Goal: Communication & Community: Answer question/provide support

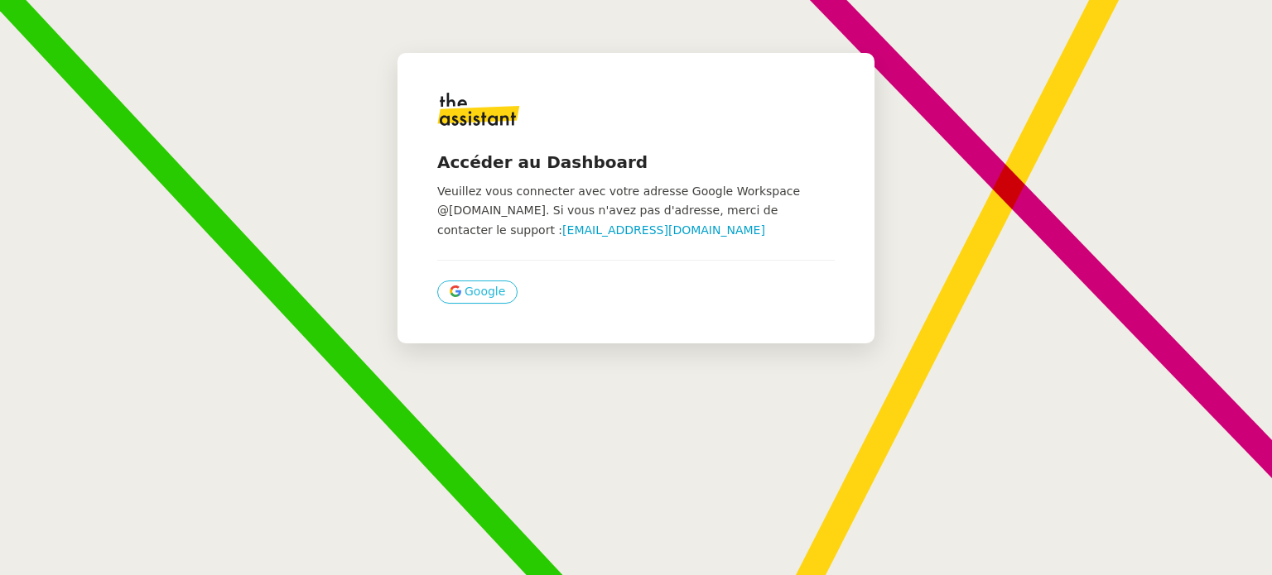
click at [474, 294] on span "Google" at bounding box center [484, 291] width 41 height 19
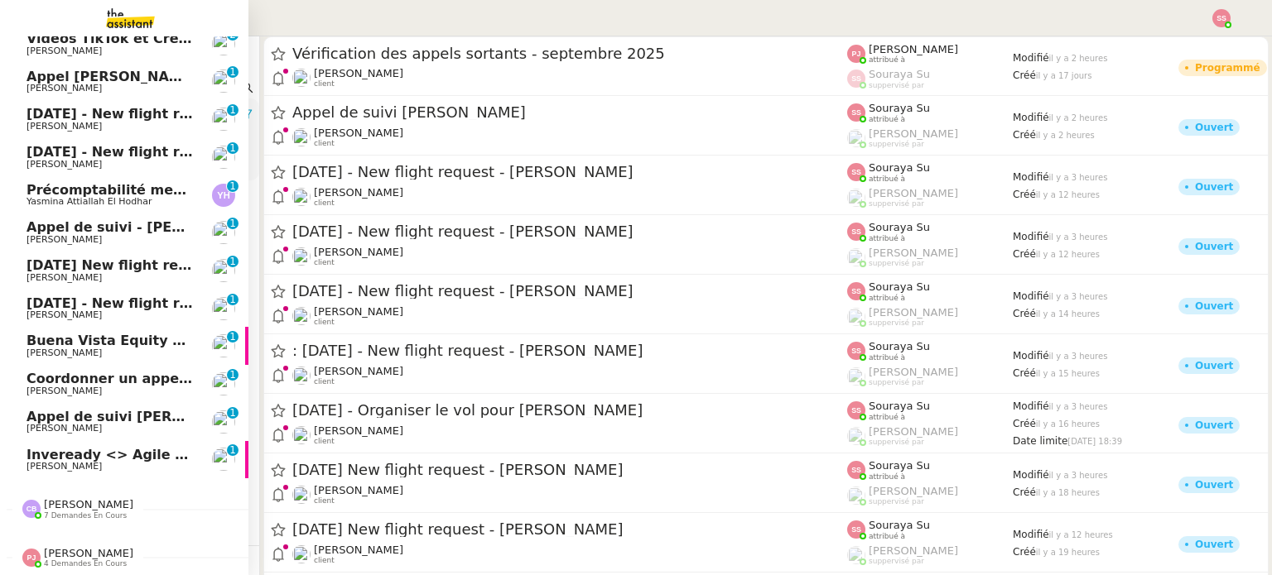
scroll to position [464, 0]
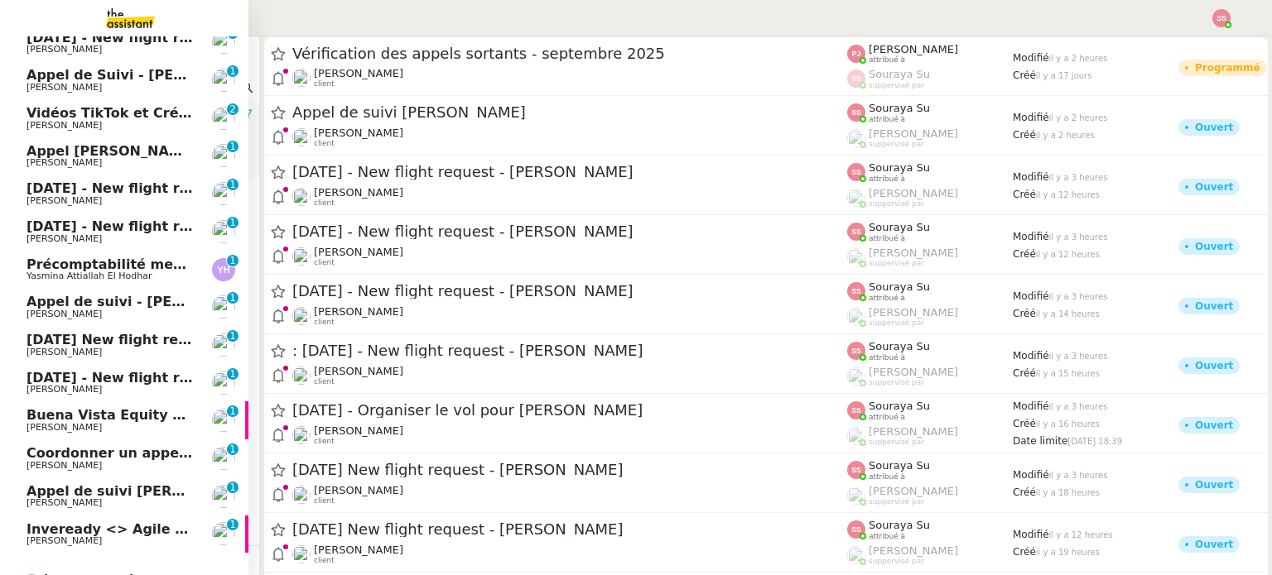
click at [46, 536] on span "[PERSON_NAME]" at bounding box center [63, 541] width 75 height 11
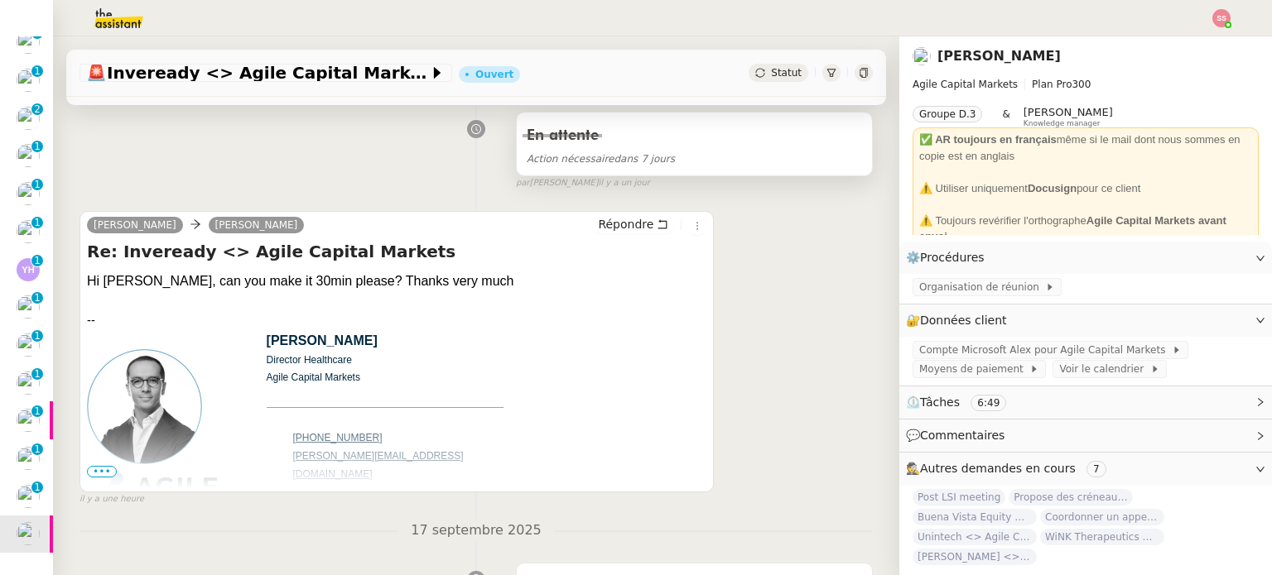
scroll to position [497, 0]
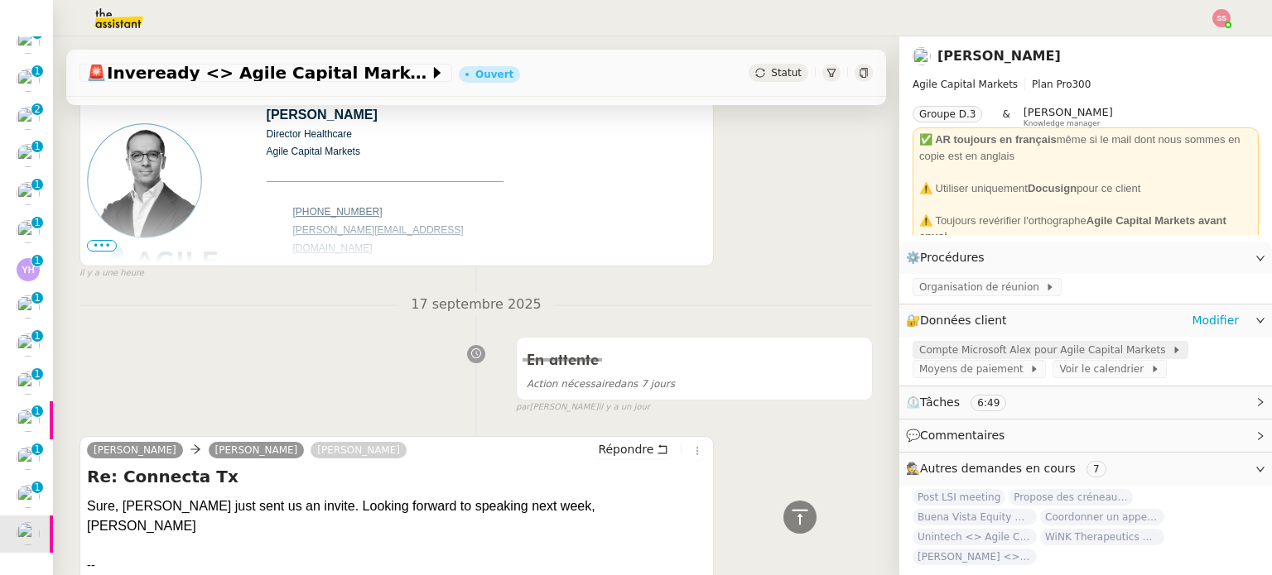
click at [935, 347] on span "Compte Microsoft Alex pour Agile Capital Markets" at bounding box center [1045, 350] width 253 height 17
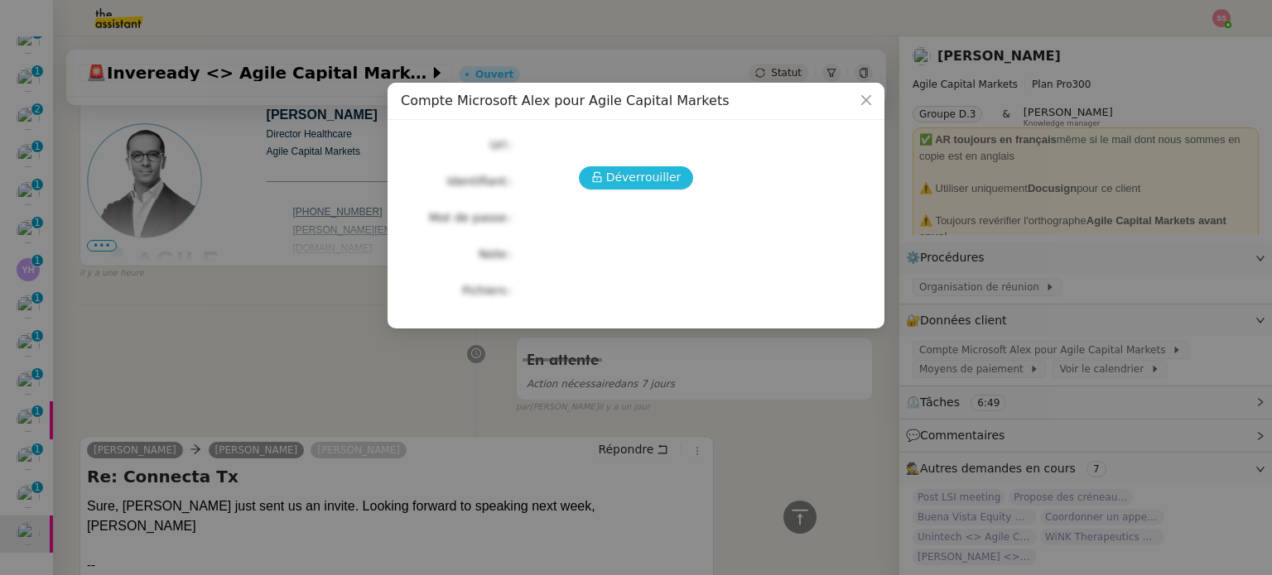
click at [635, 176] on span "Déverrouiller" at bounding box center [643, 177] width 75 height 19
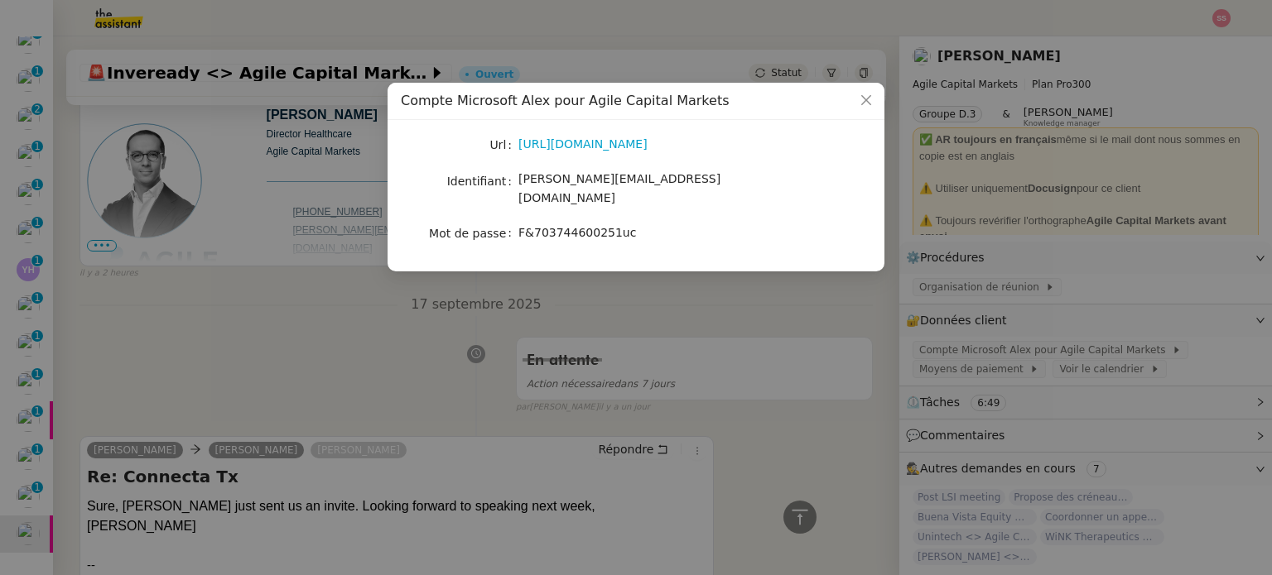
click at [416, 288] on nz-modal-container "Compte Microsoft Alex pour Agile Capital Markets Url https://www.office.com/?au…" at bounding box center [636, 287] width 1272 height 575
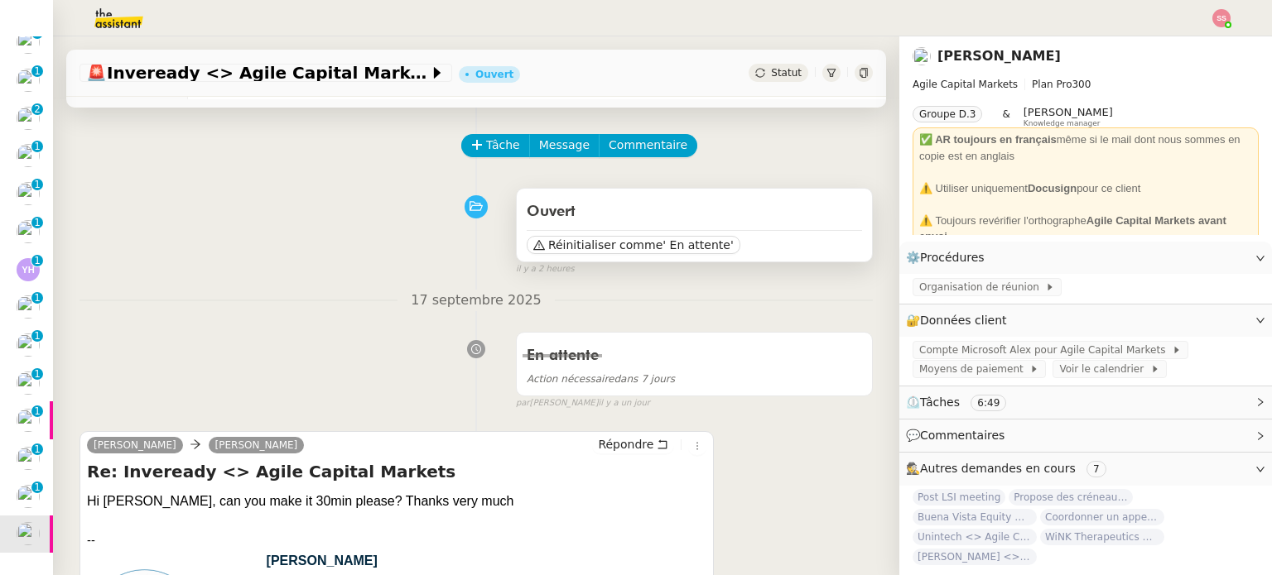
scroll to position [0, 0]
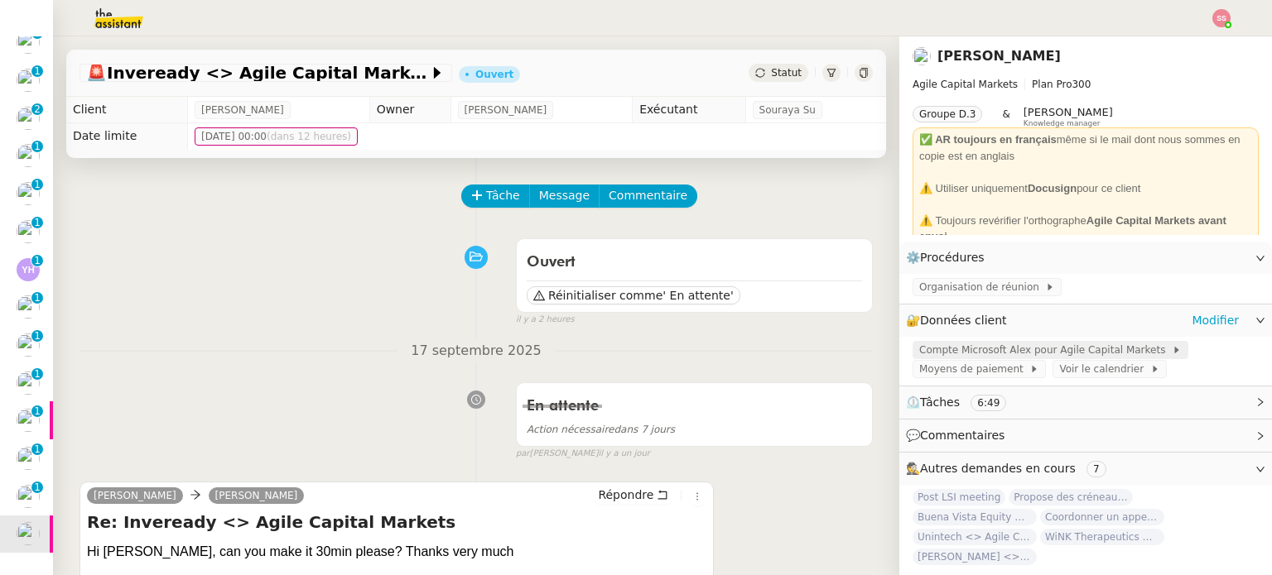
click at [1024, 349] on span "Compte Microsoft Alex pour Agile Capital Markets" at bounding box center [1045, 350] width 253 height 17
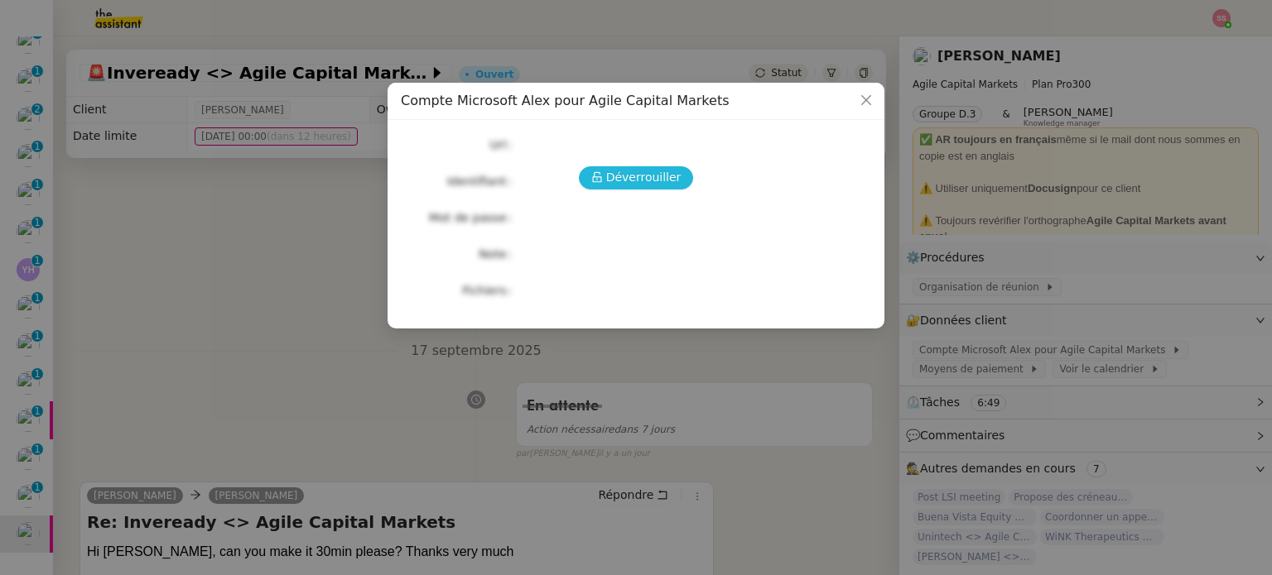
click at [671, 176] on span "Déverrouiller" at bounding box center [643, 177] width 75 height 19
click at [679, 180] on button "Déverrouiller" at bounding box center [636, 177] width 115 height 23
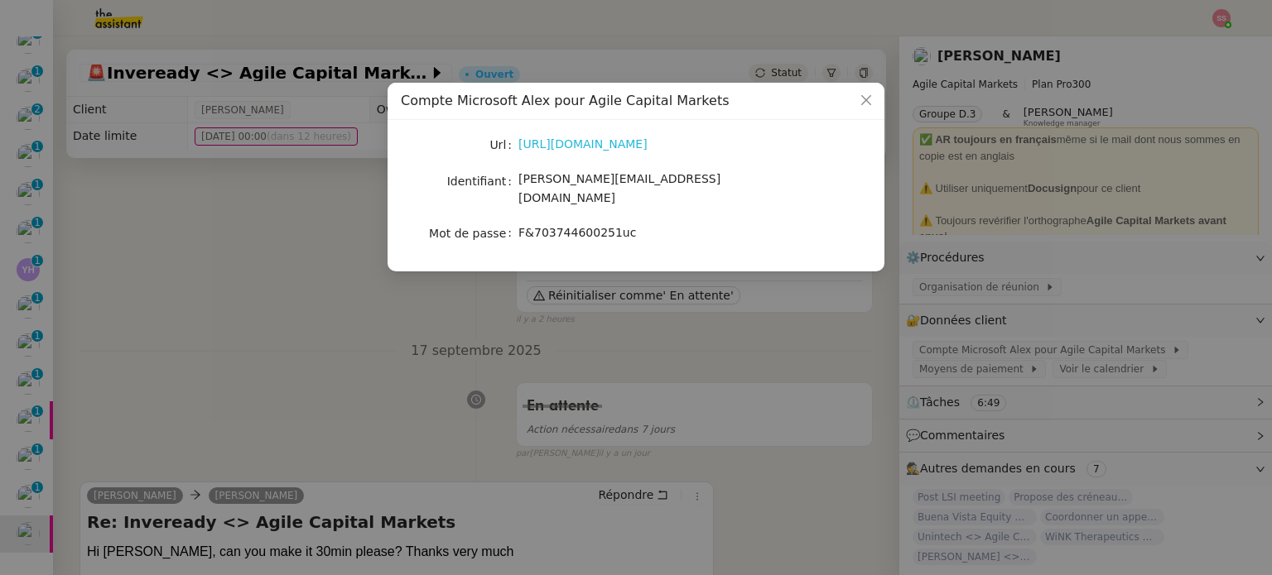
click at [589, 142] on link "https://www.office.com/?auth=2" at bounding box center [582, 143] width 129 height 13
click at [368, 261] on nz-modal-container "Compte Microsoft Alex pour Agile Capital Markets Url https://www.office.com/?au…" at bounding box center [636, 287] width 1272 height 575
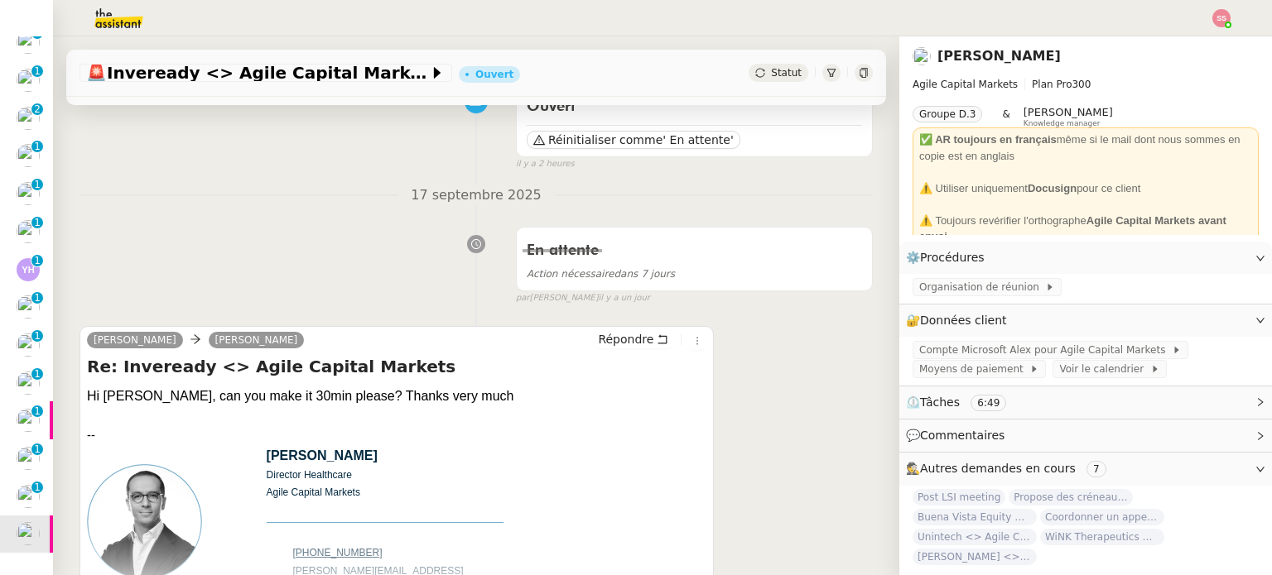
scroll to position [166, 0]
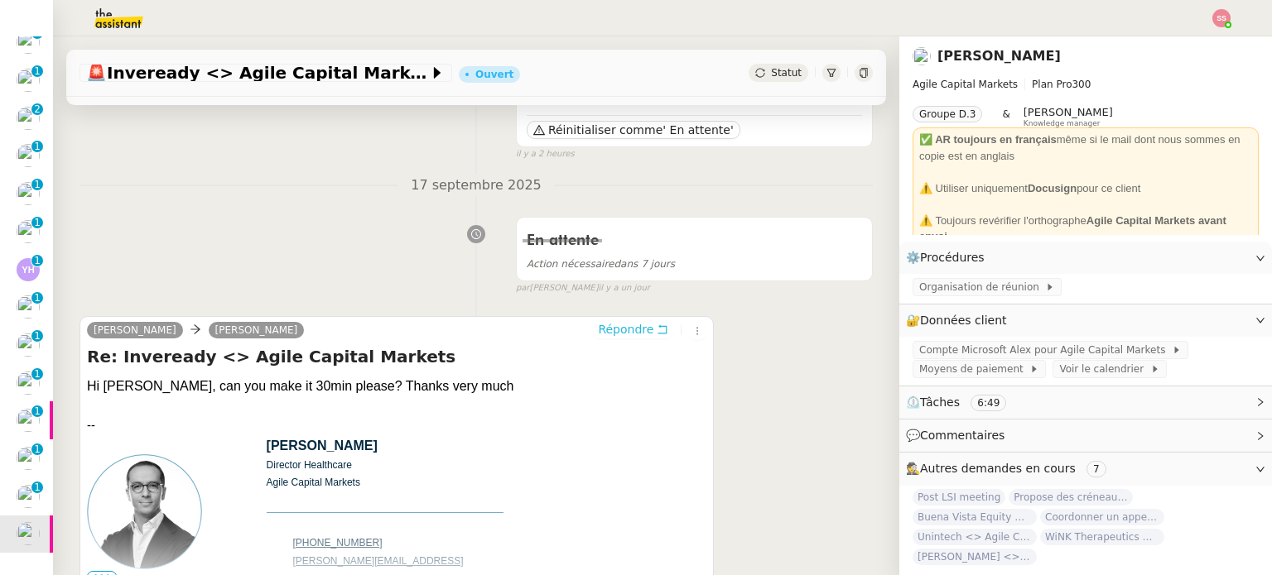
click at [608, 327] on span "Répondre" at bounding box center [625, 329] width 55 height 17
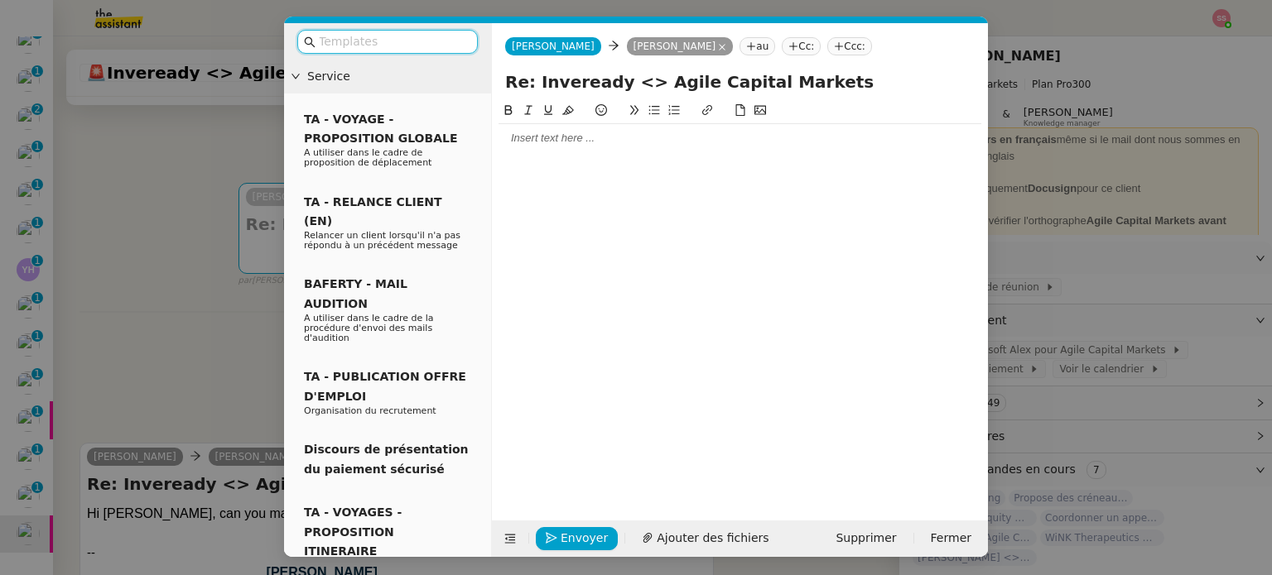
click at [635, 138] on div at bounding box center [739, 138] width 483 height 15
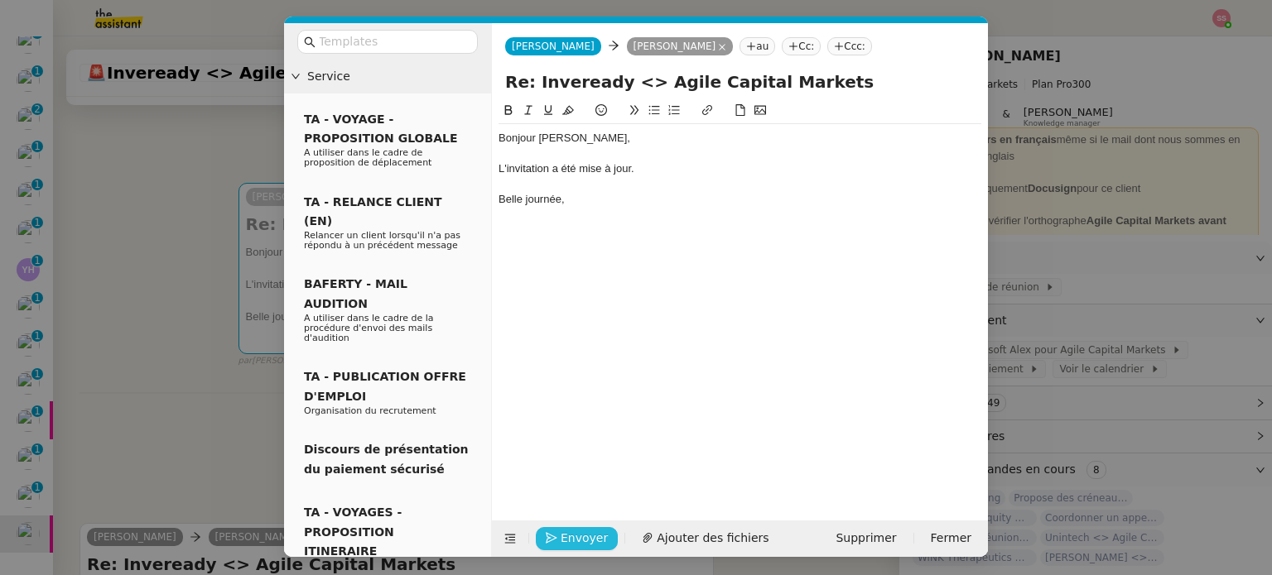
click at [576, 542] on span "Envoyer" at bounding box center [583, 538] width 47 height 19
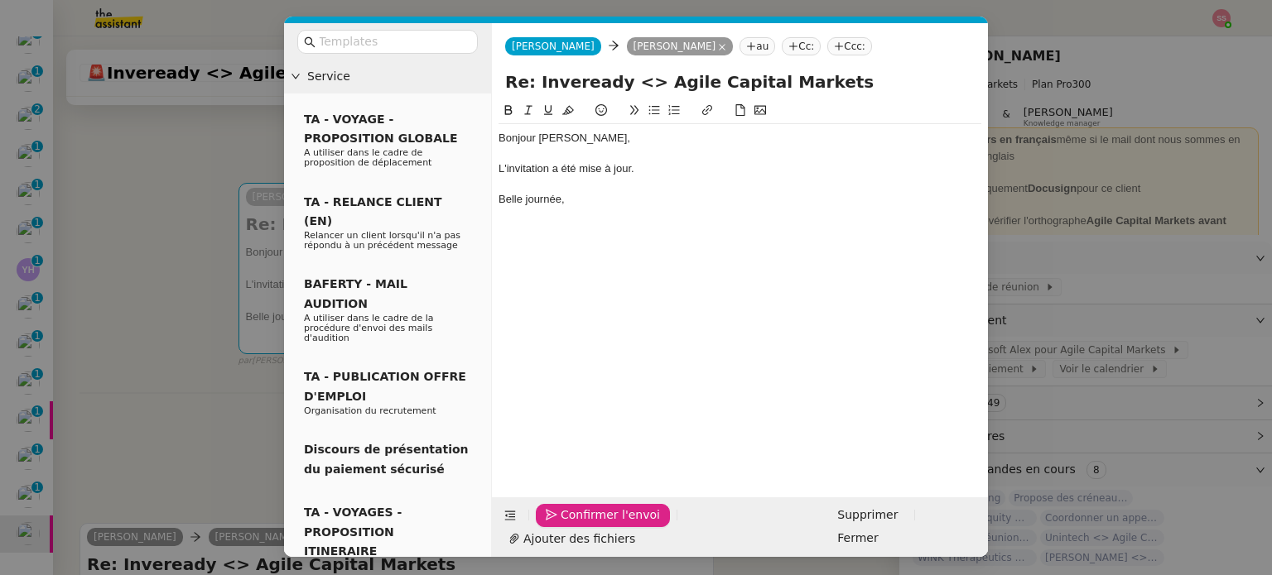
click at [576, 525] on span "Confirmer l'envoi" at bounding box center [609, 515] width 99 height 19
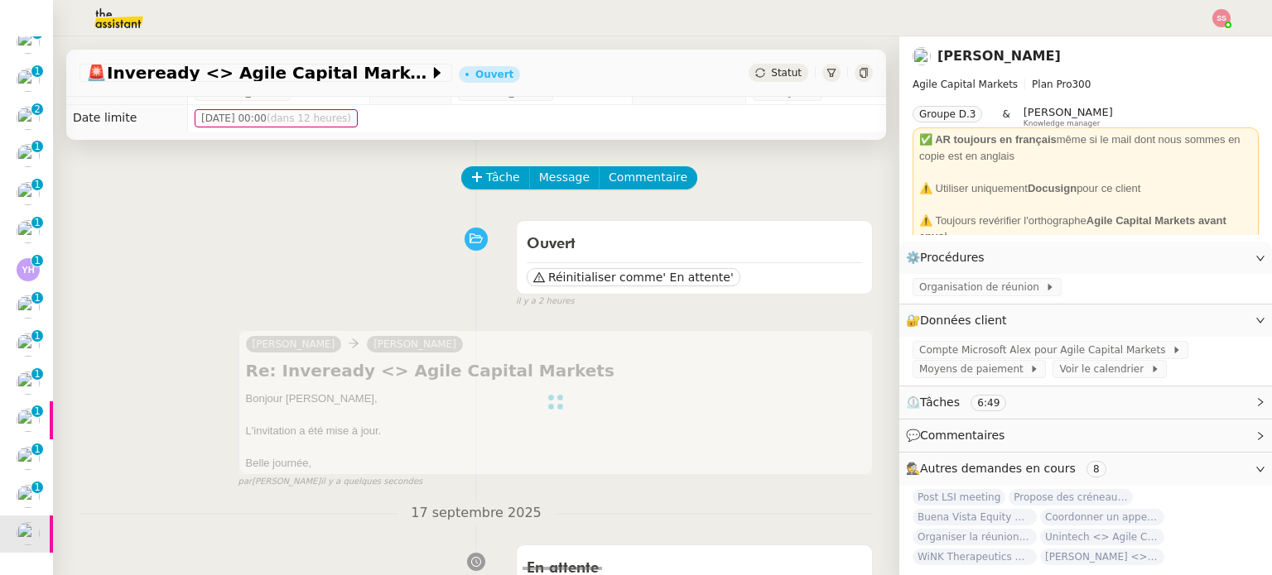
scroll to position [0, 0]
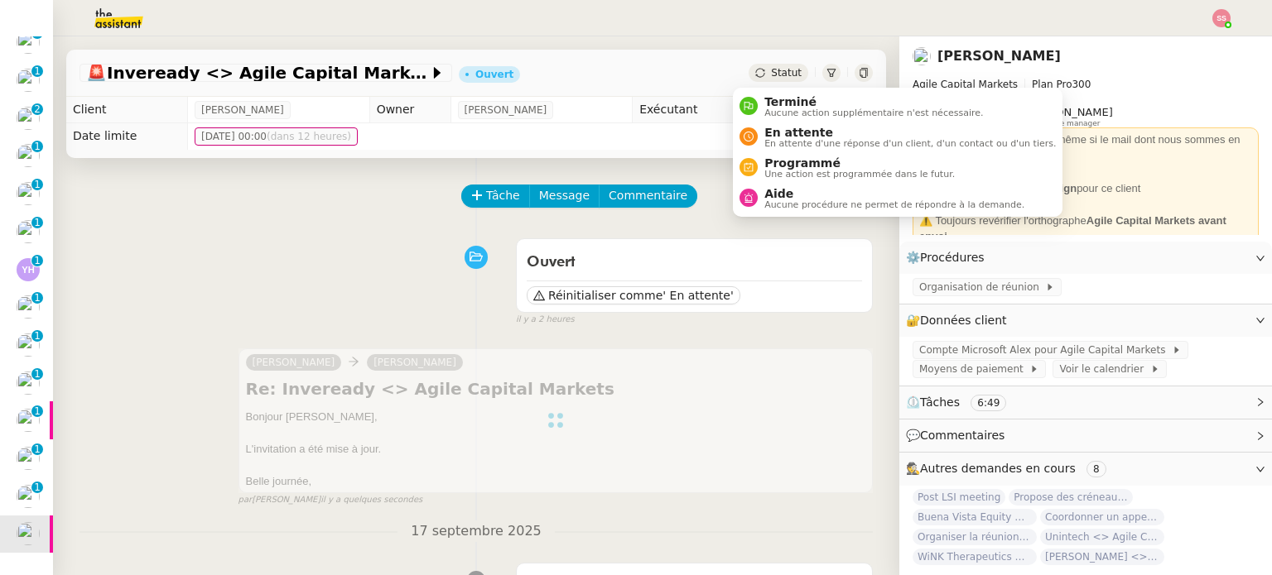
click at [771, 75] on span "Statut" at bounding box center [786, 73] width 31 height 12
click at [772, 132] on span "En attente" at bounding box center [909, 132] width 291 height 13
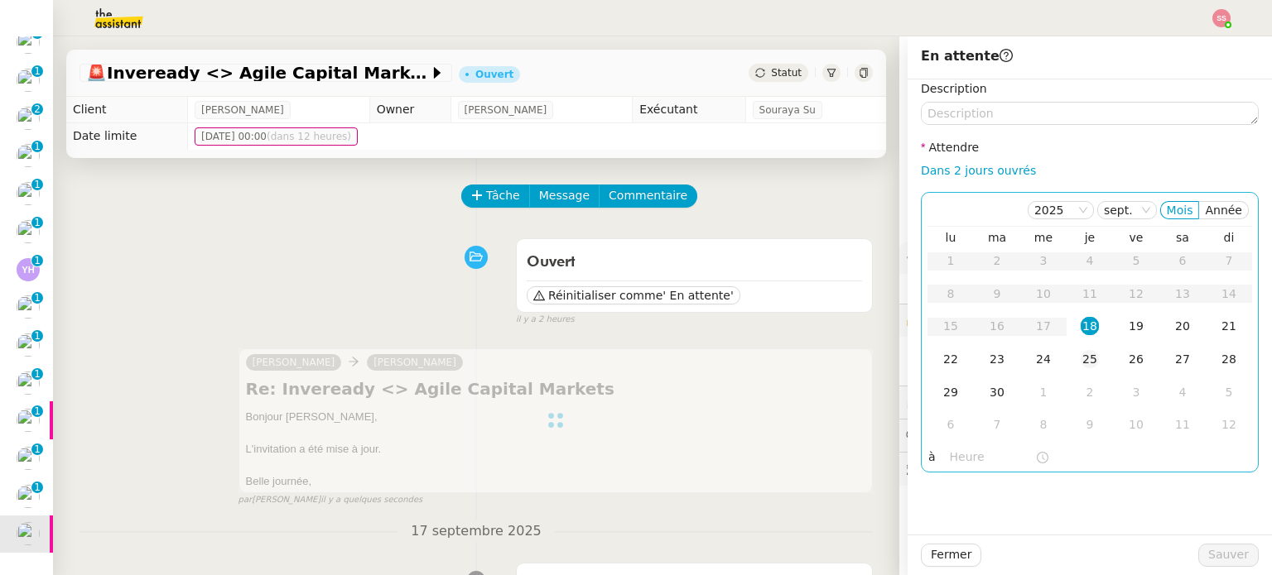
click at [1083, 362] on div "25" at bounding box center [1089, 359] width 18 height 18
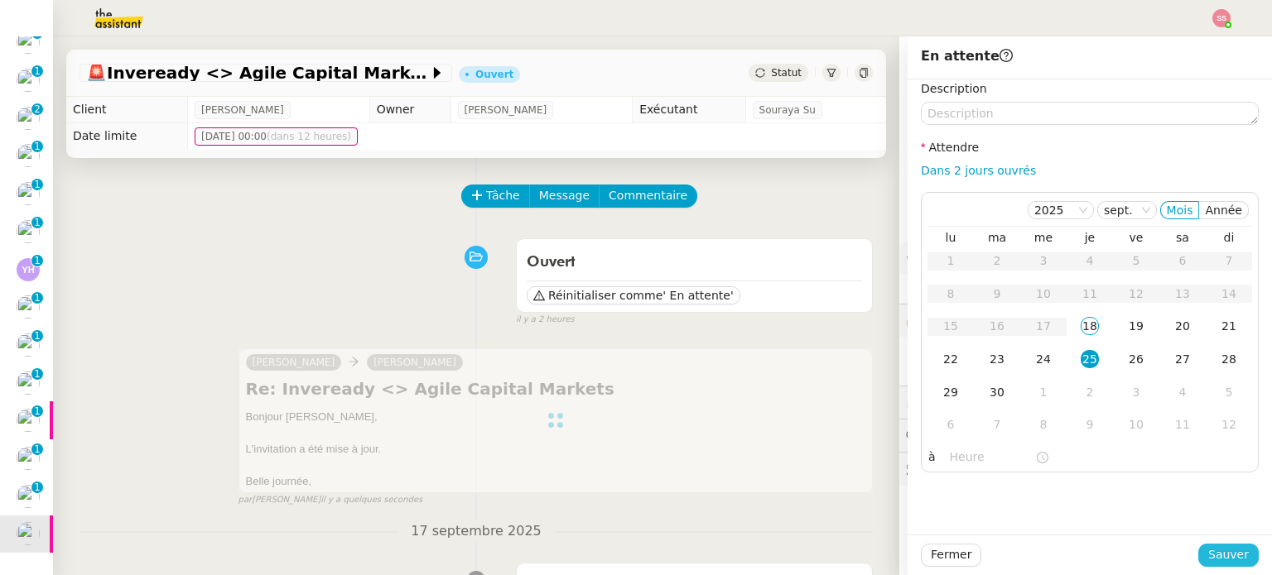
click at [1212, 549] on span "Sauver" at bounding box center [1228, 555] width 41 height 19
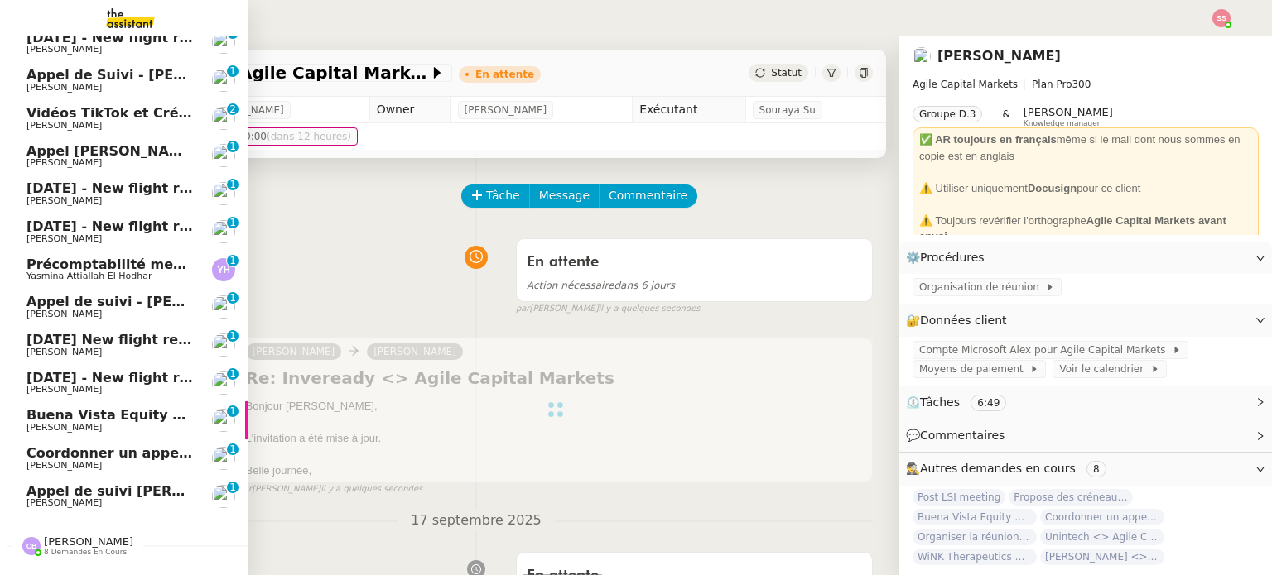
click at [66, 463] on span "[PERSON_NAME]" at bounding box center [63, 465] width 75 height 11
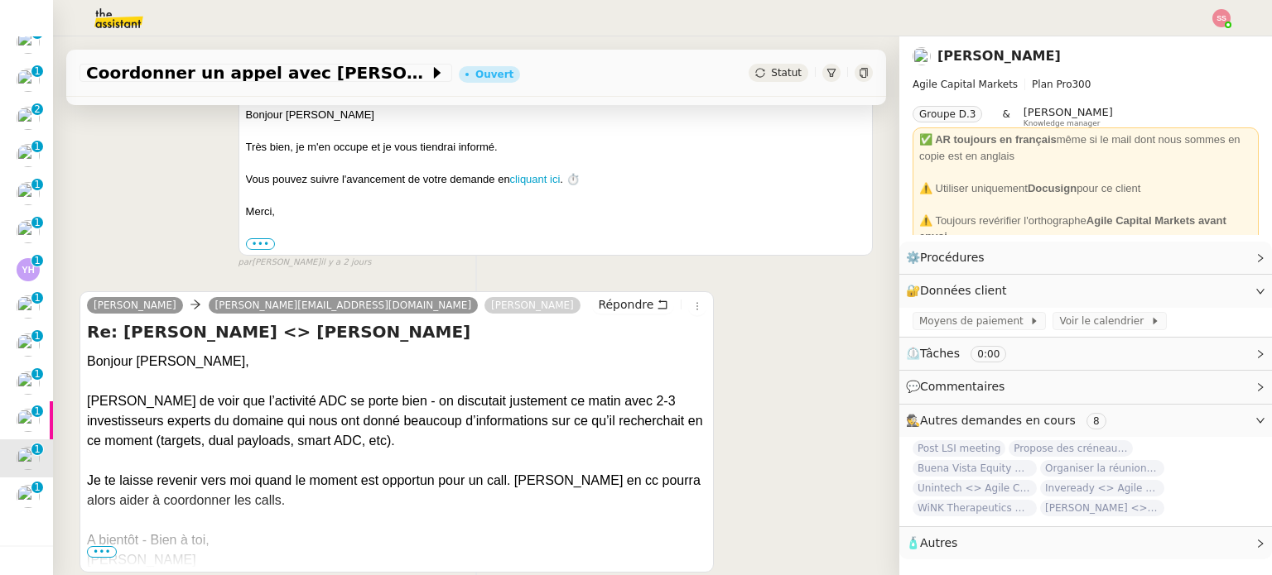
scroll to position [507, 0]
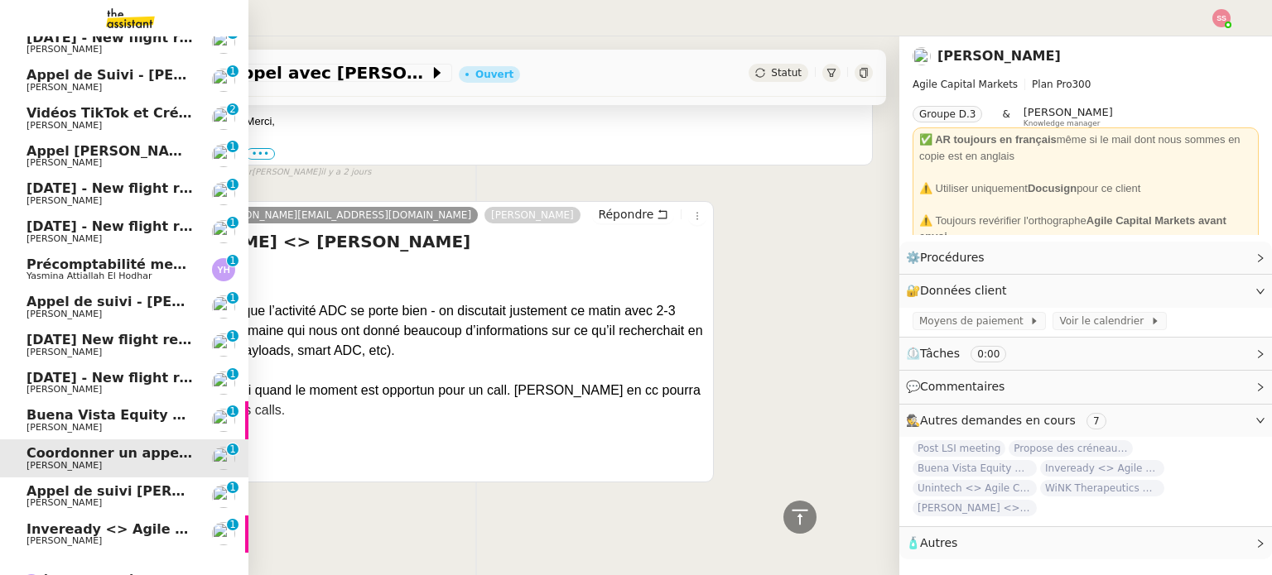
click at [53, 531] on span "Inveready <> Agile Capital Markets" at bounding box center [159, 530] width 266 height 16
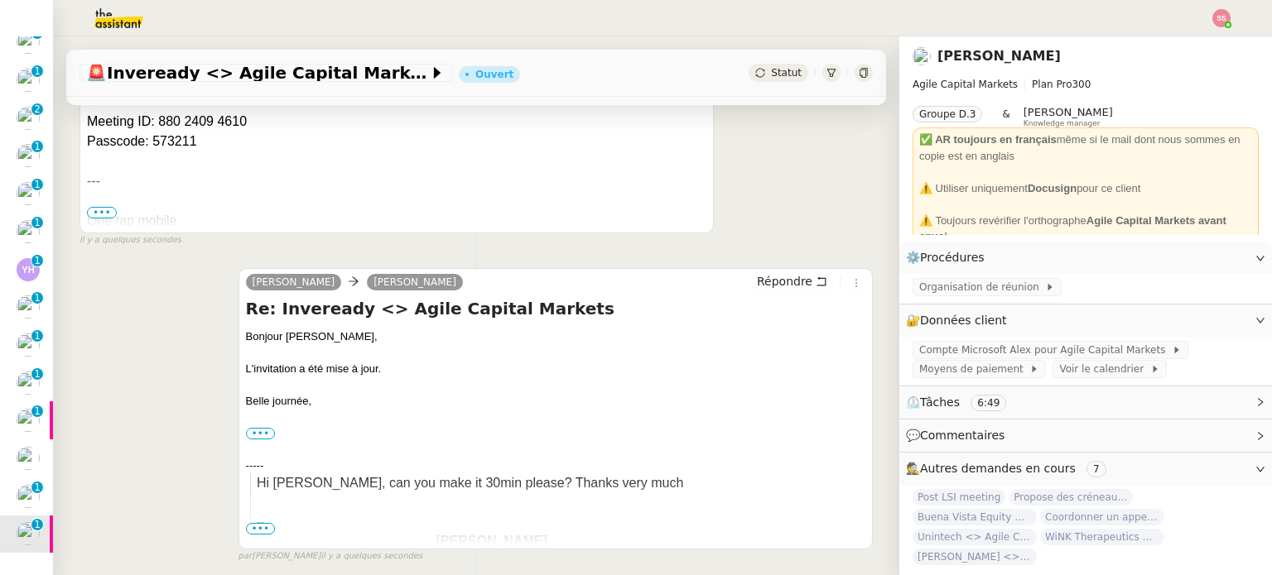
scroll to position [497, 0]
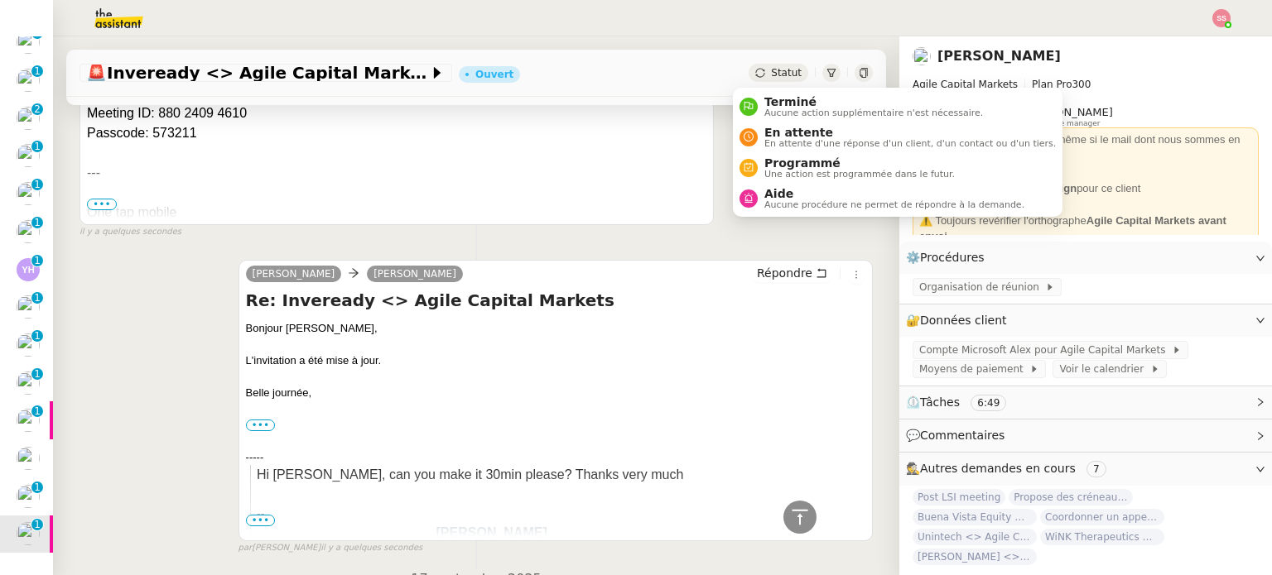
click at [775, 70] on span "Statut" at bounding box center [786, 73] width 31 height 12
click at [772, 126] on span "En attente" at bounding box center [909, 132] width 291 height 13
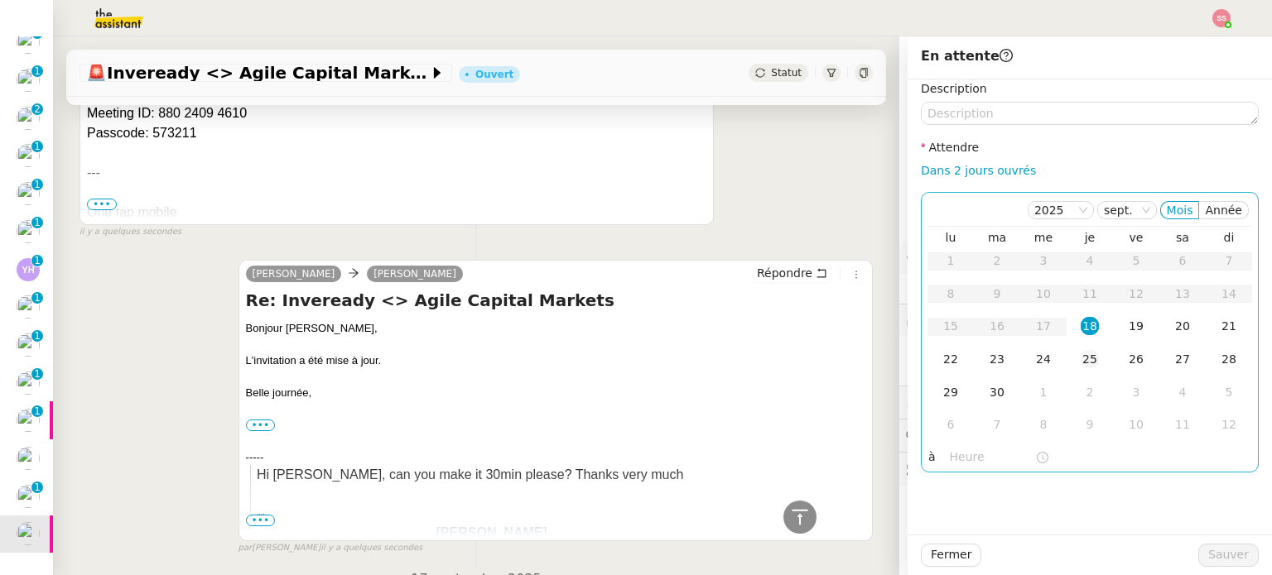
click at [1080, 354] on div "25" at bounding box center [1089, 359] width 18 height 18
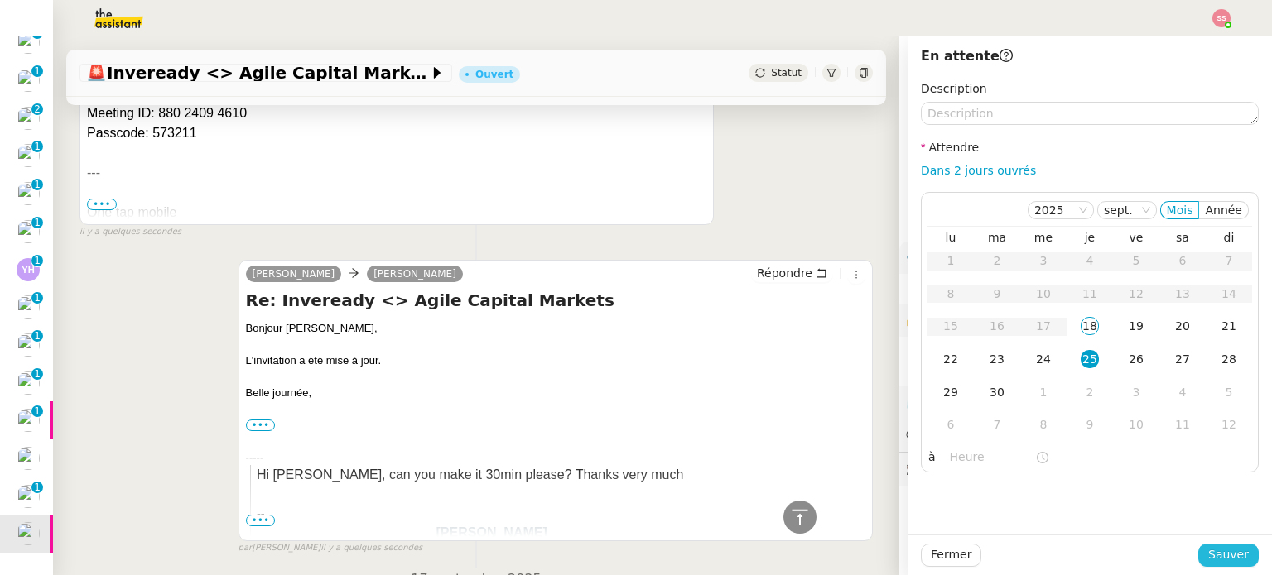
click at [1210, 557] on span "Sauver" at bounding box center [1228, 555] width 41 height 19
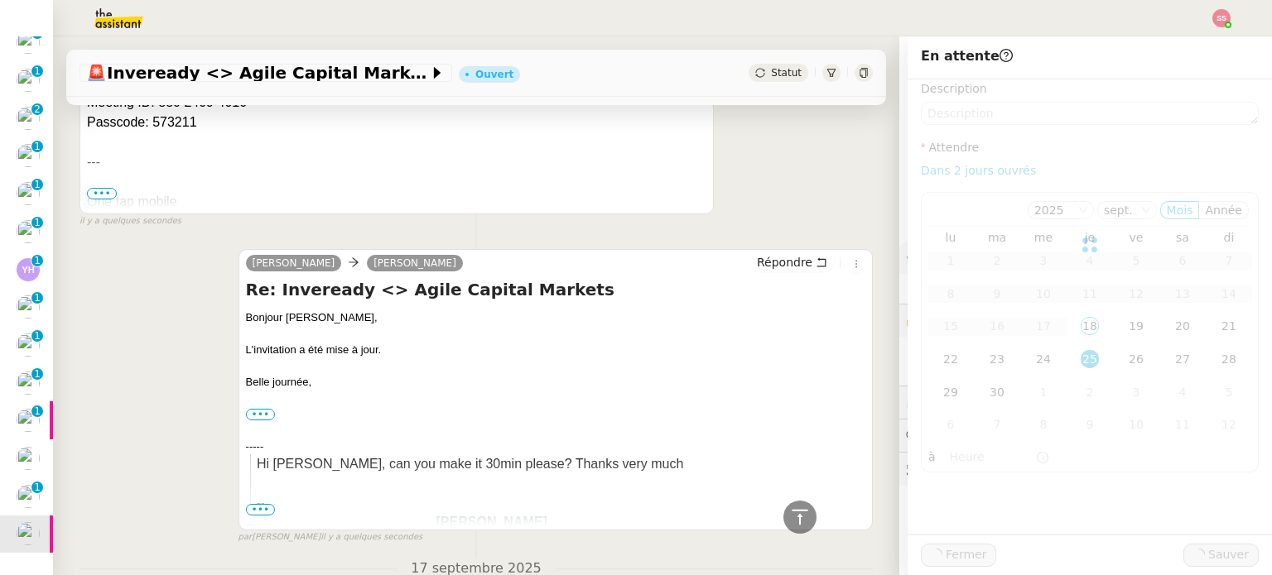
scroll to position [486, 0]
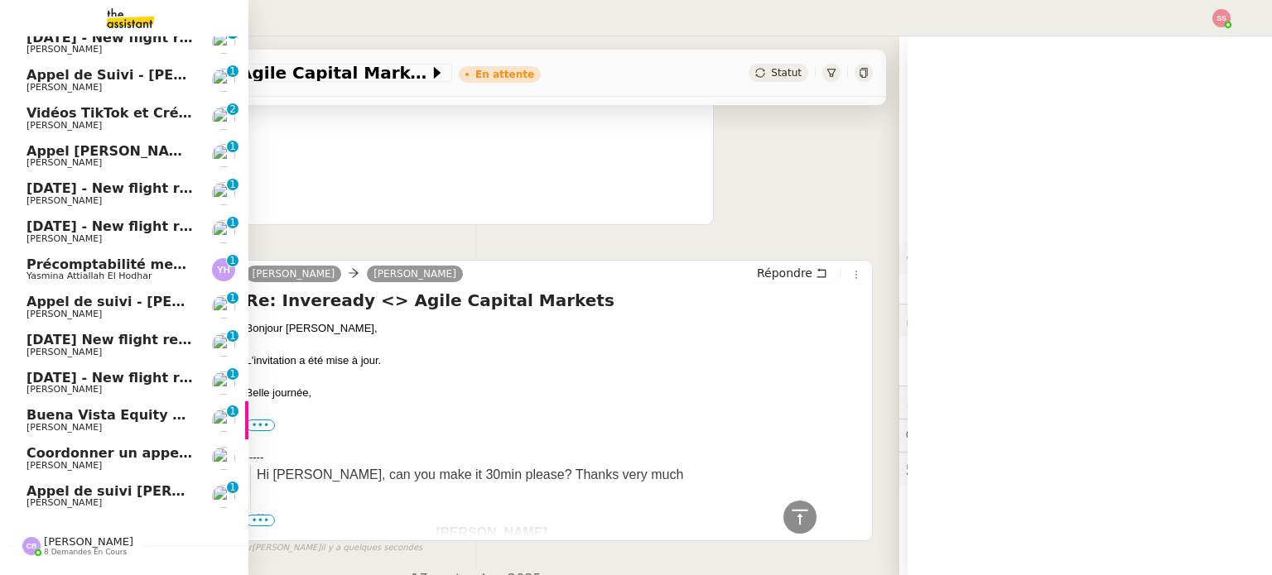
scroll to position [215, 0]
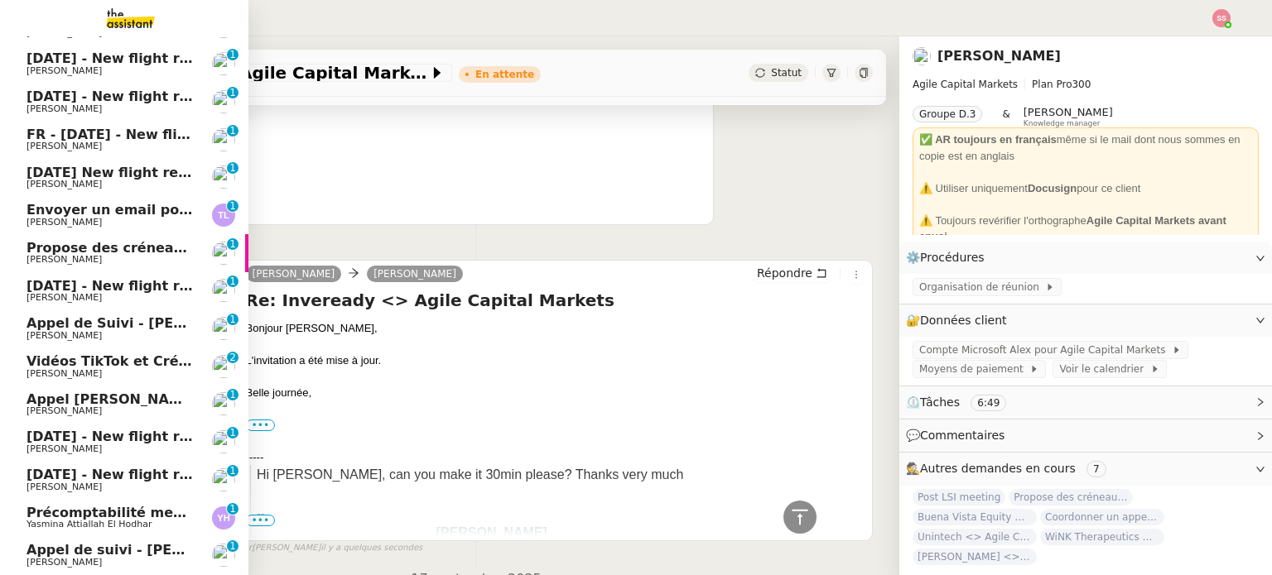
click at [139, 259] on span "[PERSON_NAME]" at bounding box center [109, 260] width 167 height 10
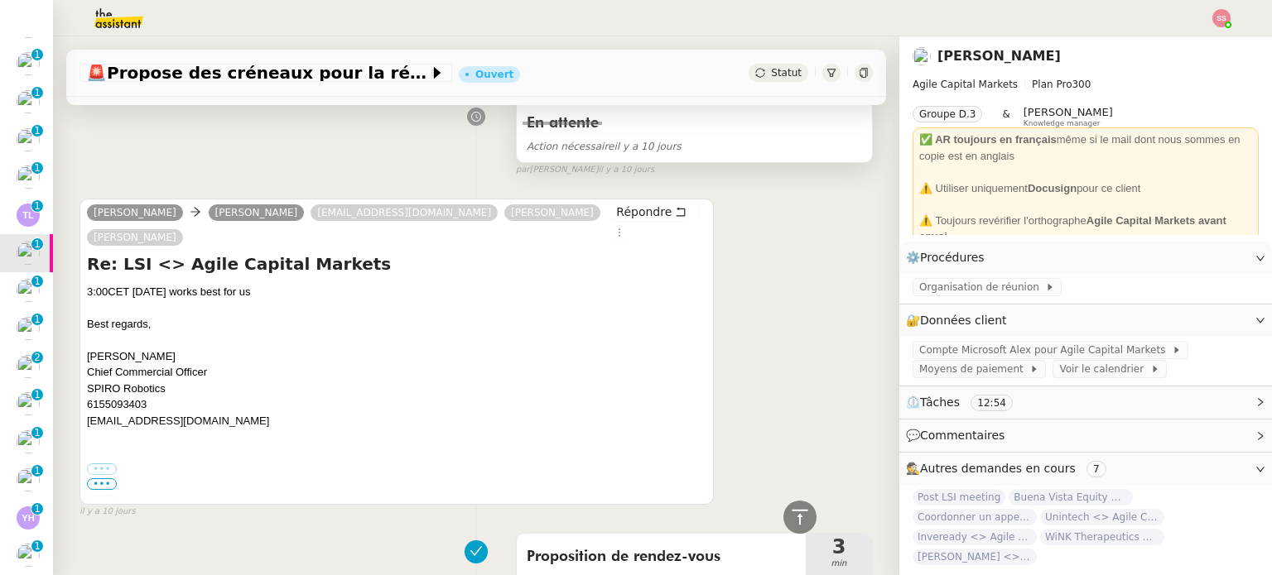
scroll to position [983, 0]
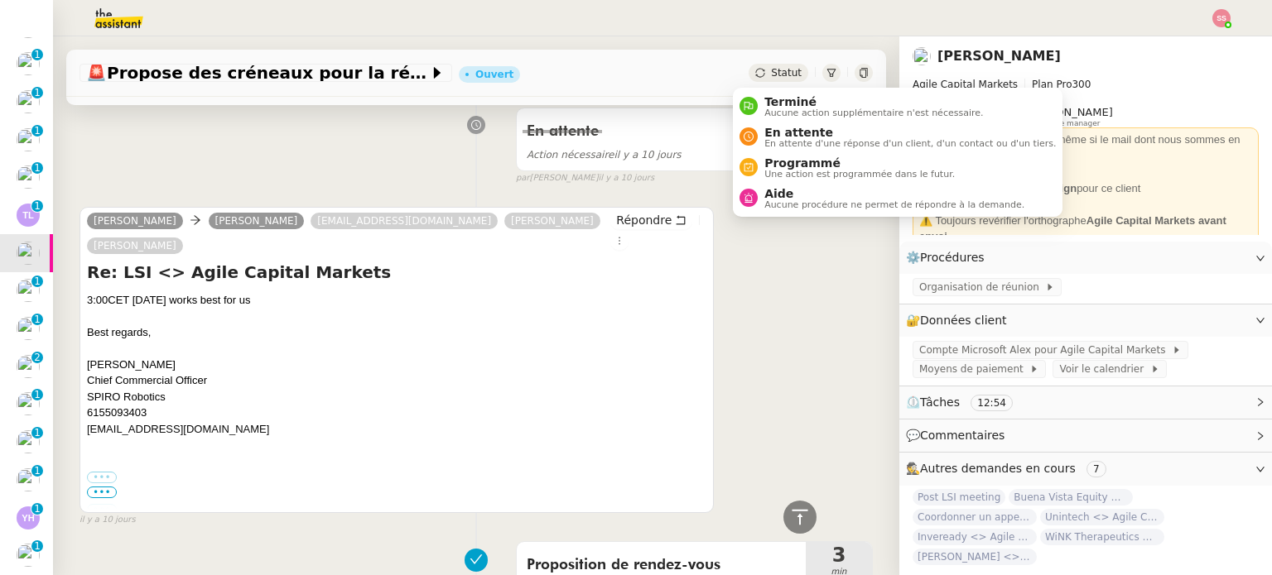
click at [771, 74] on span "Statut" at bounding box center [786, 73] width 31 height 12
click at [777, 102] on span "Terminé" at bounding box center [873, 101] width 219 height 13
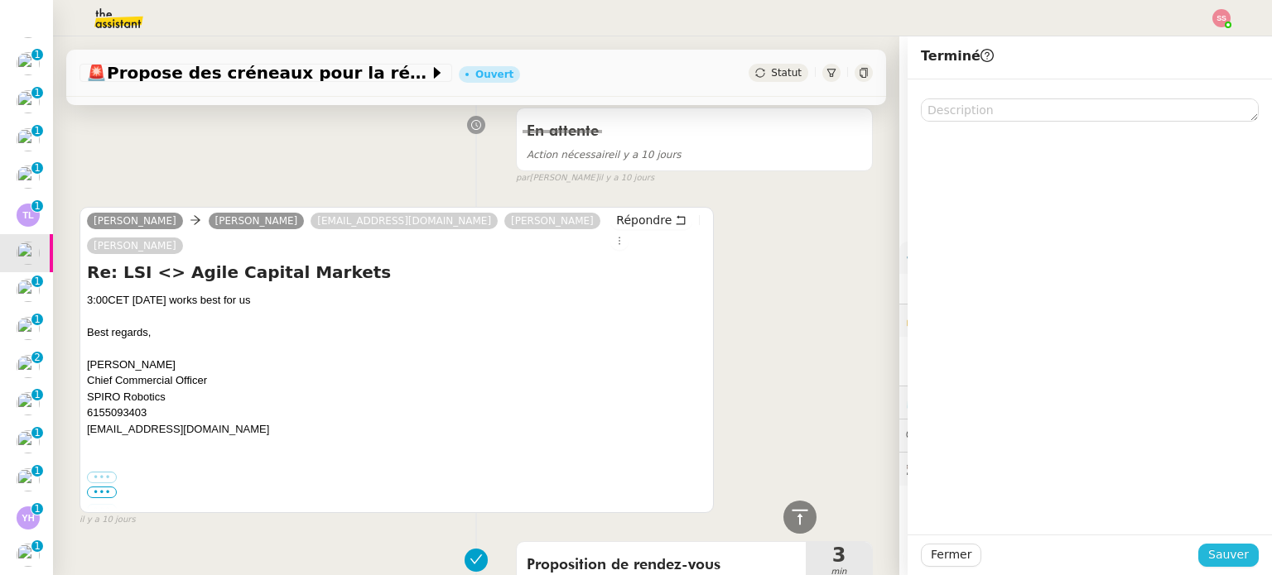
click at [1200, 548] on button "Sauver" at bounding box center [1228, 555] width 60 height 23
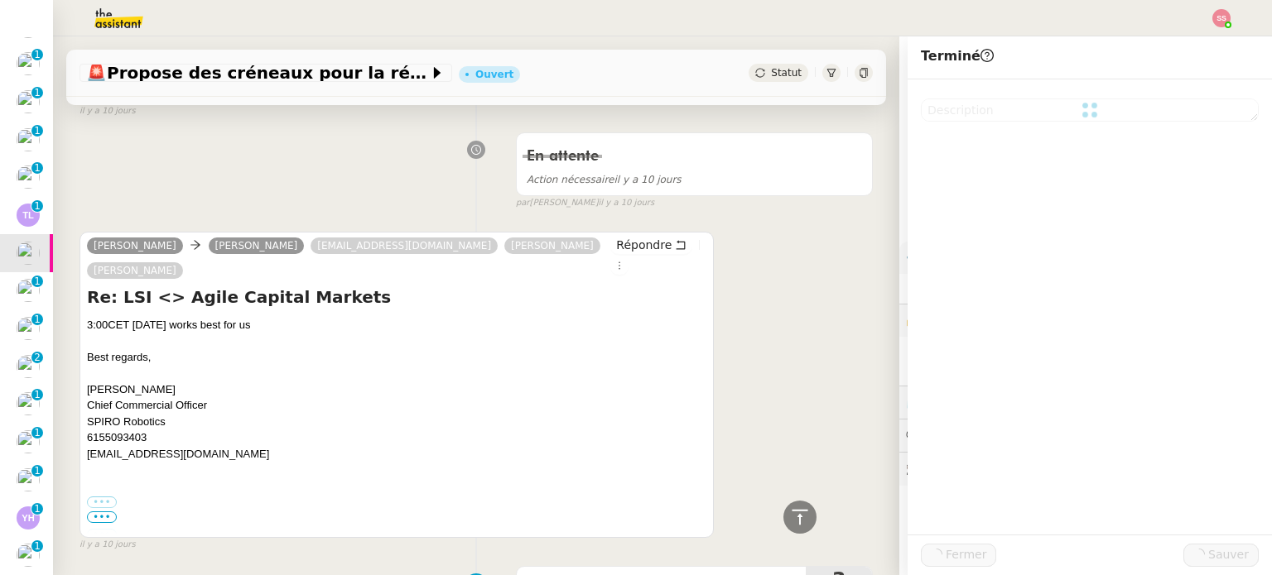
scroll to position [1007, 0]
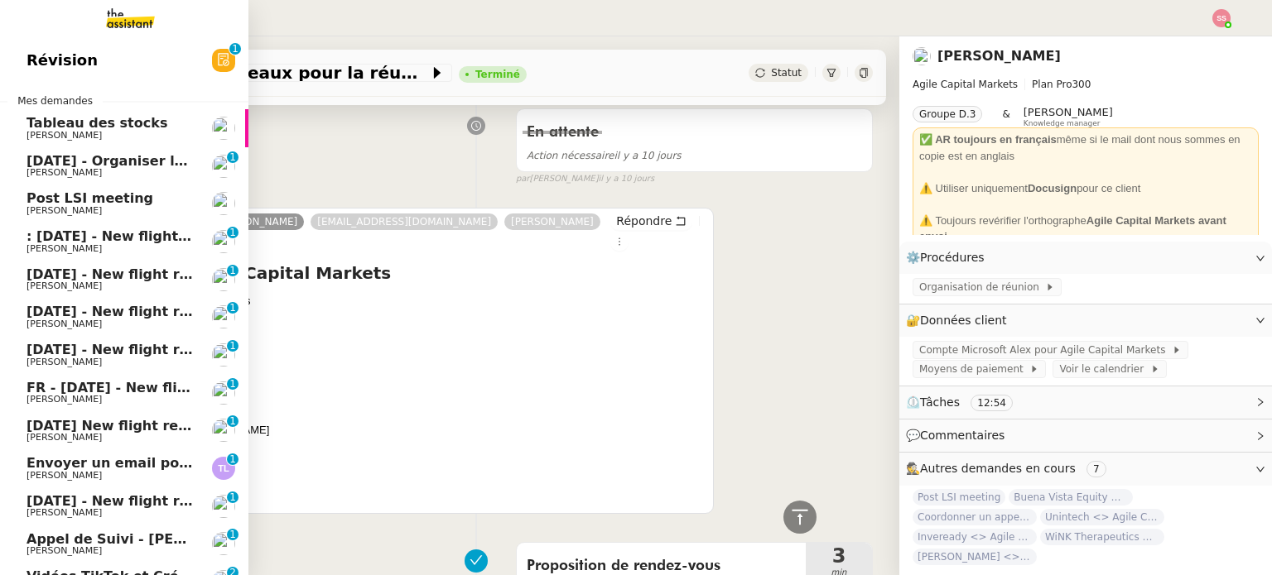
click at [83, 202] on span "Post LSI meeting" at bounding box center [89, 198] width 127 height 16
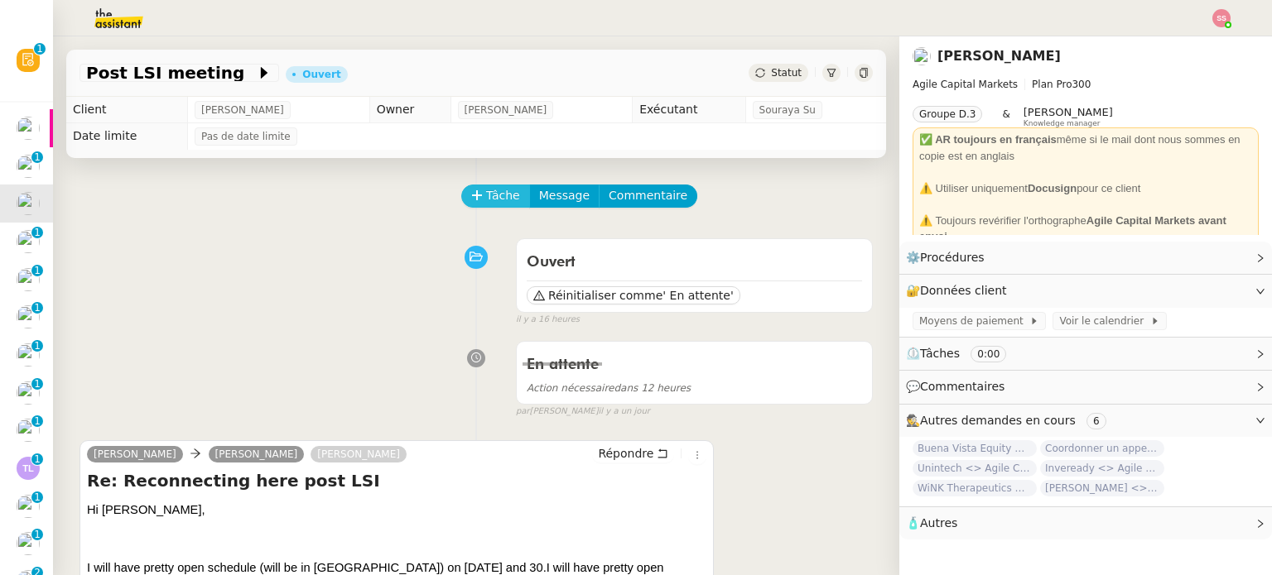
click at [486, 188] on span "Tâche" at bounding box center [503, 195] width 34 height 19
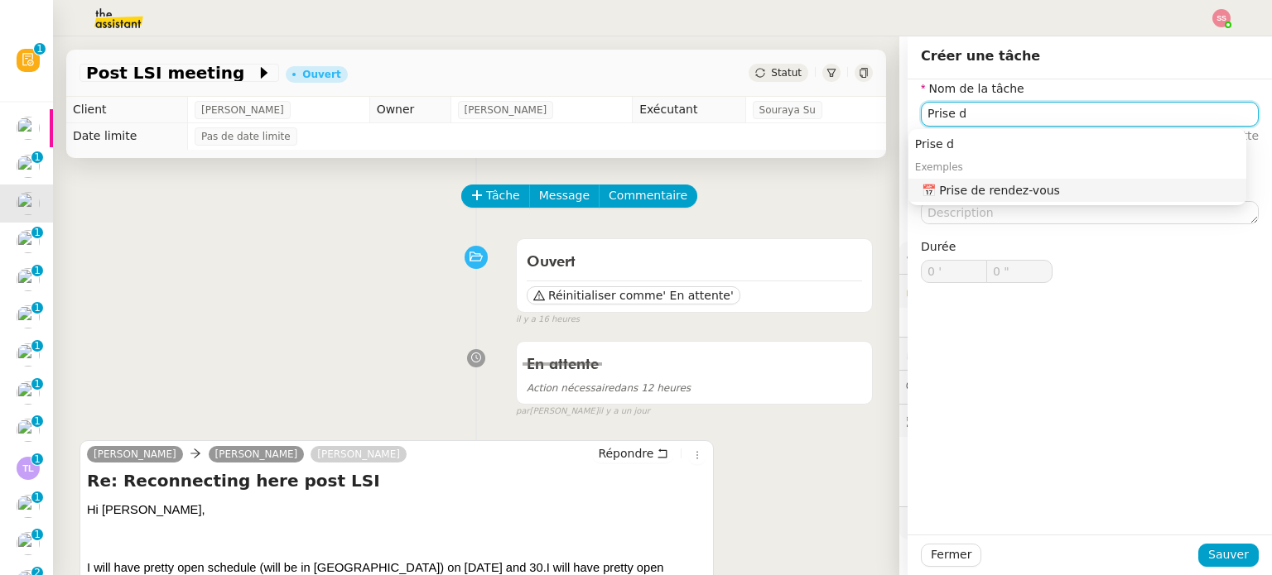
click at [1005, 195] on div "📅 Prise de rendez-vous" at bounding box center [1080, 190] width 318 height 15
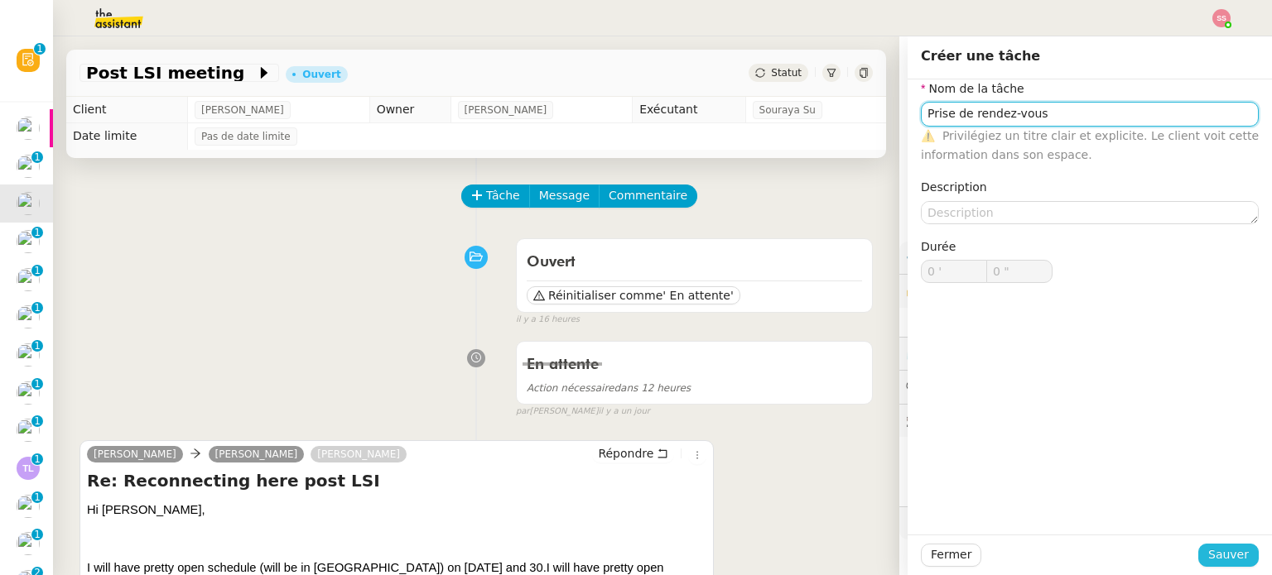
type input "Prise de rendez-vous"
click at [1216, 564] on span "Sauver" at bounding box center [1228, 555] width 41 height 19
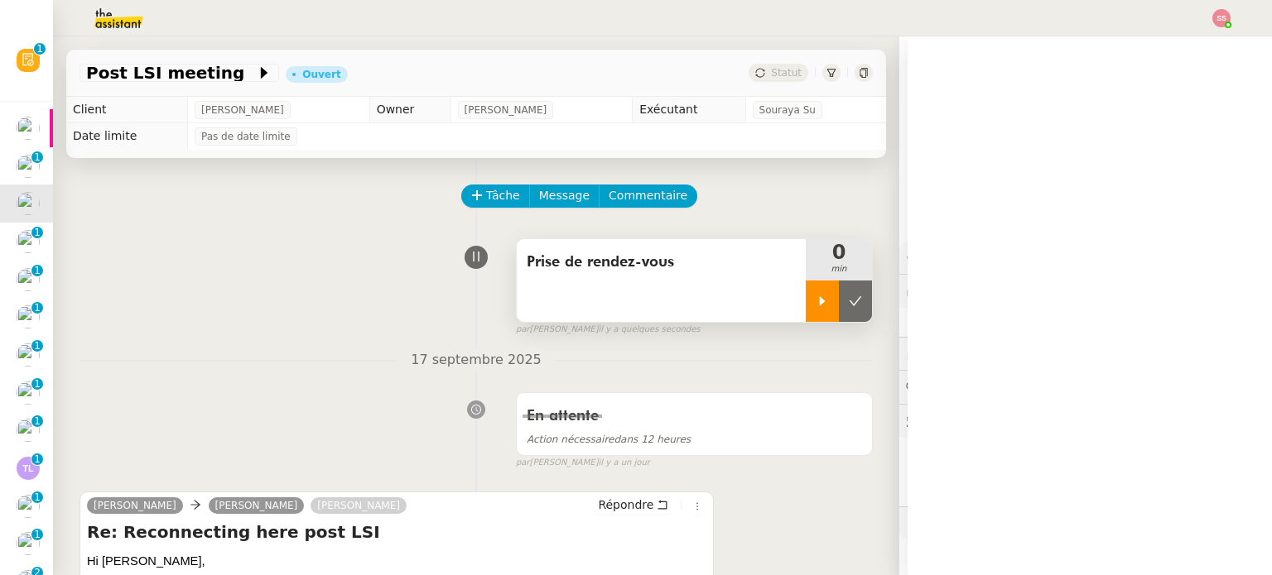
click at [820, 304] on icon at bounding box center [823, 300] width 6 height 9
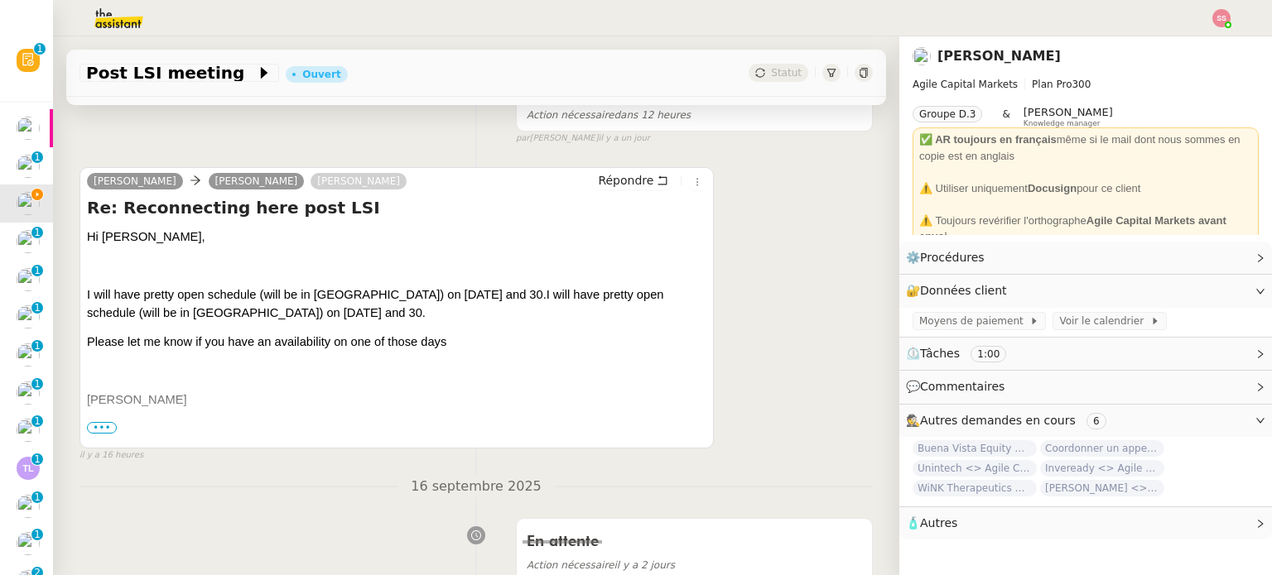
scroll to position [331, 0]
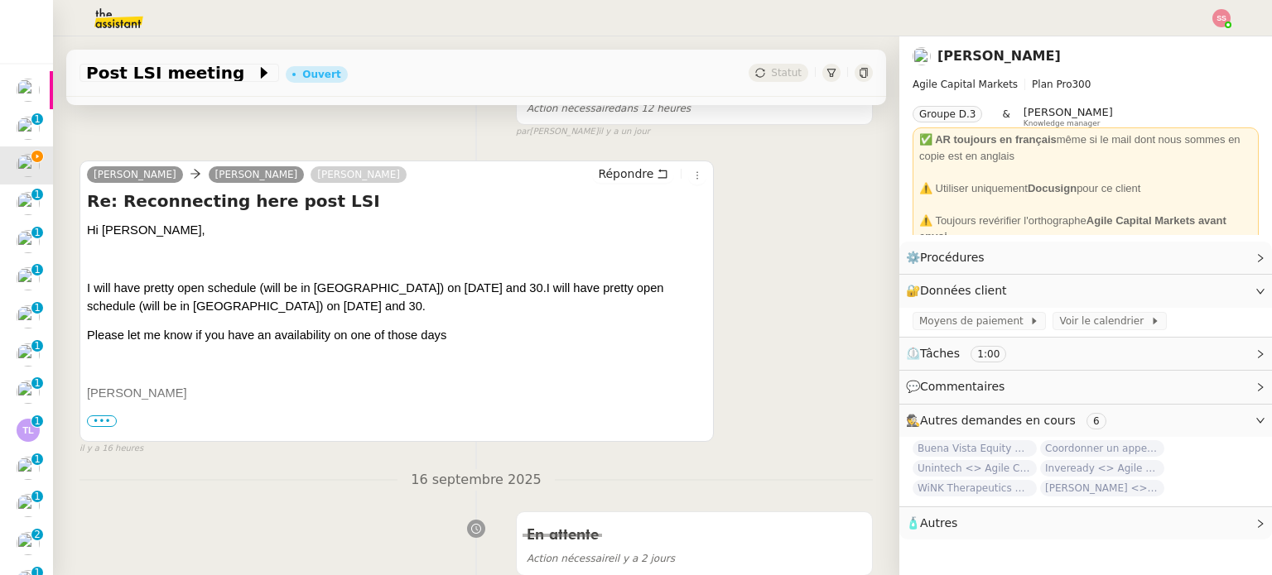
click at [106, 423] on span "•••" at bounding box center [102, 422] width 30 height 12
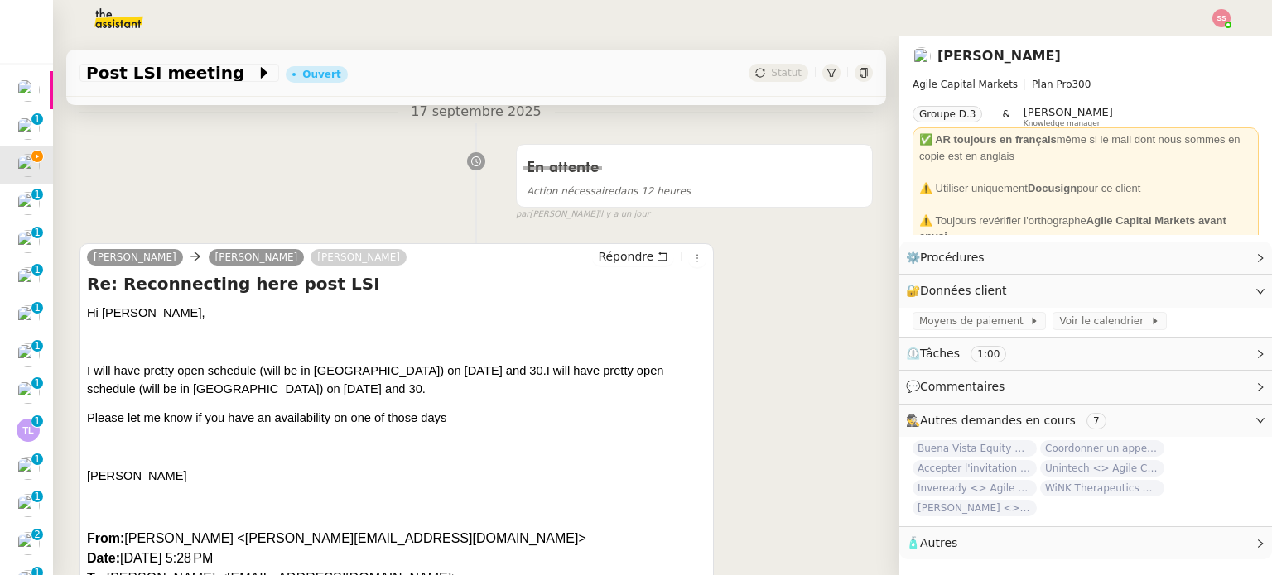
scroll to position [0, 0]
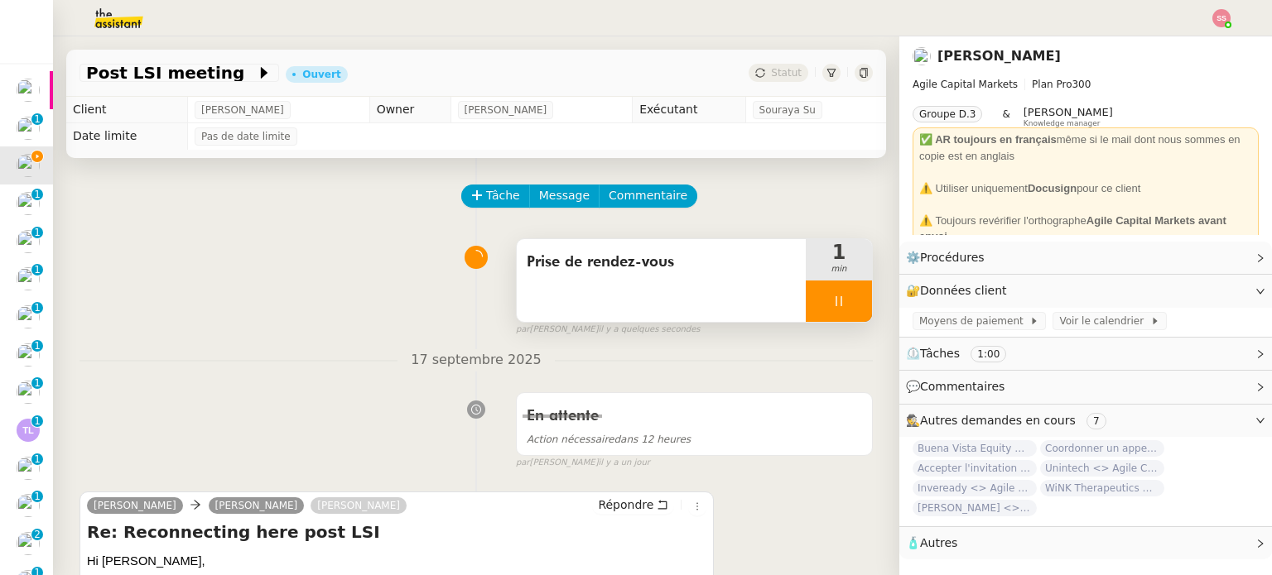
click at [632, 276] on div "Prise de rendez-vous" at bounding box center [661, 262] width 269 height 26
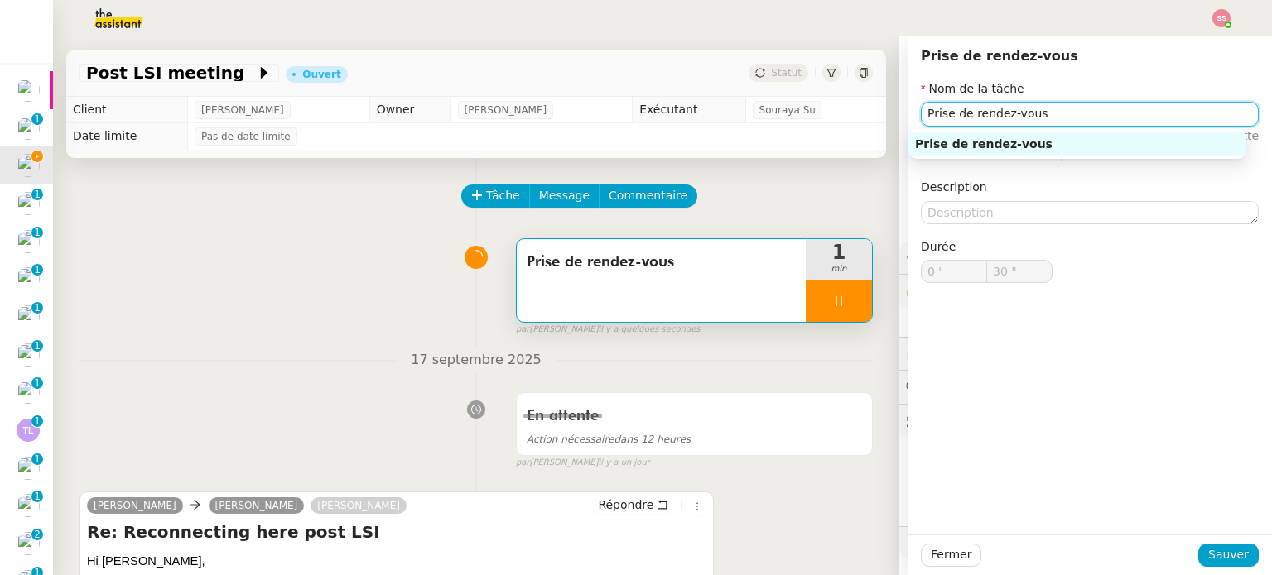
drag, startPoint x: 1055, startPoint y: 120, endPoint x: 788, endPoint y: 99, distance: 267.4
click at [788, 99] on app-ticket "Post LSI meeting Ouvert Statut Client Michael Khayat Owner Frédérique Albert Ex…" at bounding box center [662, 305] width 1219 height 539
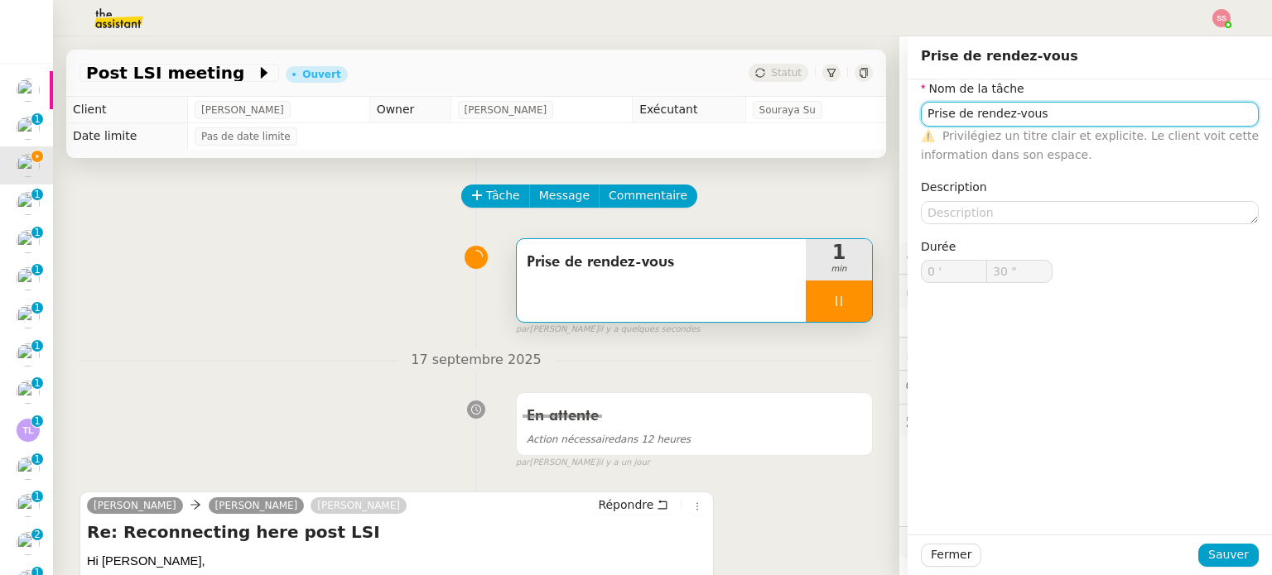
type input "31 ""
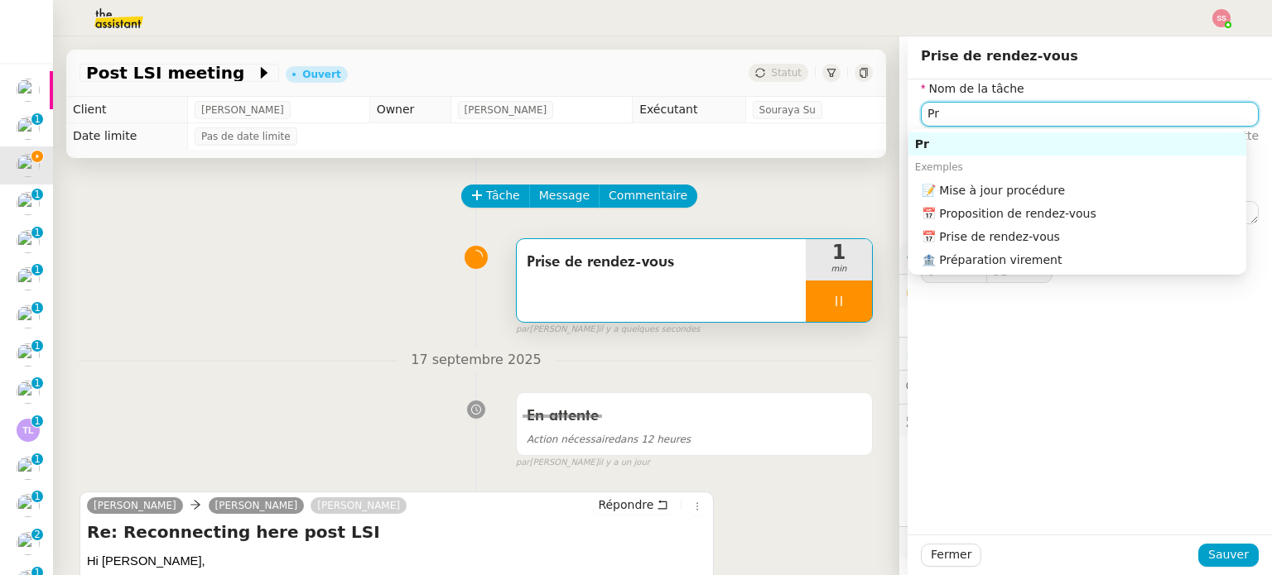
type input "Pro"
type input "32 ""
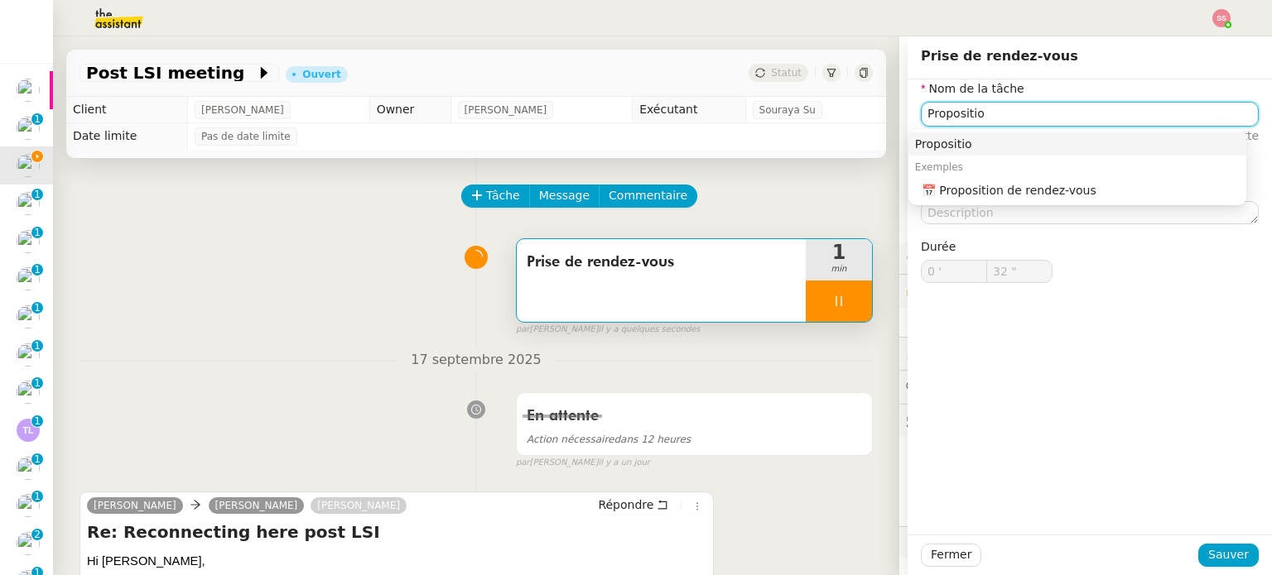
type input "Propositio"
type input "33 ""
type input "Proposition de"
type input "34 ""
type input "Proposition de rendez"
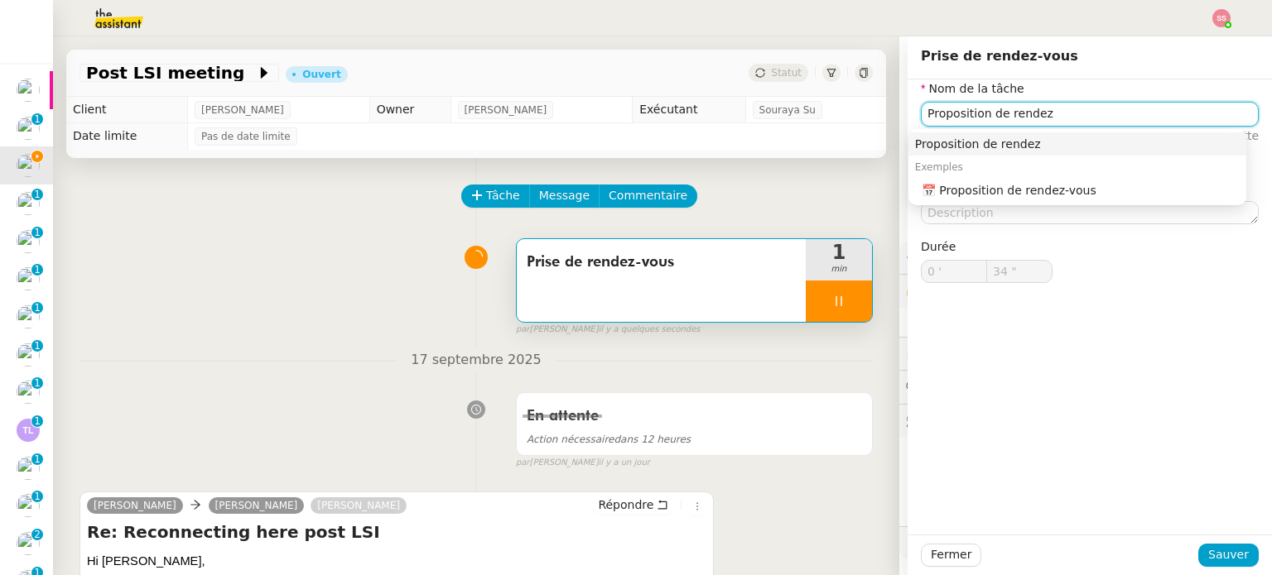
type input "35 ""
type input "Proposition de rendez-v"
type input "36 ""
type input "Proposition de rendez-vous"
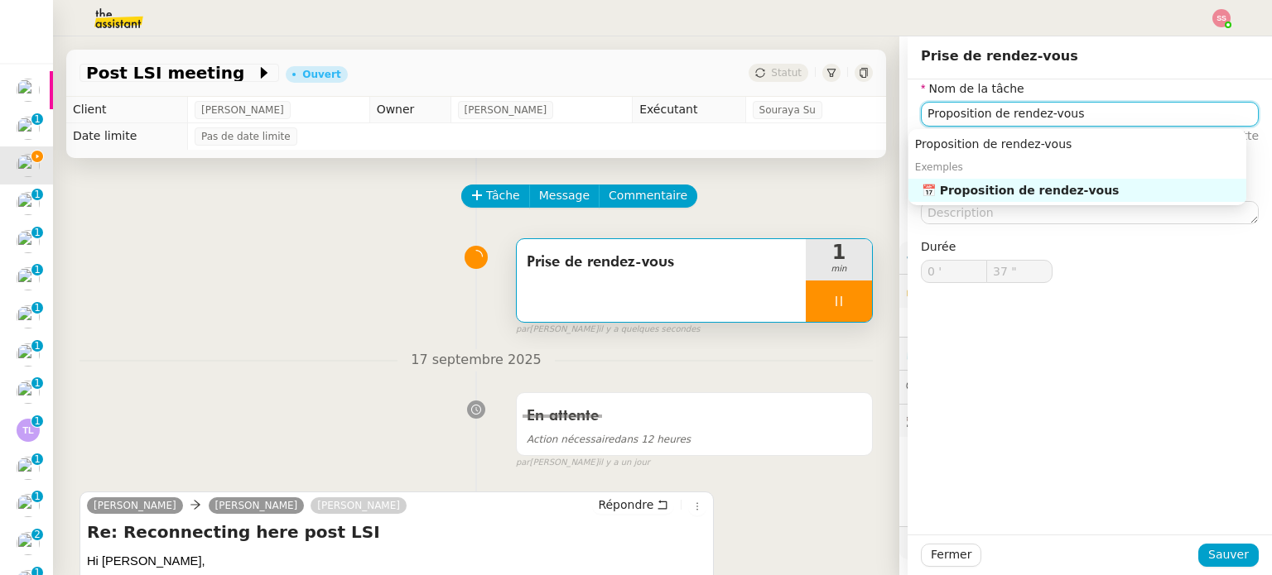
type input "38 ""
click at [1073, 185] on div "📅 Proposition de rendez-vous" at bounding box center [1080, 190] width 318 height 15
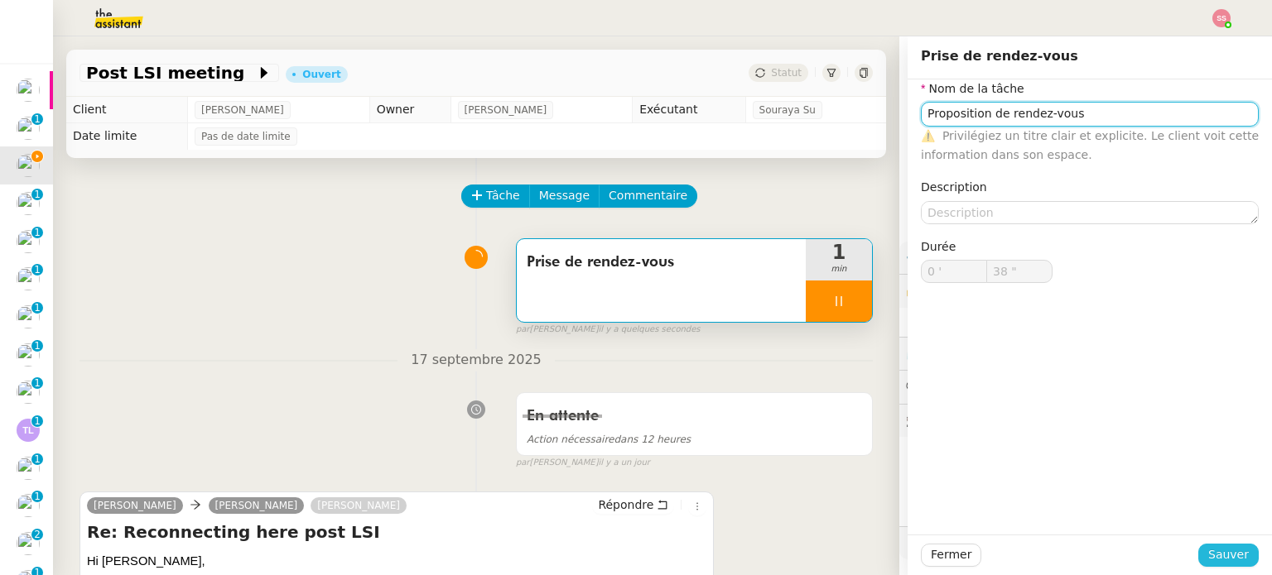
type input "Proposition de rendez-vous"
click at [1201, 552] on button "Sauver" at bounding box center [1228, 555] width 60 height 23
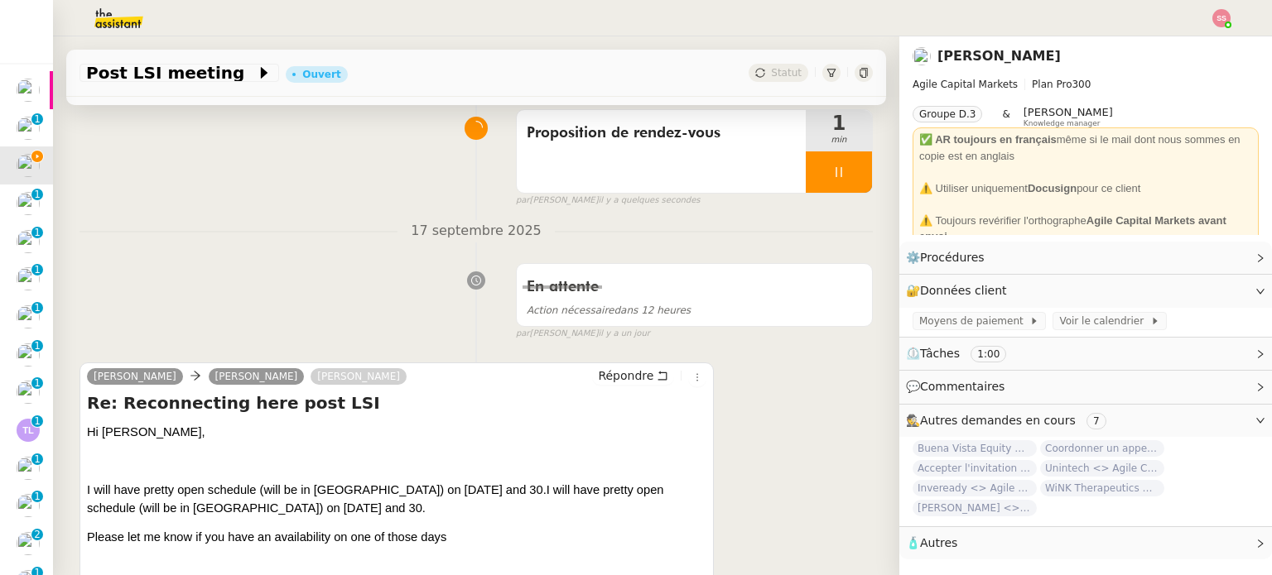
scroll to position [331, 0]
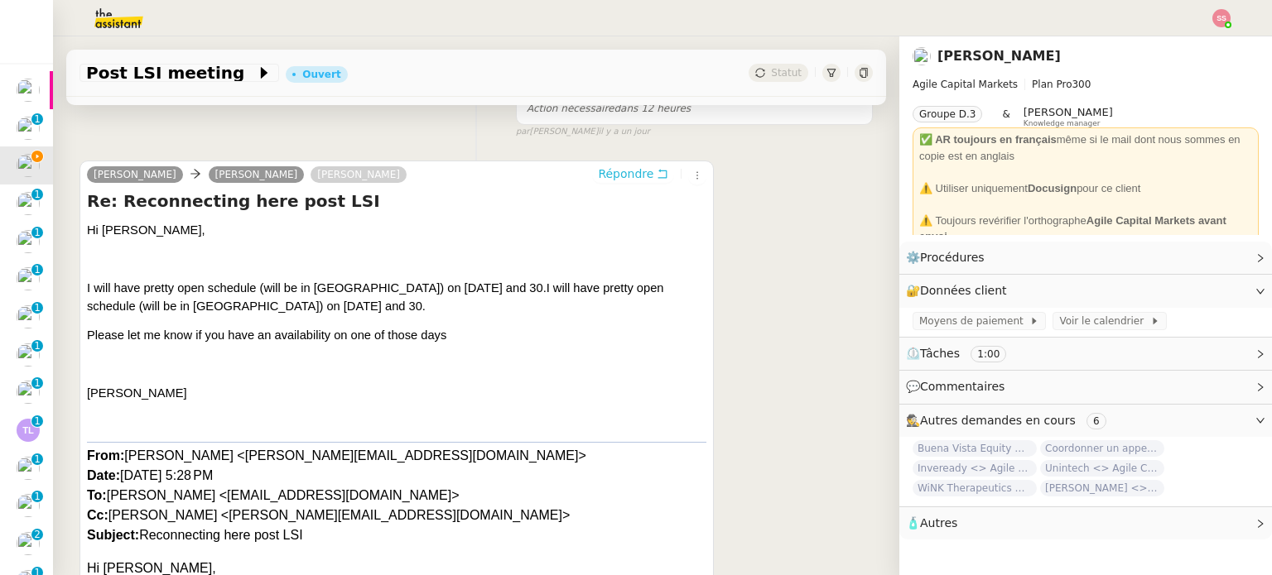
click at [613, 168] on span "Répondre" at bounding box center [625, 174] width 55 height 17
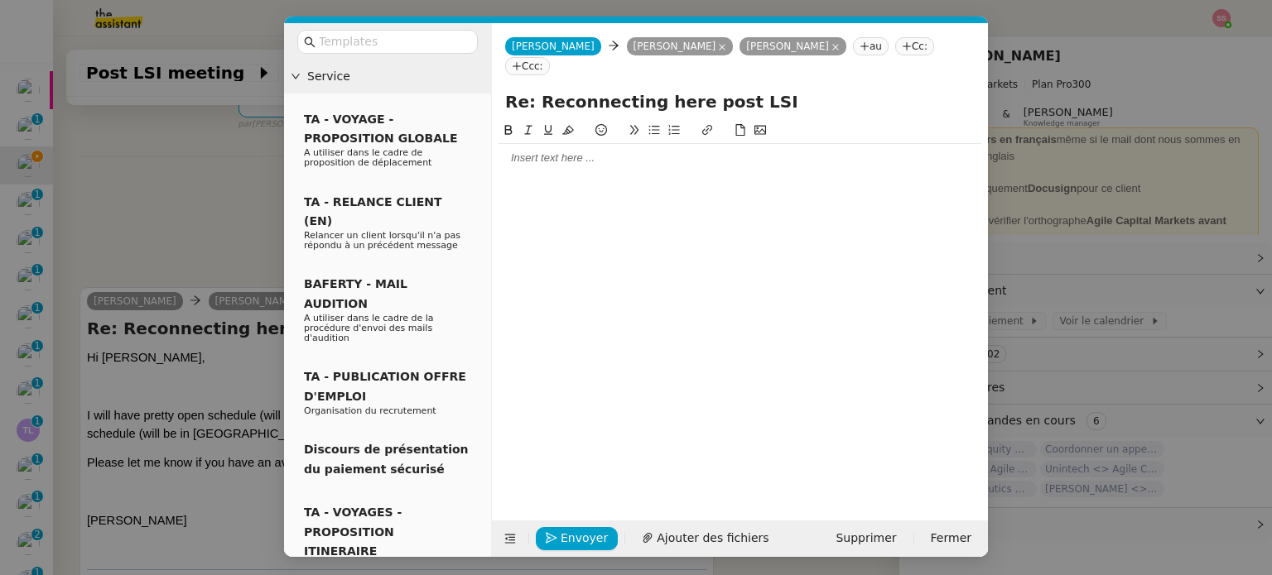
scroll to position [458, 0]
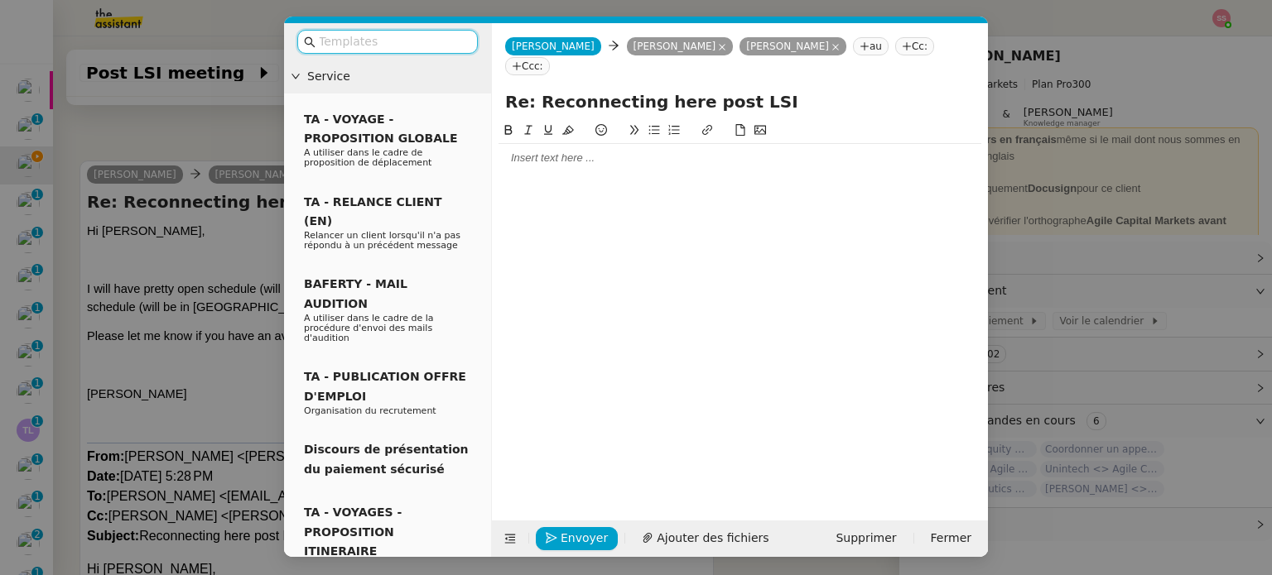
click at [627, 151] on div at bounding box center [739, 158] width 483 height 15
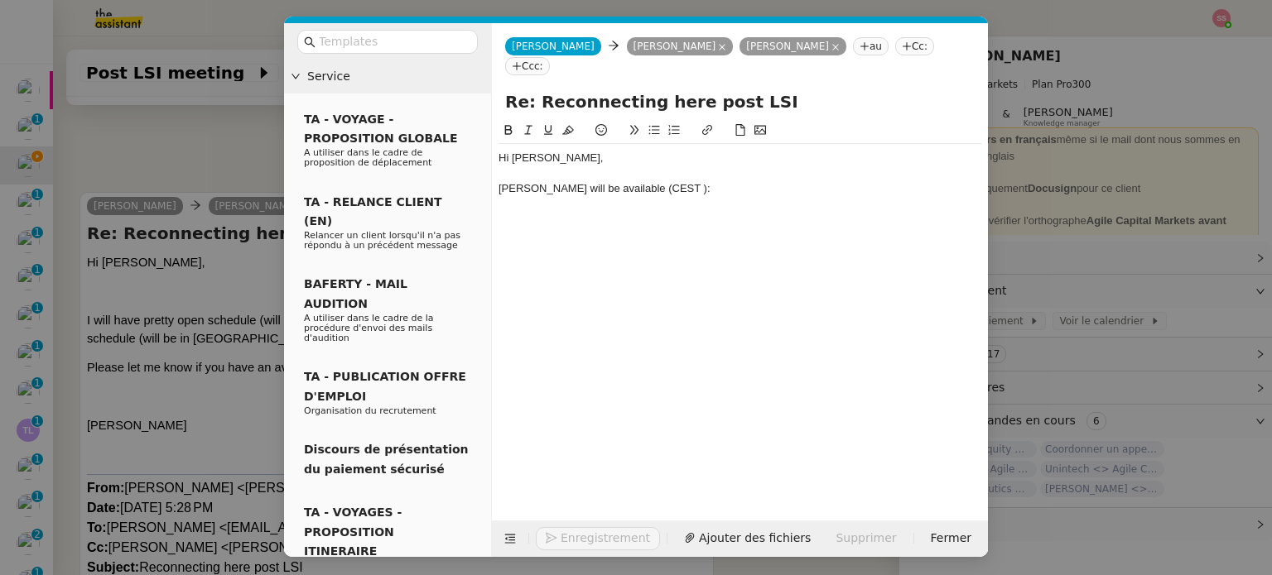
scroll to position [539, 0]
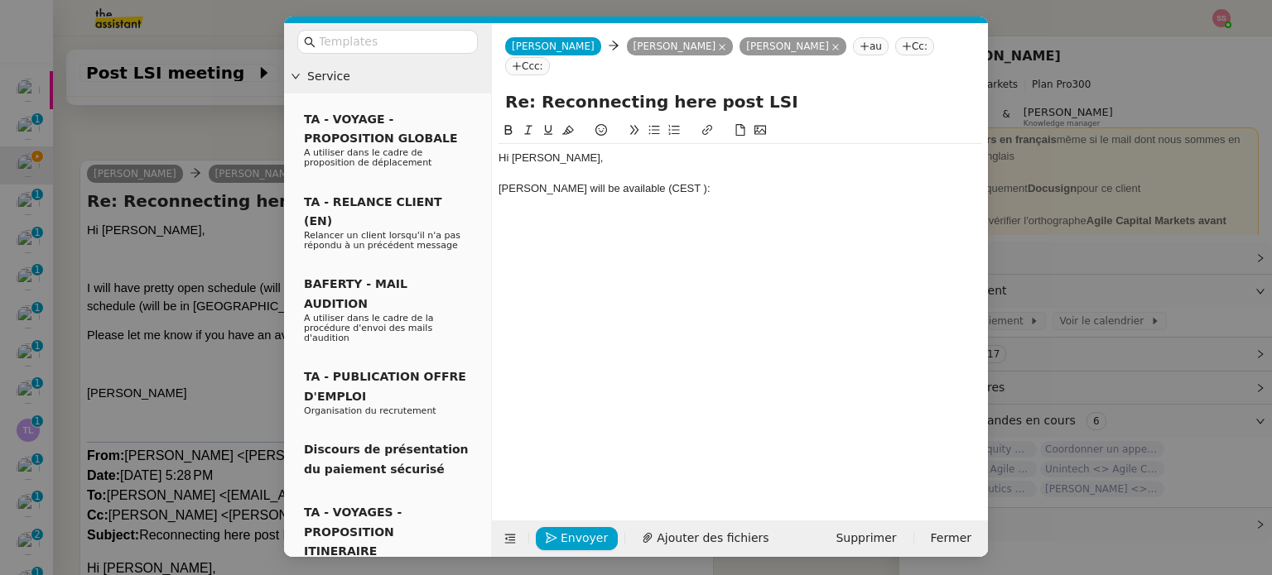
click at [649, 126] on icon at bounding box center [654, 130] width 11 height 9
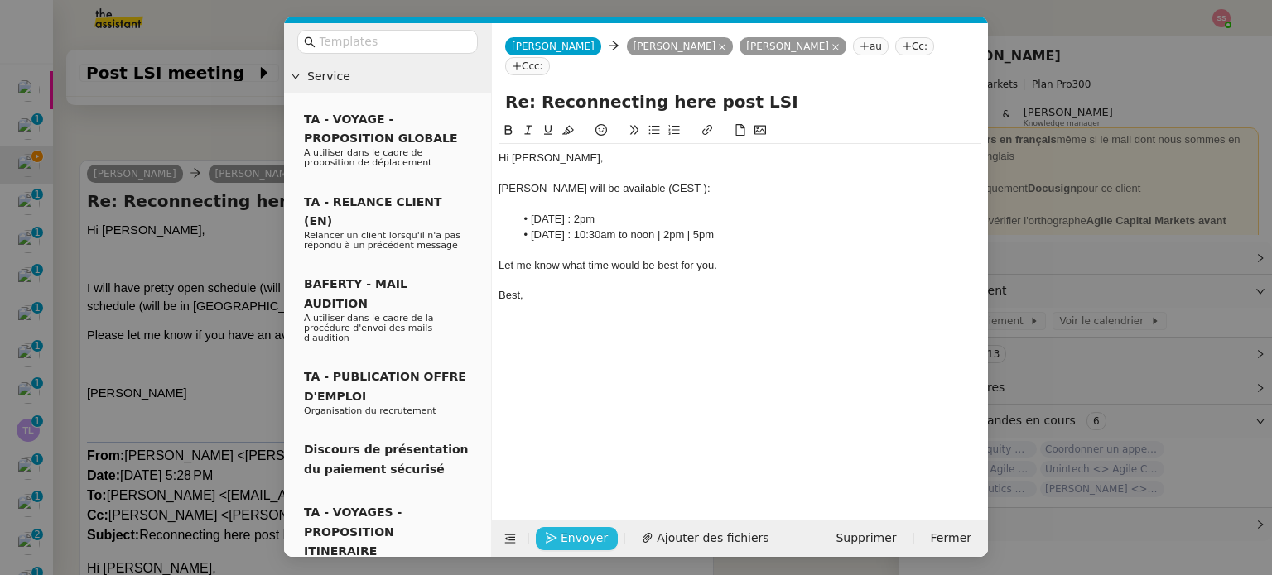
click at [583, 545] on span "Envoyer" at bounding box center [583, 538] width 47 height 19
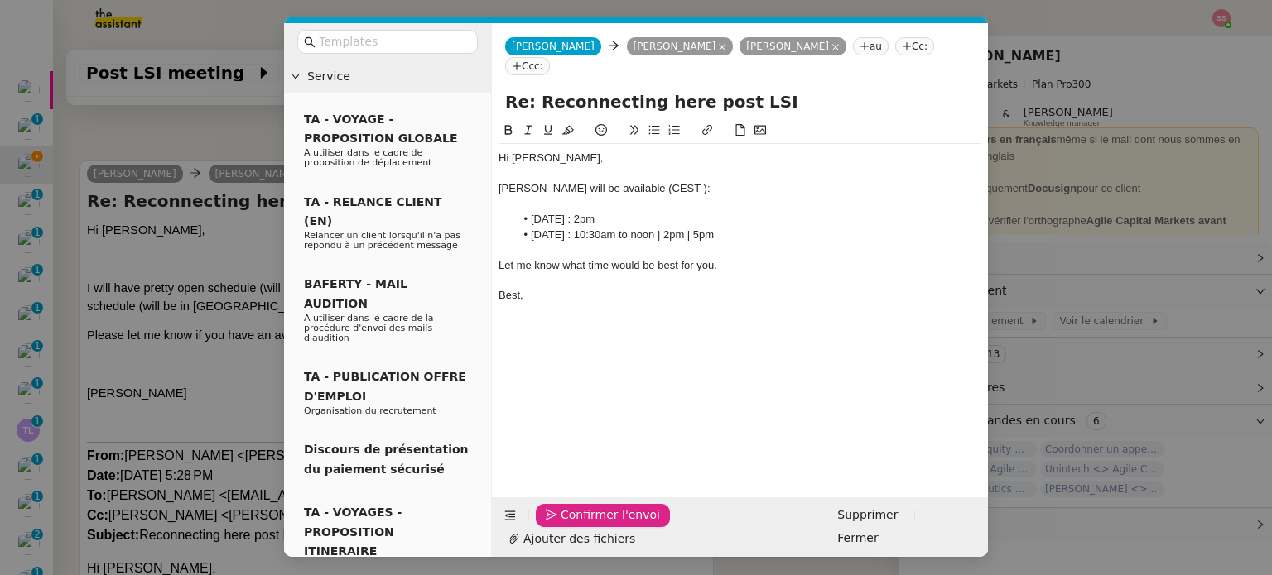
click at [583, 525] on span "Confirmer l'envoi" at bounding box center [609, 515] width 99 height 19
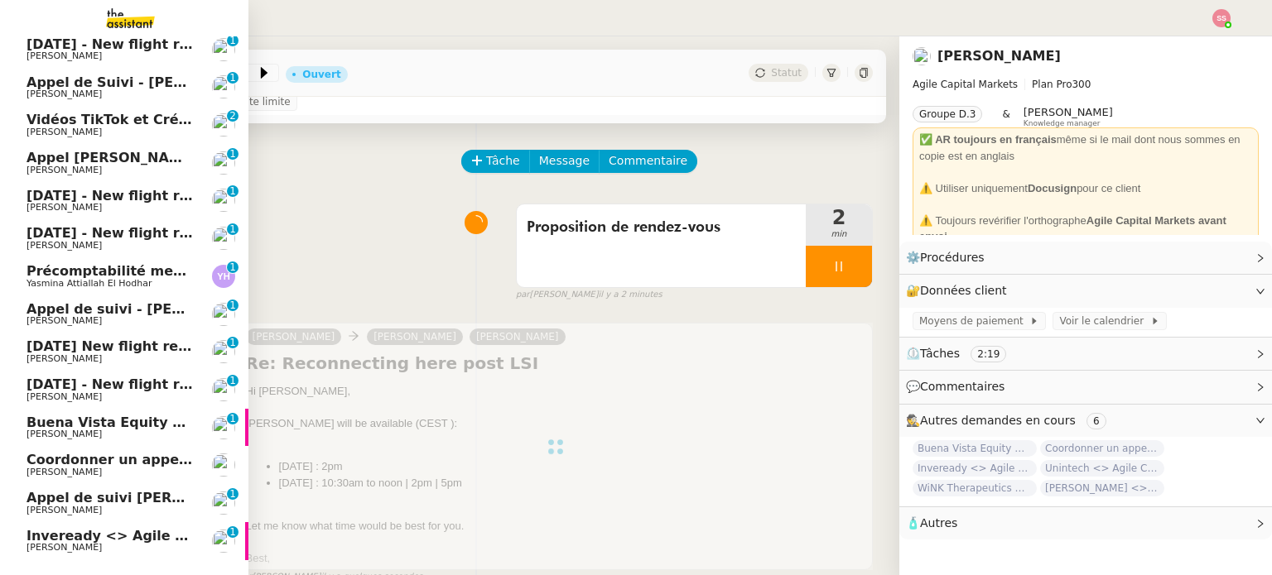
scroll to position [509, 0]
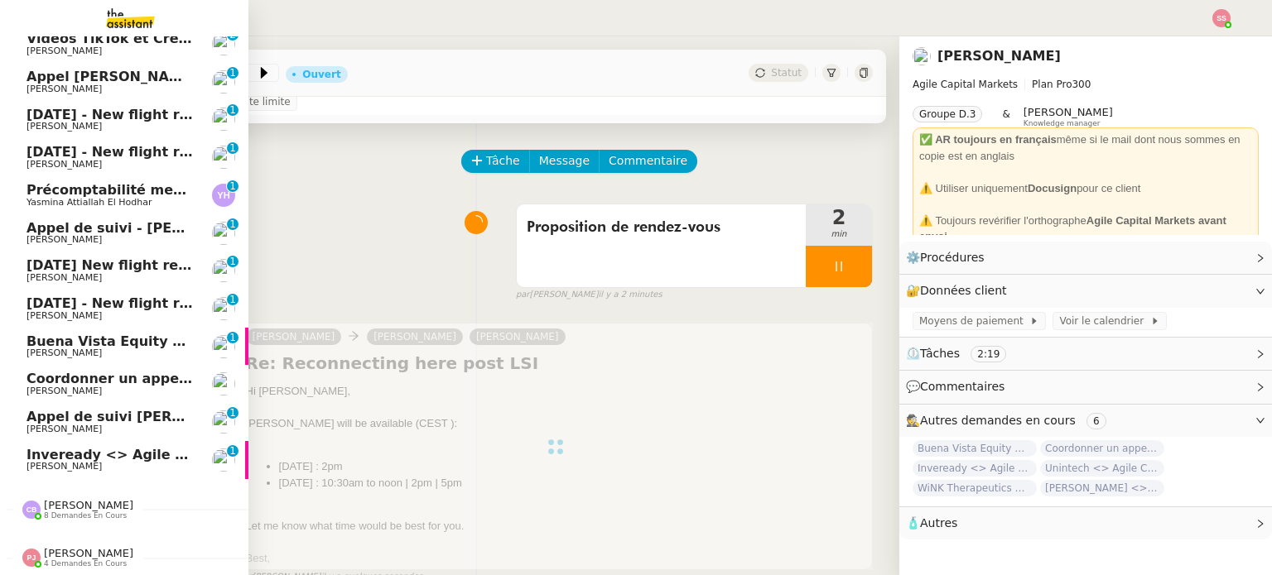
click at [110, 447] on span "Inveready <> Agile Capital Markets" at bounding box center [159, 455] width 266 height 16
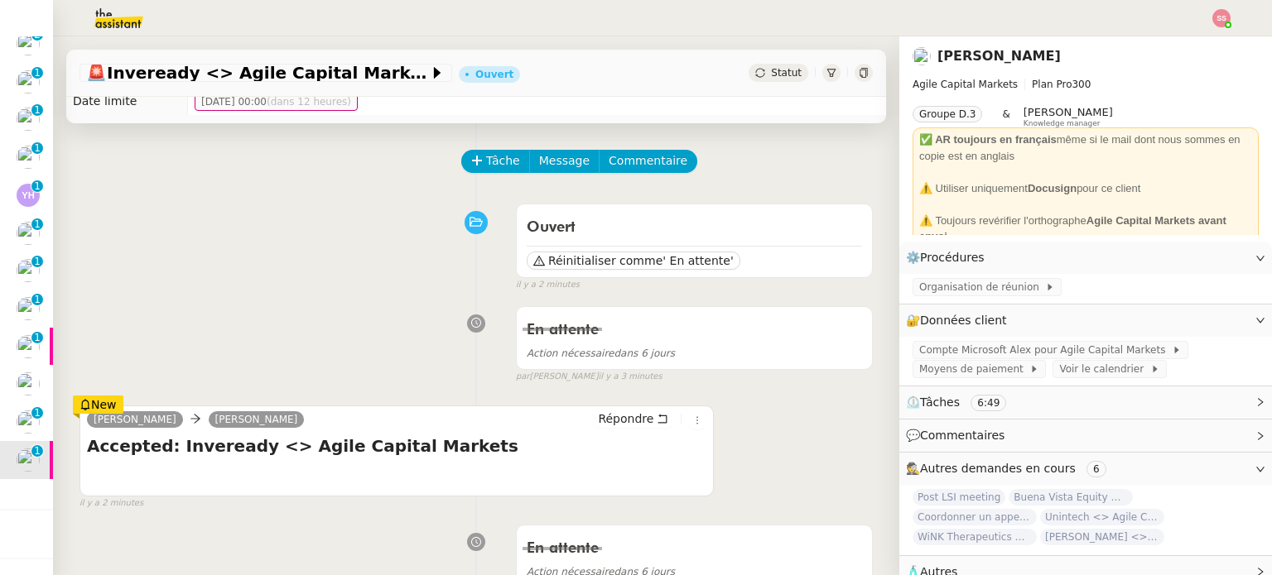
click at [752, 82] on div "Statut" at bounding box center [778, 73] width 60 height 18
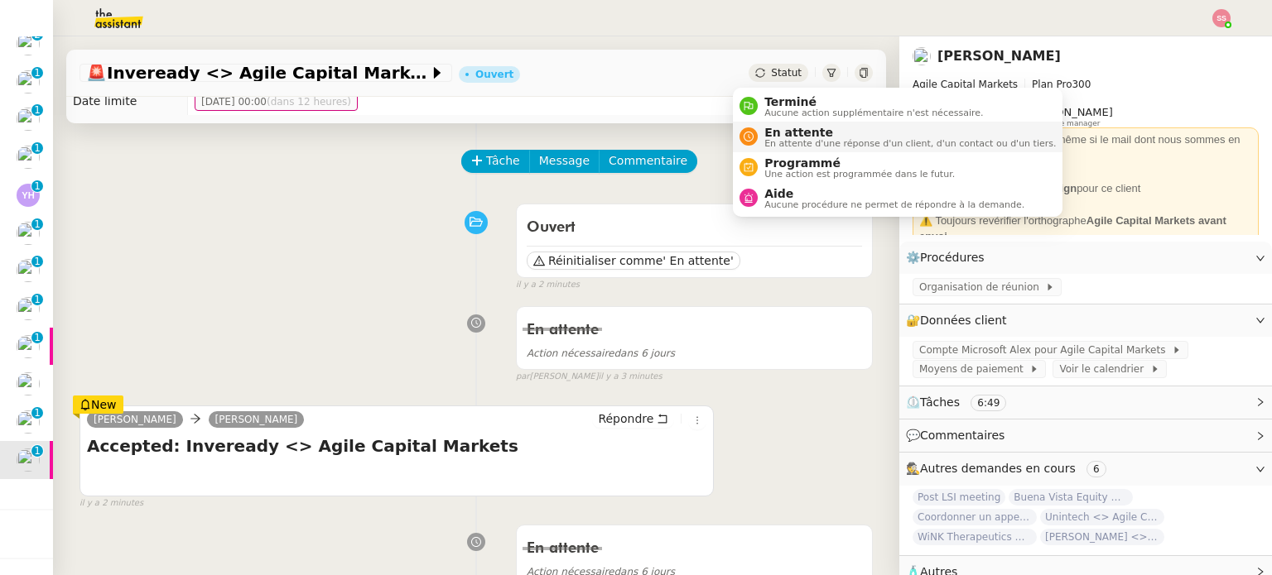
click at [780, 139] on span "En attente d'une réponse d'un client, d'un contact ou d'un tiers." at bounding box center [909, 143] width 291 height 9
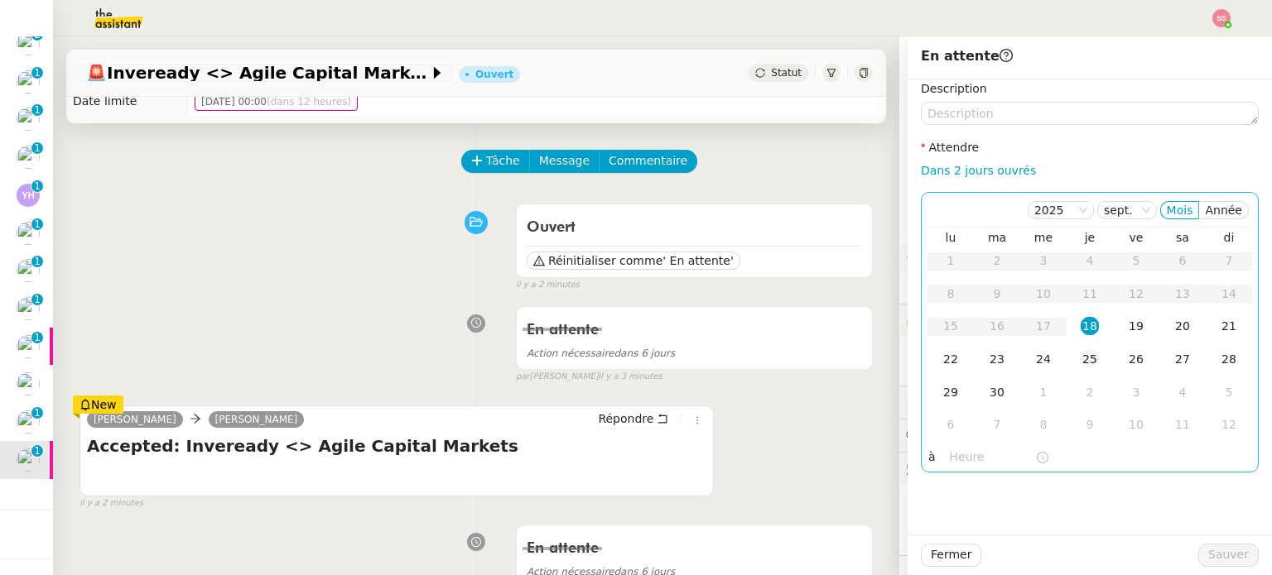
click at [1080, 354] on div "25" at bounding box center [1089, 359] width 18 height 18
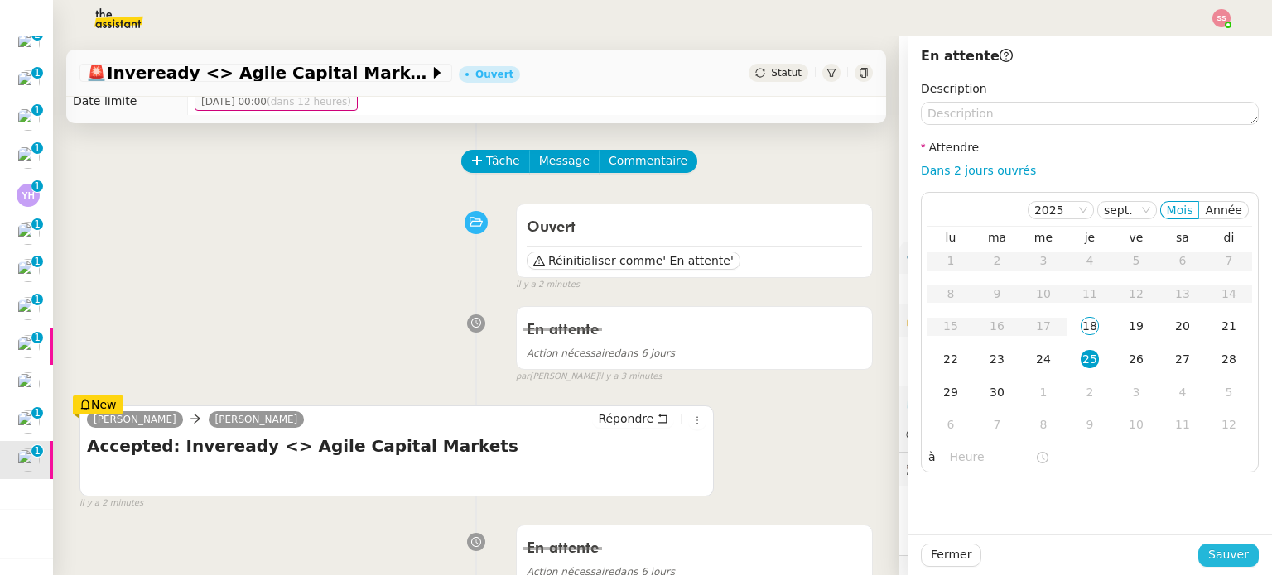
drag, startPoint x: 1199, startPoint y: 556, endPoint x: 1162, endPoint y: 552, distance: 37.4
click at [1200, 556] on button "Sauver" at bounding box center [1228, 555] width 60 height 23
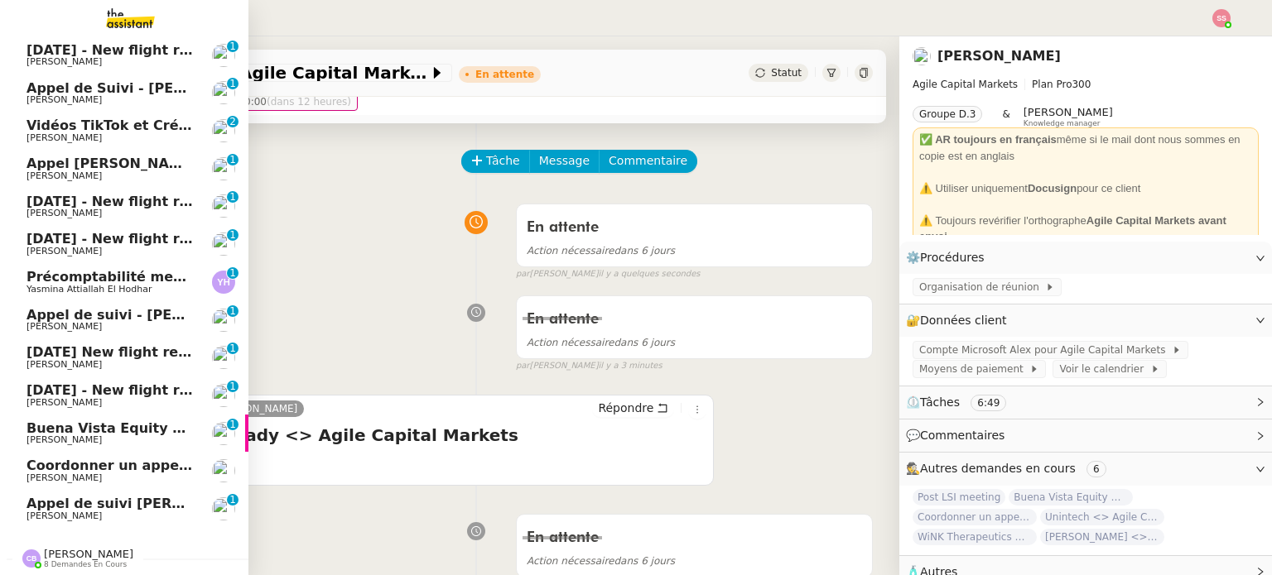
scroll to position [414, 0]
click at [132, 267] on link "Précomptabilité mensuelle de la SCI du Clos Bonin - septembre 2025 Yasmina Atti…" at bounding box center [124, 281] width 248 height 38
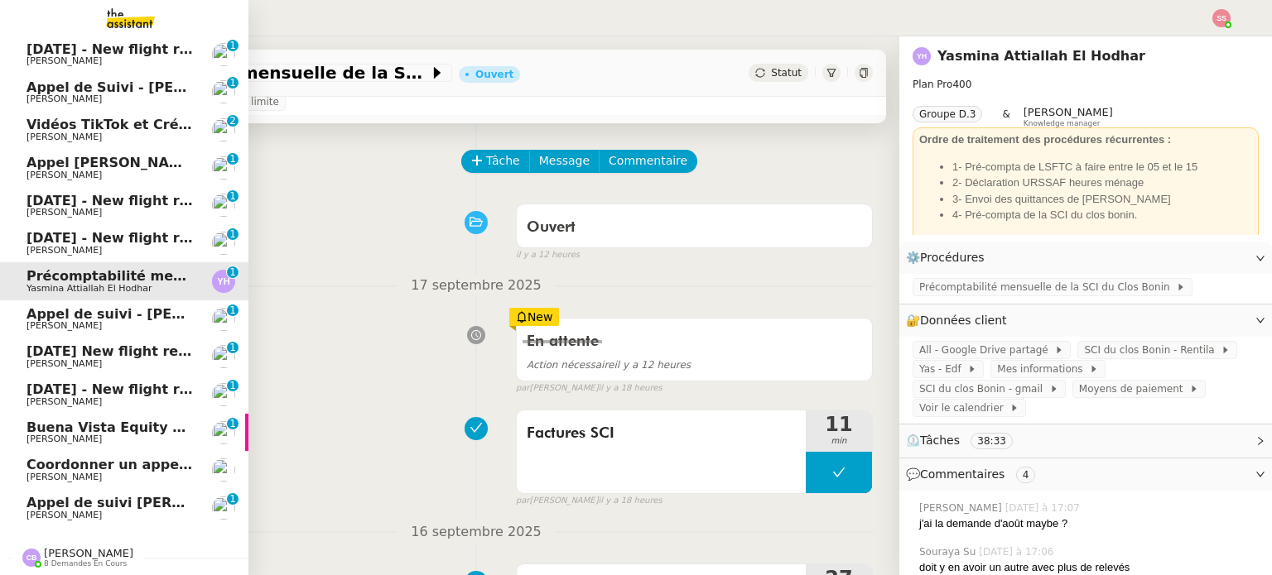
click at [56, 432] on span "Buena Vista Equity <> Agile Capital Markets" at bounding box center [192, 428] width 333 height 16
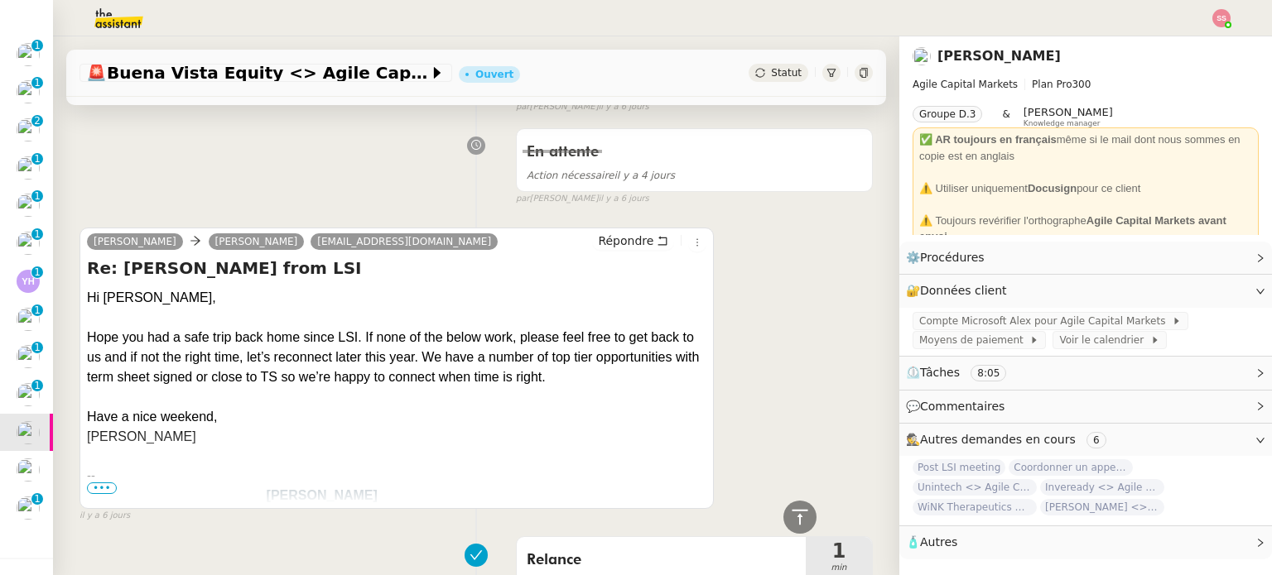
scroll to position [449, 0]
click at [771, 68] on span "Statut" at bounding box center [786, 73] width 31 height 12
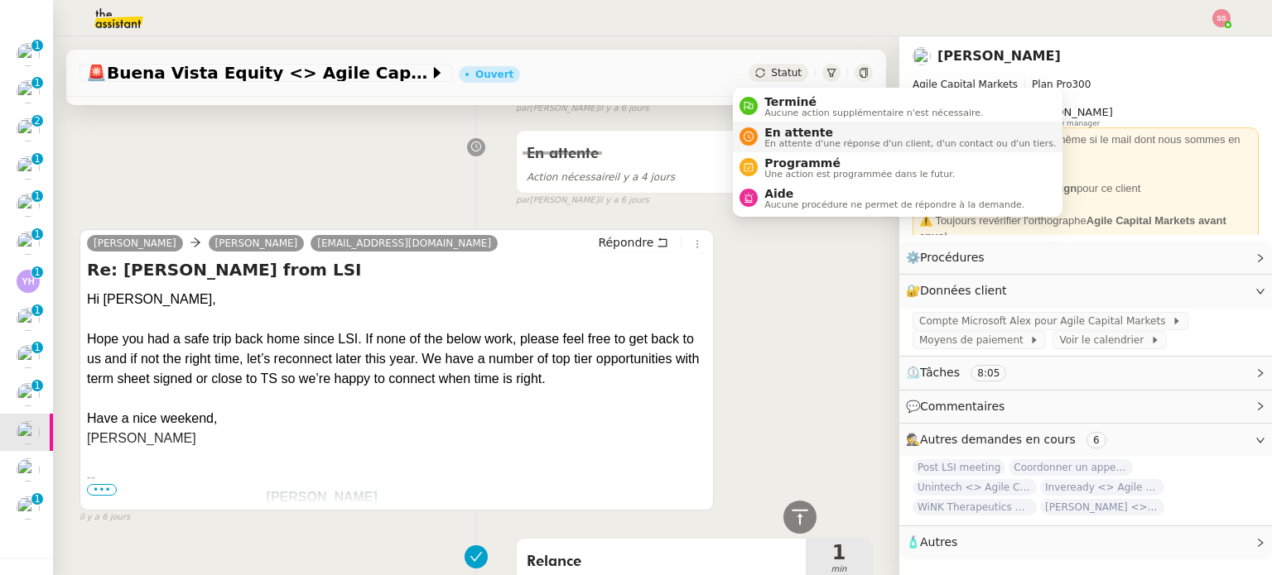
click at [777, 127] on span "En attente" at bounding box center [909, 132] width 291 height 13
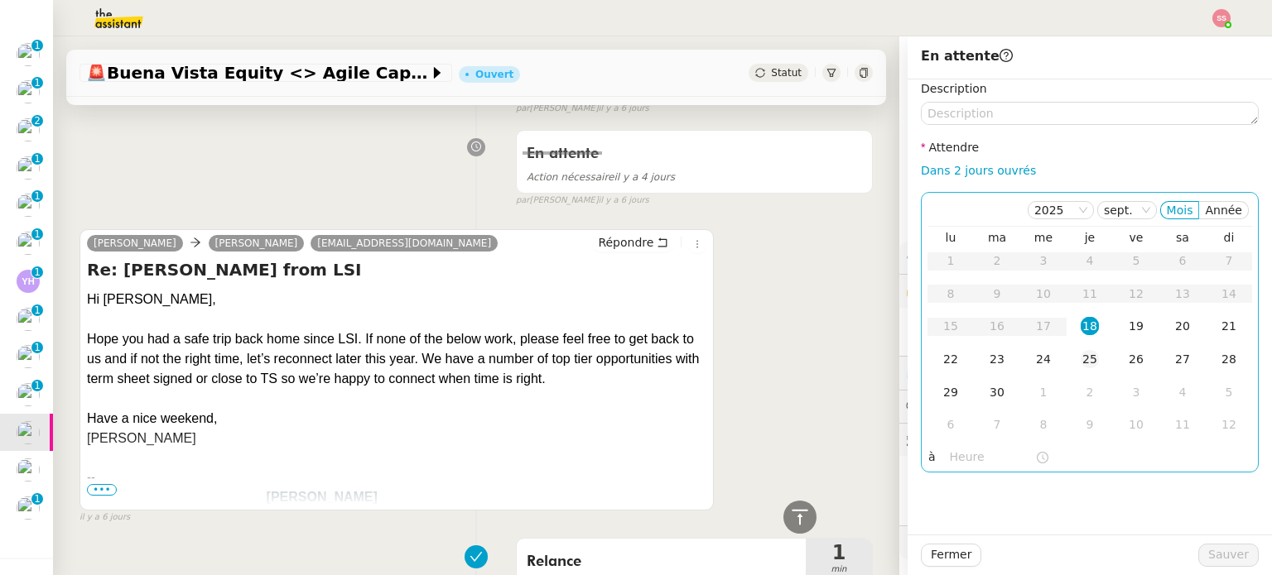
click at [1066, 358] on td "25" at bounding box center [1089, 360] width 46 height 33
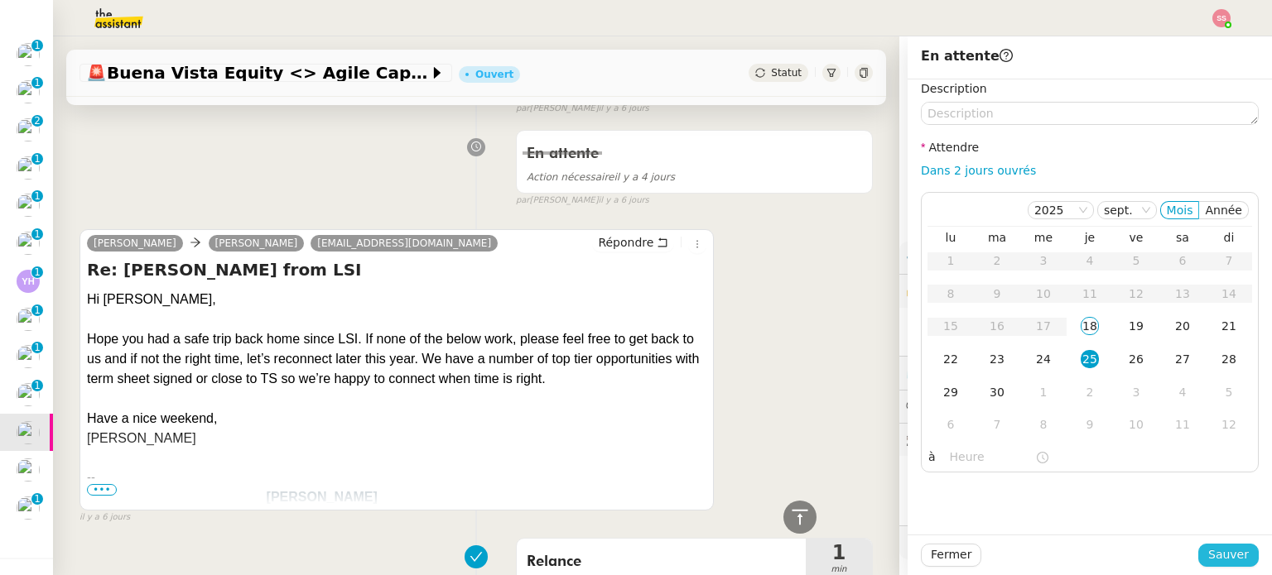
click at [1209, 549] on span "Sauver" at bounding box center [1228, 555] width 41 height 19
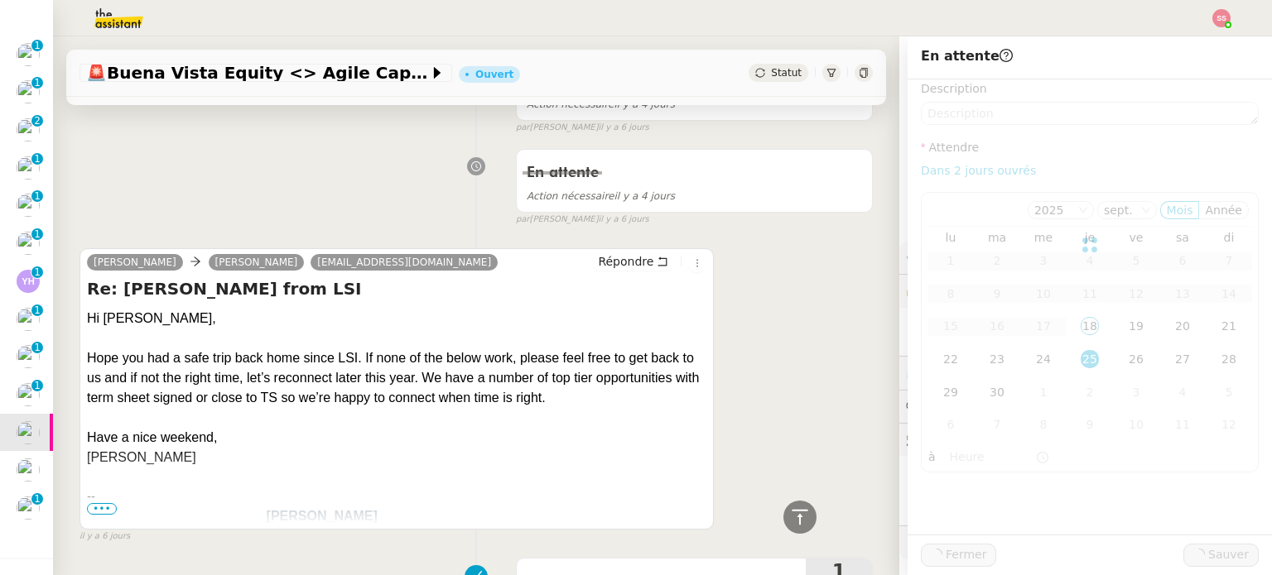
scroll to position [469, 0]
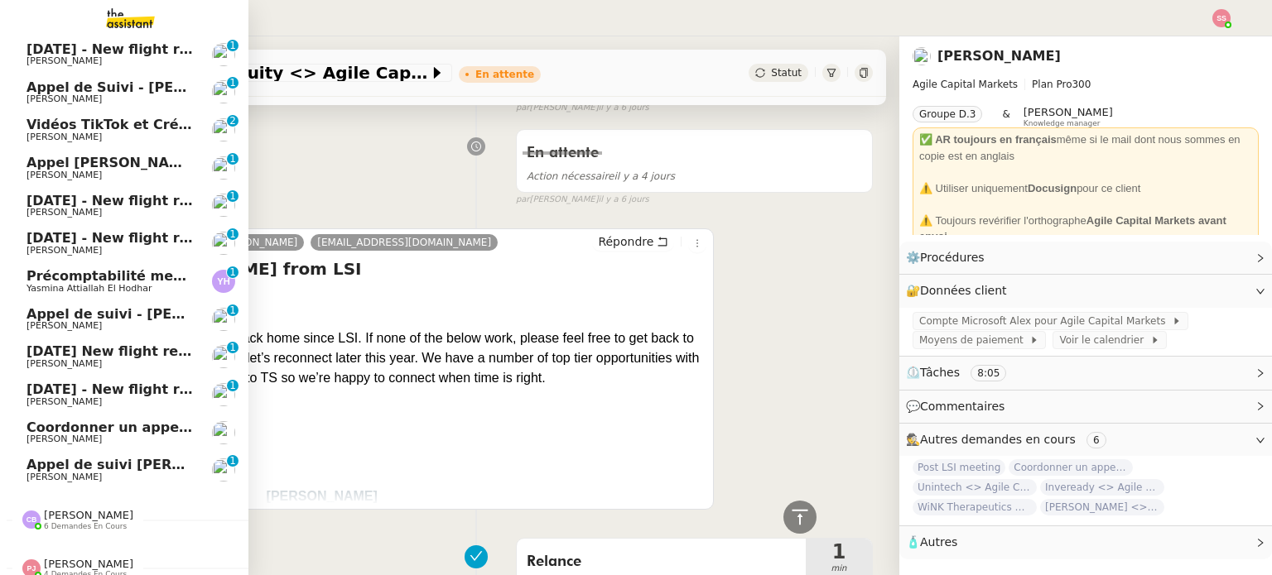
click at [76, 433] on span "Coordonner un appel avec [PERSON_NAME]" at bounding box center [188, 428] width 324 height 16
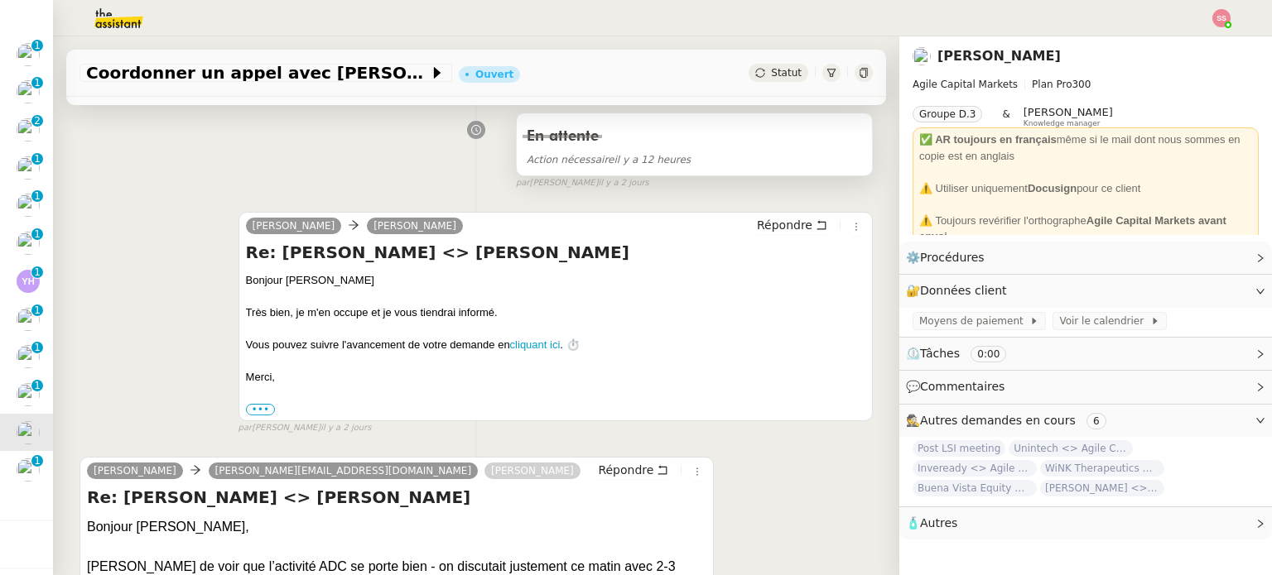
scroll to position [220, 0]
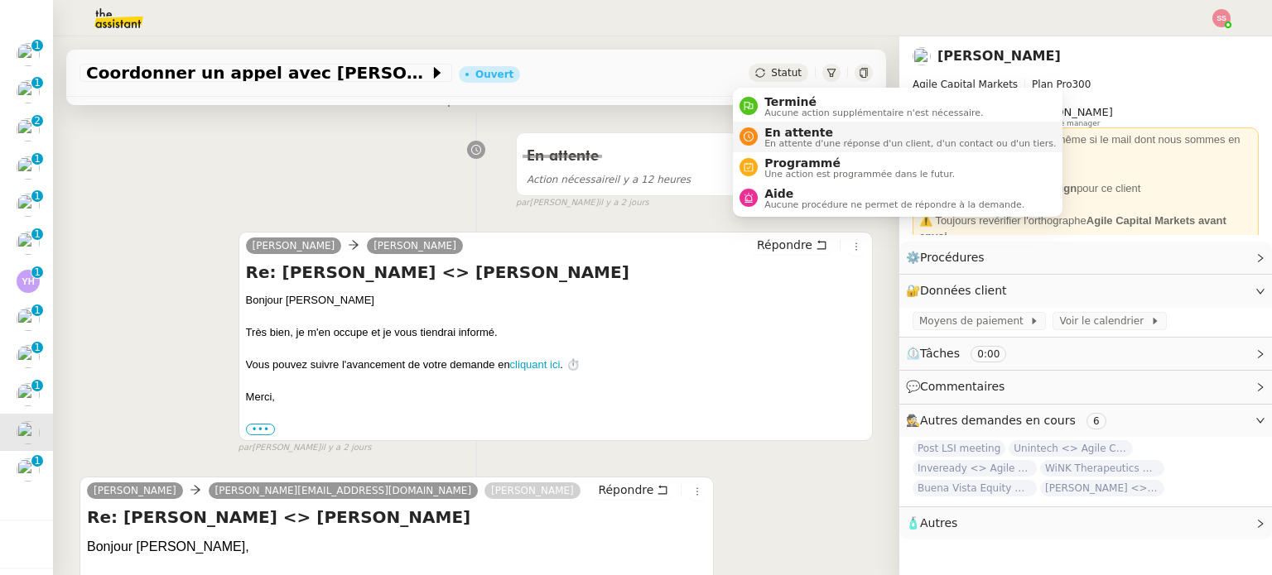
click at [779, 129] on span "En attente" at bounding box center [909, 132] width 291 height 13
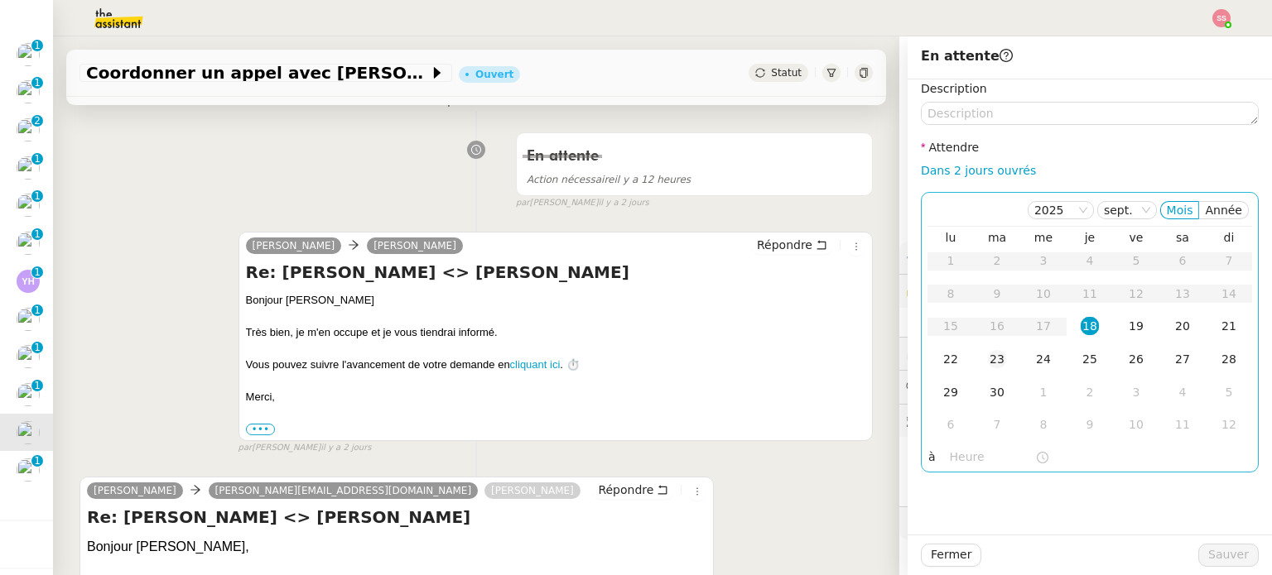
click at [988, 363] on div "23" at bounding box center [997, 359] width 18 height 18
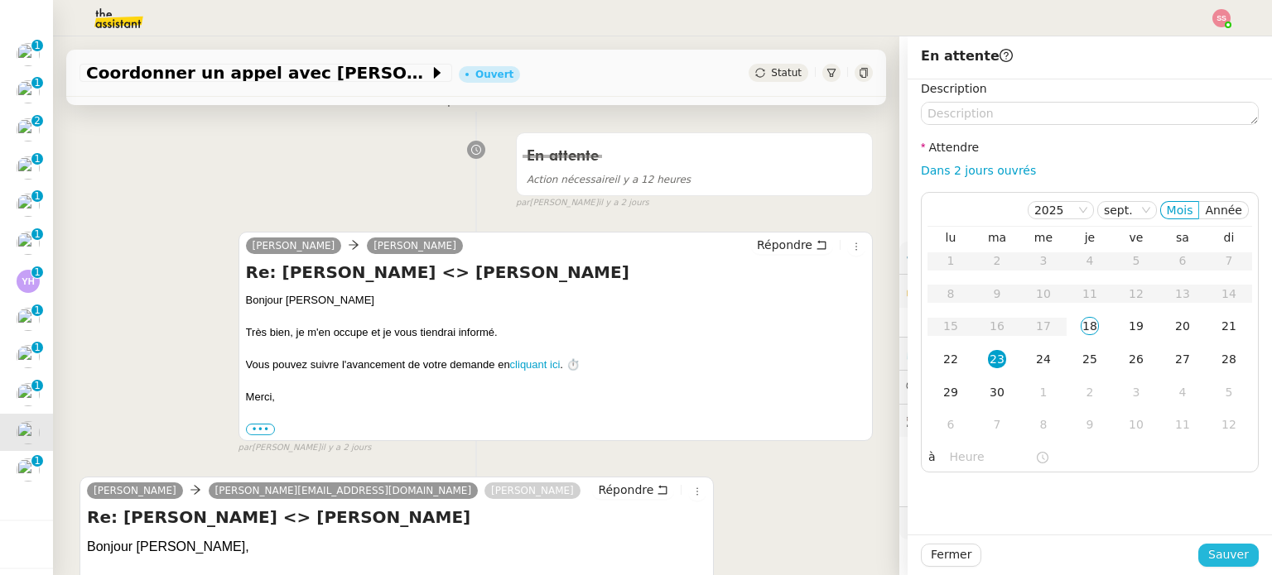
click at [1208, 556] on span "Sauver" at bounding box center [1228, 555] width 41 height 19
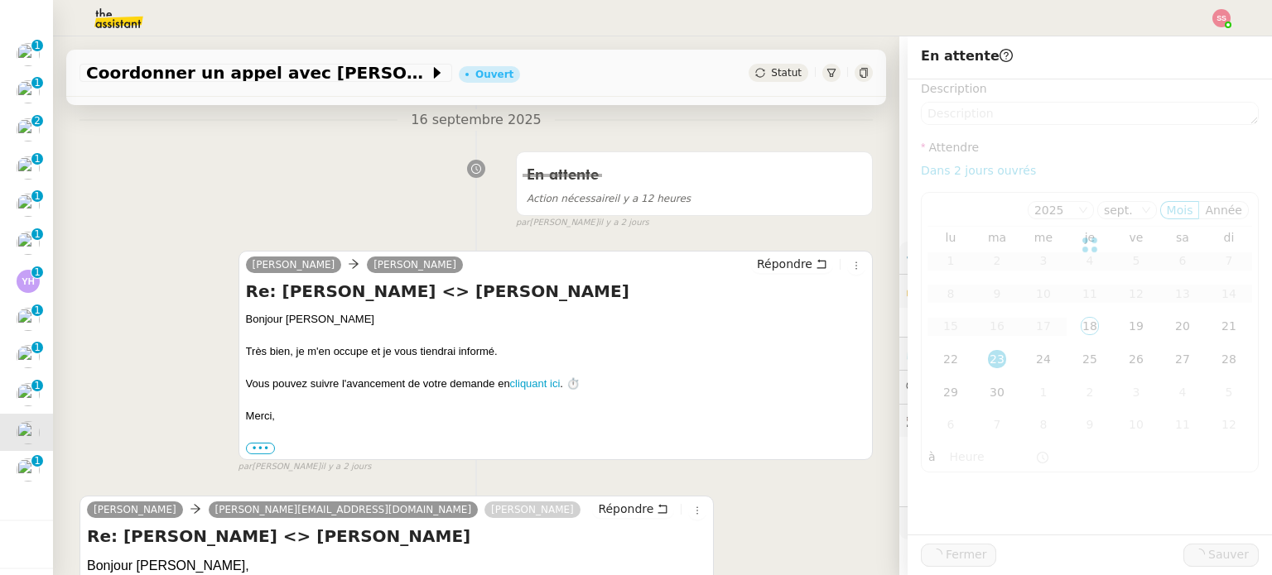
scroll to position [239, 0]
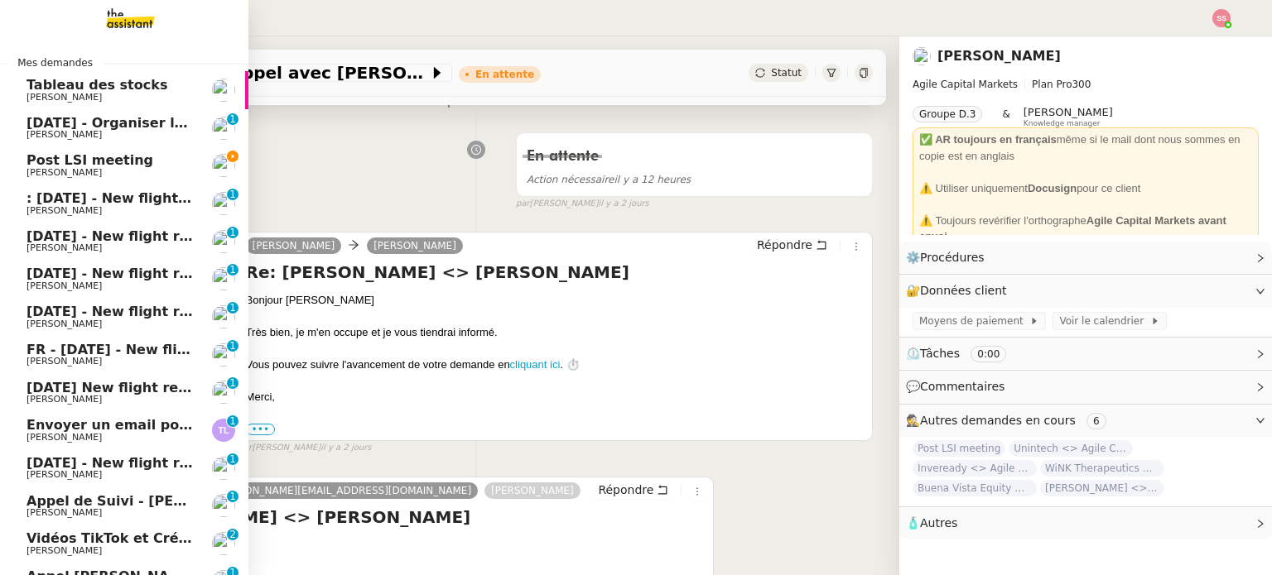
click at [127, 163] on span "Post LSI meeting" at bounding box center [109, 160] width 167 height 15
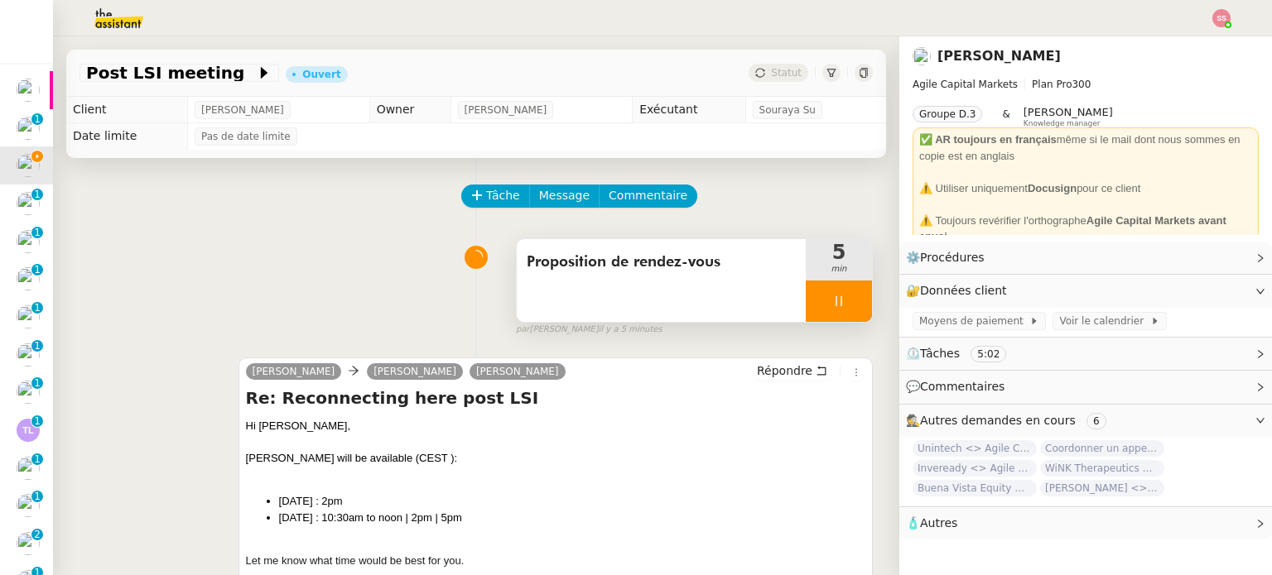
click at [844, 301] on div at bounding box center [839, 301] width 66 height 41
click at [844, 301] on button at bounding box center [855, 301] width 33 height 41
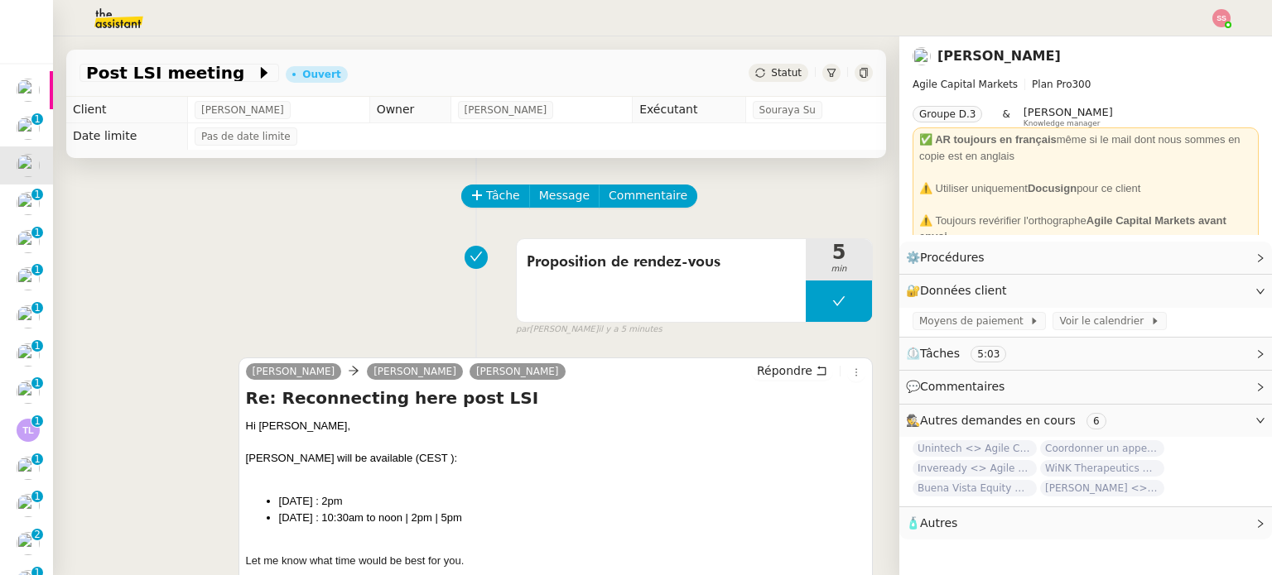
click at [771, 79] on span "Statut" at bounding box center [786, 73] width 31 height 12
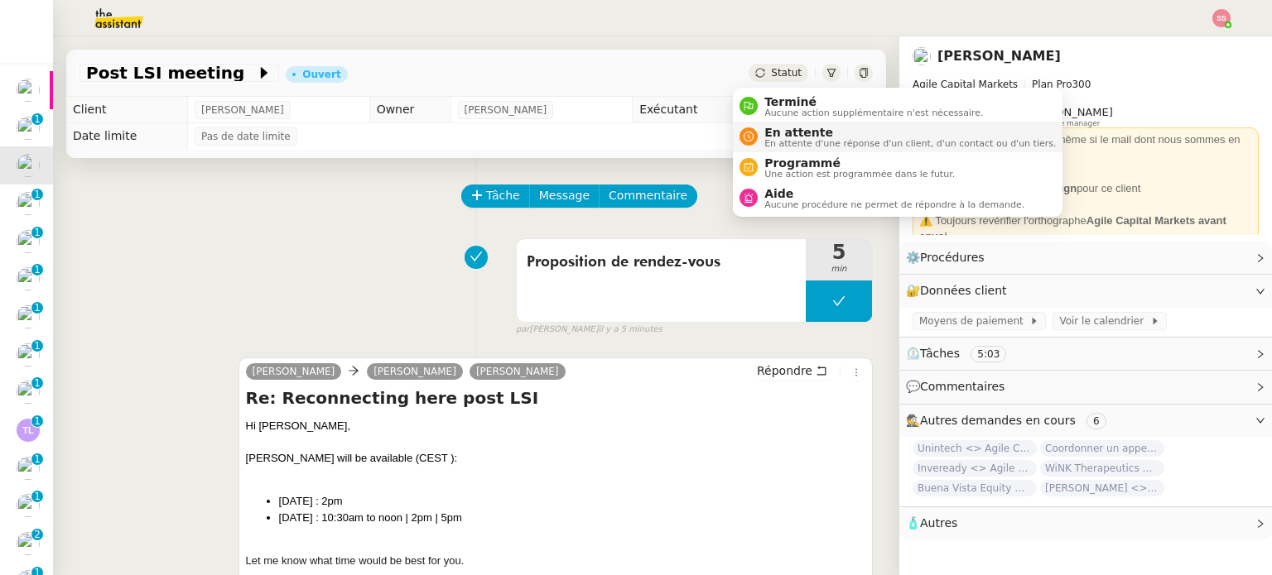
click at [772, 130] on span "En attente" at bounding box center [909, 132] width 291 height 13
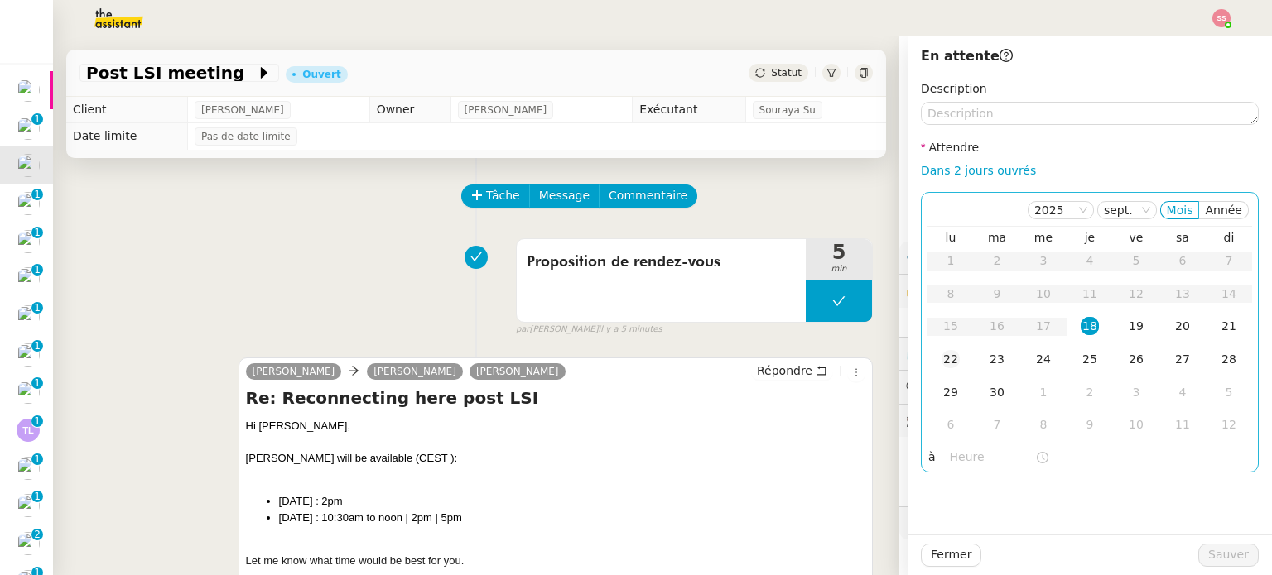
click at [947, 365] on td "22" at bounding box center [950, 360] width 46 height 33
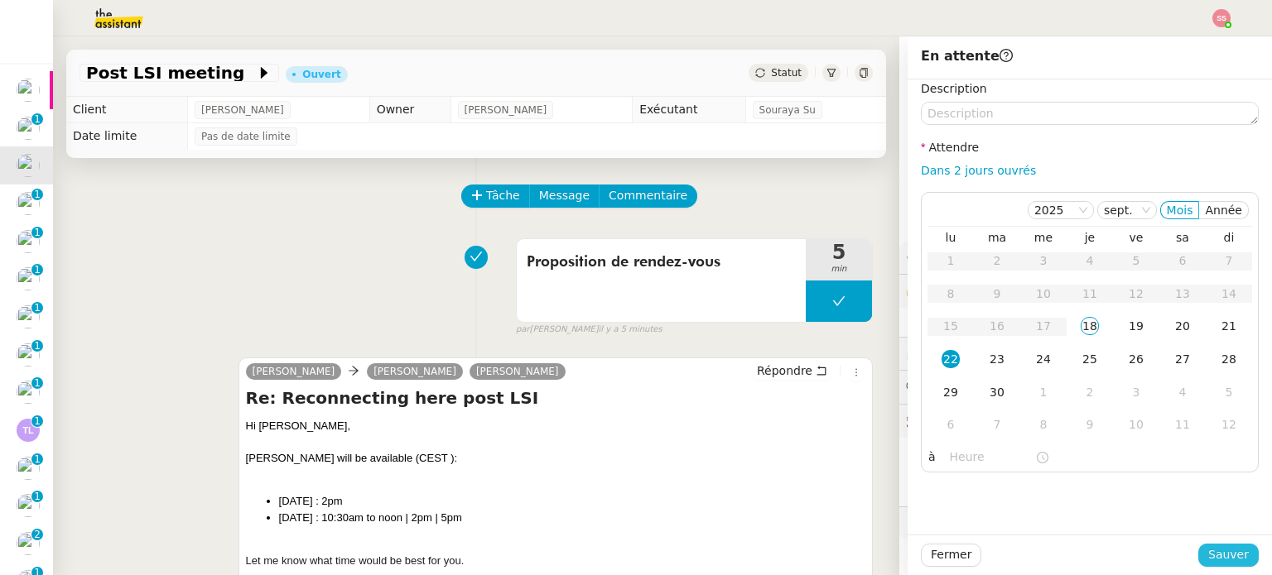
click at [1216, 549] on span "Sauver" at bounding box center [1228, 555] width 41 height 19
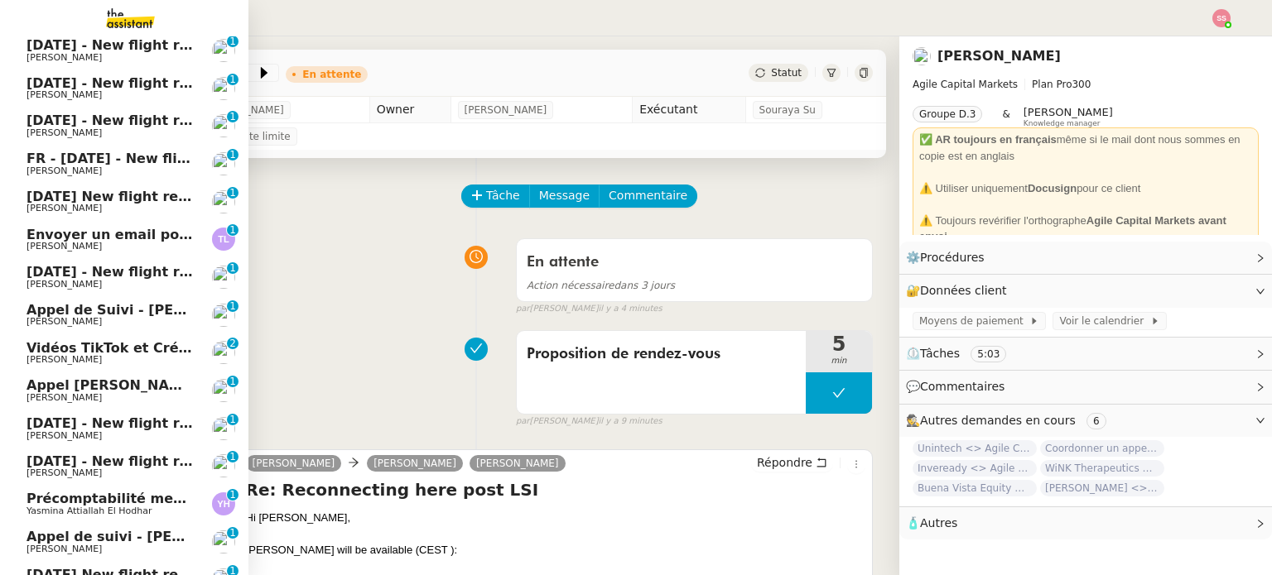
scroll to position [26, 0]
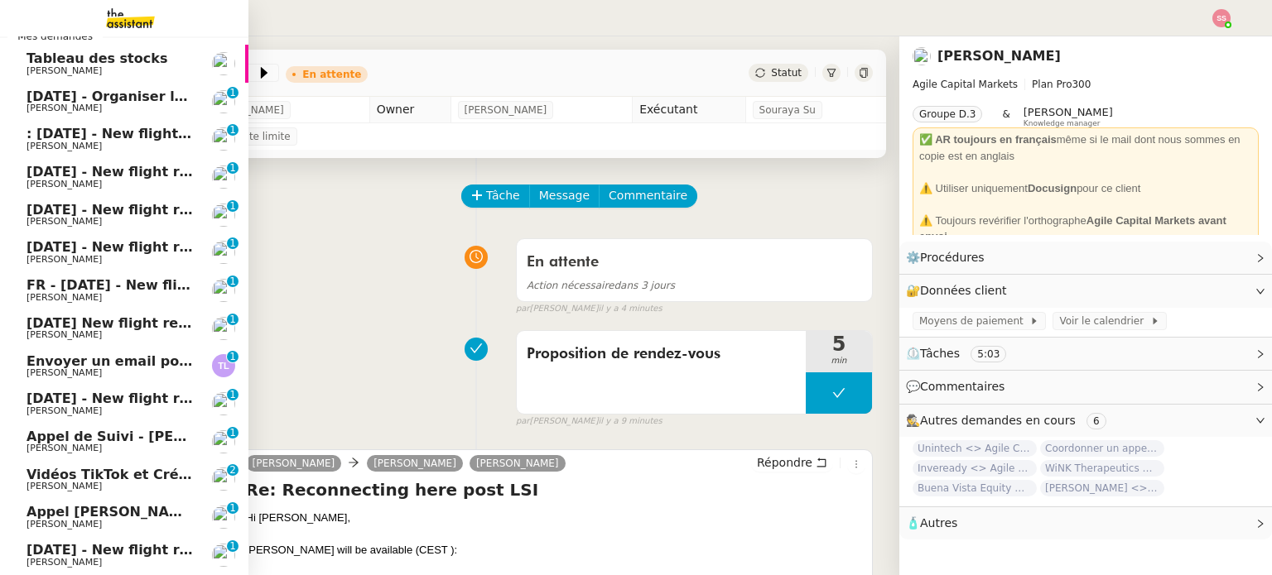
click at [80, 366] on span "Envoyer un email pour demander le numéro RNA" at bounding box center [208, 362] width 365 height 16
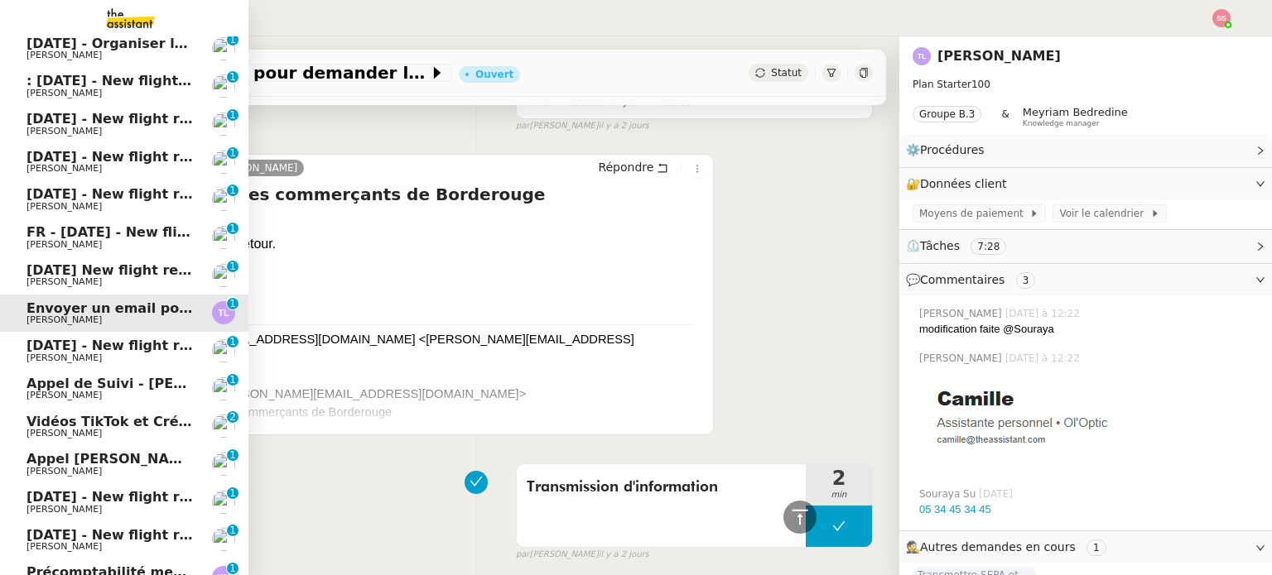
scroll to position [109, 0]
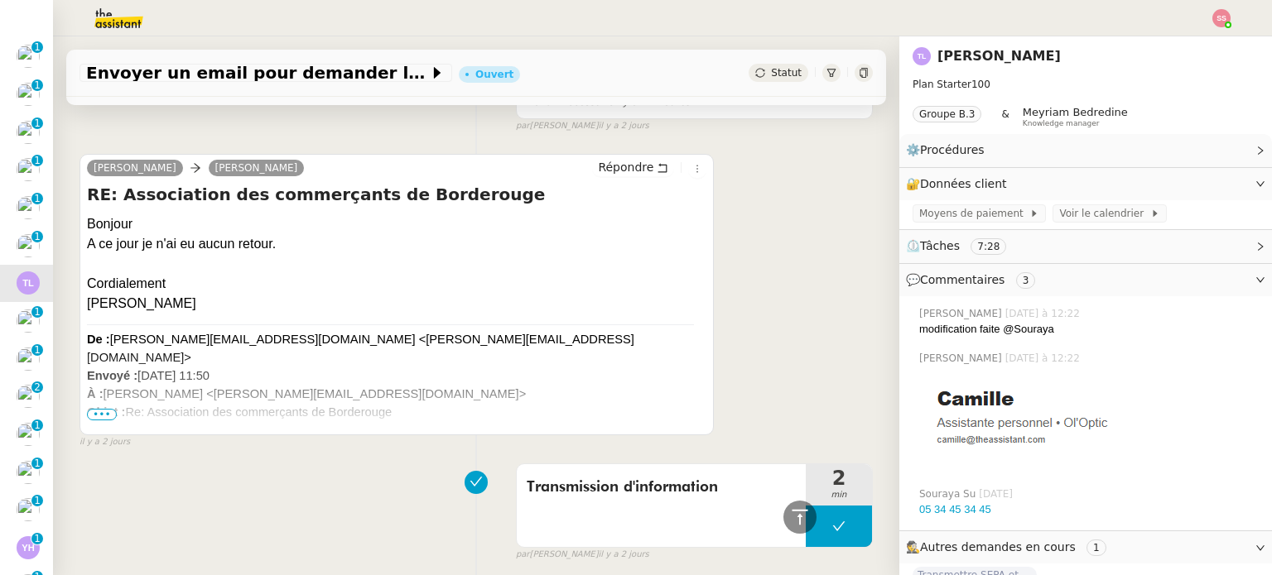
click at [747, 83] on div "Envoyer un email pour demander le numéro RNA Ouvert Statut" at bounding box center [476, 73] width 820 height 47
click at [755, 80] on div "Statut" at bounding box center [778, 73] width 60 height 18
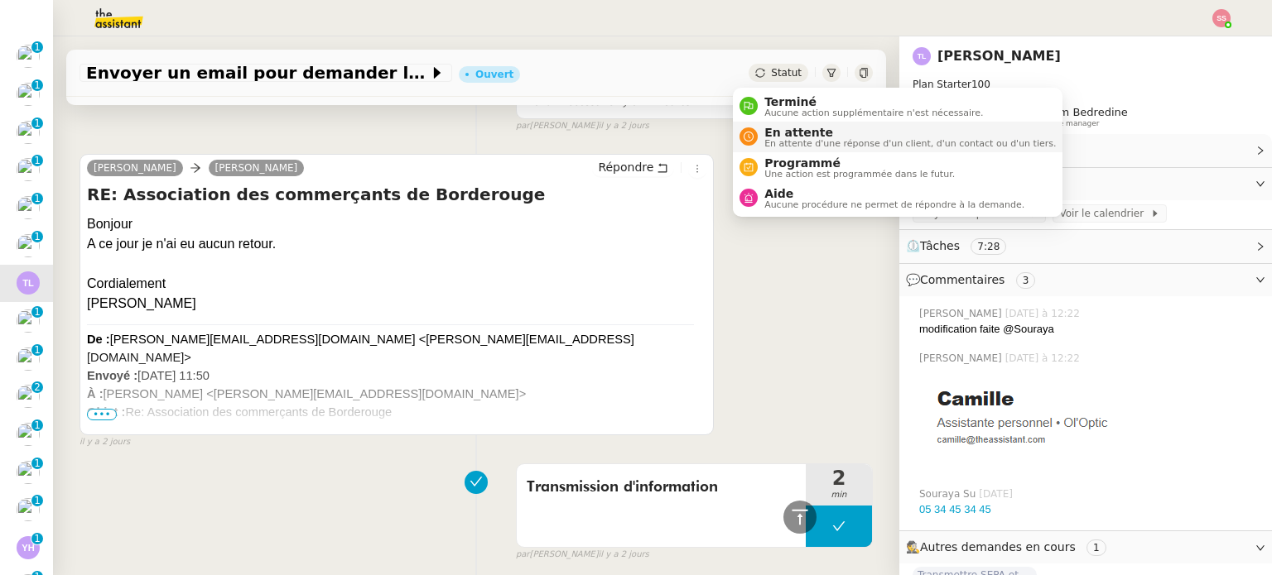
click at [768, 129] on span "En attente" at bounding box center [909, 132] width 291 height 13
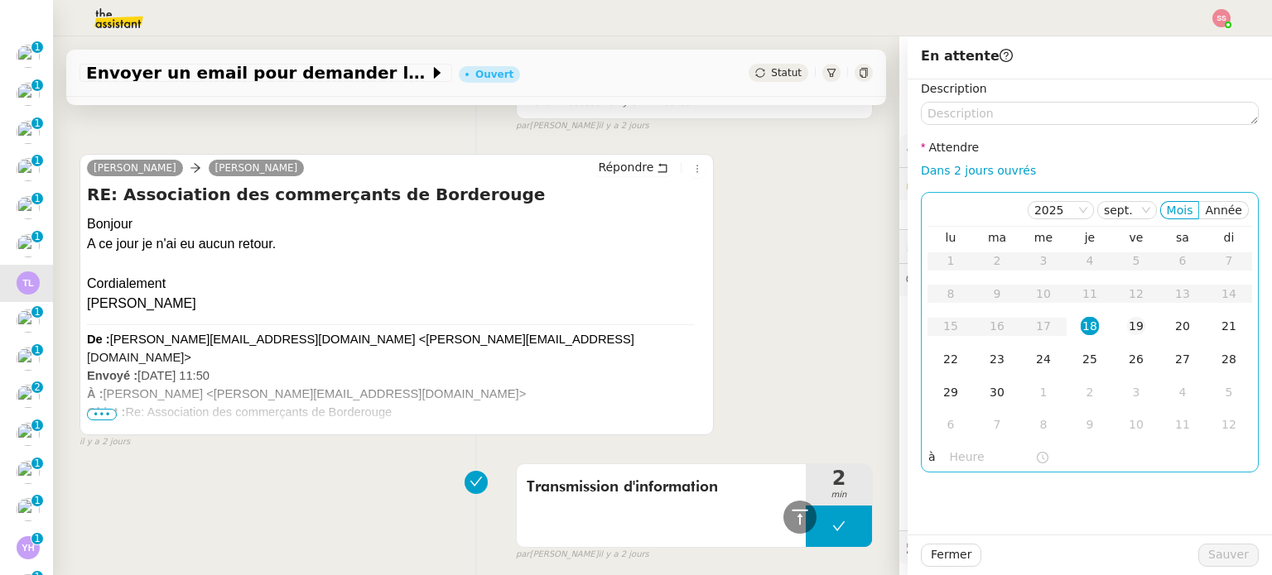
click at [1127, 325] on div "19" at bounding box center [1136, 326] width 18 height 18
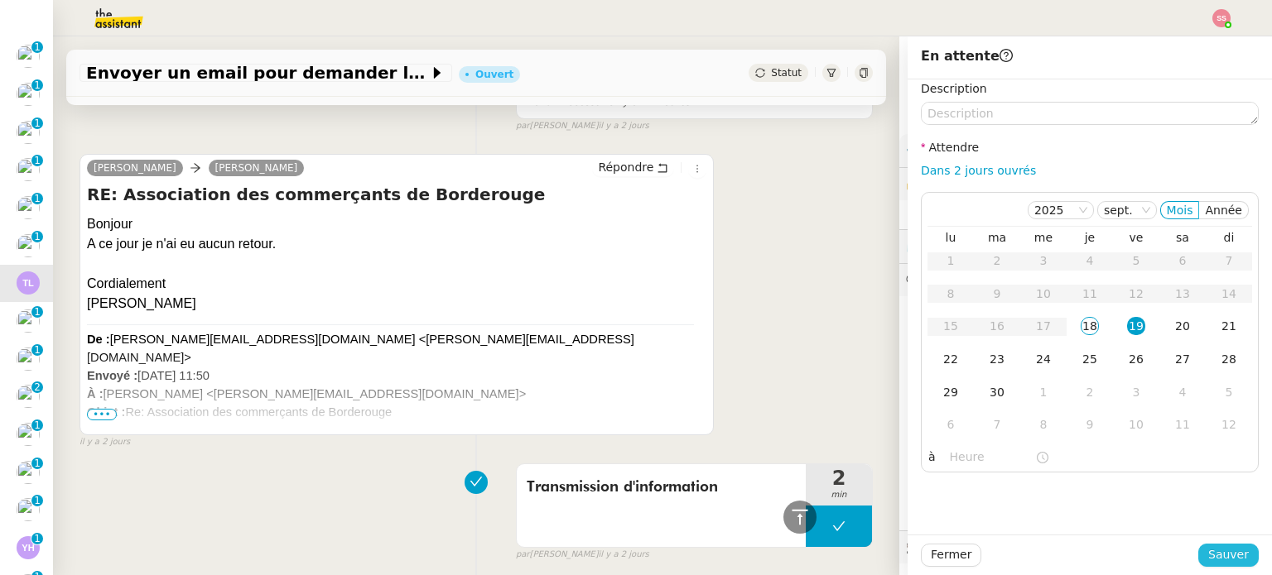
click at [1198, 562] on button "Sauver" at bounding box center [1228, 555] width 60 height 23
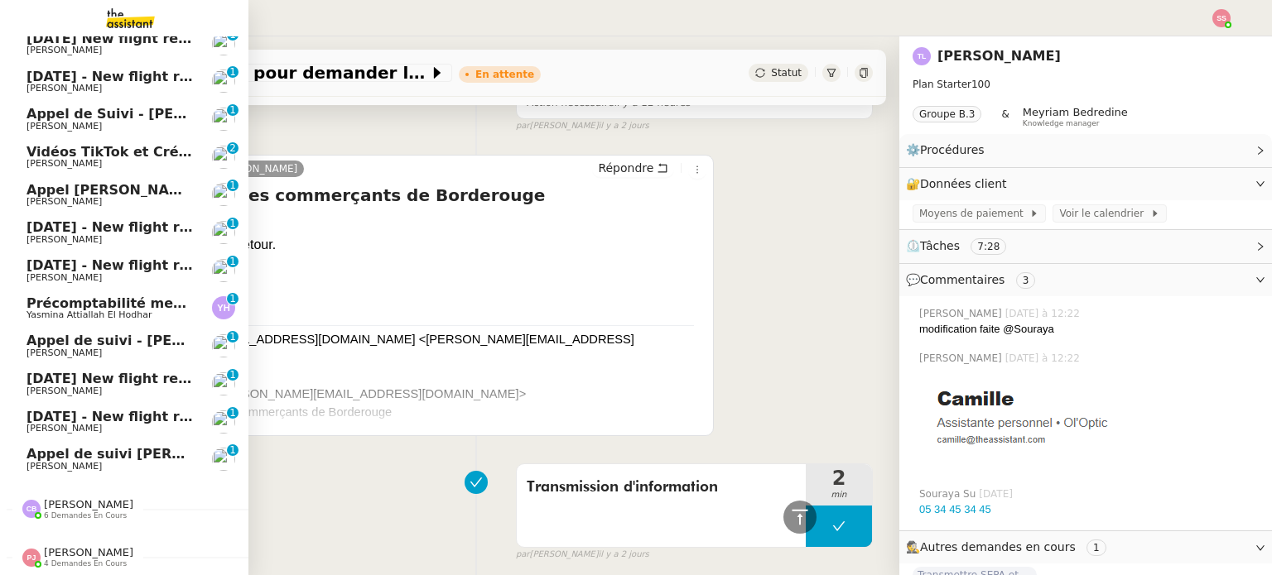
scroll to position [320, 0]
click at [76, 446] on span "Appel de suivi [PERSON_NAME]" at bounding box center [142, 454] width 233 height 16
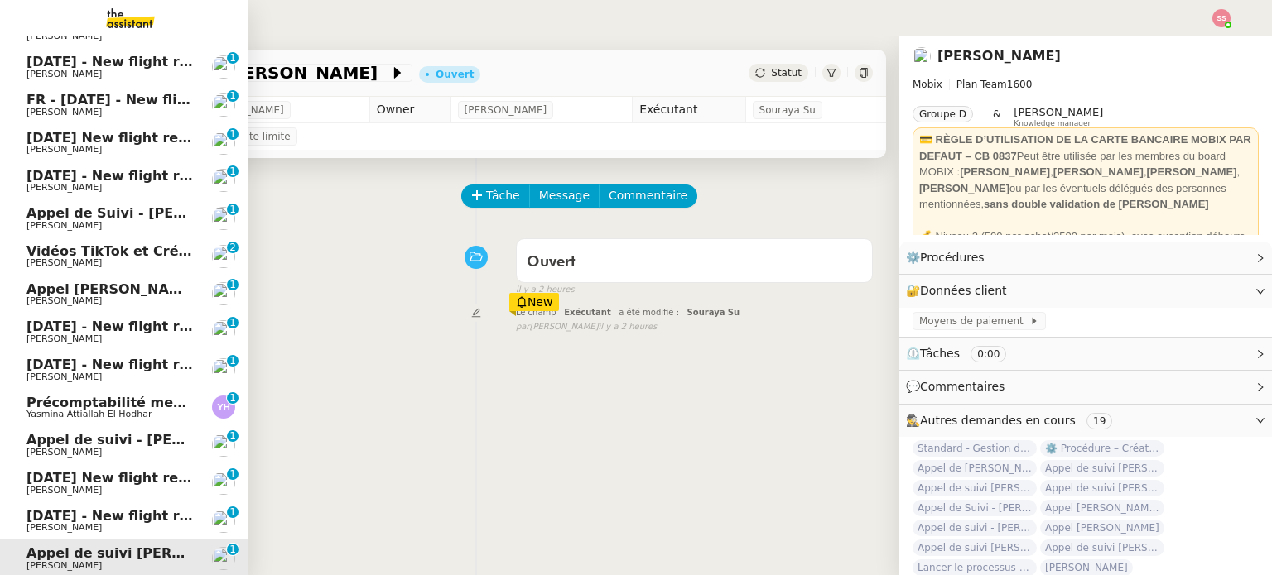
scroll to position [71, 0]
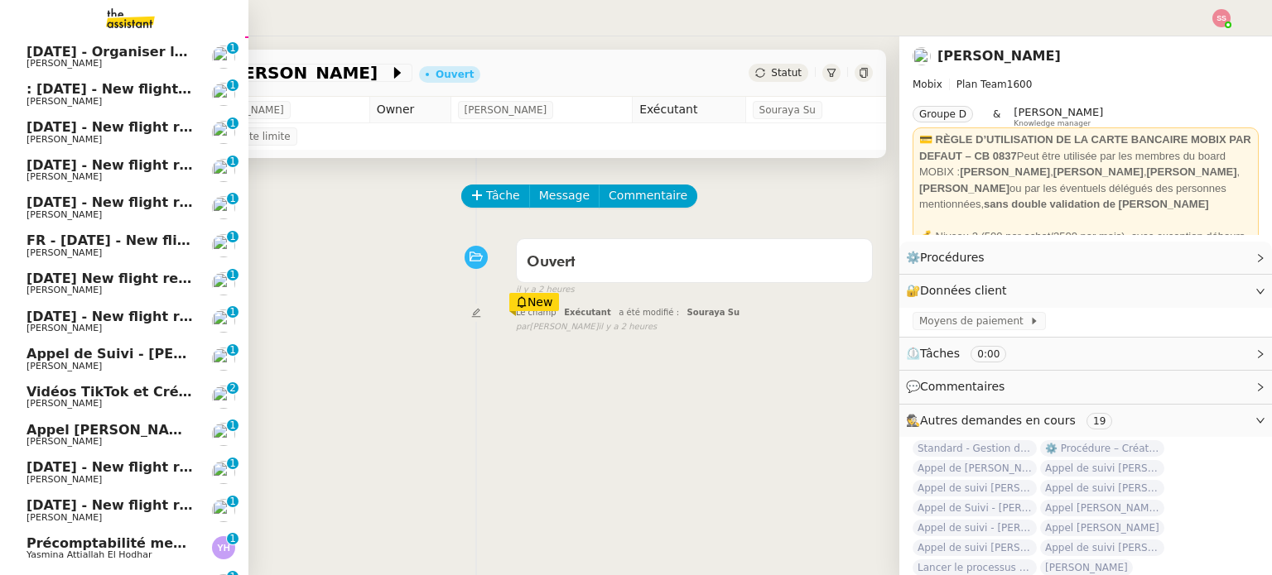
click at [116, 389] on span "Vidéos TikTok et Créatives META - septembre 2025" at bounding box center [215, 392] width 379 height 16
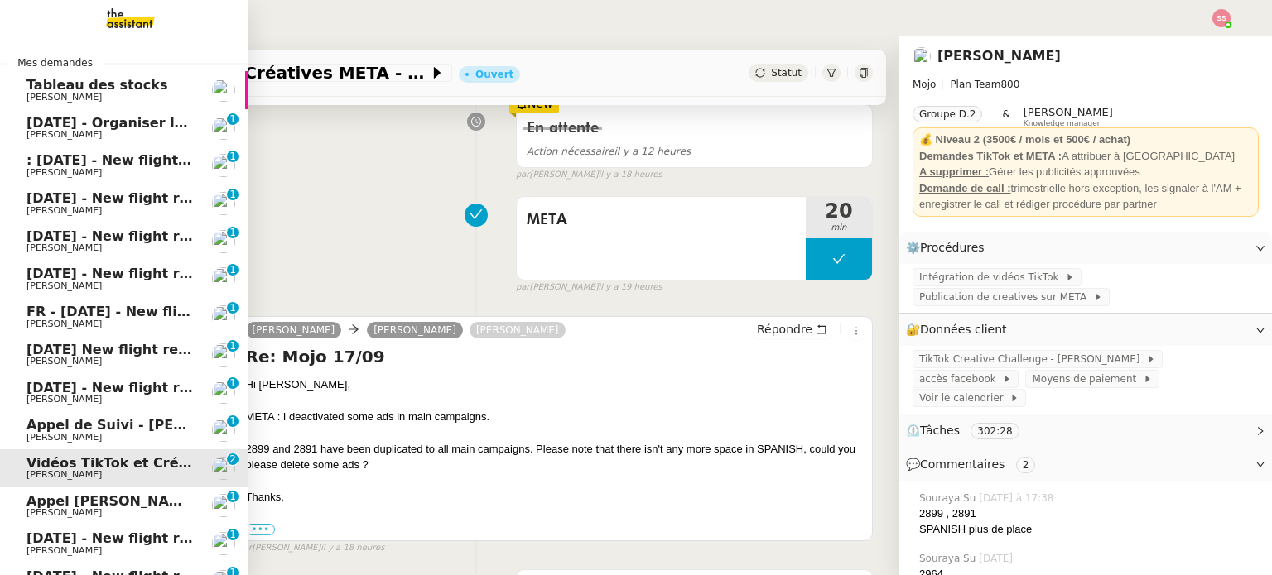
click at [119, 130] on span "[PERSON_NAME]" at bounding box center [109, 135] width 167 height 10
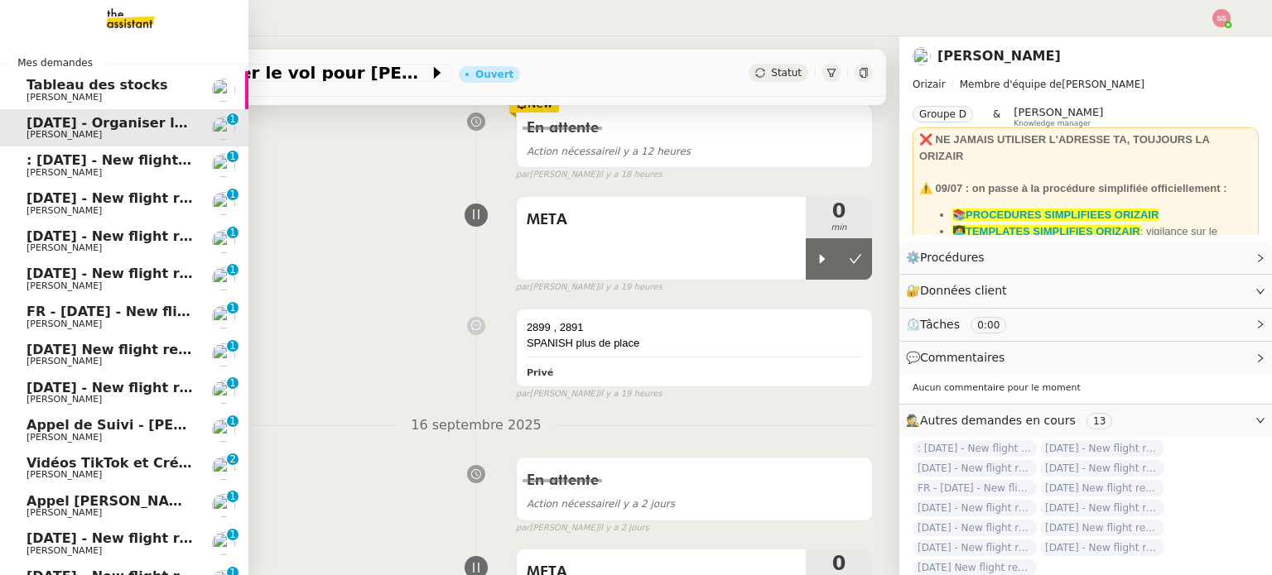
scroll to position [222, 0]
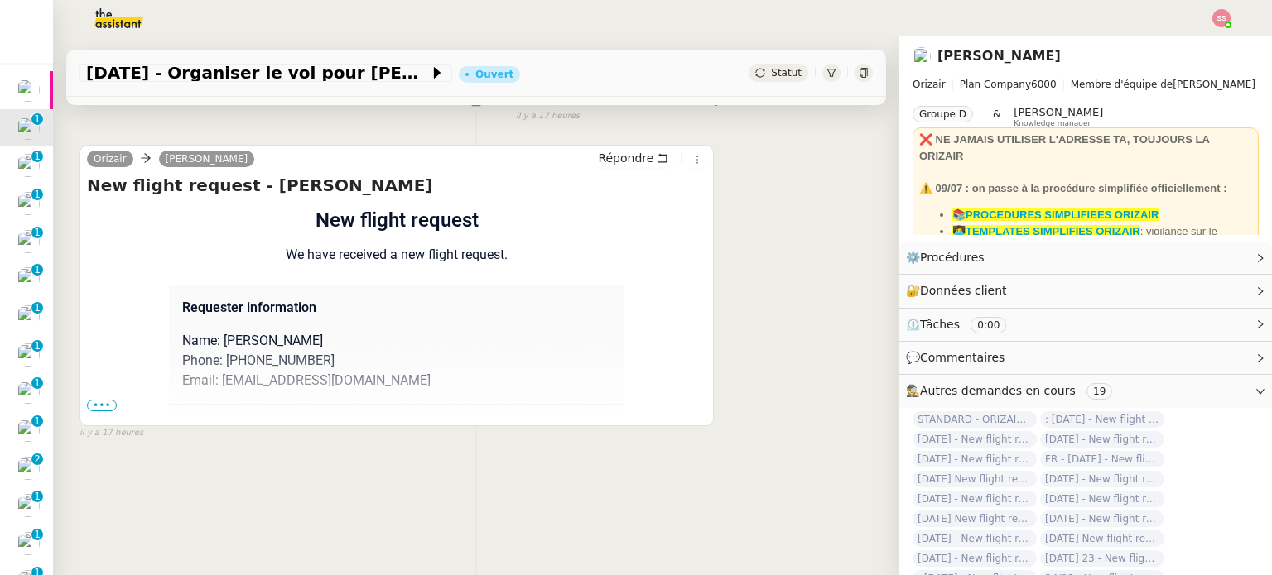
click at [103, 400] on span "•••" at bounding box center [102, 406] width 30 height 12
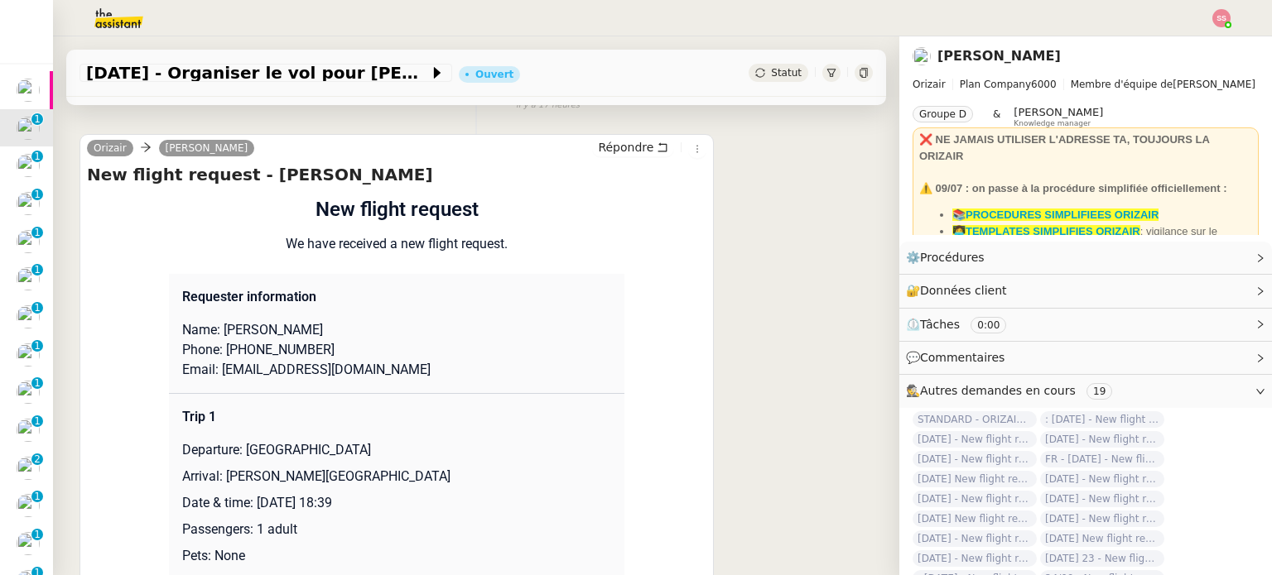
scroll to position [248, 0]
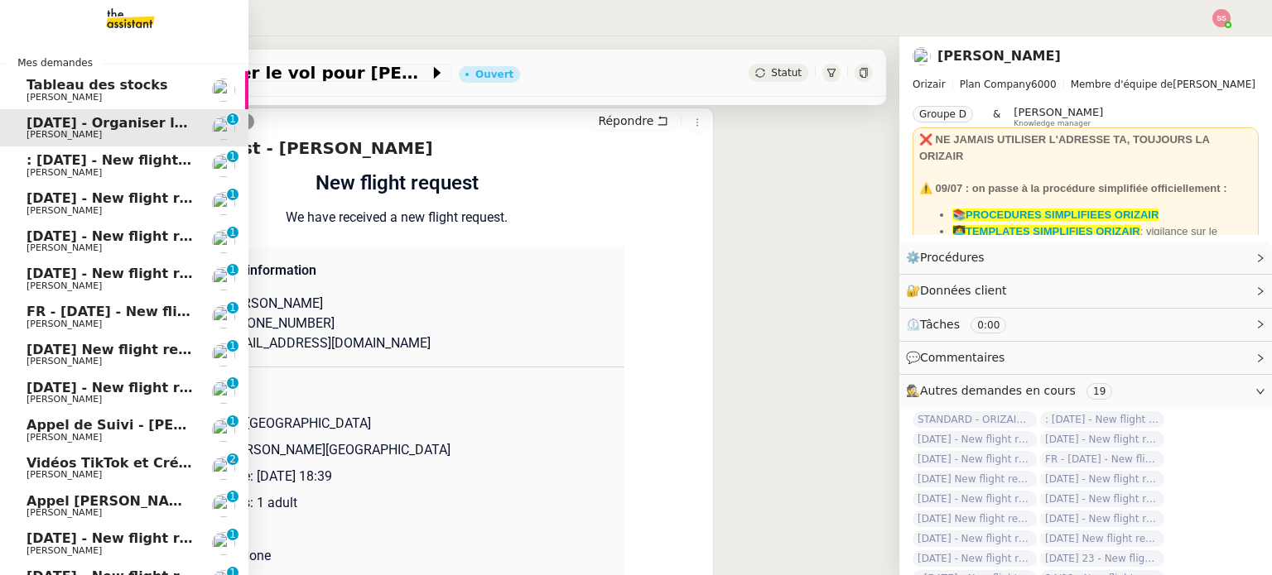
click at [97, 165] on span ": [DATE] - New flight request - [PERSON_NAME]" at bounding box center [202, 160] width 352 height 16
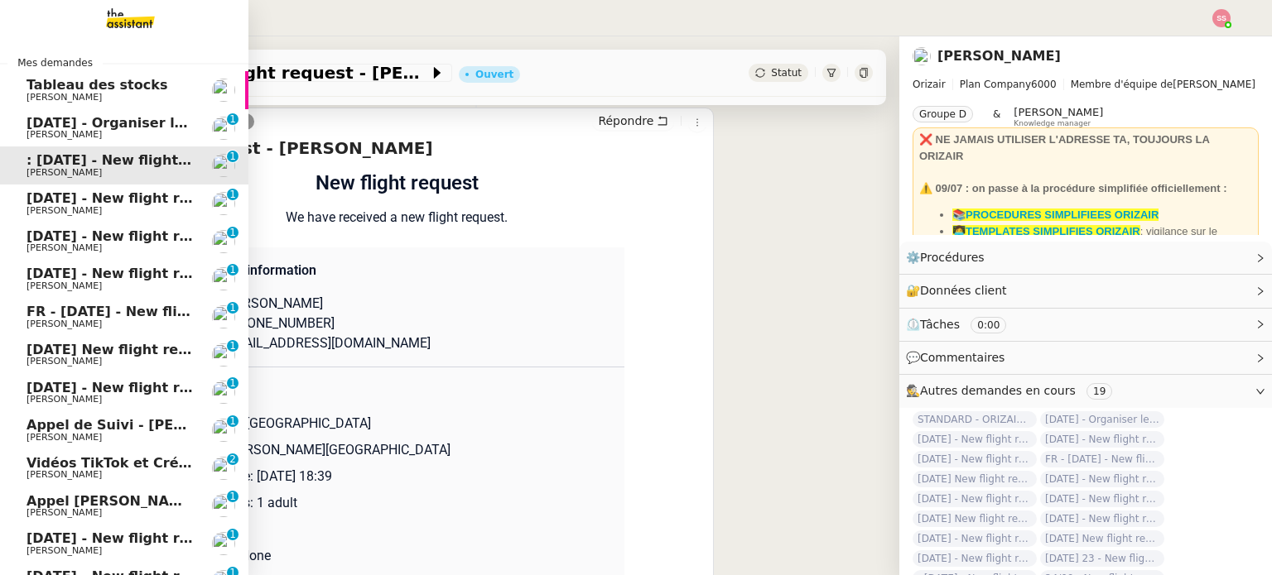
scroll to position [222, 0]
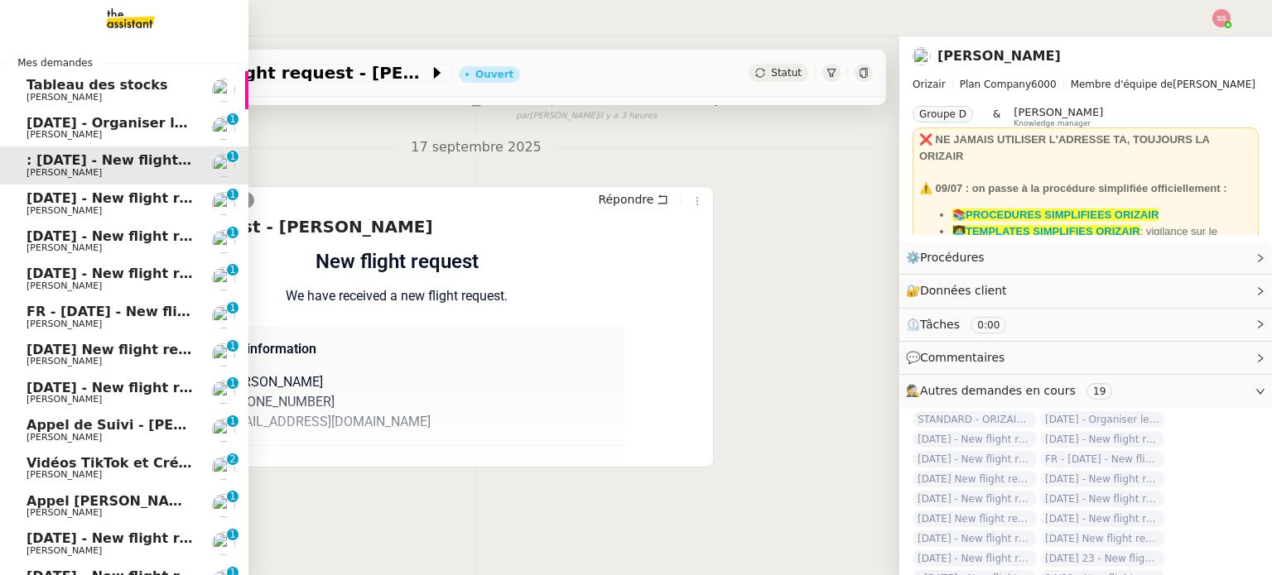
click at [95, 190] on link "24th September 2025 - New flight request - Raphael Azoulay Louis Frei 0 1 2 3 4…" at bounding box center [124, 204] width 248 height 38
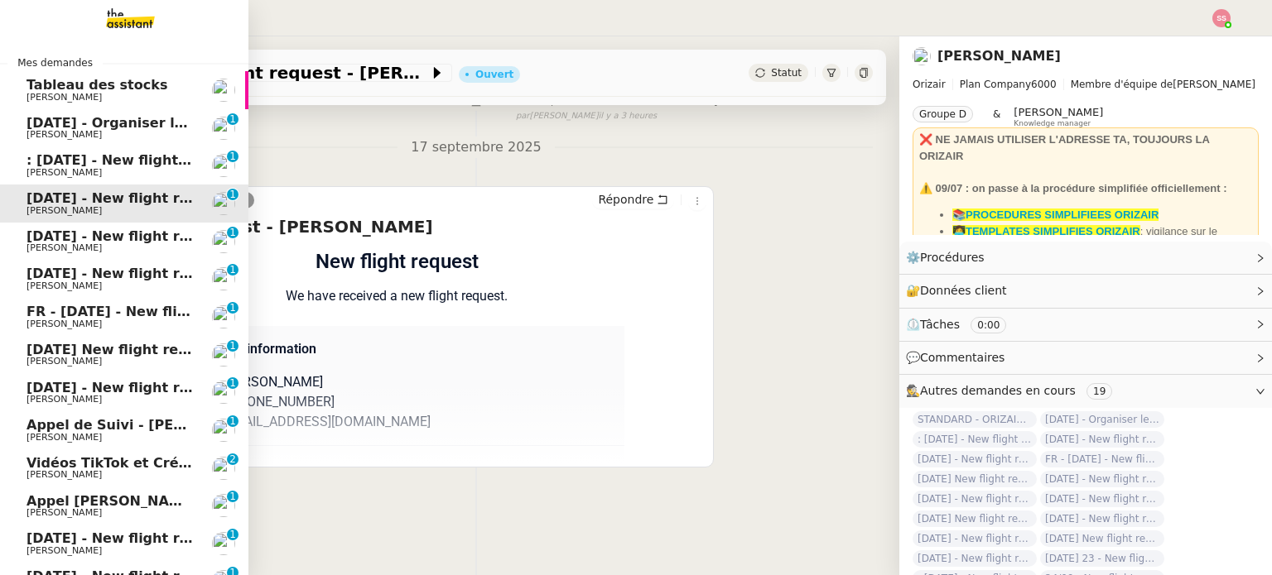
drag, startPoint x: 96, startPoint y: 243, endPoint x: 97, endPoint y: 254, distance: 11.6
click at [97, 243] on div "24th September 2025 - New flight request - Innokentiy Nikonov Louis Frei" at bounding box center [109, 241] width 167 height 25
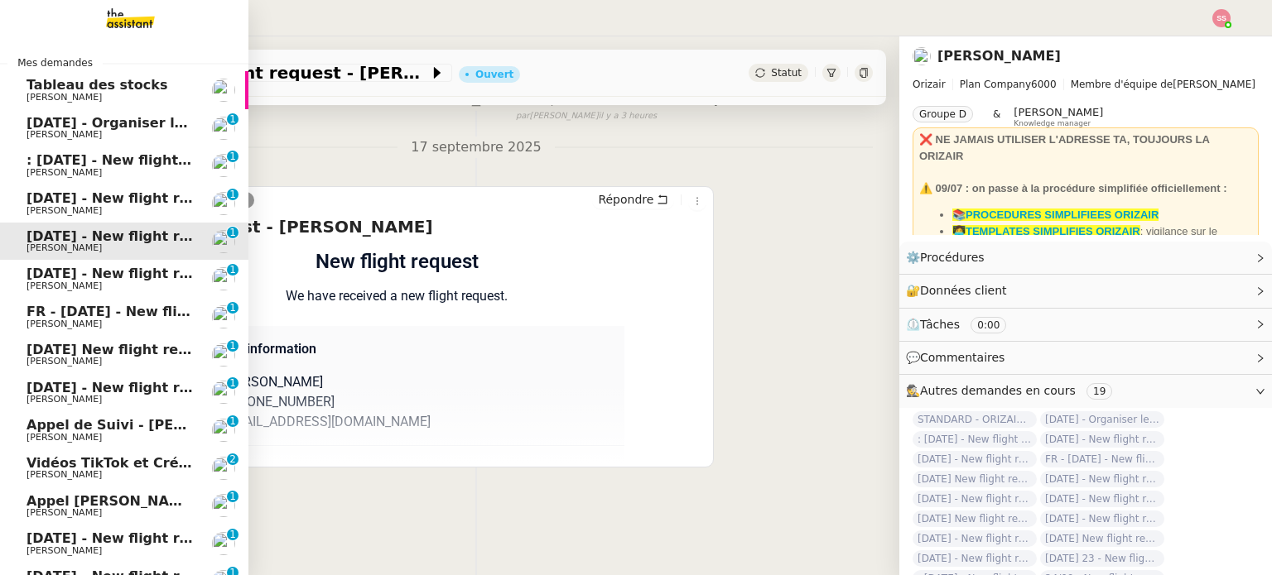
click at [98, 288] on span "[PERSON_NAME]" at bounding box center [109, 286] width 167 height 10
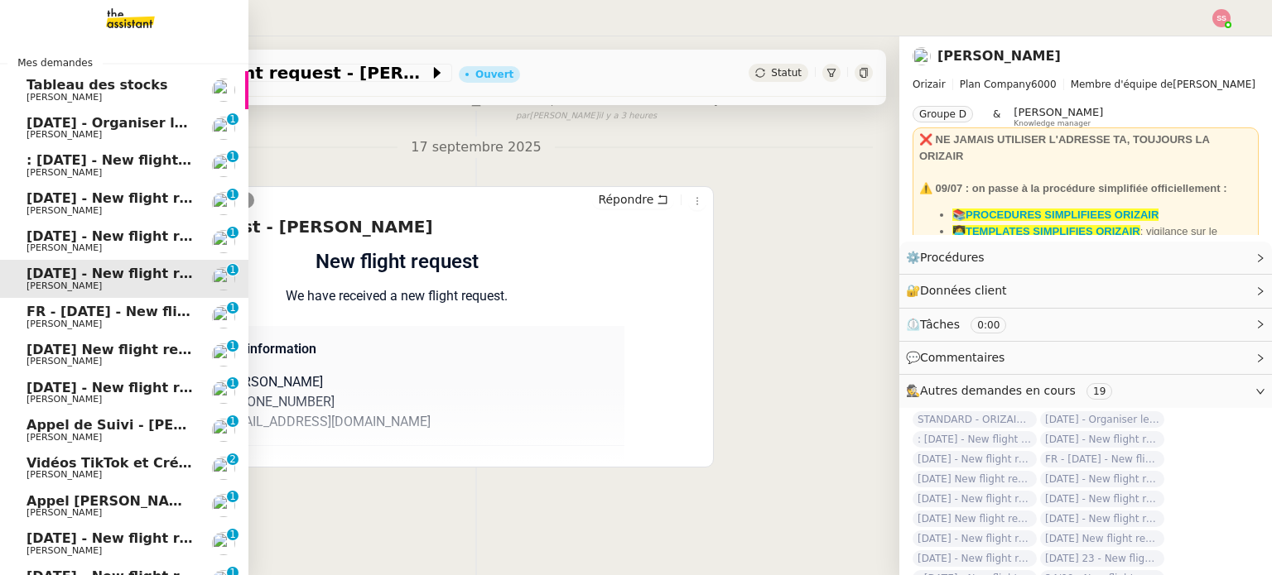
click at [118, 326] on span "[PERSON_NAME]" at bounding box center [109, 325] width 167 height 10
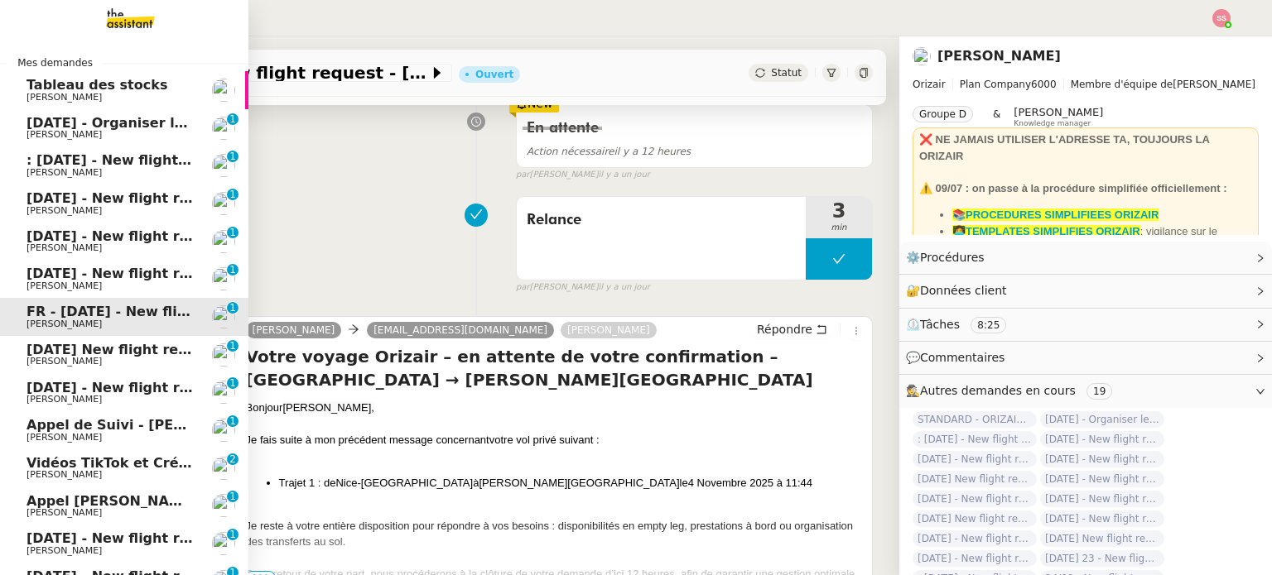
click at [121, 349] on span "[DATE] New flight request - [PERSON_NAME]" at bounding box center [192, 350] width 332 height 16
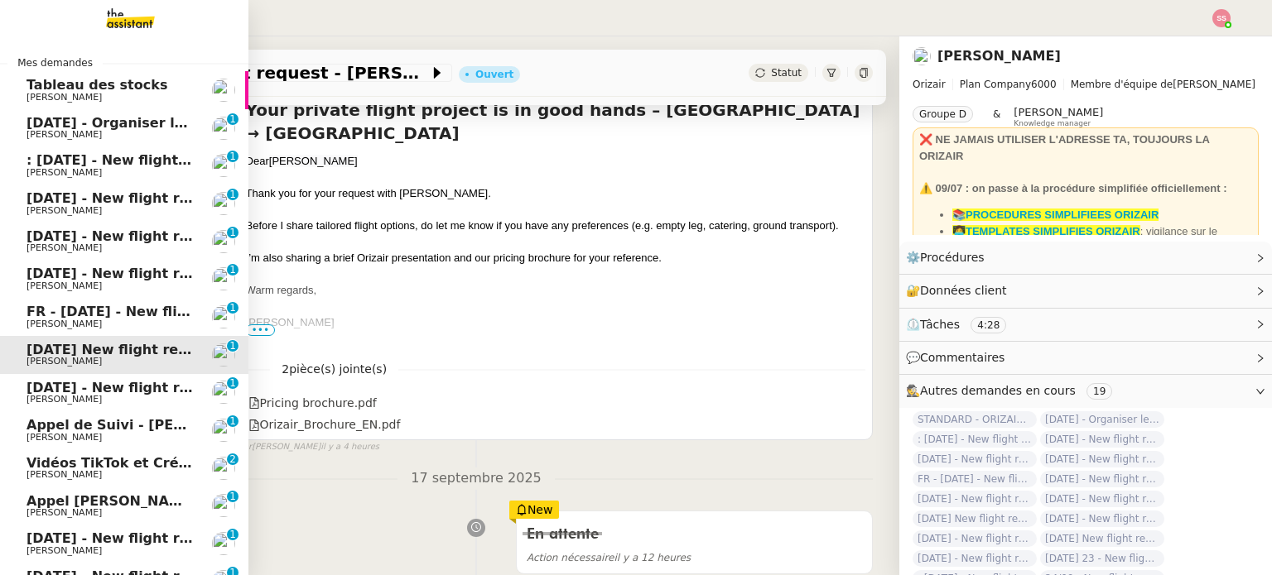
click at [129, 320] on span "[PERSON_NAME]" at bounding box center [109, 325] width 167 height 10
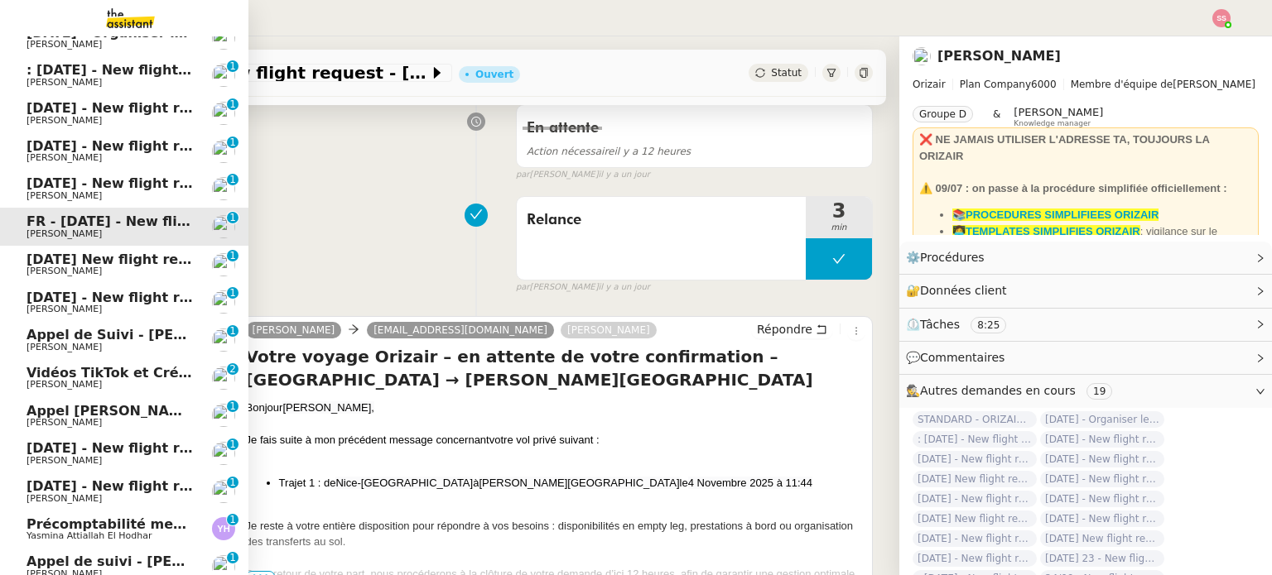
scroll to position [248, 0]
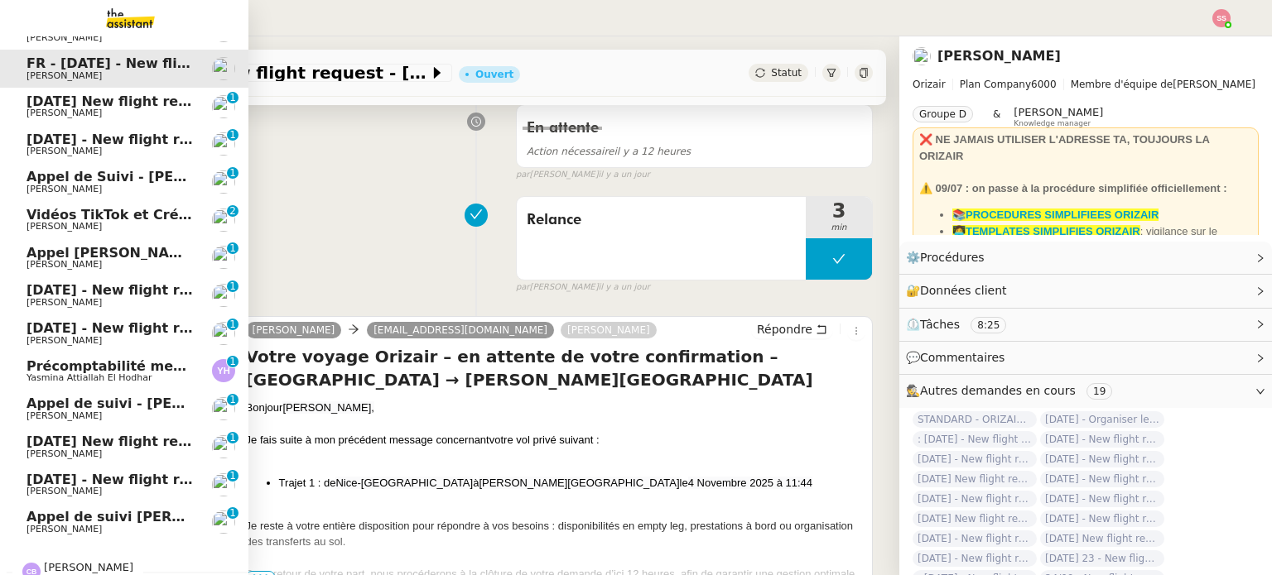
click at [113, 400] on span "Appel de suivi - [PERSON_NAME] - TDX" at bounding box center [170, 404] width 288 height 16
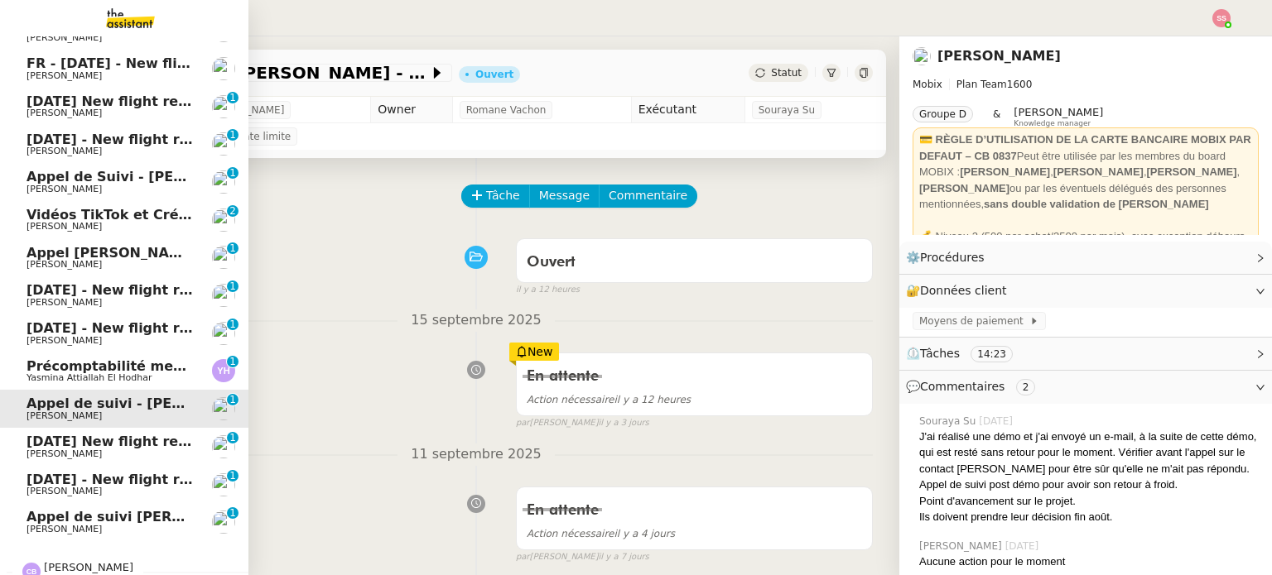
click at [112, 255] on span "Appel [PERSON_NAME] OPP7264 - CERFRANCE RHÔNE & LYON - FORMATION OPCO" at bounding box center [332, 253] width 612 height 16
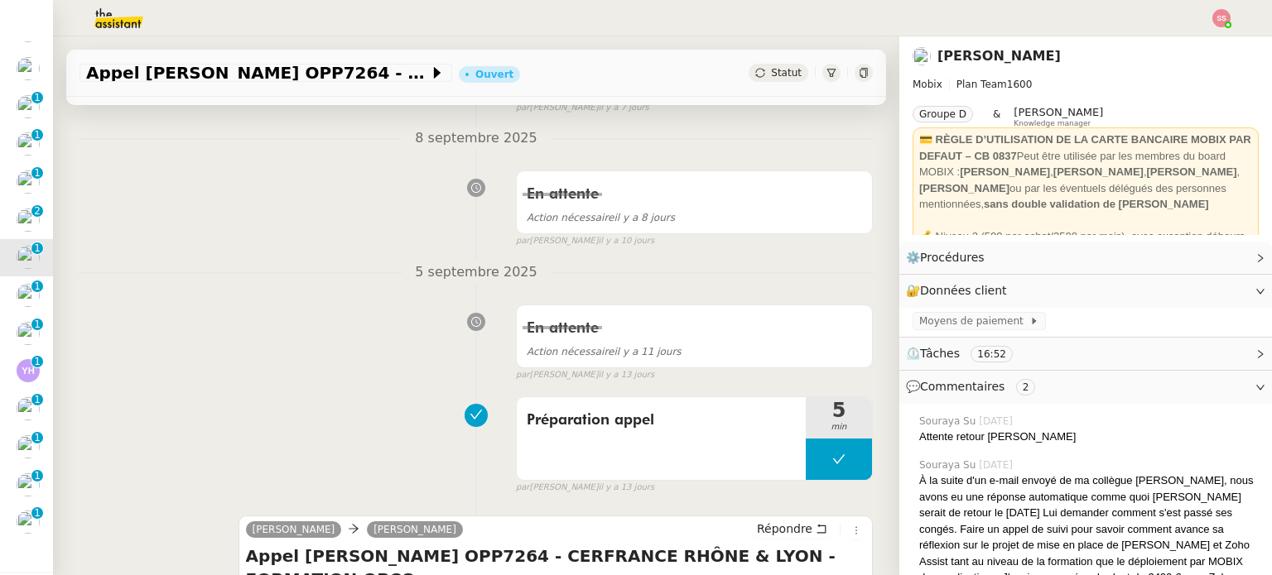
scroll to position [414, 0]
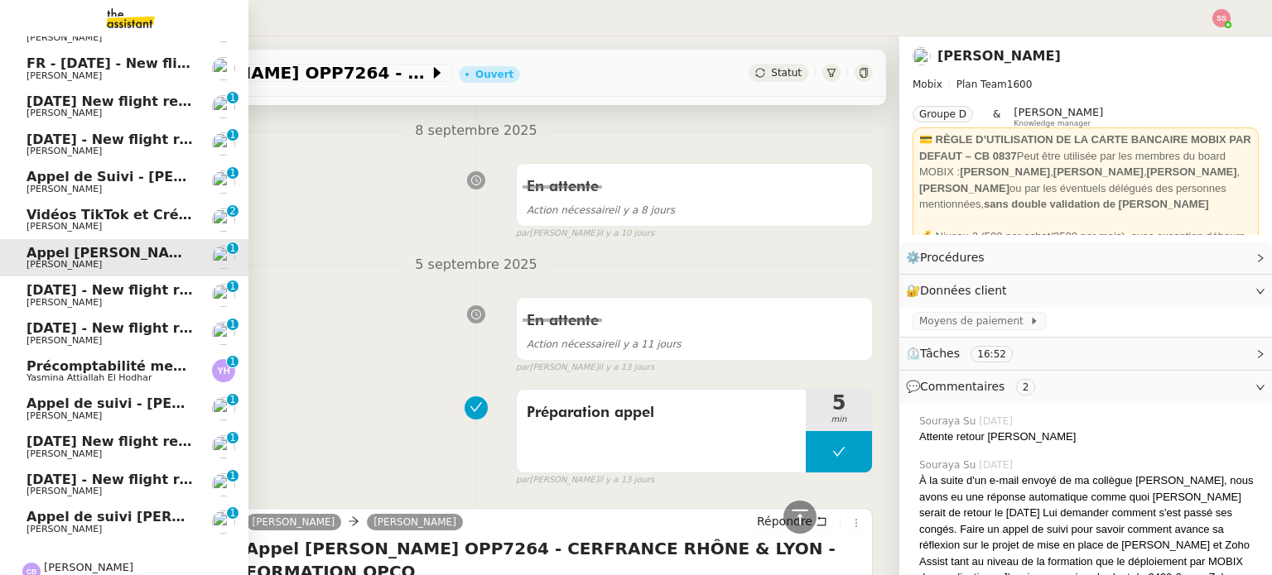
click at [116, 288] on span "[DATE] - New flight request - [MEDICAL_DATA][PERSON_NAME]" at bounding box center [258, 290] width 465 height 16
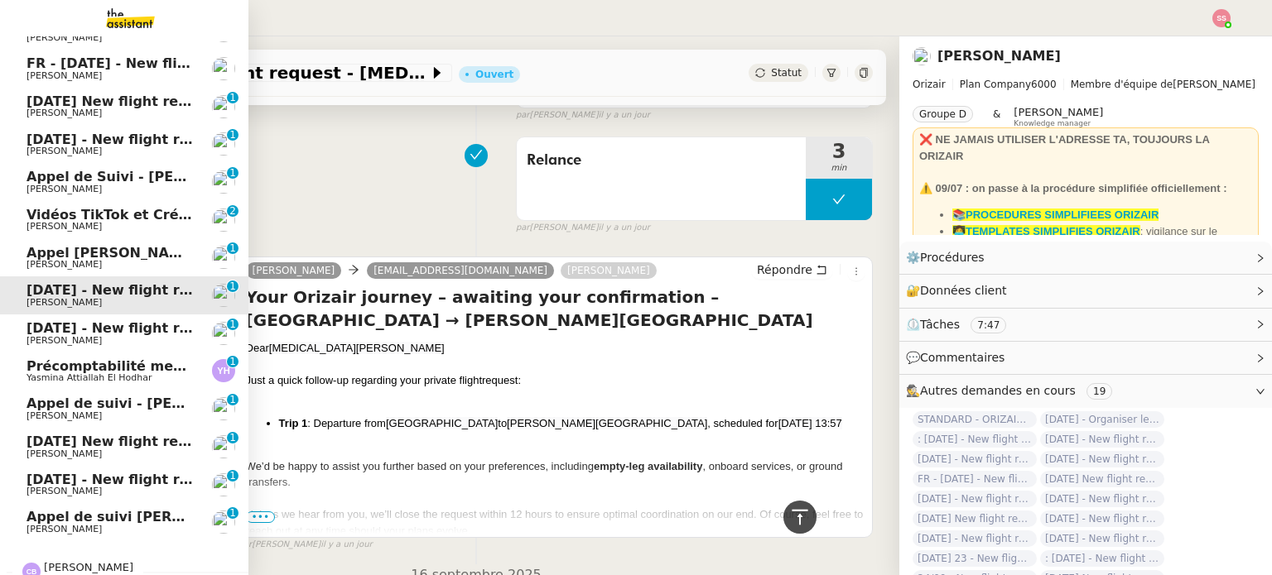
scroll to position [414, 0]
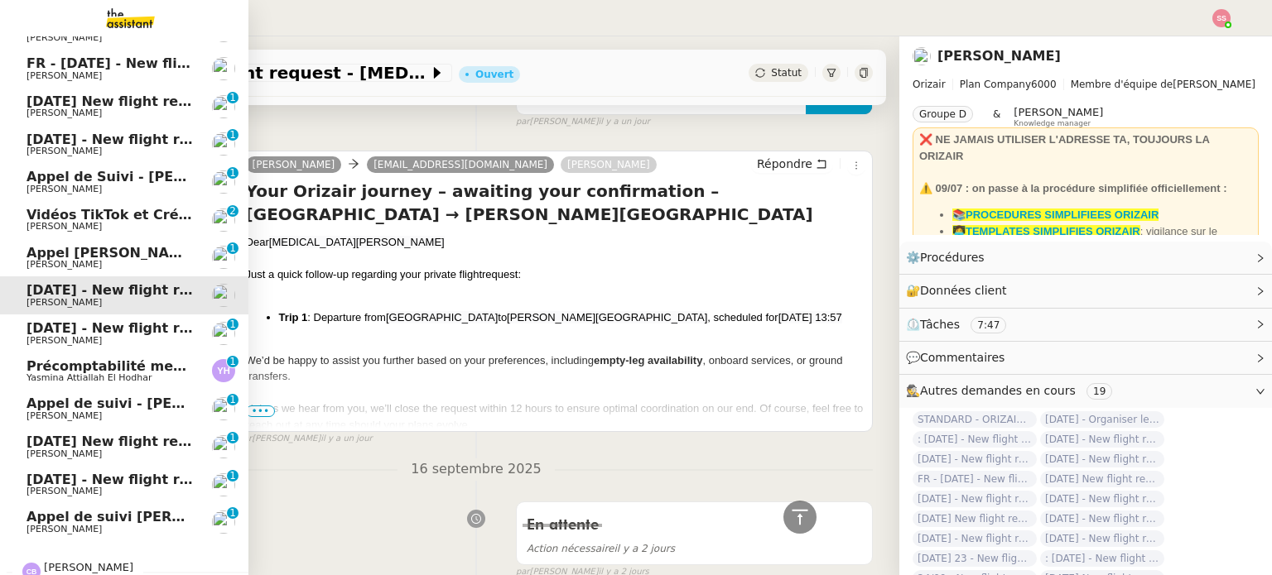
click at [78, 527] on span "[PERSON_NAME]" at bounding box center [109, 530] width 167 height 10
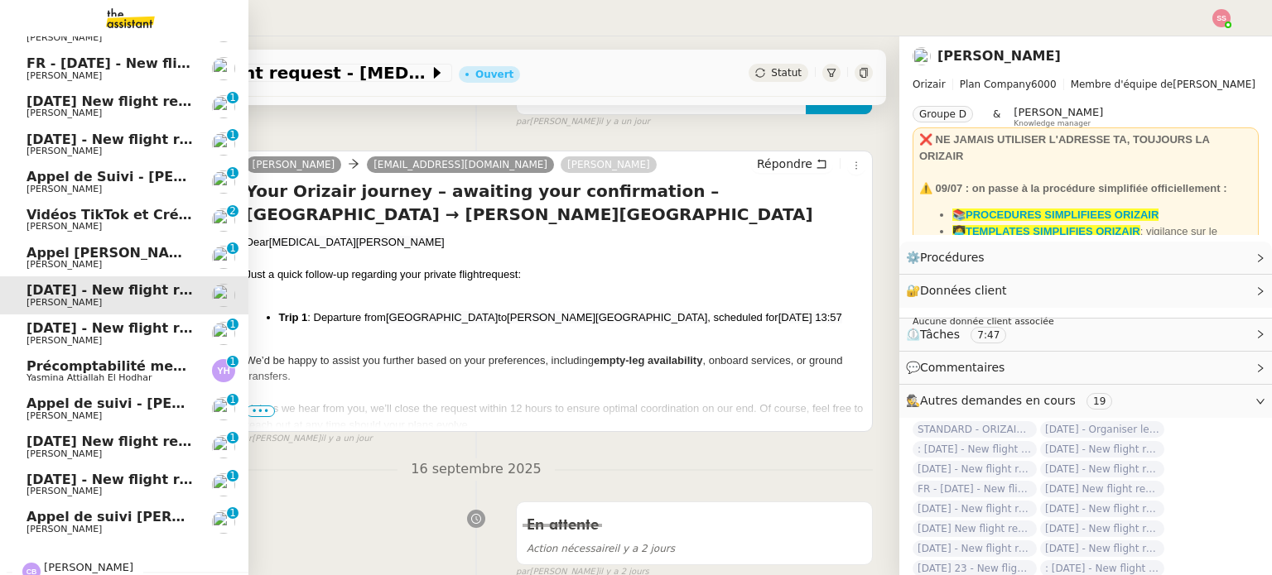
scroll to position [222, 0]
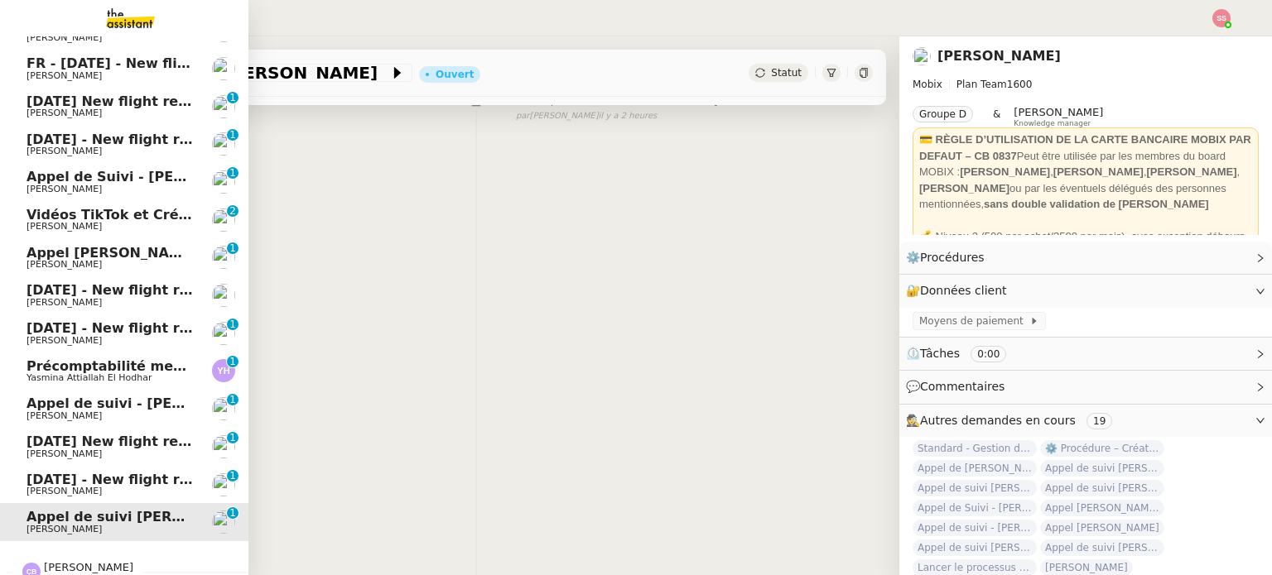
click at [151, 218] on span "Vidéos TikTok et Créatives META - septembre 2025" at bounding box center [215, 215] width 379 height 16
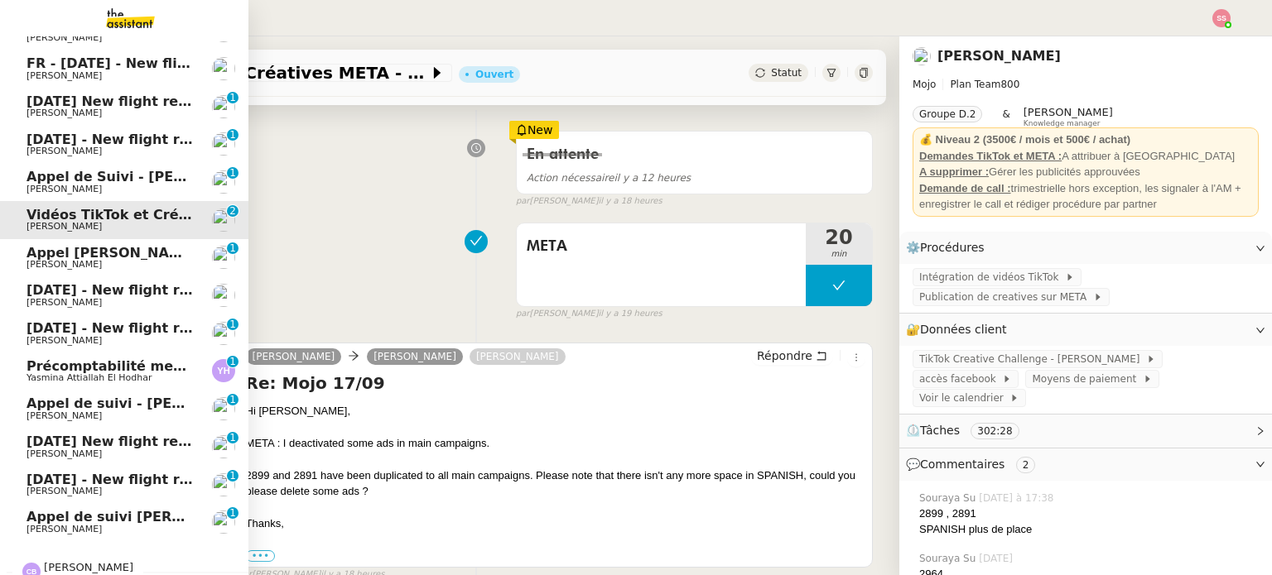
scroll to position [414, 0]
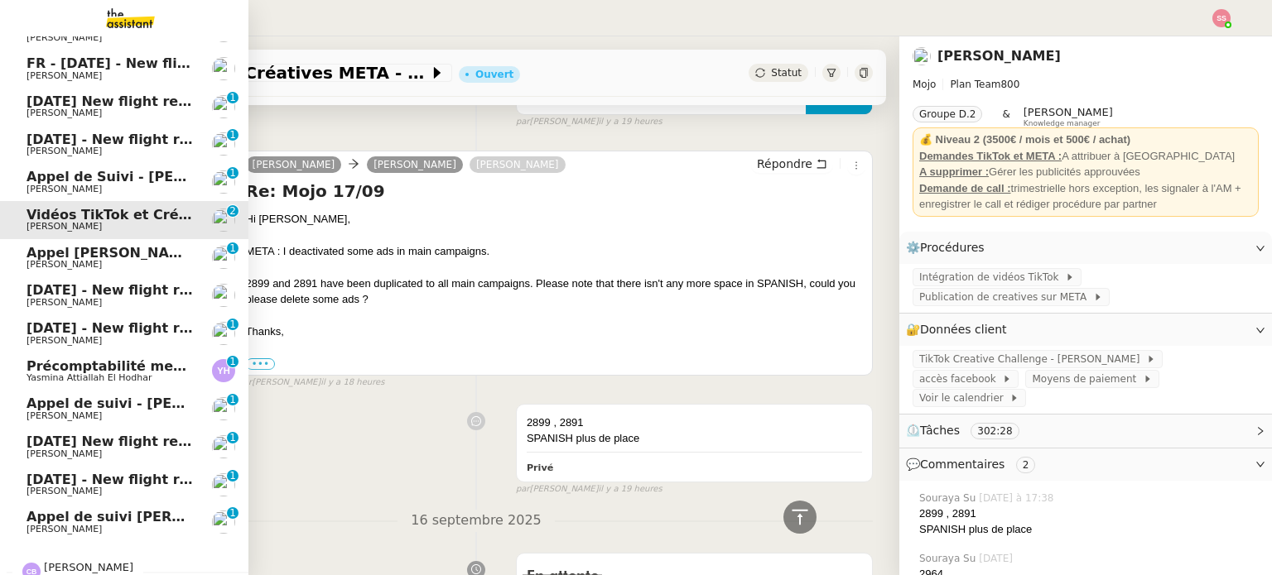
click at [156, 302] on span "[PERSON_NAME]" at bounding box center [109, 303] width 167 height 10
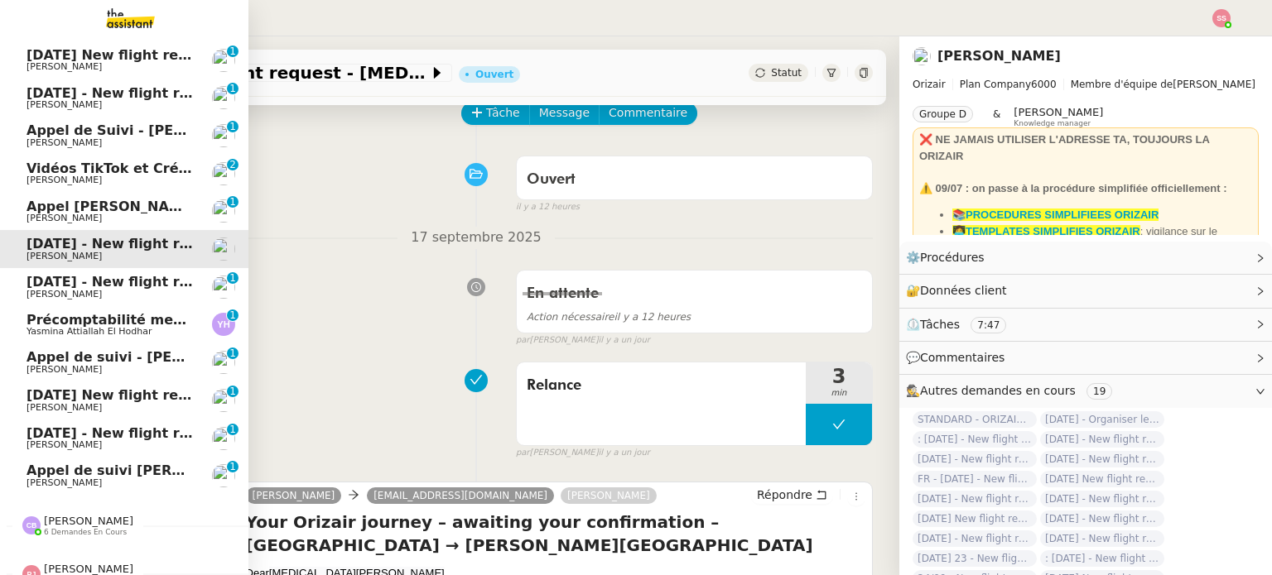
scroll to position [320, 0]
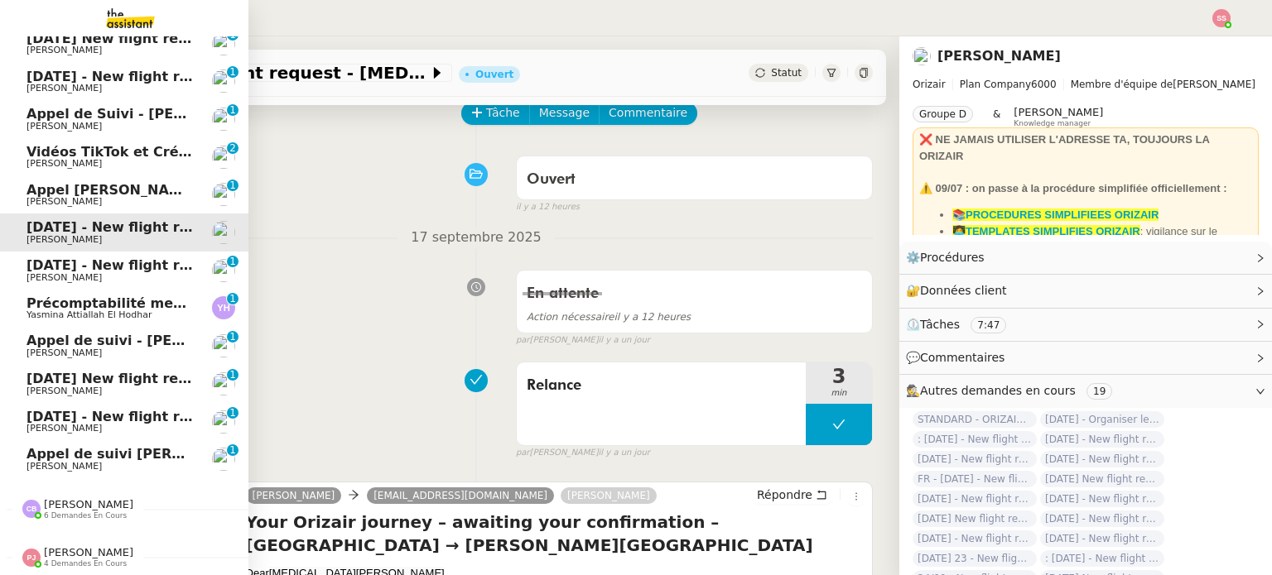
click at [71, 296] on span "Précomptabilité mensuelle de la SCI du Clos Bonin - [DATE]" at bounding box center [247, 304] width 442 height 16
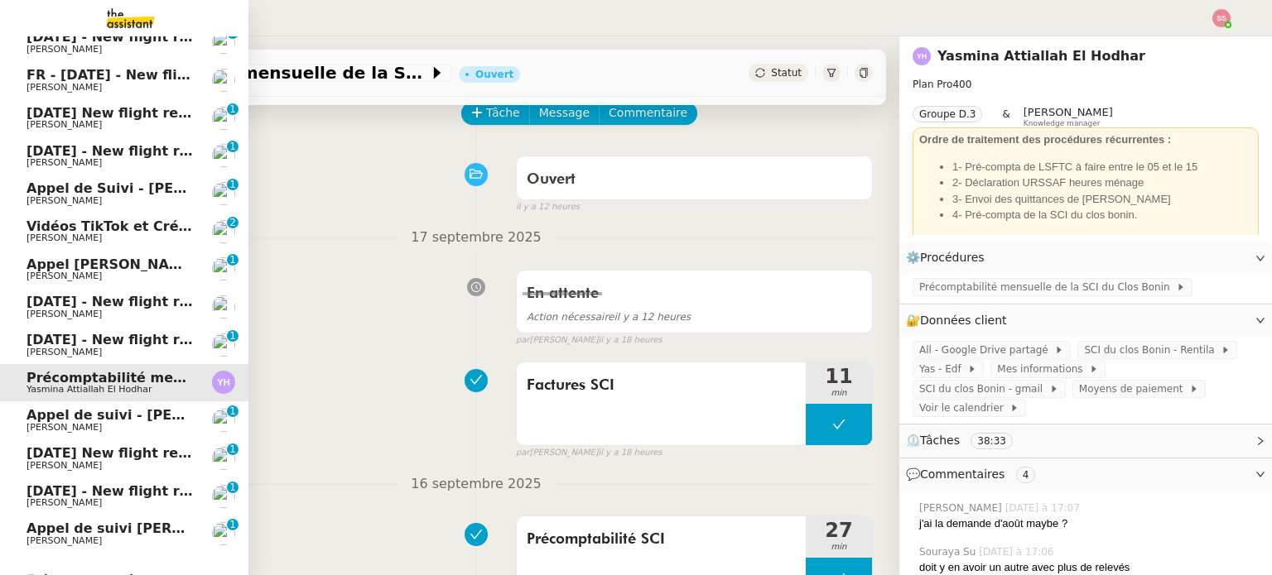
scroll to position [320, 0]
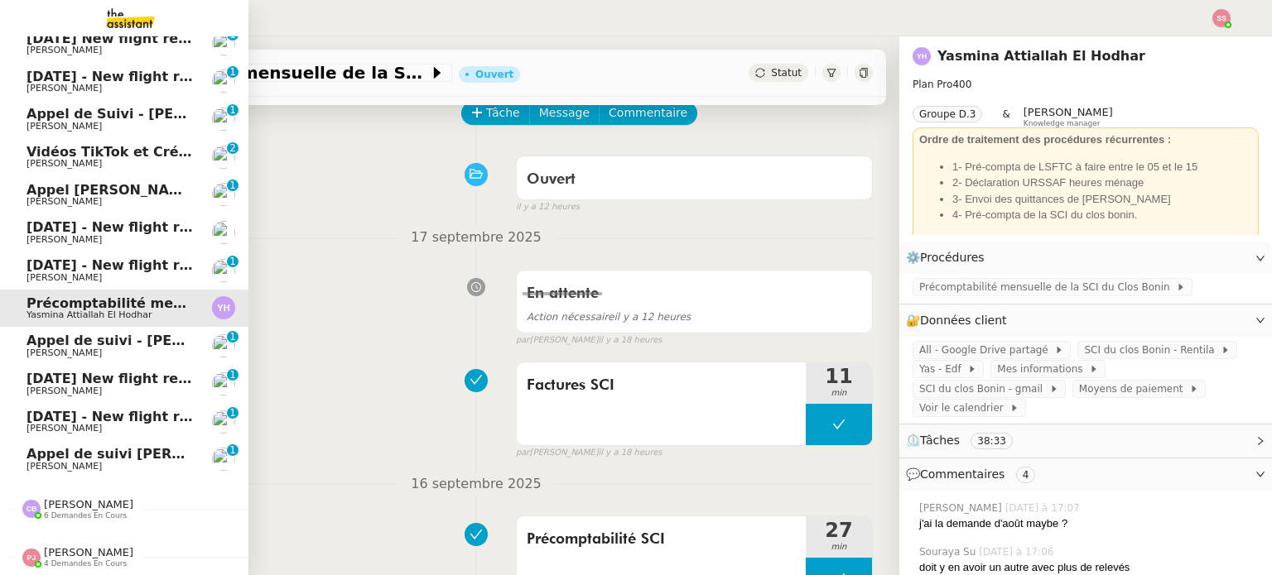
click at [91, 465] on link "Appel de suivi [PERSON_NAME] [PERSON_NAME] 0 1 2 3 4 5 6 7 8 9" at bounding box center [124, 459] width 248 height 38
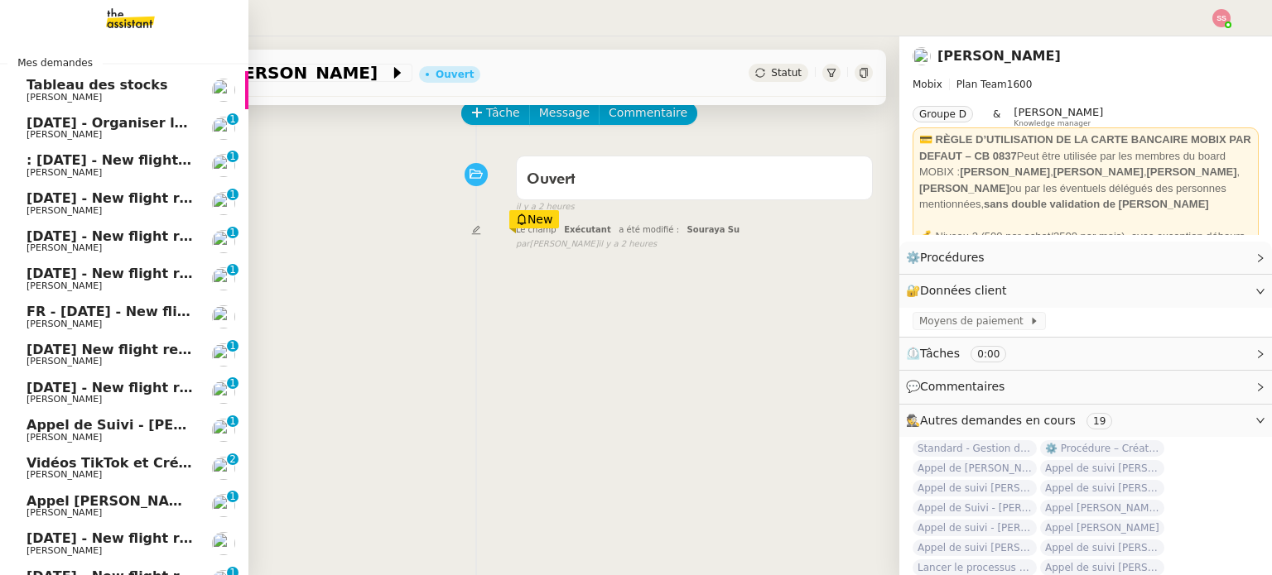
click at [149, 366] on span "[PERSON_NAME]" at bounding box center [109, 362] width 167 height 10
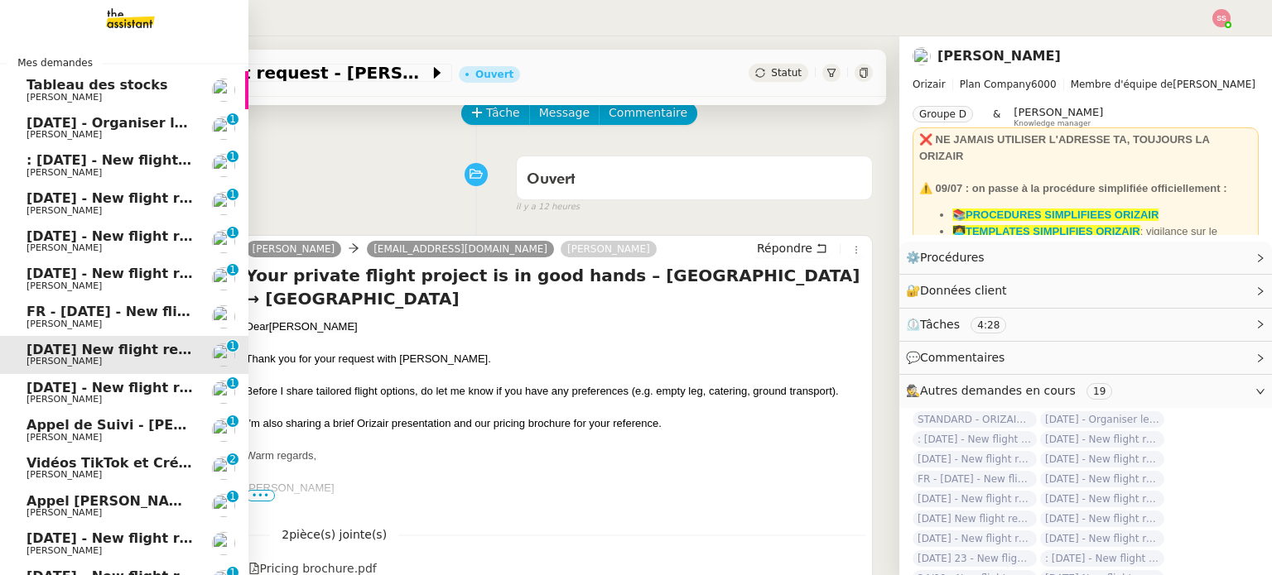
click at [61, 391] on span "[DATE] - New flight request - [PERSON_NAME]" at bounding box center [197, 388] width 342 height 16
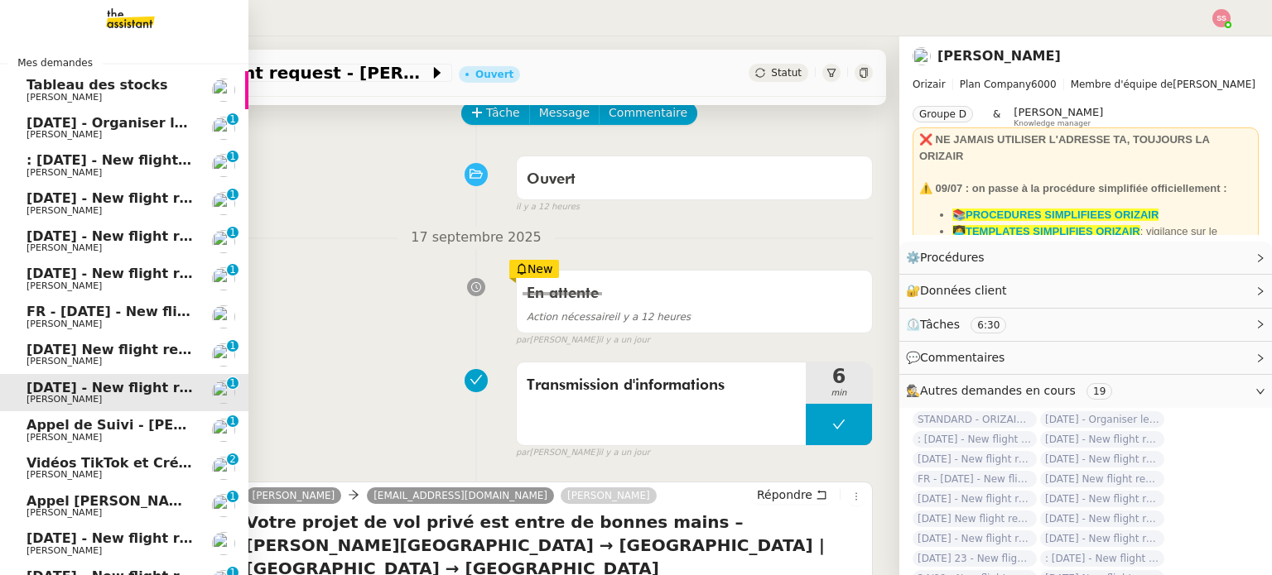
click at [100, 315] on span "FR - [DATE] - New flight request - [PERSON_NAME]" at bounding box center [214, 312] width 376 height 16
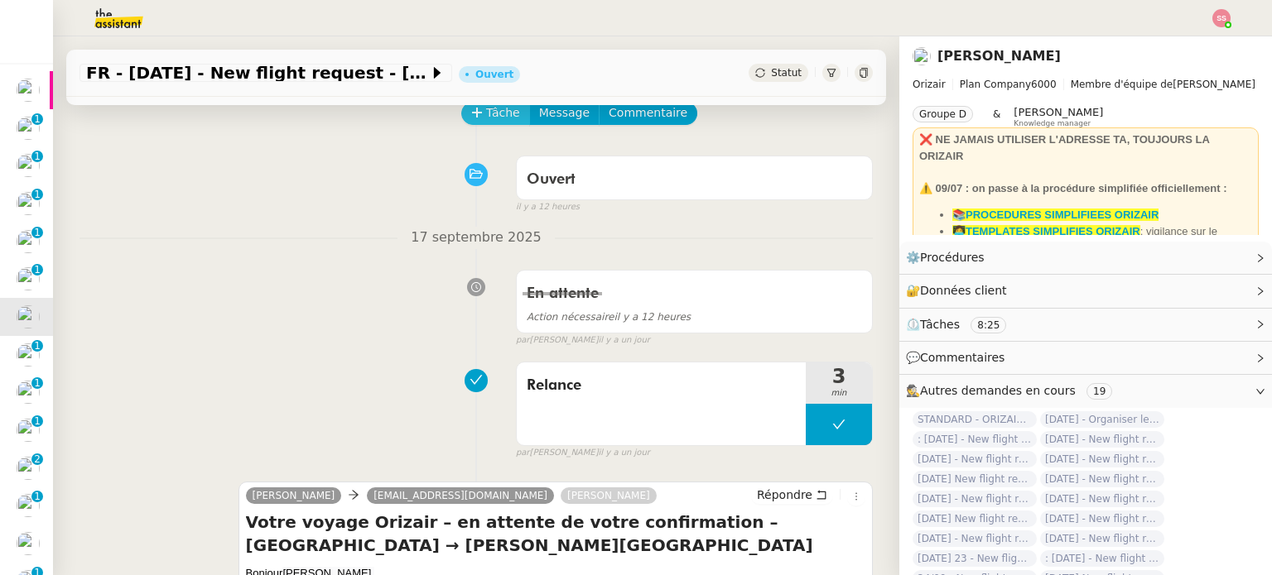
click at [507, 113] on button "Tâche" at bounding box center [495, 113] width 69 height 23
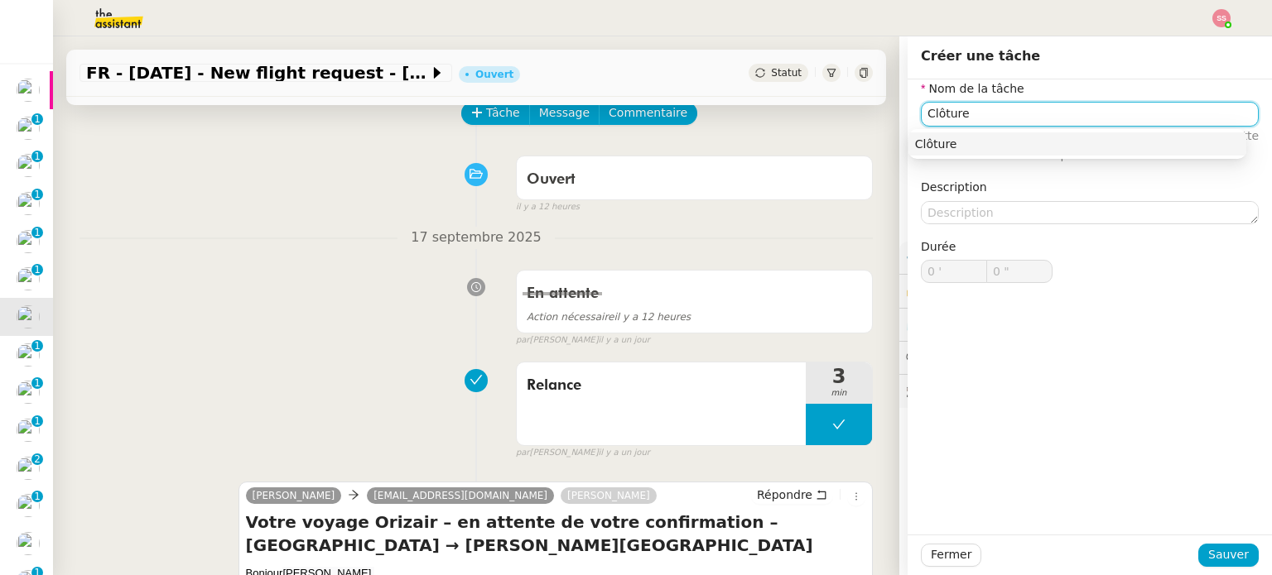
click at [959, 150] on div "Clôture" at bounding box center [1077, 144] width 325 height 15
type input "Clôture"
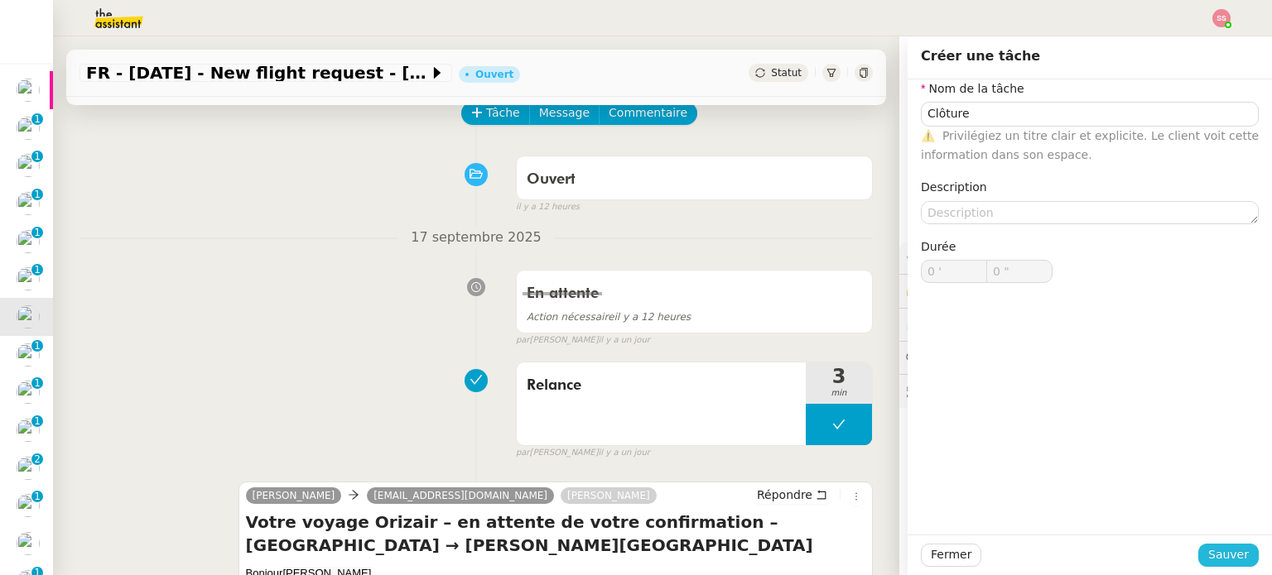
click at [1200, 554] on button "Sauver" at bounding box center [1228, 555] width 60 height 23
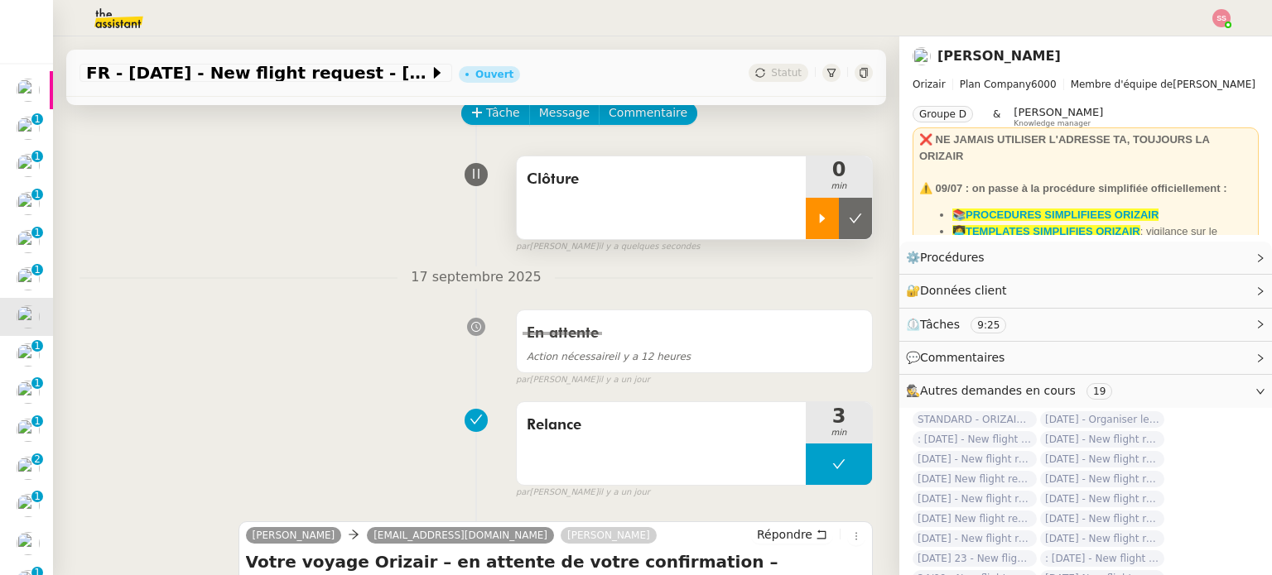
click at [809, 229] on div at bounding box center [822, 218] width 33 height 41
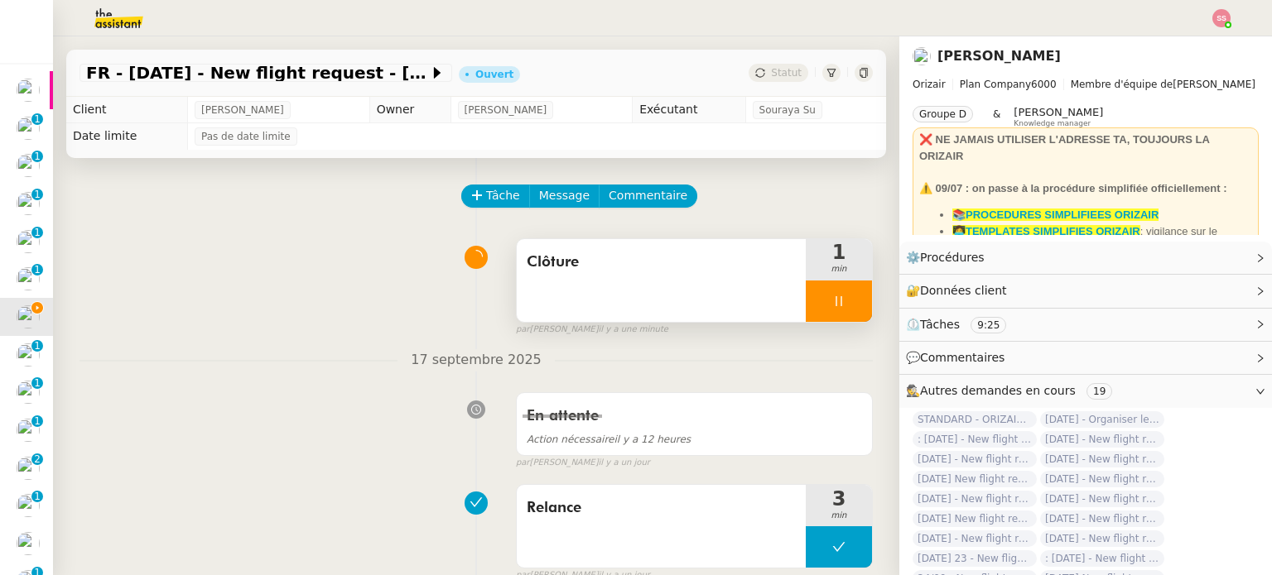
click at [851, 300] on div "Clôture 1 min" at bounding box center [694, 280] width 357 height 84
click at [848, 301] on div at bounding box center [839, 301] width 66 height 41
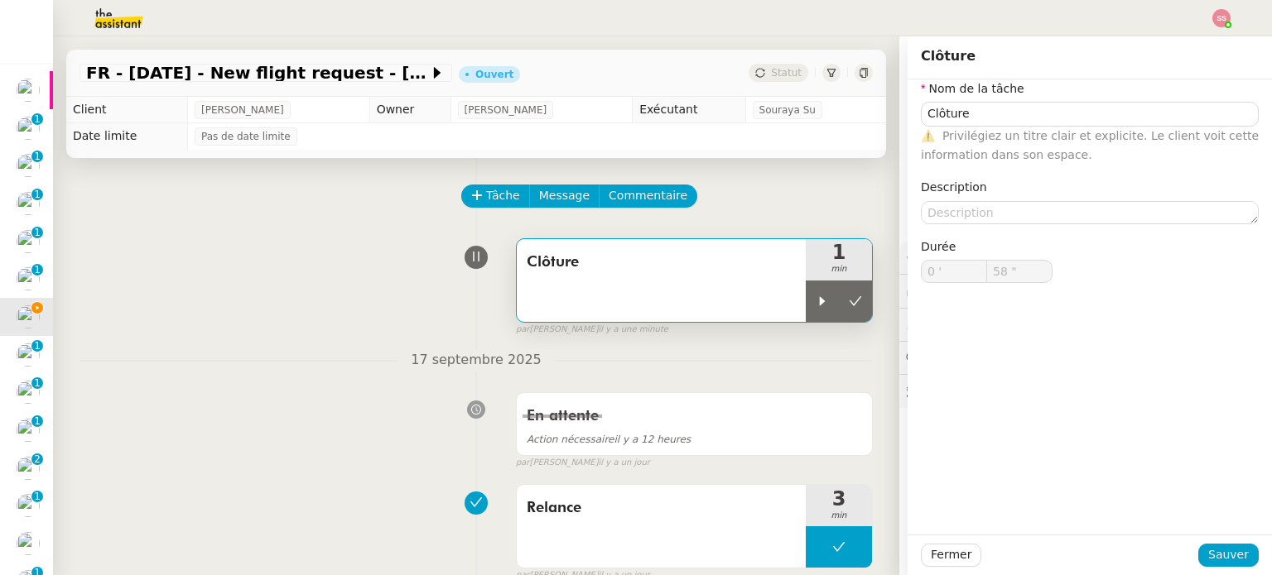
type input "Clôture"
type input "0 '"
type input "57 ""
type input "Clôture"
type input "0 '"
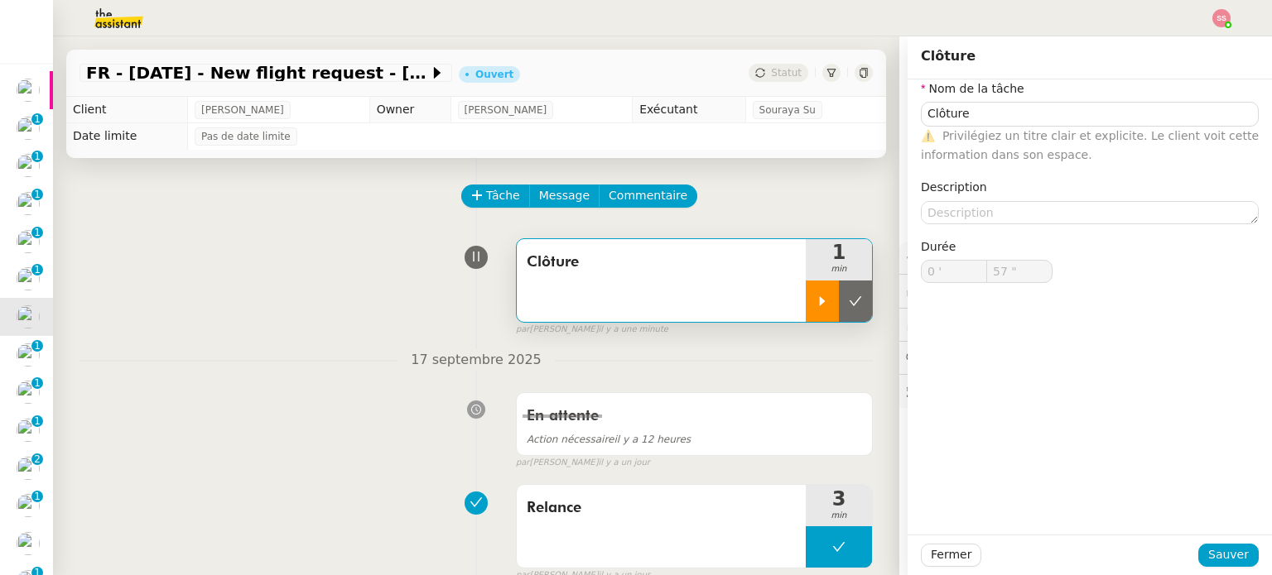
type input "57 ""
click at [839, 310] on button at bounding box center [855, 301] width 33 height 41
type input "Clôture"
type input "0 '"
type input "57 ""
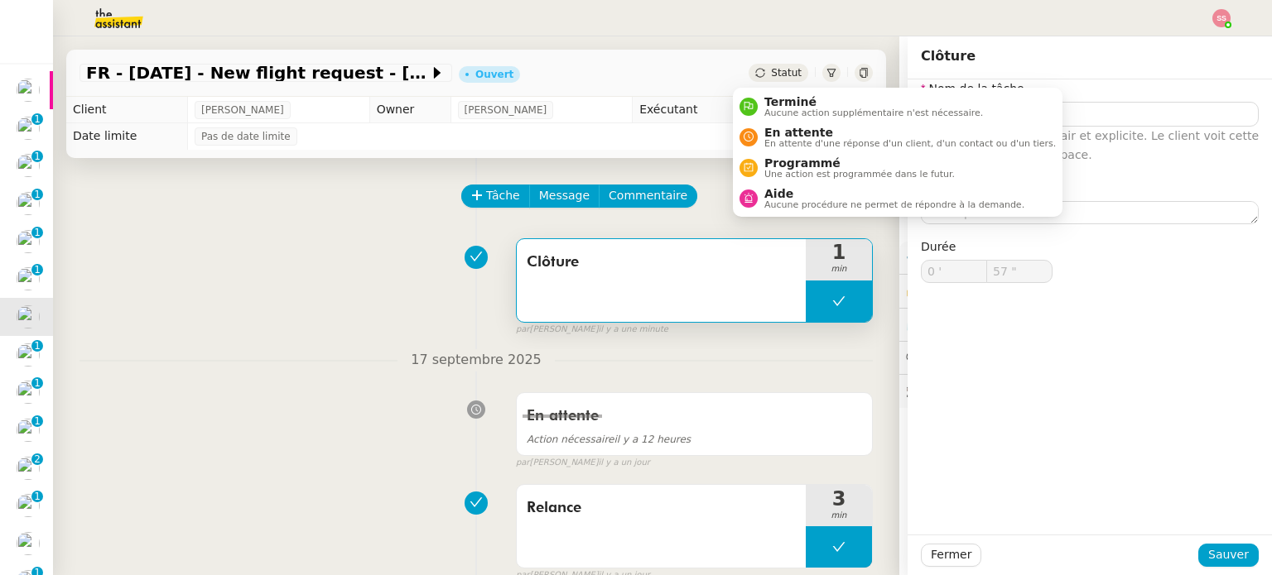
click at [758, 82] on div "Statut" at bounding box center [778, 73] width 60 height 18
type input "Clôture"
type input "0 '"
type input "57 ""
click at [777, 109] on span "Aucune action supplémentaire n'est nécessaire." at bounding box center [873, 112] width 219 height 9
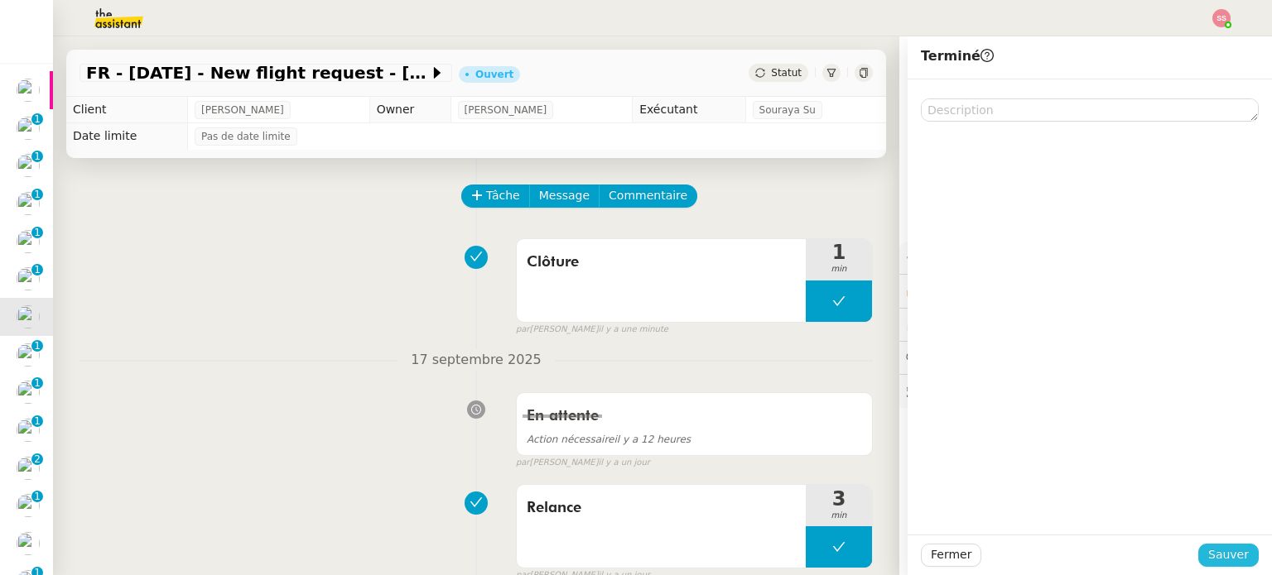
click at [1209, 546] on span "Sauver" at bounding box center [1228, 555] width 41 height 19
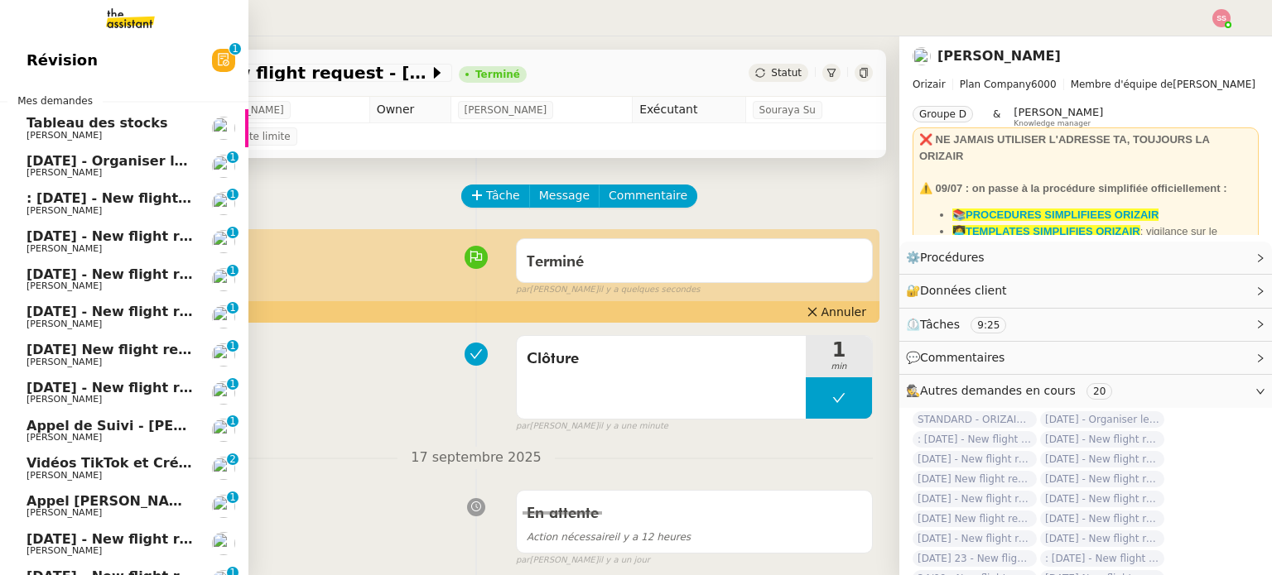
click at [132, 344] on span "[DATE] New flight request - [PERSON_NAME]" at bounding box center [192, 350] width 332 height 16
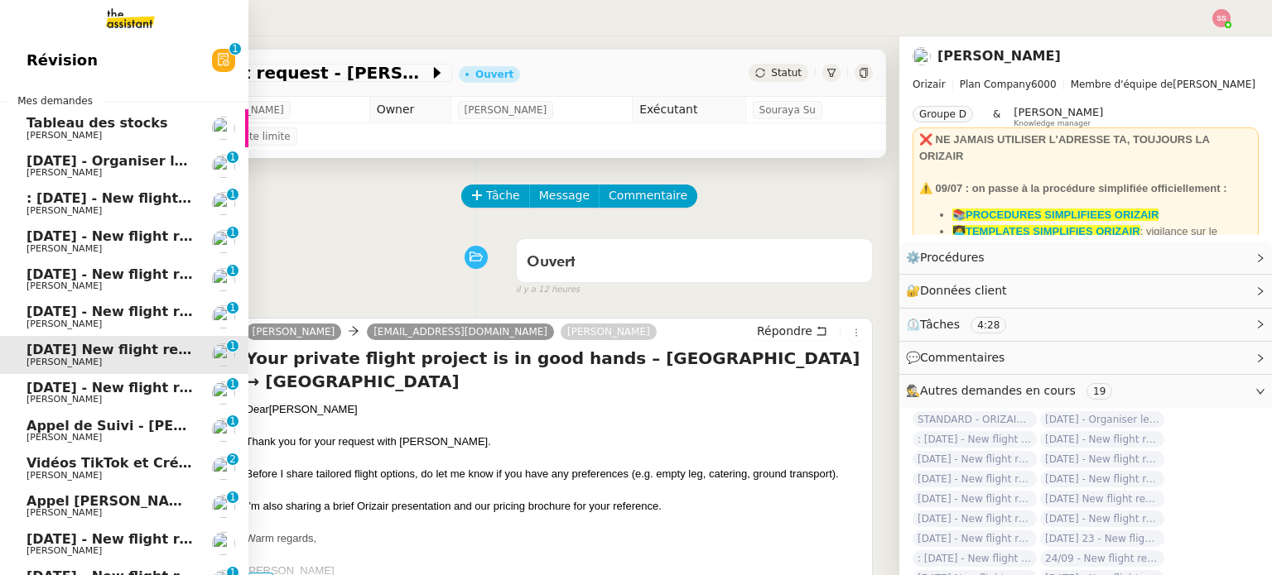
click at [132, 309] on span "[DATE] - New flight request - [PERSON_NAME]" at bounding box center [197, 312] width 342 height 16
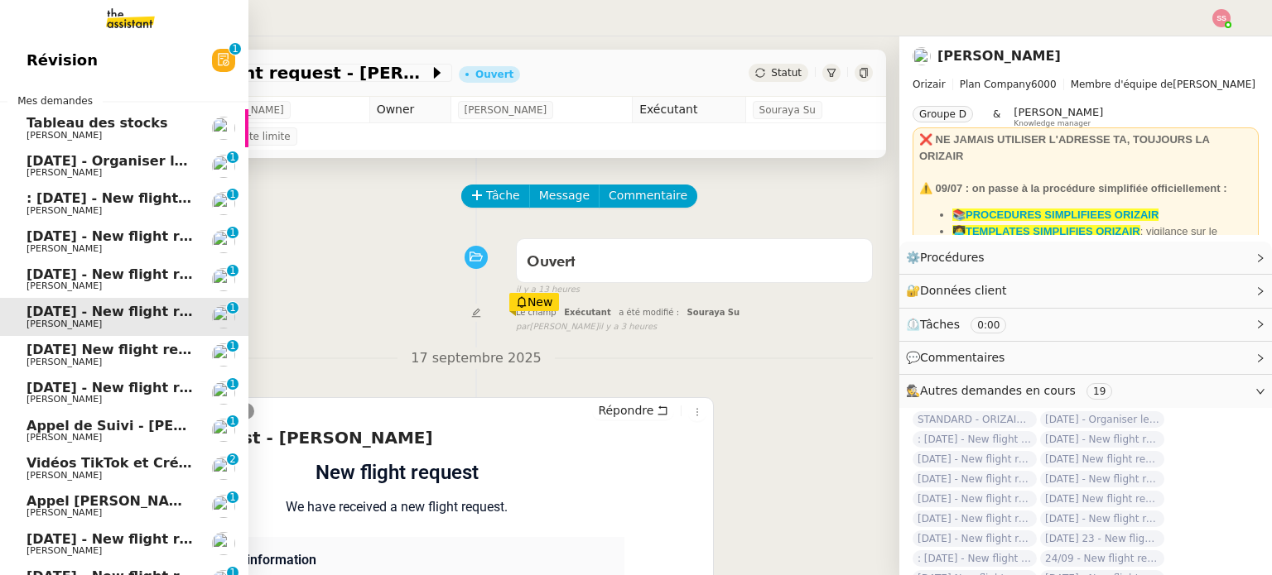
click at [125, 277] on span "[DATE] - New flight request - [PERSON_NAME]" at bounding box center [197, 275] width 342 height 16
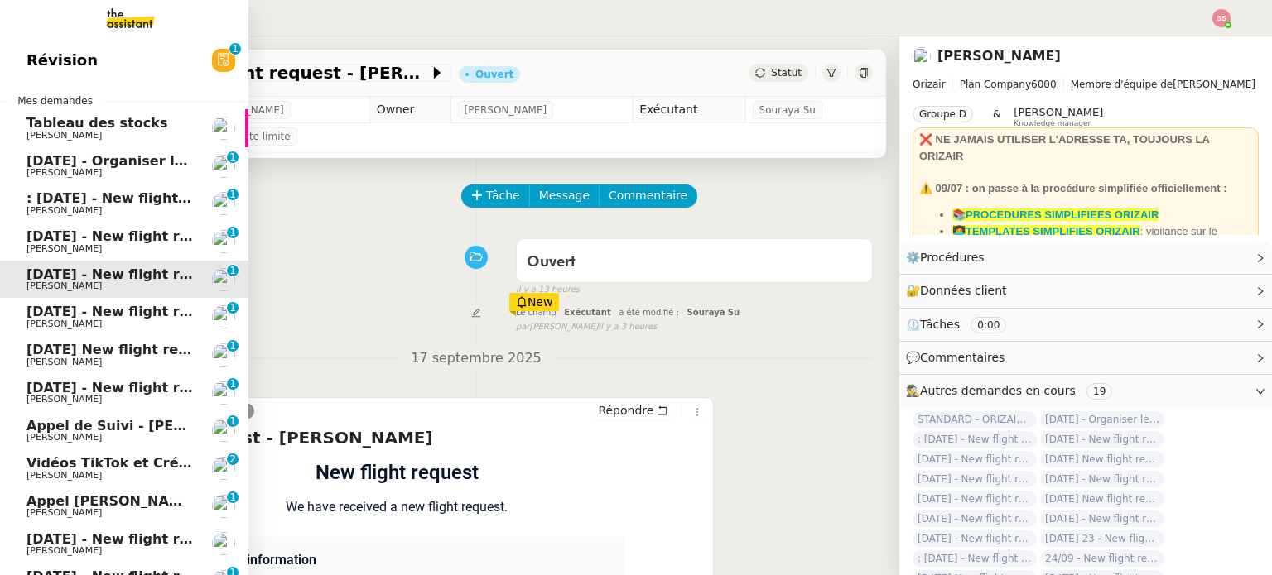
click at [123, 243] on span "[DATE] - New flight request - [PERSON_NAME]" at bounding box center [197, 236] width 342 height 16
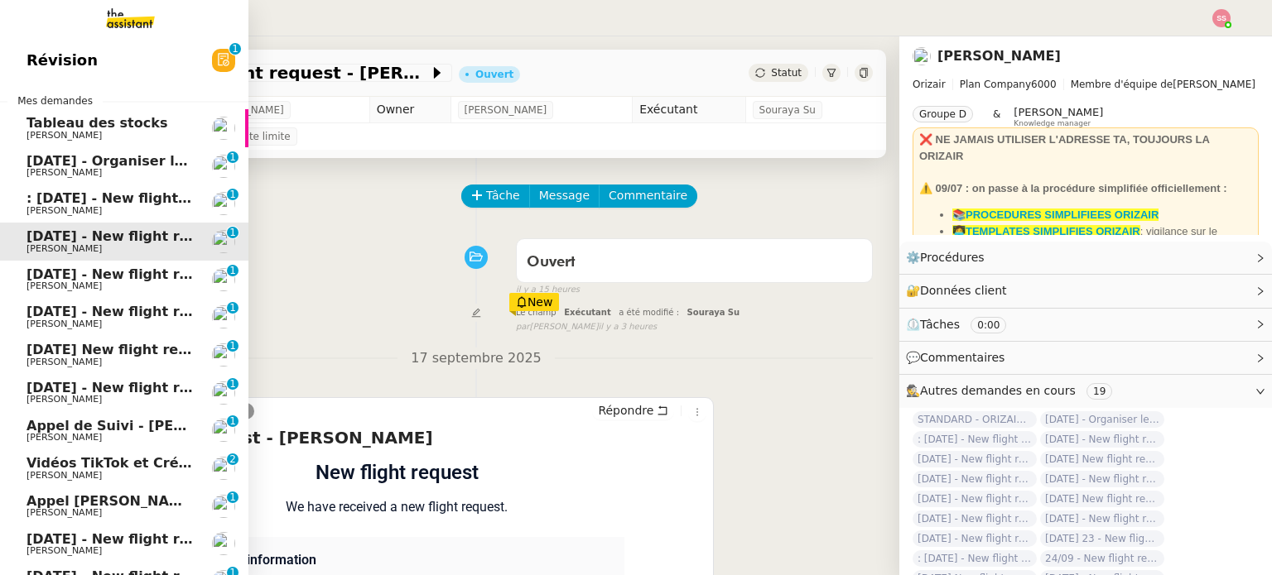
click at [126, 198] on span ": [DATE] - New flight request - [PERSON_NAME]" at bounding box center [202, 198] width 352 height 16
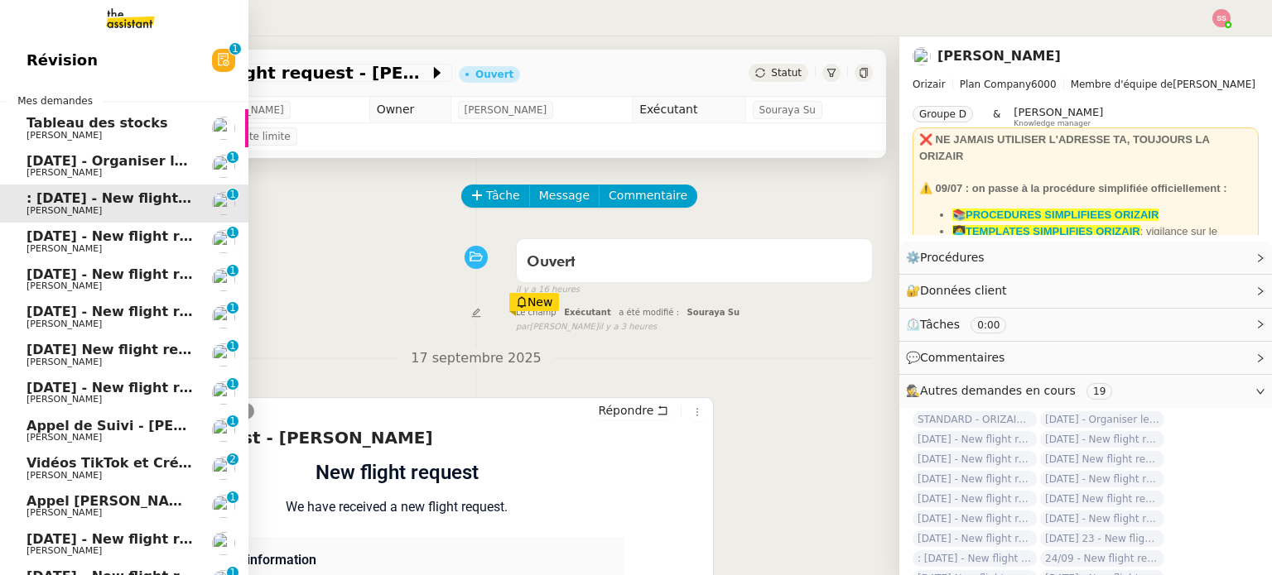
click at [113, 168] on span "[PERSON_NAME]" at bounding box center [109, 173] width 167 height 10
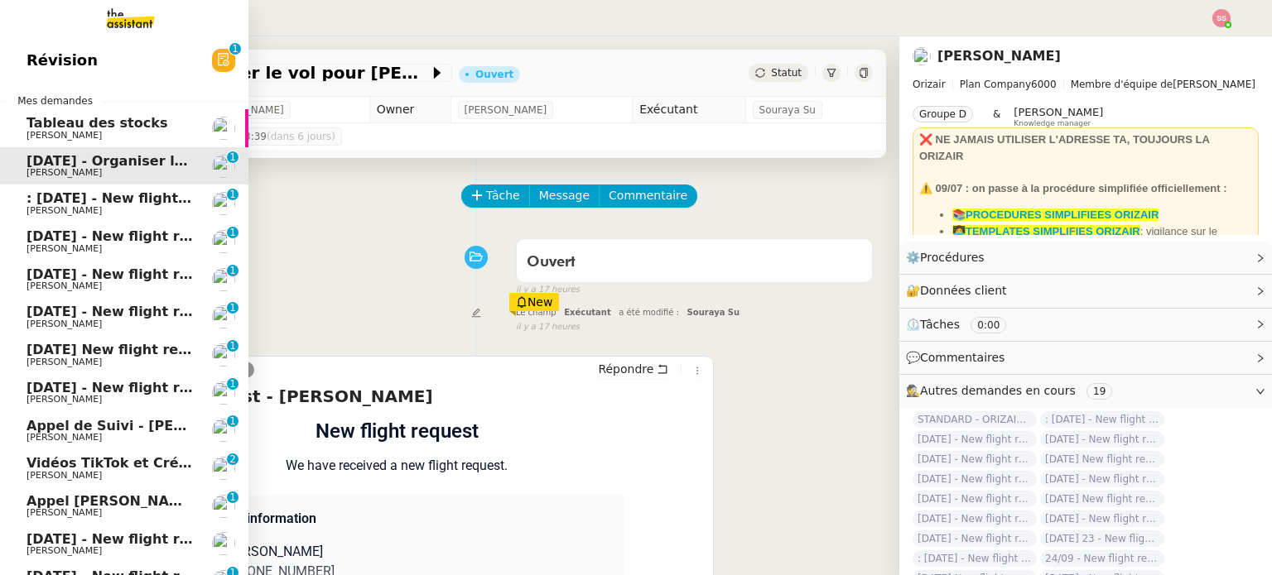
click at [136, 392] on span "[DATE] - New flight request - [PERSON_NAME]" at bounding box center [197, 388] width 342 height 16
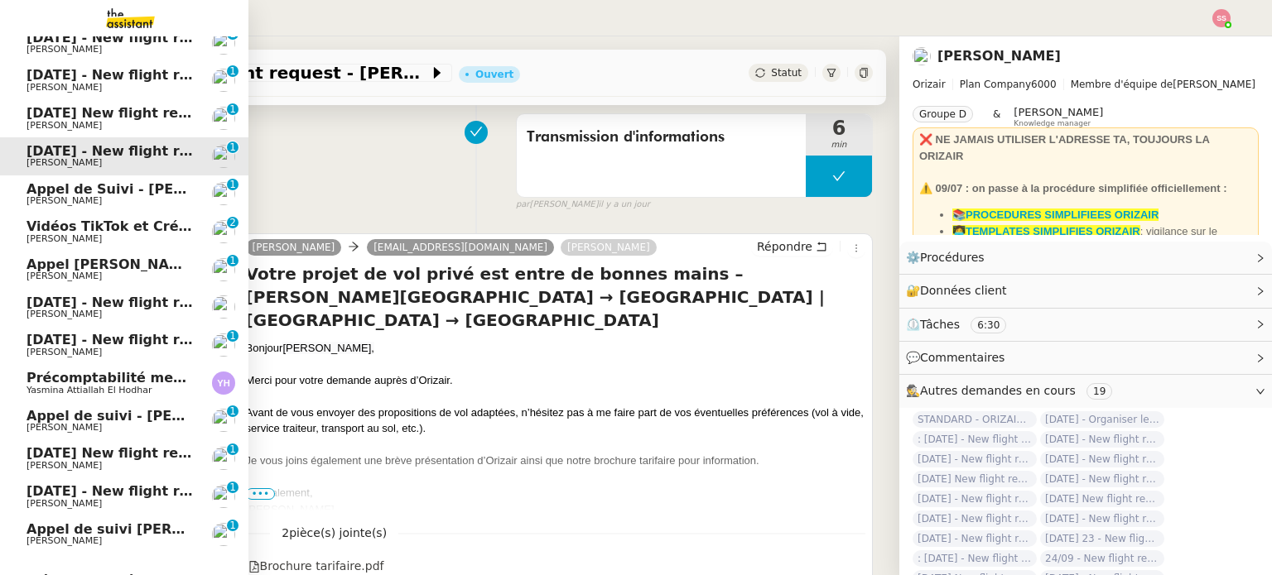
scroll to position [248, 0]
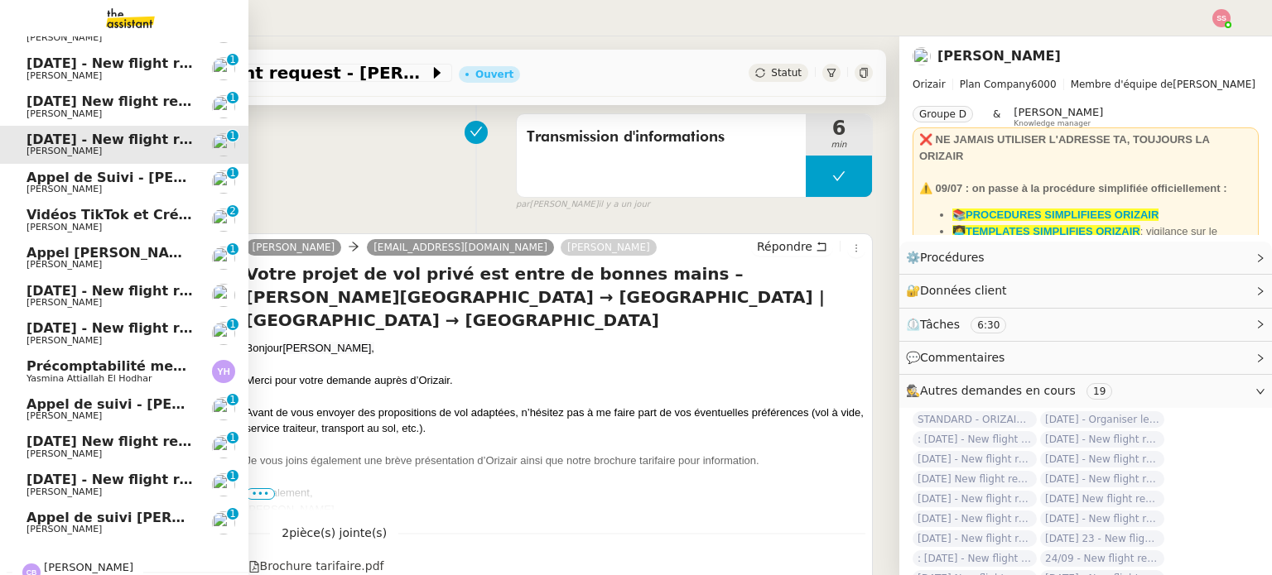
click at [113, 281] on link "6th October 2025 - New flight request - Nikita Miroshnichenko Louis Frei" at bounding box center [124, 296] width 248 height 38
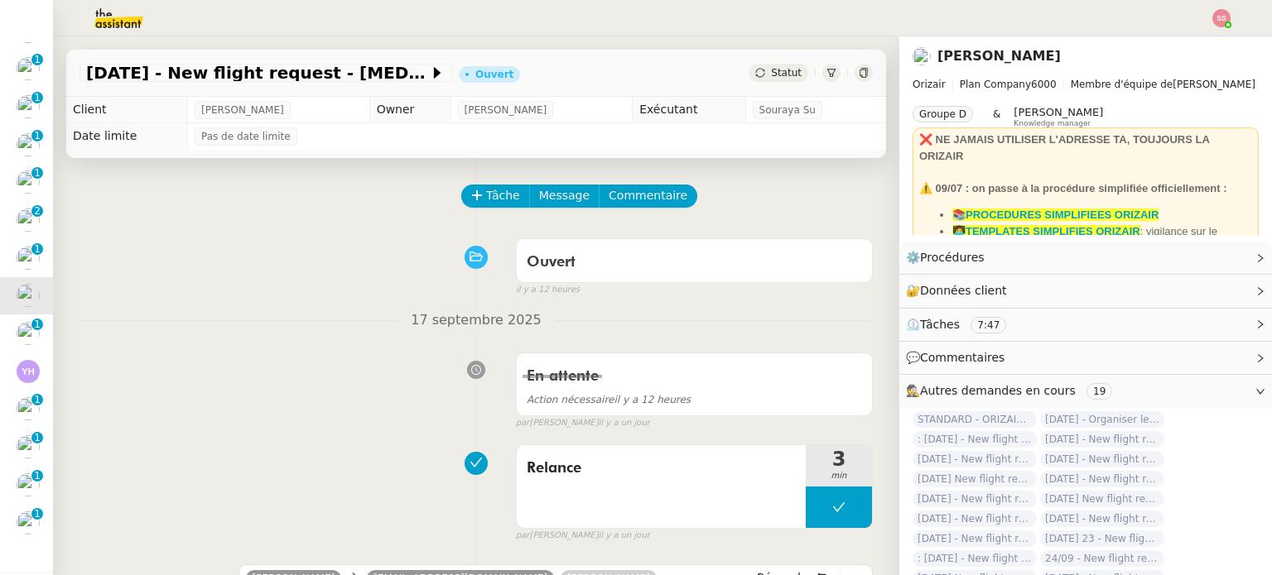
click at [475, 188] on button "Tâche" at bounding box center [495, 196] width 69 height 23
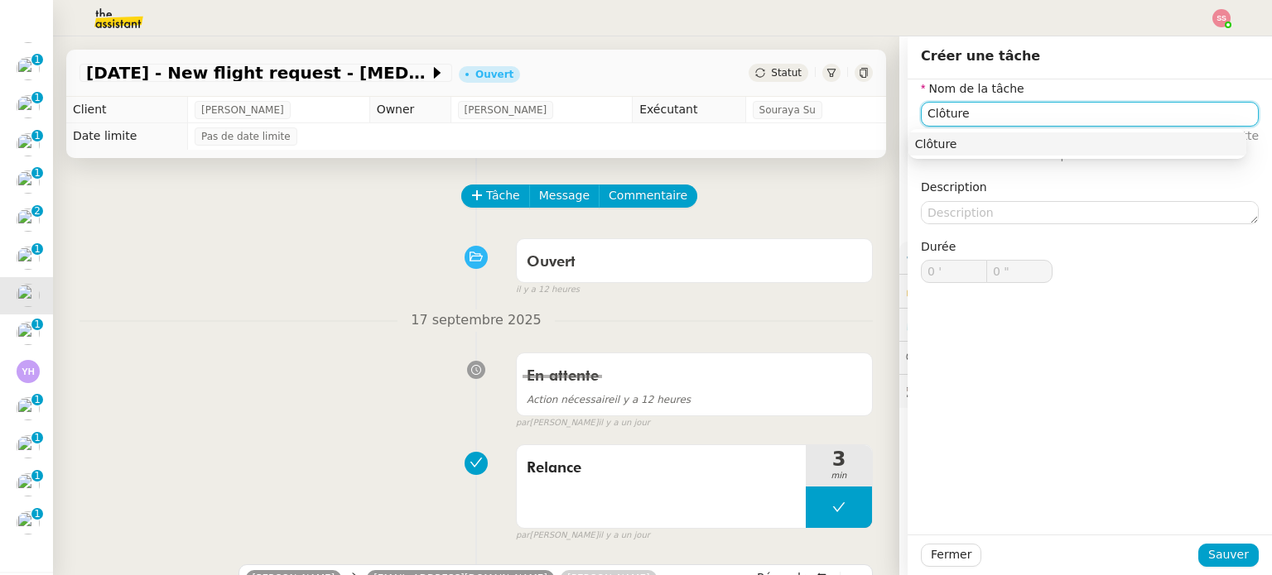
click at [957, 150] on div "Clôture" at bounding box center [1077, 144] width 325 height 15
type input "Clôture"
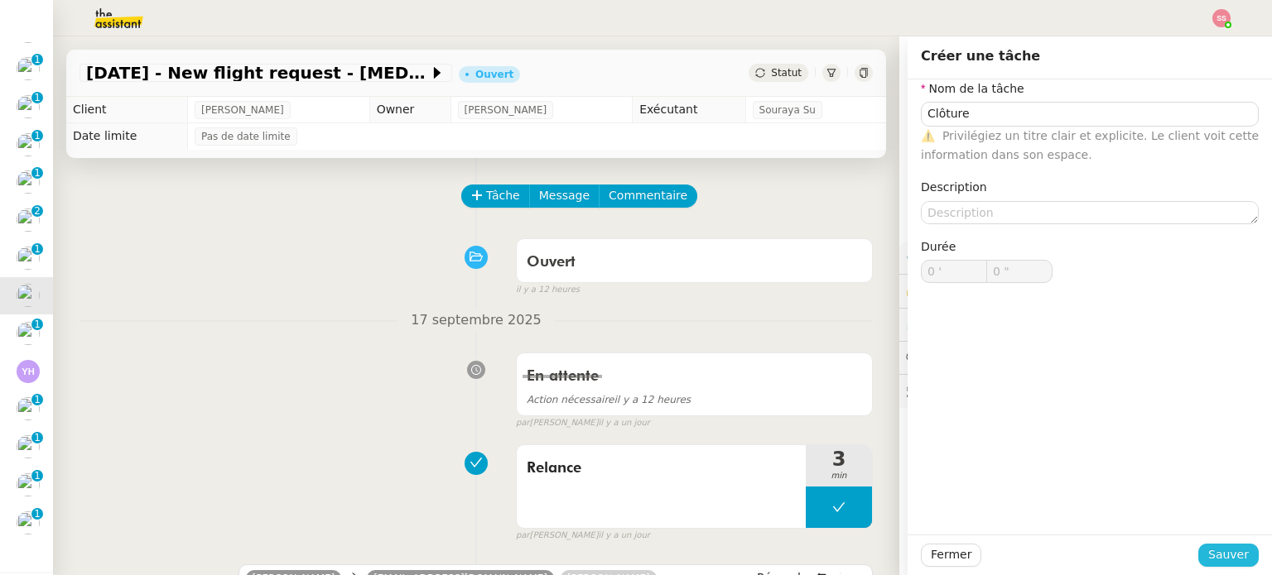
click at [1229, 553] on span "Sauver" at bounding box center [1228, 555] width 41 height 19
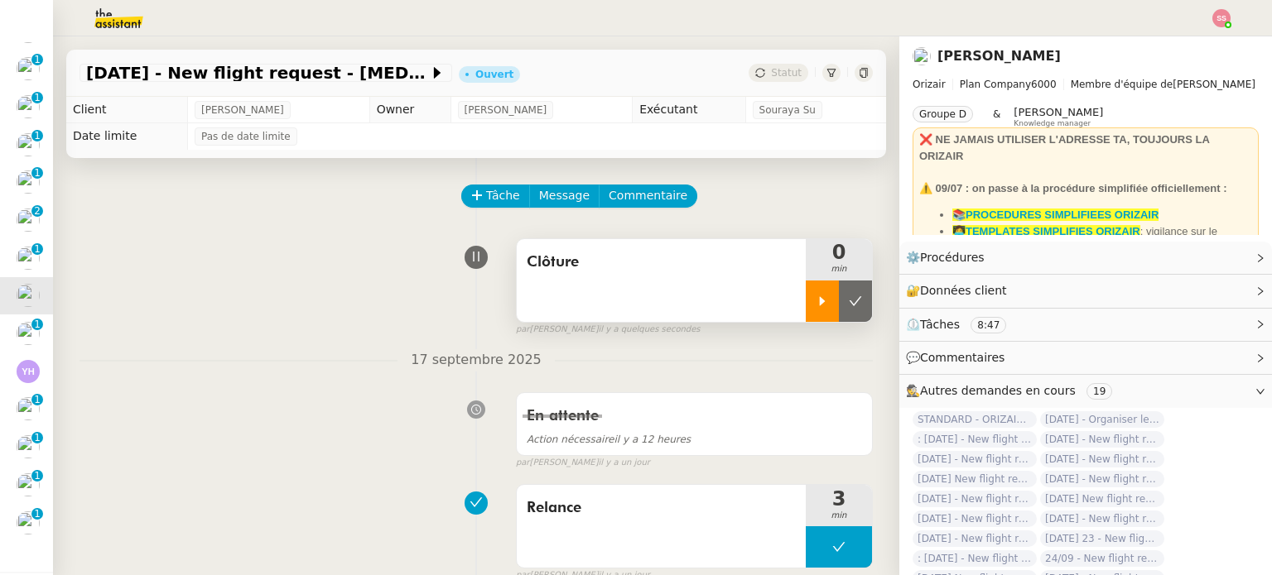
click at [806, 292] on div at bounding box center [822, 301] width 33 height 41
click at [830, 297] on div at bounding box center [839, 301] width 66 height 41
click at [865, 300] on icon at bounding box center [871, 301] width 13 height 13
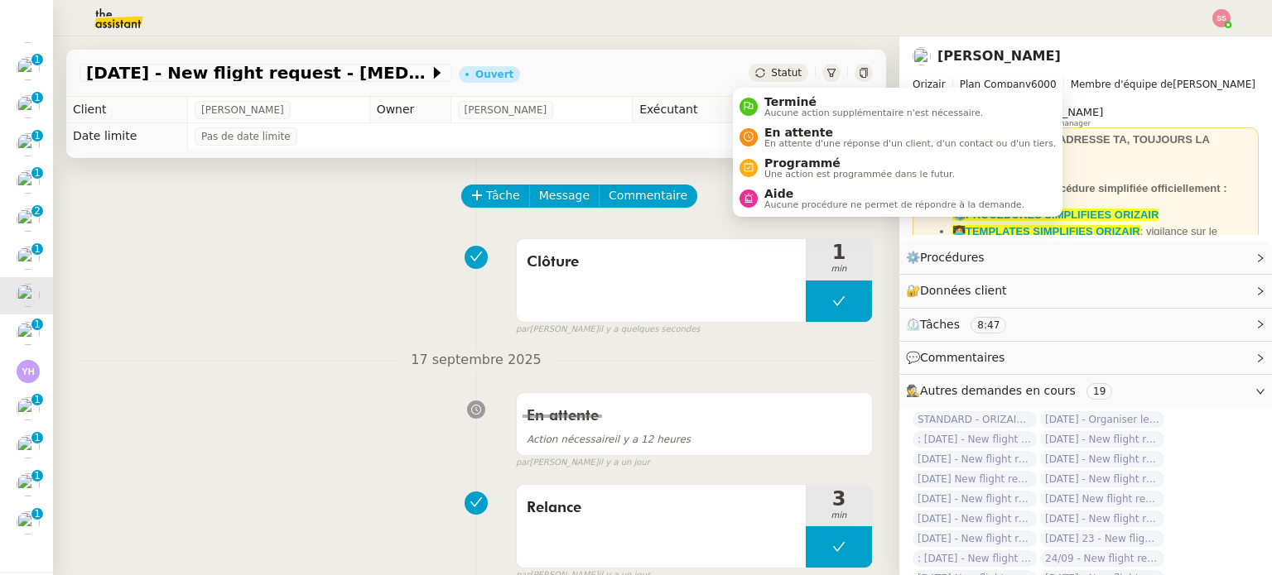
click at [771, 74] on span "Statut" at bounding box center [786, 73] width 31 height 12
click at [782, 100] on span "Terminé" at bounding box center [873, 101] width 219 height 13
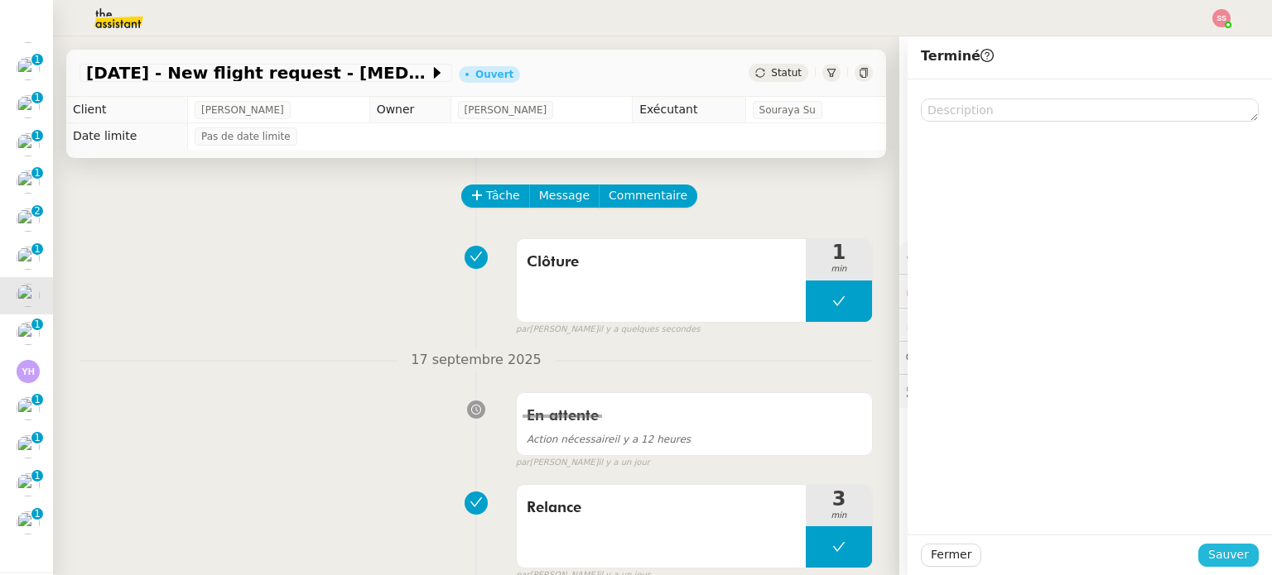
drag, startPoint x: 1229, startPoint y: 559, endPoint x: 131, endPoint y: 479, distance: 1100.7
click at [1208, 560] on span "Sauver" at bounding box center [1228, 555] width 41 height 19
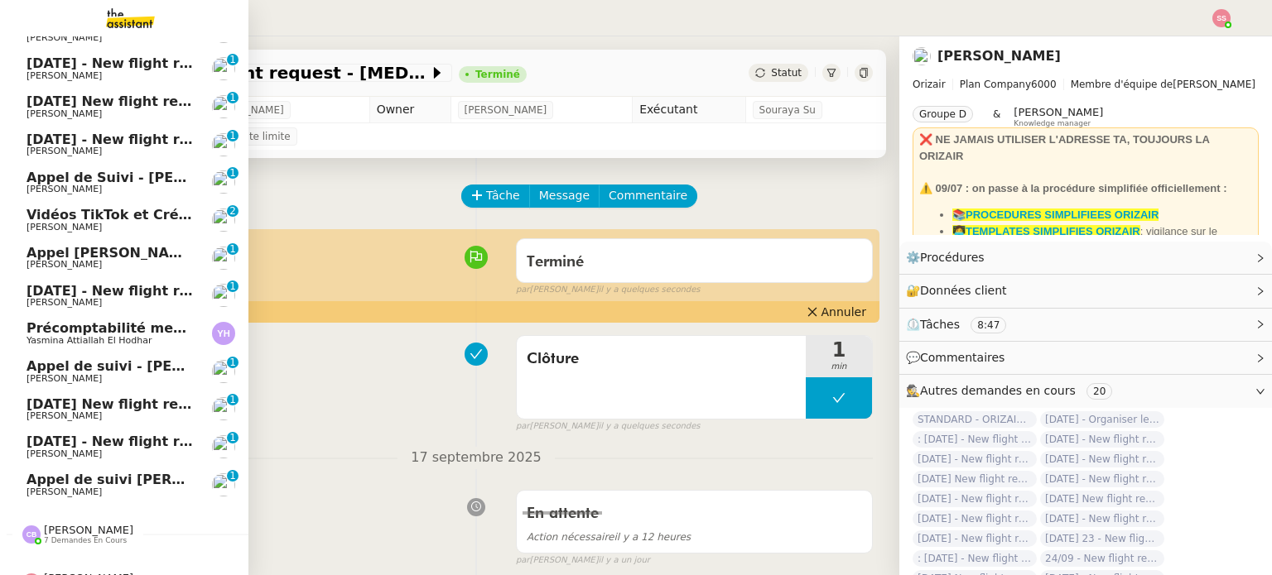
click at [86, 297] on span "[DATE] - New flight request - [PERSON_NAME]" at bounding box center [197, 291] width 342 height 16
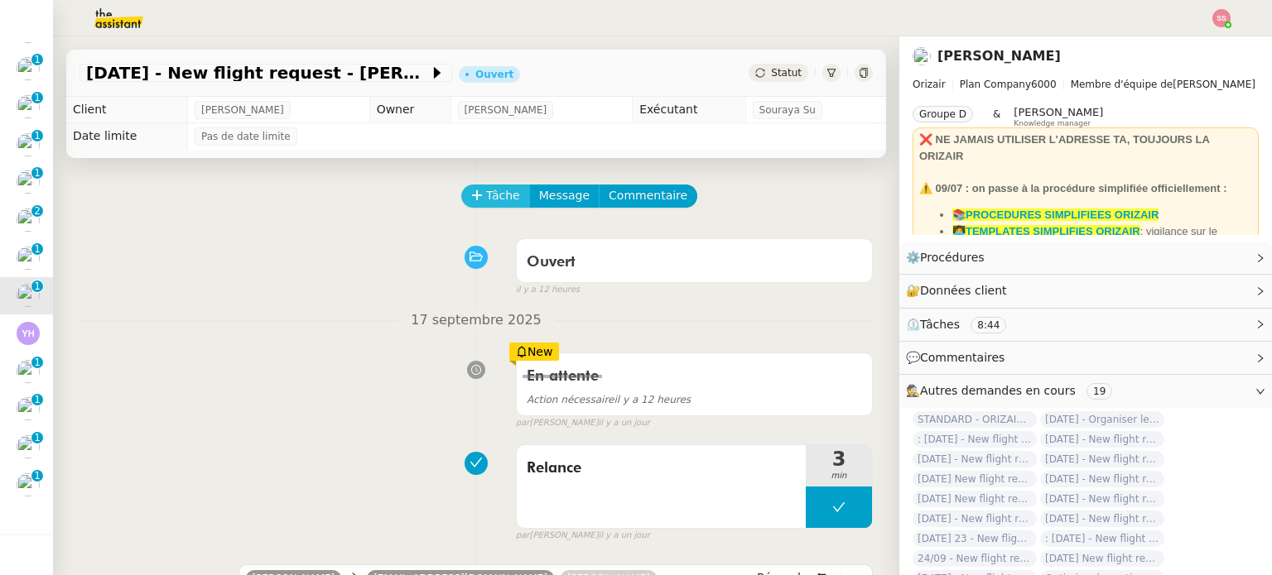
click at [471, 201] on icon at bounding box center [477, 196] width 12 height 12
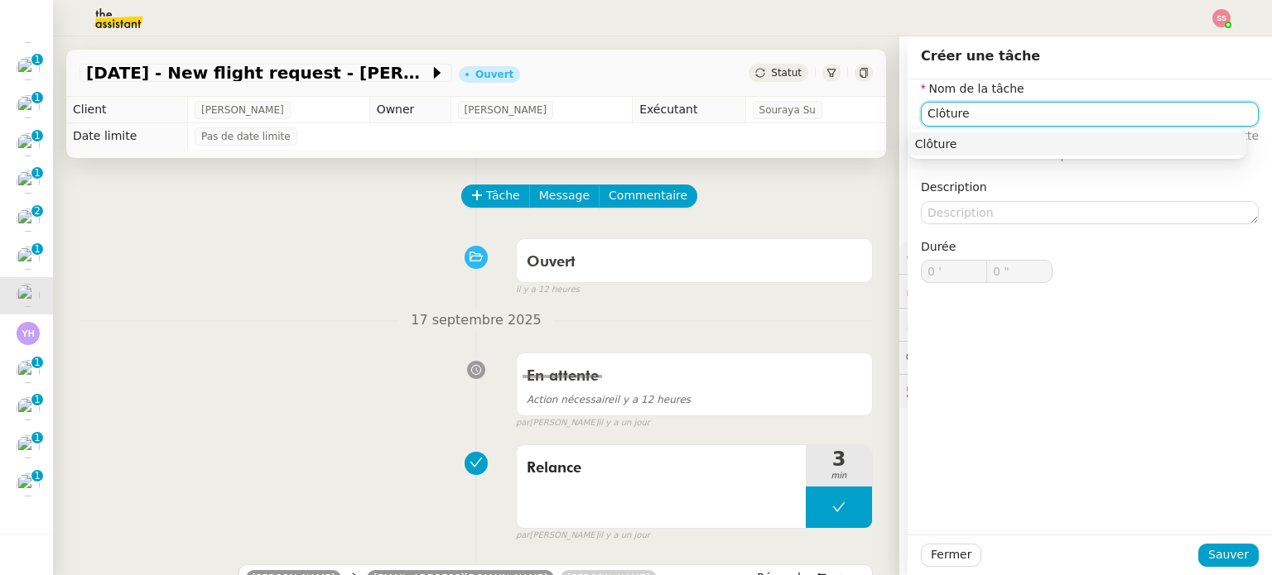
click at [954, 148] on div "Clôture" at bounding box center [1077, 144] width 325 height 15
type input "Clôture"
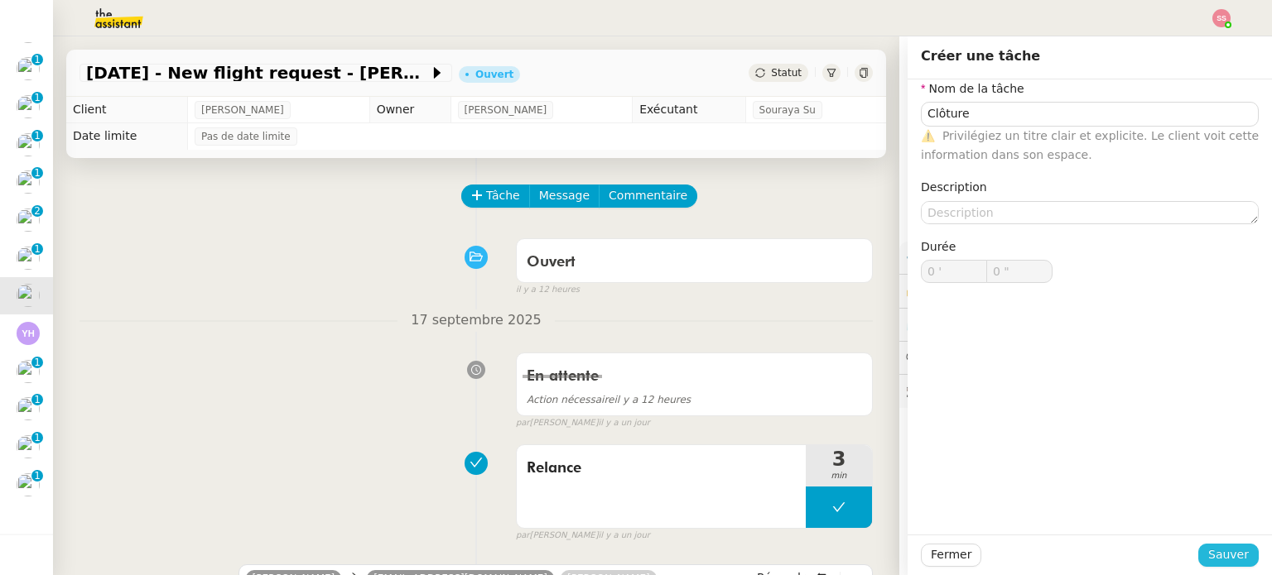
click at [1218, 557] on span "Sauver" at bounding box center [1228, 555] width 41 height 19
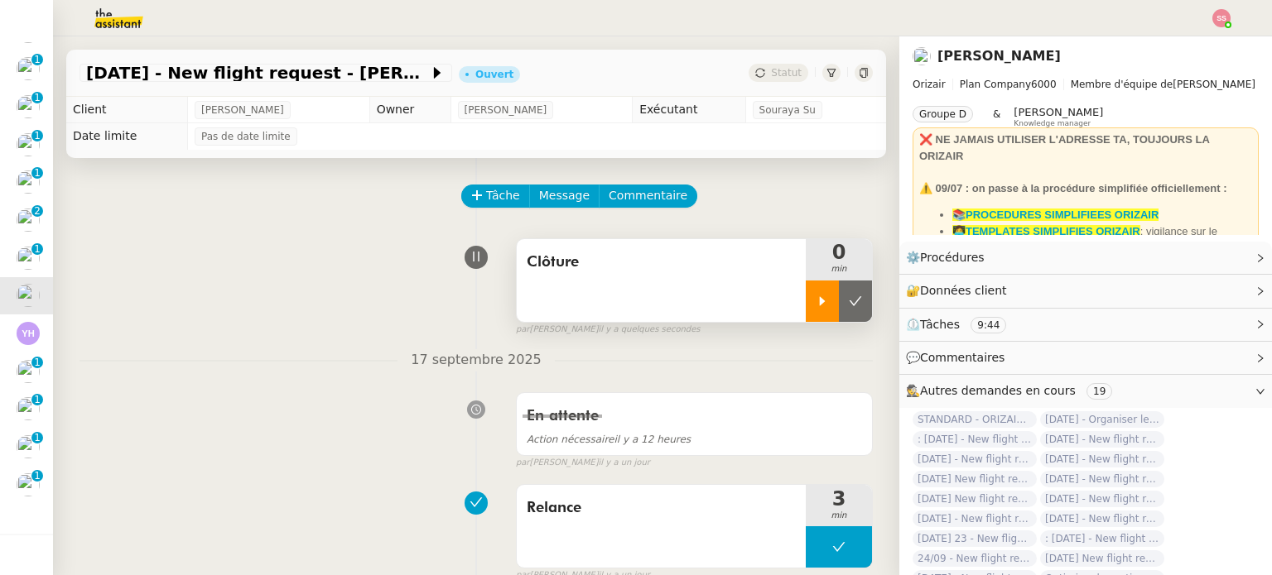
click at [814, 299] on div at bounding box center [822, 301] width 33 height 41
click at [831, 294] on div at bounding box center [839, 301] width 66 height 41
click at [849, 299] on icon at bounding box center [855, 301] width 13 height 13
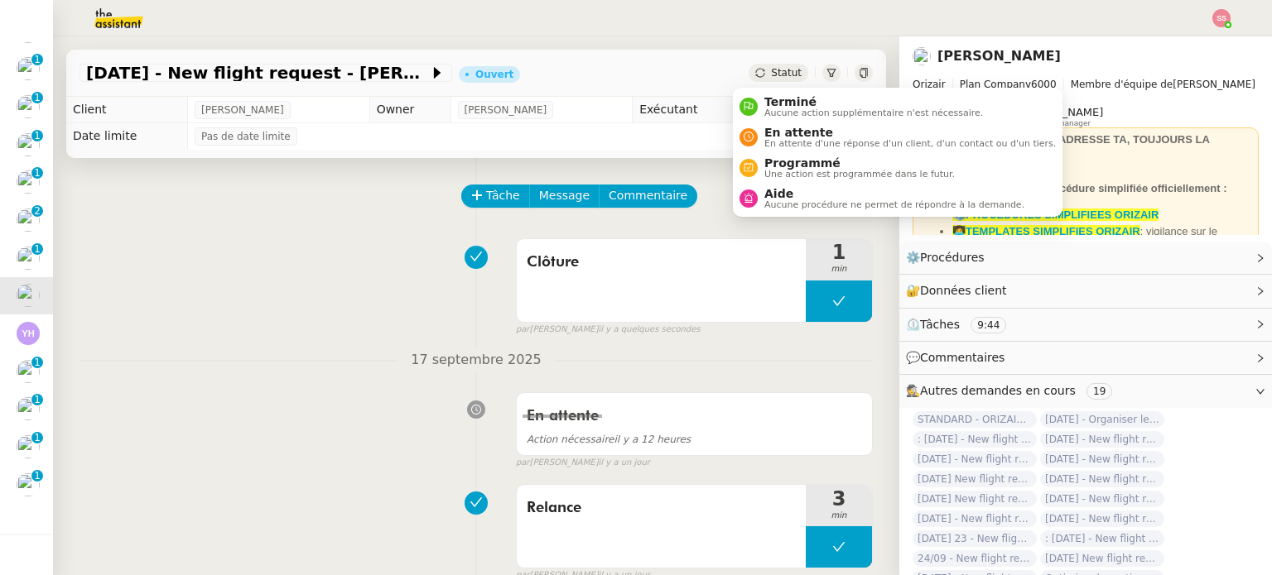
click at [771, 67] on span "Statut" at bounding box center [786, 73] width 31 height 12
click at [782, 98] on span "Terminé" at bounding box center [873, 101] width 219 height 13
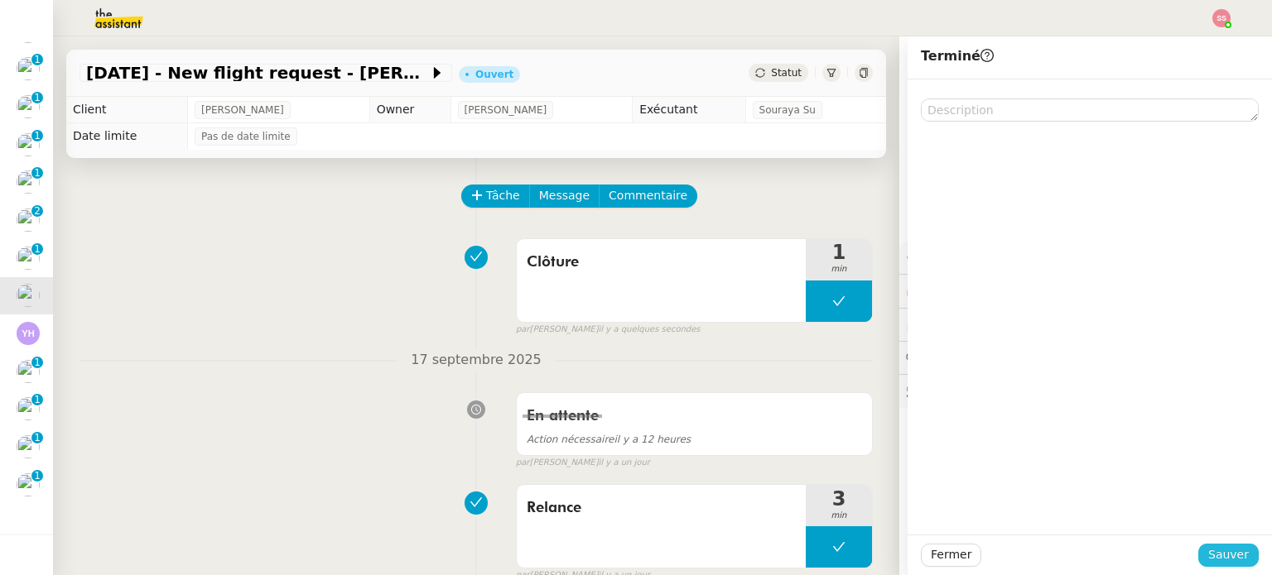
click at [1219, 559] on span "Sauver" at bounding box center [1228, 555] width 41 height 19
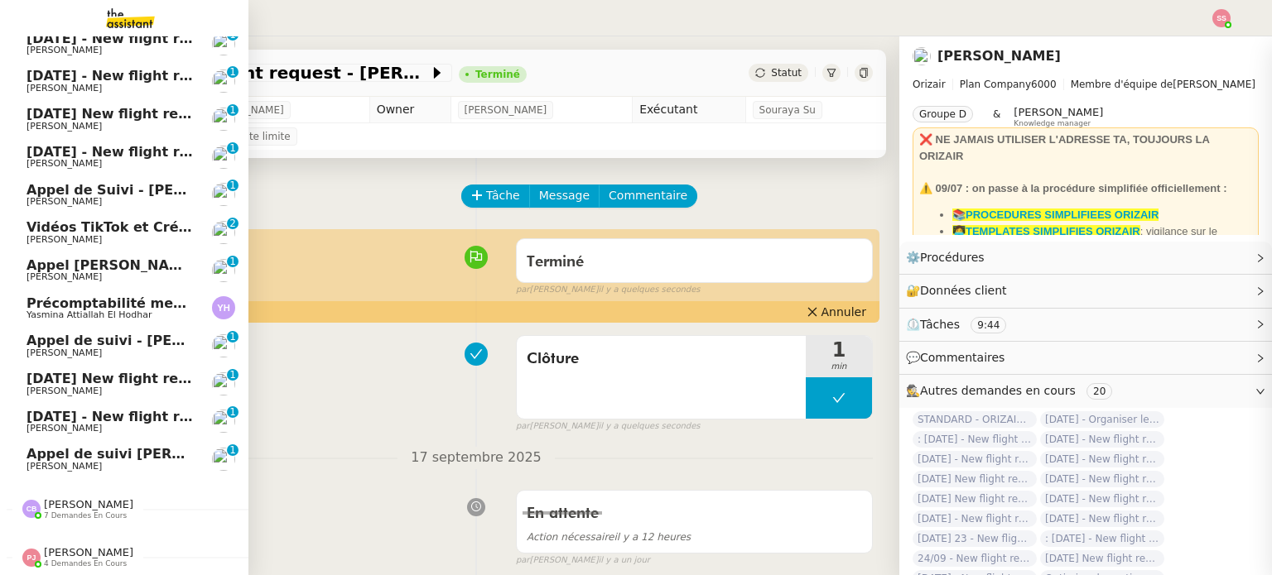
scroll to position [244, 0]
click at [74, 375] on span "[DATE] New flight request - [PERSON_NAME]" at bounding box center [192, 379] width 332 height 16
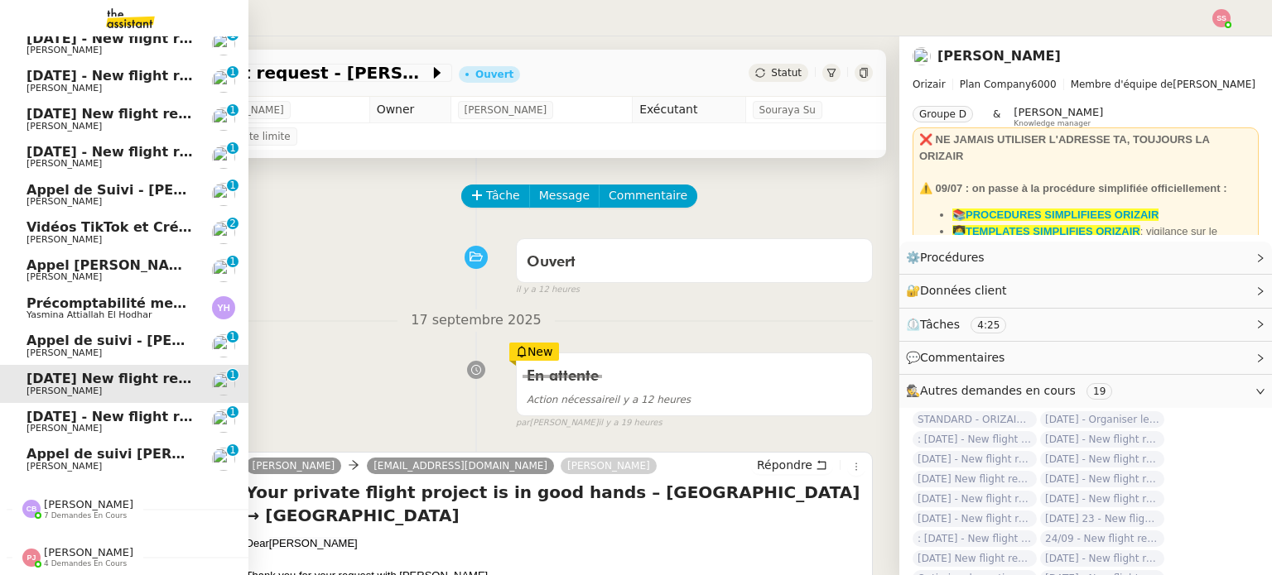
click at [136, 424] on span "[PERSON_NAME]" at bounding box center [109, 429] width 167 height 10
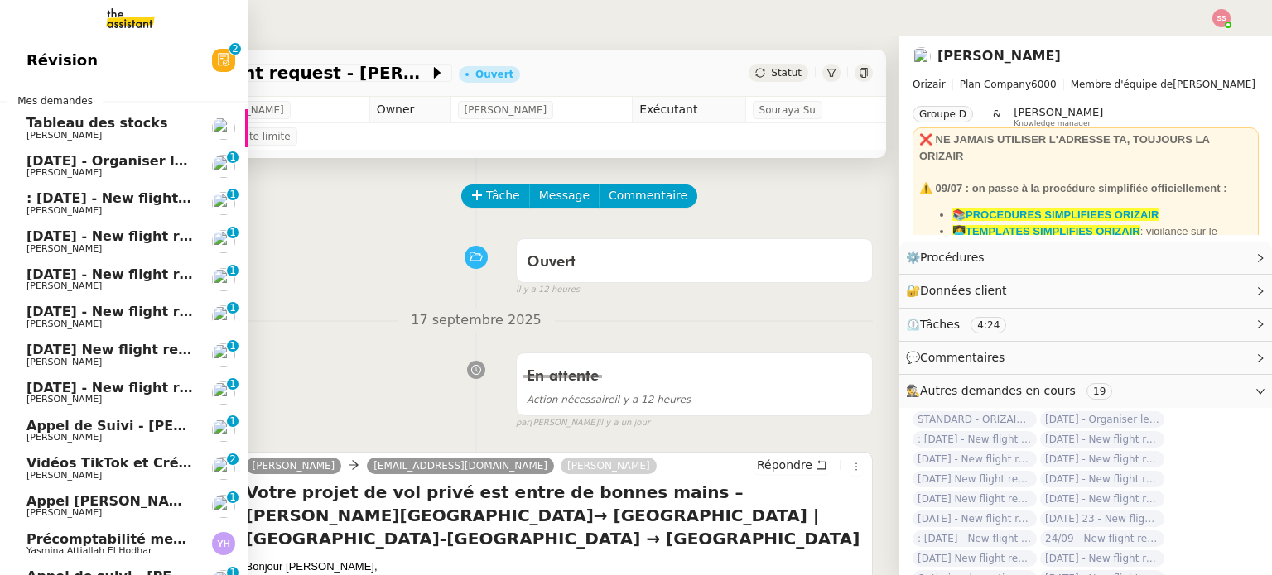
click at [116, 402] on span "[PERSON_NAME]" at bounding box center [109, 400] width 167 height 10
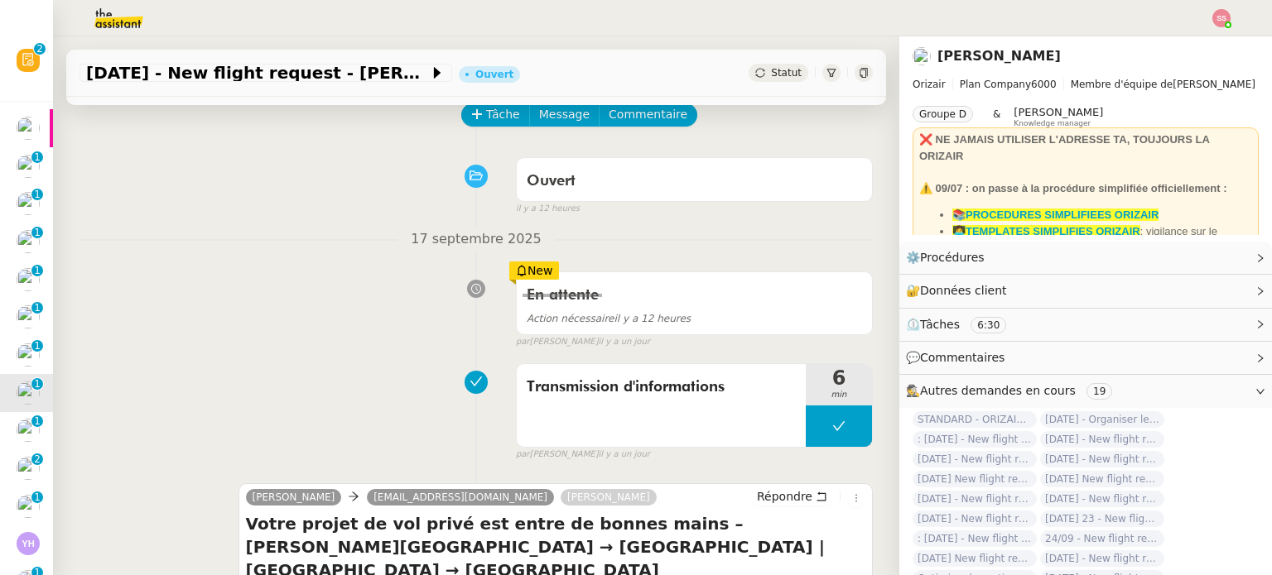
scroll to position [166, 0]
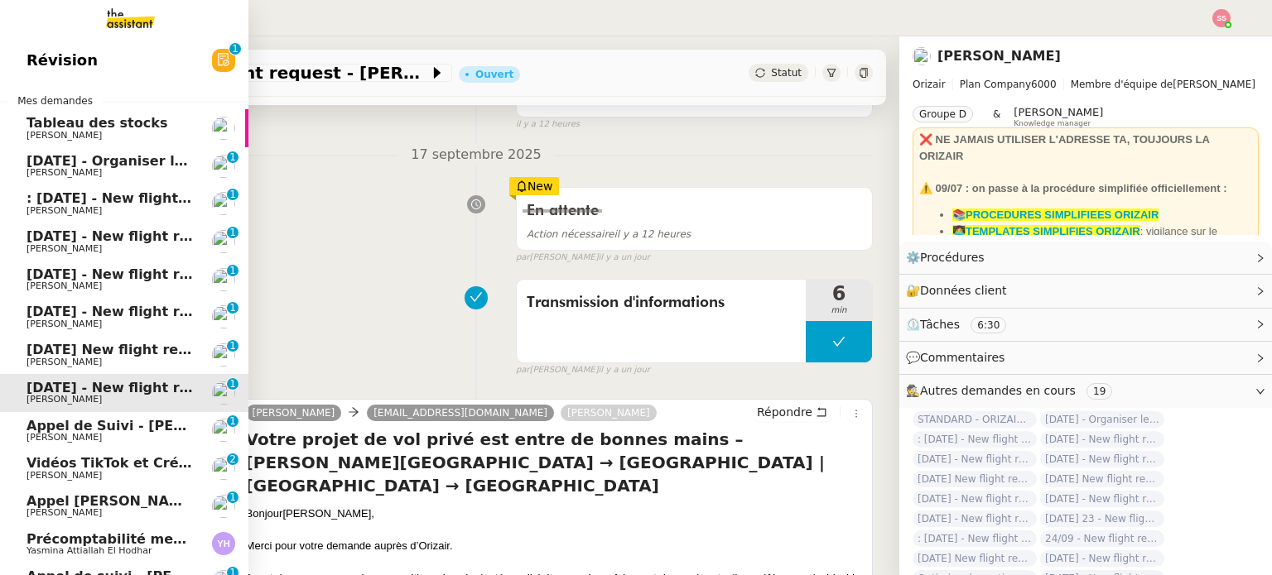
click at [113, 350] on span "[DATE] New flight request - [PERSON_NAME]" at bounding box center [192, 350] width 332 height 16
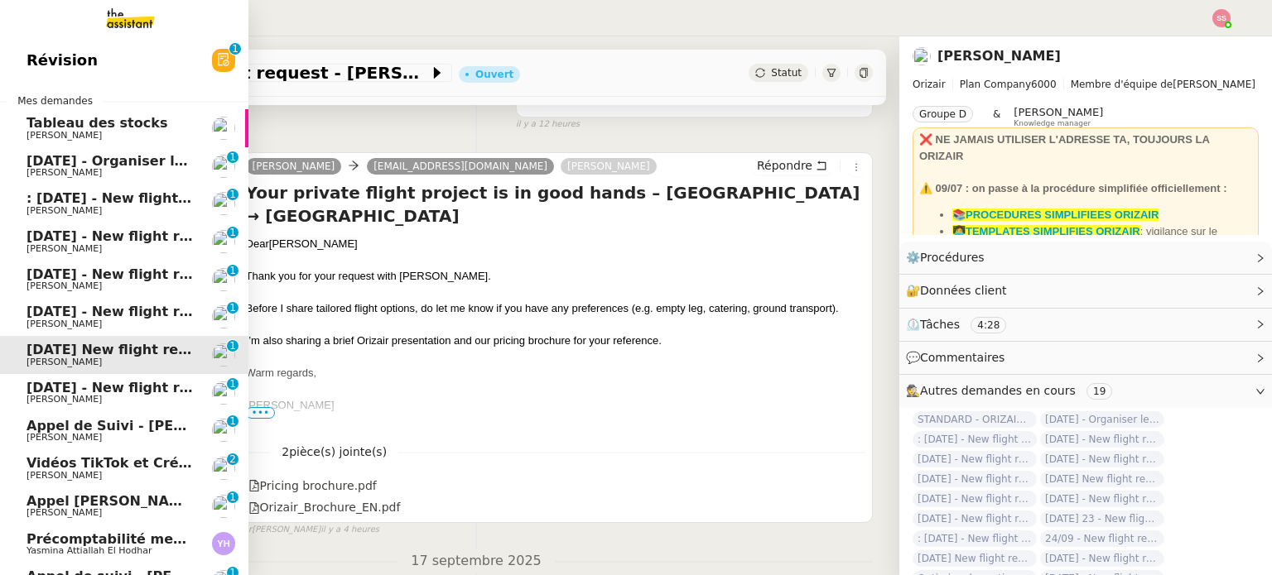
click at [113, 313] on span "[DATE] - New flight request - [PERSON_NAME]" at bounding box center [197, 312] width 342 height 16
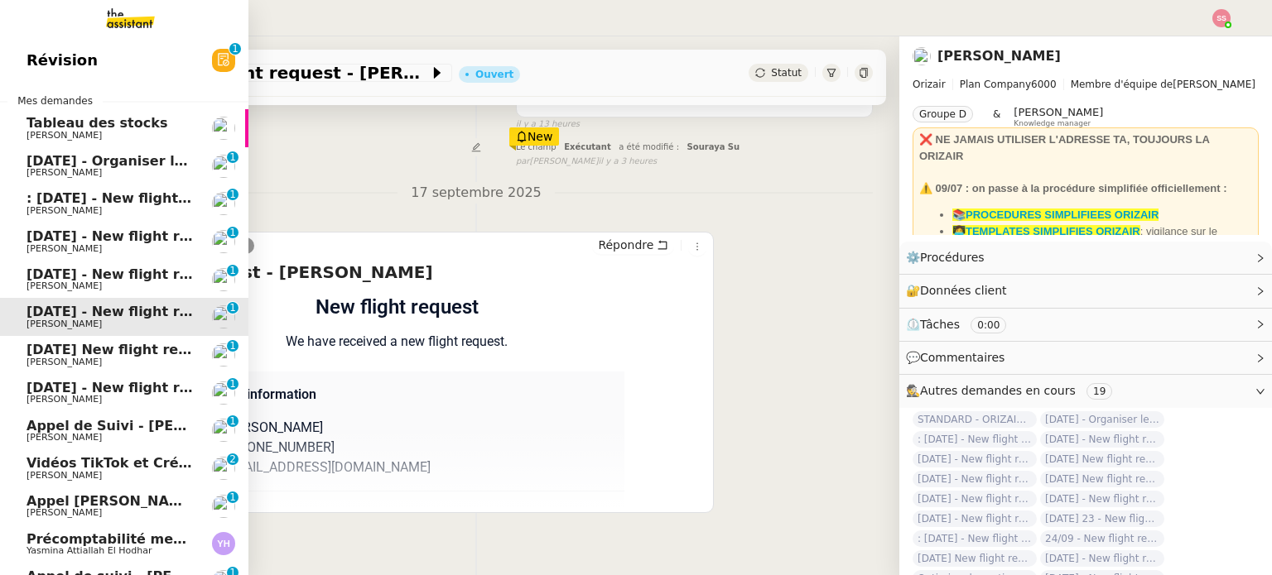
click at [113, 272] on span "[DATE] - New flight request - [PERSON_NAME]" at bounding box center [197, 275] width 342 height 16
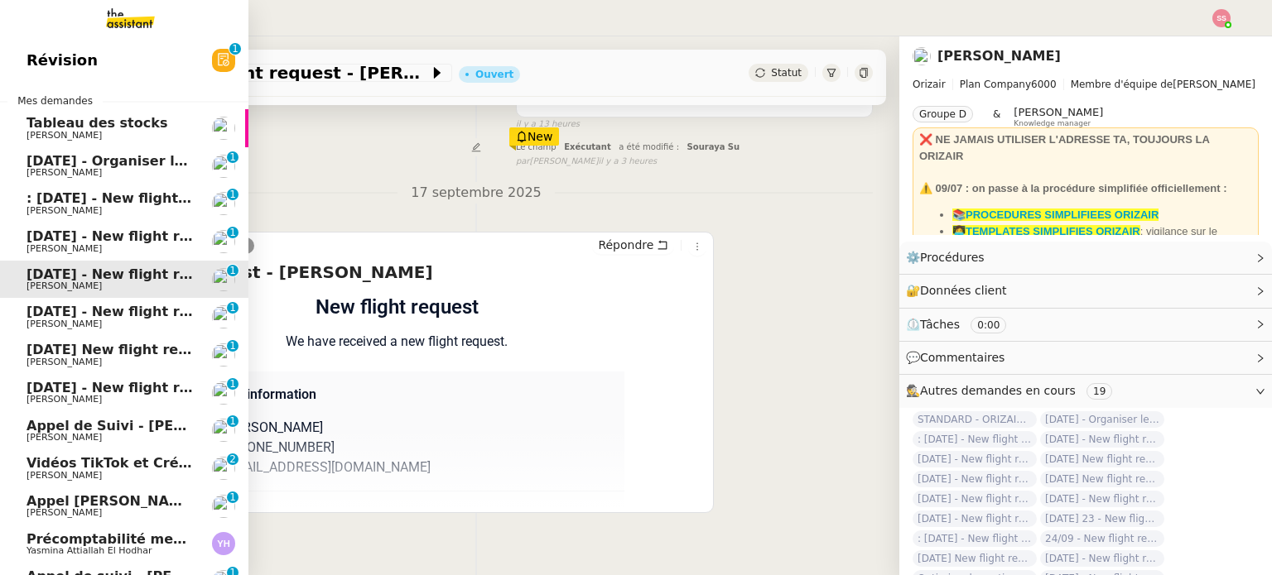
click at [114, 224] on link "24th September 2025 - New flight request - Raphael Azoulay Louis Frei 0 1 2 3 4…" at bounding box center [124, 242] width 248 height 38
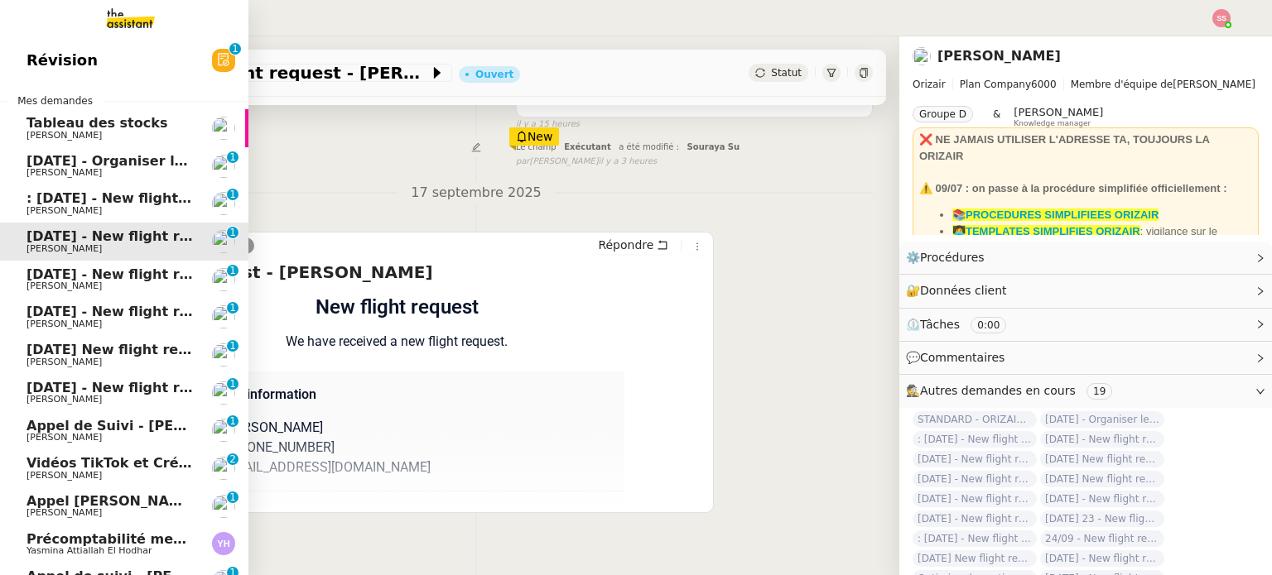
click at [123, 195] on span ": [DATE] - New flight request - [PERSON_NAME]" at bounding box center [202, 198] width 352 height 16
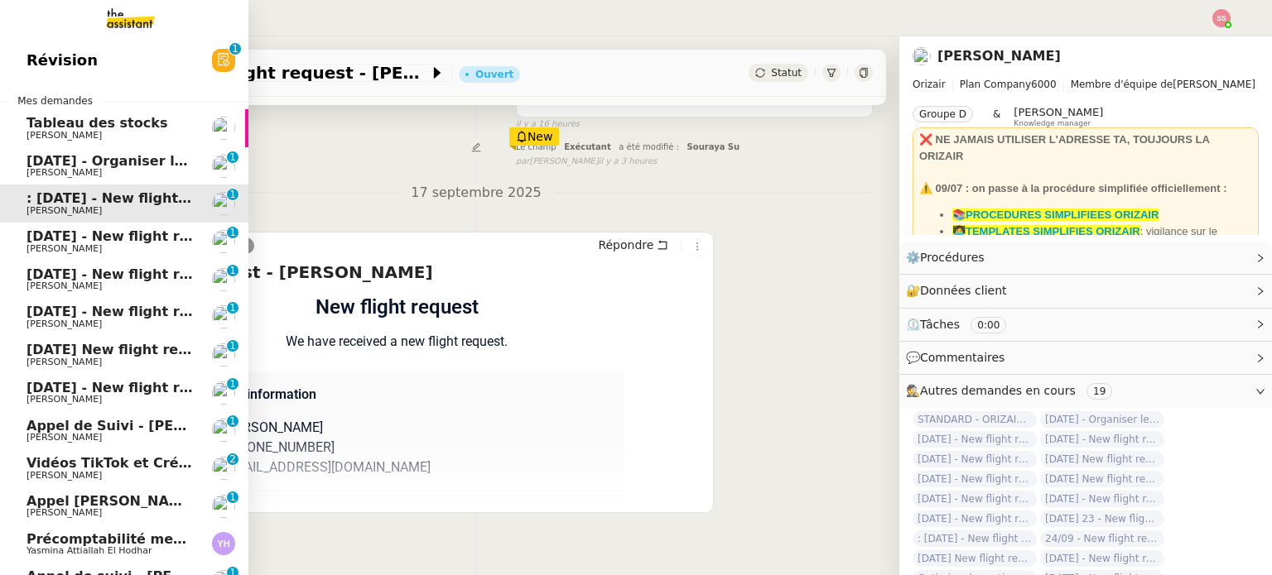
click at [124, 161] on span "[DATE] - Organiser le vol pour [PERSON_NAME]" at bounding box center [201, 161] width 351 height 16
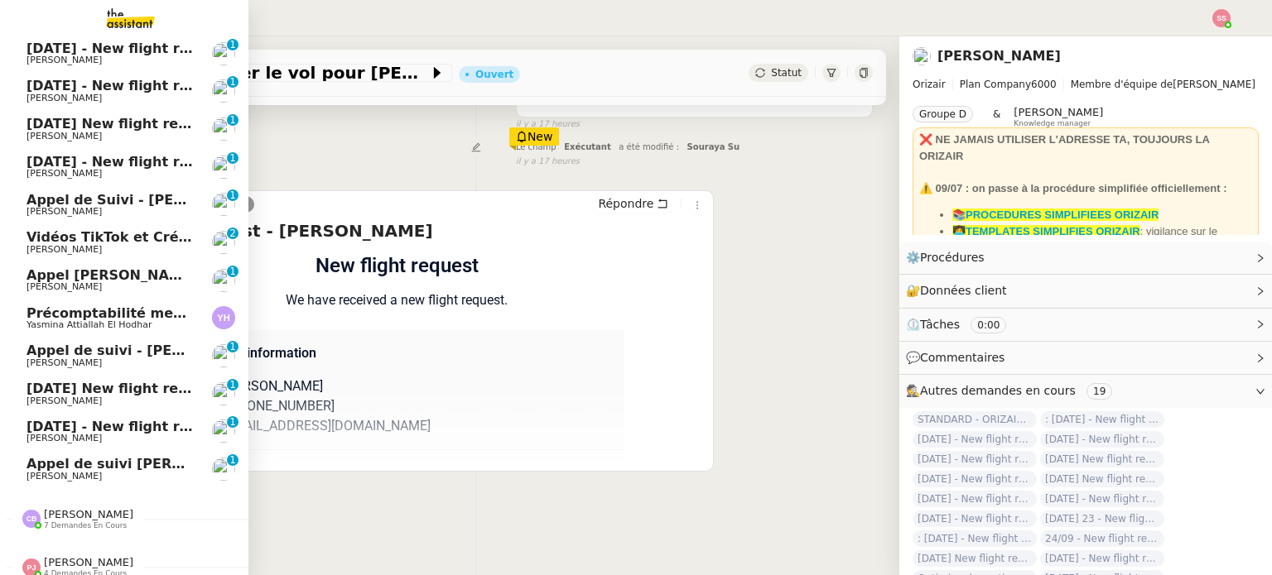
scroll to position [244, 0]
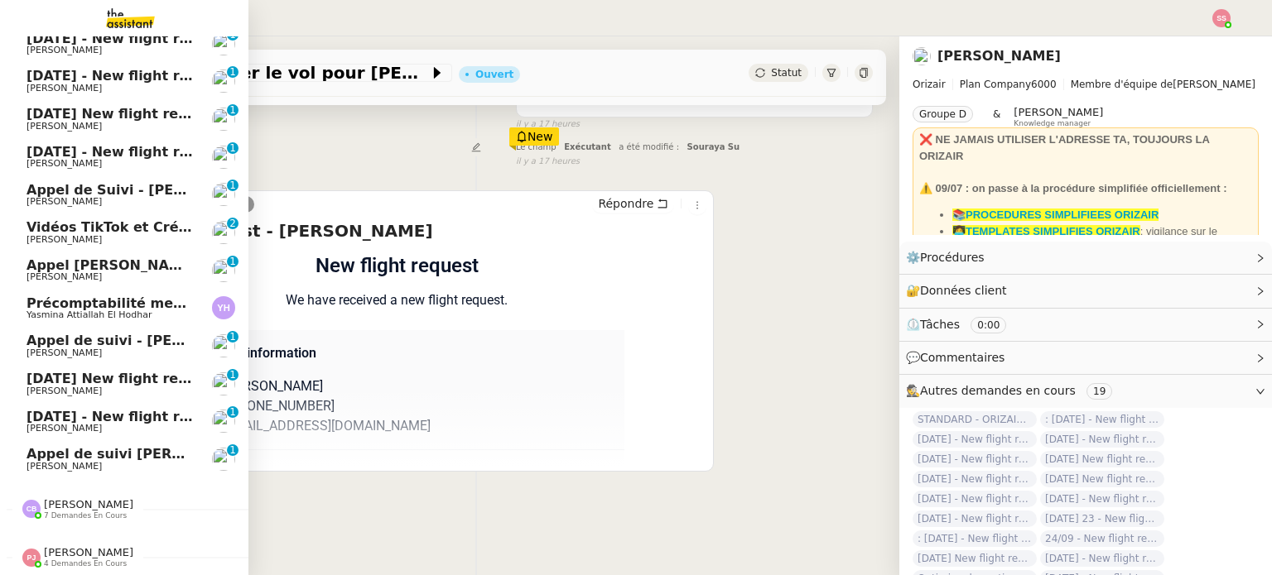
click at [114, 337] on span "Appel de suivi - [PERSON_NAME] - TDX" at bounding box center [170, 341] width 288 height 16
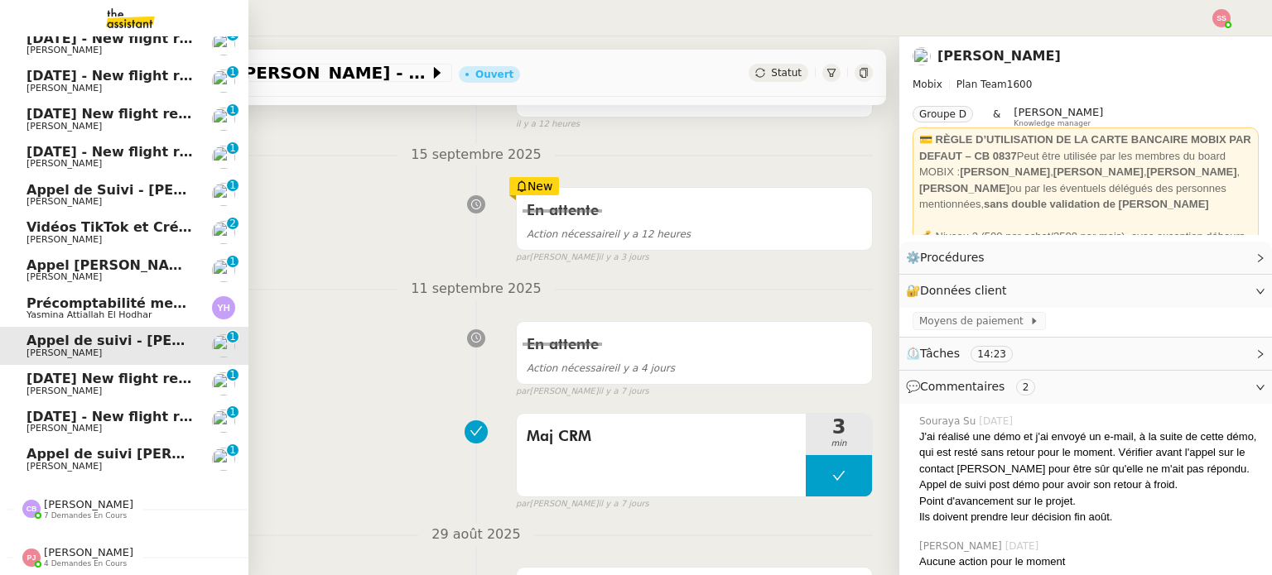
scroll to position [205, 0]
click at [121, 446] on span "Appel de suivi [PERSON_NAME]" at bounding box center [142, 454] width 233 height 16
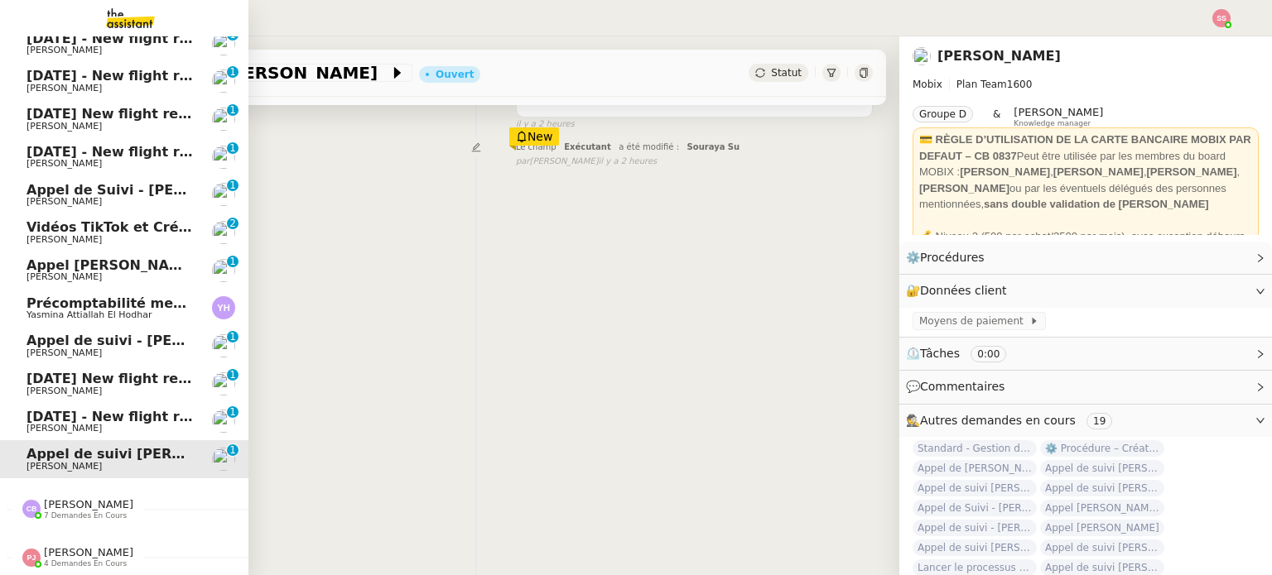
scroll to position [40, 0]
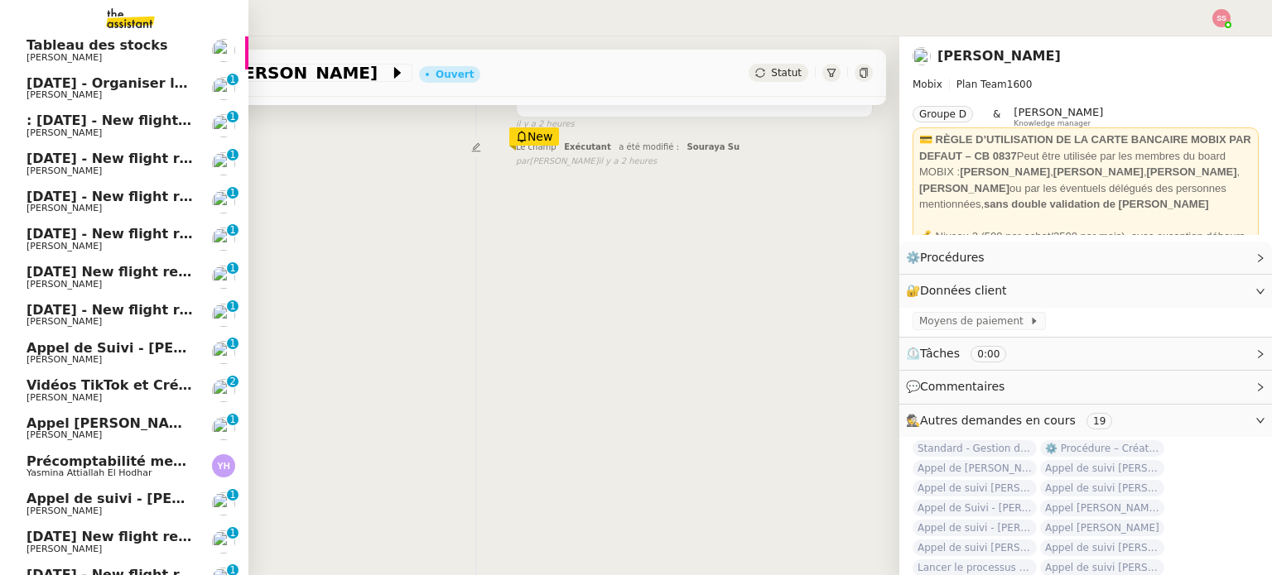
click at [106, 465] on span "Précomptabilité mensuelle de la SCI du Clos Bonin - [DATE]" at bounding box center [247, 462] width 442 height 16
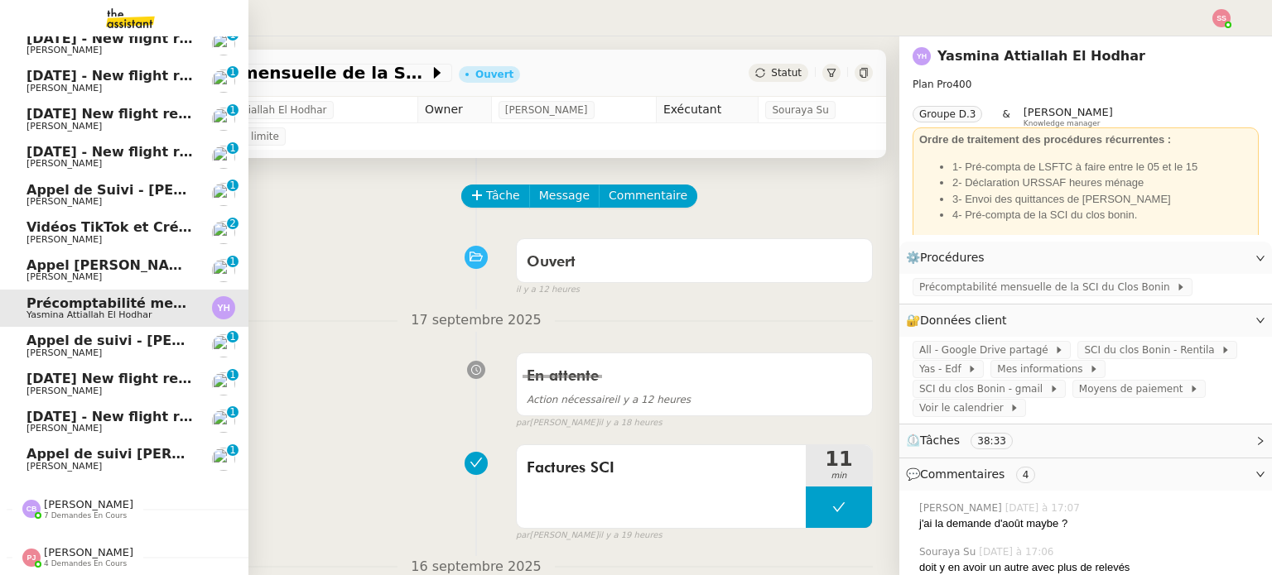
scroll to position [206, 0]
click at [45, 423] on span "[PERSON_NAME]" at bounding box center [63, 428] width 75 height 11
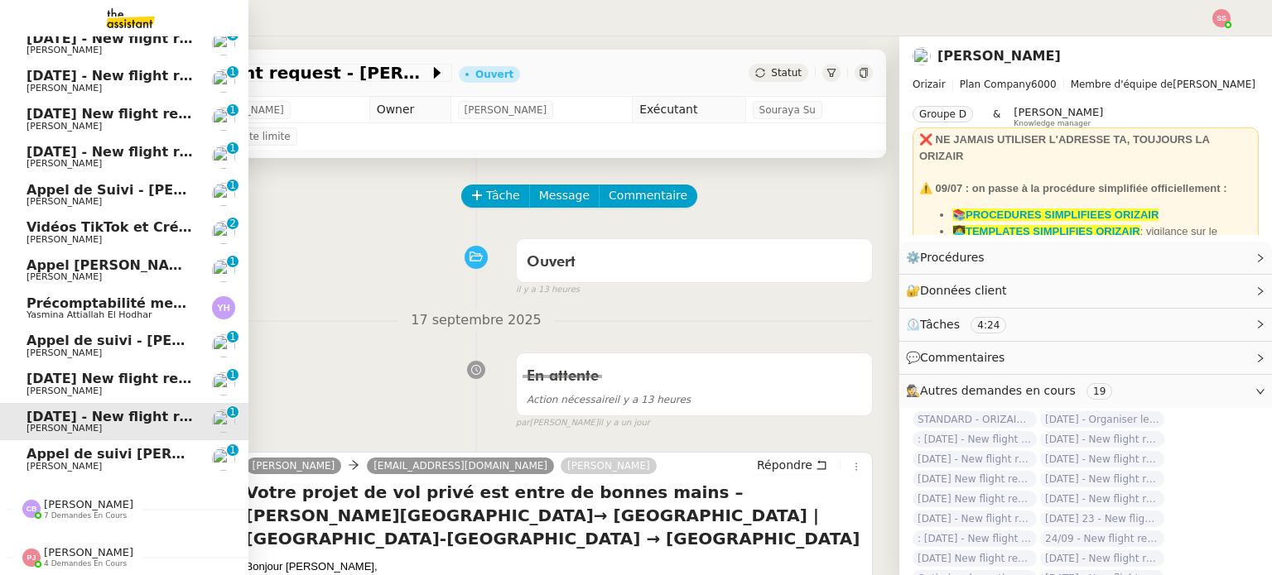
click at [63, 387] on span "[PERSON_NAME]" at bounding box center [109, 392] width 167 height 10
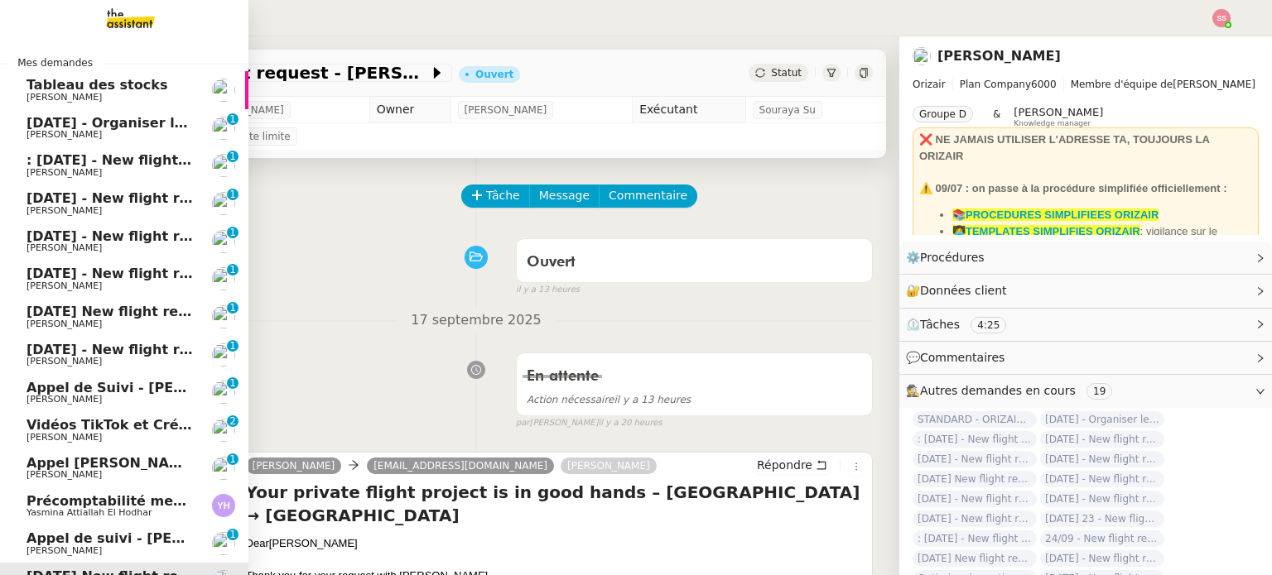
click at [34, 423] on span "Vidéos TikTok et Créatives META - septembre 2025" at bounding box center [215, 425] width 379 height 16
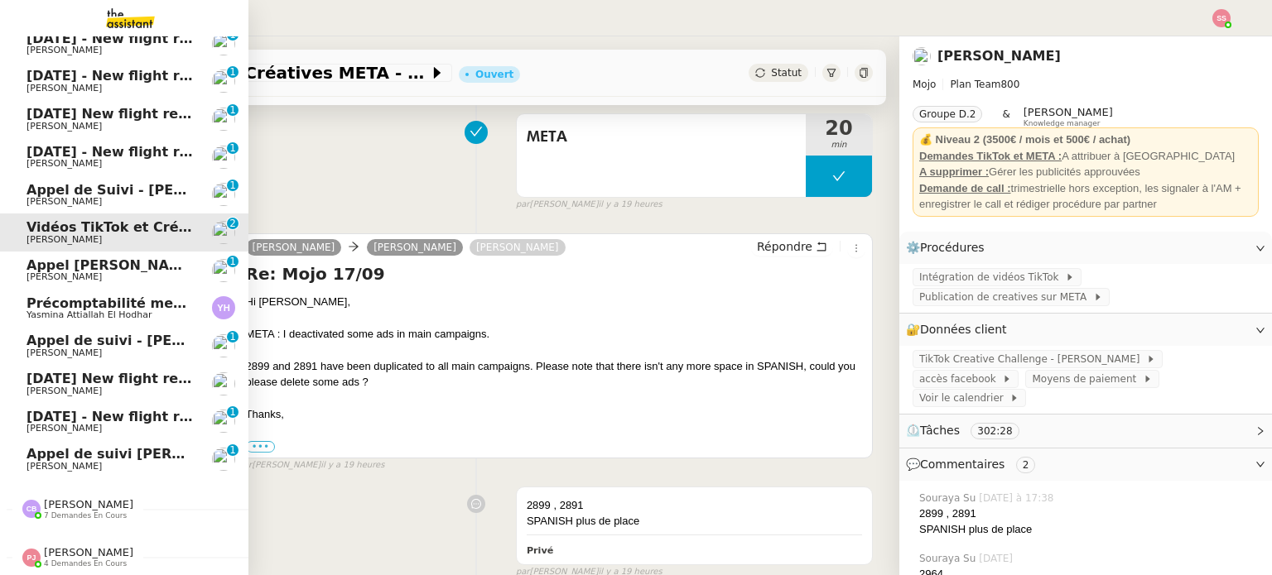
scroll to position [206, 0]
click at [66, 296] on span "Précomptabilité mensuelle de la SCI du Clos Bonin - [DATE]" at bounding box center [247, 304] width 442 height 16
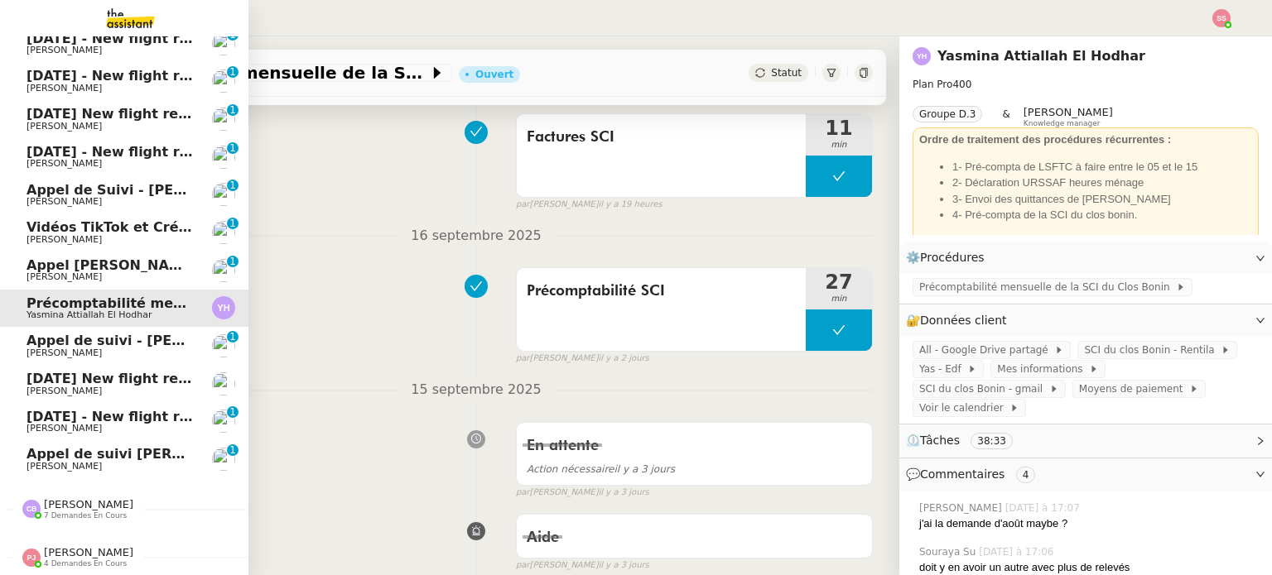
click at [79, 272] on span "[PERSON_NAME]" at bounding box center [109, 277] width 167 height 10
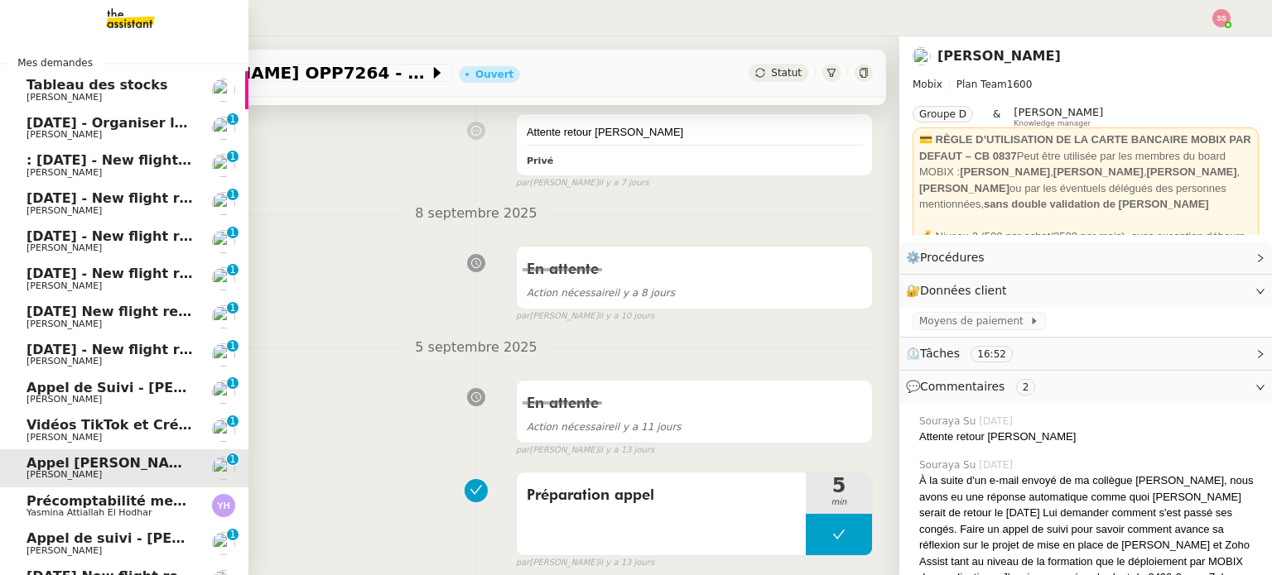
click at [119, 132] on span "[PERSON_NAME]" at bounding box center [109, 135] width 167 height 10
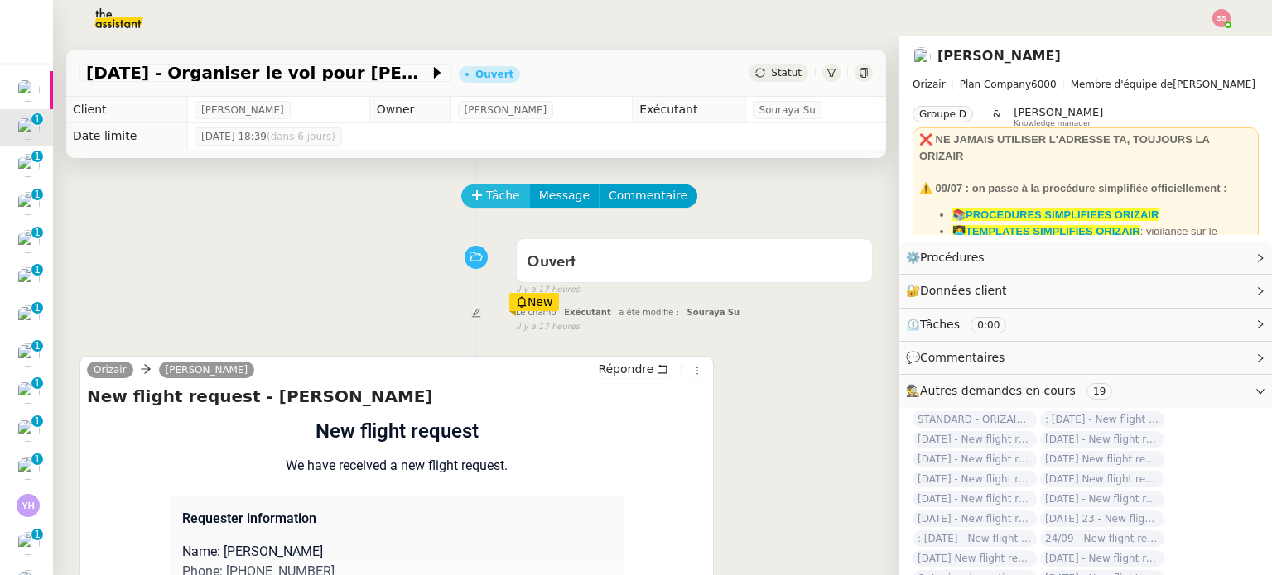
click at [489, 203] on span "Tâche" at bounding box center [503, 195] width 34 height 19
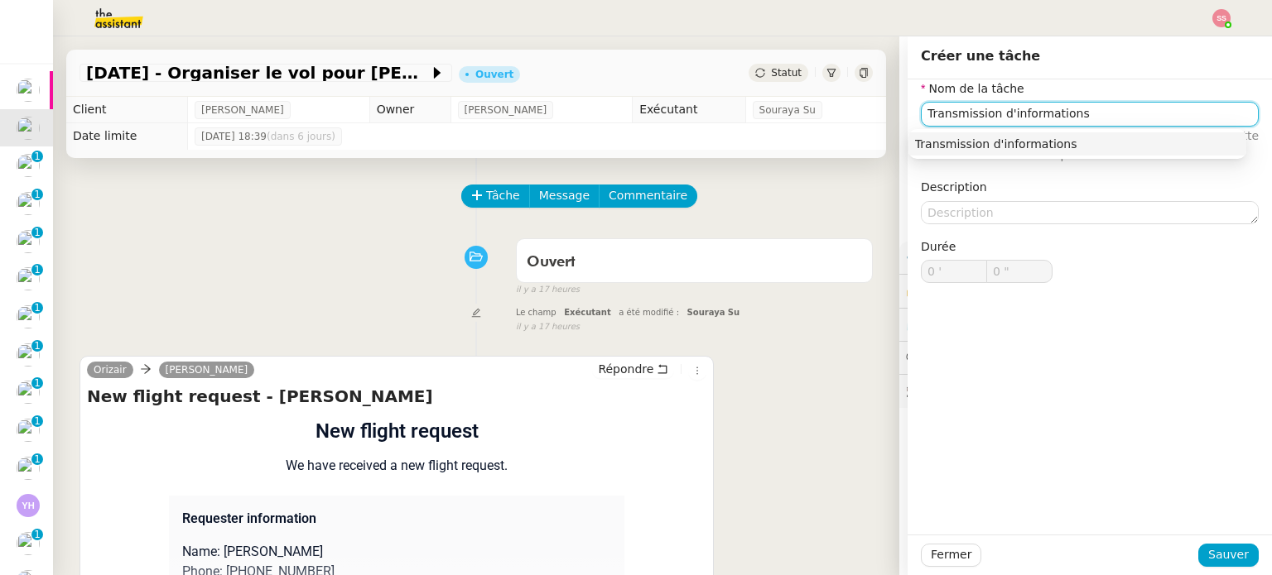
click at [976, 152] on div "Transmission d'informations" at bounding box center [1077, 144] width 325 height 15
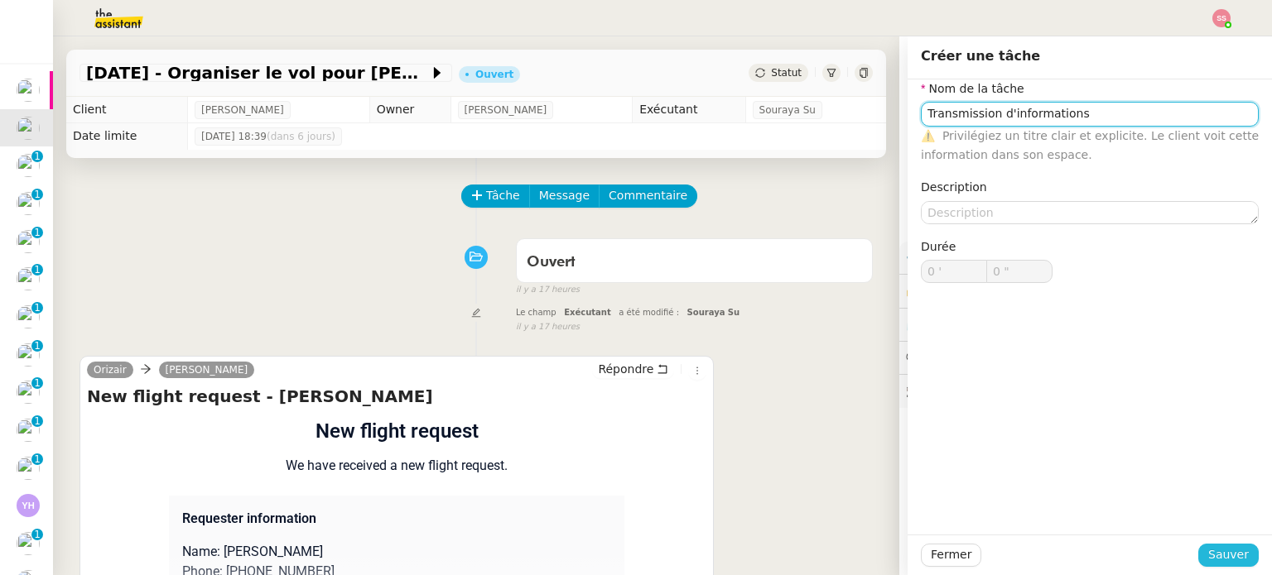
type input "Transmission d'informations"
click at [1210, 561] on span "Sauver" at bounding box center [1228, 555] width 41 height 19
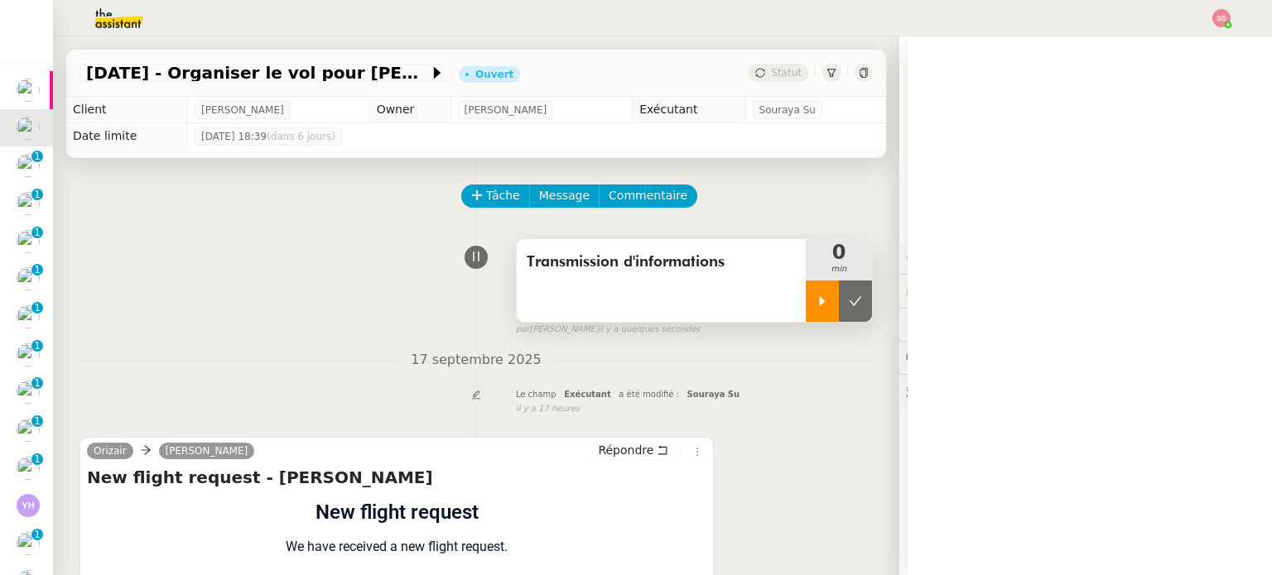
click at [815, 308] on icon at bounding box center [821, 301] width 13 height 13
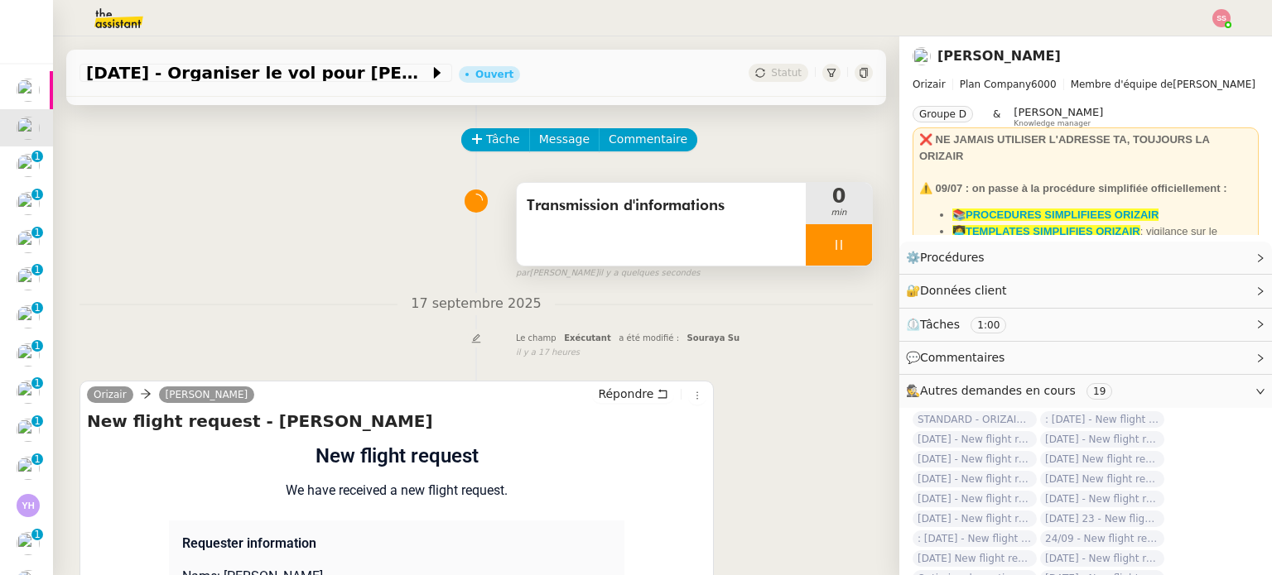
scroll to position [165, 0]
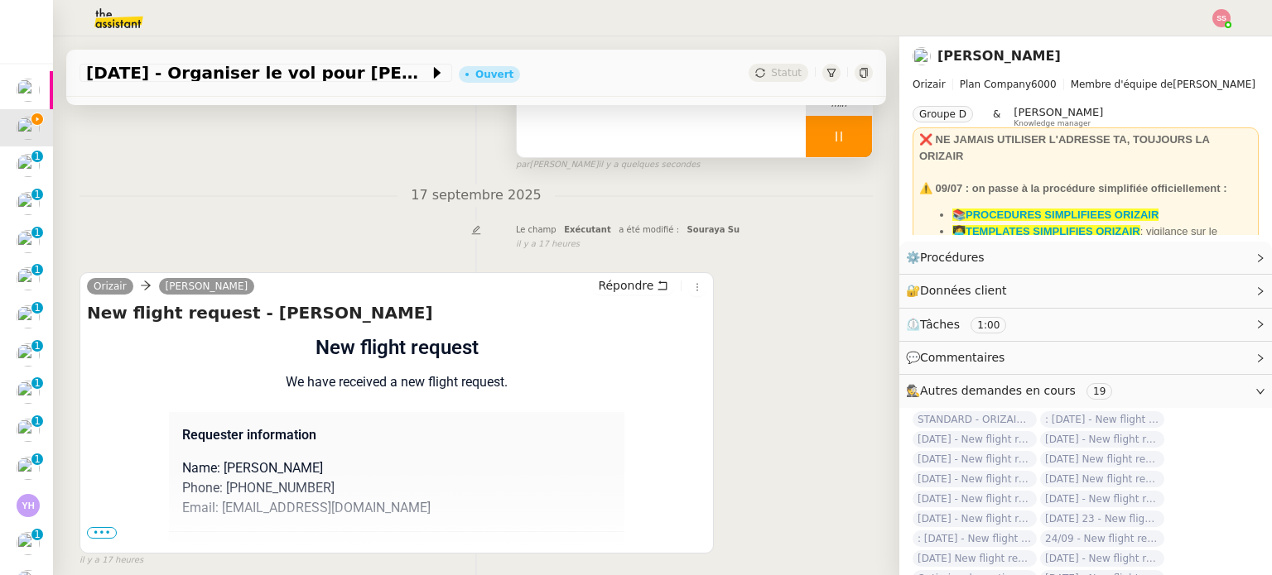
click at [90, 536] on span "•••" at bounding box center [102, 533] width 30 height 12
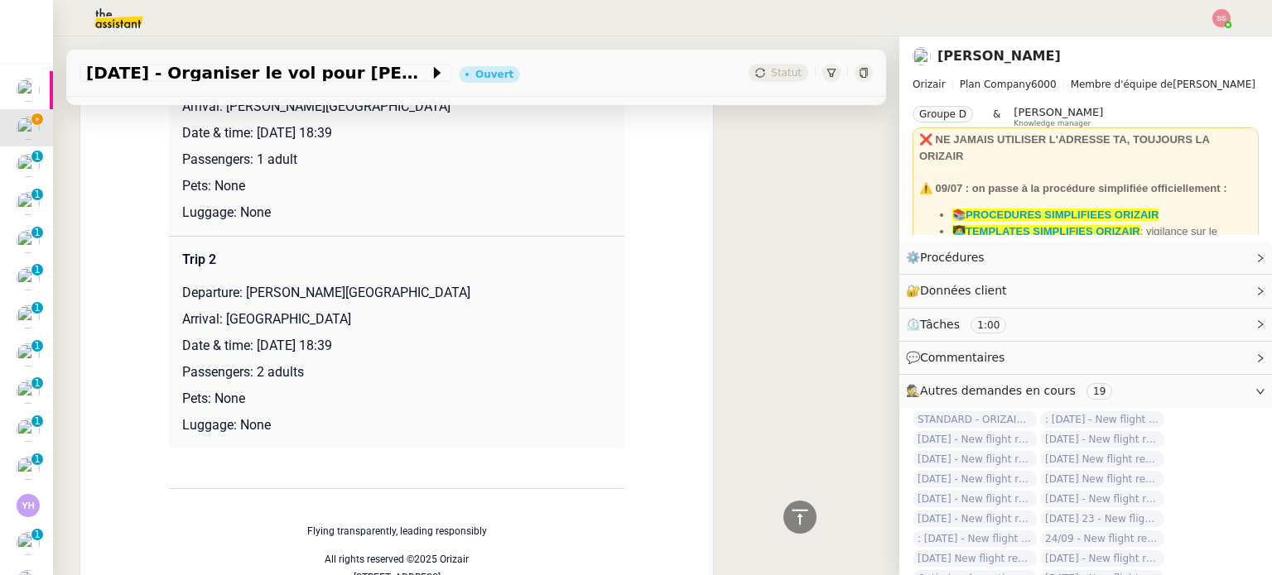
scroll to position [496, 0]
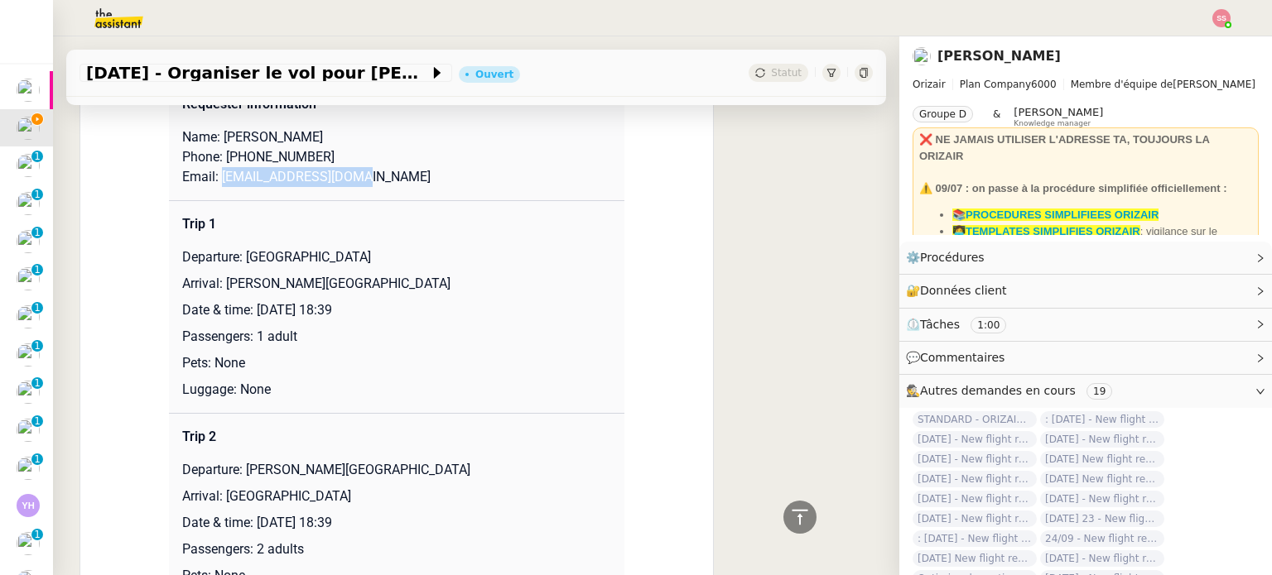
drag, startPoint x: 354, startPoint y: 176, endPoint x: 213, endPoint y: 188, distance: 142.0
click at [213, 187] on p "Email: saraholotu@yahoo.com" at bounding box center [396, 177] width 429 height 20
copy p "saraholotu@yahoo.com"
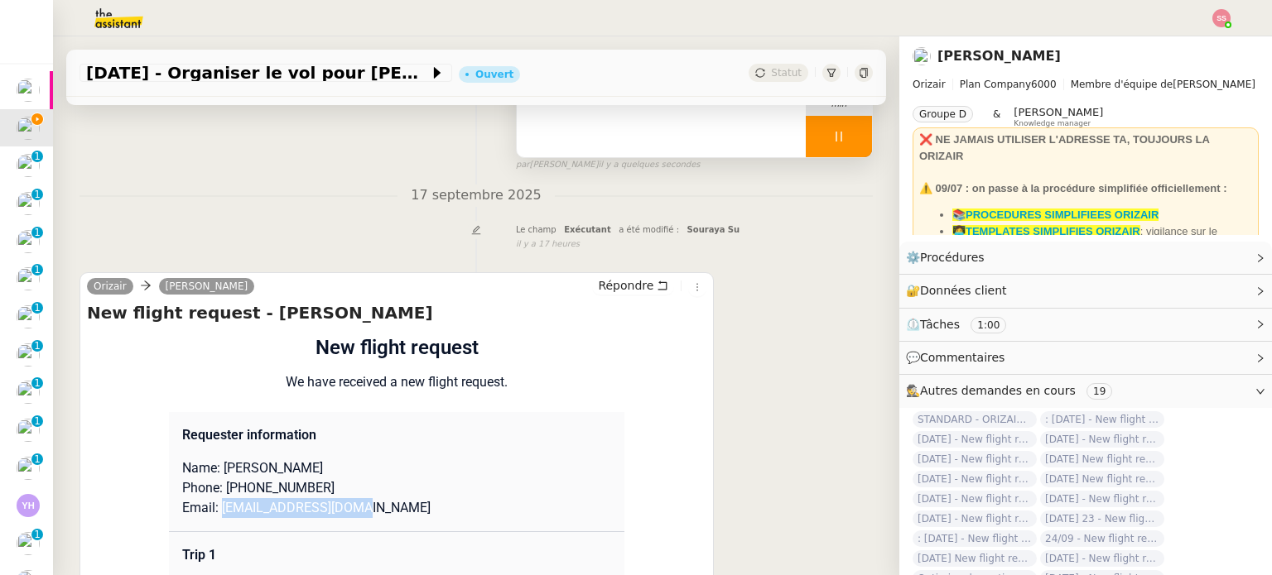
scroll to position [0, 0]
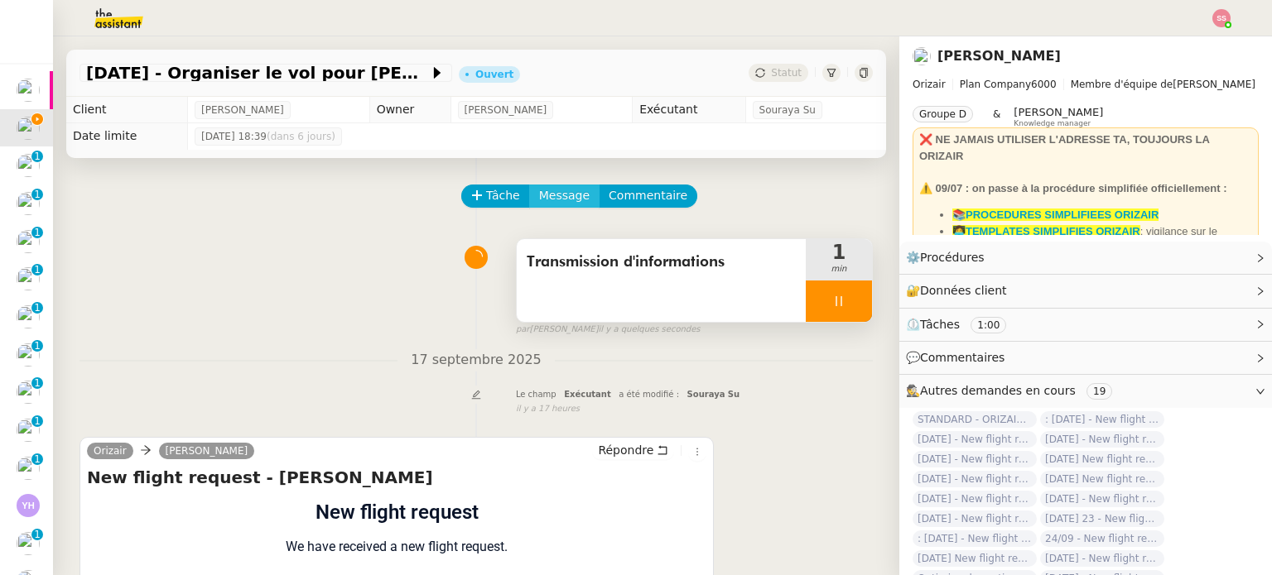
click at [565, 190] on span "Message" at bounding box center [564, 195] width 51 height 19
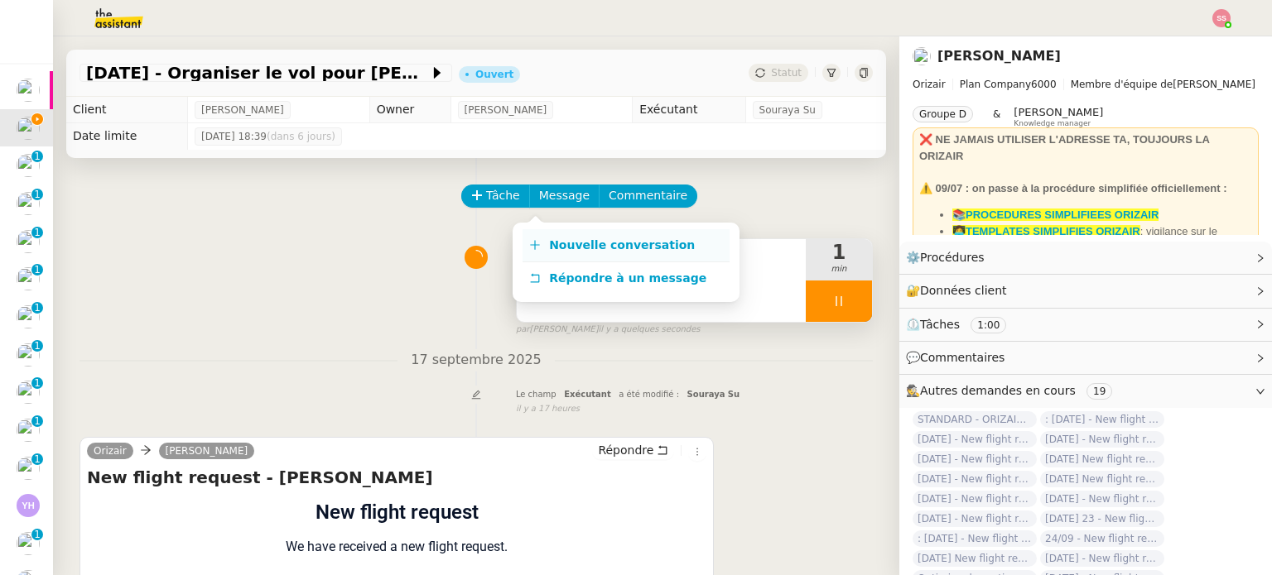
click at [570, 234] on link "Nouvelle conversation" at bounding box center [625, 245] width 207 height 33
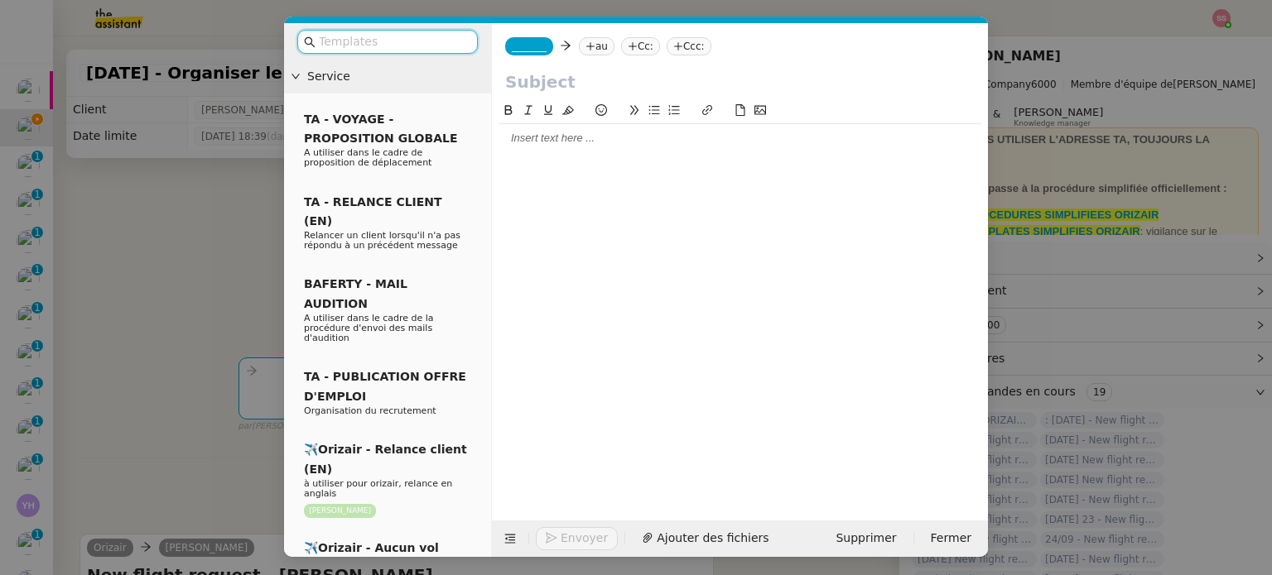
click at [605, 47] on nz-tag "au" at bounding box center [597, 46] width 36 height 18
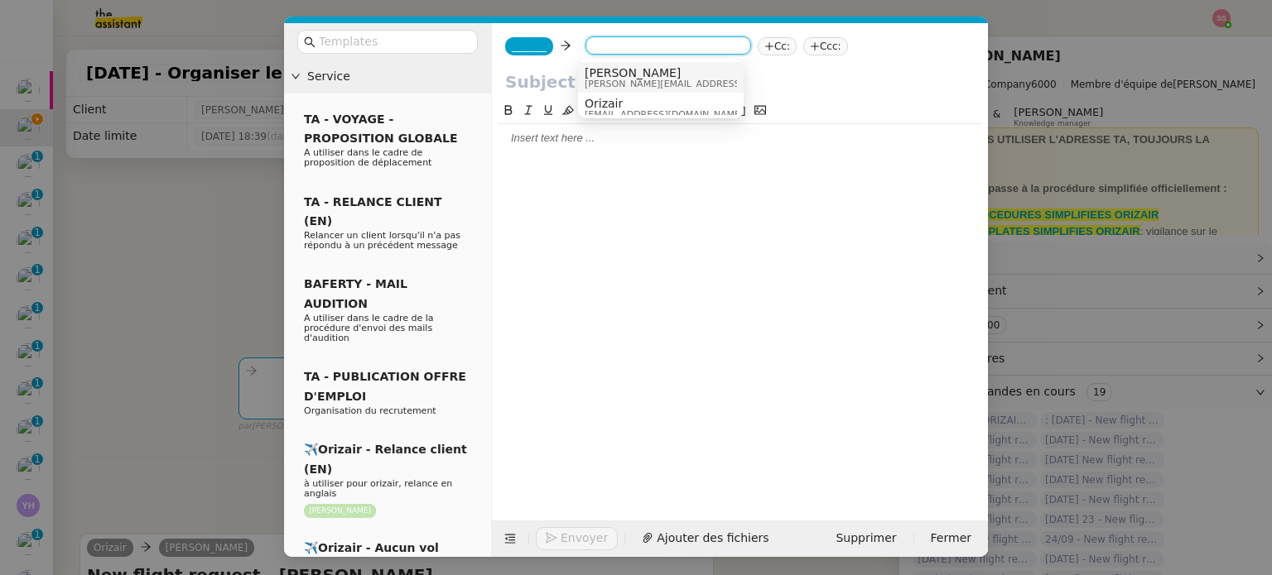
paste input "saraholotu@yahoo.com"
type input "saraholotu@yahoo.com"
click at [622, 75] on span "saraholotu@yahoo.com" at bounding box center [685, 72] width 203 height 13
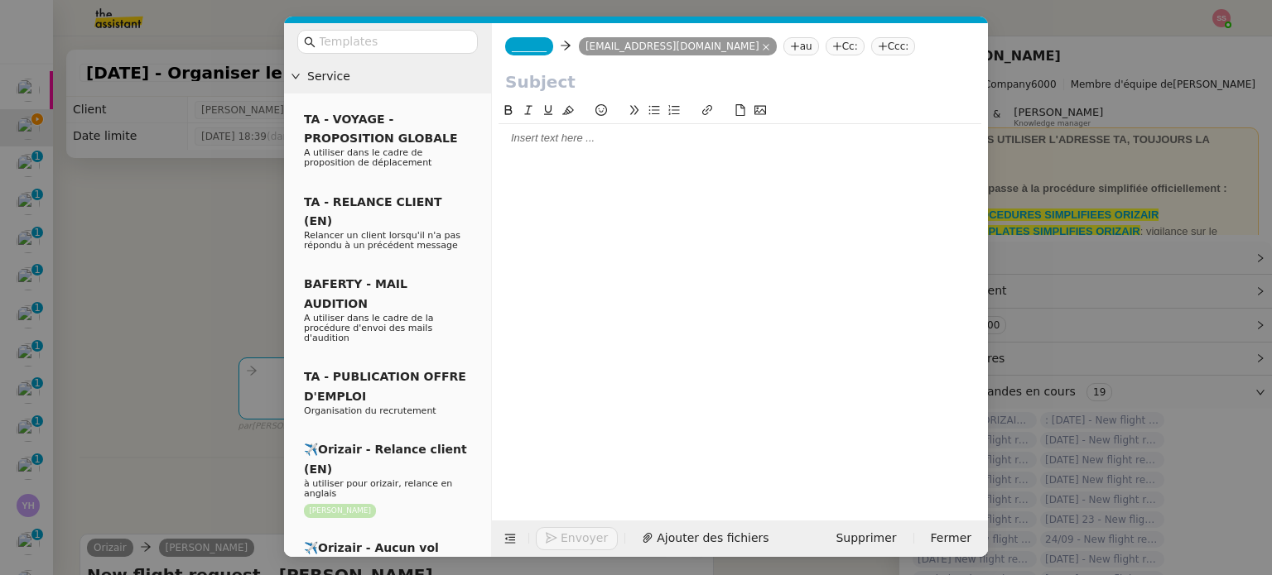
click at [535, 46] on span "_______" at bounding box center [529, 47] width 35 height 12
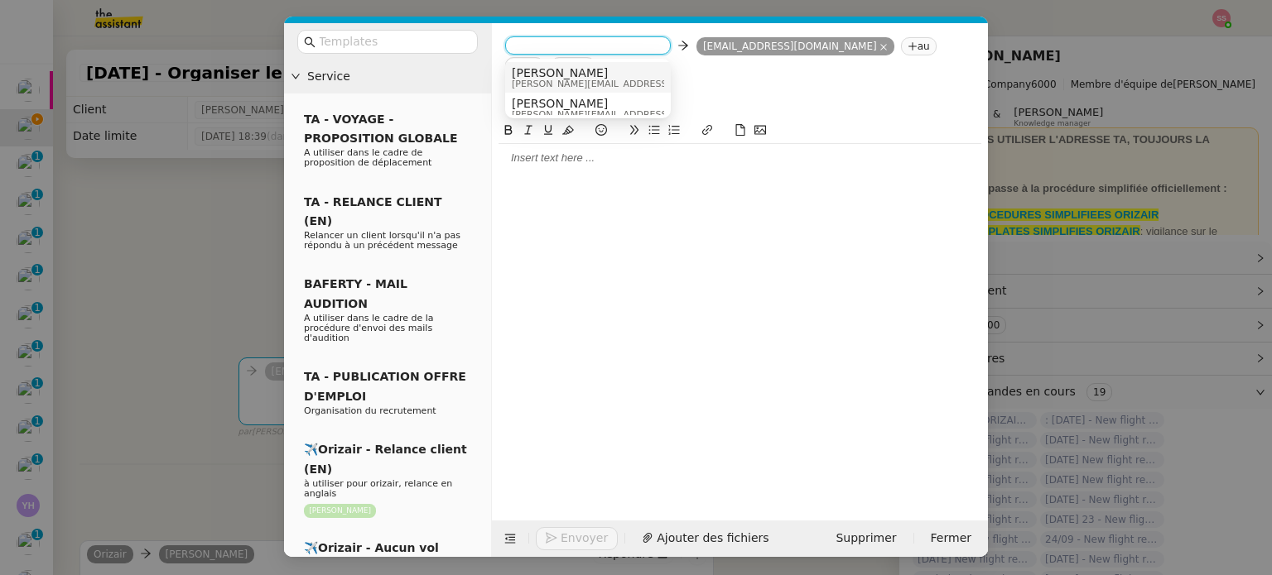
click at [554, 75] on span "[PERSON_NAME]" at bounding box center [629, 72] width 235 height 13
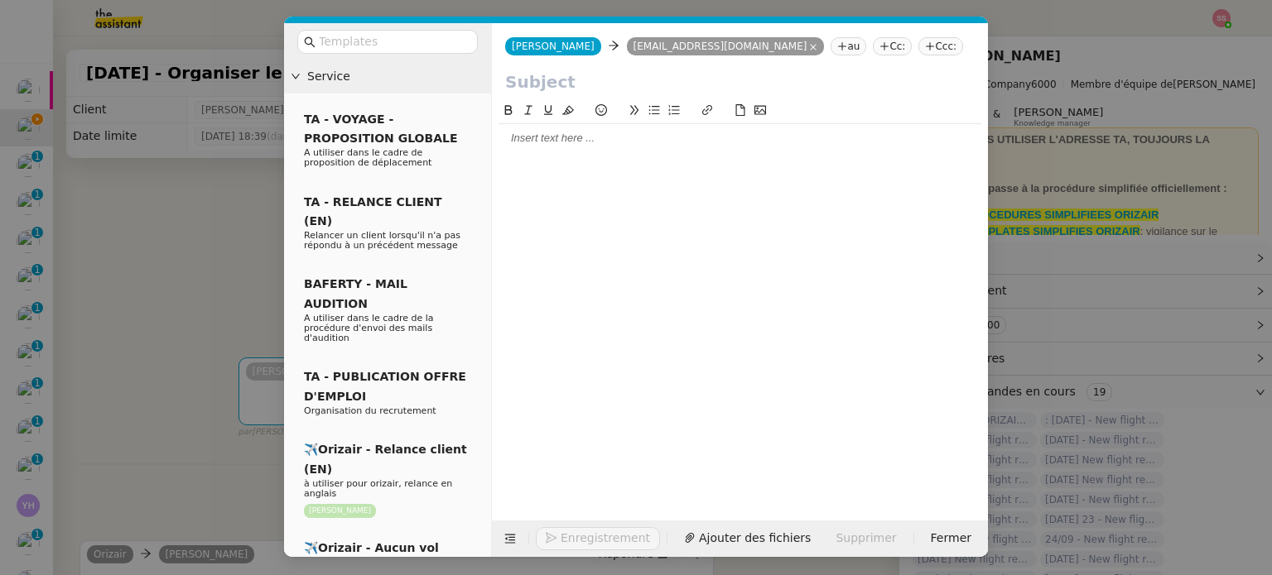
click at [925, 48] on icon at bounding box center [930, 46] width 10 height 10
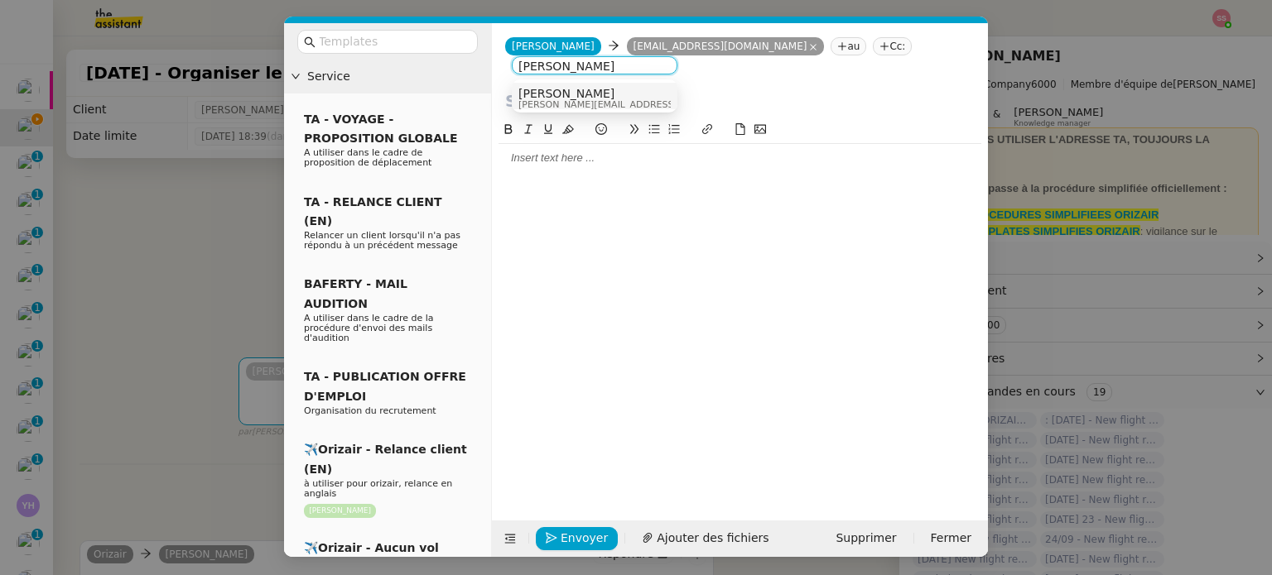
type input "[PERSON_NAME]"
click at [623, 94] on div "[PERSON_NAME] [PERSON_NAME][EMAIL_ADDRESS][DOMAIN_NAME]" at bounding box center [594, 98] width 152 height 22
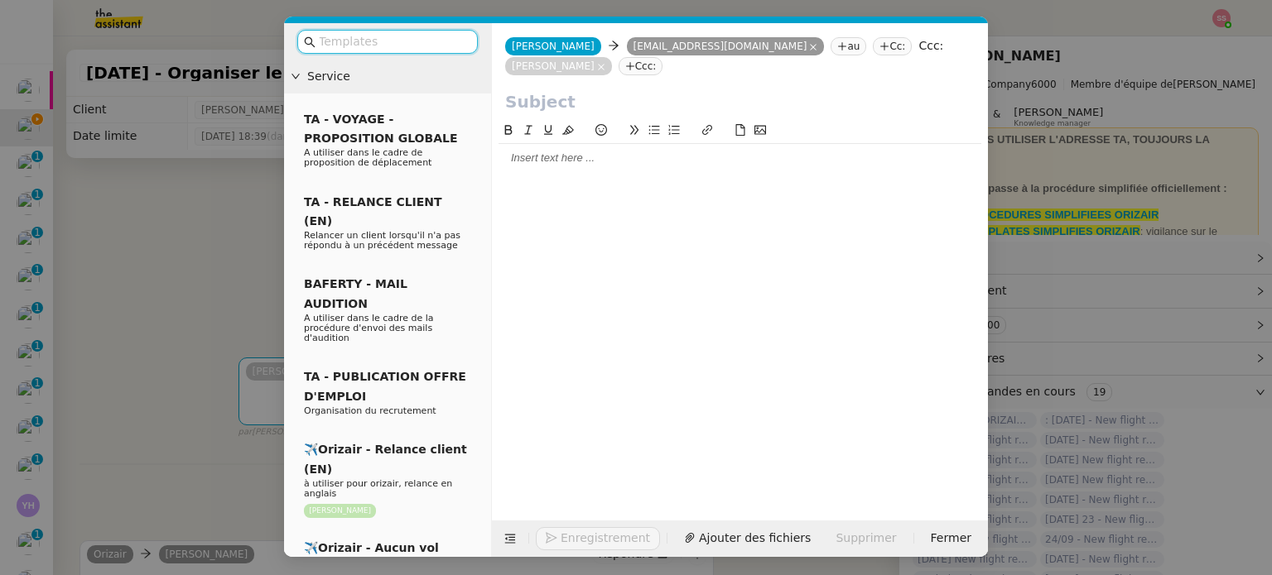
click at [422, 46] on input "text" at bounding box center [393, 41] width 149 height 19
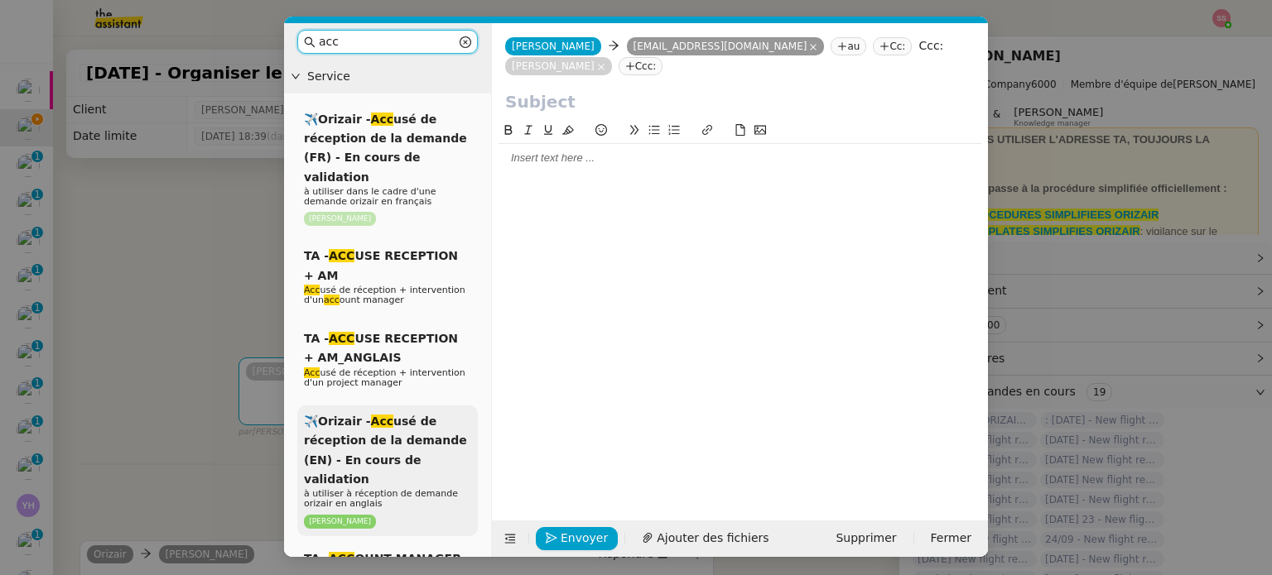
type input "acc"
click at [406, 415] on span "✈️Orizair - Acc usé de réception de la demande (EN) - En cours de validation" at bounding box center [385, 450] width 163 height 71
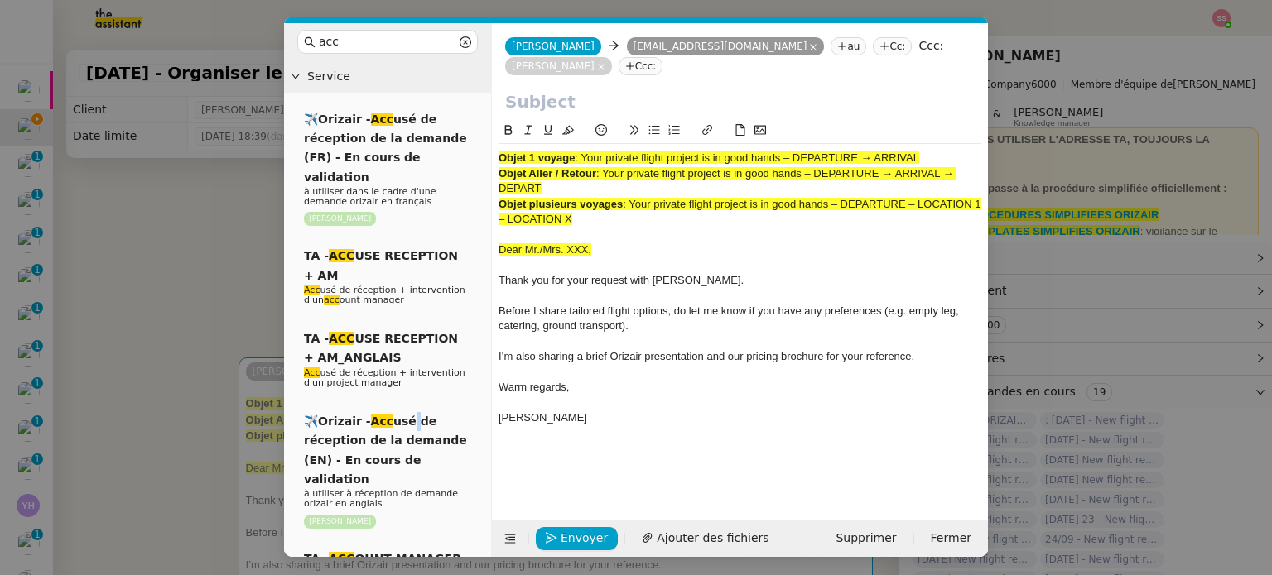
drag, startPoint x: 584, startPoint y: 138, endPoint x: 947, endPoint y: 138, distance: 363.4
click at [947, 151] on div "Objet 1 voyage : Your private flight project is in good hands – DEPARTURE → ARR…" at bounding box center [739, 158] width 483 height 15
click at [699, 89] on input "text" at bounding box center [739, 101] width 469 height 25
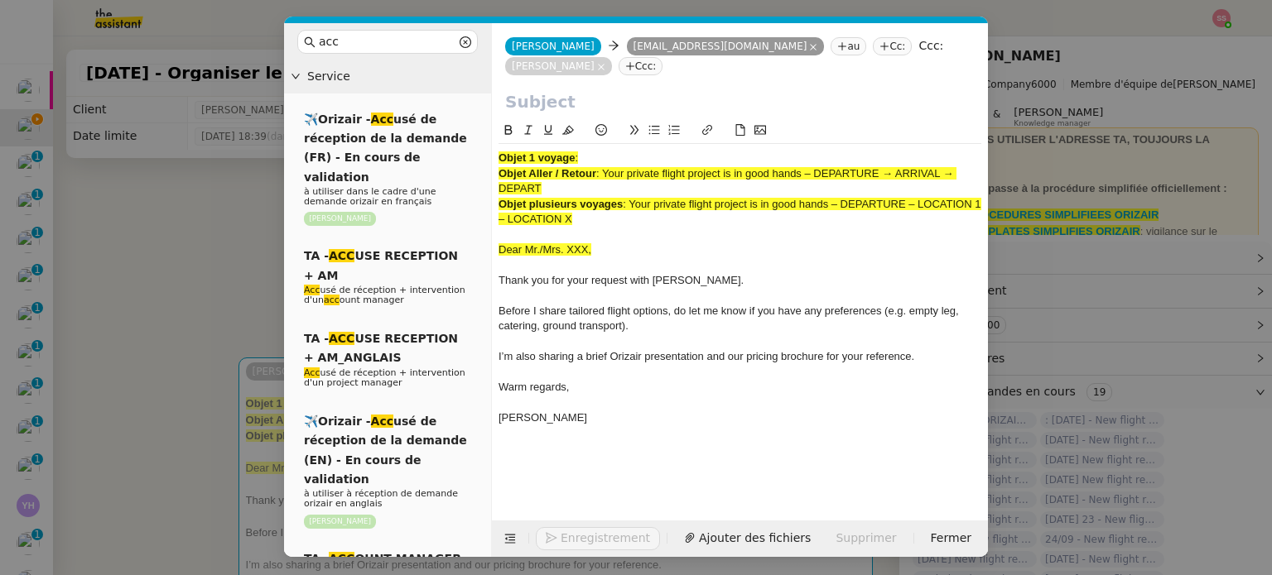
paste input "Your private flight project is in good hands – DEPARTURE → ARRIVAL"
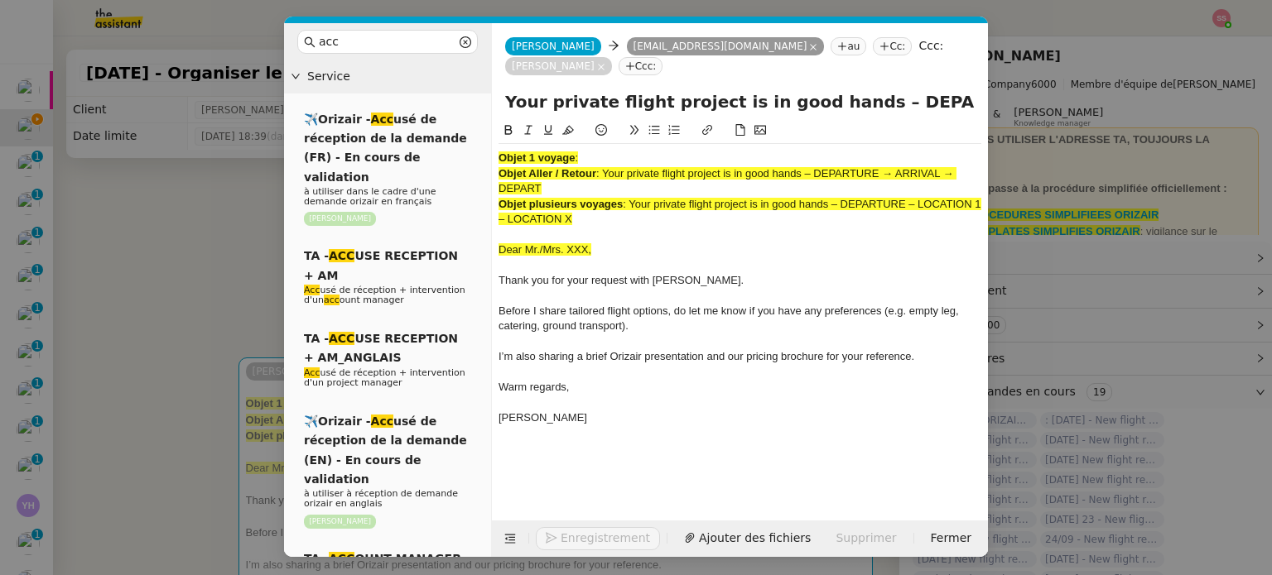
scroll to position [0, 71]
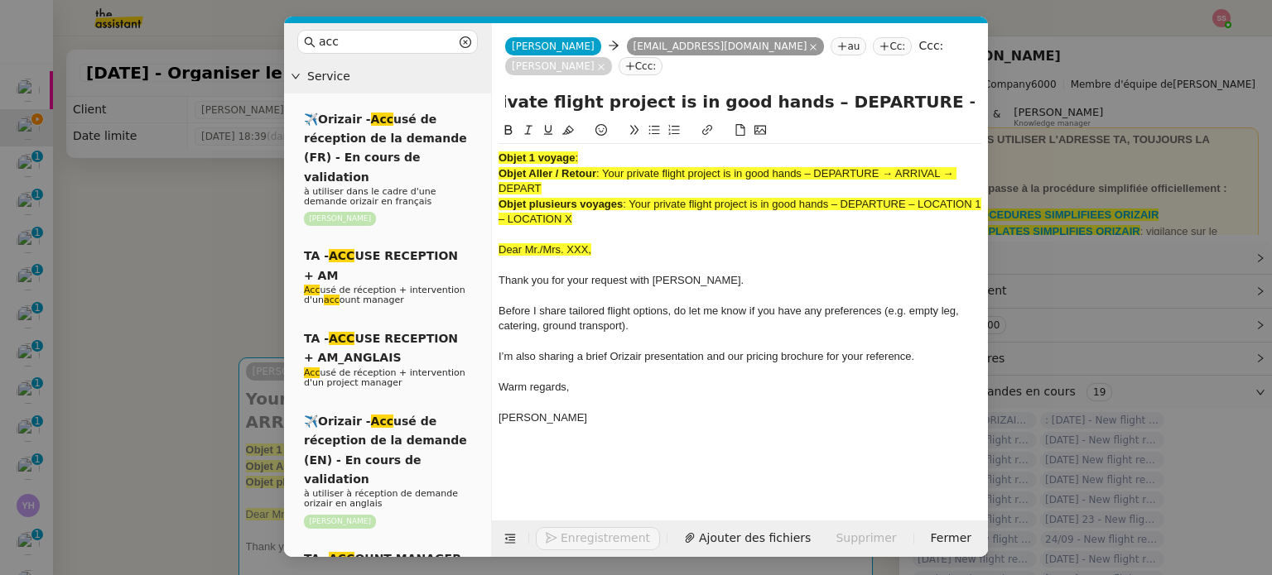
type input "Your private flight project is in good hands – DEPARTURE → ARRIVAL"
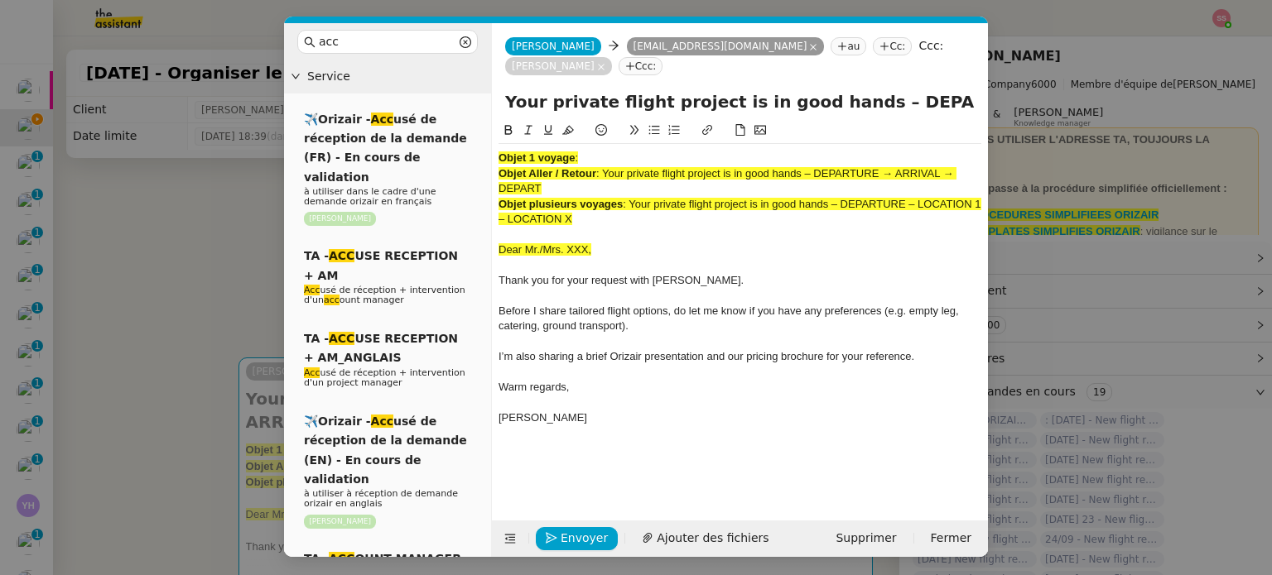
drag, startPoint x: 581, startPoint y: 197, endPoint x: 494, endPoint y: 111, distance: 122.3
click at [494, 121] on nz-spin "Objet 1 voyage : Objet Aller / Retour : Your private flight project is in good …" at bounding box center [740, 311] width 496 height 381
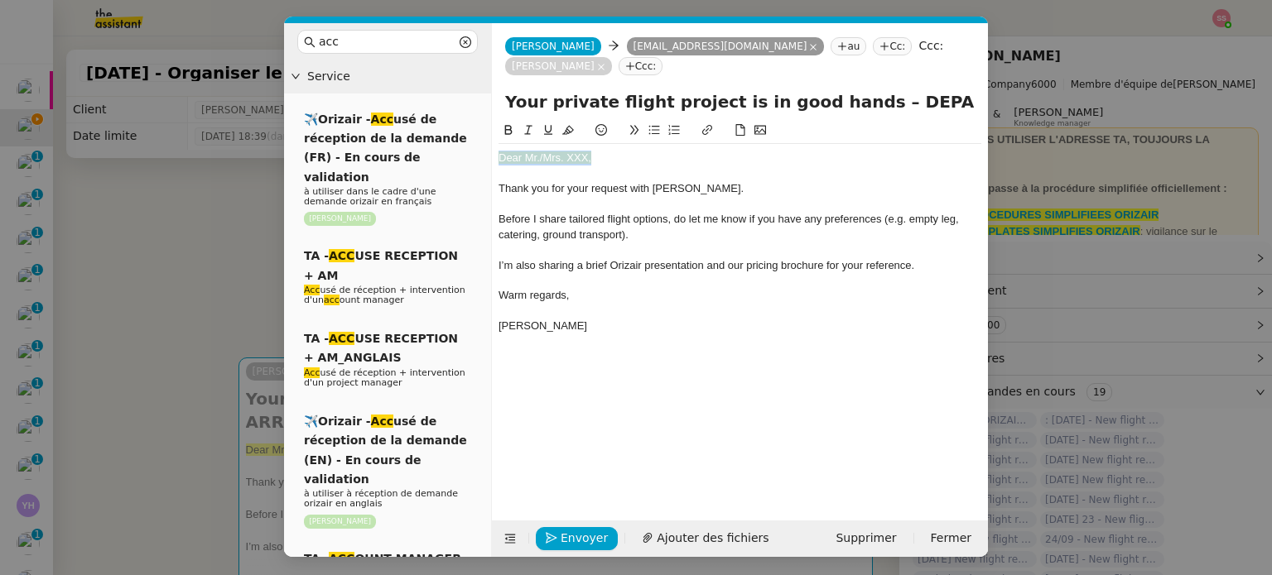
drag, startPoint x: 599, startPoint y: 139, endPoint x: 490, endPoint y: 142, distance: 109.3
click at [490, 142] on nz-layout "acc Service ✈️Orizair - Acc usé de réception de la demande (FR) - En cours de v…" at bounding box center [636, 290] width 704 height 534
click at [560, 121] on button at bounding box center [568, 130] width 20 height 19
click at [214, 263] on nz-modal-container "acc Service ✈️Orizair - Acc usé de réception de la demande (FR) - En cours de v…" at bounding box center [636, 287] width 1272 height 575
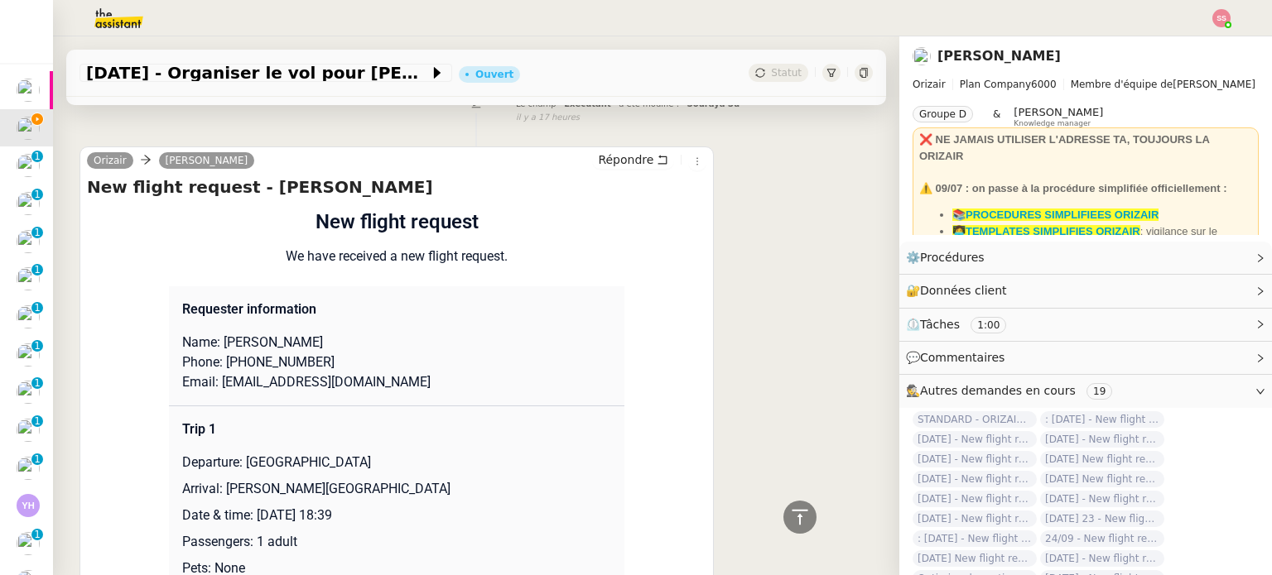
scroll to position [662, 0]
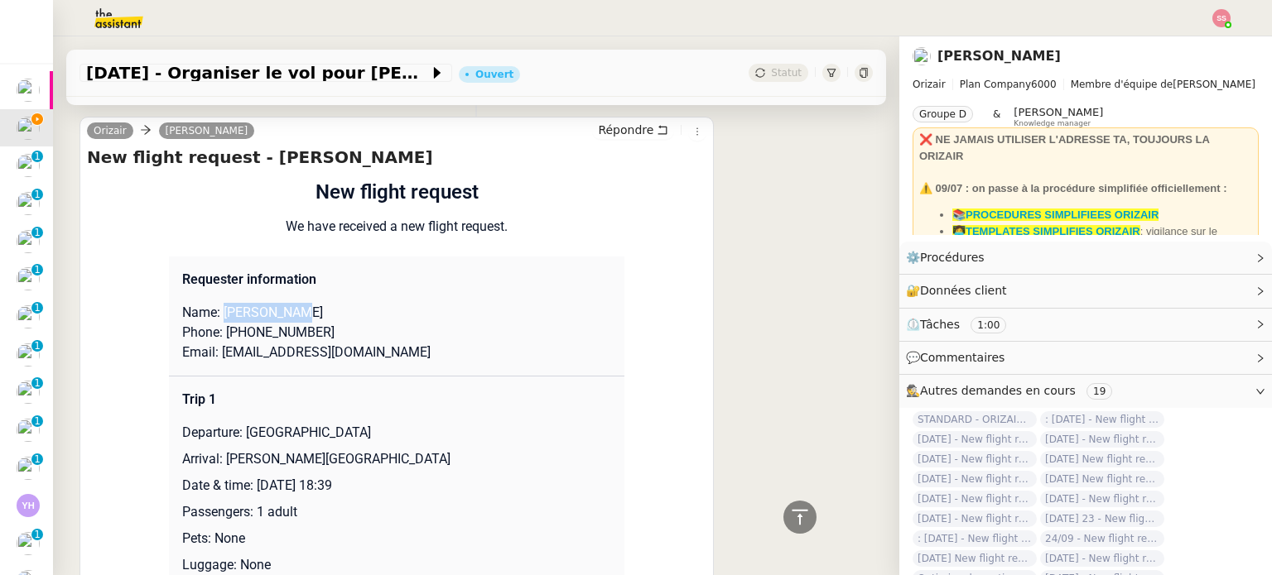
drag, startPoint x: 217, startPoint y: 293, endPoint x: 316, endPoint y: 291, distance: 99.4
click at [316, 303] on p "Name: Sarah Olotu" at bounding box center [396, 313] width 429 height 20
copy p "Sarah Olotu"
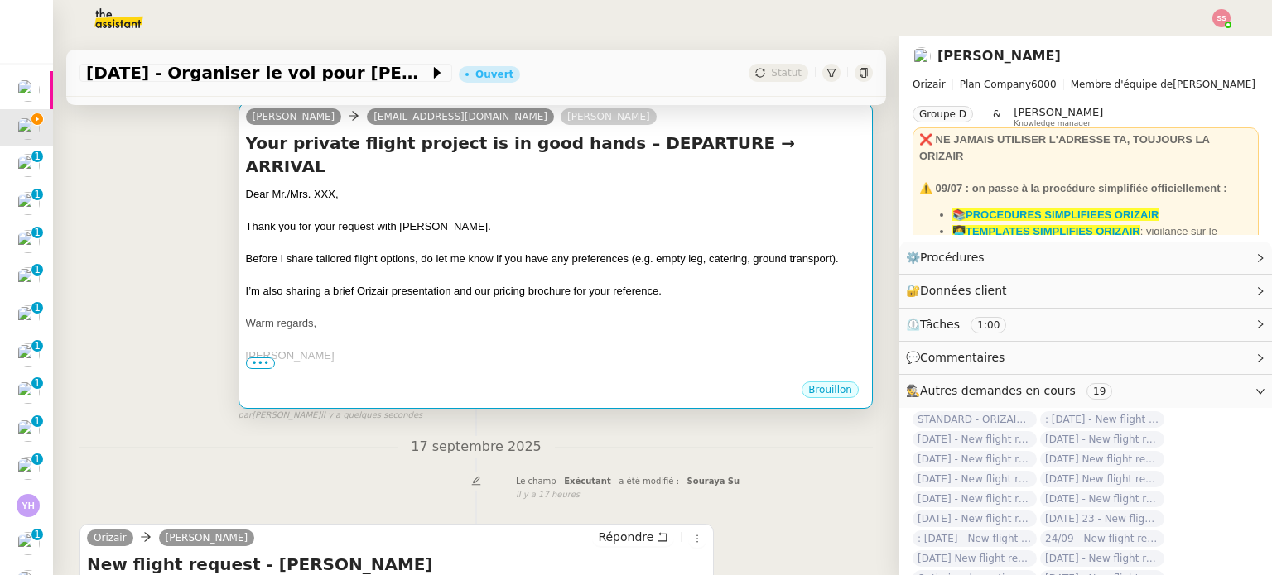
scroll to position [166, 0]
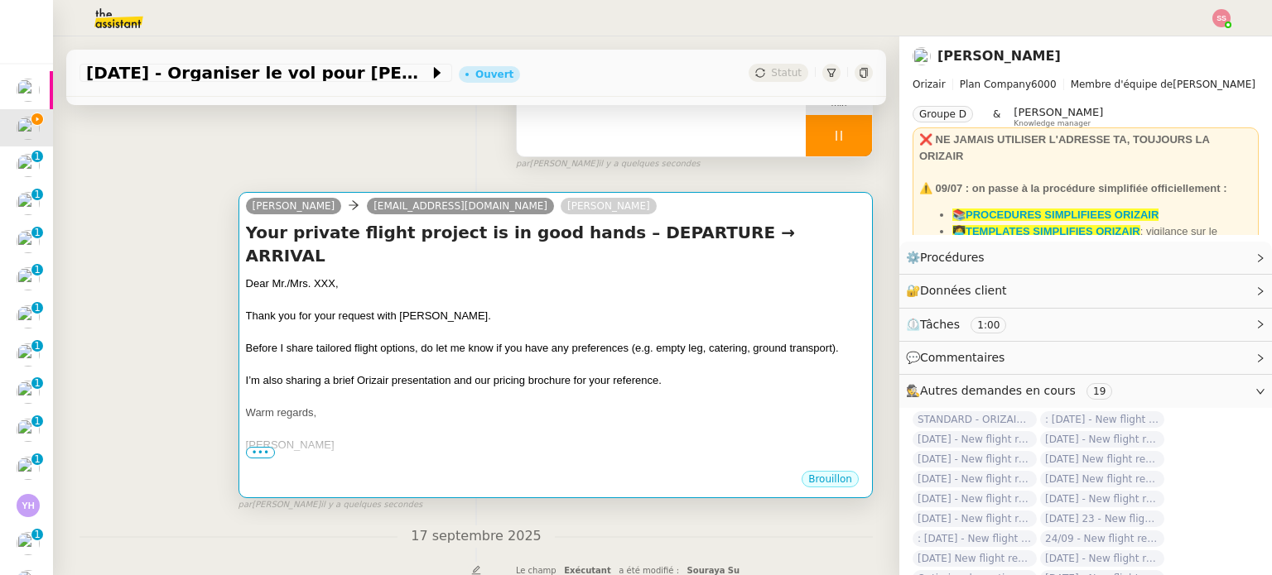
click at [475, 292] on div at bounding box center [555, 300] width 619 height 17
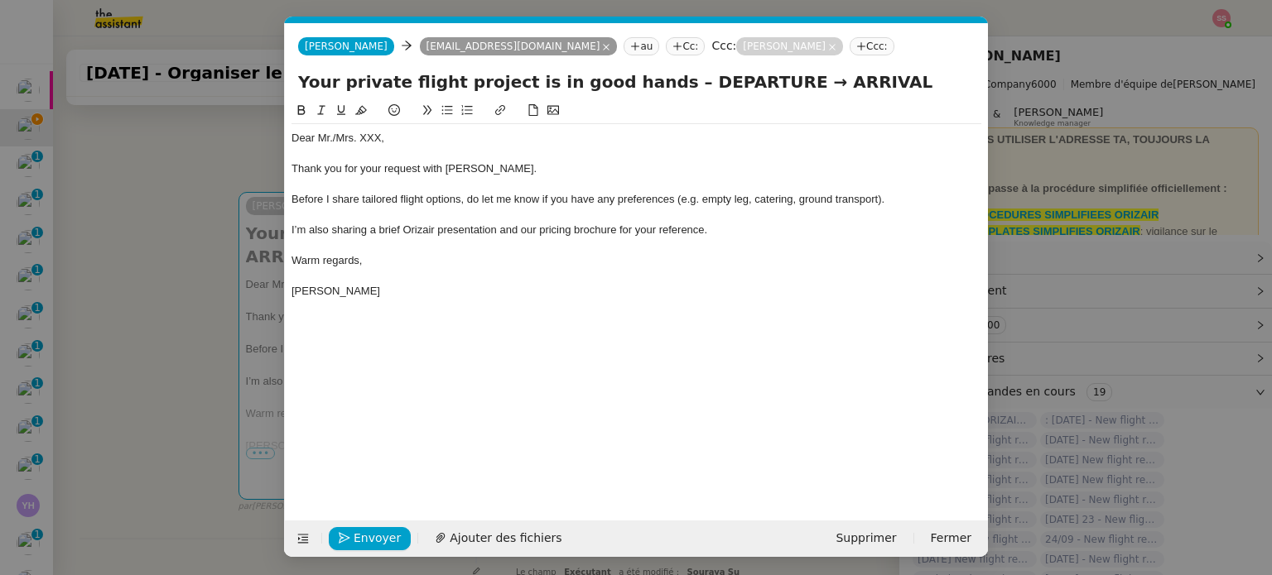
scroll to position [0, 51]
drag, startPoint x: 395, startPoint y: 137, endPoint x: 318, endPoint y: 135, distance: 77.0
click at [318, 135] on div "Dear Mr./Mrs. XXX," at bounding box center [636, 138] width 690 height 15
click at [467, 523] on div "Envoyer Ajouter des fichiers Supprimer Fermer" at bounding box center [636, 539] width 703 height 36
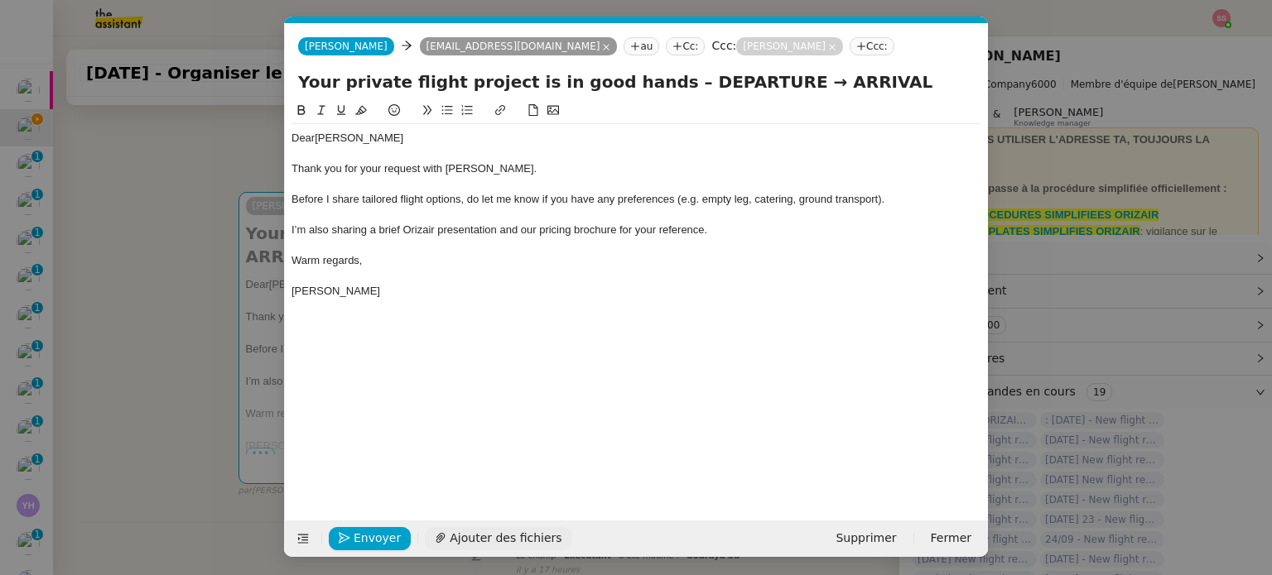
click at [467, 527] on button "Ajouter des fichiers" at bounding box center [498, 538] width 147 height 23
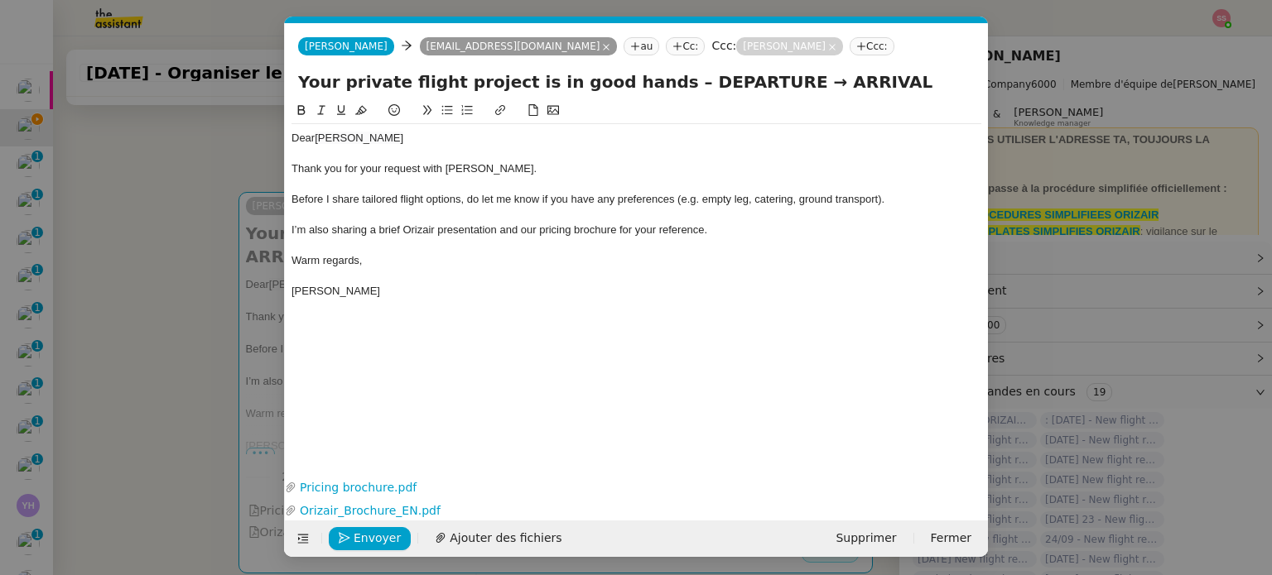
click at [206, 332] on nz-modal-container "acc Service ✈️Orizair - Acc usé de réception de la demande (FR) - En cours de v…" at bounding box center [636, 287] width 1272 height 575
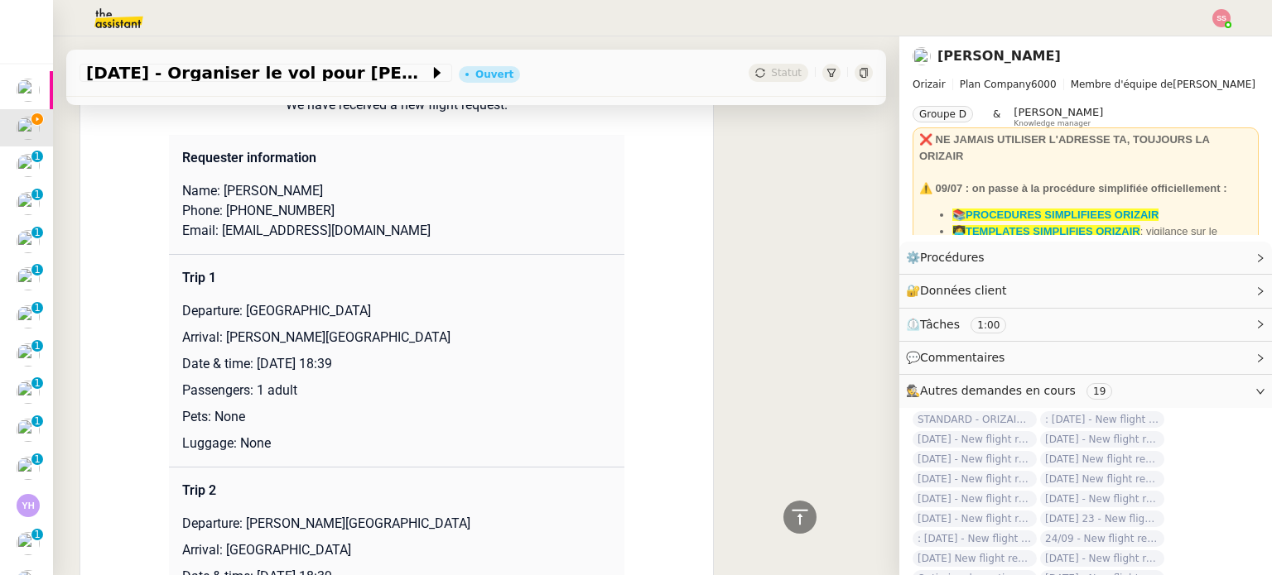
scroll to position [828, 0]
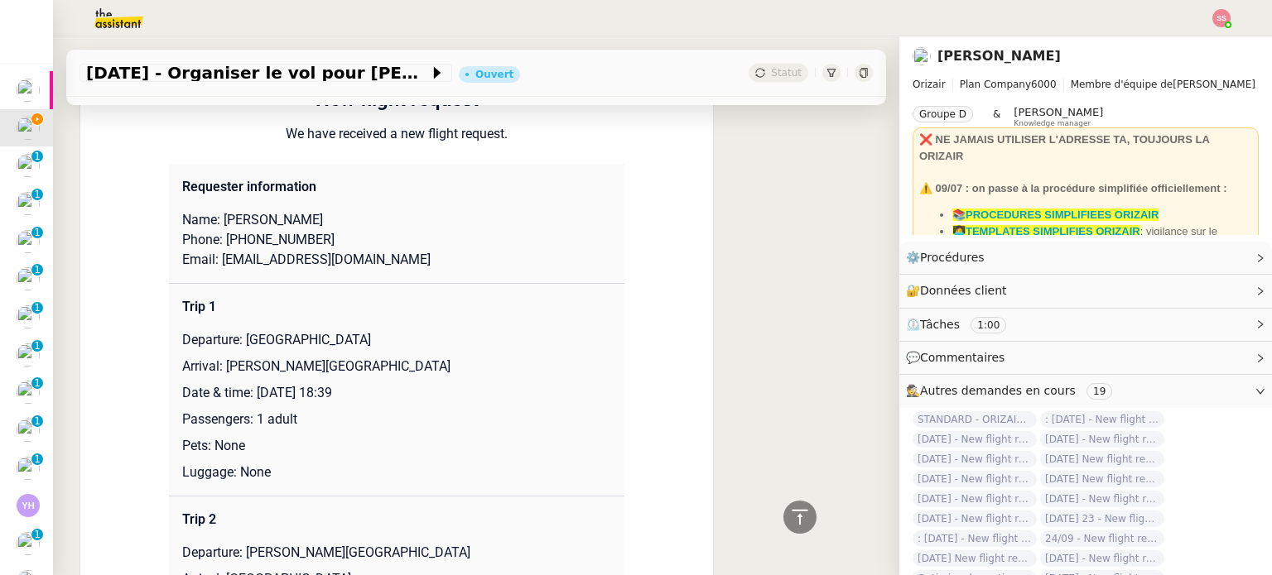
drag, startPoint x: 238, startPoint y: 317, endPoint x: 427, endPoint y: 307, distance: 189.0
click at [427, 307] on td "Trip 1 Departure: London Heathrow Airport Arrival: Charles de Gaulle Internatio…" at bounding box center [396, 390] width 455 height 213
copy p "[GEOGRAPHIC_DATA]"
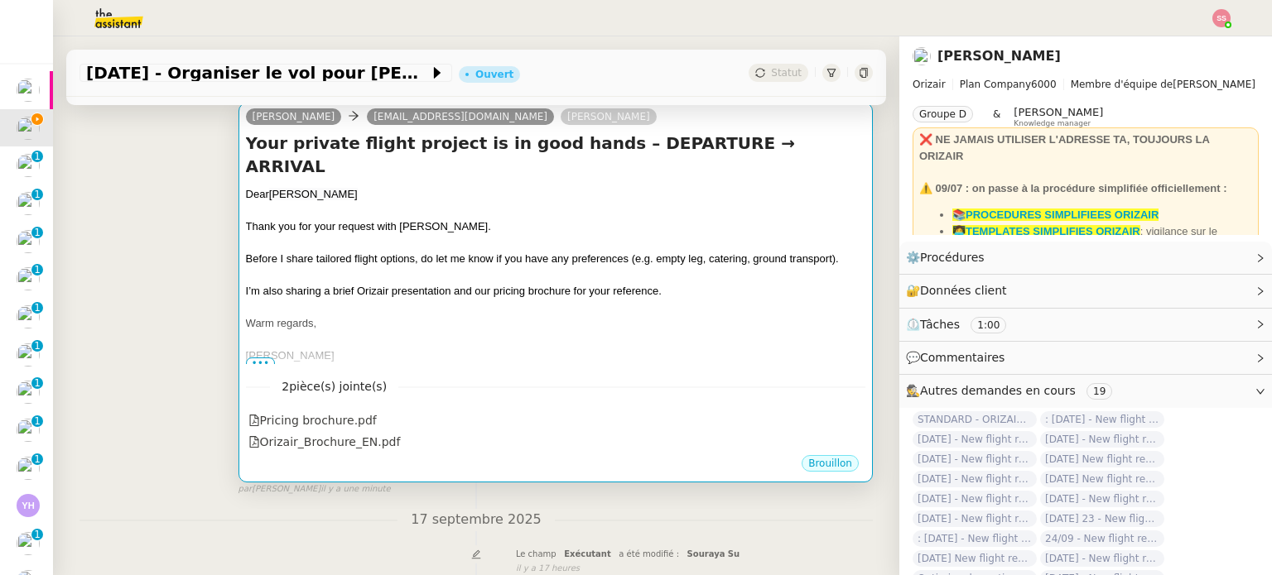
scroll to position [248, 0]
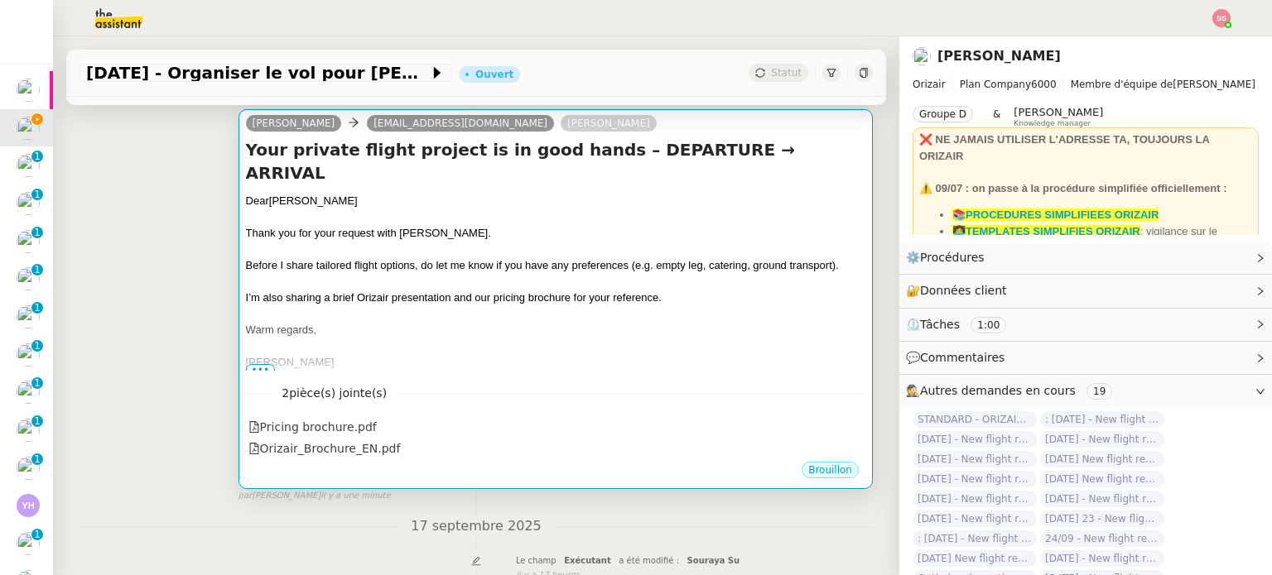
click at [546, 242] on div at bounding box center [555, 250] width 619 height 17
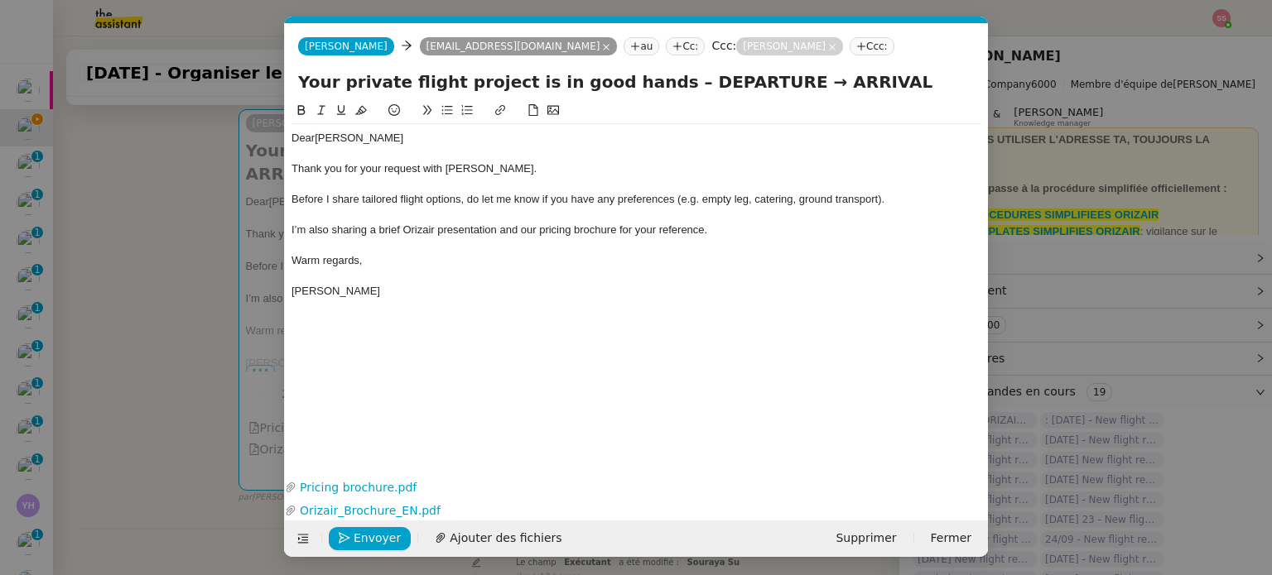
scroll to position [0, 51]
drag, startPoint x: 747, startPoint y: 84, endPoint x: 652, endPoint y: 82, distance: 95.2
click at [652, 82] on input "Your private flight project is in good hands – DEPARTURE → ARRIVAL" at bounding box center [636, 82] width 676 height 25
paste input "[GEOGRAPHIC_DATA]"
drag, startPoint x: 854, startPoint y: 84, endPoint x: 863, endPoint y: 84, distance: 9.1
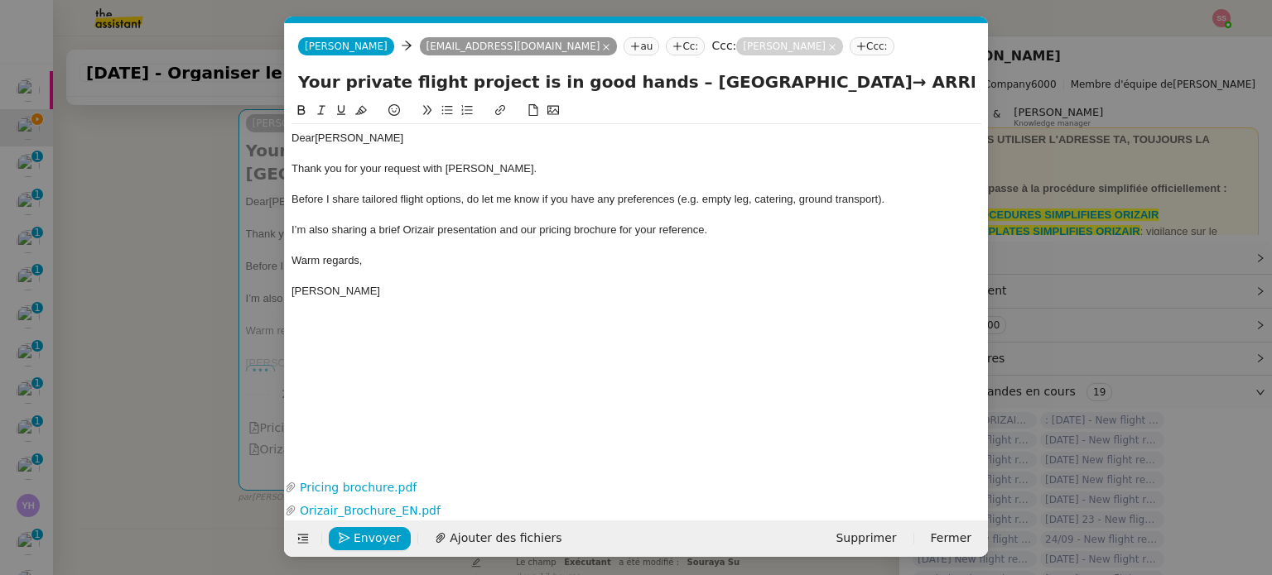
click at [863, 84] on input "Your private flight project is in good hands – [GEOGRAPHIC_DATA]→ ARRIVAL" at bounding box center [636, 82] width 676 height 25
click at [944, 88] on input "Your private flight project is in good hands – [GEOGRAPHIC_DATA]→ ARRIVAL" at bounding box center [636, 82] width 676 height 25
paste input "→"
drag, startPoint x: 854, startPoint y: 81, endPoint x: 651, endPoint y: 77, distance: 203.7
click at [651, 77] on input "Your private flight project is in good hands – London Heathrow Airport→ ARRIVAL…" at bounding box center [636, 82] width 676 height 25
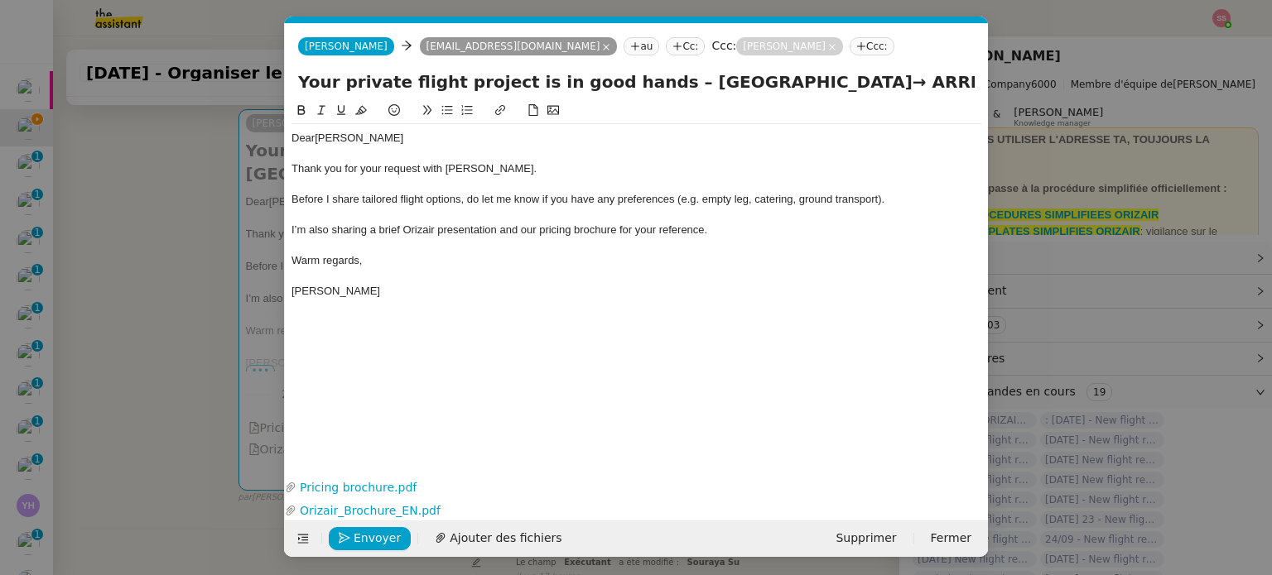
click at [957, 78] on input "Your private flight project is in good hands – London Heathrow Airport→ ARRIVAL…" at bounding box center [636, 82] width 676 height 25
paste input "[GEOGRAPHIC_DATA]"
type input "Your private flight project is in good hands – London Heathrow Airport→ ARRIVAL…"
click at [185, 256] on nz-modal-container "acc Service ✈️Orizair - Acc usé de réception de la demande (FR) - En cours de v…" at bounding box center [636, 287] width 1272 height 575
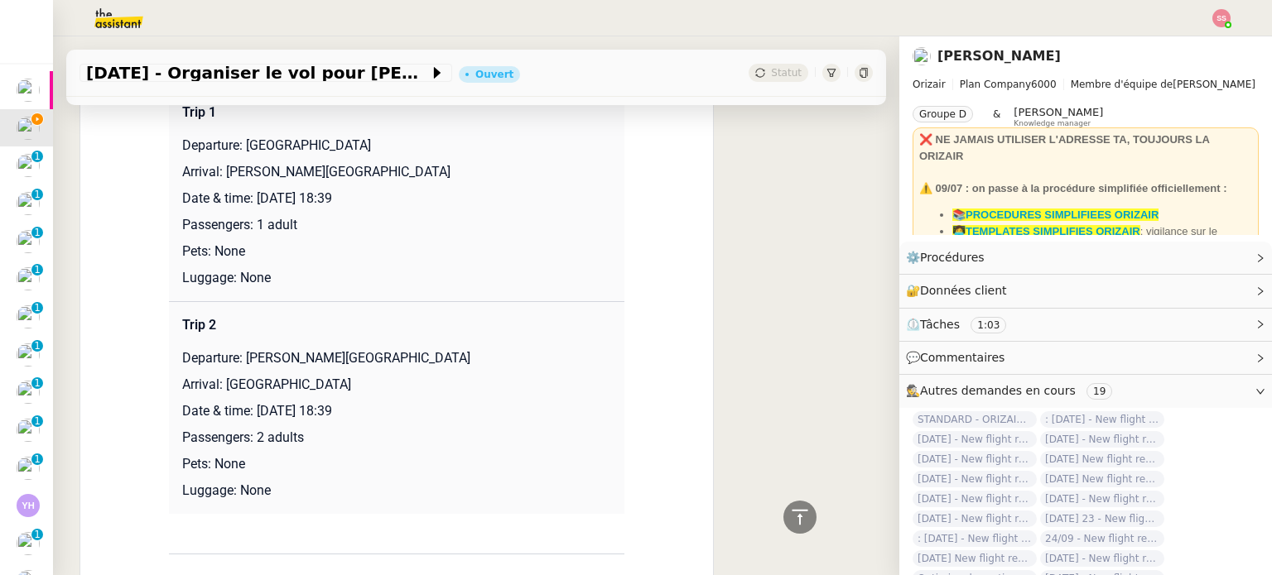
scroll to position [993, 0]
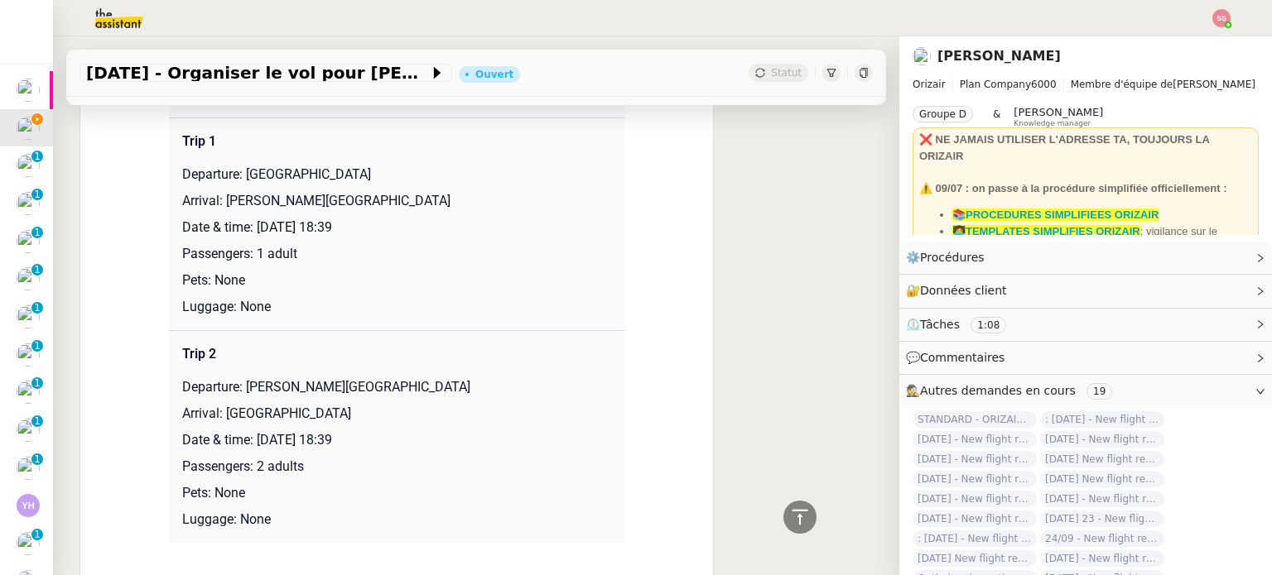
drag, startPoint x: 219, startPoint y: 204, endPoint x: 483, endPoint y: 211, distance: 265.0
click at [483, 211] on p "Arrival: Charles de Gaulle International Airport" at bounding box center [396, 201] width 429 height 20
copy p "[PERSON_NAME][GEOGRAPHIC_DATA]"
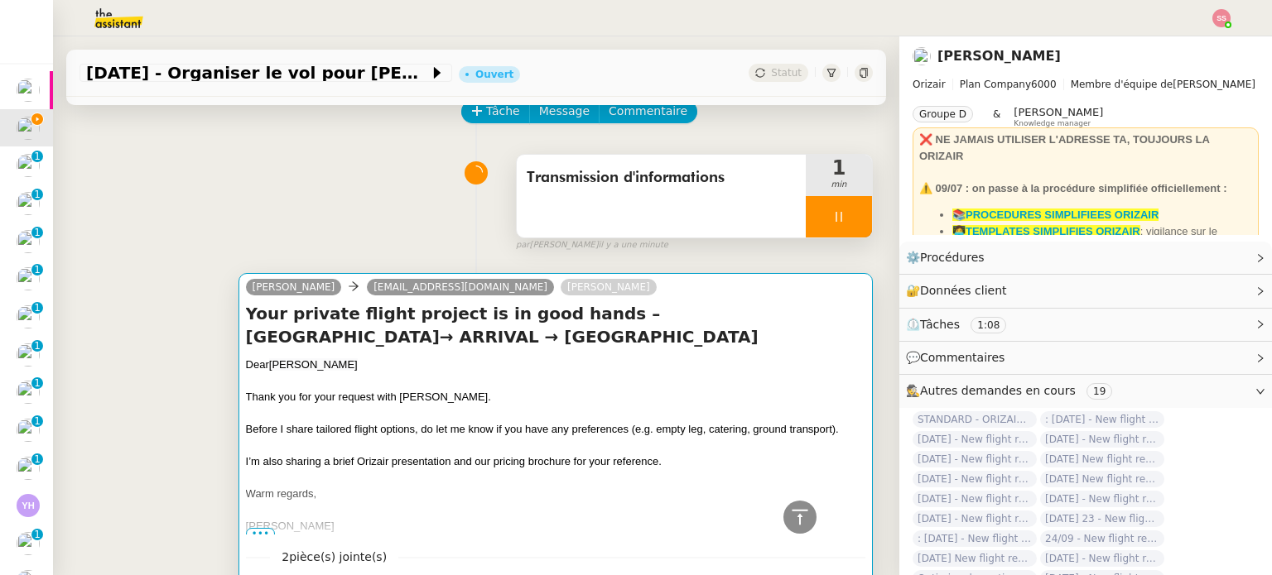
scroll to position [83, 0]
click at [636, 385] on div at bounding box center [555, 383] width 619 height 17
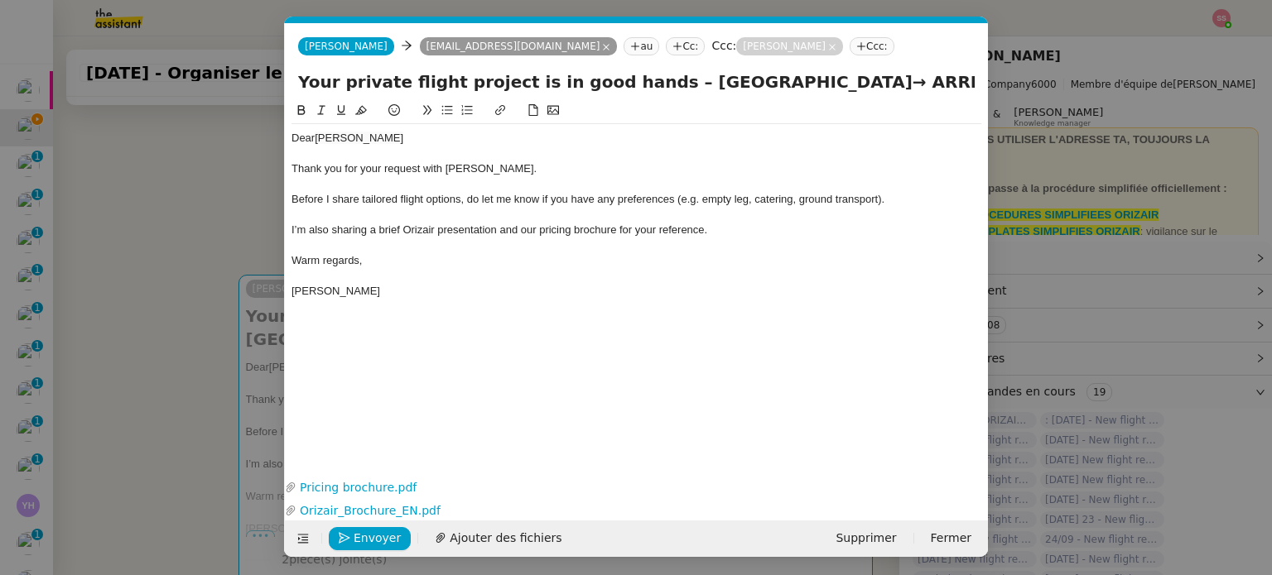
scroll to position [0, 51]
drag, startPoint x: 868, startPoint y: 88, endPoint x: 942, endPoint y: 76, distance: 75.4
click at [942, 76] on input "Your private flight project is in good hands – London Heathrow Airport→ ARRIVAL…" at bounding box center [636, 82] width 676 height 25
paste input "[PERSON_NAME][GEOGRAPHIC_DATA]"
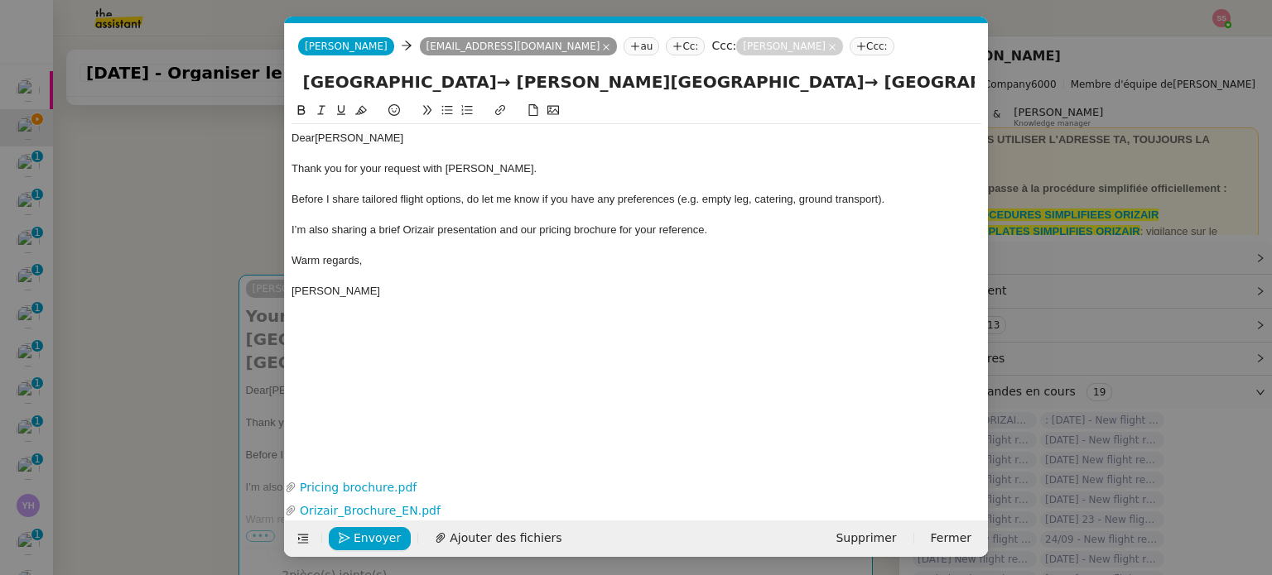
drag, startPoint x: 935, startPoint y: 86, endPoint x: 990, endPoint y: 100, distance: 56.4
click at [990, 100] on nz-modal-container "acc Service ✈️Orizair - Acc usé de réception de la demande (FR) - En cours de v…" at bounding box center [636, 287] width 1272 height 575
drag, startPoint x: 887, startPoint y: 75, endPoint x: 878, endPoint y: 75, distance: 9.1
click at [886, 75] on input "Your private flight project is in good hands – London Heathrow Airport→ Charles…" at bounding box center [636, 82] width 676 height 25
drag, startPoint x: 914, startPoint y: 91, endPoint x: 1087, endPoint y: 124, distance: 176.2
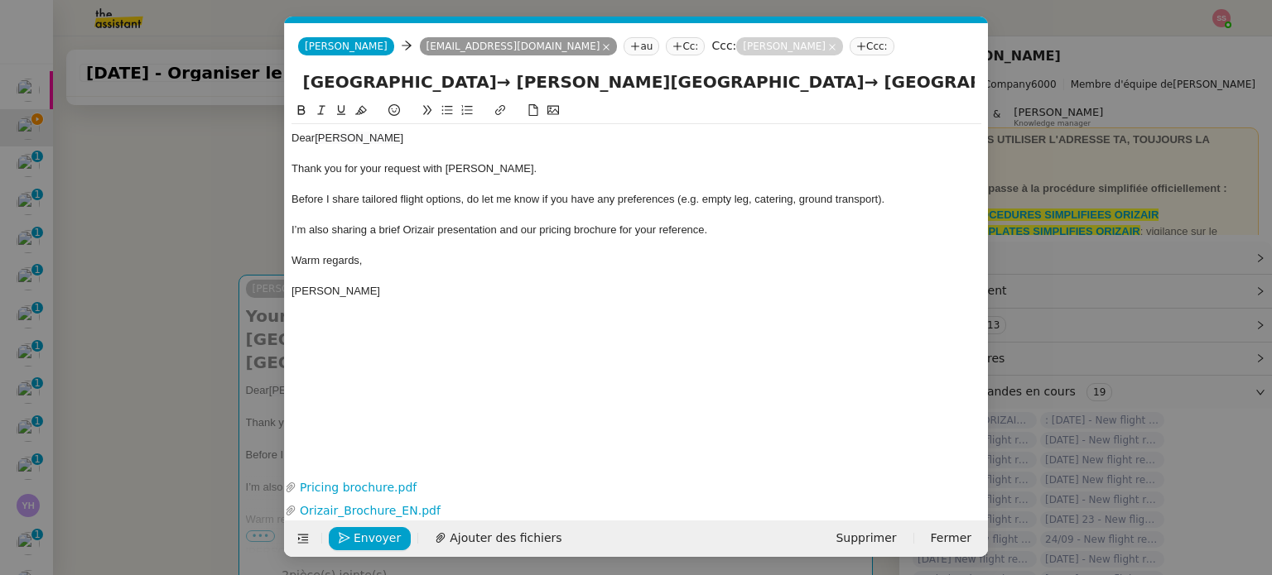
click at [1088, 124] on nz-modal-container "acc Service ✈️Orizair - Acc usé de réception de la demande (FR) - En cours de v…" at bounding box center [636, 287] width 1272 height 575
type input "Your private flight project is in good hands – London Heathrow Airport→ Charles…"
click at [799, 202] on span "Before I share tailored flight options, do let me know if you have any preferen…" at bounding box center [587, 199] width 593 height 12
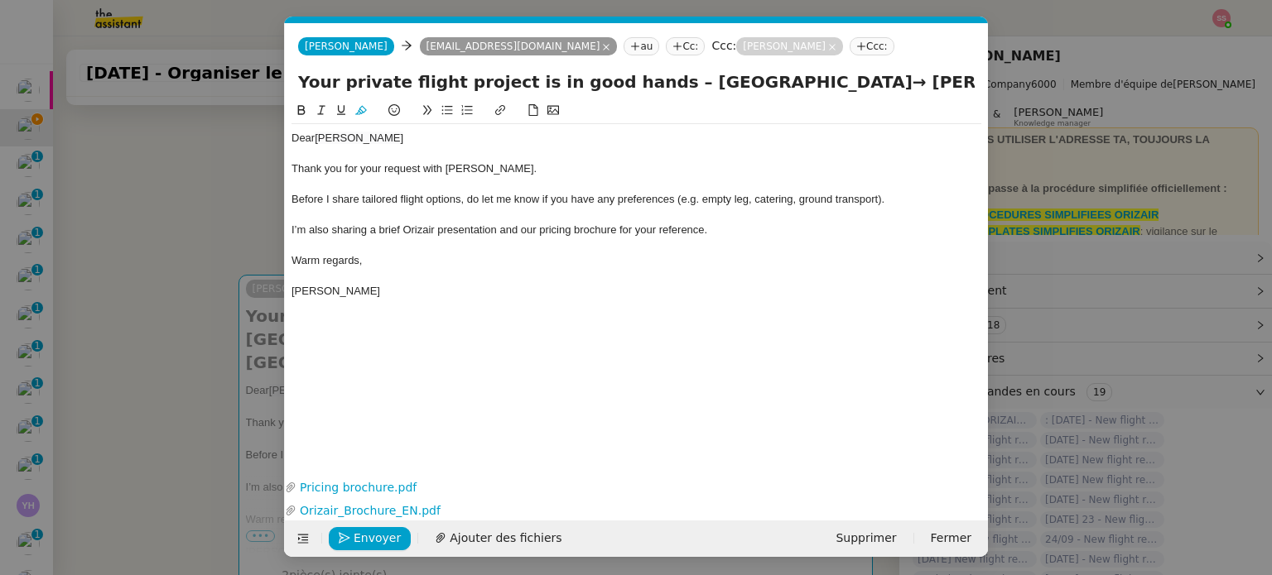
click at [196, 327] on nz-modal-container "acc Service ✈️Orizair - Acc usé de réception de la demande (FR) - En cours de v…" at bounding box center [636, 287] width 1272 height 575
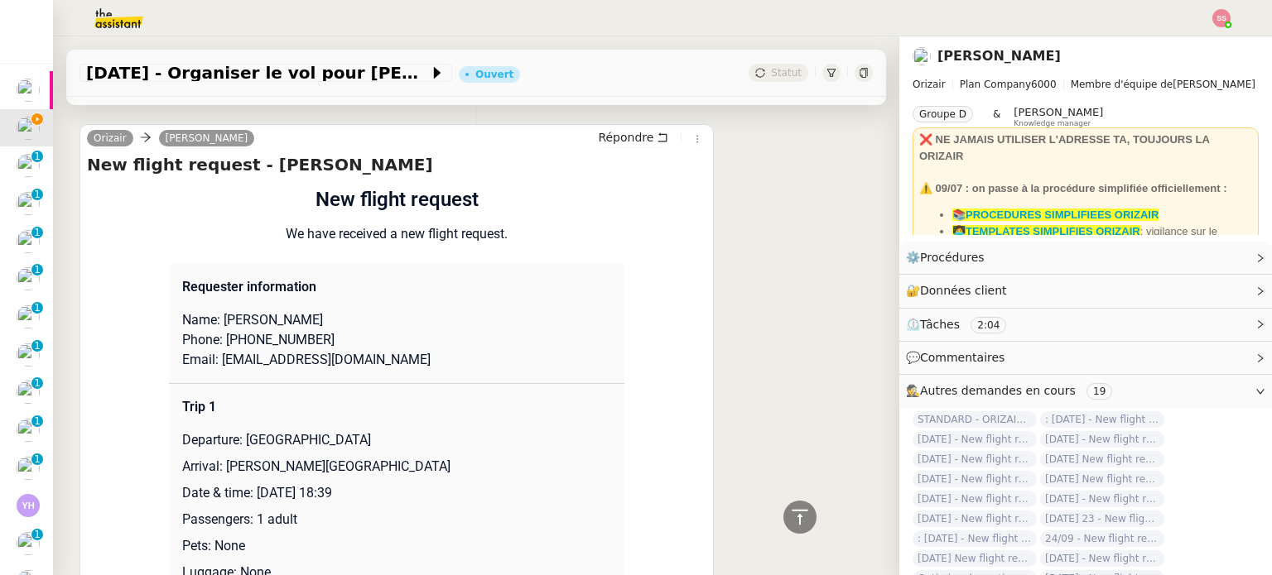
scroll to position [748, 0]
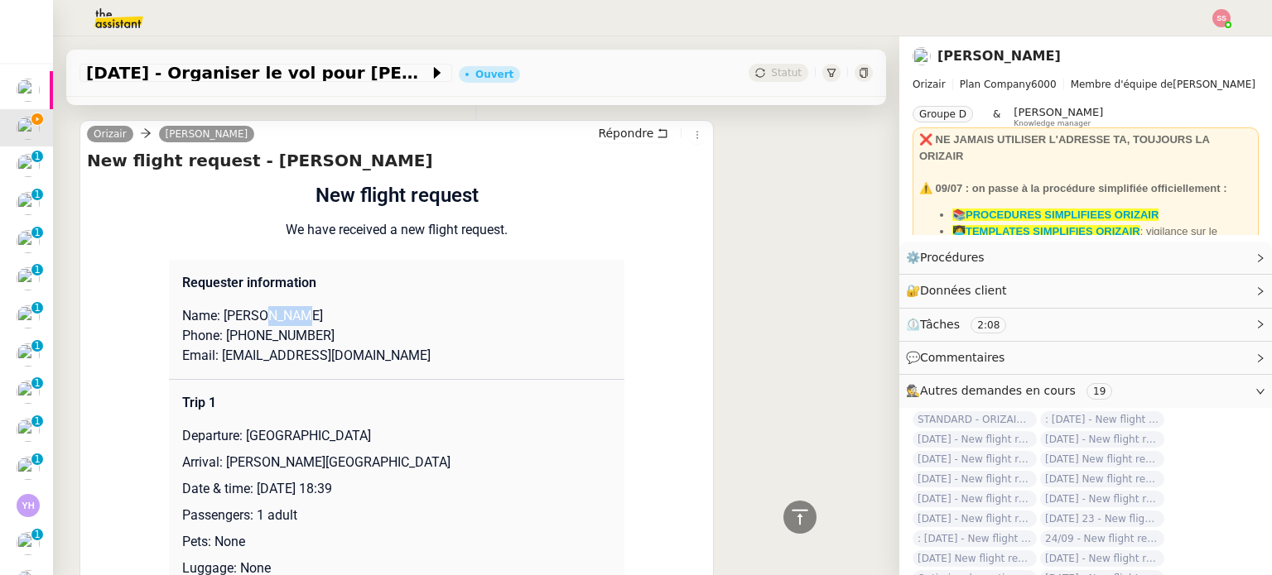
drag, startPoint x: 281, startPoint y: 309, endPoint x: 253, endPoint y: 304, distance: 27.8
click at [253, 306] on p "Name: Sarah Olotu" at bounding box center [396, 316] width 429 height 20
copy p "Olotu"
drag, startPoint x: 217, startPoint y: 302, endPoint x: 245, endPoint y: 301, distance: 28.2
click at [245, 306] on p "Name: Sarah Olotu" at bounding box center [396, 316] width 429 height 20
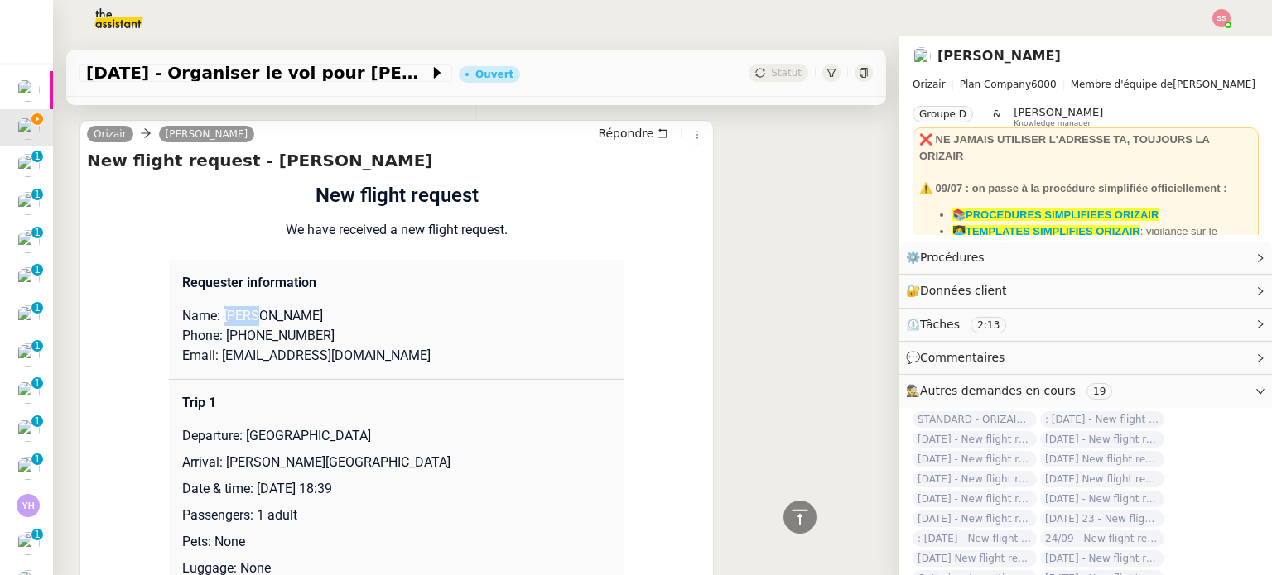
copy p "Sarah"
drag, startPoint x: 317, startPoint y: 325, endPoint x: 229, endPoint y: 314, distance: 88.4
click at [229, 326] on p "Phone: +447375764766" at bounding box center [396, 336] width 429 height 20
copy p "447375764766"
drag, startPoint x: 352, startPoint y: 344, endPoint x: 210, endPoint y: 343, distance: 141.6
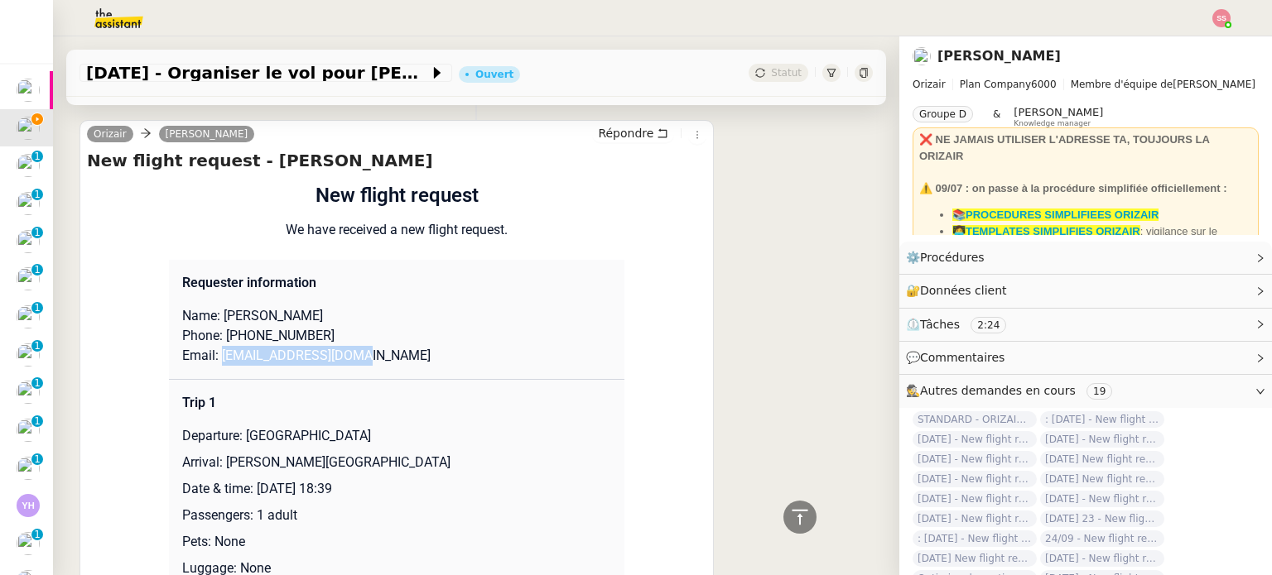
click at [210, 346] on p "Email: saraholotu@yahoo.com" at bounding box center [396, 356] width 429 height 20
copy p "saraholotu@yahoo.com"
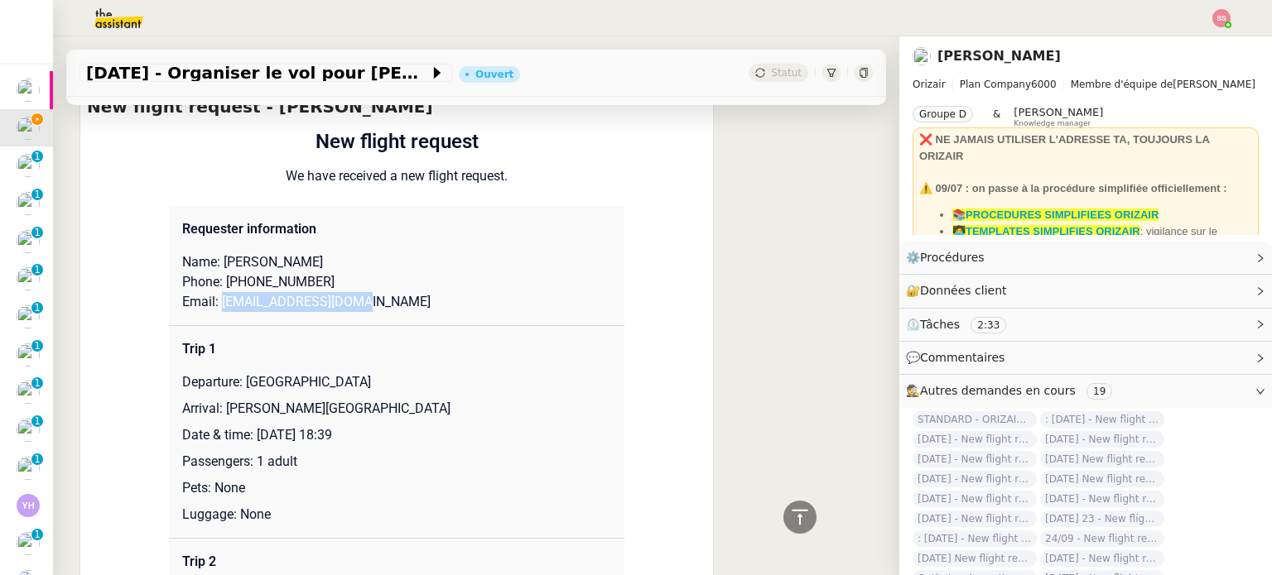
scroll to position [831, 0]
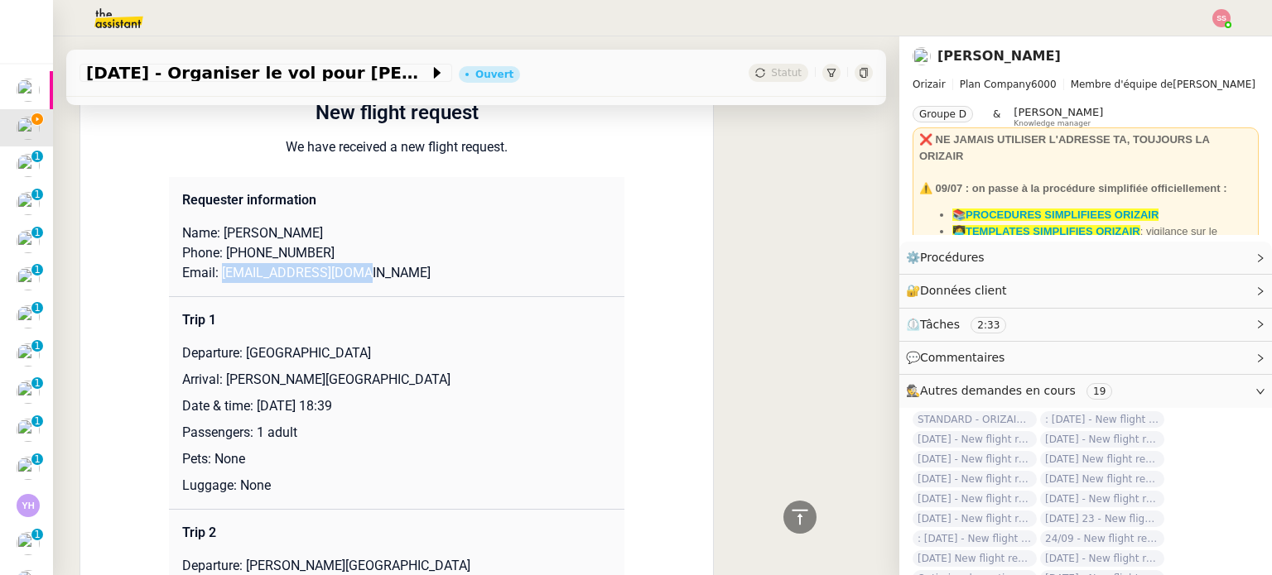
drag, startPoint x: 238, startPoint y: 340, endPoint x: 425, endPoint y: 331, distance: 186.5
click at [415, 344] on p "Departure: [GEOGRAPHIC_DATA]" at bounding box center [396, 354] width 429 height 20
copy p "[GEOGRAPHIC_DATA]"
drag, startPoint x: 219, startPoint y: 362, endPoint x: 486, endPoint y: 351, distance: 267.6
click at [486, 352] on td "Trip 1 Departure: London Heathrow Airport Arrival: Charles de Gaulle Internatio…" at bounding box center [396, 402] width 455 height 213
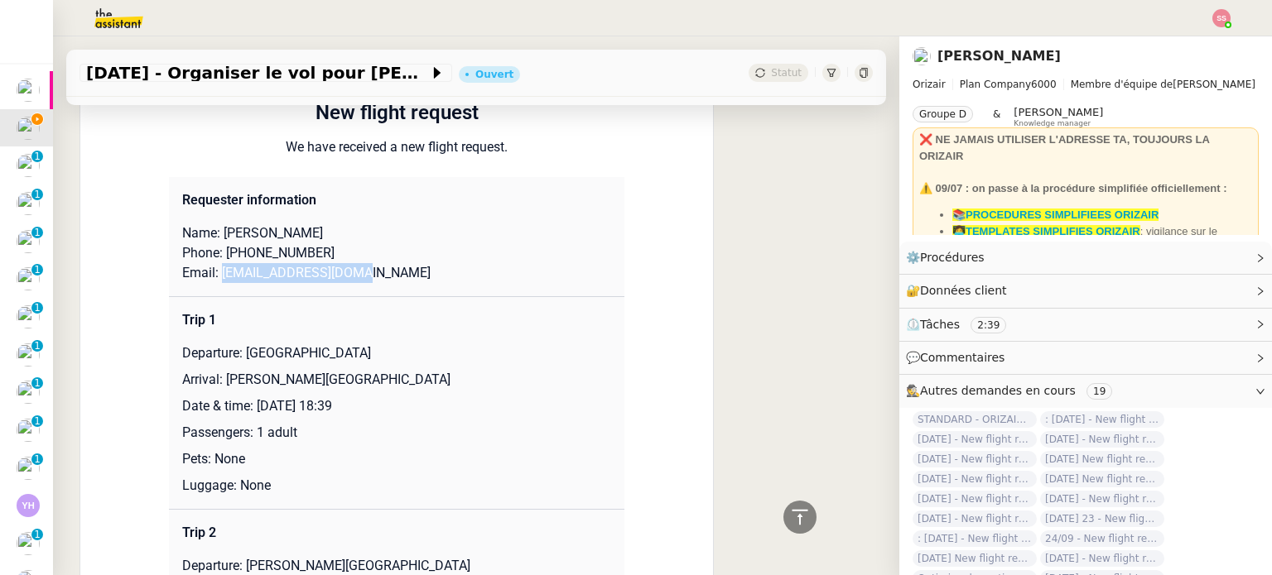
copy p "[PERSON_NAME][GEOGRAPHIC_DATA]"
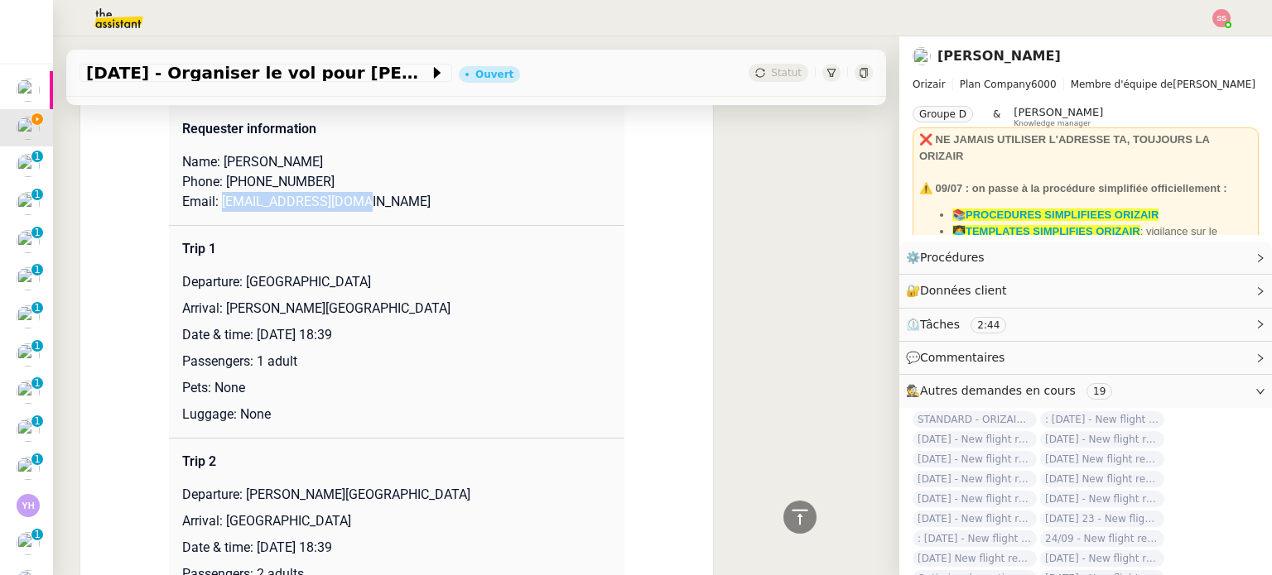
scroll to position [1080, 0]
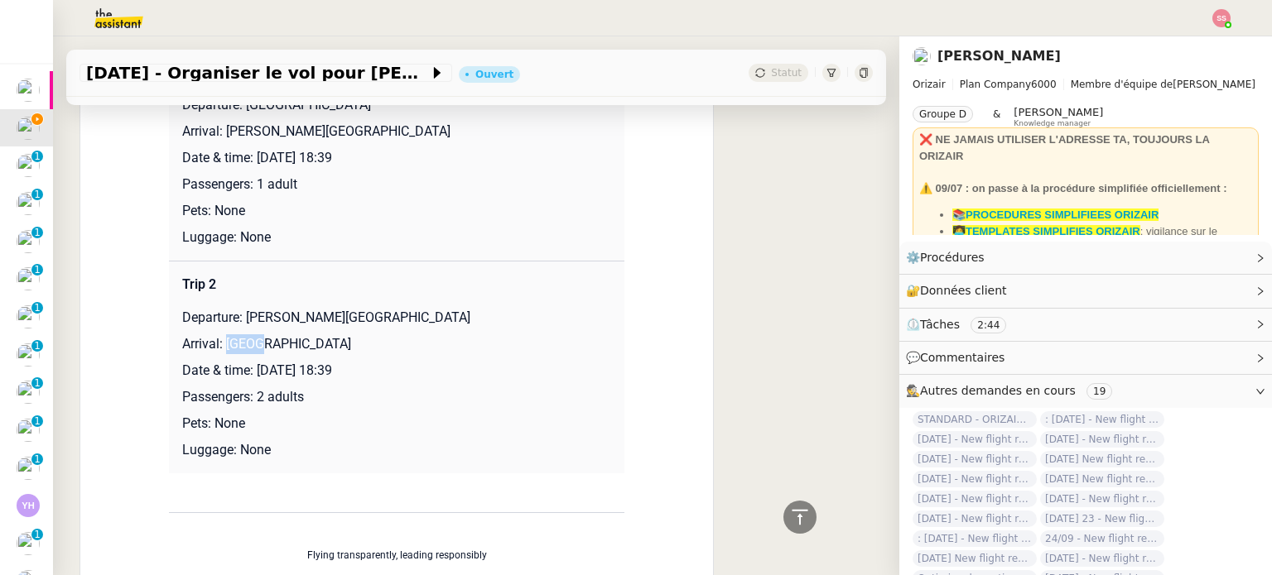
drag, startPoint x: 217, startPoint y: 330, endPoint x: 258, endPoint y: 334, distance: 41.6
click at [258, 334] on p "Arrival: London" at bounding box center [396, 344] width 429 height 20
drag, startPoint x: 275, startPoint y: 331, endPoint x: 218, endPoint y: 324, distance: 57.6
click at [218, 334] on p "Arrival: London" at bounding box center [396, 344] width 429 height 20
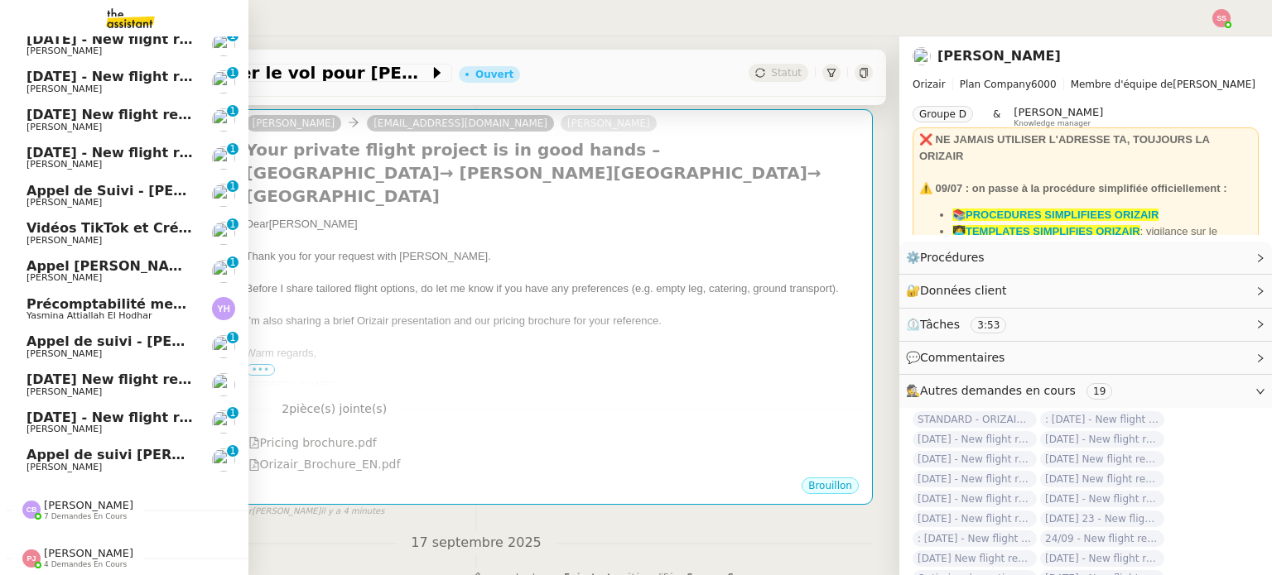
scroll to position [206, 0]
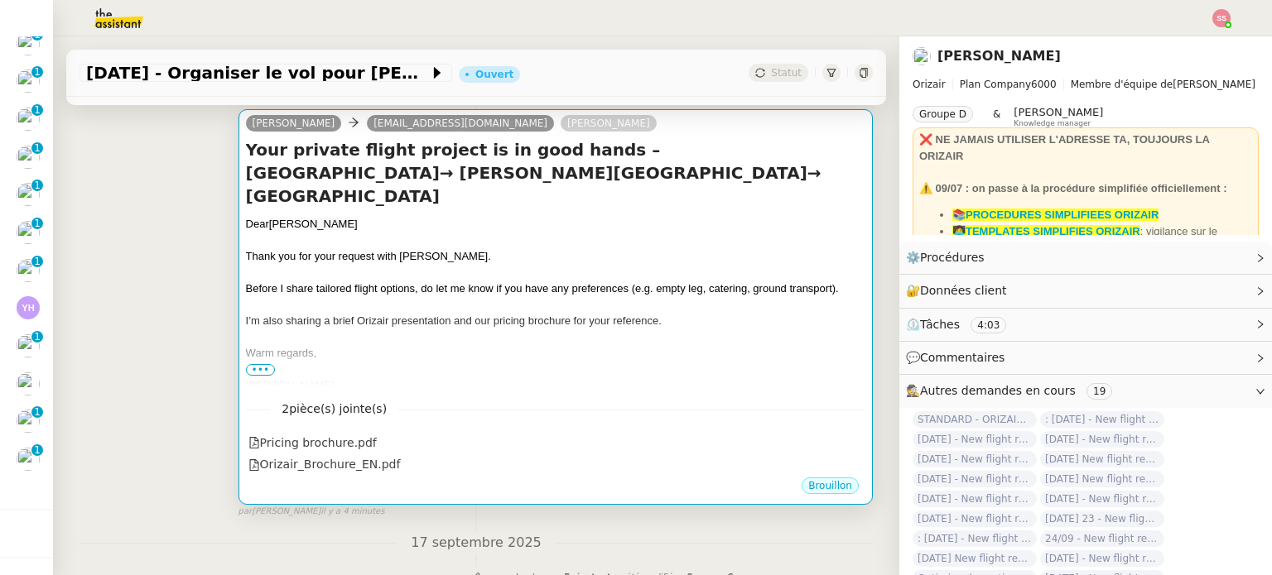
click at [540, 265] on div at bounding box center [555, 273] width 619 height 17
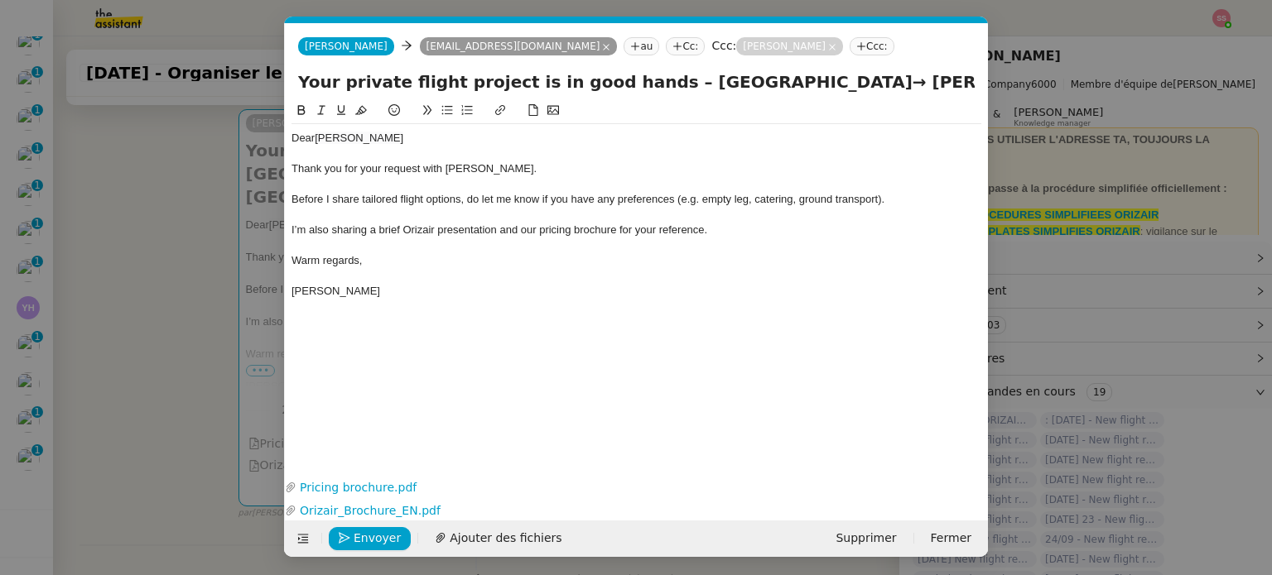
scroll to position [0, 51]
click at [389, 539] on span "Envoyer" at bounding box center [377, 538] width 47 height 19
click at [388, 539] on span "Confirmer l'envoi" at bounding box center [403, 538] width 99 height 19
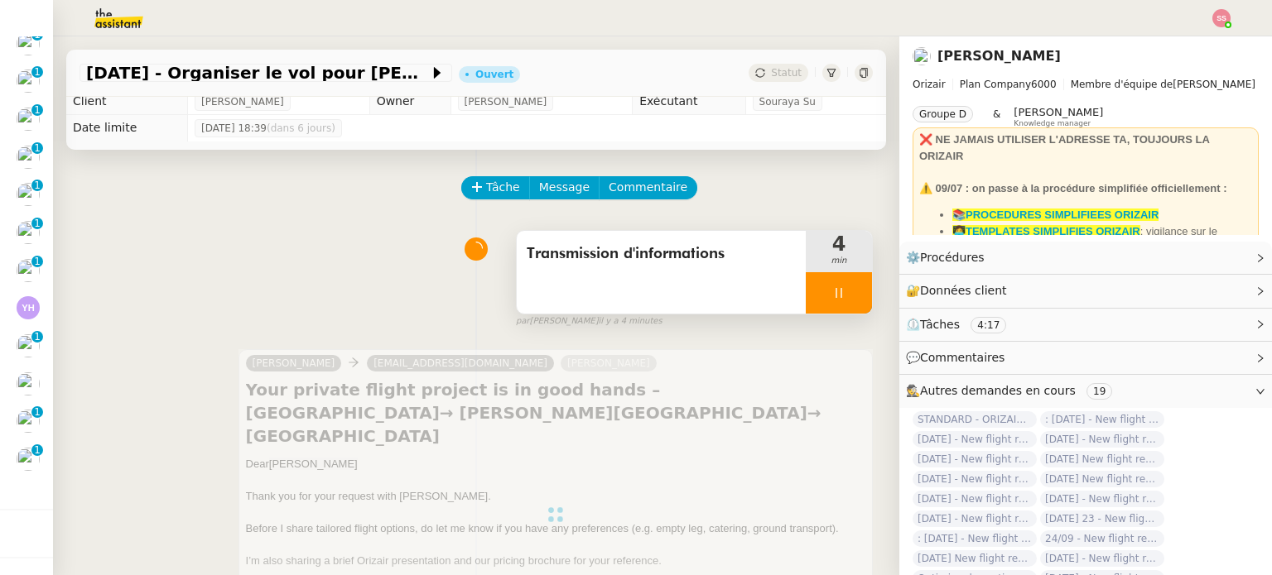
scroll to position [0, 0]
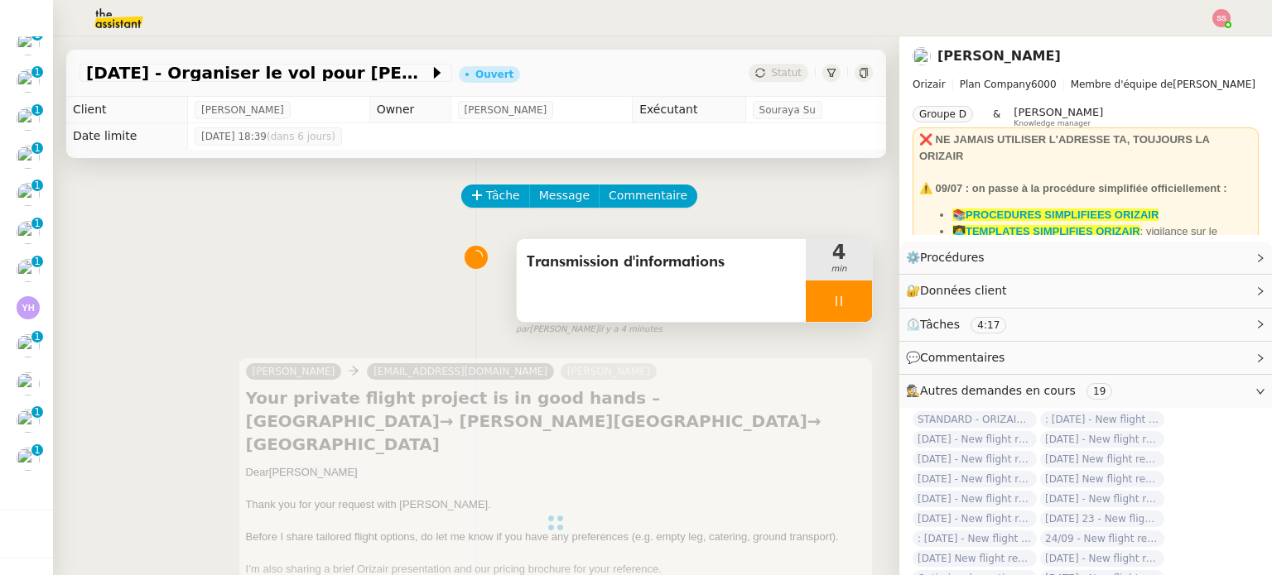
click at [839, 307] on div at bounding box center [839, 301] width 66 height 41
click at [849, 307] on icon at bounding box center [855, 301] width 13 height 13
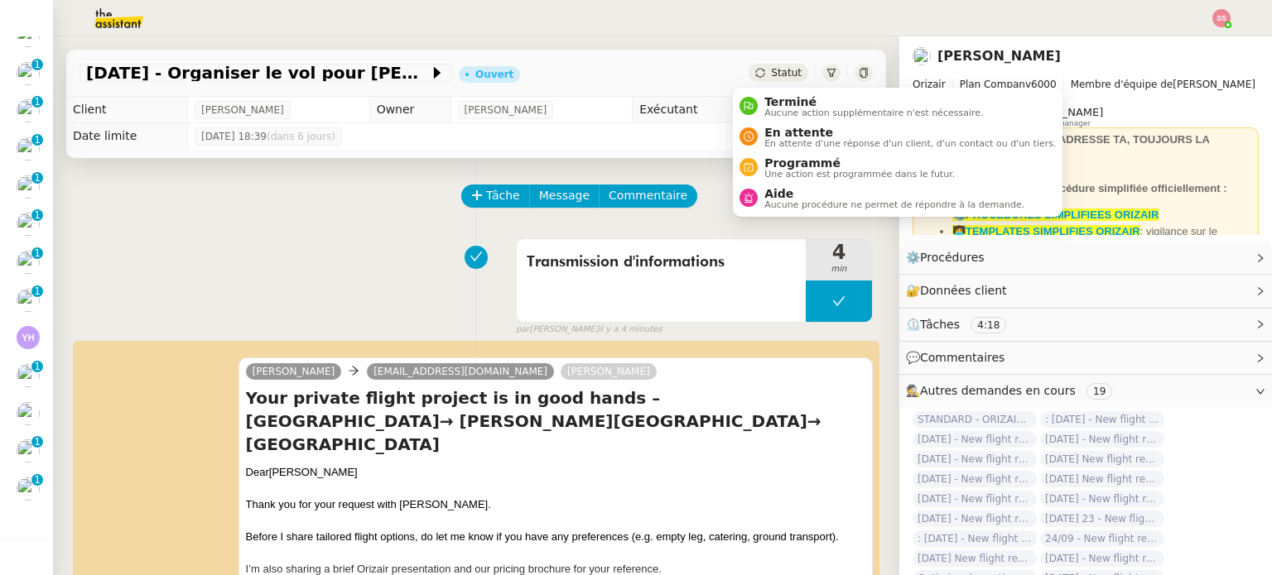
scroll to position [244, 0]
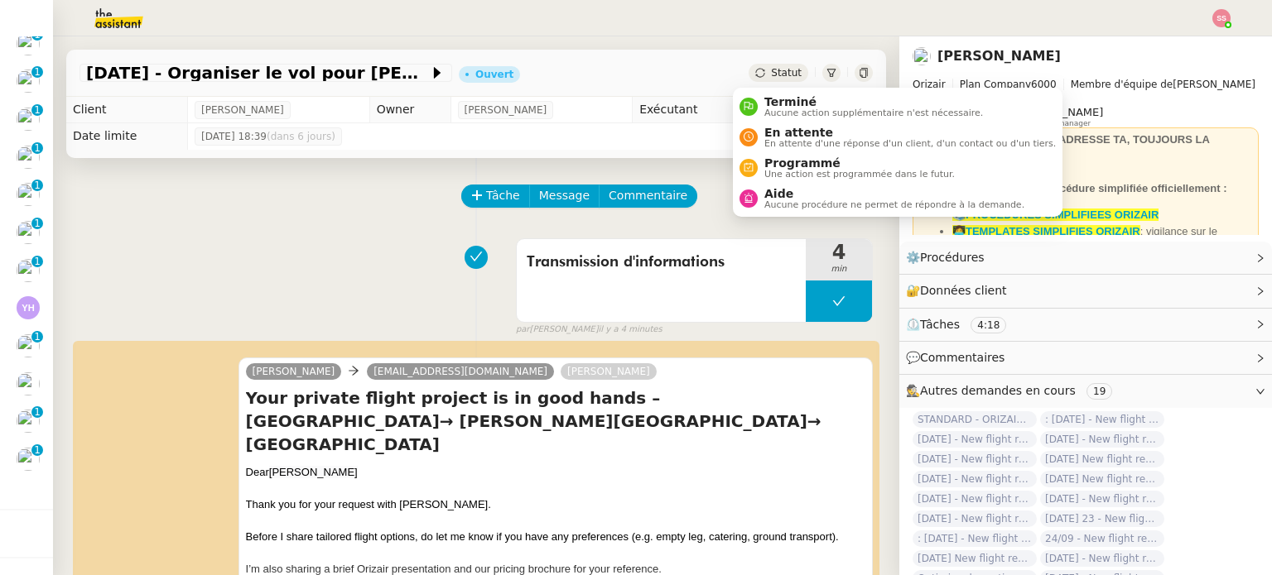
click at [771, 74] on span "Statut" at bounding box center [786, 73] width 31 height 12
click at [788, 145] on span "En attente d'une réponse d'un client, d'un contact ou d'un tiers." at bounding box center [909, 143] width 291 height 9
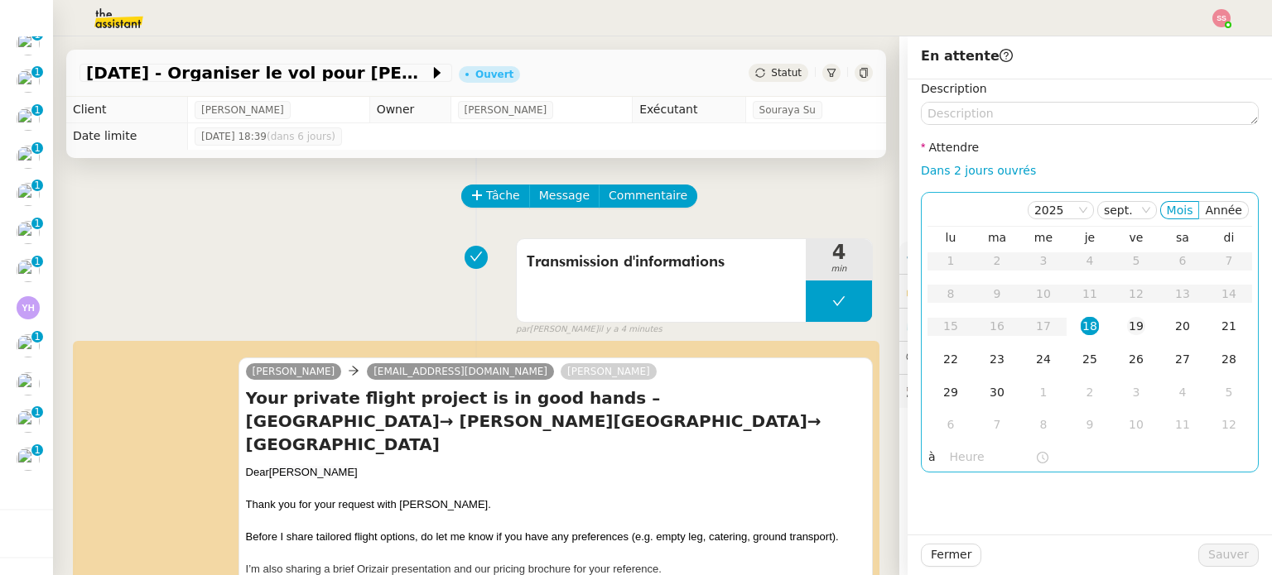
click at [1113, 325] on td "19" at bounding box center [1136, 326] width 46 height 33
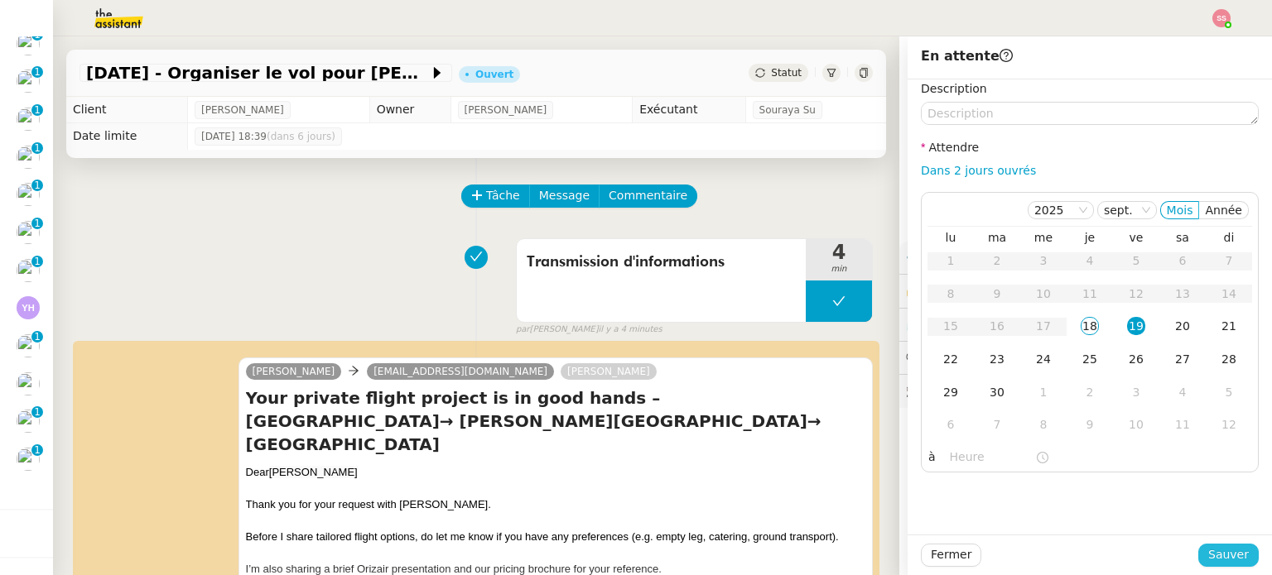
click at [1229, 554] on span "Sauver" at bounding box center [1228, 555] width 41 height 19
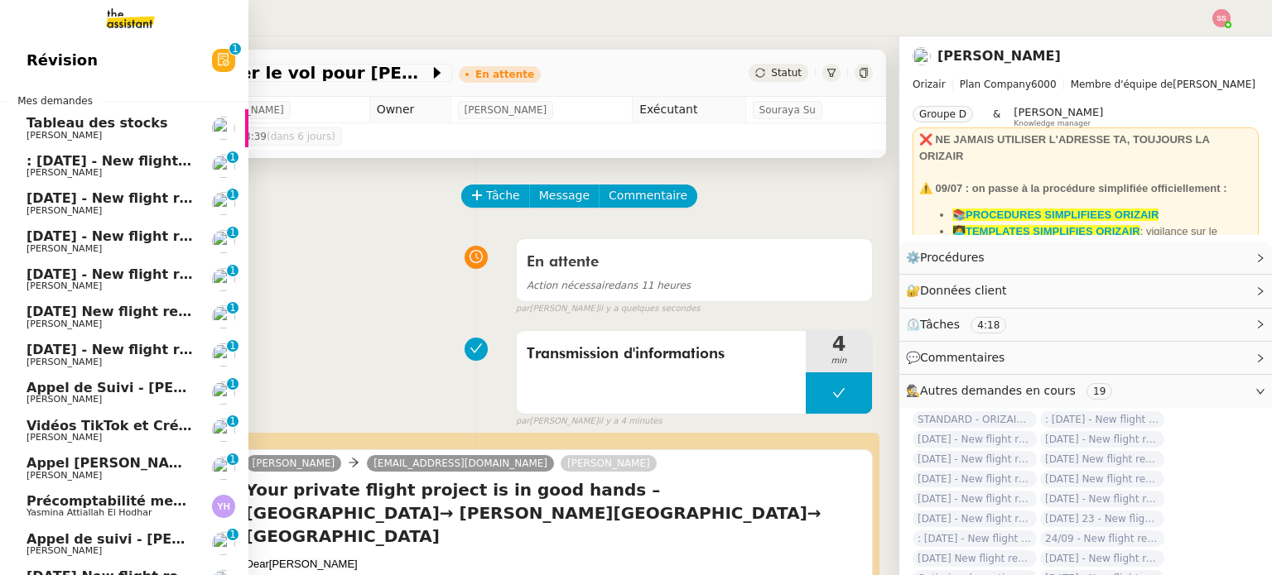
click at [93, 165] on span ": [DATE] - New flight request - [PERSON_NAME]" at bounding box center [202, 161] width 352 height 16
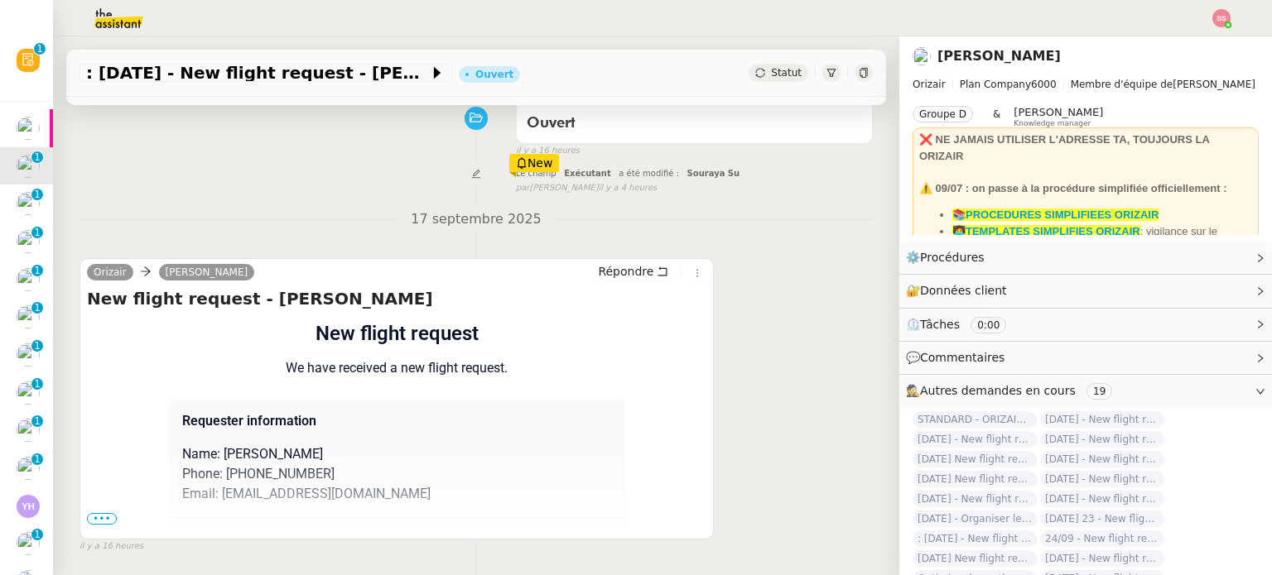
scroll to position [222, 0]
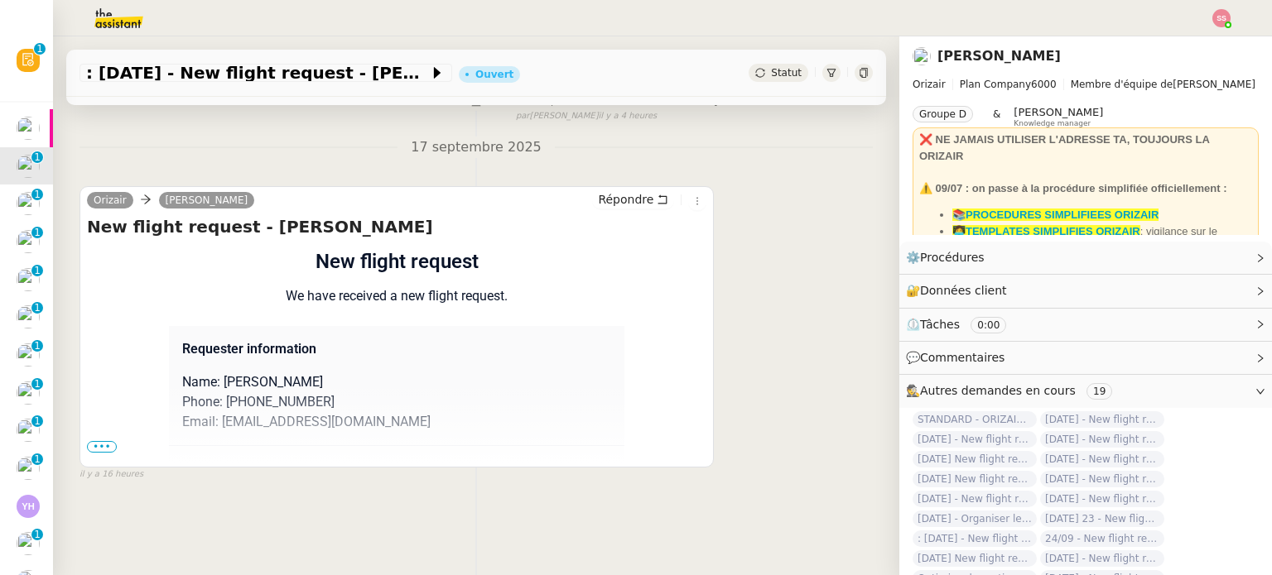
click at [111, 387] on div "Flight request created by sarah curtis New flight request We have received a ne…" at bounding box center [396, 540] width 619 height 587
click at [100, 441] on span "•••" at bounding box center [102, 447] width 30 height 12
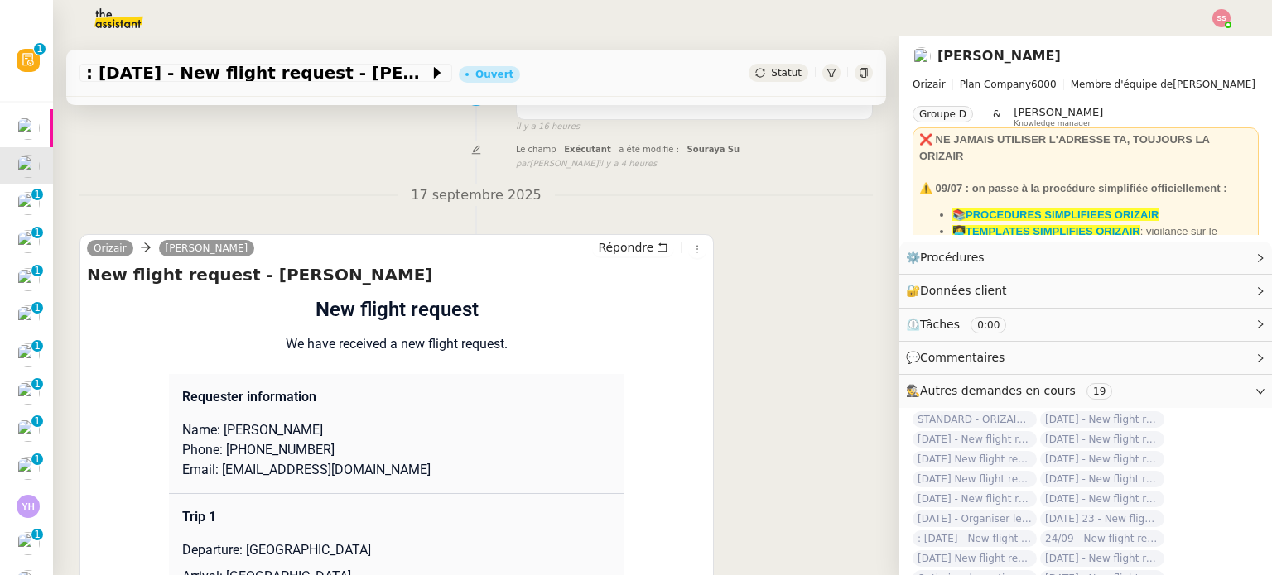
scroll to position [0, 0]
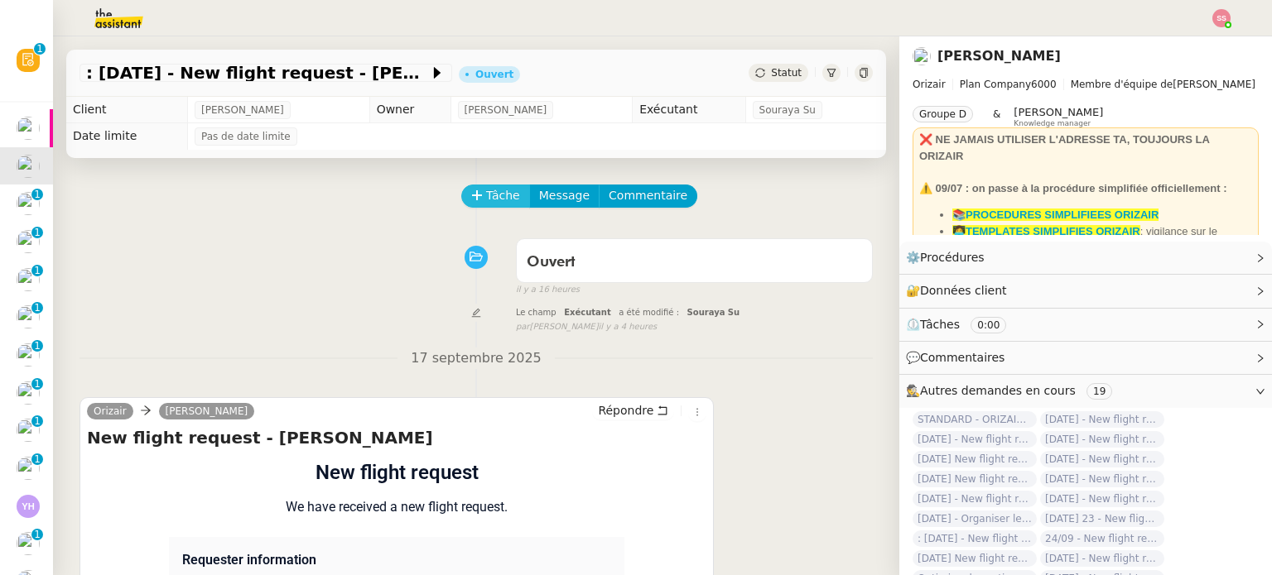
click at [487, 203] on span "Tâche" at bounding box center [503, 195] width 34 height 19
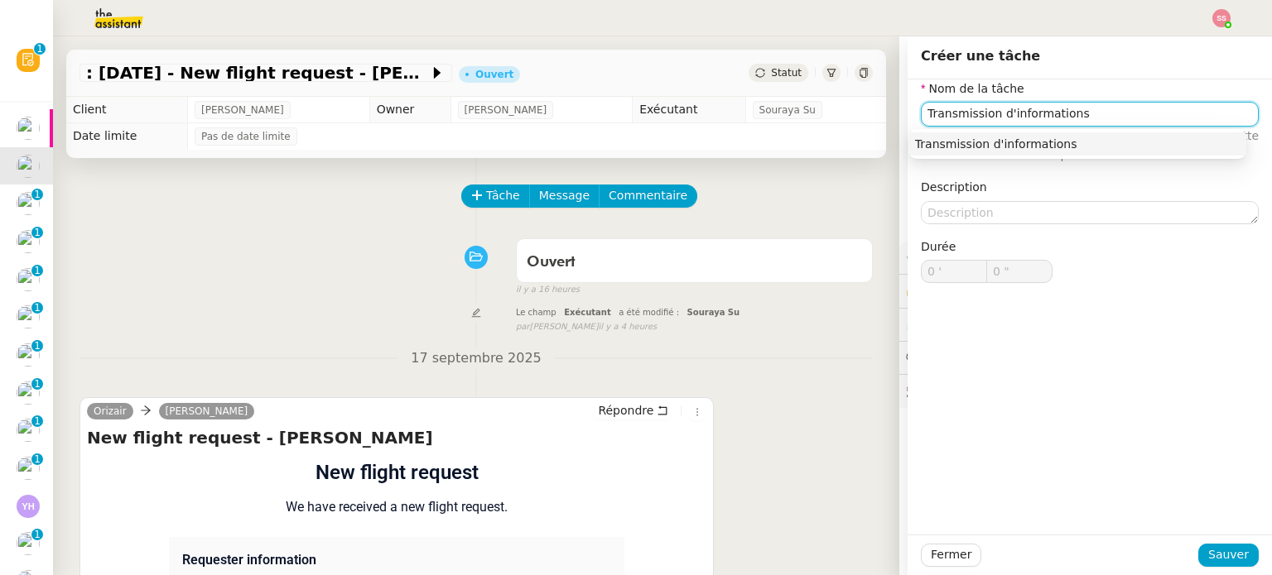
click at [964, 142] on div "Transmission d'informations" at bounding box center [1077, 144] width 325 height 15
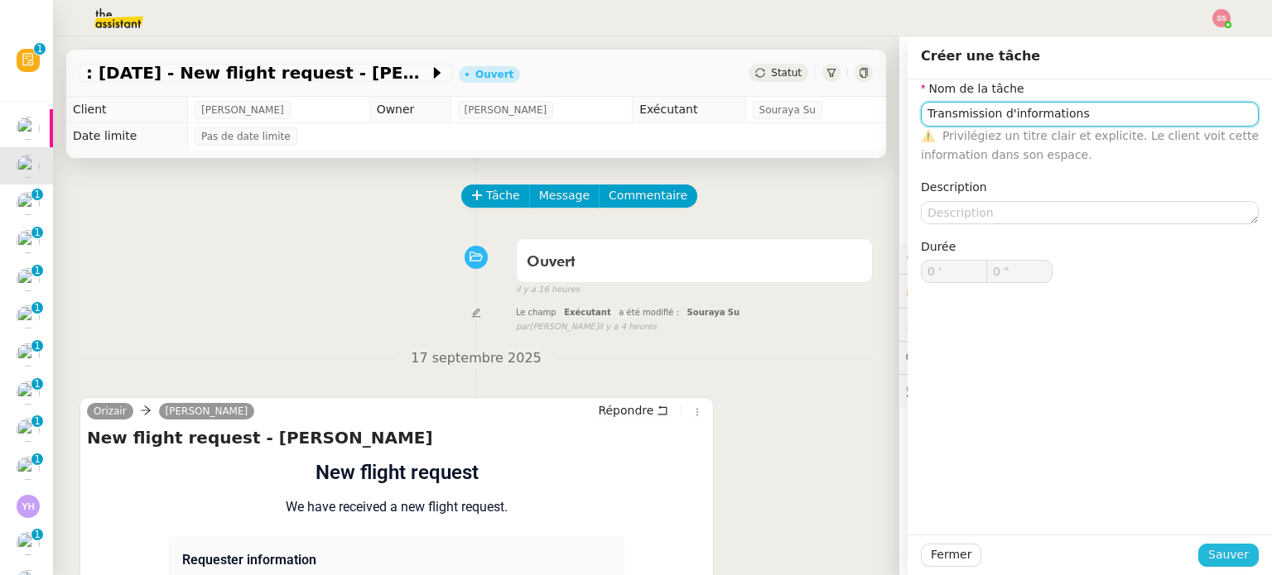
type input "Transmission d'informations"
click at [1208, 556] on span "Sauver" at bounding box center [1228, 555] width 41 height 19
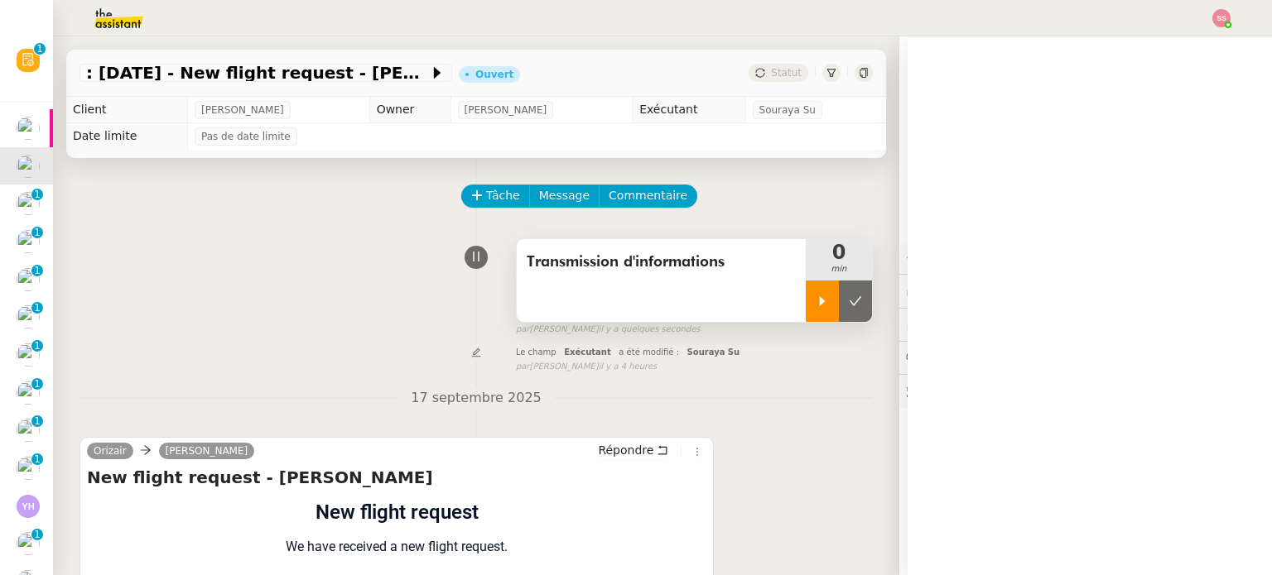
click at [815, 307] on icon at bounding box center [821, 301] width 13 height 13
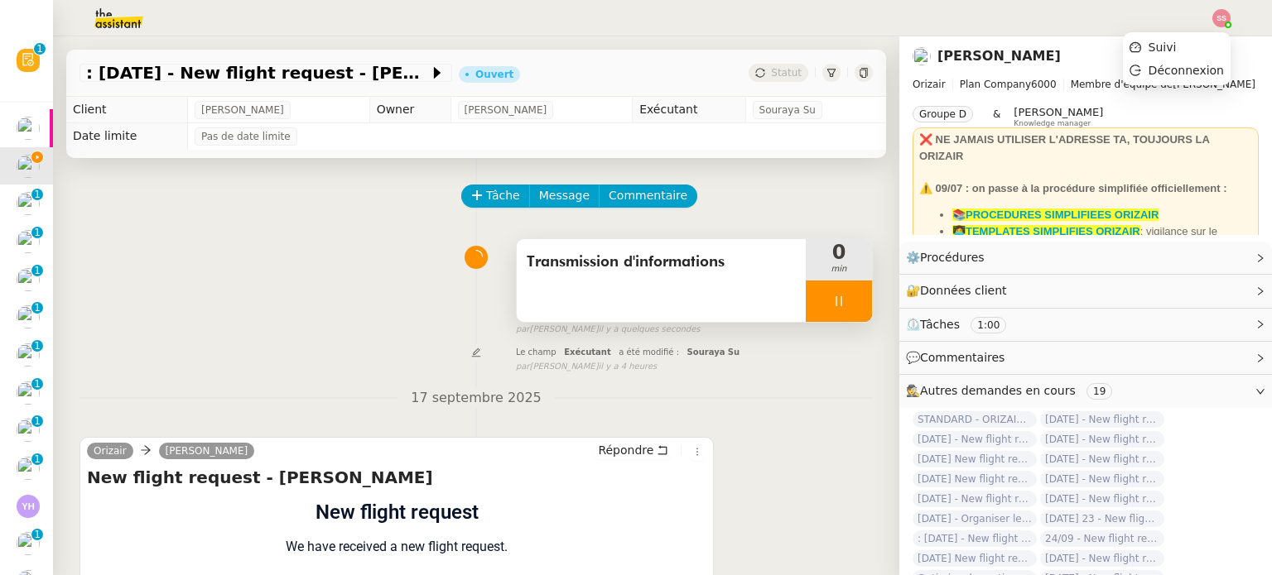
click at [1225, 21] on img at bounding box center [1221, 18] width 18 height 18
click at [1185, 38] on li "Suivi" at bounding box center [1177, 47] width 108 height 23
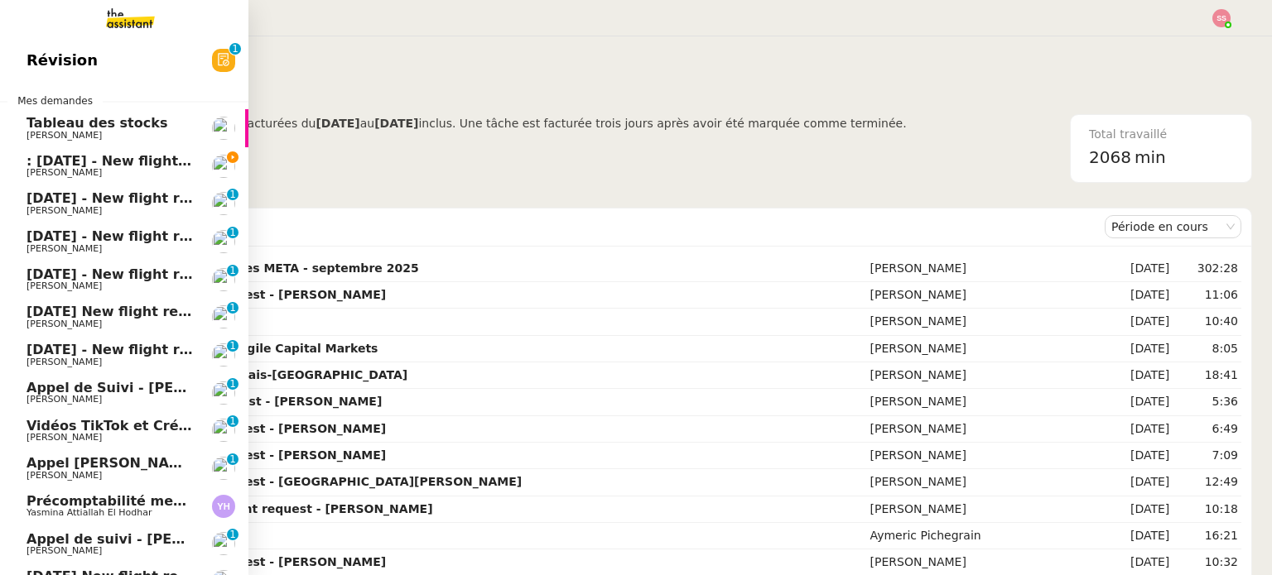
click at [65, 171] on span "[PERSON_NAME]" at bounding box center [109, 173] width 167 height 10
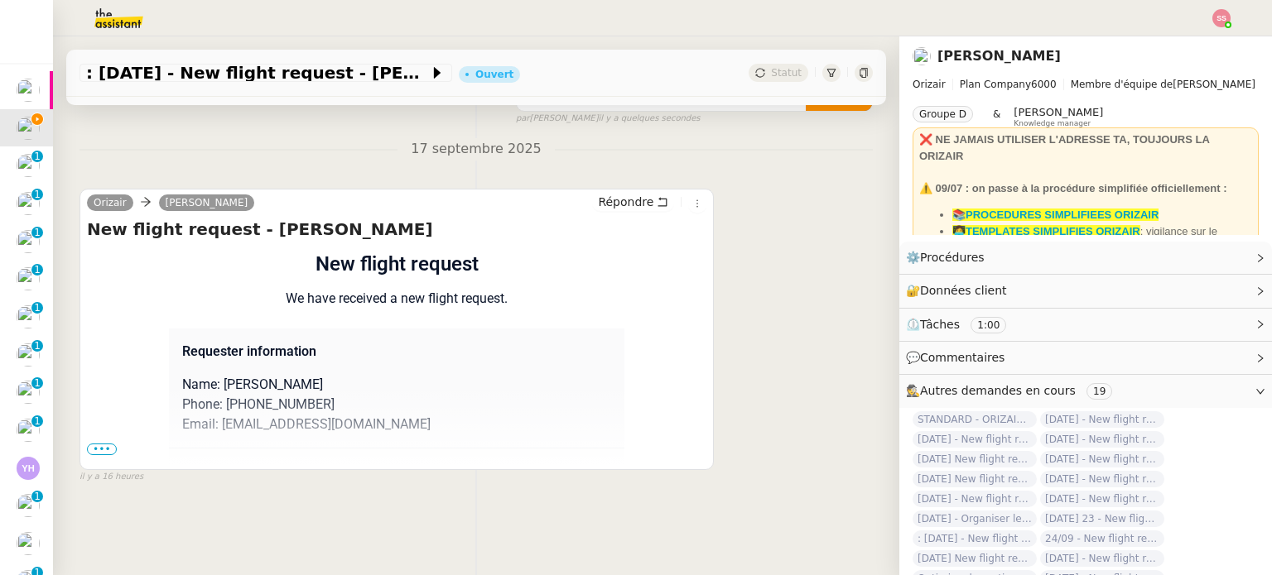
scroll to position [139, 0]
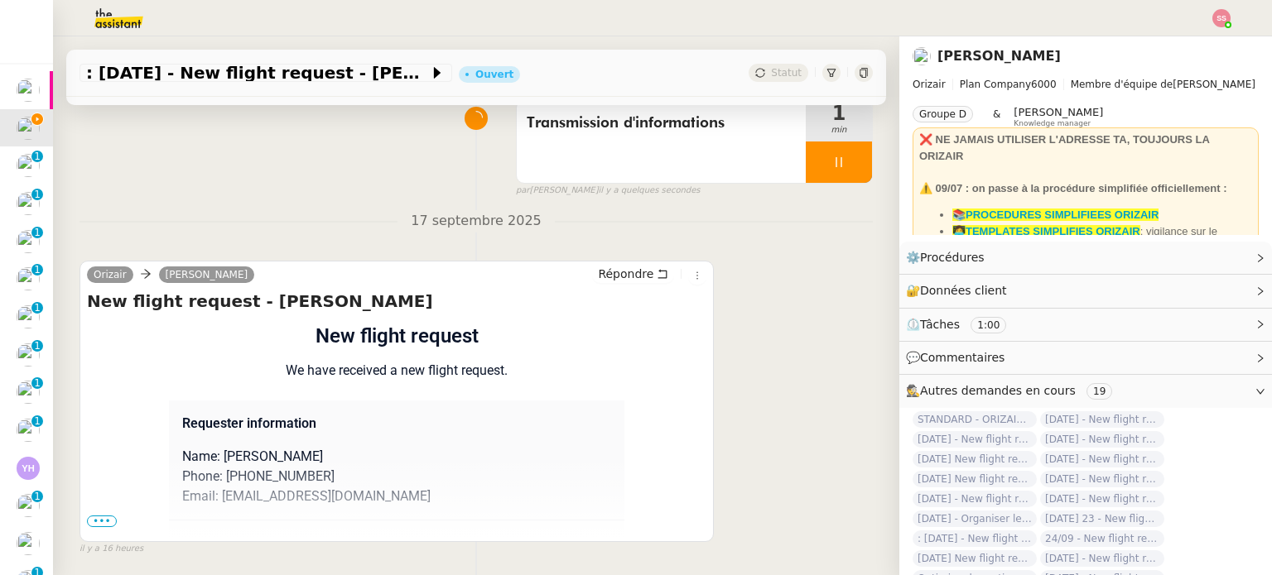
click at [101, 526] on span "•••" at bounding box center [102, 522] width 30 height 12
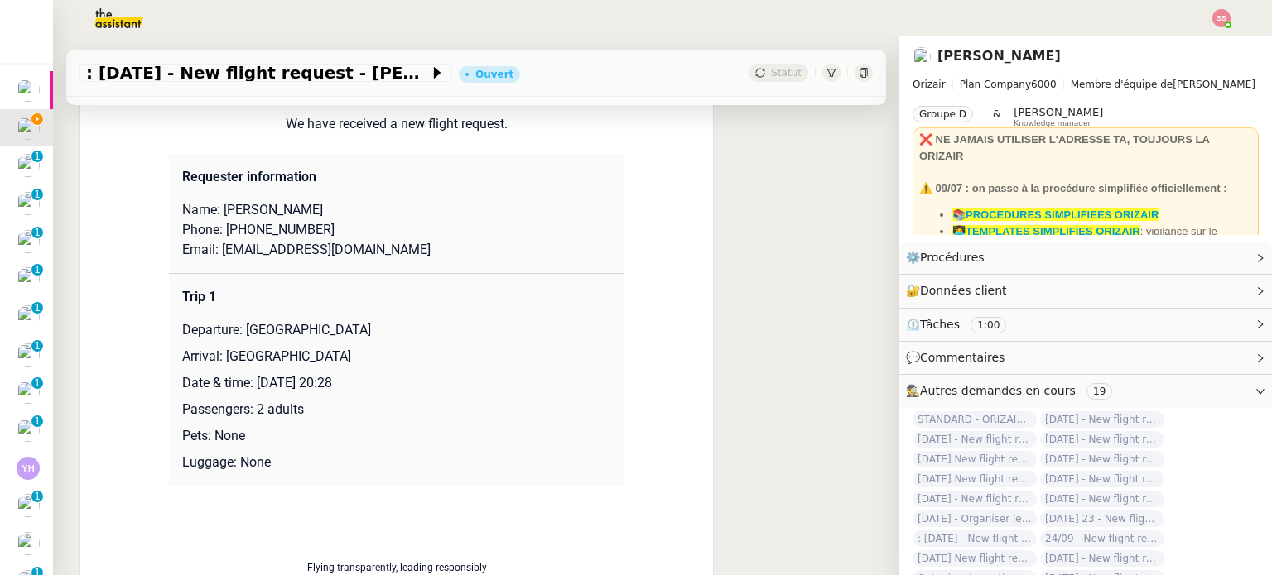
scroll to position [387, 0]
drag, startPoint x: 347, startPoint y: 257, endPoint x: 213, endPoint y: 254, distance: 134.2
click at [213, 254] on p "Email: hobdawg@hotmail.com" at bounding box center [396, 248] width 429 height 20
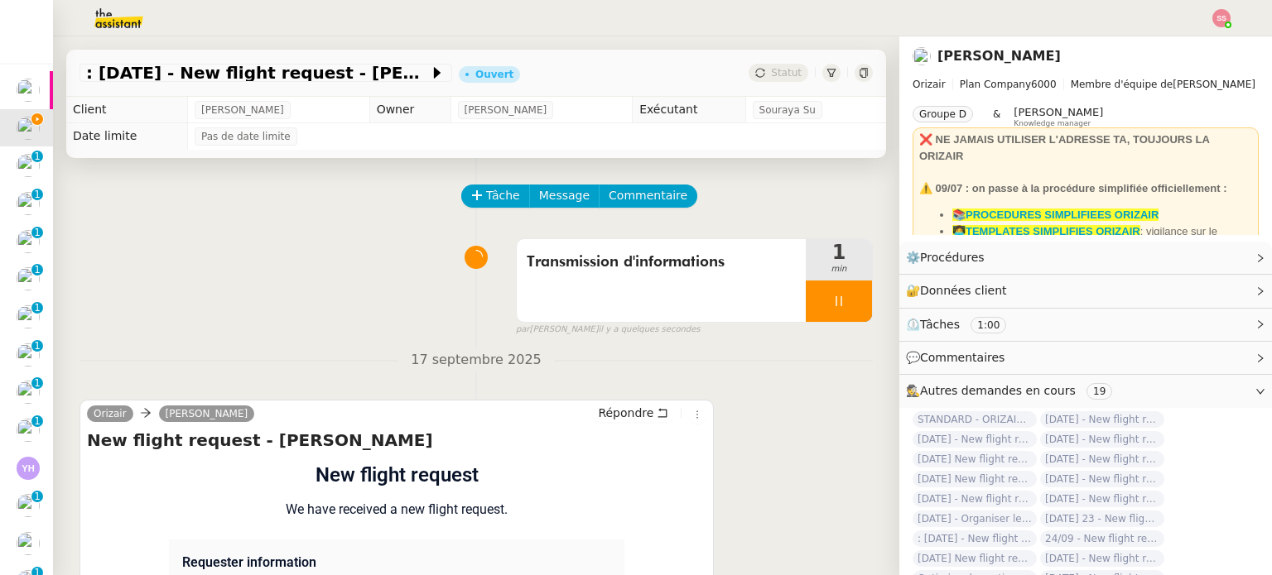
scroll to position [0, 0]
click at [570, 205] on button "Message" at bounding box center [564, 196] width 70 height 23
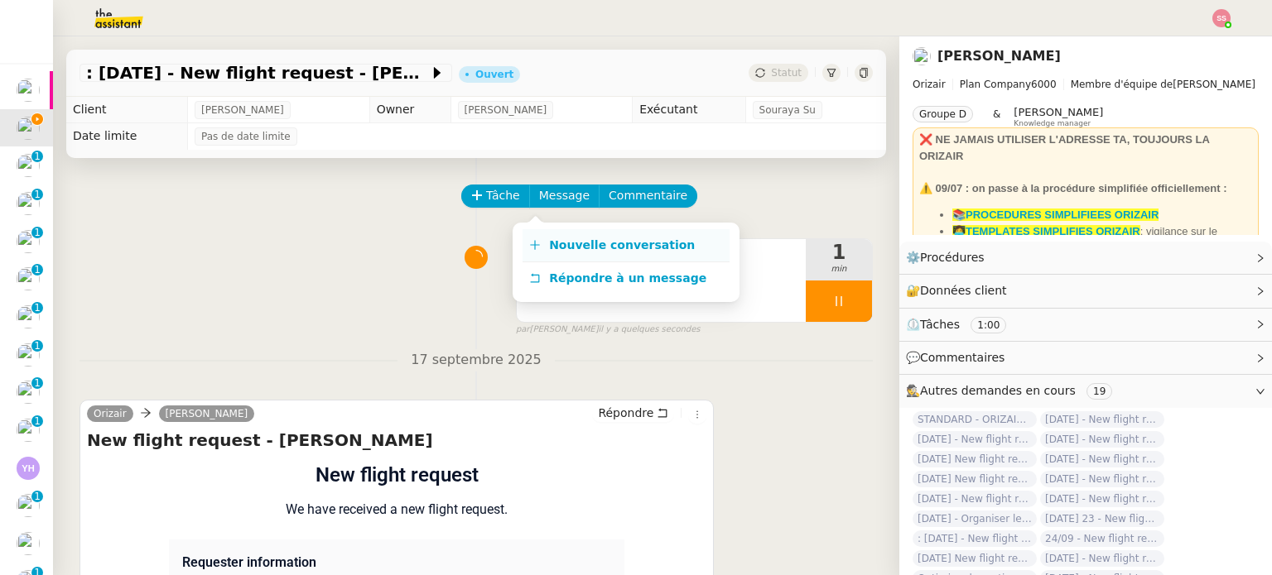
click at [582, 248] on span "Nouvelle conversation" at bounding box center [622, 244] width 146 height 13
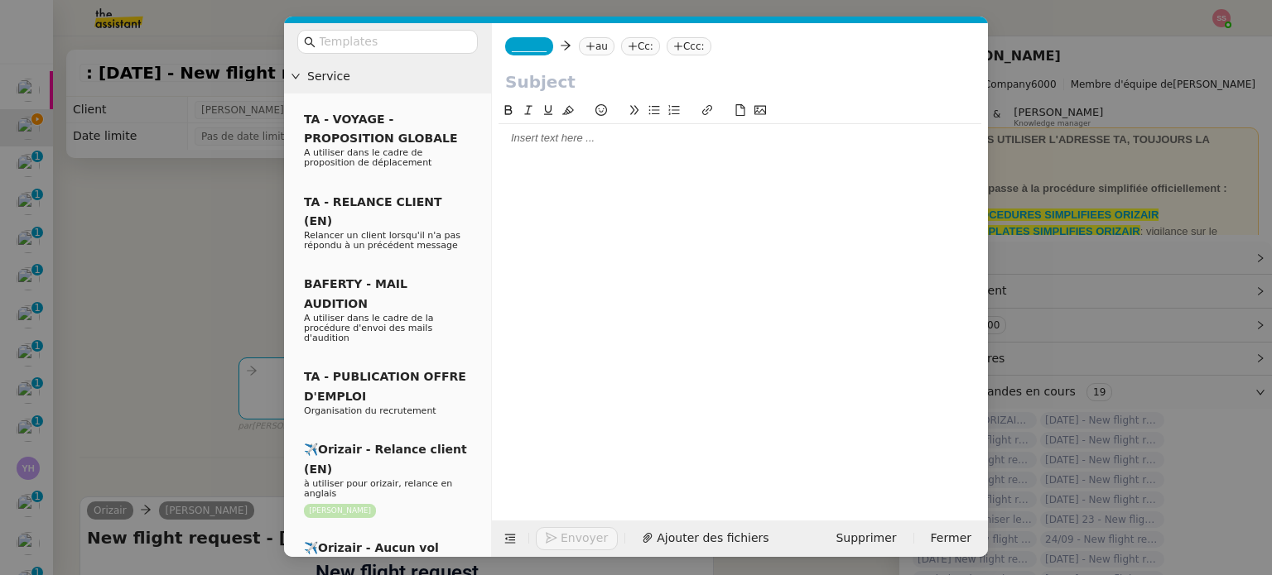
click at [603, 51] on nz-tag "au" at bounding box center [597, 46] width 36 height 18
paste input "hobdawg@hotmail.com"
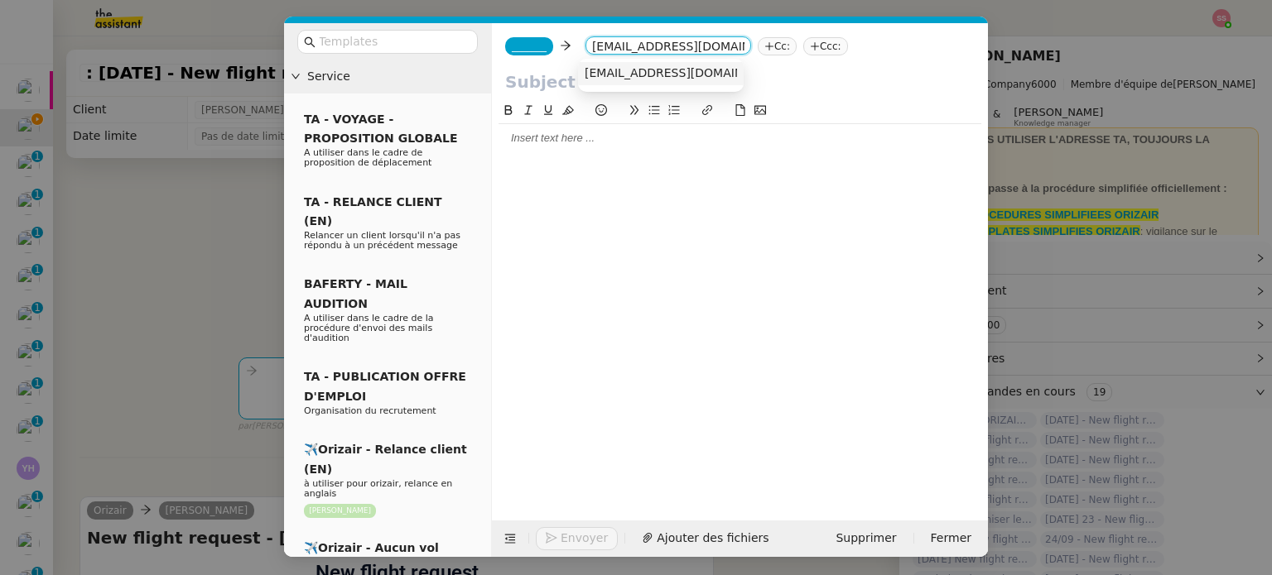
type input "hobdawg@hotmail.com"
click at [644, 75] on span "hobdawg@hotmail.com" at bounding box center [685, 72] width 203 height 13
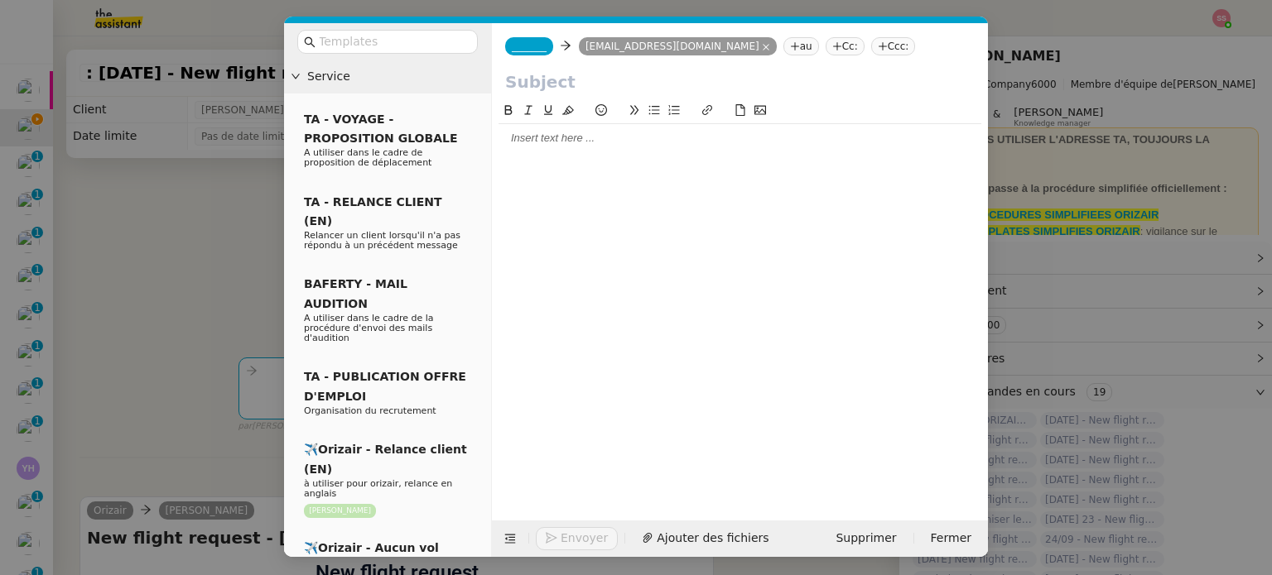
click at [529, 42] on span "_______" at bounding box center [529, 47] width 35 height 12
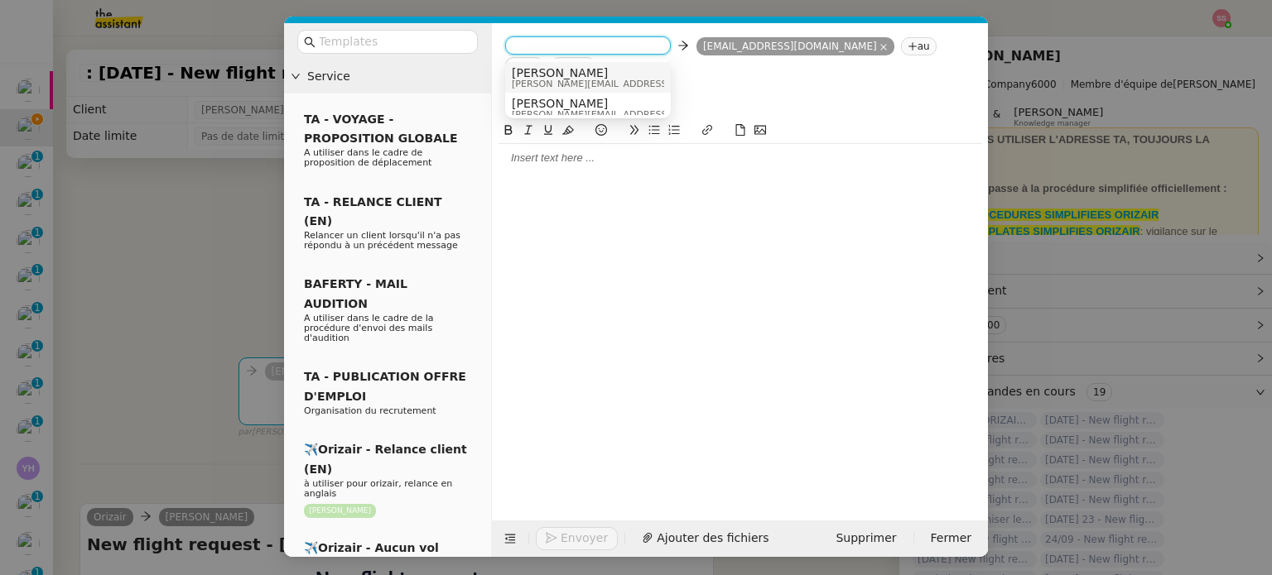
click at [553, 79] on span "[PERSON_NAME][EMAIL_ADDRESS][DOMAIN_NAME]" at bounding box center [629, 83] width 235 height 9
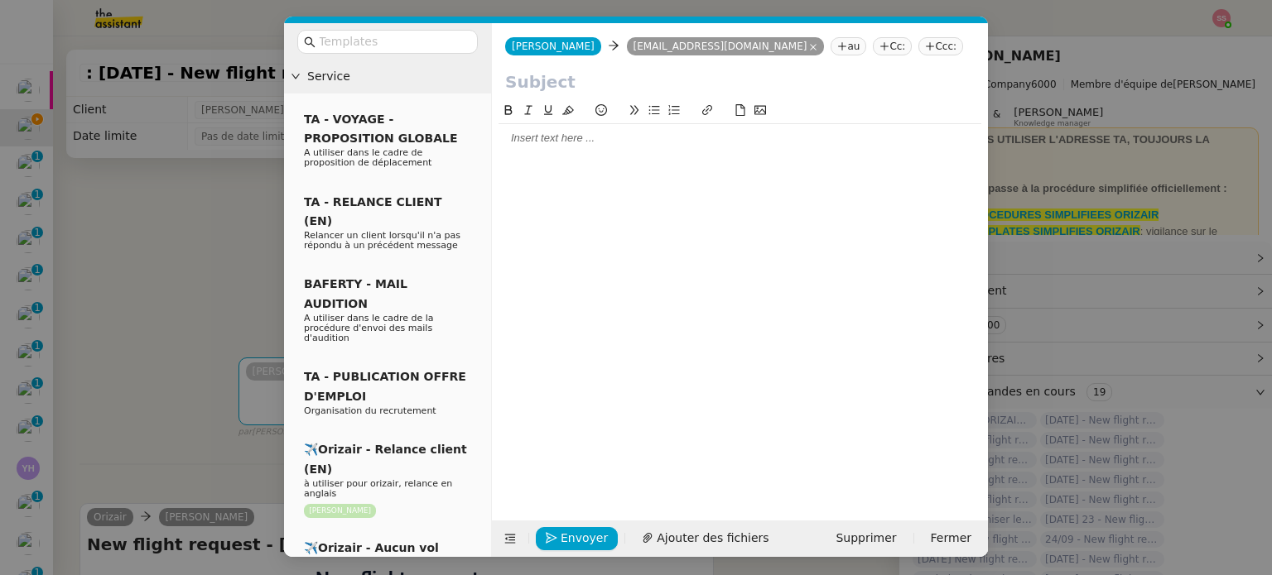
click at [918, 42] on nz-tag "Ccc:" at bounding box center [940, 46] width 45 height 18
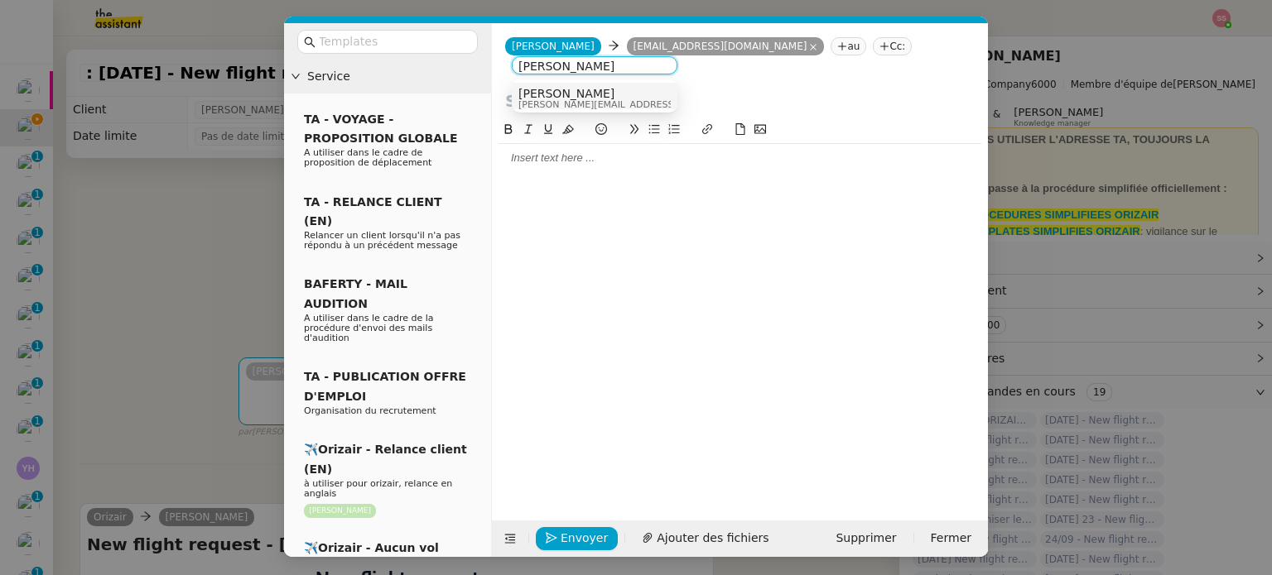
type input "[PERSON_NAME]"
click at [637, 92] on div "[PERSON_NAME] [PERSON_NAME][EMAIL_ADDRESS][DOMAIN_NAME]" at bounding box center [594, 98] width 152 height 22
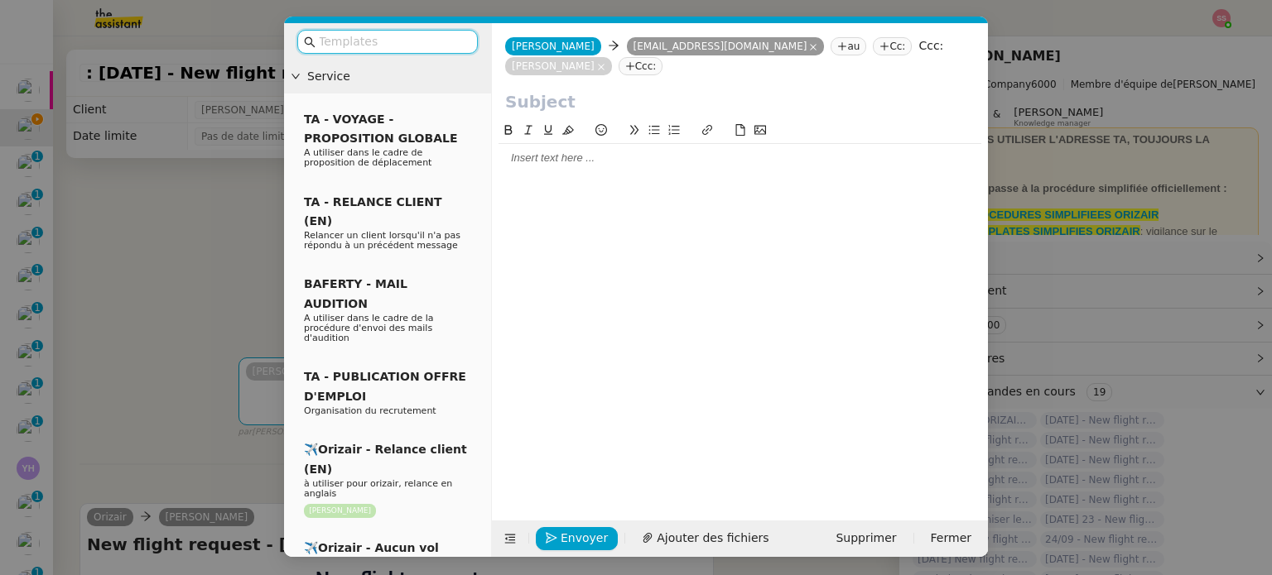
click at [415, 38] on input "text" at bounding box center [393, 41] width 149 height 19
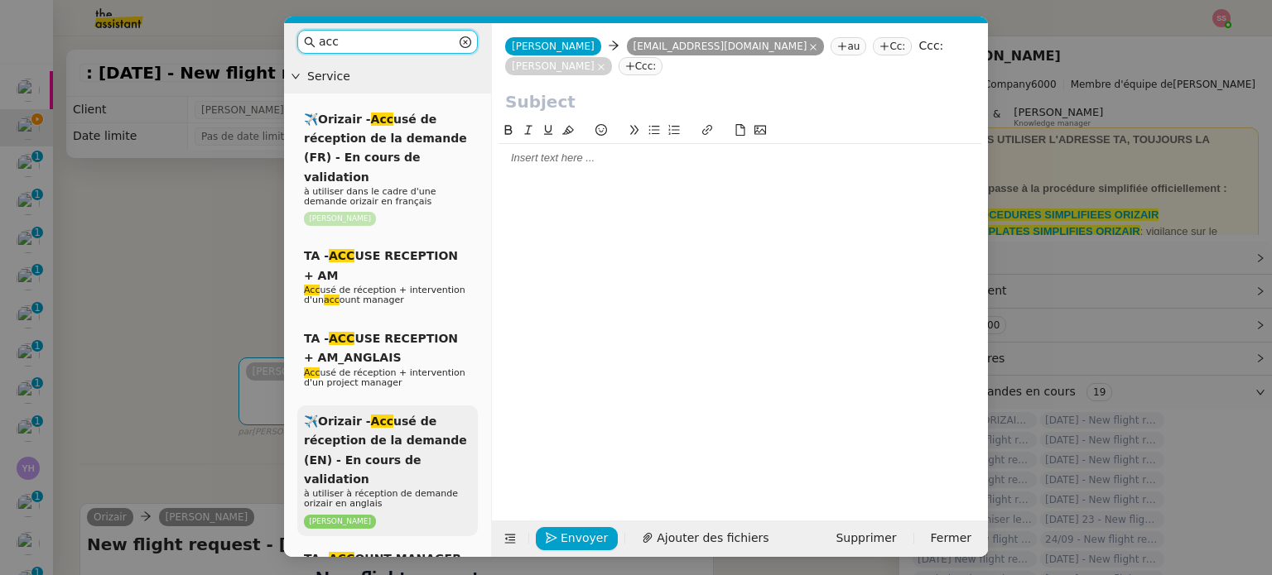
type input "acc"
click at [392, 431] on div "✈️Orizair - Acc usé de réception de la demande (EN) - En cours de validation à …" at bounding box center [387, 471] width 180 height 131
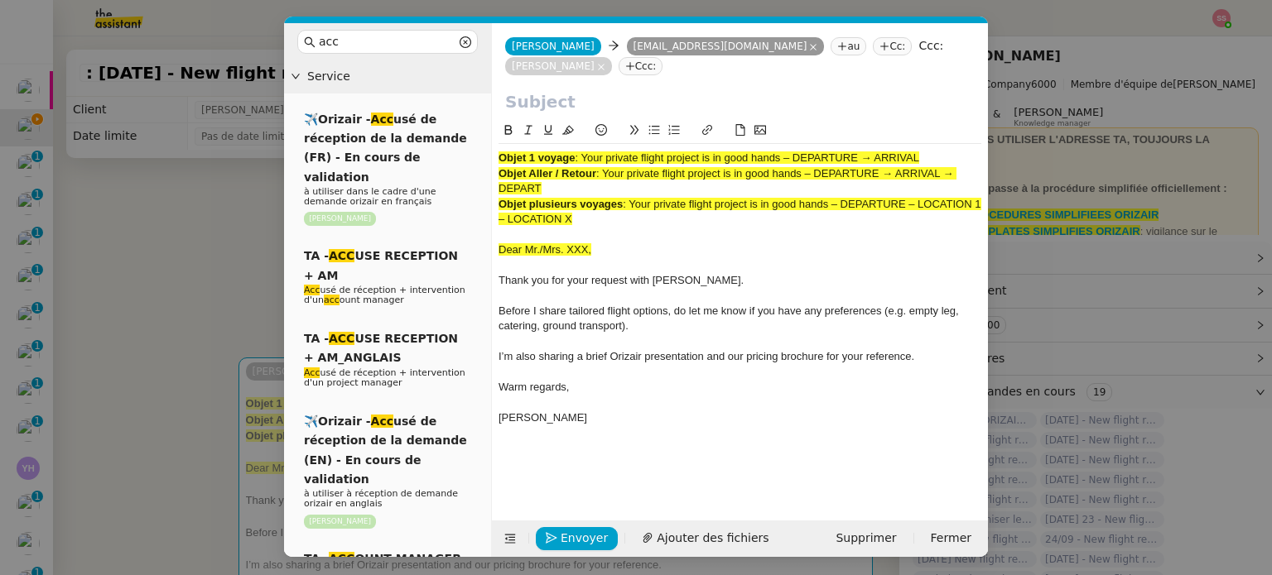
drag, startPoint x: 585, startPoint y: 139, endPoint x: 938, endPoint y: 139, distance: 352.7
click at [938, 151] on div "Objet 1 voyage : Your private flight project is in good hands – DEPARTURE → ARR…" at bounding box center [739, 158] width 483 height 15
click at [747, 90] on input "text" at bounding box center [739, 101] width 469 height 25
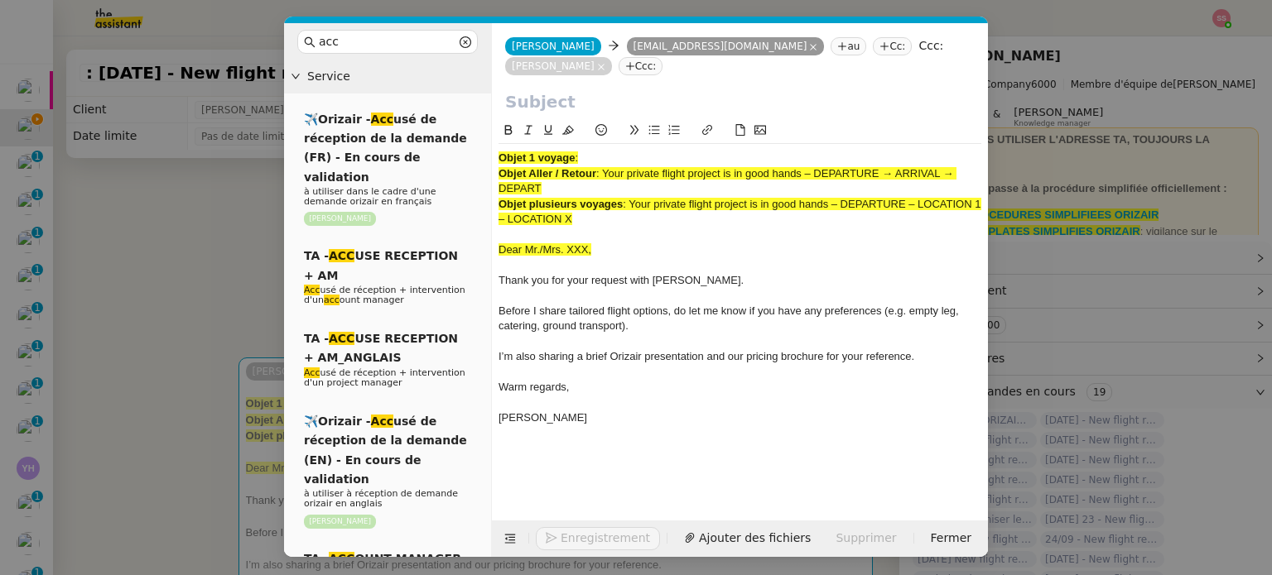
paste input "Your private flight project is in good hands – DEPARTURE → ARRIVAL"
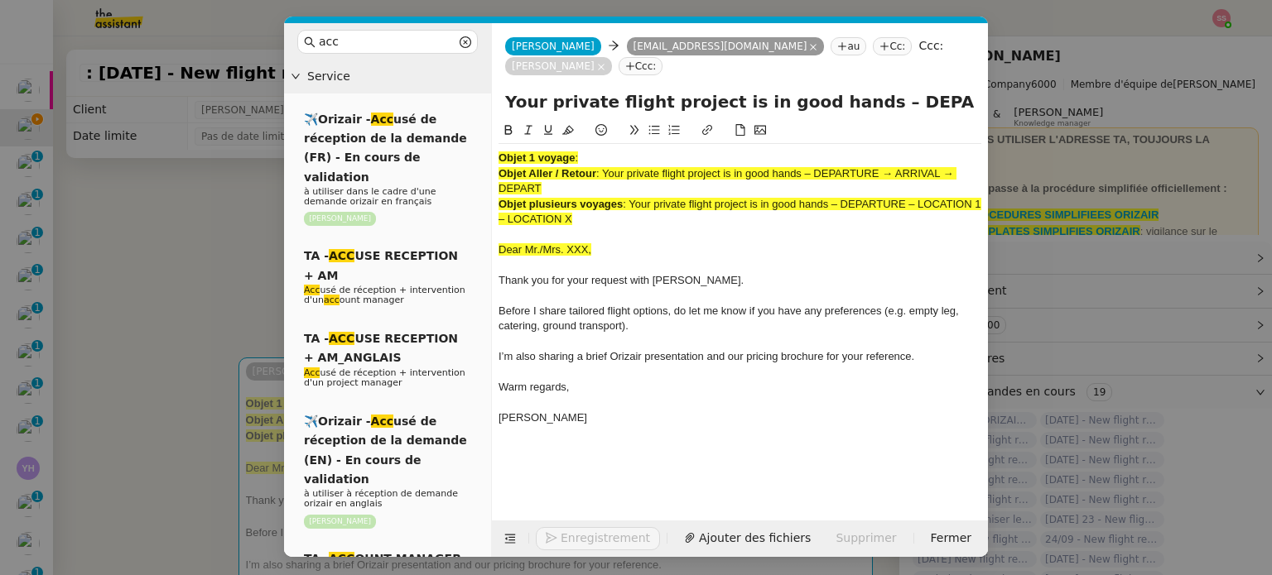
scroll to position [0, 71]
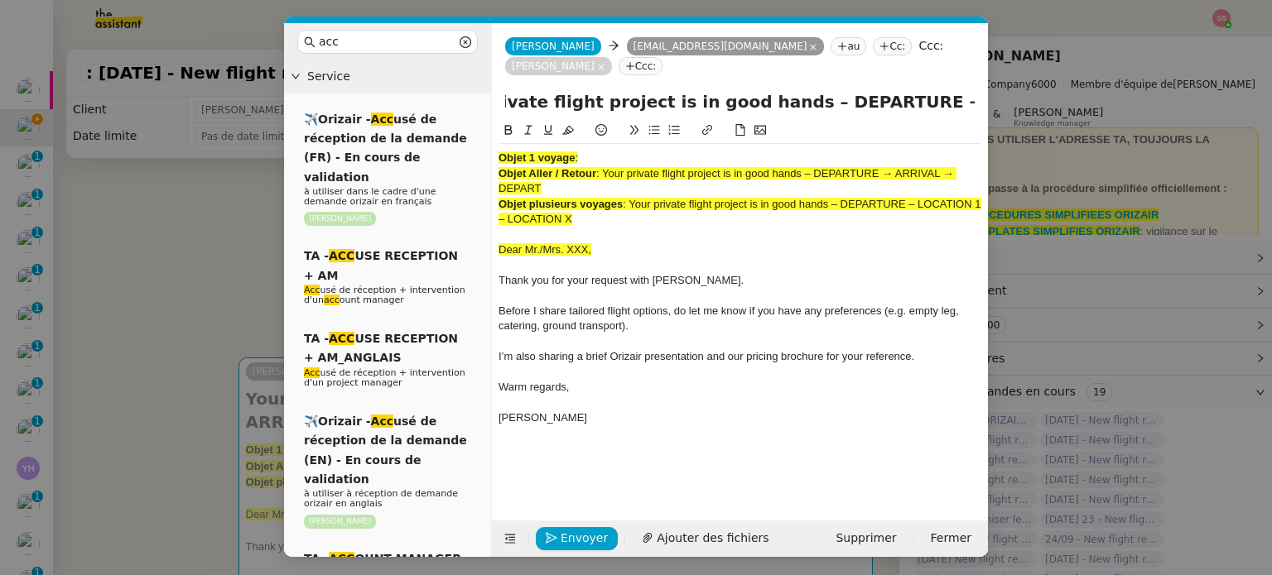
type input "Your private flight project is in good hands – DEPARTURE → ARRIVAL"
drag, startPoint x: 599, startPoint y: 196, endPoint x: 498, endPoint y: 131, distance: 120.3
click at [498, 144] on div "Objet 1 voyage : Objet Aller / Retour : Your private flight project is in good …" at bounding box center [739, 296] width 483 height 304
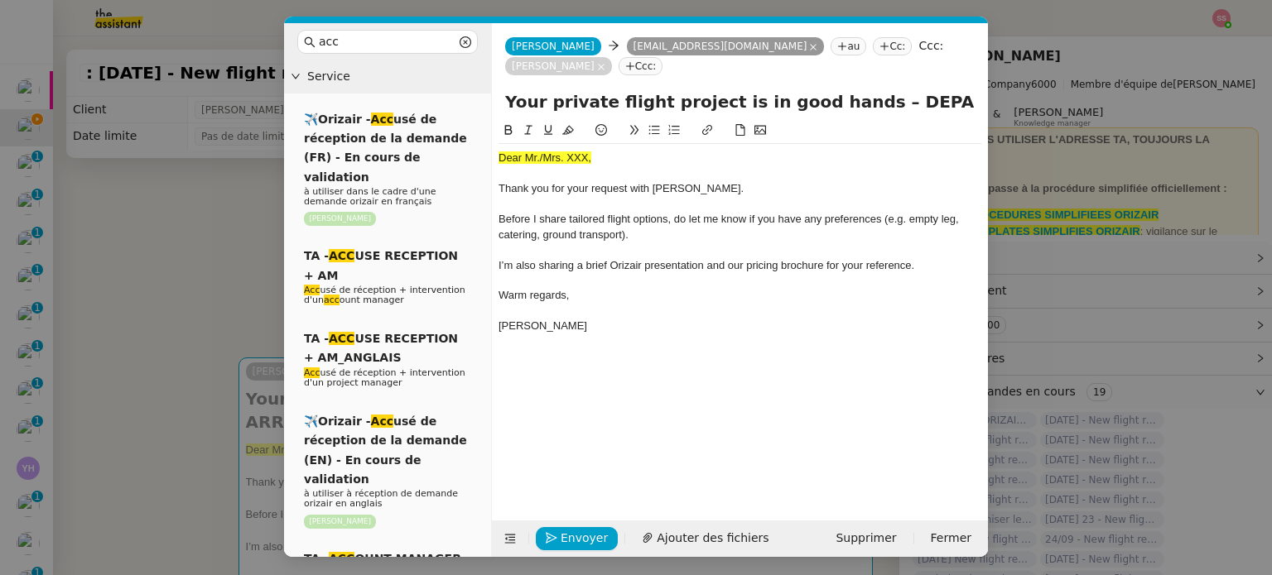
click at [530, 152] on span "Dear Mr./Mrs. XXX," at bounding box center [544, 158] width 93 height 12
click at [567, 126] on icon at bounding box center [568, 130] width 12 height 9
click at [188, 231] on nz-modal-container "acc Service ✈️Orizair - Acc usé de réception de la demande (FR) - En cours de v…" at bounding box center [636, 287] width 1272 height 575
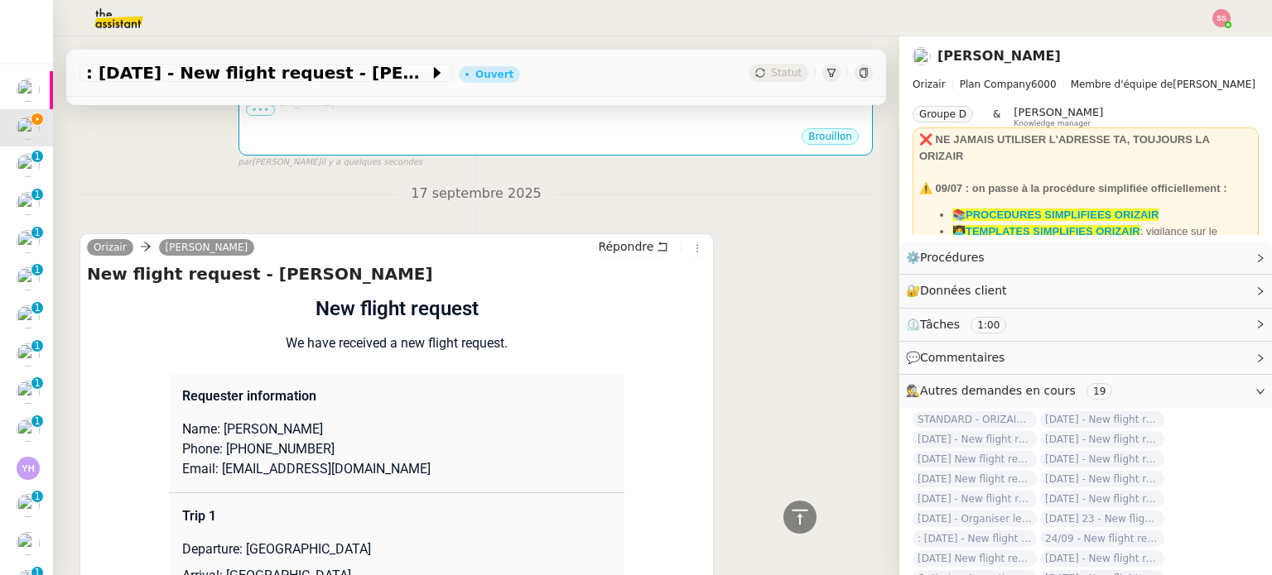
scroll to position [745, 0]
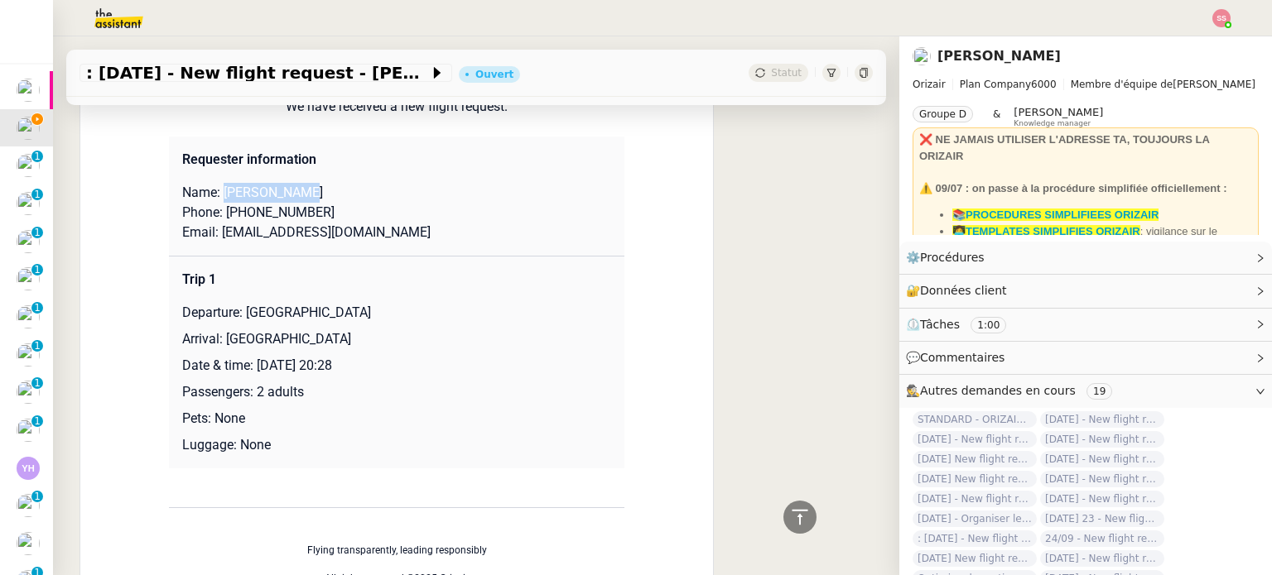
drag, startPoint x: 214, startPoint y: 176, endPoint x: 288, endPoint y: 173, distance: 73.8
click at [288, 183] on p "Name: sarah curtis" at bounding box center [396, 193] width 429 height 20
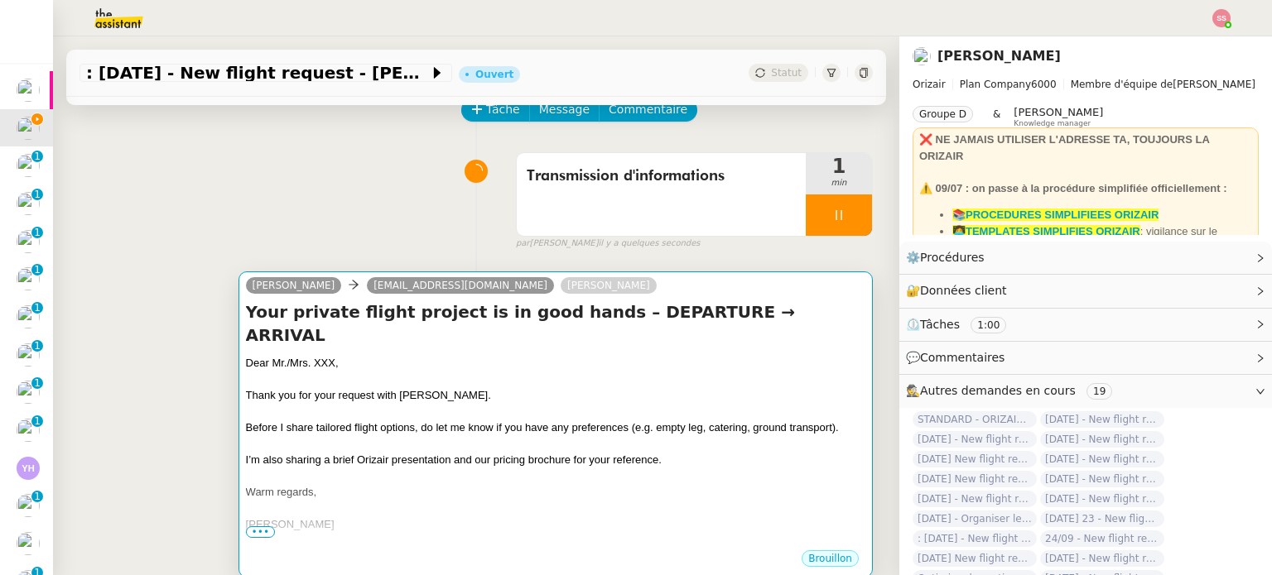
scroll to position [83, 0]
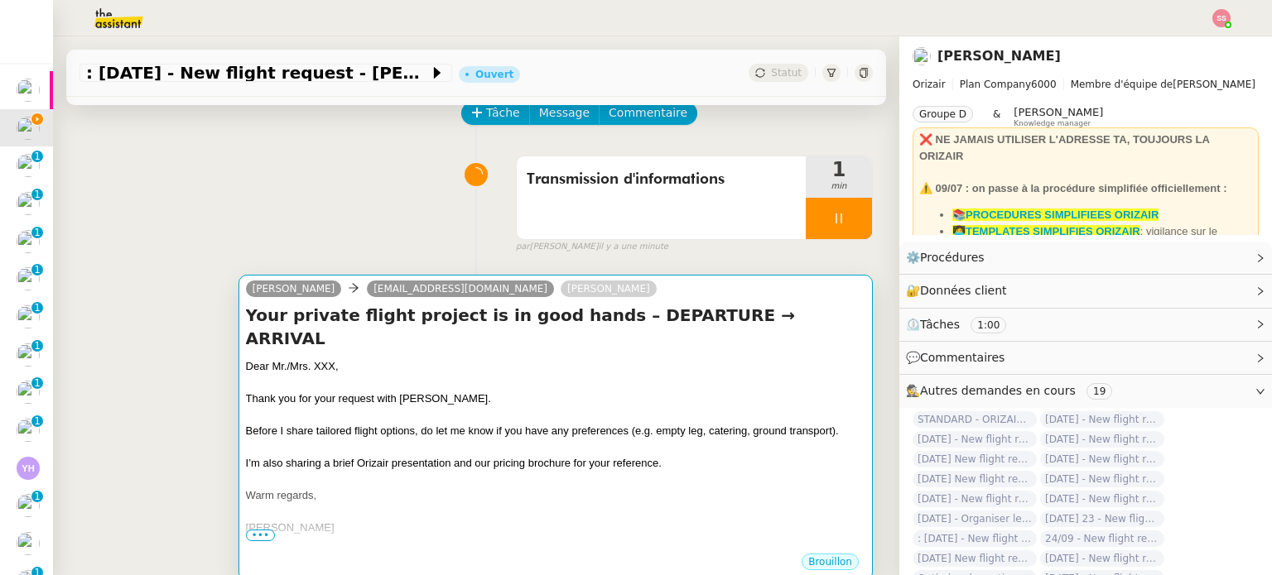
click at [460, 358] on div "Dear Mr./Mrs. XXX," at bounding box center [555, 366] width 619 height 17
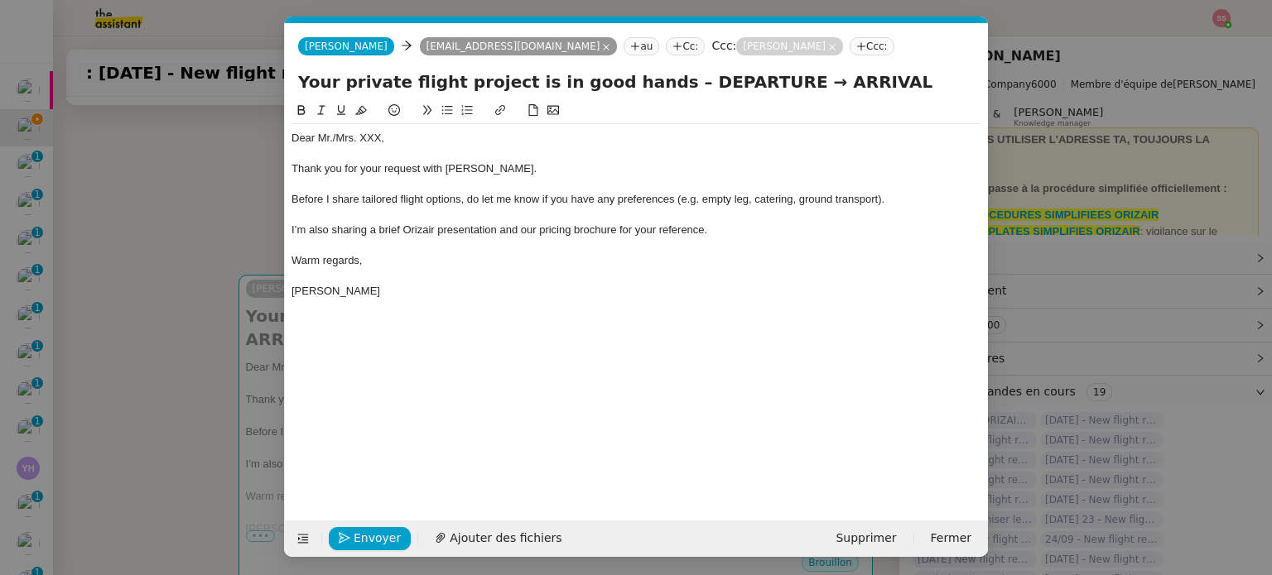
scroll to position [0, 51]
drag, startPoint x: 399, startPoint y: 137, endPoint x: 319, endPoint y: 135, distance: 80.3
click at [319, 135] on div "Dear Mr./Mrs. XXX," at bounding box center [636, 138] width 690 height 15
drag, startPoint x: 321, startPoint y: 140, endPoint x: 331, endPoint y: 138, distance: 10.1
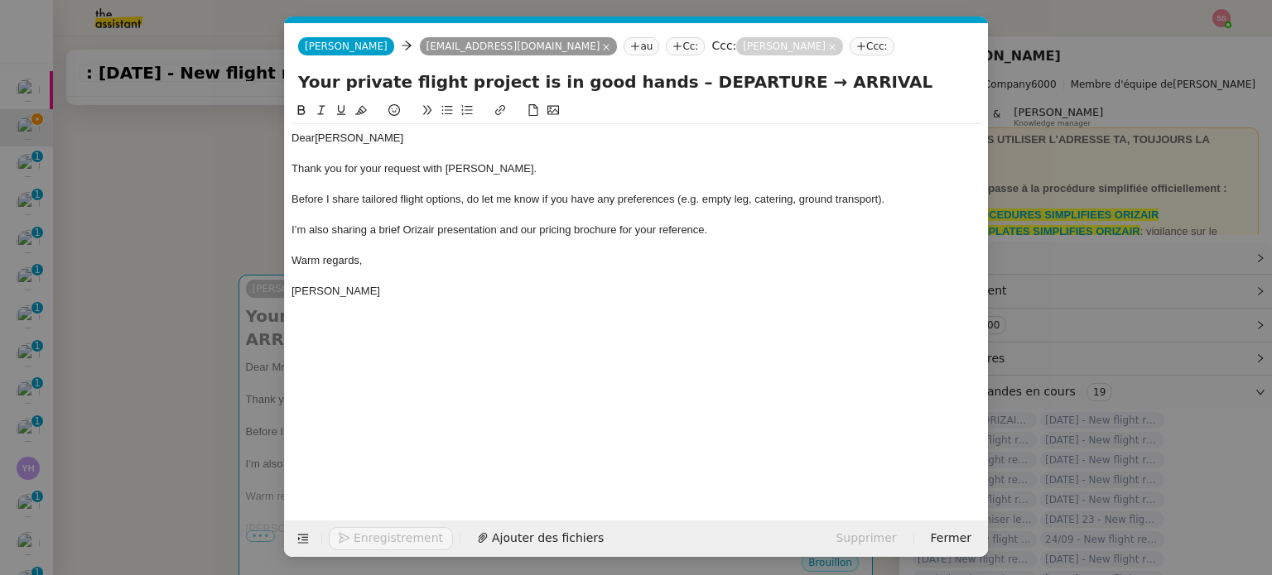
click at [322, 140] on span "sarah curtis" at bounding box center [359, 138] width 89 height 12
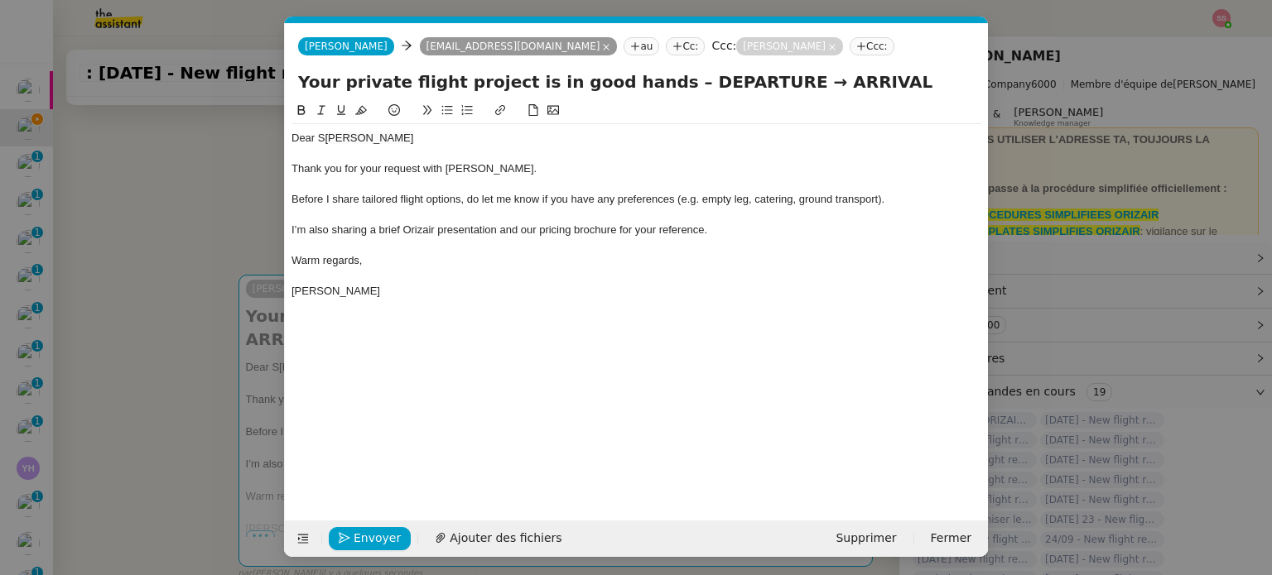
click at [355, 138] on span "arah curtis" at bounding box center [369, 138] width 89 height 12
click at [166, 294] on nz-modal-container "acc Service ✈️Orizair - Acc usé de réception de la demande (FR) - En cours de v…" at bounding box center [636, 287] width 1272 height 575
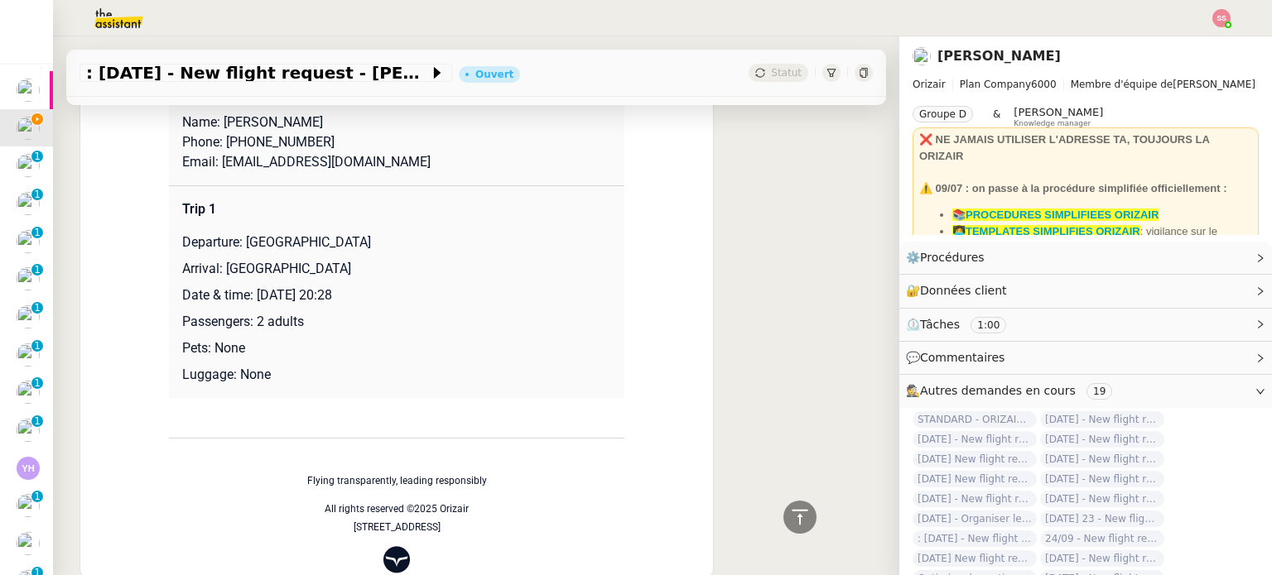
scroll to position [828, 0]
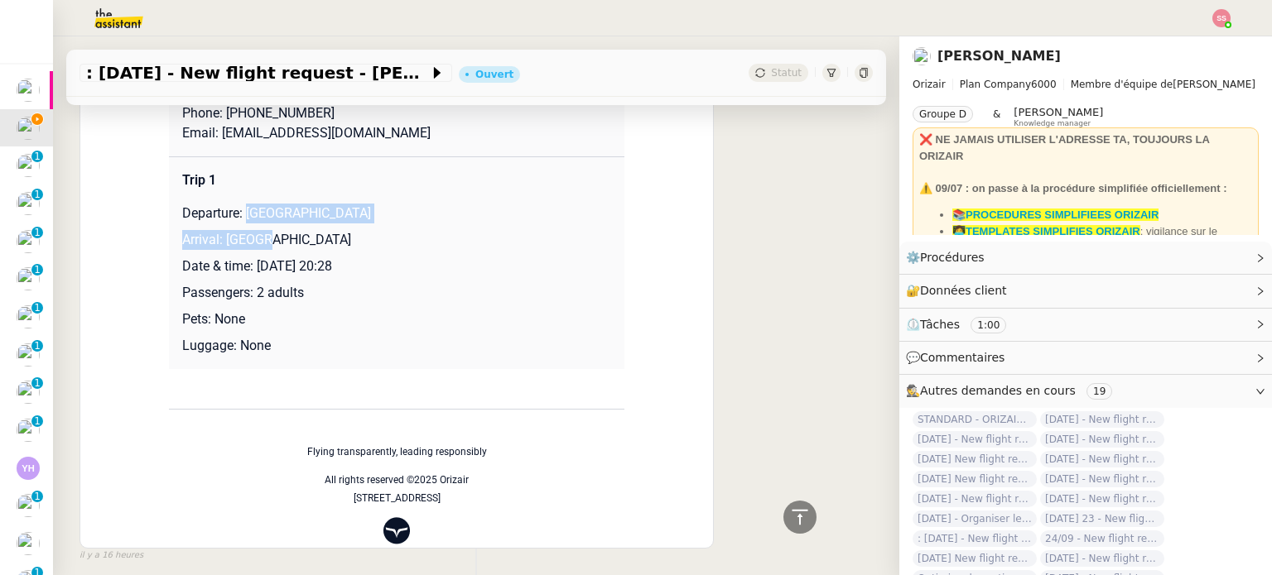
drag, startPoint x: 240, startPoint y: 191, endPoint x: 358, endPoint y: 204, distance: 119.1
click at [358, 204] on td "Trip 1 Departure: Edinburgh Airport Arrival: Malaga Date & time: 30th October 2…" at bounding box center [396, 263] width 455 height 213
drag, startPoint x: 348, startPoint y: 196, endPoint x: 242, endPoint y: 193, distance: 106.0
click at [242, 204] on p "Departure: Edinburgh Airport" at bounding box center [396, 214] width 429 height 20
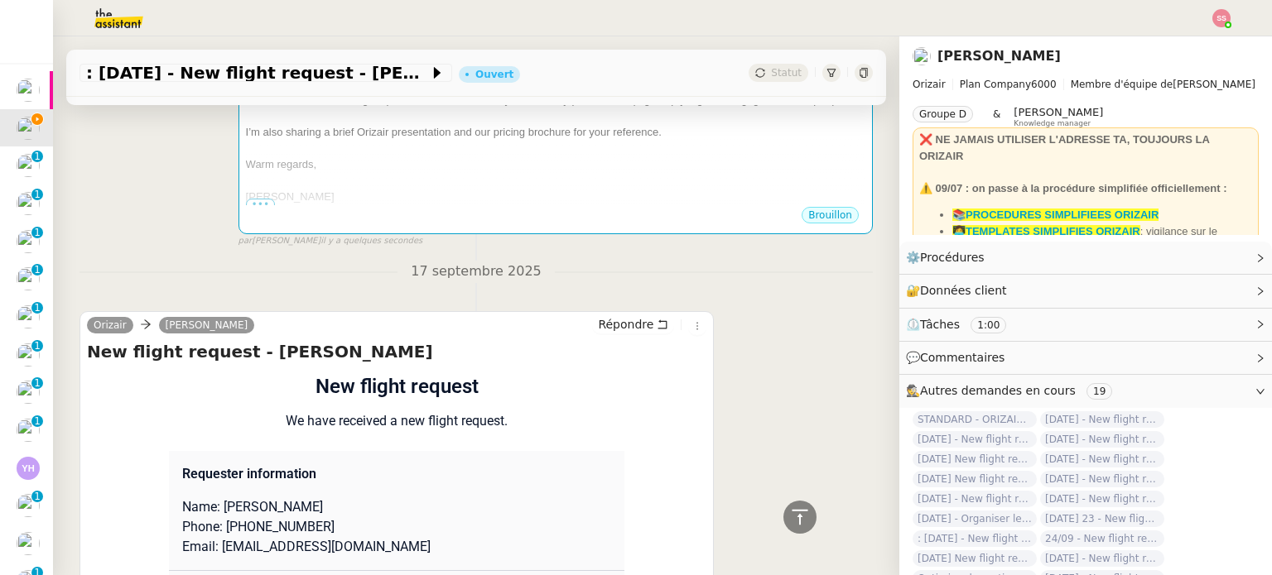
scroll to position [248, 0]
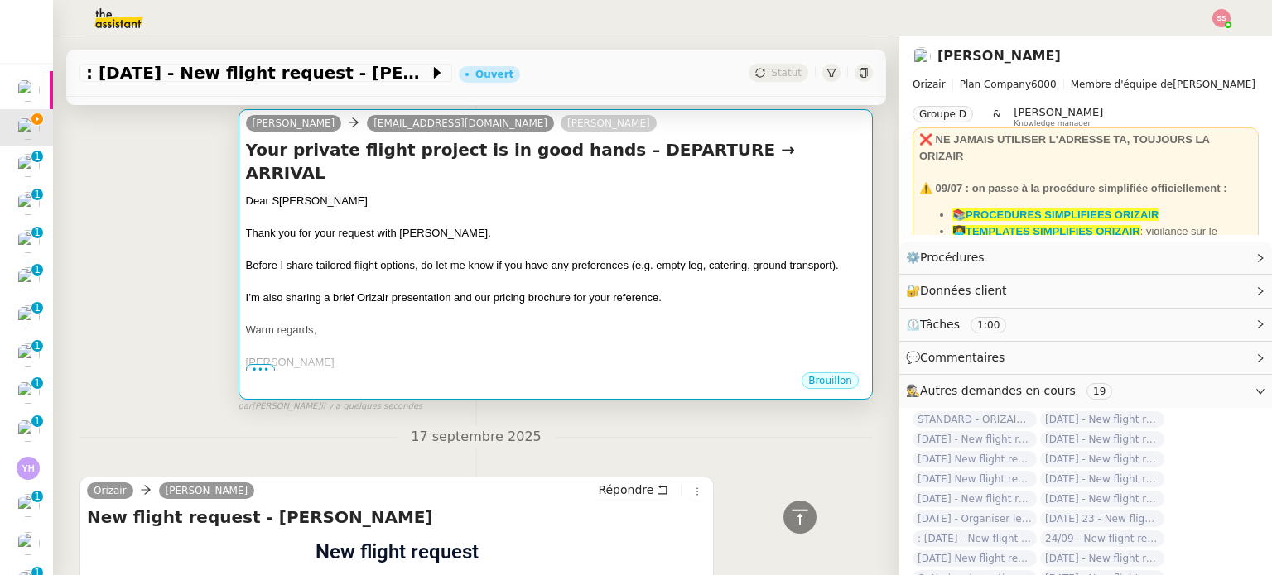
click at [581, 209] on div at bounding box center [555, 217] width 619 height 17
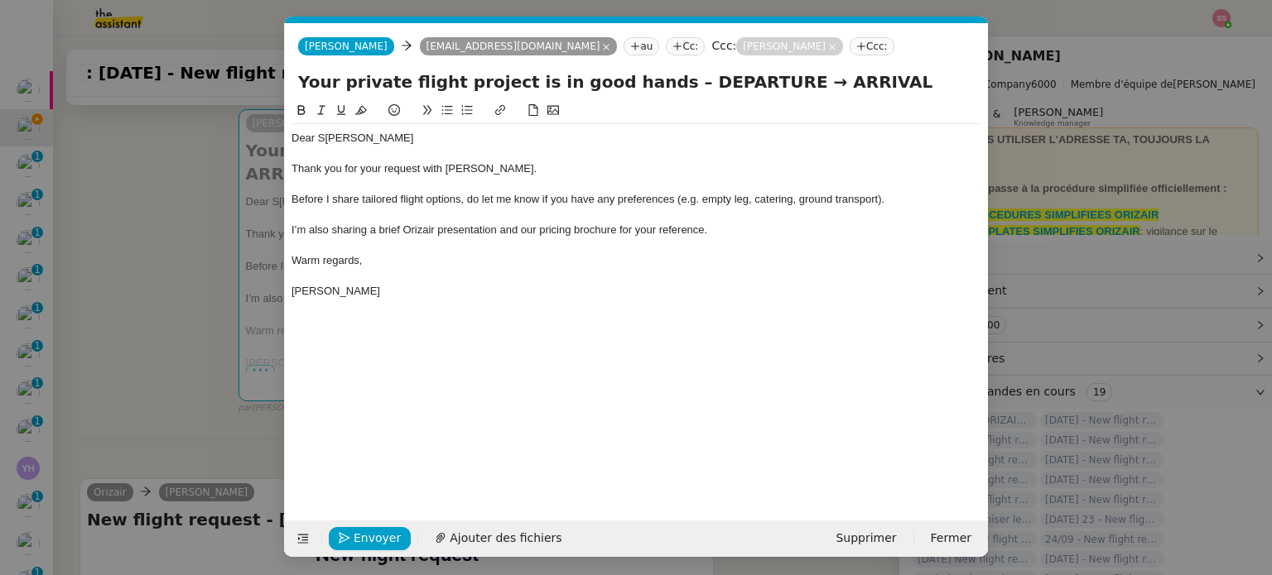
scroll to position [0, 51]
drag, startPoint x: 742, startPoint y: 83, endPoint x: 647, endPoint y: 84, distance: 94.4
click at [647, 84] on input "Your private flight project is in good hands – DEPARTURE → ARRIVAL" at bounding box center [636, 82] width 676 height 25
paste input "Edinburgh Airport"
type input "Your private flight project is in good hands – Edinburgh Airport → ARRIVAL"
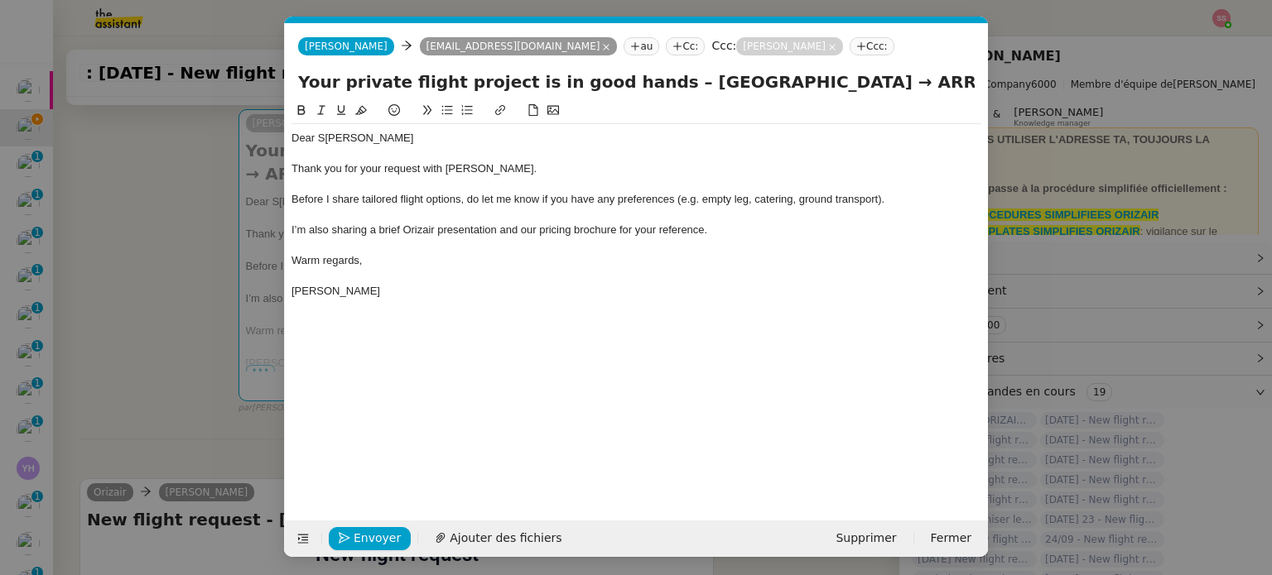
click at [214, 254] on nz-modal-container "acc Service ✈️Orizair - Acc usé de réception de la demande (FR) - En cours de v…" at bounding box center [636, 287] width 1272 height 575
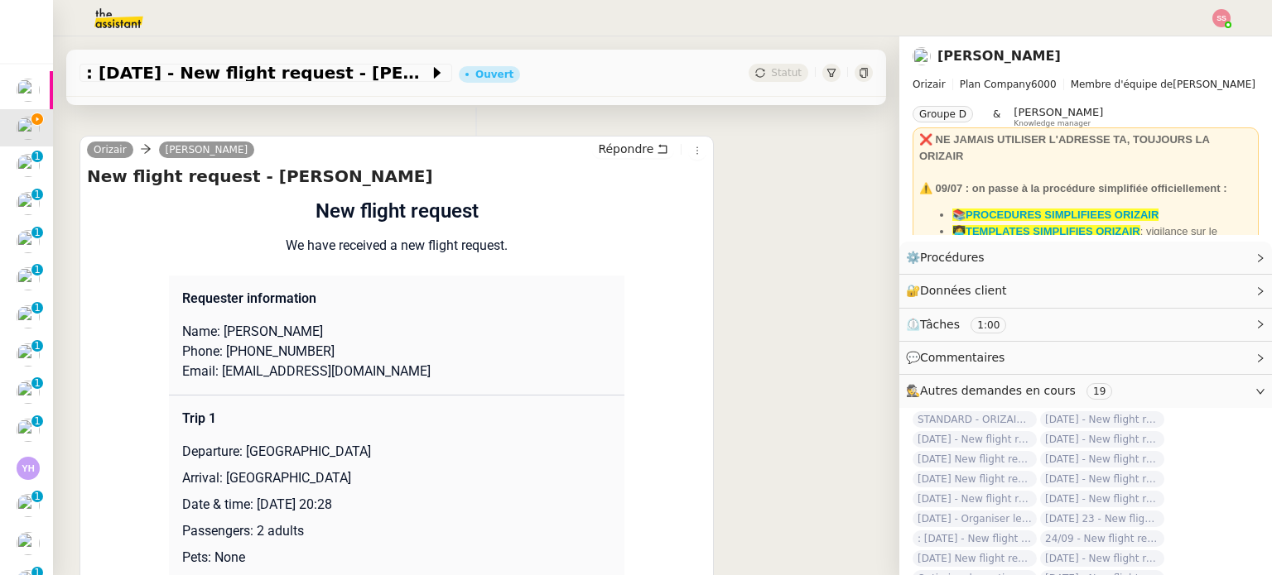
scroll to position [662, 0]
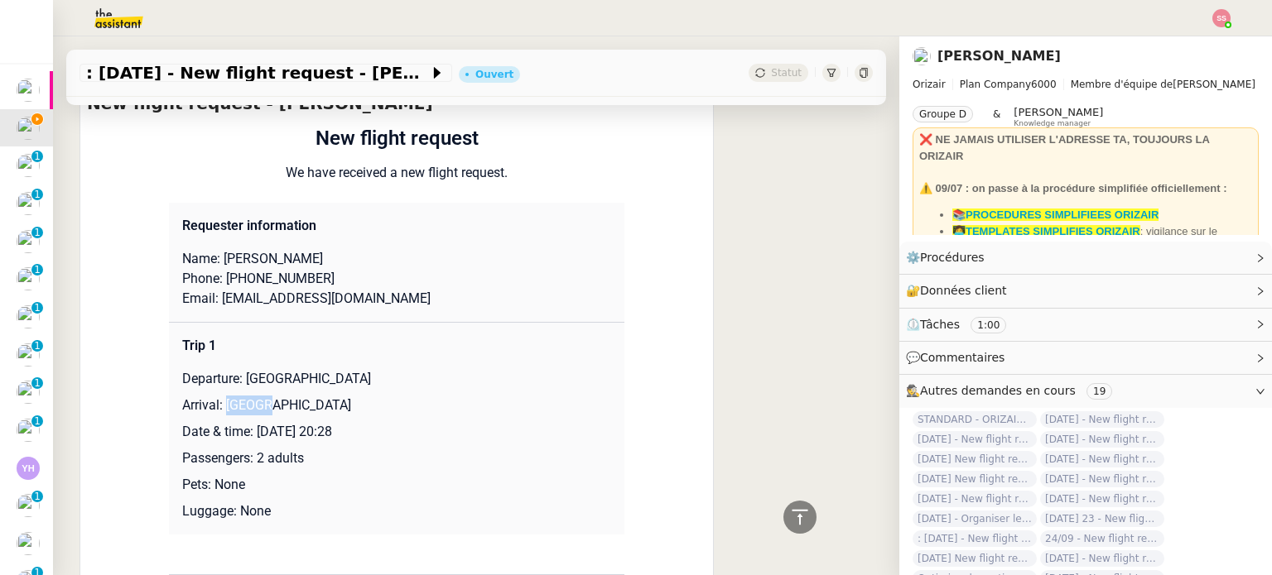
drag, startPoint x: 218, startPoint y: 387, endPoint x: 281, endPoint y: 380, distance: 64.1
click at [281, 396] on p "Arrival: Malaga" at bounding box center [396, 406] width 429 height 20
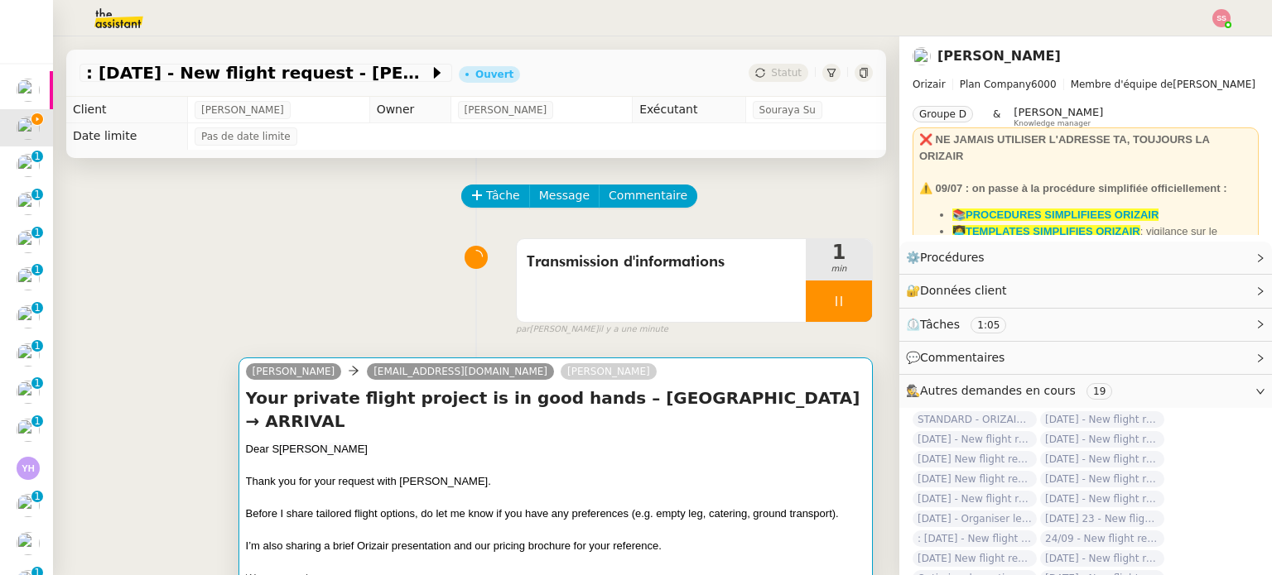
scroll to position [0, 0]
click at [683, 441] on div "Dear S arah Curtis" at bounding box center [555, 449] width 619 height 17
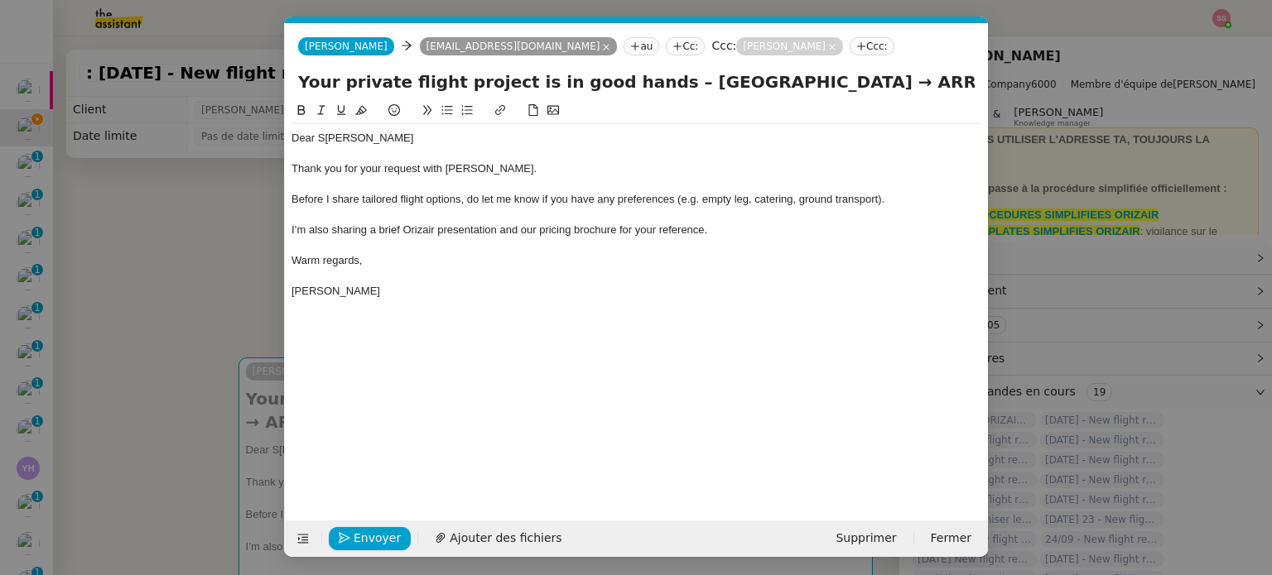
scroll to position [0, 51]
drag, startPoint x: 886, startPoint y: 92, endPoint x: 815, endPoint y: 85, distance: 71.5
click at [815, 85] on input "Your private flight project is in good hands – Edinburgh Airport → ARRIVAL" at bounding box center [636, 82] width 676 height 25
paste input "Malaga"
type input "Your private flight project is in good hands – Edinburgh Airport → Malaga"
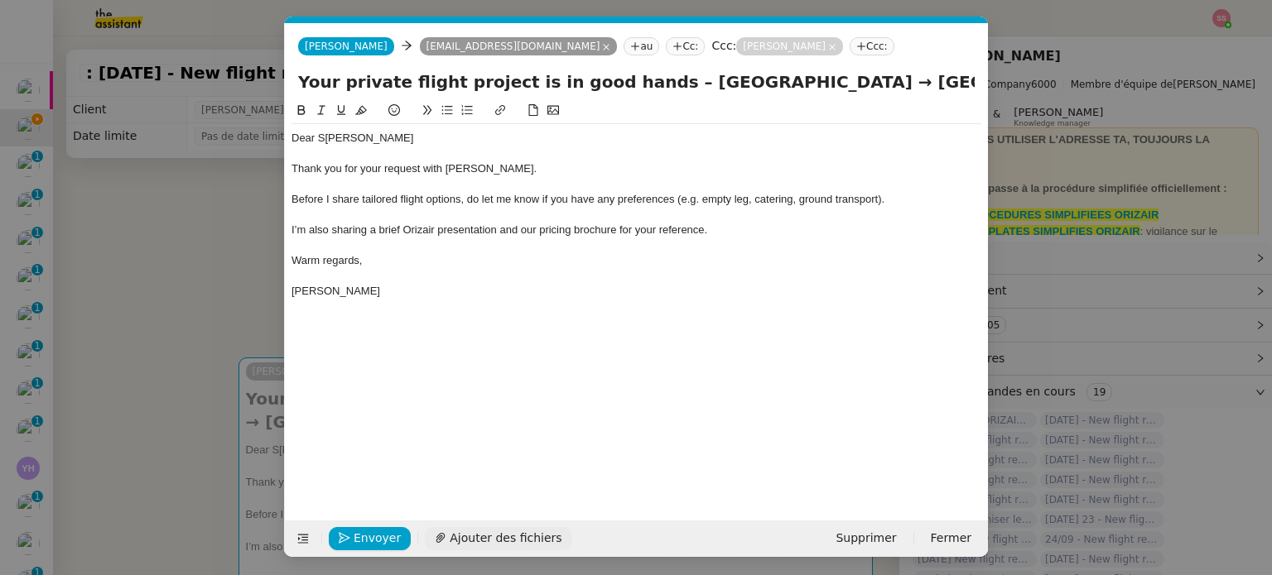
click at [466, 536] on span "Ajouter des fichiers" at bounding box center [506, 538] width 112 height 19
click at [385, 543] on span "Envoyer" at bounding box center [377, 538] width 47 height 19
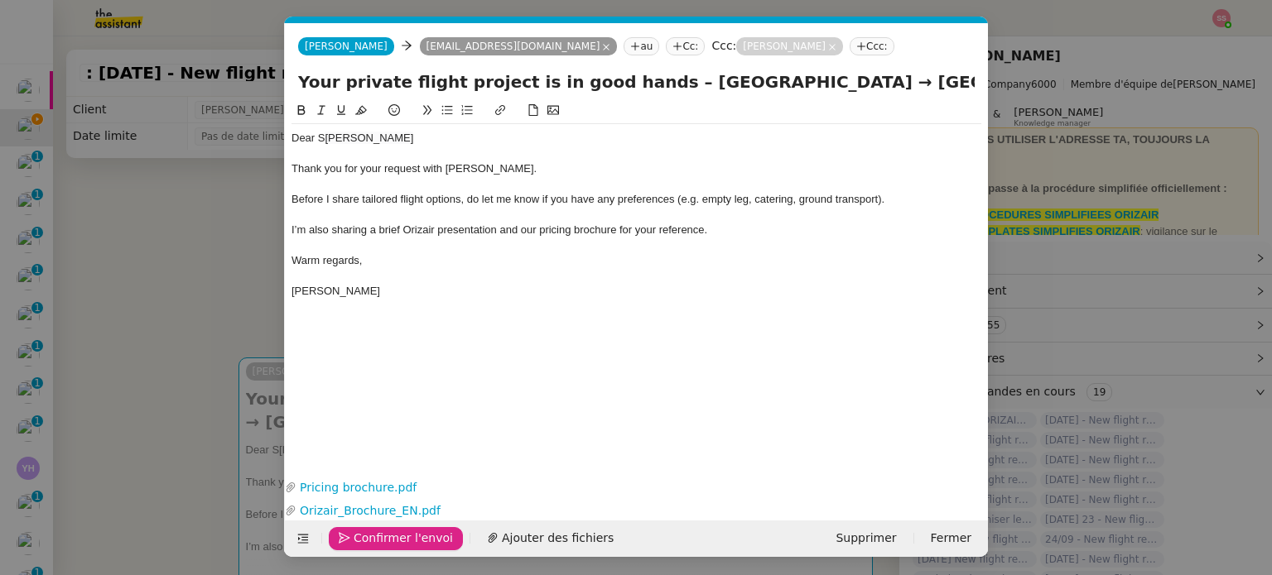
click at [385, 543] on span "Confirmer l'envoi" at bounding box center [403, 538] width 99 height 19
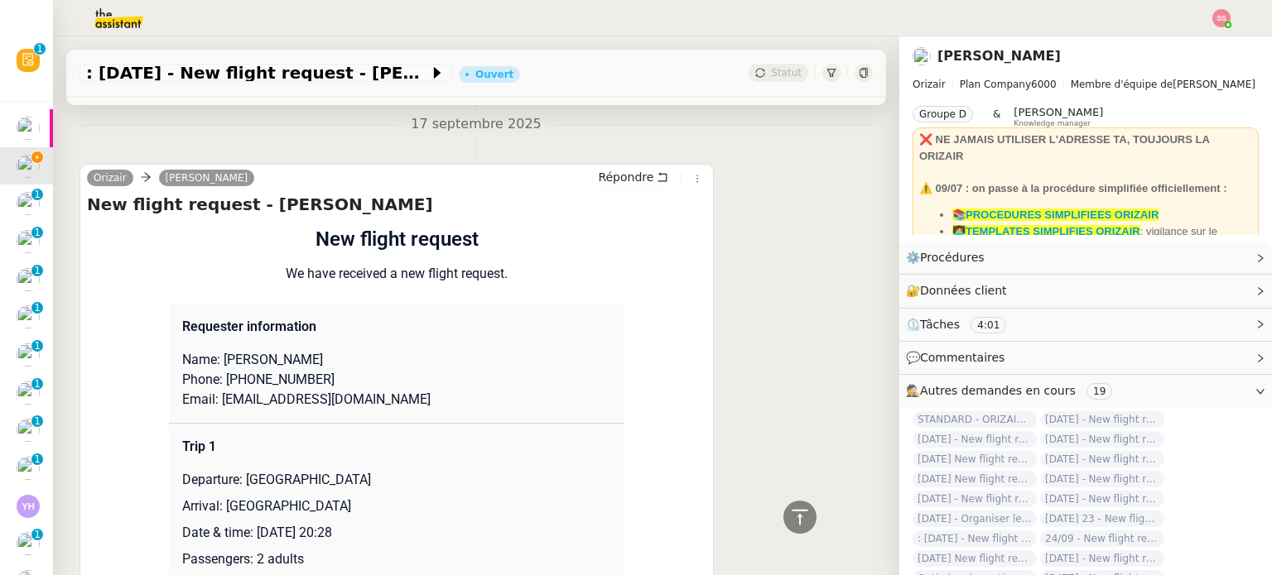
scroll to position [828, 0]
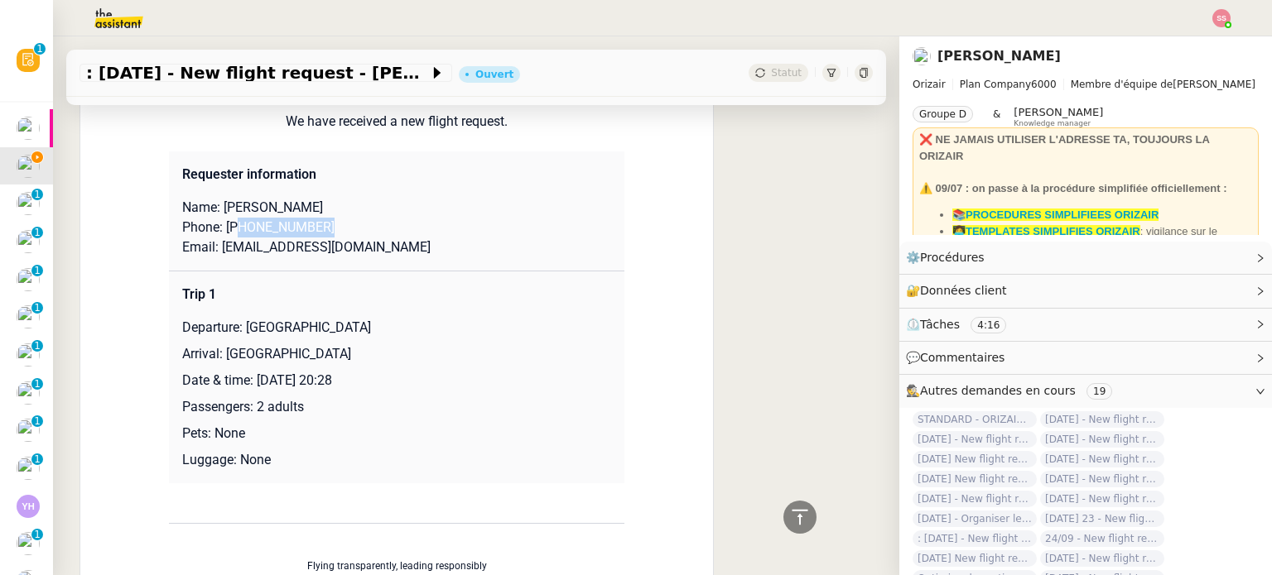
drag, startPoint x: 230, startPoint y: 209, endPoint x: 354, endPoint y: 201, distance: 123.6
click at [354, 218] on p "Phone: +4407746739740" at bounding box center [396, 228] width 429 height 20
drag, startPoint x: 332, startPoint y: 206, endPoint x: 226, endPoint y: 211, distance: 106.1
click at [226, 218] on p "Phone: +4407746739740" at bounding box center [396, 228] width 429 height 20
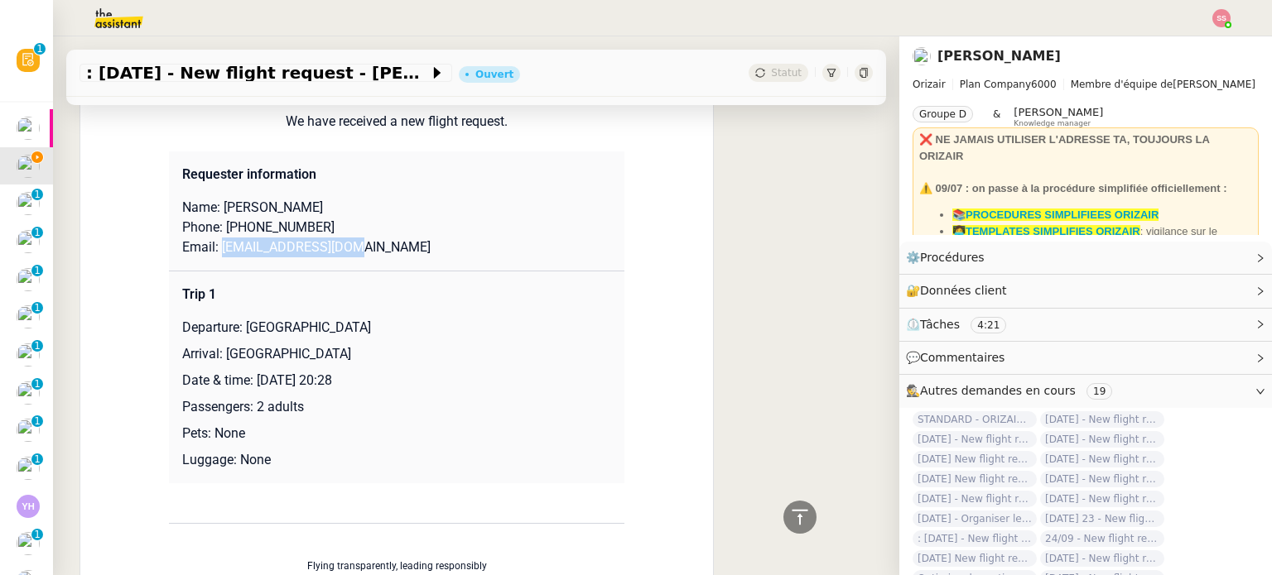
drag, startPoint x: 368, startPoint y: 228, endPoint x: 214, endPoint y: 227, distance: 154.0
click at [214, 238] on p "Email: hobdawg@hotmail.com" at bounding box center [396, 248] width 429 height 20
drag, startPoint x: 241, startPoint y: 307, endPoint x: 383, endPoint y: 303, distance: 142.5
click at [383, 318] on p "Departure: Edinburgh Airport" at bounding box center [396, 328] width 429 height 20
drag, startPoint x: 216, startPoint y: 332, endPoint x: 267, endPoint y: 334, distance: 51.4
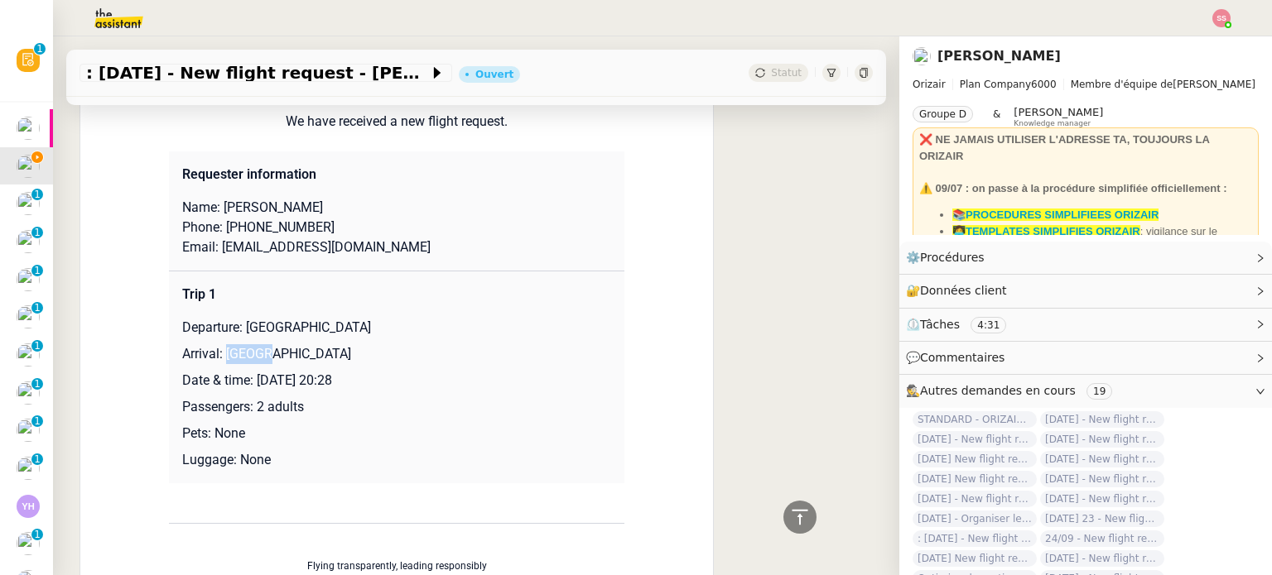
click at [267, 344] on p "Arrival: Malaga" at bounding box center [396, 354] width 429 height 20
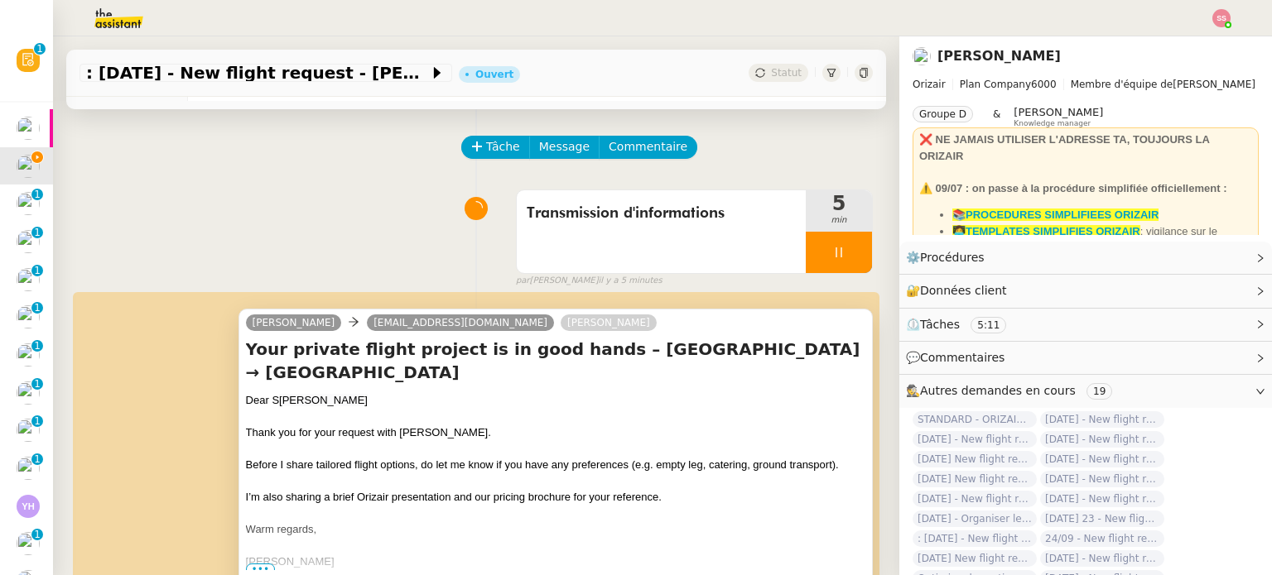
scroll to position [0, 0]
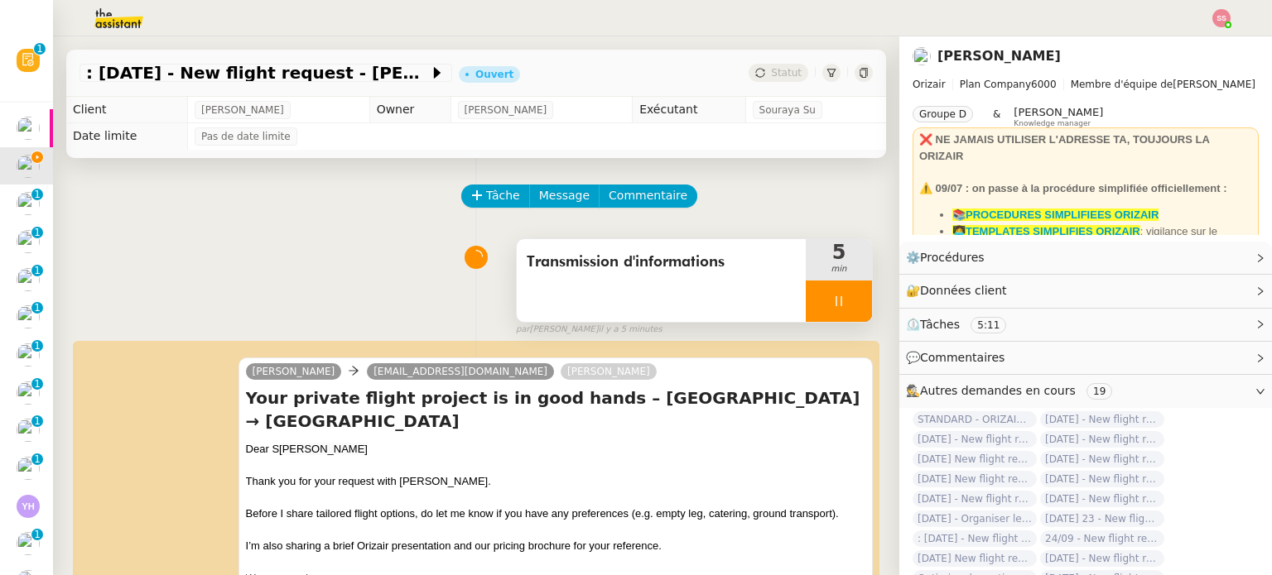
click at [832, 307] on icon at bounding box center [838, 301] width 13 height 13
click at [839, 304] on button at bounding box center [855, 301] width 33 height 41
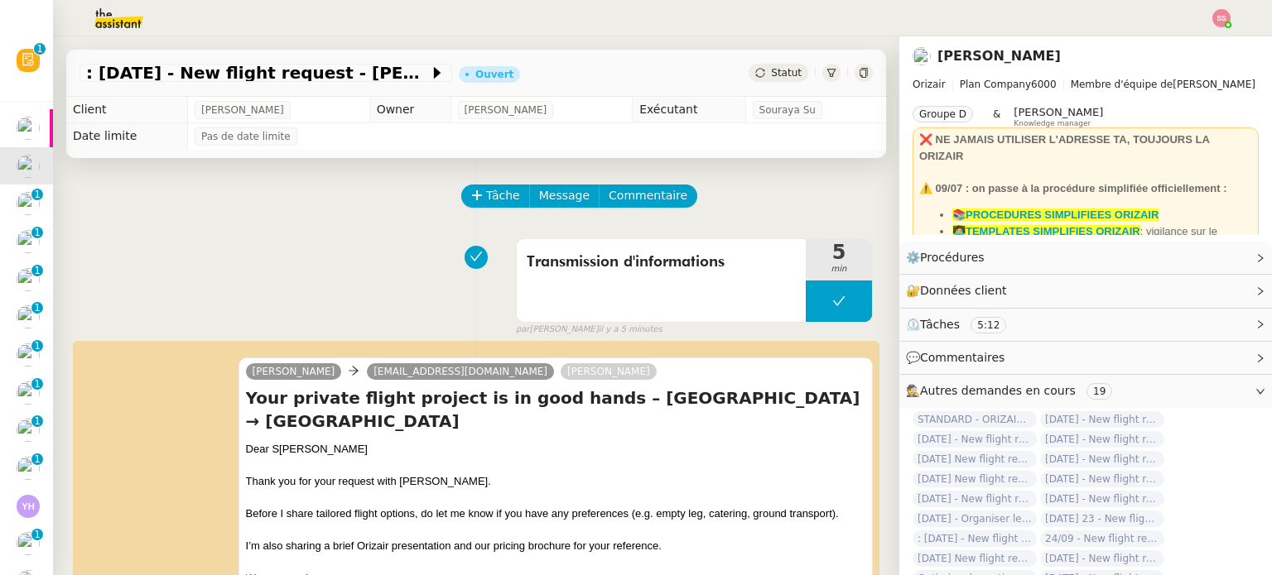
click at [752, 82] on div ": 30th October 2025 - New flight request - sarah curtis Ouvert Statut" at bounding box center [476, 73] width 820 height 47
click at [765, 82] on div "Statut" at bounding box center [778, 73] width 60 height 18
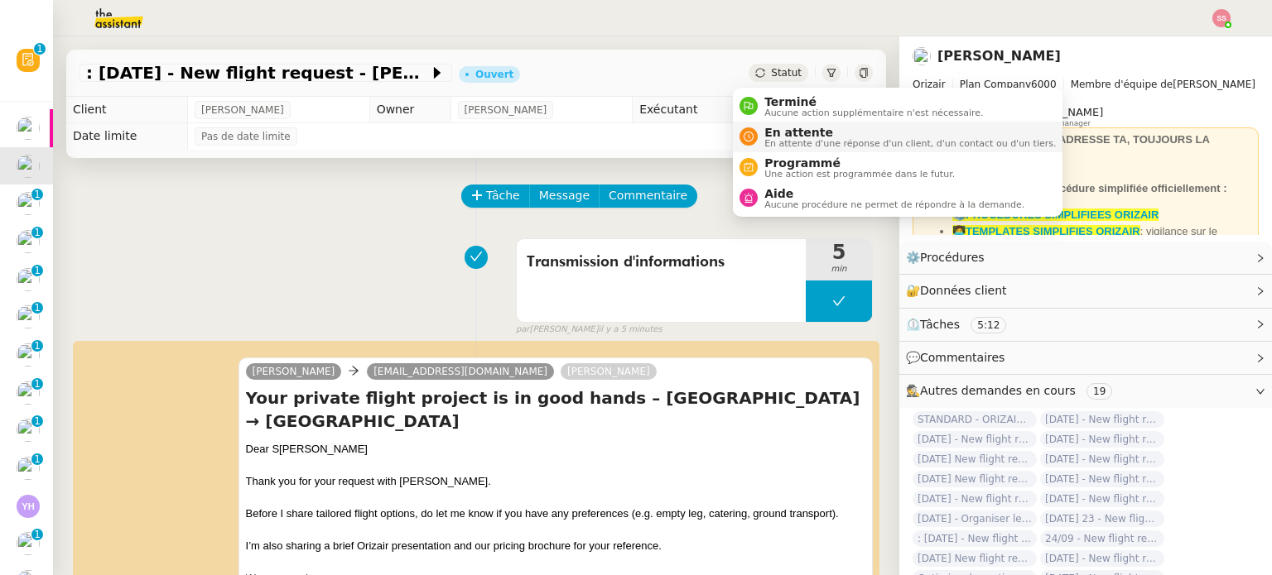
click at [784, 139] on span "En attente d'une réponse d'un client, d'un contact ou d'un tiers." at bounding box center [909, 143] width 291 height 9
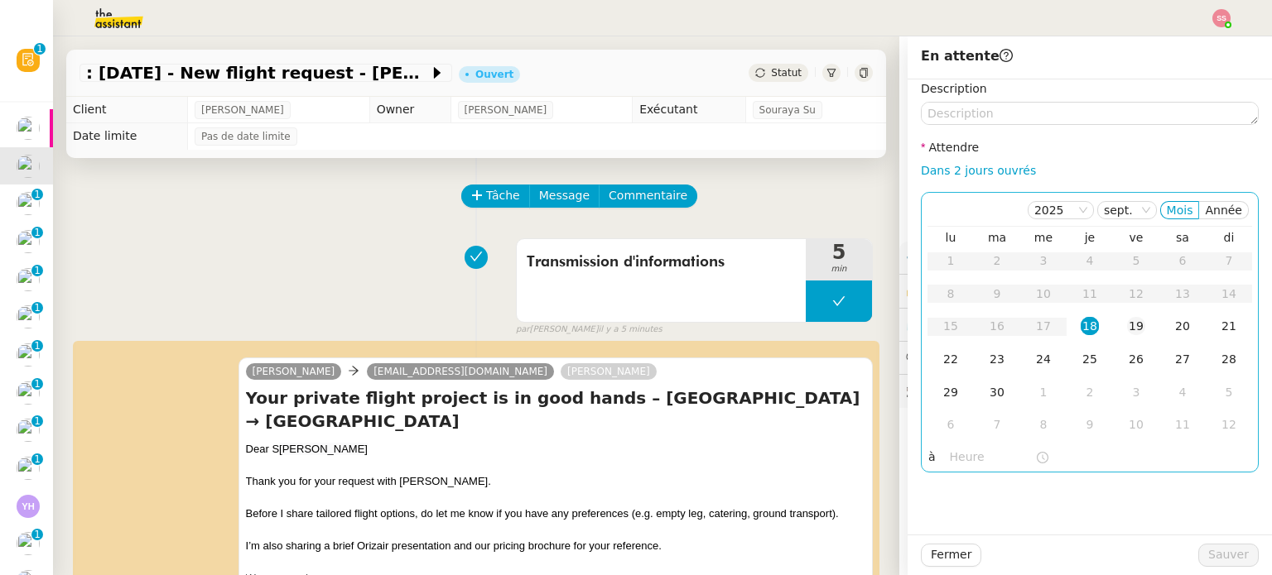
click at [1127, 325] on div "19" at bounding box center [1136, 326] width 18 height 18
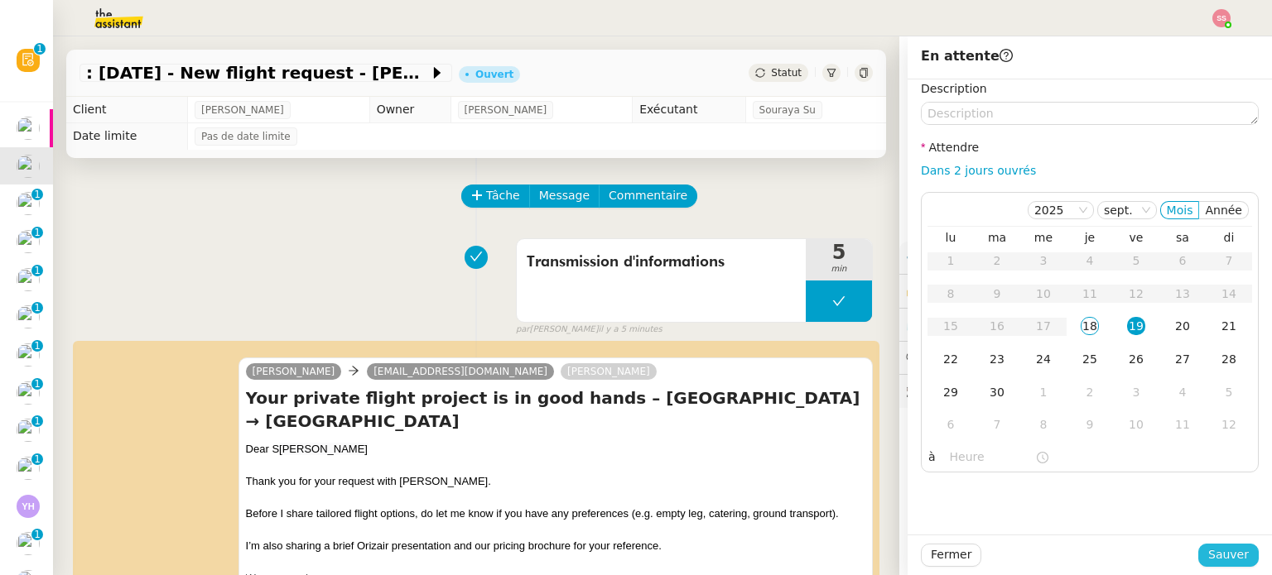
click at [1200, 551] on button "Sauver" at bounding box center [1228, 555] width 60 height 23
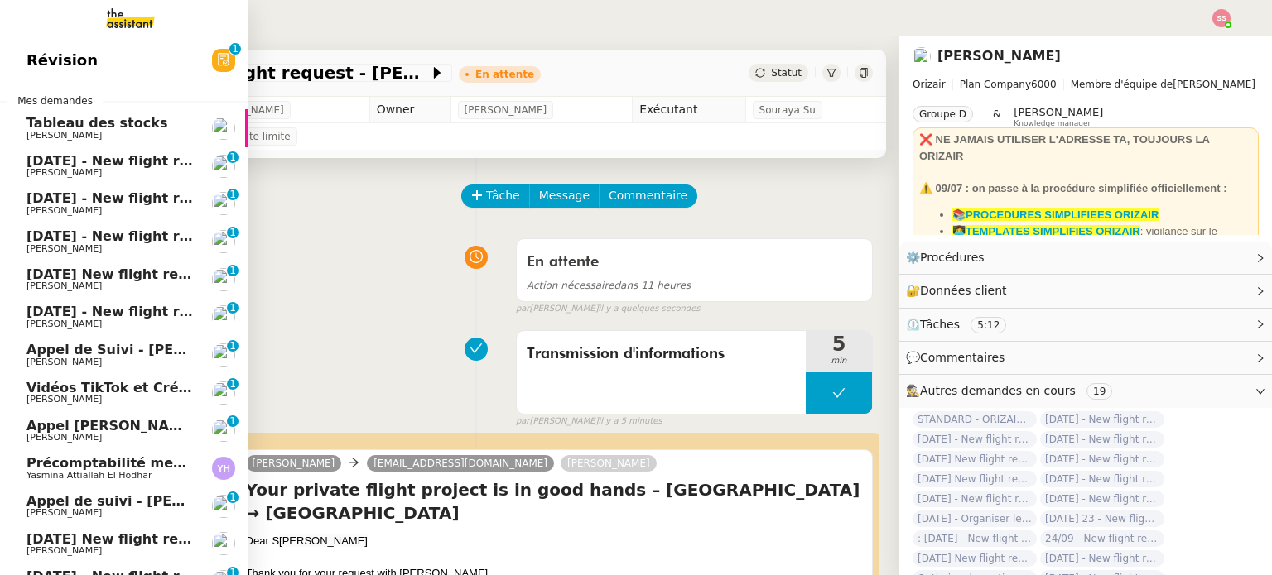
click at [86, 166] on span "[DATE] - New flight request - [PERSON_NAME]" at bounding box center [197, 161] width 342 height 16
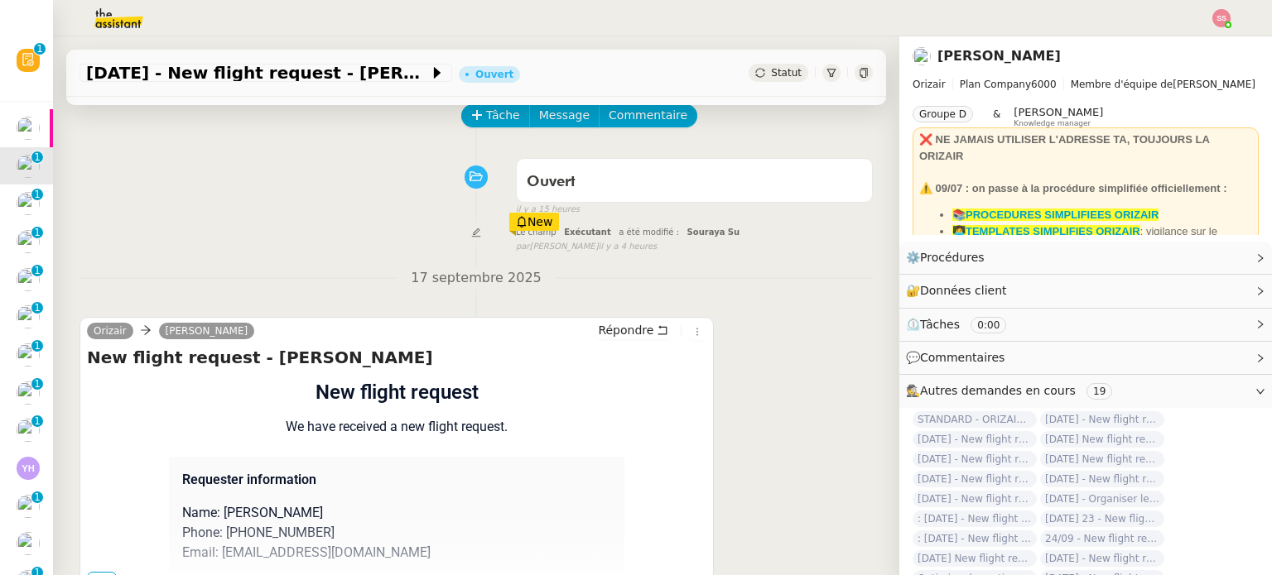
scroll to position [222, 0]
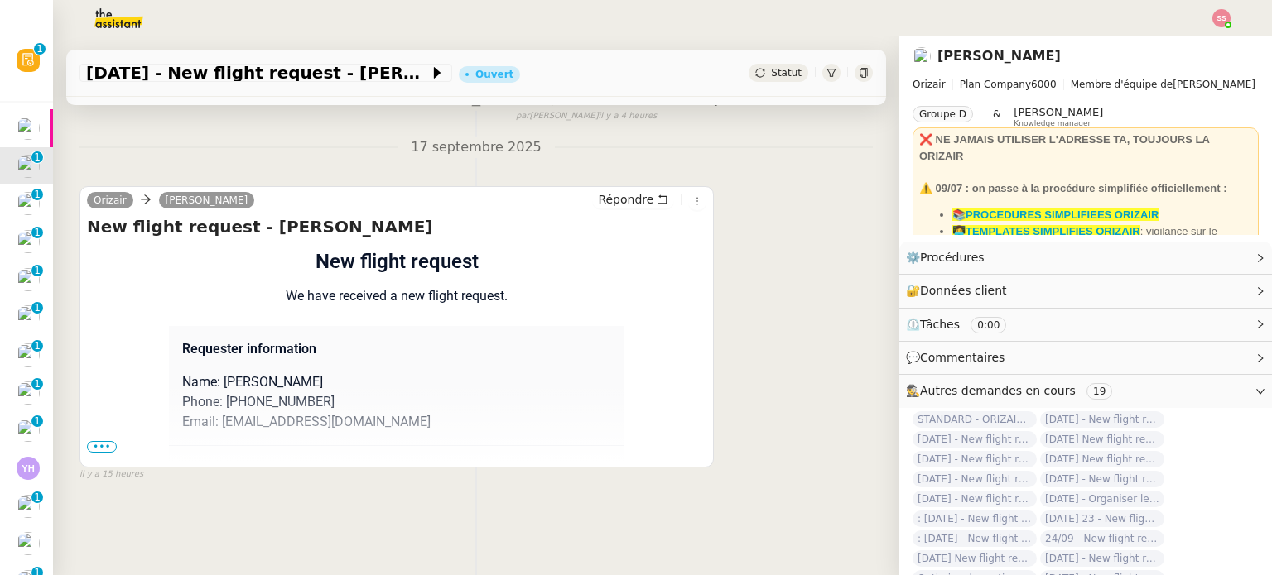
click at [105, 443] on span "•••" at bounding box center [102, 447] width 30 height 12
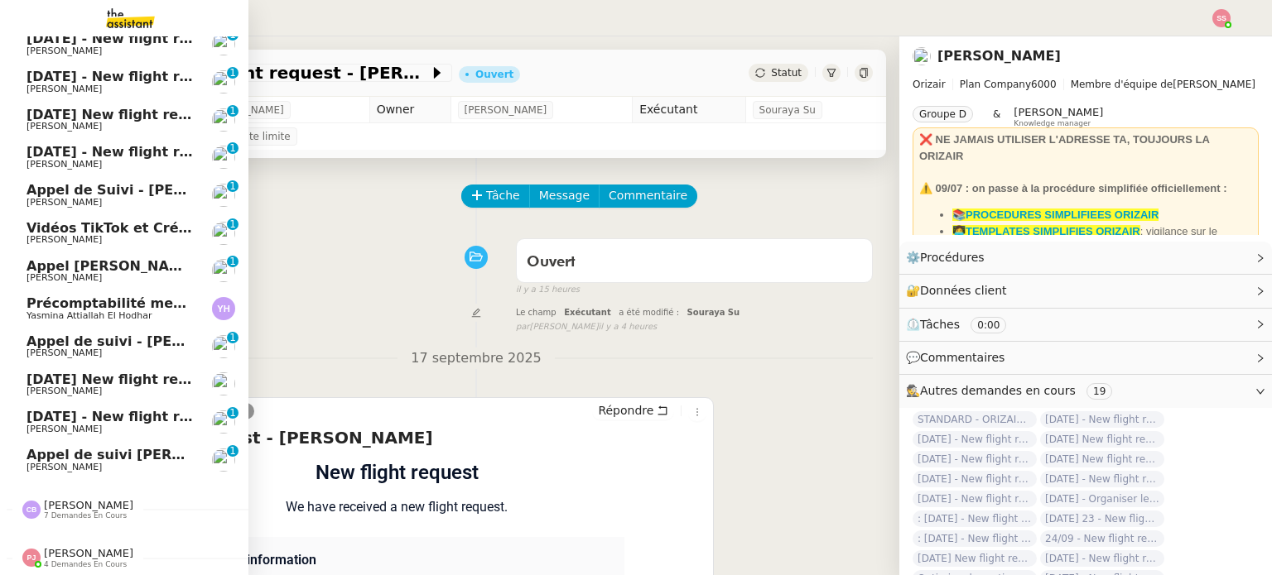
scroll to position [130, 0]
click at [124, 198] on span "[PERSON_NAME]" at bounding box center [109, 203] width 167 height 10
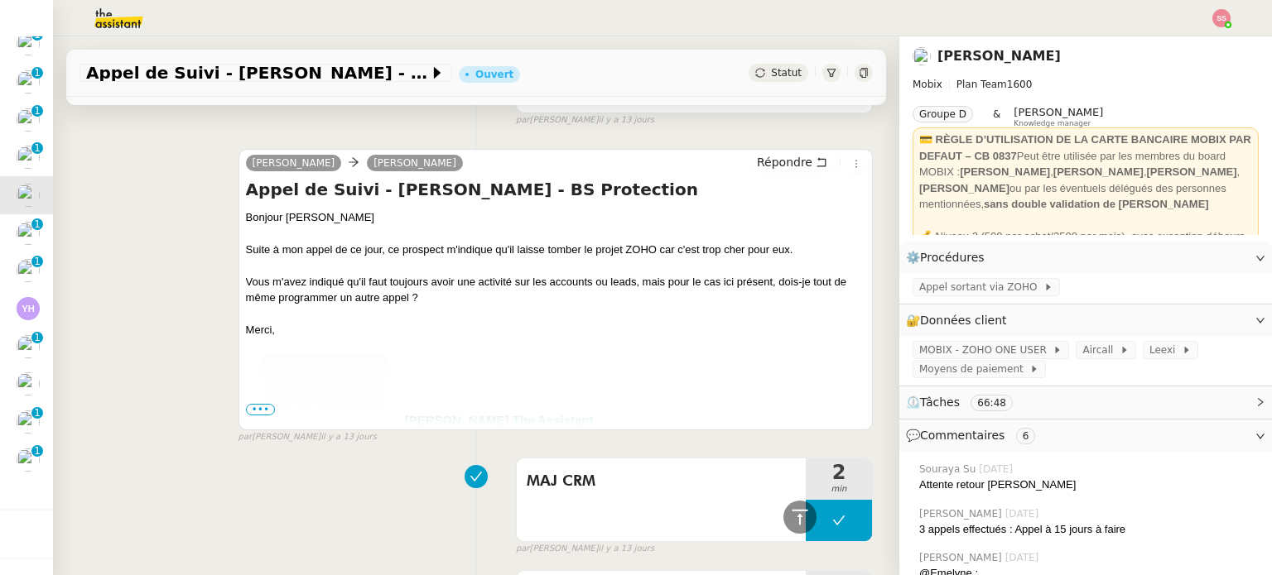
scroll to position [662, 0]
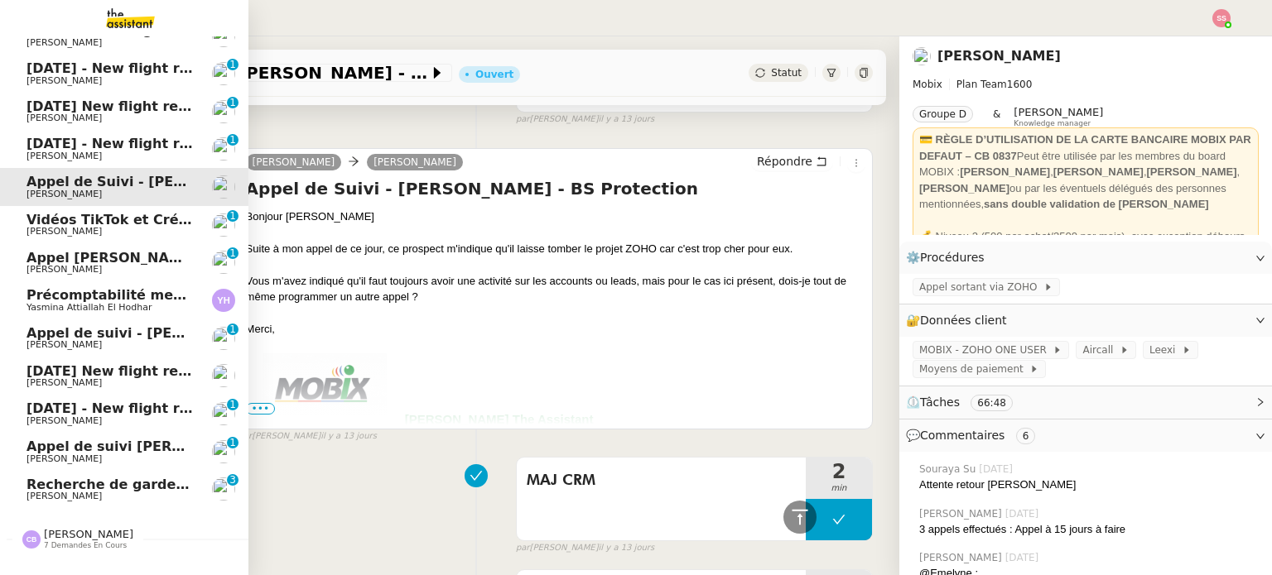
click at [86, 494] on span "[PERSON_NAME]" at bounding box center [109, 497] width 167 height 10
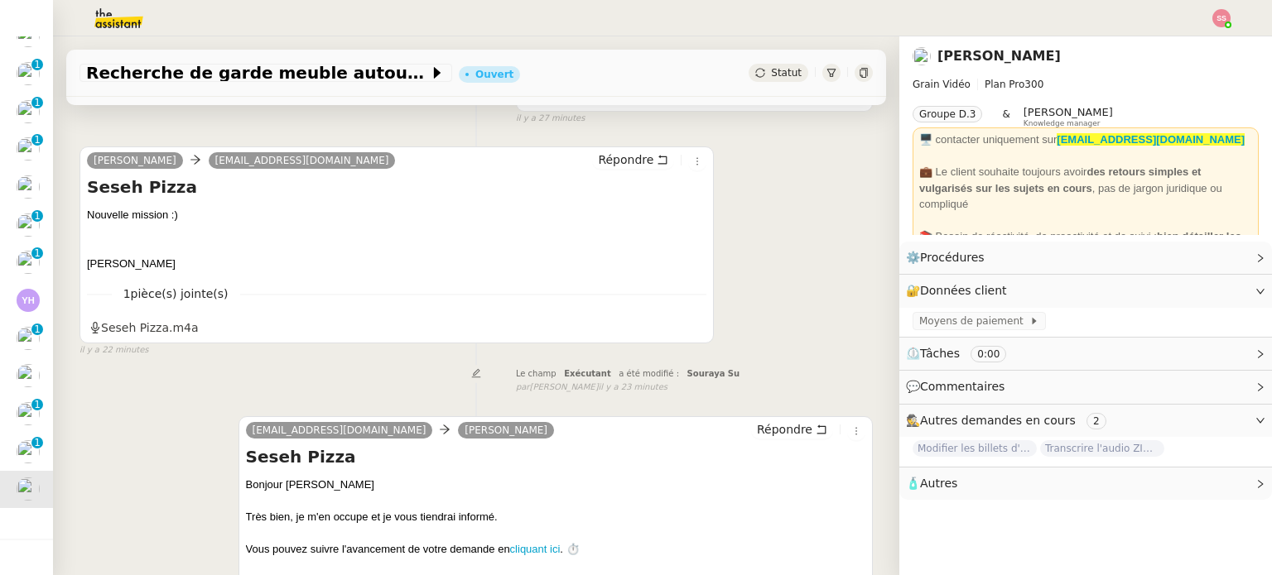
scroll to position [668, 0]
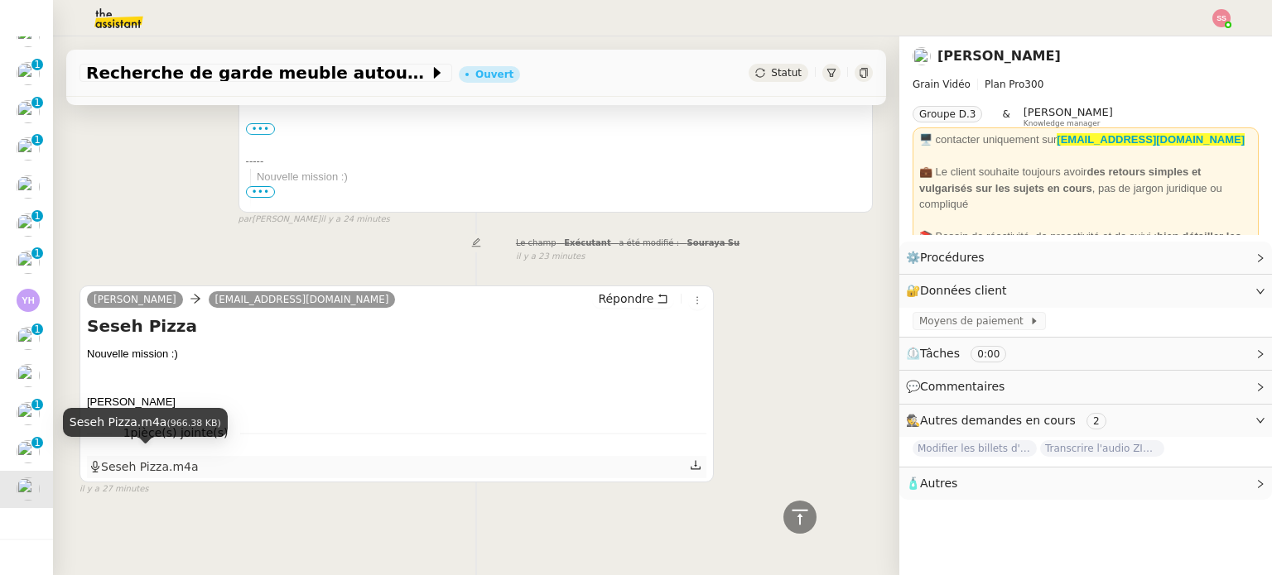
click at [132, 458] on div "Seseh Pizza.m4a" at bounding box center [143, 467] width 109 height 19
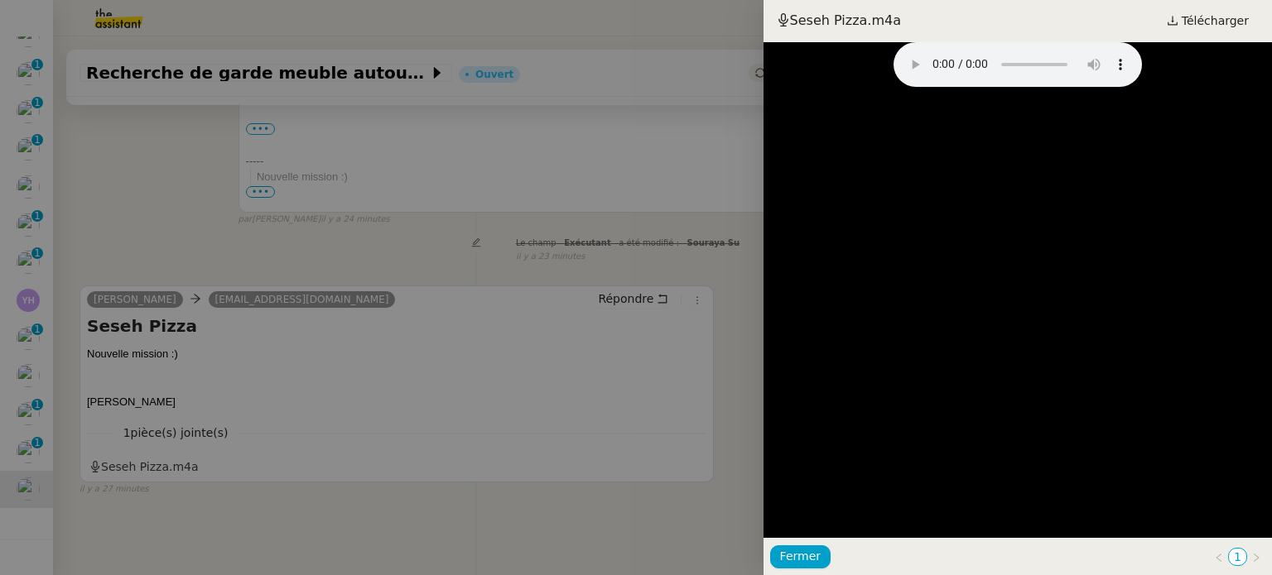
click at [182, 166] on div at bounding box center [636, 287] width 1272 height 575
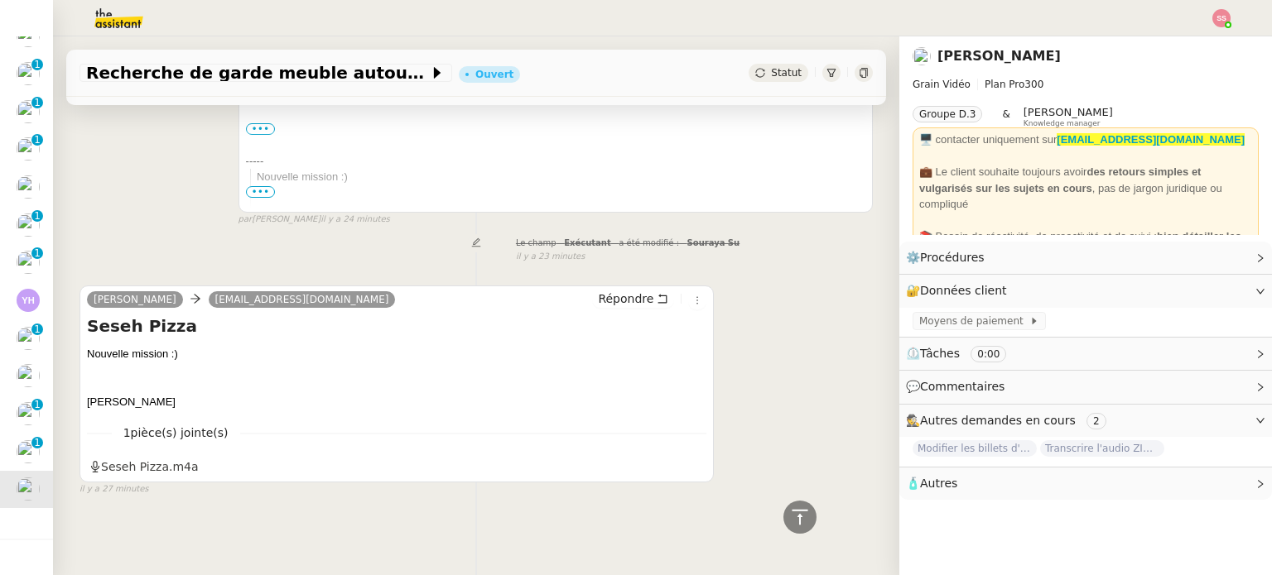
scroll to position [337, 0]
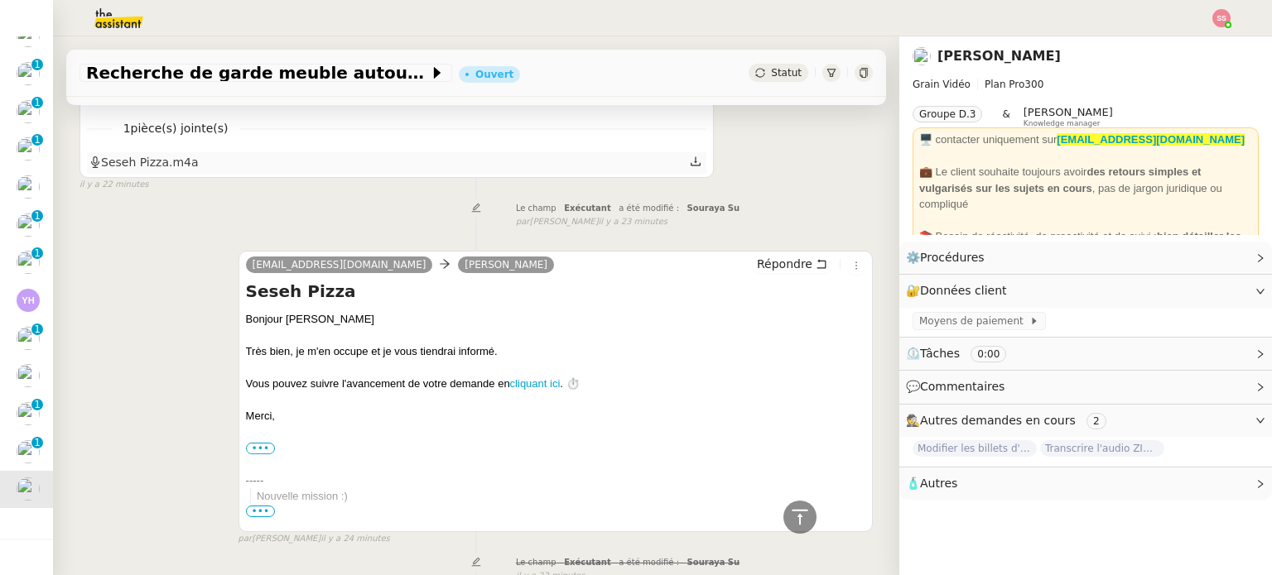
click at [103, 166] on div "Seseh Pizza.m4a" at bounding box center [143, 162] width 109 height 19
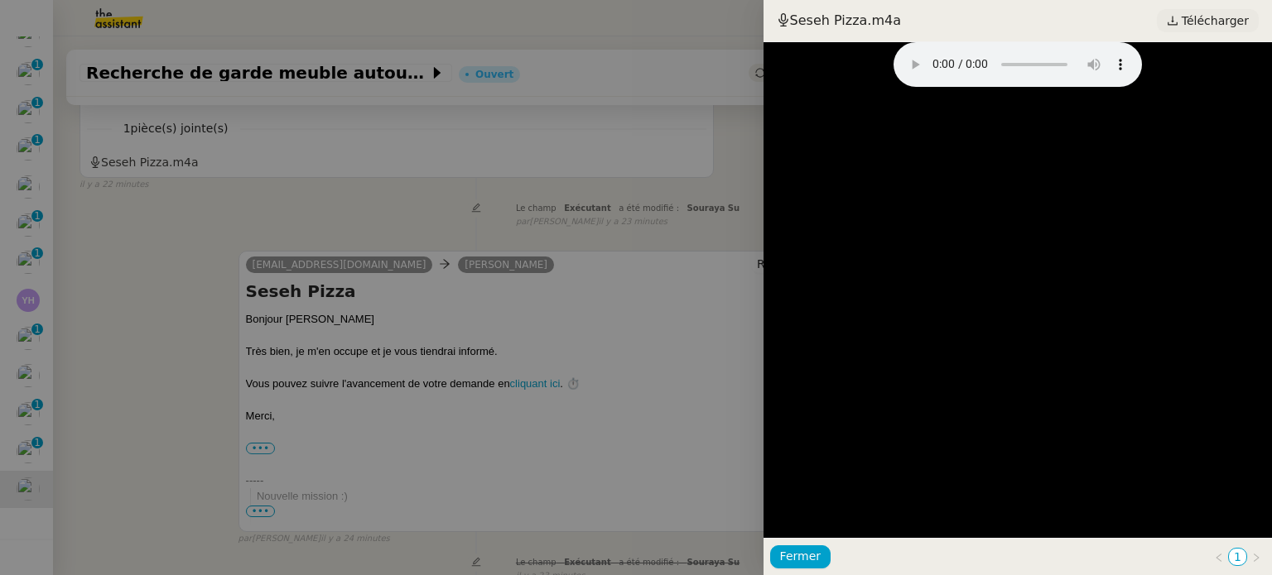
click at [1191, 13] on span "Télécharger" at bounding box center [1214, 21] width 67 height 22
click at [225, 202] on div at bounding box center [636, 287] width 1272 height 575
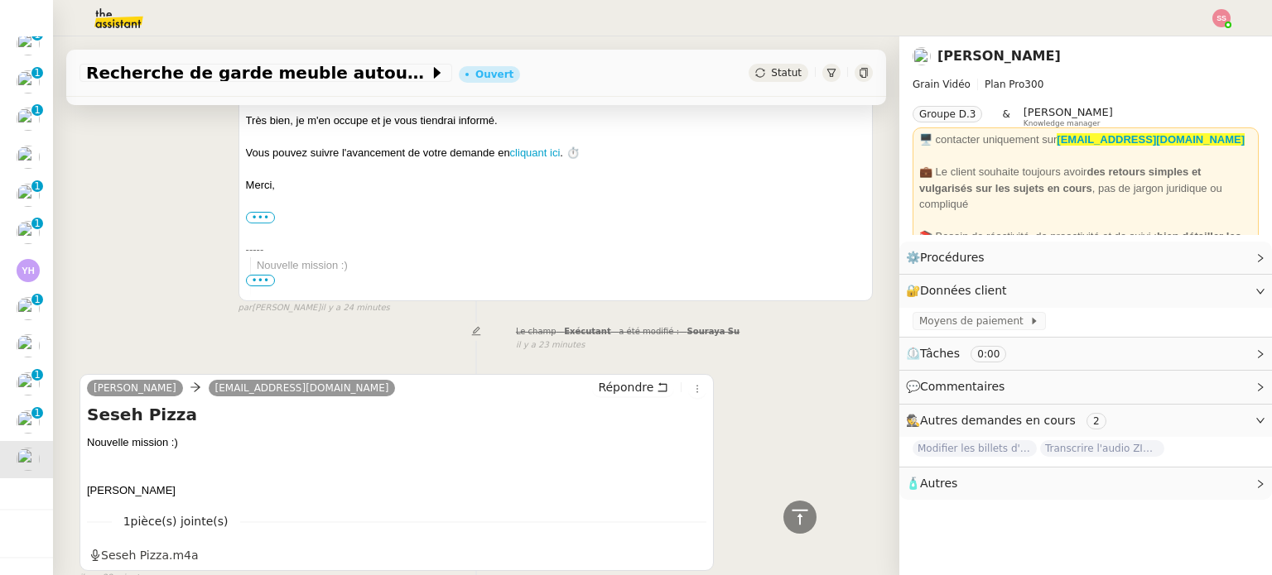
scroll to position [668, 0]
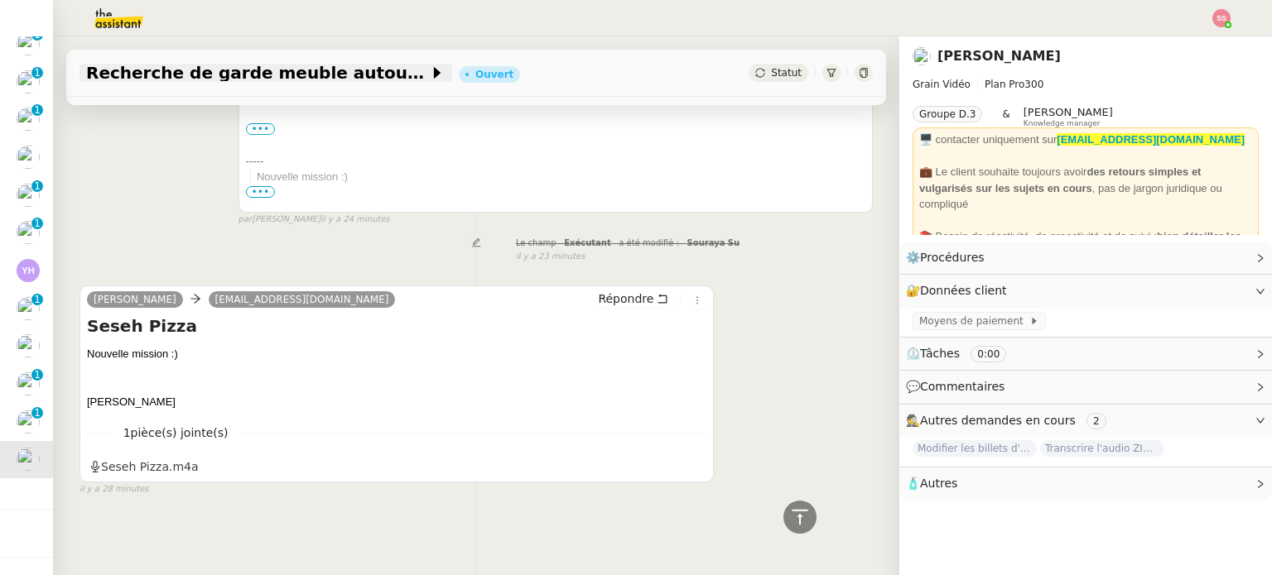
click at [426, 70] on span "Recherche de garde meuble autour de [GEOGRAPHIC_DATA]" at bounding box center [257, 73] width 343 height 17
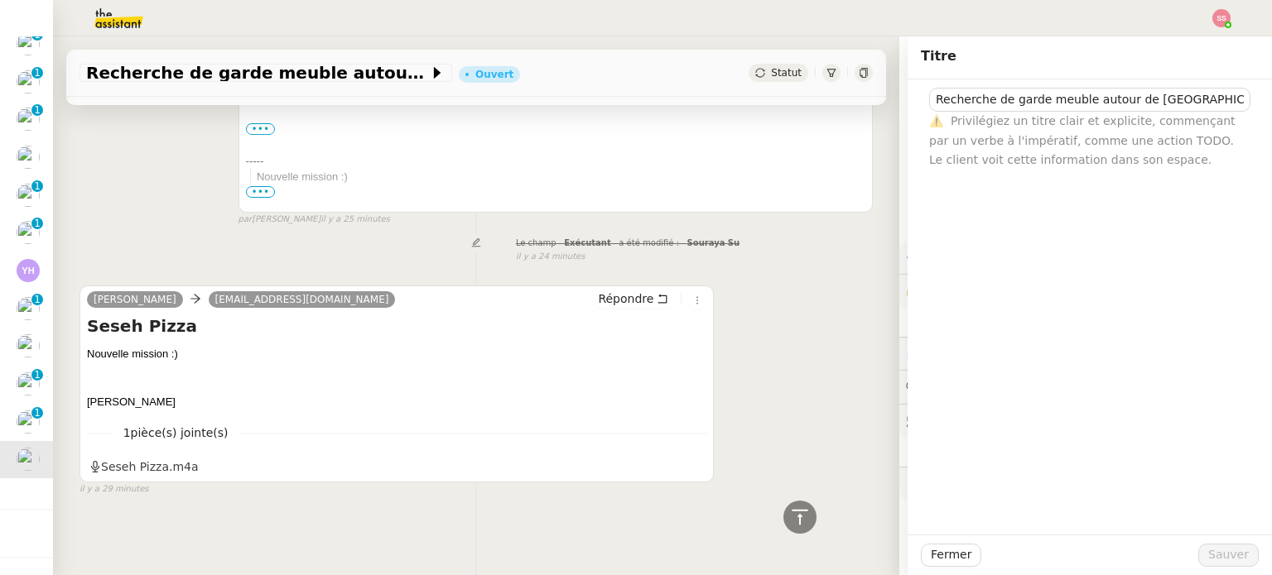
click at [99, 145] on div "melodie@theassistant.com Louis Fouché Répondre Seseh Pizza Bonjour Louis Très b…" at bounding box center [475, 71] width 793 height 310
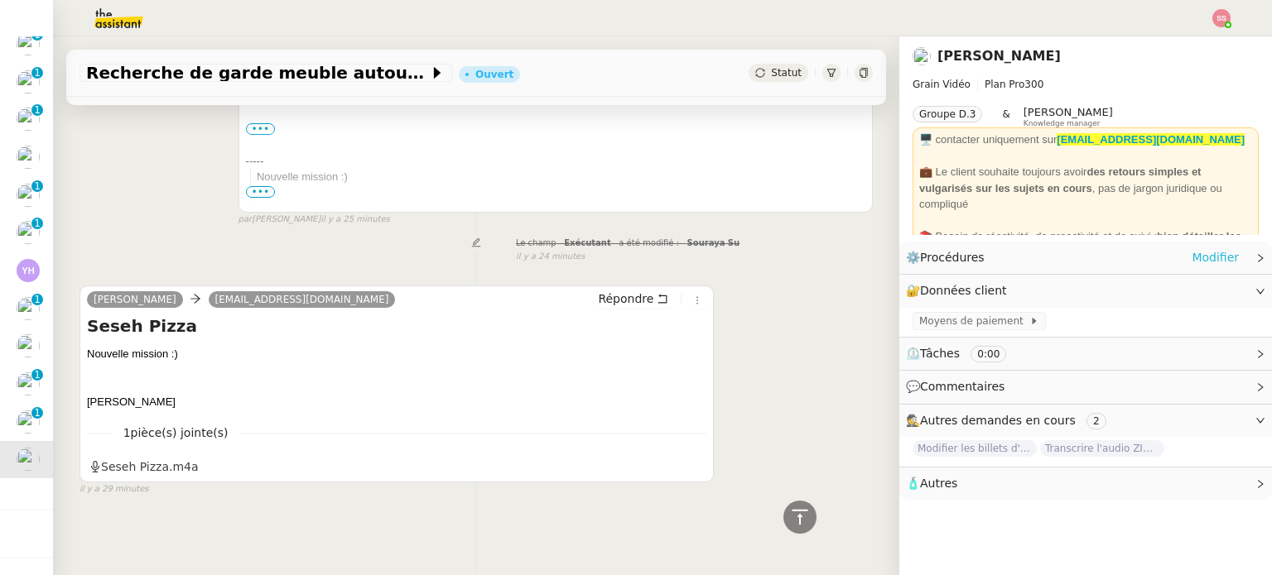
click at [1195, 262] on link "Modifier" at bounding box center [1214, 257] width 47 height 19
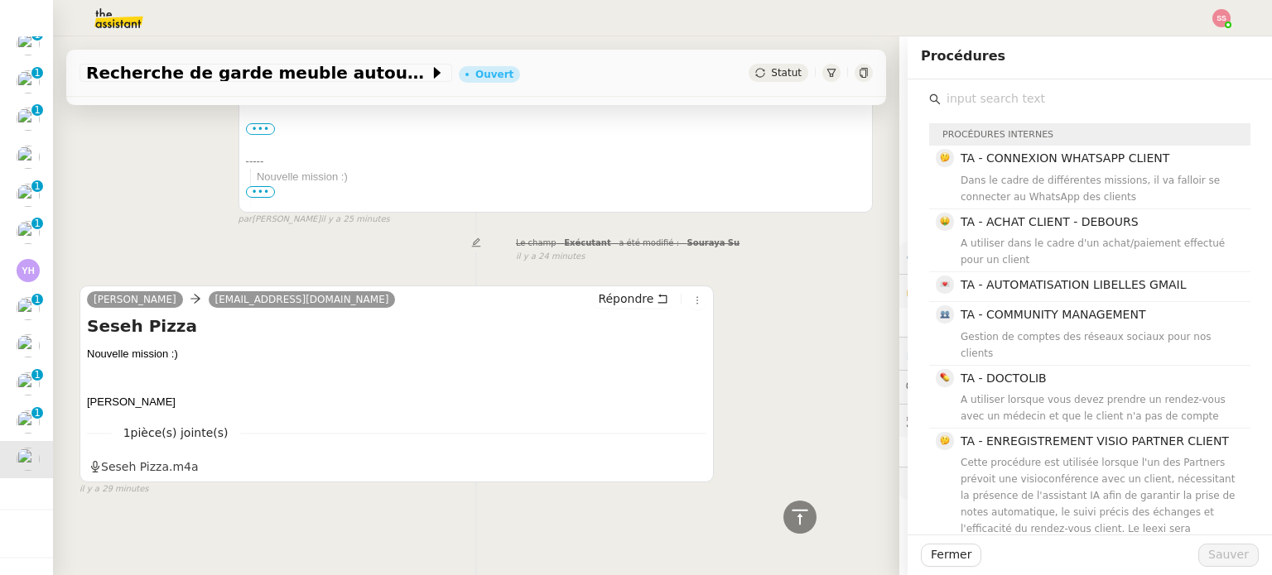
click at [792, 254] on div "il y a 24 minutes" at bounding box center [694, 257] width 357 height 14
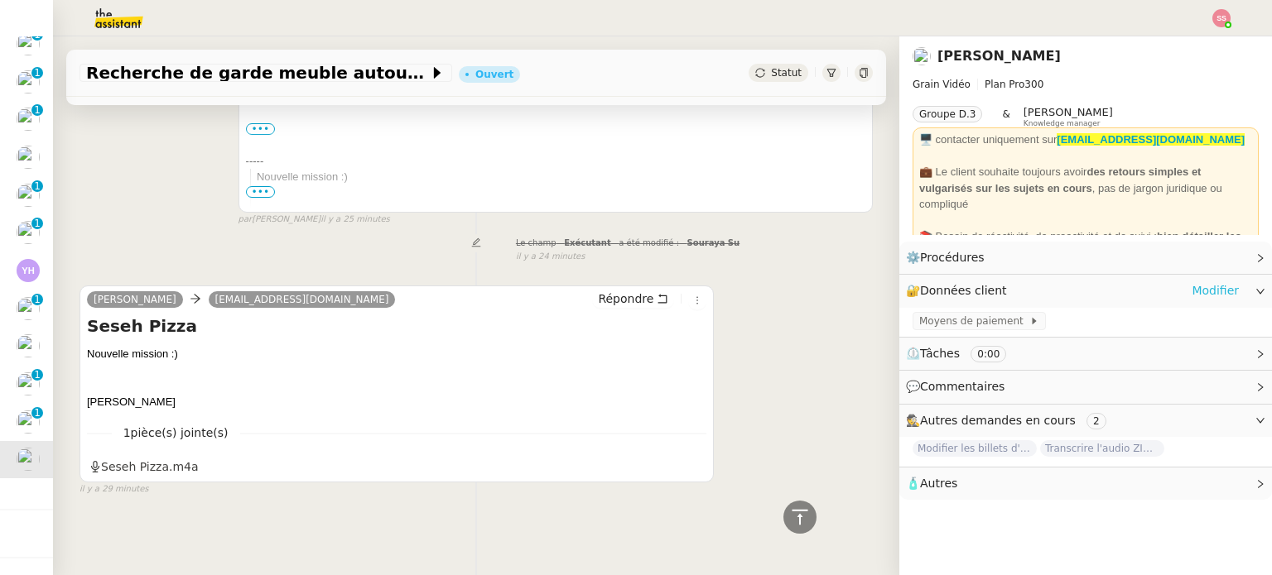
click at [1195, 290] on link "Modifier" at bounding box center [1214, 290] width 47 height 19
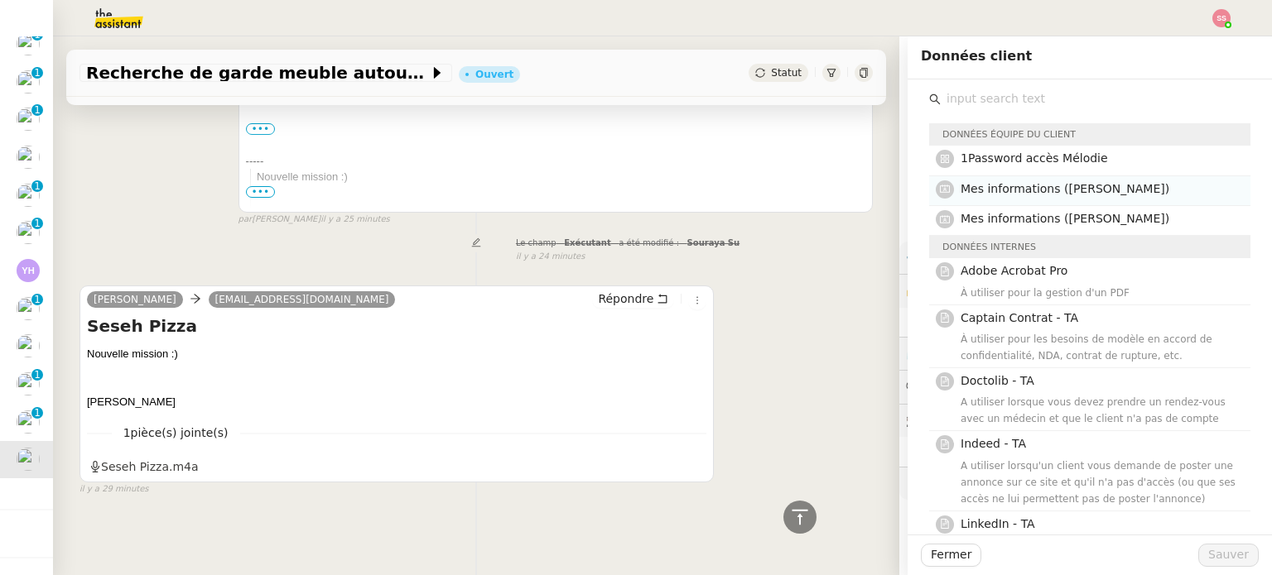
click at [994, 191] on span "Mes informations (Julien)" at bounding box center [1064, 188] width 209 height 13
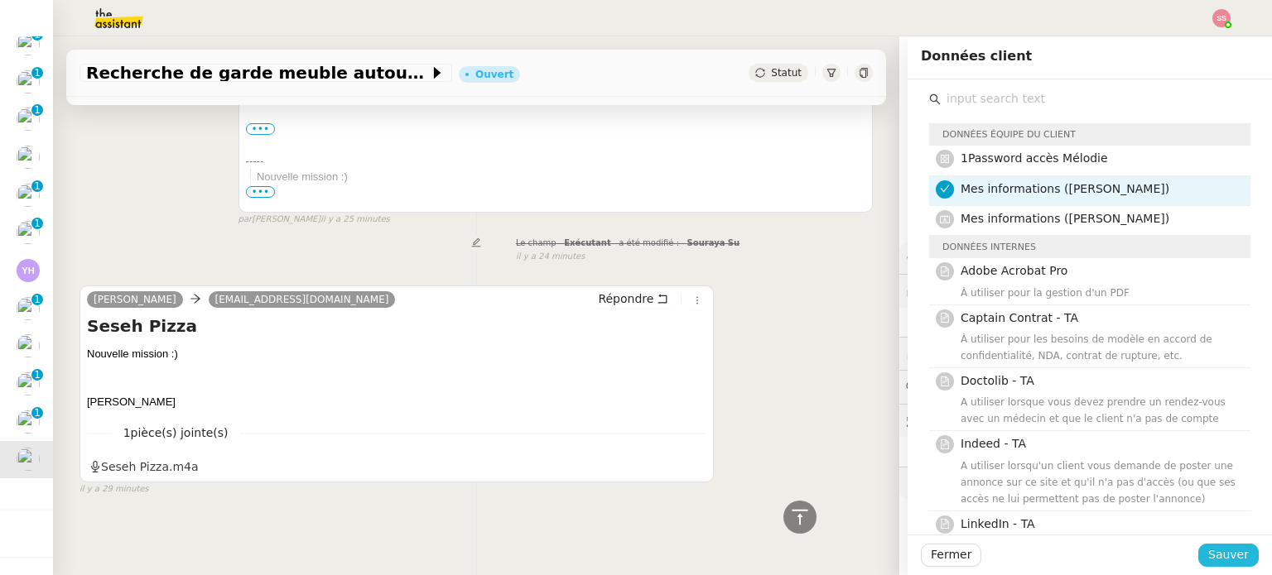
click at [1238, 565] on button "Sauver" at bounding box center [1228, 555] width 60 height 23
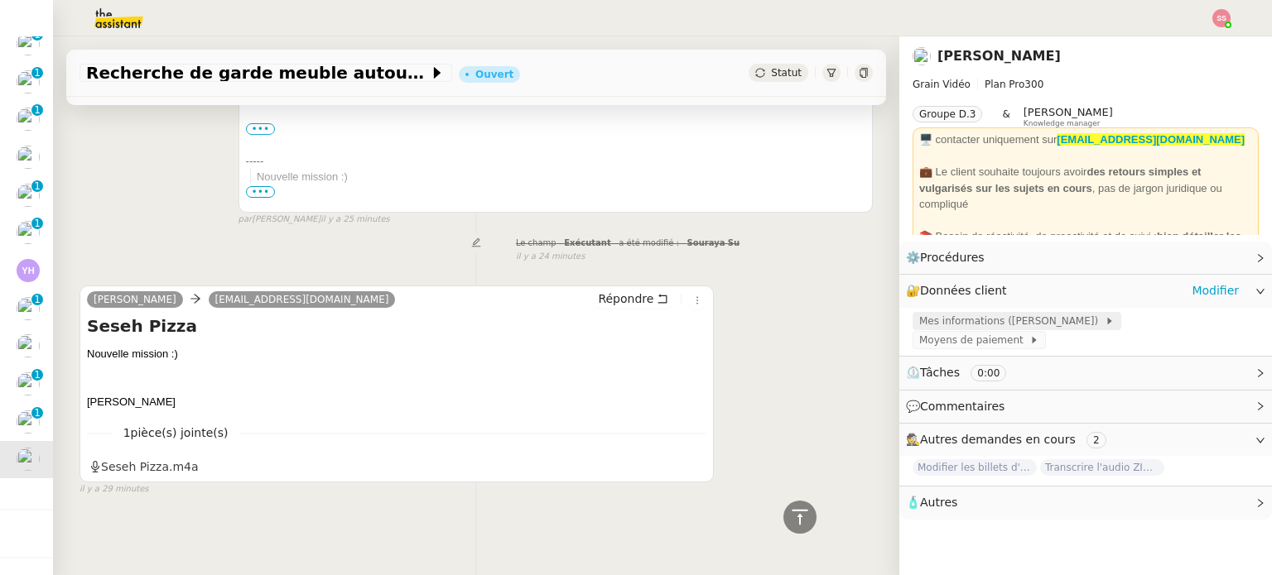
click at [992, 321] on span "Mes informations (Julien)" at bounding box center [1011, 321] width 185 height 17
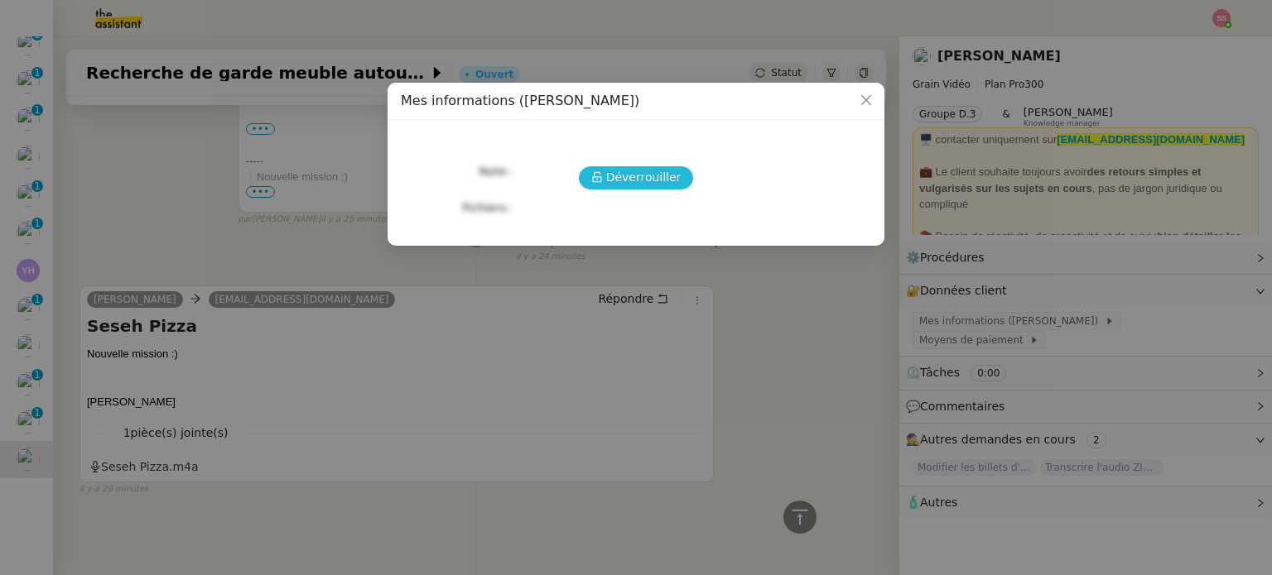
click at [653, 171] on span "Déverrouiller" at bounding box center [643, 177] width 75 height 19
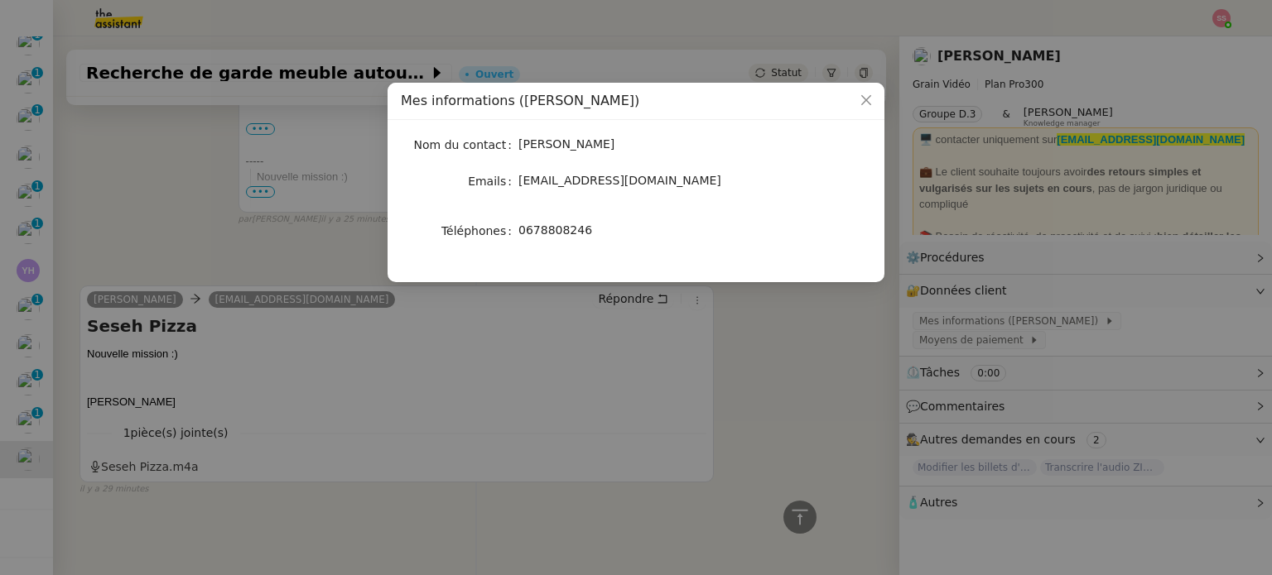
click at [742, 345] on nz-modal-container "Mes informations (Julien) Nom du contact Julien POCINHO Emails julien@grain.vid…" at bounding box center [636, 287] width 1272 height 575
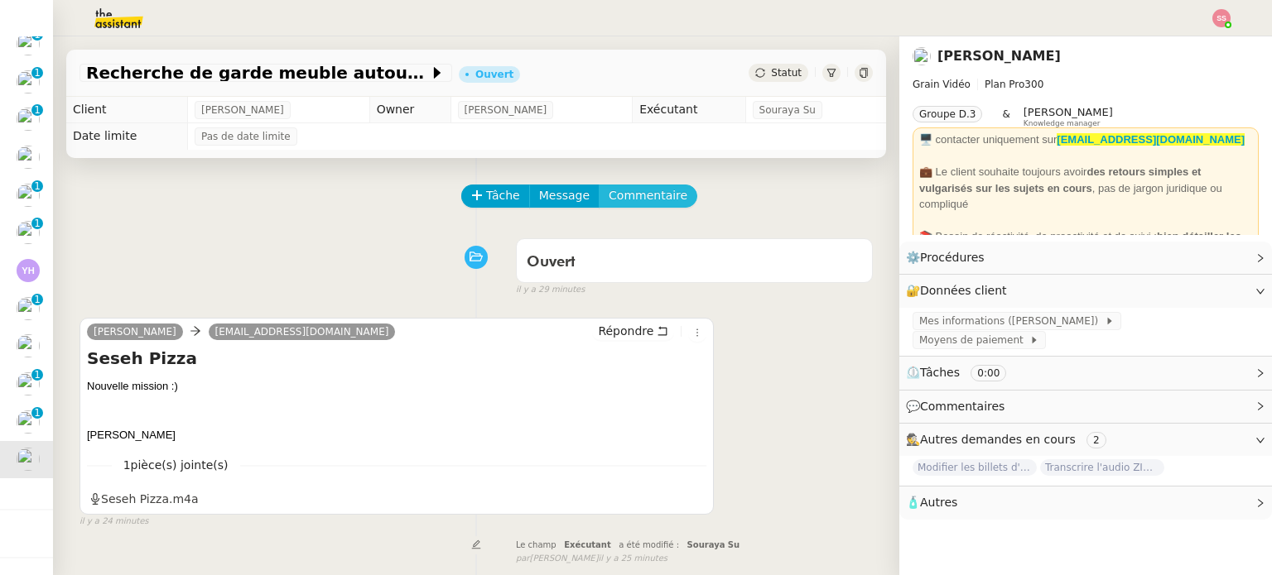
click at [616, 201] on span "Commentaire" at bounding box center [647, 195] width 79 height 19
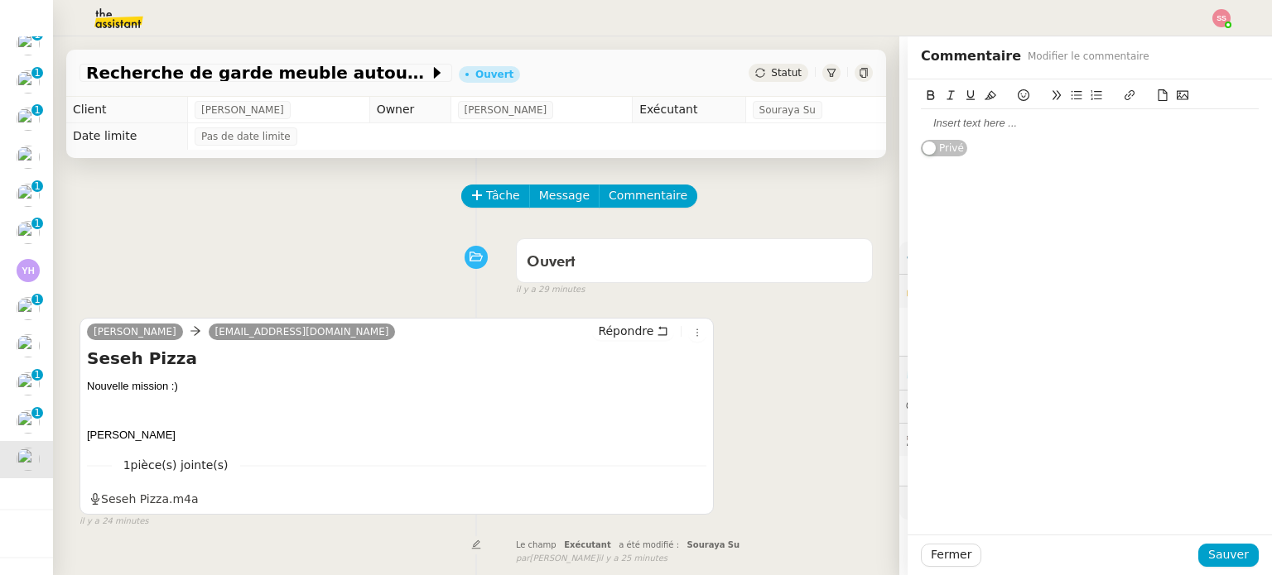
click at [1082, 119] on div at bounding box center [1090, 123] width 338 height 15
click at [1208, 562] on span "Sauver" at bounding box center [1228, 555] width 41 height 19
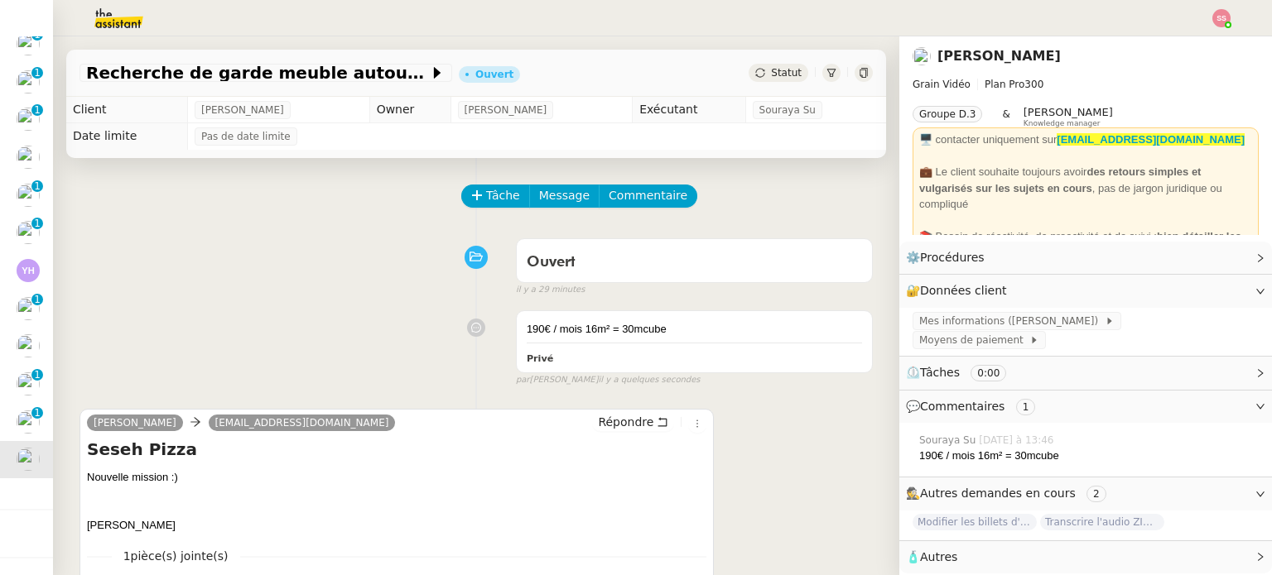
click at [364, 274] on div "Ouvert false il y a 29 minutes" at bounding box center [475, 264] width 793 height 66
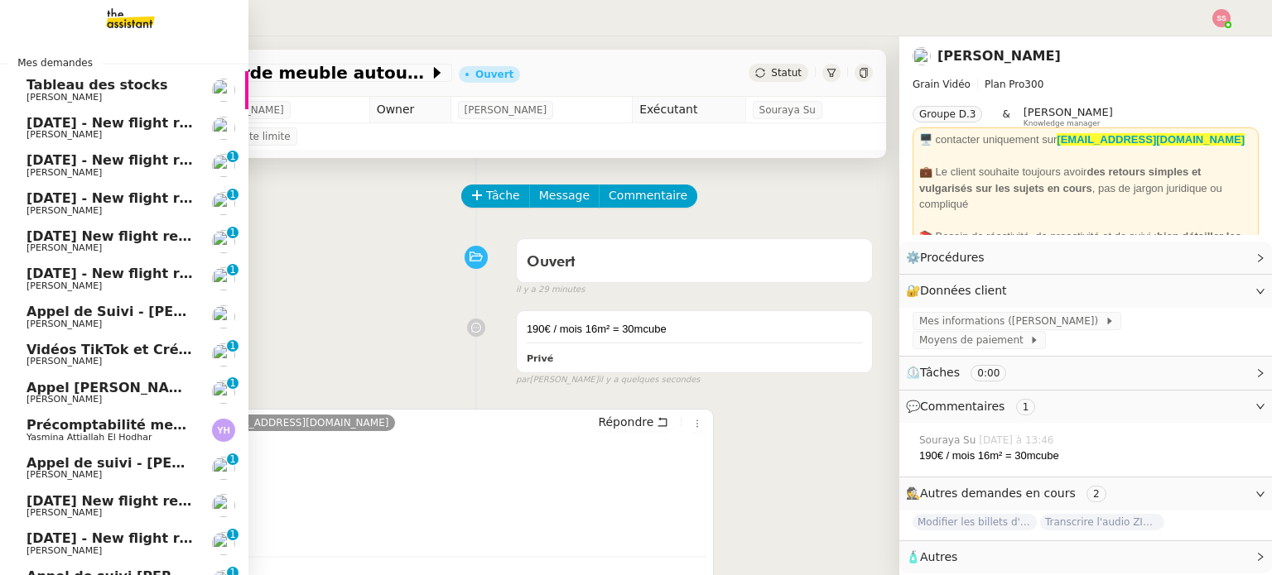
click at [107, 142] on link "24th September 2025 - New flight request - Raphael Azoulay Louis Frei" at bounding box center [124, 128] width 248 height 38
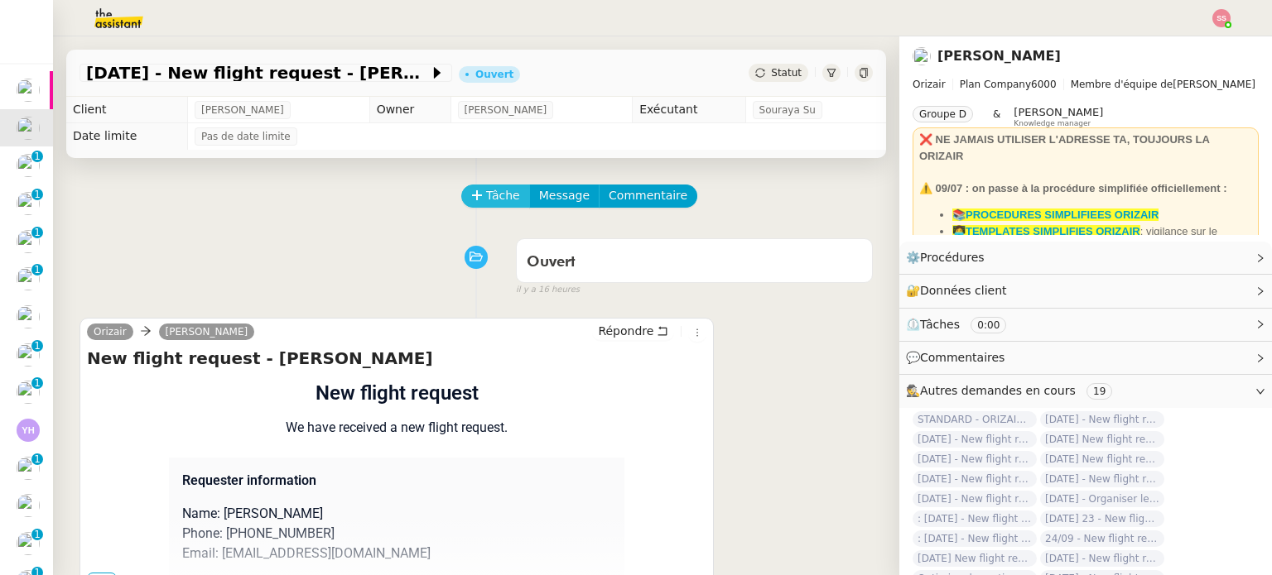
click at [466, 204] on button "Tâche" at bounding box center [495, 196] width 69 height 23
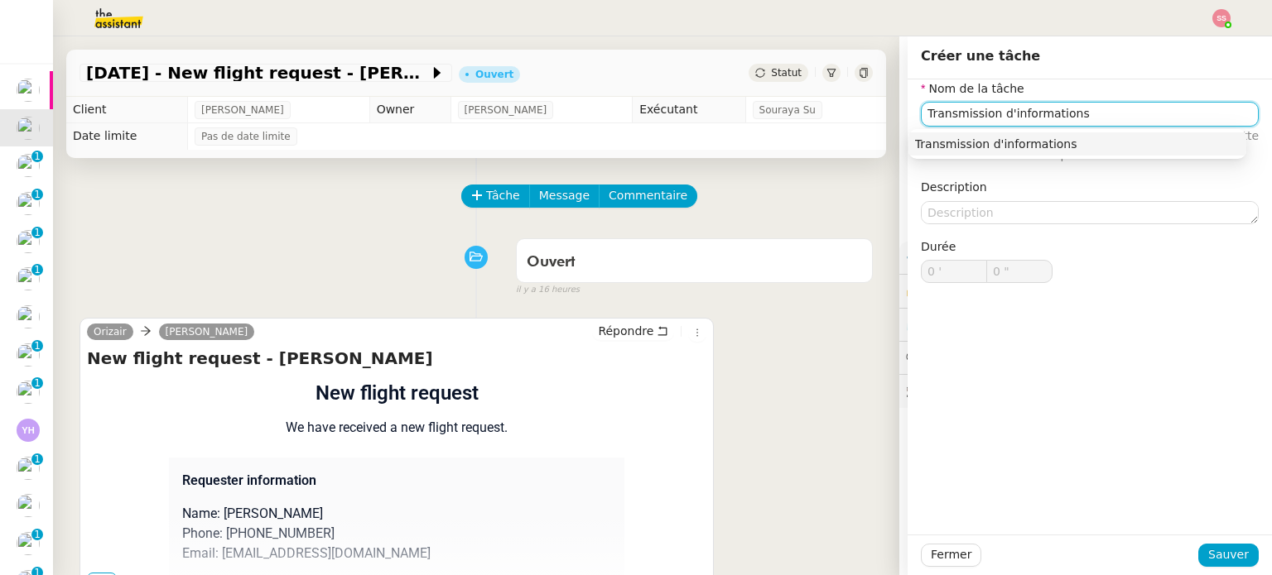
click at [942, 143] on div "Transmission d'informations" at bounding box center [1077, 144] width 325 height 15
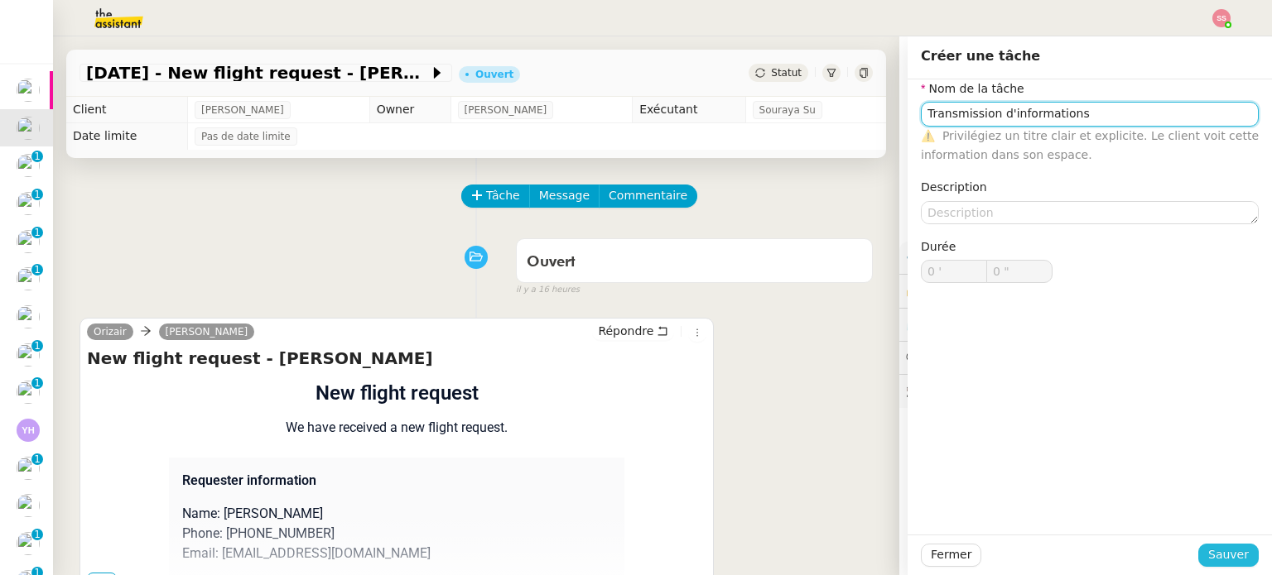
type input "Transmission d'informations"
click at [1223, 551] on span "Sauver" at bounding box center [1228, 555] width 41 height 19
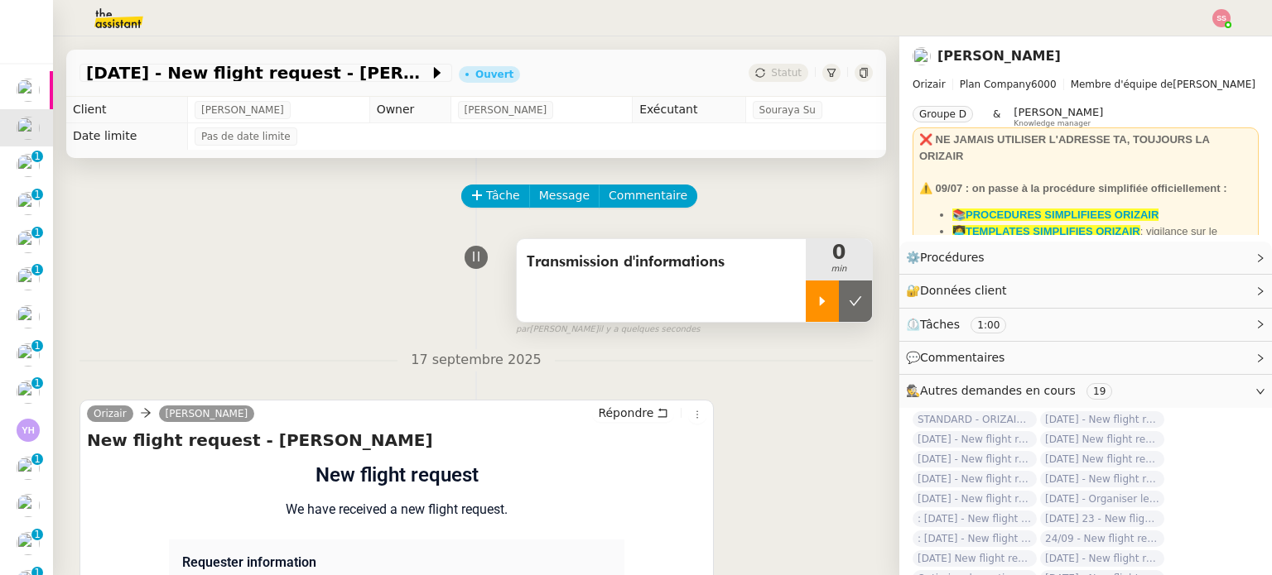
click at [815, 303] on icon at bounding box center [821, 301] width 13 height 13
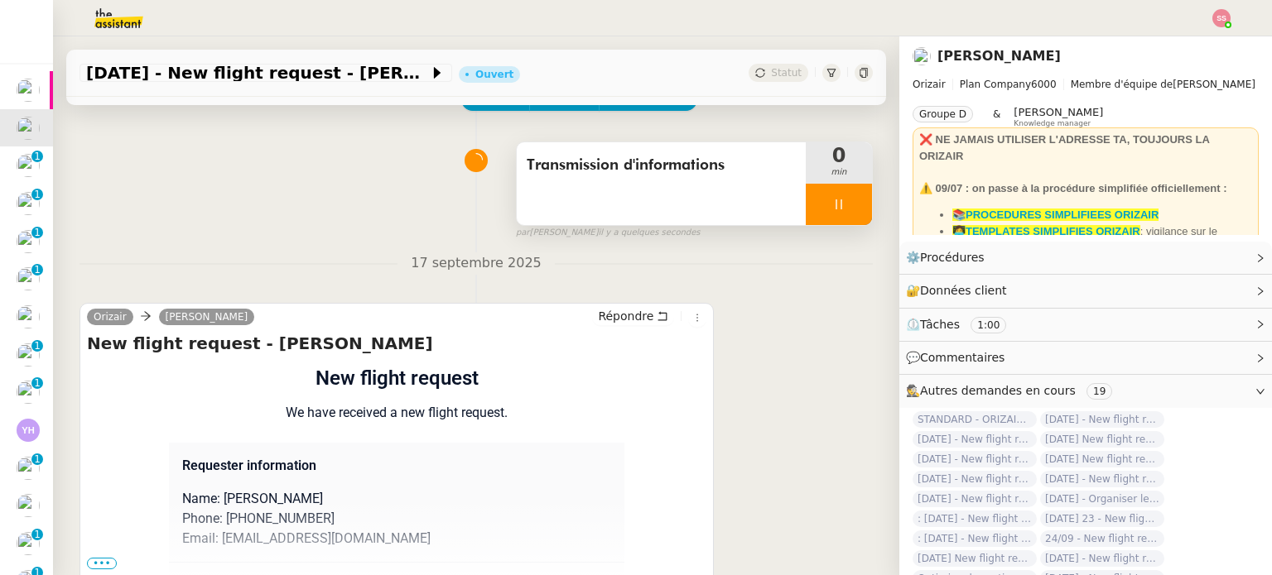
scroll to position [222, 0]
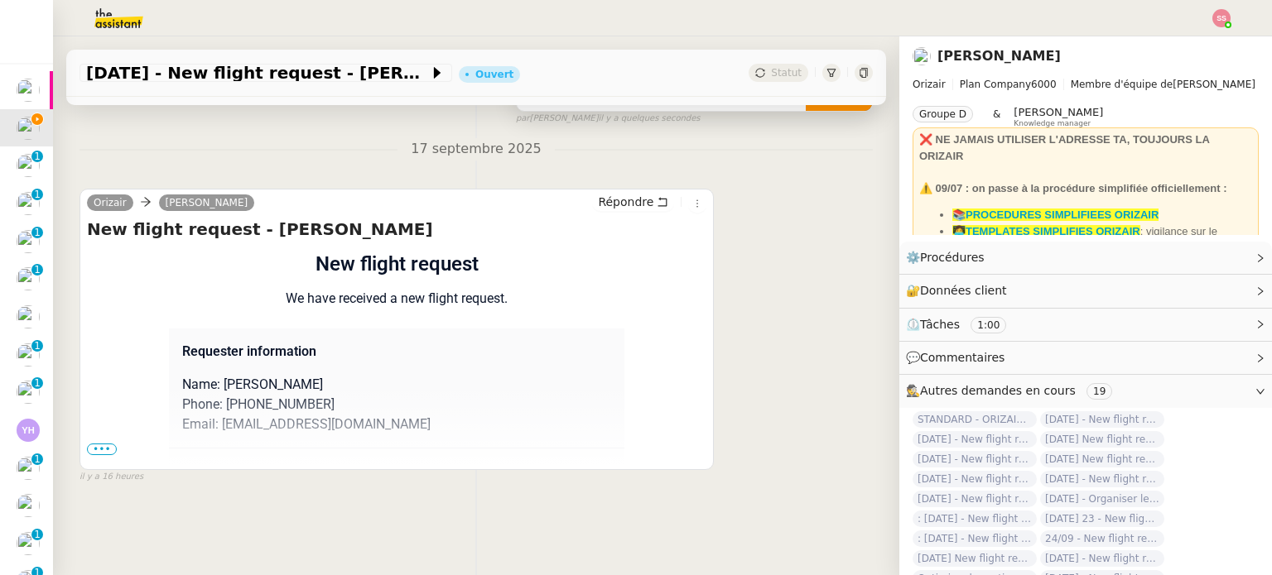
click at [93, 444] on span "•••" at bounding box center [102, 450] width 30 height 12
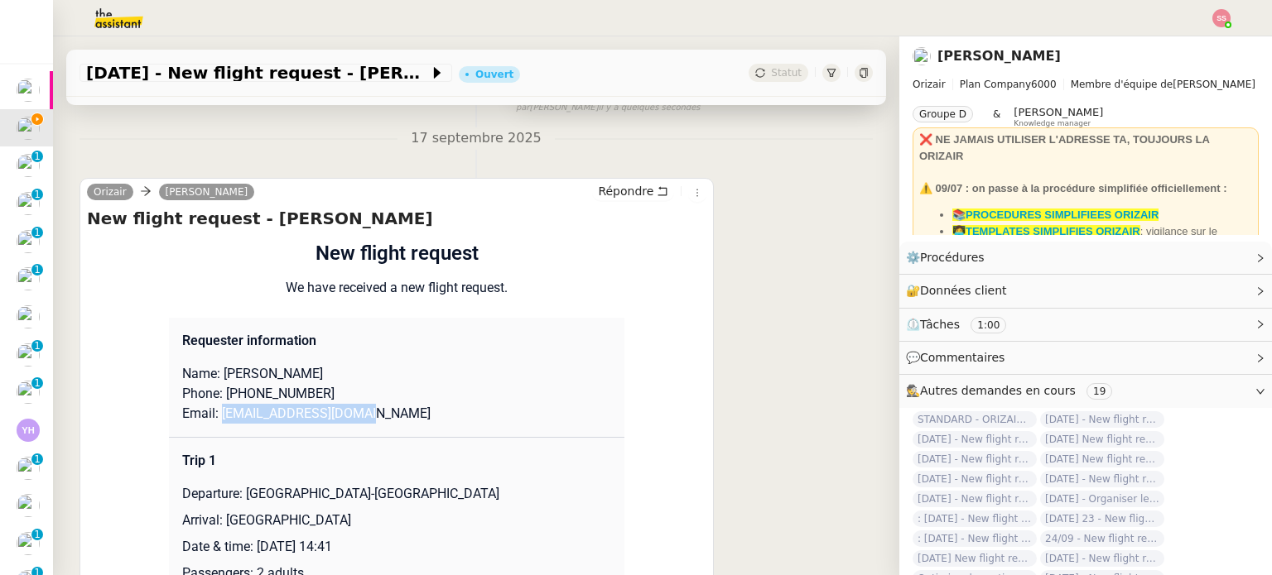
drag, startPoint x: 375, startPoint y: 406, endPoint x: 212, endPoint y: 420, distance: 163.6
click at [212, 420] on p "Email: raphazoulay@yahoo.com" at bounding box center [396, 414] width 429 height 20
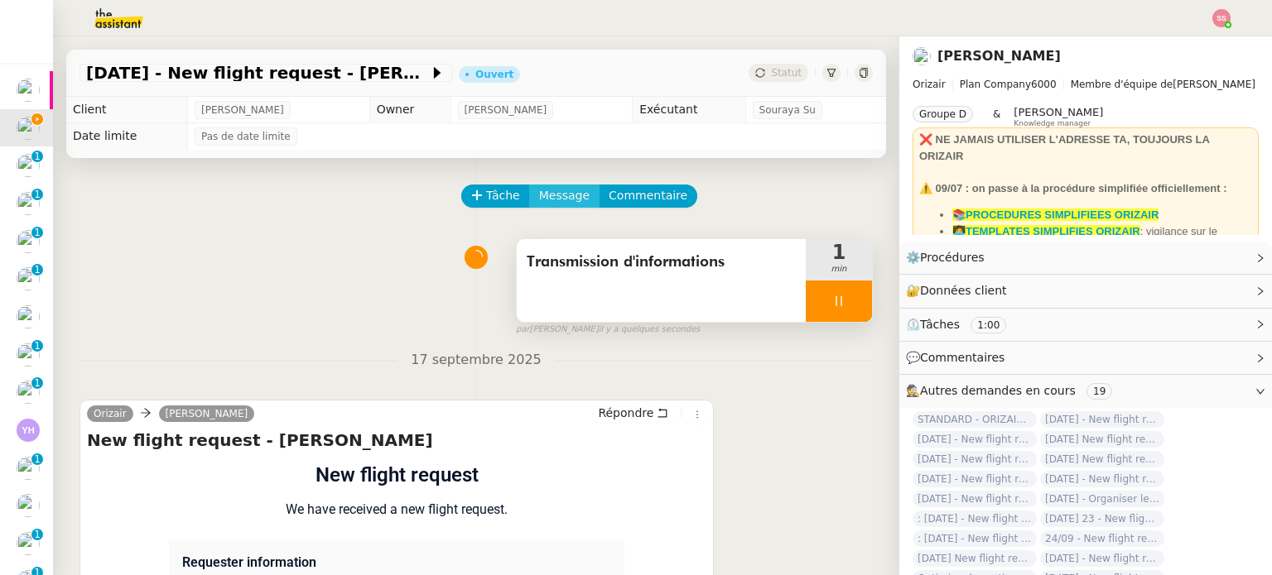
click at [539, 191] on span "Message" at bounding box center [564, 195] width 51 height 19
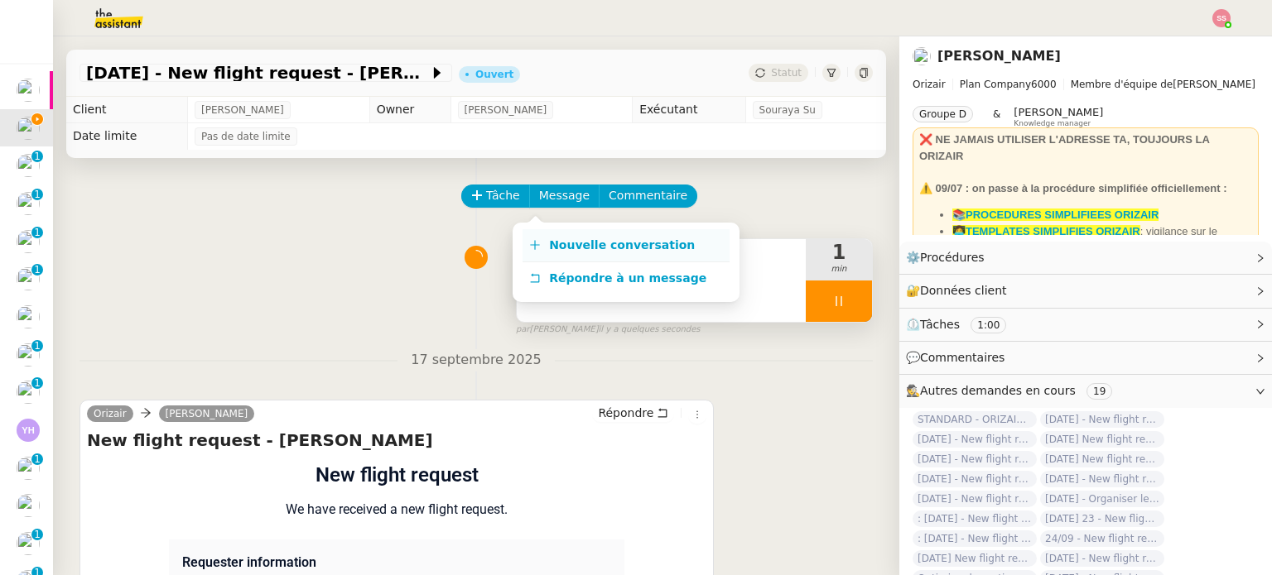
click at [556, 248] on span "Nouvelle conversation" at bounding box center [622, 244] width 146 height 13
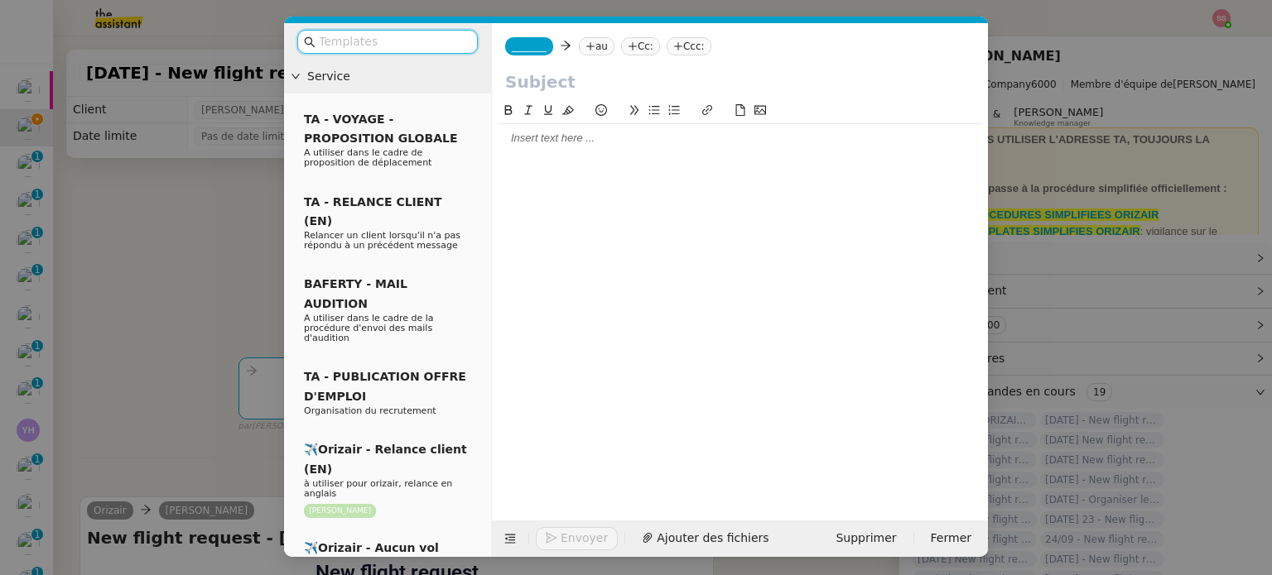
click at [589, 55] on nz-tag "au" at bounding box center [597, 46] width 36 height 18
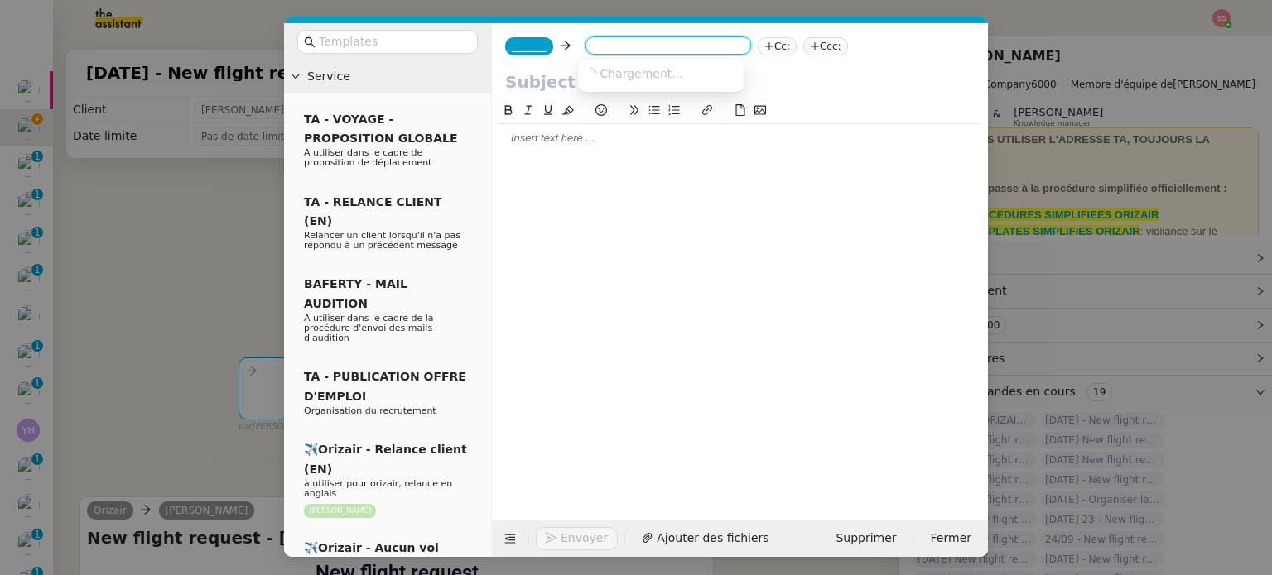
paste input "raphazoulay@yahoo.com"
type input "raphazoulay@yahoo.com"
click at [603, 73] on span "raphazoulay@yahoo.com" at bounding box center [685, 72] width 203 height 13
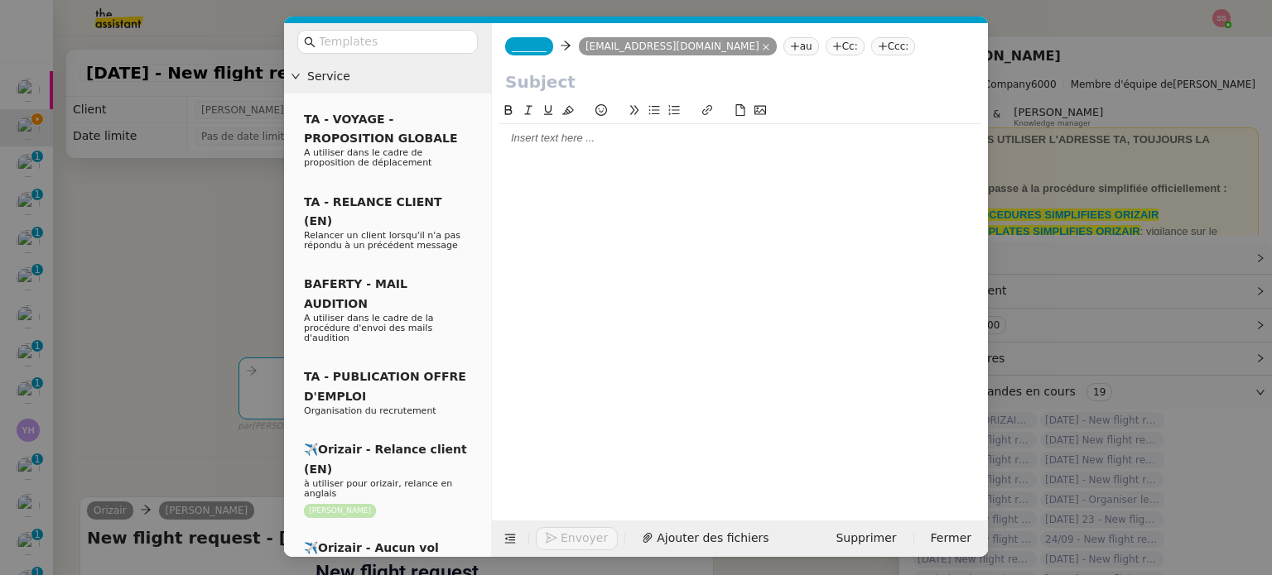
click at [528, 55] on div "_______ raphazoulay@yahoo.com raphazoulay@yahoo.com au Cc: Ccc:" at bounding box center [740, 46] width 496 height 46
click at [531, 49] on span "_______" at bounding box center [529, 47] width 35 height 12
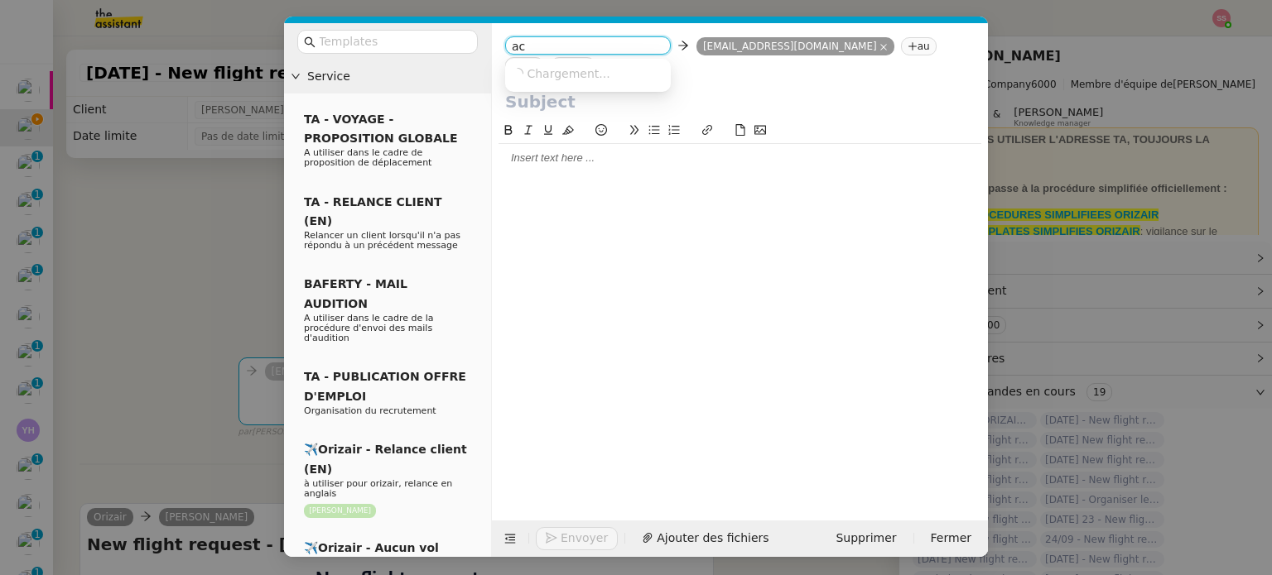
type input "acc"
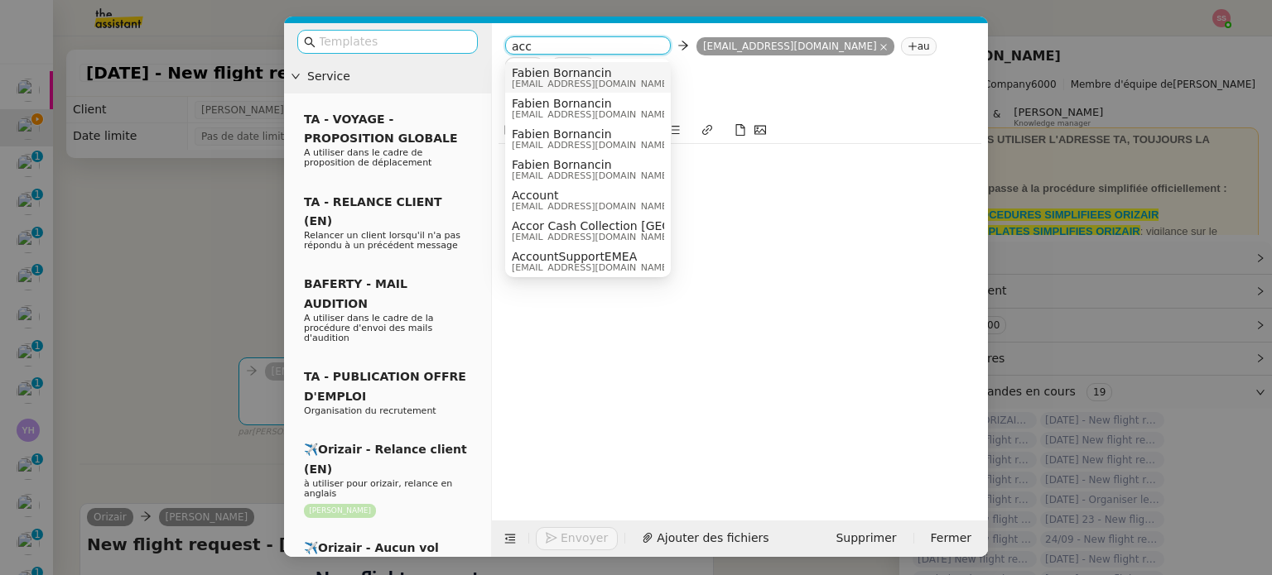
drag, startPoint x: 530, startPoint y: 49, endPoint x: 407, endPoint y: 46, distance: 122.6
click at [407, 46] on nz-layout "Service TA - VOYAGE - PROPOSITION GLOBALE A utiliser dans le cadre de propositi…" at bounding box center [636, 290] width 704 height 534
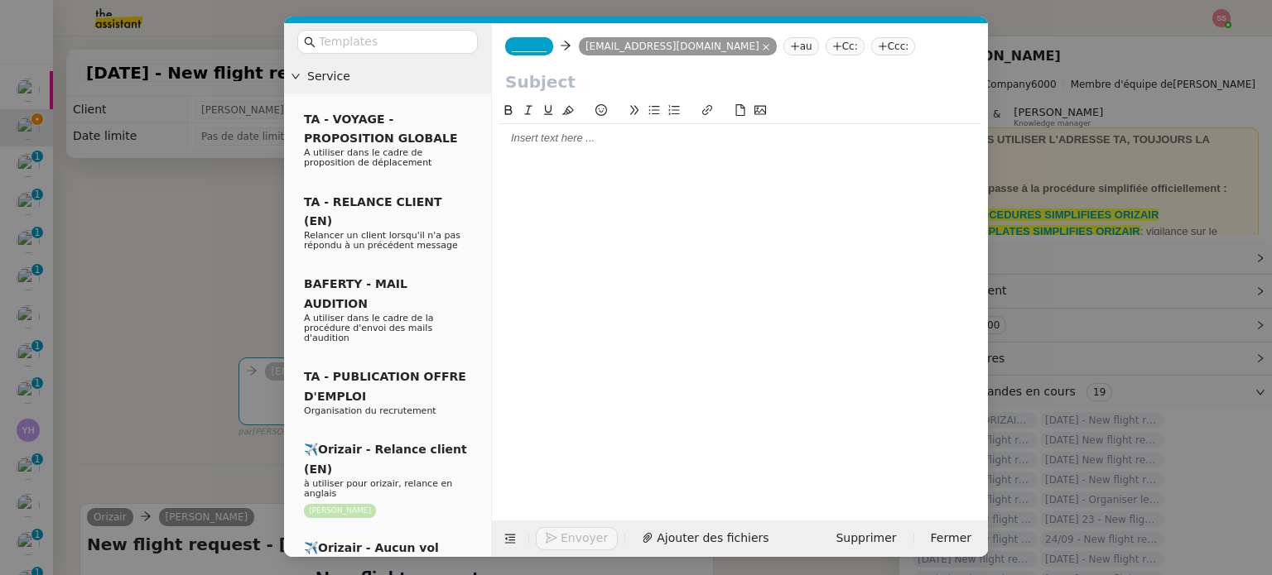
click at [514, 52] on span "_______" at bounding box center [529, 47] width 35 height 12
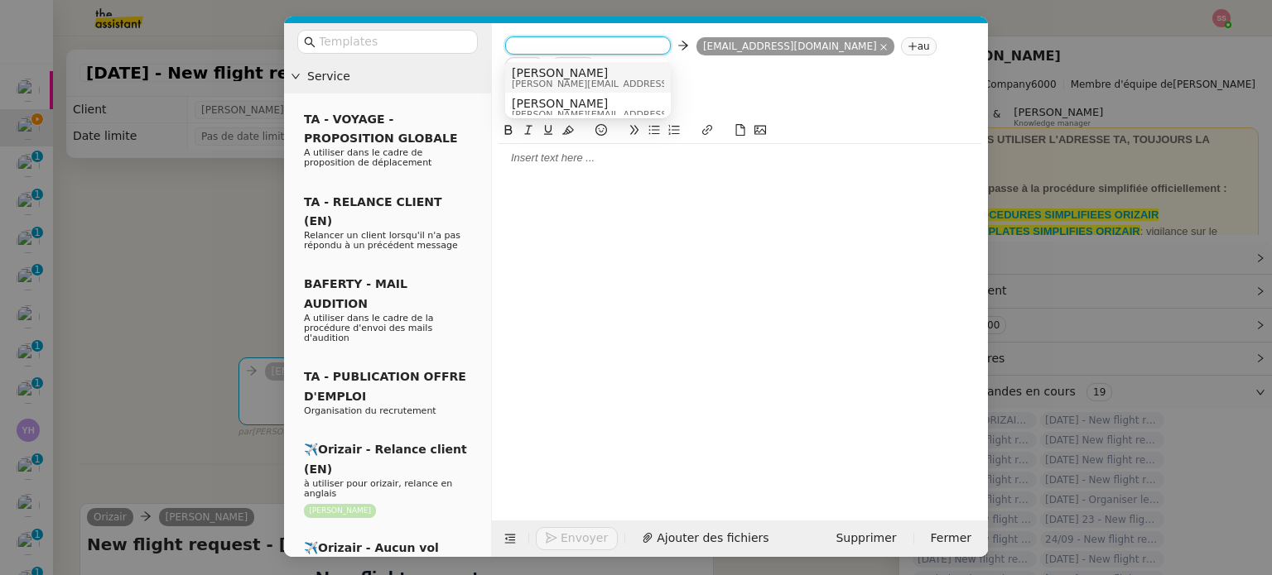
click at [530, 66] on span "[PERSON_NAME]" at bounding box center [629, 72] width 235 height 13
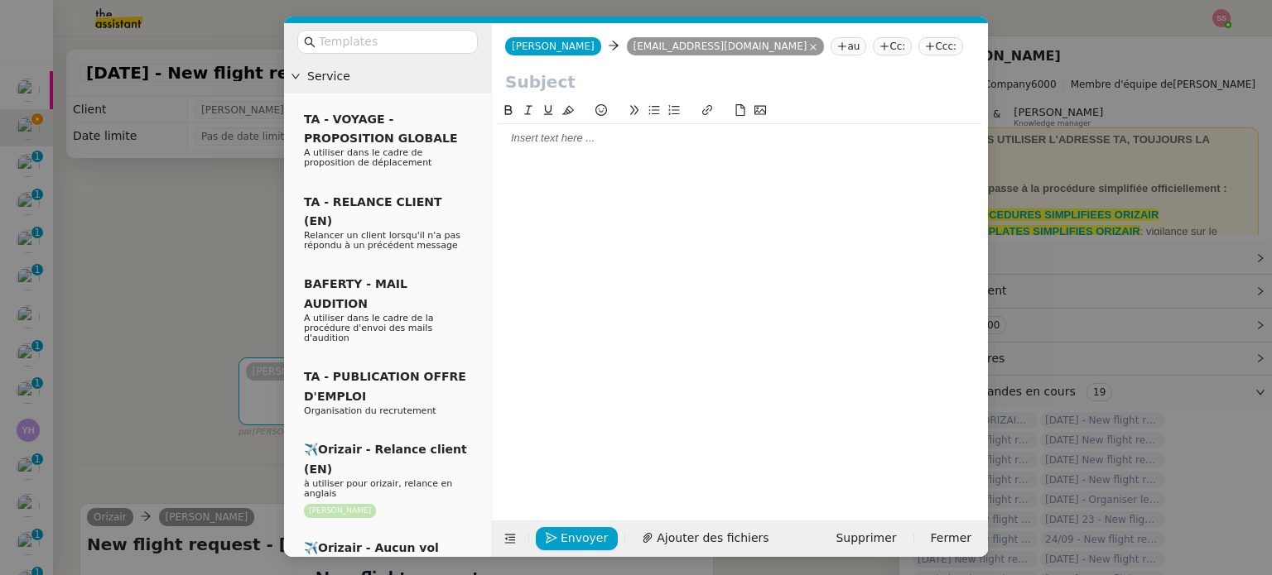
click at [918, 44] on nz-tag "Ccc:" at bounding box center [940, 46] width 45 height 18
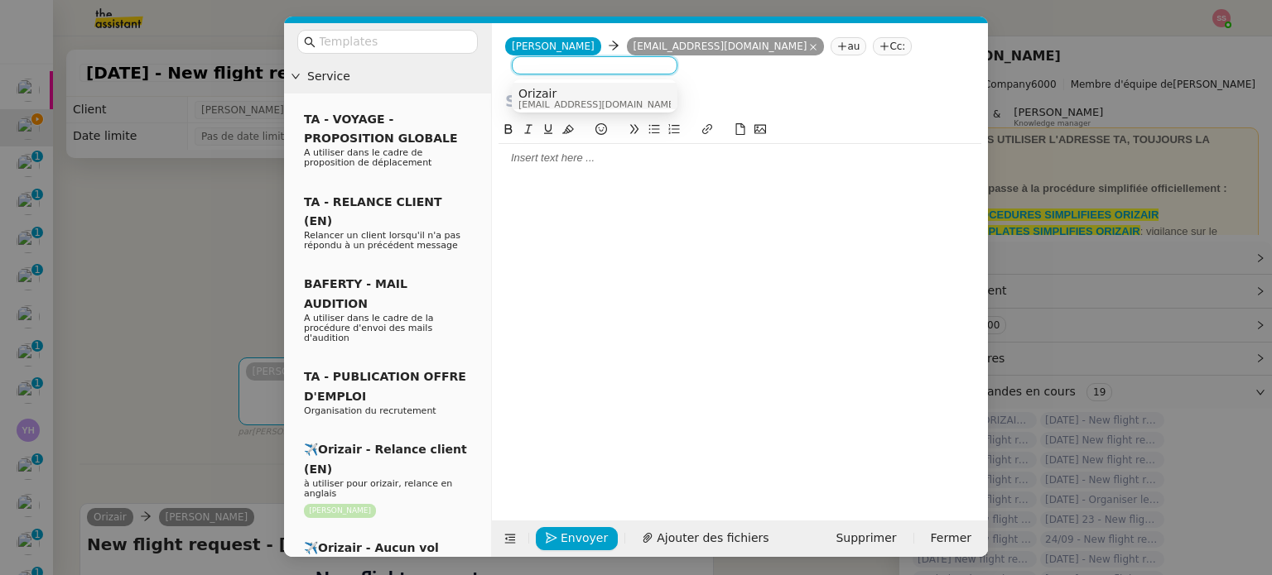
type input "o"
type input "[PERSON_NAME]"
click at [631, 92] on div "[PERSON_NAME] [PERSON_NAME][EMAIL_ADDRESS][DOMAIN_NAME]" at bounding box center [594, 98] width 152 height 22
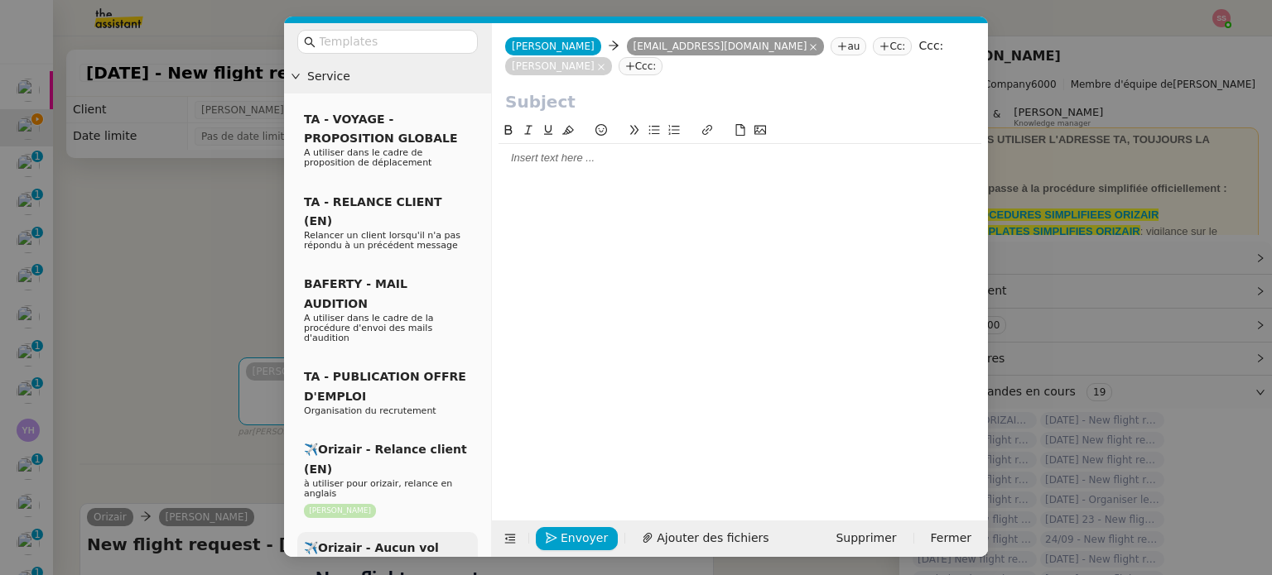
click at [400, 541] on span "✈️Orizair - Aucun vol disponible (FR)" at bounding box center [371, 557] width 135 height 32
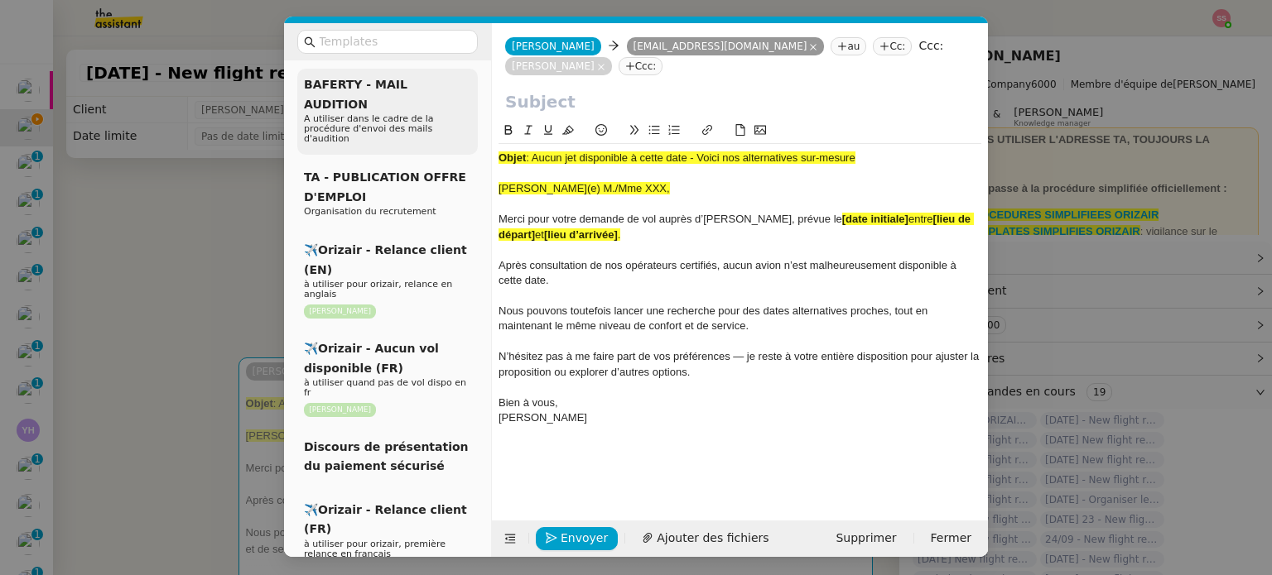
scroll to position [248, 0]
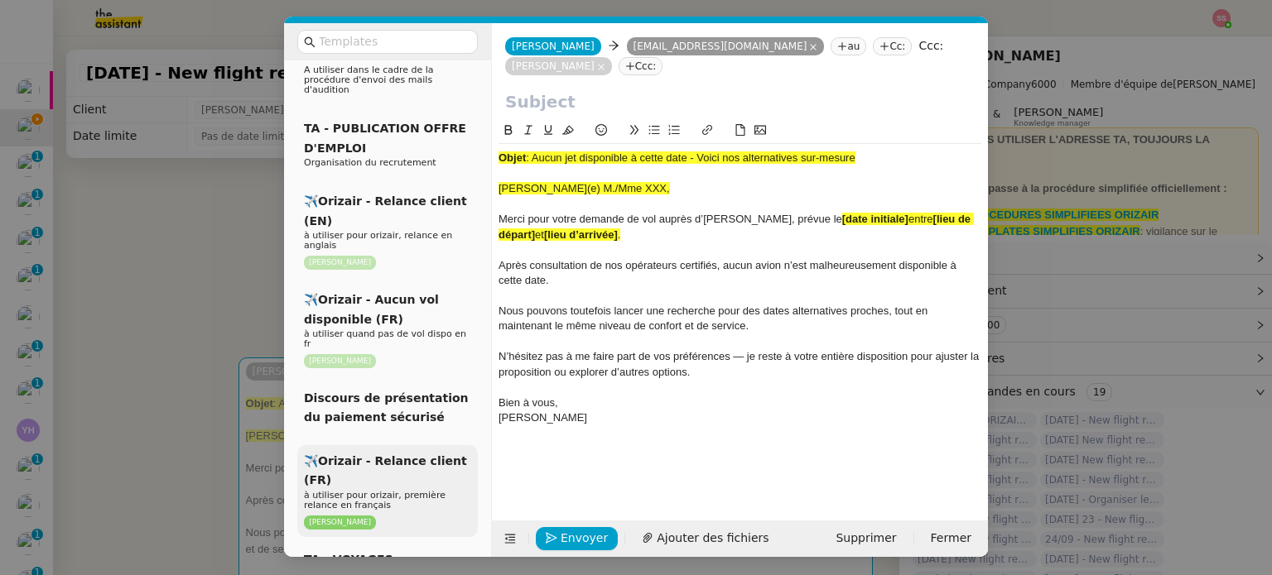
click at [392, 445] on div "✈️Orizair - Relance client (FR) à utiliser pour orizair, première relance en fr…" at bounding box center [387, 491] width 180 height 92
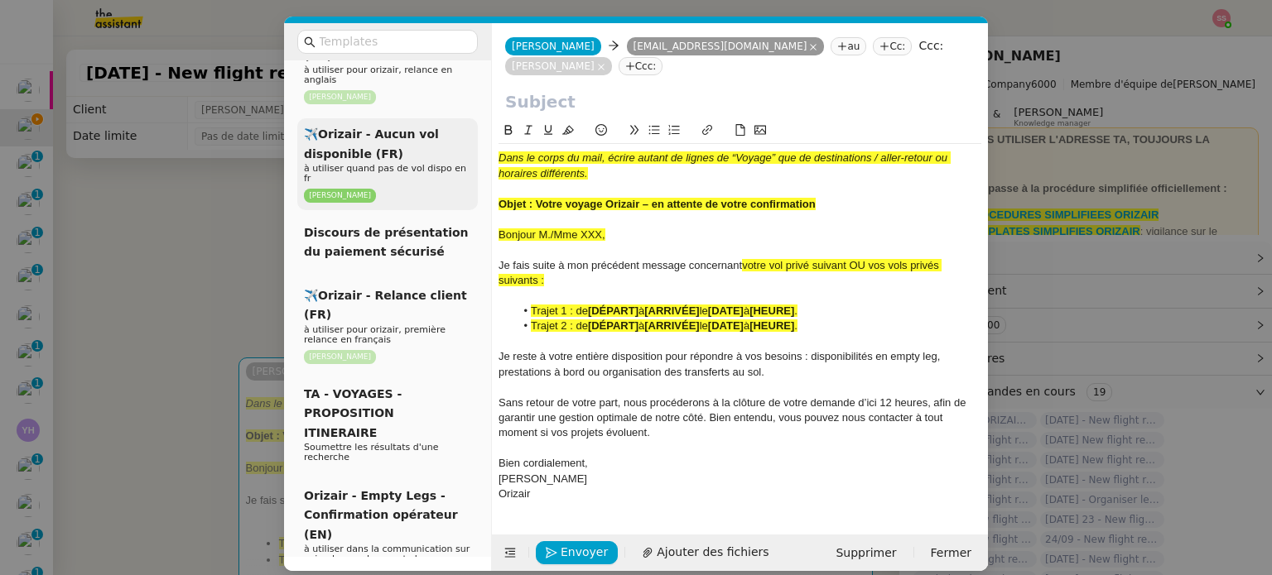
scroll to position [497, 0]
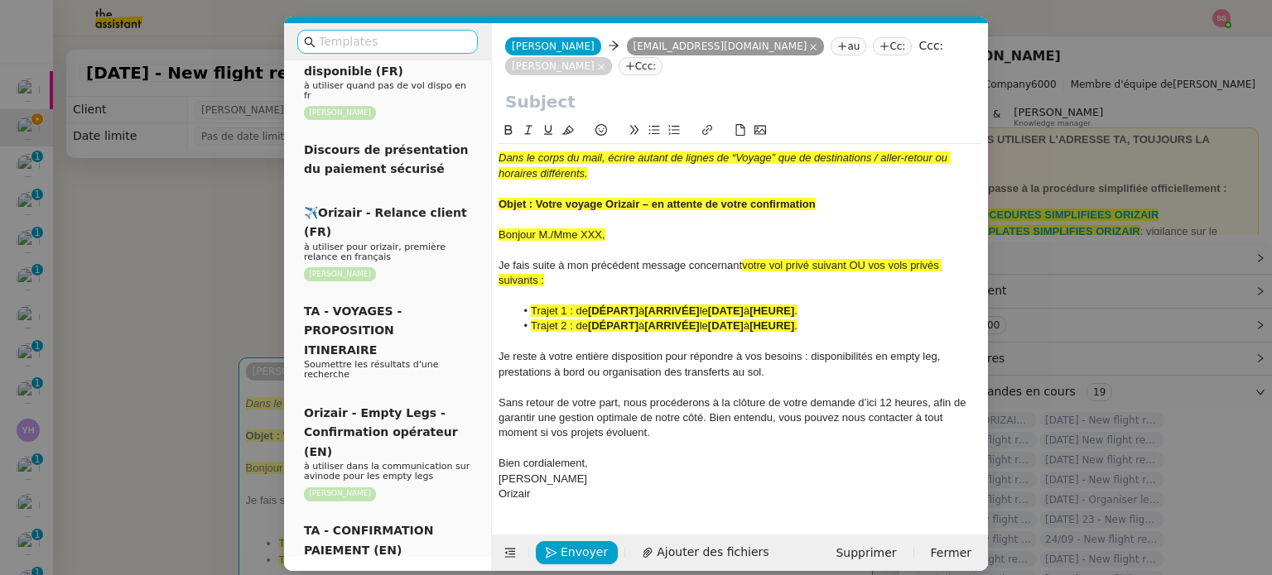
click at [392, 39] on input "text" at bounding box center [393, 41] width 149 height 19
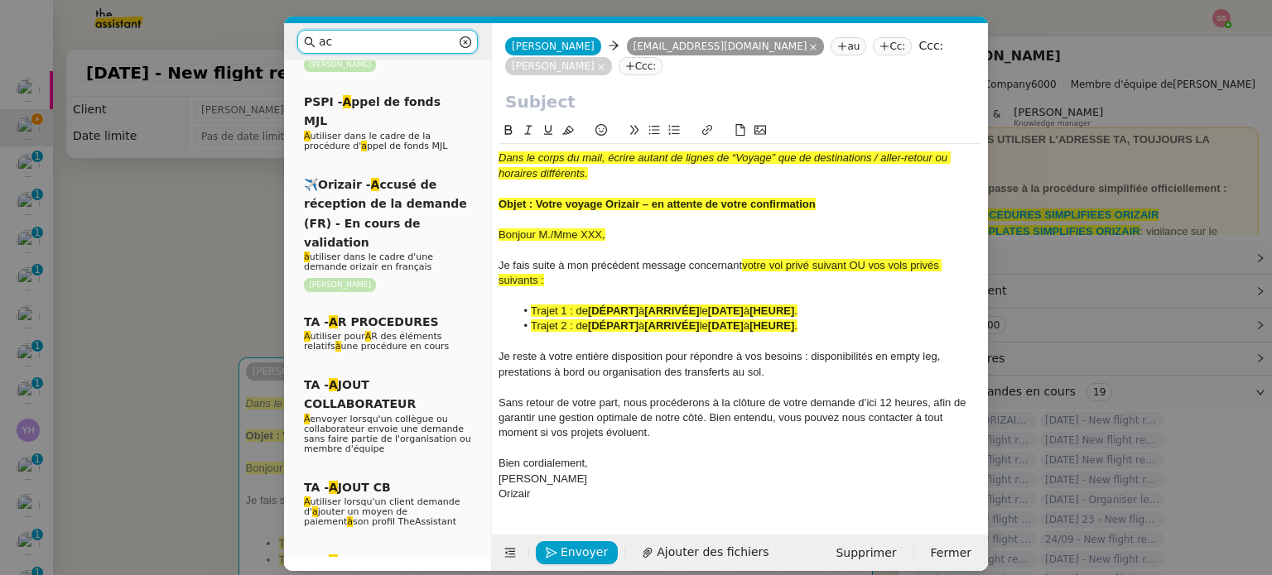
scroll to position [0, 0]
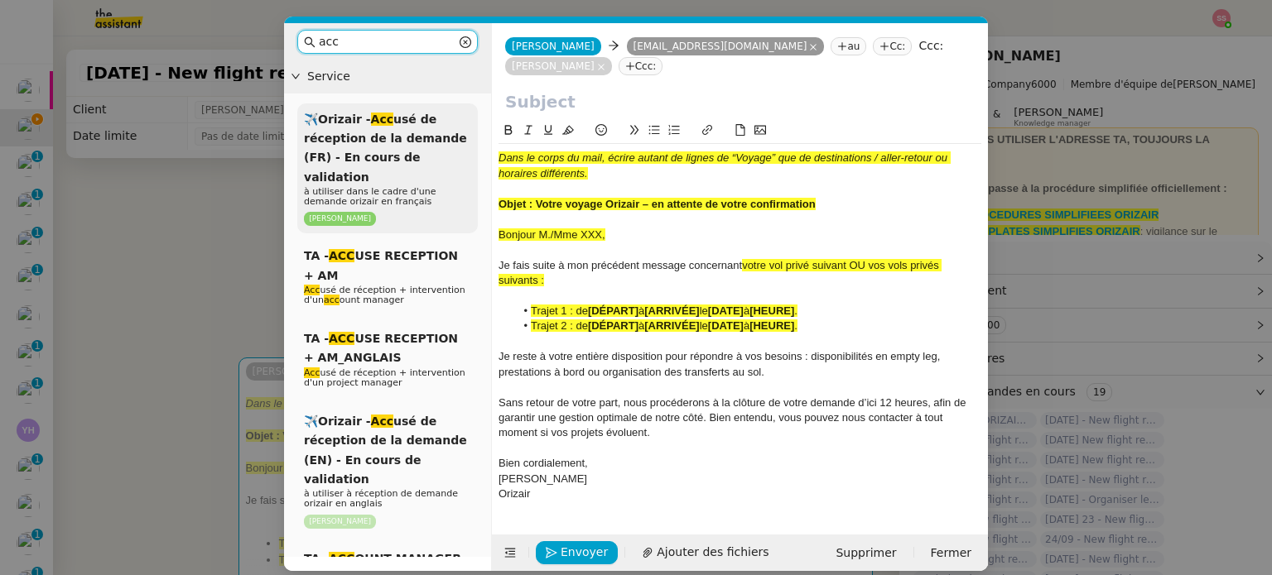
type input "acc"
click at [408, 125] on span "✈️Orizair - Acc usé de réception de la demande (FR) - En cours de validation" at bounding box center [385, 148] width 163 height 71
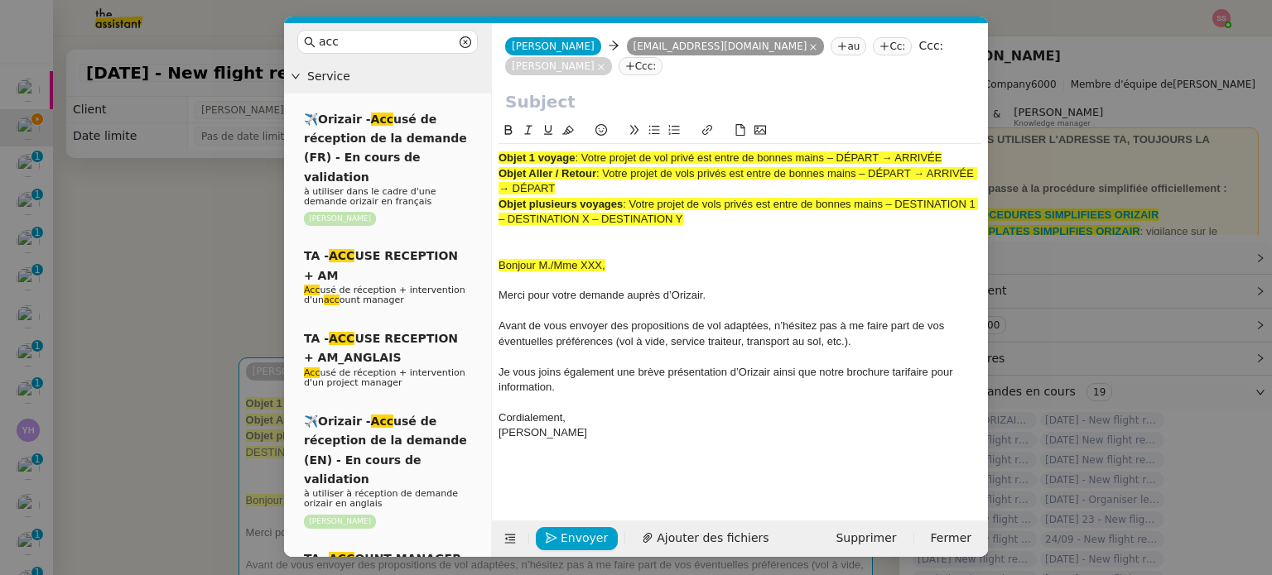
drag, startPoint x: 585, startPoint y: 132, endPoint x: 967, endPoint y: 132, distance: 381.6
click at [967, 151] on div "Objet 1 voyage : Votre projet de vol privé est entre de bonnes mains – DÉPART →…" at bounding box center [739, 158] width 483 height 15
click at [617, 89] on input "text" at bounding box center [739, 101] width 469 height 25
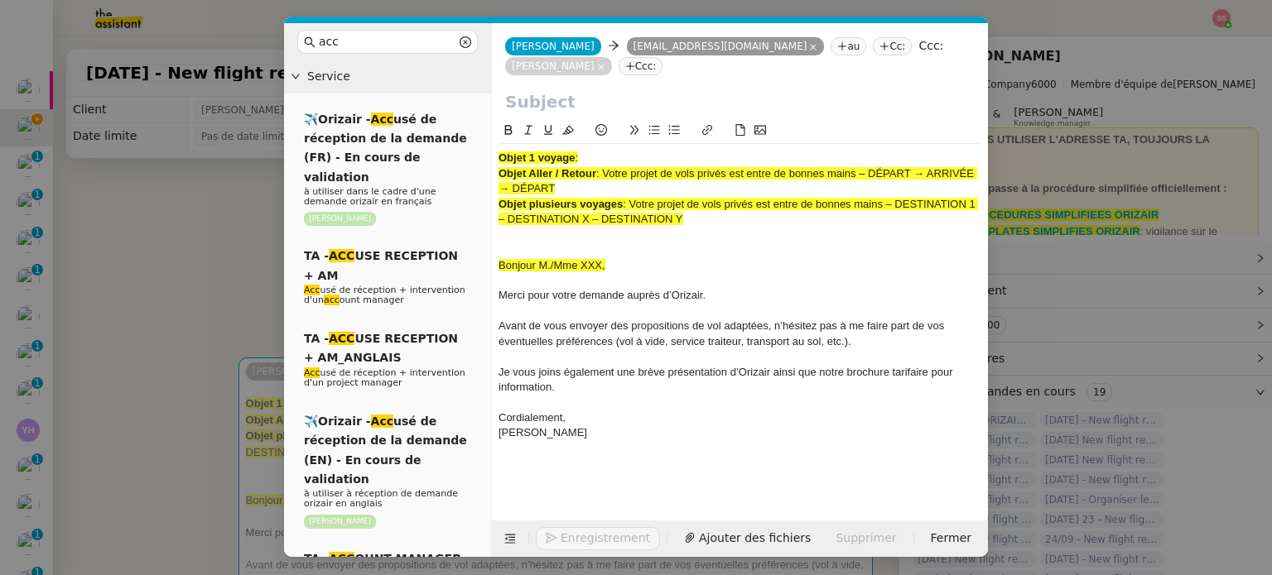
paste input "Votre projet de vol privé est entre de bonnes mains – DÉPART → ARRIVÉE"
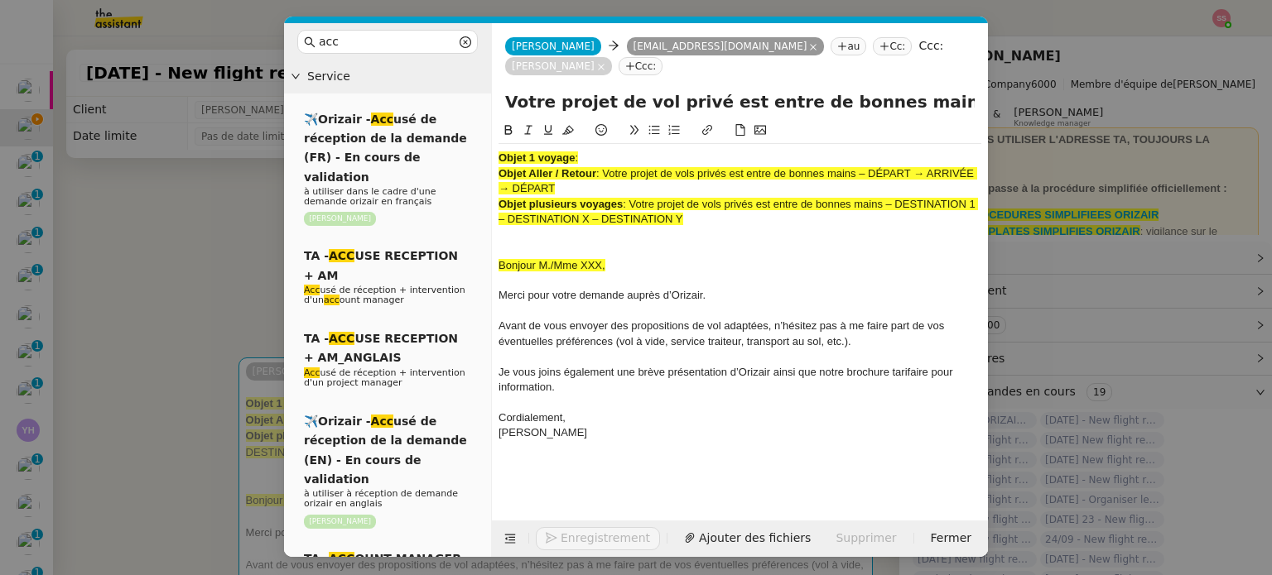
scroll to position [0, 103]
type input "Votre projet de vol privé est entre de bonnes mains – DÉPART → ARRIVÉE"
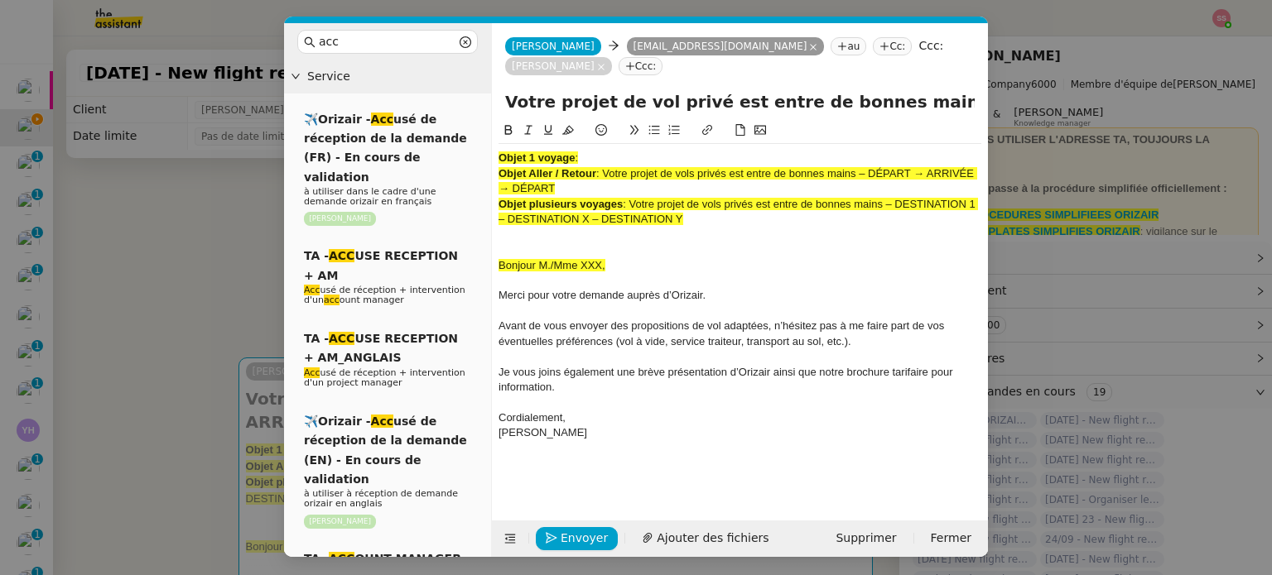
drag, startPoint x: 685, startPoint y: 190, endPoint x: 474, endPoint y: 126, distance: 220.8
click at [474, 126] on nz-layout "acc Service ✈️Orizair - Acc usé de réception de la demande (FR) - En cours de v…" at bounding box center [636, 290] width 704 height 534
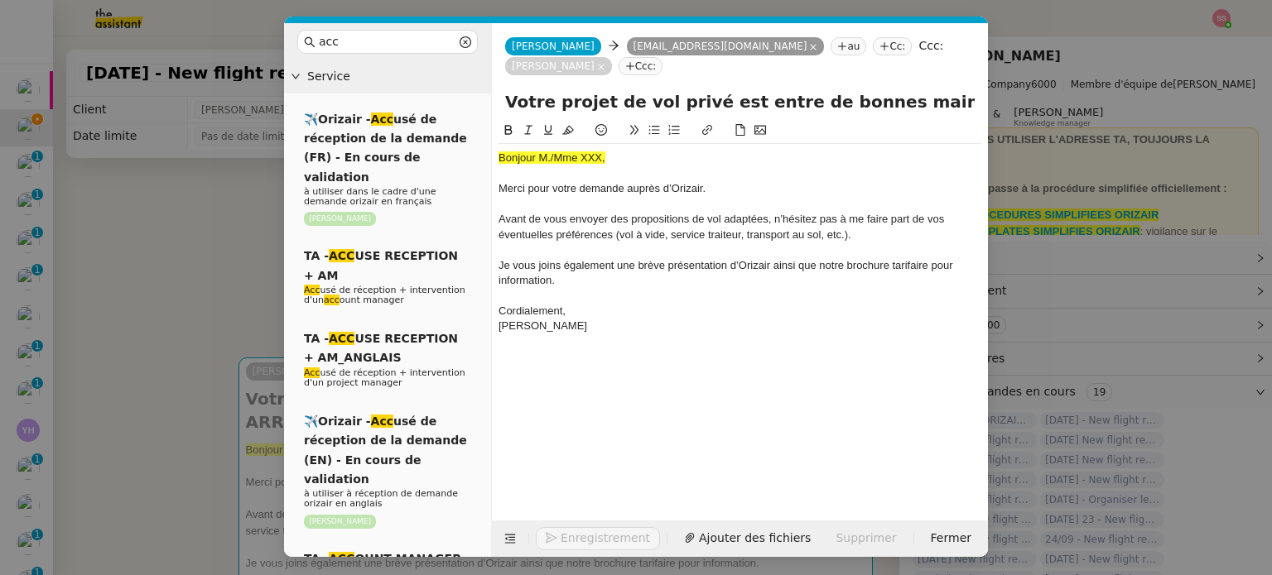
click at [255, 320] on nz-modal-container "acc Service ✈️Orizair - Acc usé de réception de la demande (FR) - En cours de v…" at bounding box center [636, 287] width 1272 height 575
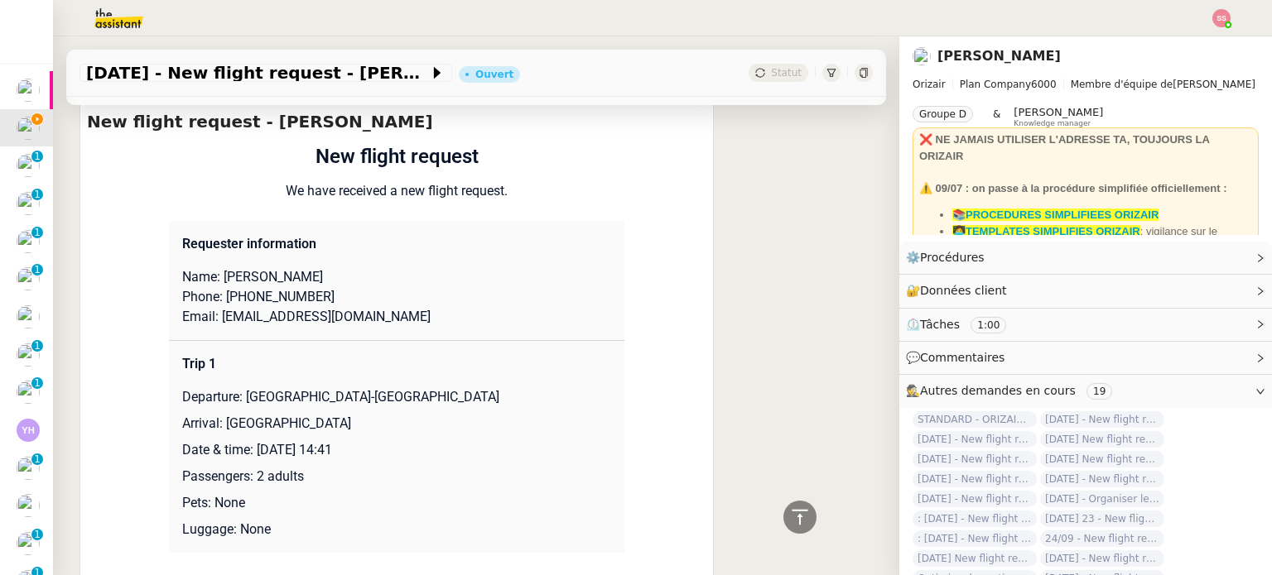
scroll to position [662, 0]
drag, startPoint x: 220, startPoint y: 258, endPoint x: 355, endPoint y: 253, distance: 135.0
click at [355, 266] on p "Name: Raphael Azoulay" at bounding box center [396, 276] width 429 height 20
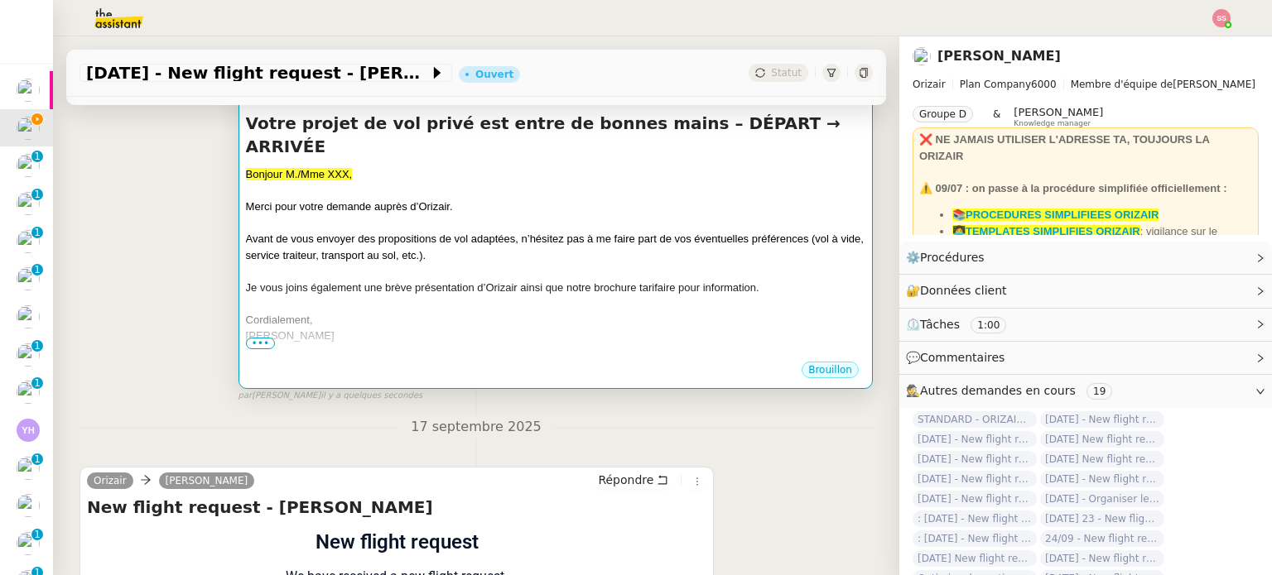
scroll to position [248, 0]
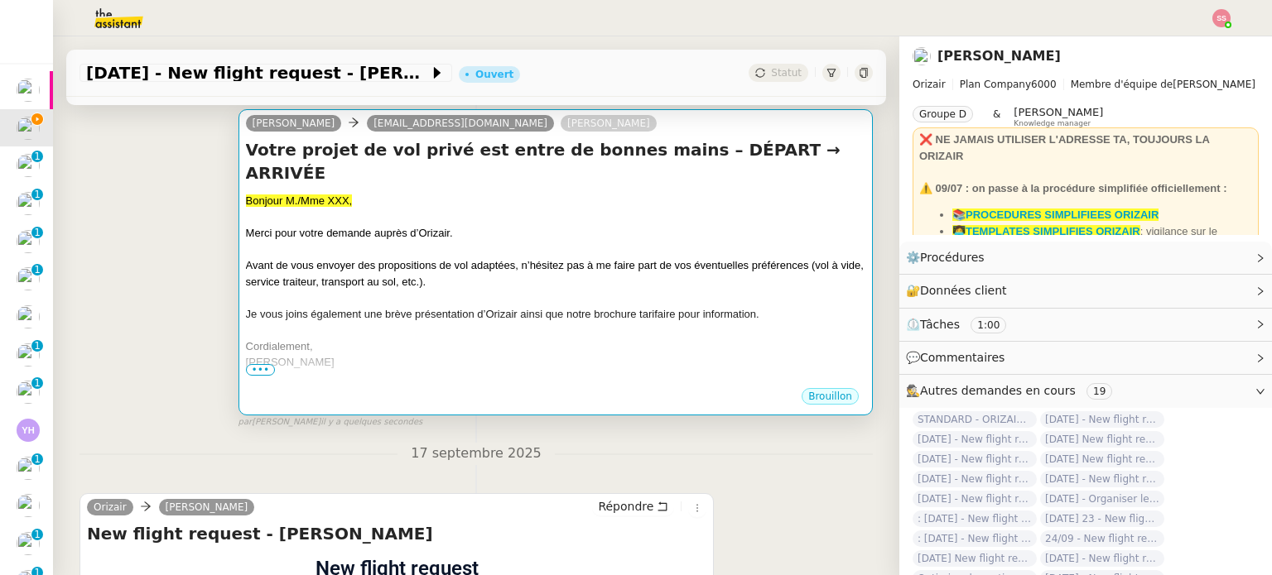
click at [440, 339] on div "Cordialement," at bounding box center [555, 347] width 619 height 17
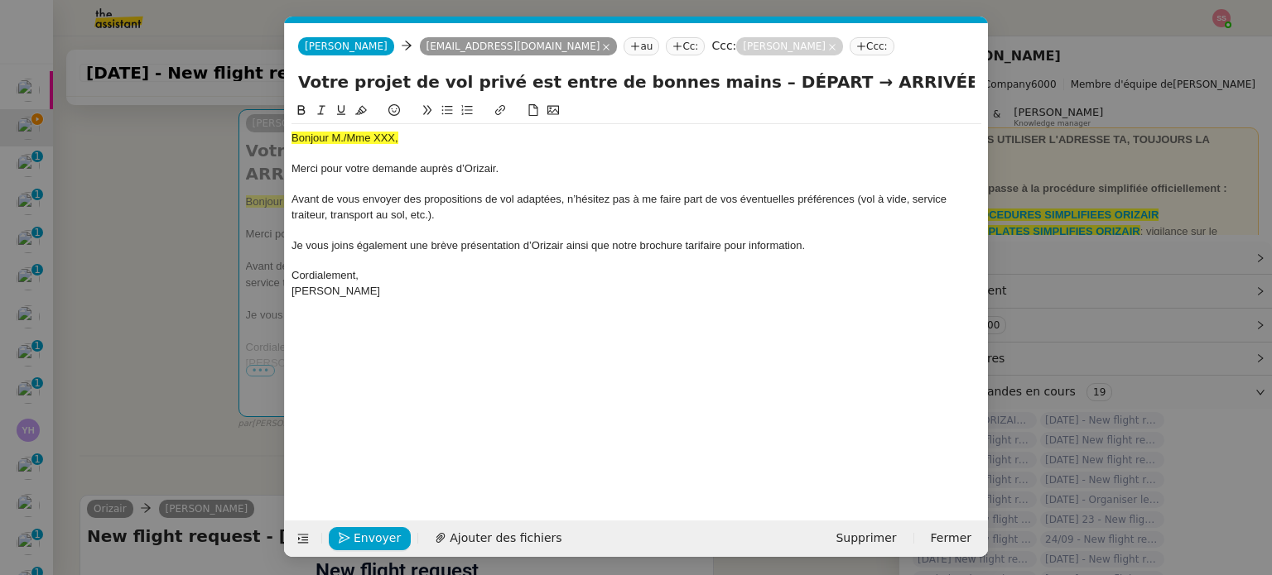
scroll to position [0, 51]
drag, startPoint x: 371, startPoint y: 135, endPoint x: 214, endPoint y: 135, distance: 156.5
click at [214, 135] on nz-modal-container "acc Service ✈️Orizair - Acc usé de réception de la demande (FR) - En cours de v…" at bounding box center [636, 287] width 1272 height 575
click at [358, 108] on icon at bounding box center [361, 110] width 12 height 12
click at [420, 128] on div "Bonjour M./Mme XXX, Merci pour votre demande auprès d’Orizair. Avant de vous en…" at bounding box center [636, 214] width 690 height 181
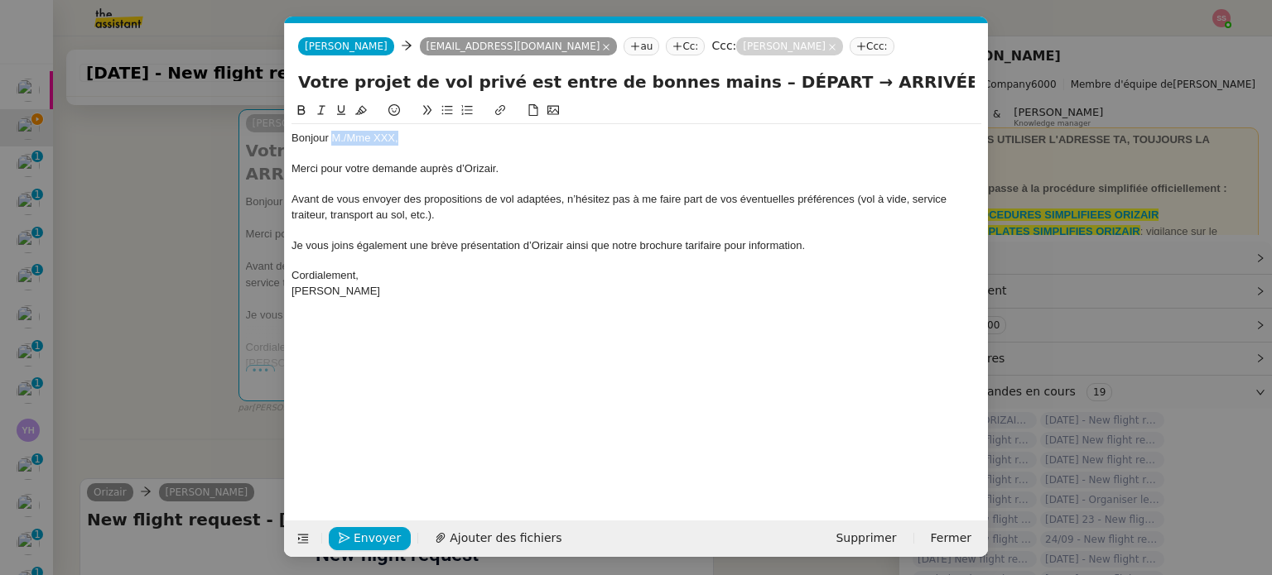
drag, startPoint x: 387, startPoint y: 132, endPoint x: 330, endPoint y: 128, distance: 57.2
click at [330, 128] on div "Bonjour M./Mme XXX, Merci pour votre demande auprès d’Orizair. Avant de vous en…" at bounding box center [636, 214] width 690 height 181
click at [473, 529] on span "Ajouter des fichiers" at bounding box center [506, 538] width 112 height 19
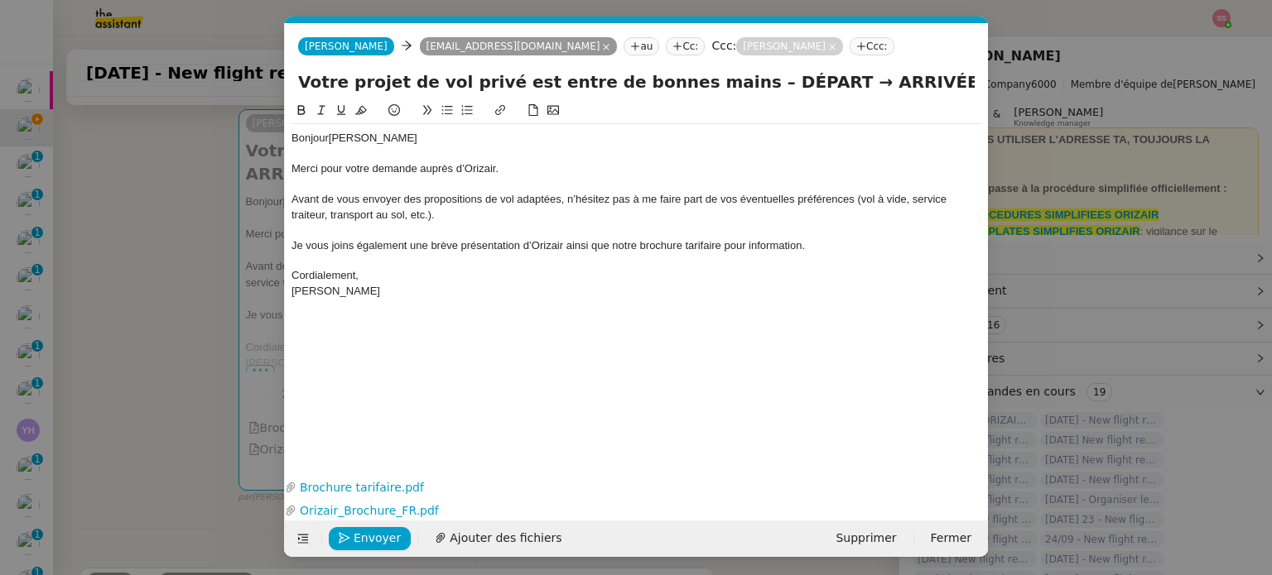
click at [214, 287] on nz-modal-container "acc Service ✈️Orizair - Acc usé de réception de la demande (FR) - En cours de v…" at bounding box center [636, 287] width 1272 height 575
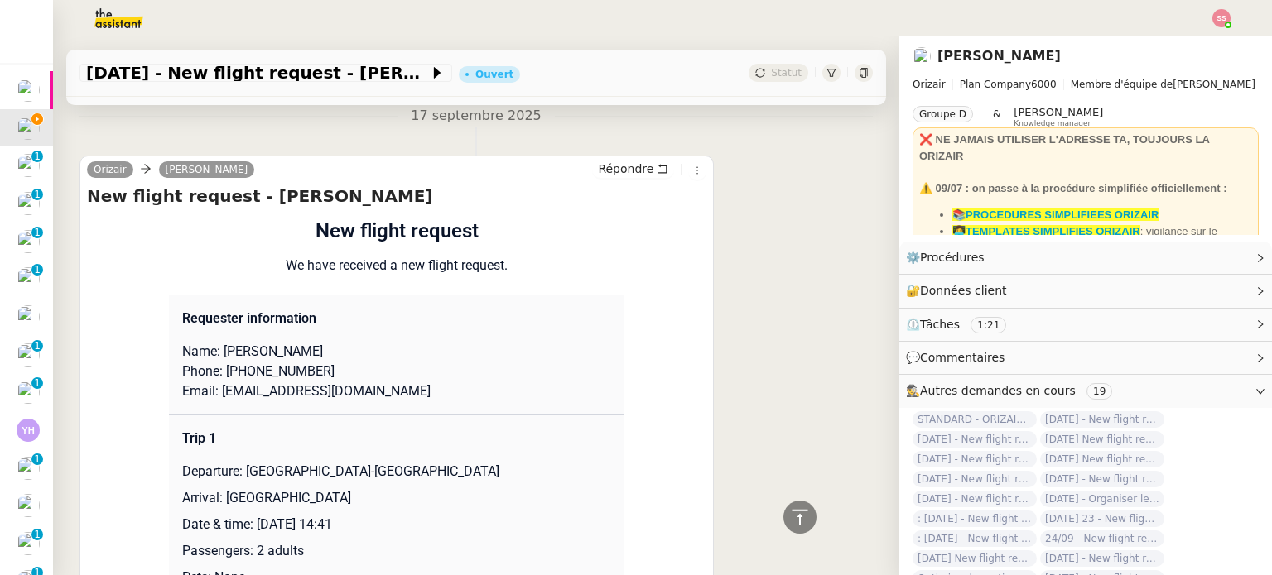
scroll to position [662, 0]
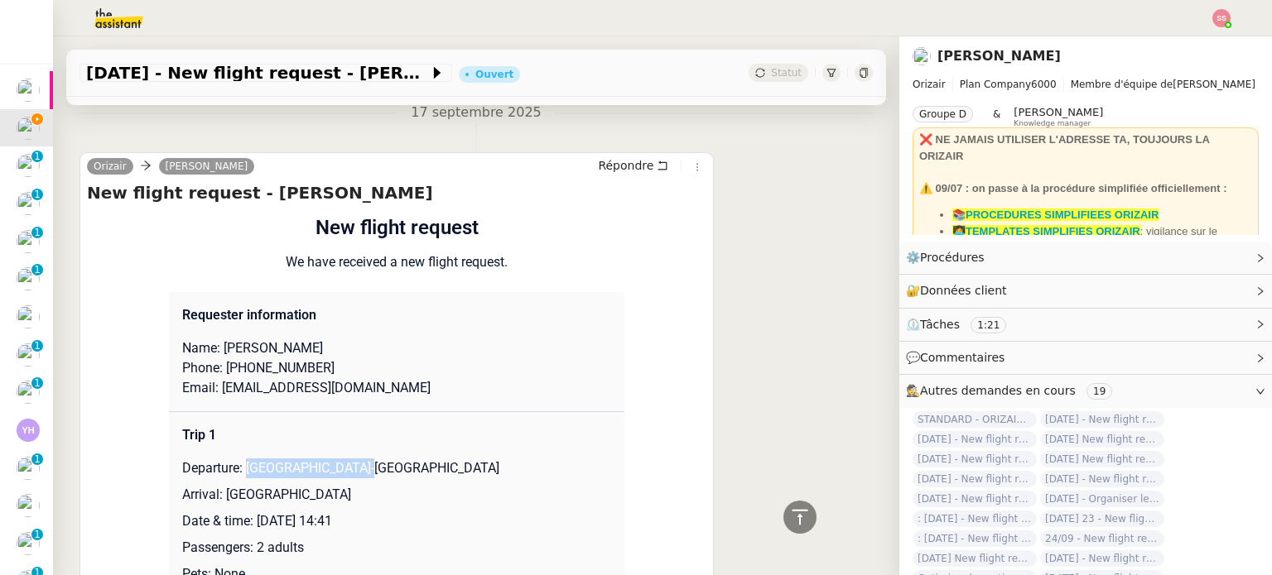
drag, startPoint x: 238, startPoint y: 446, endPoint x: 403, endPoint y: 441, distance: 165.6
click at [403, 459] on p "Departure: Paris-Orly Airport" at bounding box center [396, 469] width 429 height 20
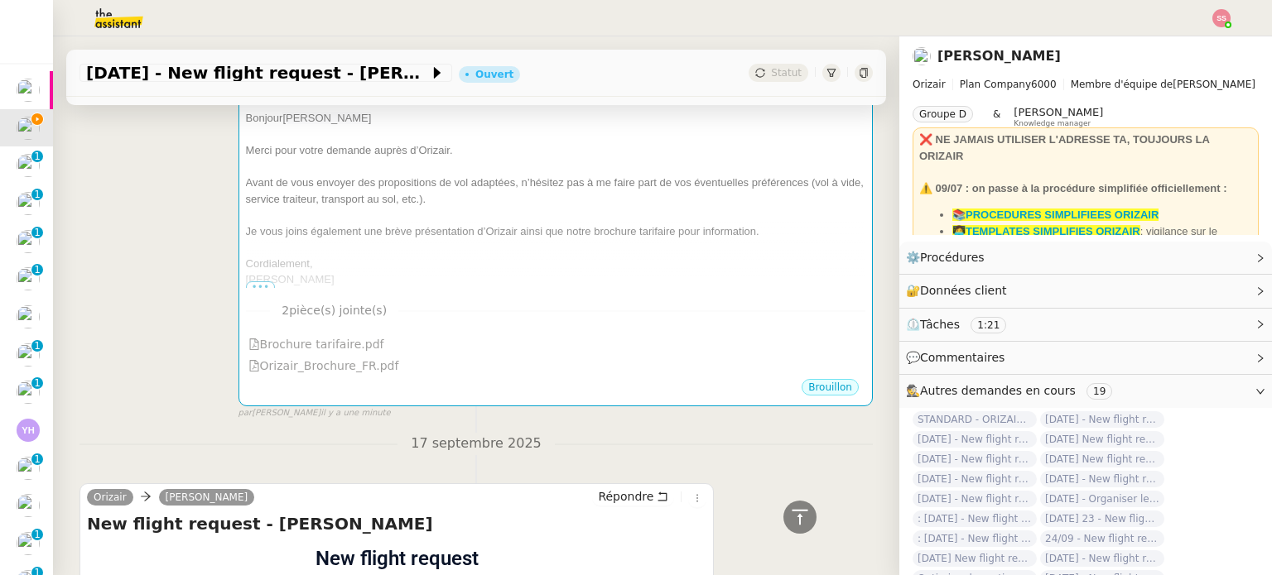
scroll to position [83, 0]
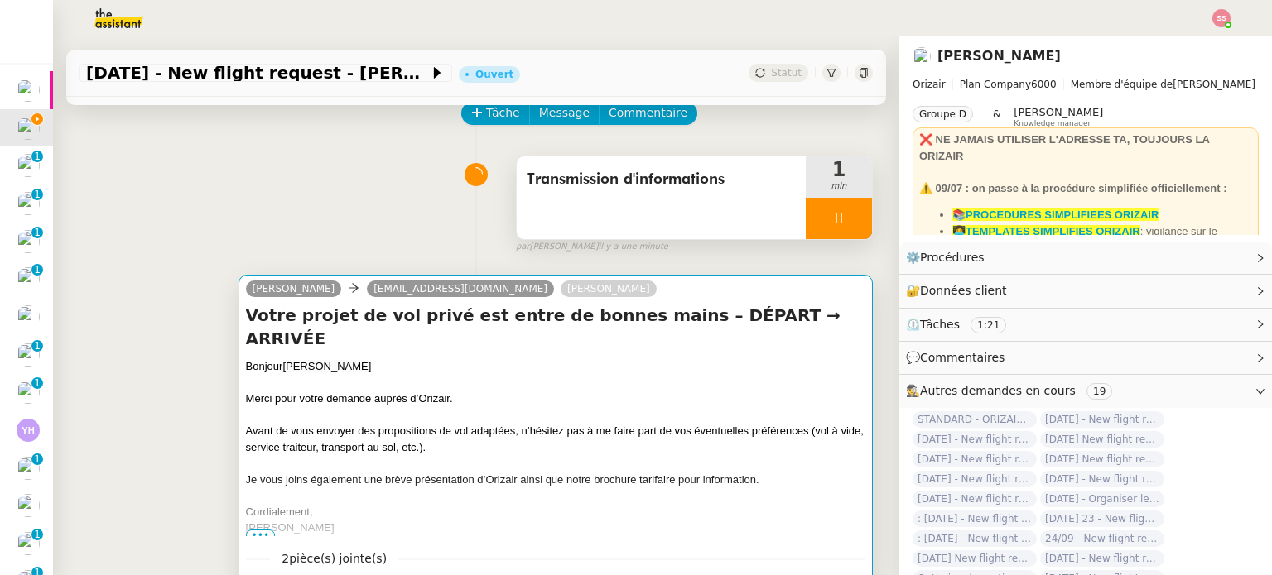
click at [593, 375] on div at bounding box center [555, 383] width 619 height 17
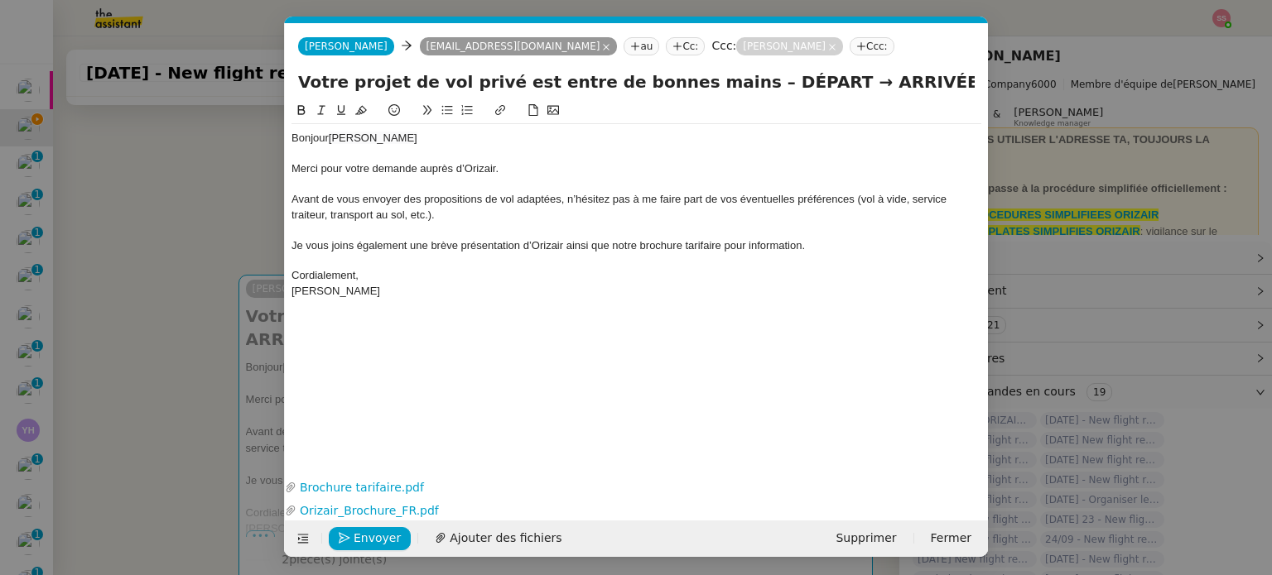
scroll to position [0, 51]
drag, startPoint x: 775, startPoint y: 78, endPoint x: 712, endPoint y: 83, distance: 63.1
click at [712, 83] on input "Votre projet de vol privé est entre de bonnes mains – DÉPART → ARRIVÉE" at bounding box center [636, 82] width 676 height 25
paste input "Paris-Orly Airport"
type input "Votre projet de vol privé est entre de bonnes mains – Paris-Orly Airport → ARRI…"
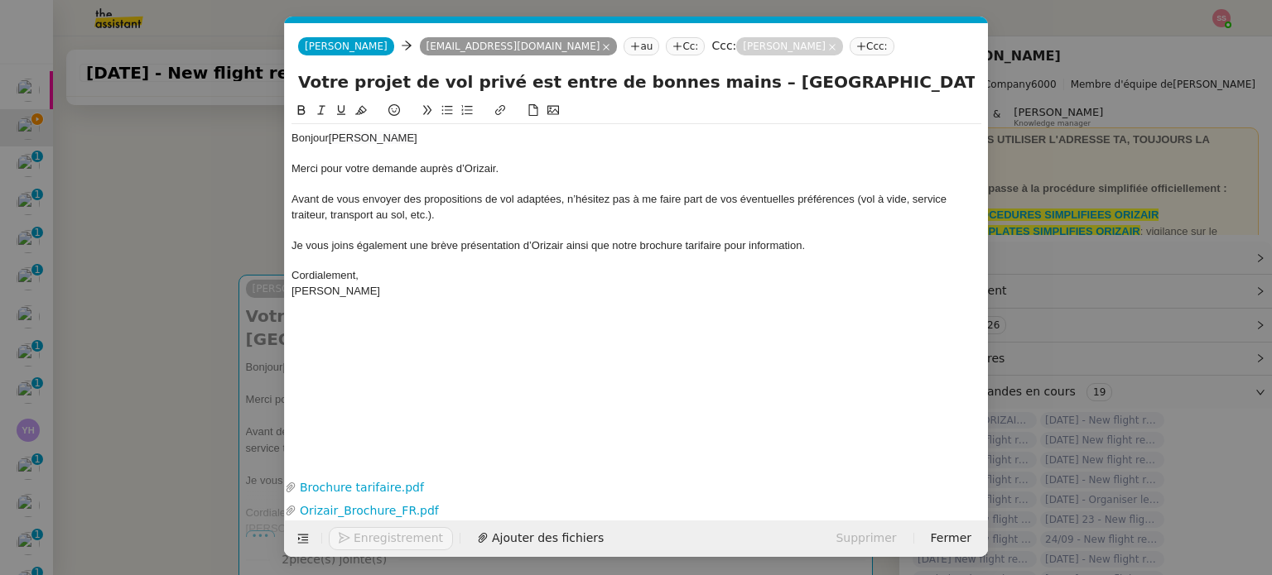
click at [165, 334] on nz-modal-container "acc Service ✈️Orizair - Acc usé de réception de la demande (FR) - En cours de v…" at bounding box center [636, 287] width 1272 height 575
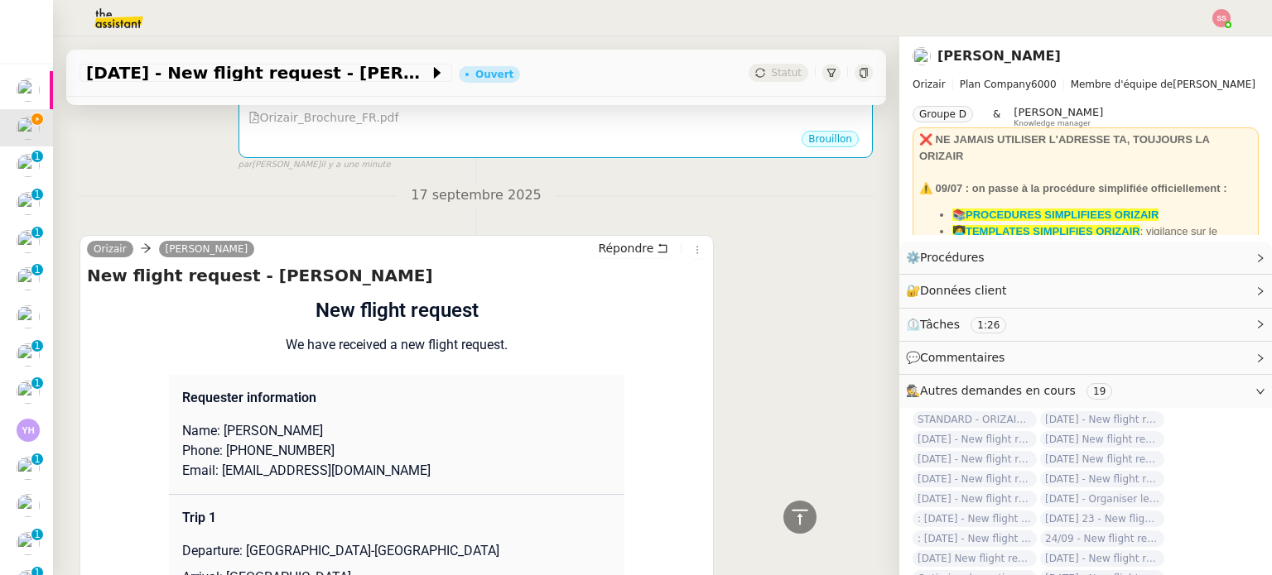
scroll to position [911, 0]
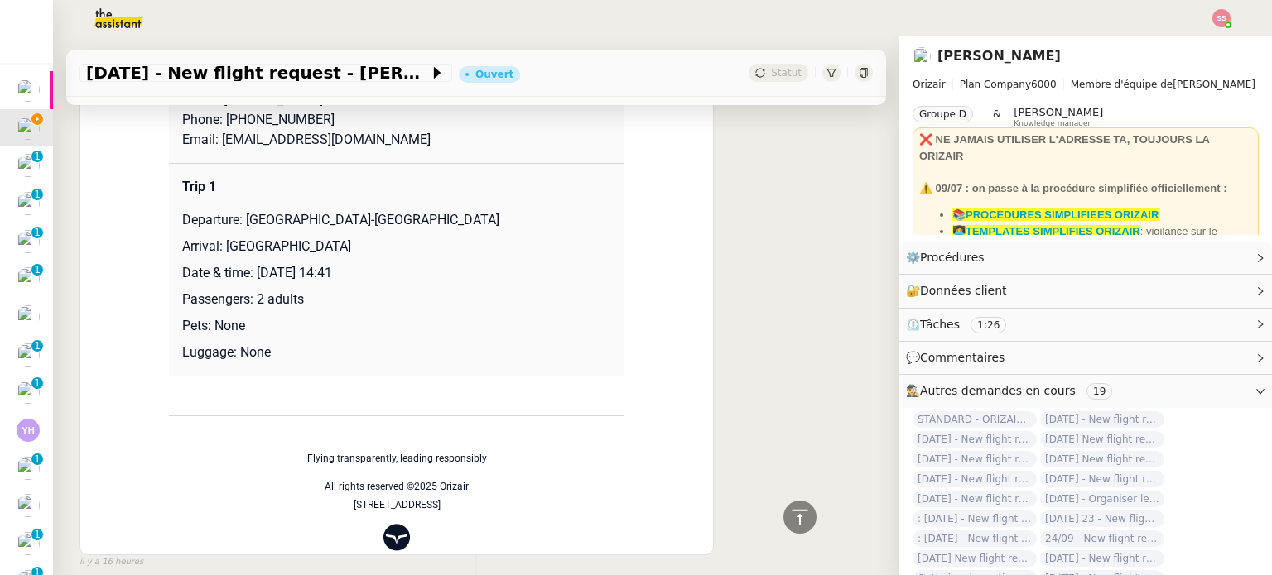
drag, startPoint x: 216, startPoint y: 252, endPoint x: 388, endPoint y: 254, distance: 172.2
click at [388, 254] on p "Arrival: Marseille Provence Airport" at bounding box center [396, 247] width 429 height 20
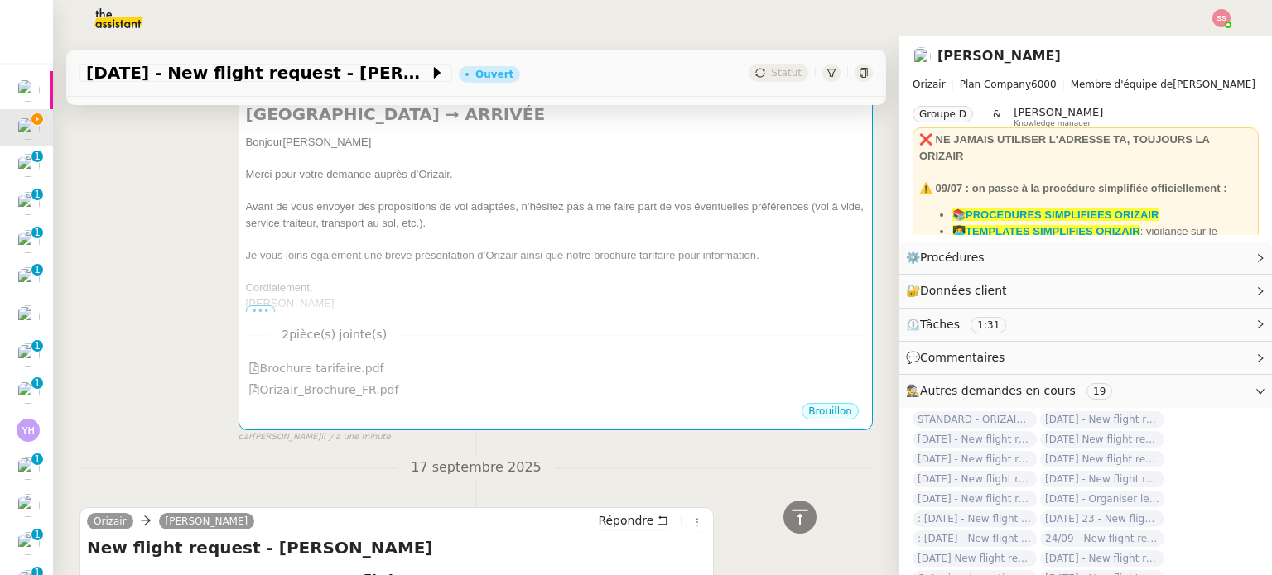
scroll to position [248, 0]
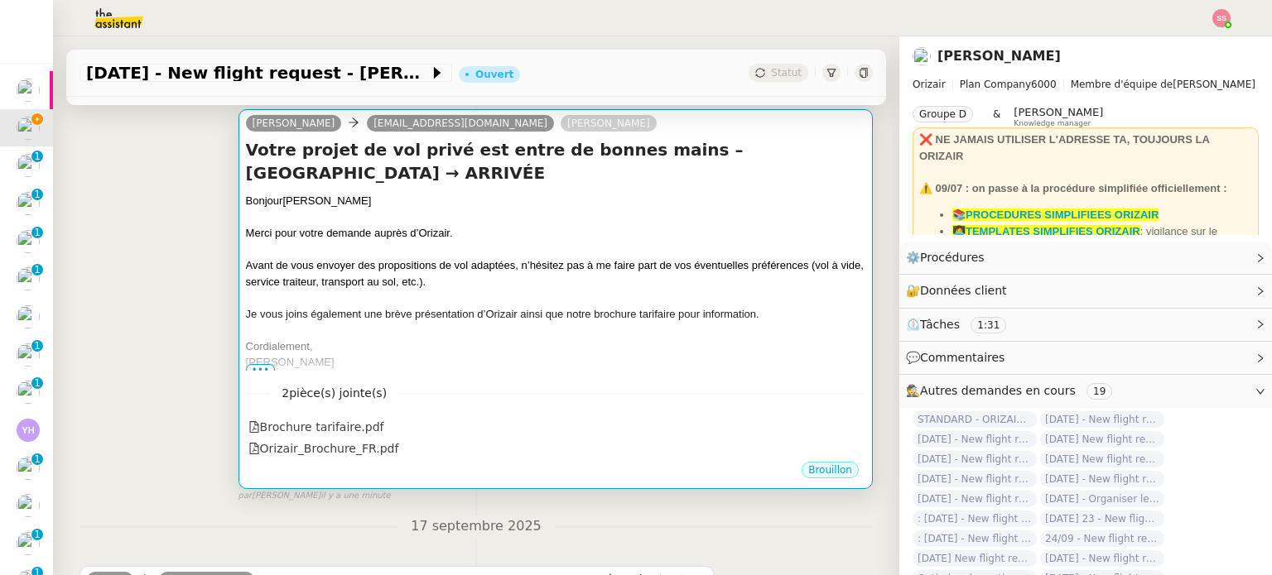
click at [517, 297] on div at bounding box center [555, 298] width 619 height 17
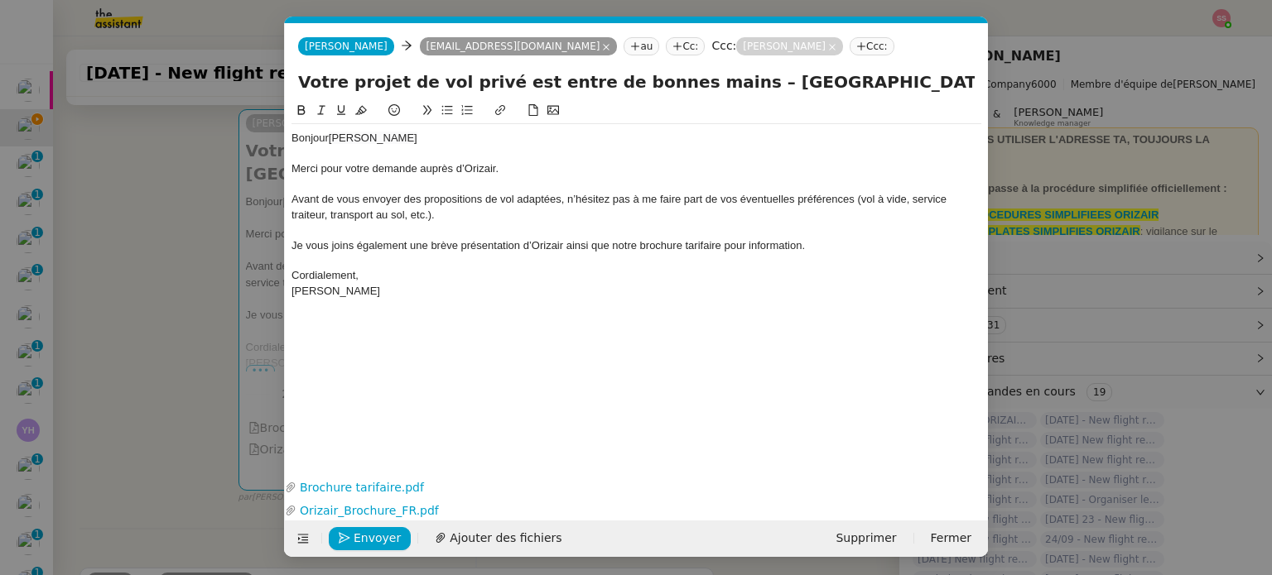
scroll to position [0, 51]
drag, startPoint x: 875, startPoint y: 83, endPoint x: 949, endPoint y: 94, distance: 74.5
click at [949, 94] on input "Votre projet de vol privé est entre de bonnes mains – Paris-Orly Airport → ARRI…" at bounding box center [636, 82] width 676 height 25
paste input "Marseille Provence Airport"
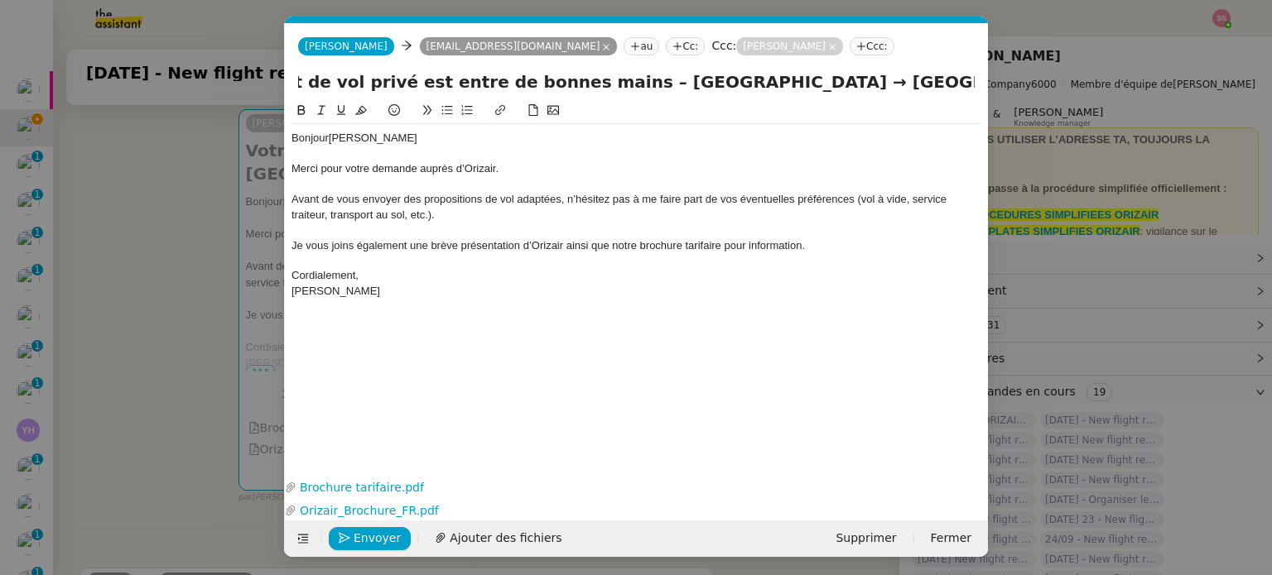
type input "Votre projet de vol privé est entre de bonnes mains – Paris-Orly Airport → Mars…"
click at [755, 218] on div "Avant de vous envoyer des propositions de vol adaptées, n’hésitez pas à me fair…" at bounding box center [636, 207] width 690 height 31
click at [368, 546] on span "Envoyer" at bounding box center [377, 538] width 47 height 19
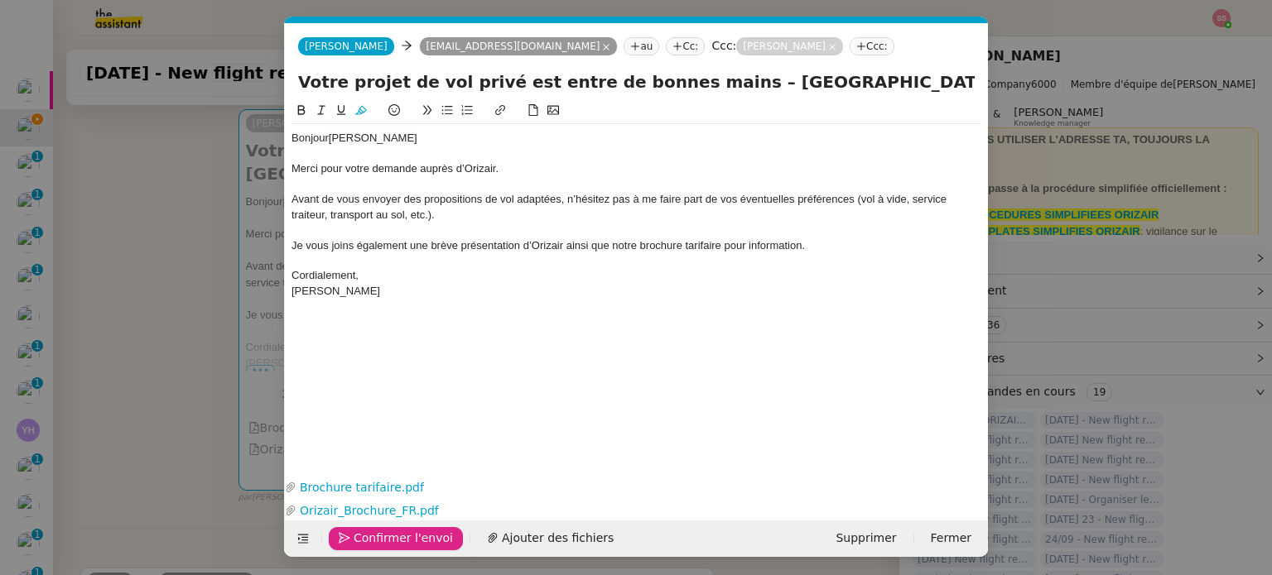
click at [368, 546] on span "Confirmer l'envoi" at bounding box center [403, 538] width 99 height 19
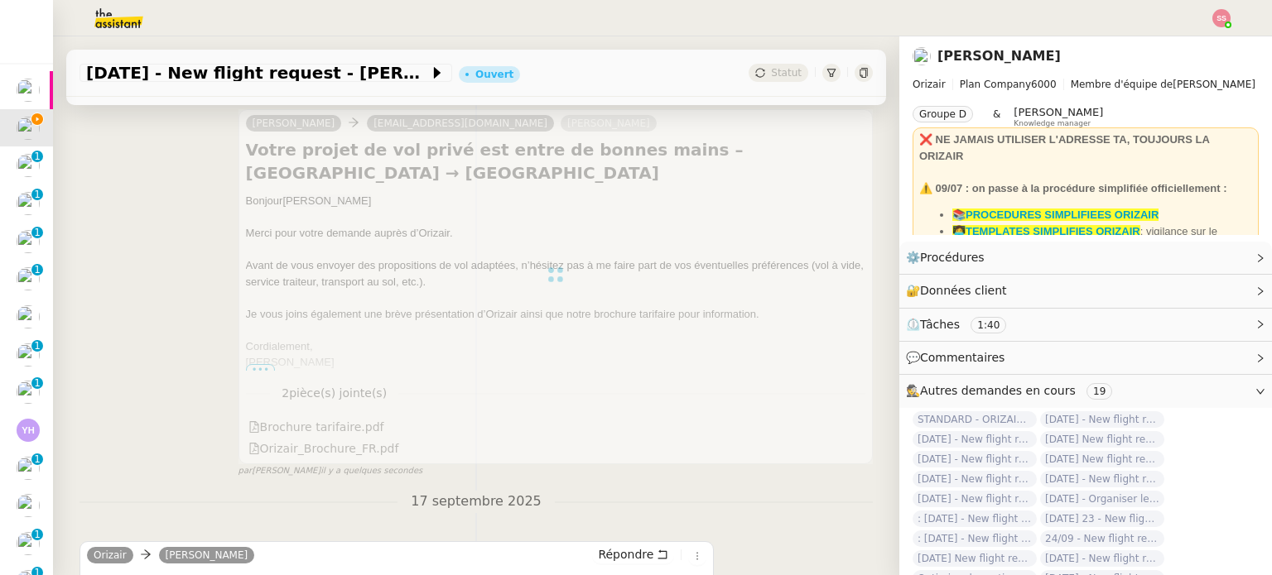
scroll to position [662, 0]
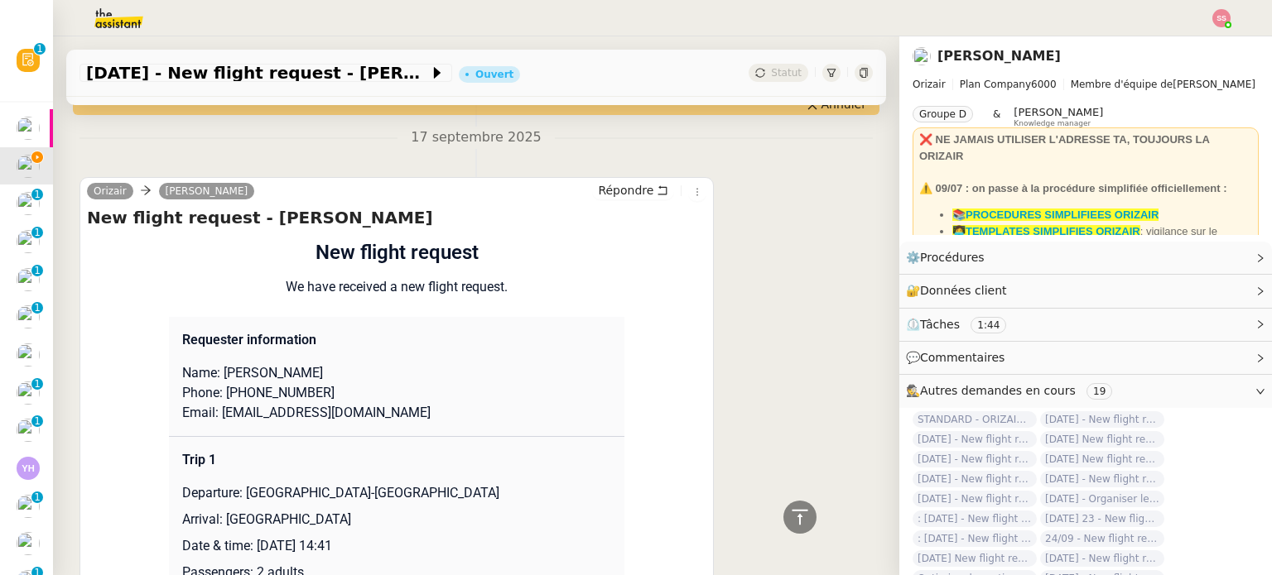
drag, startPoint x: 262, startPoint y: 377, endPoint x: 316, endPoint y: 377, distance: 54.6
click at [316, 377] on p "Name: Raphael Azoulay" at bounding box center [396, 373] width 429 height 20
drag, startPoint x: 215, startPoint y: 376, endPoint x: 265, endPoint y: 375, distance: 49.7
click at [265, 375] on p "Name: Raphael Azoulay" at bounding box center [396, 373] width 429 height 20
drag, startPoint x: 308, startPoint y: 400, endPoint x: 228, endPoint y: 397, distance: 79.5
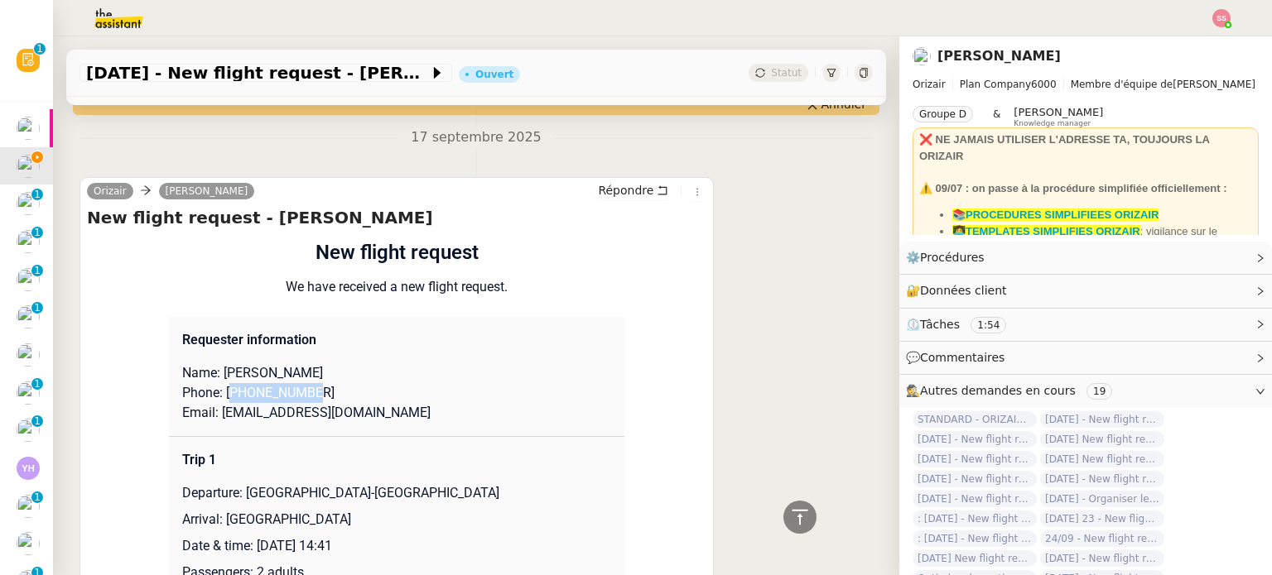
click at [228, 397] on p "Phone: +33616558180" at bounding box center [396, 393] width 429 height 20
drag, startPoint x: 366, startPoint y: 424, endPoint x: 212, endPoint y: 417, distance: 154.1
click at [212, 417] on p "Email: raphazoulay@yahoo.com" at bounding box center [396, 413] width 429 height 20
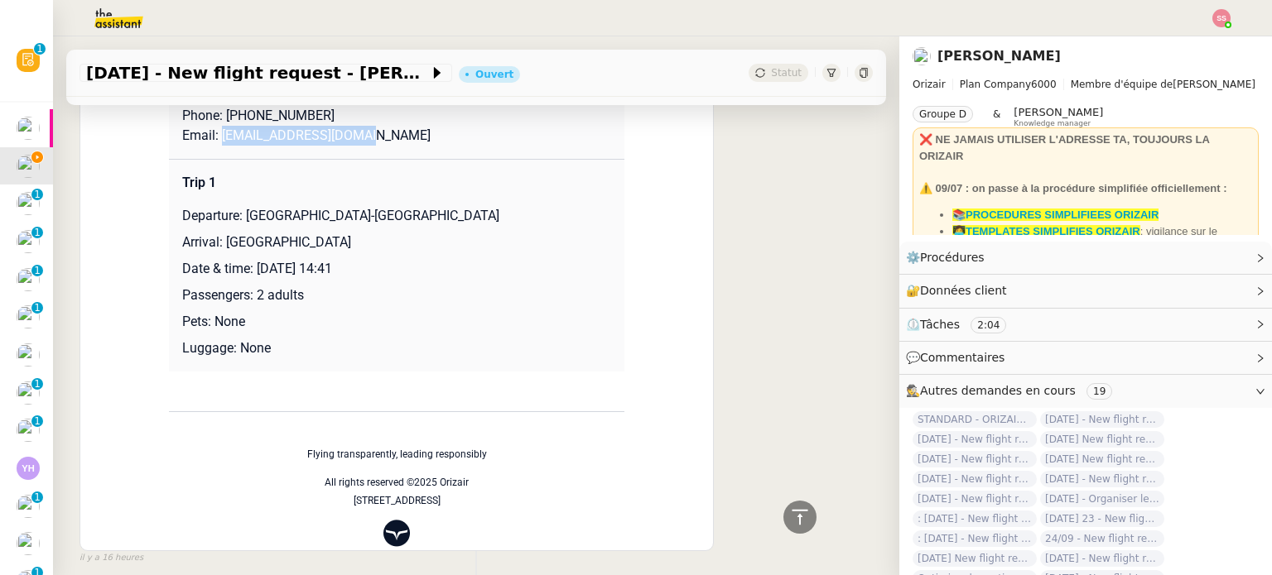
scroll to position [911, 0]
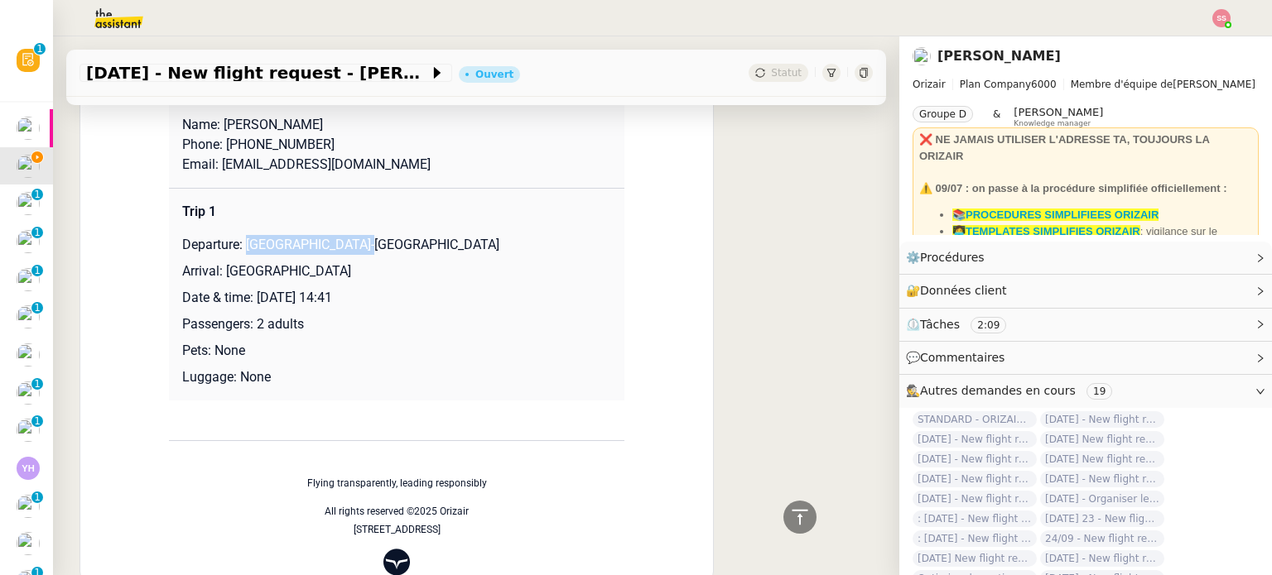
drag, startPoint x: 239, startPoint y: 246, endPoint x: 372, endPoint y: 242, distance: 132.5
click at [372, 242] on p "Departure: Paris-Orly Airport" at bounding box center [396, 245] width 429 height 20
drag, startPoint x: 213, startPoint y: 276, endPoint x: 417, endPoint y: 277, distance: 204.5
click at [417, 277] on p "Arrival: Marseille Provence Airport" at bounding box center [396, 272] width 429 height 20
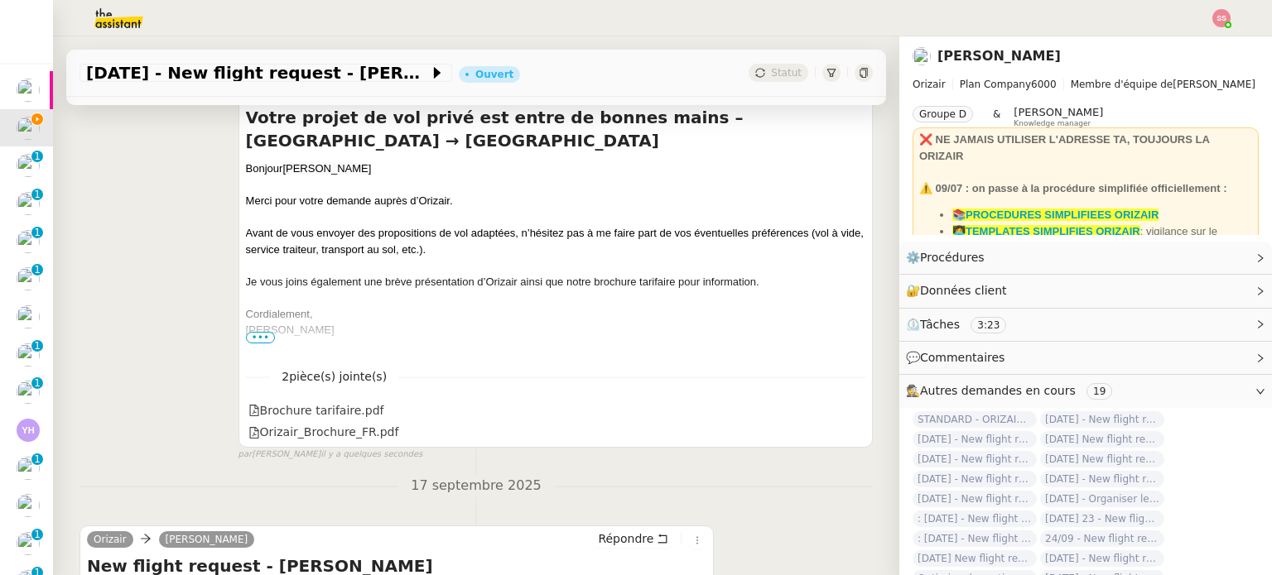
scroll to position [0, 0]
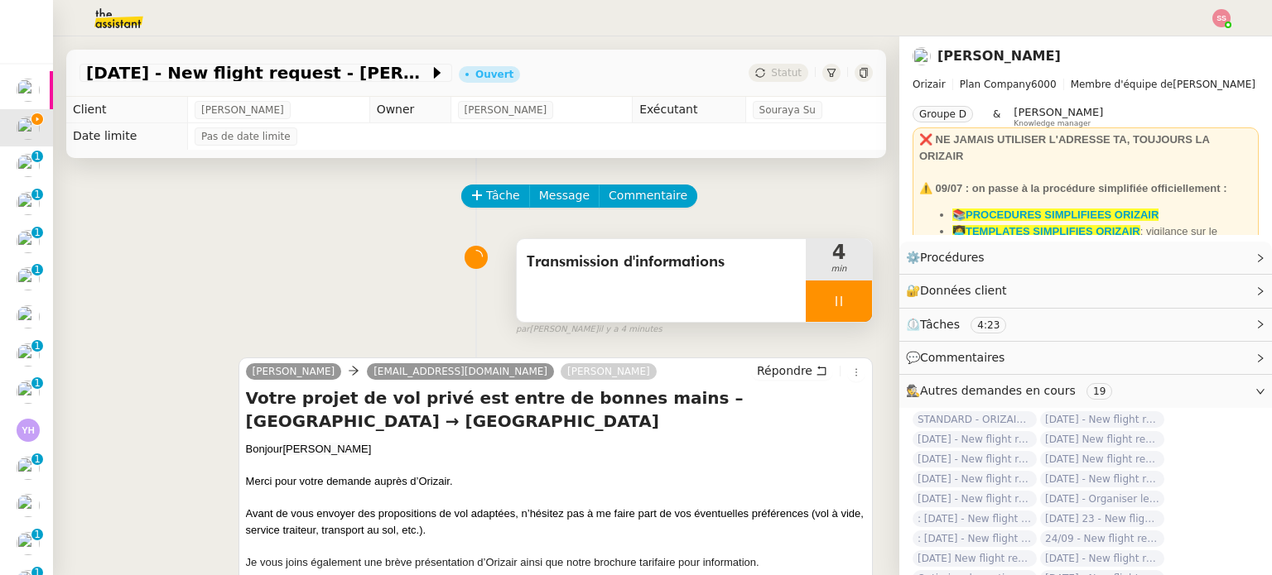
click at [832, 307] on div at bounding box center [839, 301] width 66 height 41
click at [849, 307] on icon at bounding box center [855, 301] width 13 height 13
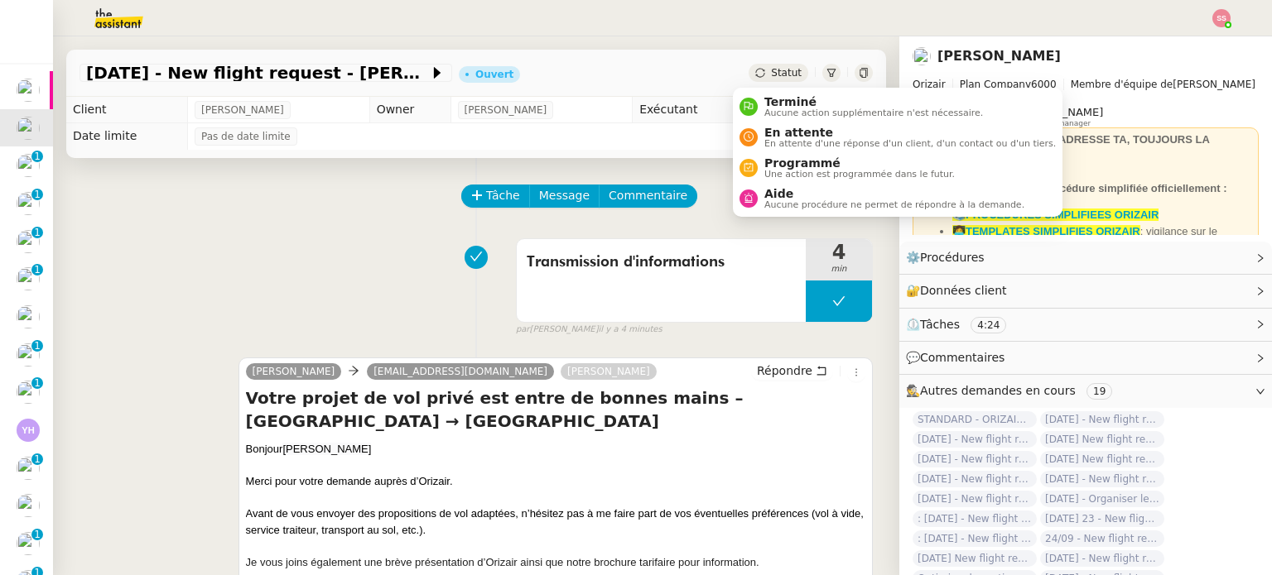
click at [774, 70] on span "Statut" at bounding box center [786, 73] width 31 height 12
click at [820, 126] on span "En attente" at bounding box center [909, 132] width 291 height 13
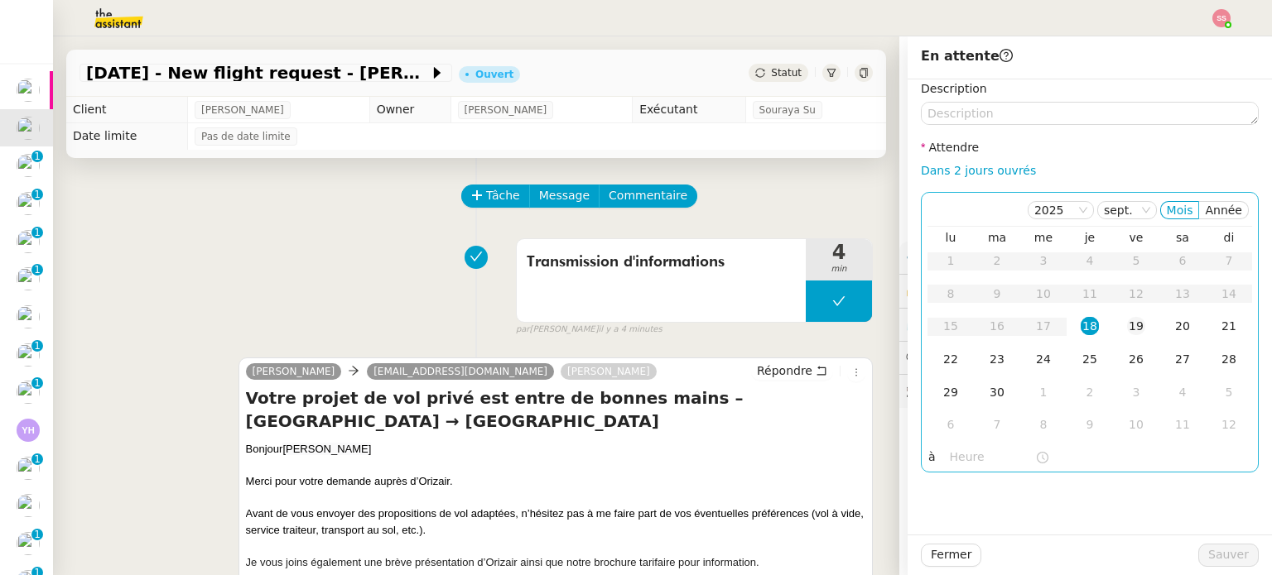
click at [1132, 328] on div "19" at bounding box center [1136, 326] width 18 height 18
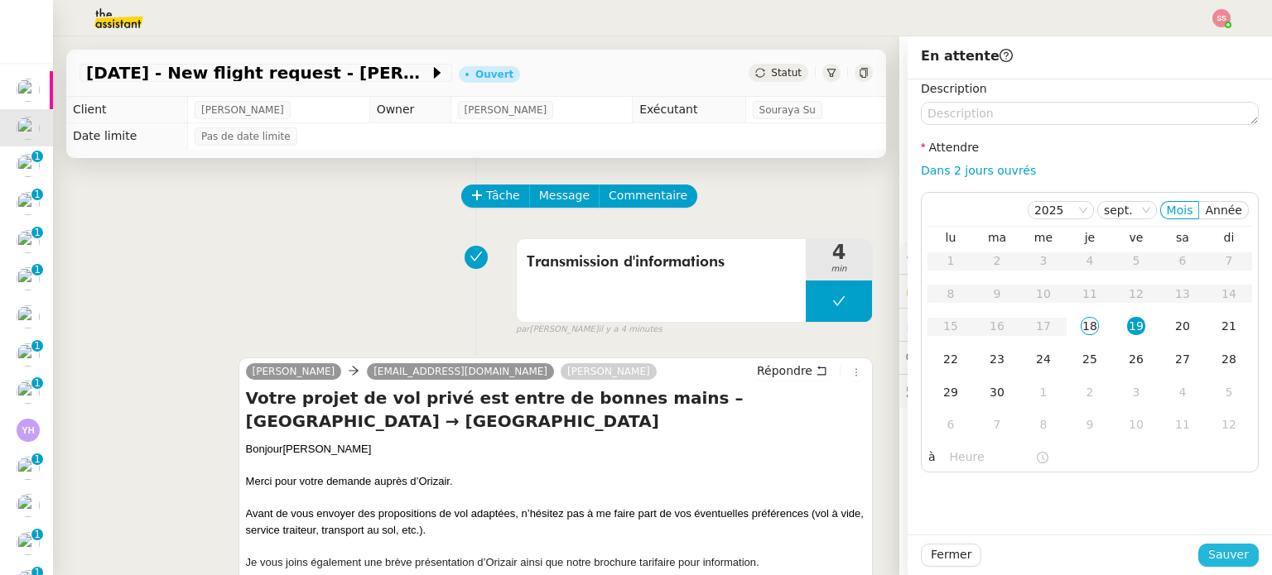
click at [1213, 562] on span "Sauver" at bounding box center [1228, 555] width 41 height 19
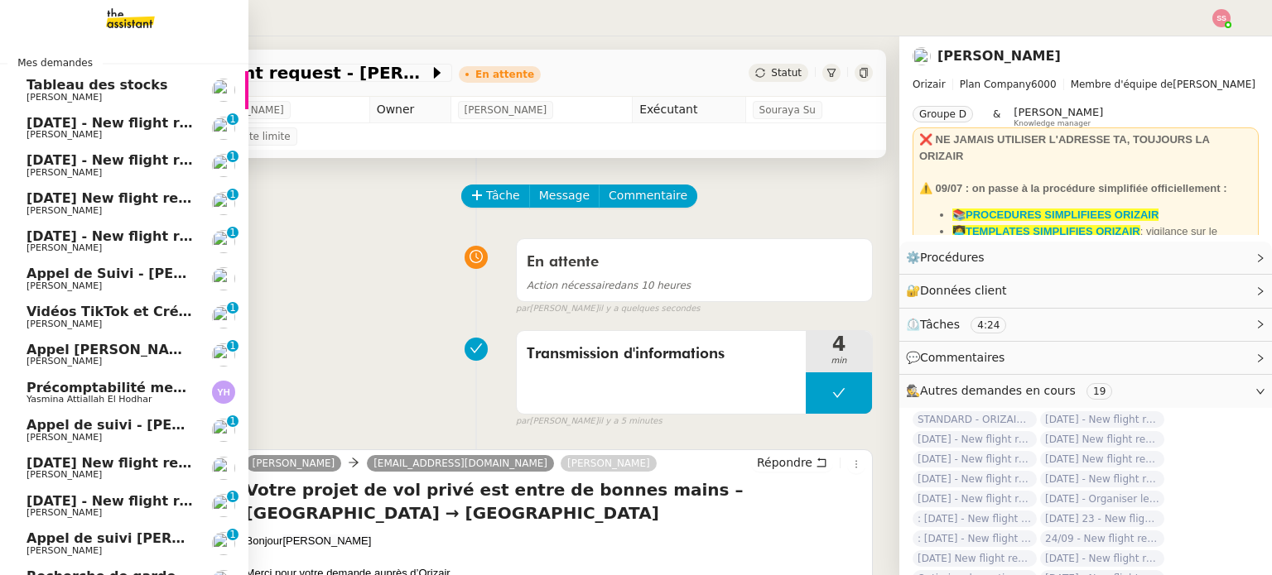
click at [143, 126] on span "[DATE] - New flight request - [PERSON_NAME]" at bounding box center [197, 123] width 342 height 16
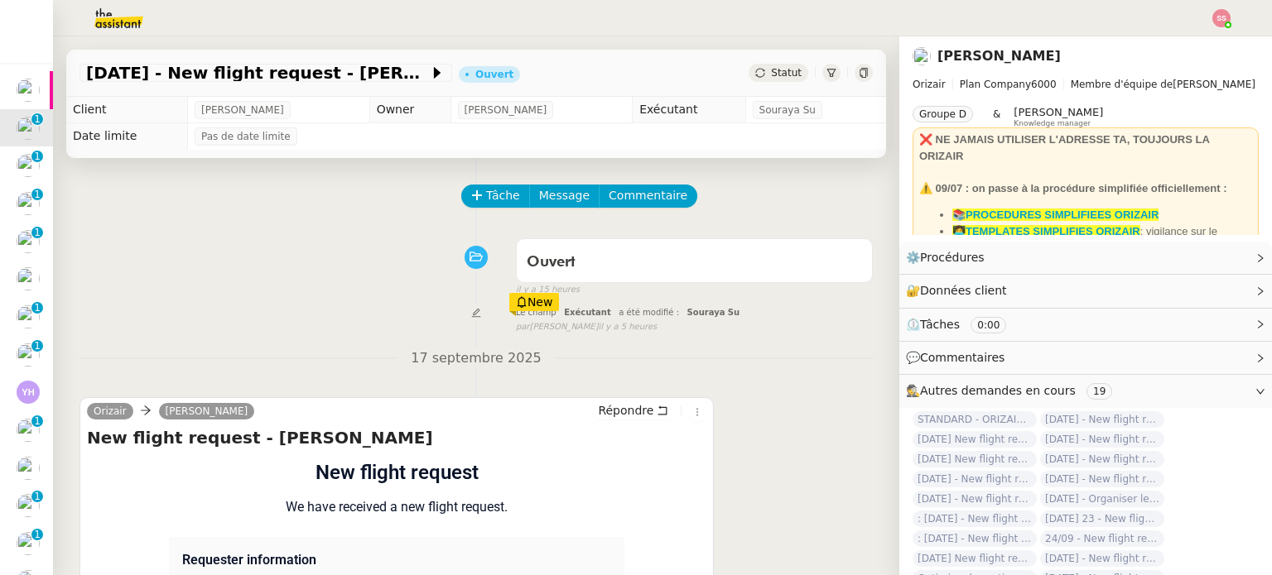
scroll to position [166, 0]
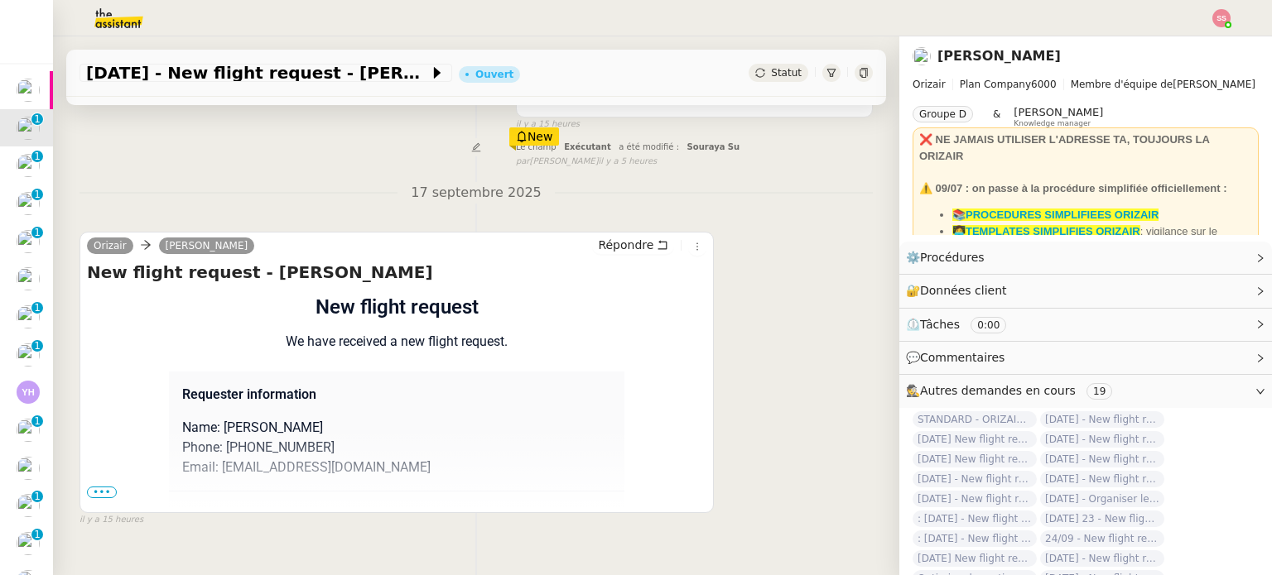
click at [105, 495] on span "•••" at bounding box center [102, 493] width 30 height 12
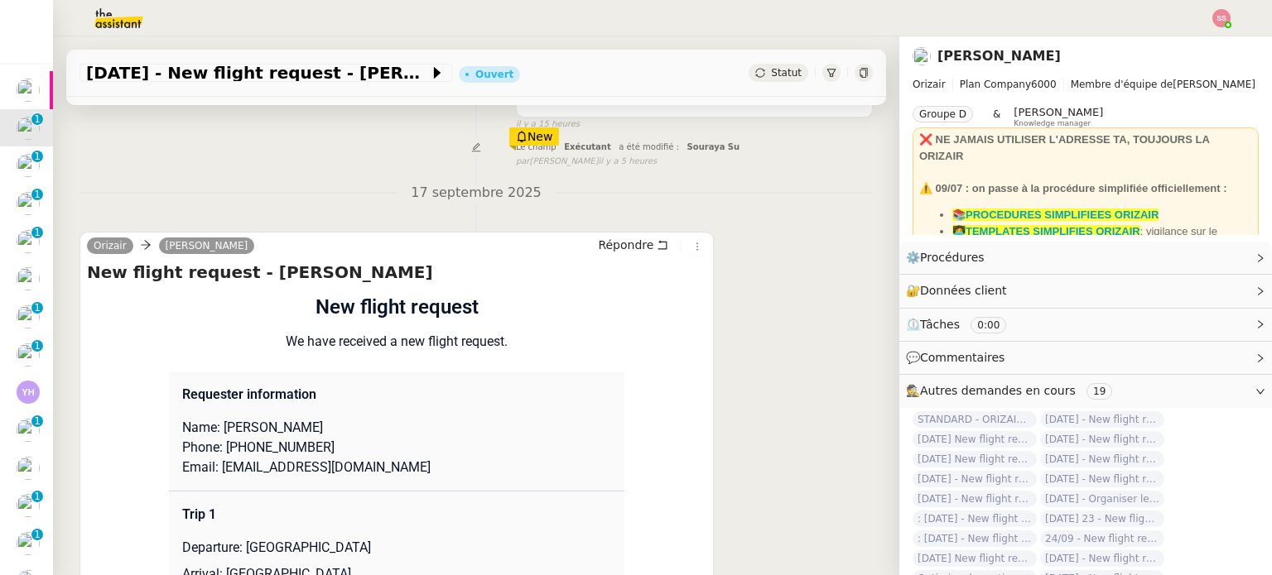
scroll to position [83, 0]
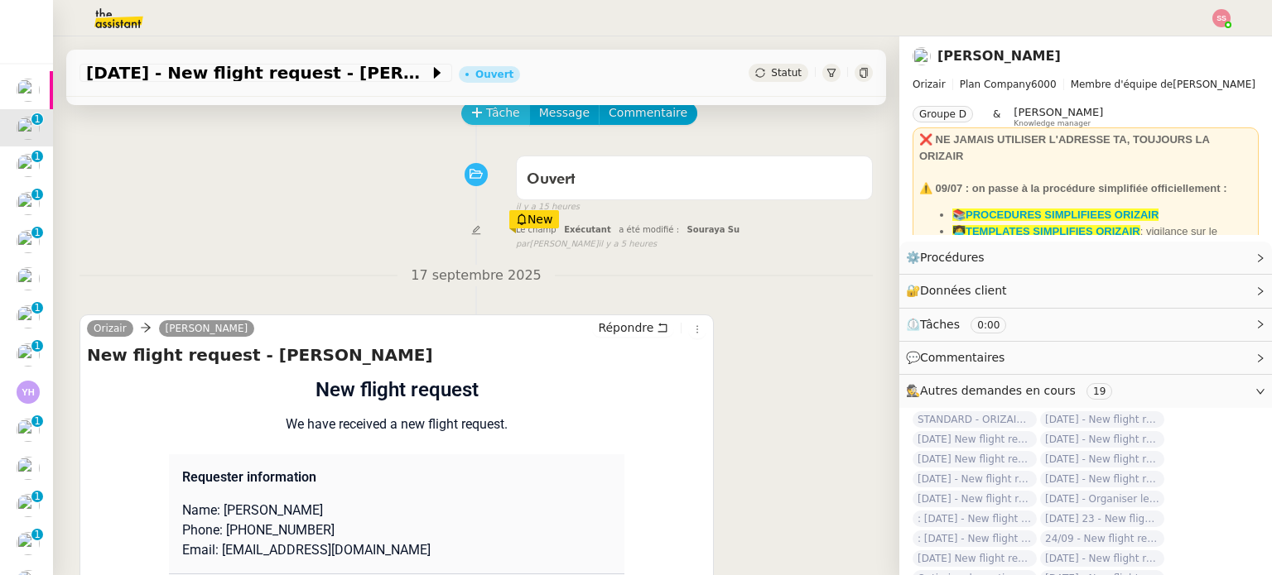
click at [495, 122] on span "Tâche" at bounding box center [503, 112] width 34 height 19
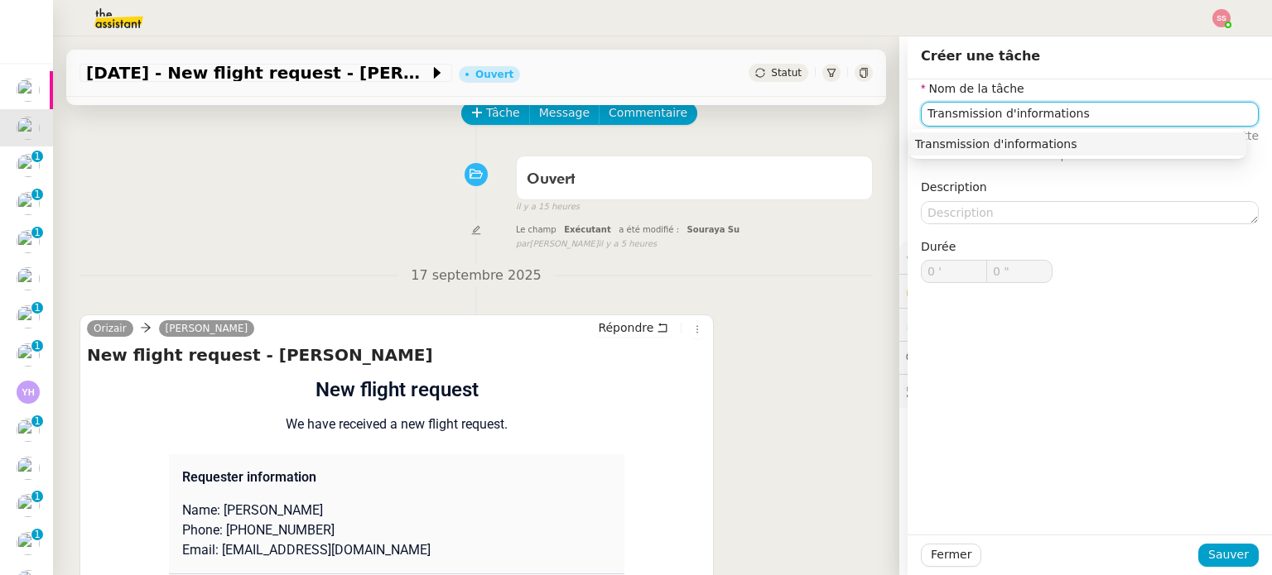
click at [924, 142] on div "Transmission d'informations" at bounding box center [1077, 144] width 325 height 15
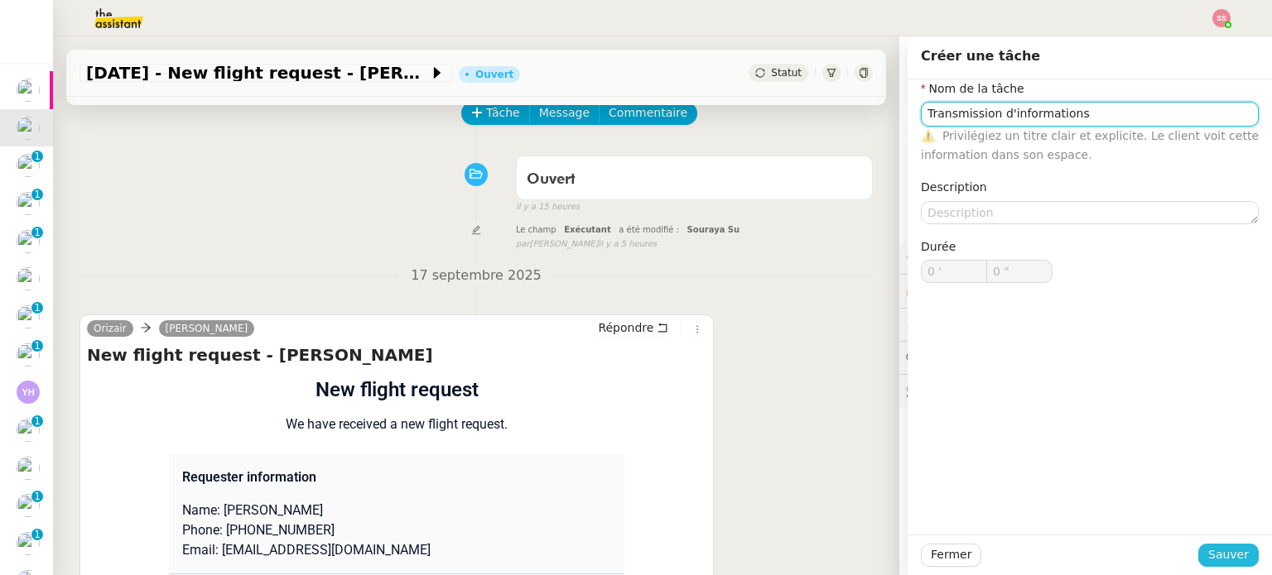
type input "Transmission d'informations"
click at [1223, 557] on span "Sauver" at bounding box center [1228, 555] width 41 height 19
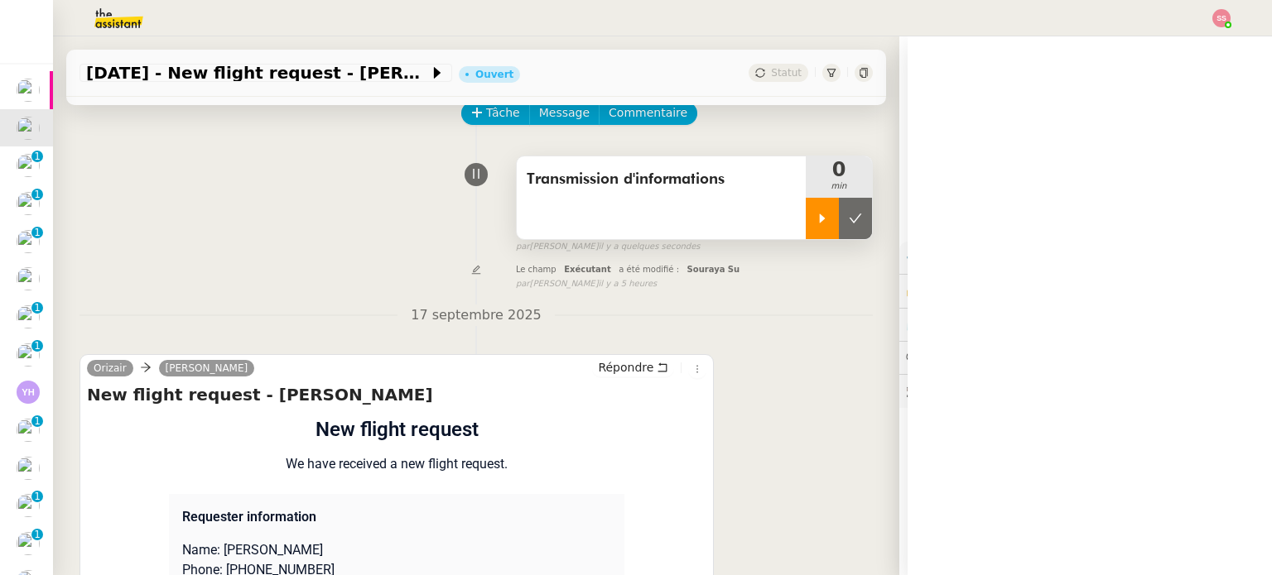
click at [815, 217] on icon at bounding box center [821, 218] width 13 height 13
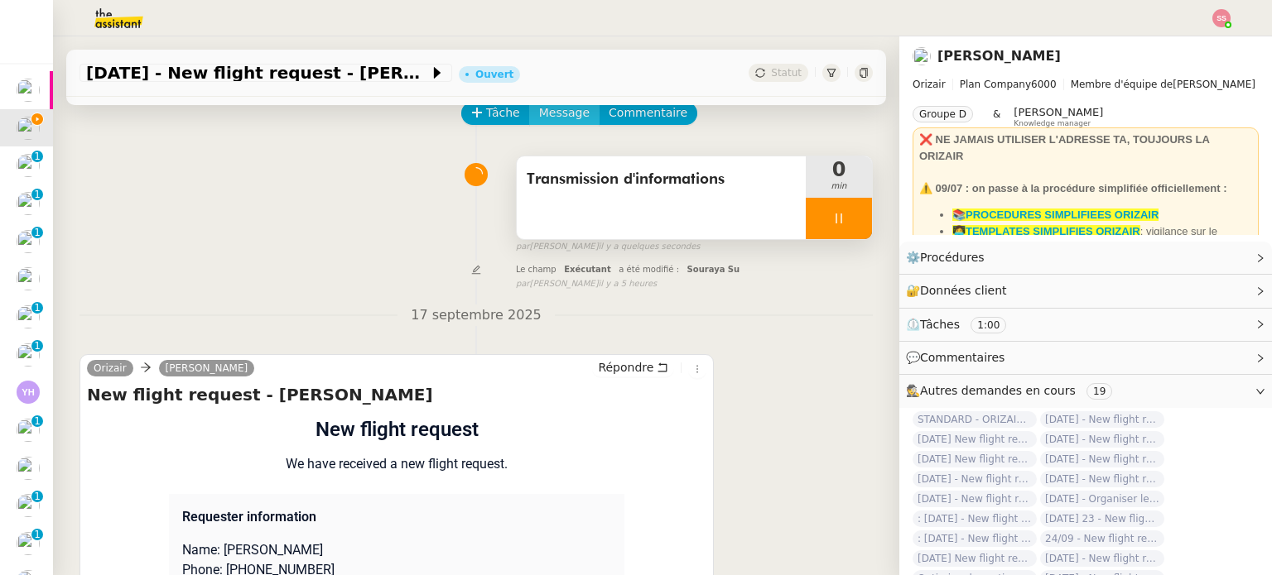
click at [555, 120] on span "Message" at bounding box center [564, 112] width 51 height 19
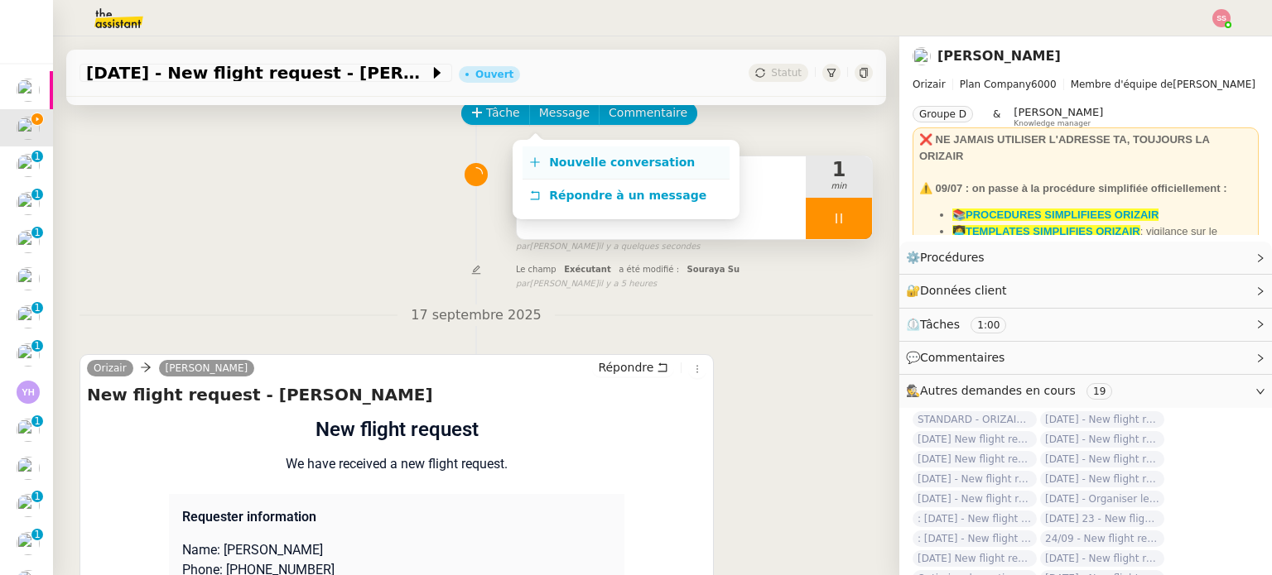
click at [603, 149] on link "Nouvelle conversation" at bounding box center [625, 163] width 207 height 33
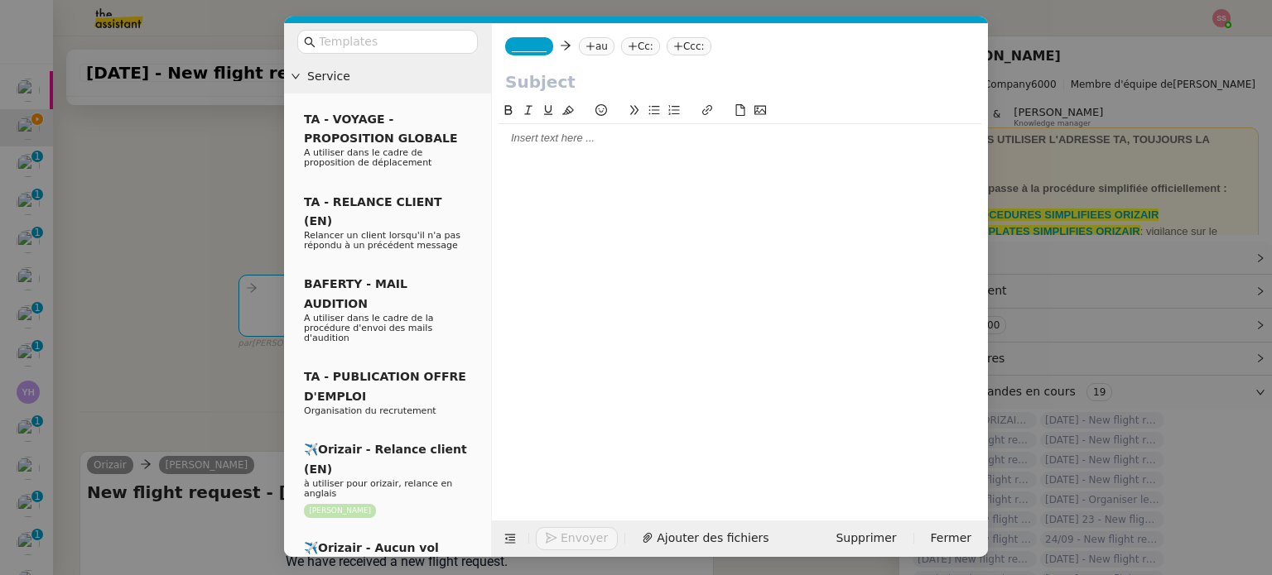
click at [215, 235] on nz-modal-container "Service TA - VOYAGE - PROPOSITION GLOBALE A utiliser dans le cadre de propositi…" at bounding box center [636, 287] width 1272 height 575
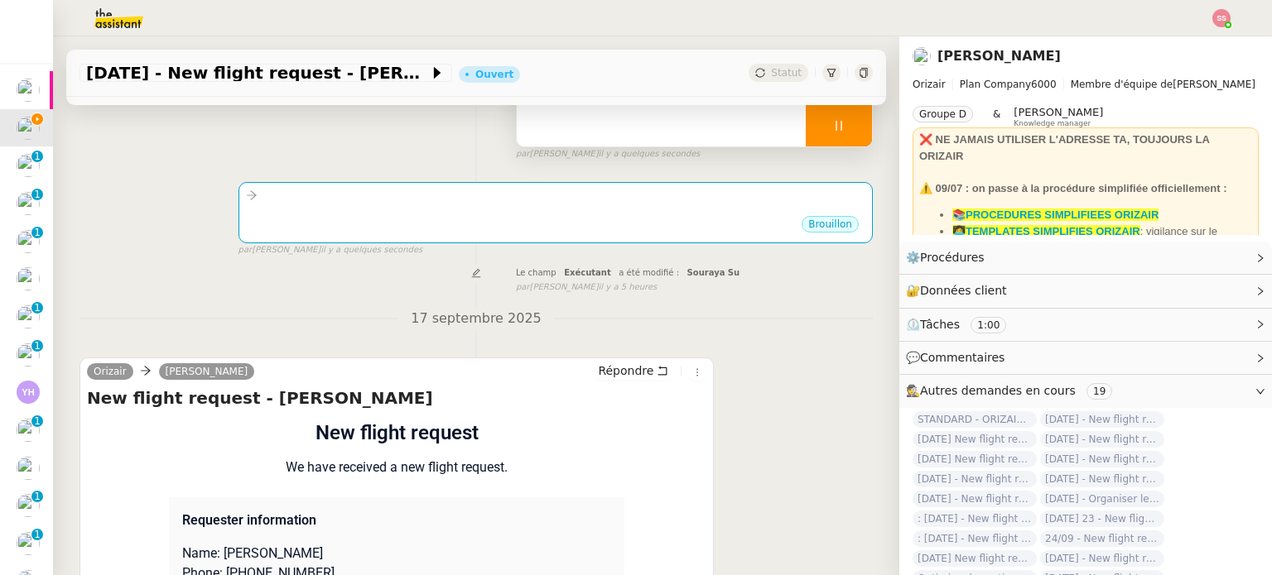
scroll to position [497, 0]
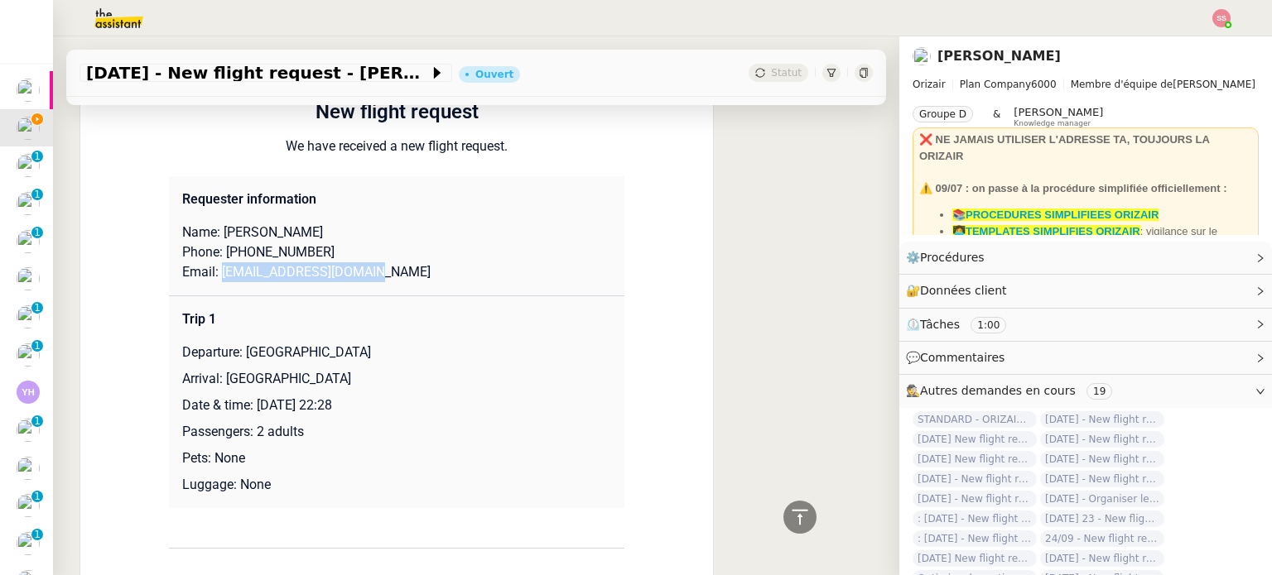
drag, startPoint x: 212, startPoint y: 277, endPoint x: 390, endPoint y: 273, distance: 178.0
click at [390, 273] on p "Email: keshatroll08@gmail.com" at bounding box center [396, 272] width 429 height 20
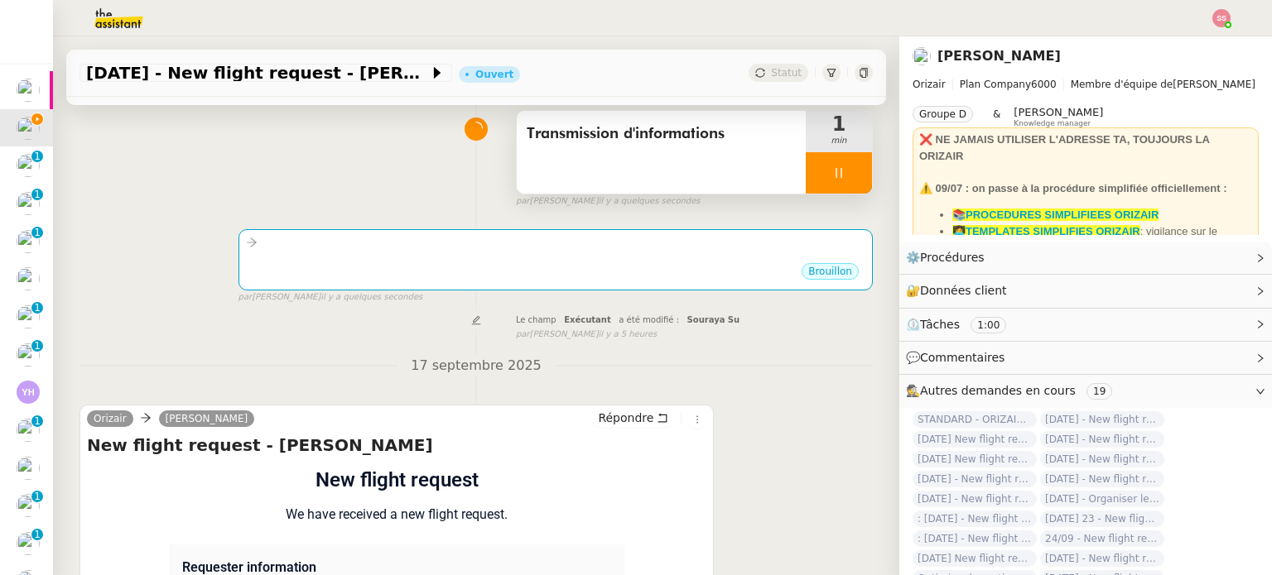
scroll to position [0, 0]
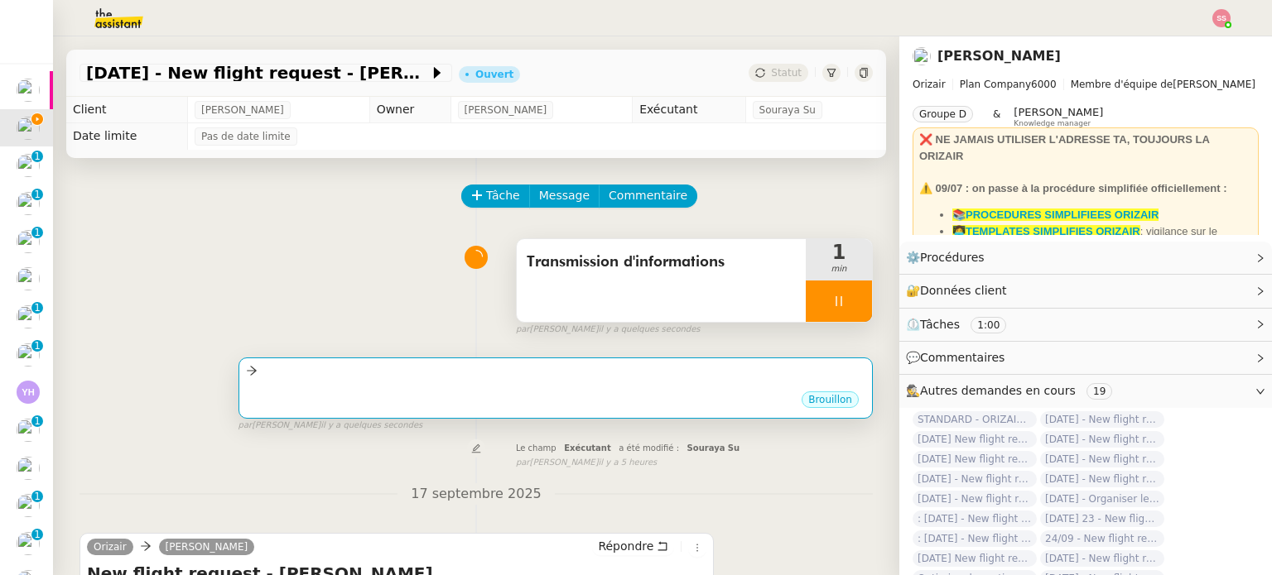
click at [446, 406] on div "Brouillon" at bounding box center [555, 402] width 619 height 25
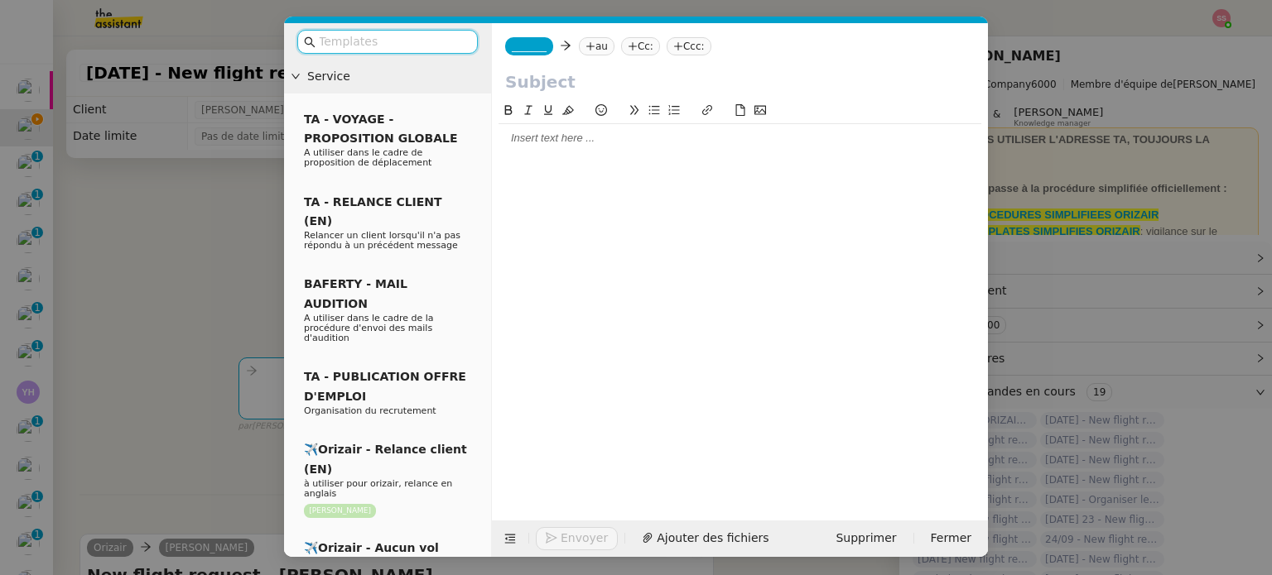
click at [585, 46] on icon at bounding box center [590, 46] width 10 height 10
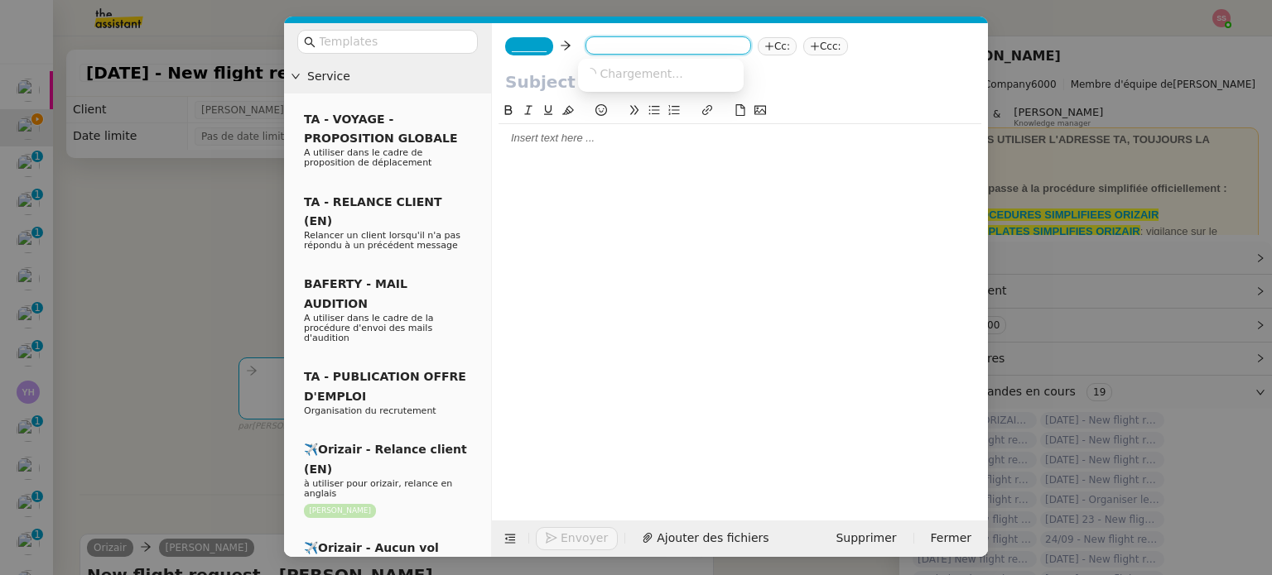
paste input "keshatroll08@gmail.com"
type input "keshatroll08@gmail.com"
click at [628, 71] on span "keshatroll08@gmail.com" at bounding box center [685, 72] width 203 height 13
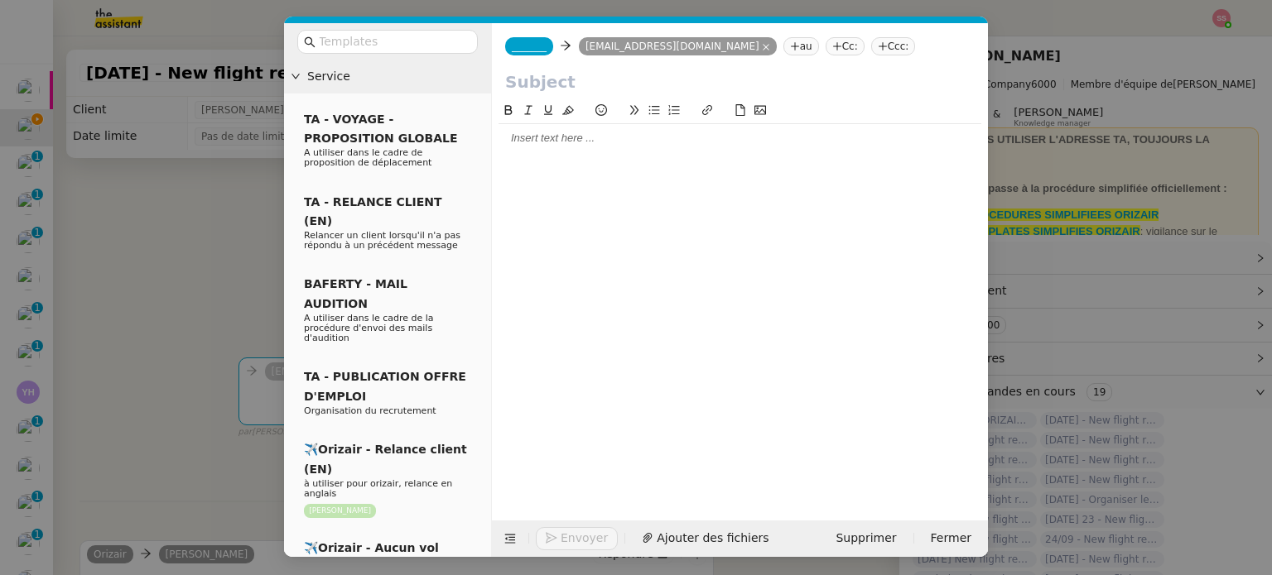
click at [871, 46] on nz-tag "Ccc:" at bounding box center [893, 46] width 45 height 18
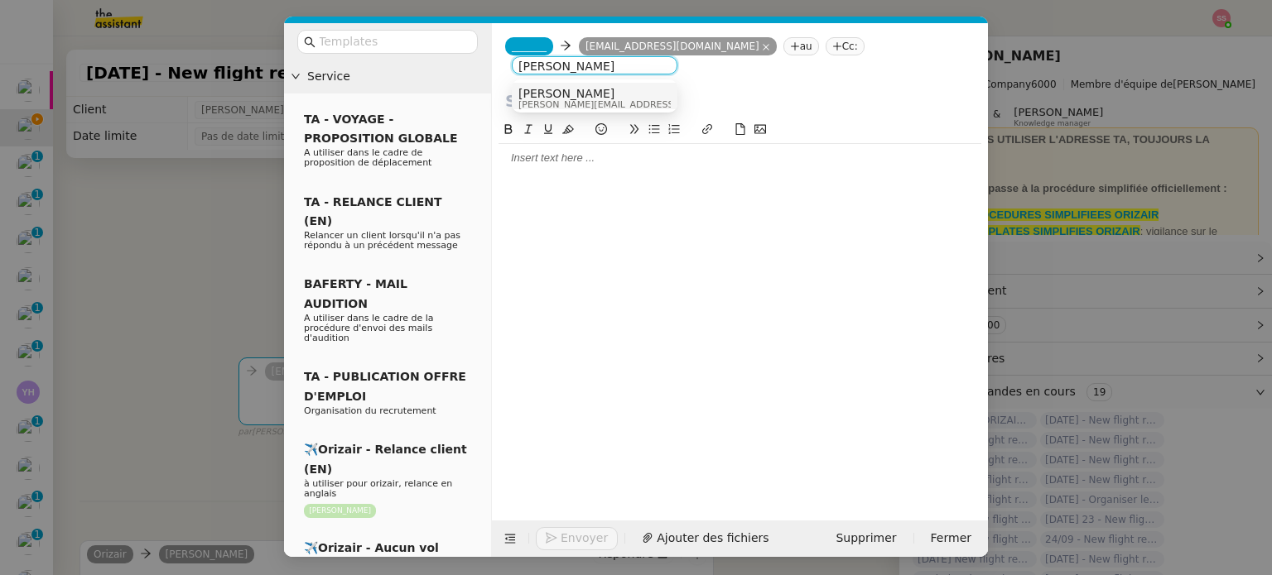
type input "[PERSON_NAME]"
click at [601, 89] on div "[PERSON_NAME] [PERSON_NAME][EMAIL_ADDRESS][DOMAIN_NAME]" at bounding box center [642, 98] width 248 height 22
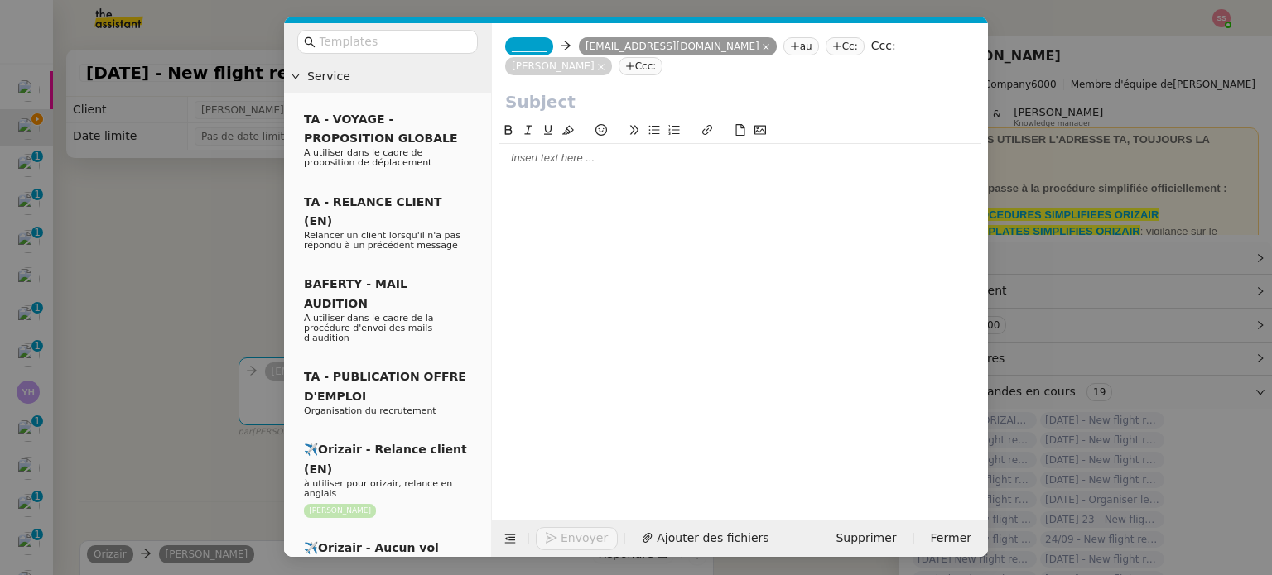
click at [536, 46] on span "_______" at bounding box center [529, 47] width 35 height 12
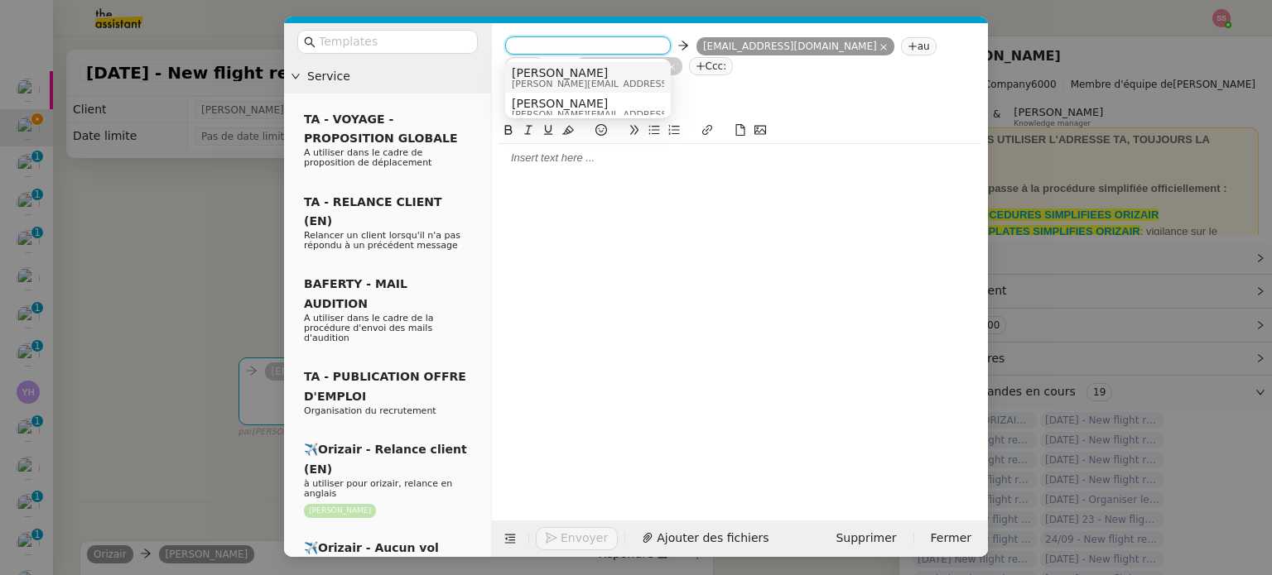
click at [564, 73] on span "[PERSON_NAME]" at bounding box center [629, 72] width 235 height 13
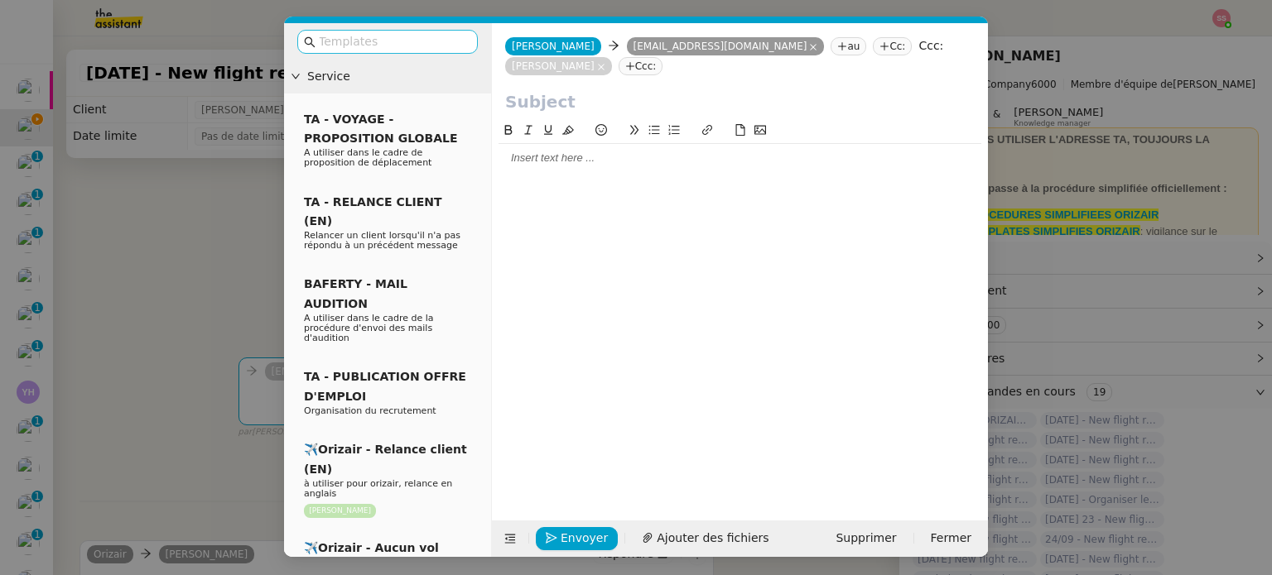
click at [395, 41] on input "text" at bounding box center [393, 41] width 149 height 19
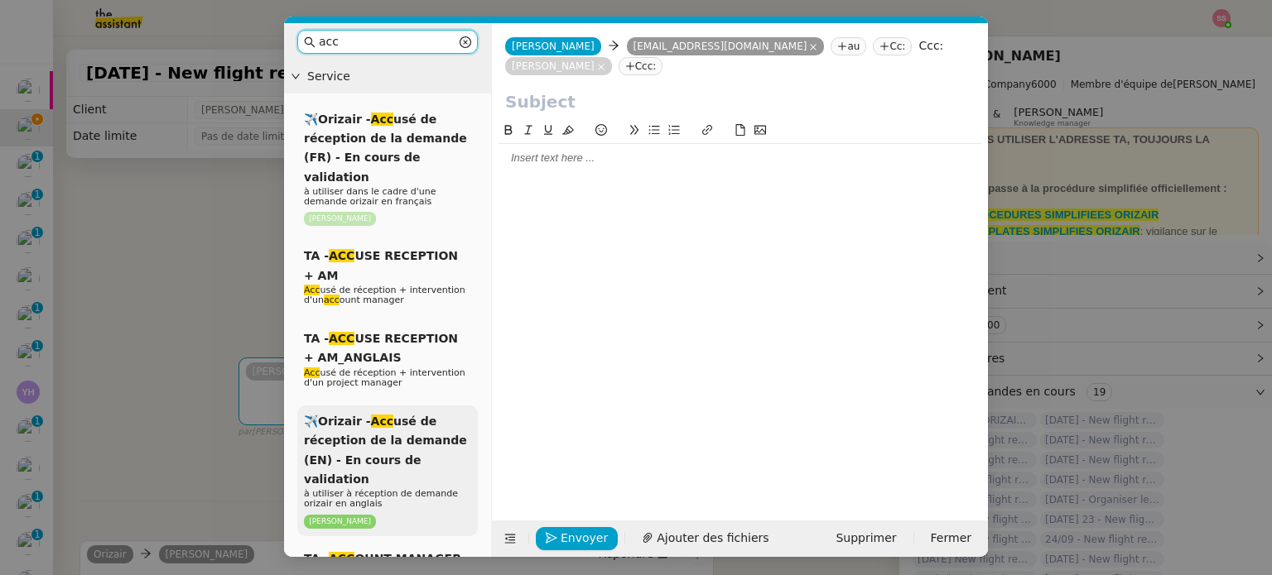
type input "acc"
click at [416, 424] on span "✈️Orizair - Acc usé de réception de la demande (EN) - En cours de validation" at bounding box center [385, 450] width 163 height 71
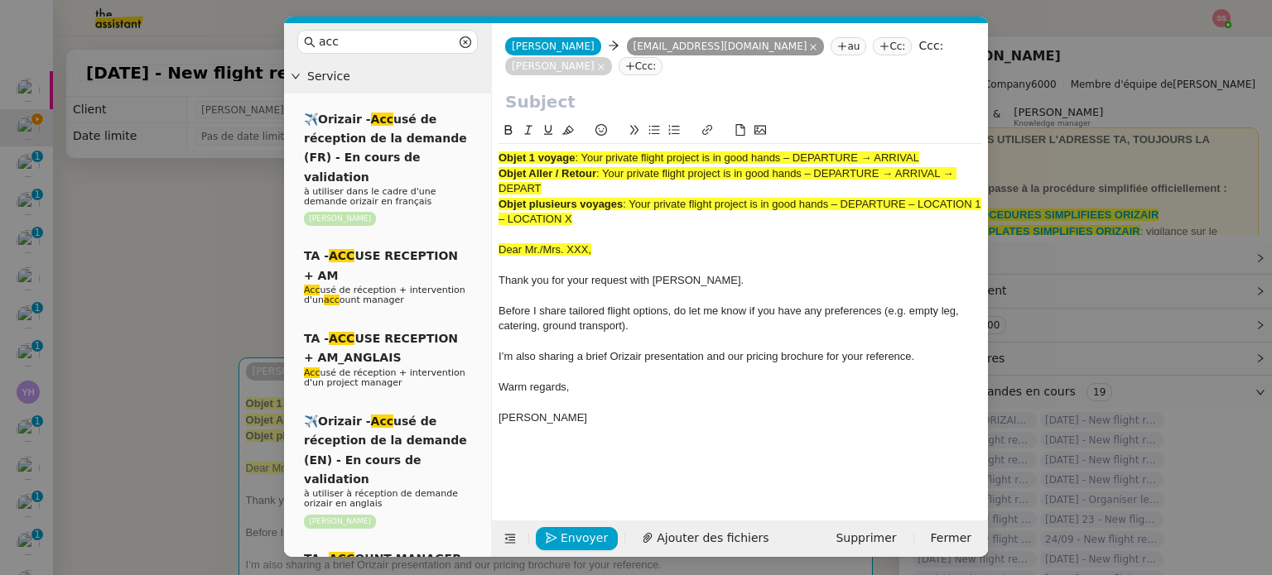
drag, startPoint x: 585, startPoint y: 138, endPoint x: 971, endPoint y: 137, distance: 385.8
click at [971, 151] on div "Objet 1 voyage : Your private flight project is in good hands – DEPARTURE → ARR…" at bounding box center [739, 158] width 483 height 15
click at [673, 89] on input "text" at bounding box center [739, 101] width 469 height 25
paste input "Your private flight project is in good hands – DEPARTURE → ARRIVAL"
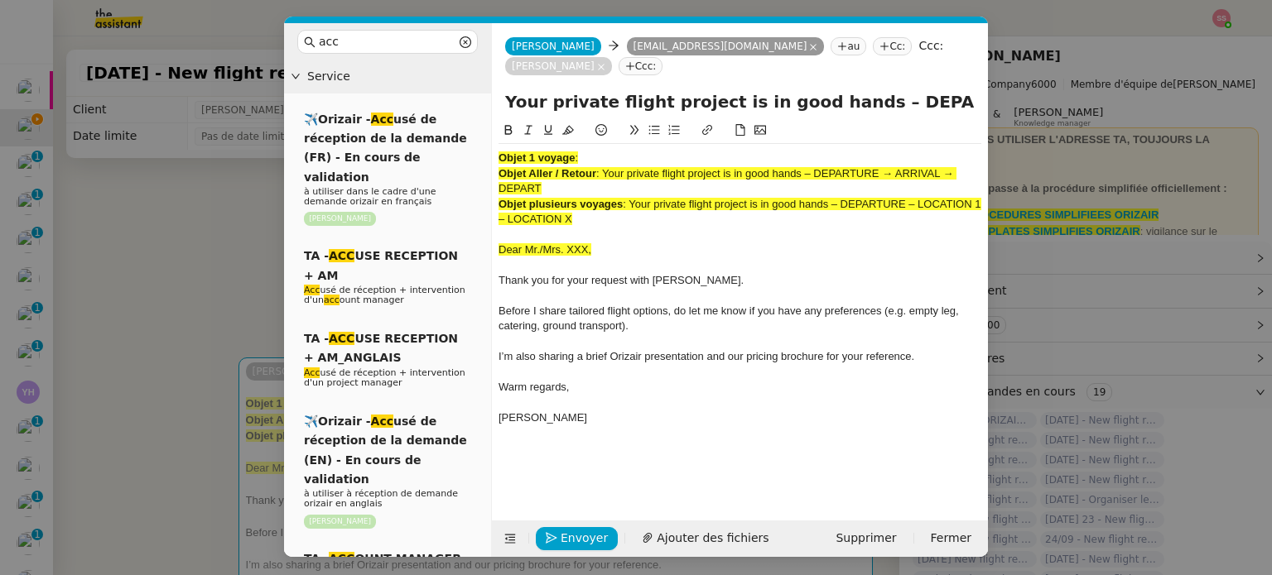
scroll to position [0, 71]
type input "Your private flight project is in good hands – DEPARTURE → ARRIVAL"
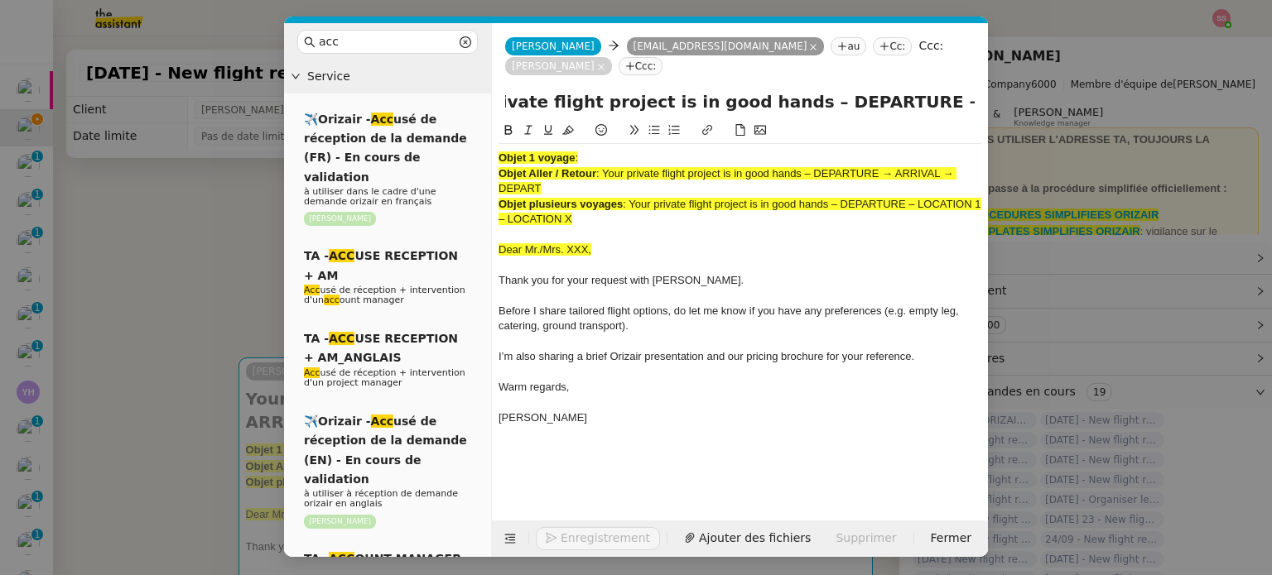
scroll to position [0, 0]
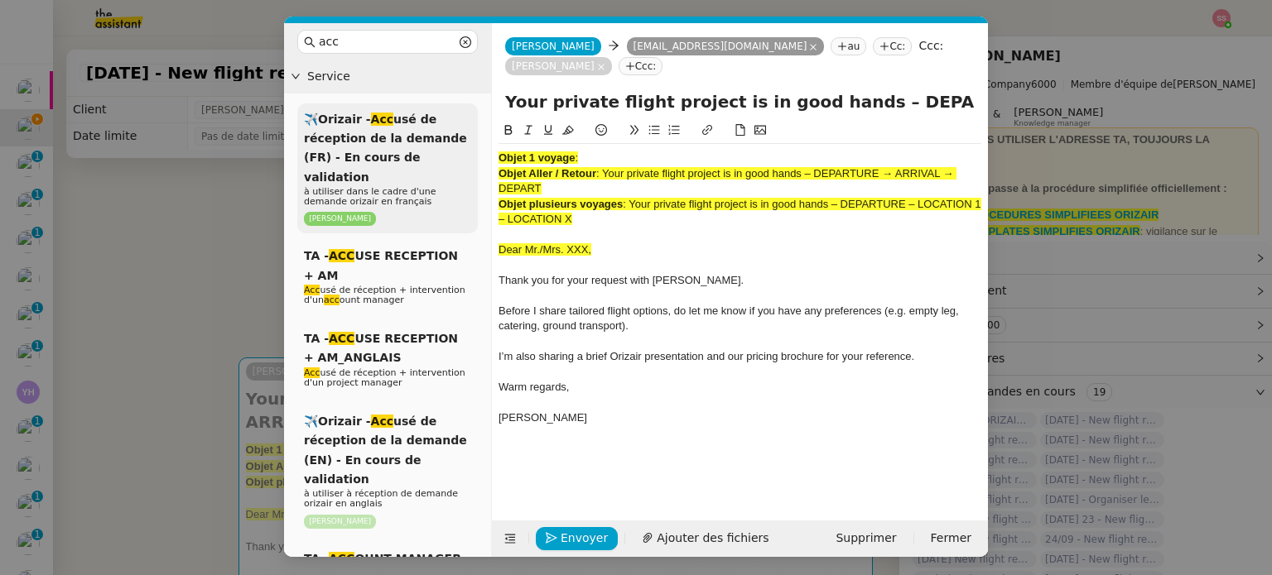
drag, startPoint x: 588, startPoint y: 204, endPoint x: 474, endPoint y: 137, distance: 131.3
click at [474, 137] on nz-layout "acc Service ✈️Orizair - Acc usé de réception de la demande (FR) - En cours de v…" at bounding box center [636, 290] width 704 height 534
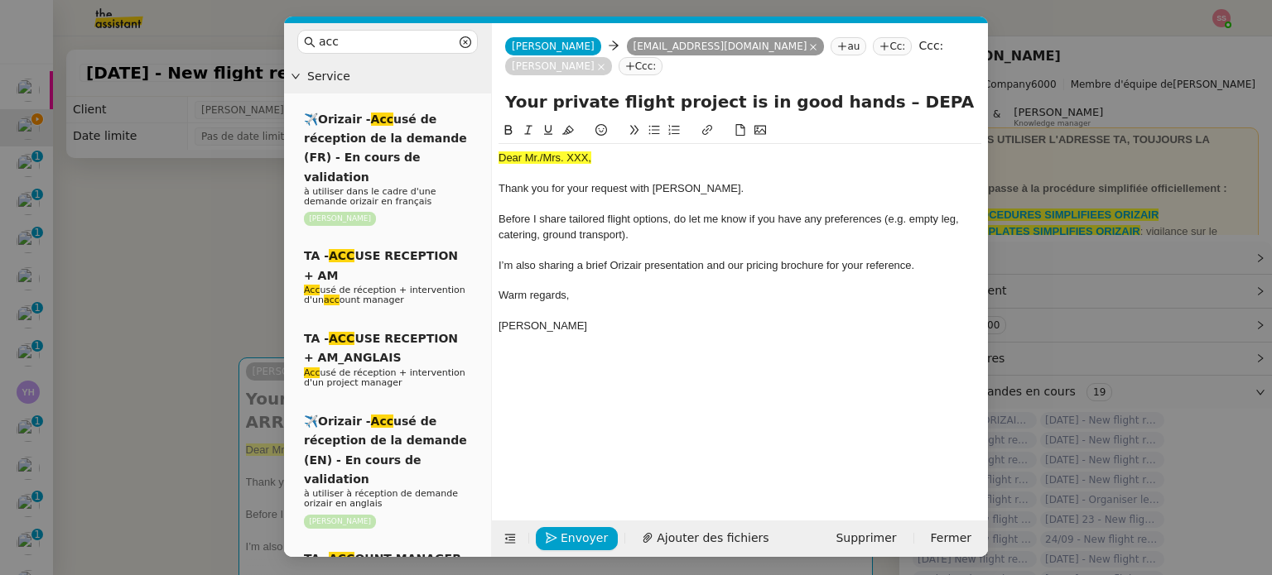
click at [199, 300] on nz-modal-container "acc Service ✈️Orizair - Acc usé de réception de la demande (FR) - En cours de v…" at bounding box center [636, 287] width 1272 height 575
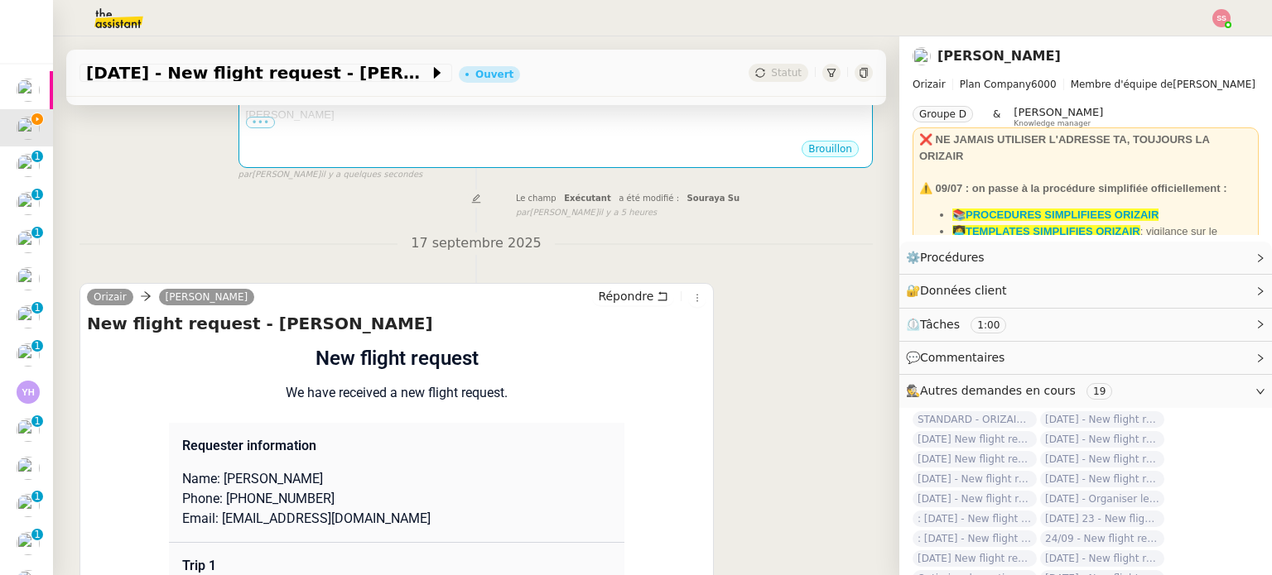
scroll to position [497, 0]
drag, startPoint x: 212, startPoint y: 462, endPoint x: 338, endPoint y: 454, distance: 126.1
click at [338, 469] on p "Name: Innokentiy Nikonov" at bounding box center [396, 479] width 429 height 20
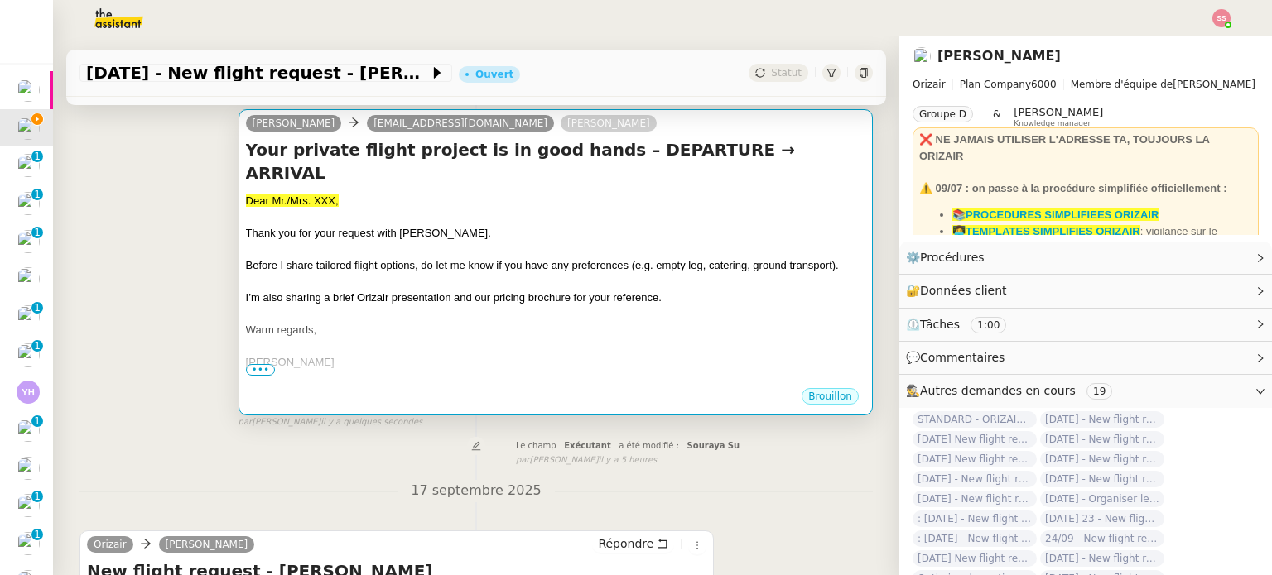
click at [437, 306] on div at bounding box center [555, 314] width 619 height 17
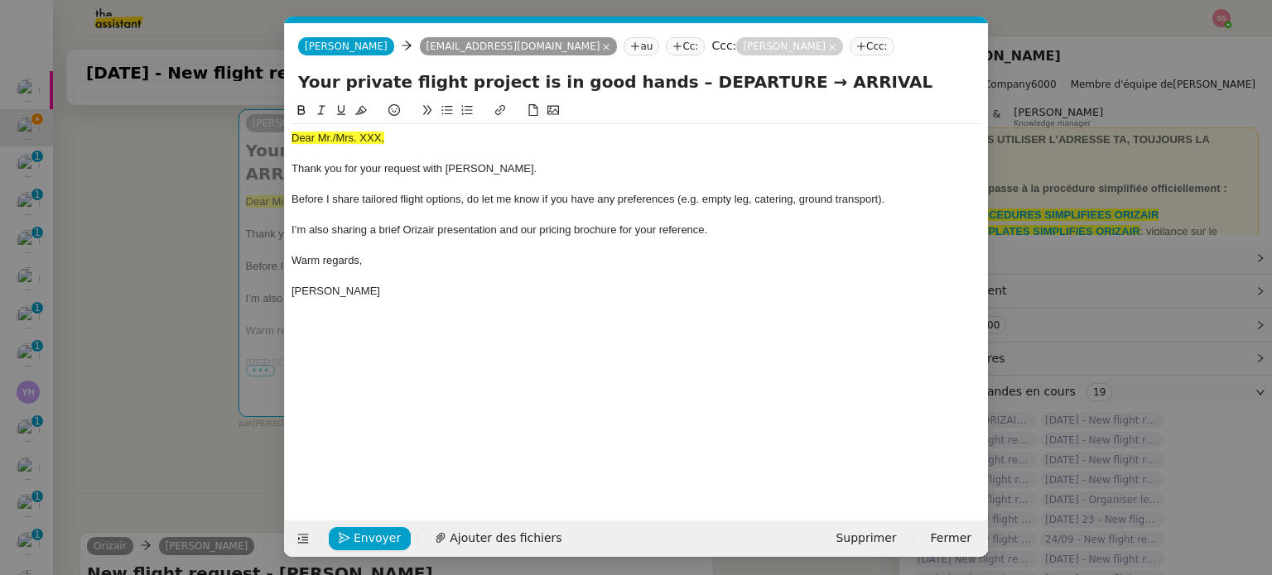
scroll to position [0, 51]
drag, startPoint x: 391, startPoint y: 143, endPoint x: 285, endPoint y: 133, distance: 106.4
click at [285, 133] on nz-spin "Dear Mr./Mrs. XXX, Thank you for your request with [PERSON_NAME]. Before I shar…" at bounding box center [636, 301] width 703 height 401
click at [361, 107] on icon at bounding box center [361, 110] width 12 height 12
click at [404, 158] on div at bounding box center [636, 154] width 690 height 15
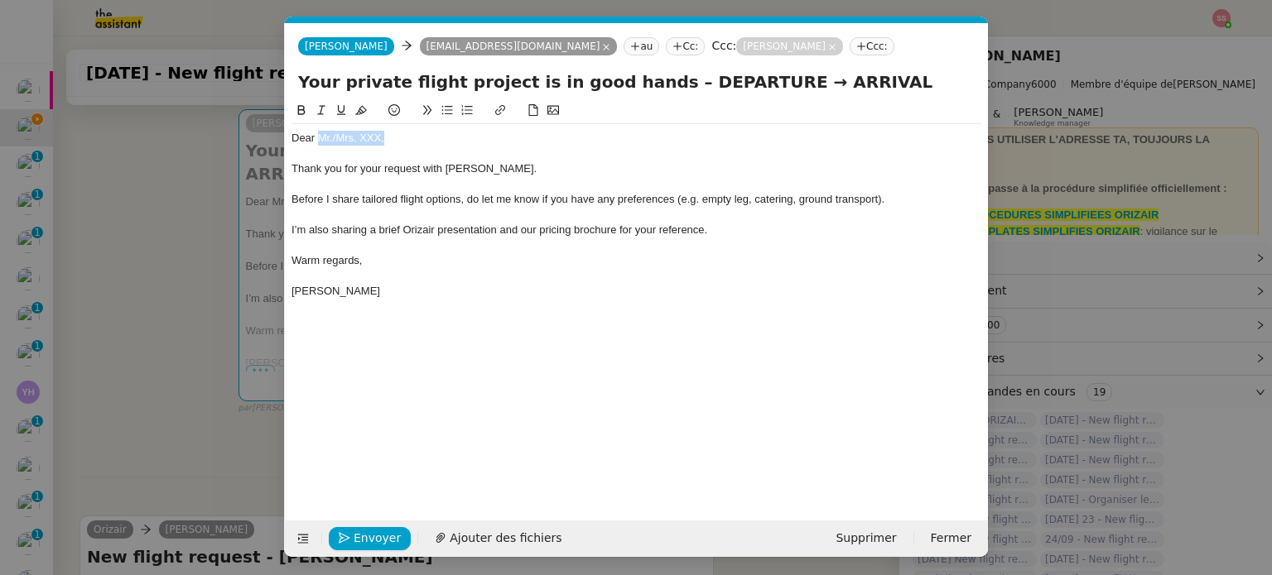
drag, startPoint x: 394, startPoint y: 141, endPoint x: 316, endPoint y: 142, distance: 77.8
click at [316, 142] on div "Dear Mr./Mrs. XXX," at bounding box center [636, 138] width 690 height 15
click at [315, 144] on div "Dear Innokentiy Nikonov" at bounding box center [636, 138] width 690 height 15
click at [519, 536] on span "Ajouter des fichiers" at bounding box center [506, 538] width 112 height 19
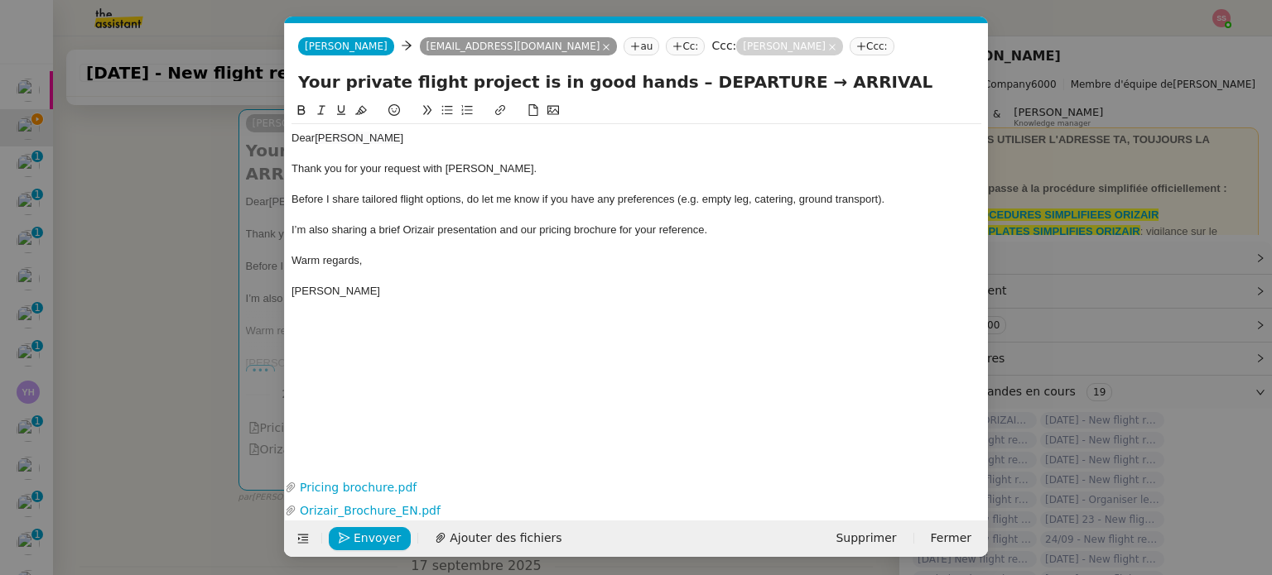
click at [146, 394] on nz-modal-container "acc Service ✈️Orizair - Acc usé de réception de la demande (FR) - En cours de v…" at bounding box center [636, 287] width 1272 height 575
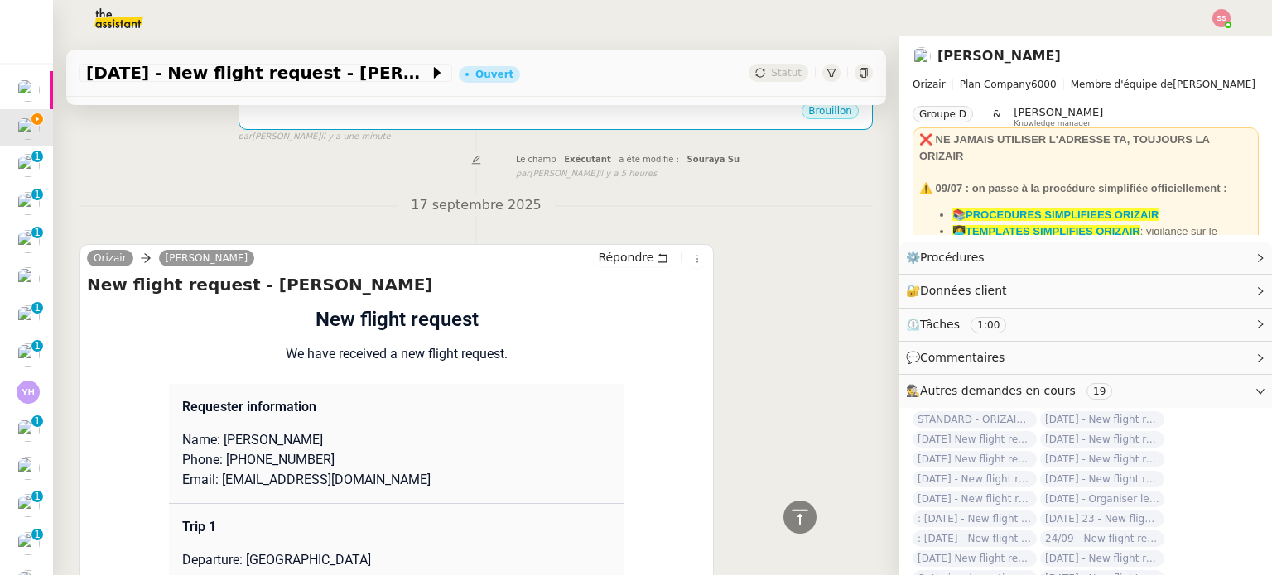
scroll to position [745, 0]
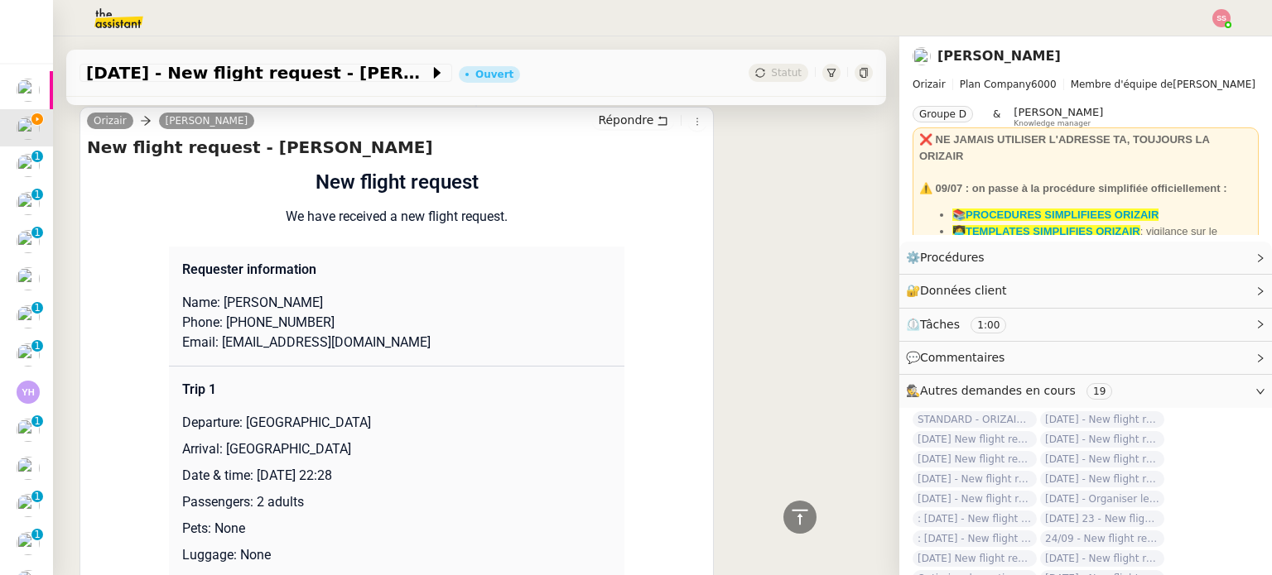
drag, startPoint x: 238, startPoint y: 405, endPoint x: 429, endPoint y: 398, distance: 190.5
click at [429, 413] on p "Departure: [GEOGRAPHIC_DATA]" at bounding box center [396, 423] width 429 height 20
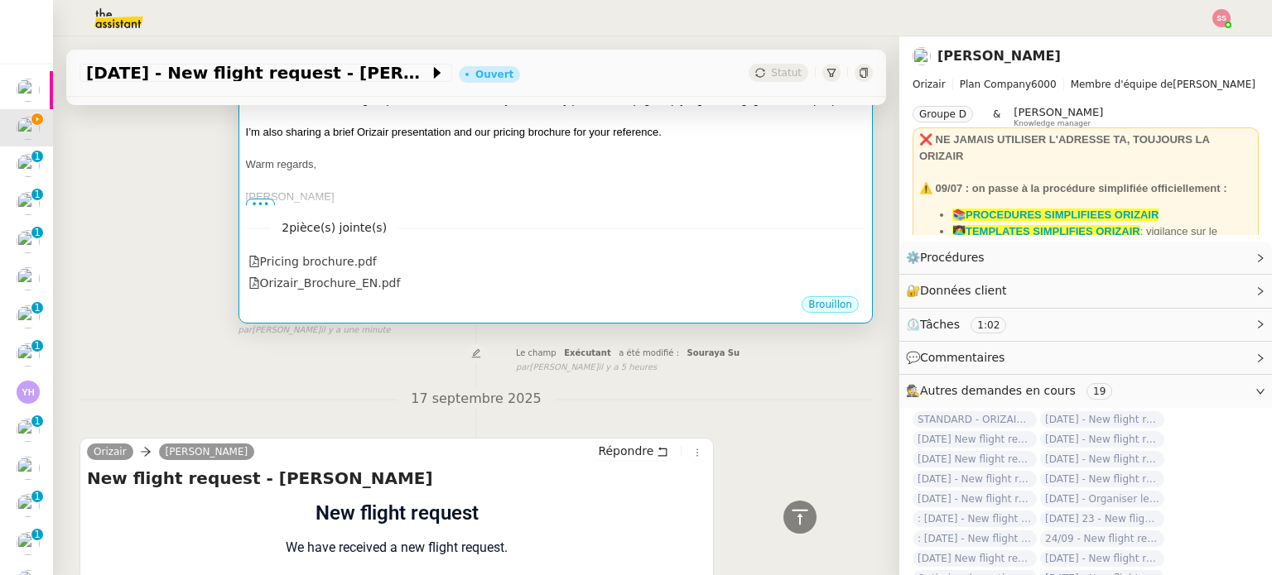
click at [629, 156] on div "Warm regards," at bounding box center [555, 164] width 619 height 17
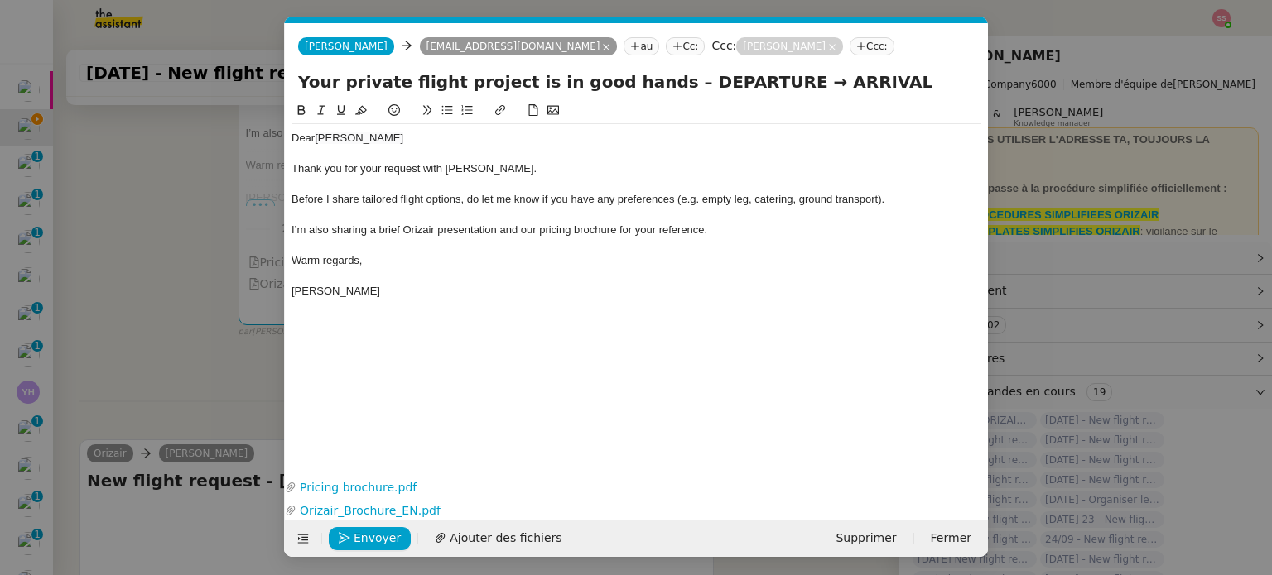
scroll to position [0, 51]
drag, startPoint x: 649, startPoint y: 79, endPoint x: 740, endPoint y: 83, distance: 91.2
click at [740, 83] on input "Your private flight project is in good hands – DEPARTURE → ARRIVAL" at bounding box center [636, 82] width 676 height 25
paste input "[GEOGRAPHIC_DATA]"
type input "Your private flight project is in good hands – London Heathrow Airport → ARRIVAL"
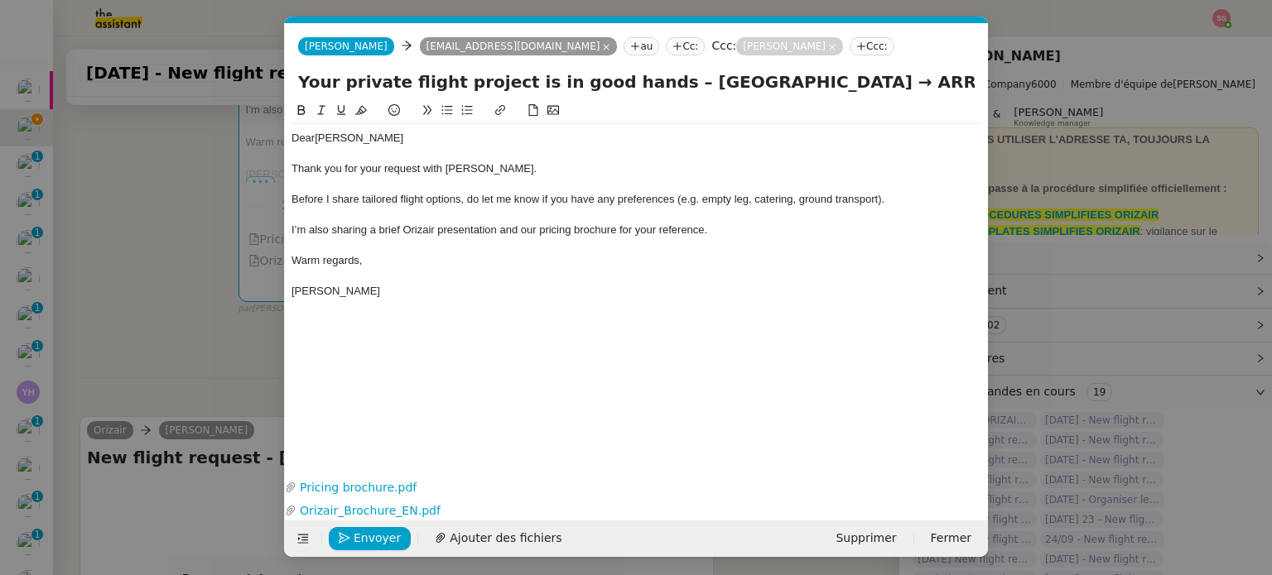
click at [182, 267] on nz-modal-container "acc Service ✈️Orizair - Acc usé de réception de la demande (FR) - En cours de v…" at bounding box center [636, 287] width 1272 height 575
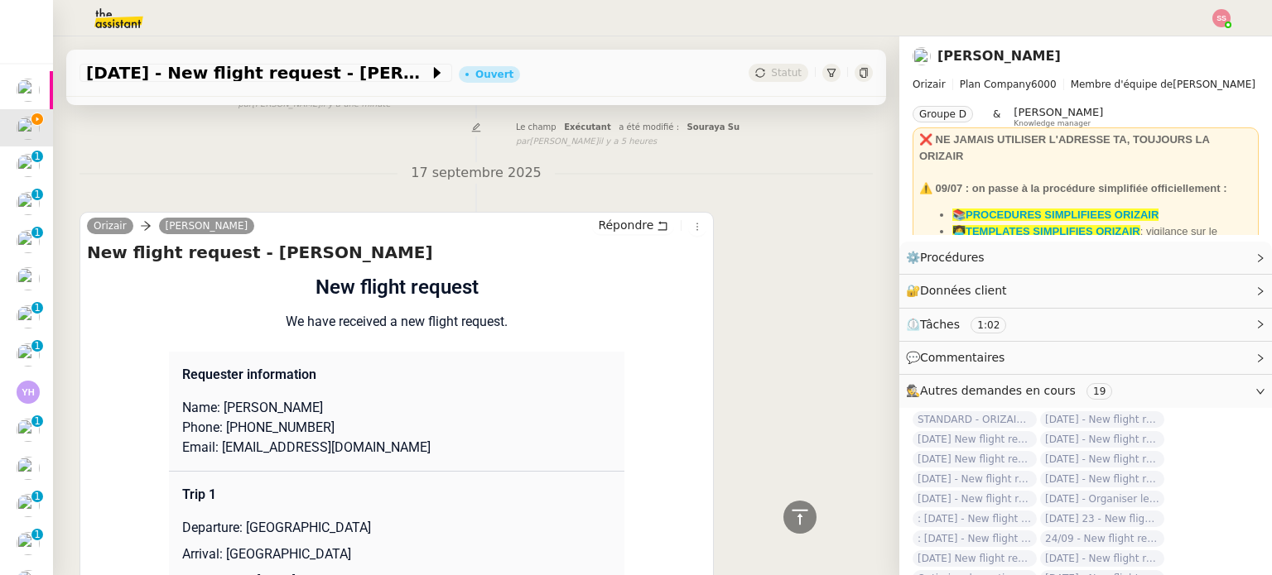
scroll to position [768, 0]
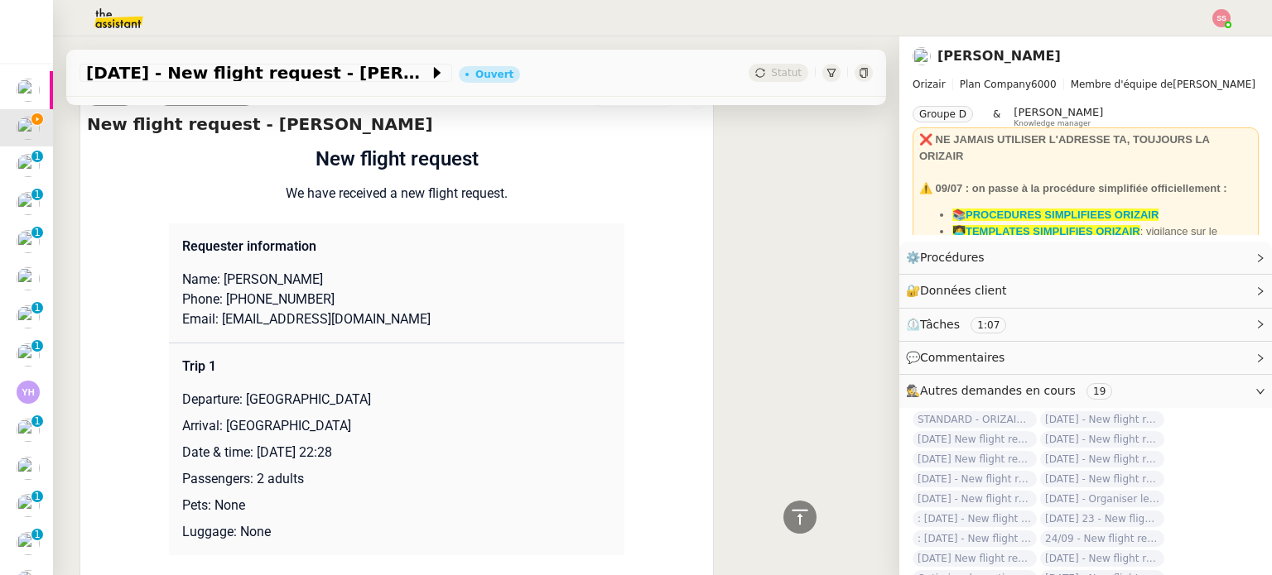
drag, startPoint x: 217, startPoint y: 431, endPoint x: 450, endPoint y: 435, distance: 233.5
click at [450, 435] on p "Arrival: Sheremetyevo International Airport" at bounding box center [396, 426] width 429 height 20
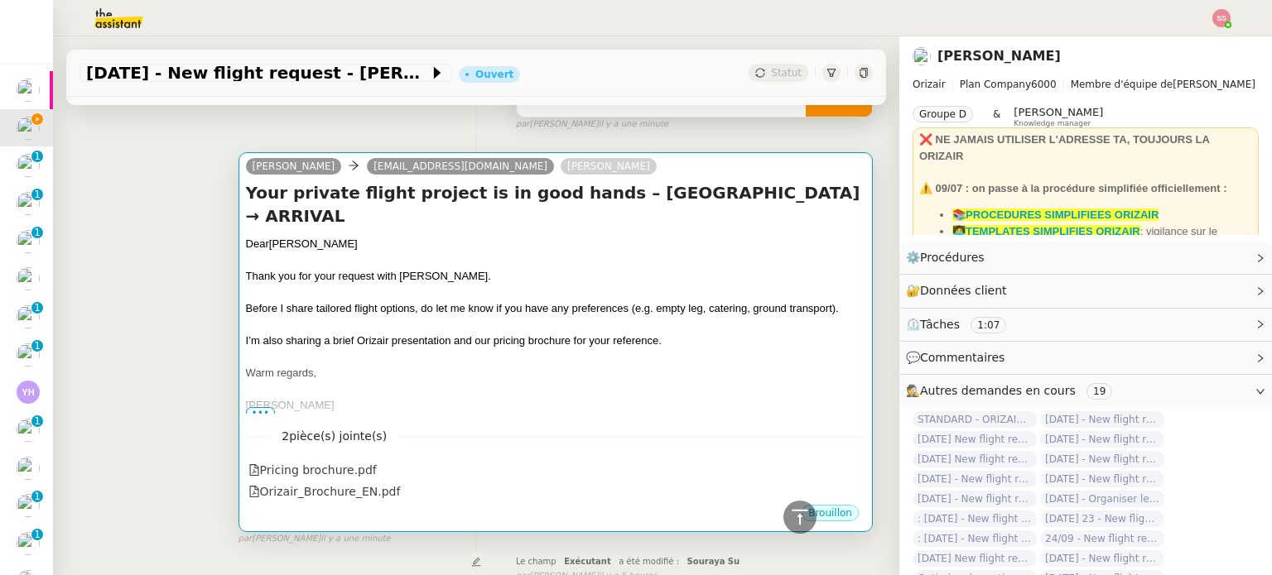
scroll to position [189, 0]
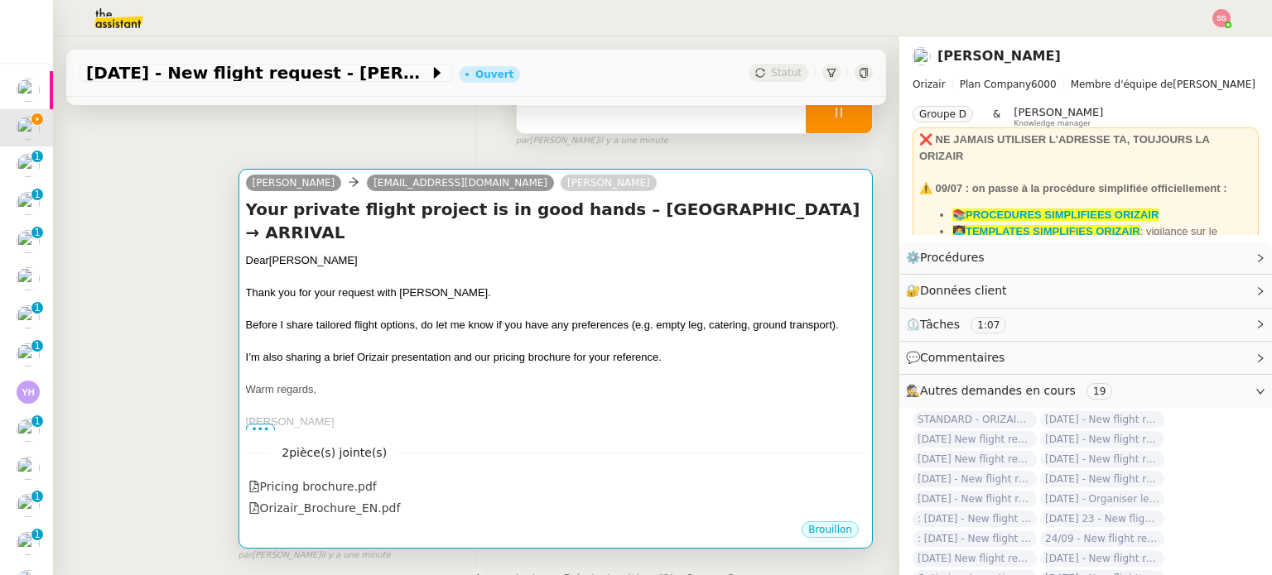
click at [632, 340] on div at bounding box center [555, 342] width 619 height 17
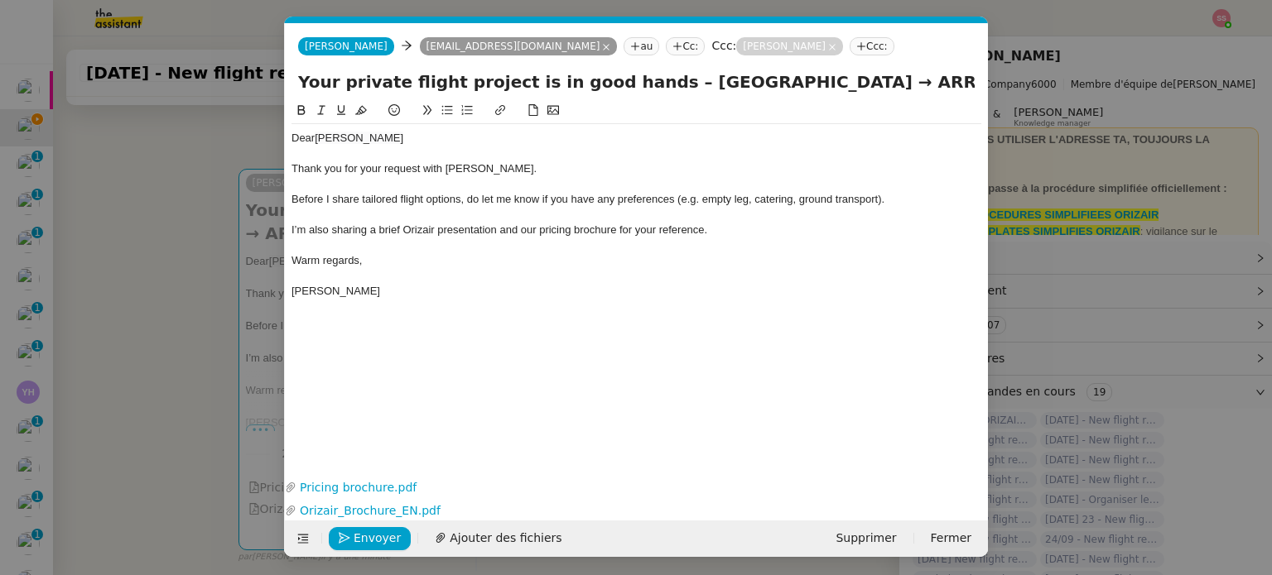
scroll to position [0, 51]
drag, startPoint x: 878, startPoint y: 85, endPoint x: 974, endPoint y: 84, distance: 95.2
click at [974, 84] on input "Your private flight project is in good hands – London Heathrow Airport → ARRIVAL" at bounding box center [636, 82] width 676 height 25
paste input "Sheremetyevo International Airport"
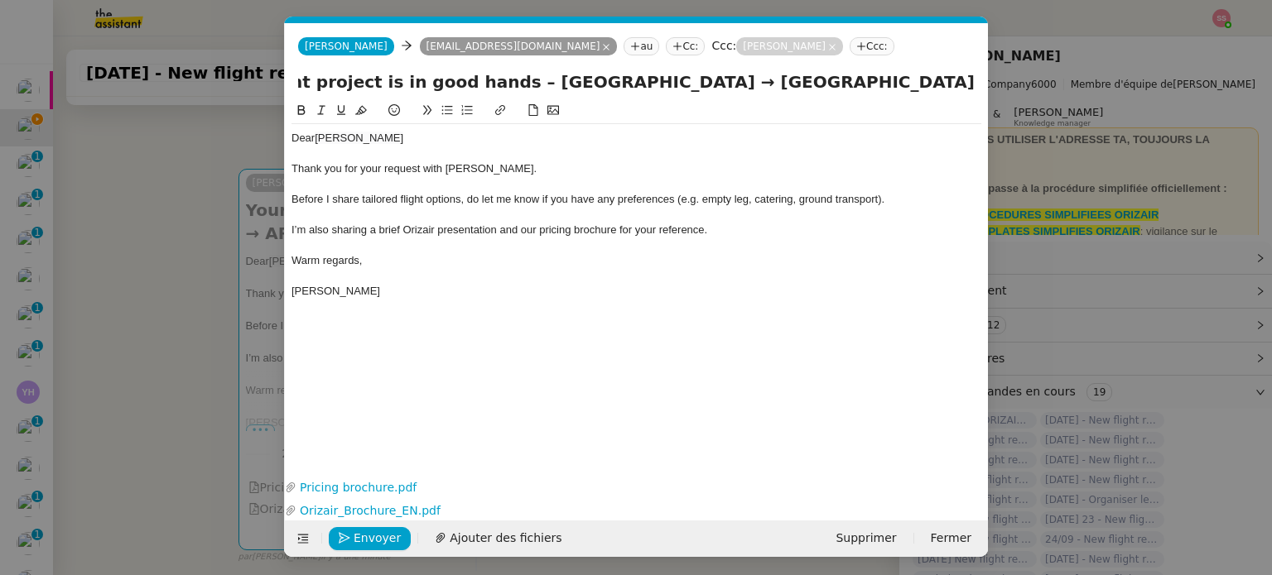
type input "Your private flight project is in good hands – London Heathrow Airport → Sherem…"
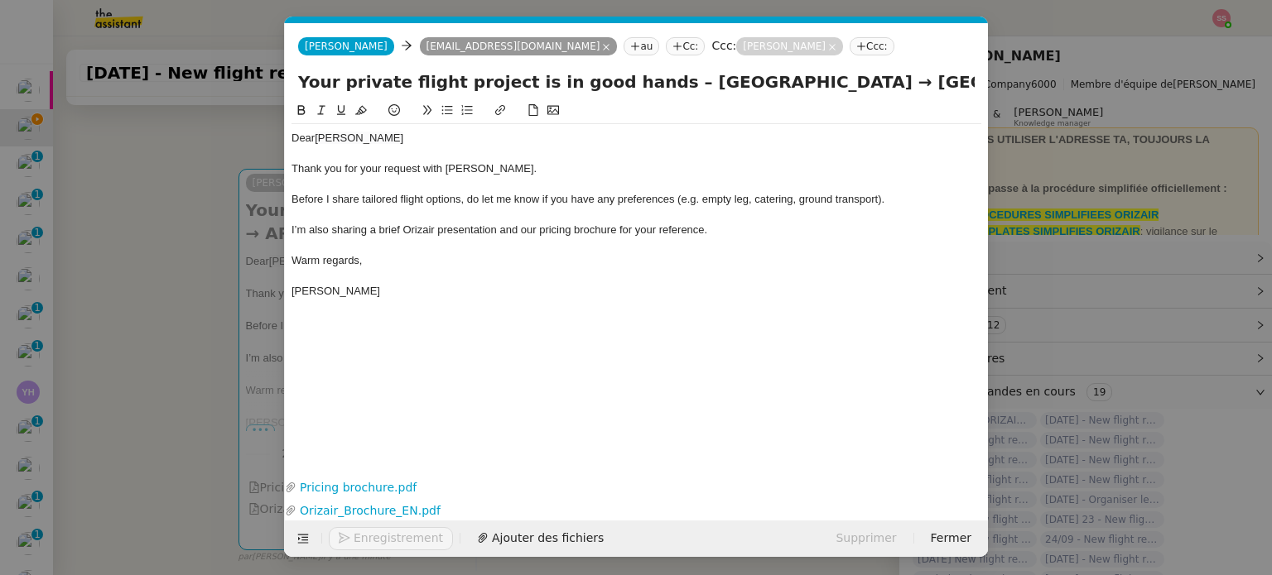
click at [690, 248] on div at bounding box center [636, 245] width 690 height 15
click at [364, 543] on span "Envoyer" at bounding box center [377, 538] width 47 height 19
click at [364, 543] on span "Confirmer l'envoi" at bounding box center [403, 538] width 99 height 19
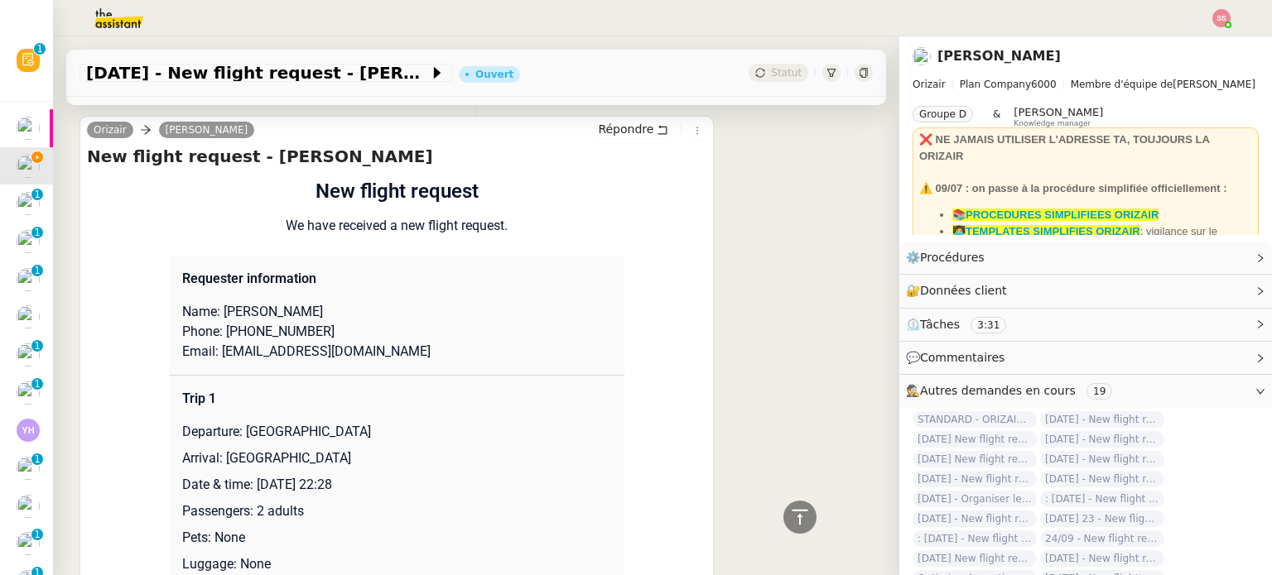
scroll to position [828, 0]
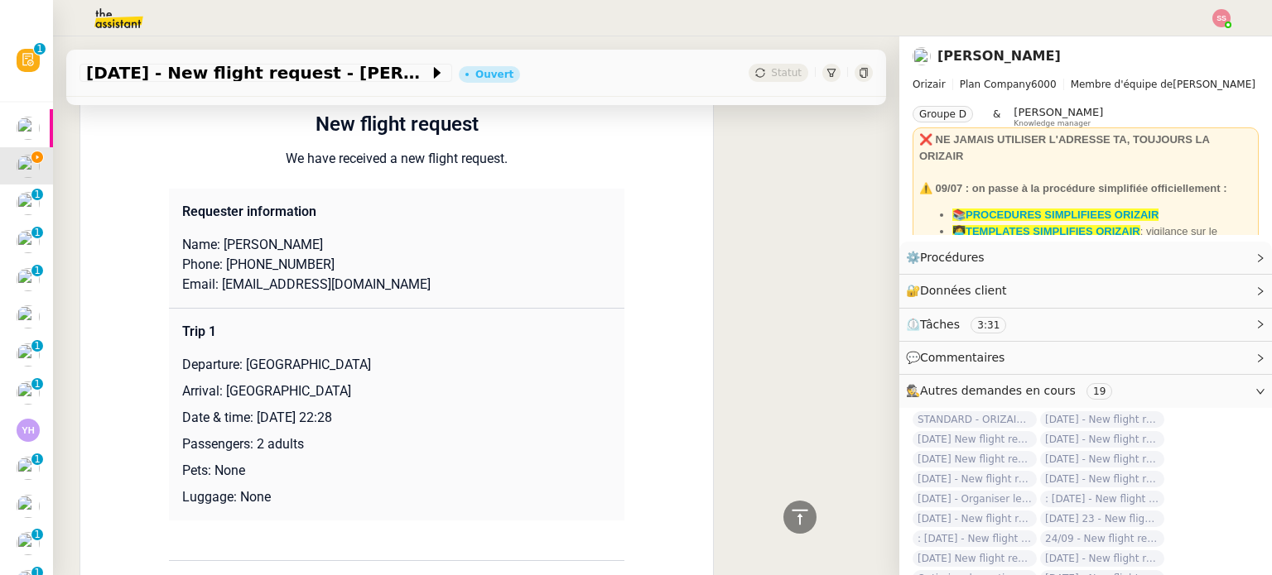
drag, startPoint x: 281, startPoint y: 252, endPoint x: 361, endPoint y: 239, distance: 81.3
click at [361, 239] on p "Name: Innokentiy Nikonov" at bounding box center [396, 245] width 429 height 20
drag, startPoint x: 215, startPoint y: 248, endPoint x: 276, endPoint y: 249, distance: 60.4
click at [276, 249] on p "Name: Innokentiy Nikonov" at bounding box center [396, 245] width 429 height 20
drag, startPoint x: 227, startPoint y: 268, endPoint x: 318, endPoint y: 267, distance: 91.1
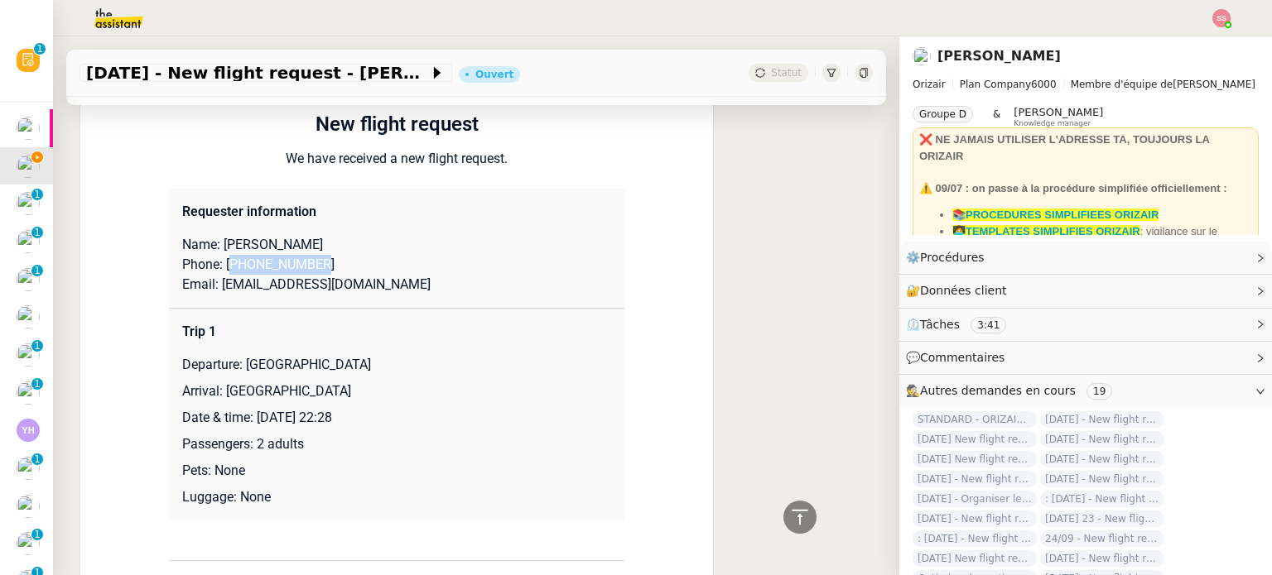
click at [318, 267] on p "Phone: +447833100094" at bounding box center [396, 265] width 429 height 20
drag, startPoint x: 211, startPoint y: 287, endPoint x: 370, endPoint y: 288, distance: 159.0
click at [370, 288] on p "Email: keshatroll08@gmail.com" at bounding box center [396, 285] width 429 height 20
drag, startPoint x: 239, startPoint y: 368, endPoint x: 450, endPoint y: 363, distance: 210.3
click at [450, 363] on p "Departure: [GEOGRAPHIC_DATA]" at bounding box center [396, 365] width 429 height 20
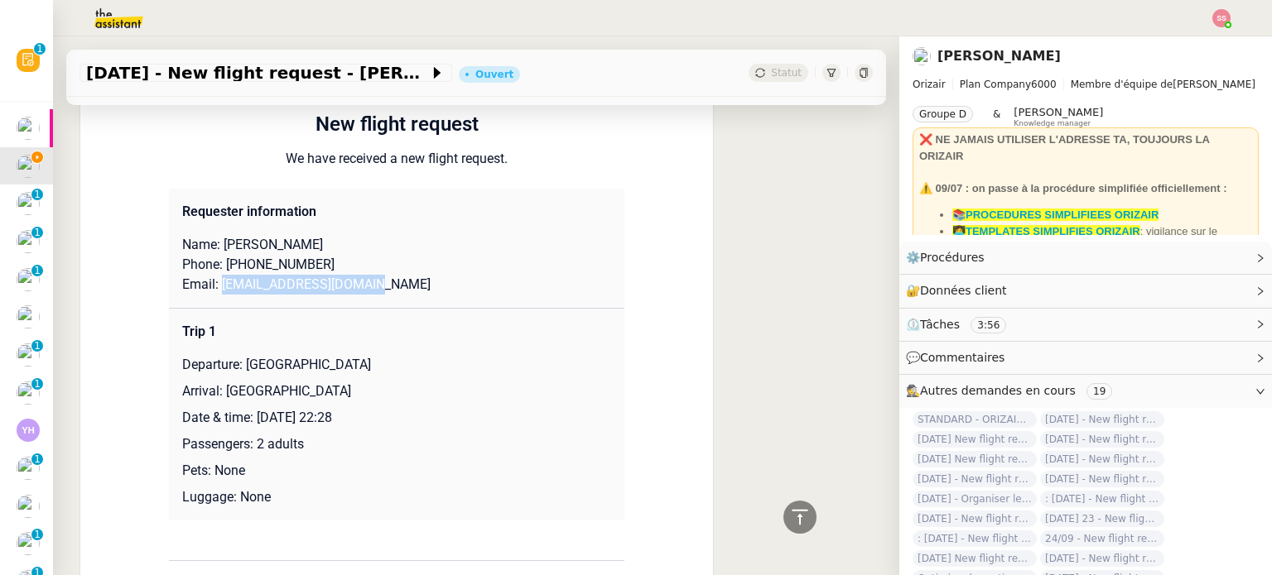
drag, startPoint x: 216, startPoint y: 397, endPoint x: 548, endPoint y: 386, distance: 332.2
click at [548, 386] on p "Arrival: Sheremetyevo International Airport" at bounding box center [396, 392] width 429 height 20
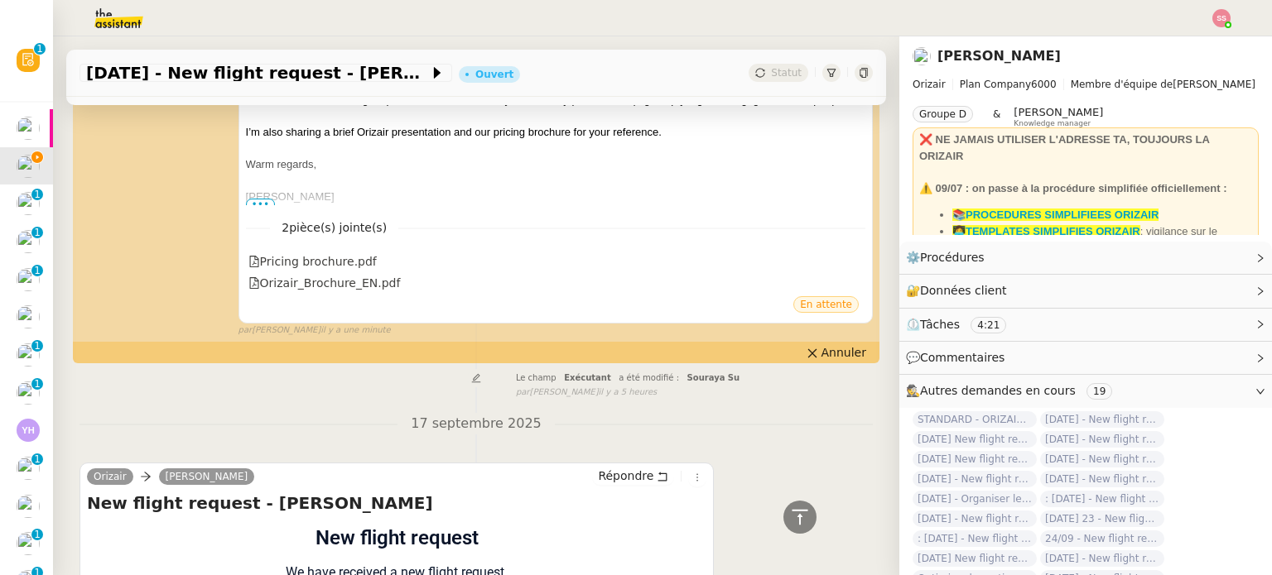
scroll to position [0, 0]
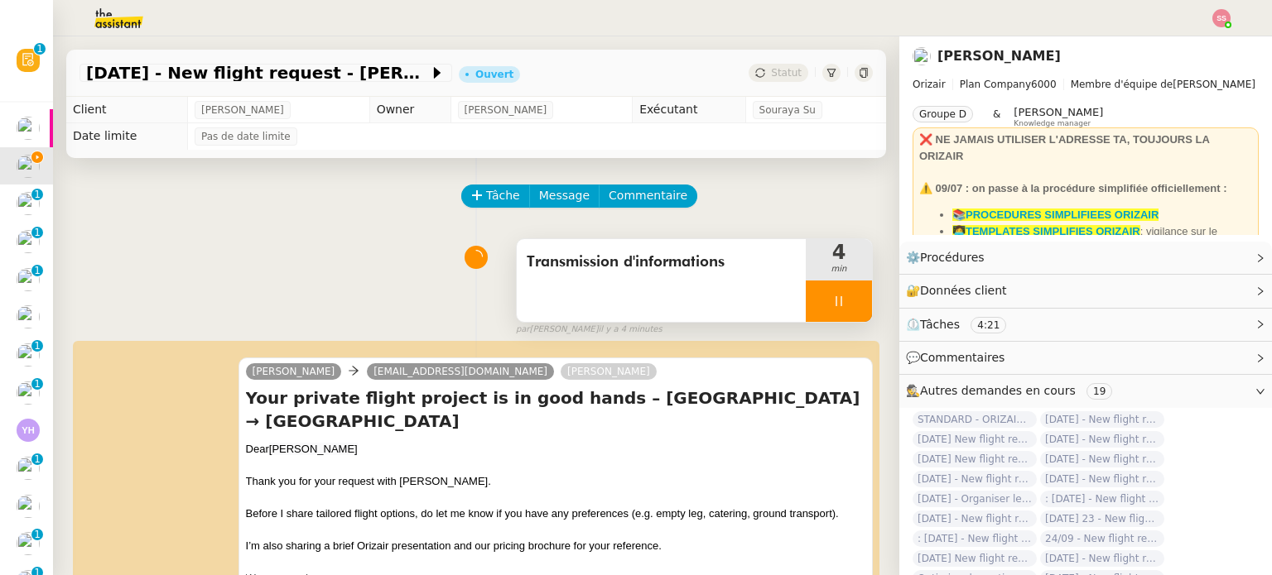
click at [837, 297] on div at bounding box center [839, 301] width 66 height 41
click at [841, 301] on button at bounding box center [855, 301] width 33 height 41
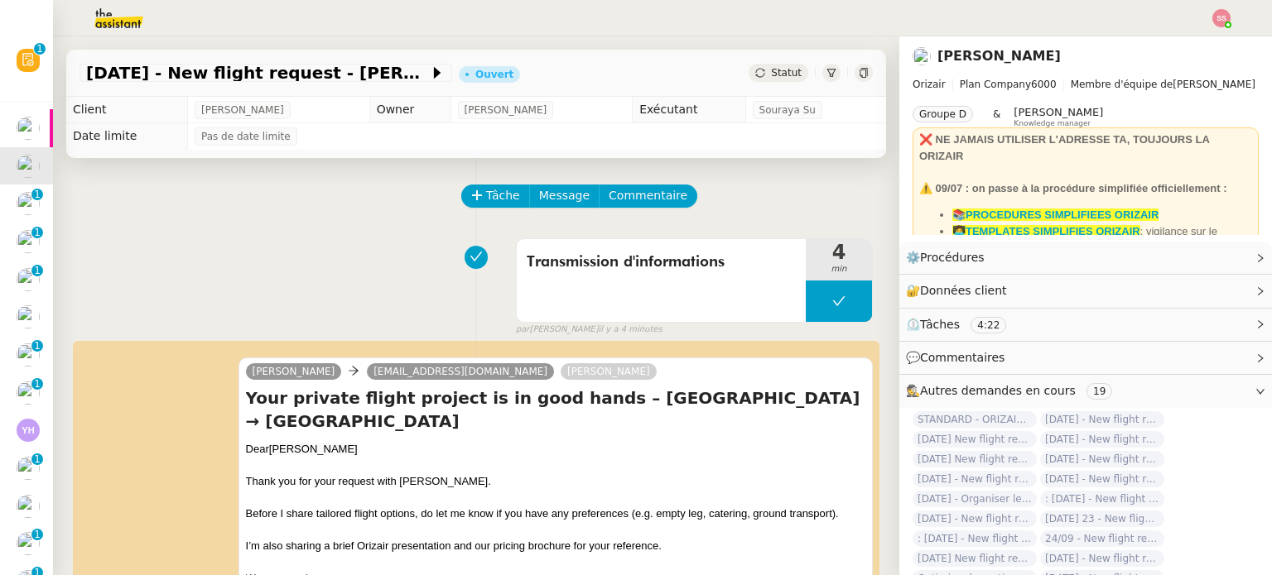
click at [771, 74] on span "Statut" at bounding box center [786, 73] width 31 height 12
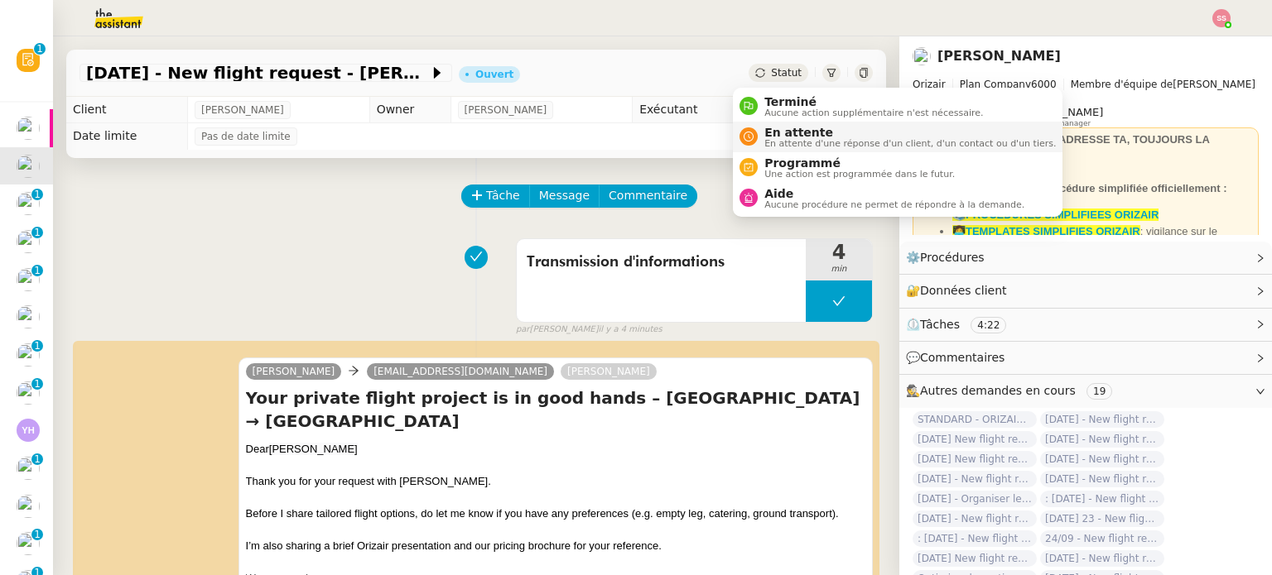
click at [781, 133] on span "En attente" at bounding box center [909, 132] width 291 height 13
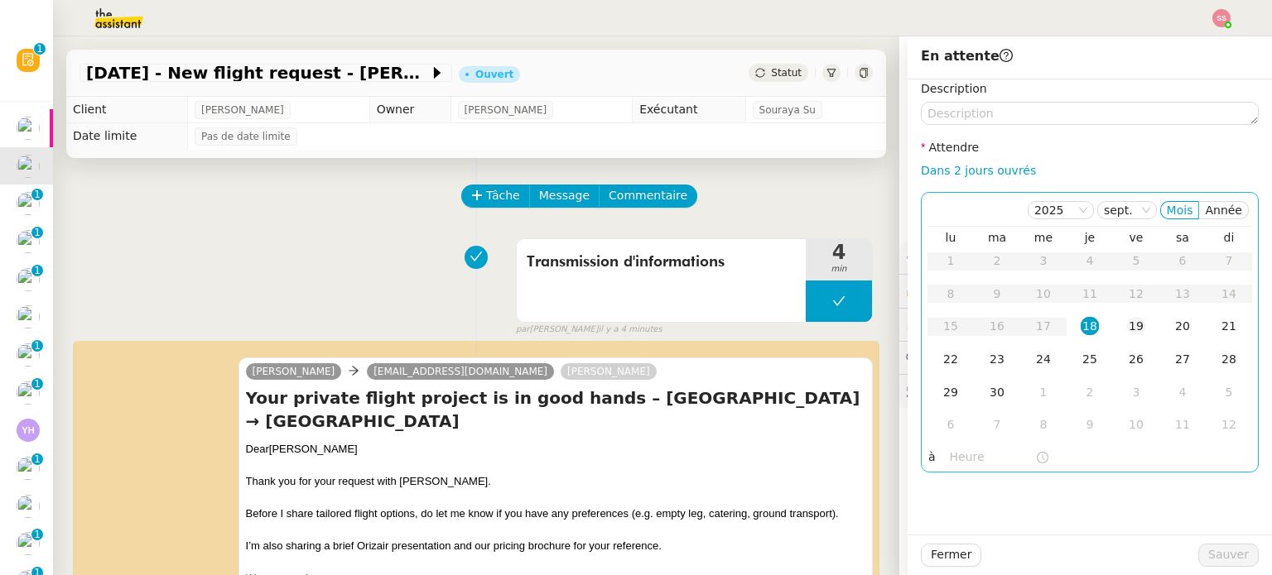
click at [1127, 320] on div "19" at bounding box center [1136, 326] width 18 height 18
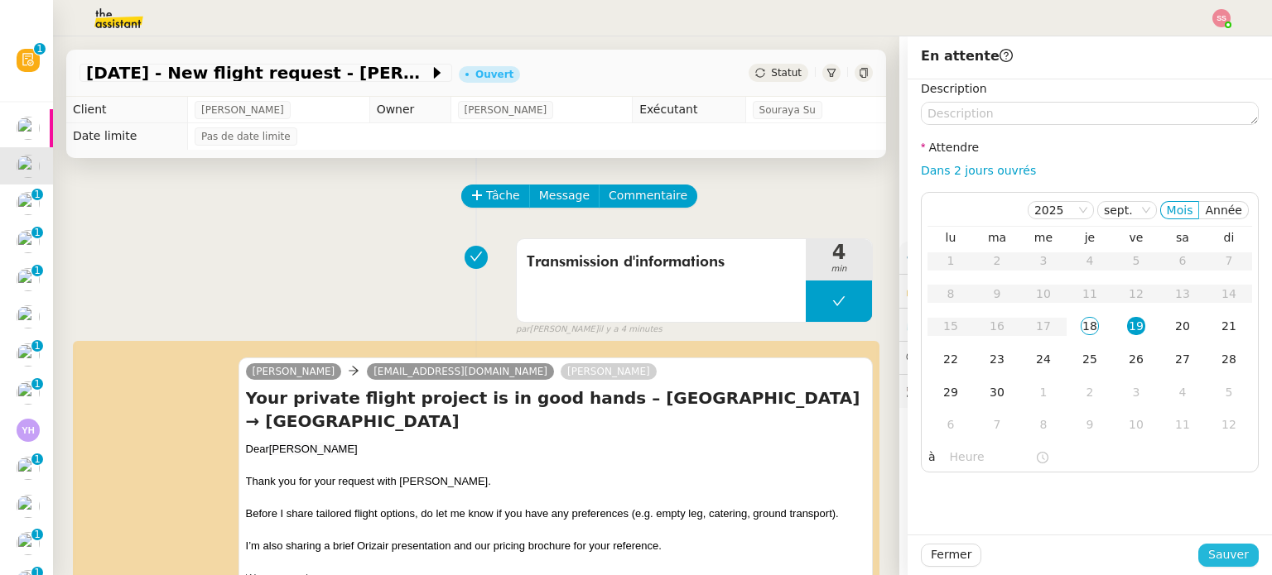
click at [1209, 546] on span "Sauver" at bounding box center [1228, 555] width 41 height 19
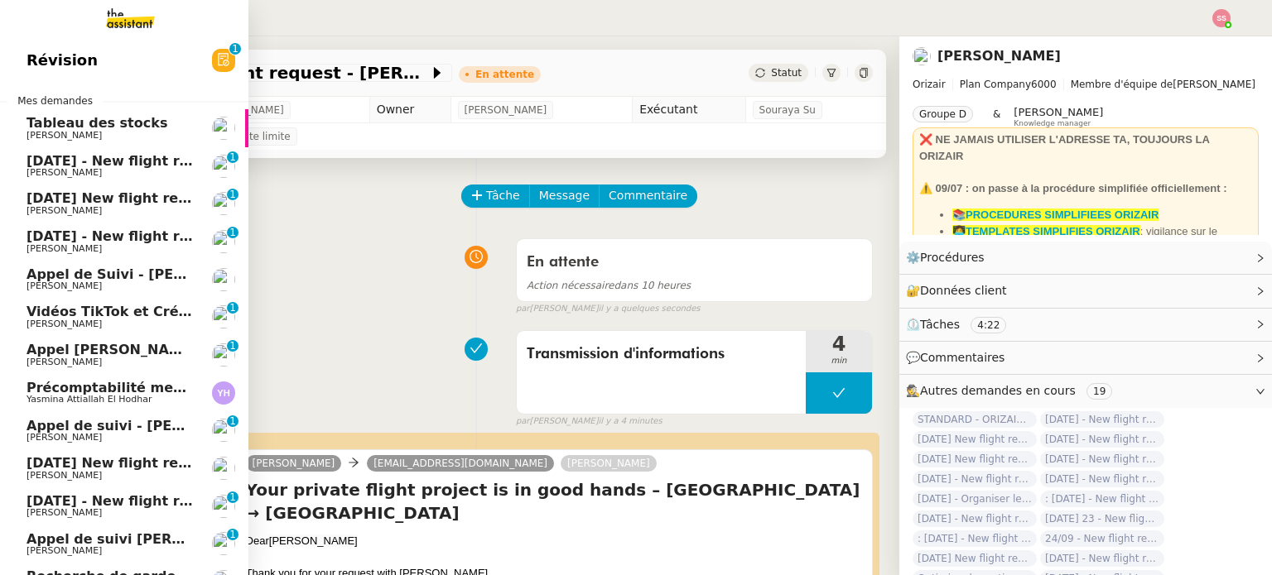
click at [114, 176] on span "[PERSON_NAME]" at bounding box center [109, 173] width 167 height 10
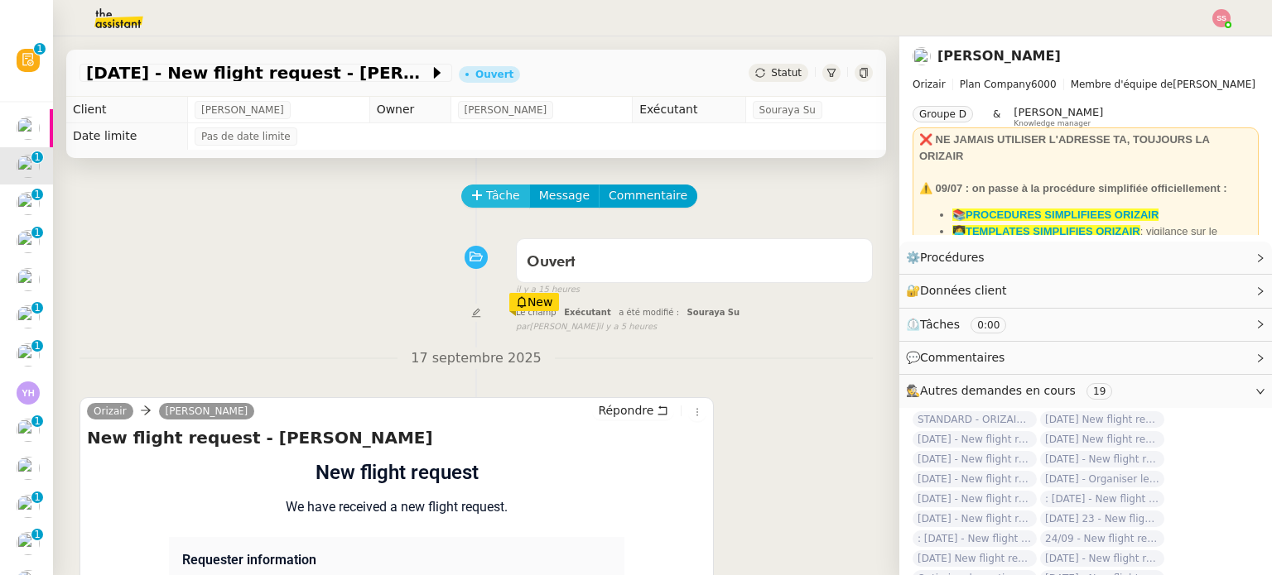
click at [486, 201] on span "Tâche" at bounding box center [503, 195] width 34 height 19
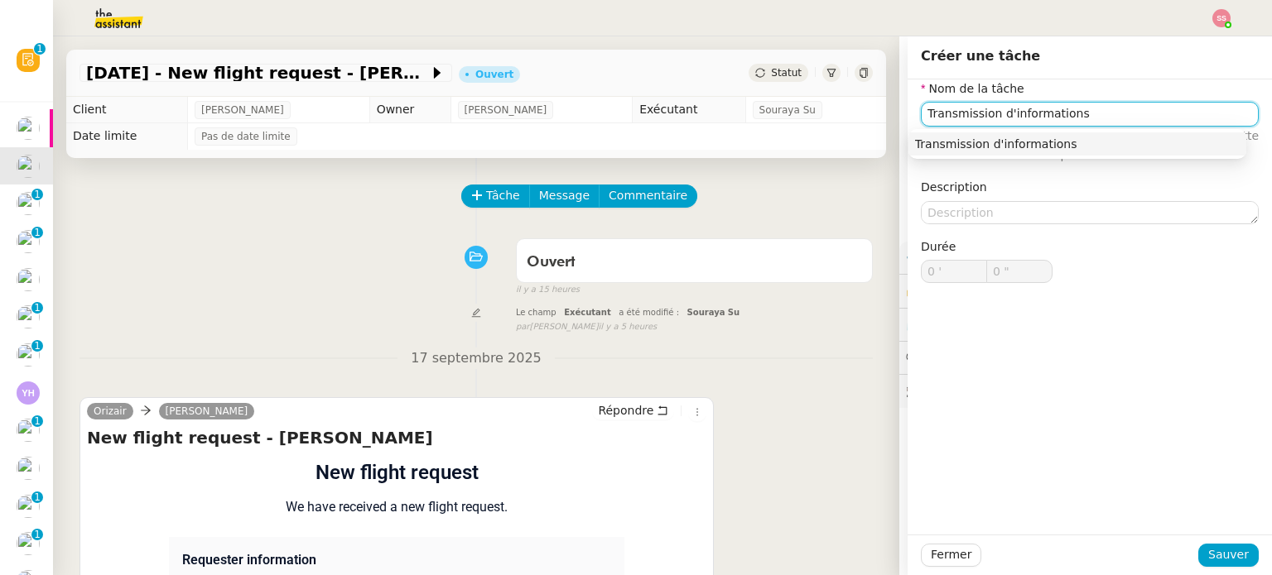
click at [979, 143] on div "Transmission d'informations" at bounding box center [1077, 144] width 325 height 15
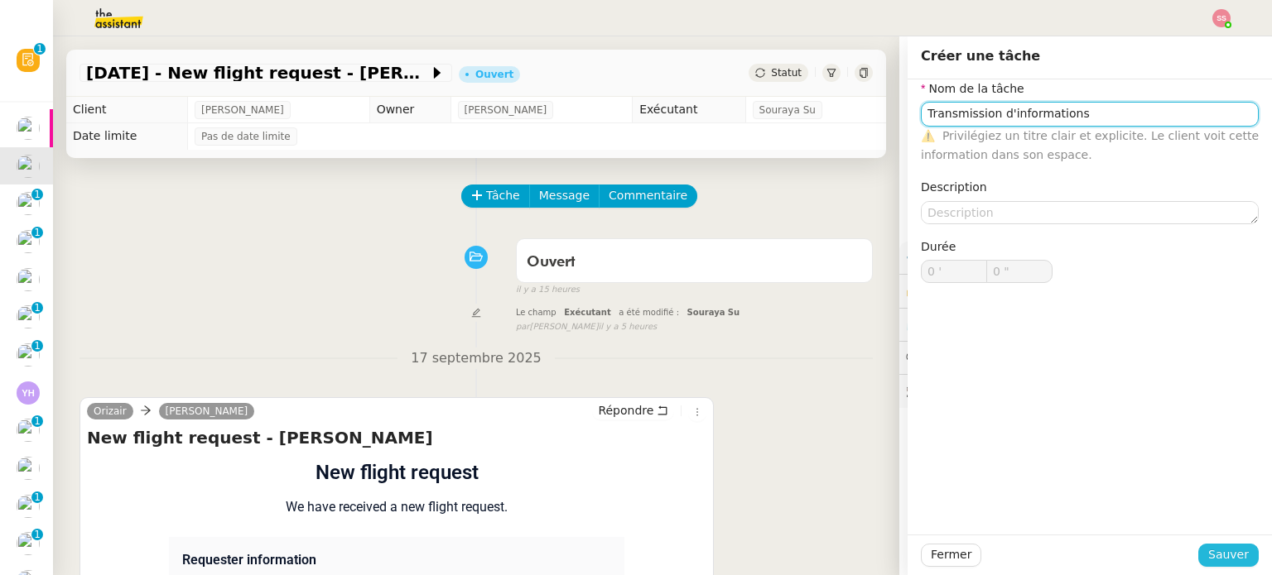
type input "Transmission d'informations"
click at [1209, 549] on span "Sauver" at bounding box center [1228, 555] width 41 height 19
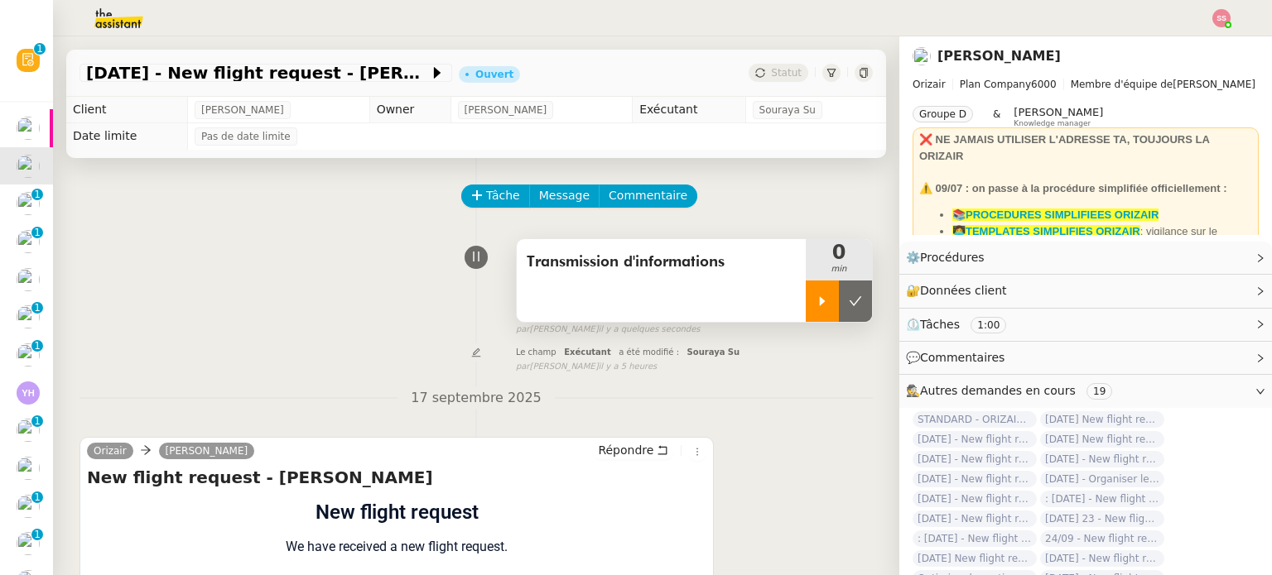
click at [813, 304] on div at bounding box center [822, 301] width 33 height 41
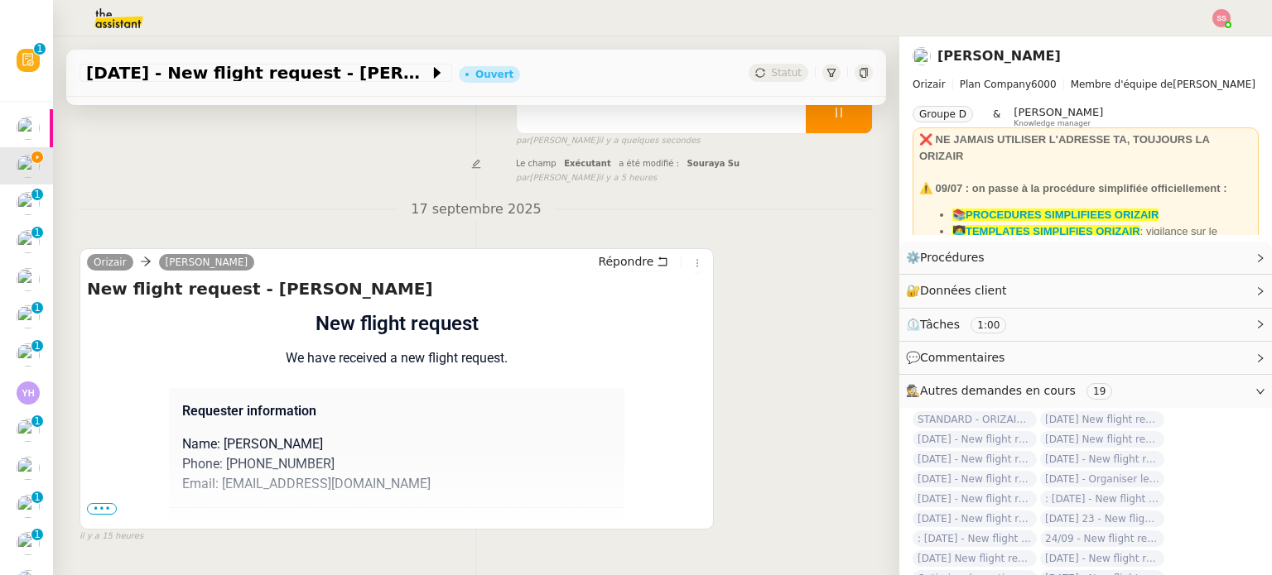
scroll to position [248, 0]
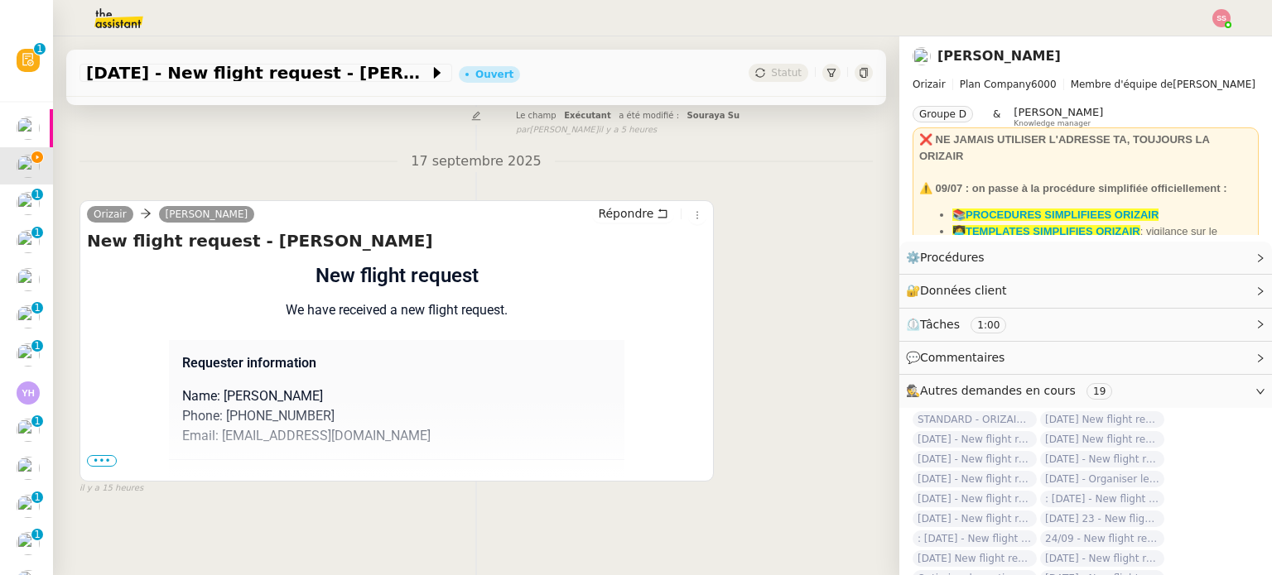
click at [98, 455] on span "•••" at bounding box center [102, 461] width 30 height 12
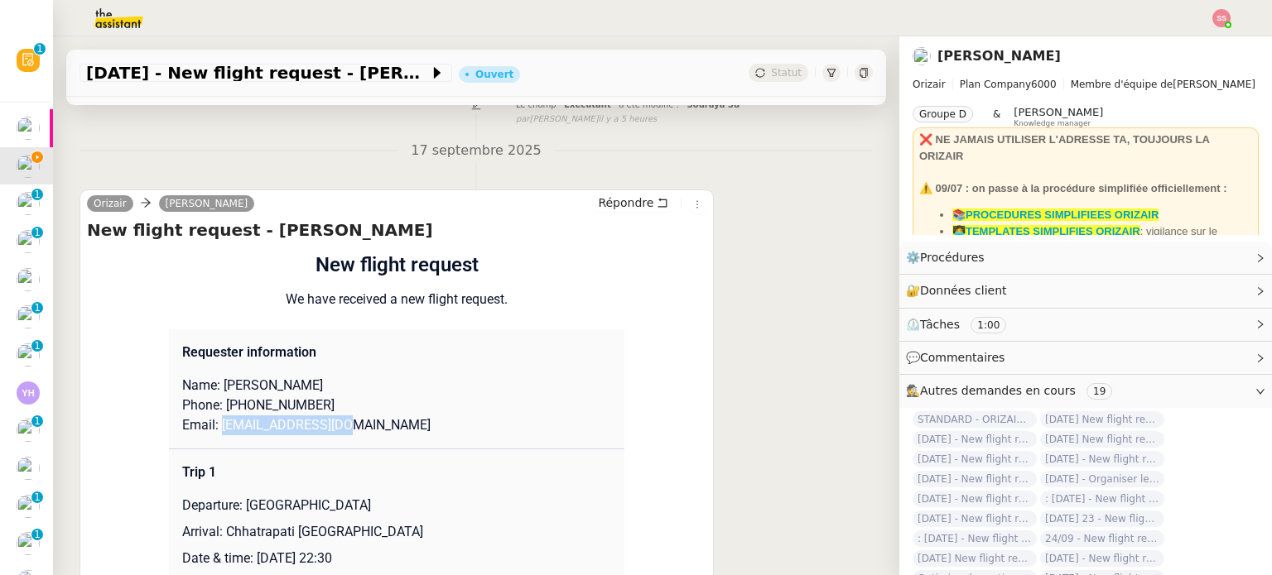
drag, startPoint x: 342, startPoint y: 432, endPoint x: 210, endPoint y: 430, distance: 131.6
click at [210, 430] on p "Email: [EMAIL_ADDRESS][DOMAIN_NAME]" at bounding box center [396, 426] width 429 height 20
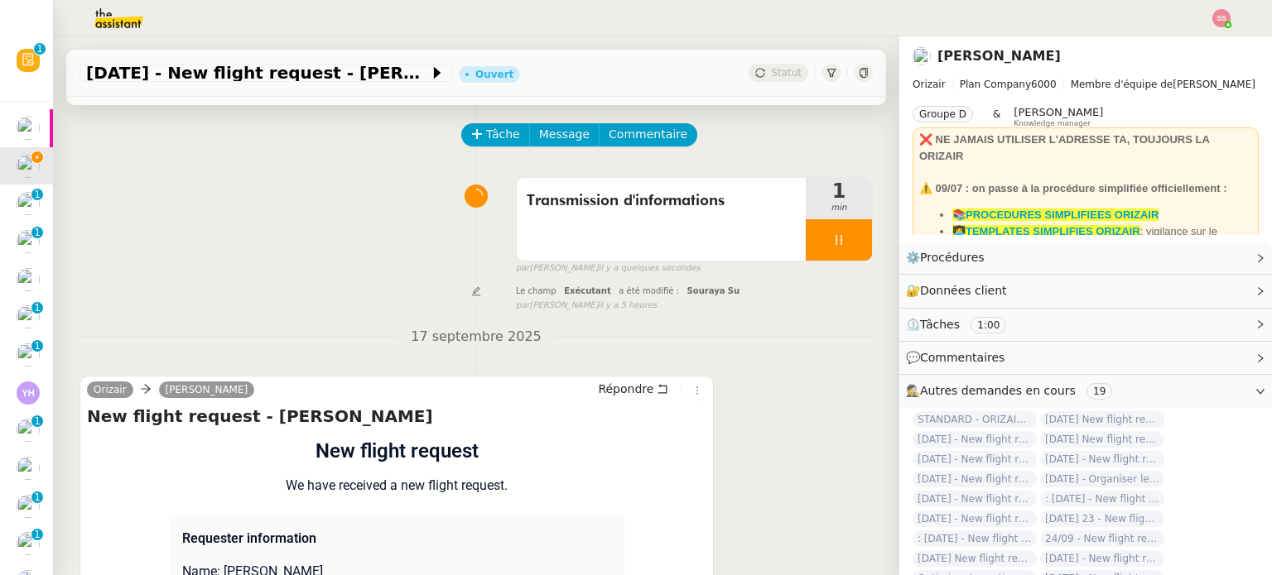
scroll to position [0, 0]
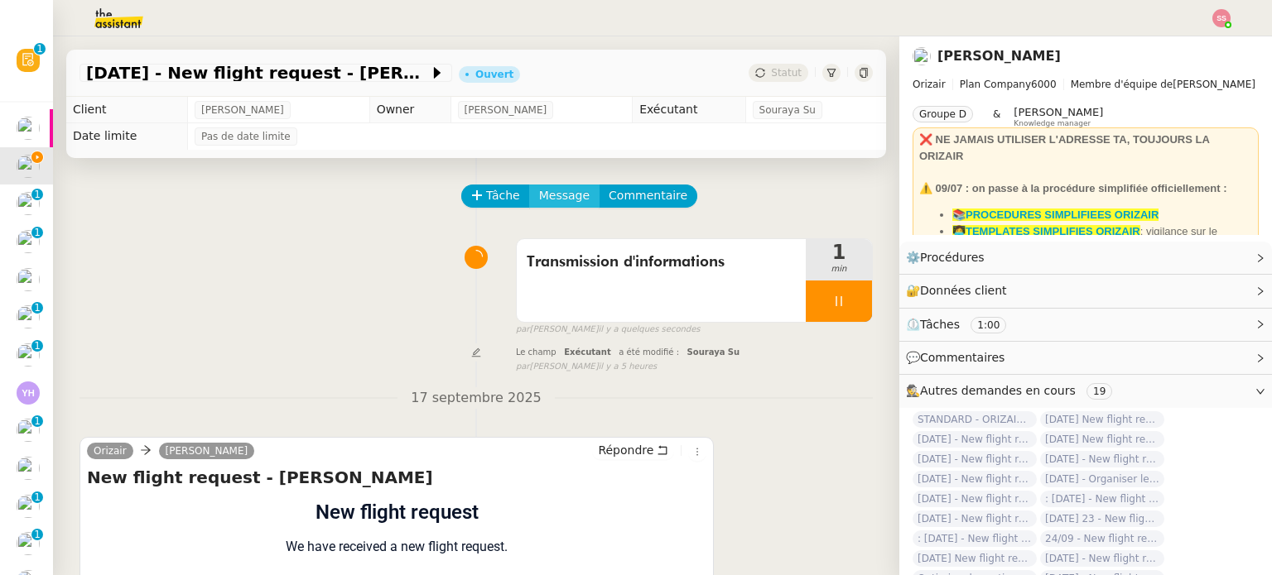
click at [539, 195] on span "Message" at bounding box center [564, 195] width 51 height 19
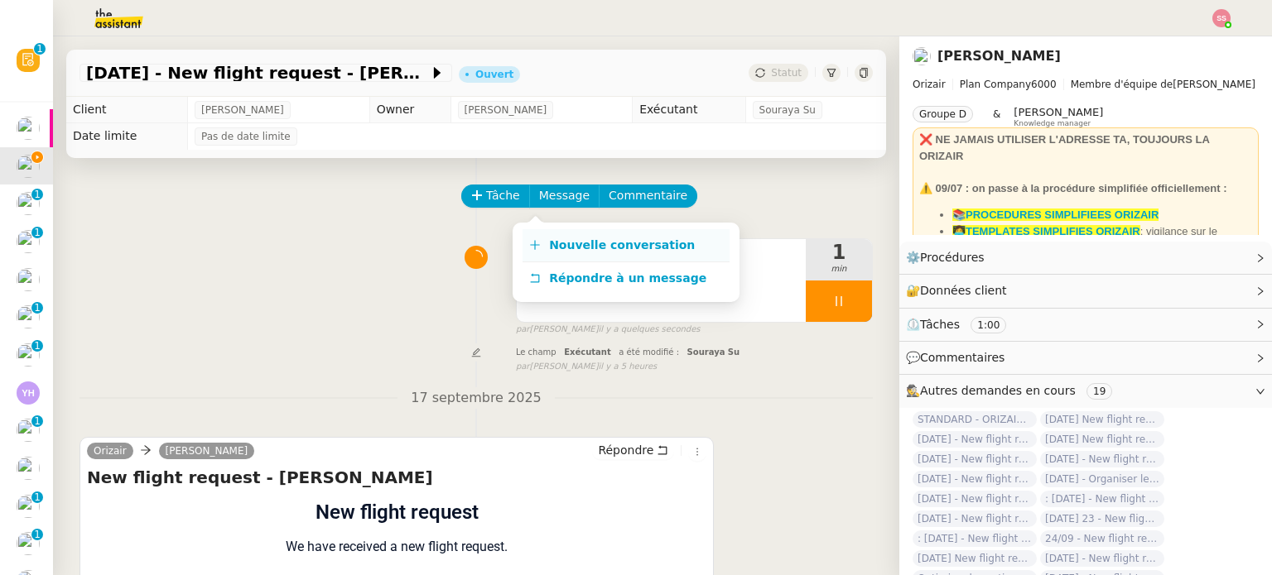
click at [541, 238] on link "Nouvelle conversation" at bounding box center [625, 245] width 207 height 33
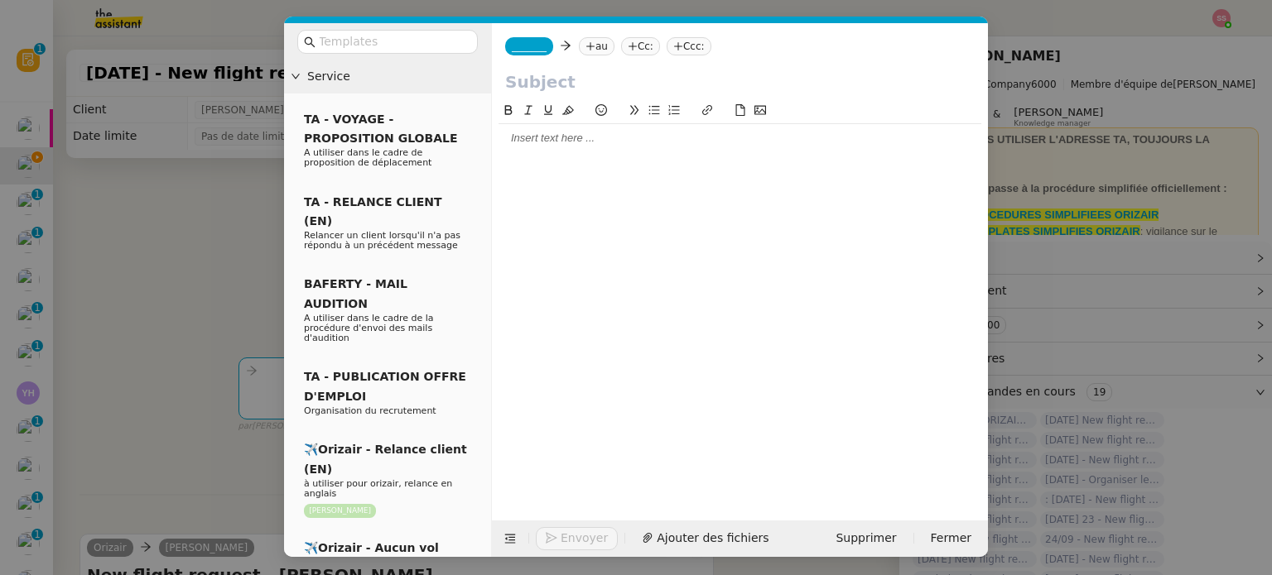
click at [590, 39] on nz-tag "au" at bounding box center [597, 46] width 36 height 18
paste input "[EMAIL_ADDRESS][DOMAIN_NAME]"
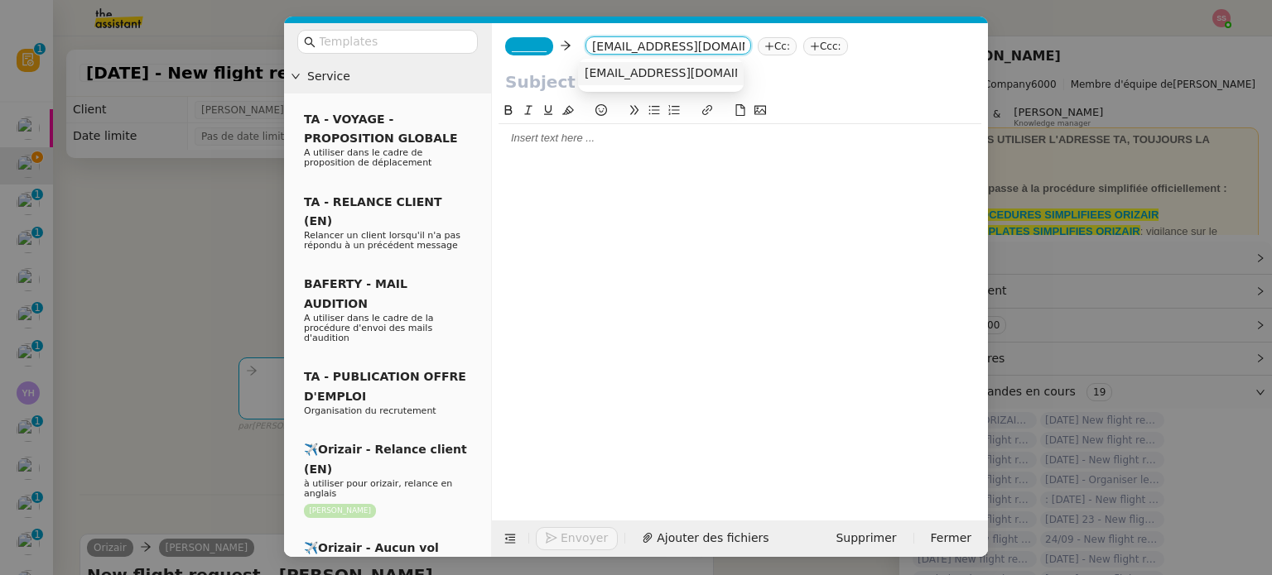
type input "[EMAIL_ADDRESS][DOMAIN_NAME]"
click at [687, 79] on span "[EMAIL_ADDRESS][DOMAIN_NAME]" at bounding box center [685, 72] width 203 height 13
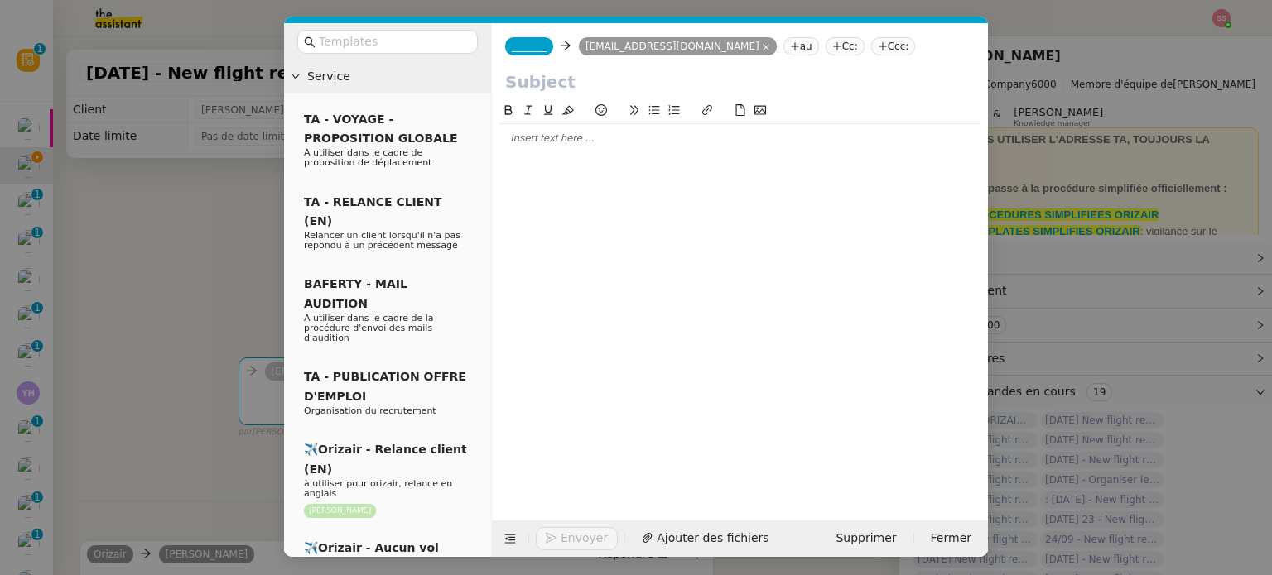
click at [871, 55] on nz-tag "Ccc:" at bounding box center [893, 46] width 45 height 18
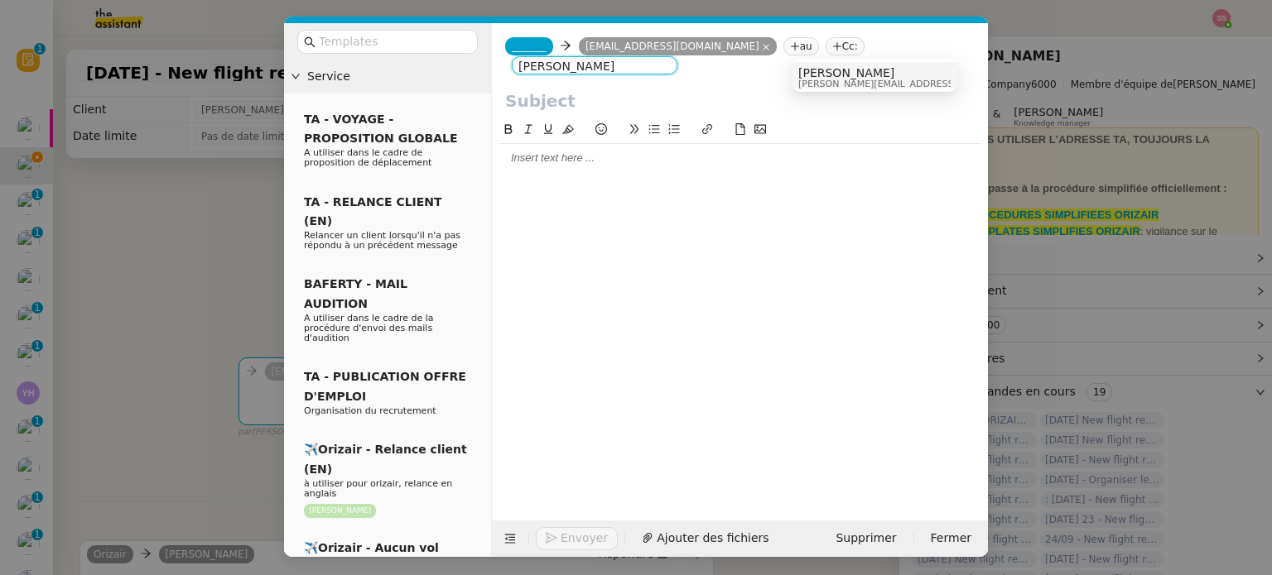
type input "[PERSON_NAME]"
click at [843, 88] on span "[PERSON_NAME][EMAIL_ADDRESS][DOMAIN_NAME]" at bounding box center [915, 83] width 235 height 9
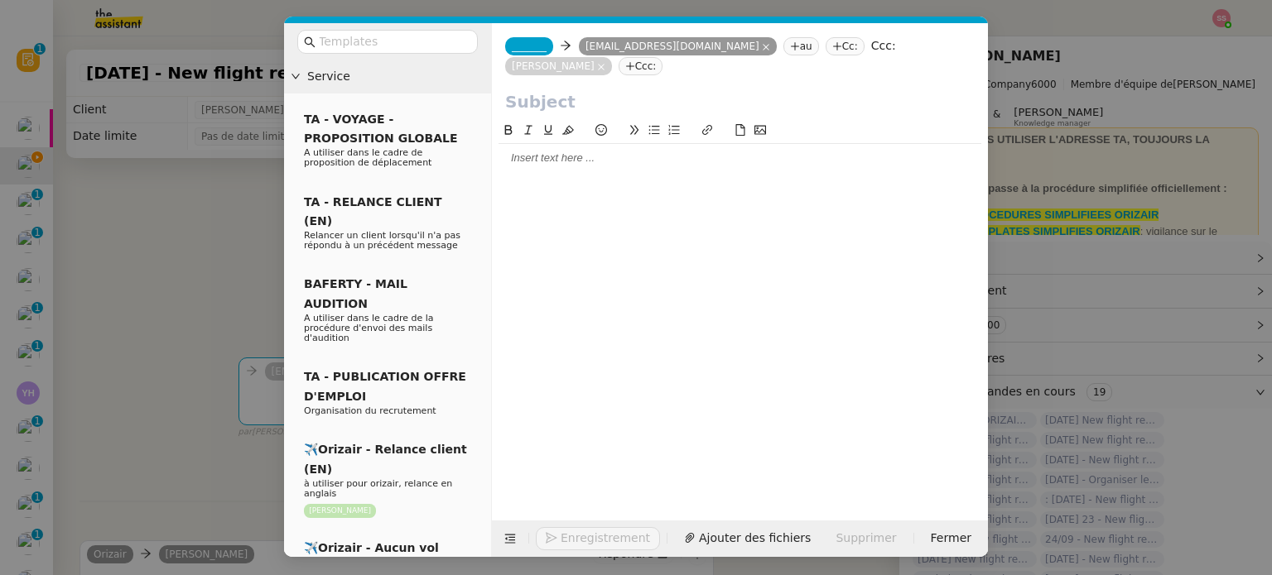
click at [519, 47] on span "_______" at bounding box center [529, 47] width 35 height 12
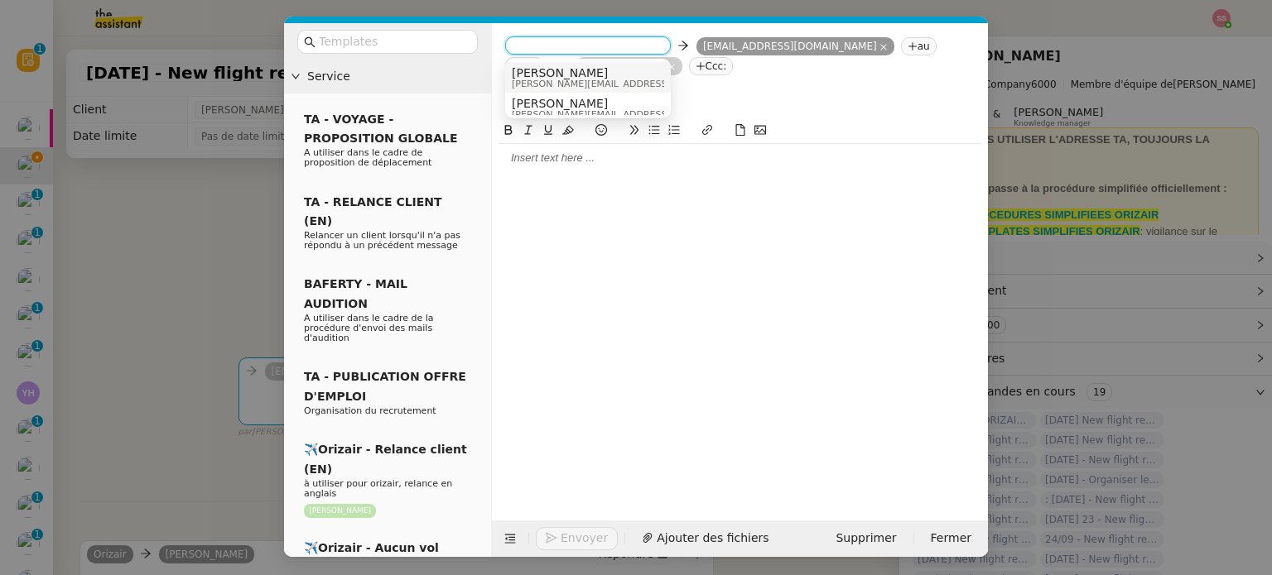
click at [552, 66] on span "[PERSON_NAME]" at bounding box center [629, 72] width 235 height 13
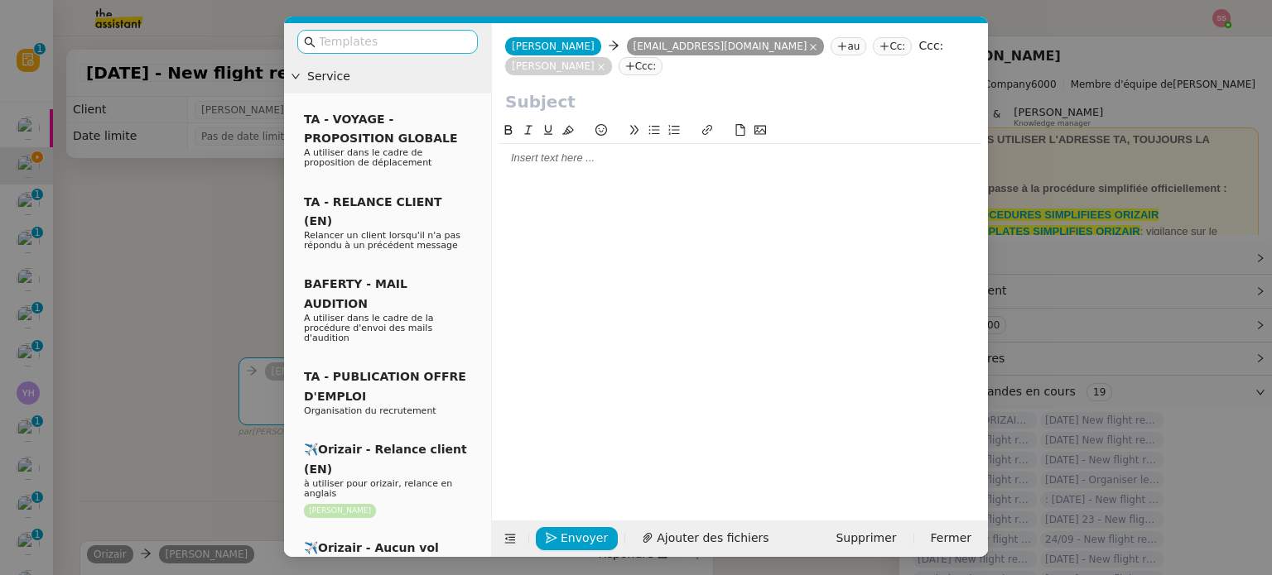
click at [436, 38] on input "text" at bounding box center [393, 41] width 149 height 19
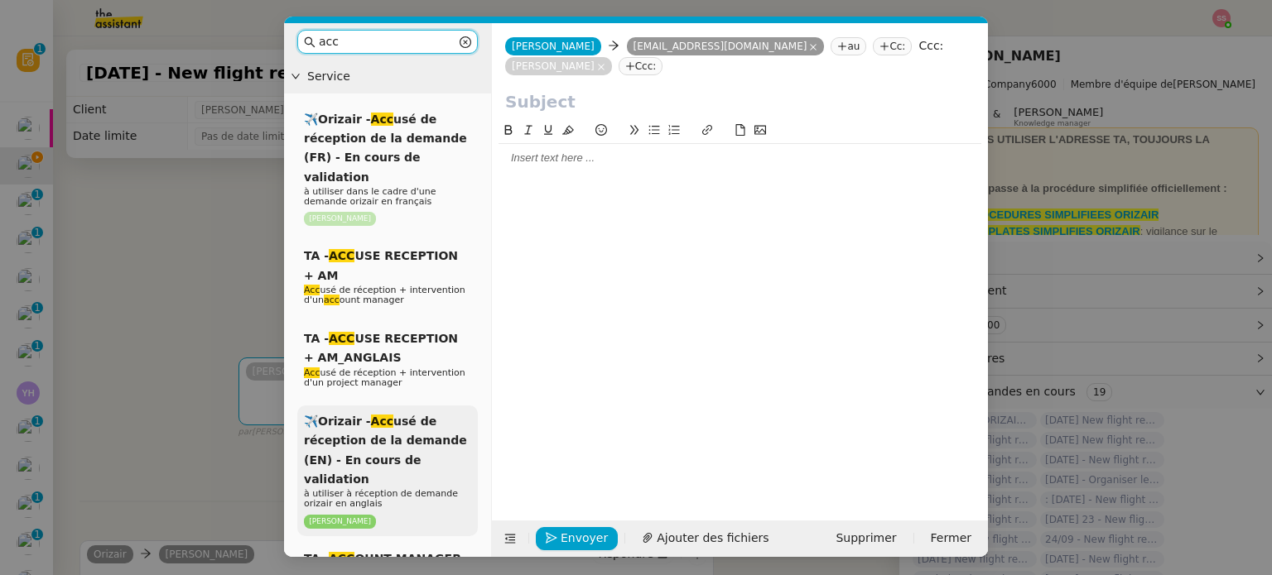
type input "acc"
click at [408, 415] on span "✈️Orizair - Acc usé de réception de la demande (EN) - En cours de validation" at bounding box center [385, 450] width 163 height 71
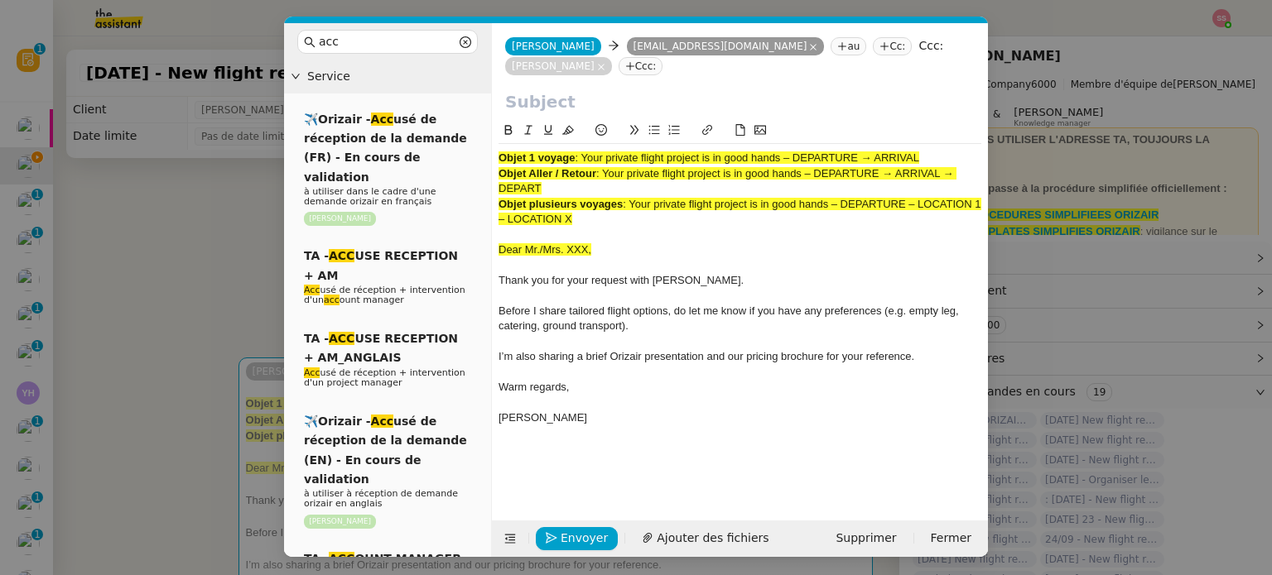
drag, startPoint x: 584, startPoint y: 135, endPoint x: 950, endPoint y: 128, distance: 366.0
click at [950, 144] on div "Objet 1 voyage : Your private flight project is in good hands – DEPARTURE → ARR…" at bounding box center [739, 296] width 483 height 304
click at [693, 92] on input "text" at bounding box center [739, 101] width 469 height 25
paste input "Your private flight project is in good hands – DEPARTURE → ARRIVAL"
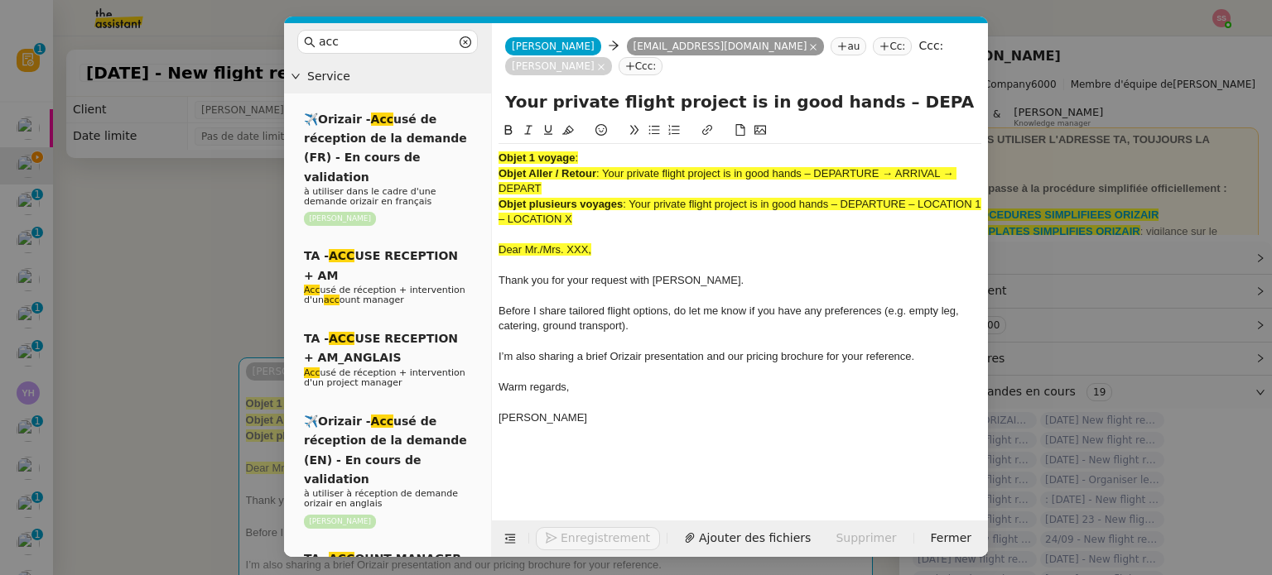
scroll to position [0, 71]
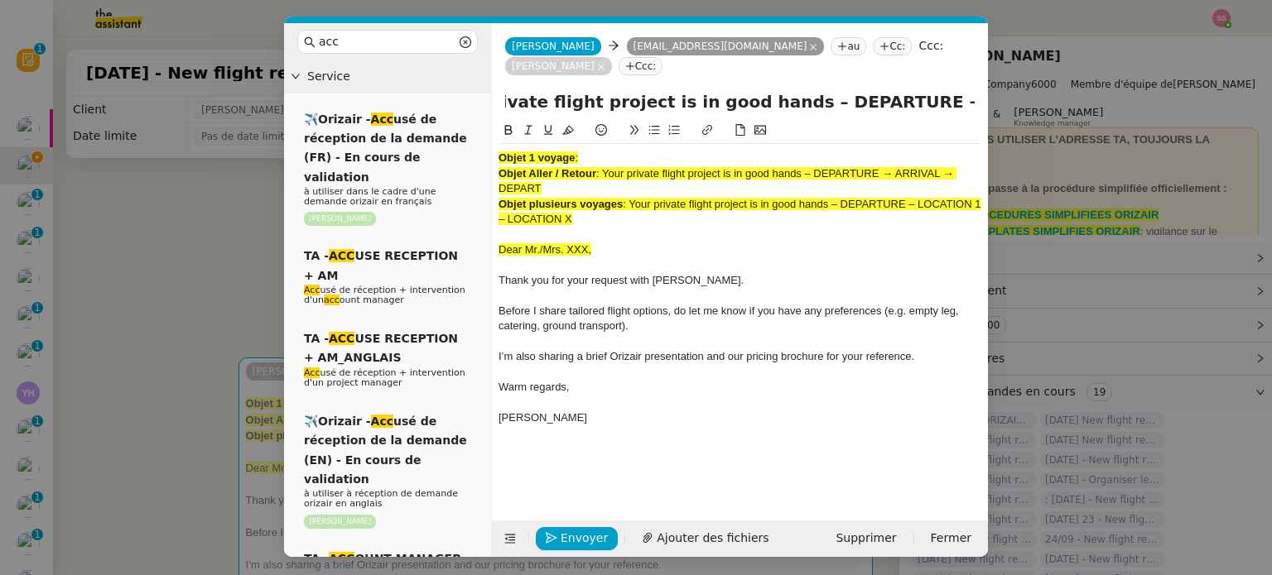
type input "Your private flight project is in good hands – DEPARTURE → ARRIVAL"
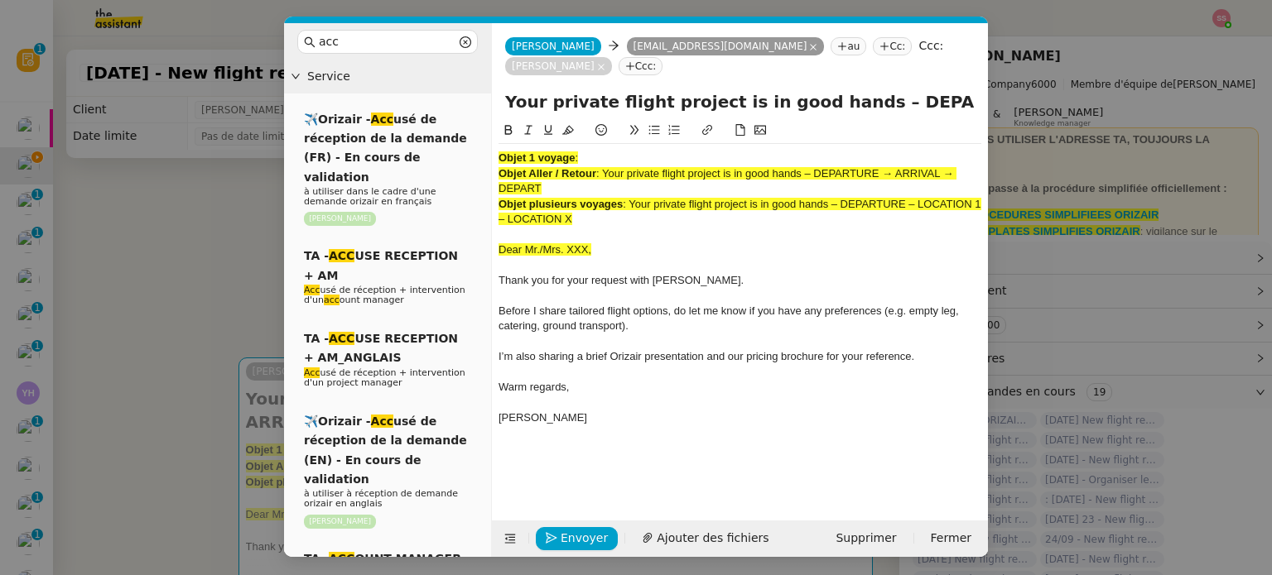
drag, startPoint x: 583, startPoint y: 189, endPoint x: 487, endPoint y: 103, distance: 129.0
click at [487, 103] on nz-layout "acc Service ✈️Orizair - Acc usé de réception de la demande (FR) - En cours de v…" at bounding box center [636, 290] width 704 height 534
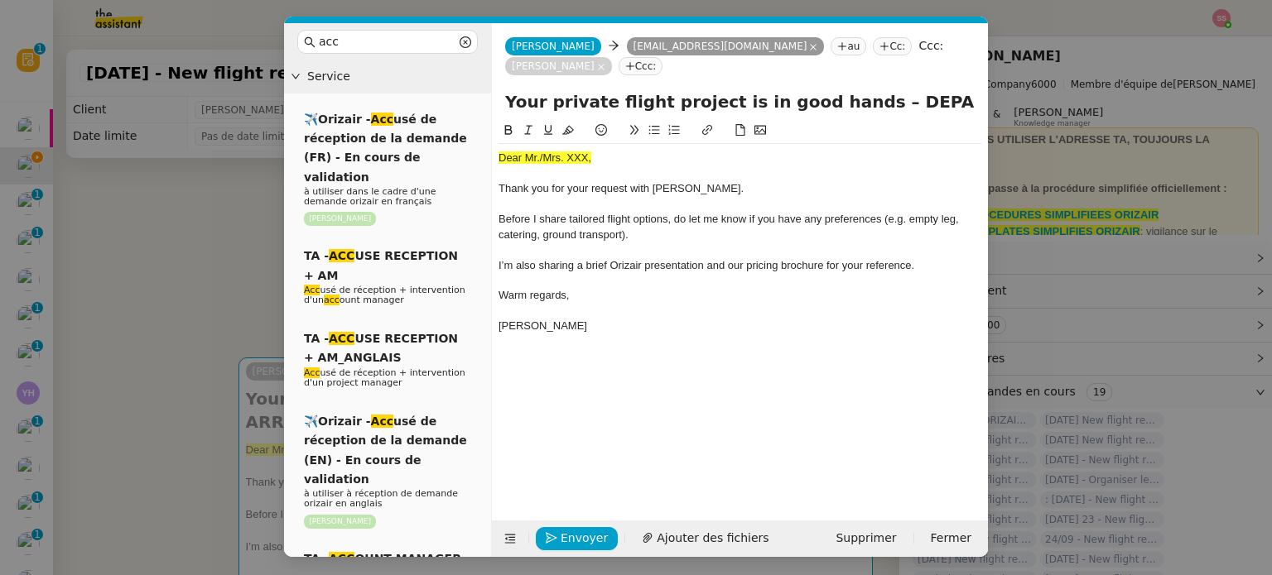
click at [565, 152] on span "Dear Mr./Mrs. XXX," at bounding box center [544, 158] width 93 height 12
click at [565, 124] on icon at bounding box center [568, 130] width 12 height 12
click at [617, 166] on div at bounding box center [739, 173] width 483 height 15
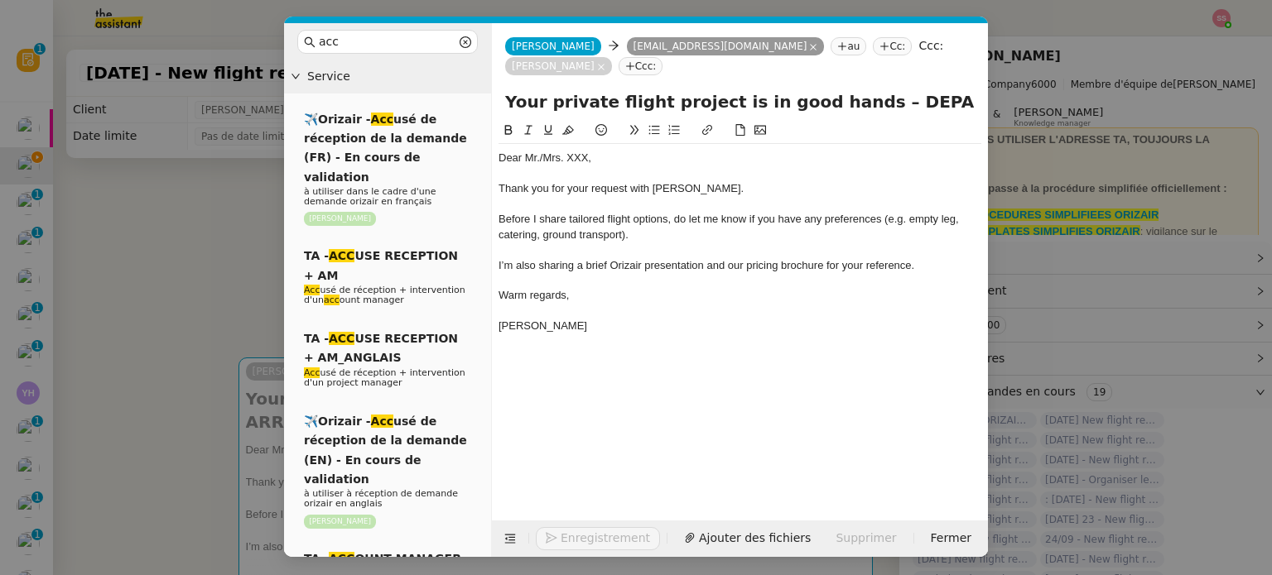
click at [223, 298] on nz-modal-container "acc Service ✈️Orizair - Acc usé de réception de la demande (FR) - En cours de v…" at bounding box center [636, 287] width 1272 height 575
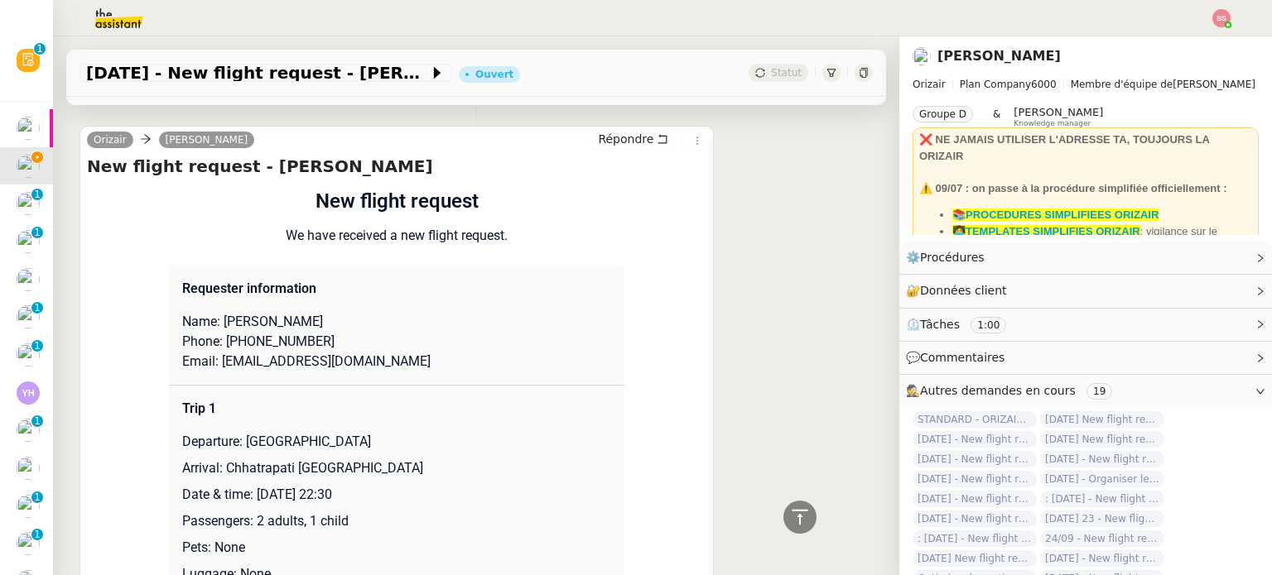
scroll to position [662, 0]
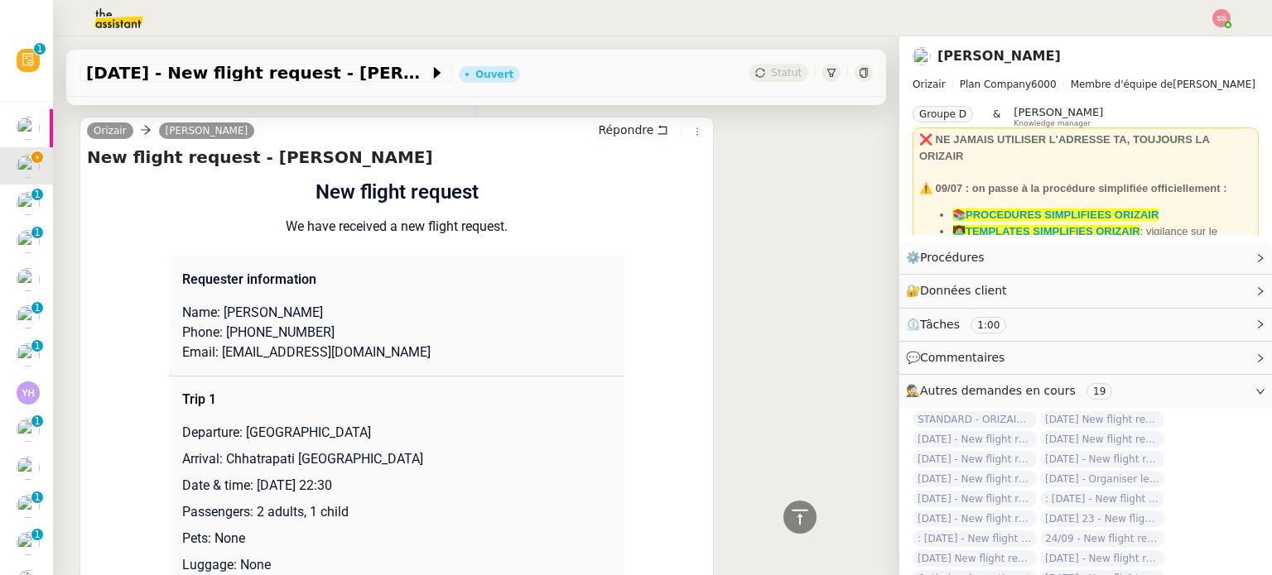
drag, startPoint x: 216, startPoint y: 294, endPoint x: 338, endPoint y: 287, distance: 121.9
click at [338, 303] on p "Name: [PERSON_NAME]" at bounding box center [396, 313] width 429 height 20
copy p "[PERSON_NAME]"
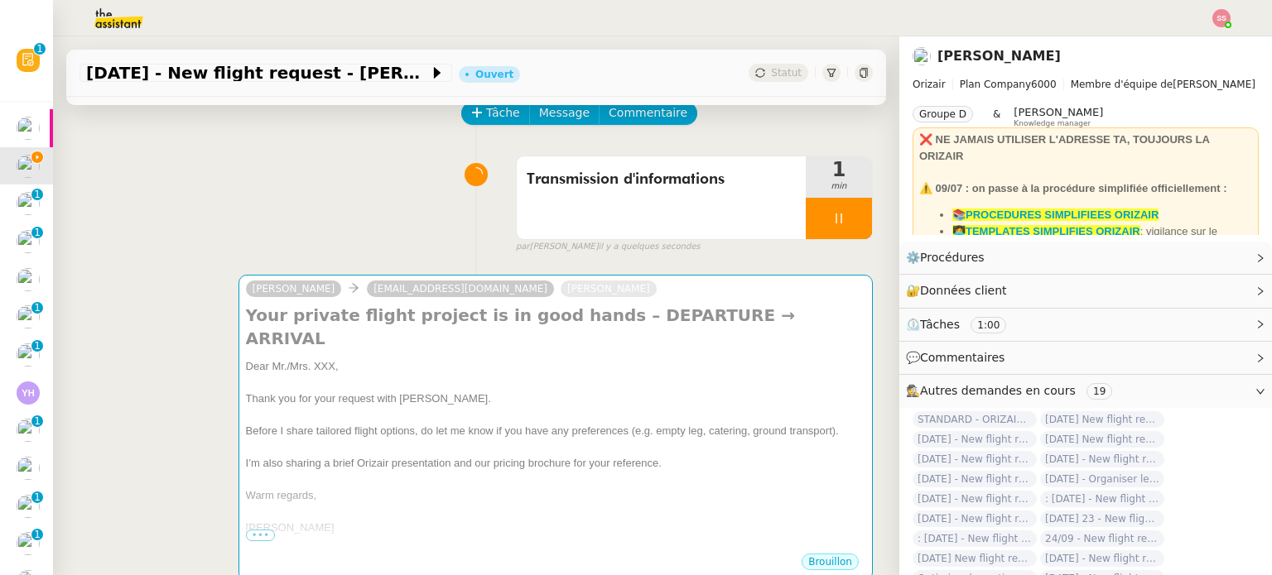
scroll to position [0, 0]
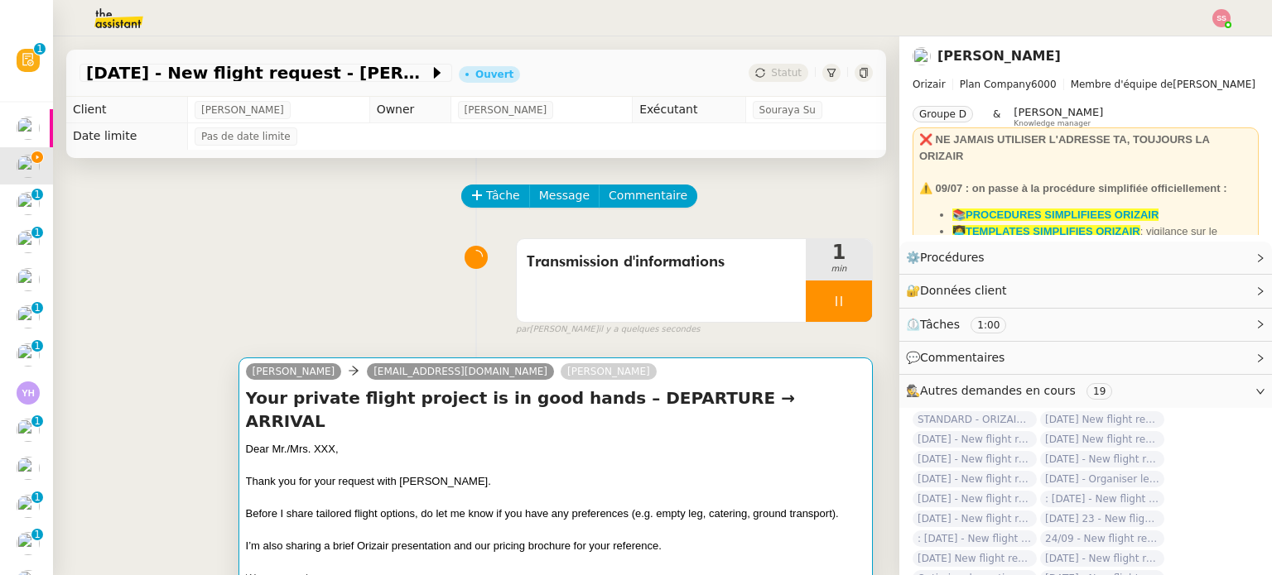
click at [434, 408] on h4 "Your private flight project is in good hands – DEPARTURE → ARRIVAL" at bounding box center [555, 410] width 619 height 46
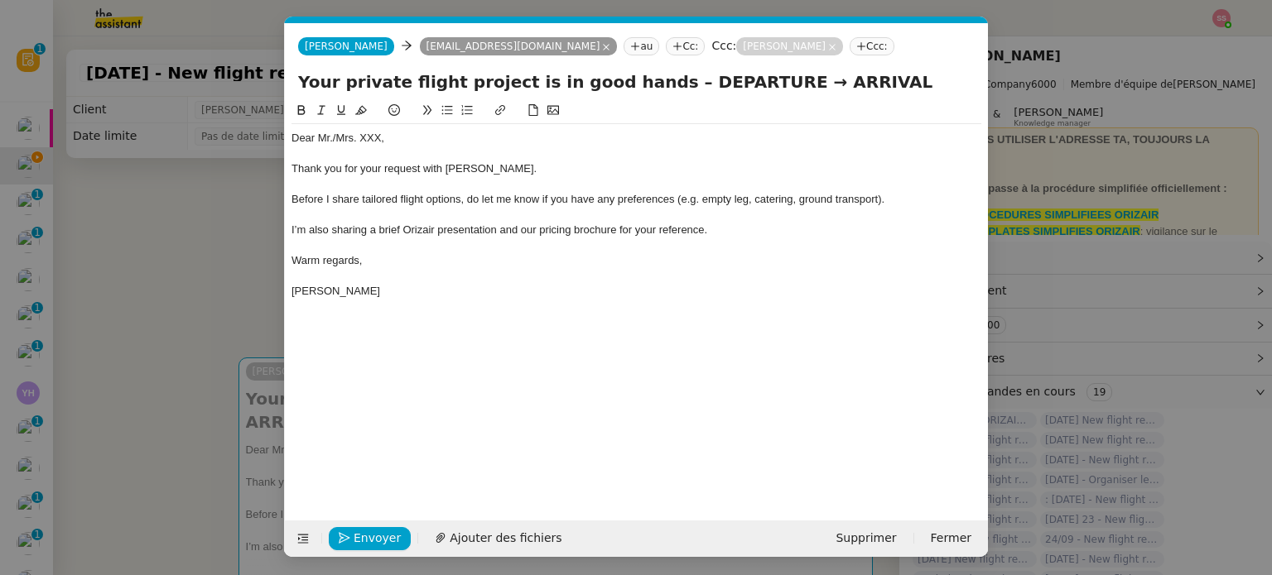
scroll to position [0, 51]
drag, startPoint x: 393, startPoint y: 140, endPoint x: 316, endPoint y: 138, distance: 77.0
click at [316, 138] on div "Dear Mr./Mrs. XXX," at bounding box center [636, 138] width 690 height 15
drag, startPoint x: 323, startPoint y: 138, endPoint x: 337, endPoint y: 138, distance: 14.1
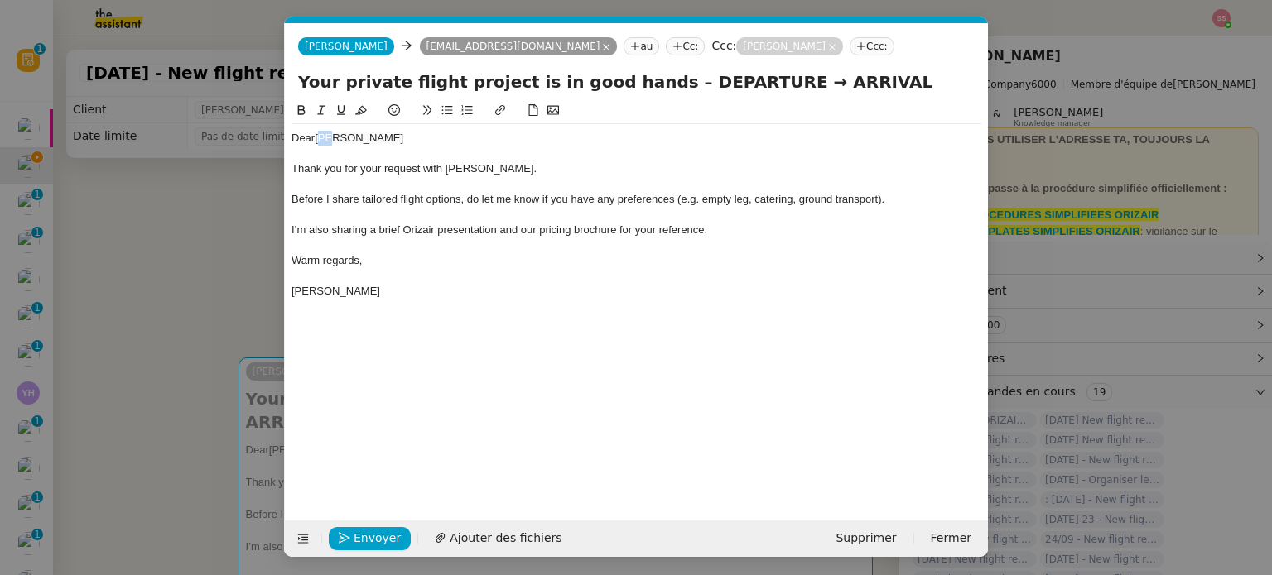
click at [337, 138] on span "[PERSON_NAME]" at bounding box center [359, 138] width 89 height 12
click at [395, 132] on span "[PERSON_NAME]" at bounding box center [359, 138] width 89 height 12
drag, startPoint x: 386, startPoint y: 138, endPoint x: 439, endPoint y: 137, distance: 53.0
click at [439, 137] on div "Dear [PERSON_NAME]" at bounding box center [636, 138] width 690 height 15
drag, startPoint x: 373, startPoint y: 137, endPoint x: 323, endPoint y: 139, distance: 50.5
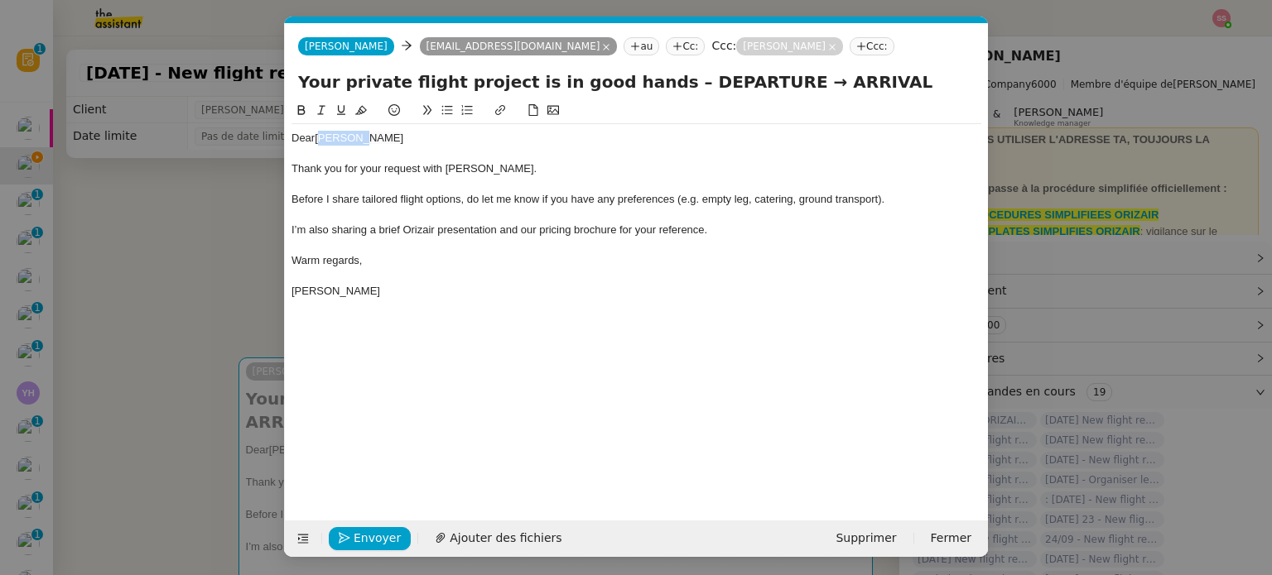
click at [323, 139] on span "[PERSON_NAME]" at bounding box center [359, 138] width 89 height 12
click at [176, 370] on nz-modal-container "acc Service ✈️Orizair - Acc usé de réception de la demande (FR) - En cours de v…" at bounding box center [636, 287] width 1272 height 575
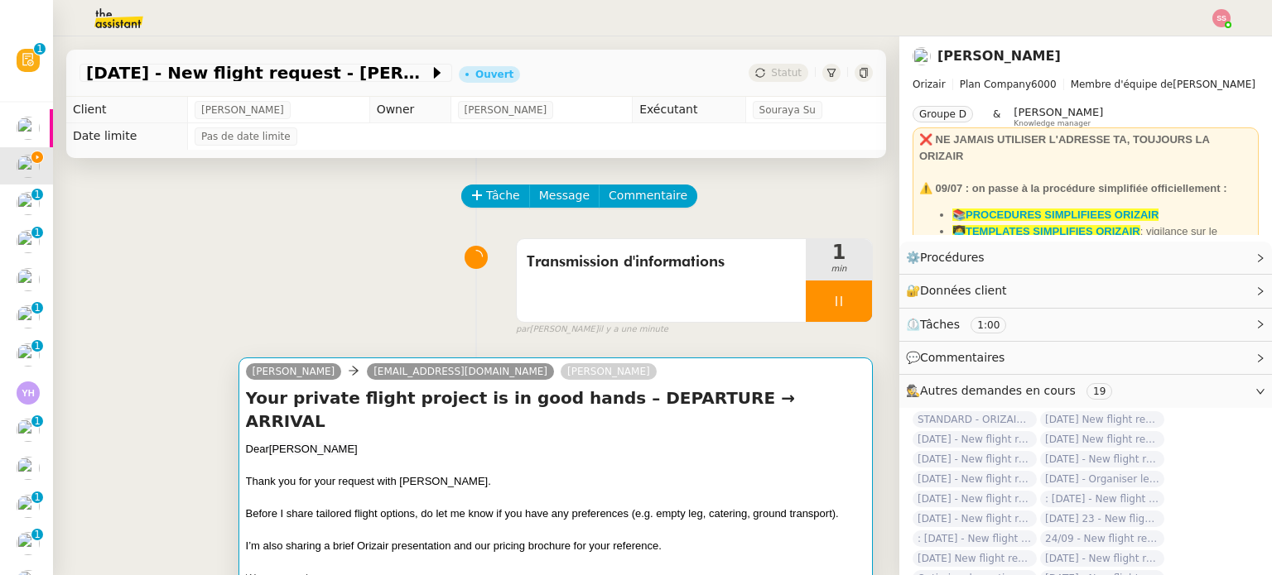
click at [404, 441] on div "Dear [PERSON_NAME]" at bounding box center [555, 449] width 619 height 17
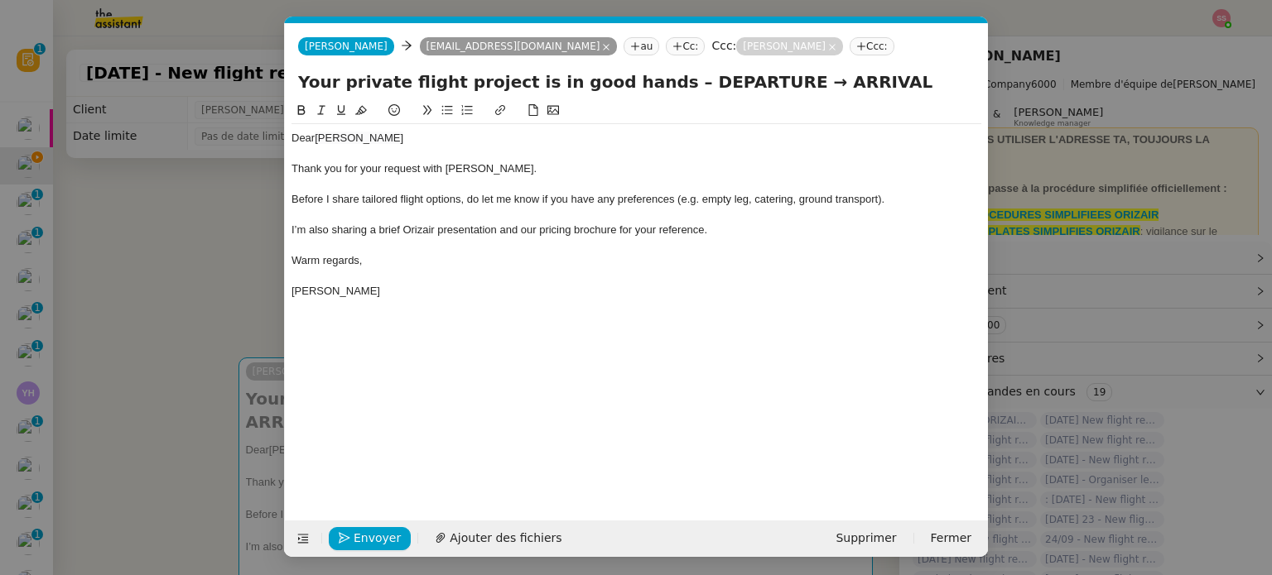
scroll to position [0, 51]
click at [493, 531] on span "Ajouter des fichiers" at bounding box center [506, 538] width 112 height 19
click at [179, 361] on nz-modal-container "acc Service ✈️Orizair - Acc usé de réception de la demande (FR) - En cours de v…" at bounding box center [636, 287] width 1272 height 575
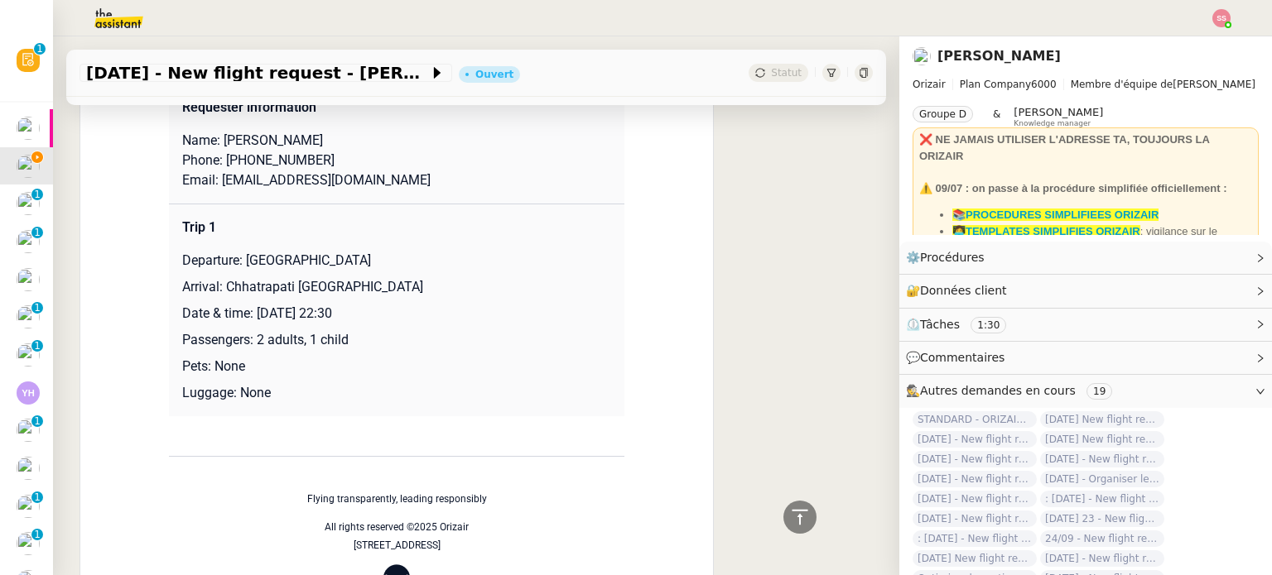
scroll to position [911, 0]
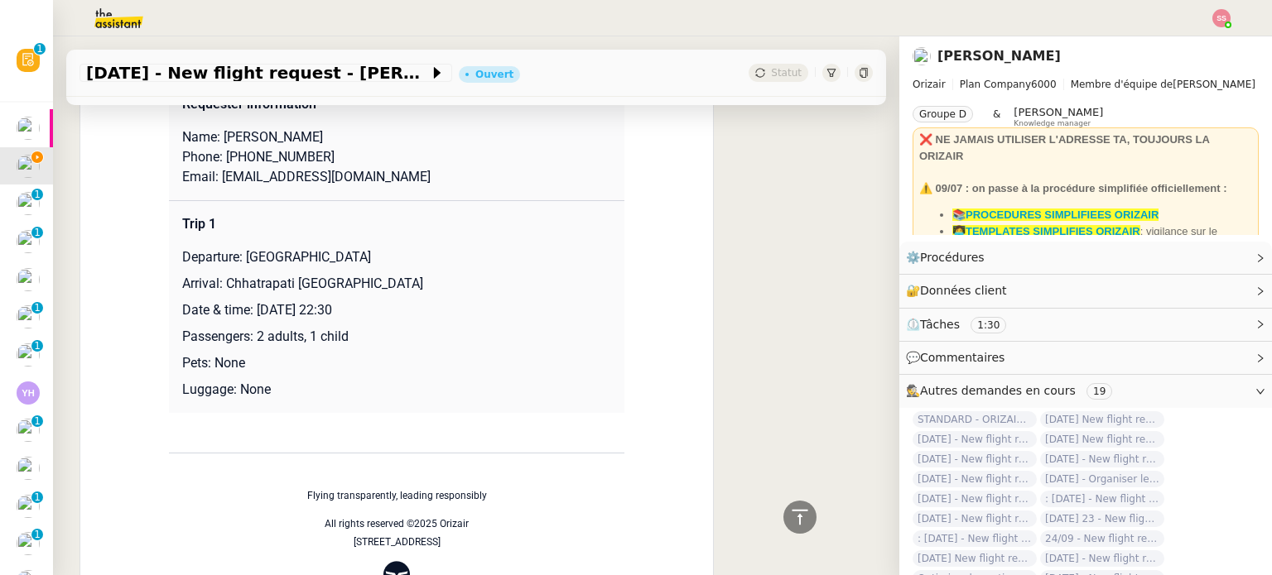
drag, startPoint x: 238, startPoint y: 241, endPoint x: 474, endPoint y: 233, distance: 235.2
click at [474, 248] on p "Departure: [GEOGRAPHIC_DATA]" at bounding box center [396, 258] width 429 height 20
copy p "[GEOGRAPHIC_DATA]"
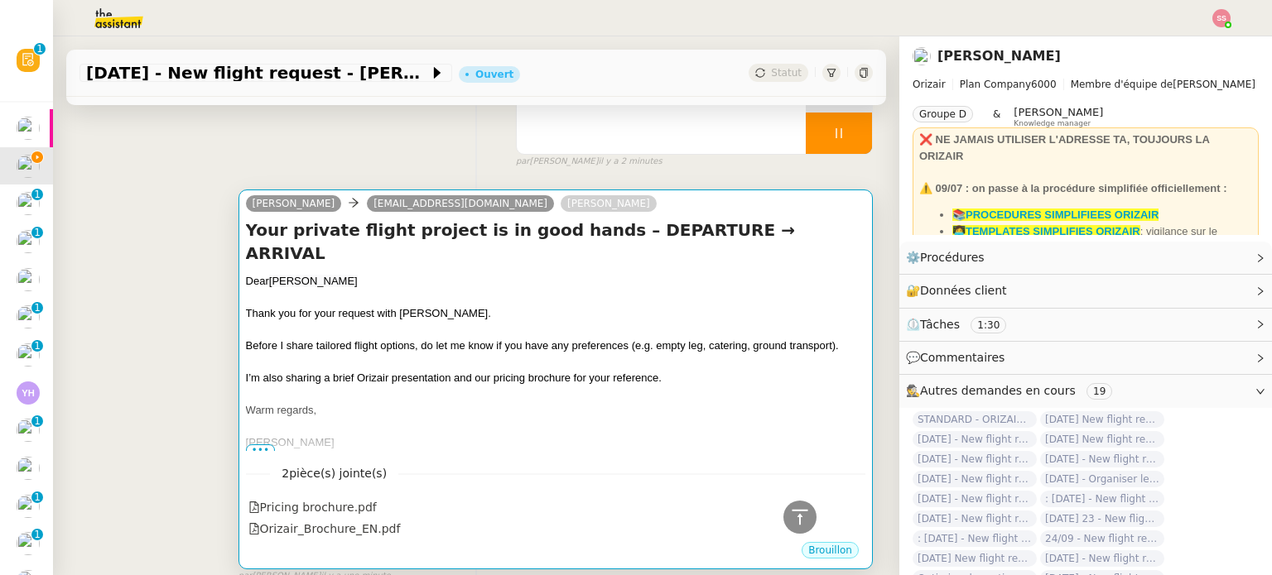
scroll to position [166, 0]
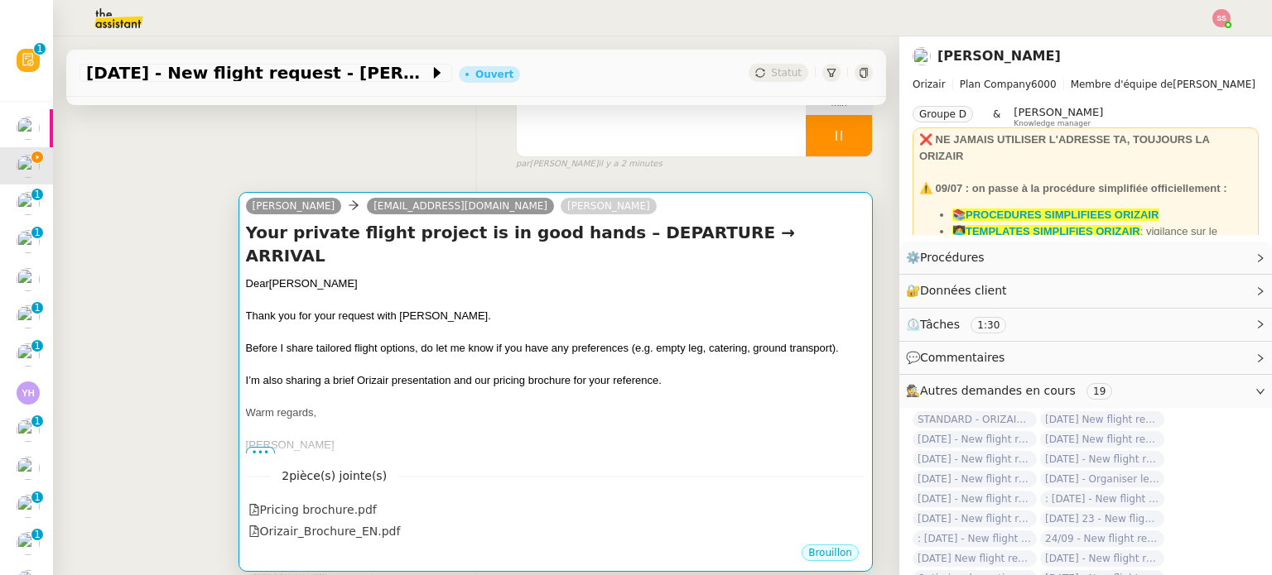
click at [552, 308] on div "Thank you for your request with [PERSON_NAME]." at bounding box center [555, 316] width 619 height 17
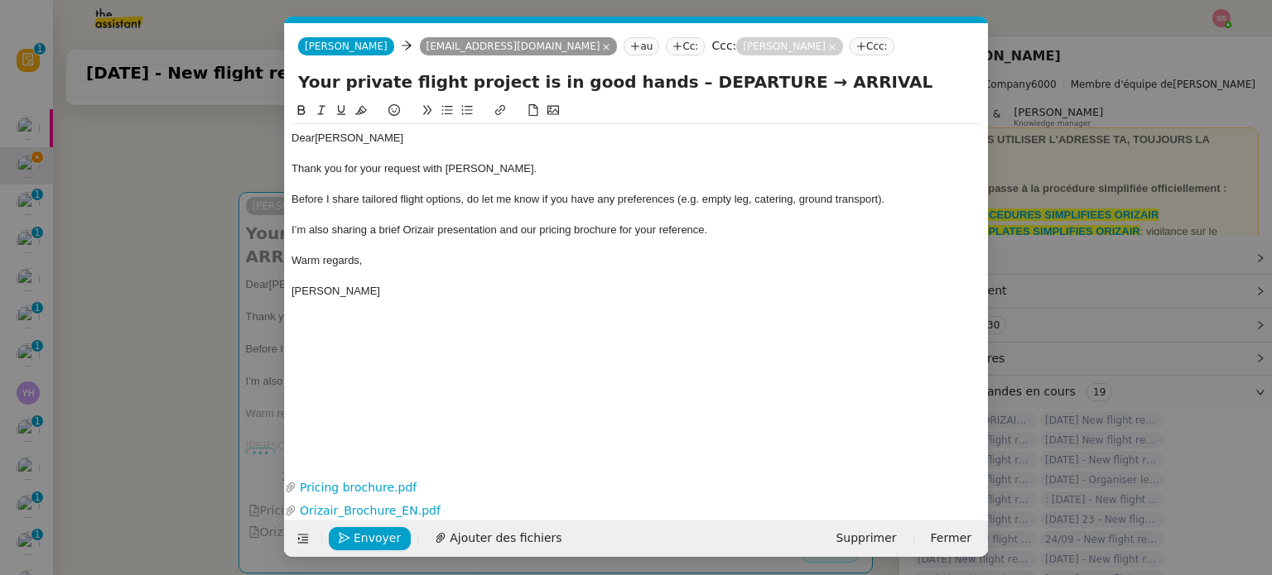
scroll to position [0, 51]
drag, startPoint x: 647, startPoint y: 79, endPoint x: 745, endPoint y: 75, distance: 97.7
click at [745, 75] on input "Your private flight project is in good hands – DEPARTURE → ARRIVAL" at bounding box center [636, 82] width 676 height 25
paste input "[GEOGRAPHIC_DATA]"
type input "Your private flight project is in good hands – [GEOGRAPHIC_DATA]→ ARRIVAL"
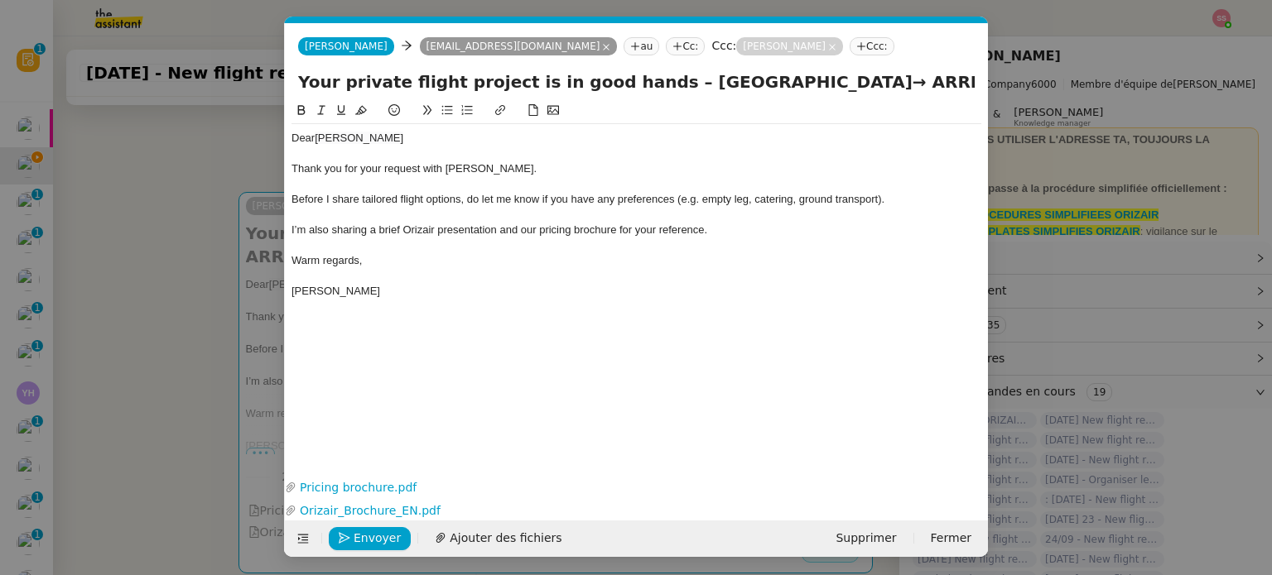
click at [147, 285] on nz-modal-container "acc Service ✈️Orizair - Acc usé de réception de la demande (FR) - En cours de v…" at bounding box center [636, 287] width 1272 height 575
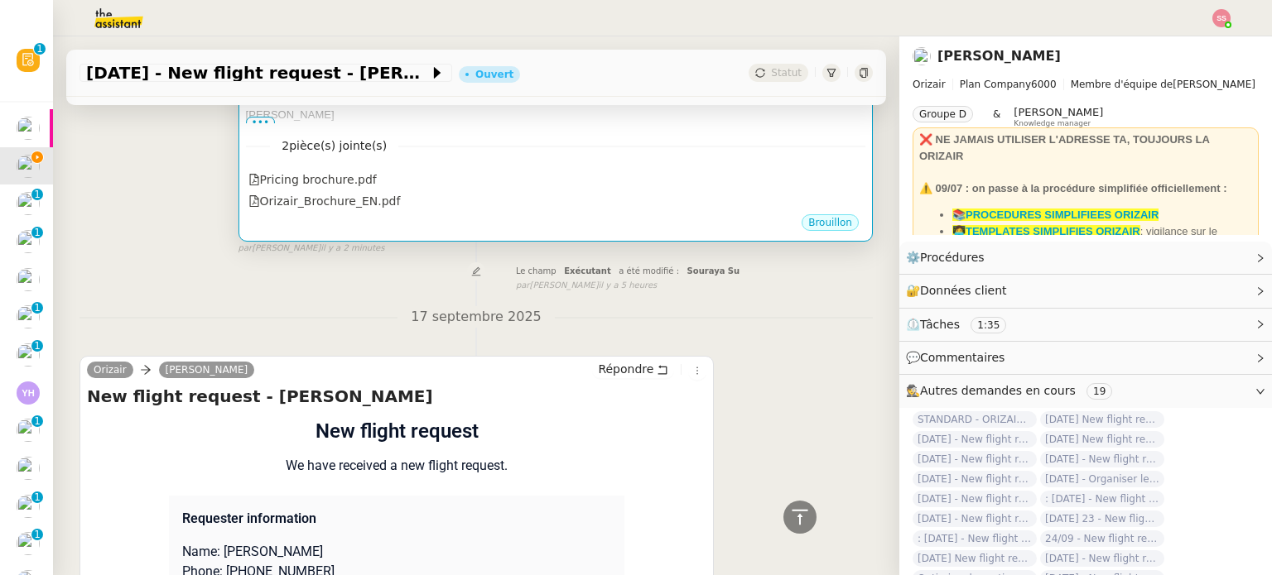
scroll to position [744, 0]
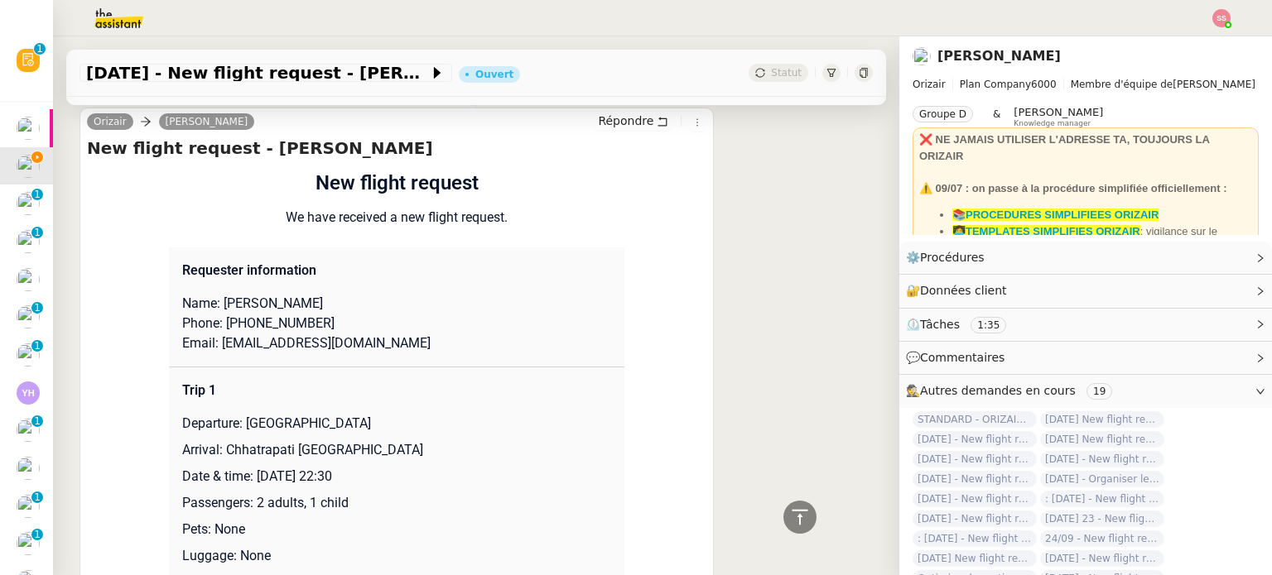
drag, startPoint x: 216, startPoint y: 453, endPoint x: 533, endPoint y: 446, distance: 317.1
click at [533, 446] on p "Arrival: Chhatrapati [GEOGRAPHIC_DATA]" at bounding box center [396, 450] width 429 height 20
copy p "Chhatrapati [GEOGRAPHIC_DATA]"
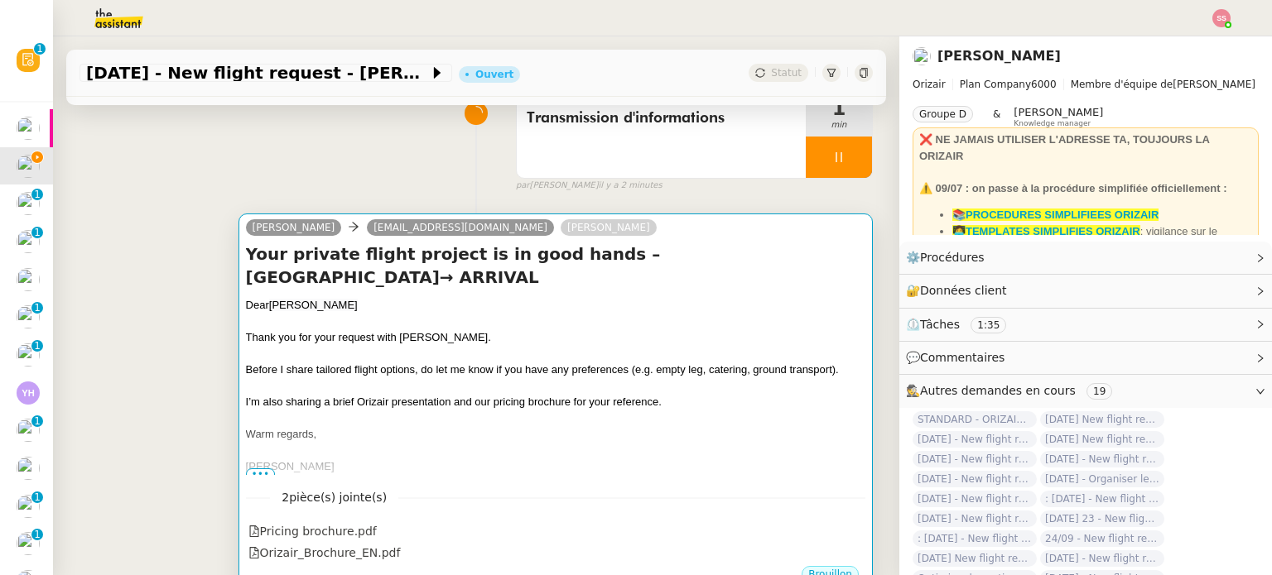
scroll to position [0, 0]
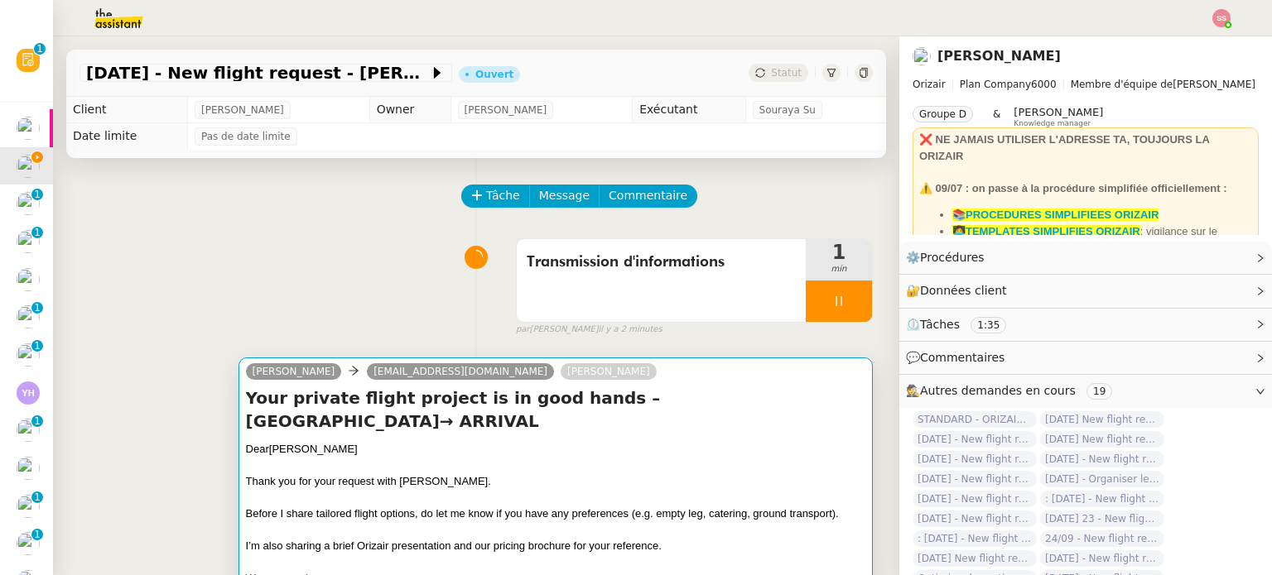
click at [593, 416] on h4 "Your private flight project is in good hands – [GEOGRAPHIC_DATA]→ ARRIVAL" at bounding box center [555, 410] width 619 height 46
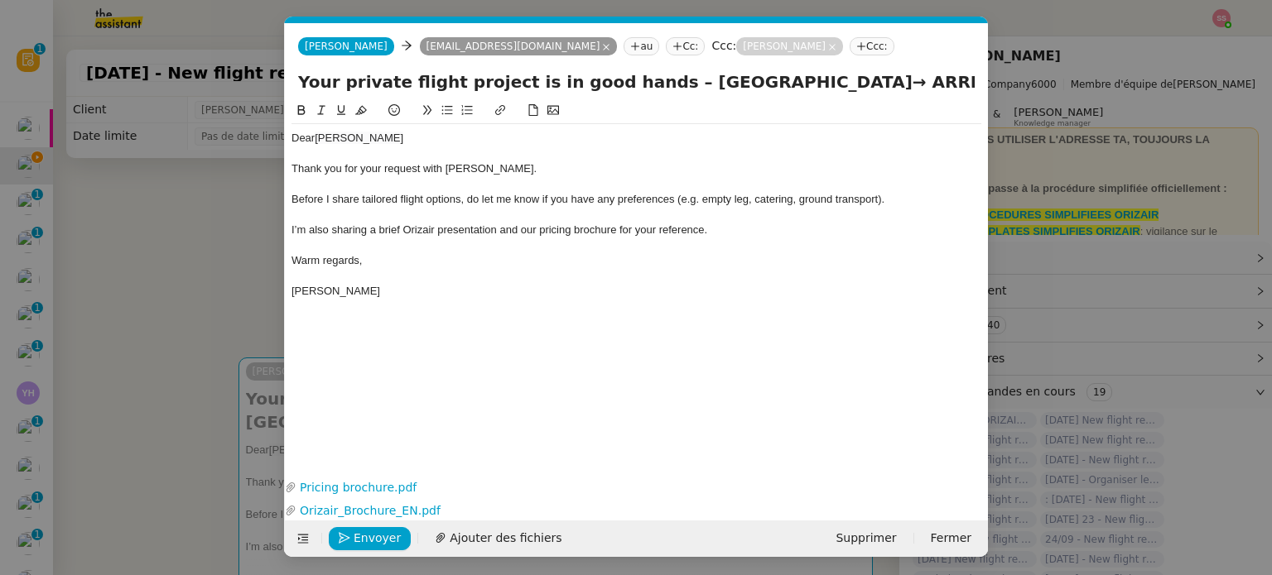
scroll to position [0, 51]
drag, startPoint x: 870, startPoint y: 79, endPoint x: 980, endPoint y: 89, distance: 110.6
click at [980, 89] on div "Your private flight project is in good hands – [GEOGRAPHIC_DATA]→ ARRIVAL" at bounding box center [636, 85] width 703 height 31
paste input "Chhatrapati [GEOGRAPHIC_DATA]"
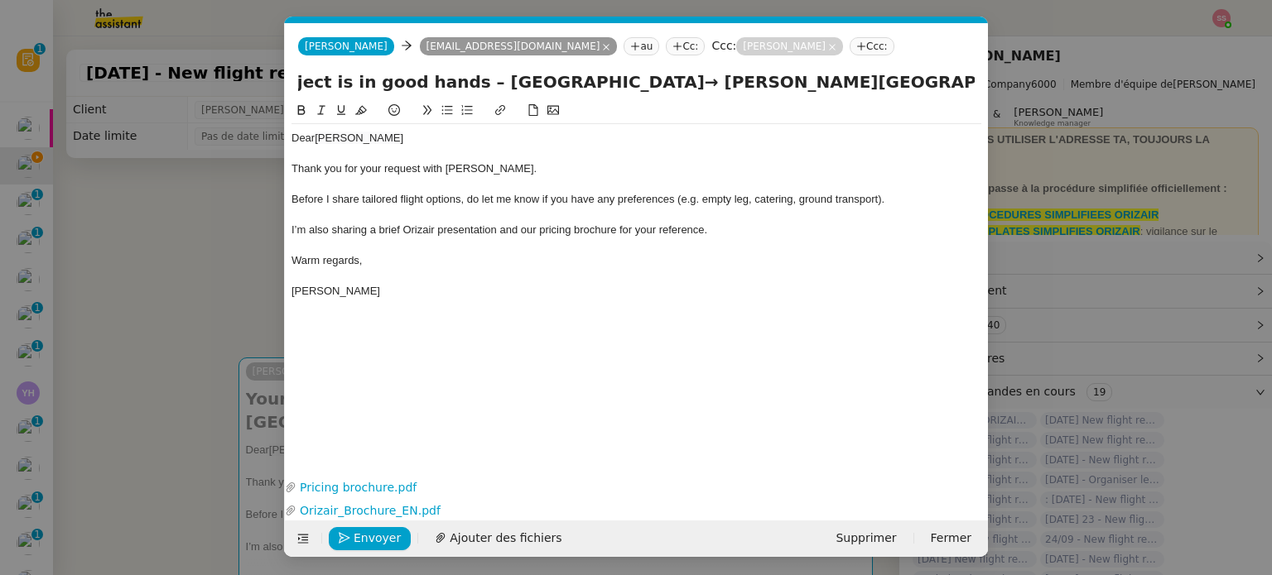
type input "Your private flight project is in good hands – [GEOGRAPHIC_DATA]→ [PERSON_NAME]…"
click at [685, 309] on div "Dear [PERSON_NAME] Thank you for your request with [PERSON_NAME]. Before I shar…" at bounding box center [636, 275] width 690 height 349
click at [384, 542] on span "Envoyer" at bounding box center [377, 538] width 47 height 19
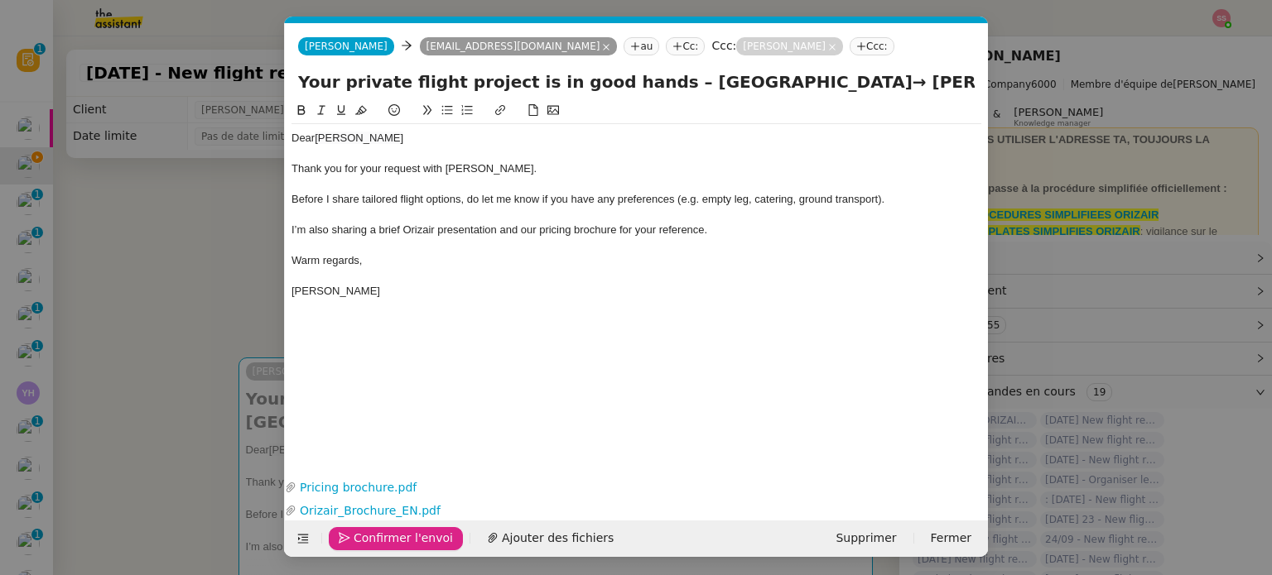
click at [384, 542] on span "Confirmer l'envoi" at bounding box center [403, 538] width 99 height 19
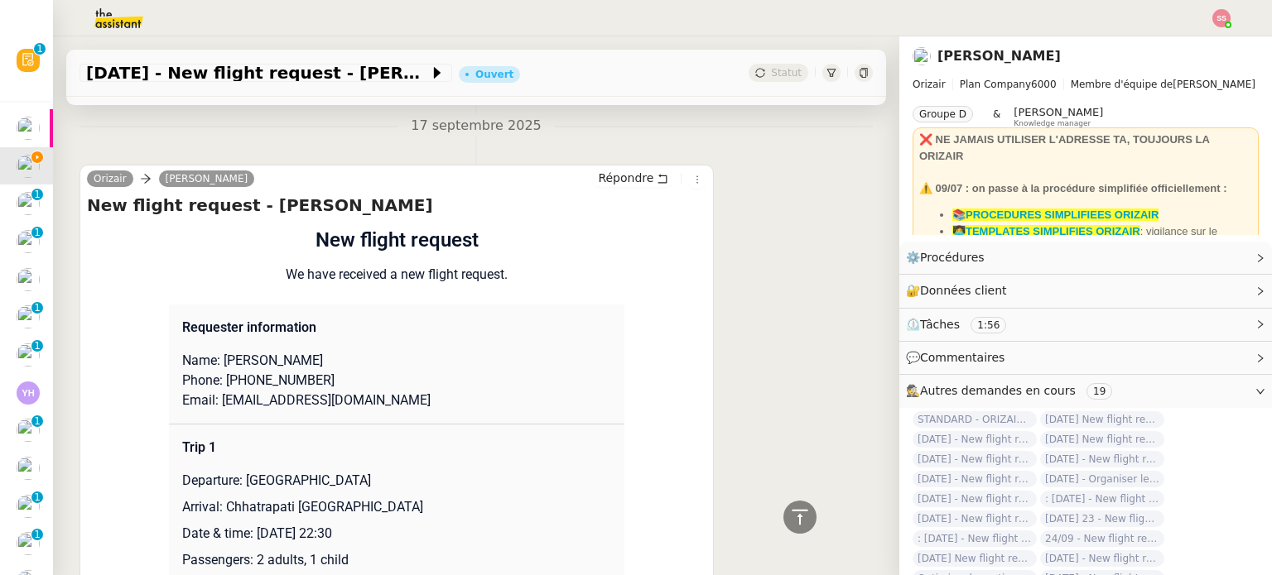
scroll to position [828, 0]
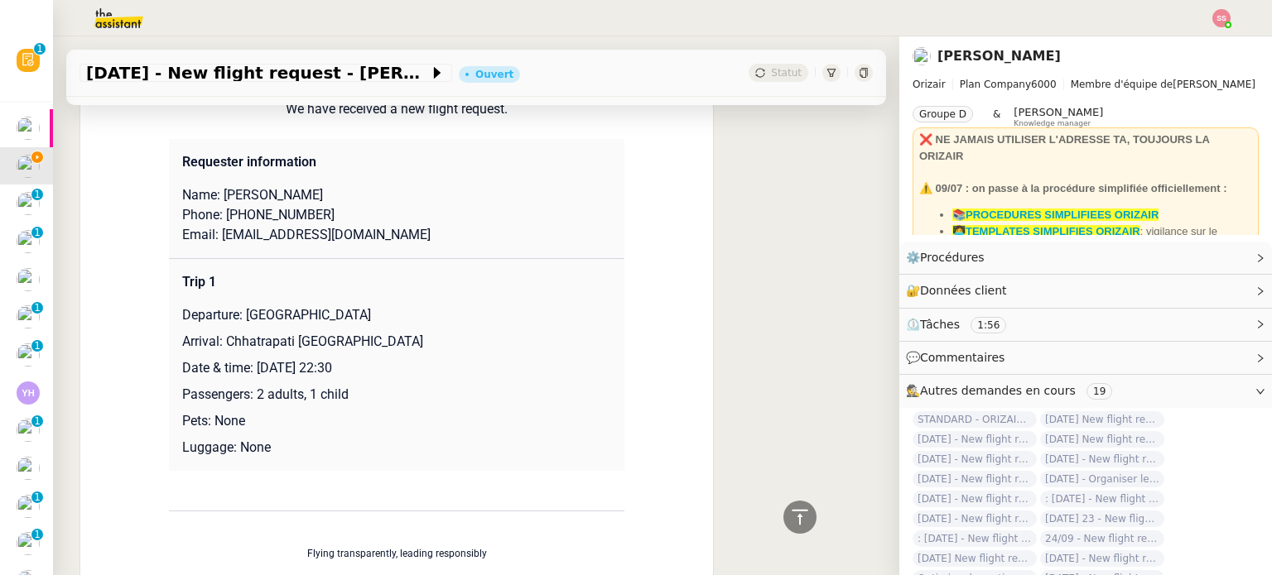
drag, startPoint x: 285, startPoint y: 198, endPoint x: 338, endPoint y: 198, distance: 53.0
click at [338, 198] on p "Name: [PERSON_NAME]" at bounding box center [396, 195] width 429 height 20
copy p "GADRE"
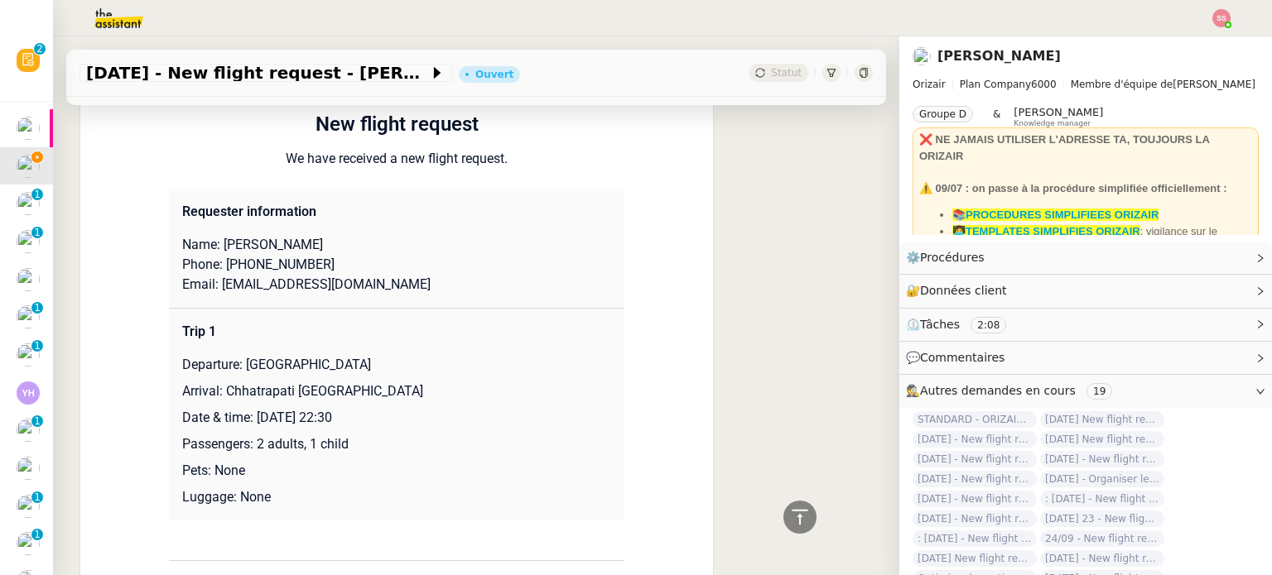
scroll to position [878, 0]
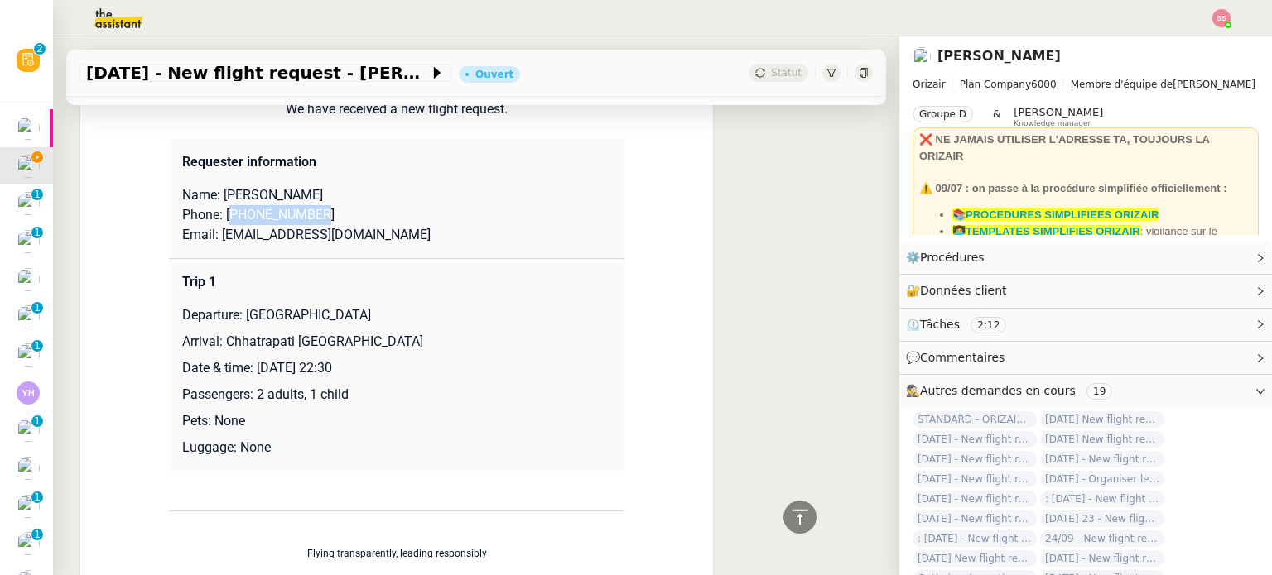
drag, startPoint x: 228, startPoint y: 216, endPoint x: 328, endPoint y: 215, distance: 100.2
click at [328, 215] on p "Phone: [PHONE_NUMBER]" at bounding box center [396, 215] width 429 height 20
copy p "917768999683"
drag, startPoint x: 213, startPoint y: 239, endPoint x: 402, endPoint y: 233, distance: 188.9
click at [402, 233] on p "Email: [EMAIL_ADDRESS][DOMAIN_NAME]" at bounding box center [396, 235] width 429 height 20
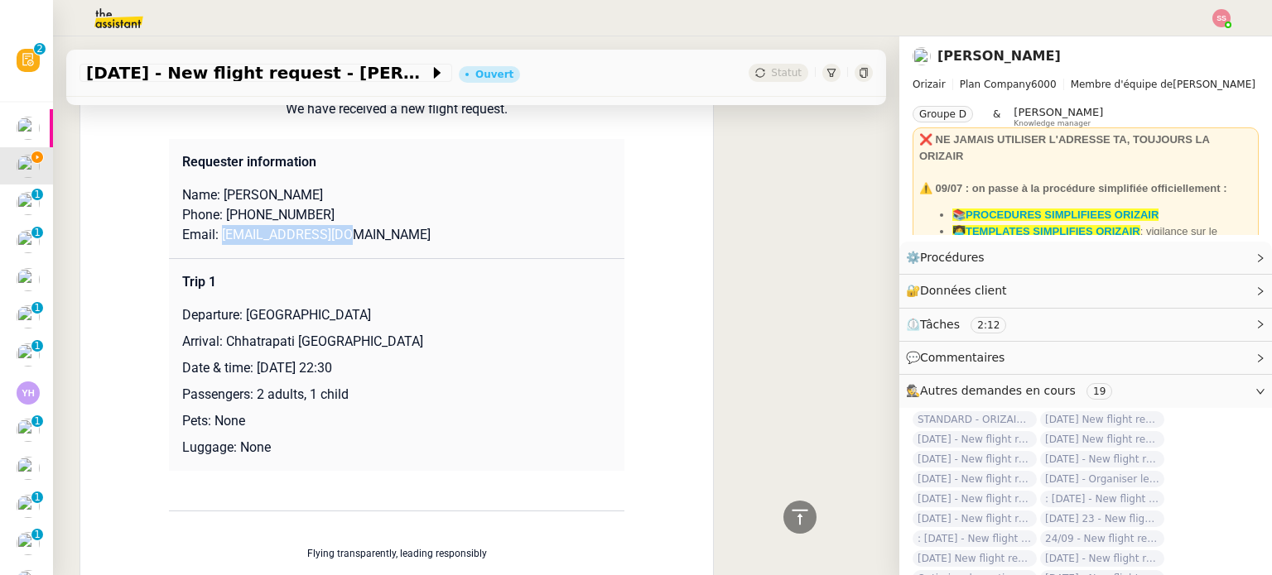
copy p "[EMAIL_ADDRESS][DOMAIN_NAME]"
drag, startPoint x: 238, startPoint y: 317, endPoint x: 392, endPoint y: 315, distance: 153.2
click at [392, 315] on p "Departure: [GEOGRAPHIC_DATA]" at bounding box center [396, 315] width 429 height 20
copy p "[GEOGRAPHIC_DATA]"
drag, startPoint x: 215, startPoint y: 347, endPoint x: 460, endPoint y: 334, distance: 245.4
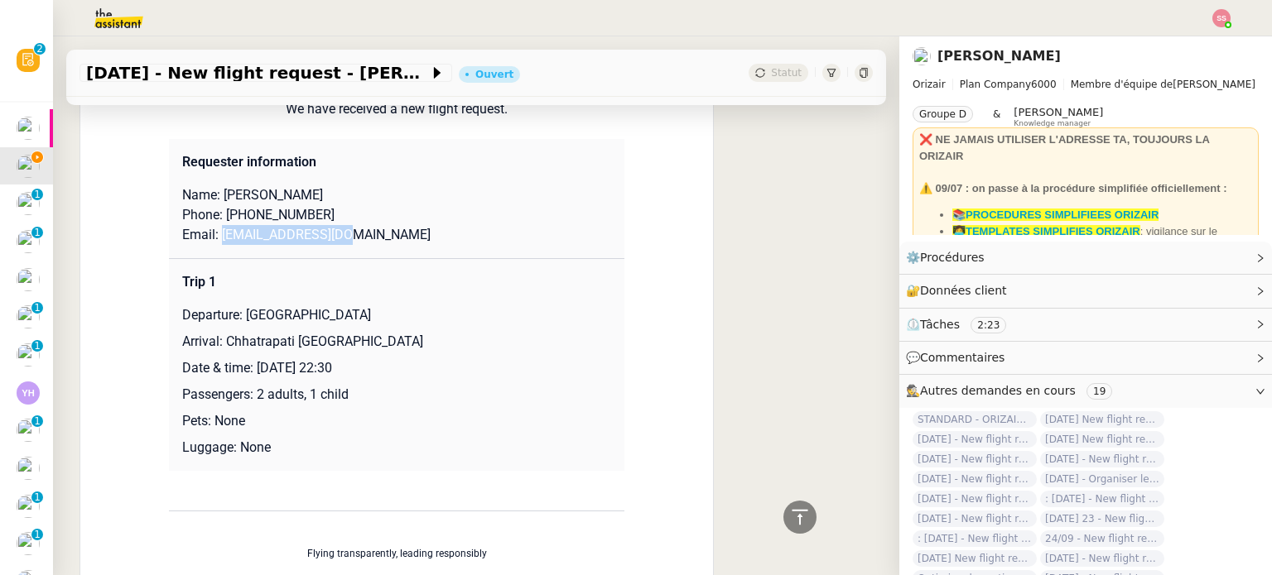
click at [460, 334] on p "Arrival: Chhatrapati [GEOGRAPHIC_DATA]" at bounding box center [396, 342] width 429 height 20
copy p "Chhatrapati [GEOGRAPHIC_DATA]"
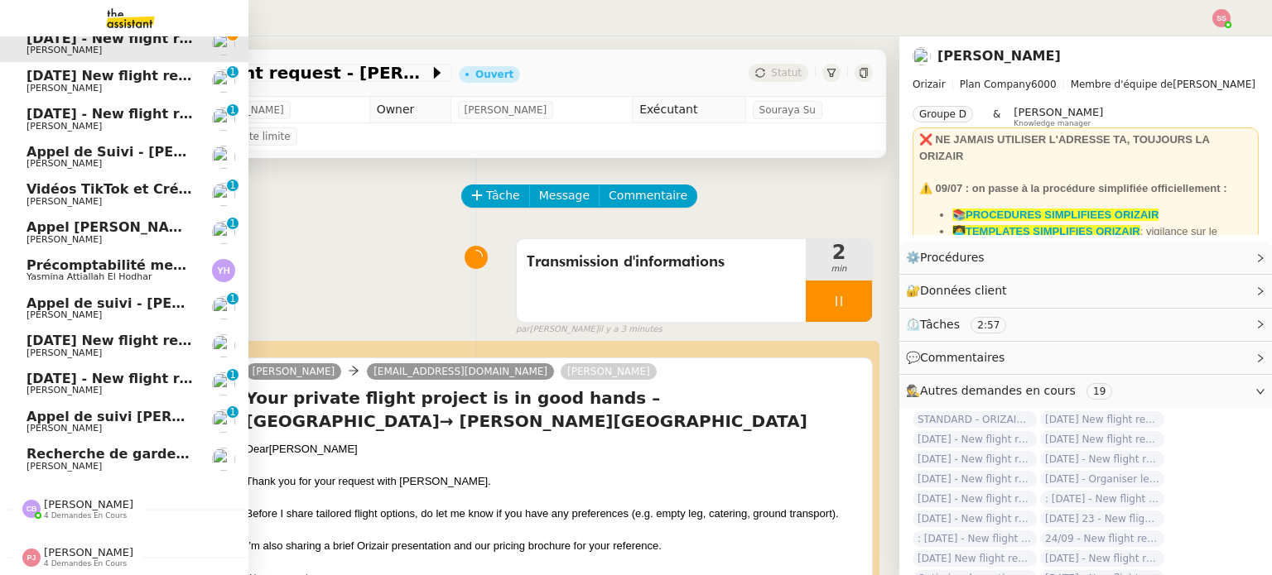
scroll to position [0, 0]
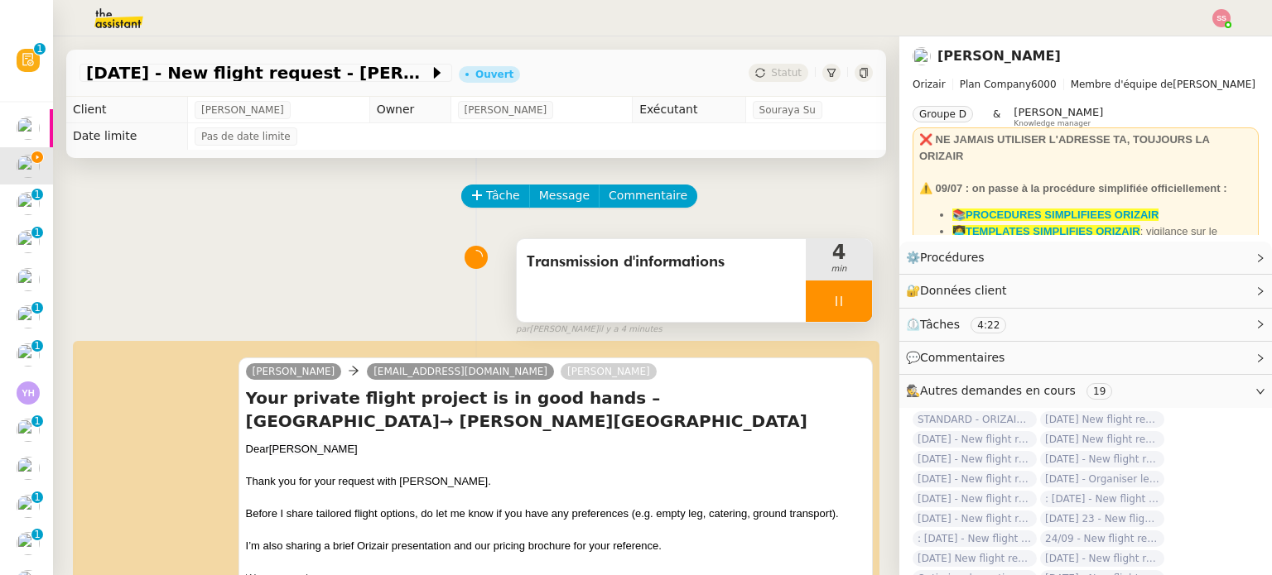
click at [840, 307] on div at bounding box center [839, 301] width 66 height 41
click at [849, 307] on icon at bounding box center [855, 301] width 13 height 13
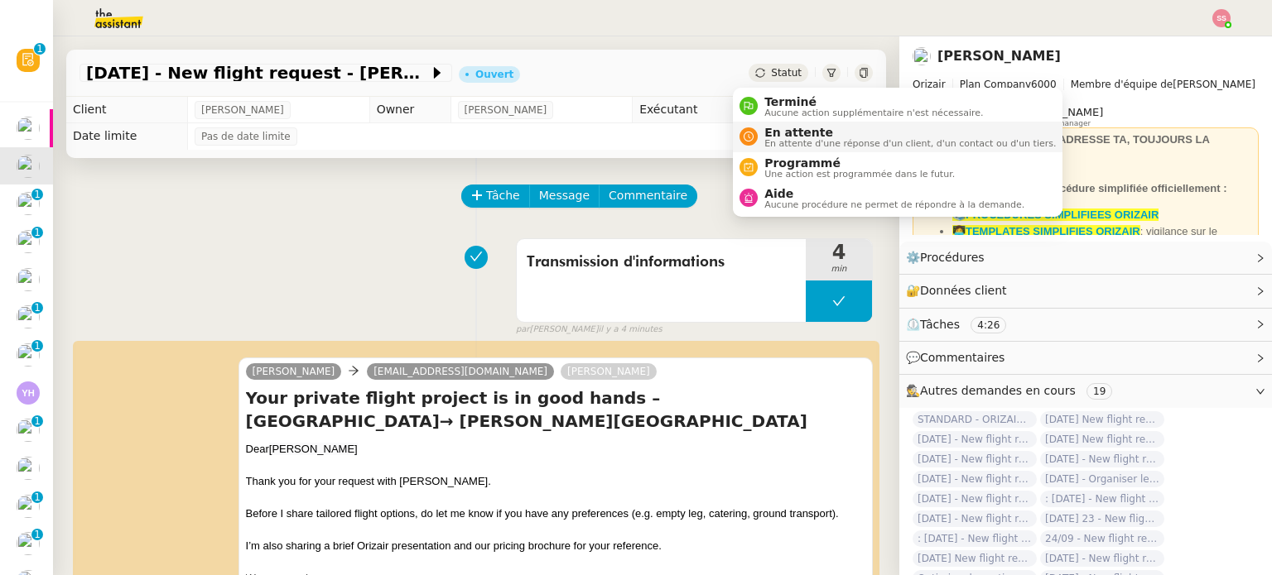
click at [777, 126] on span "En attente" at bounding box center [909, 132] width 291 height 13
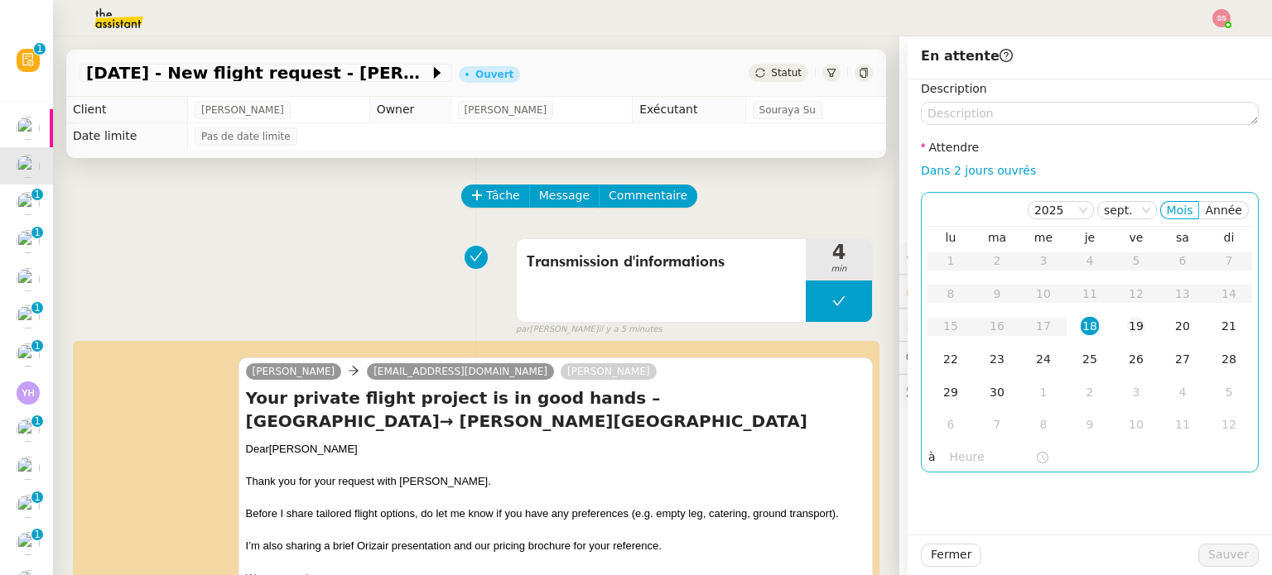
click at [1133, 325] on td "19" at bounding box center [1136, 326] width 46 height 33
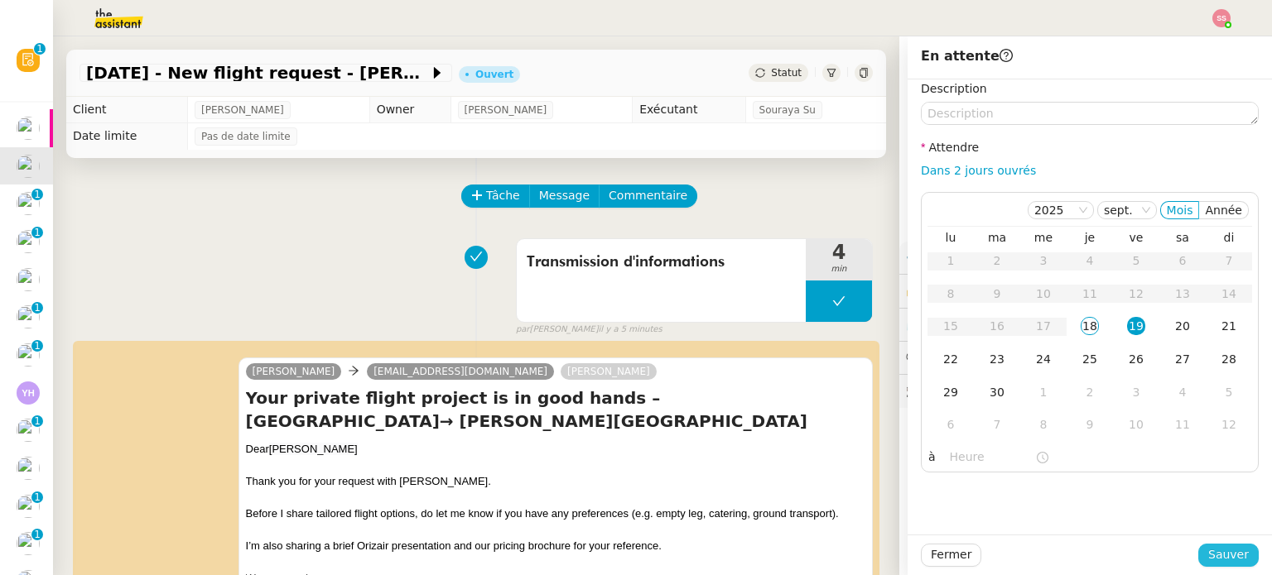
click at [1208, 546] on span "Sauver" at bounding box center [1228, 555] width 41 height 19
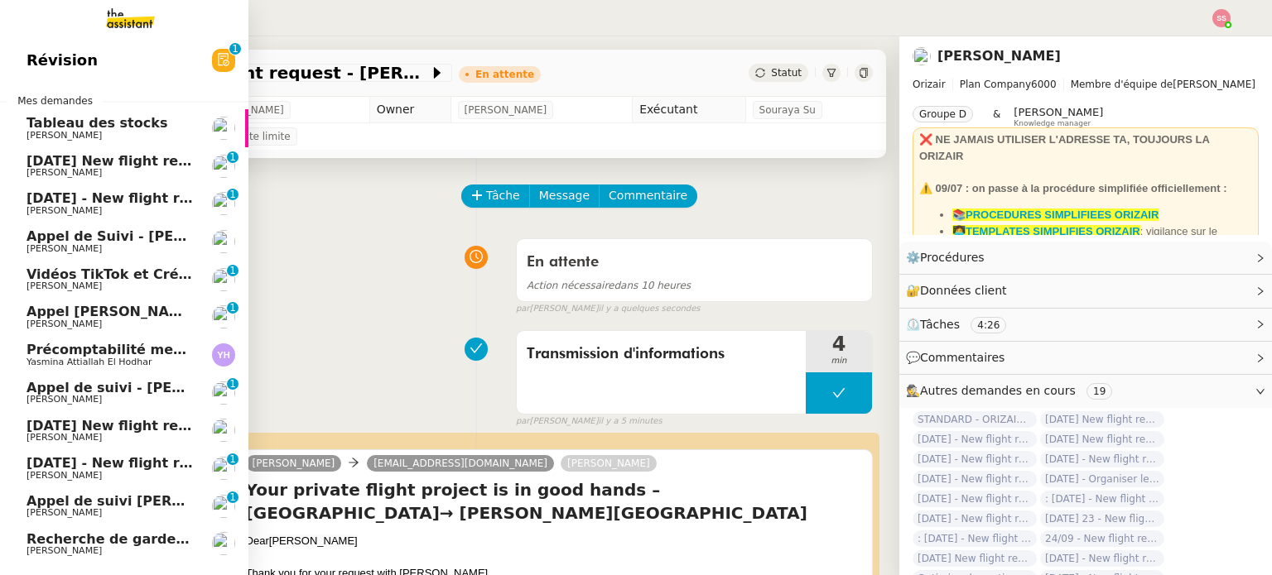
click at [87, 184] on link "[DATE] New flight request - [PERSON_NAME] 0 1 2 3 4 5 6 7 8 9" at bounding box center [124, 166] width 248 height 38
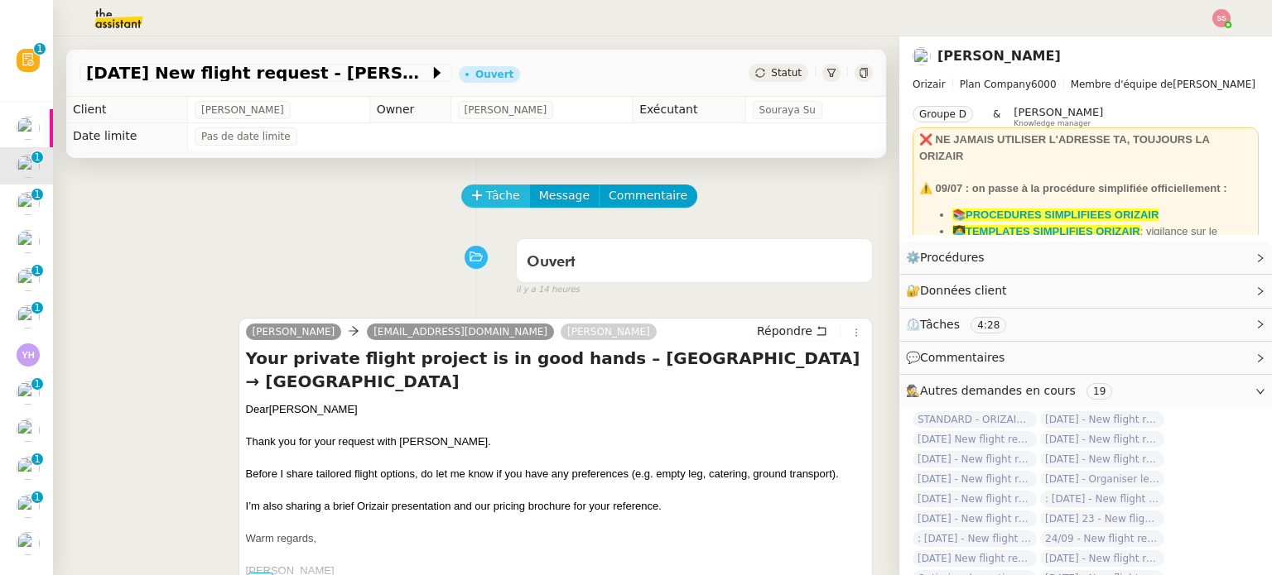
click at [486, 204] on span "Tâche" at bounding box center [503, 195] width 34 height 19
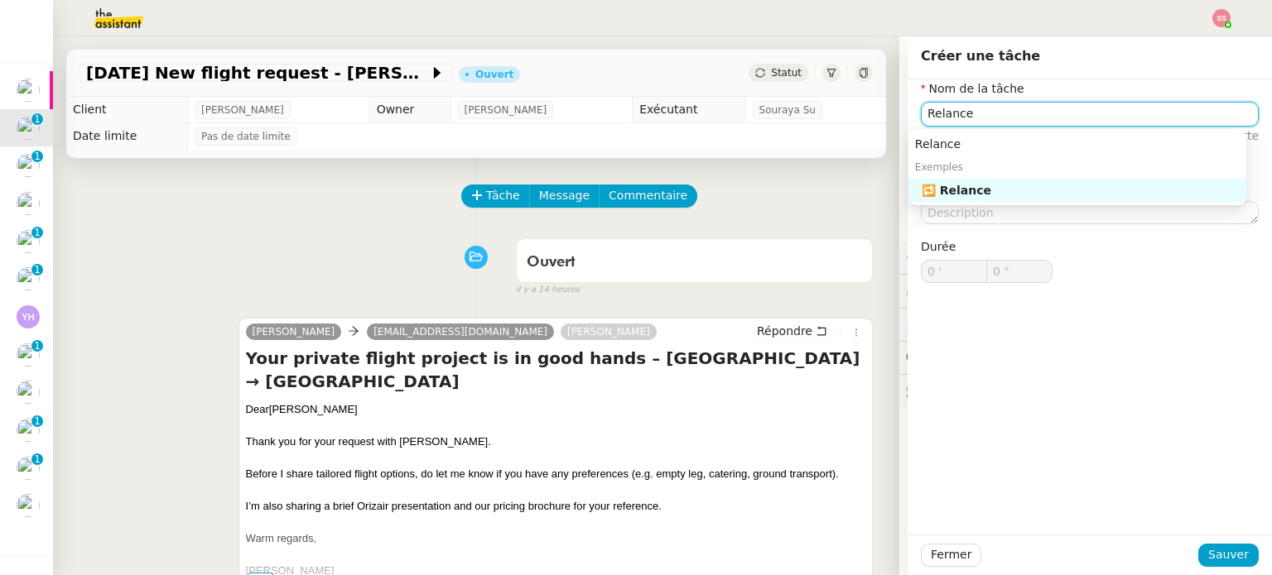
click at [983, 187] on div "🔁 Relance" at bounding box center [1080, 190] width 318 height 15
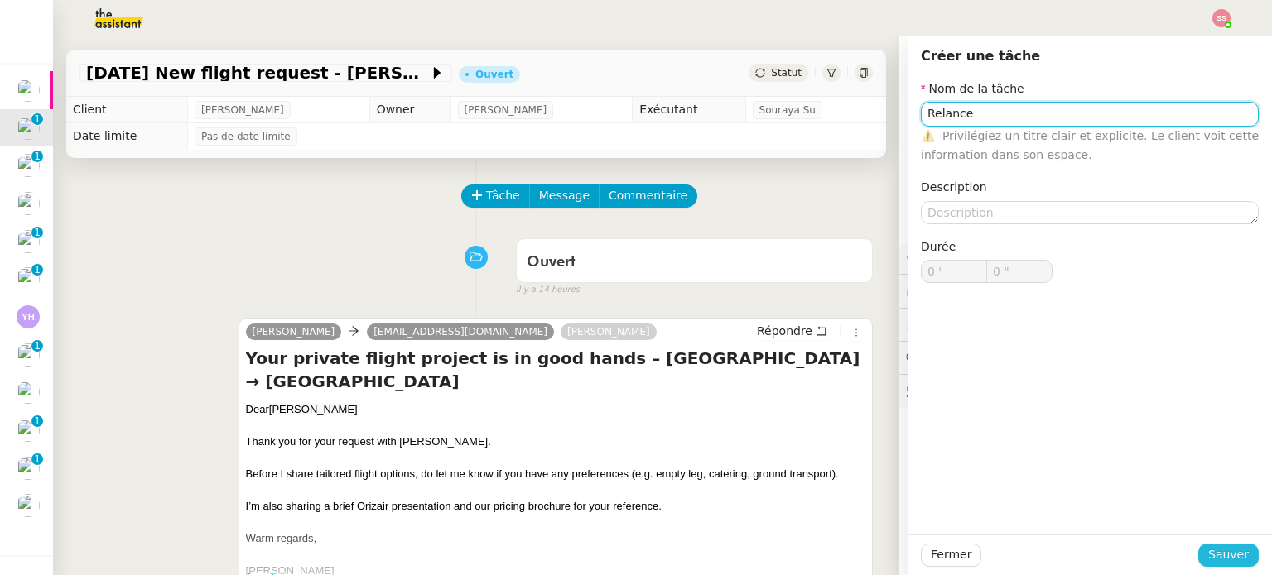
type input "Relance"
click at [1214, 553] on span "Sauver" at bounding box center [1228, 555] width 41 height 19
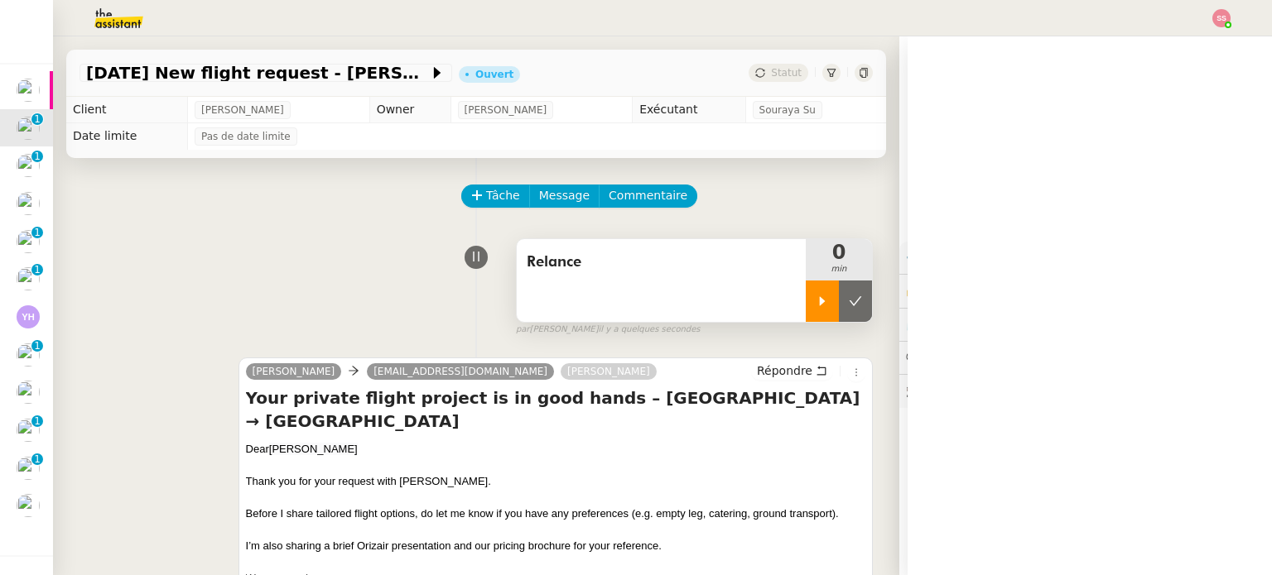
click at [815, 306] on icon at bounding box center [821, 301] width 13 height 13
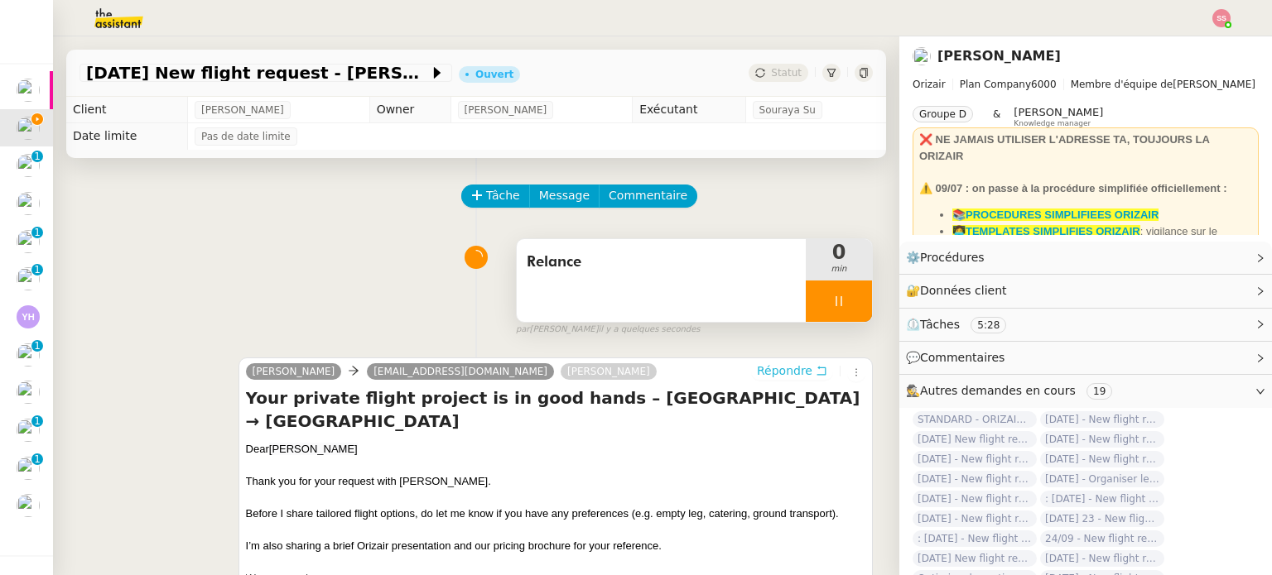
click at [757, 370] on span "Répondre" at bounding box center [784, 371] width 55 height 17
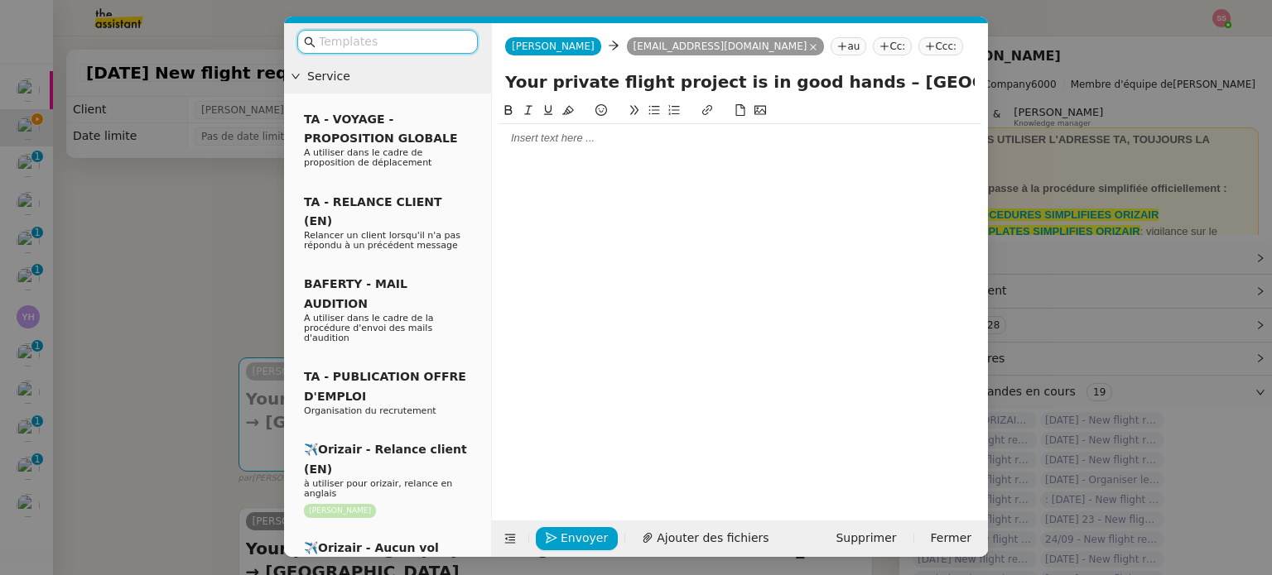
click at [367, 37] on input "text" at bounding box center [393, 41] width 149 height 19
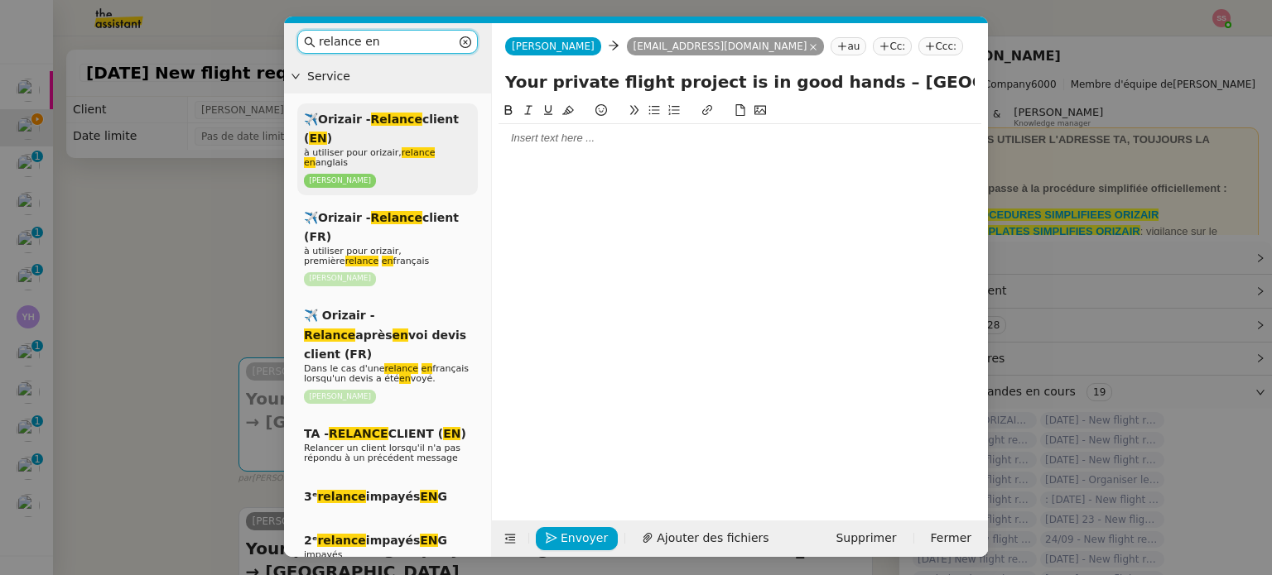
type input "relance en"
click at [370, 152] on span "à utiliser pour orizair, relance en anglais" at bounding box center [369, 157] width 131 height 21
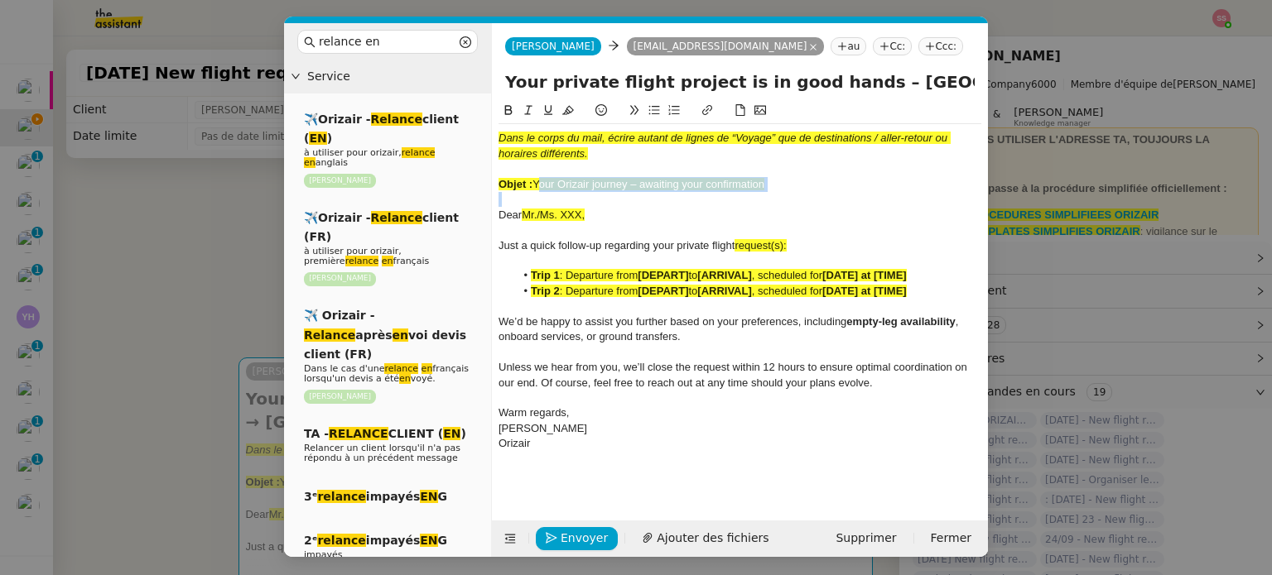
drag, startPoint x: 536, startPoint y: 184, endPoint x: 762, endPoint y: 195, distance: 225.4
click at [762, 195] on div "Dans le corps du mail, écrire autant de lignes de “Voyage” que de destinations …" at bounding box center [739, 291] width 483 height 334
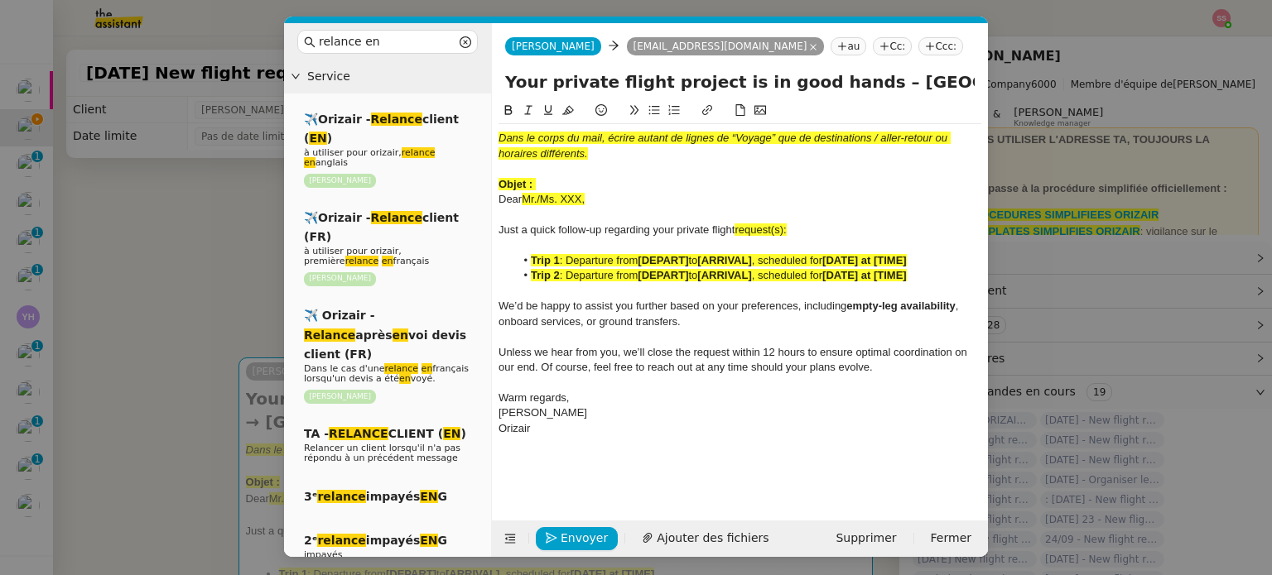
drag, startPoint x: 838, startPoint y: 85, endPoint x: 430, endPoint y: 76, distance: 408.2
click at [430, 76] on nz-layout "relance en Service ✈️Orizair - Relance client ( EN ) à utiliser pour orizair, r…" at bounding box center [636, 290] width 704 height 534
paste input "Orizair journey – awaiting your confirmation"
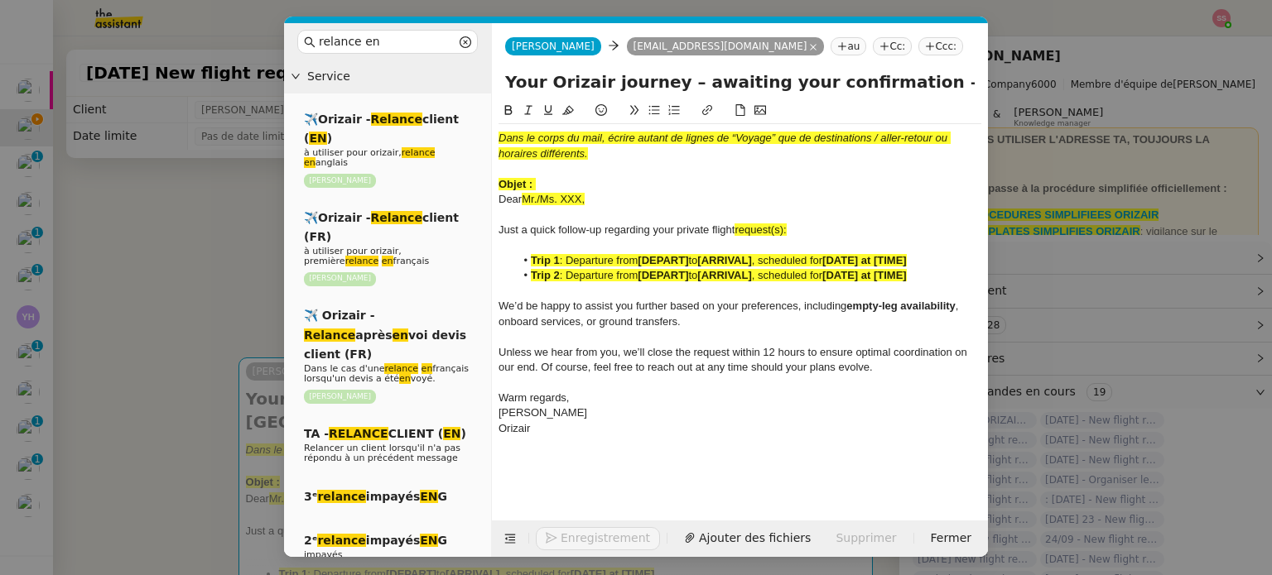
type input "Your Orizair journey – awaiting your confirmation – [GEOGRAPHIC_DATA] → [GEOGRA…"
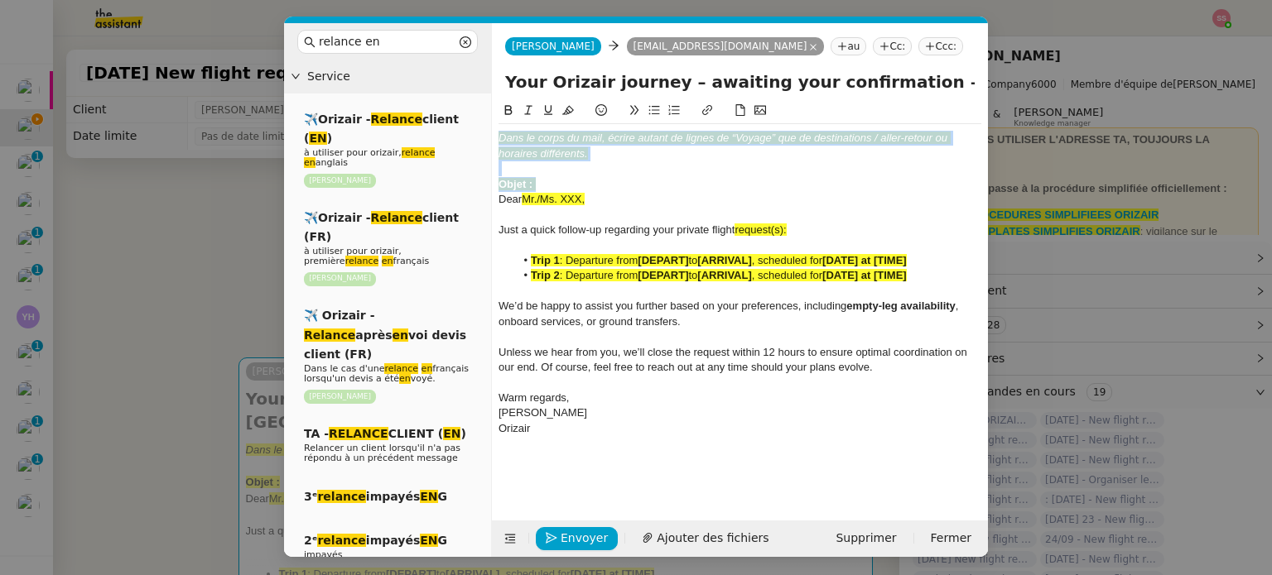
drag, startPoint x: 541, startPoint y: 178, endPoint x: 484, endPoint y: 114, distance: 85.0
click at [484, 114] on nz-layout "relance en Service ✈️Orizair - Relance client ( EN ) à utiliser pour orizair, r…" at bounding box center [636, 290] width 704 height 534
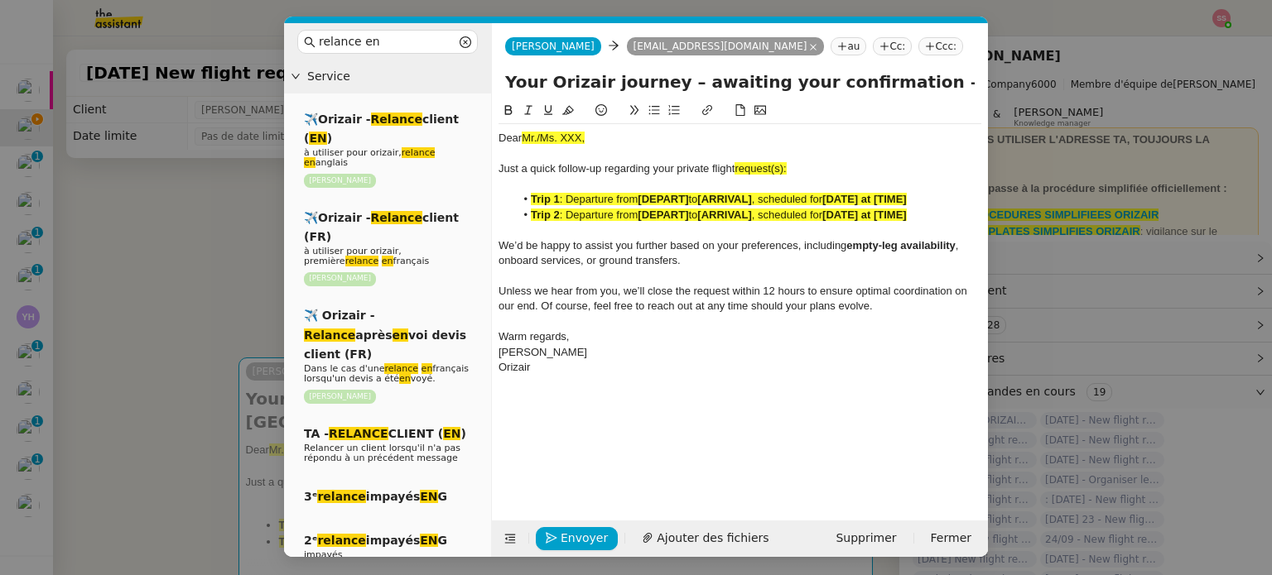
click at [584, 221] on span ": Departure from" at bounding box center [599, 215] width 79 height 12
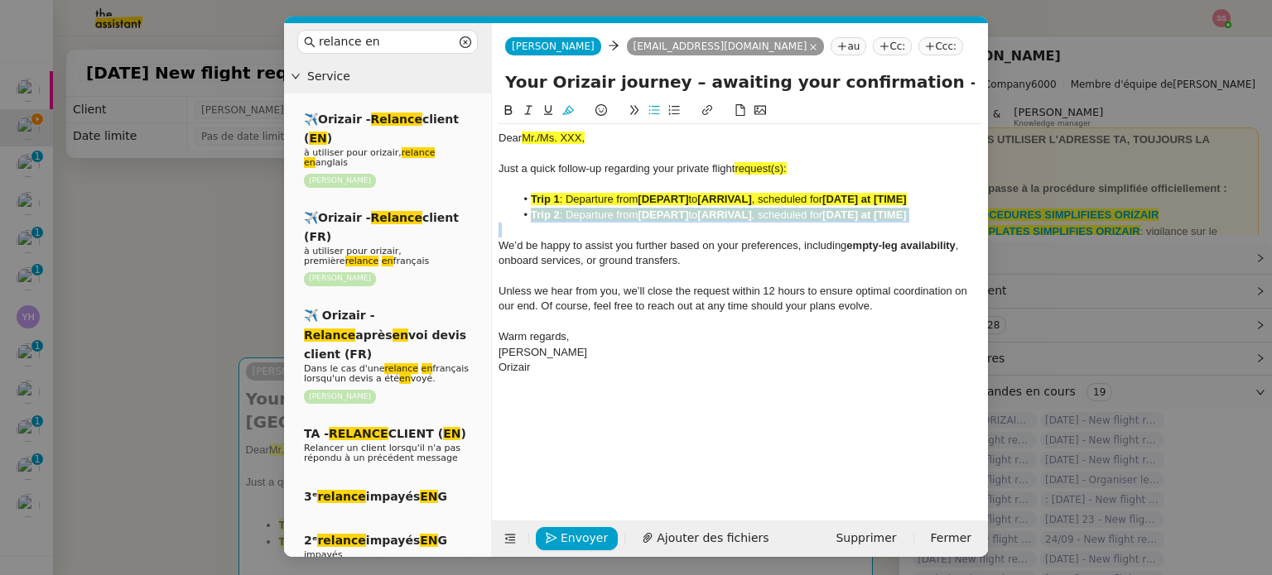
click at [584, 221] on span ": Departure from" at bounding box center [599, 215] width 79 height 12
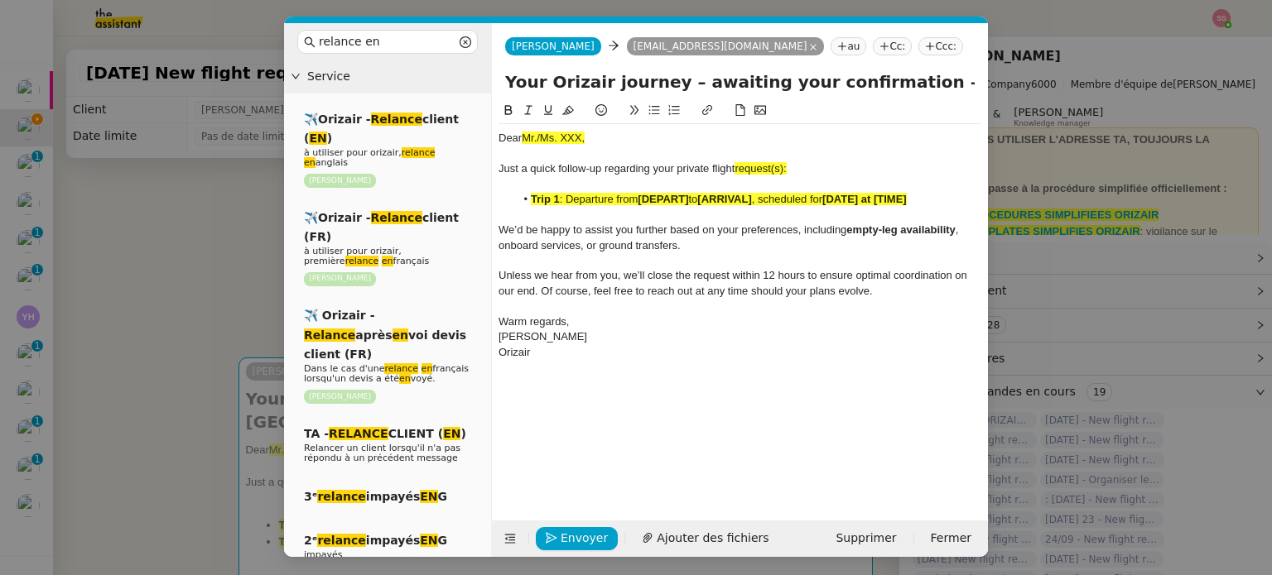
click at [697, 195] on span "to" at bounding box center [692, 199] width 9 height 12
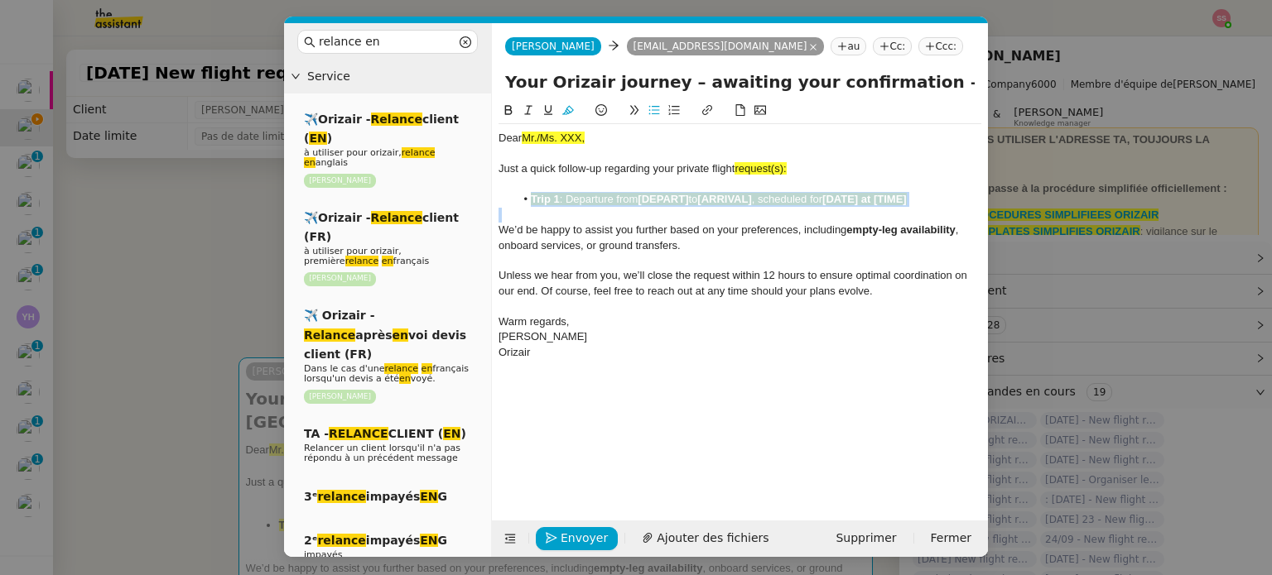
click at [697, 195] on span "to" at bounding box center [692, 199] width 9 height 12
click at [571, 111] on icon at bounding box center [568, 110] width 12 height 9
drag, startPoint x: 111, startPoint y: 256, endPoint x: 315, endPoint y: 272, distance: 204.3
click at [113, 257] on nz-modal-container "relance en Service ✈️Orizair - Relance client ( EN ) à utiliser pour orizair, r…" at bounding box center [636, 287] width 1272 height 575
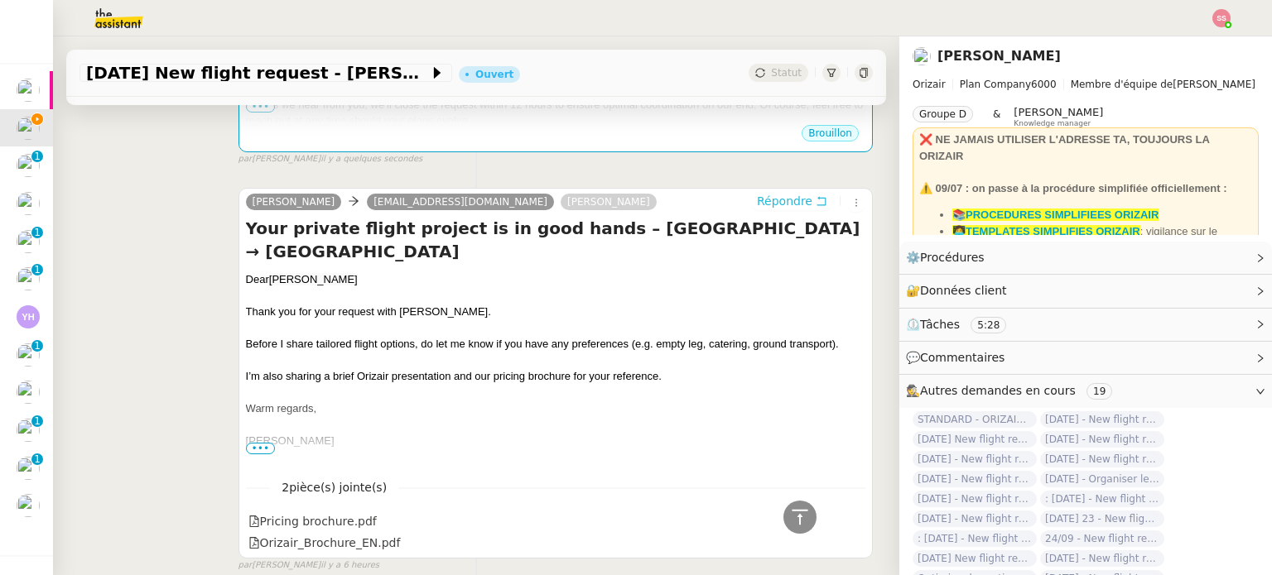
scroll to position [580, 0]
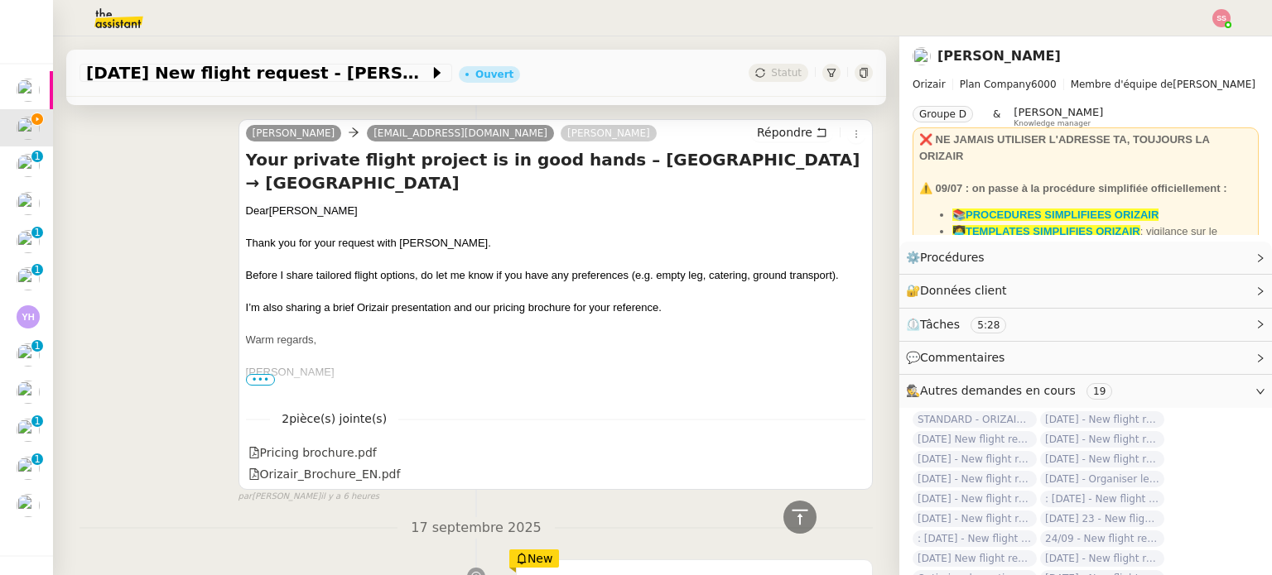
click at [305, 214] on span "[PERSON_NAME]" at bounding box center [313, 210] width 89 height 12
copy div "Dear [PERSON_NAME]"
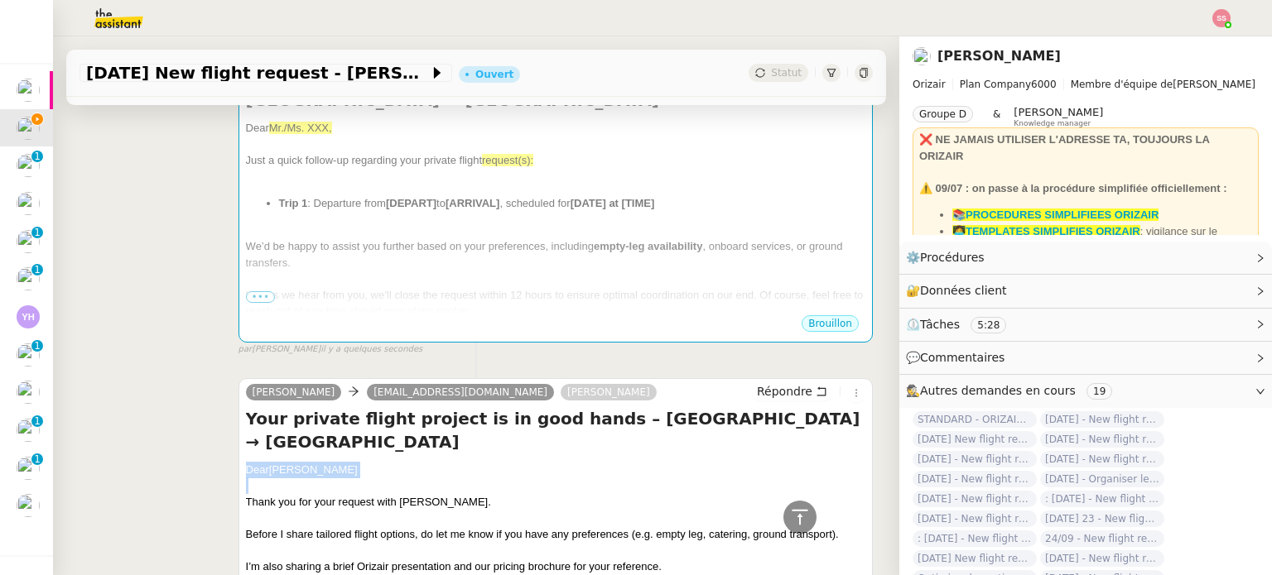
scroll to position [249, 0]
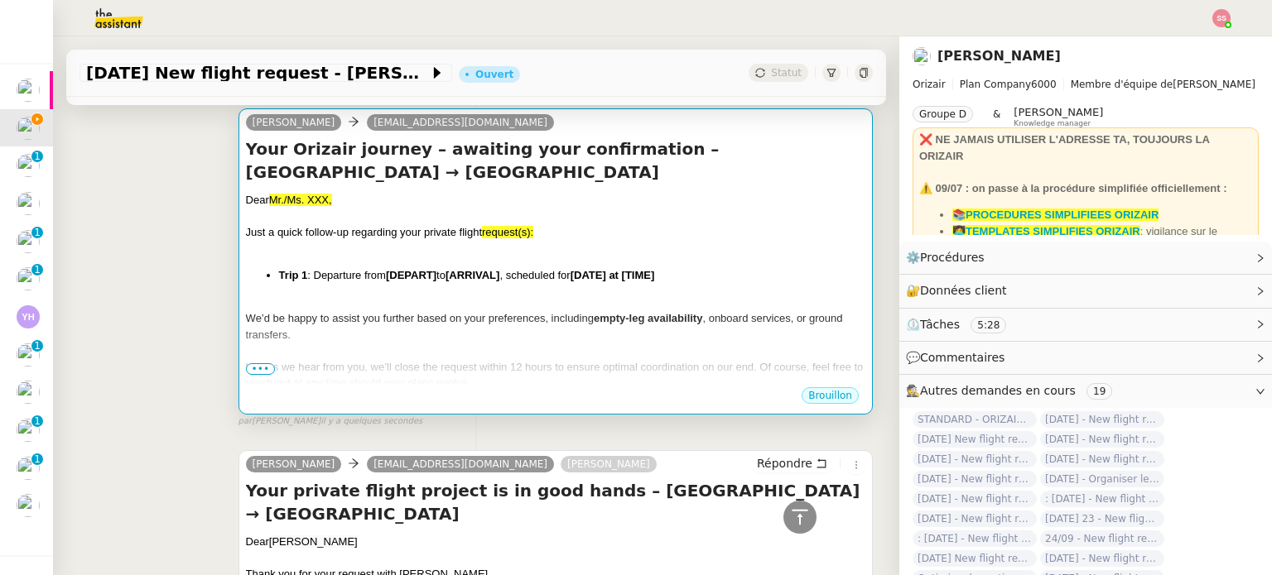
click at [387, 264] on div "Dear Mr./Ms. XXX, Just a quick follow-up regarding your private flight request(…" at bounding box center [555, 324] width 619 height 264
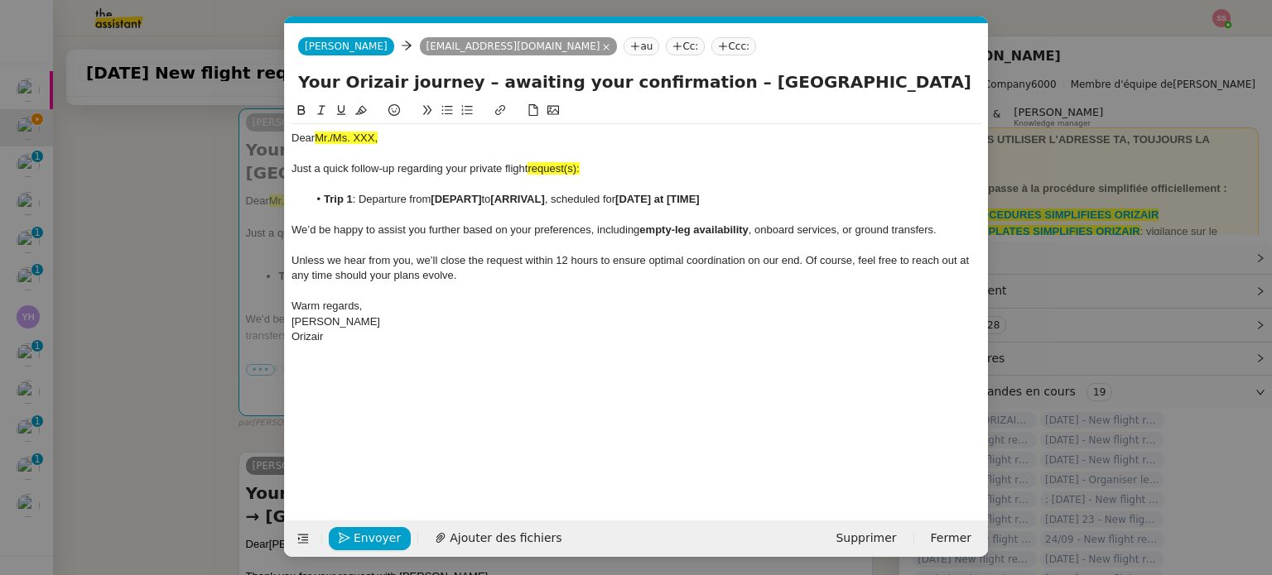
scroll to position [0, 87]
drag, startPoint x: 383, startPoint y: 132, endPoint x: 286, endPoint y: 132, distance: 97.7
click at [286, 132] on nz-spin "Dear Mr./Ms. XXX, Just a quick follow-up regarding your private flight request(…" at bounding box center [636, 301] width 703 height 401
drag, startPoint x: 729, startPoint y: 85, endPoint x: 1022, endPoint y: 150, distance: 300.1
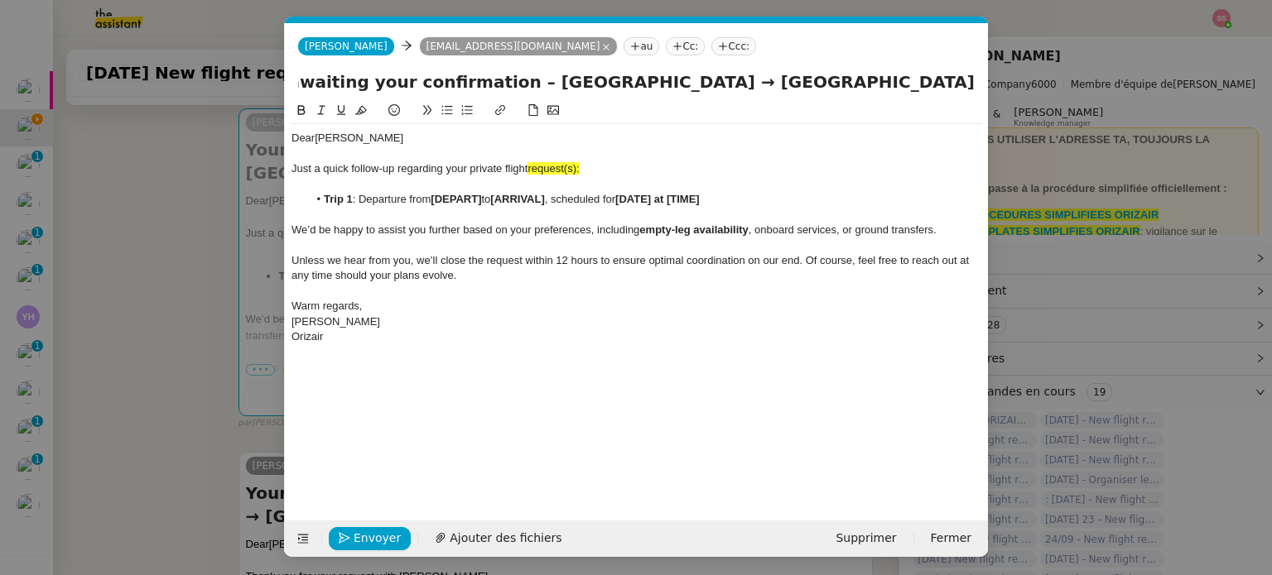
click at [1022, 150] on nz-modal-container "relance en Service ✈️Orizair - Relance client ( EN ) à utiliser pour orizair, r…" at bounding box center [636, 287] width 1272 height 575
click at [610, 163] on div "Just a quick follow-up regarding your private flight request(s):" at bounding box center [636, 168] width 690 height 15
drag, startPoint x: 586, startPoint y: 173, endPoint x: 530, endPoint y: 170, distance: 56.4
click at [530, 170] on div "Just a quick follow-up regarding your private flight request:" at bounding box center [636, 168] width 690 height 15
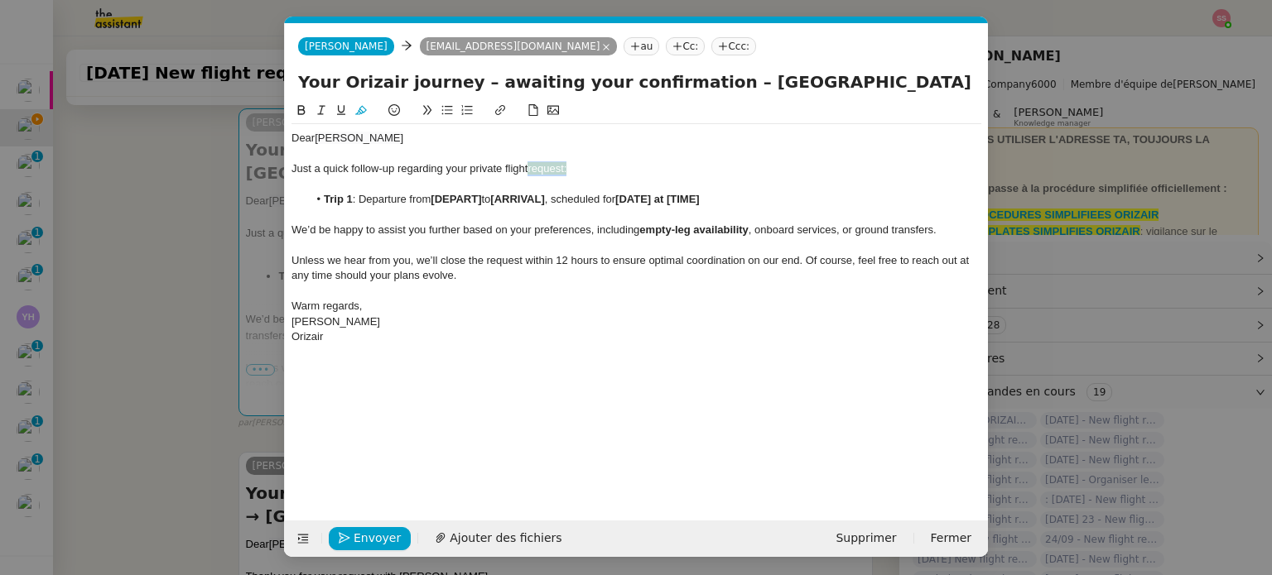
click at [357, 108] on icon at bounding box center [361, 110] width 12 height 12
click at [156, 265] on nz-modal-container "relance en Service ✈️Orizair - Relance client ( EN ) à utiliser pour orizair, r…" at bounding box center [636, 287] width 1272 height 575
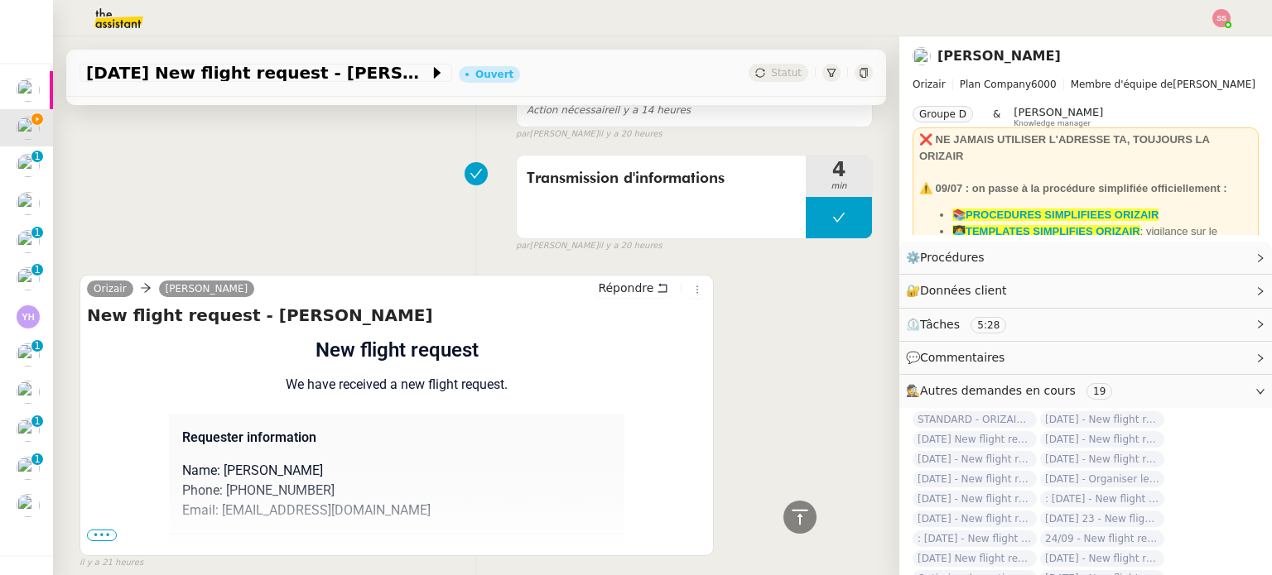
scroll to position [1162, 0]
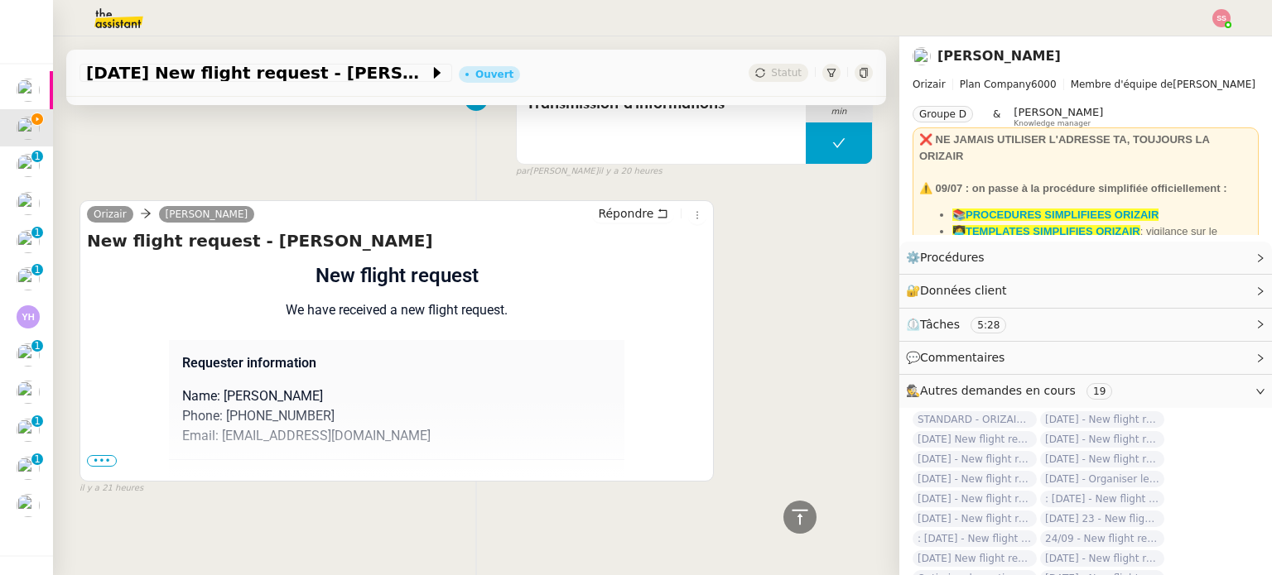
drag, startPoint x: 106, startPoint y: 451, endPoint x: 185, endPoint y: 409, distance: 90.0
click at [106, 455] on span "•••" at bounding box center [102, 461] width 30 height 12
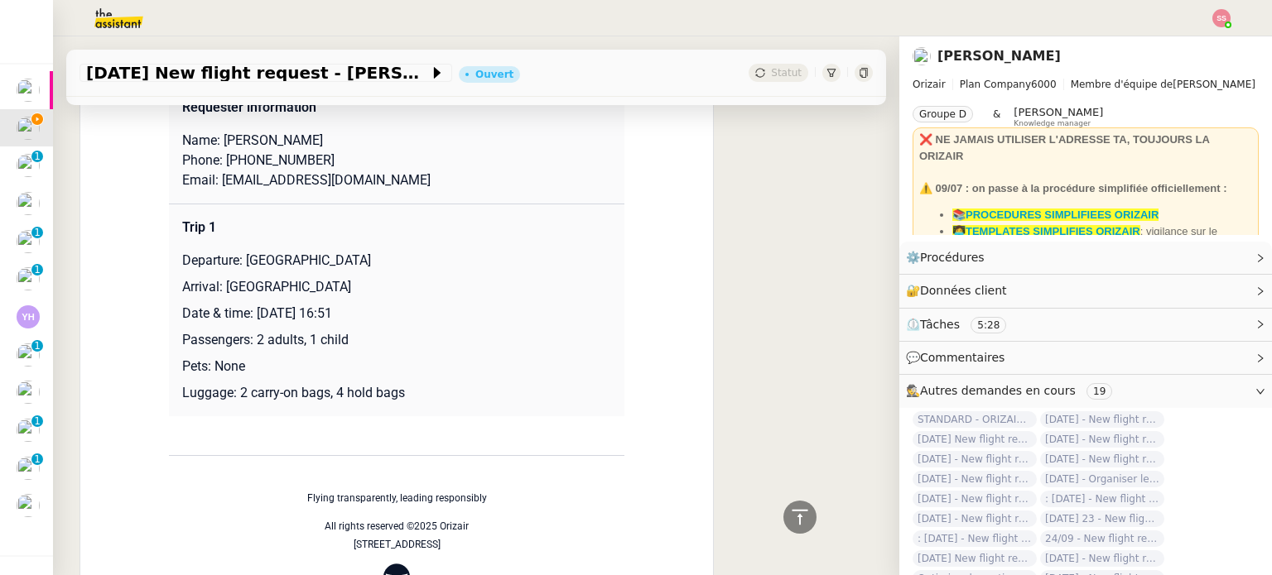
scroll to position [1411, 0]
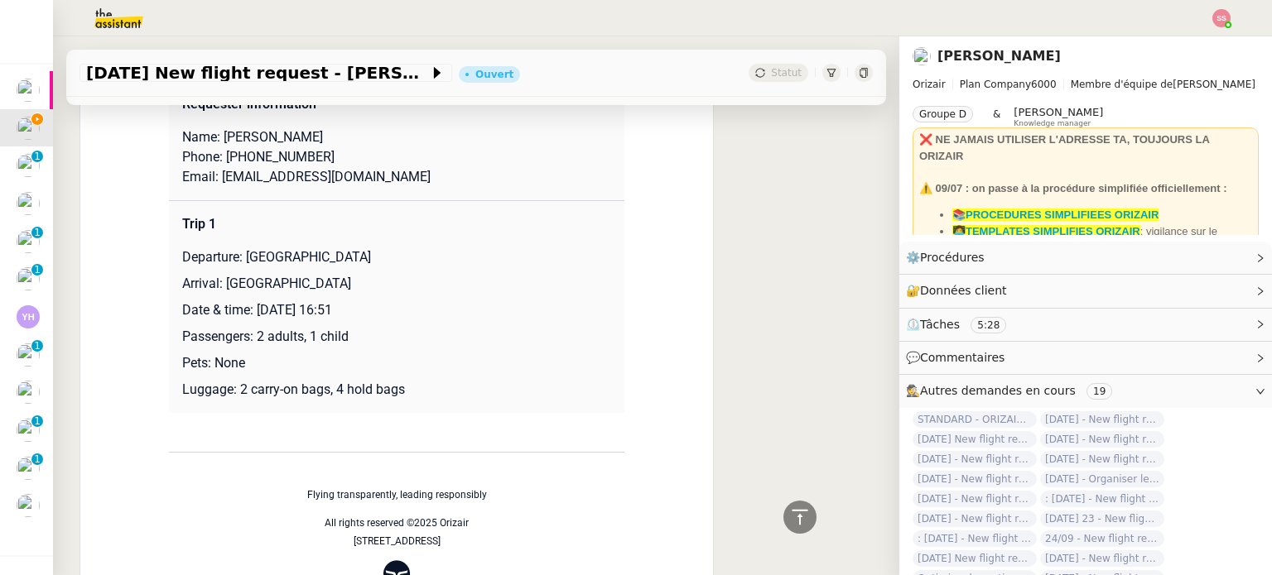
drag, startPoint x: 238, startPoint y: 261, endPoint x: 427, endPoint y: 258, distance: 188.8
click at [427, 258] on p "Departure: [GEOGRAPHIC_DATA]" at bounding box center [396, 258] width 429 height 20
copy p "[GEOGRAPHIC_DATA]"
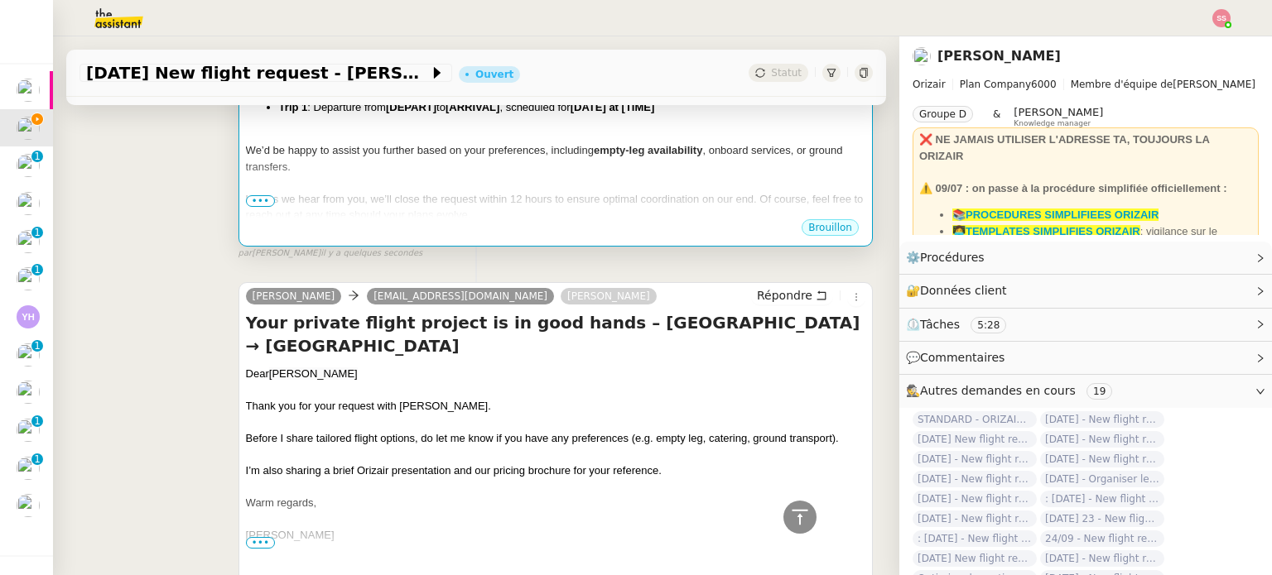
click at [464, 149] on span "We’d be happy to assist you further based on your preferences, including" at bounding box center [420, 150] width 348 height 12
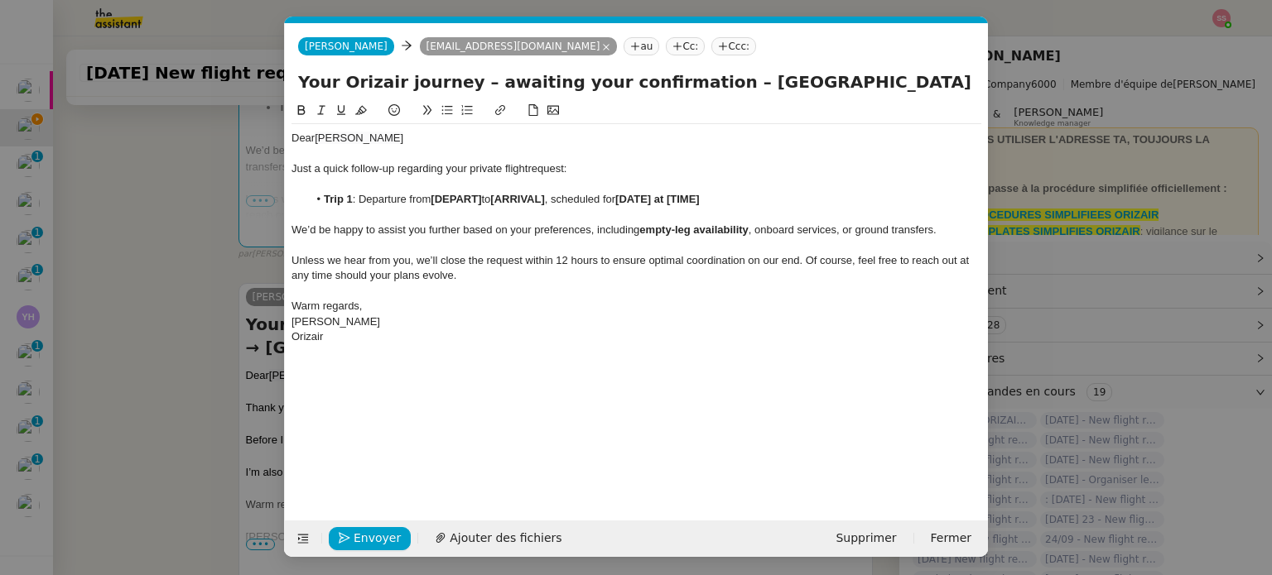
scroll to position [0, 87]
drag, startPoint x: 483, startPoint y: 198, endPoint x: 435, endPoint y: 200, distance: 48.9
click at [435, 200] on li "Trip 1 : Departure from [DEPART] to [ARRIVAL] , scheduled for [DATE] at [TIME]" at bounding box center [645, 199] width 674 height 15
click at [213, 307] on nz-modal-container "relance en Service ✈️Orizair - Relance client ( EN ) à utiliser pour orizair, r…" at bounding box center [636, 287] width 1272 height 575
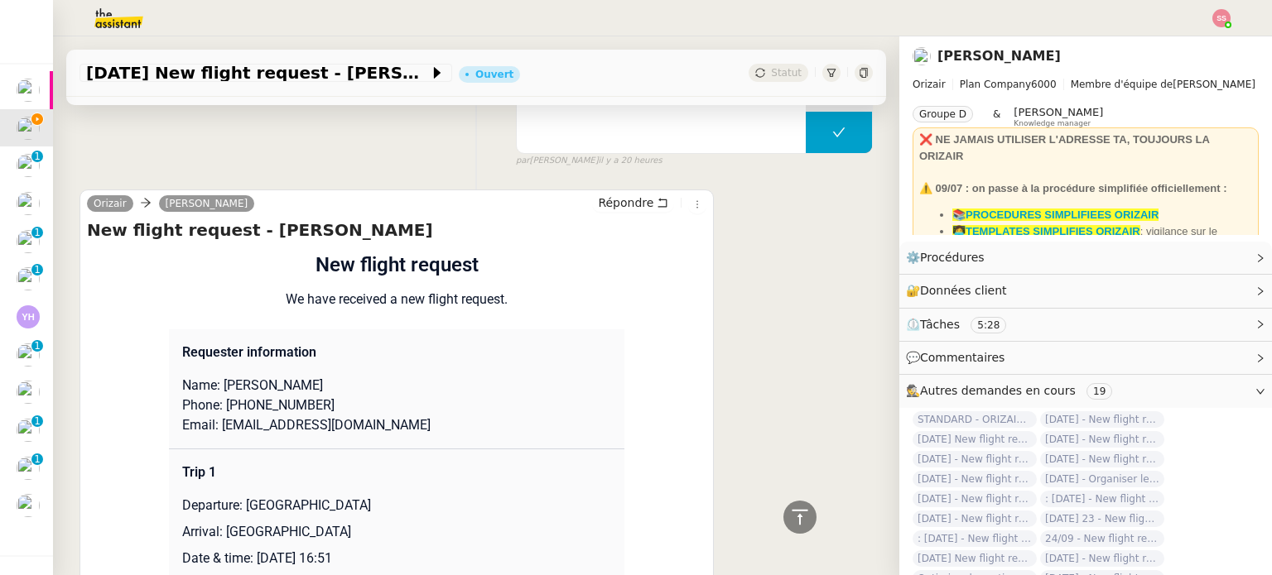
scroll to position [1493, 0]
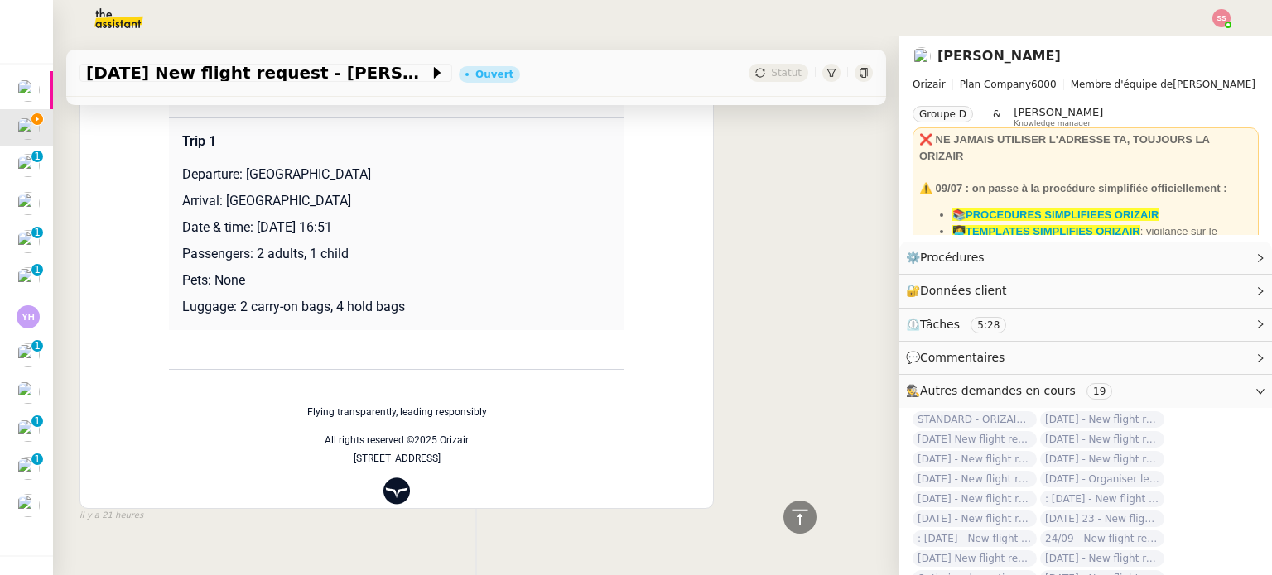
drag, startPoint x: 217, startPoint y: 201, endPoint x: 421, endPoint y: 207, distance: 203.7
click at [421, 207] on p "Arrival: [GEOGRAPHIC_DATA]" at bounding box center [396, 201] width 429 height 20
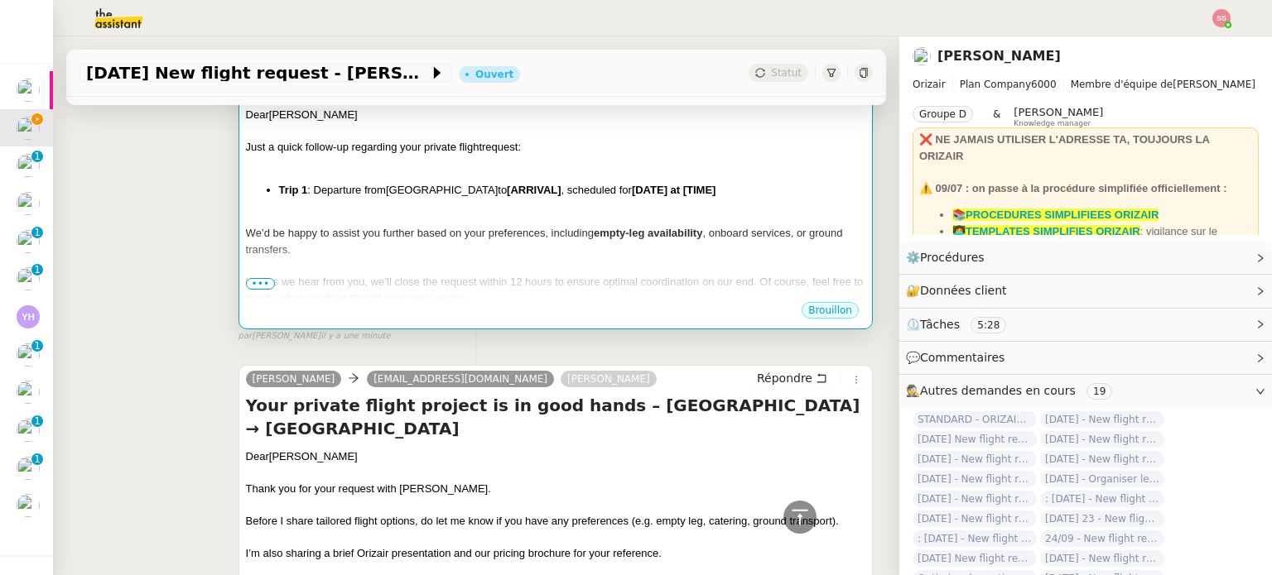
scroll to position [3, 0]
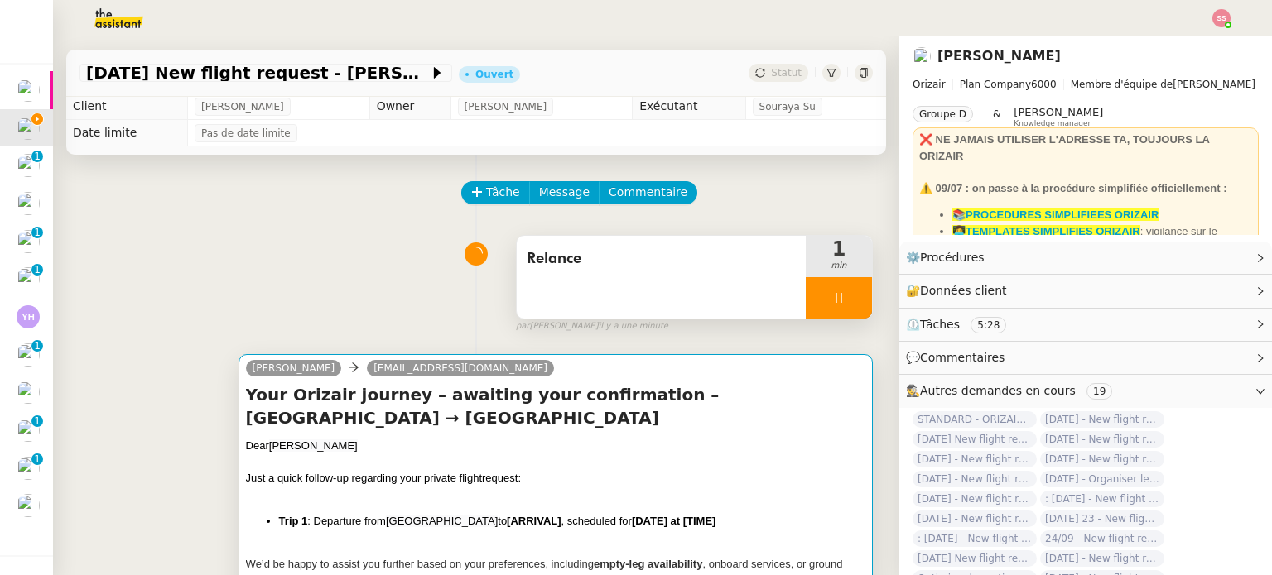
click at [560, 407] on h4 "Your Orizair journey – awaiting your confirmation – [GEOGRAPHIC_DATA] → [GEOGRA…" at bounding box center [555, 406] width 619 height 46
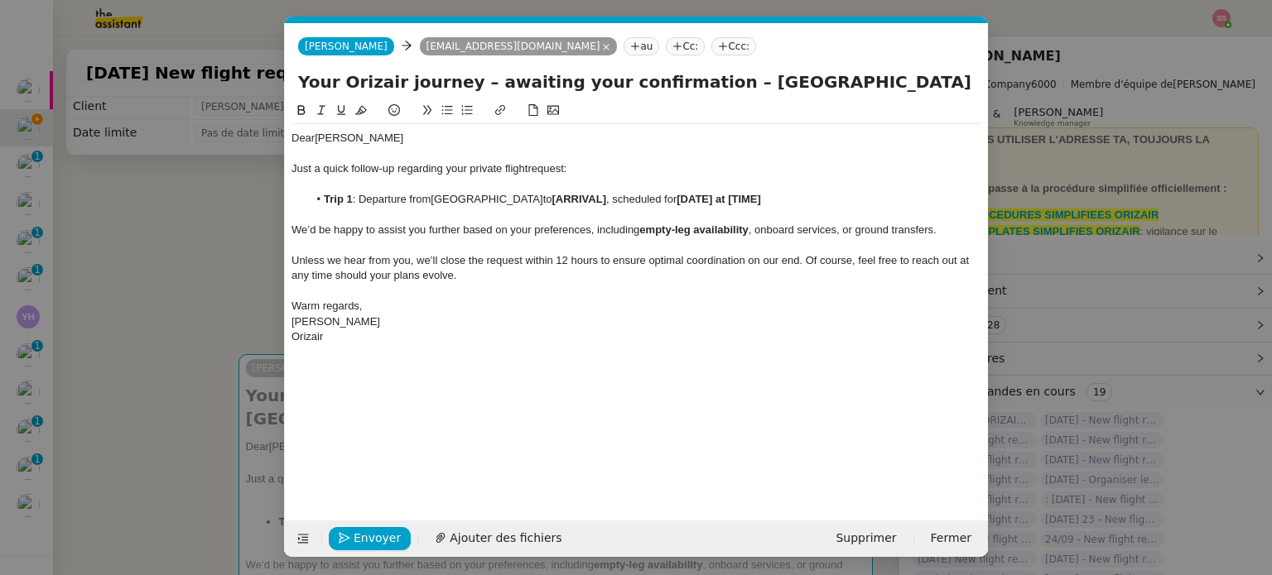
scroll to position [0, 87]
drag, startPoint x: 621, startPoint y: 201, endPoint x: 568, endPoint y: 203, distance: 53.0
click at [568, 203] on strong "[ARRIVAL]" at bounding box center [579, 199] width 54 height 12
click at [181, 299] on nz-modal-container "relance en Service ✈️Orizair - Relance client ( EN ) à utiliser pour orizair, r…" at bounding box center [636, 287] width 1272 height 575
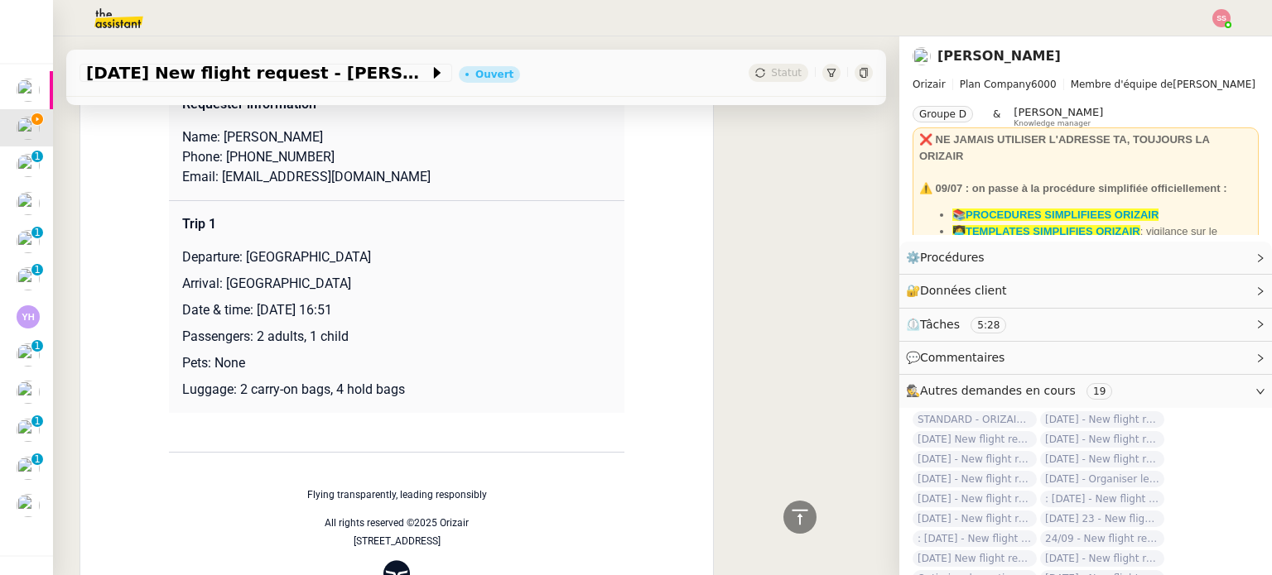
scroll to position [1532, 0]
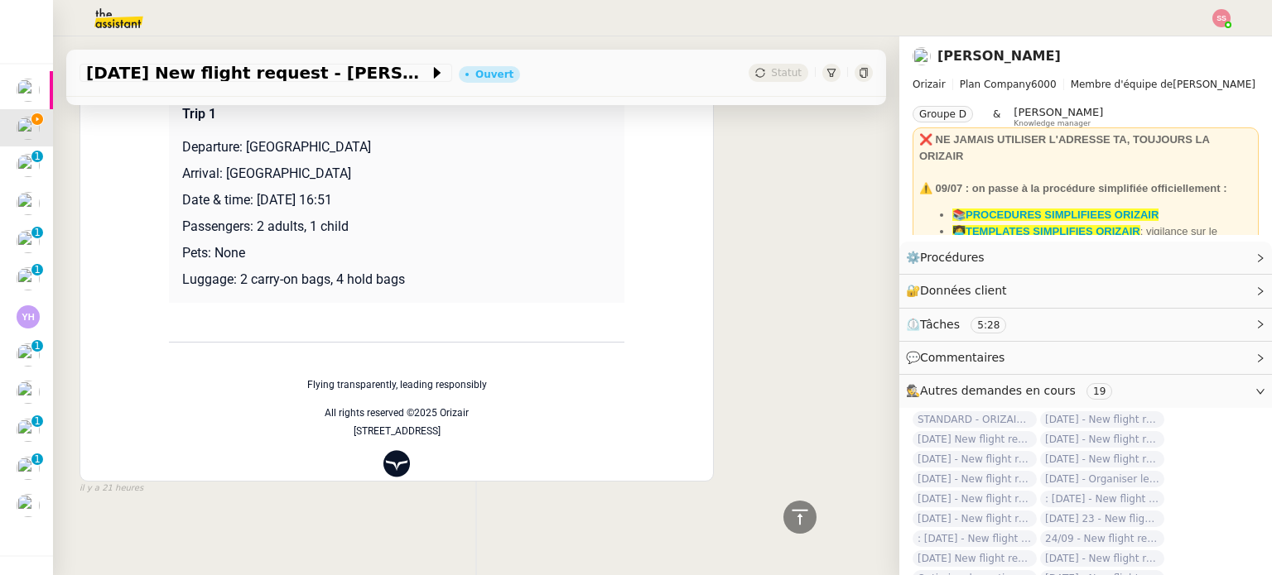
drag, startPoint x: 252, startPoint y: 190, endPoint x: 444, endPoint y: 200, distance: 192.3
click at [444, 200] on p "Date & time: [DATE] 16:51" at bounding box center [396, 200] width 429 height 20
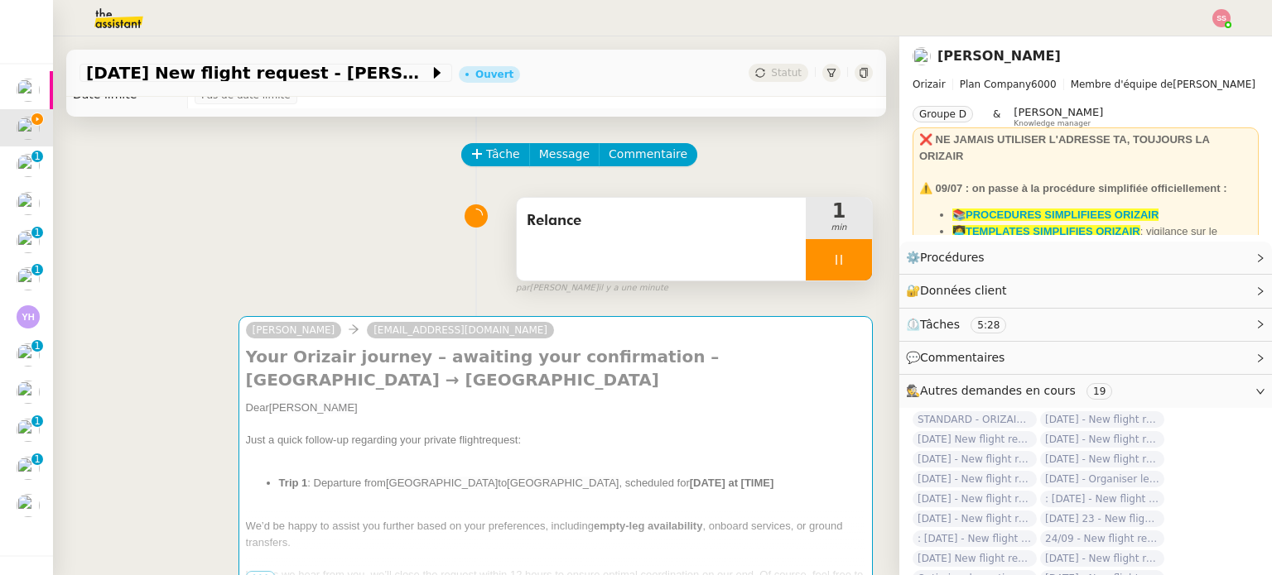
scroll to position [290, 0]
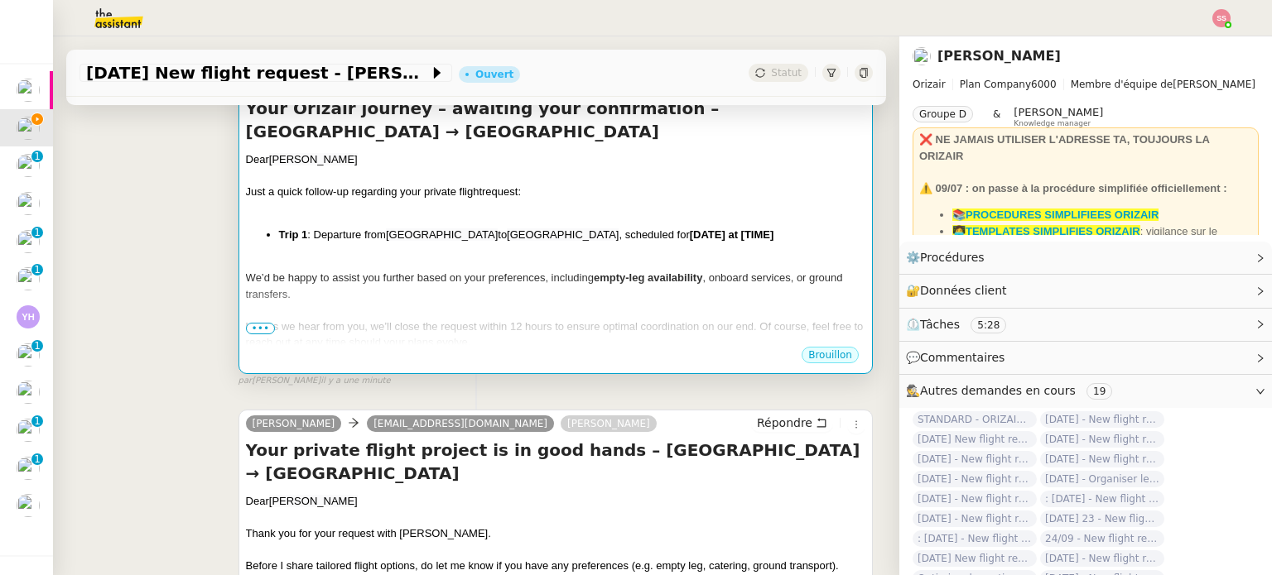
click at [668, 272] on div "We’d be happy to assist you further based on your preferences, including empty-…" at bounding box center [555, 286] width 619 height 32
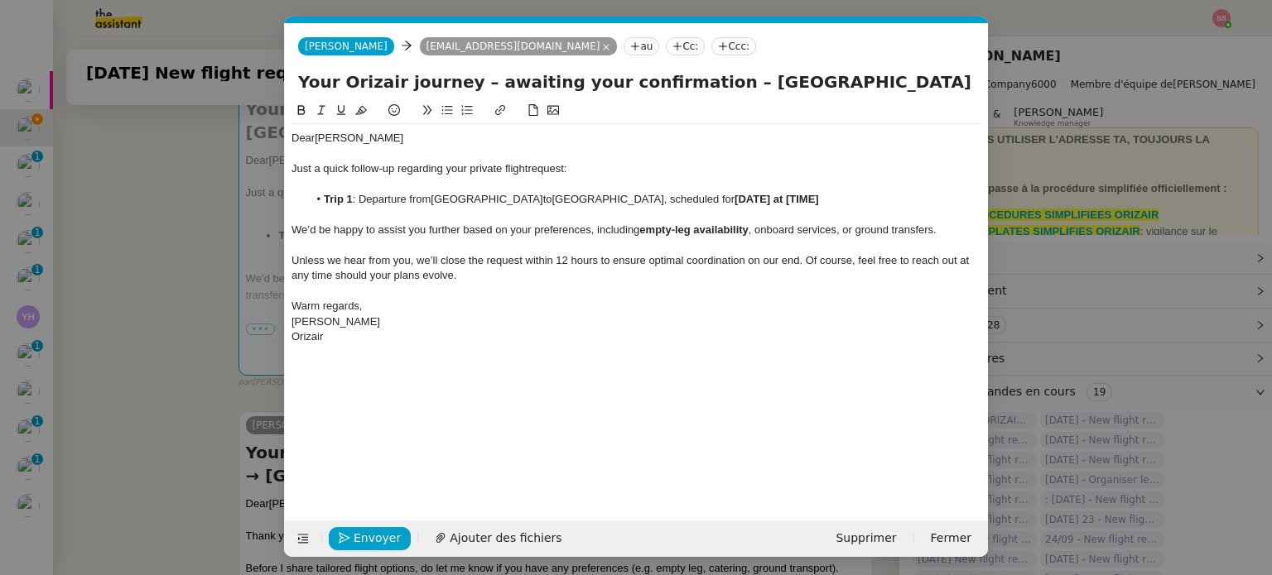
scroll to position [0, 87]
drag, startPoint x: 801, startPoint y: 198, endPoint x: 904, endPoint y: 204, distance: 102.9
click at [904, 204] on li "Trip 1 : Departure from [GEOGRAPHIC_DATA] to [GEOGRAPHIC_DATA] , scheduled for …" at bounding box center [645, 199] width 674 height 15
click at [653, 261] on span "Unless we hear from you, we’ll close the request within 12 hours to ensure opti…" at bounding box center [631, 267] width 681 height 27
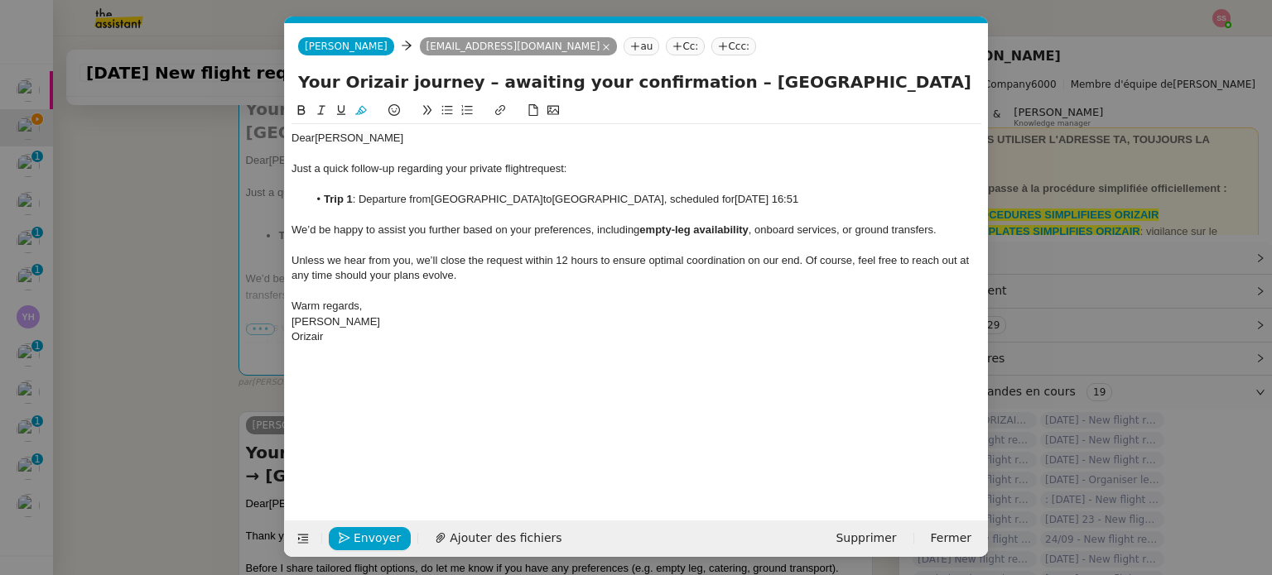
click at [503, 330] on div "Orizair" at bounding box center [636, 336] width 690 height 15
click at [718, 44] on icon at bounding box center [723, 46] width 10 height 10
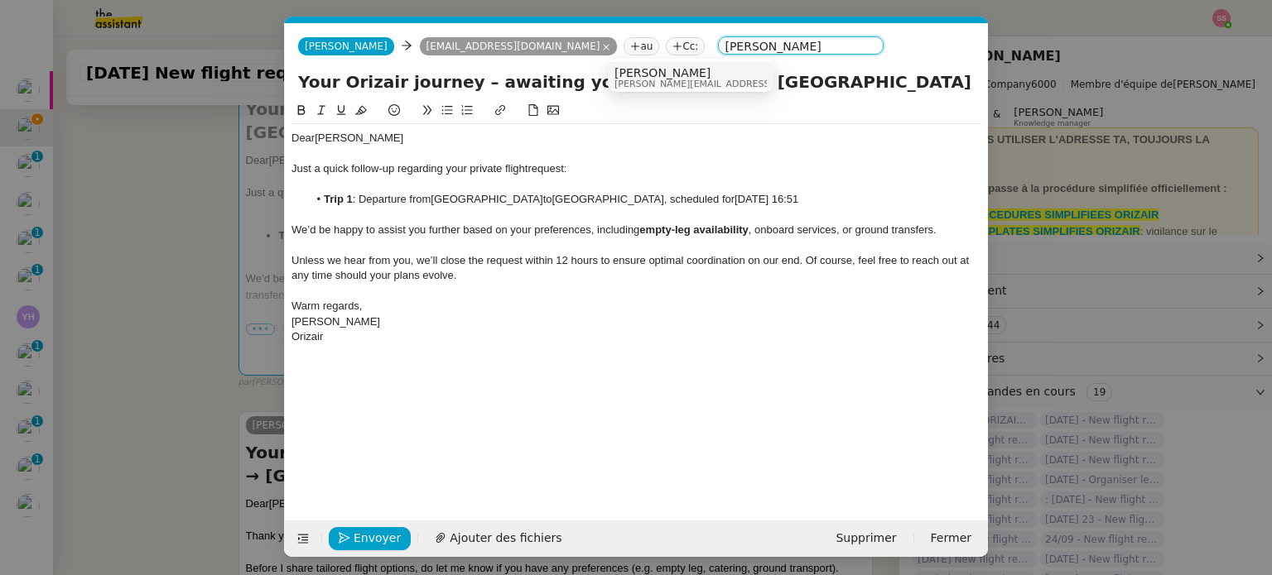
type input "[PERSON_NAME]"
click at [639, 82] on span "[PERSON_NAME][EMAIL_ADDRESS][DOMAIN_NAME]" at bounding box center [731, 83] width 235 height 9
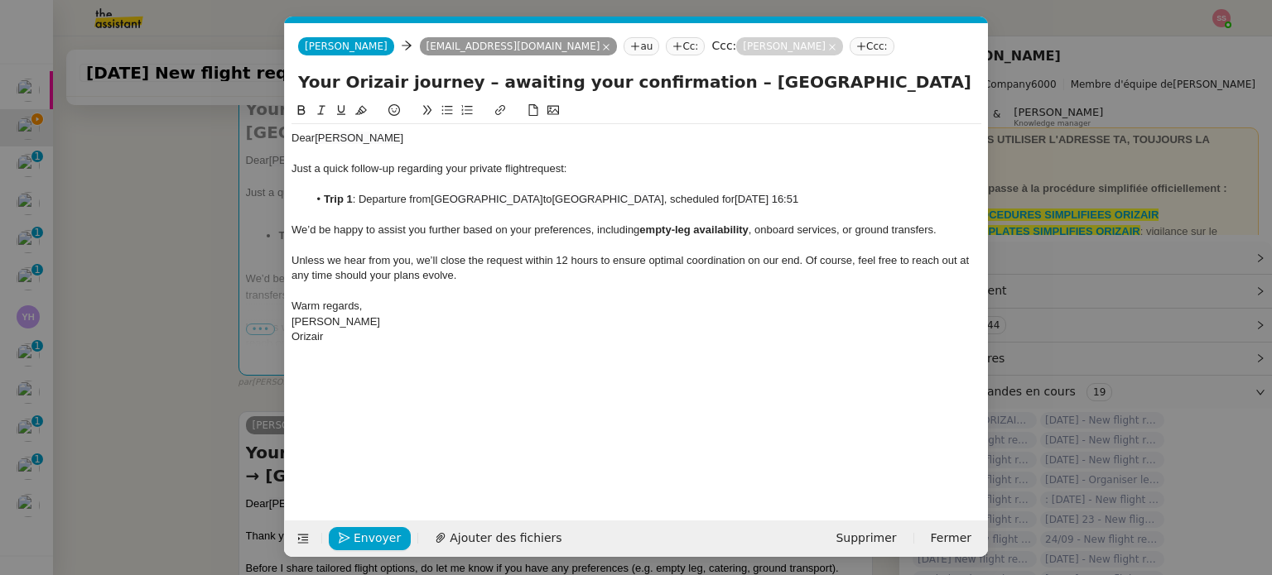
click at [703, 243] on div at bounding box center [636, 245] width 690 height 15
click at [364, 531] on span "Envoyer" at bounding box center [377, 538] width 47 height 19
click at [364, 531] on span "Confirmer l'envoi" at bounding box center [403, 538] width 99 height 19
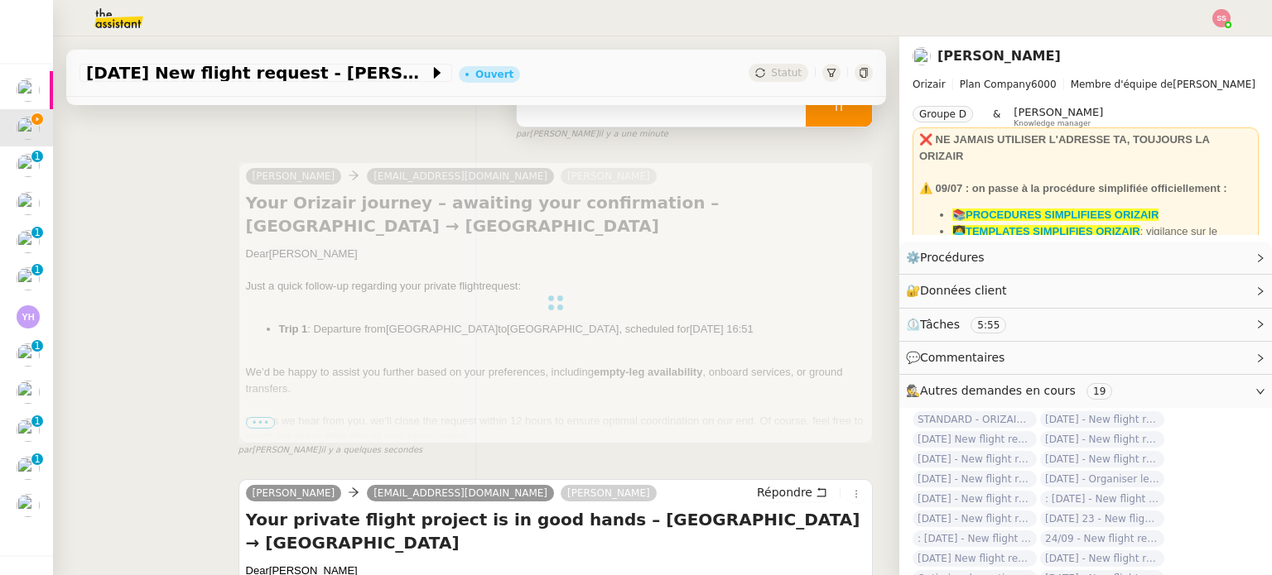
scroll to position [124, 0]
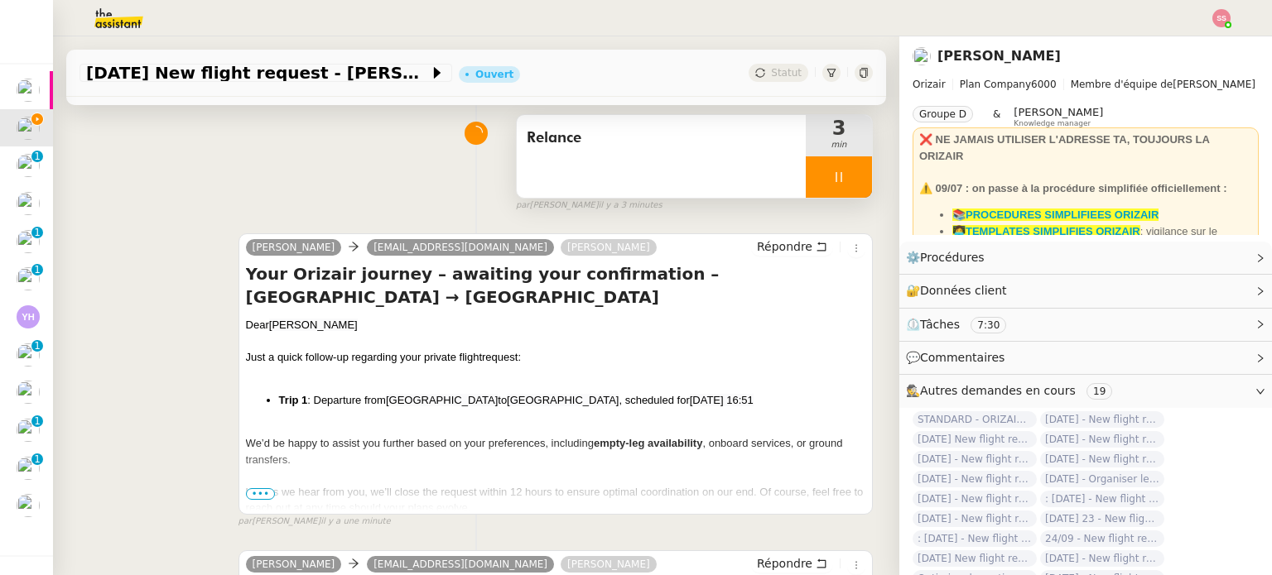
click at [832, 180] on icon at bounding box center [838, 177] width 13 height 13
click at [865, 178] on icon at bounding box center [871, 177] width 13 height 13
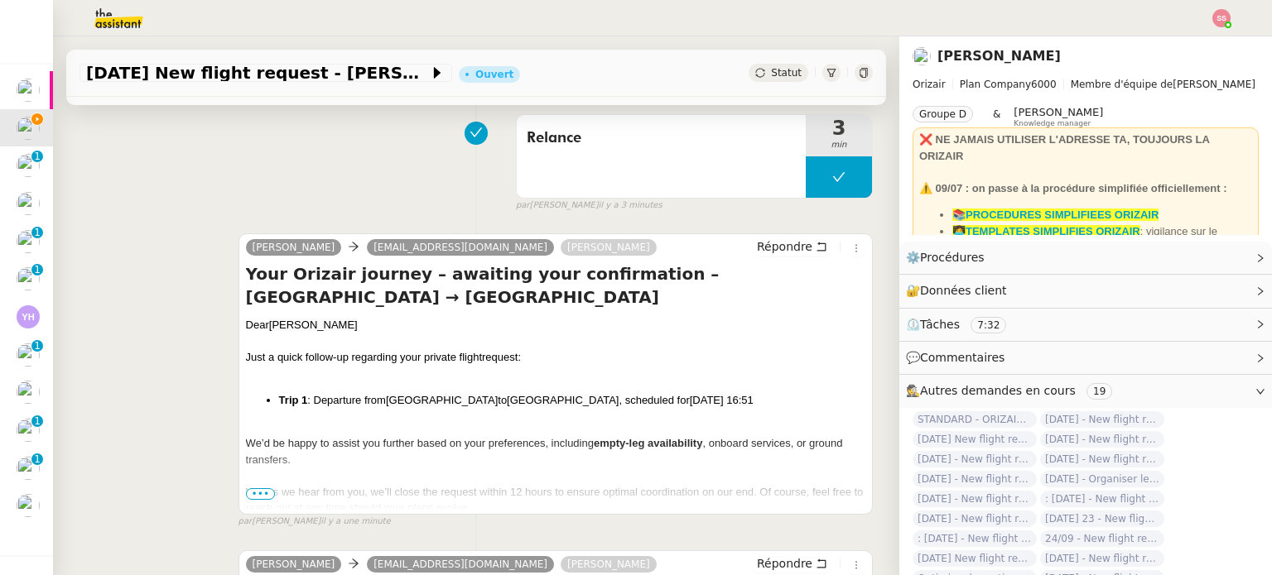
click at [771, 74] on span "Statut" at bounding box center [786, 73] width 31 height 12
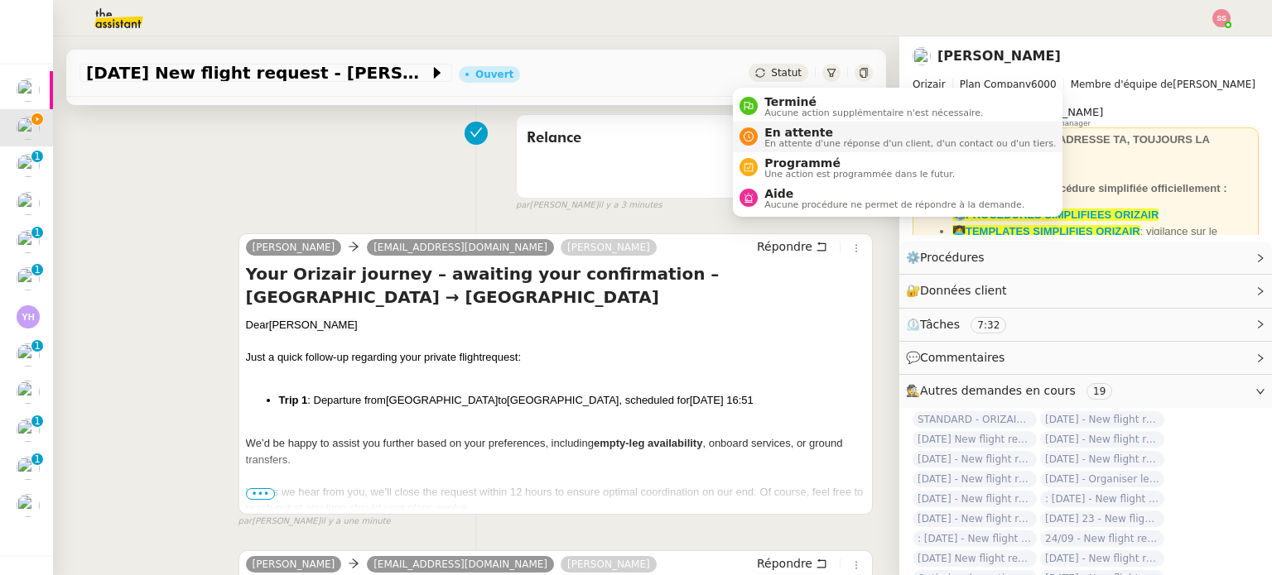
drag, startPoint x: 792, startPoint y: 132, endPoint x: 804, endPoint y: 145, distance: 17.0
click at [792, 133] on span "En attente" at bounding box center [909, 132] width 291 height 13
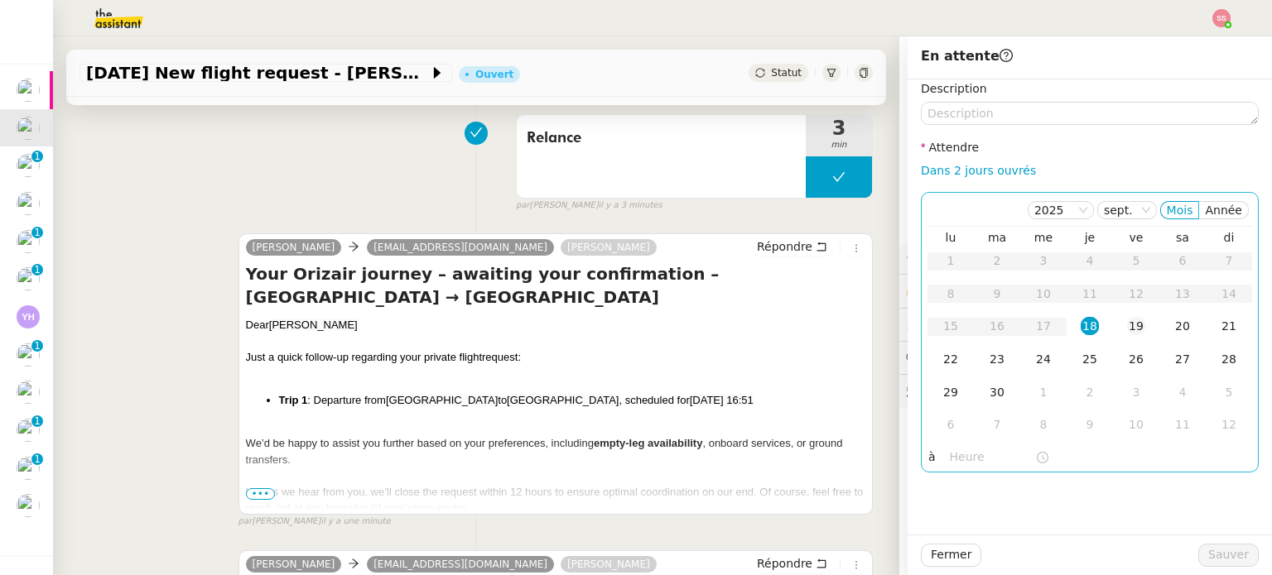
click at [1127, 327] on div "19" at bounding box center [1136, 326] width 18 height 18
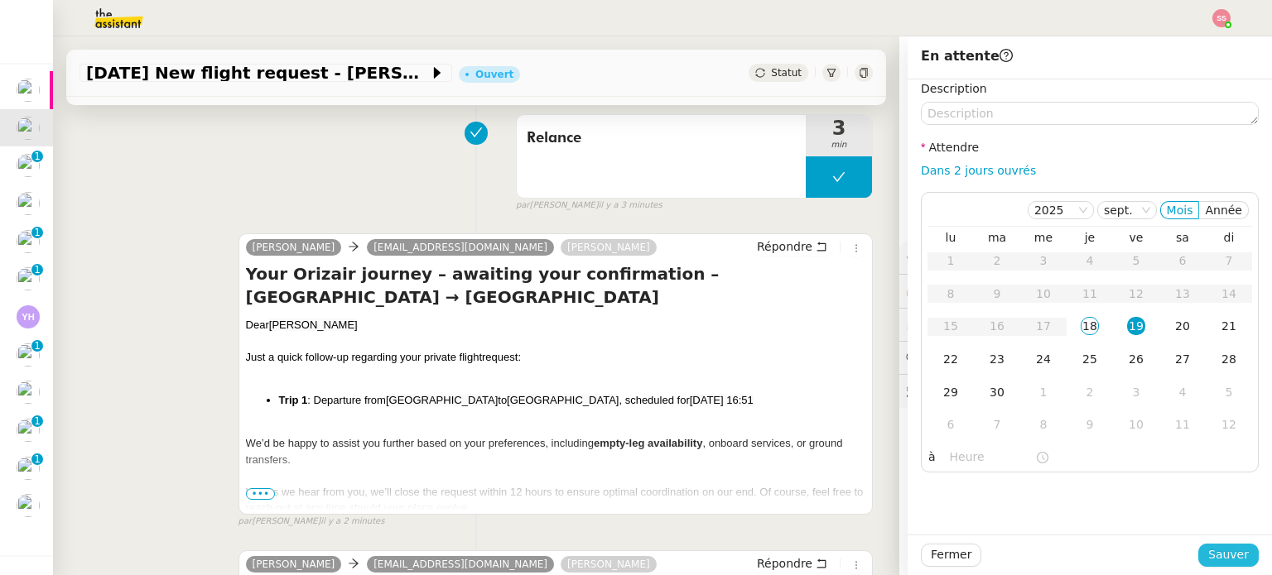
click at [1211, 559] on span "Sauver" at bounding box center [1228, 555] width 41 height 19
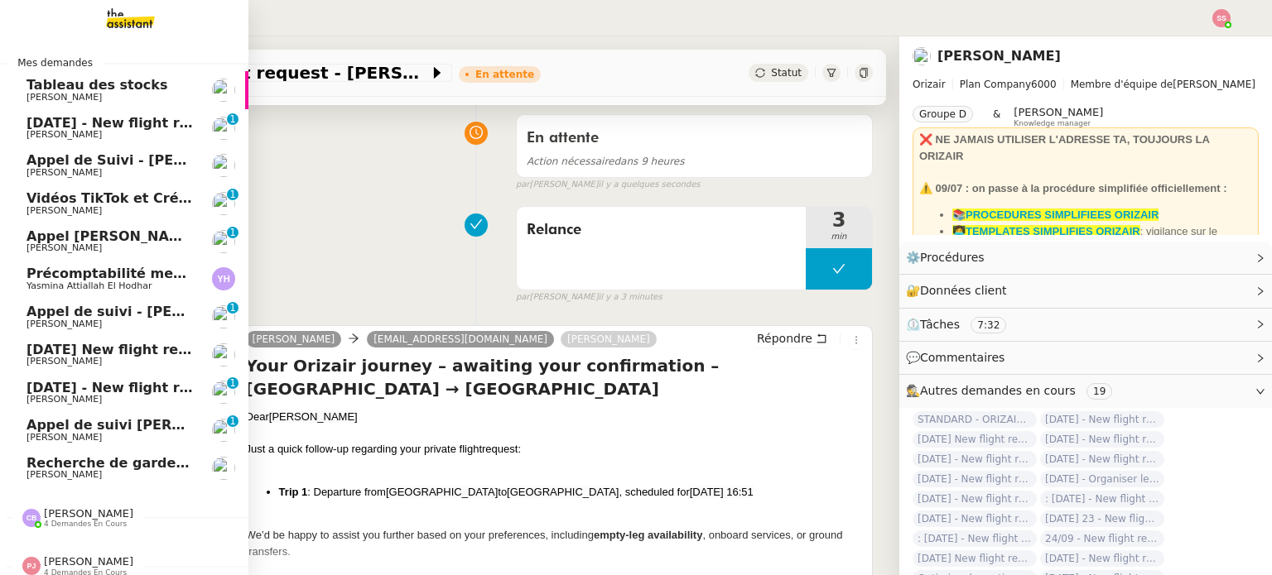
click at [103, 138] on span "[PERSON_NAME]" at bounding box center [109, 135] width 167 height 10
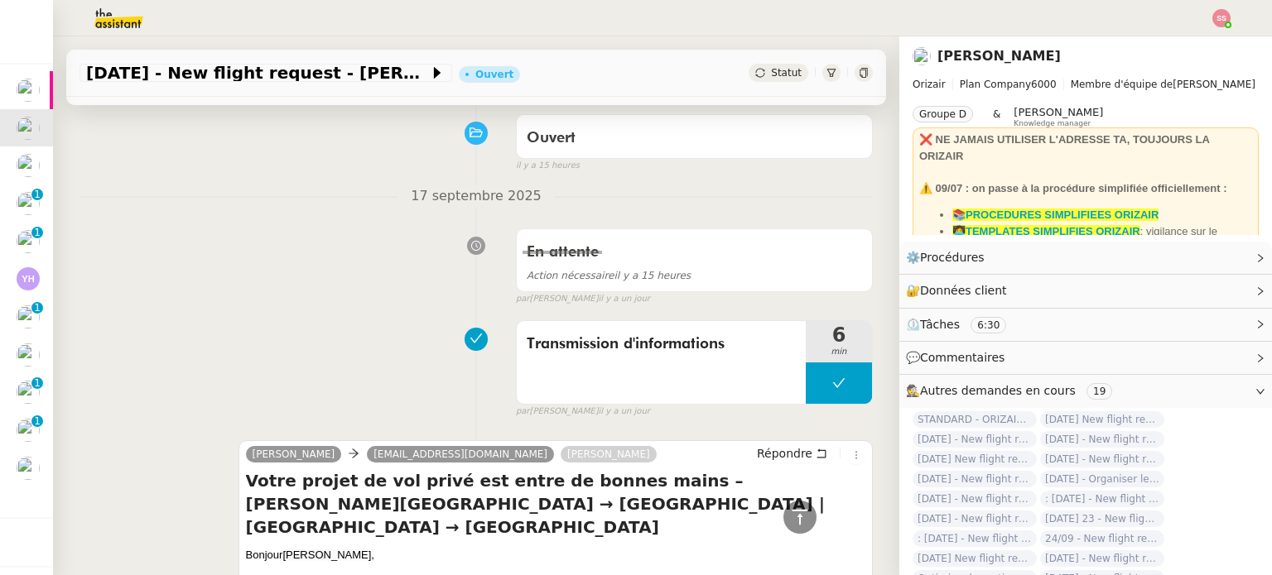
scroll to position [83, 0]
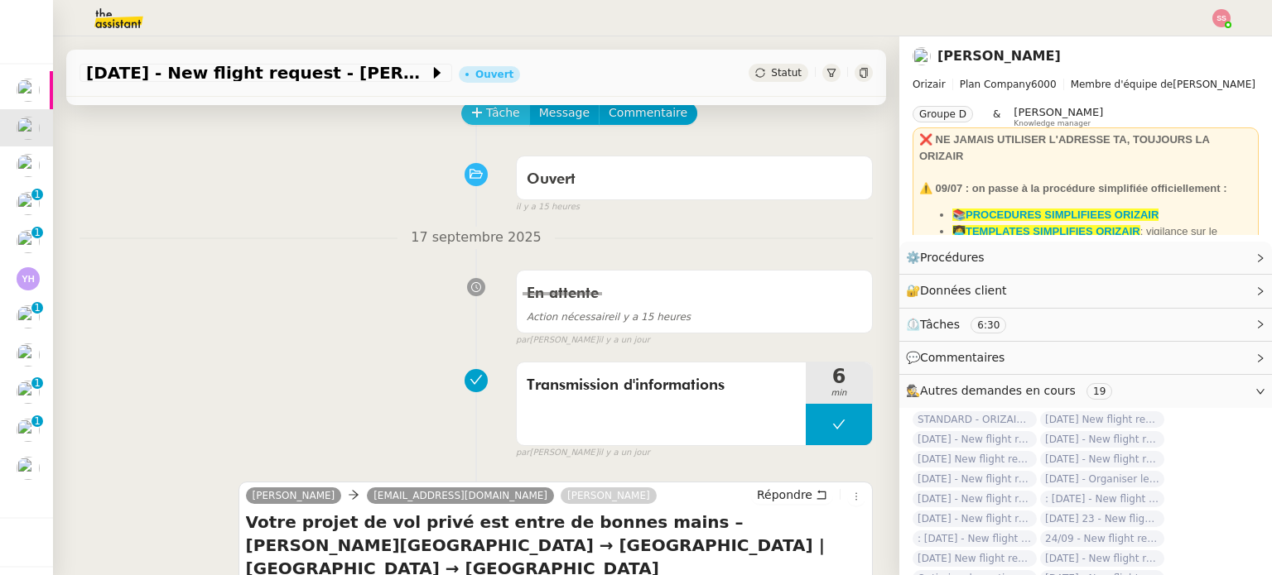
click at [486, 116] on span "Tâche" at bounding box center [503, 112] width 34 height 19
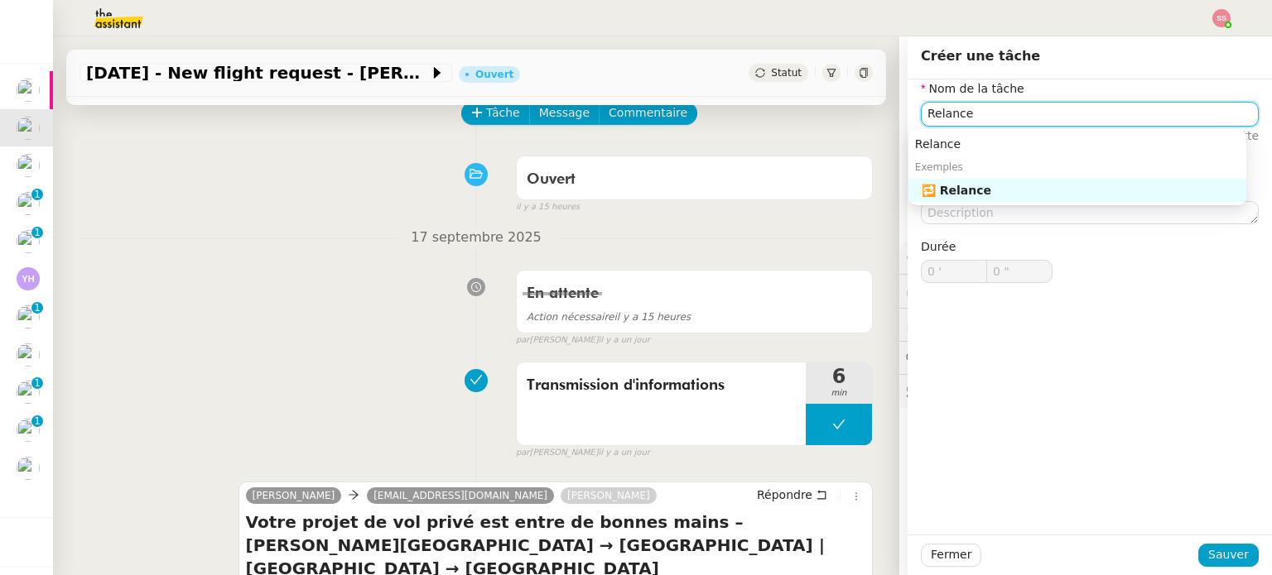
click at [940, 190] on div "🔁 Relance" at bounding box center [1080, 190] width 318 height 15
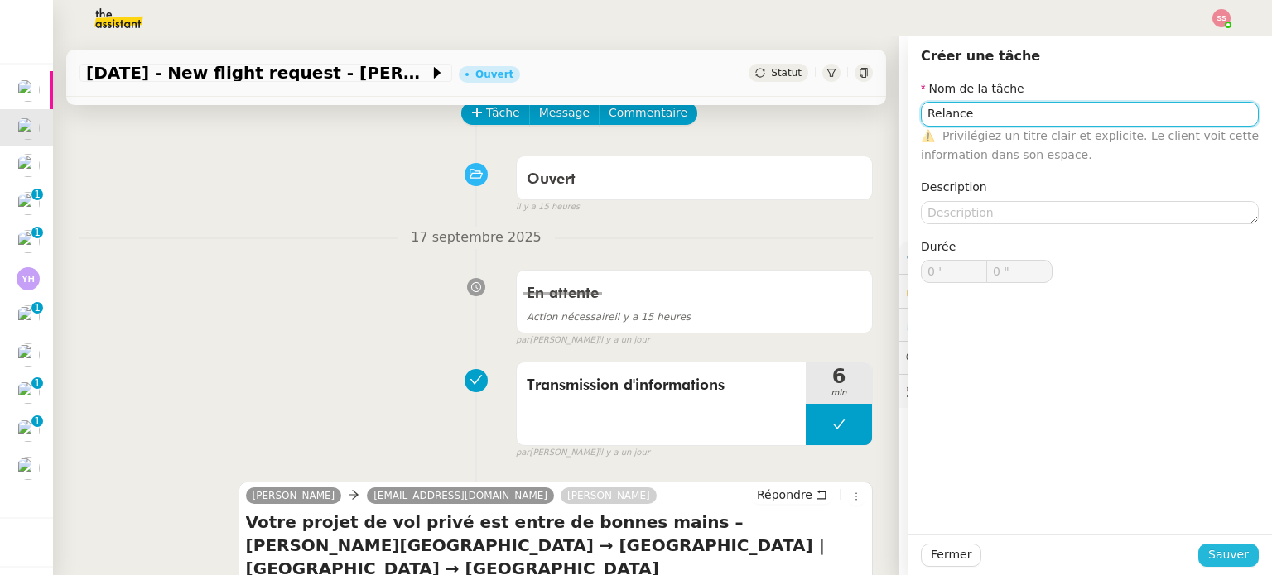
type input "Relance"
click at [1208, 554] on span "Sauver" at bounding box center [1228, 555] width 41 height 19
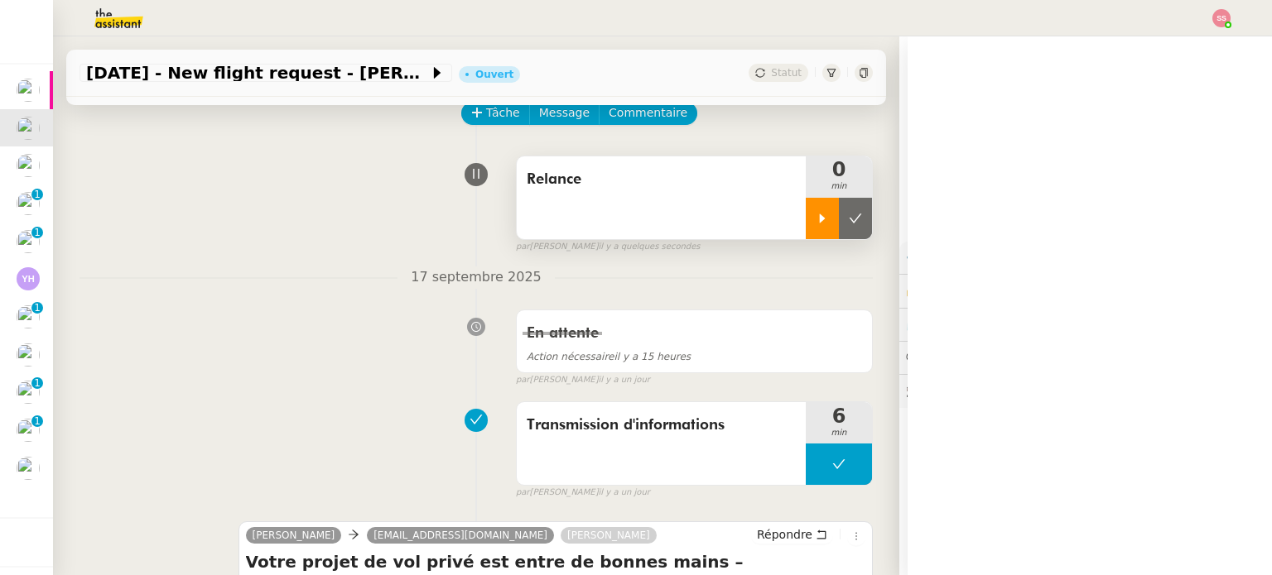
click at [815, 219] on icon at bounding box center [821, 218] width 13 height 13
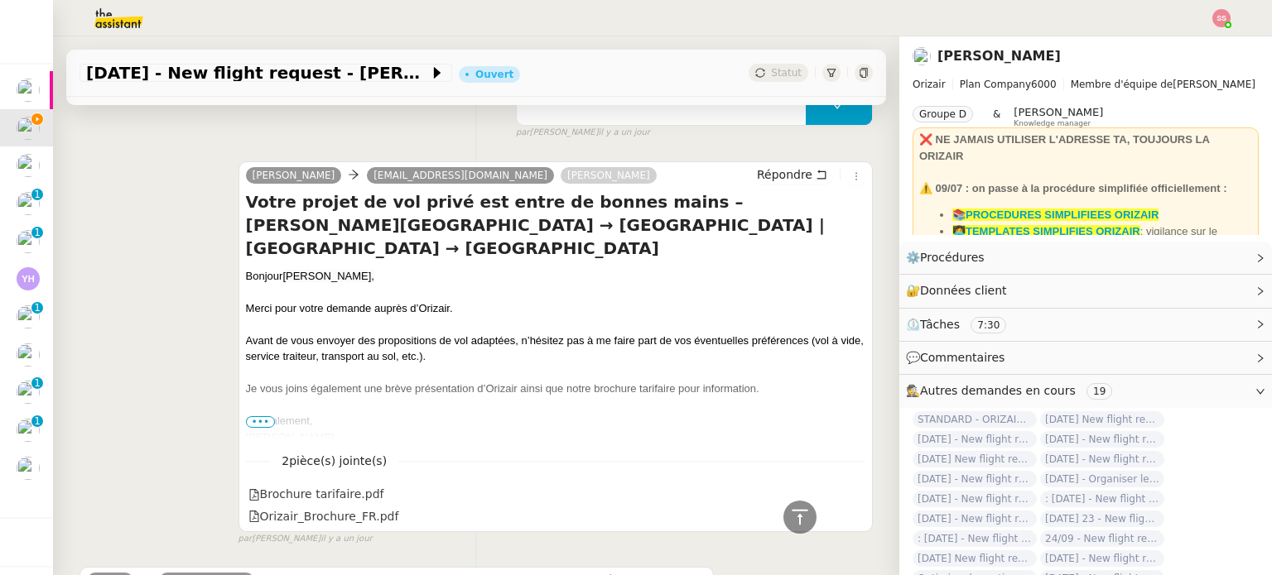
scroll to position [414, 0]
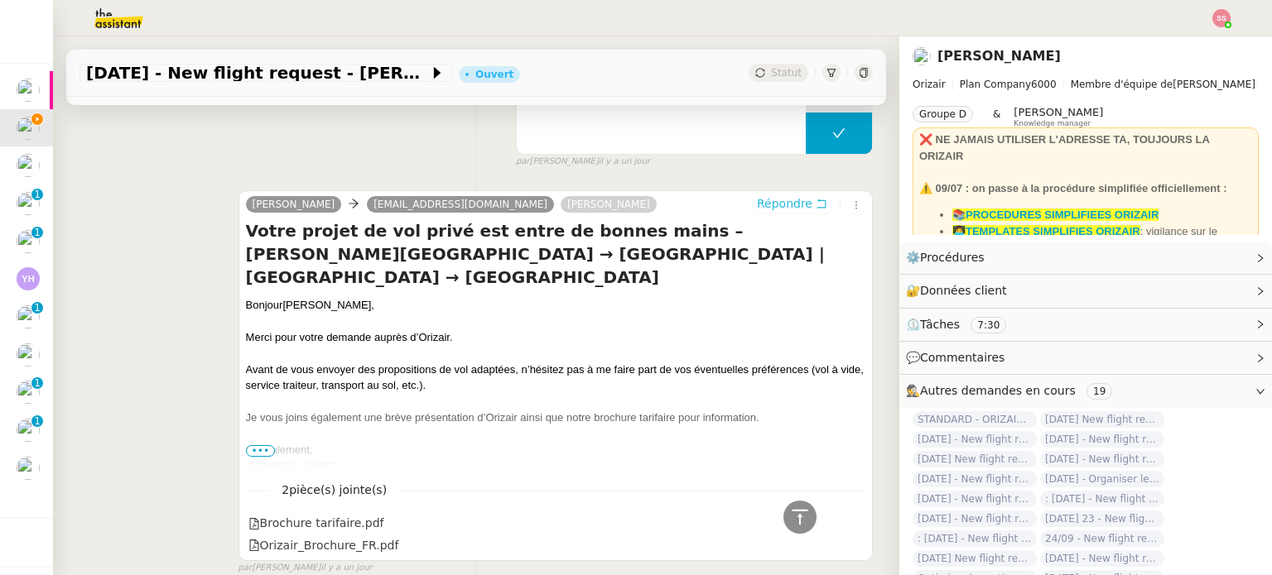
click at [777, 210] on span "Répondre" at bounding box center [784, 203] width 55 height 17
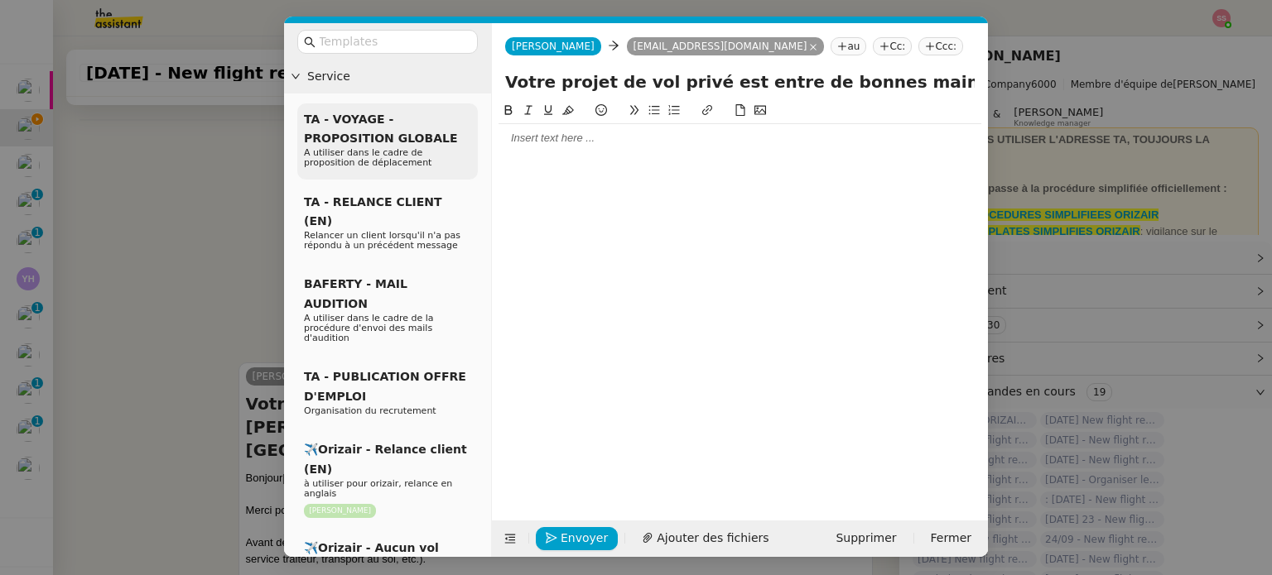
scroll to position [587, 0]
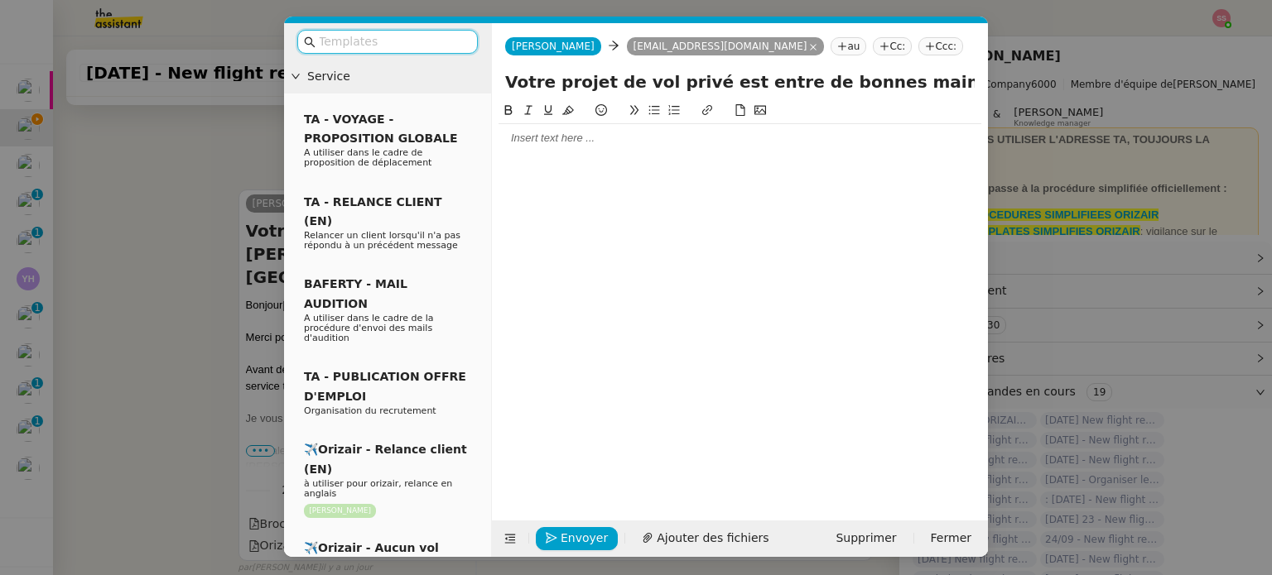
click at [411, 42] on input "text" at bounding box center [393, 41] width 149 height 19
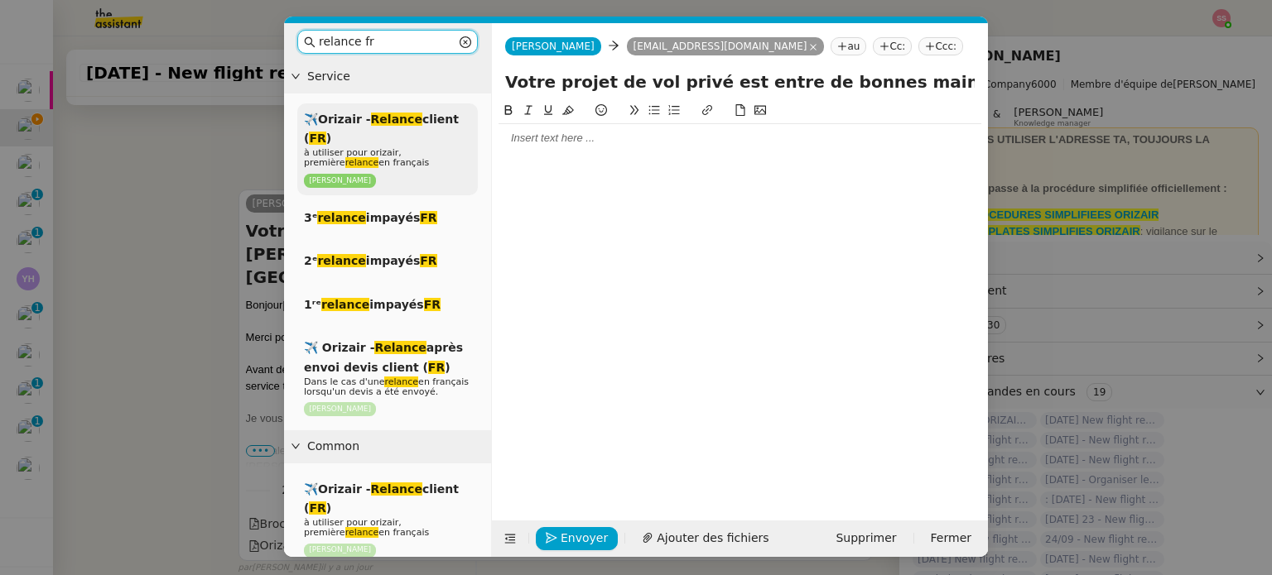
type input "relance fr"
click at [410, 122] on span "✈️Orizair - Relance client ( FR )" at bounding box center [381, 129] width 155 height 32
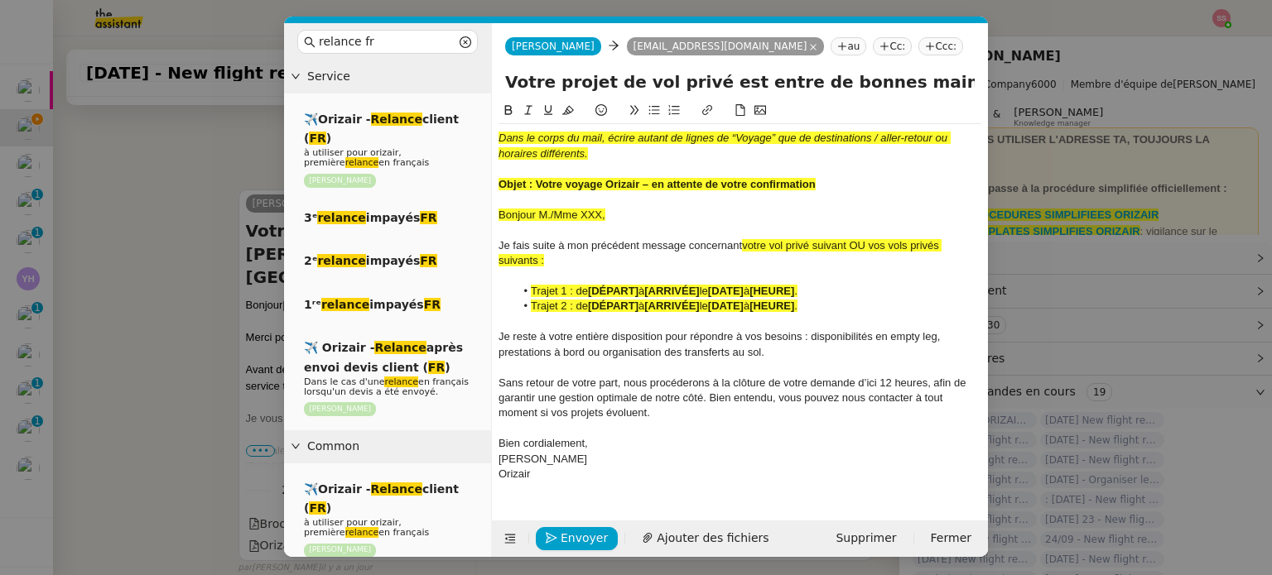
scroll to position [758, 0]
drag, startPoint x: 556, startPoint y: 182, endPoint x: 914, endPoint y: 180, distance: 357.6
click at [914, 180] on div "Objet : Votre voyage Orizair – en attente de votre confirmation" at bounding box center [739, 184] width 483 height 15
drag, startPoint x: 900, startPoint y: 85, endPoint x: 506, endPoint y: 78, distance: 394.1
click at [506, 78] on input "Votre projet de vol privé est entre de bonnes mains – [PERSON_NAME][GEOGRAPHIC_…" at bounding box center [739, 82] width 469 height 25
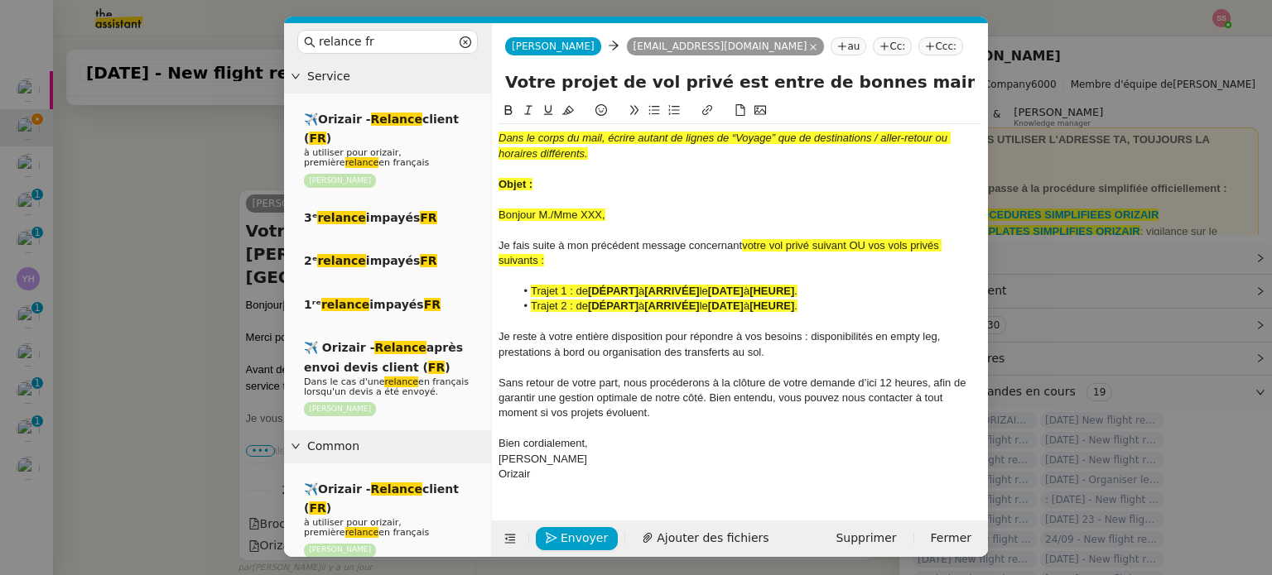
paste input "Votre voyage Orizair – en attente de votre confirmation"
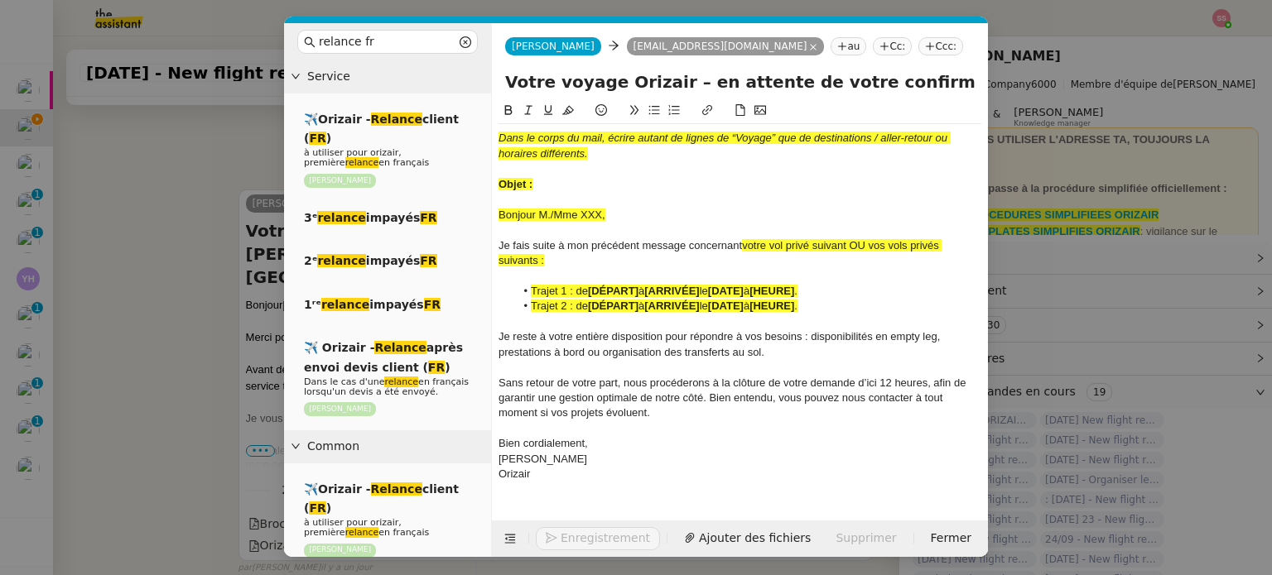
type input "Votre voyage Orizair – en attente de votre confirmation – [PERSON_NAME][GEOGRAP…"
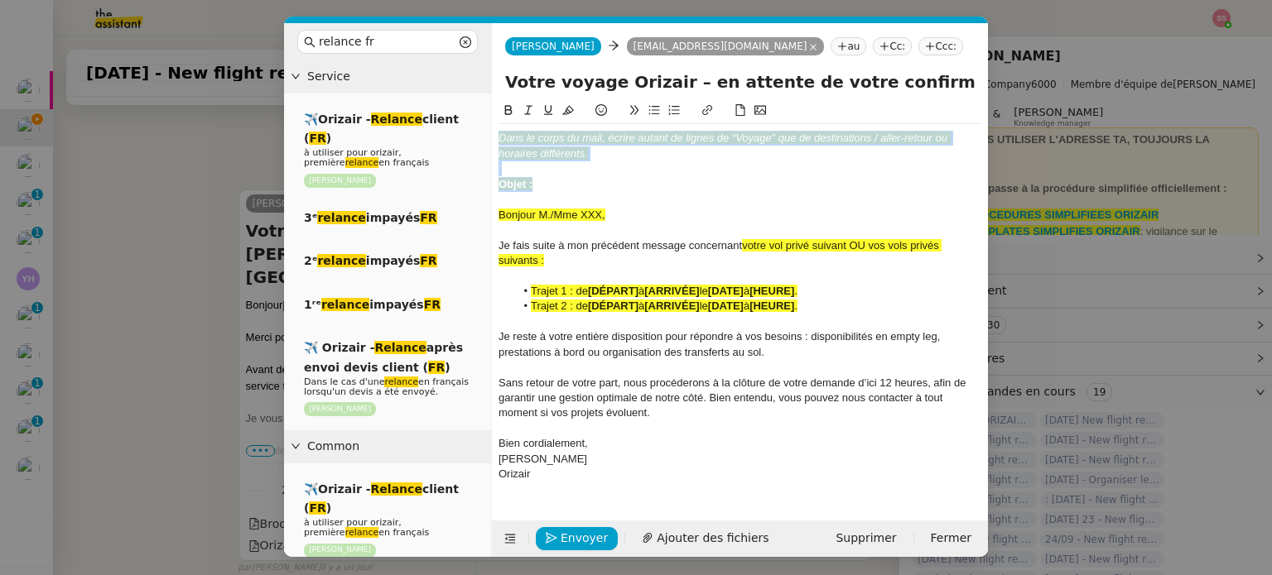
drag, startPoint x: 554, startPoint y: 185, endPoint x: 487, endPoint y: 112, distance: 99.0
click at [487, 112] on nz-layout "relance fr Service ✈️Orizair - Relance client ( FR ) à utiliser pour orizair, p…" at bounding box center [636, 290] width 704 height 534
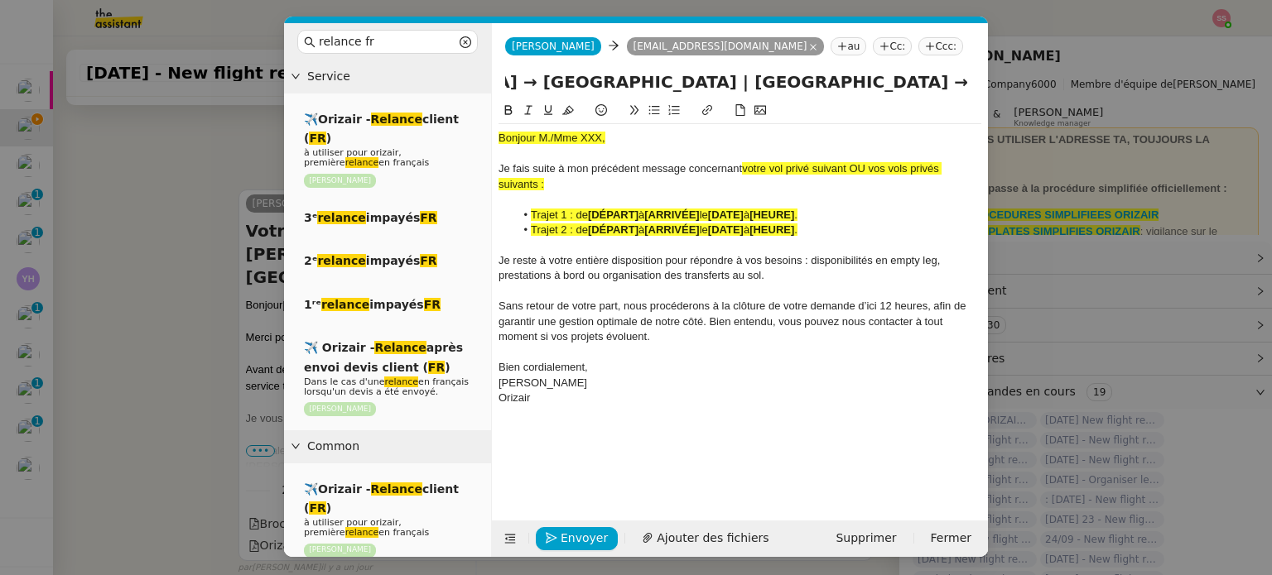
scroll to position [0, 881]
drag, startPoint x: 908, startPoint y: 92, endPoint x: 1010, endPoint y: 121, distance: 105.9
click at [1010, 121] on nz-modal-container "relance fr Service ✈️Orizair - Relance client ( FR ) à utiliser pour orizair, p…" at bounding box center [636, 287] width 1272 height 575
click at [235, 251] on nz-modal-container "relance fr Service ✈️Orizair - Relance client ( FR ) à utiliser pour orizair, p…" at bounding box center [636, 287] width 1272 height 575
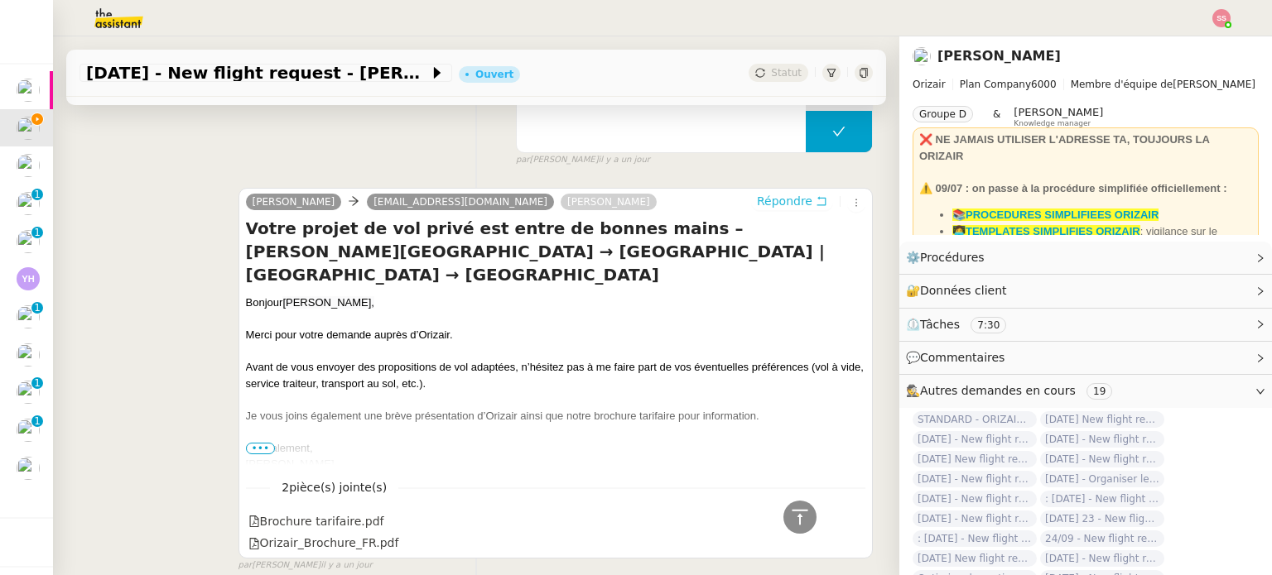
scroll to position [756, 0]
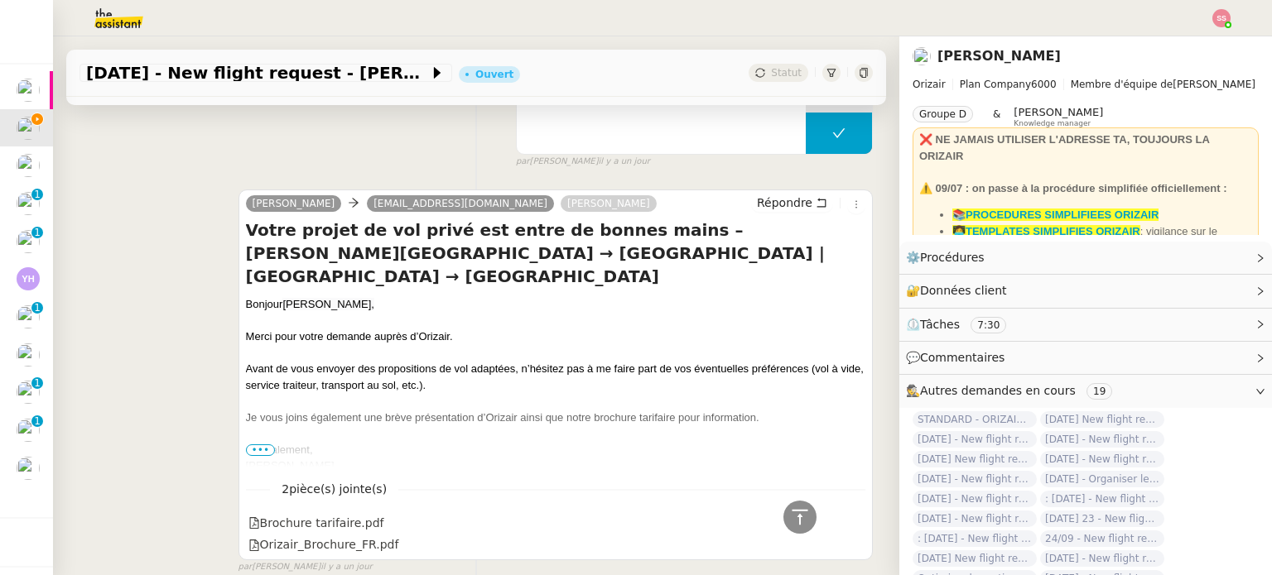
click at [272, 310] on div "Bonjour [PERSON_NAME]," at bounding box center [555, 304] width 619 height 17
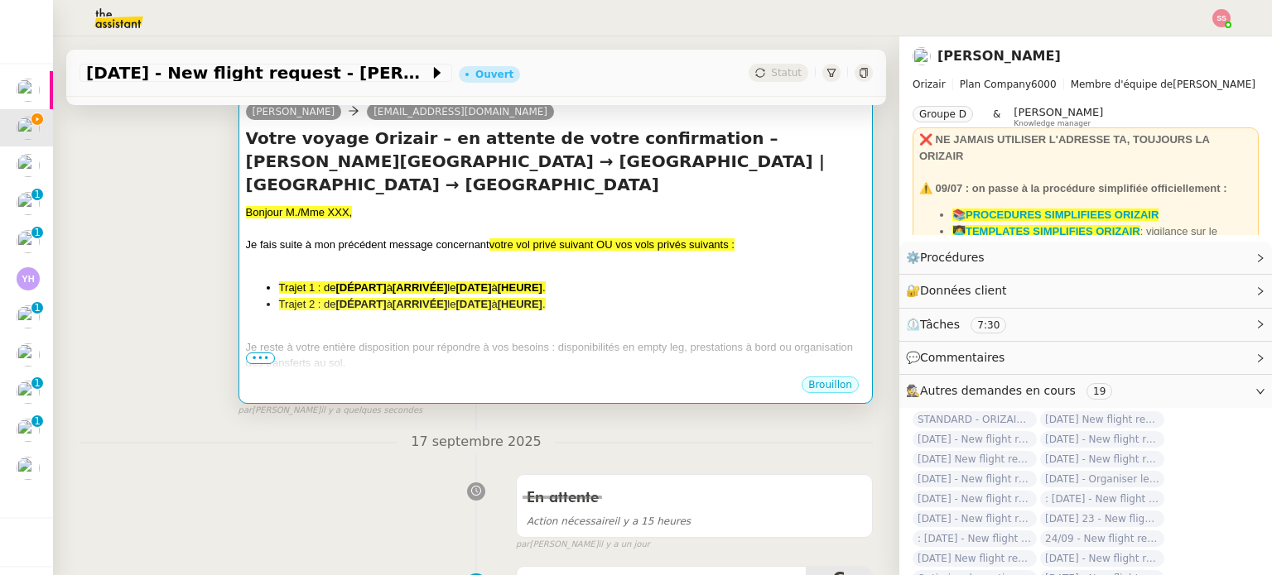
scroll to position [259, 0]
click at [461, 279] on div "Bonjour M./Mme XXX, Je fais suite à mon précédent message concernant votre vol …" at bounding box center [555, 345] width 619 height 280
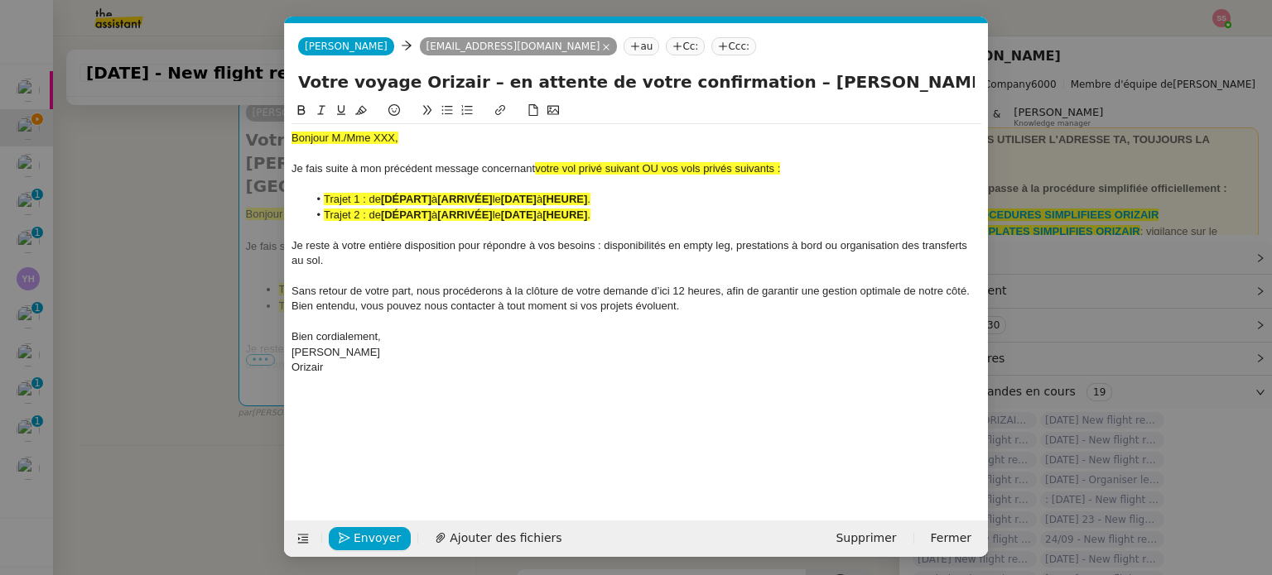
scroll to position [0, 82]
drag, startPoint x: 402, startPoint y: 138, endPoint x: 281, endPoint y: 128, distance: 120.5
click at [281, 128] on nz-modal-container "relance fr Service ✈️Orizair - Relance client ( FR ) à utiliser pour orizair, p…" at bounding box center [636, 287] width 1272 height 575
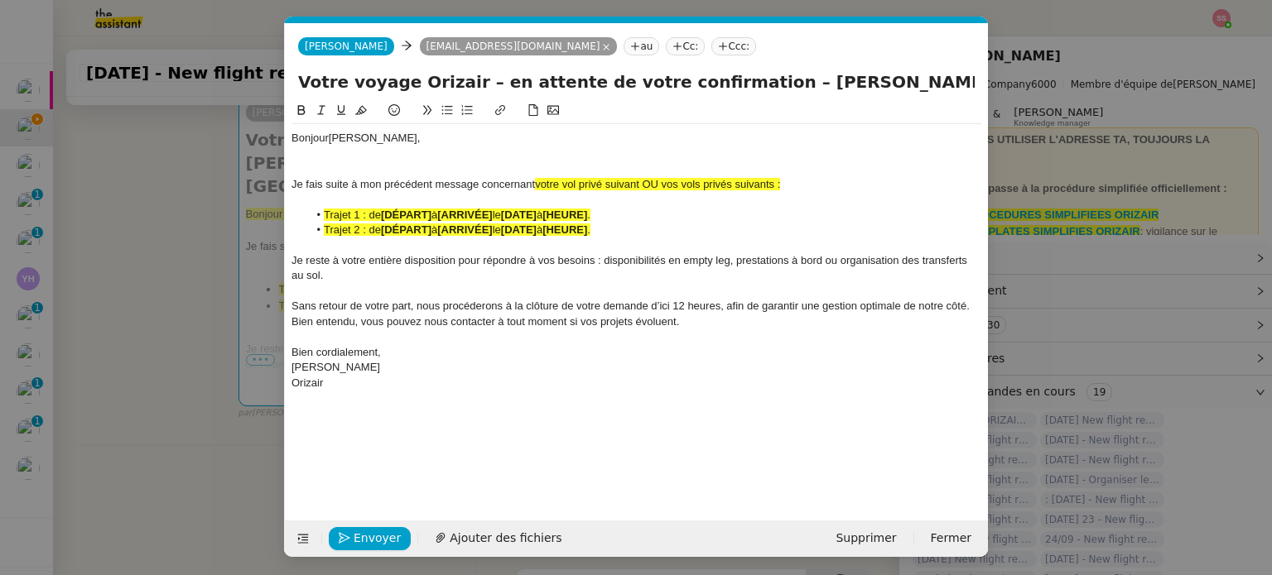
scroll to position [0, 0]
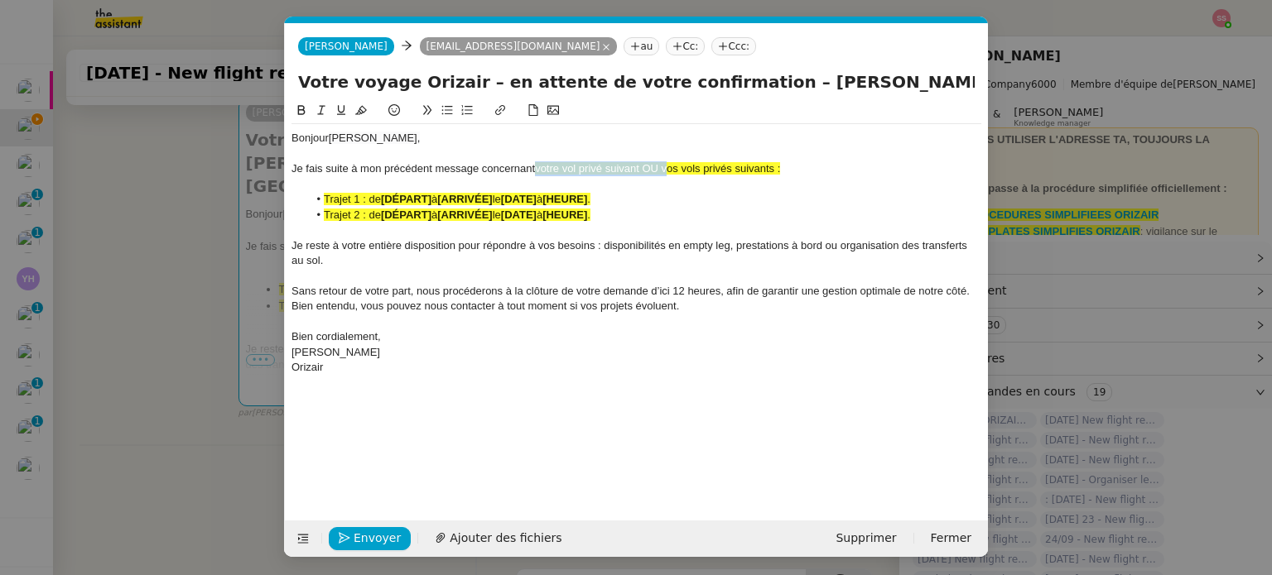
drag, startPoint x: 535, startPoint y: 166, endPoint x: 663, endPoint y: 166, distance: 128.3
click at [663, 166] on span "votre vol privé suivant OU vos vols privés suivants :" at bounding box center [657, 168] width 245 height 12
drag, startPoint x: 682, startPoint y: 168, endPoint x: 539, endPoint y: 167, distance: 143.2
click at [539, 167] on div "Je fais suite à mon précédent message concernant vos vols privés suivants :" at bounding box center [636, 168] width 690 height 15
click at [356, 106] on icon at bounding box center [361, 110] width 12 height 12
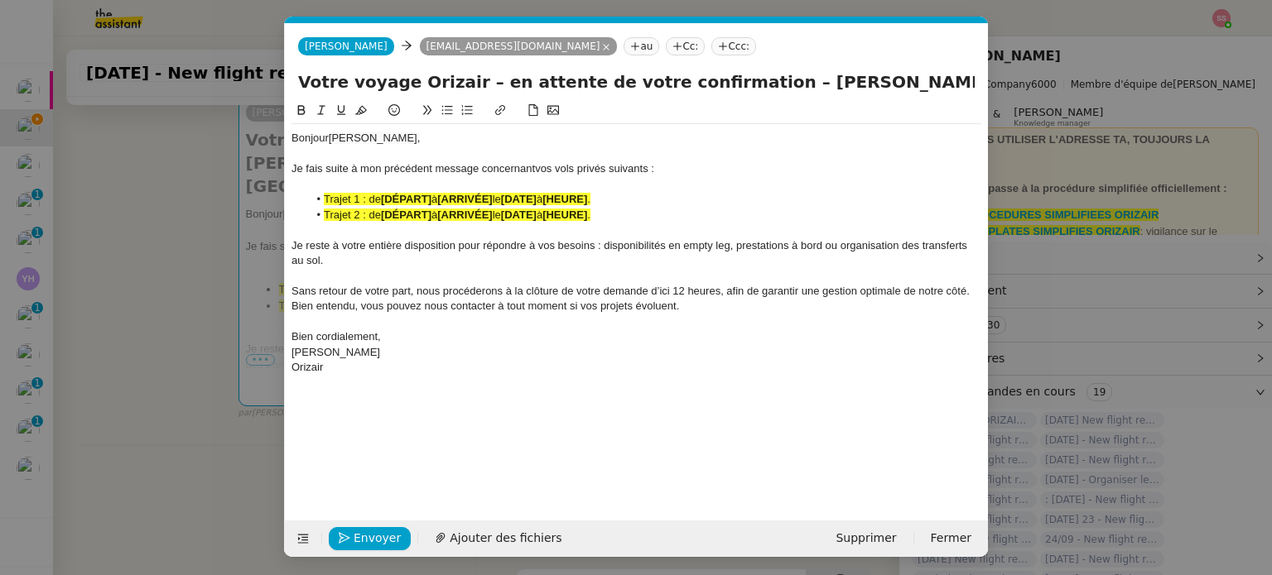
click at [386, 238] on div at bounding box center [636, 230] width 690 height 15
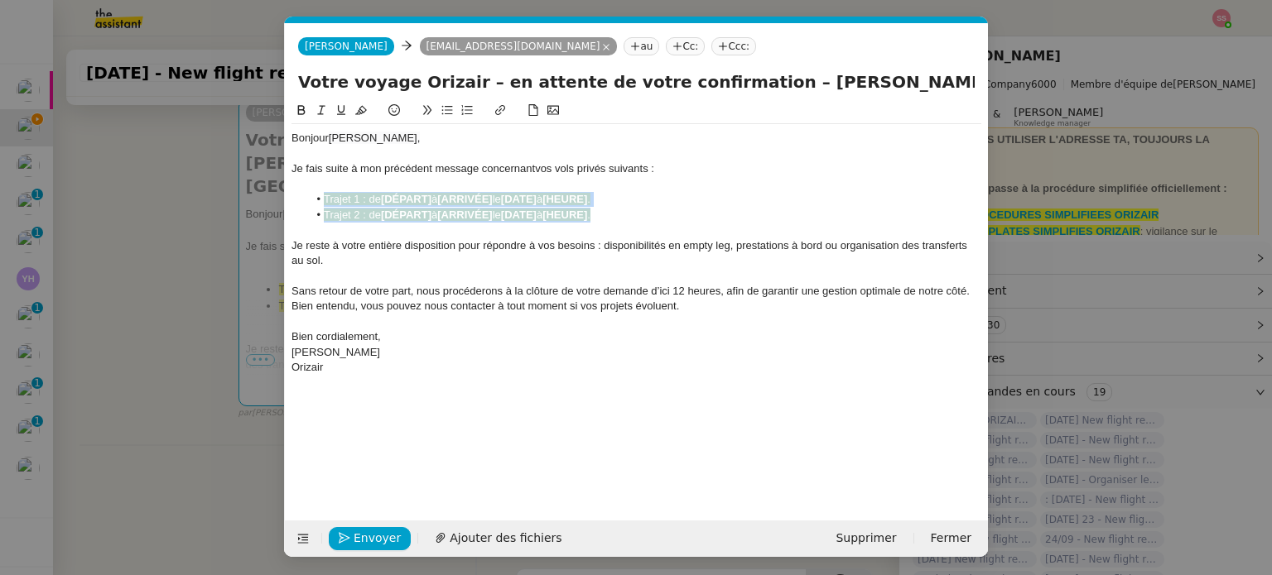
drag, startPoint x: 583, startPoint y: 214, endPoint x: 315, endPoint y: 197, distance: 268.0
click at [315, 197] on ul "Trajet 1 : de [DÉPART] à [ARRIVÉE] le [DATE] à [HEURE] . Trajet 2 : de [DÉPART]…" at bounding box center [636, 207] width 690 height 31
click at [360, 109] on icon at bounding box center [361, 110] width 12 height 9
click at [195, 284] on nz-modal-container "relance fr Service ✈️Orizair - Relance client ( FR ) à utiliser pour orizair, p…" at bounding box center [636, 287] width 1272 height 575
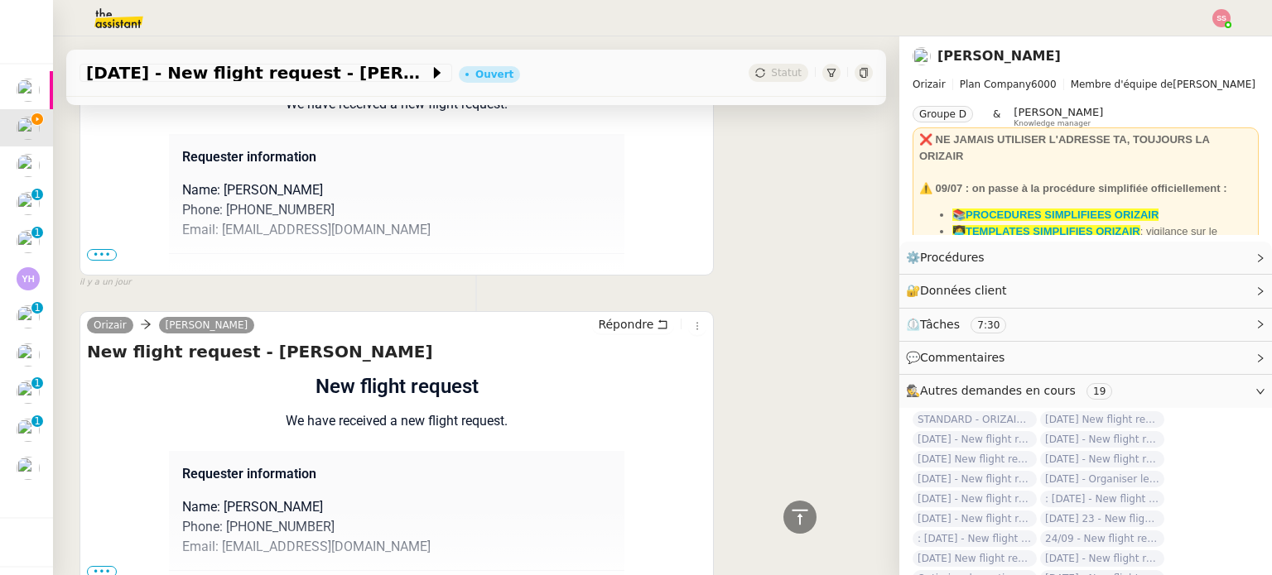
scroll to position [1480, 0]
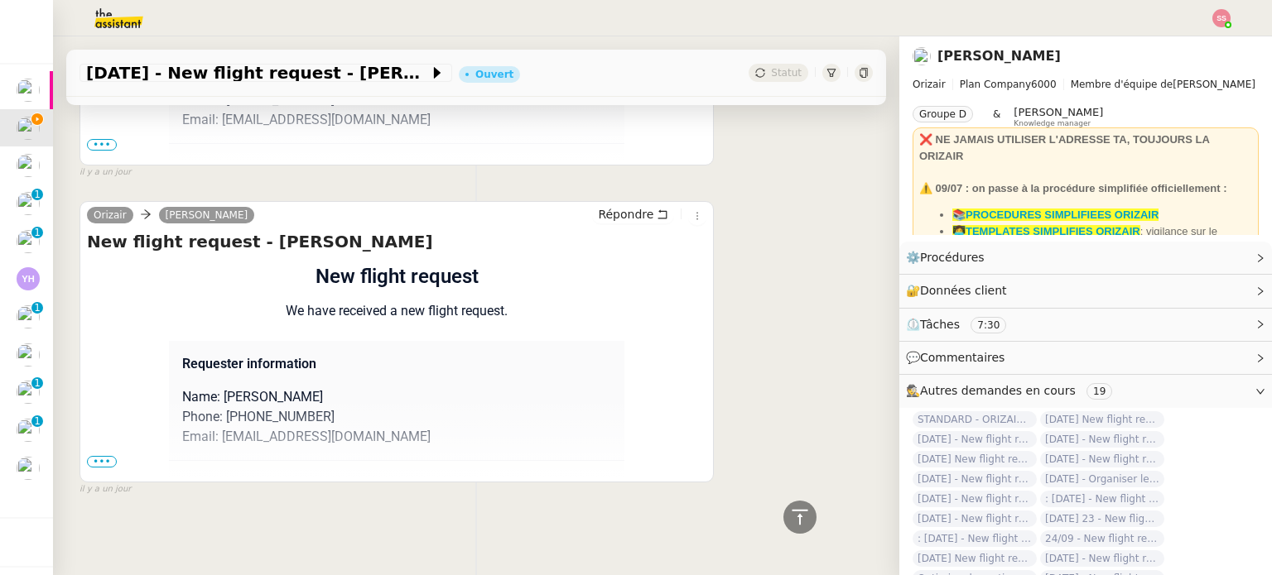
click at [84, 453] on div "Orizair [PERSON_NAME] New flight request - [PERSON_NAME] Flight request created…" at bounding box center [396, 341] width 634 height 281
click at [102, 456] on span "•••" at bounding box center [102, 462] width 30 height 12
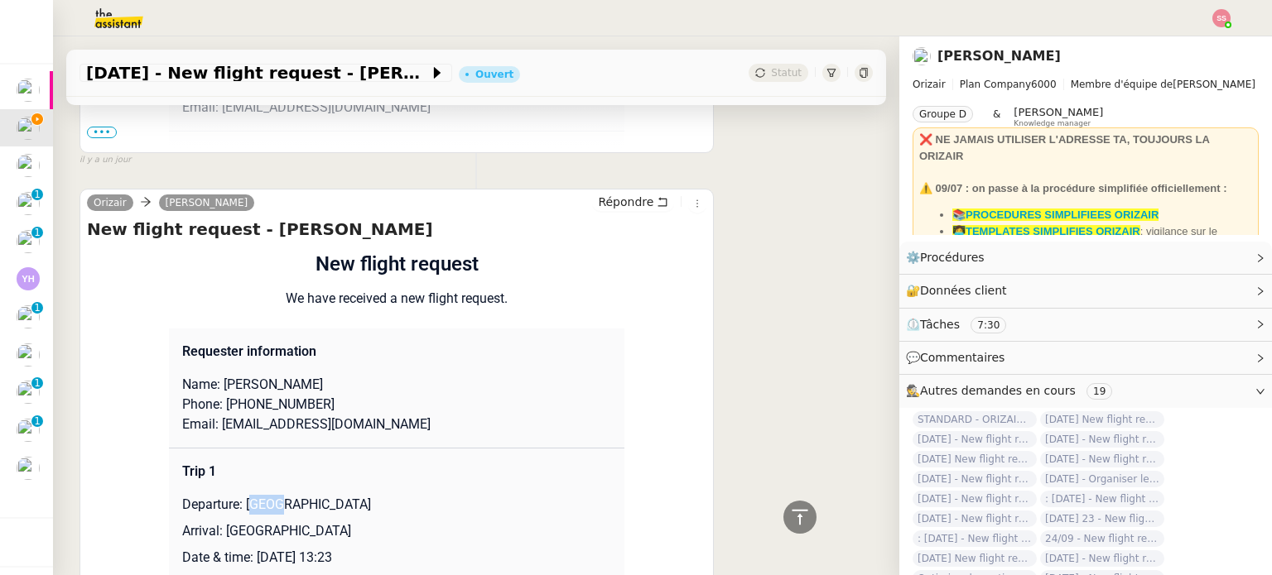
click at [264, 508] on p "Departure: [GEOGRAPHIC_DATA]" at bounding box center [396, 505] width 429 height 20
drag, startPoint x: 235, startPoint y: 506, endPoint x: 444, endPoint y: 488, distance: 209.4
click at [417, 503] on p "Departure: [GEOGRAPHIC_DATA]" at bounding box center [396, 505] width 429 height 20
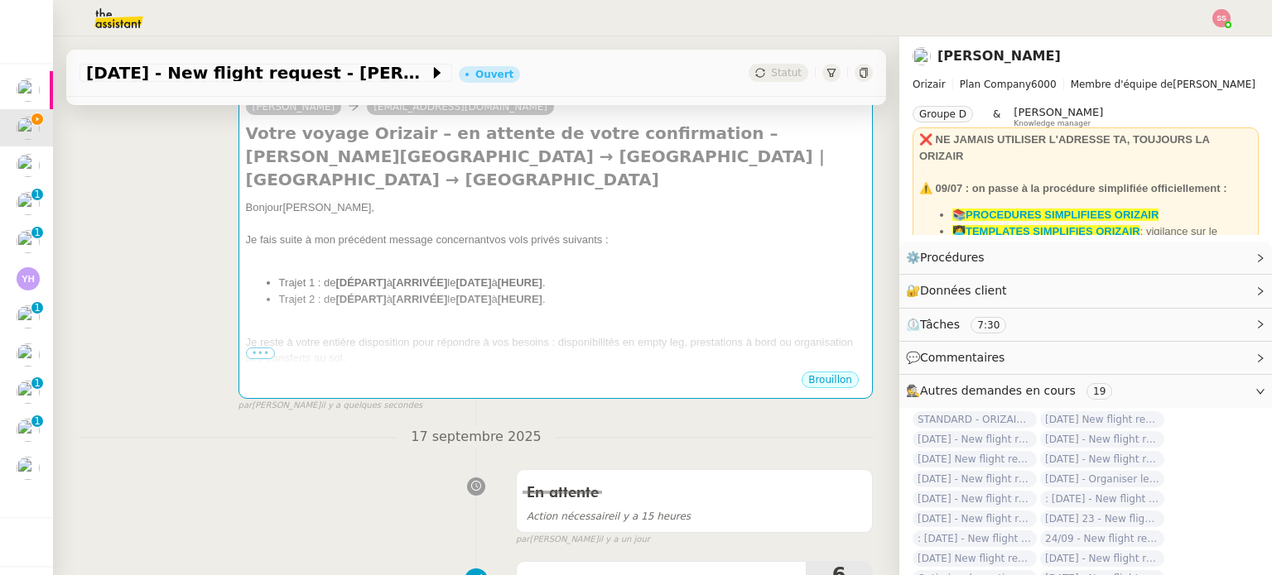
scroll to position [238, 0]
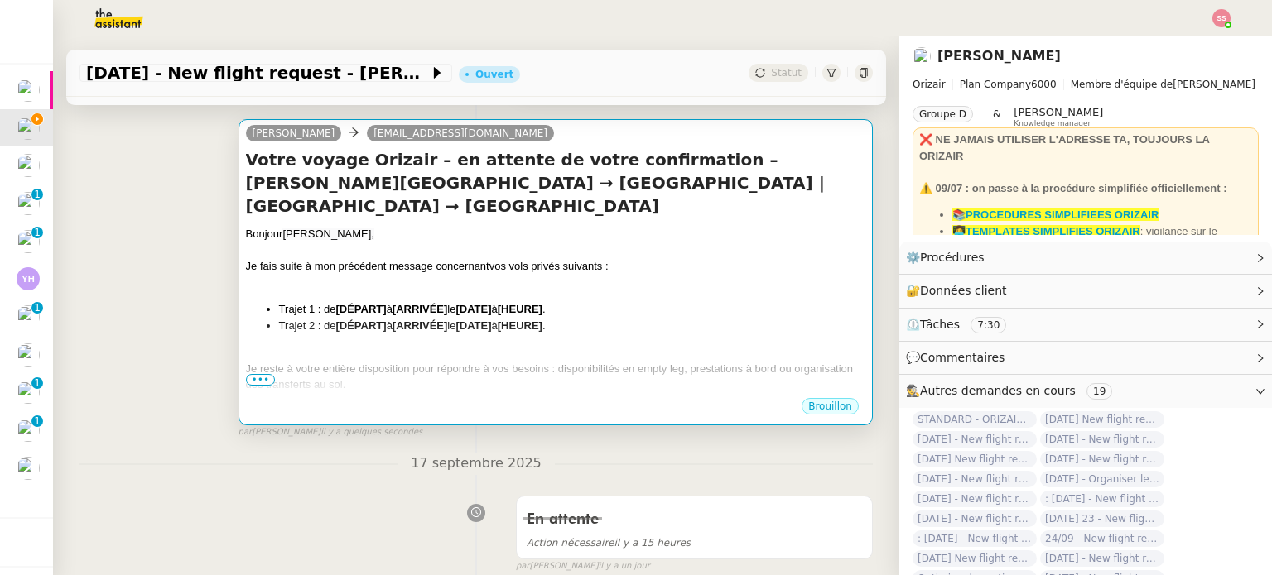
click at [458, 334] on li "Trajet 2 : de [DÉPART] à [ARRIVÉE] le [DATE] à [HEURE] ." at bounding box center [572, 326] width 586 height 17
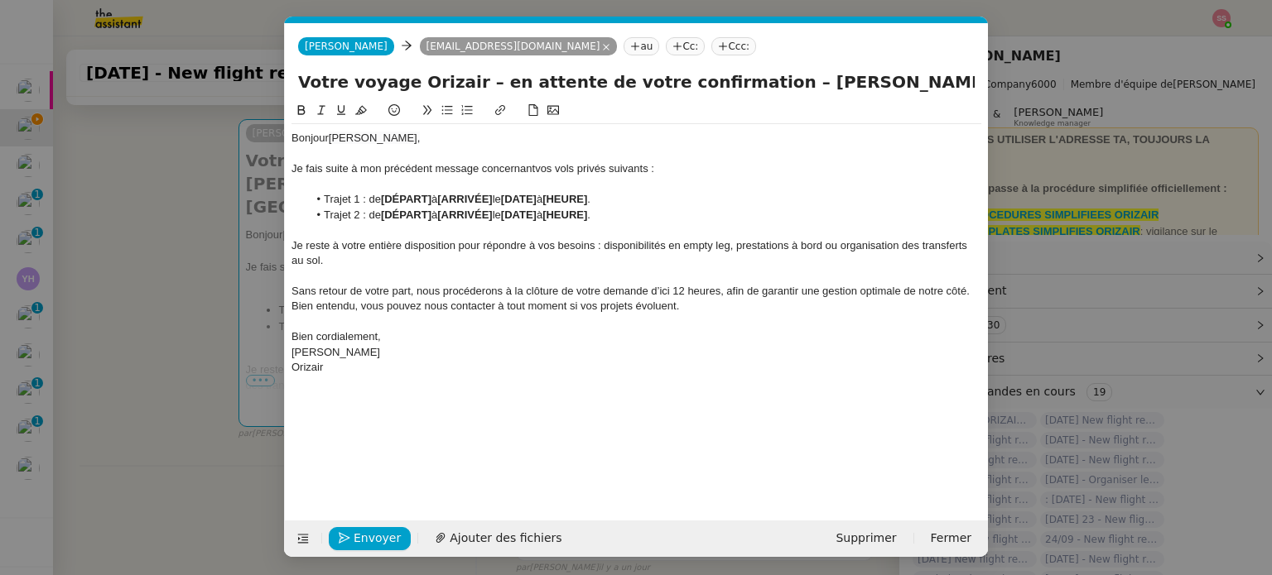
scroll to position [0, 82]
drag, startPoint x: 384, startPoint y: 200, endPoint x: 433, endPoint y: 195, distance: 49.2
click at [431, 195] on strong "[DÉPART]" at bounding box center [406, 199] width 51 height 12
click at [190, 344] on nz-modal-container "relance fr Service ✈️Orizair - Relance client ( FR ) à utiliser pour orizair, p…" at bounding box center [636, 287] width 1272 height 575
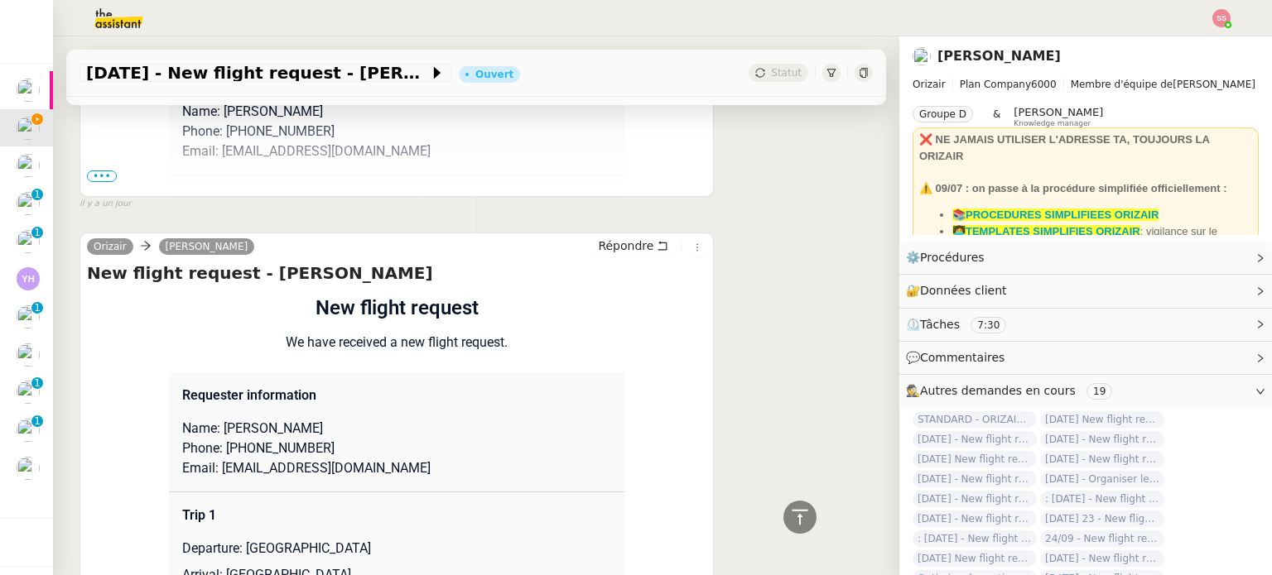
scroll to position [1563, 0]
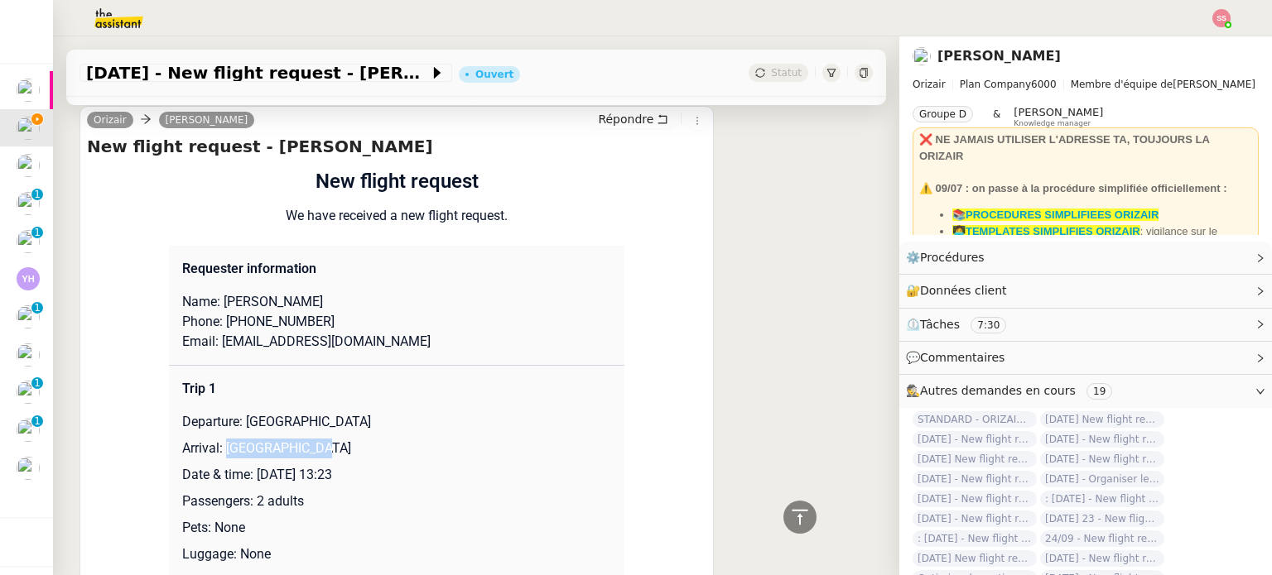
drag, startPoint x: 215, startPoint y: 450, endPoint x: 368, endPoint y: 449, distance: 152.3
click at [368, 450] on p "Arrival: [GEOGRAPHIC_DATA]" at bounding box center [396, 449] width 429 height 20
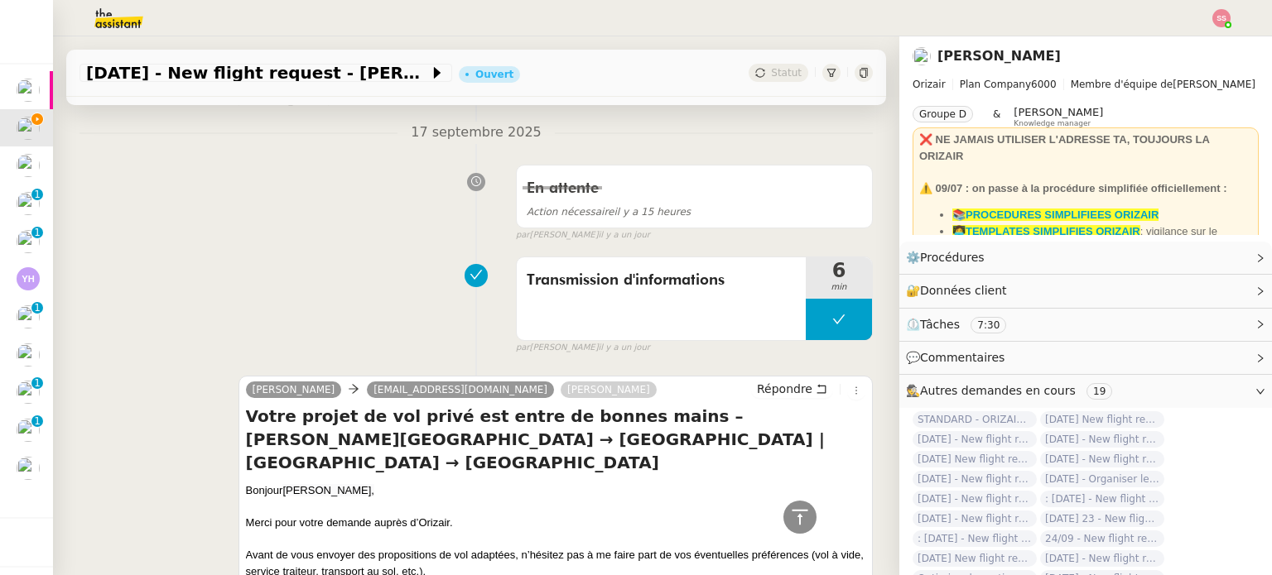
scroll to position [321, 0]
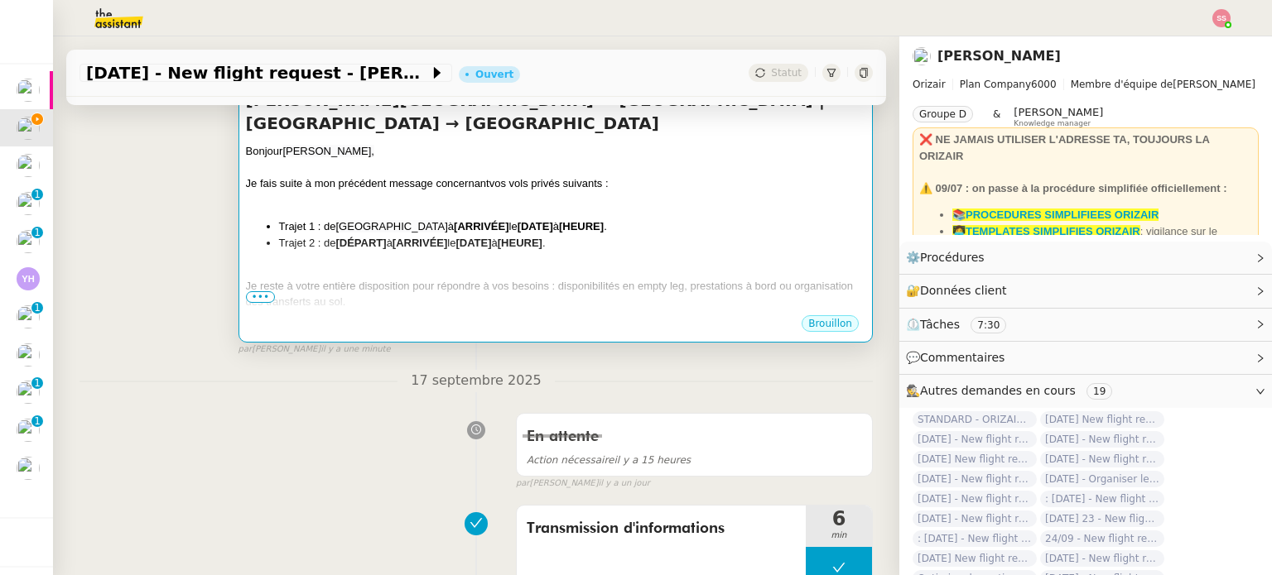
click at [473, 257] on div "Bonjour [PERSON_NAME], Je fais suite à mon précédent message concernant vos vol…" at bounding box center [555, 283] width 619 height 280
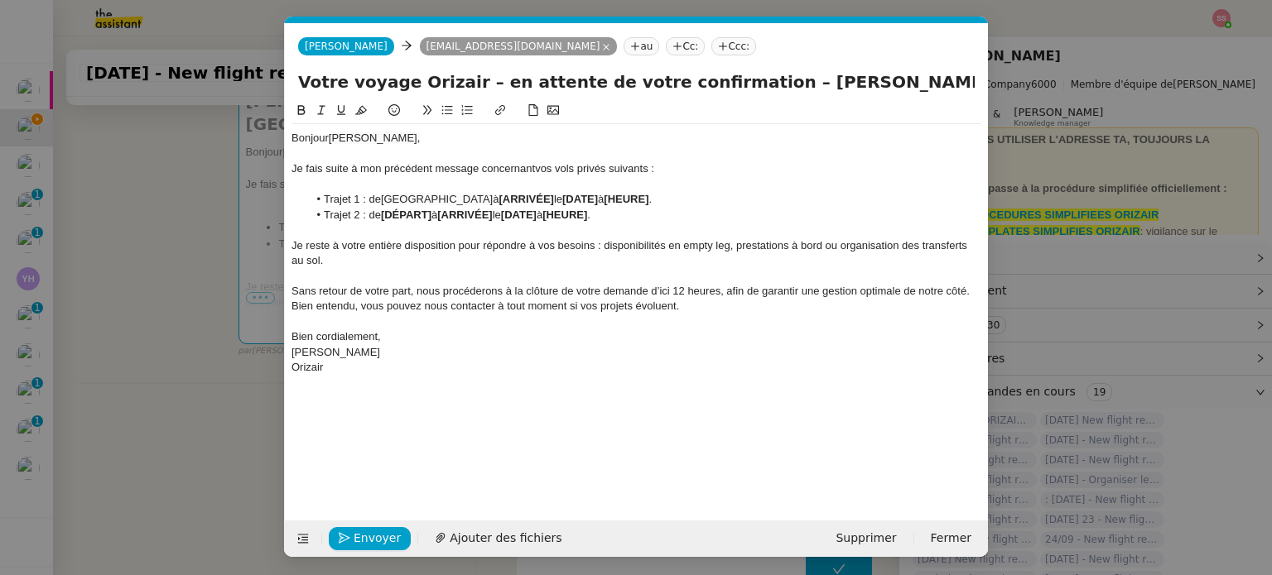
scroll to position [0, 82]
drag, startPoint x: 527, startPoint y: 195, endPoint x: 580, endPoint y: 195, distance: 53.0
click at [553, 195] on strong "[ARRIVÉE]" at bounding box center [525, 199] width 55 height 12
click at [193, 334] on nz-modal-container "relance fr Service ✈️Orizair - Relance client ( FR ) à utiliser pour orizair, p…" at bounding box center [636, 287] width 1272 height 575
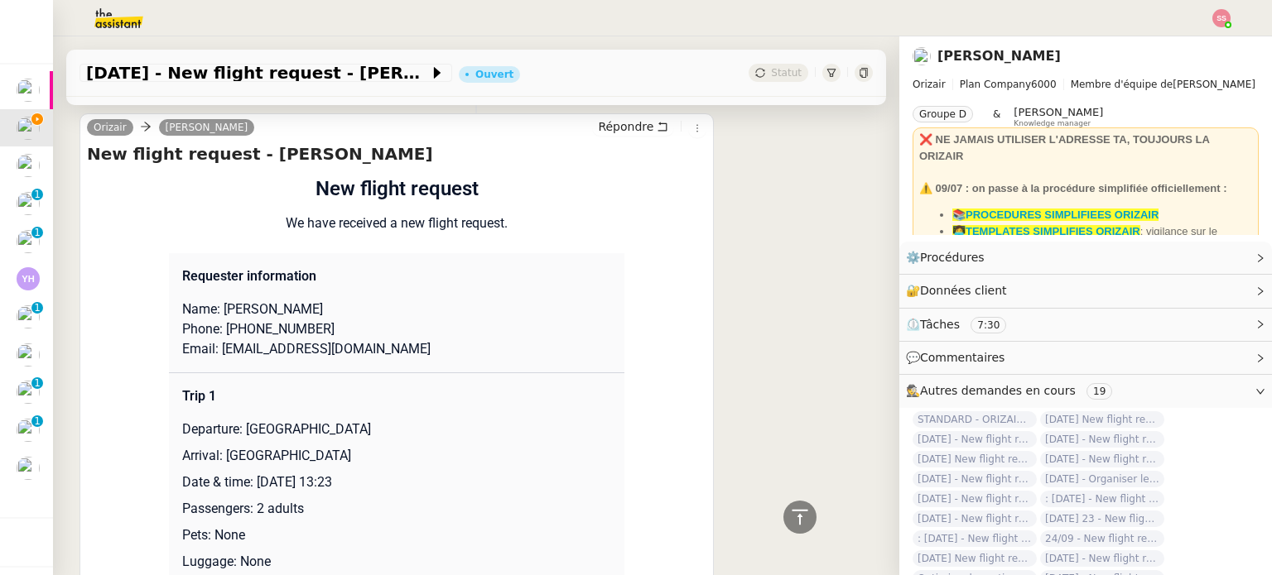
scroll to position [1728, 0]
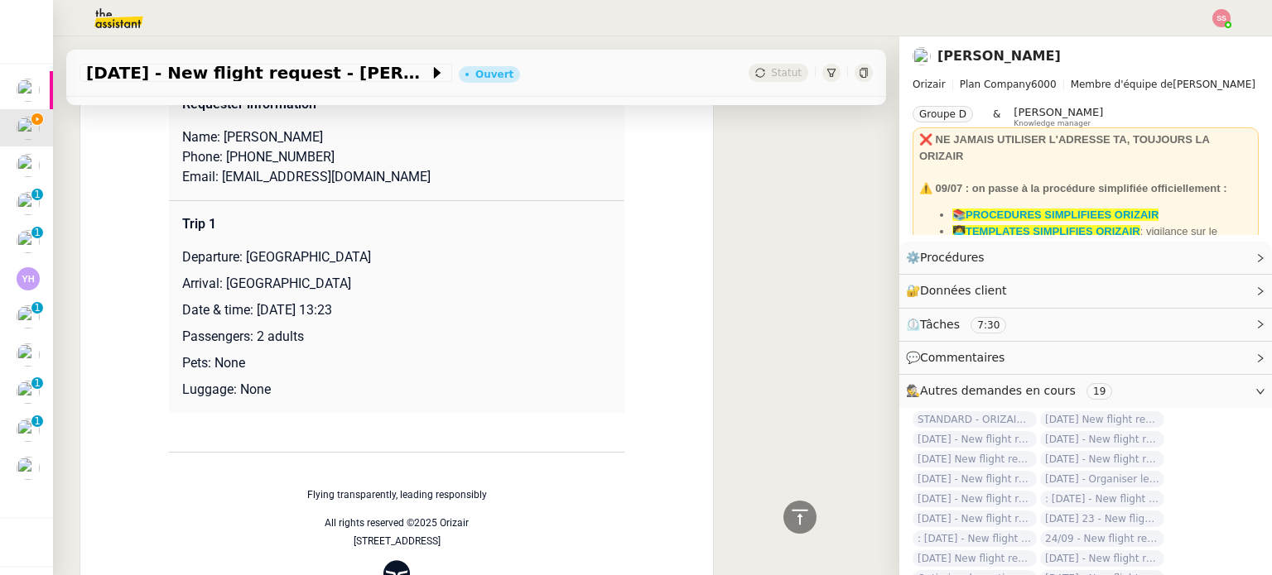
drag, startPoint x: 253, startPoint y: 311, endPoint x: 407, endPoint y: 310, distance: 154.8
click at [407, 310] on p "Date & time: [DATE] 13:23" at bounding box center [396, 311] width 429 height 20
drag, startPoint x: 450, startPoint y: 314, endPoint x: 252, endPoint y: 310, distance: 198.7
click at [252, 310] on p "Date & time: [DATE] 13:23" at bounding box center [396, 311] width 429 height 20
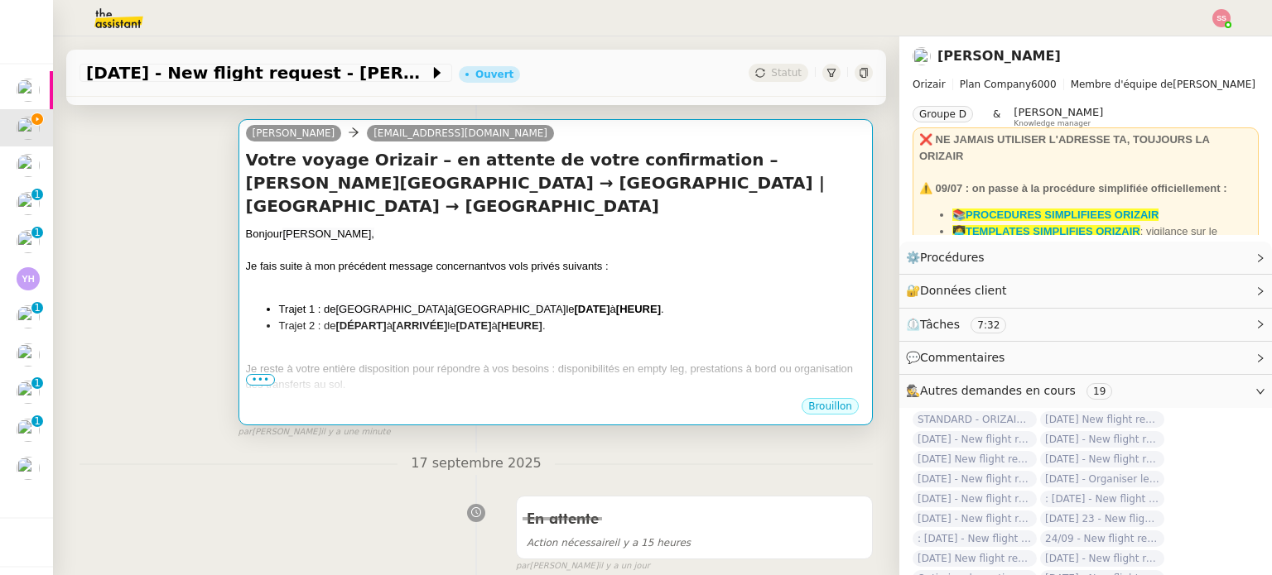
scroll to position [238, 0]
click at [613, 327] on li "Trajet 2 : de [DÉPART] à [ARRIVÉE] le [DATE] à [HEURE] ." at bounding box center [572, 327] width 586 height 17
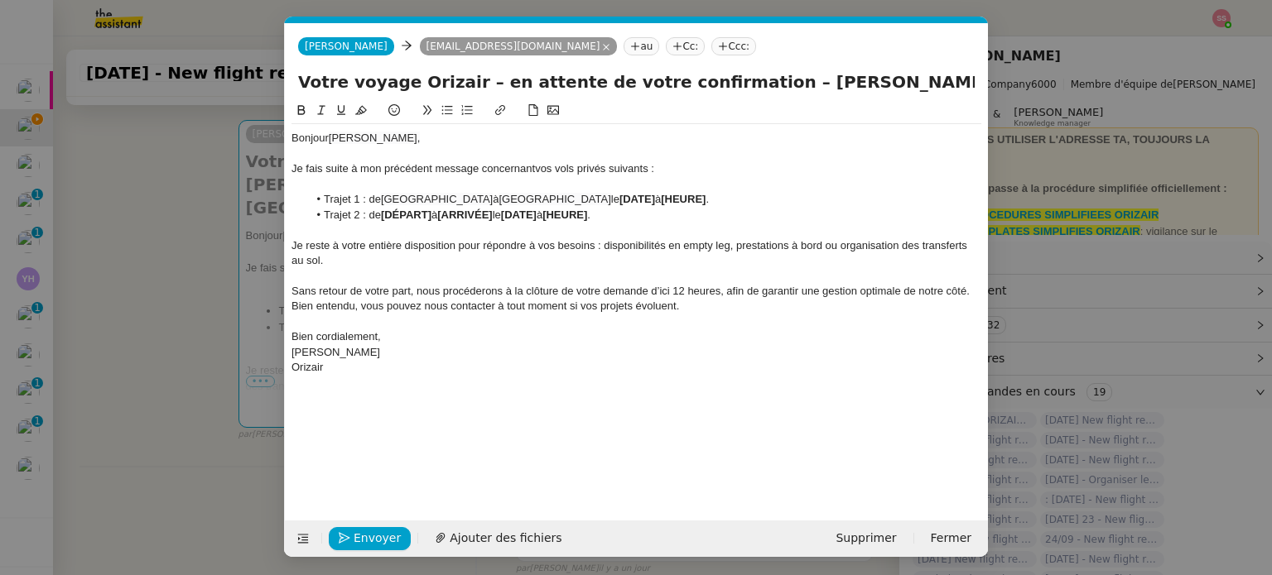
scroll to position [0, 82]
drag, startPoint x: 709, startPoint y: 206, endPoint x: 613, endPoint y: 195, distance: 96.6
click at [613, 195] on li "Trajet 1 : de [GEOGRAPHIC_DATA] à [GEOGRAPHIC_DATA] le [DATE] à [HEURE] ." at bounding box center [645, 199] width 674 height 15
click at [176, 305] on nz-modal-container "relance fr Service ✈️Orizair - Relance client ( FR ) à utiliser pour orizair, p…" at bounding box center [636, 287] width 1272 height 575
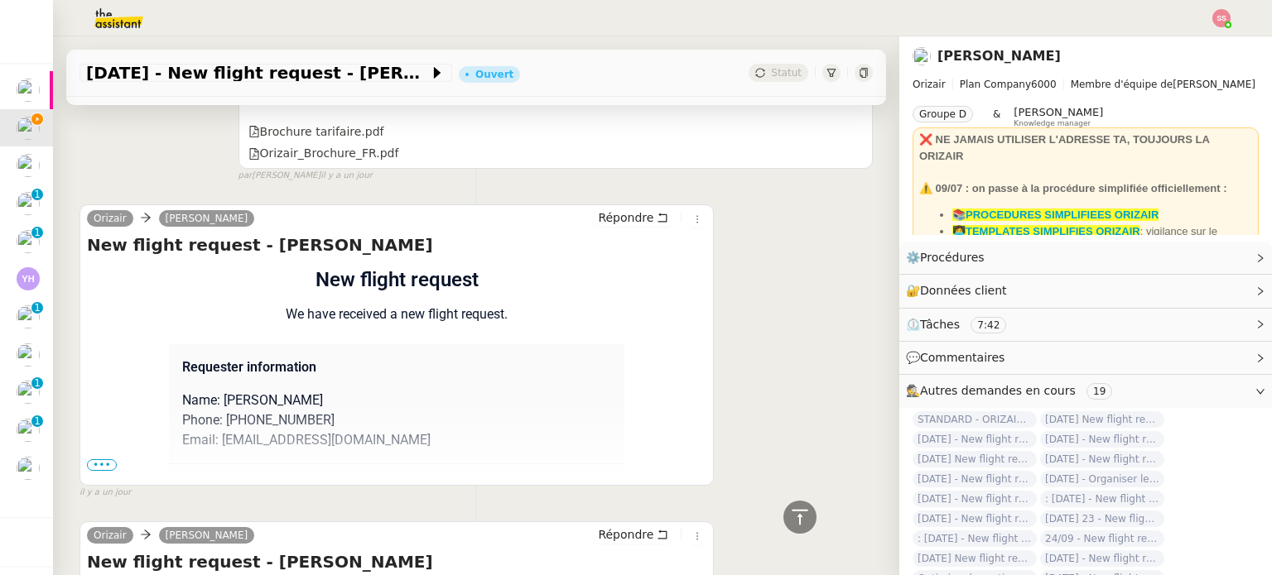
scroll to position [1479, 0]
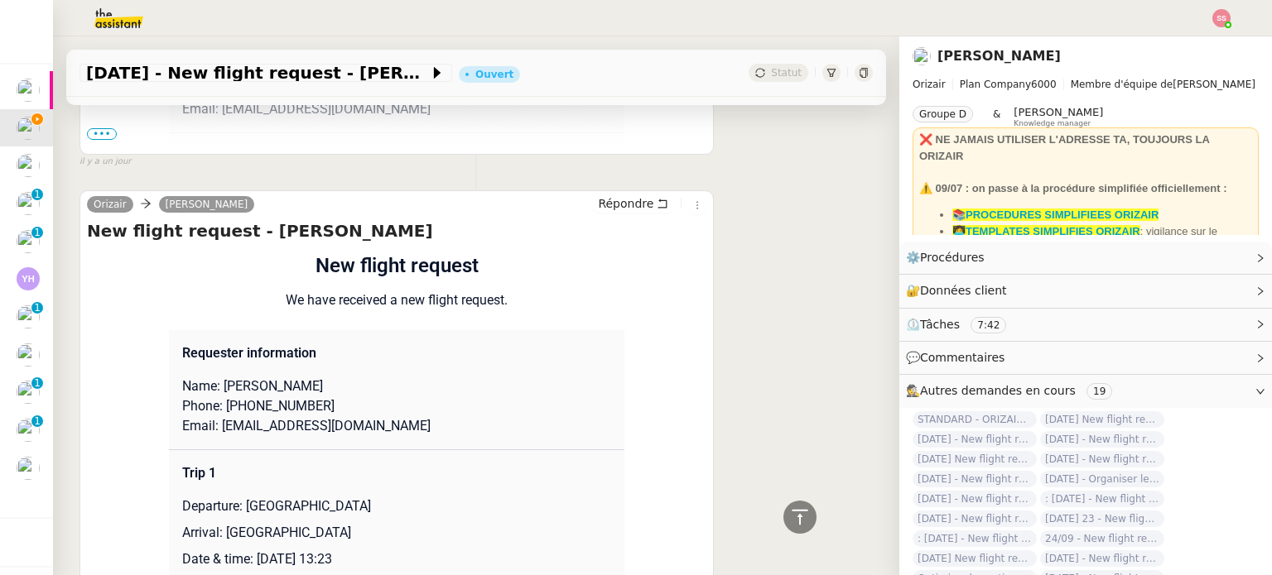
click at [99, 137] on span "•••" at bounding box center [102, 134] width 30 height 12
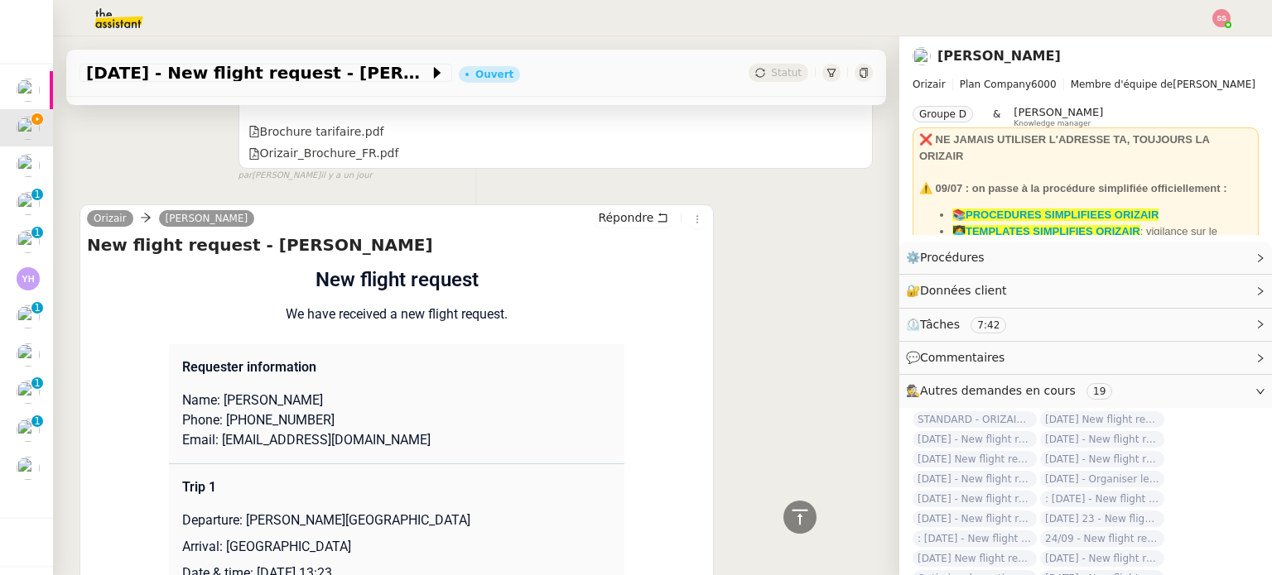
scroll to position [1396, 0]
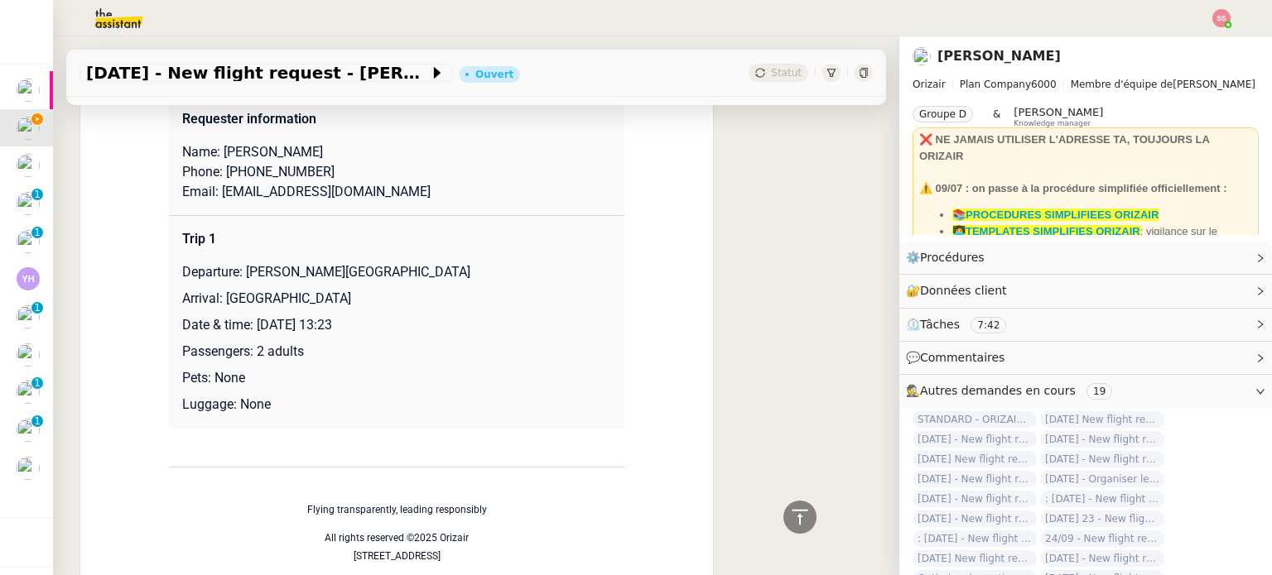
drag, startPoint x: 239, startPoint y: 274, endPoint x: 533, endPoint y: 267, distance: 294.0
click at [533, 267] on p "Departure: [PERSON_NAME][GEOGRAPHIC_DATA]" at bounding box center [396, 272] width 429 height 20
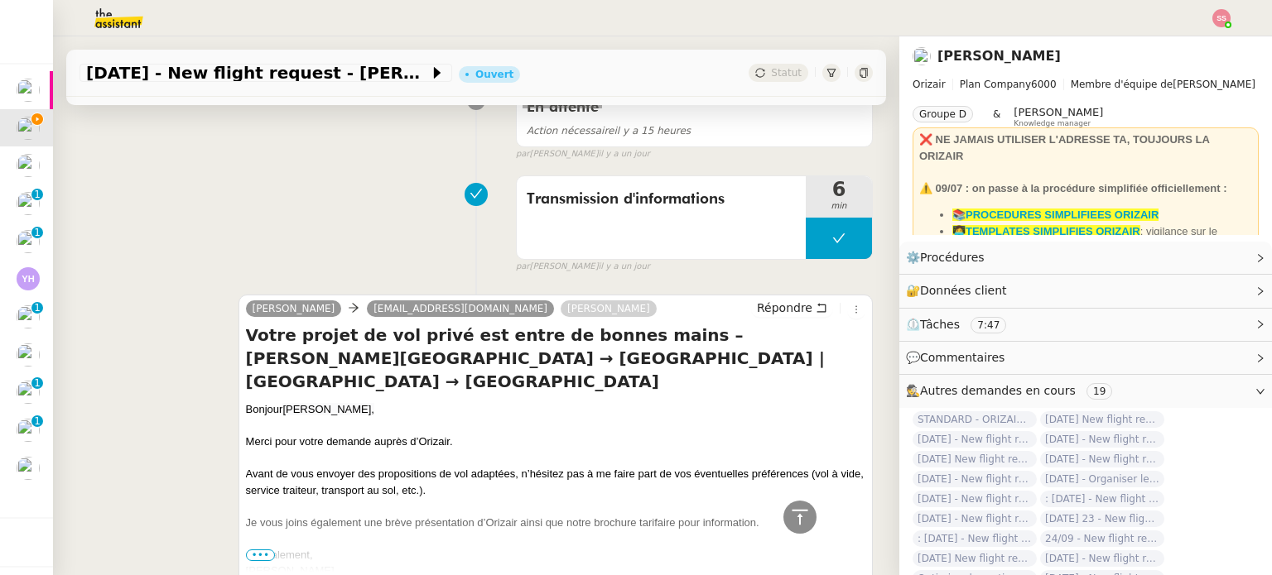
scroll to position [237, 0]
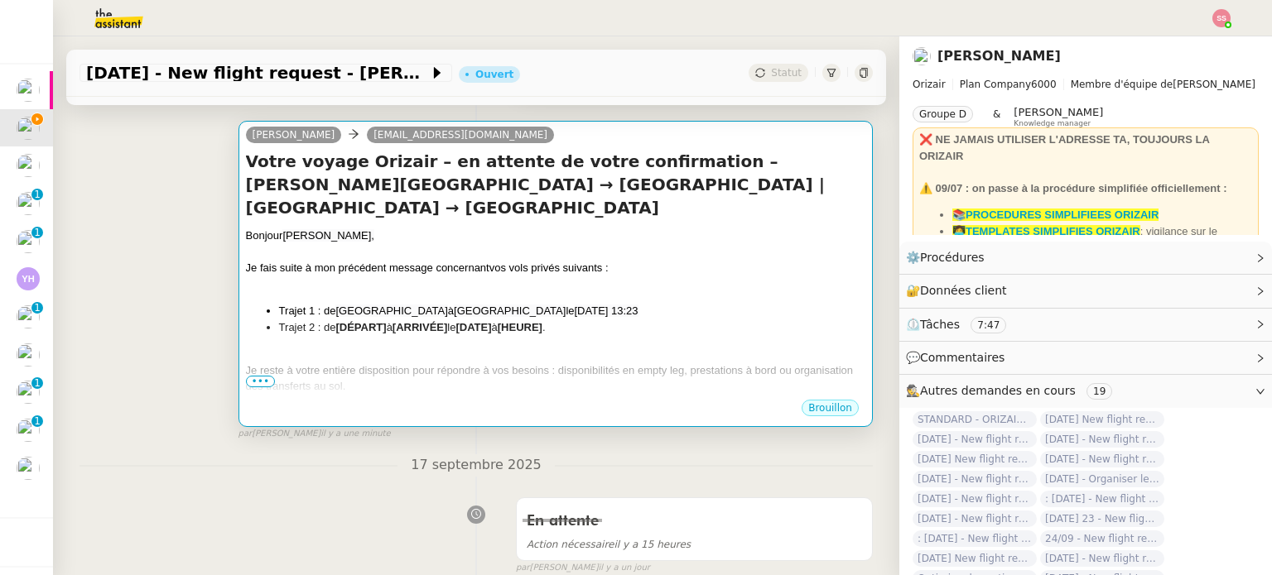
click at [517, 271] on div "Je fais suite à mon précédent message concernant vos vols privés suivants :" at bounding box center [555, 268] width 619 height 17
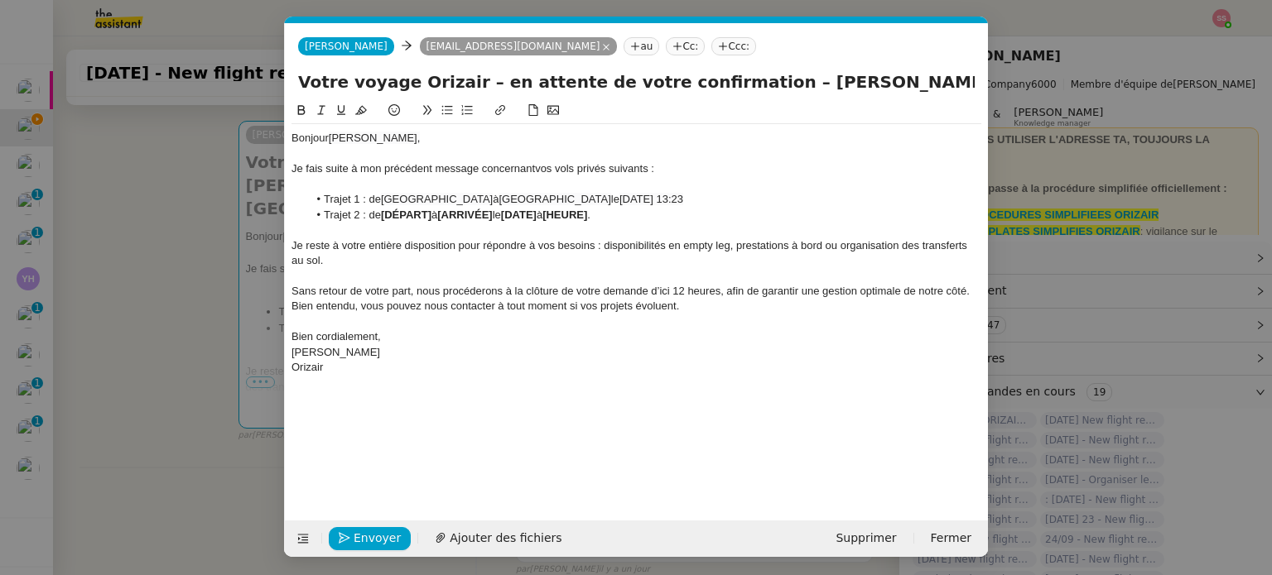
scroll to position [0, 82]
drag, startPoint x: 432, startPoint y: 214, endPoint x: 382, endPoint y: 214, distance: 50.5
click at [382, 214] on li "Trajet 2 : de [DÉPART] à [ARRIVÉE] le [DATE] à [HEURE] ." at bounding box center [645, 215] width 674 height 15
click at [216, 365] on nz-modal-container "relance fr Service ✈️Orizair - Relance client ( FR ) à utiliser pour orizair, p…" at bounding box center [636, 287] width 1272 height 575
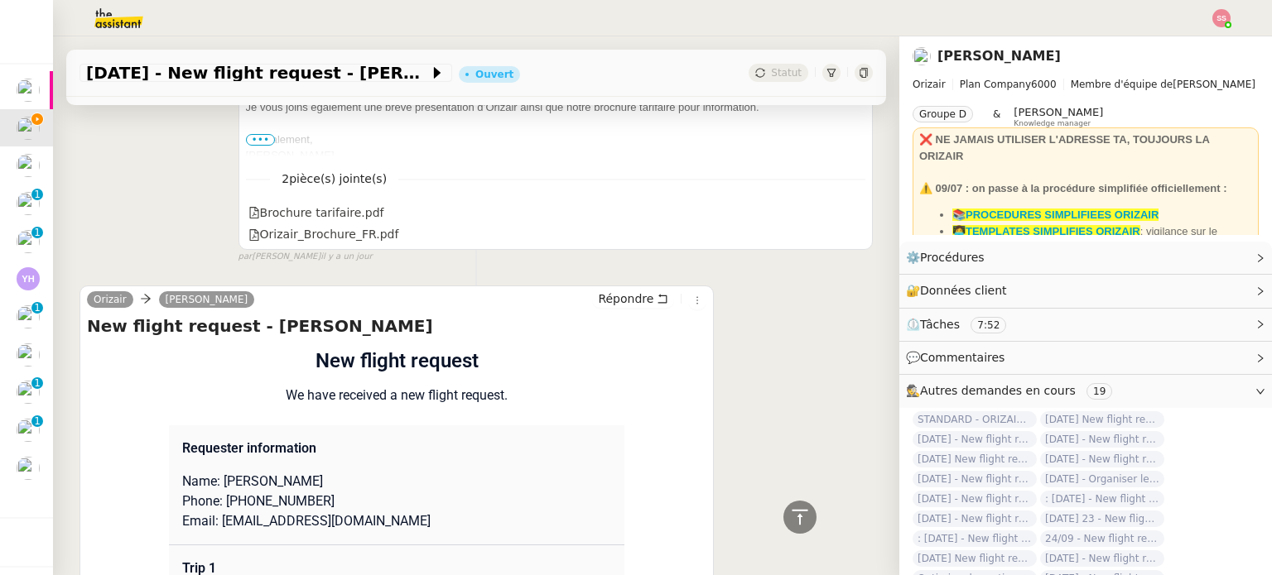
scroll to position [1229, 0]
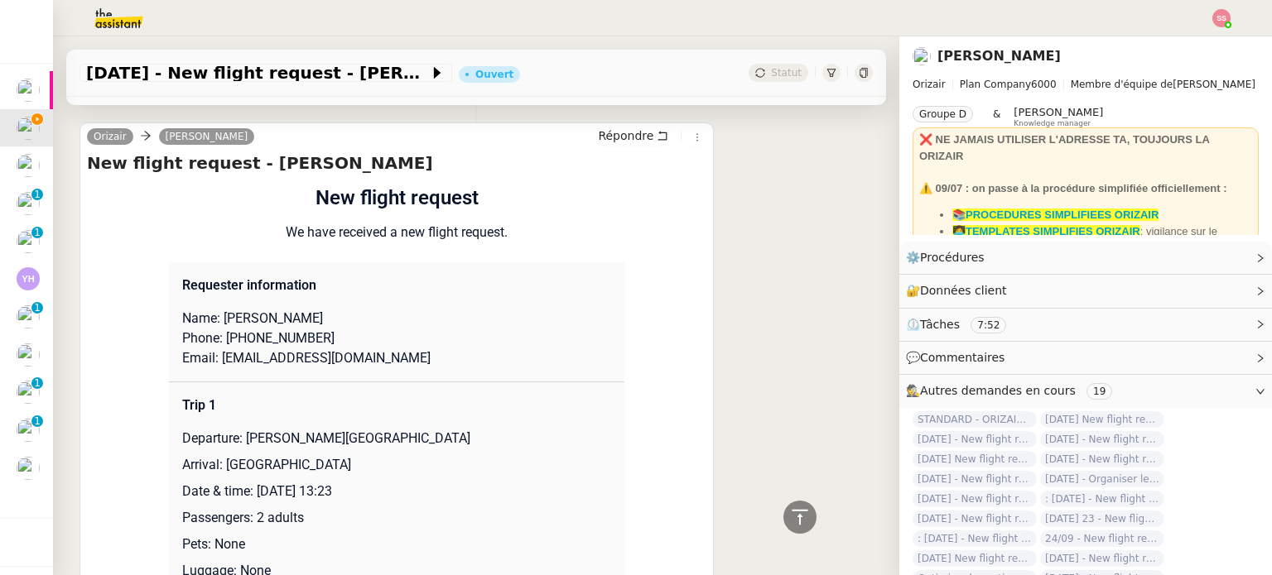
drag, startPoint x: 215, startPoint y: 467, endPoint x: 437, endPoint y: 468, distance: 221.9
click at [437, 468] on p "Arrival: [GEOGRAPHIC_DATA]" at bounding box center [396, 465] width 429 height 20
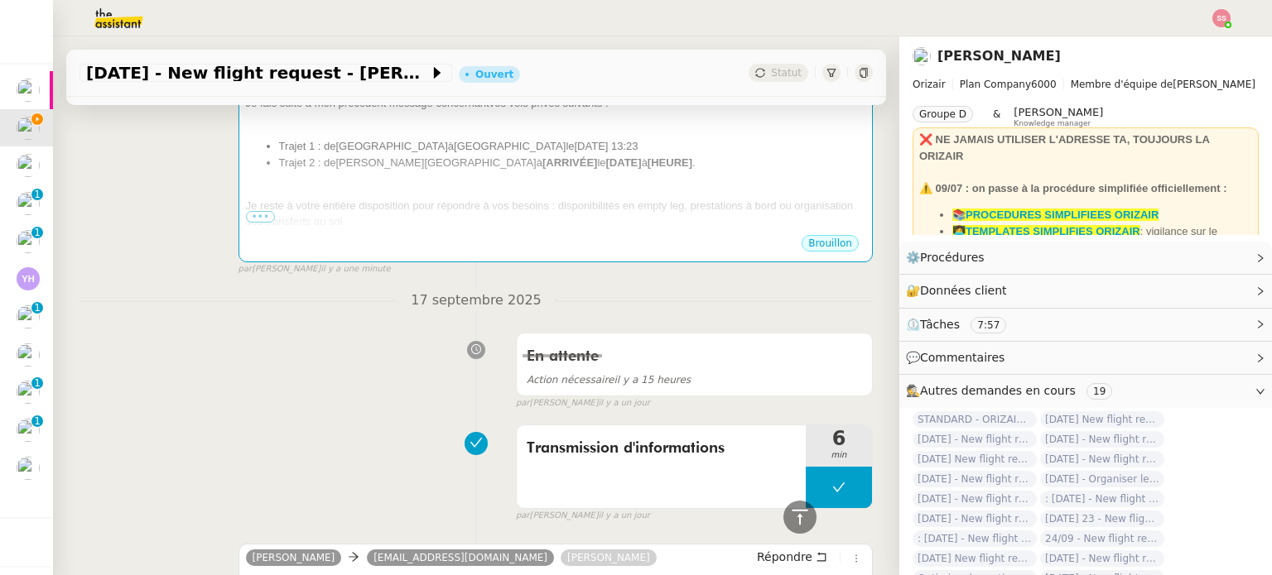
scroll to position [236, 0]
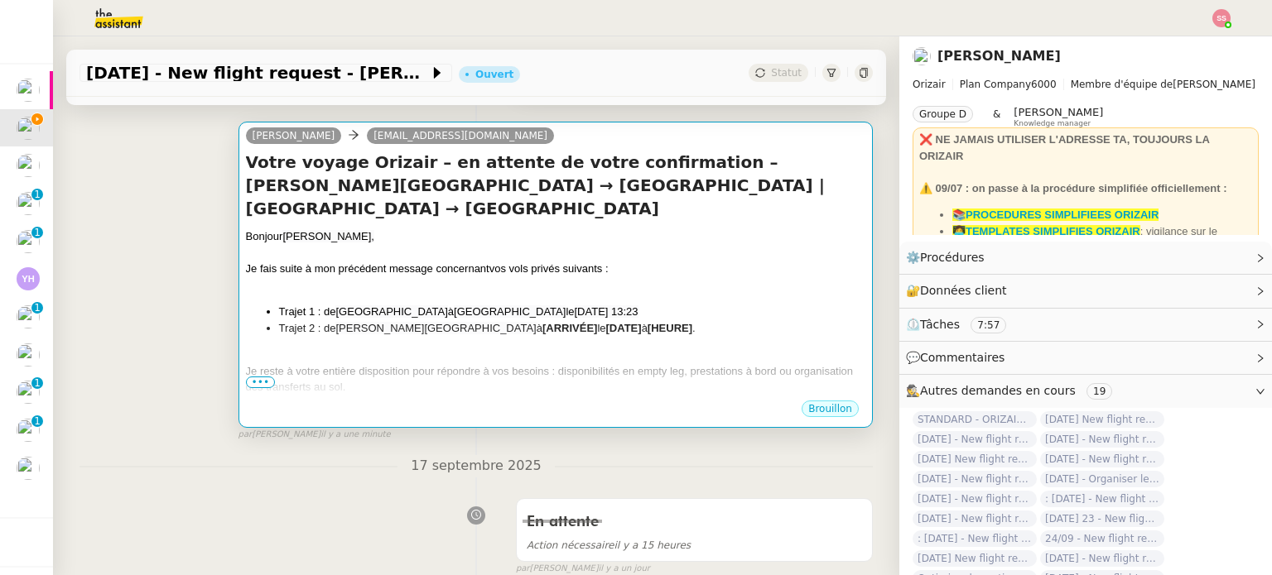
click at [553, 327] on strong "[ARRIVÉE]" at bounding box center [569, 328] width 55 height 12
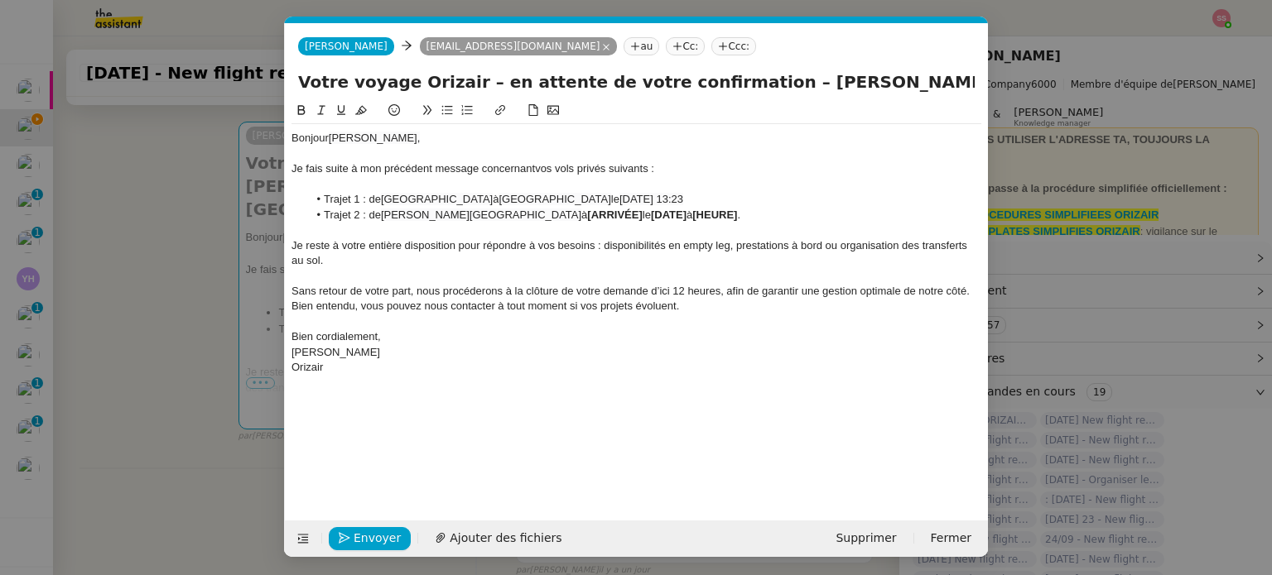
scroll to position [0, 82]
drag, startPoint x: 578, startPoint y: 217, endPoint x: 633, endPoint y: 218, distance: 55.5
click at [633, 218] on li "Trajet 2 : de [PERSON_NAME][GEOGRAPHIC_DATA] à [ARRIVÉE] le [DATE] à [HEURE] ." at bounding box center [645, 215] width 674 height 15
click at [176, 416] on nz-modal-container "relance fr Service ✈️Orizair - Relance client ( FR ) à utiliser pour orizair, p…" at bounding box center [636, 287] width 1272 height 575
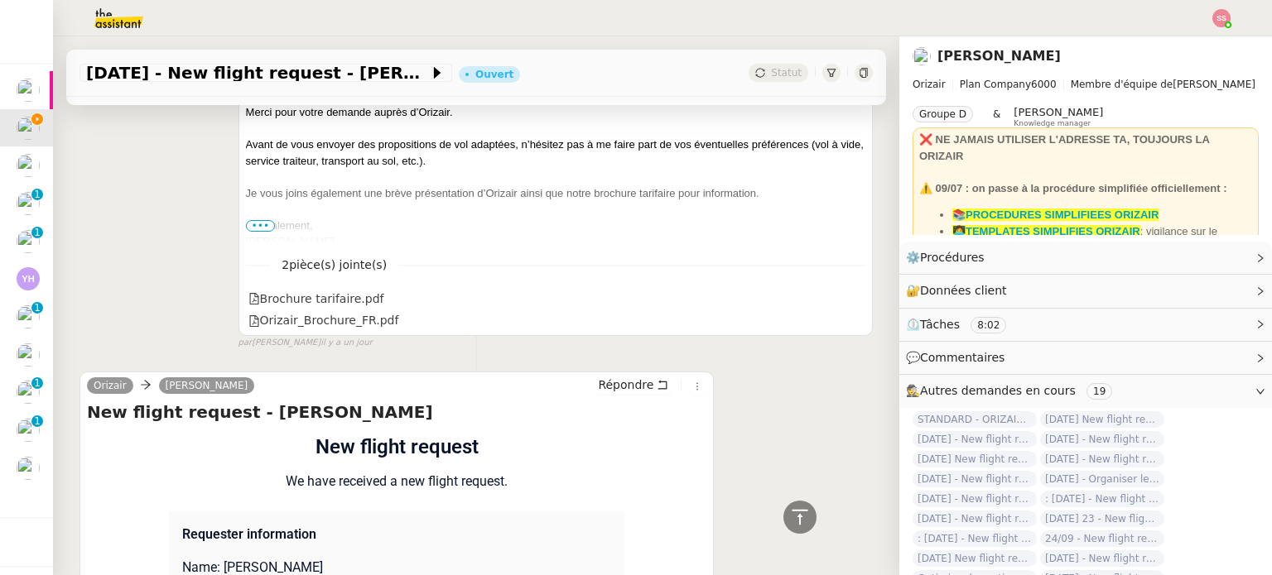
scroll to position [1311, 0]
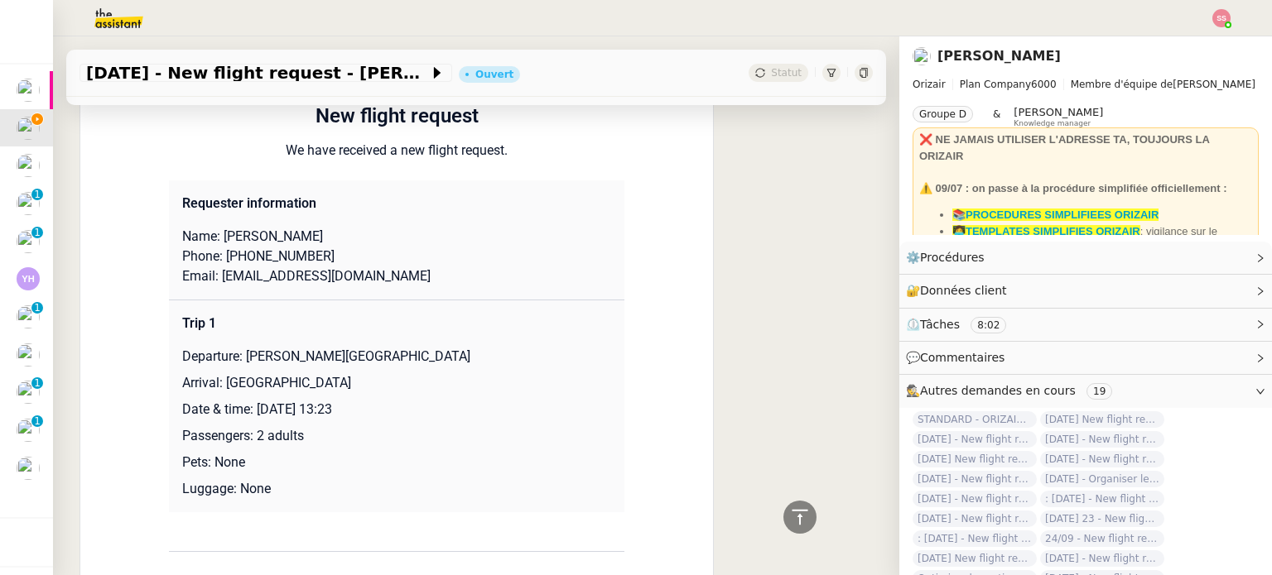
drag, startPoint x: 254, startPoint y: 412, endPoint x: 473, endPoint y: 410, distance: 218.6
click at [473, 410] on p "Date & time: [DATE] 13:23" at bounding box center [396, 410] width 429 height 20
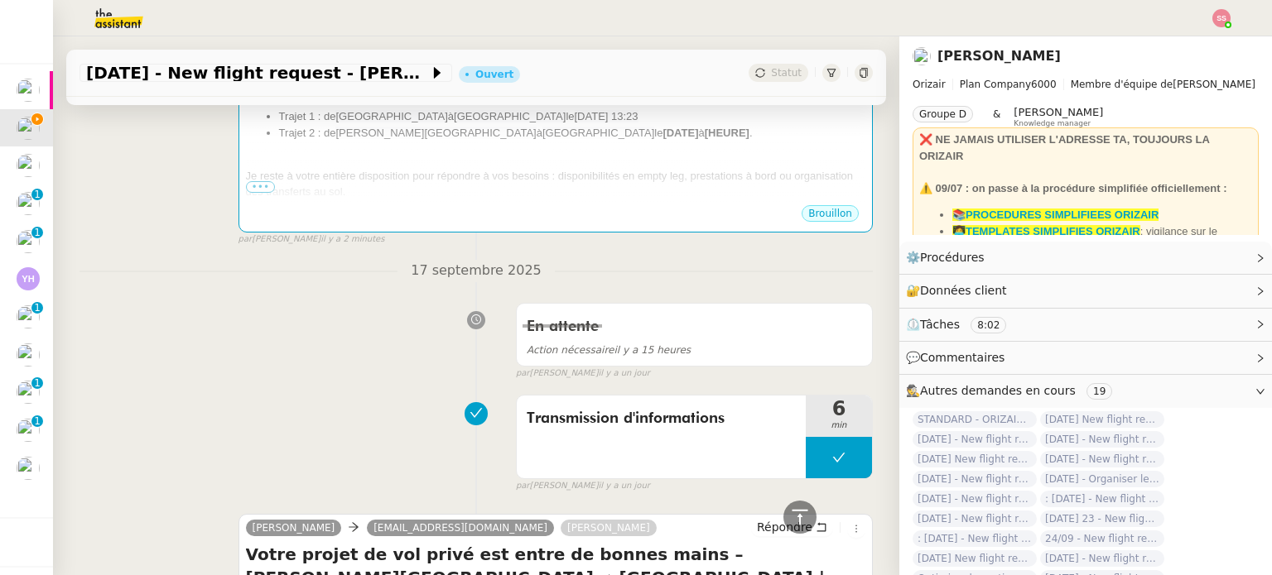
scroll to position [318, 0]
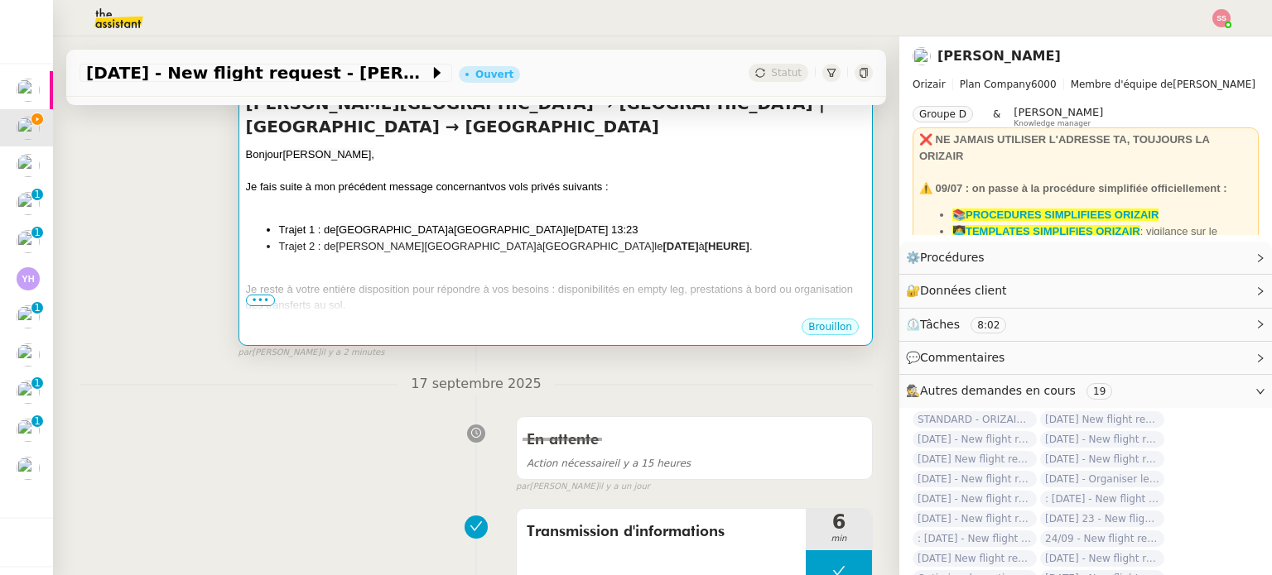
click at [609, 265] on div "Bonjour [PERSON_NAME], Je fais suite à mon précédent message concernant vos vol…" at bounding box center [555, 287] width 619 height 280
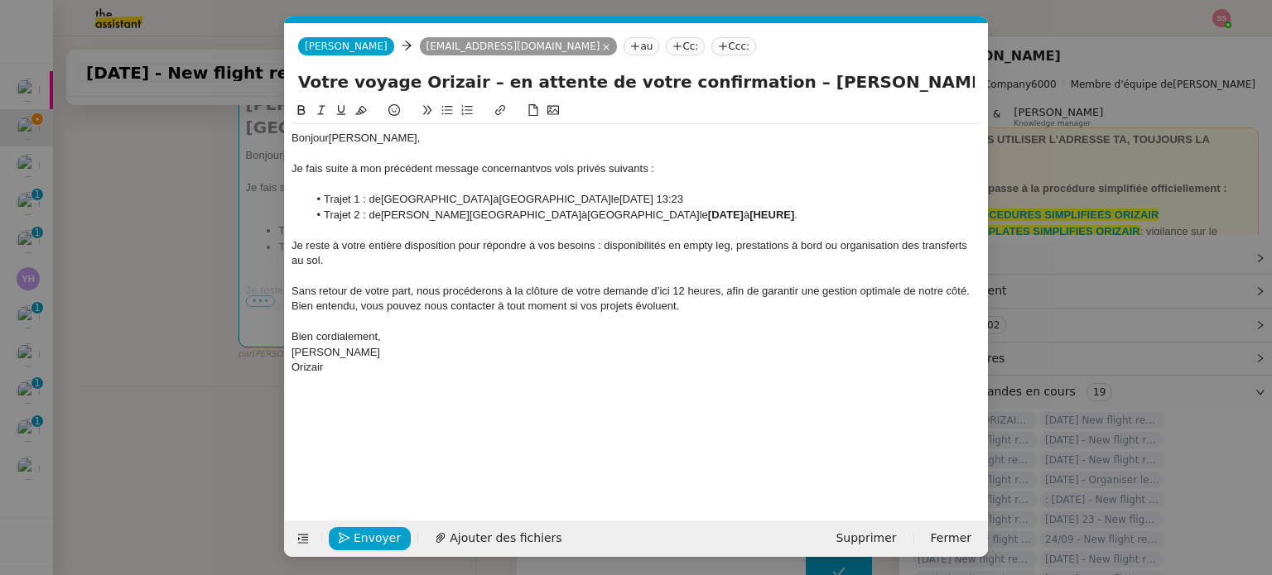
scroll to position [0, 82]
drag, startPoint x: 815, startPoint y: 214, endPoint x: 712, endPoint y: 214, distance: 102.7
click at [712, 214] on li "Trajet 2 : de [PERSON_NAME][GEOGRAPHIC_DATA] à [GEOGRAPHIC_DATA] le [DATE] à [H…" at bounding box center [645, 215] width 674 height 15
click at [624, 197] on span "[DATE] 13:23" at bounding box center [651, 199] width 64 height 12
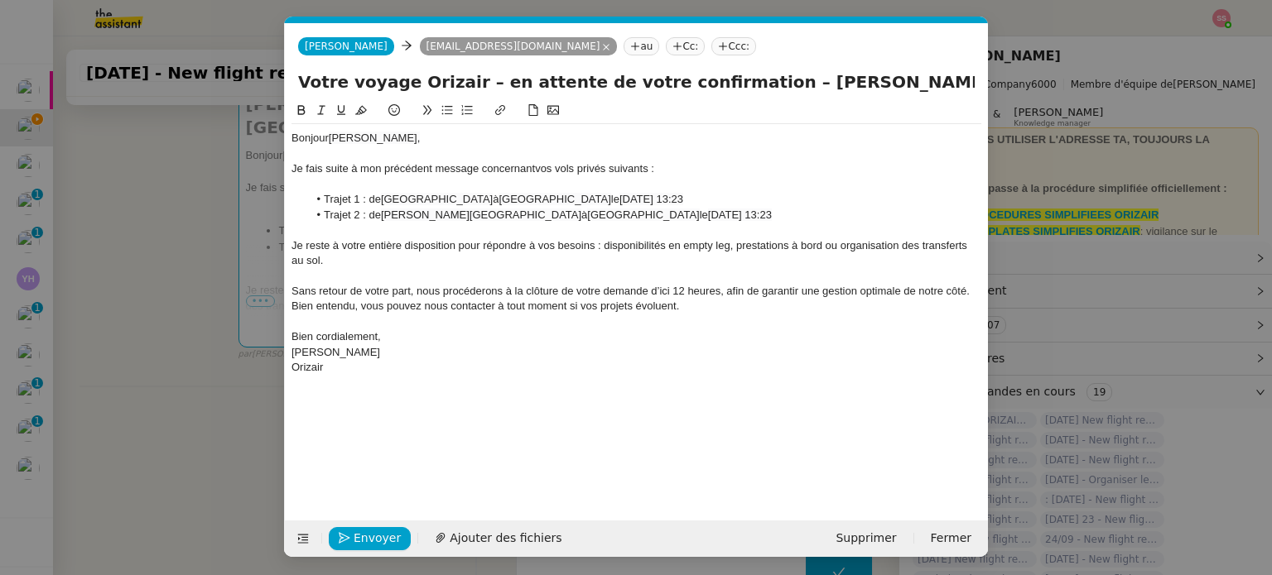
click at [651, 198] on span "[DATE] 13:23" at bounding box center [651, 199] width 64 height 12
click at [0, 0] on lt-span "Septemb re" at bounding box center [0, 0] width 0 height 0
click at [730, 214] on span "[DATE] 13:23" at bounding box center [740, 215] width 64 height 12
click at [760, 212] on span "[DATE] 13:23" at bounding box center [740, 215] width 64 height 12
click at [0, 0] on lt-span "Septemb re" at bounding box center [0, 0] width 0 height 0
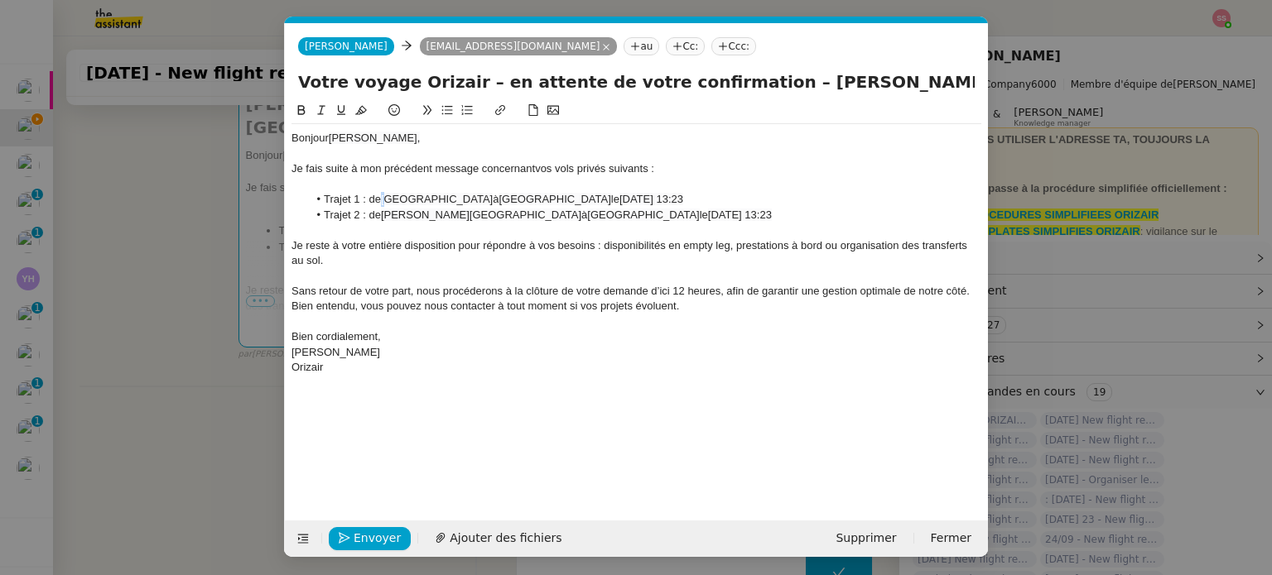
click at [385, 205] on span "[GEOGRAPHIC_DATA]" at bounding box center [437, 199] width 112 height 12
click at [0, 0] on lt-span "Supprimer les doubles espaces" at bounding box center [0, 0] width 0 height 0
click at [683, 197] on span "[DATE] 13:23" at bounding box center [651, 199] width 64 height 12
click at [683, 195] on span "[DATE] 13:23" at bounding box center [651, 199] width 64 height 12
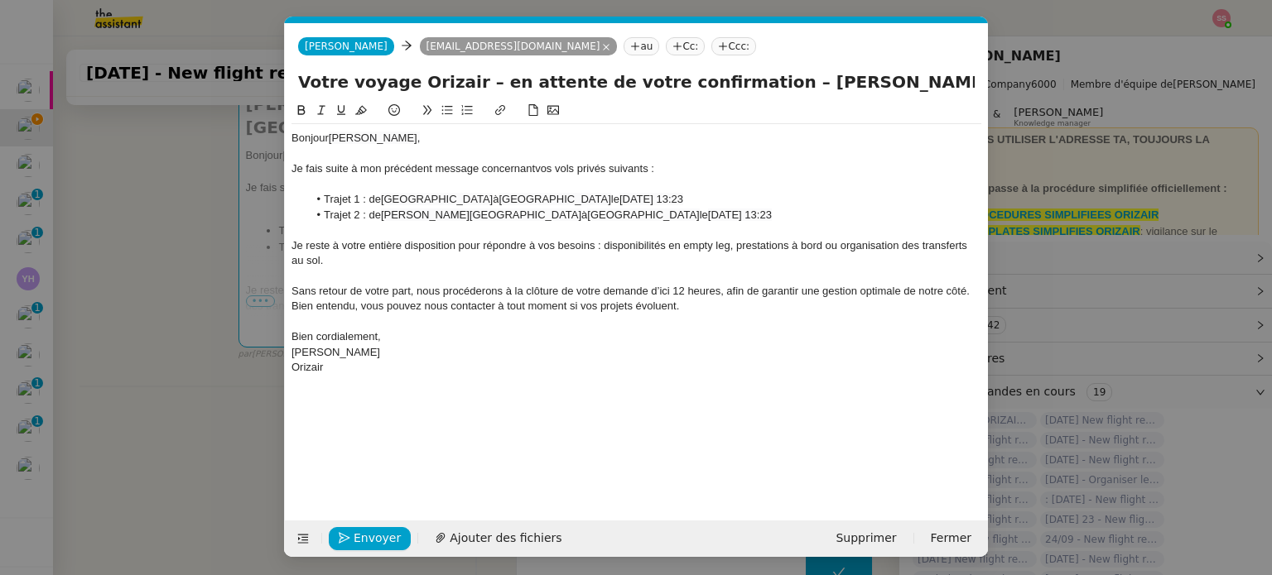
click at [772, 213] on span "[DATE] 13:23" at bounding box center [740, 215] width 64 height 12
click at [540, 82] on input "Votre voyage Orizair – en attente de votre confirmation – [PERSON_NAME][GEOGRAP…" at bounding box center [636, 82] width 676 height 25
drag, startPoint x: 690, startPoint y: 94, endPoint x: 1080, endPoint y: 99, distance: 389.9
click at [1080, 99] on nz-modal-container "relance fr Service ✈️Orizair - Relance client ( FR ) à utiliser pour orizair, p…" at bounding box center [636, 287] width 1272 height 575
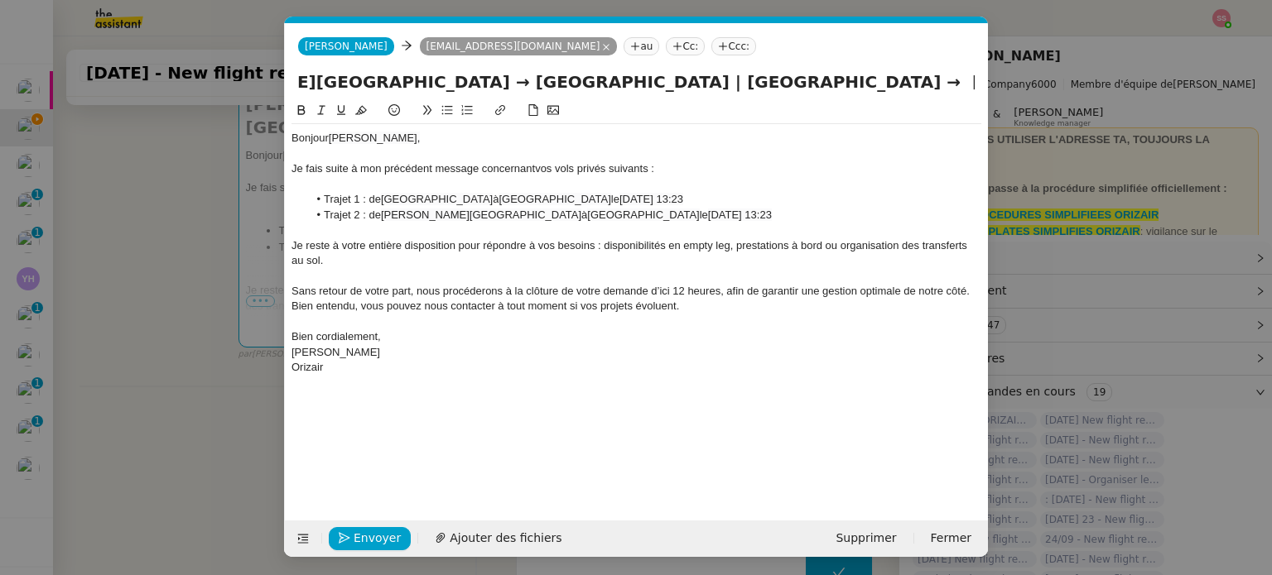
scroll to position [0, 0]
click at [711, 52] on app-ticket-composer-emailaddresses "Ccc:" at bounding box center [736, 45] width 51 height 13
click at [711, 51] on nz-tag "Ccc:" at bounding box center [733, 46] width 45 height 18
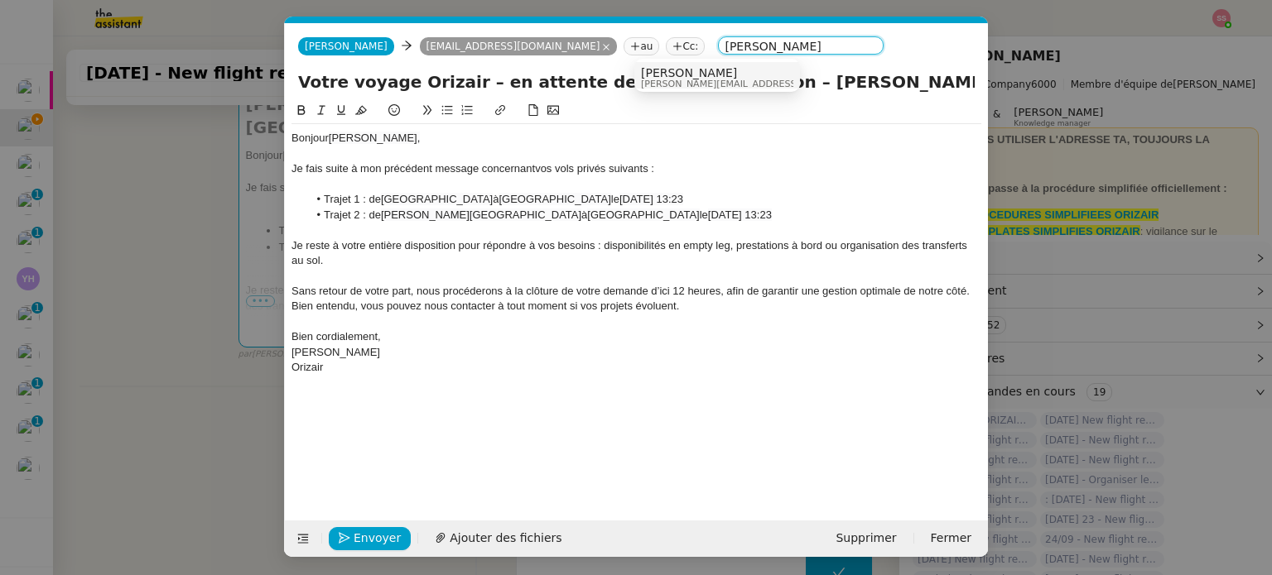
type input "[PERSON_NAME]"
click at [692, 74] on span "[PERSON_NAME]" at bounding box center [758, 72] width 235 height 13
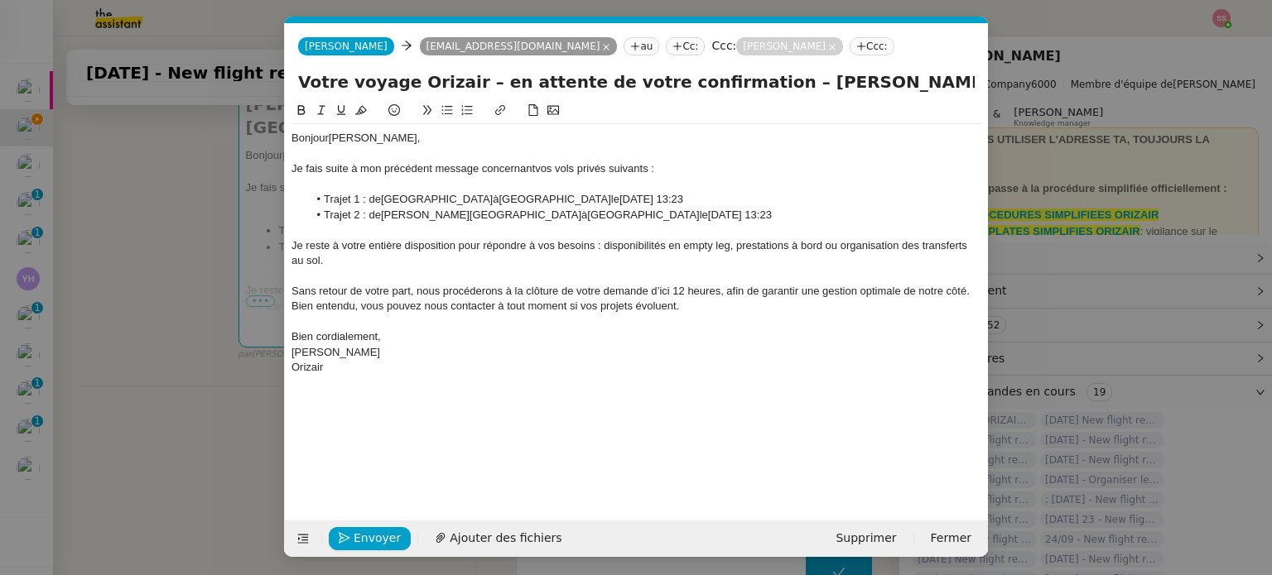
click at [626, 176] on div "Je fais suite à mon précédent message concernant vos vols privés suivants :" at bounding box center [636, 168] width 690 height 15
click at [387, 535] on span "Envoyer" at bounding box center [377, 538] width 47 height 19
click at [387, 535] on span "Confirmer l'envoi" at bounding box center [403, 538] width 99 height 19
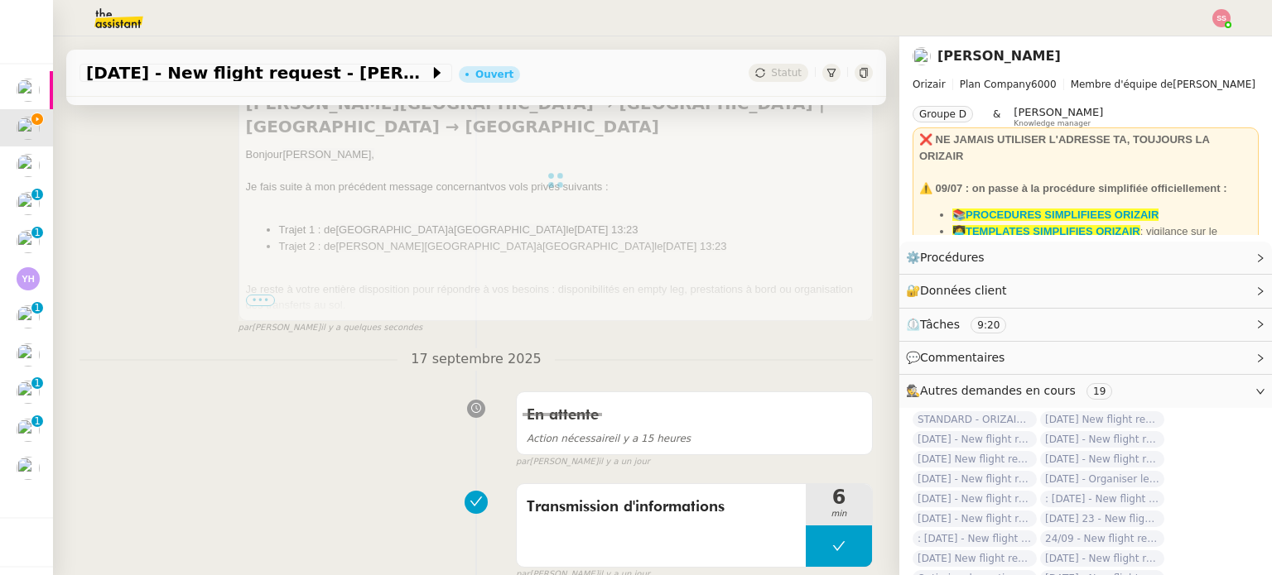
scroll to position [70, 0]
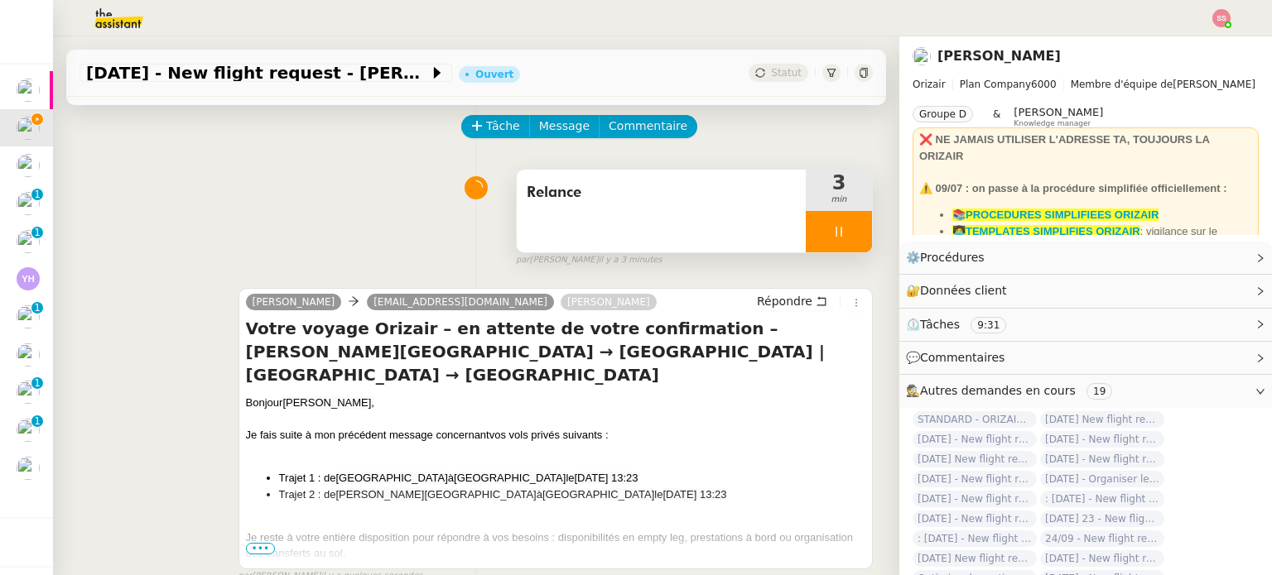
click at [832, 234] on icon at bounding box center [838, 231] width 13 height 13
click at [839, 234] on button at bounding box center [855, 231] width 33 height 41
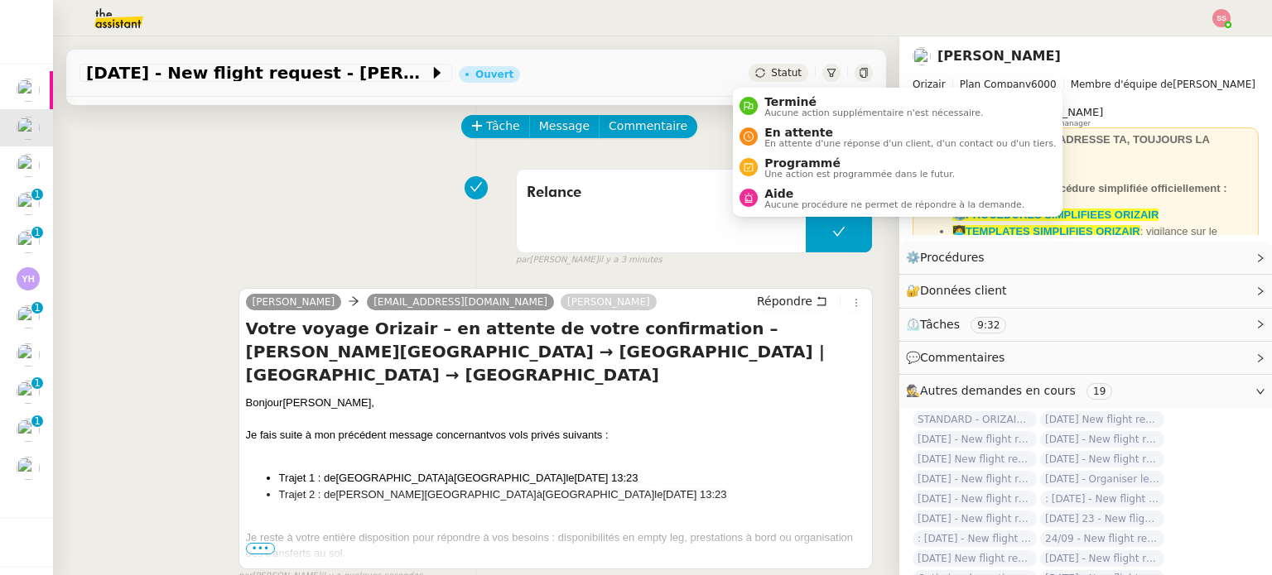
click at [771, 67] on span "Statut" at bounding box center [786, 73] width 31 height 12
click at [782, 126] on span "En attente" at bounding box center [909, 132] width 291 height 13
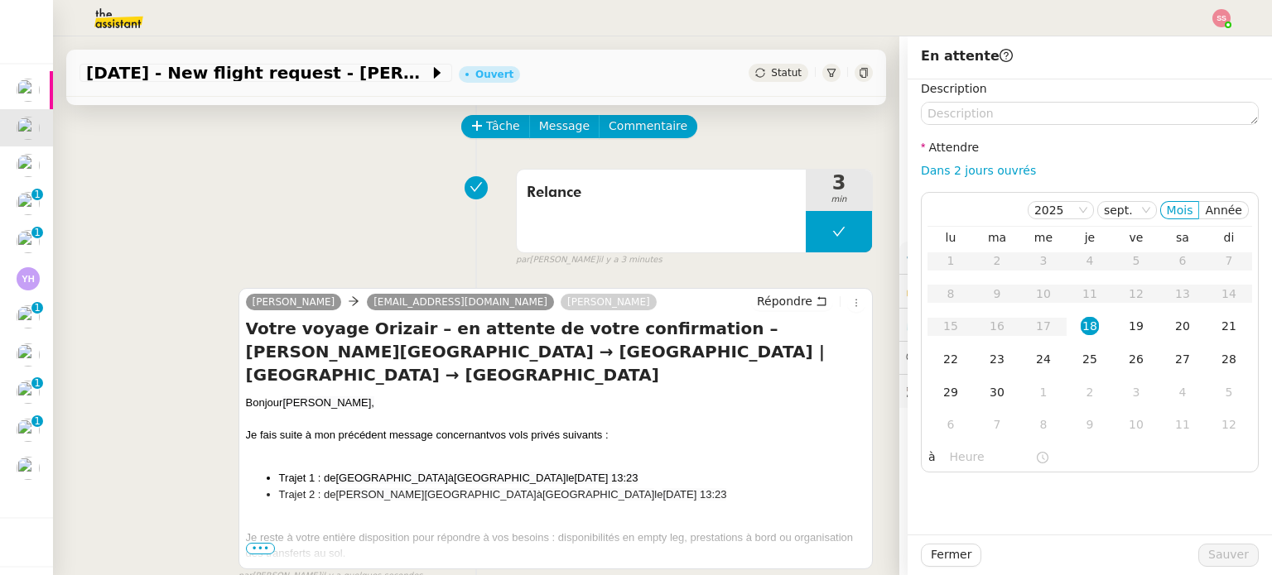
scroll to position [235, 0]
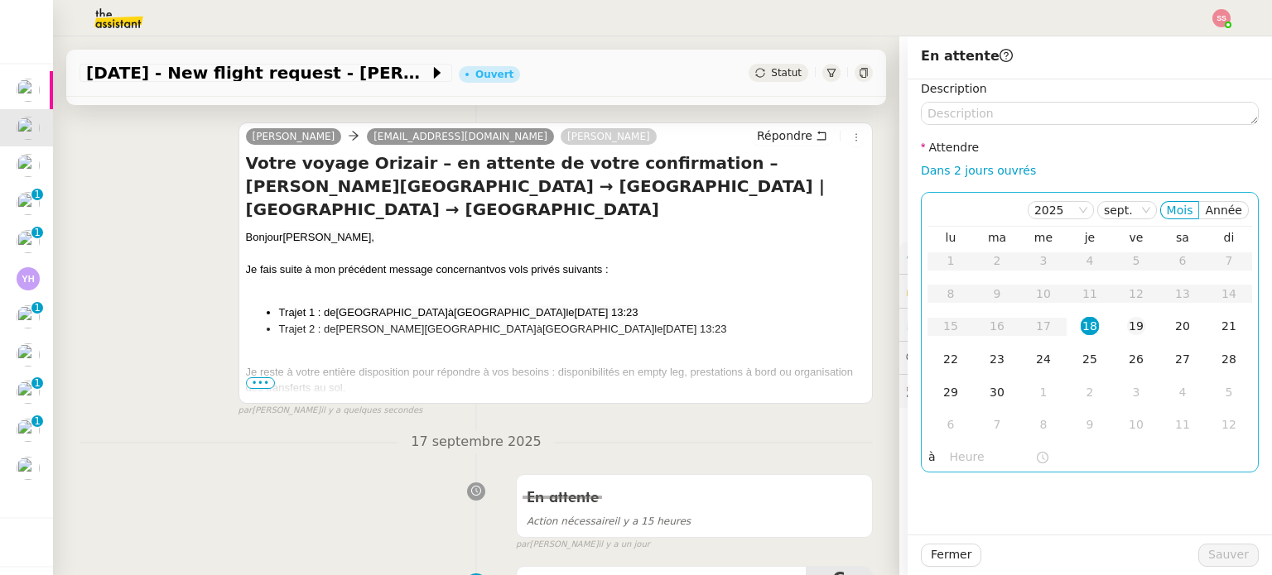
click at [1133, 330] on td "19" at bounding box center [1136, 326] width 46 height 33
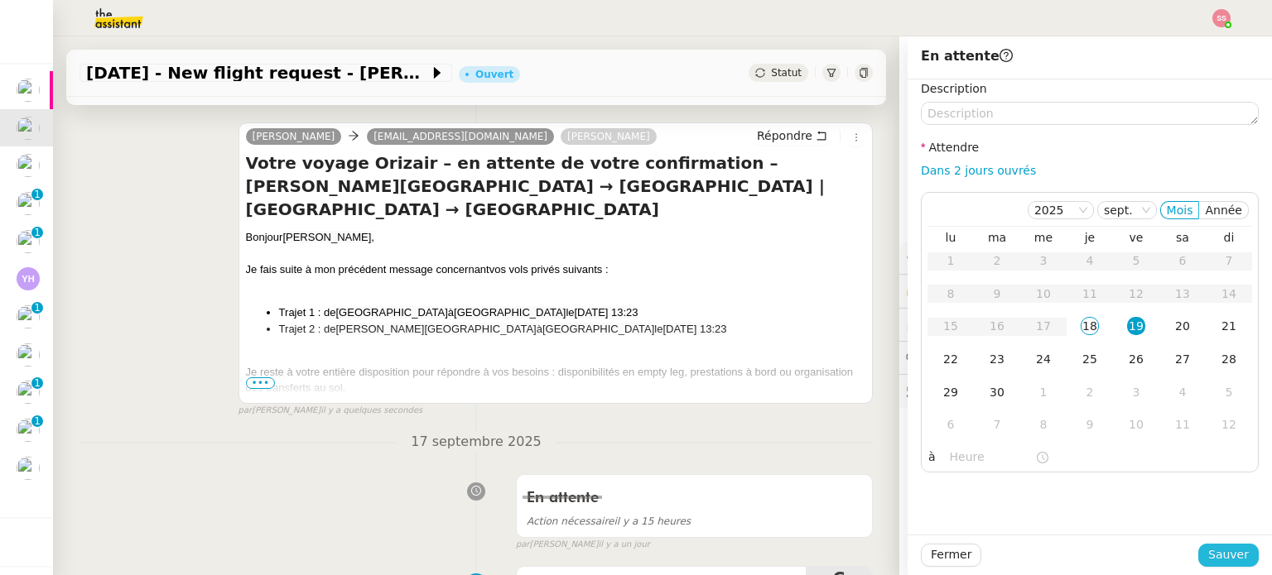
click at [1191, 550] on div "Fermer Sauver" at bounding box center [1090, 555] width 338 height 23
click at [1208, 556] on span "Sauver" at bounding box center [1228, 555] width 41 height 19
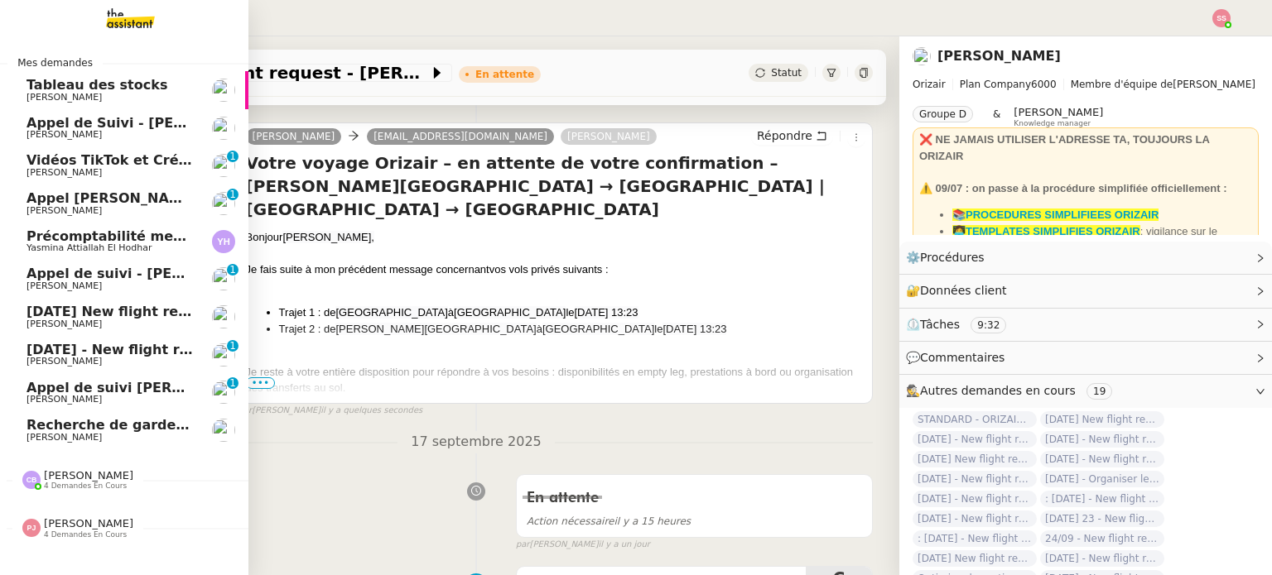
click at [85, 304] on link "[DATE] New flight request - [PERSON_NAME] [PERSON_NAME]" at bounding box center [124, 317] width 248 height 38
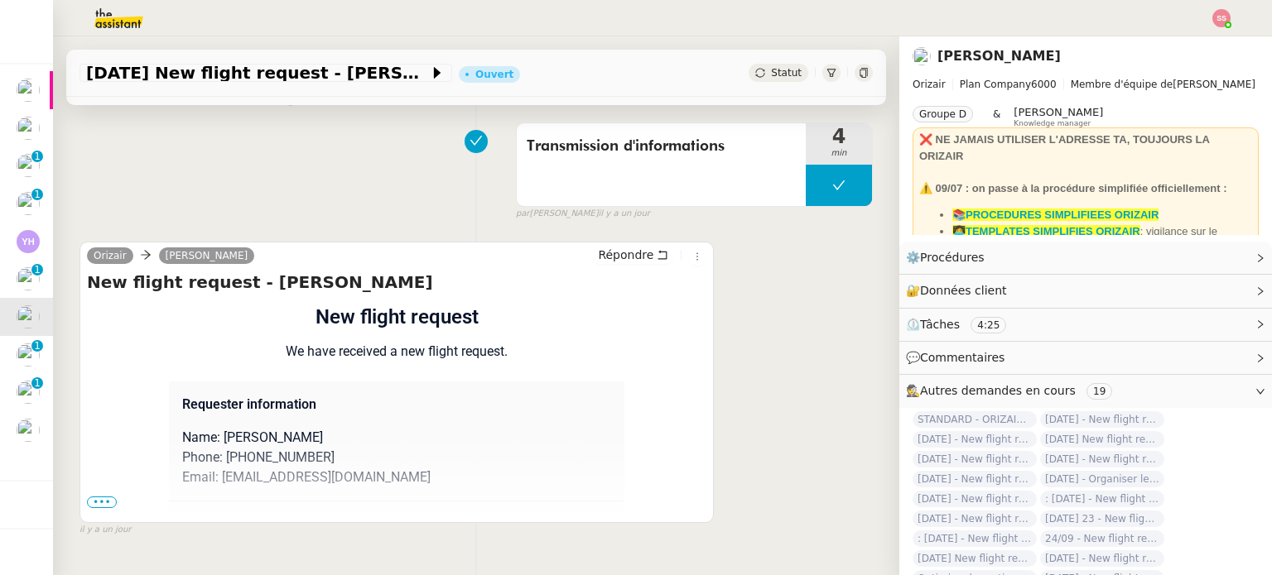
scroll to position [780, 0]
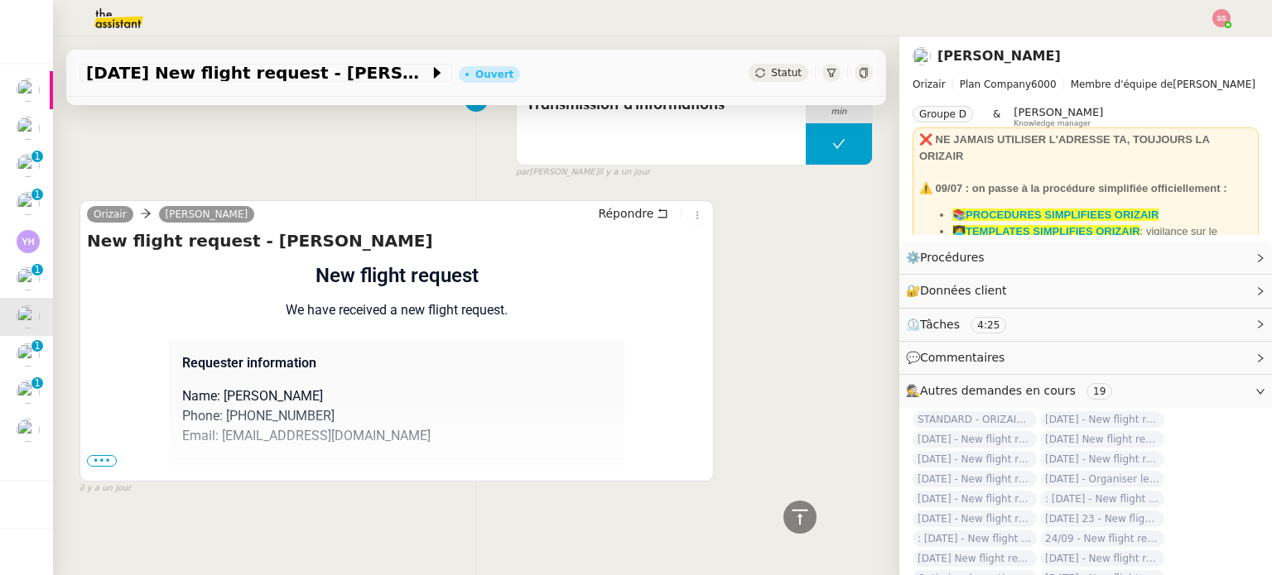
click at [103, 445] on div "Flight request created by [PERSON_NAME] New flight request We have received a n…" at bounding box center [396, 554] width 619 height 587
click at [100, 455] on span "•••" at bounding box center [102, 461] width 30 height 12
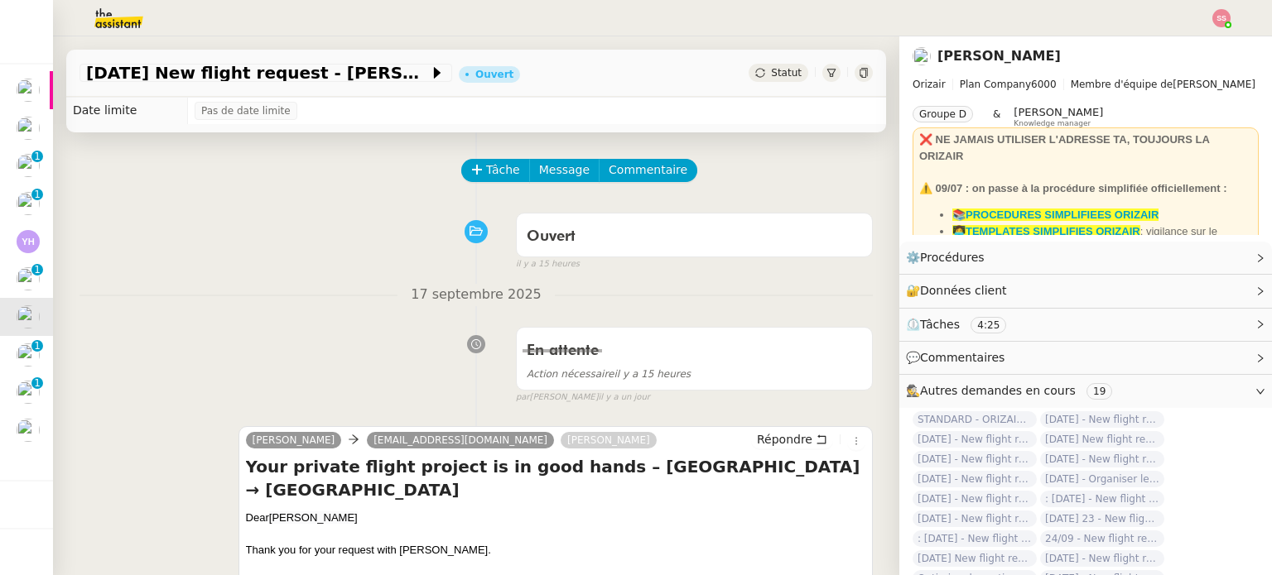
scroll to position [0, 0]
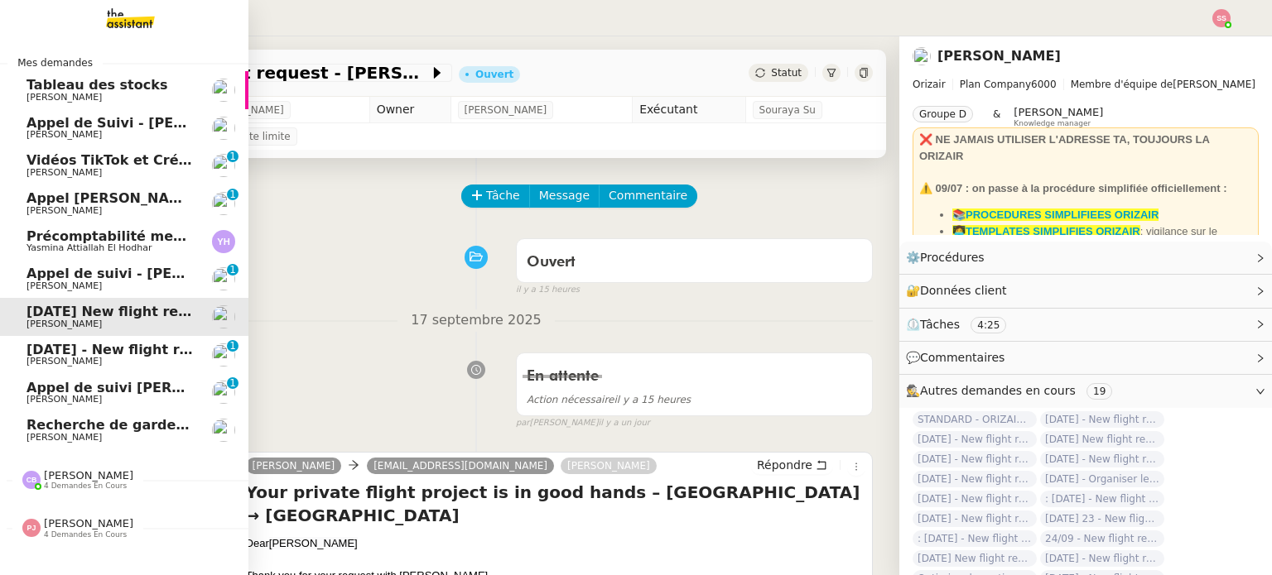
click at [117, 397] on span "[PERSON_NAME]" at bounding box center [109, 400] width 167 height 10
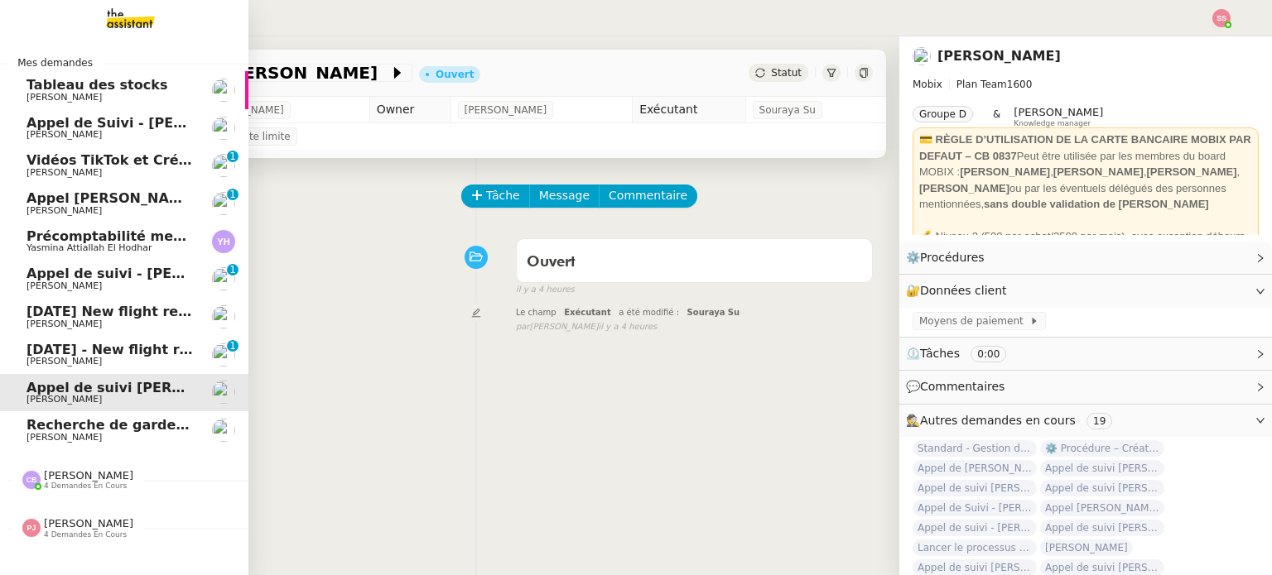
click at [113, 352] on span "[DATE] - New flight request - [PERSON_NAME]" at bounding box center [197, 350] width 342 height 16
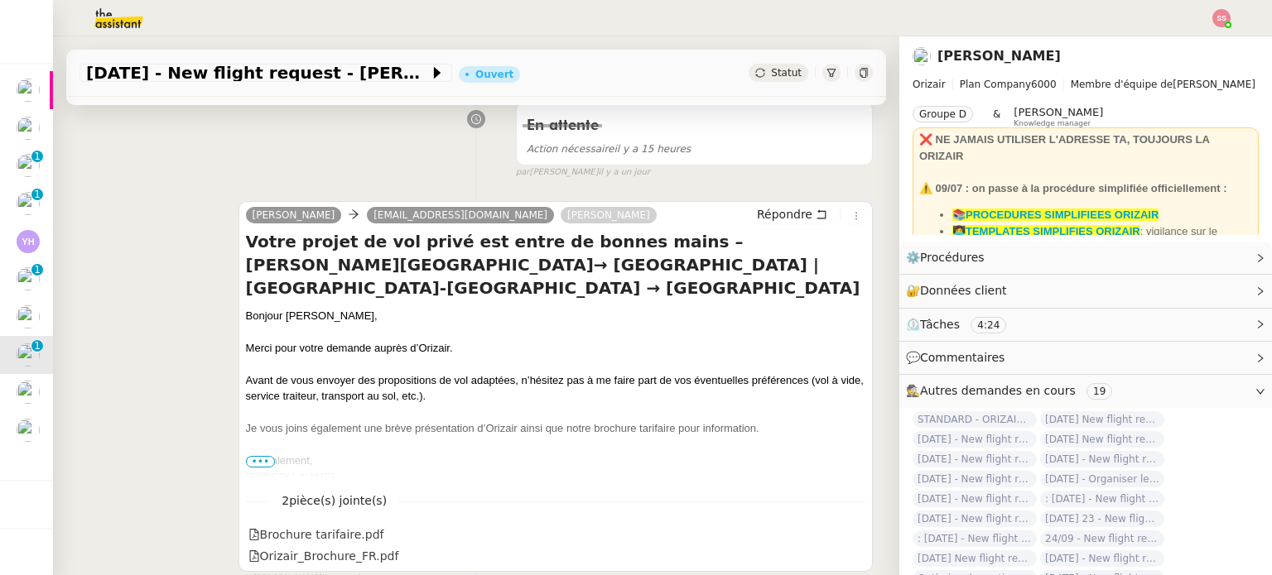
scroll to position [331, 0]
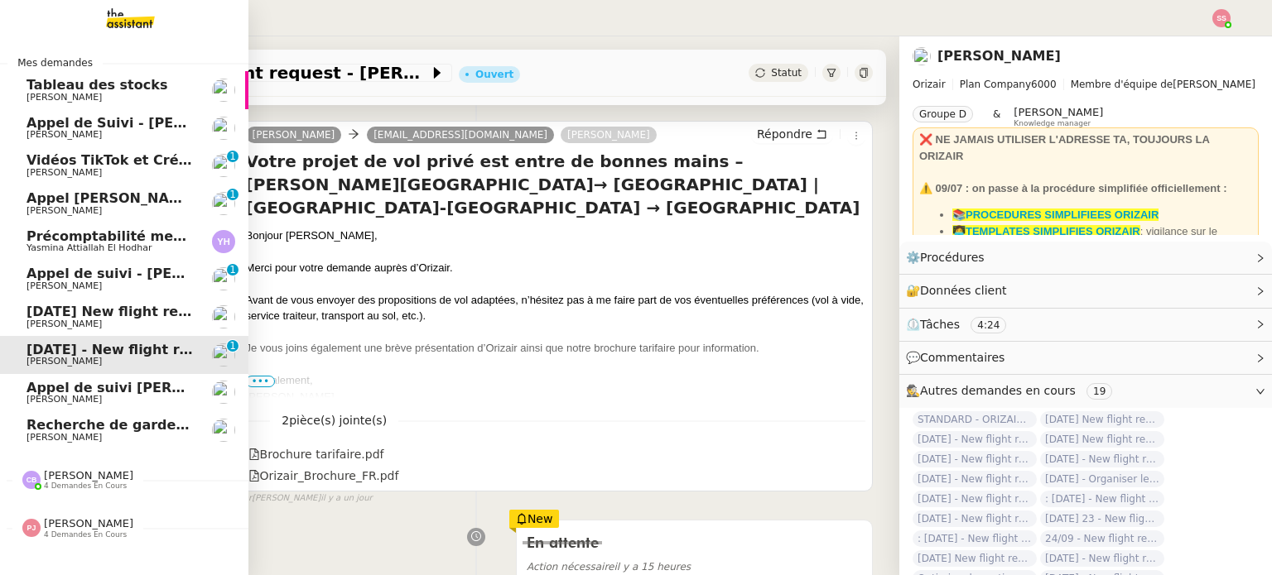
click at [67, 314] on span "[DATE] New flight request - [PERSON_NAME]" at bounding box center [192, 312] width 332 height 16
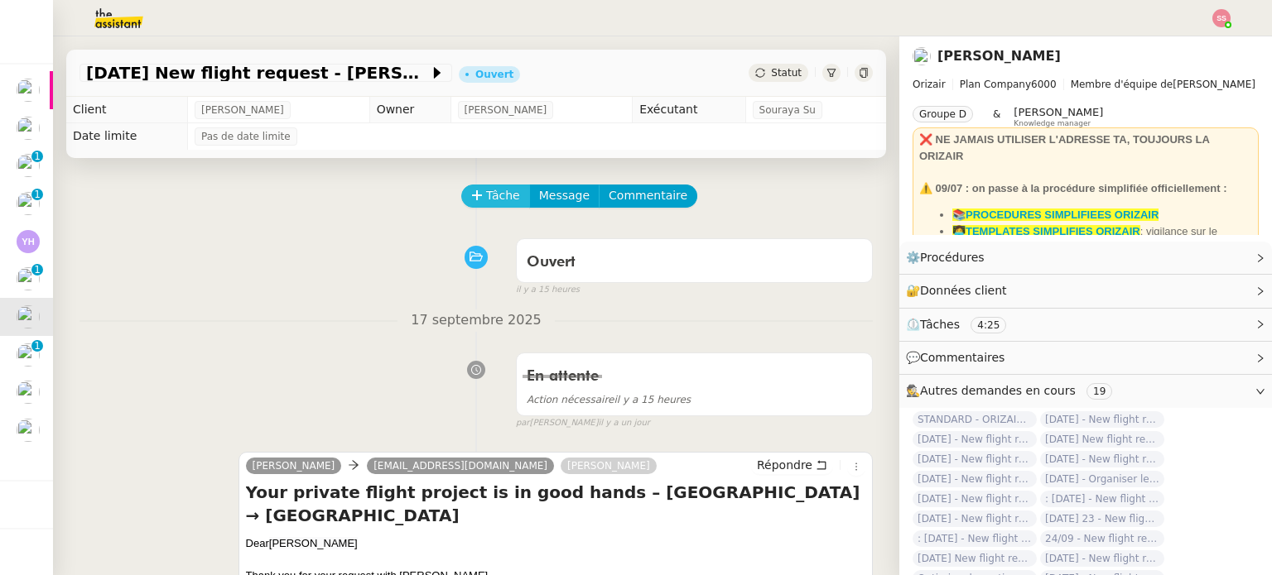
click at [472, 201] on button "Tâche" at bounding box center [495, 196] width 69 height 23
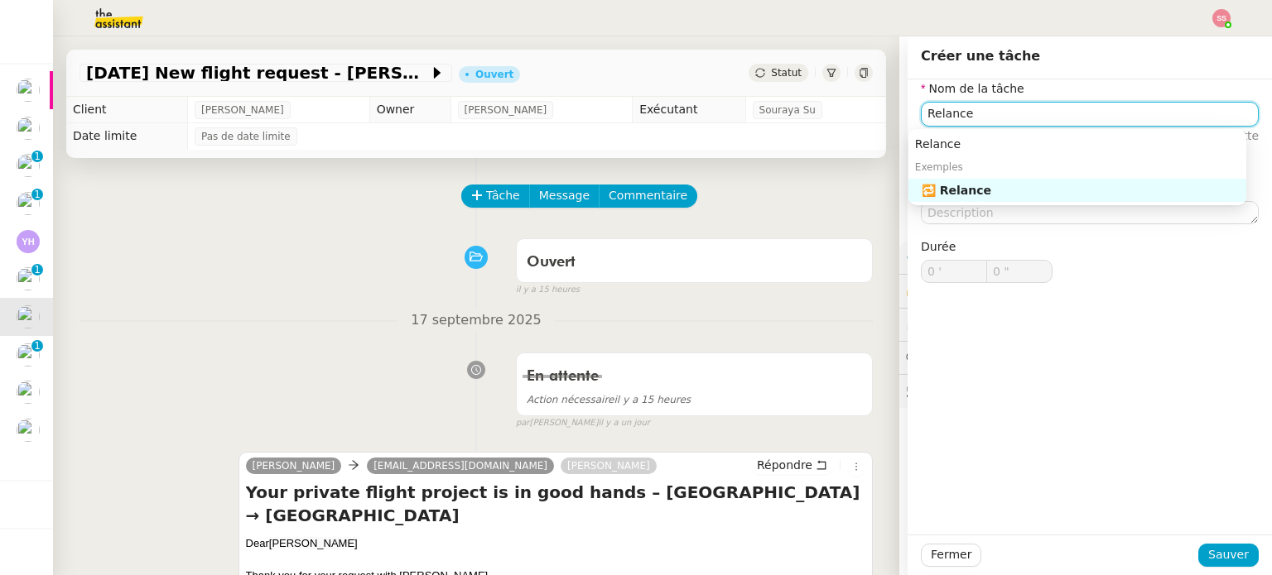
click at [974, 190] on div "🔁 Relance" at bounding box center [1080, 190] width 318 height 15
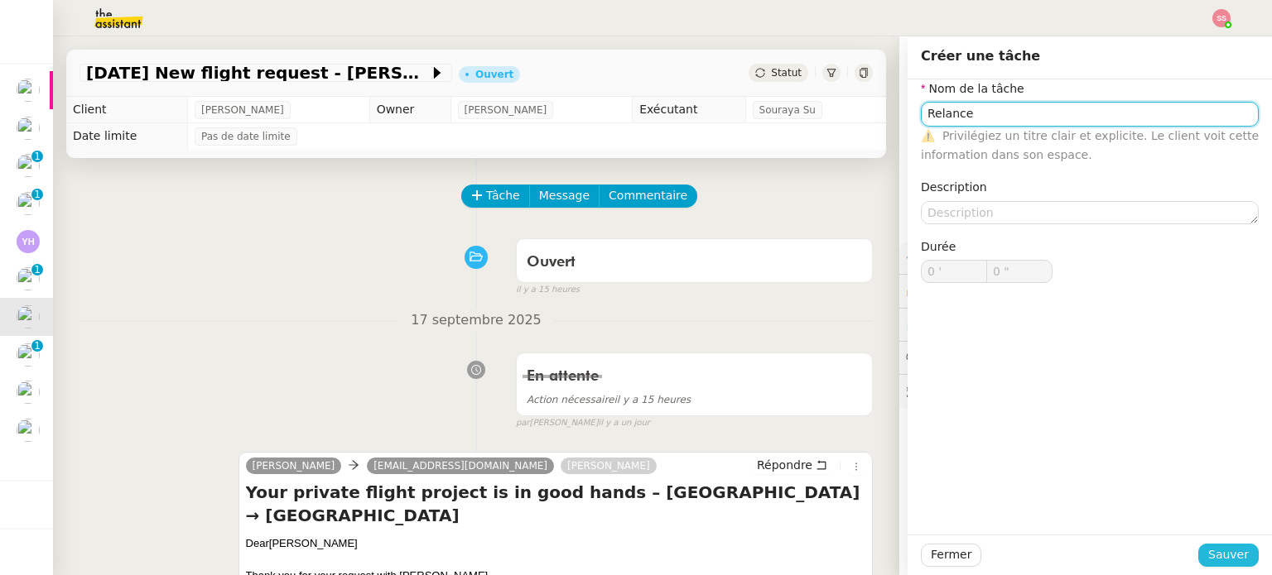
type input "Relance"
click at [1214, 560] on span "Sauver" at bounding box center [1228, 555] width 41 height 19
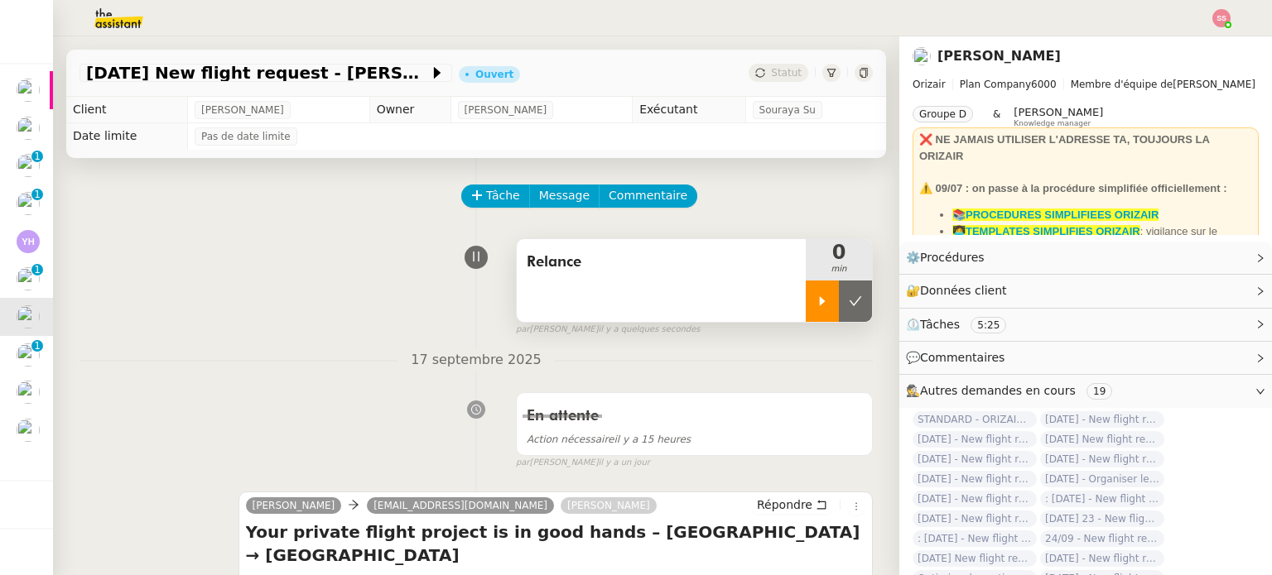
click at [807, 315] on div at bounding box center [822, 301] width 33 height 41
click at [832, 307] on icon at bounding box center [838, 301] width 13 height 13
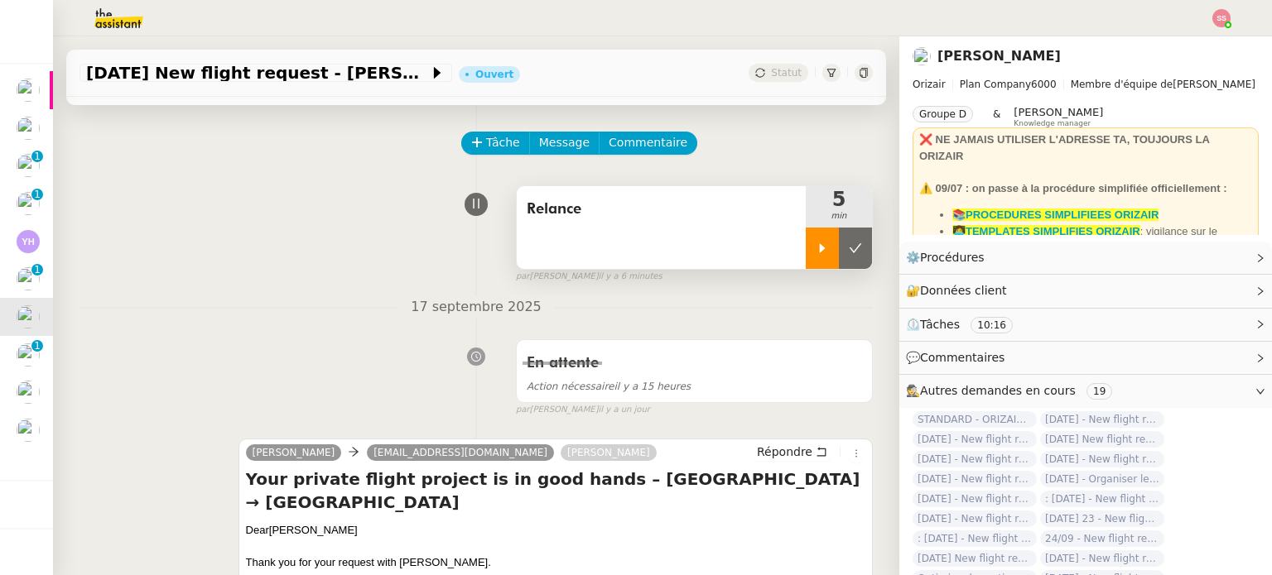
scroll to position [83, 0]
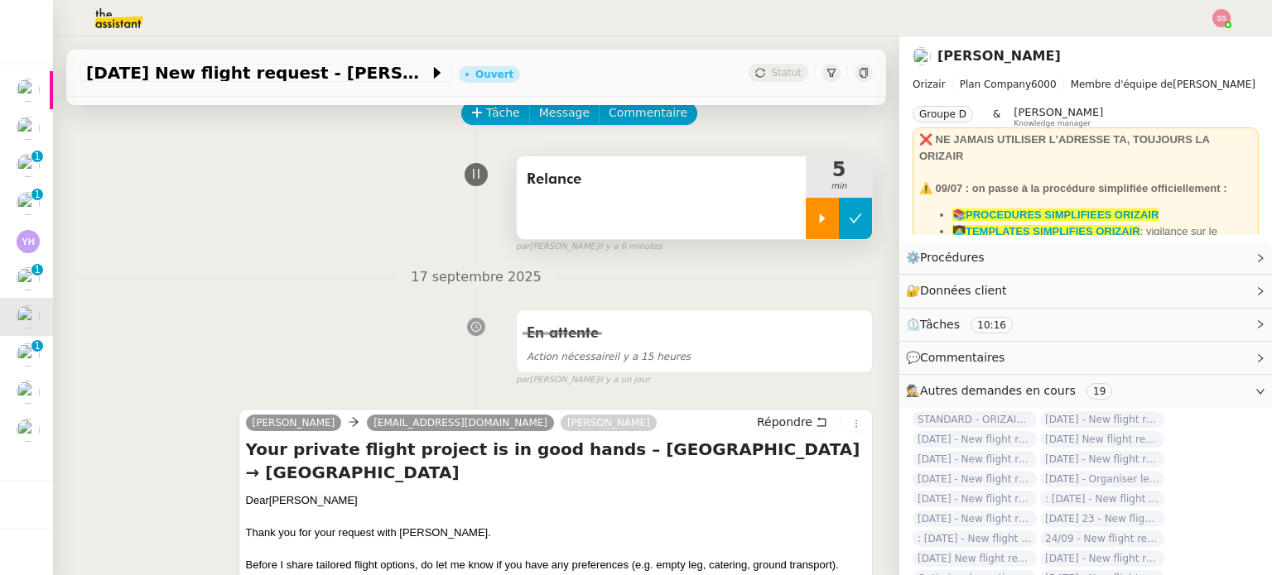
click at [839, 229] on button at bounding box center [855, 218] width 33 height 41
click at [772, 416] on span "Répondre" at bounding box center [784, 422] width 55 height 17
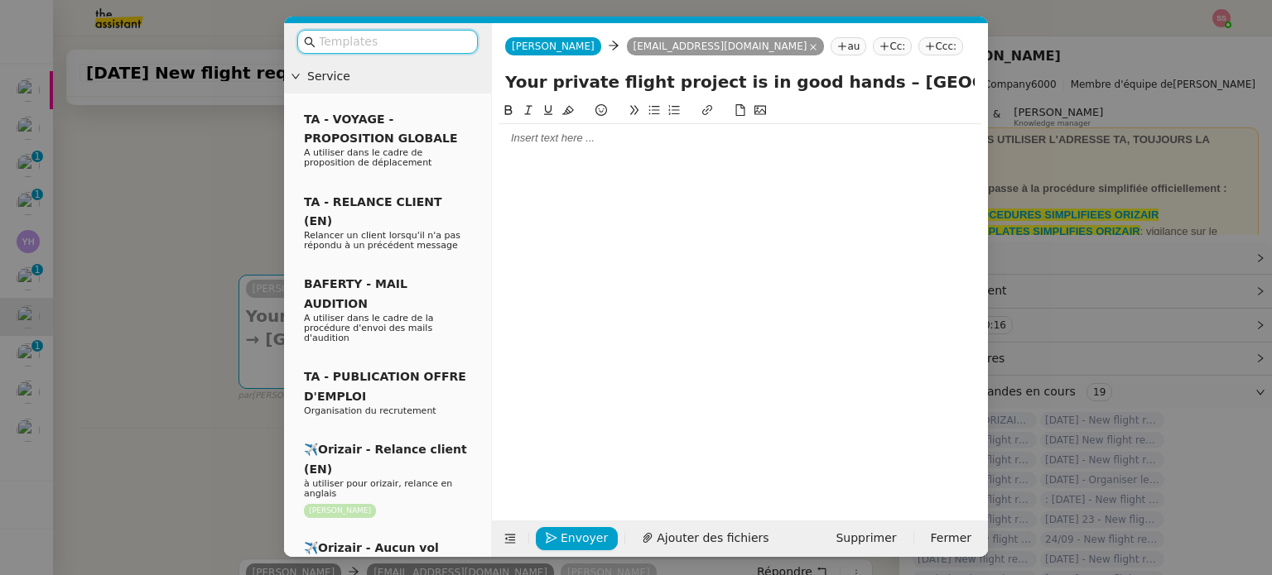
click at [418, 43] on input "text" at bounding box center [393, 41] width 149 height 19
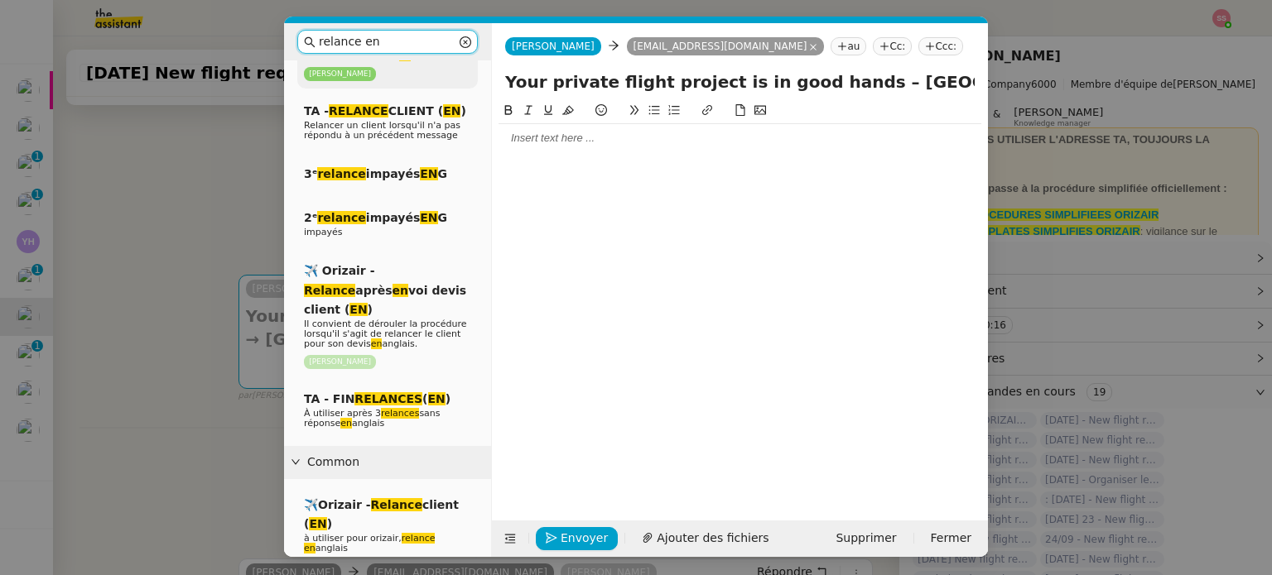
scroll to position [331, 0]
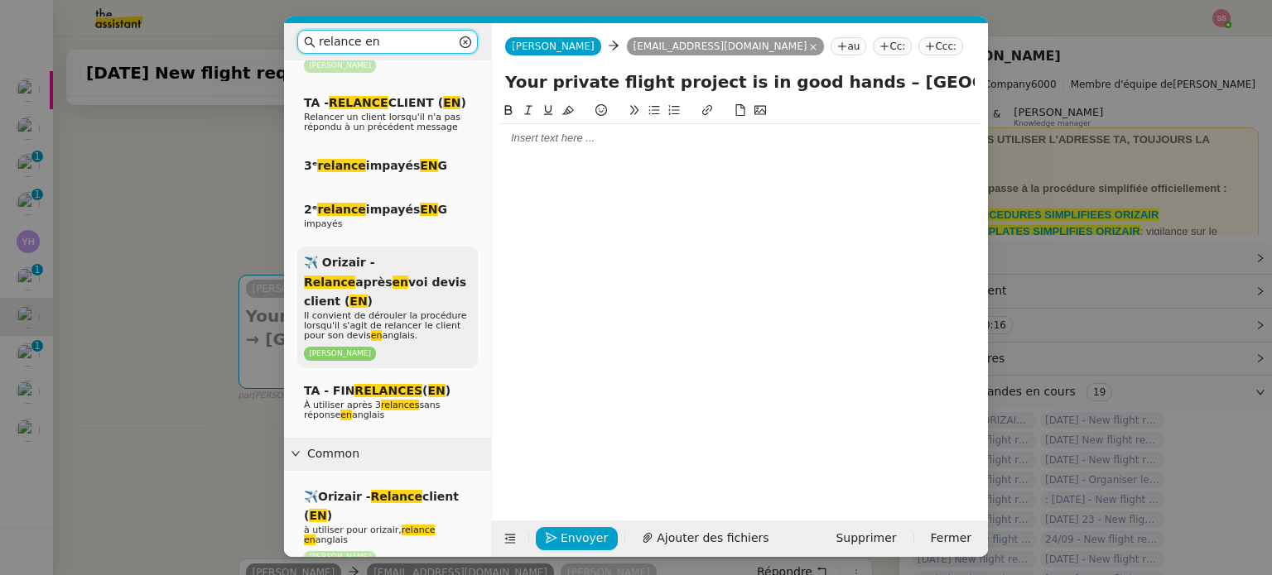
type input "relance en"
click at [436, 311] on p "Il convient de dérouler la procédure lorsqu'il s'agit de relancer le client pou…" at bounding box center [387, 326] width 167 height 30
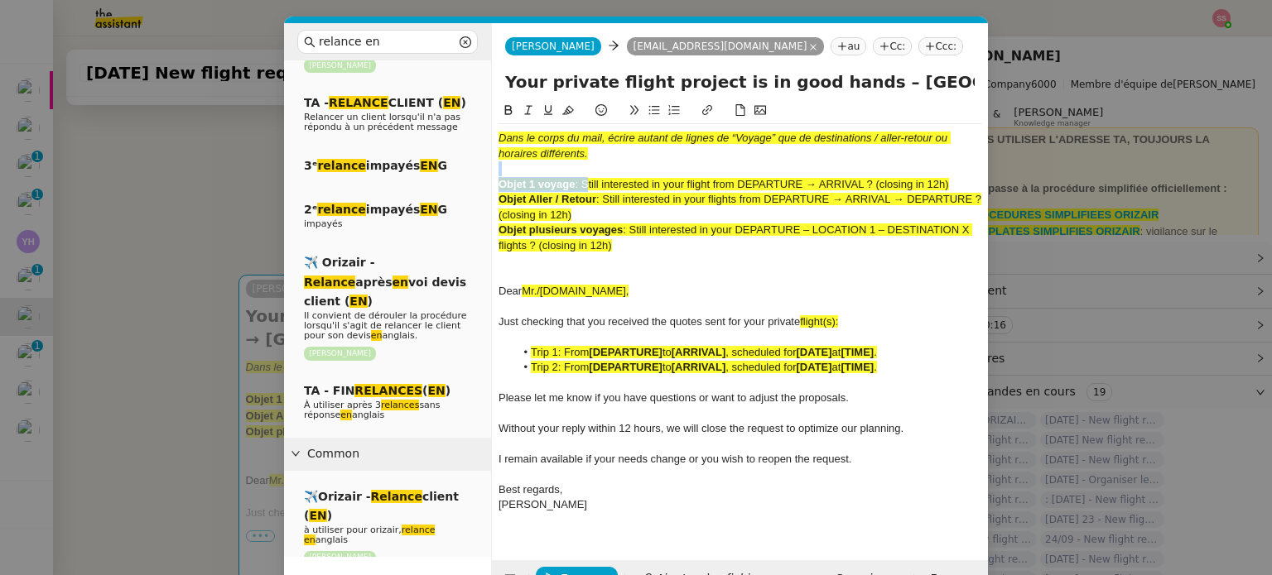
drag, startPoint x: 584, startPoint y: 179, endPoint x: 966, endPoint y: 171, distance: 382.5
click at [966, 171] on div "Dans le corps du mail, écrire autant de lignes de “Voyage” que de destinations …" at bounding box center [739, 329] width 483 height 411
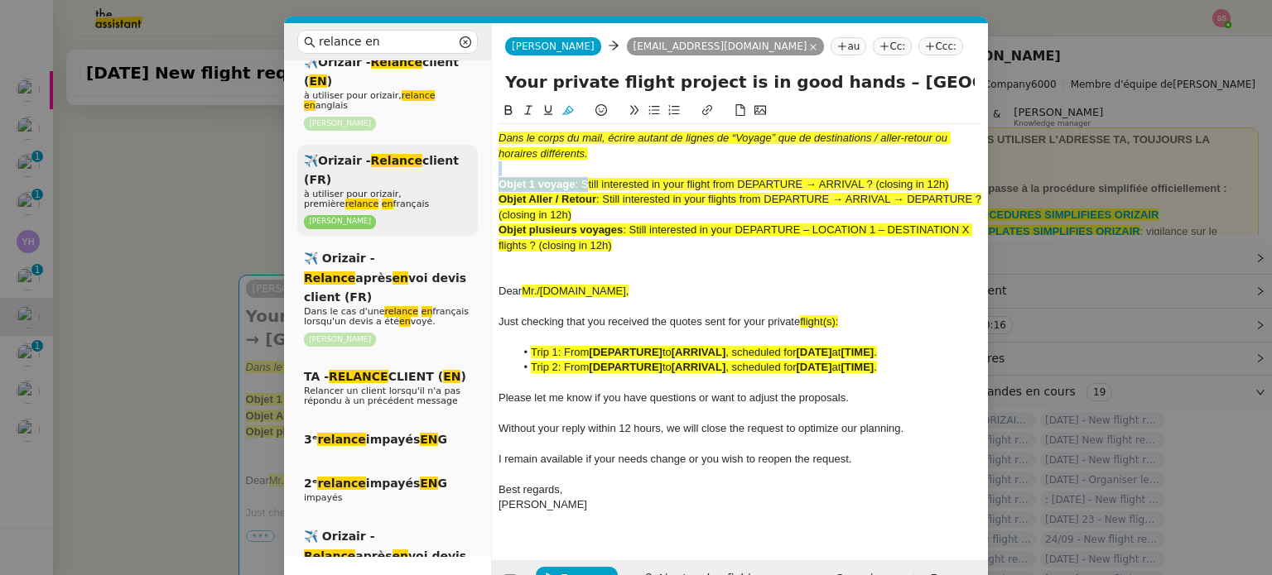
scroll to position [0, 0]
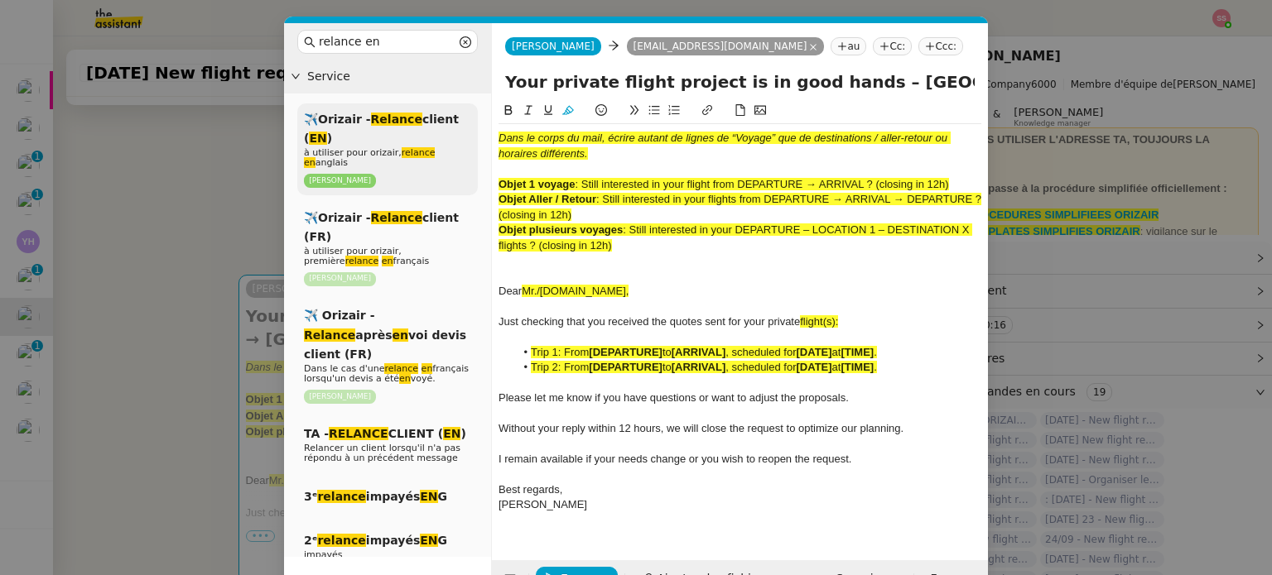
click at [425, 136] on div "✈️Orizair - Relance client ( EN ) à utiliser pour orizair, relance en anglais […" at bounding box center [387, 149] width 180 height 92
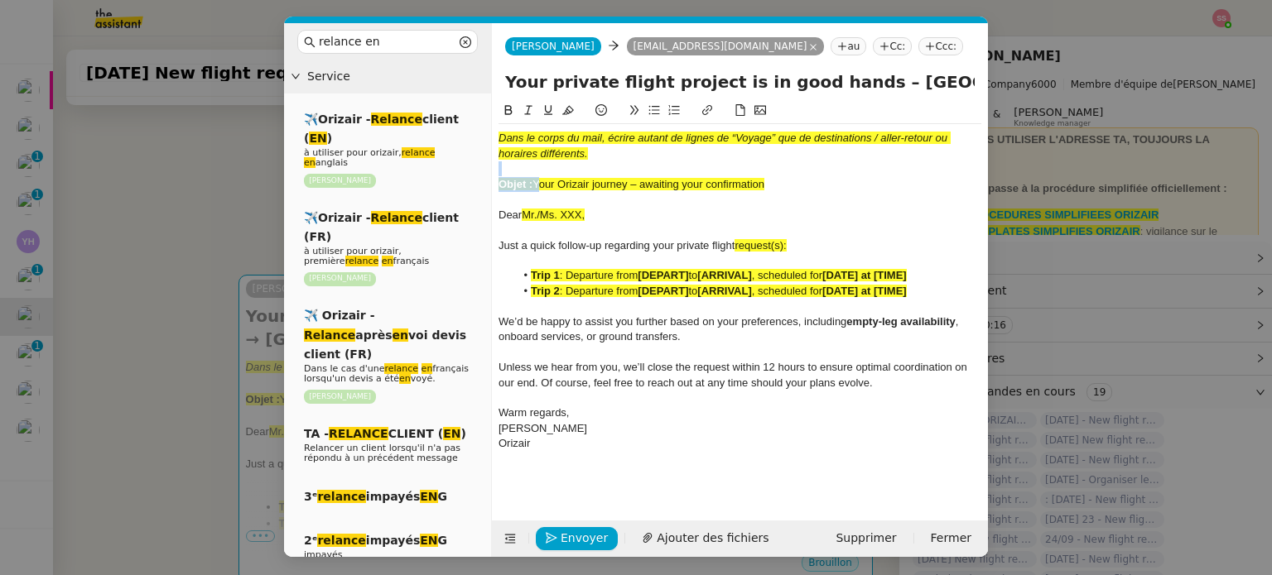
drag, startPoint x: 534, startPoint y: 186, endPoint x: 800, endPoint y: 176, distance: 266.0
click at [800, 176] on div "Dans le corps du mail, écrire autant de lignes de “Voyage” que de destinations …" at bounding box center [739, 291] width 483 height 334
drag, startPoint x: 775, startPoint y: 181, endPoint x: 536, endPoint y: 182, distance: 238.4
click at [536, 182] on div "Objet : Your Orizair journey – awaiting your confirmation" at bounding box center [739, 184] width 483 height 15
drag, startPoint x: 839, startPoint y: 82, endPoint x: 457, endPoint y: 86, distance: 382.5
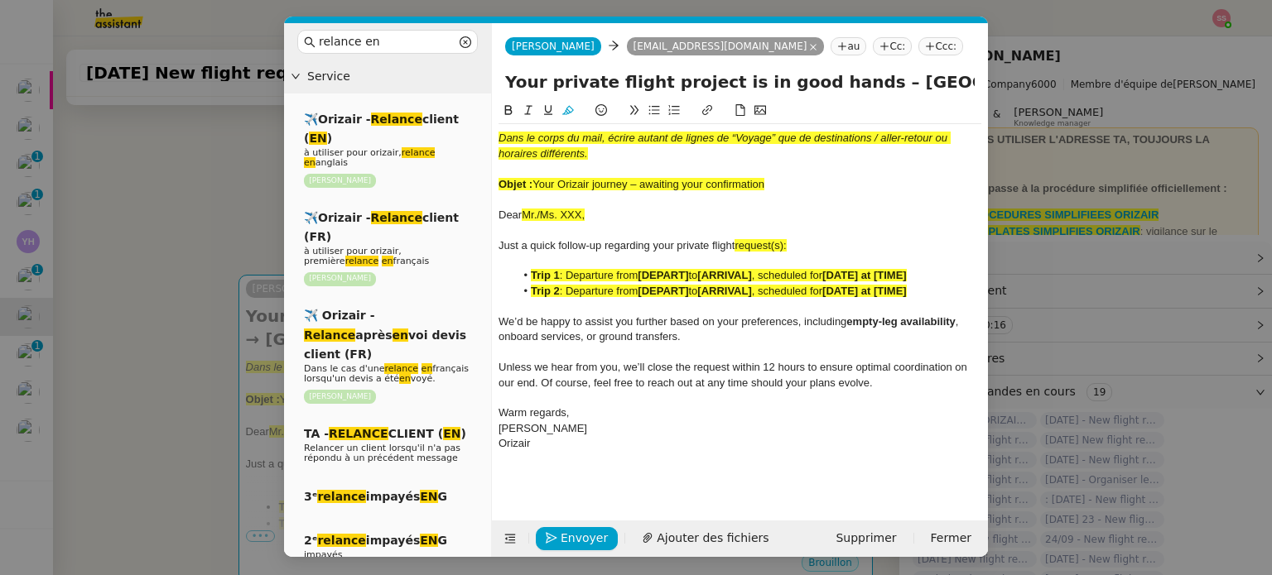
click at [457, 86] on nz-layout "relance en Service ✈️Orizair - Relance client ( EN ) à utiliser pour orizair, r…" at bounding box center [636, 290] width 704 height 534
paste input "Orizair journey – awaiting your confirmation"
type input "Your Orizair journey – awaiting your confirmation – [GEOGRAPHIC_DATA] → [GEOGRA…"
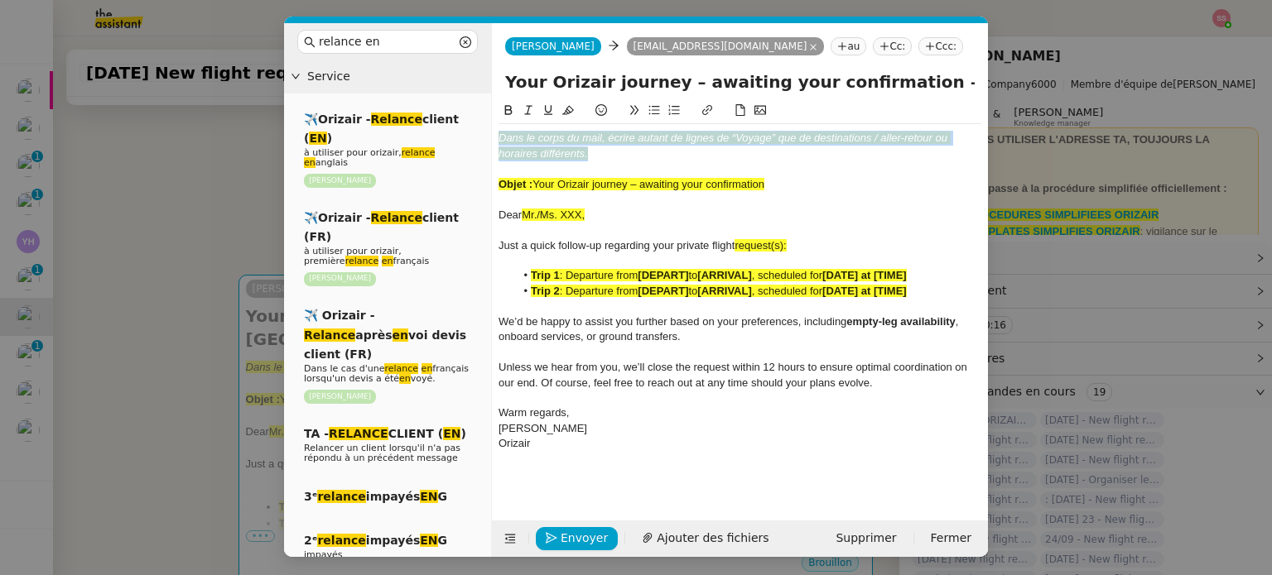
drag, startPoint x: 597, startPoint y: 152, endPoint x: 478, endPoint y: 121, distance: 123.1
click at [478, 121] on nz-layout "relance en Service ✈️Orizair - Relance client ( EN ) à utiliser pour orizair, r…" at bounding box center [636, 290] width 704 height 534
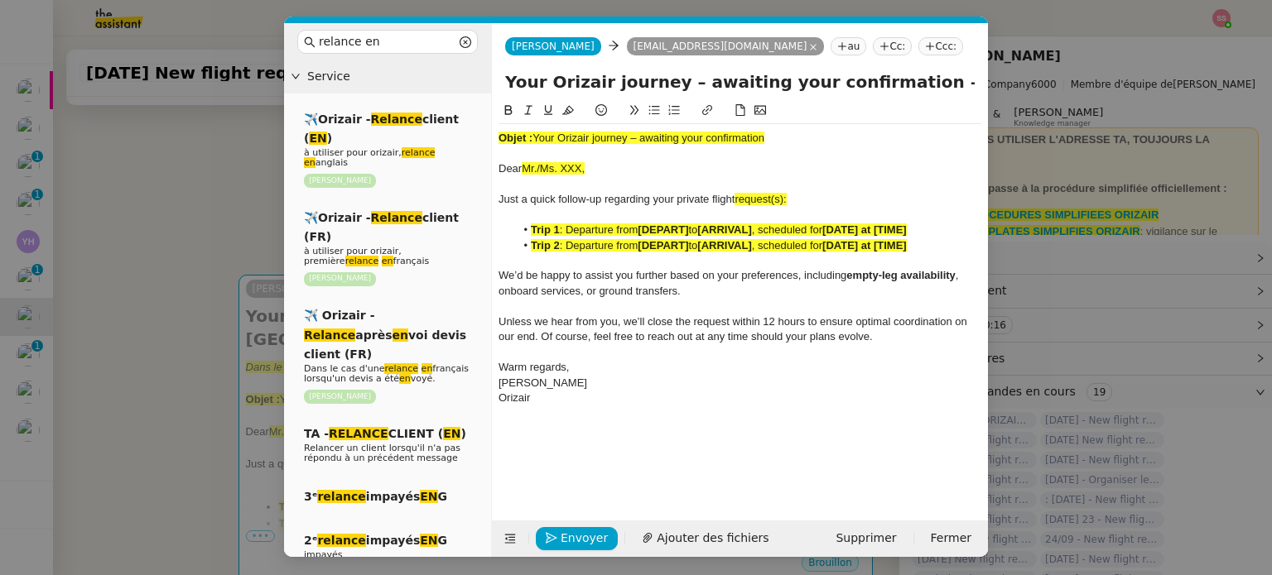
click at [536, 137] on span "Your Orizair journey – awaiting your confirmation" at bounding box center [648, 138] width 232 height 12
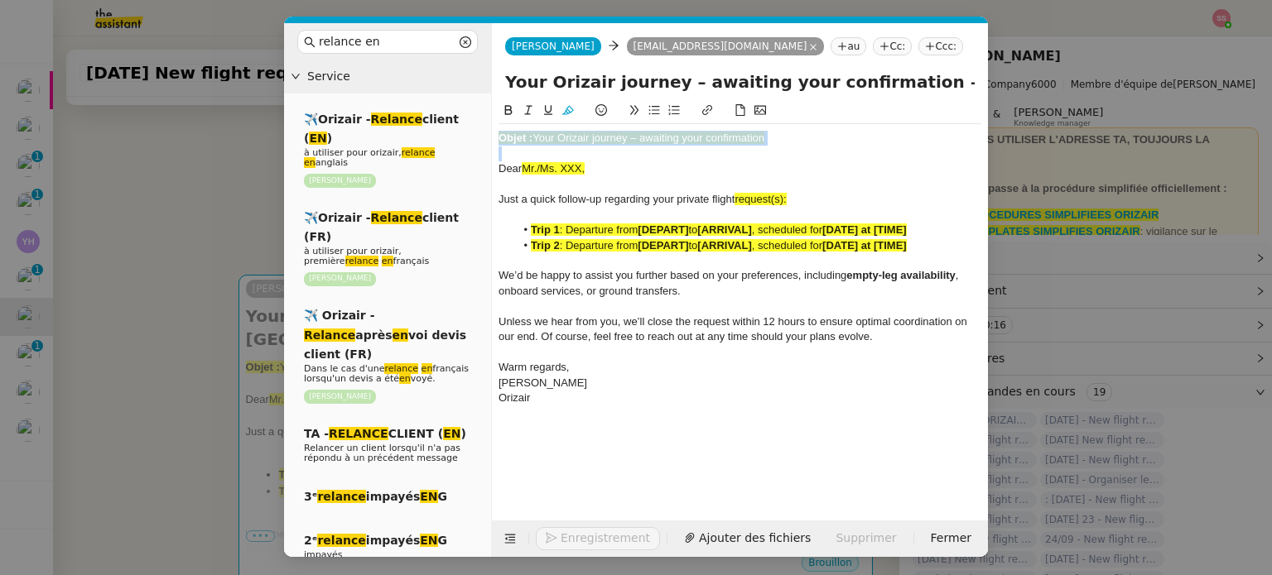
click at [536, 137] on span "Your Orizair journey – awaiting your confirmation" at bounding box center [648, 138] width 232 height 12
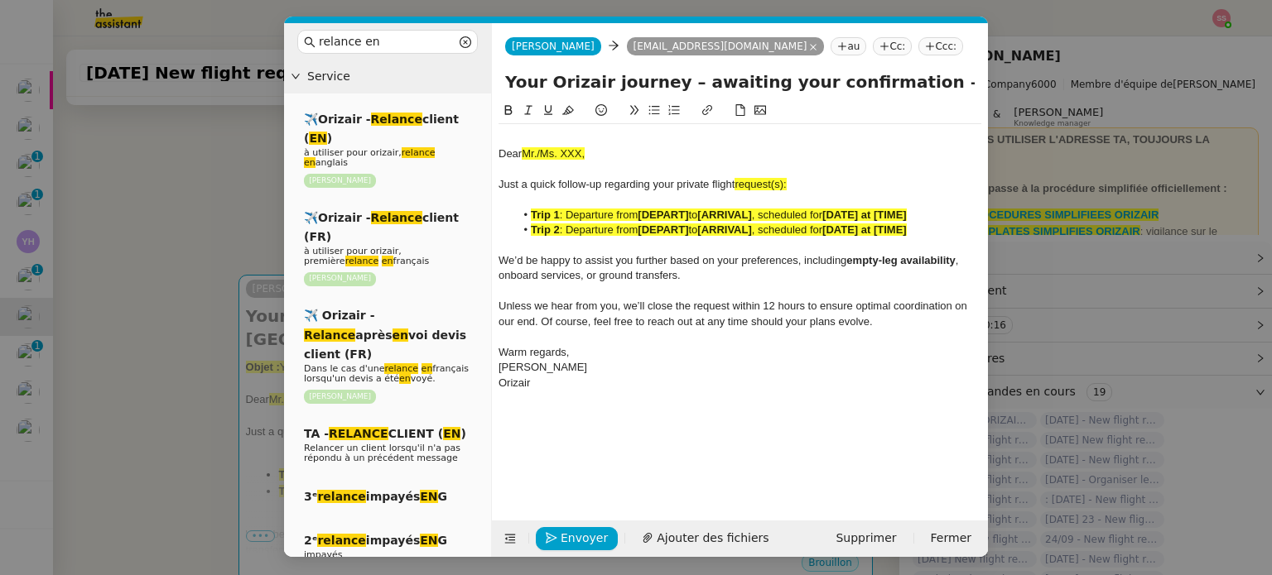
click at [534, 136] on div at bounding box center [739, 138] width 483 height 15
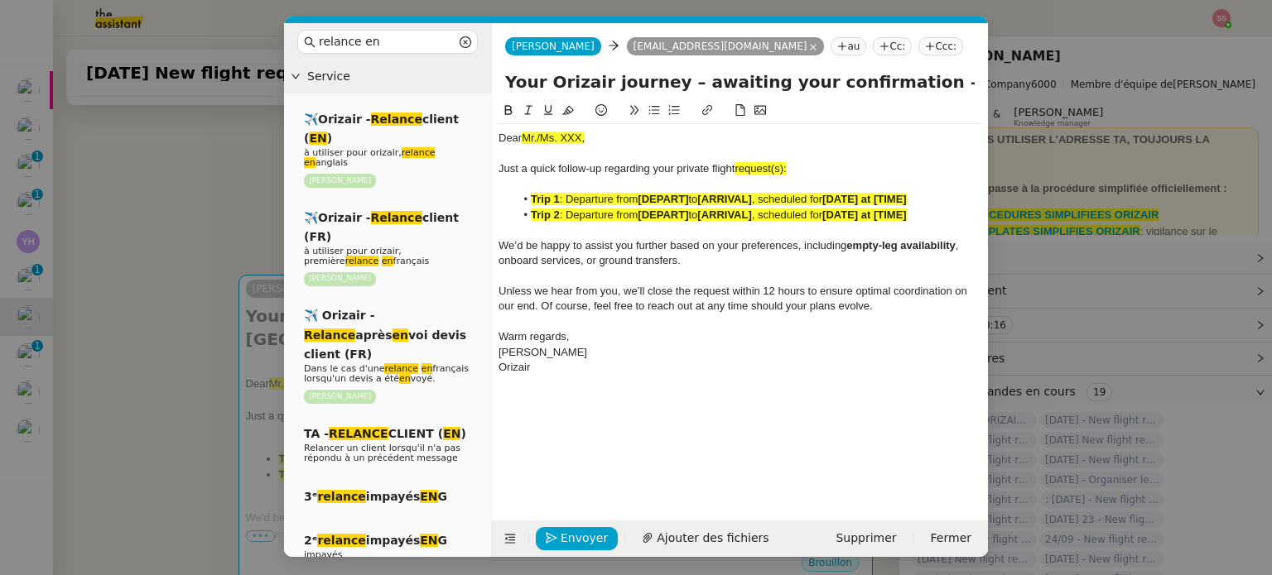
click at [659, 218] on strong "[DEPART]" at bounding box center [662, 215] width 51 height 12
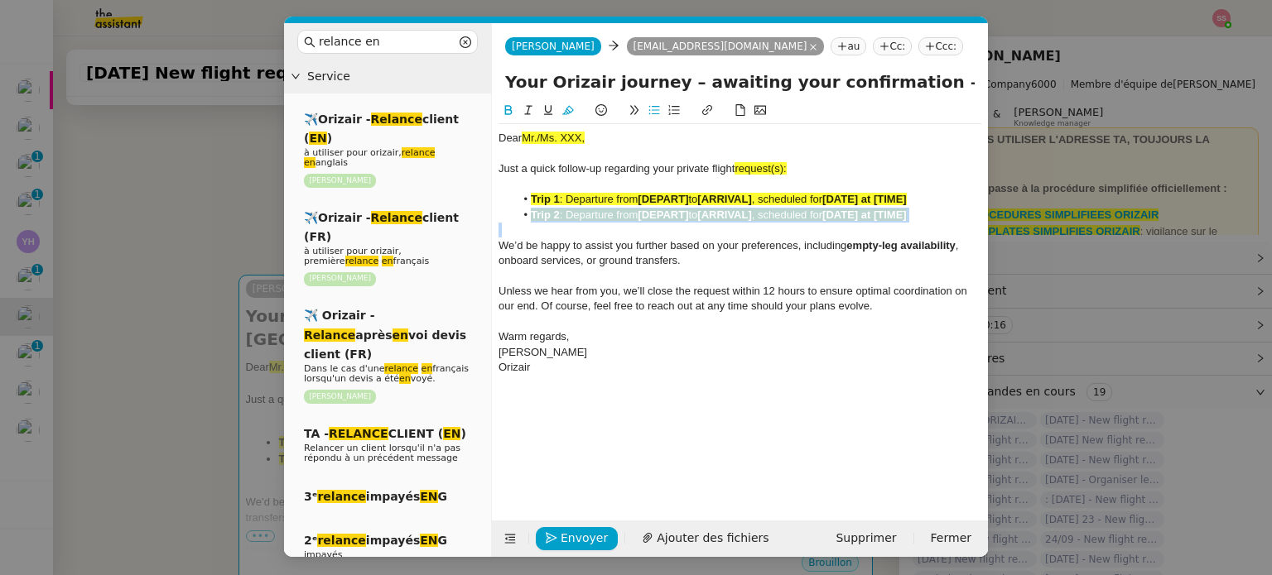
click at [659, 218] on strong "[DEPART]" at bounding box center [662, 215] width 51 height 12
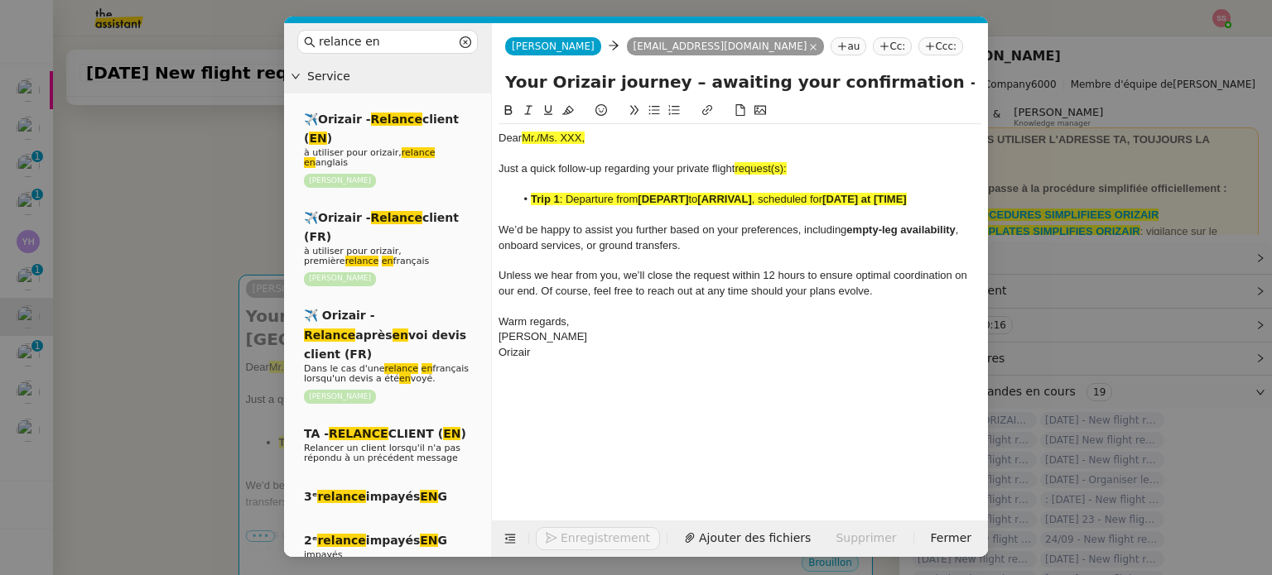
click at [786, 170] on span "request(s):" at bounding box center [759, 168] width 51 height 12
drag, startPoint x: 791, startPoint y: 166, endPoint x: 737, endPoint y: 166, distance: 54.6
click at [737, 166] on div "Just a quick follow-up regarding your private flight request:" at bounding box center [739, 168] width 483 height 15
click at [571, 114] on icon at bounding box center [568, 110] width 12 height 12
drag, startPoint x: 593, startPoint y: 137, endPoint x: 517, endPoint y: 135, distance: 76.2
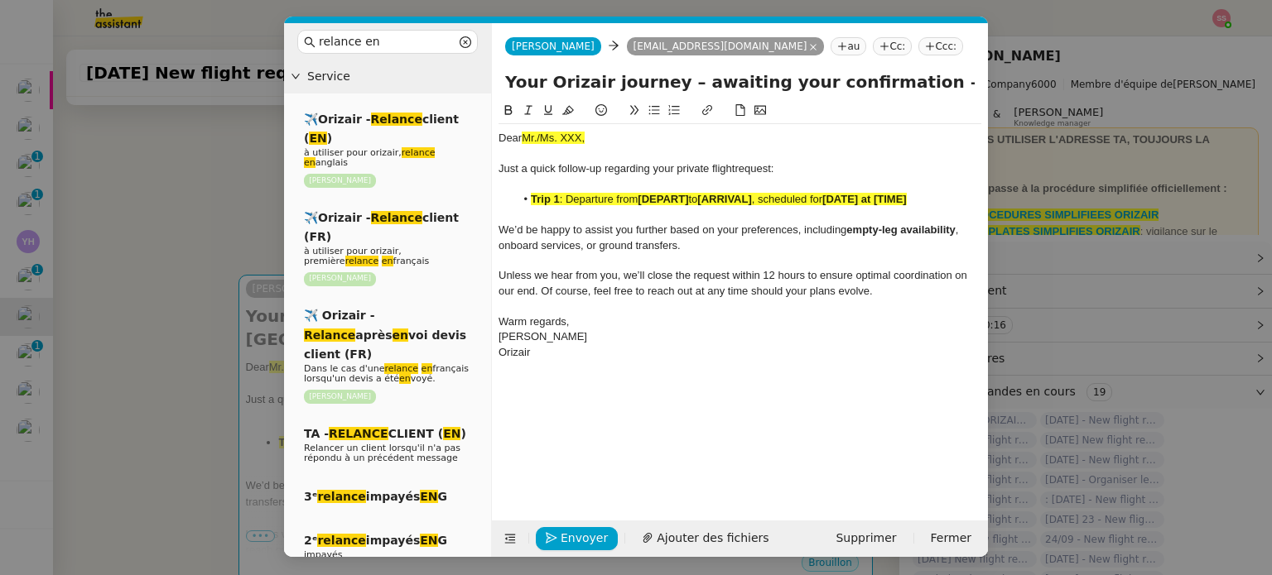
click at [517, 135] on div "Dear Mr./Ms. XXX," at bounding box center [739, 138] width 483 height 15
click at [549, 201] on strong "Trip 1" at bounding box center [545, 199] width 29 height 12
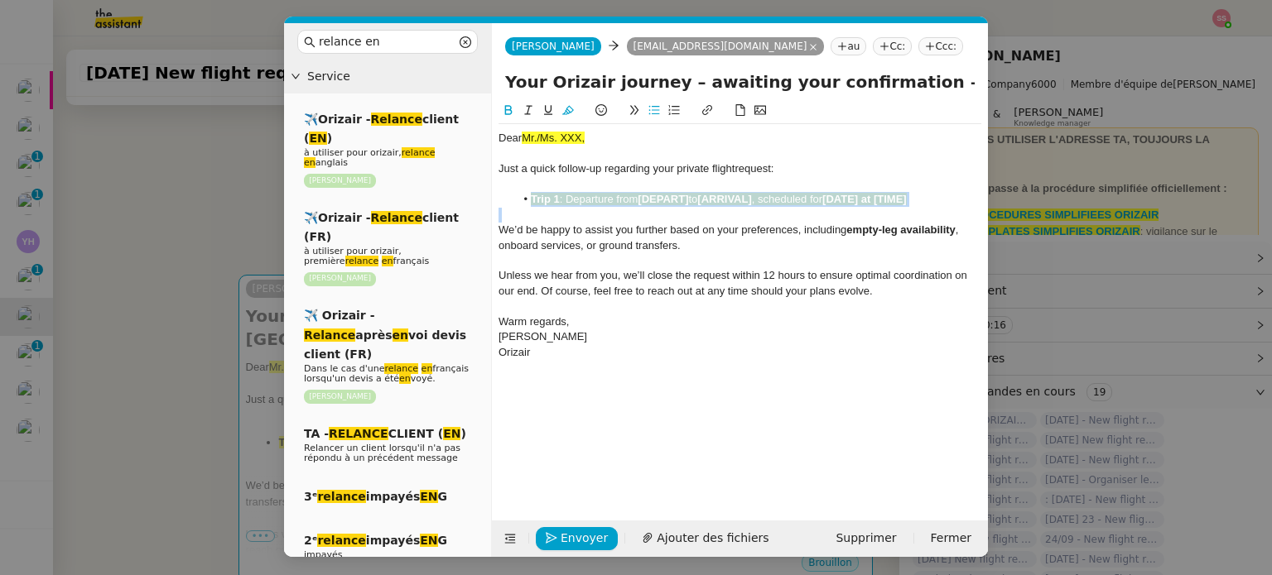
click at [549, 201] on strong "Trip 1" at bounding box center [545, 199] width 29 height 12
click at [565, 121] on div at bounding box center [739, 112] width 483 height 23
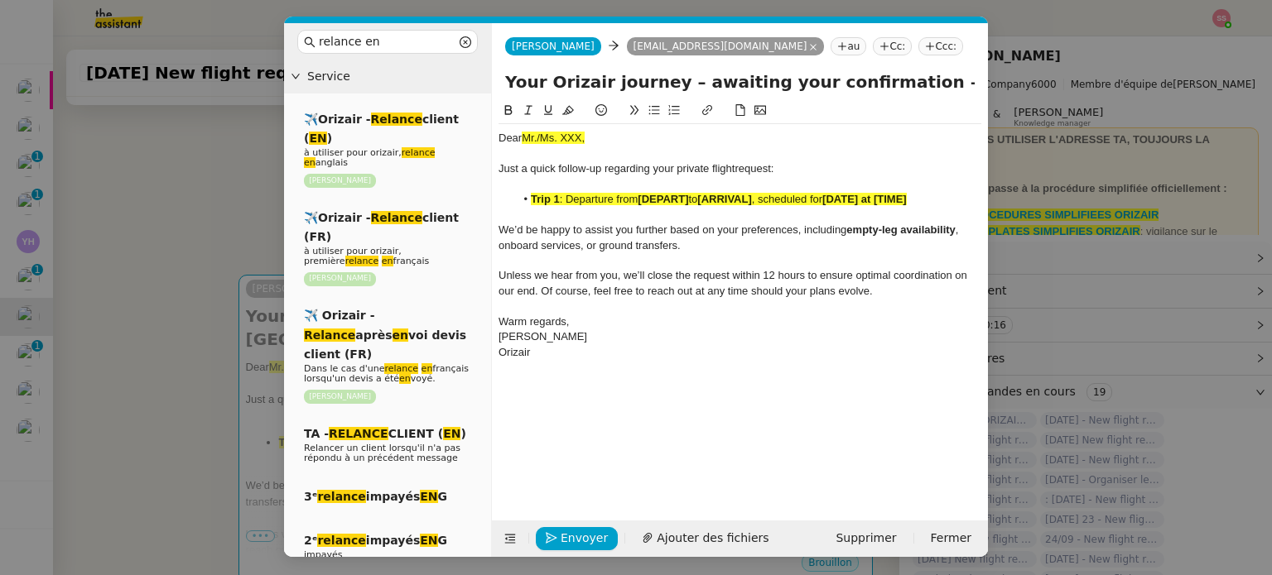
click at [588, 200] on span ": Departure from" at bounding box center [599, 199] width 79 height 12
click at [570, 113] on icon at bounding box center [568, 110] width 12 height 9
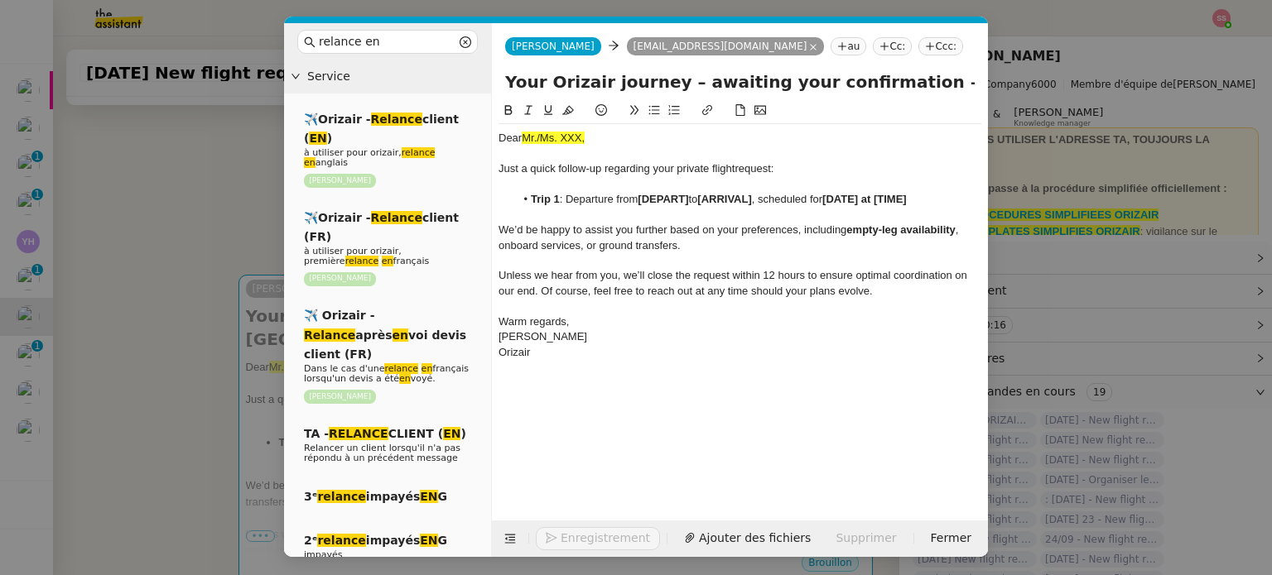
click at [669, 256] on div at bounding box center [739, 260] width 483 height 15
click at [918, 43] on nz-tag "Ccc:" at bounding box center [940, 46] width 45 height 18
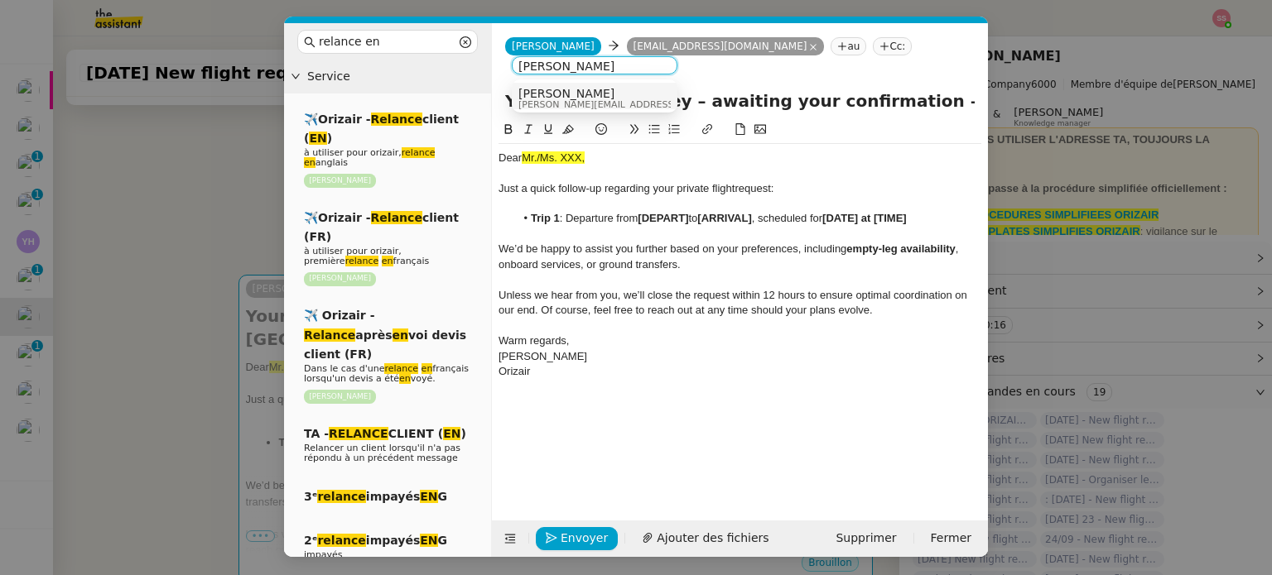
type input "[PERSON_NAME]"
click at [641, 89] on div "[PERSON_NAME] [PERSON_NAME][EMAIL_ADDRESS][DOMAIN_NAME]" at bounding box center [594, 98] width 152 height 22
click at [633, 243] on span "We’d be happy to assist you further based on your preferences, including" at bounding box center [672, 249] width 348 height 12
click at [160, 291] on nz-modal-container "relance en Service ✈️Orizair - Relance client ( EN ) à utiliser pour orizair, r…" at bounding box center [636, 287] width 1272 height 575
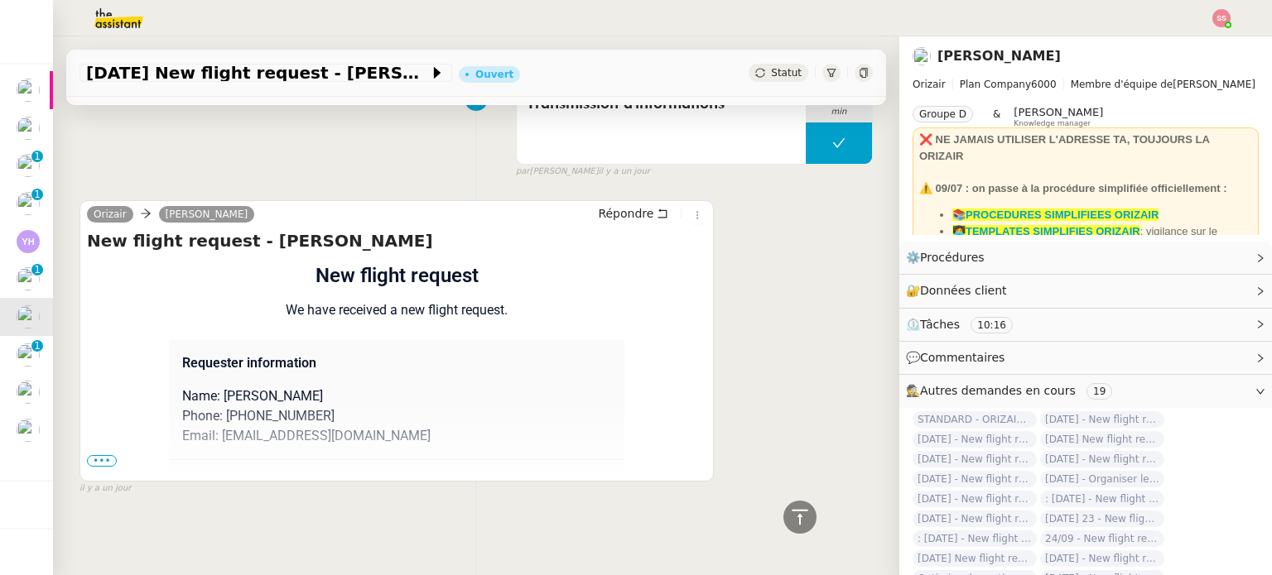
scroll to position [1162, 0]
drag, startPoint x: 214, startPoint y: 385, endPoint x: 371, endPoint y: 386, distance: 156.5
click at [371, 387] on p "Name: [PERSON_NAME]" at bounding box center [396, 397] width 429 height 20
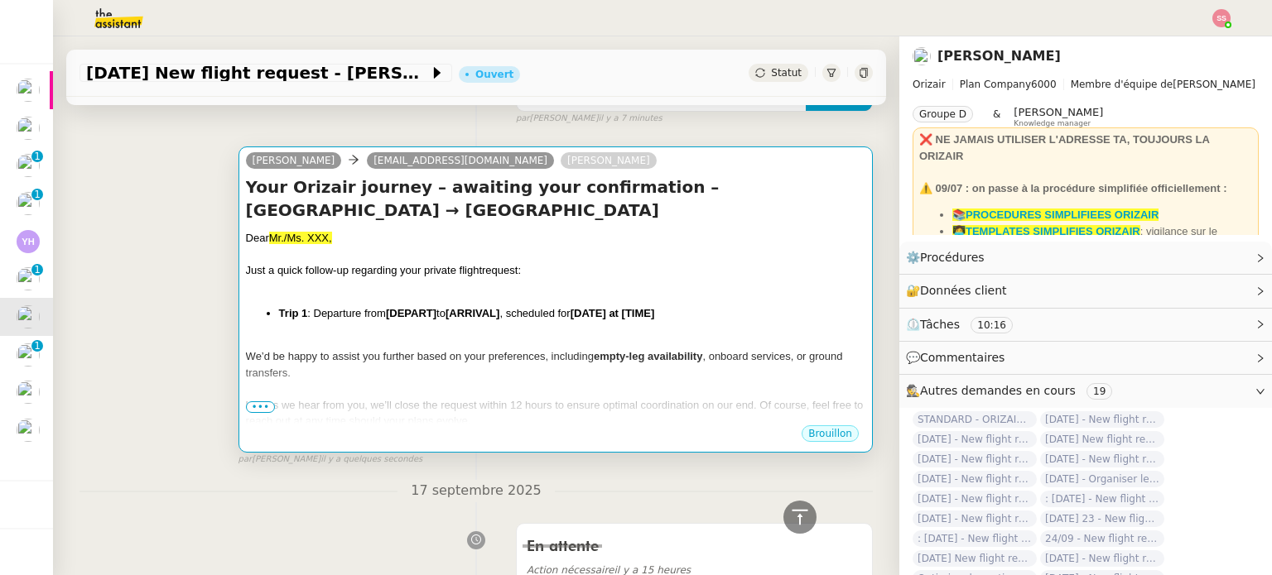
scroll to position [86, 0]
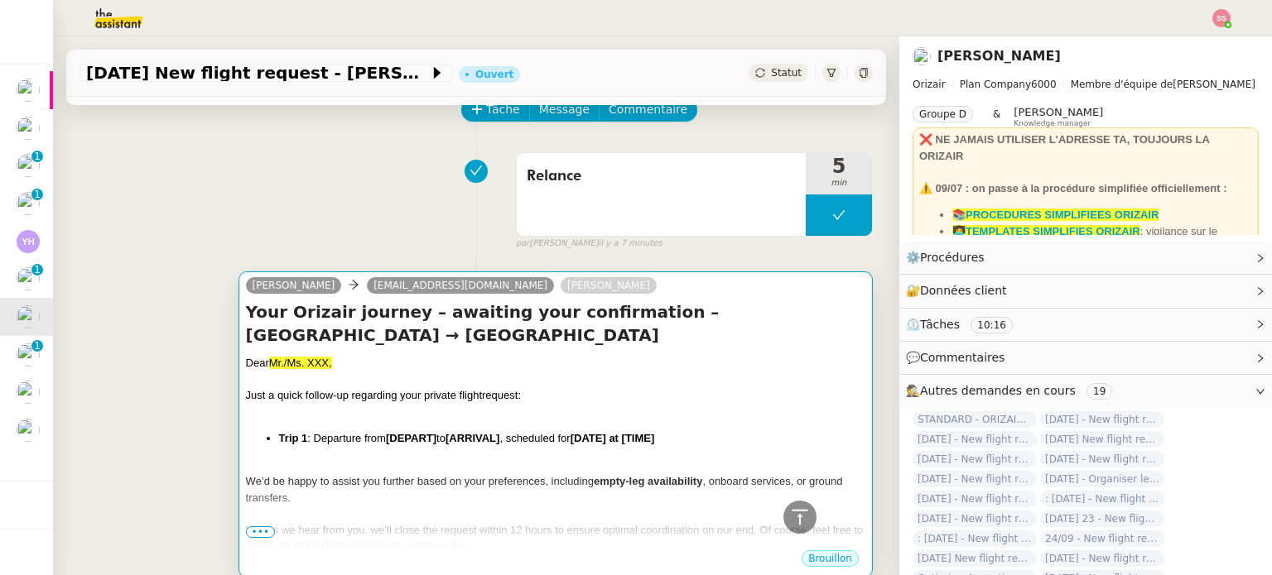
click at [363, 331] on h4 "Your Orizair journey – awaiting your confirmation – [GEOGRAPHIC_DATA] → [GEOGRA…" at bounding box center [555, 324] width 619 height 46
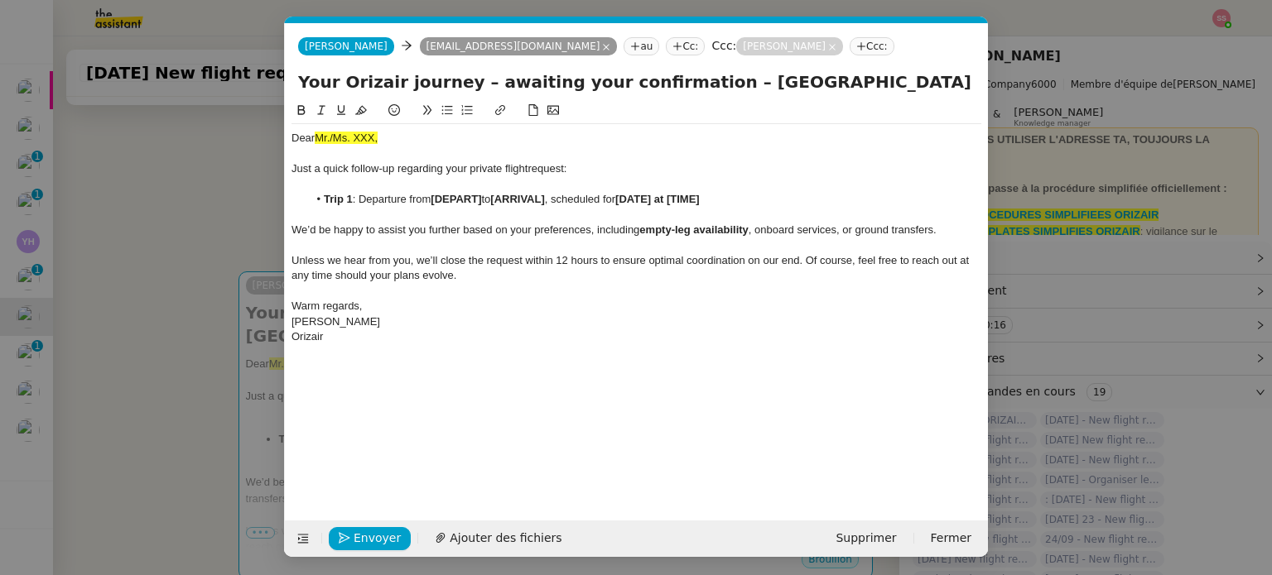
scroll to position [0, 87]
drag, startPoint x: 383, startPoint y: 140, endPoint x: 314, endPoint y: 136, distance: 69.7
click at [314, 136] on div "Dear Mr./Ms. XXX," at bounding box center [636, 138] width 690 height 15
click at [315, 140] on span "[PERSON_NAME]" at bounding box center [359, 138] width 89 height 12
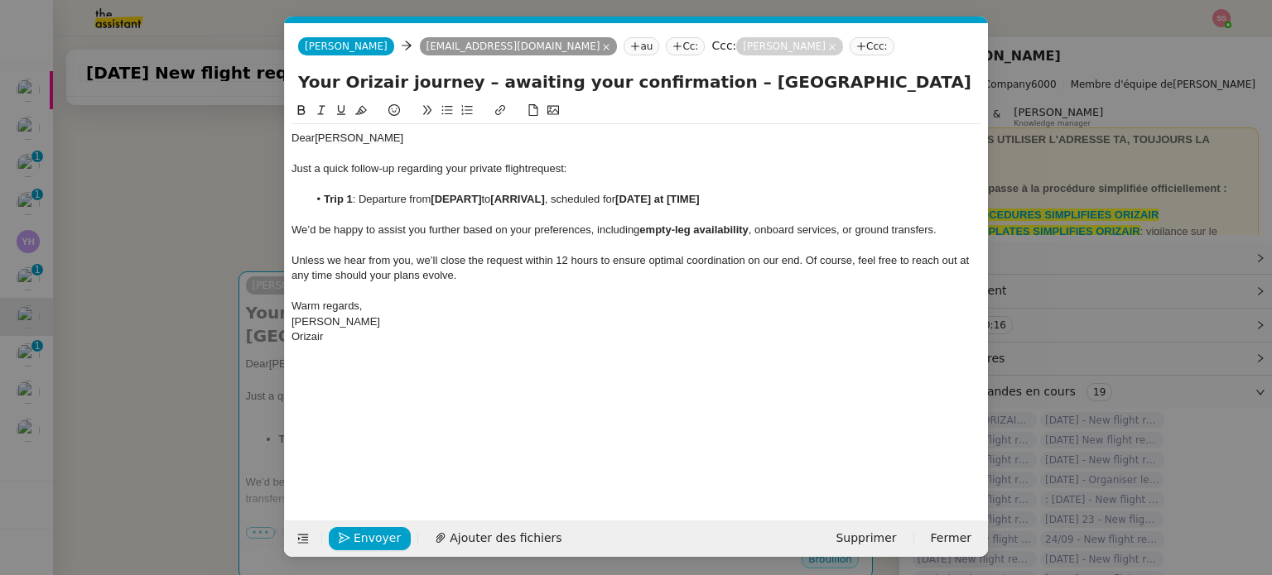
click at [179, 376] on nz-modal-container "relance en Service ✈️Orizair - Relance client ( EN ) à utiliser pour orizair, r…" at bounding box center [636, 287] width 1272 height 575
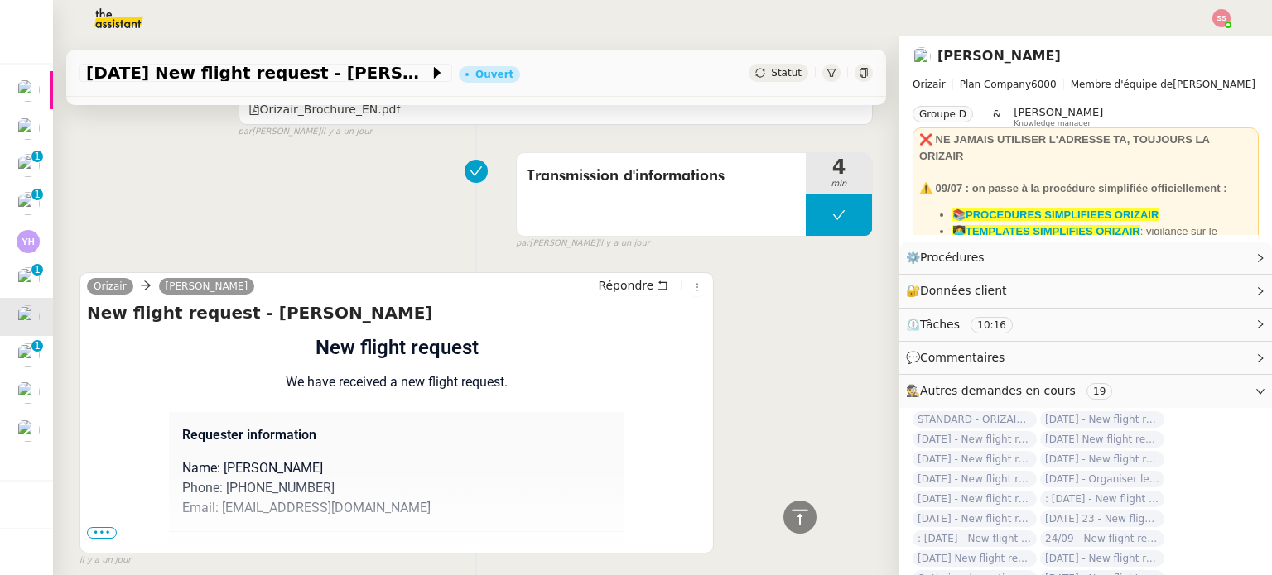
scroll to position [1162, 0]
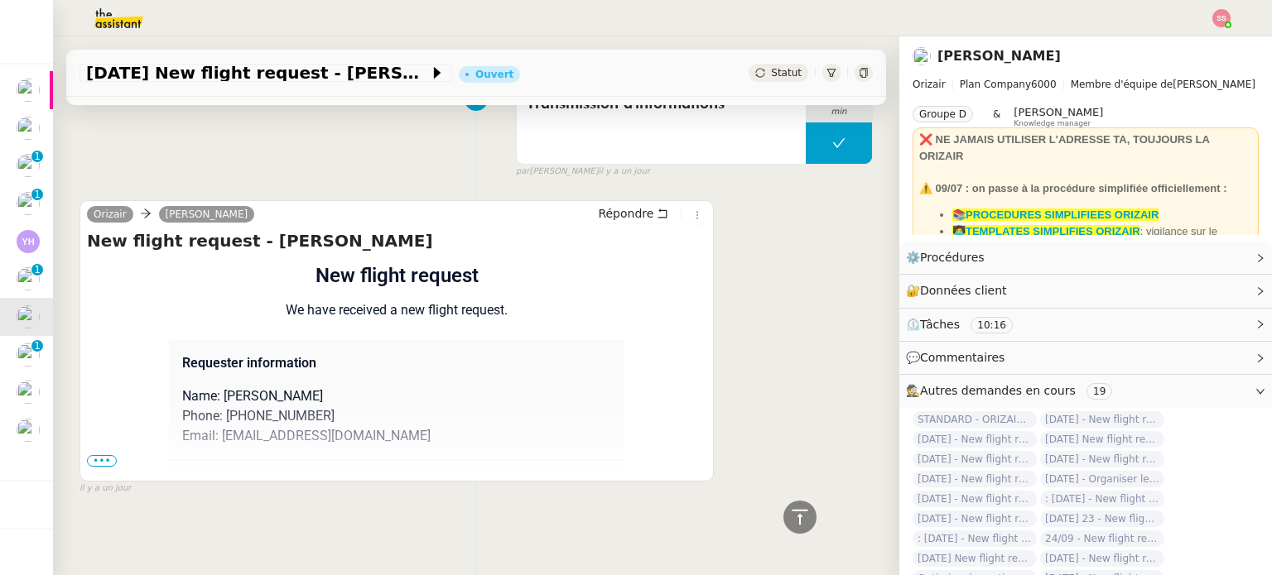
click at [98, 459] on div "Flight request created by [PERSON_NAME] New flight request We have received a n…" at bounding box center [396, 554] width 619 height 587
click at [99, 456] on span "•••" at bounding box center [102, 461] width 30 height 12
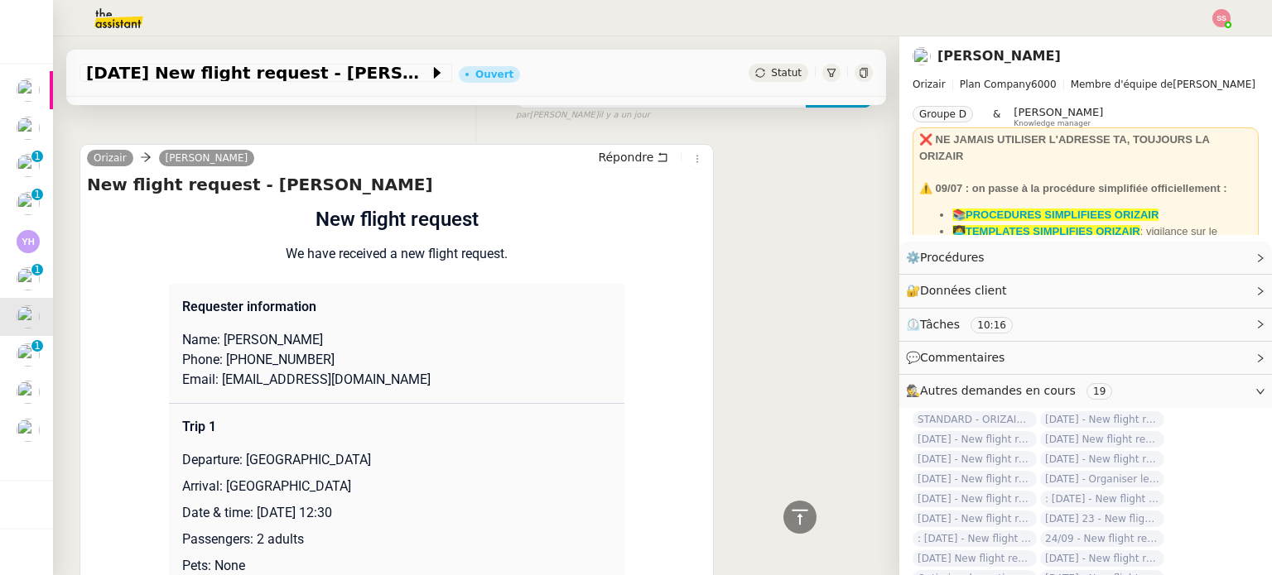
scroll to position [1328, 0]
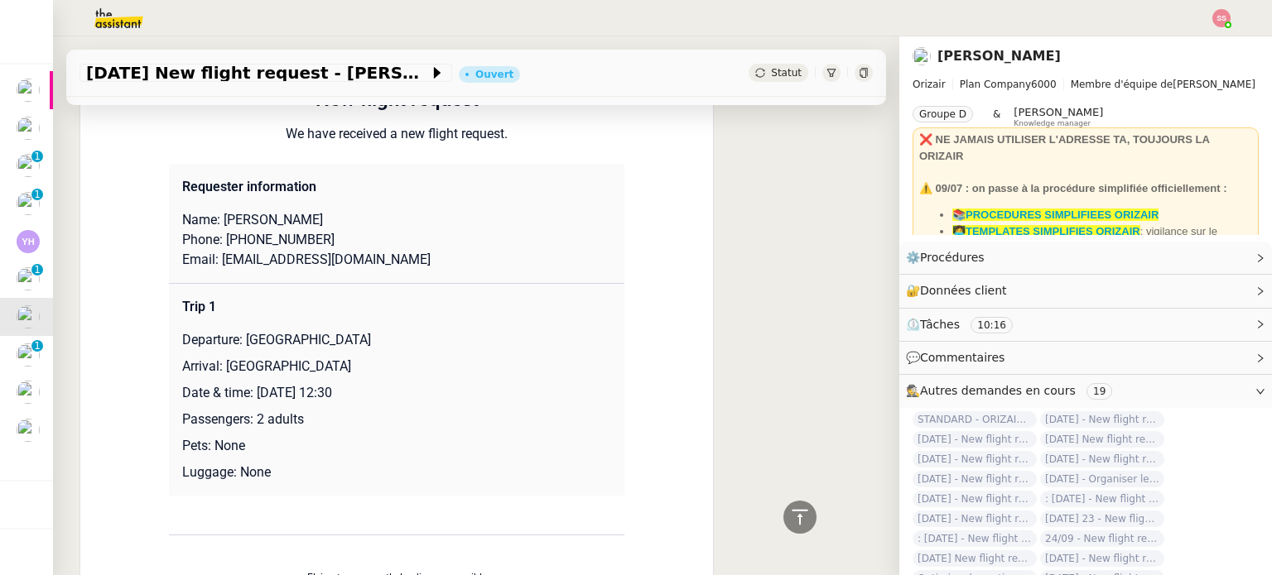
drag, startPoint x: 239, startPoint y: 340, endPoint x: 467, endPoint y: 333, distance: 227.8
click at [467, 333] on p "Departure: [GEOGRAPHIC_DATA]" at bounding box center [396, 340] width 429 height 20
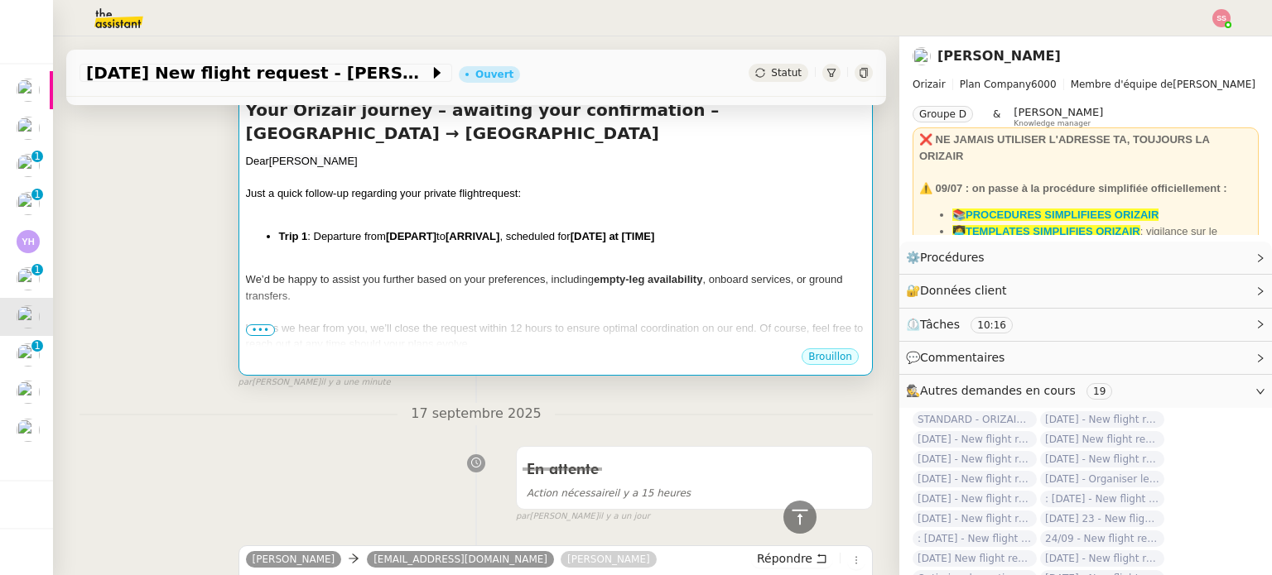
scroll to position [169, 0]
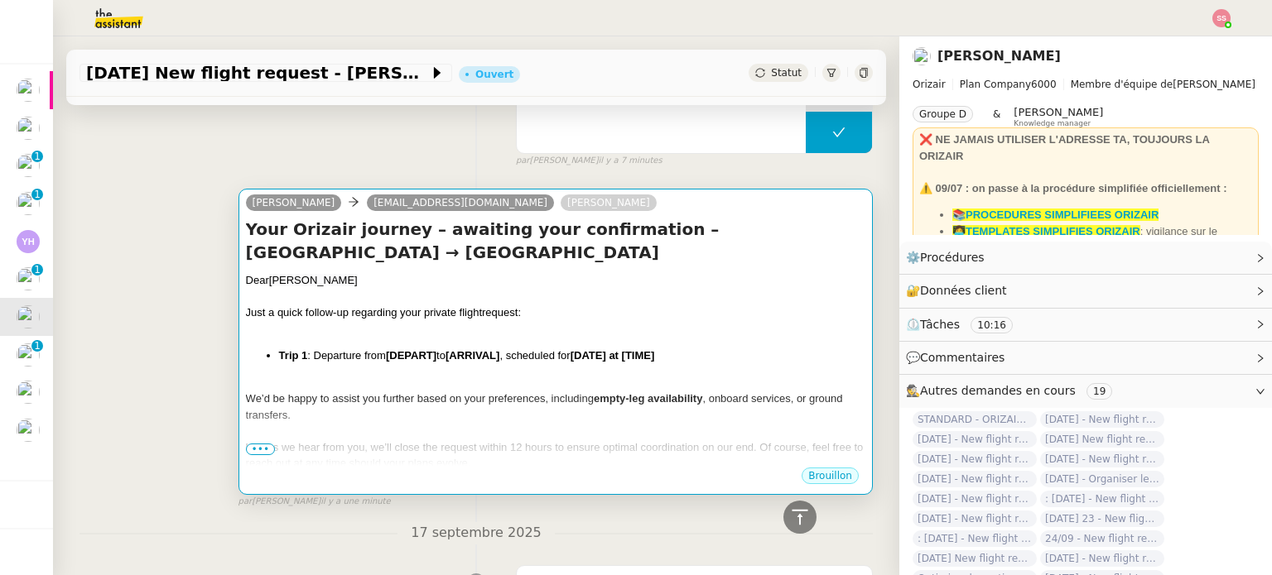
click at [474, 351] on strong "[ARRIVAL]" at bounding box center [472, 355] width 54 height 12
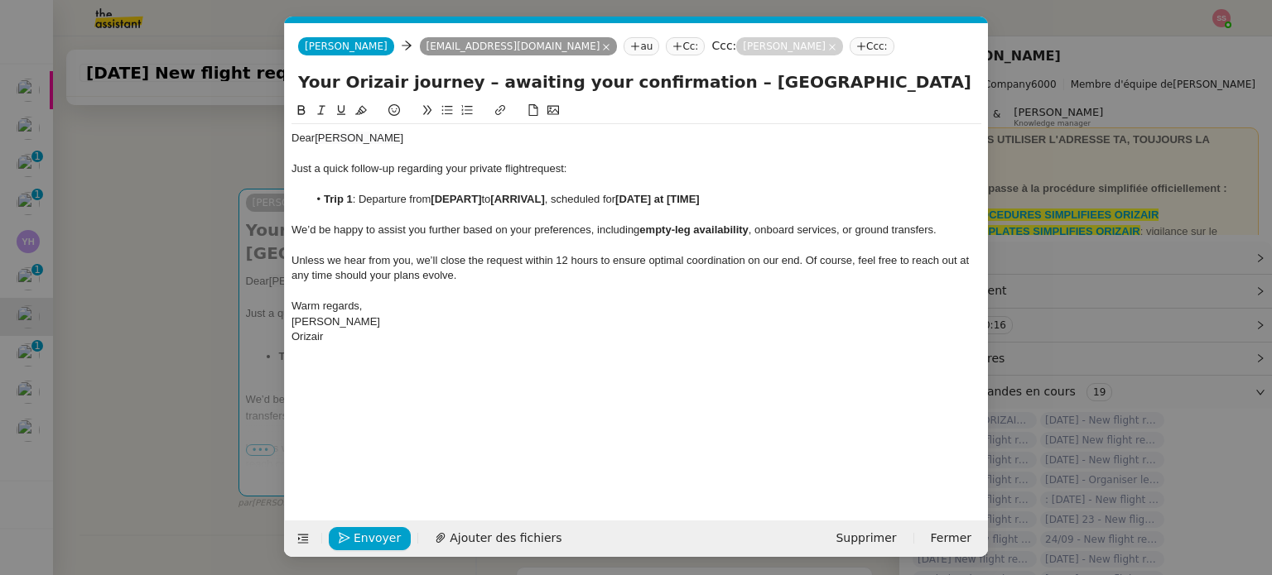
scroll to position [0, 87]
drag, startPoint x: 483, startPoint y: 199, endPoint x: 431, endPoint y: 200, distance: 52.2
click at [431, 200] on li "Trip 1 : Departure from [DEPART] to [ARRIVAL] , scheduled for [DATE] at [TIME]" at bounding box center [645, 199] width 674 height 15
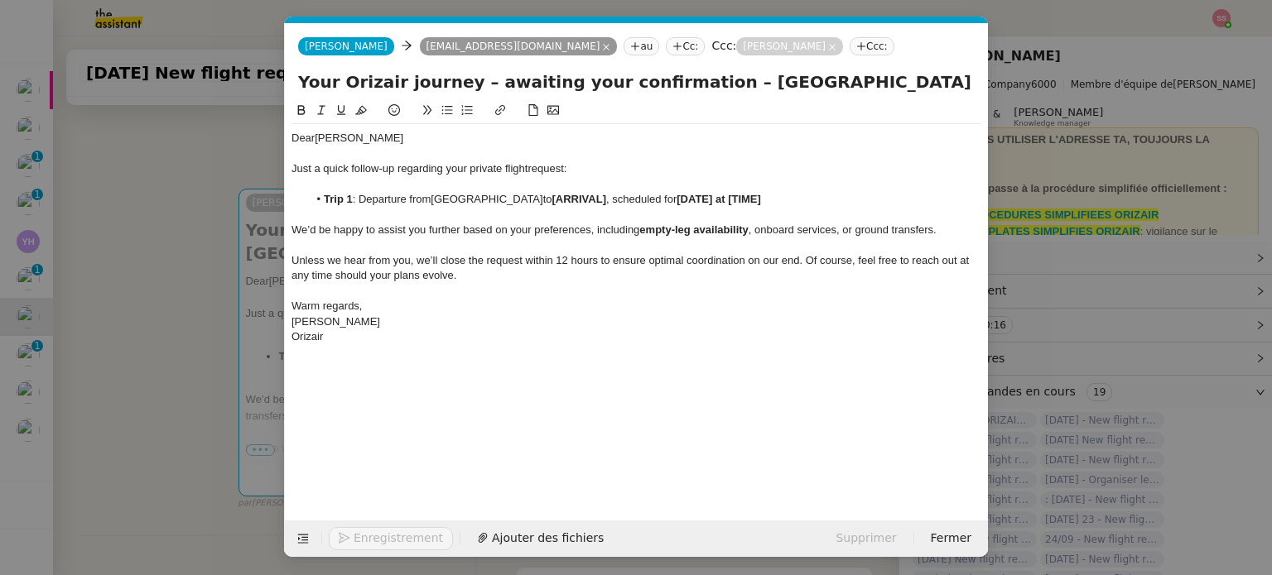
click at [431, 201] on span "[GEOGRAPHIC_DATA]" at bounding box center [486, 199] width 112 height 12
click at [202, 349] on nz-modal-container "relance en Service ✈️Orizair - Relance client ( EN ) à utiliser pour orizair, r…" at bounding box center [636, 287] width 1272 height 575
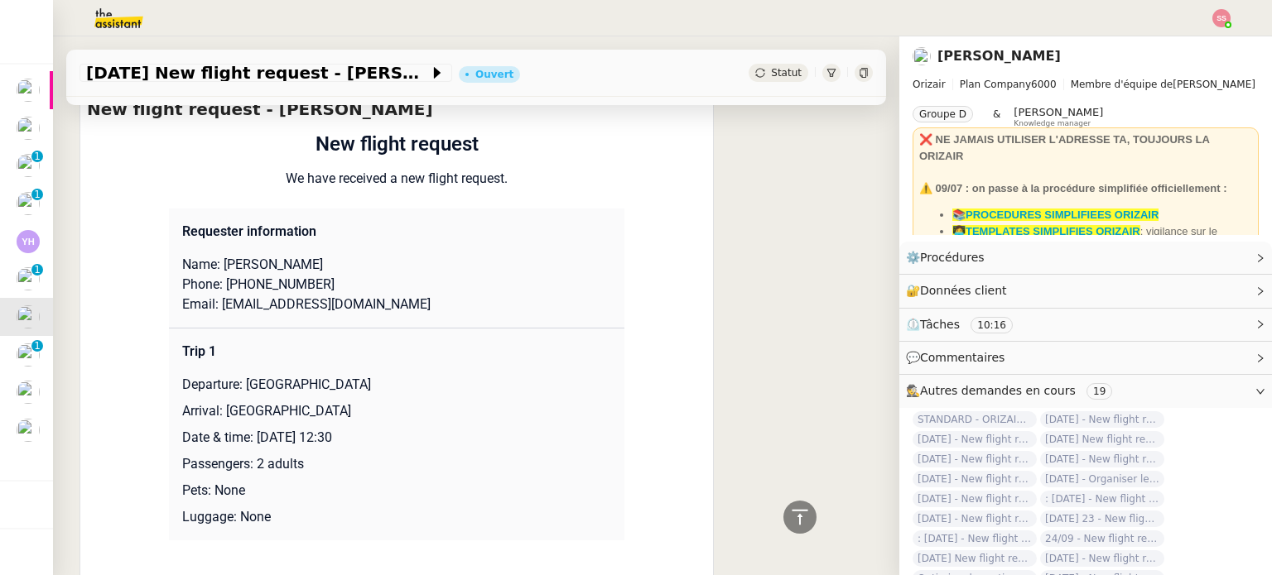
scroll to position [1328, 0]
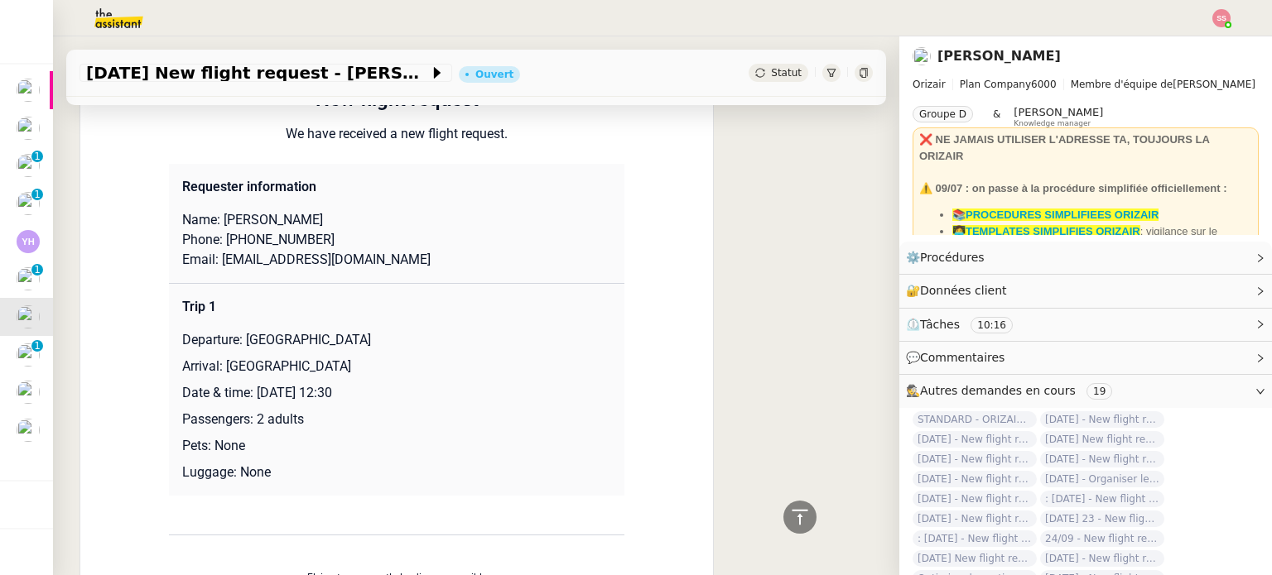
drag, startPoint x: 216, startPoint y: 373, endPoint x: 404, endPoint y: 362, distance: 188.2
click at [404, 362] on p "Arrival: [GEOGRAPHIC_DATA]" at bounding box center [396, 367] width 429 height 20
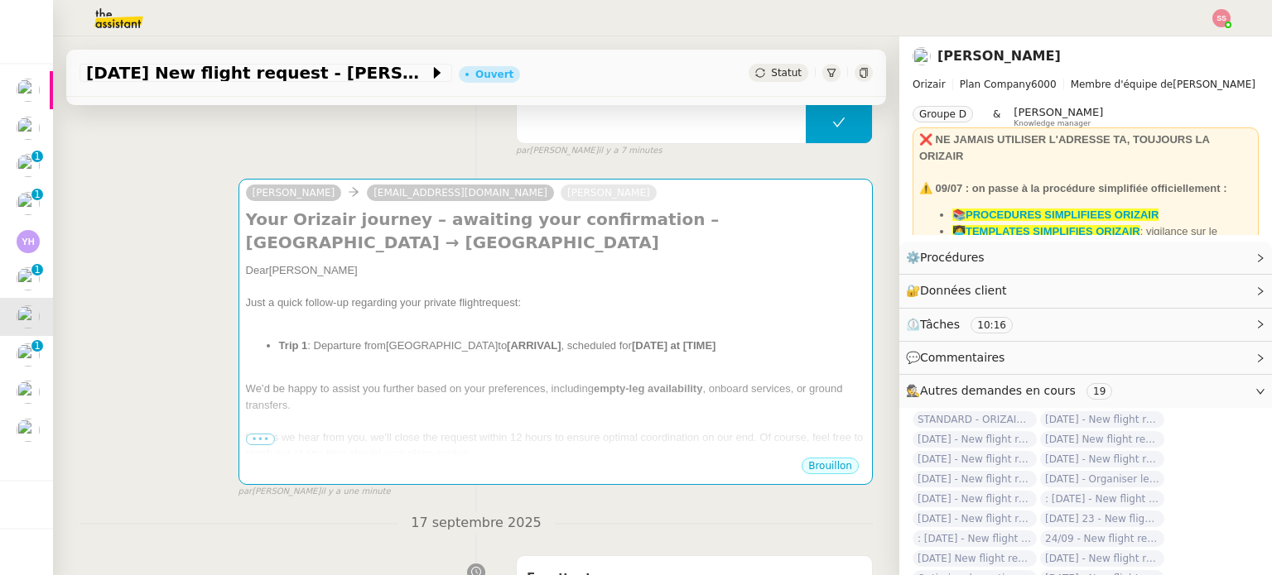
scroll to position [169, 0]
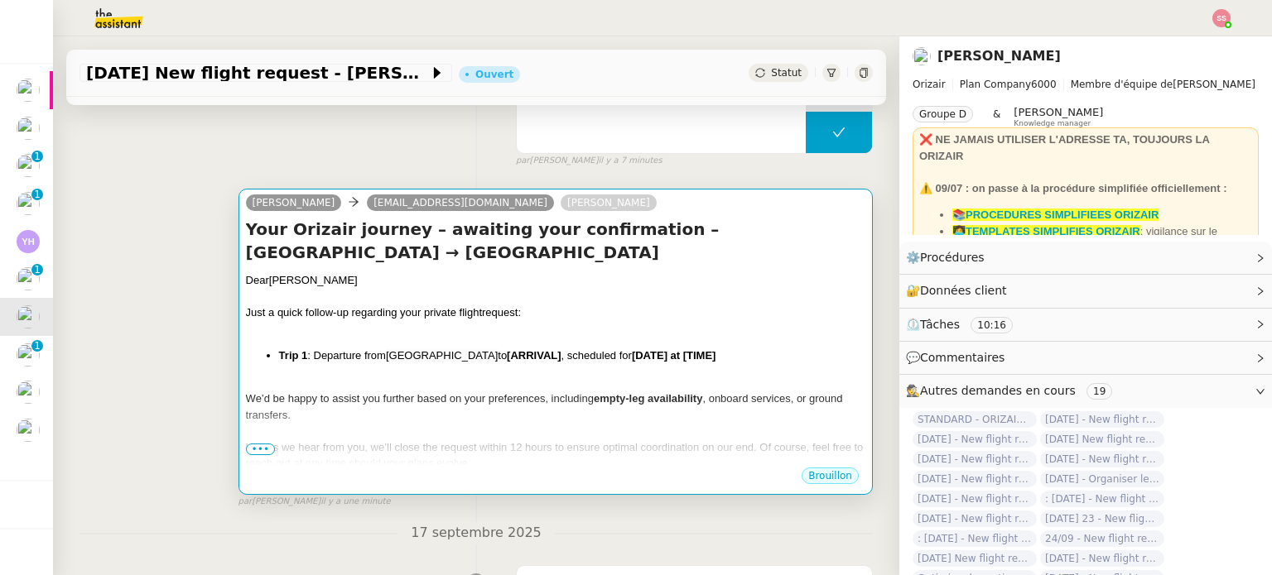
click at [474, 331] on div at bounding box center [555, 329] width 619 height 17
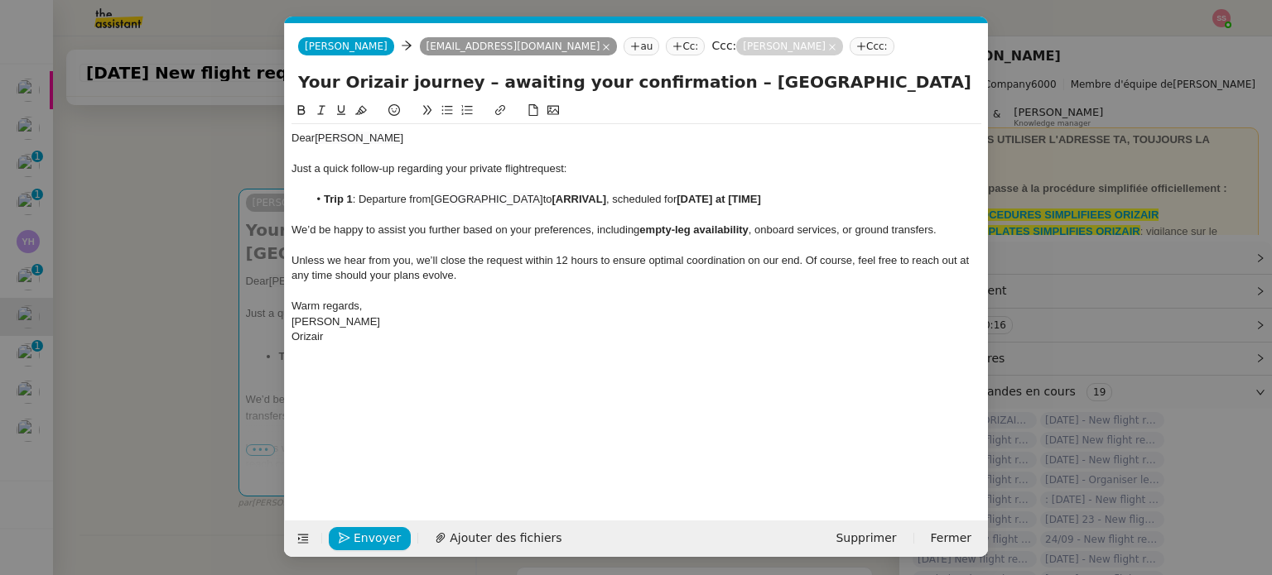
scroll to position [0, 87]
drag, startPoint x: 618, startPoint y: 201, endPoint x: 563, endPoint y: 200, distance: 54.6
click at [563, 200] on strong "[ARRIVAL]" at bounding box center [579, 199] width 54 height 12
click at [199, 339] on nz-modal-container "relance en Service ✈️Orizair - Relance client ( EN ) à utiliser pour orizair, r…" at bounding box center [636, 287] width 1272 height 575
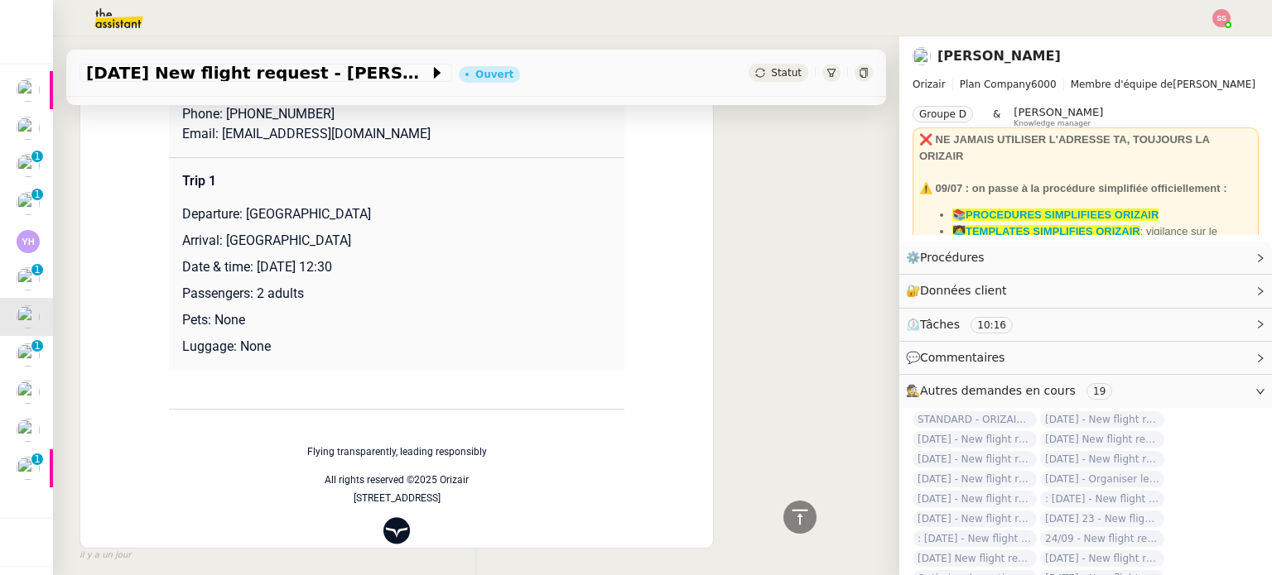
scroll to position [1366, 0]
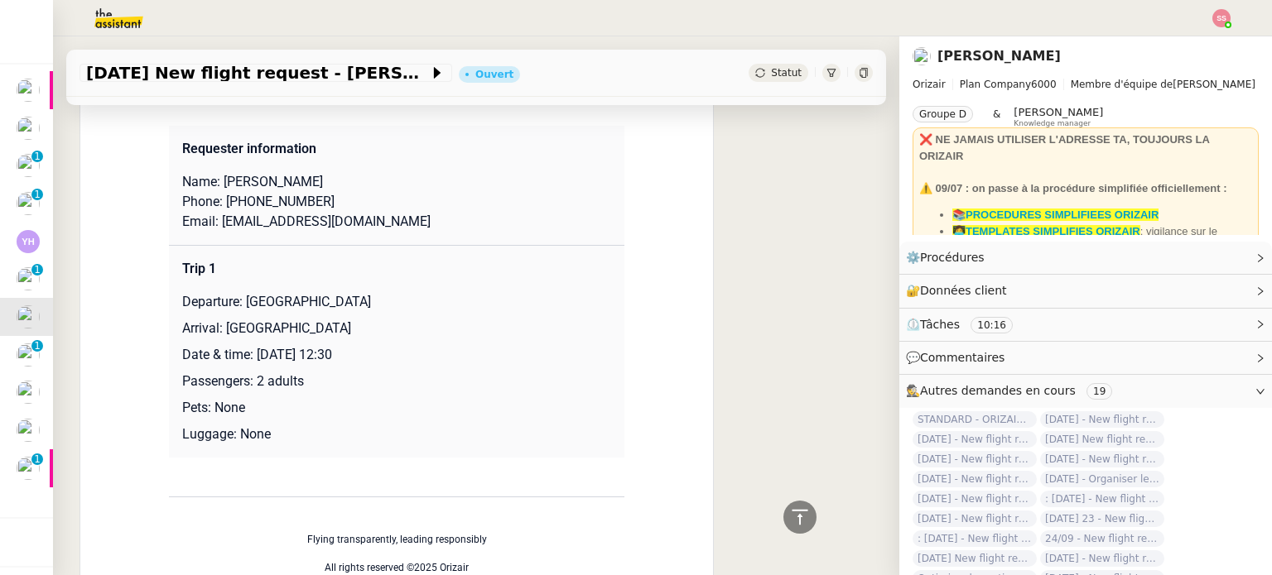
drag, startPoint x: 253, startPoint y: 354, endPoint x: 439, endPoint y: 349, distance: 186.3
click at [439, 349] on p "Date & time: [DATE] 12:30" at bounding box center [396, 355] width 429 height 20
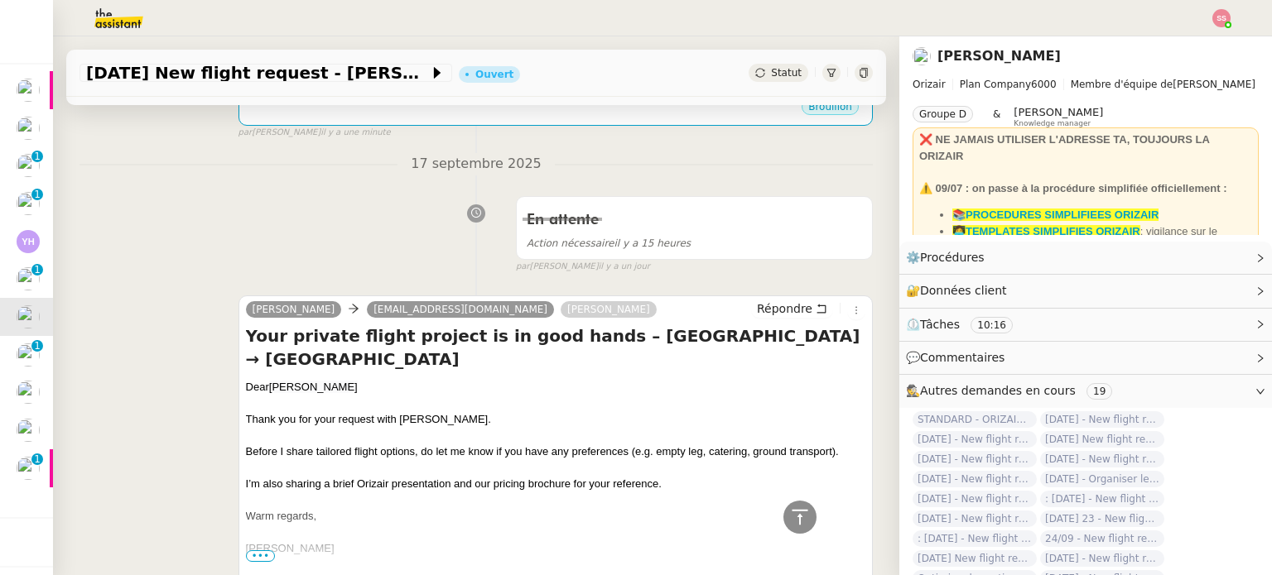
scroll to position [373, 0]
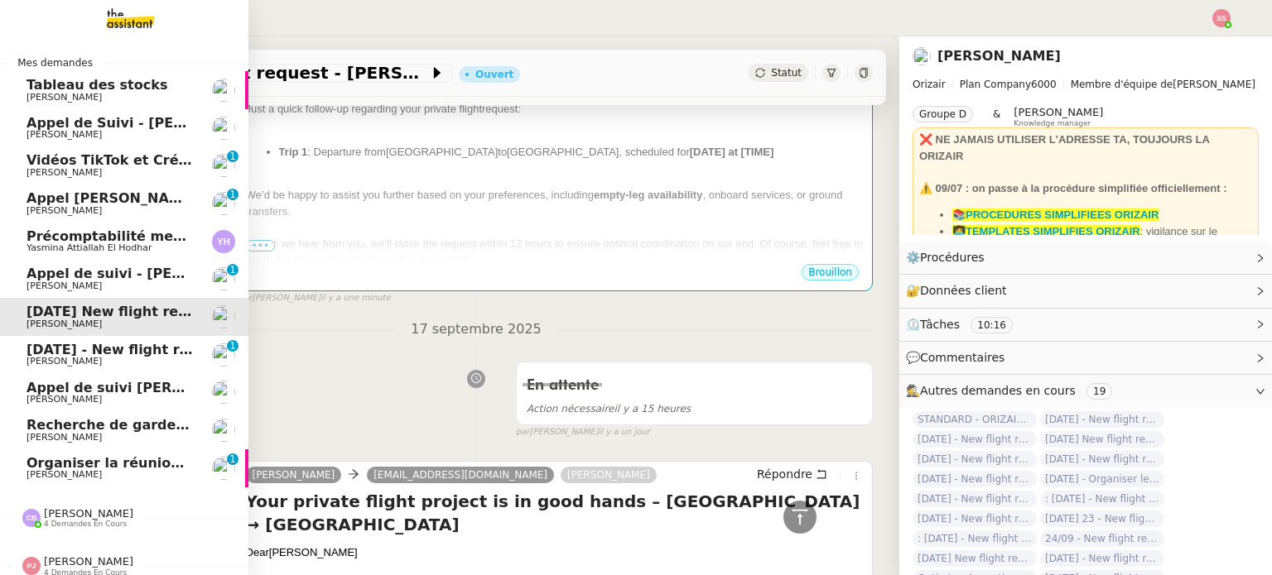
click at [61, 465] on span "Organiser la réunion Zoom" at bounding box center [126, 463] width 200 height 16
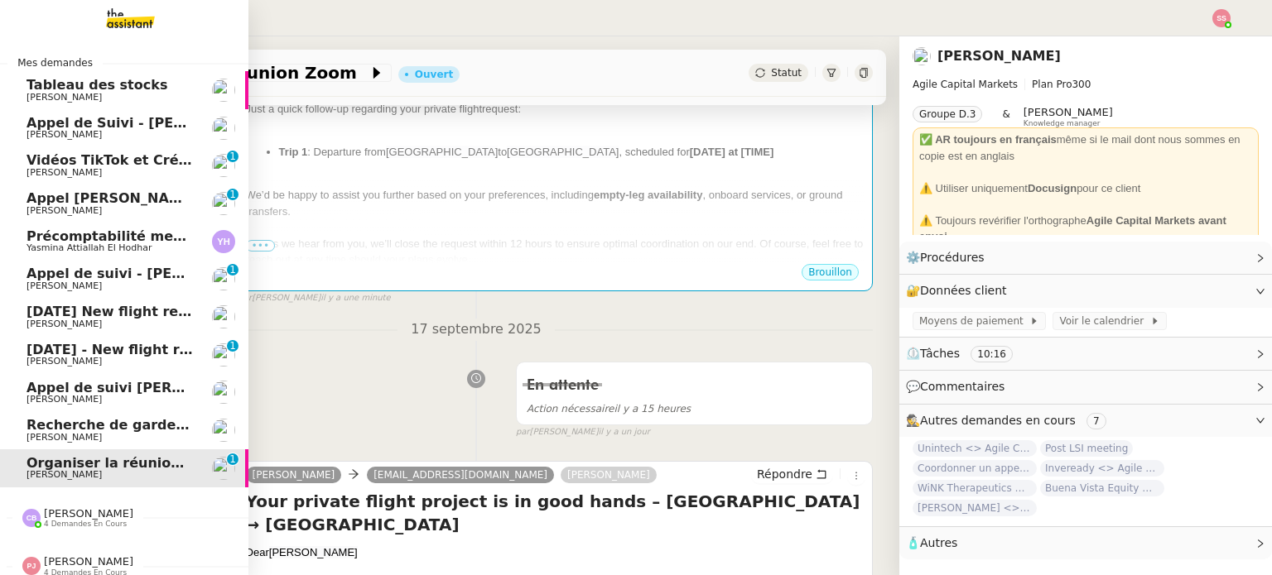
scroll to position [222, 0]
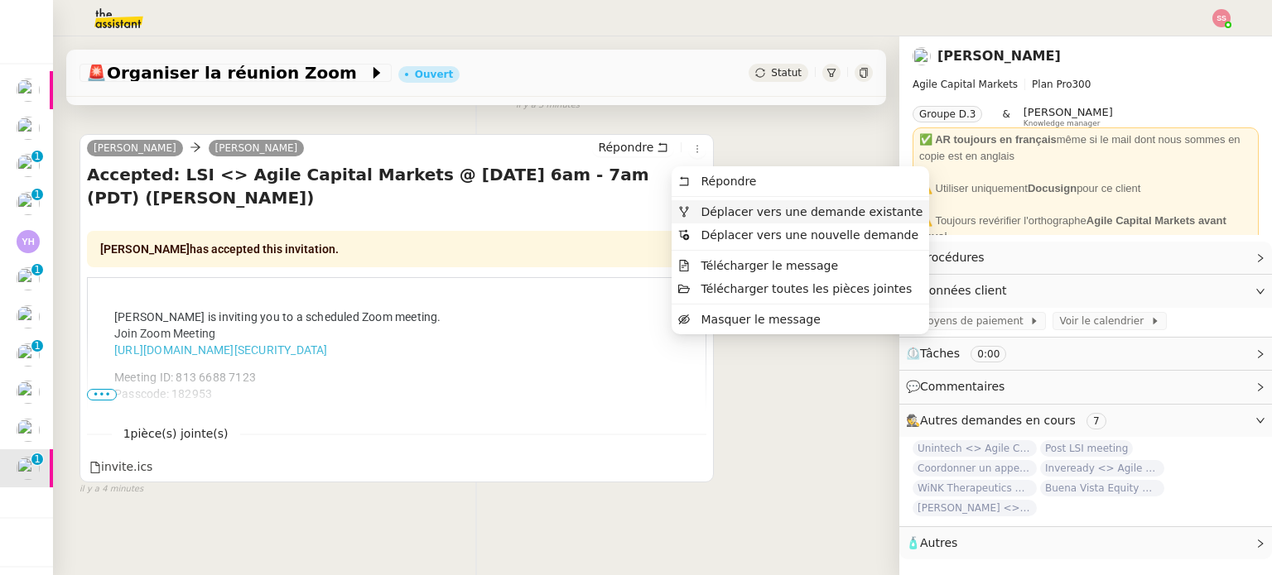
click at [709, 221] on li "Déplacer vers une demande existante" at bounding box center [799, 211] width 257 height 23
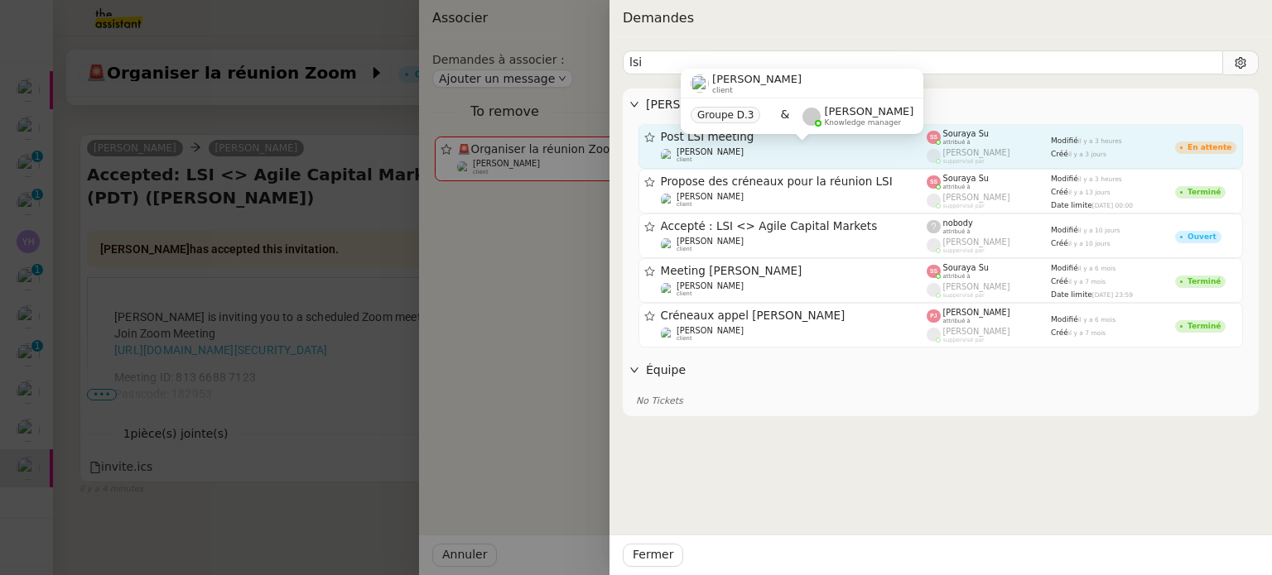
type input "lsi"
click at [757, 152] on div "[PERSON_NAME] client" at bounding box center [794, 155] width 267 height 17
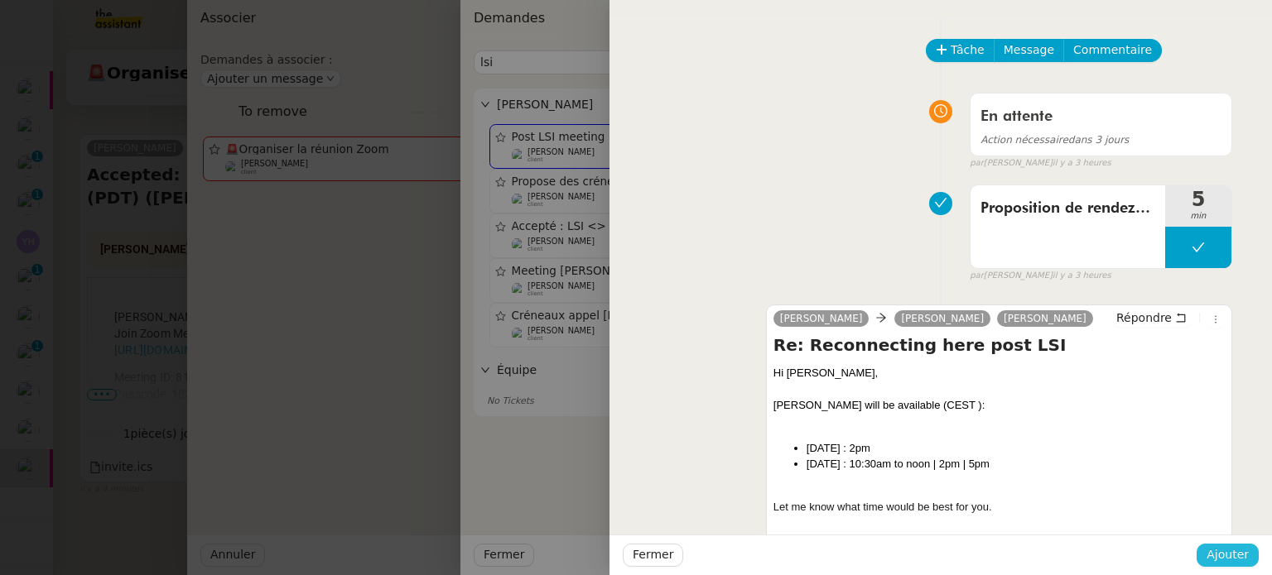
click at [1234, 548] on span "Ajouter" at bounding box center [1227, 555] width 42 height 19
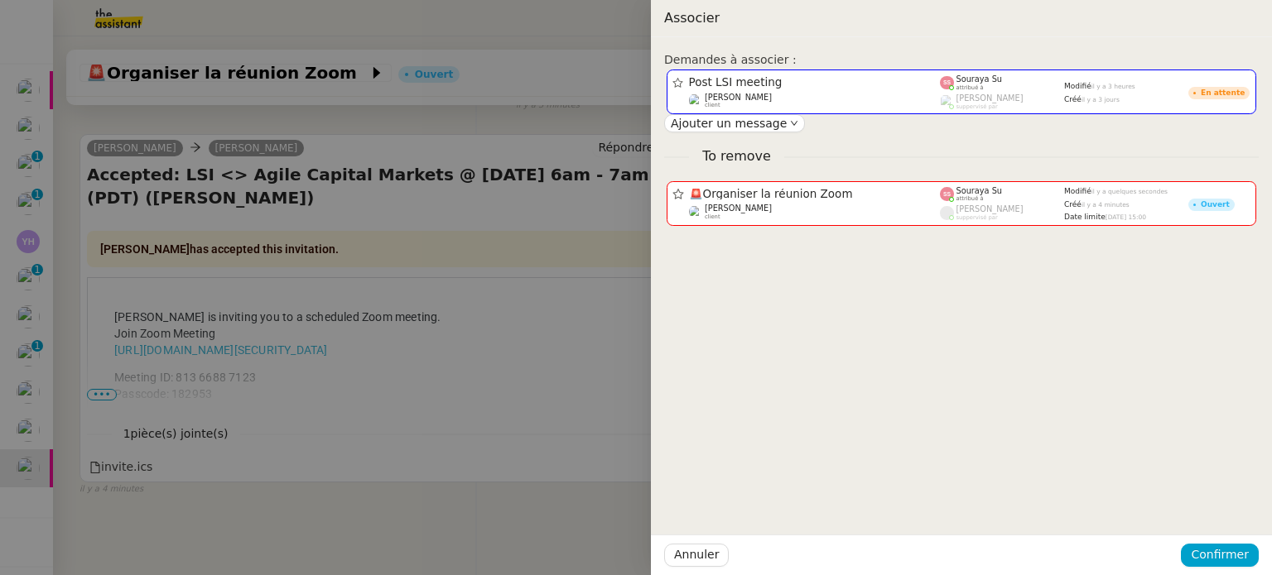
drag, startPoint x: 341, startPoint y: 450, endPoint x: 292, endPoint y: 440, distance: 50.0
click at [340, 450] on div at bounding box center [636, 287] width 1272 height 575
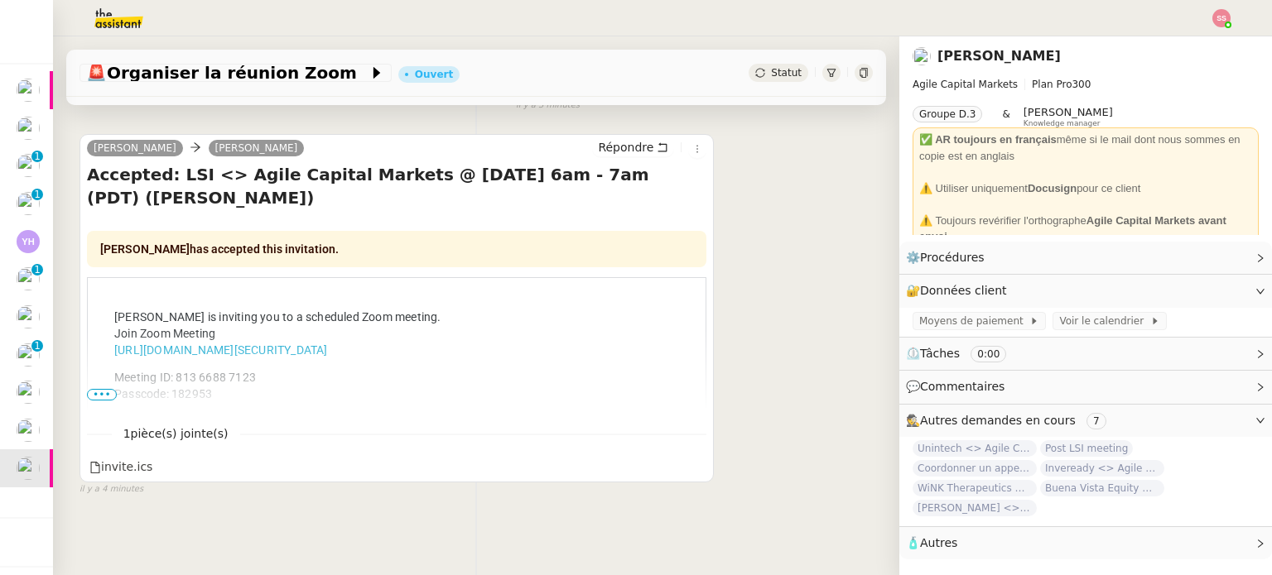
click at [99, 394] on span "•••" at bounding box center [102, 395] width 30 height 12
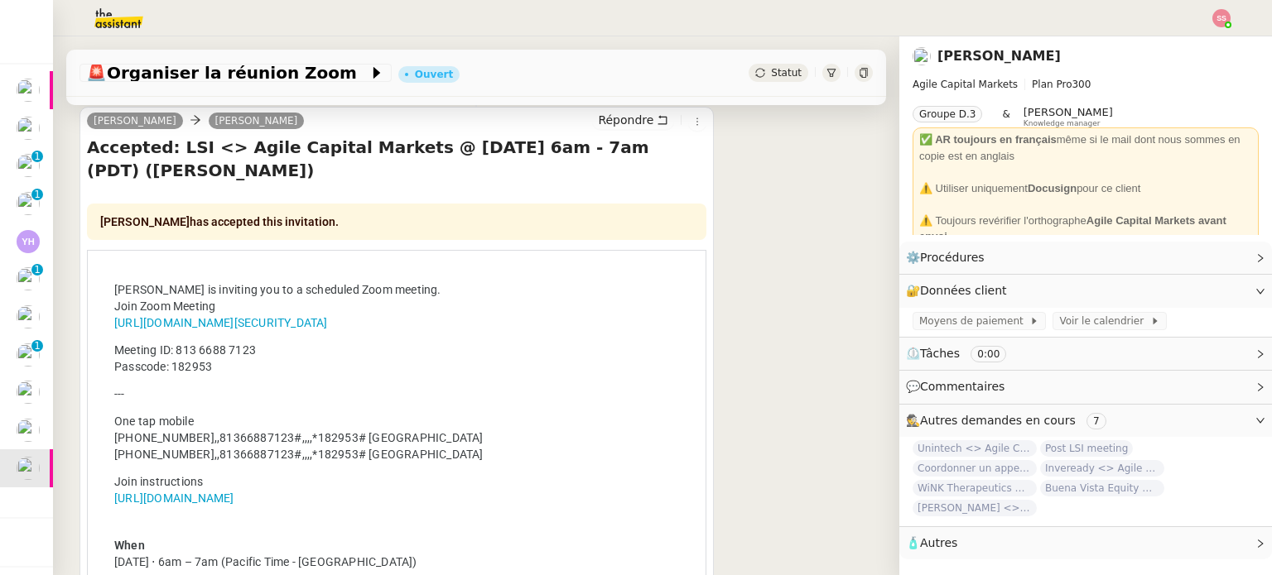
scroll to position [139, 0]
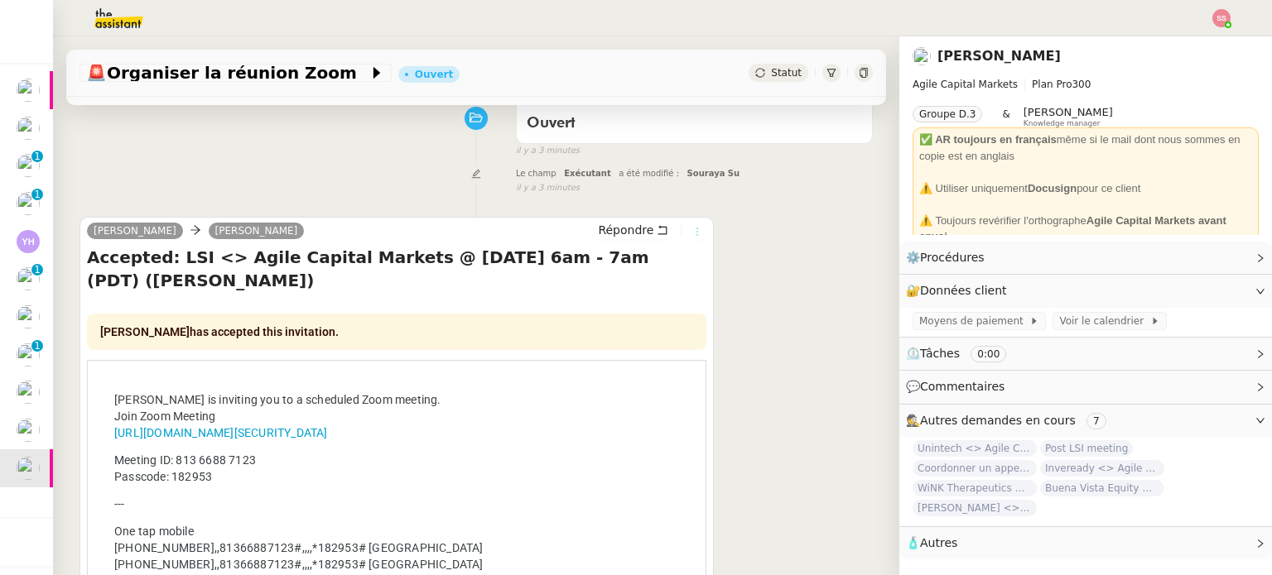
click at [692, 234] on icon at bounding box center [697, 232] width 10 height 10
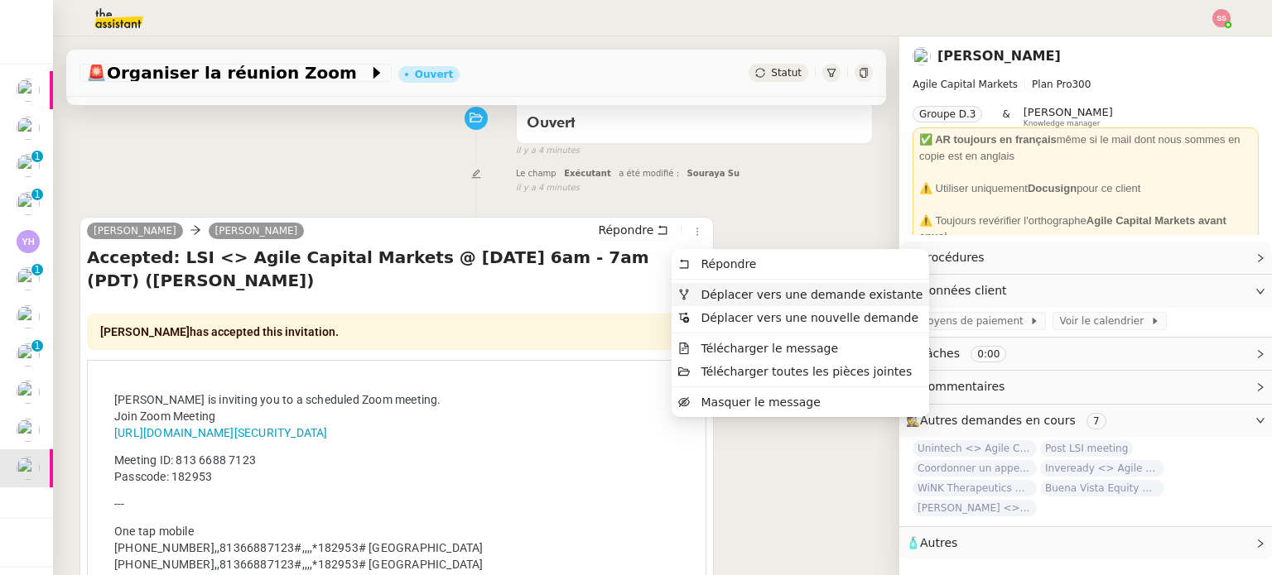
click at [724, 293] on span "Déplacer vers une demande existante" at bounding box center [811, 294] width 222 height 13
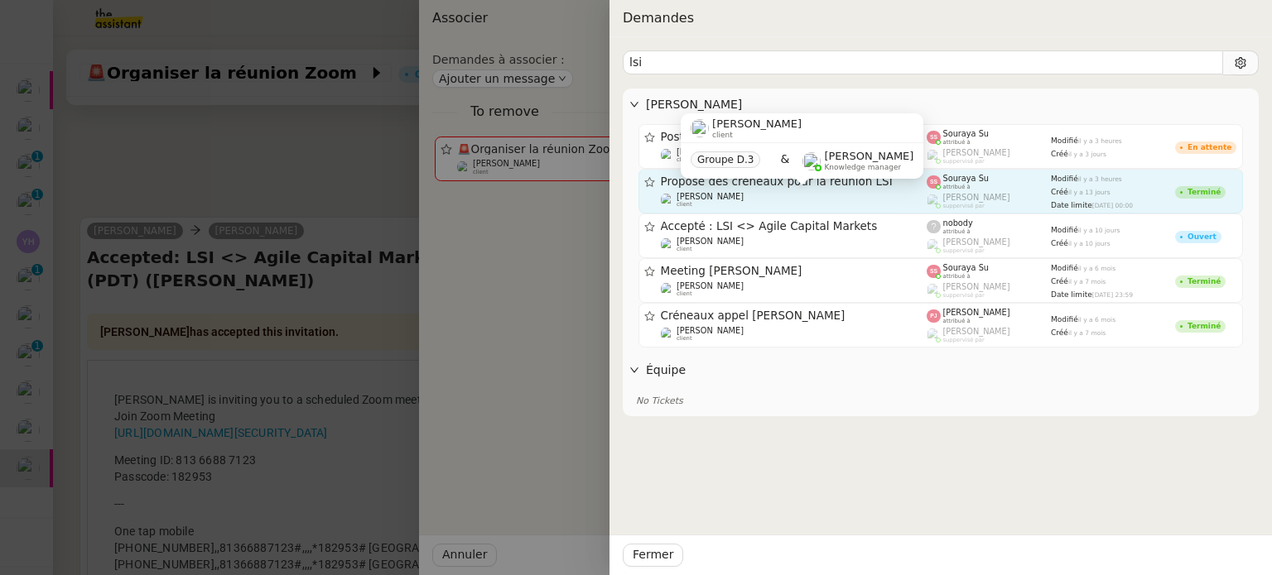
type input "lsi"
click at [864, 192] on div "[PERSON_NAME] client" at bounding box center [794, 200] width 267 height 17
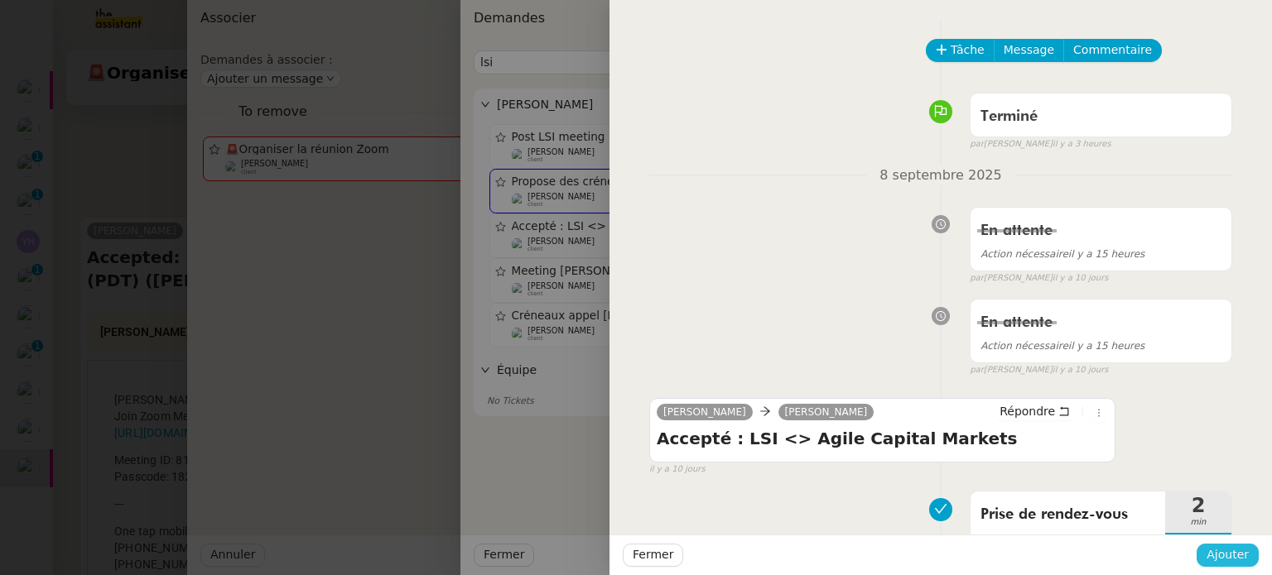
click at [1244, 555] on span "Ajouter" at bounding box center [1227, 555] width 42 height 19
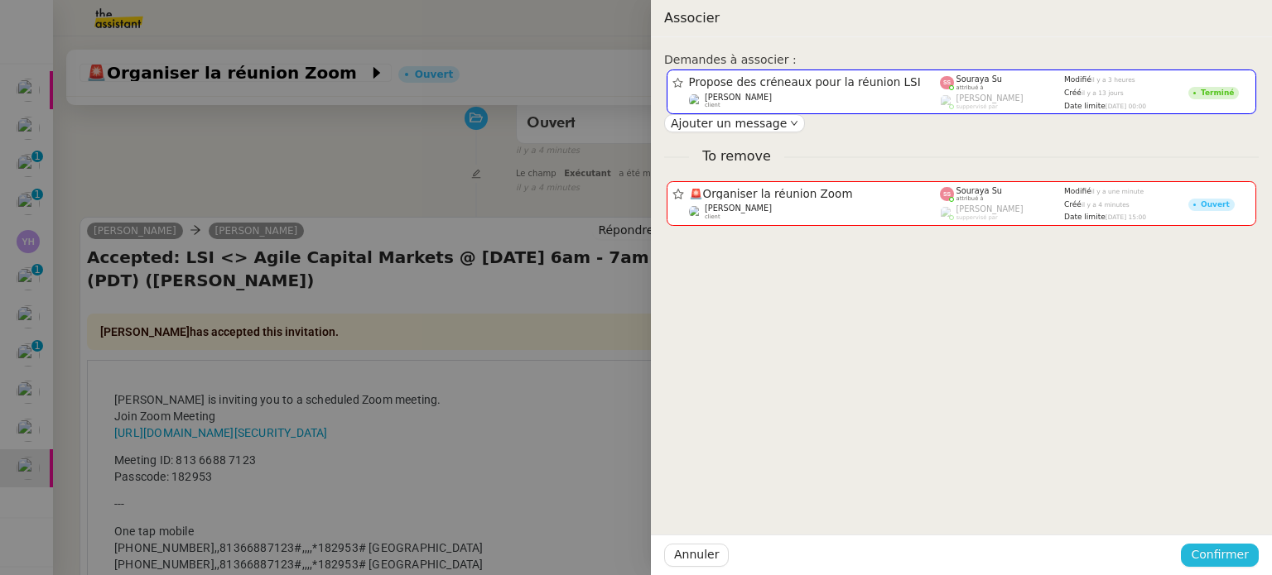
click at [1243, 549] on span "Confirmer" at bounding box center [1219, 555] width 58 height 19
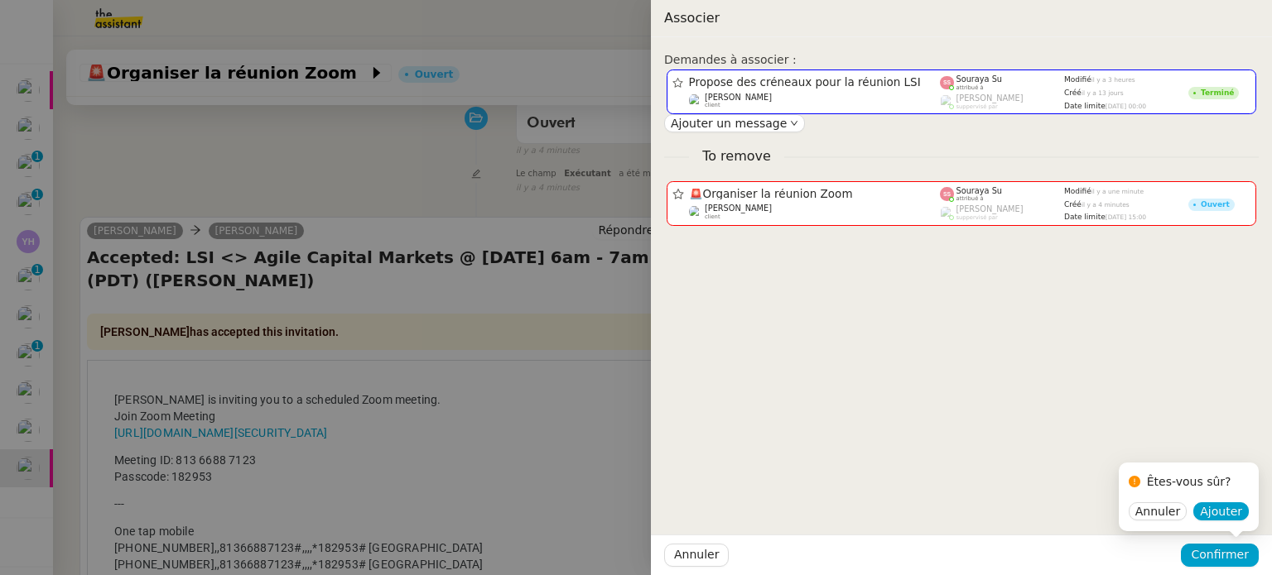
click at [1238, 521] on div "Annuler Ajouter" at bounding box center [1188, 512] width 120 height 19
click at [1238, 519] on span "Ajouter" at bounding box center [1221, 511] width 42 height 17
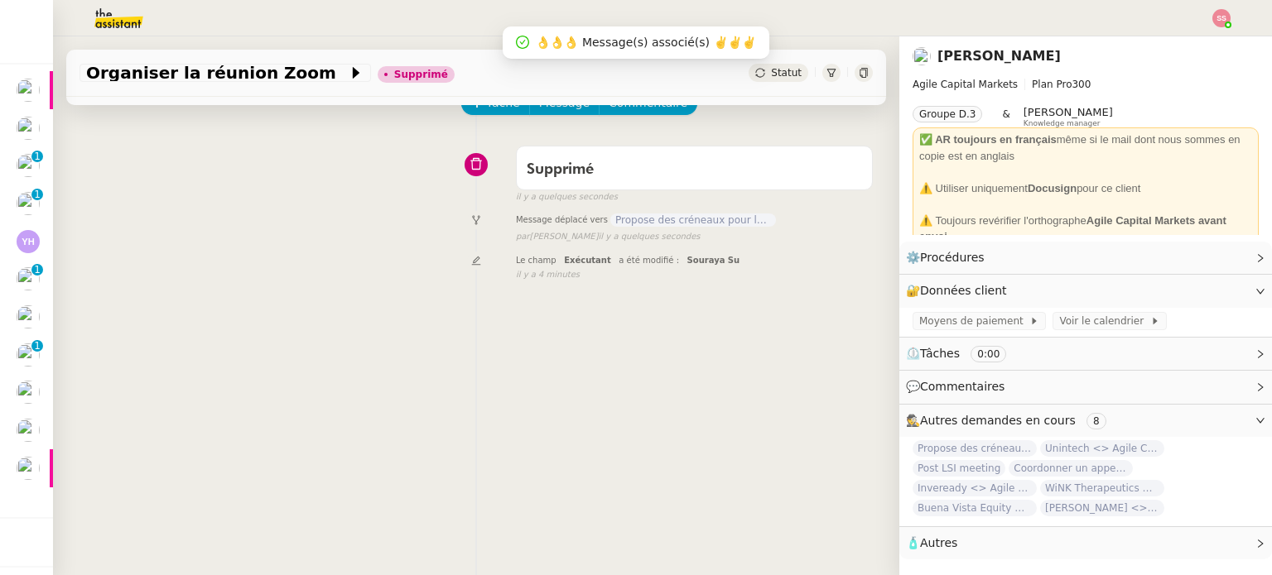
scroll to position [56, 0]
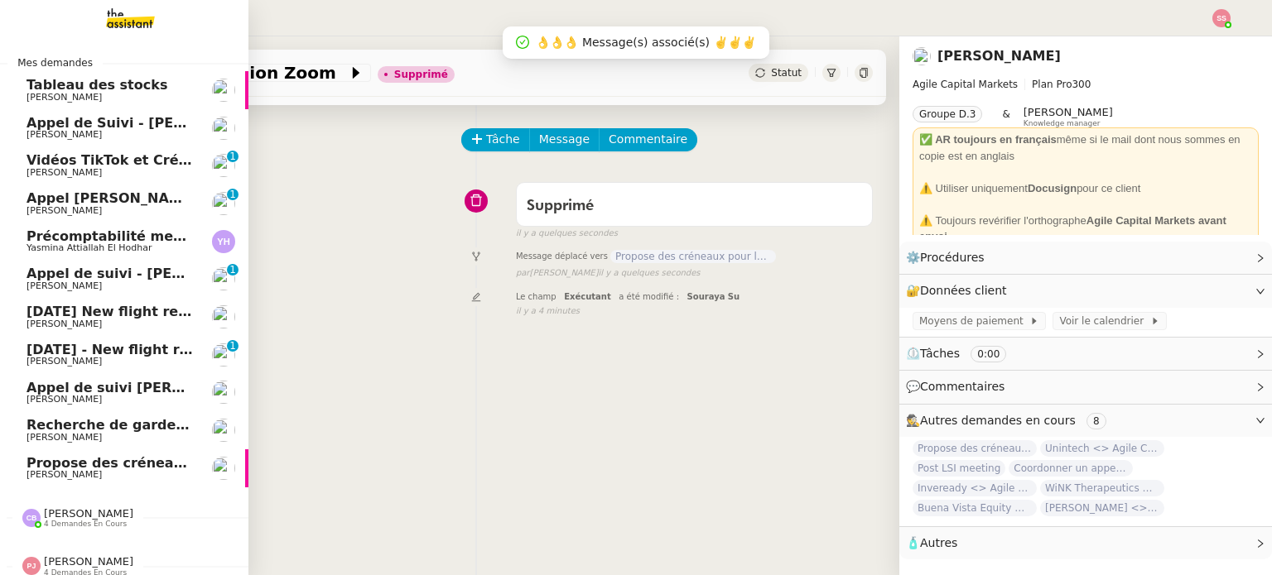
drag, startPoint x: 122, startPoint y: 455, endPoint x: 138, endPoint y: 449, distance: 17.5
click at [122, 455] on link "Propose des créneaux pour la réunion LSI [PERSON_NAME]" at bounding box center [124, 469] width 248 height 38
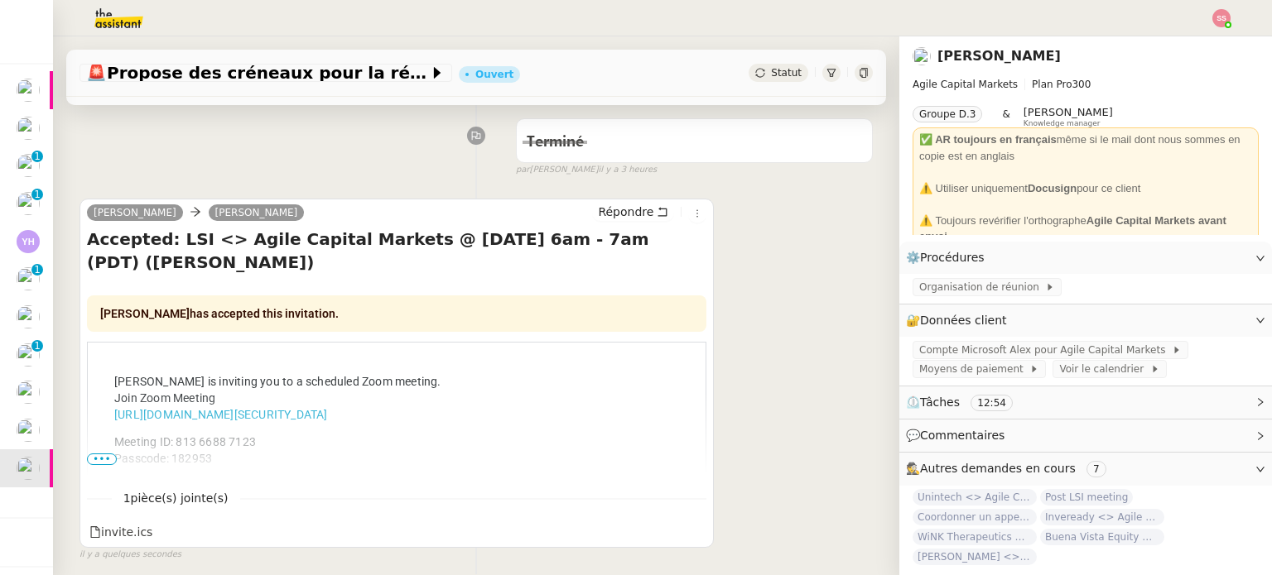
scroll to position [222, 0]
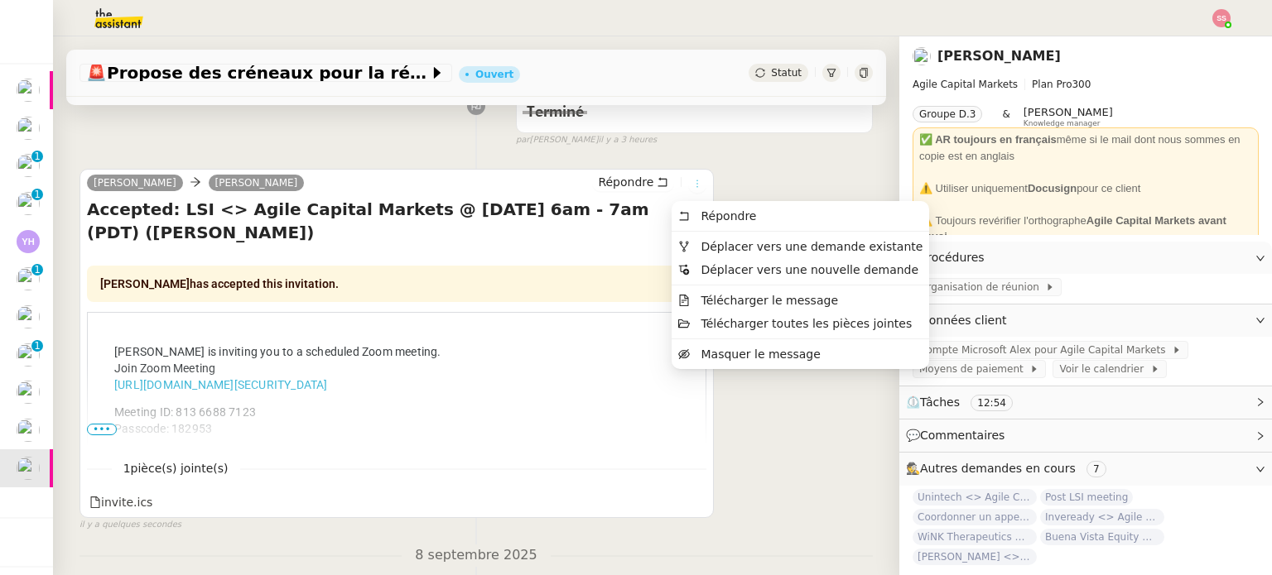
click at [692, 188] on icon at bounding box center [697, 184] width 10 height 10
click at [718, 248] on span "Déplacer vers une demande existante" at bounding box center [811, 246] width 222 height 13
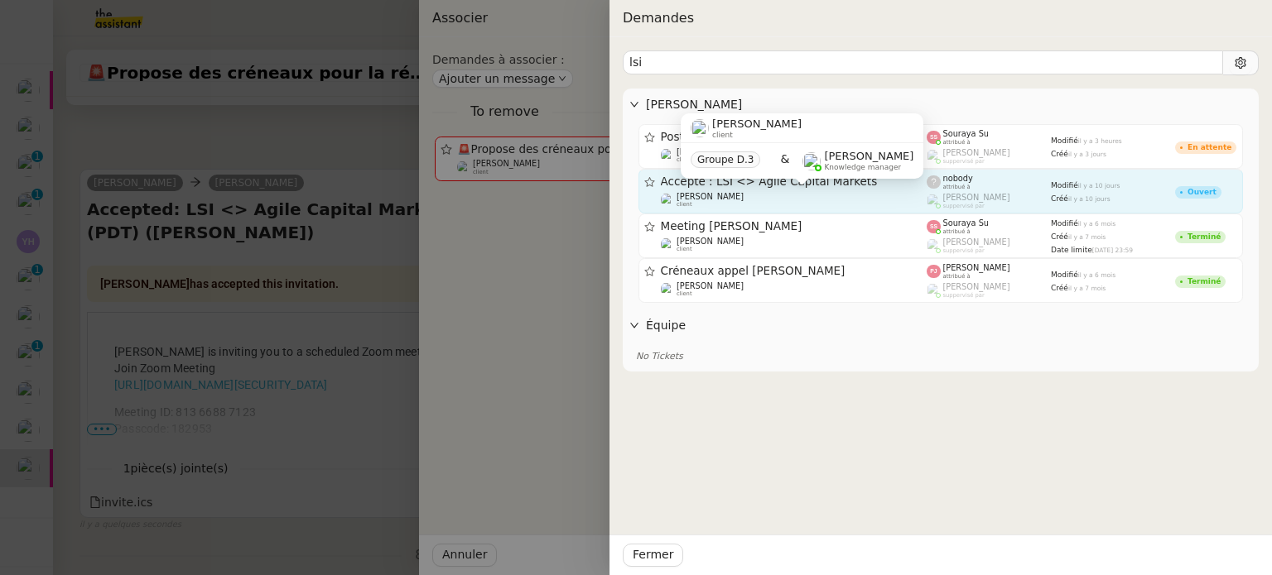
type input "lsi"
click at [899, 198] on div "[PERSON_NAME] client" at bounding box center [794, 200] width 267 height 17
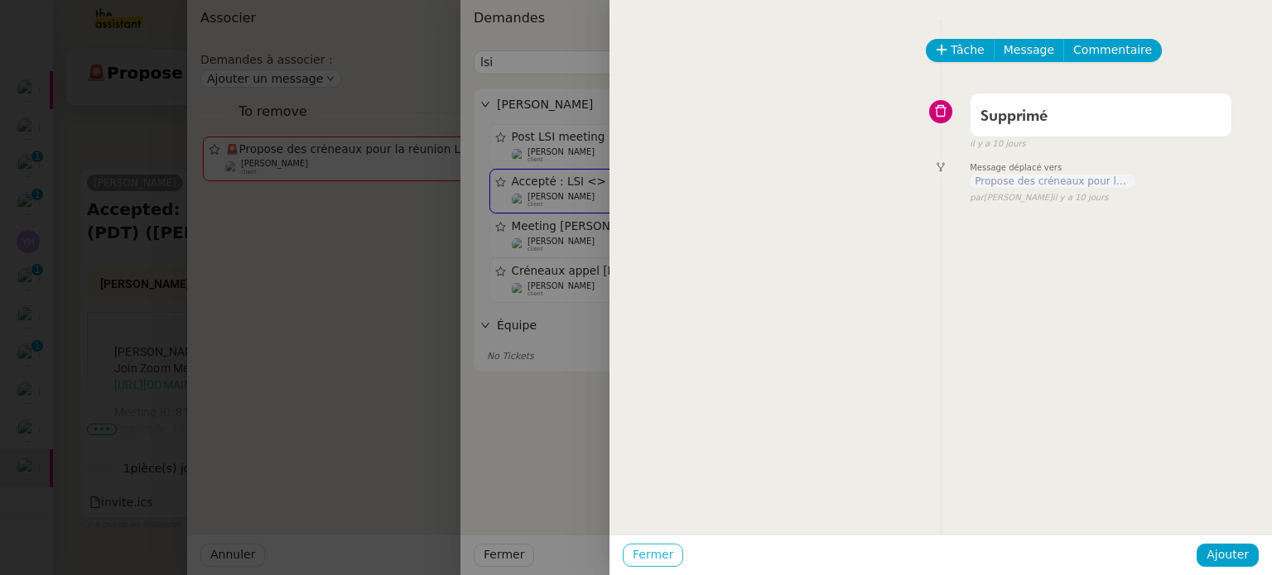
click at [662, 555] on span "Fermer" at bounding box center [652, 555] width 41 height 19
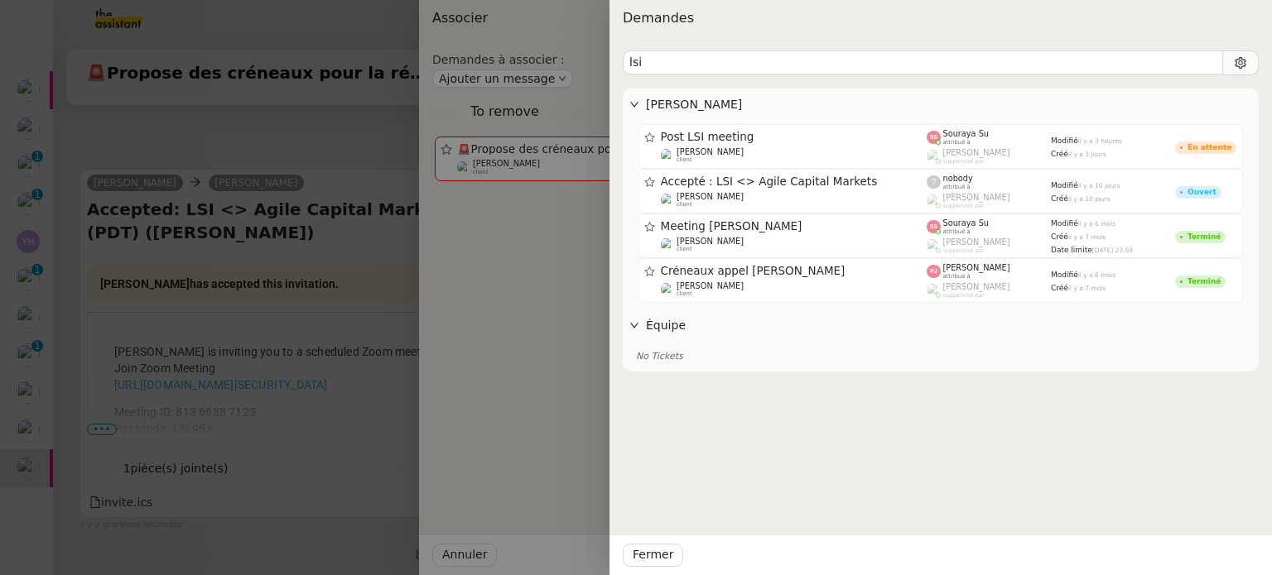
click at [191, 398] on div at bounding box center [636, 287] width 1272 height 575
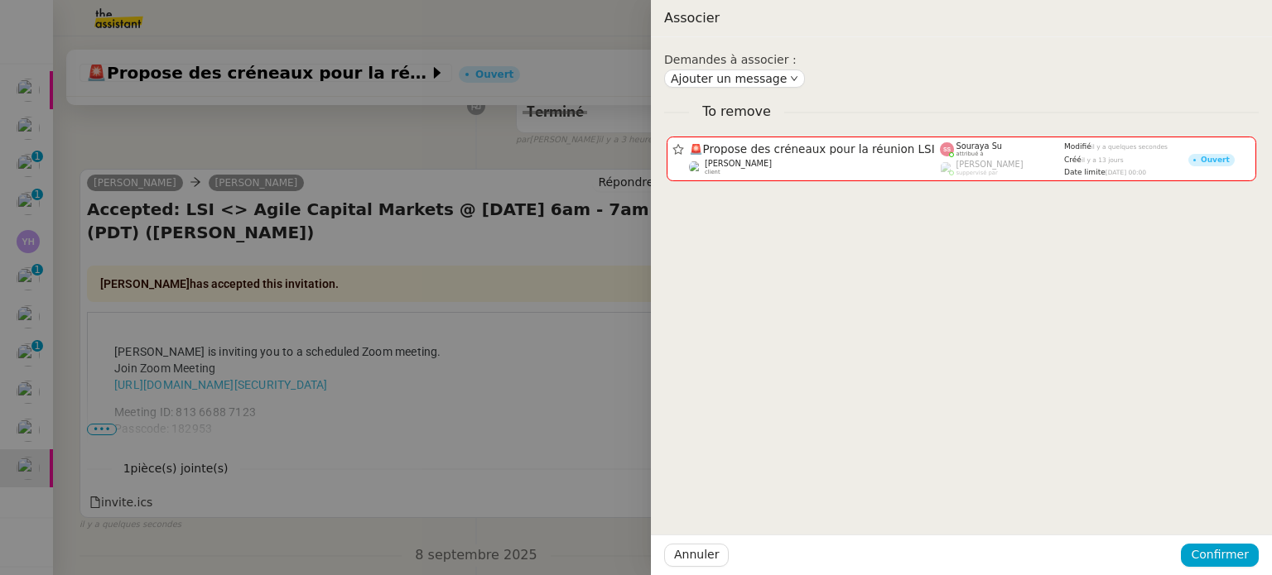
click at [387, 387] on div at bounding box center [636, 287] width 1272 height 575
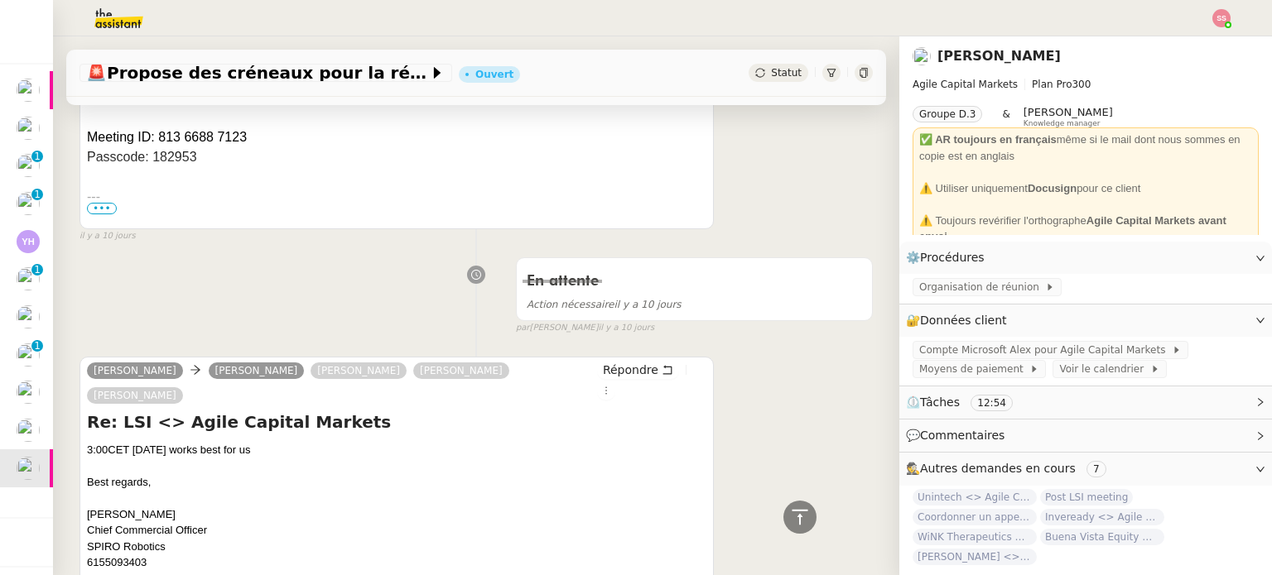
scroll to position [1381, 0]
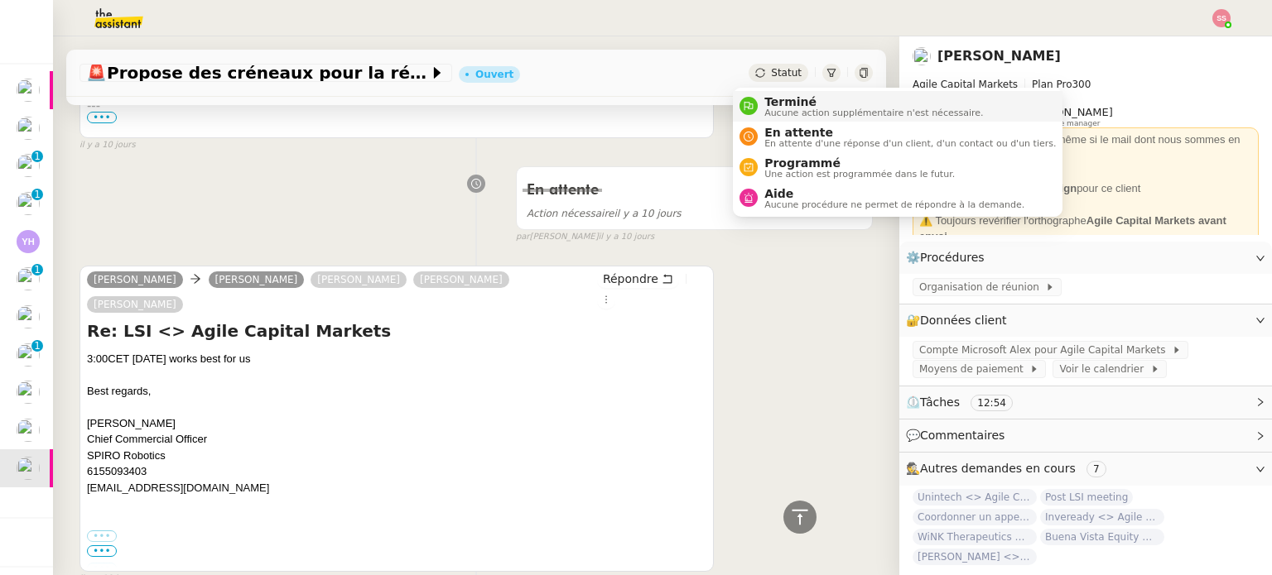
click at [755, 99] on nz-avatar at bounding box center [748, 106] width 18 height 18
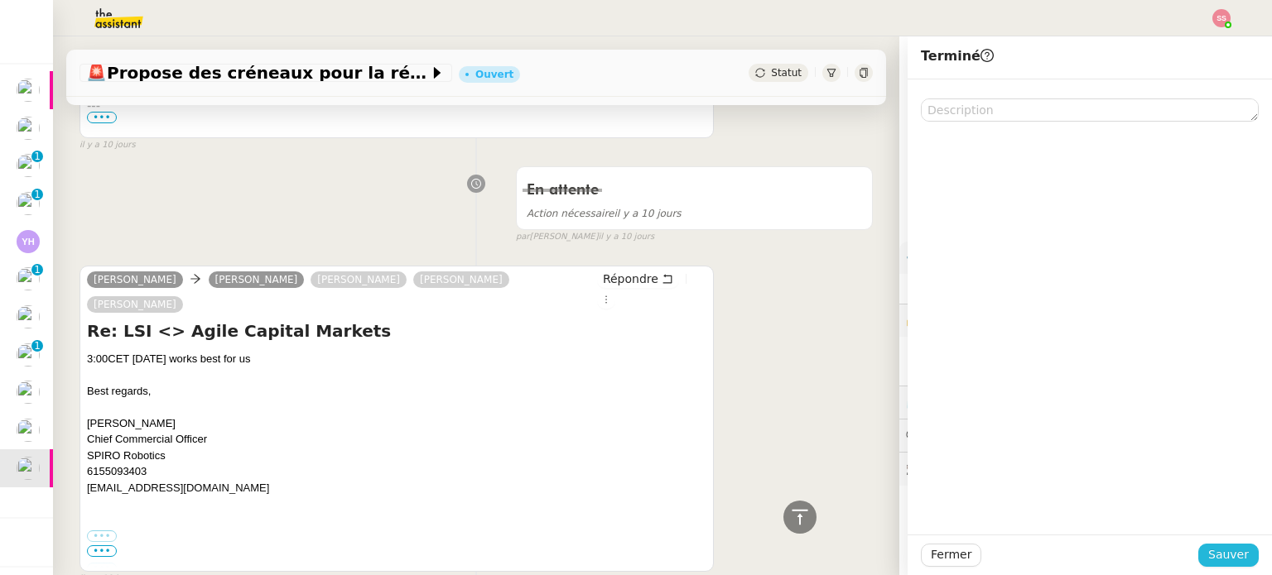
click at [1208, 549] on span "Sauver" at bounding box center [1228, 555] width 41 height 19
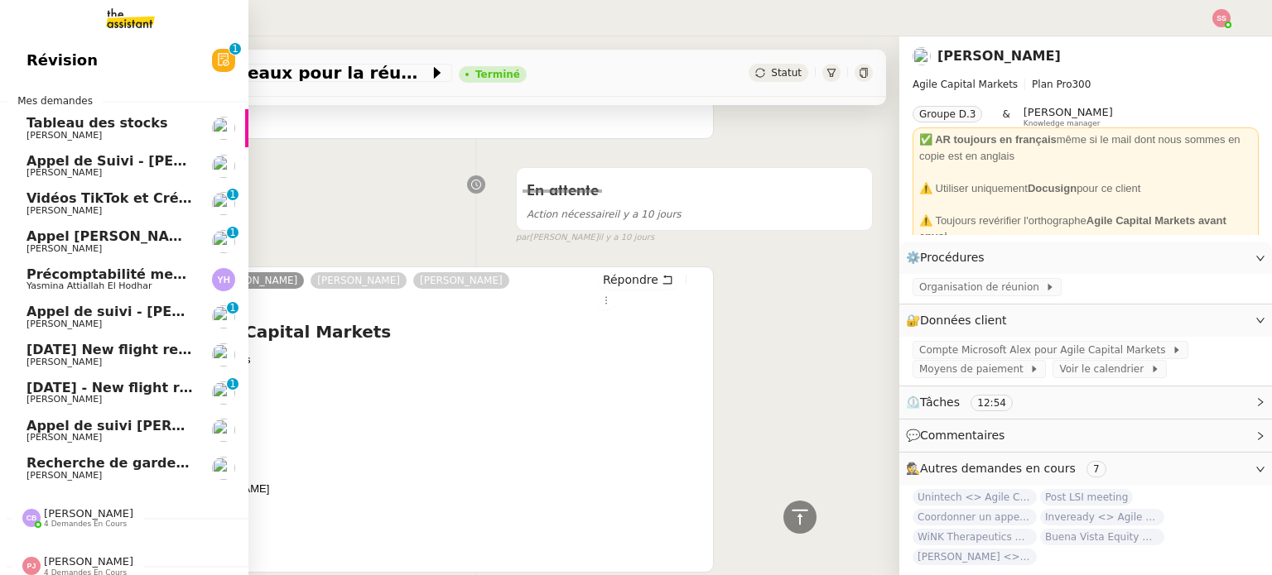
click at [160, 347] on span "[DATE] New flight request - [PERSON_NAME]" at bounding box center [192, 350] width 332 height 16
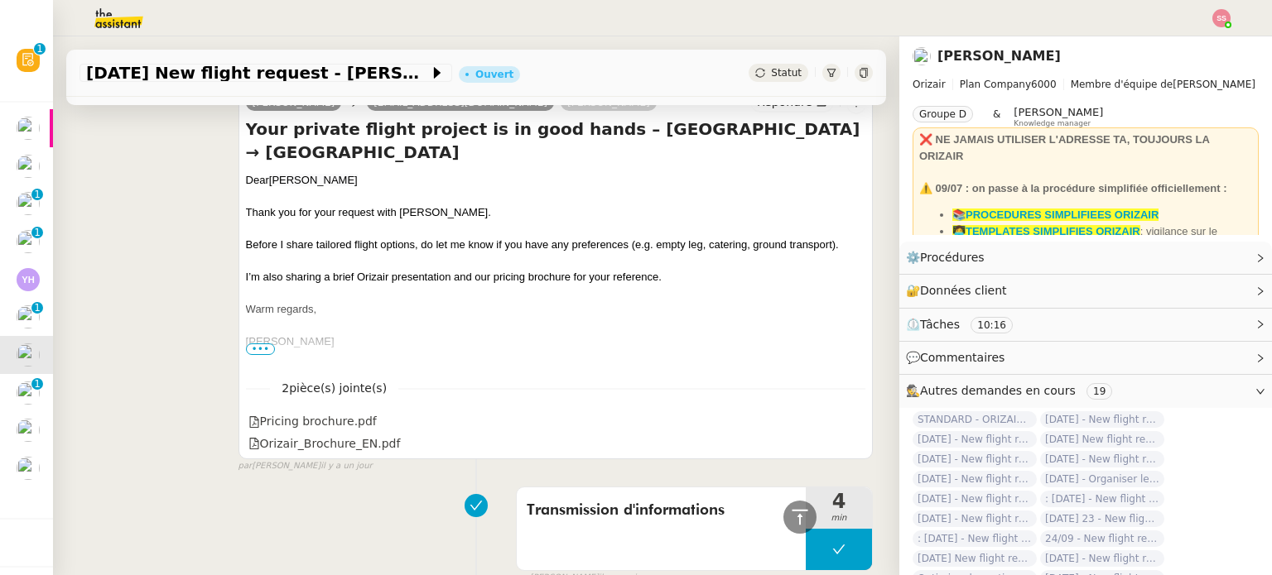
scroll to position [1162, 0]
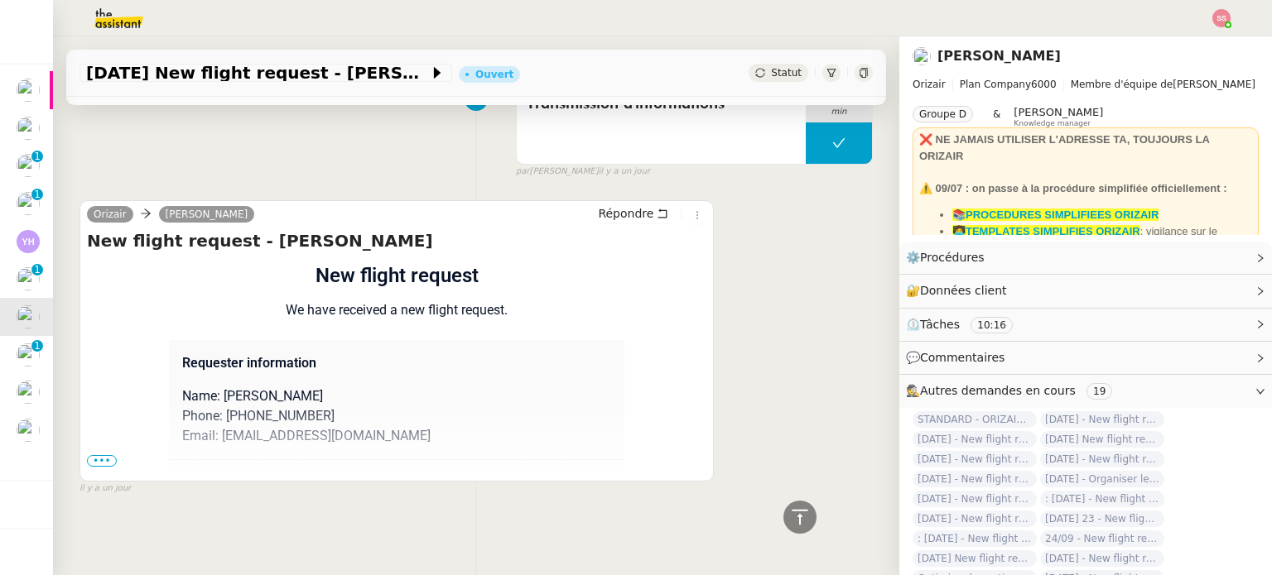
click at [100, 455] on span "•••" at bounding box center [102, 461] width 30 height 12
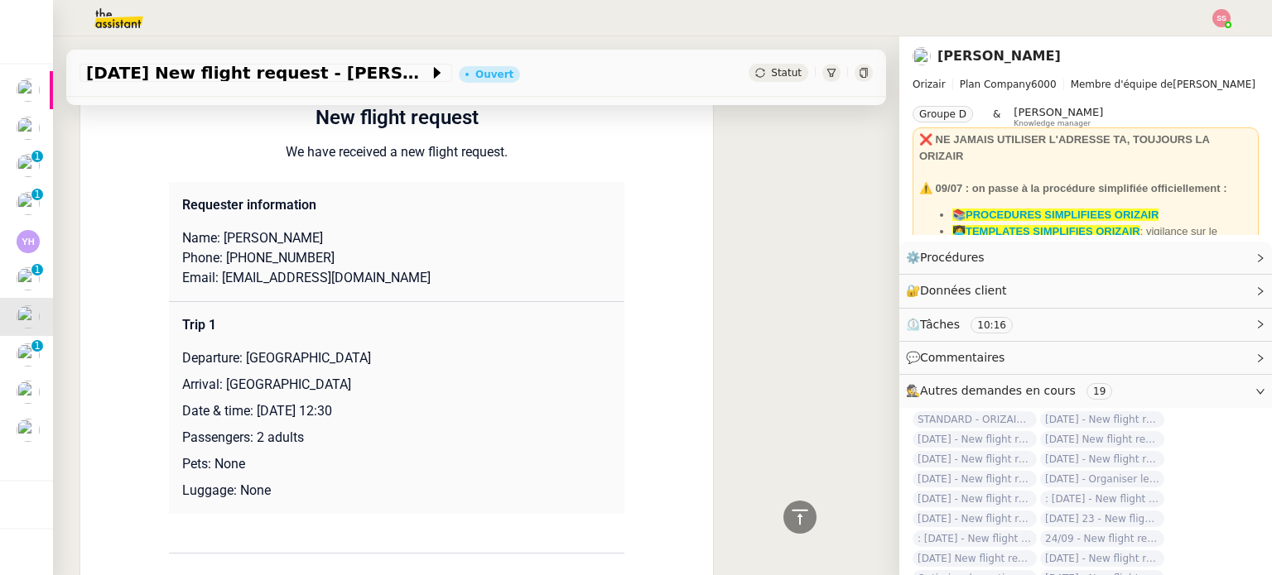
scroll to position [1328, 0]
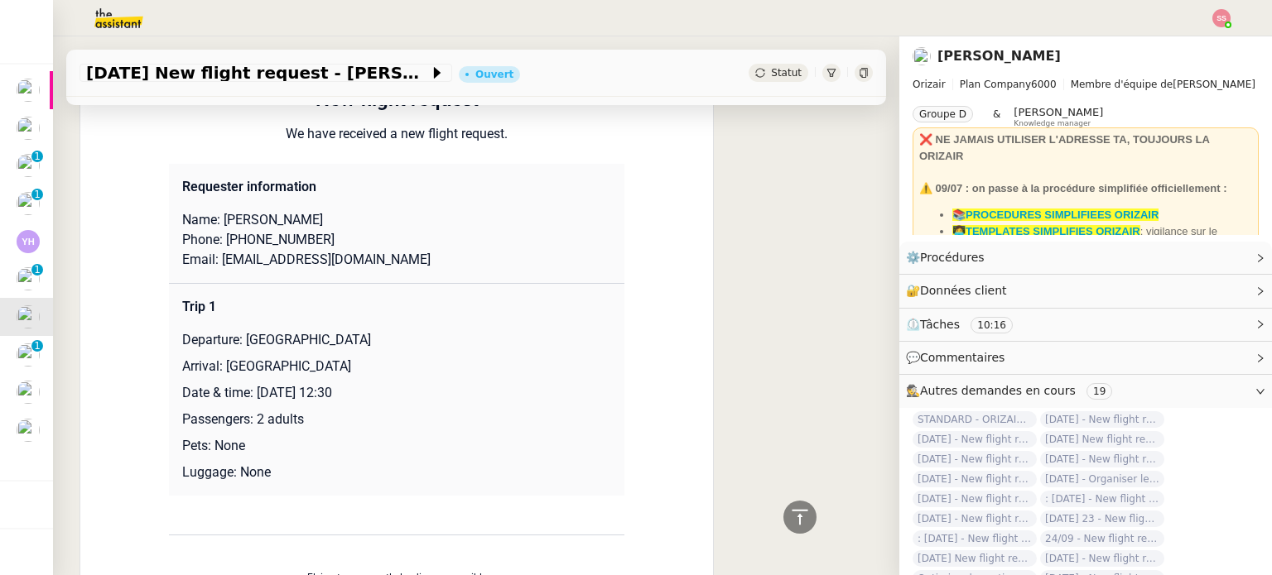
drag, startPoint x: 255, startPoint y: 400, endPoint x: 440, endPoint y: 387, distance: 185.0
click at [440, 387] on p "Date & time: [DATE] 12:30" at bounding box center [396, 393] width 429 height 20
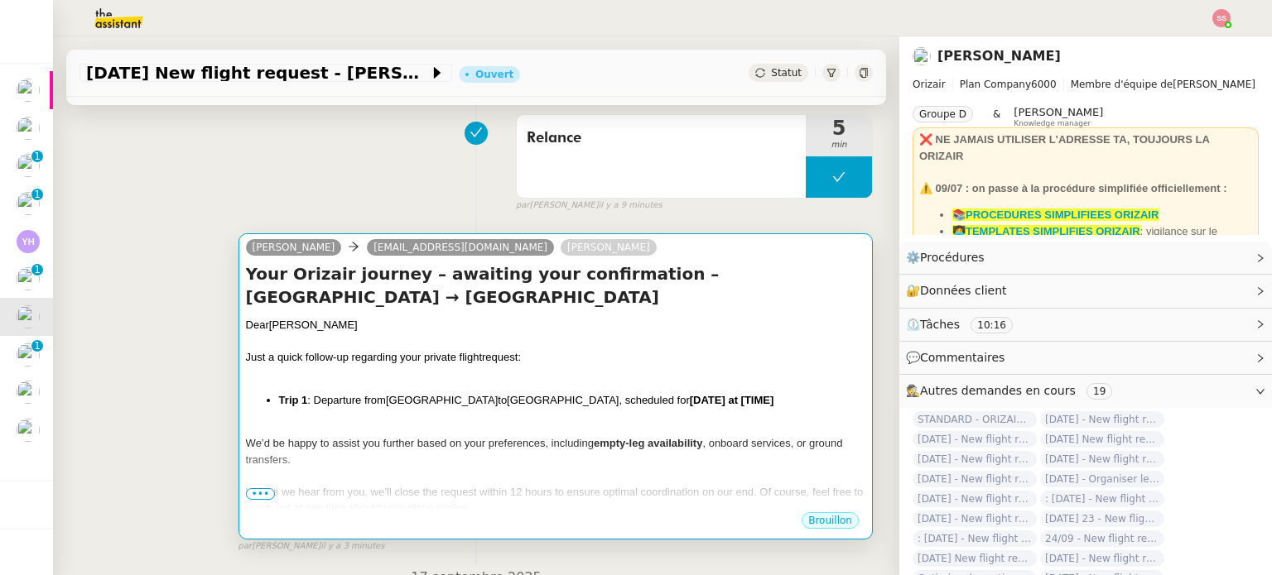
scroll to position [86, 0]
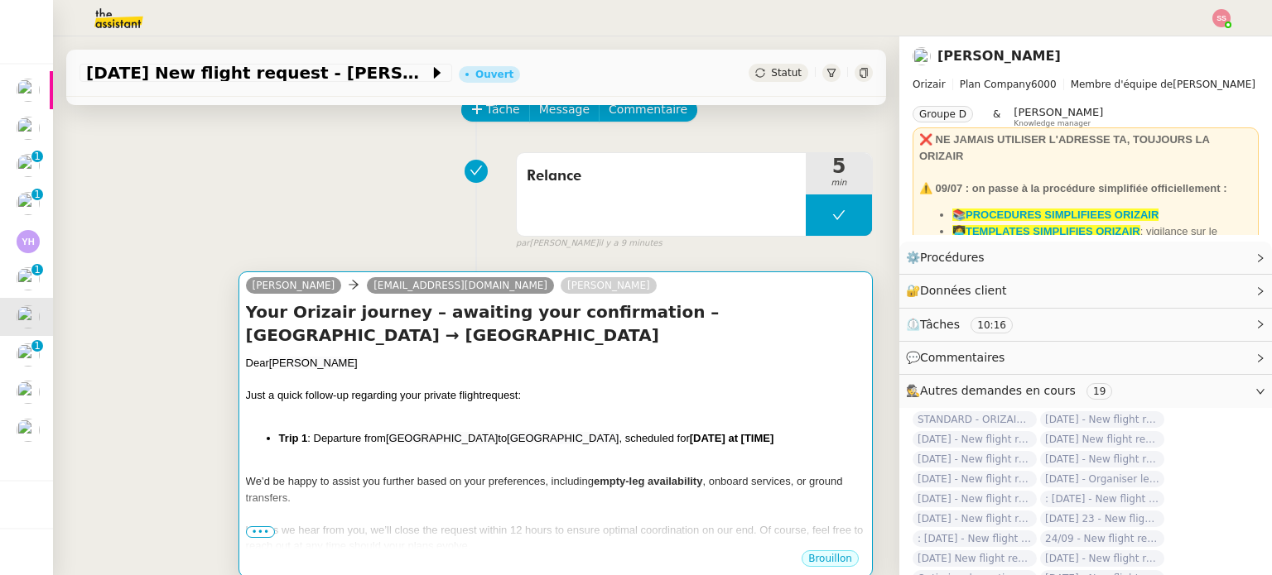
click at [596, 378] on div at bounding box center [555, 380] width 619 height 17
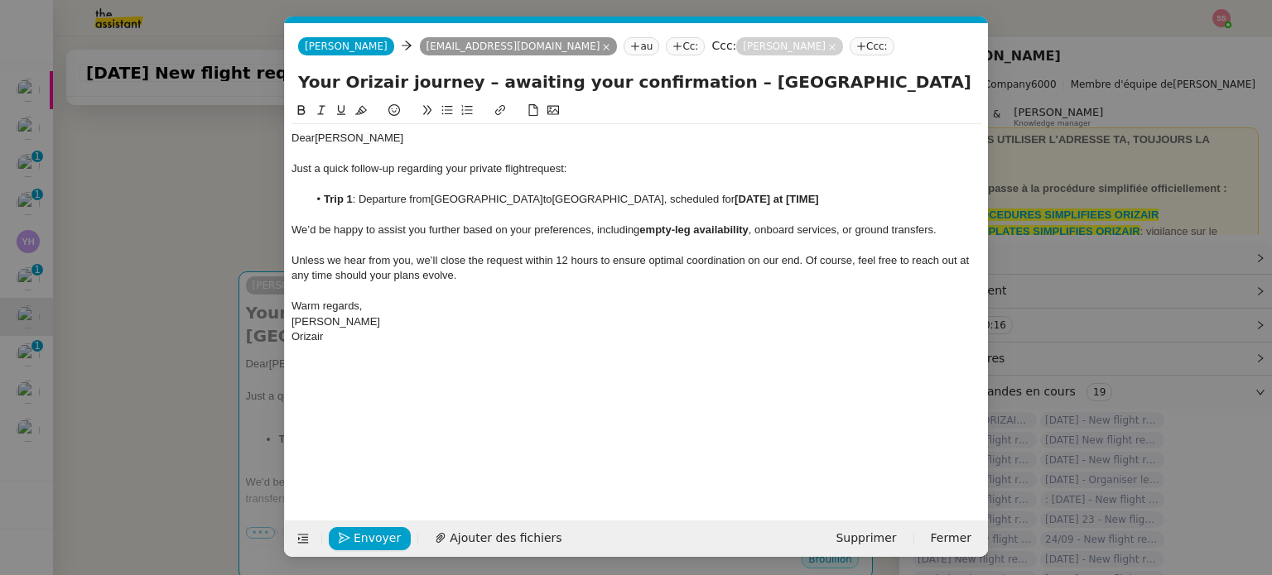
scroll to position [0, 35]
drag, startPoint x: 863, startPoint y: 195, endPoint x: 747, endPoint y: 198, distance: 116.8
click at [747, 198] on li "Trip 1 : Departure from [GEOGRAPHIC_DATA] to [GEOGRAPHIC_DATA] , scheduled for …" at bounding box center [645, 199] width 674 height 15
click at [714, 346] on div "Dear [PERSON_NAME] Just a quick follow-up regarding your private flight request…" at bounding box center [636, 237] width 690 height 227
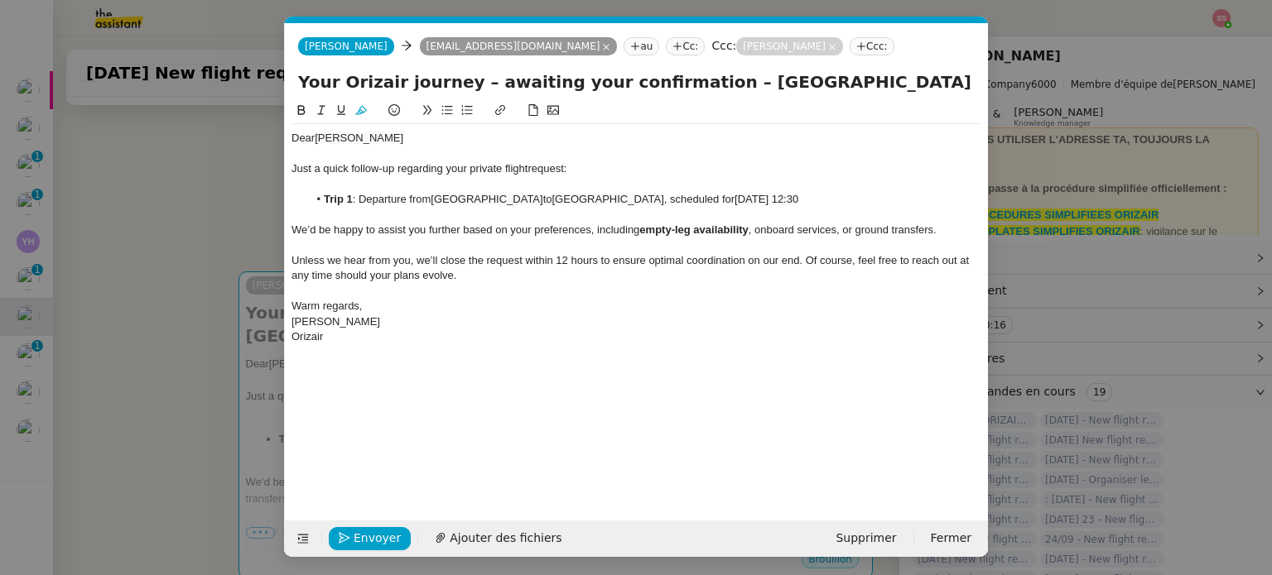
scroll to position [0, 129]
drag, startPoint x: 768, startPoint y: 91, endPoint x: 986, endPoint y: 140, distance: 223.1
click at [986, 140] on form "[PERSON_NAME] [PERSON_NAME][EMAIL_ADDRESS][DOMAIN_NAME] au Cc: Ccc: [PERSON_NAM…" at bounding box center [636, 290] width 704 height 534
click at [359, 539] on span "Envoyer" at bounding box center [377, 538] width 47 height 19
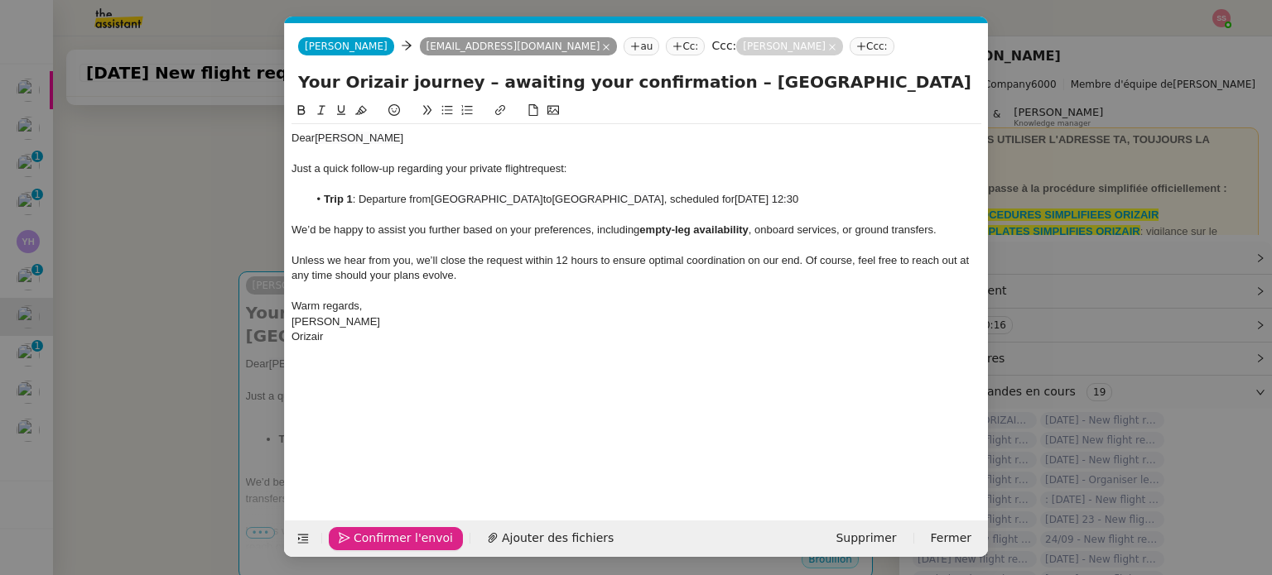
click at [359, 539] on span "Confirmer l'envoi" at bounding box center [403, 538] width 99 height 19
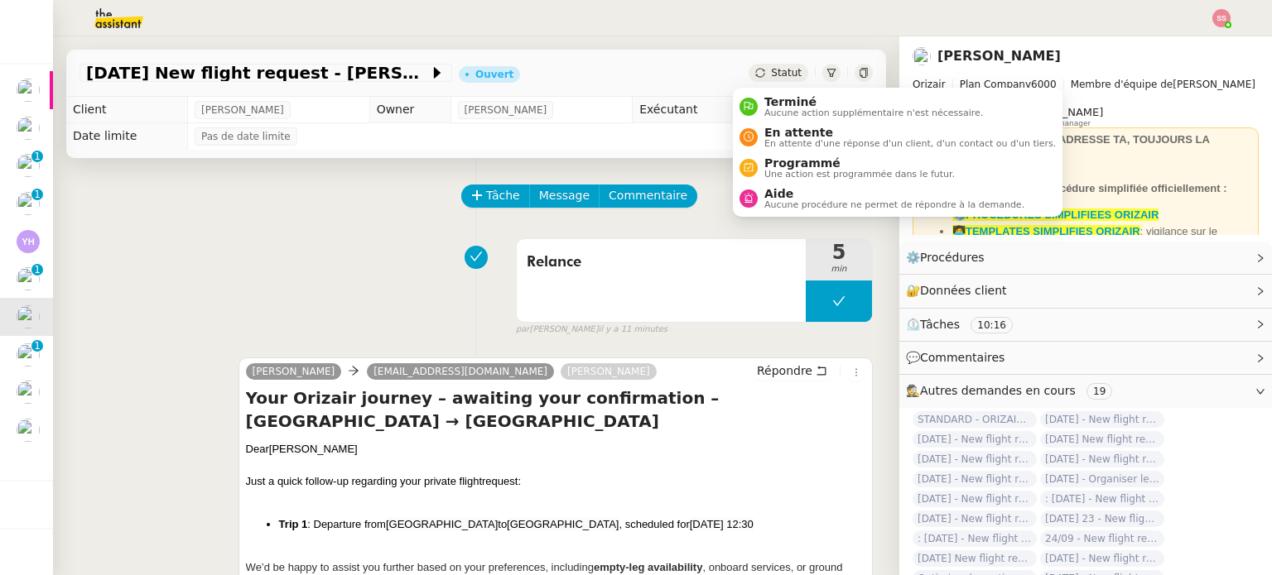
click at [771, 76] on span "Statut" at bounding box center [786, 73] width 31 height 12
click at [779, 143] on span "En attente d'une réponse d'un client, d'un contact ou d'un tiers." at bounding box center [909, 143] width 291 height 9
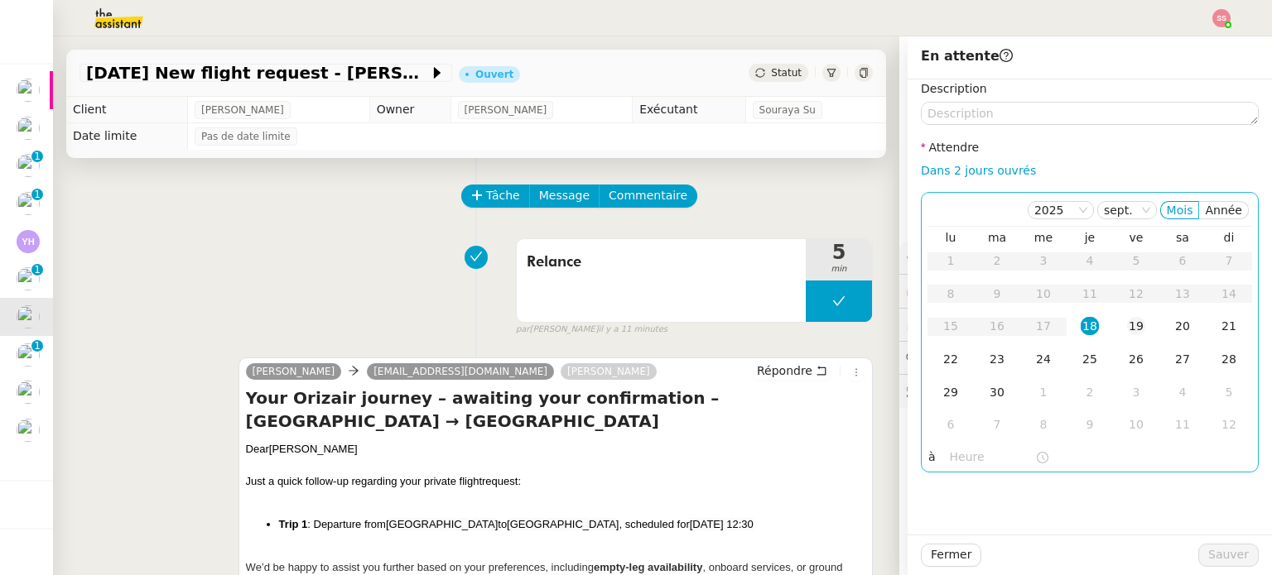
click at [1113, 317] on td "19" at bounding box center [1136, 326] width 46 height 33
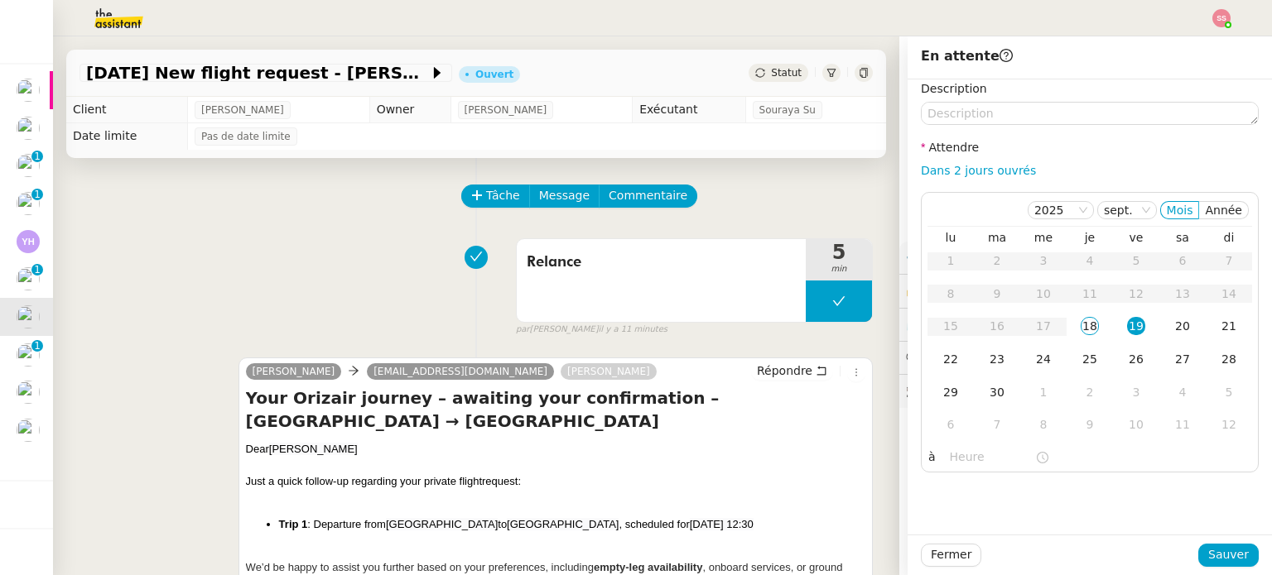
click at [1192, 546] on div "Fermer Sauver" at bounding box center [1090, 555] width 338 height 23
click at [1200, 553] on button "Sauver" at bounding box center [1228, 555] width 60 height 23
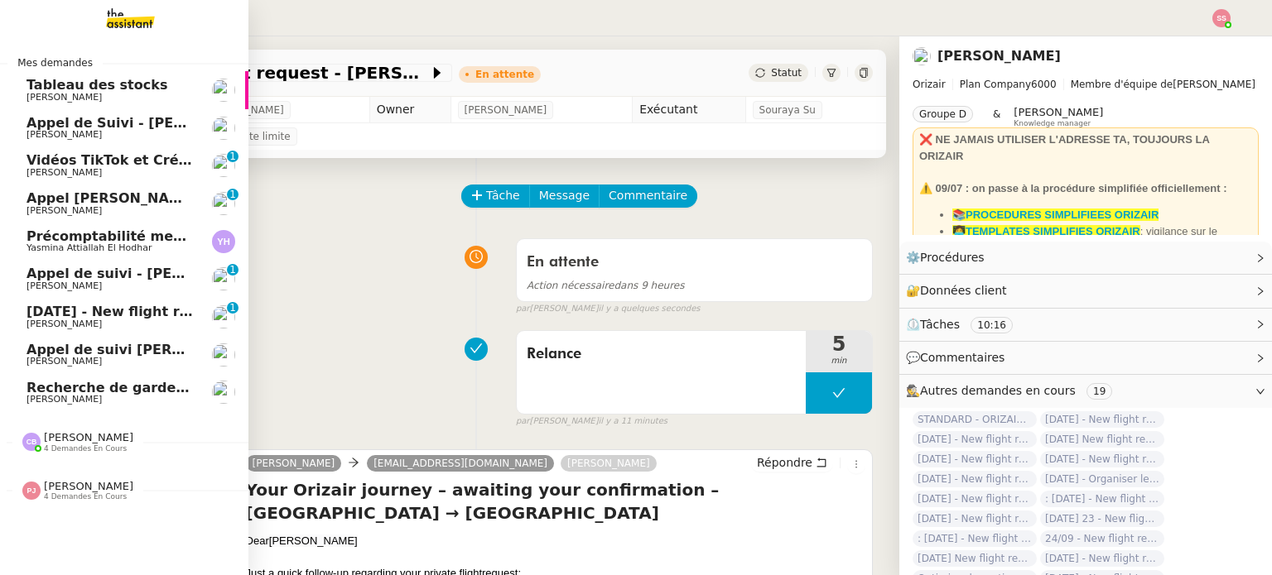
click at [93, 311] on span "[DATE] - New flight request - [PERSON_NAME]" at bounding box center [197, 312] width 342 height 16
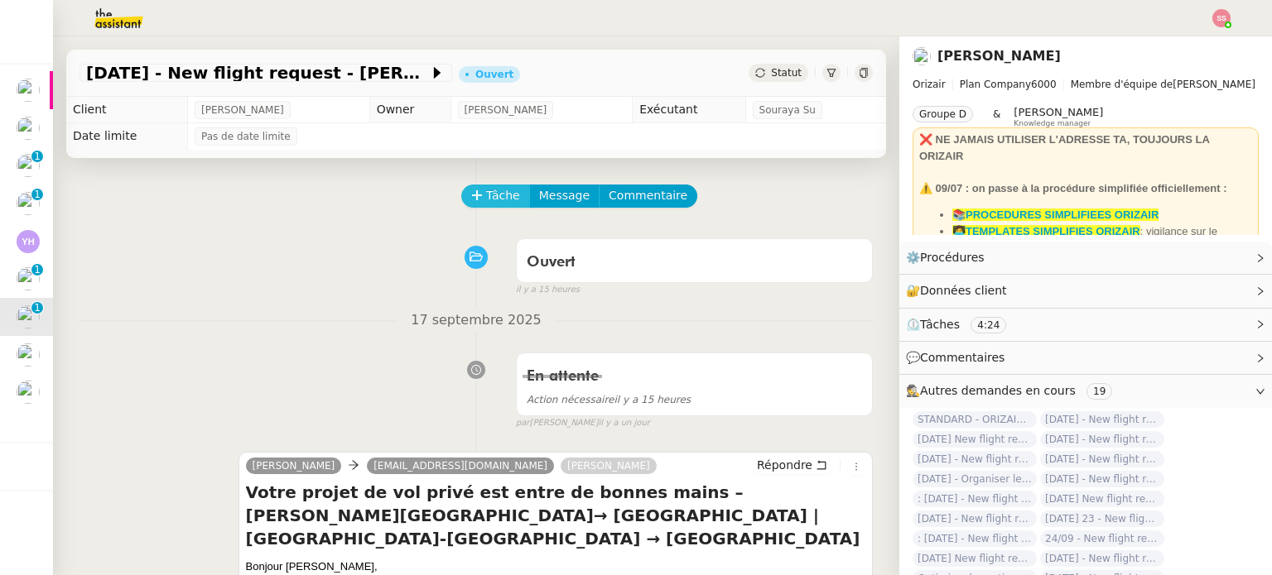
click at [496, 195] on span "Tâche" at bounding box center [503, 195] width 34 height 19
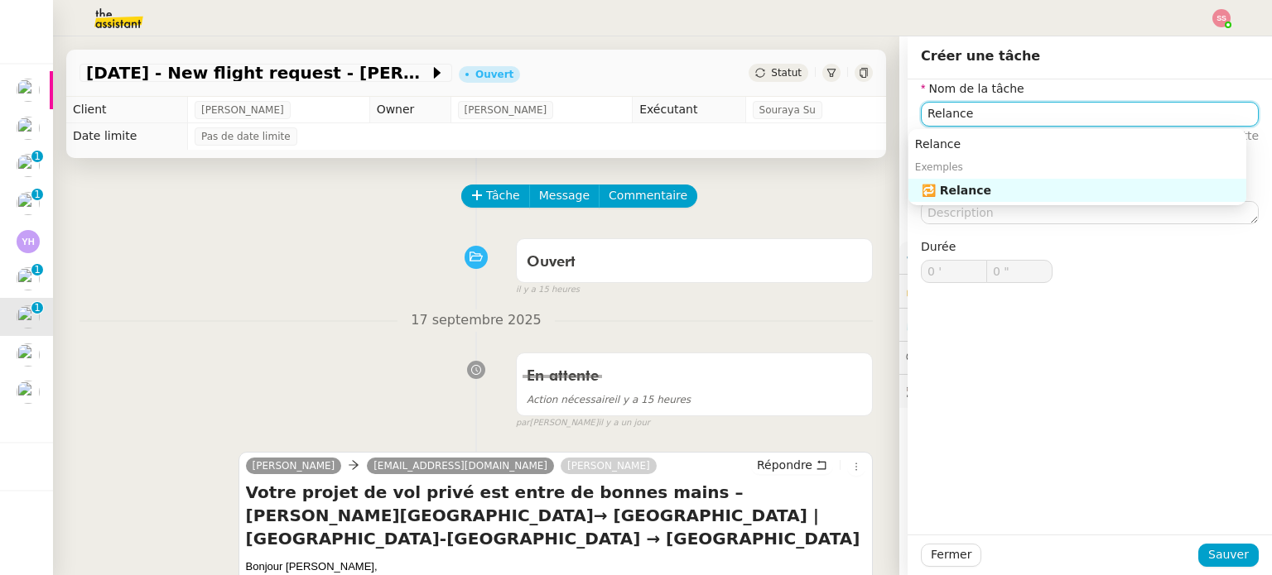
click at [955, 183] on div "🔁 Relance" at bounding box center [1080, 190] width 318 height 15
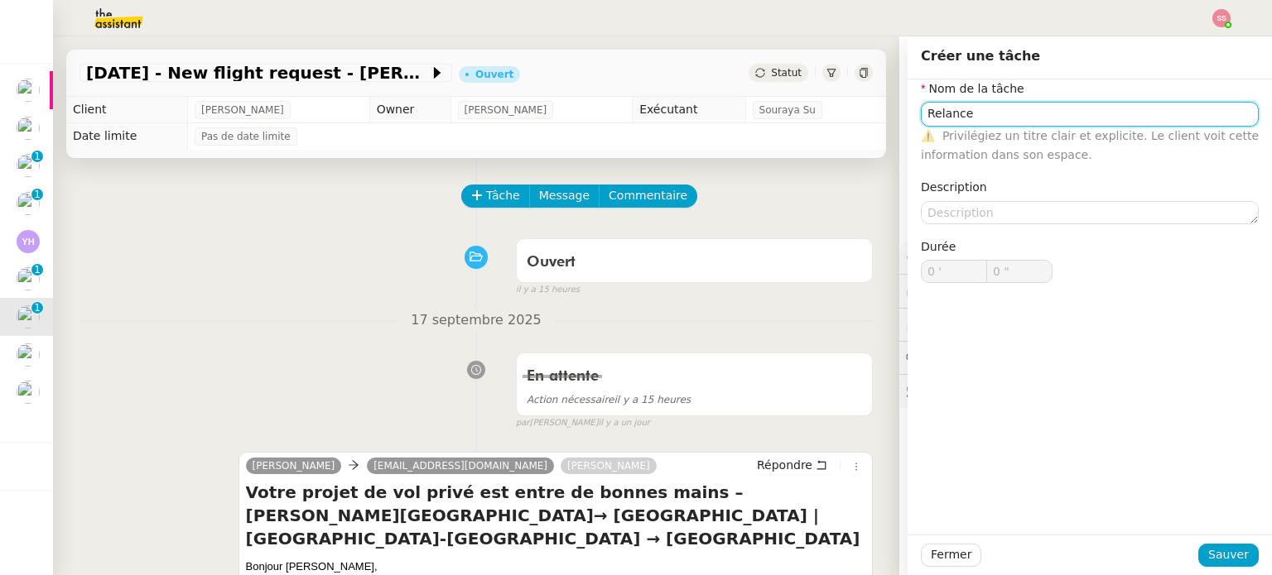
type input "Relance"
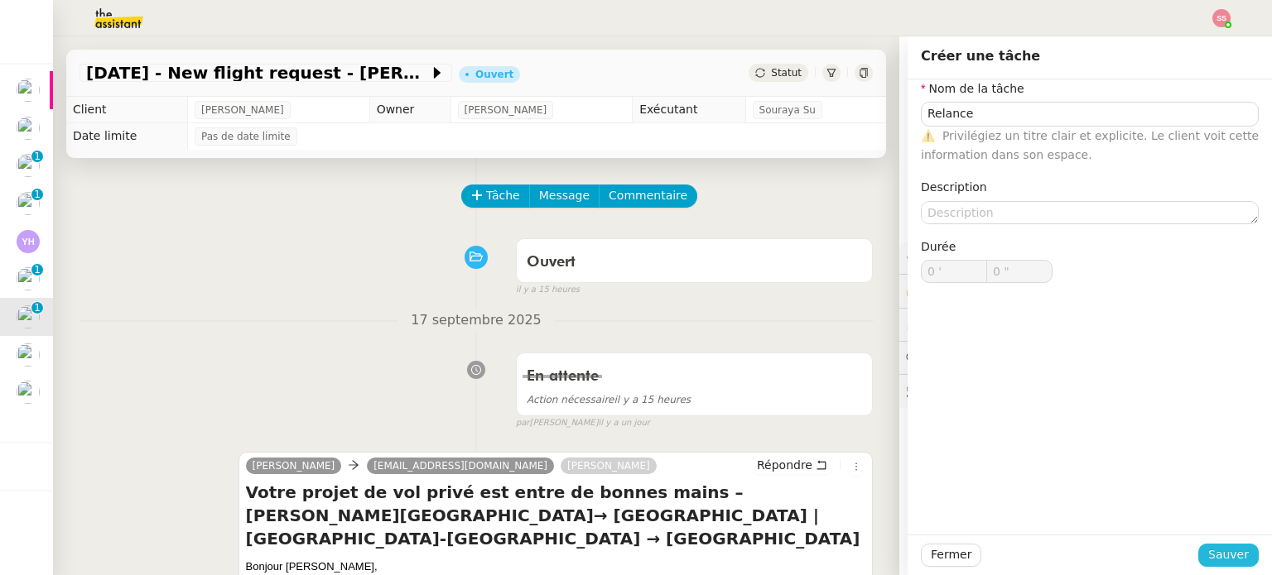
click at [1209, 541] on div "Fermer Sauver" at bounding box center [1089, 555] width 364 height 41
click at [1209, 546] on span "Sauver" at bounding box center [1228, 555] width 41 height 19
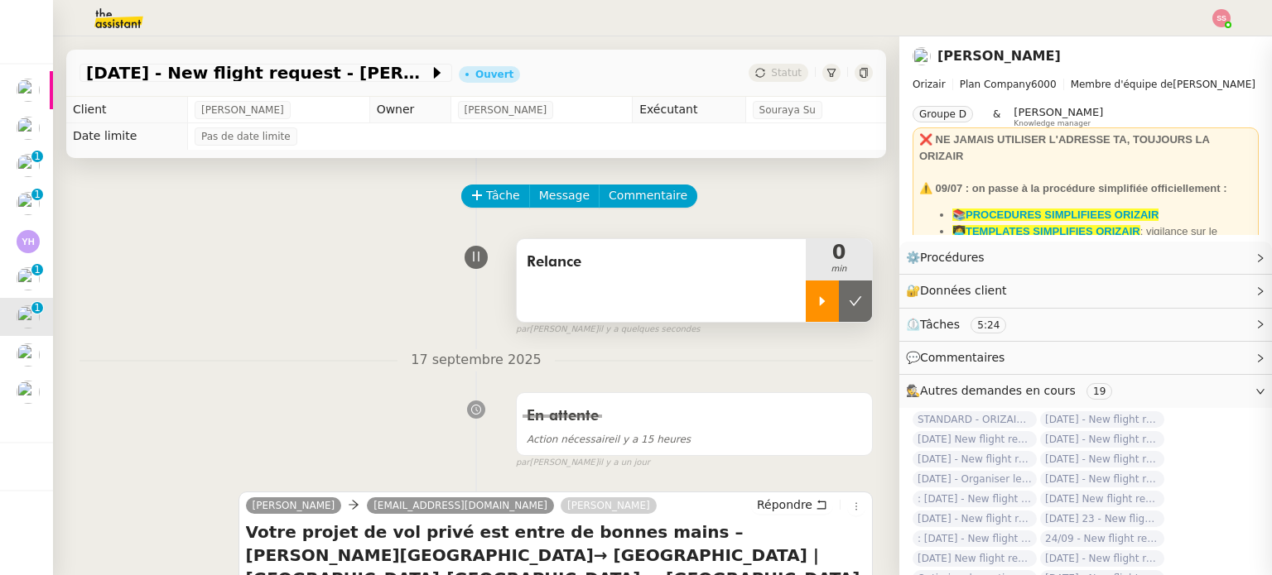
click at [806, 320] on div at bounding box center [822, 301] width 33 height 41
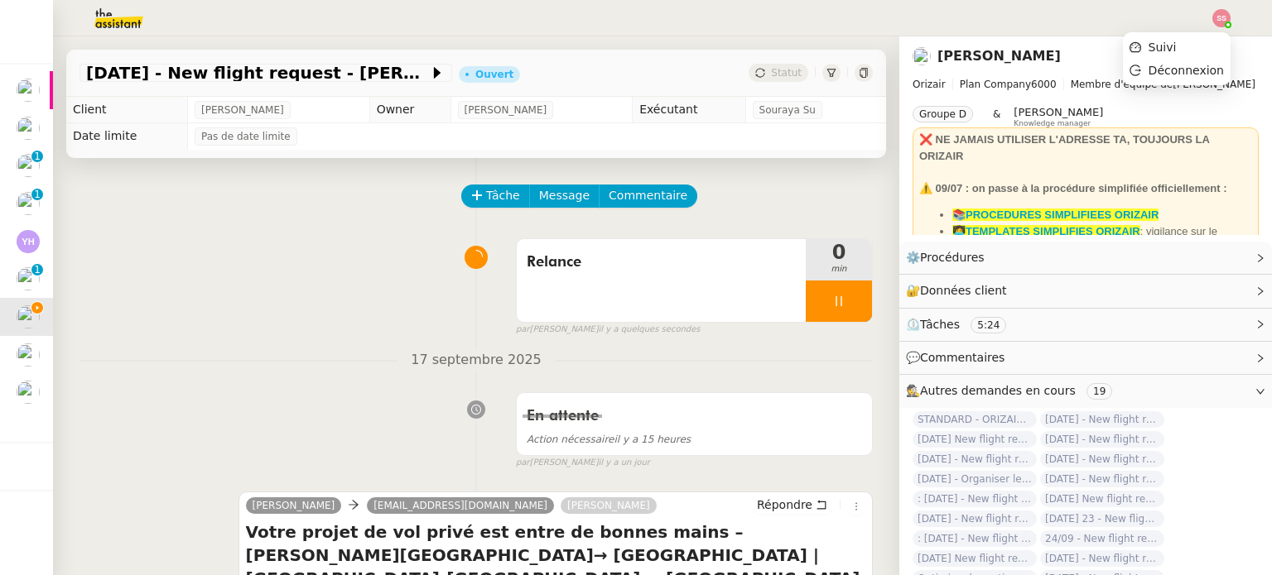
click at [1217, 16] on img at bounding box center [1221, 18] width 18 height 18
click at [1168, 46] on span "Suivi" at bounding box center [1162, 47] width 28 height 13
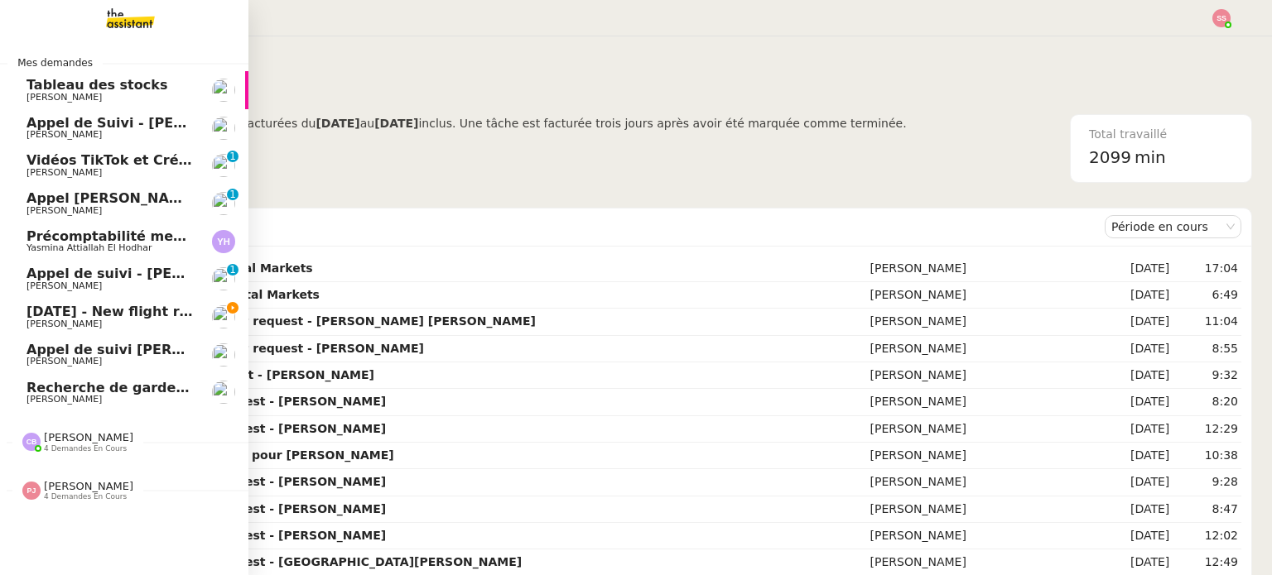
click at [132, 310] on span "[DATE] - New flight request - [PERSON_NAME]" at bounding box center [197, 312] width 342 height 16
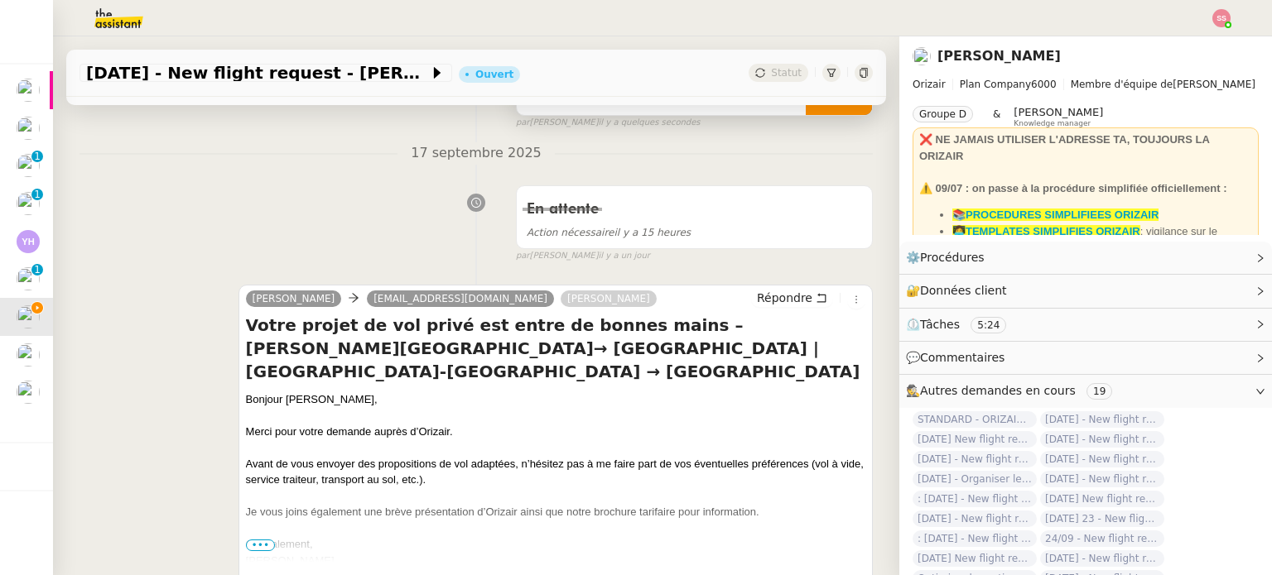
scroll to position [248, 0]
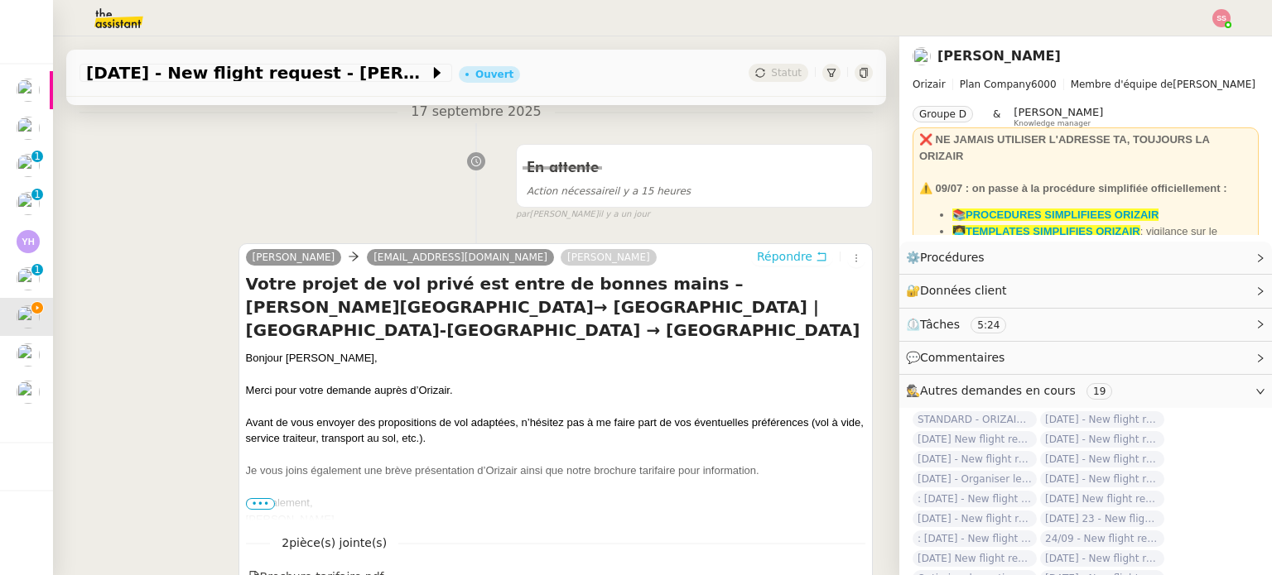
click at [757, 260] on span "Répondre" at bounding box center [784, 256] width 55 height 17
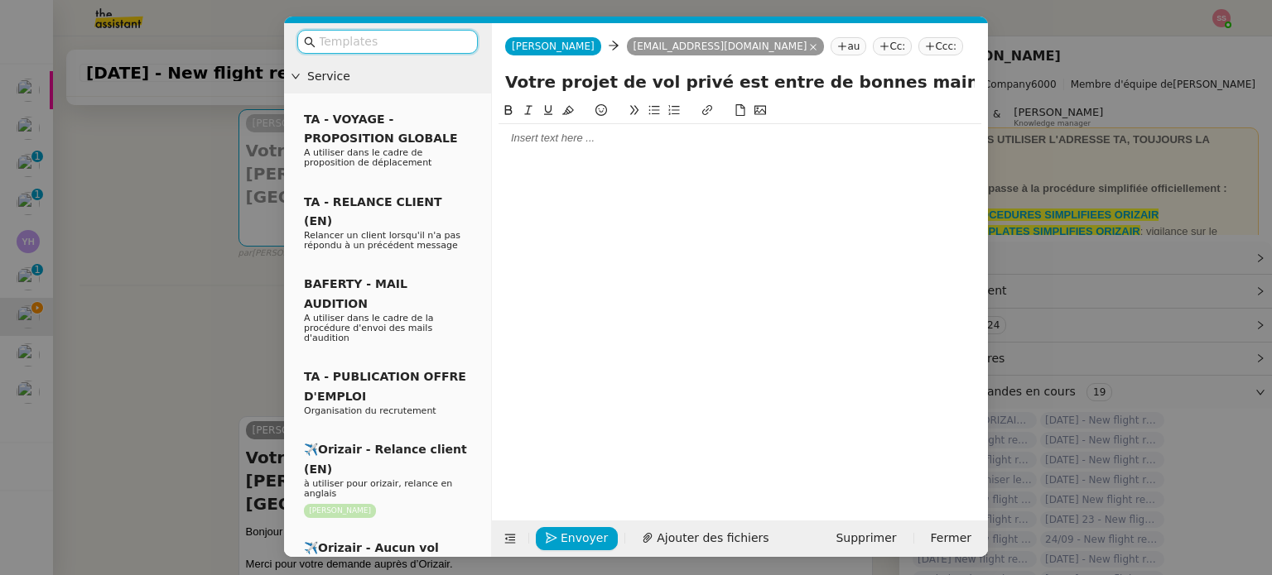
click at [447, 36] on input "text" at bounding box center [393, 41] width 149 height 19
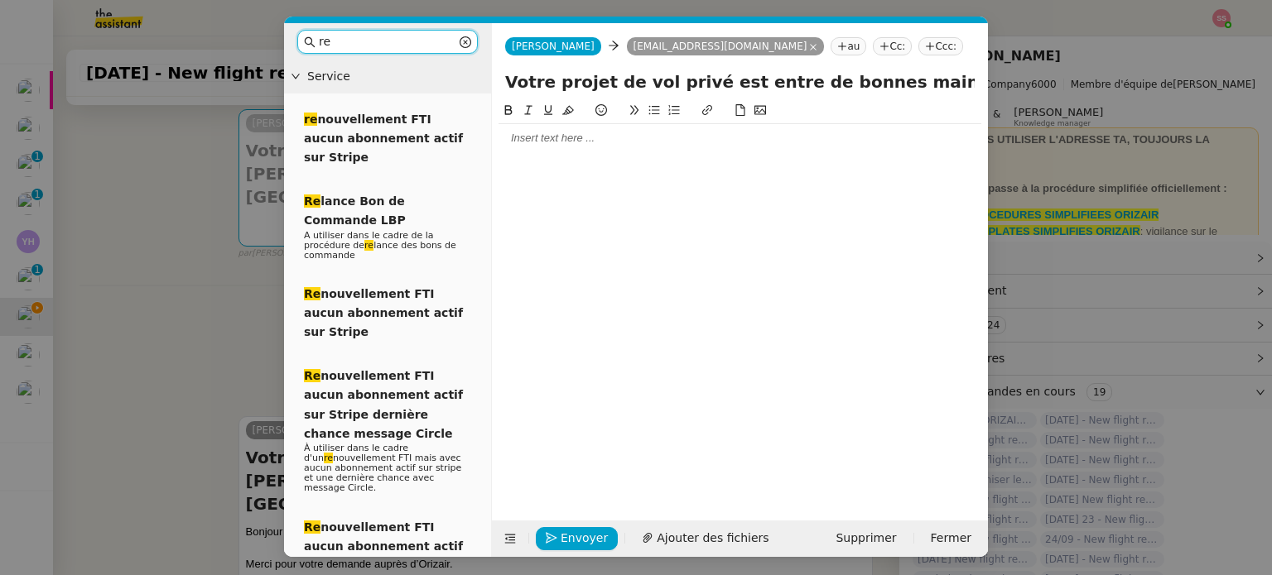
type input "r"
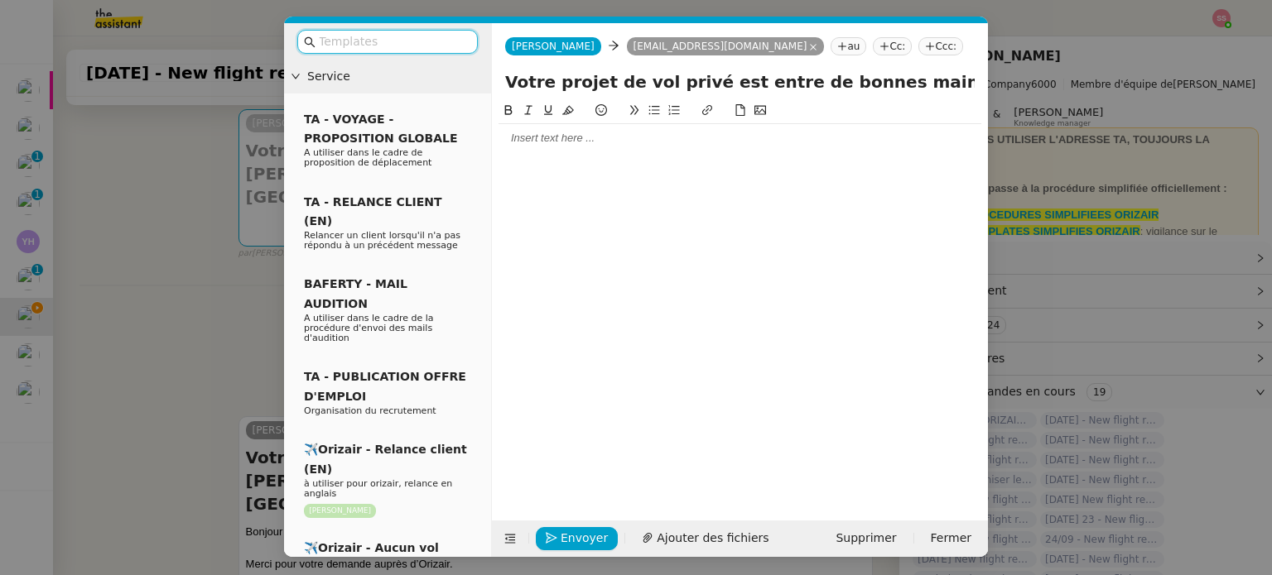
type input "a"
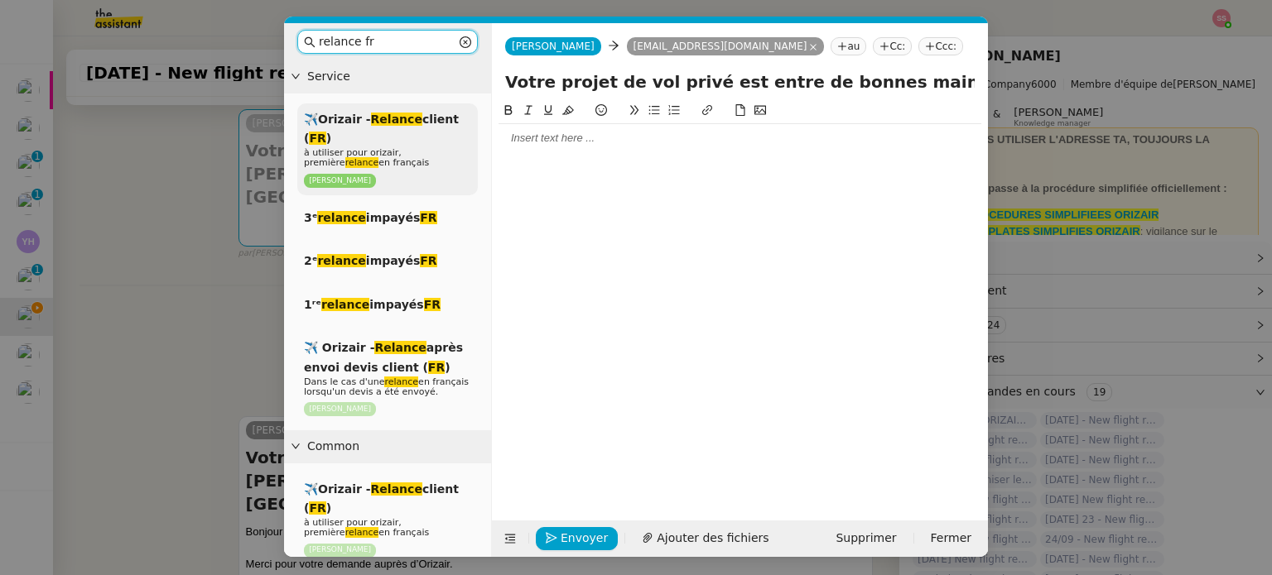
type input "relance fr"
click at [431, 119] on span "✈️Orizair - Relance client ( FR )" at bounding box center [381, 129] width 155 height 32
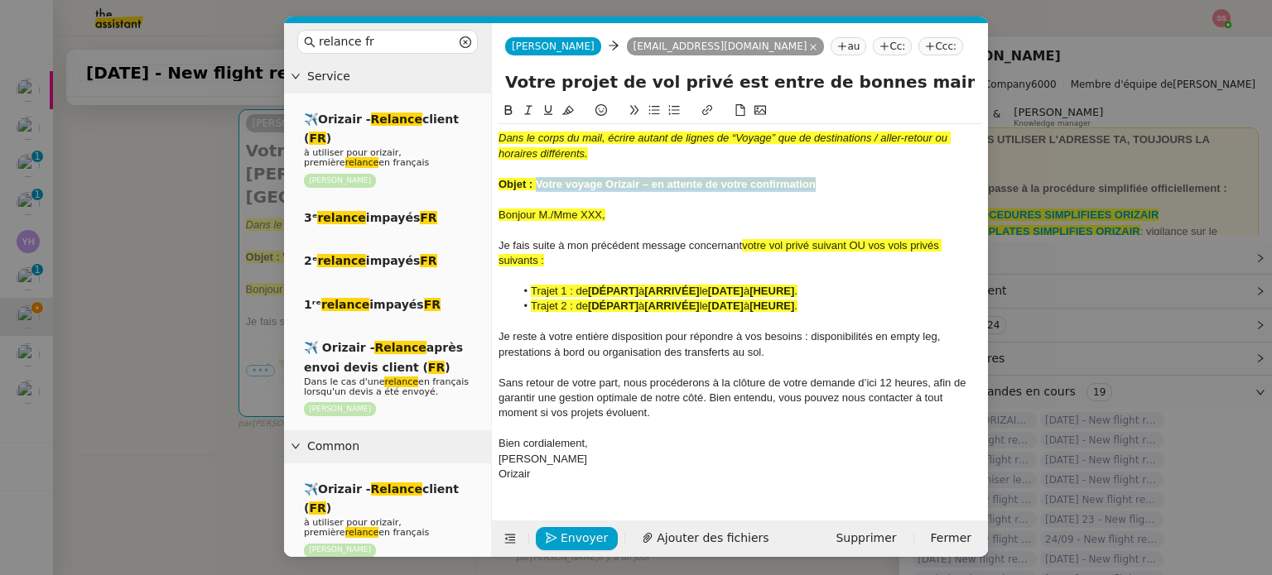
drag, startPoint x: 536, startPoint y: 184, endPoint x: 820, endPoint y: 186, distance: 283.1
click at [820, 186] on div "Objet : Votre voyage Orizair – en attente de votre confirmation" at bounding box center [739, 184] width 483 height 15
drag, startPoint x: 902, startPoint y: 79, endPoint x: 499, endPoint y: 86, distance: 402.4
click at [499, 86] on div "Votre projet de vol privé est entre de bonnes mains – [PERSON_NAME][GEOGRAPHIC_…" at bounding box center [740, 85] width 496 height 31
paste input "voyage Orizair – en attente de votre confirmation"
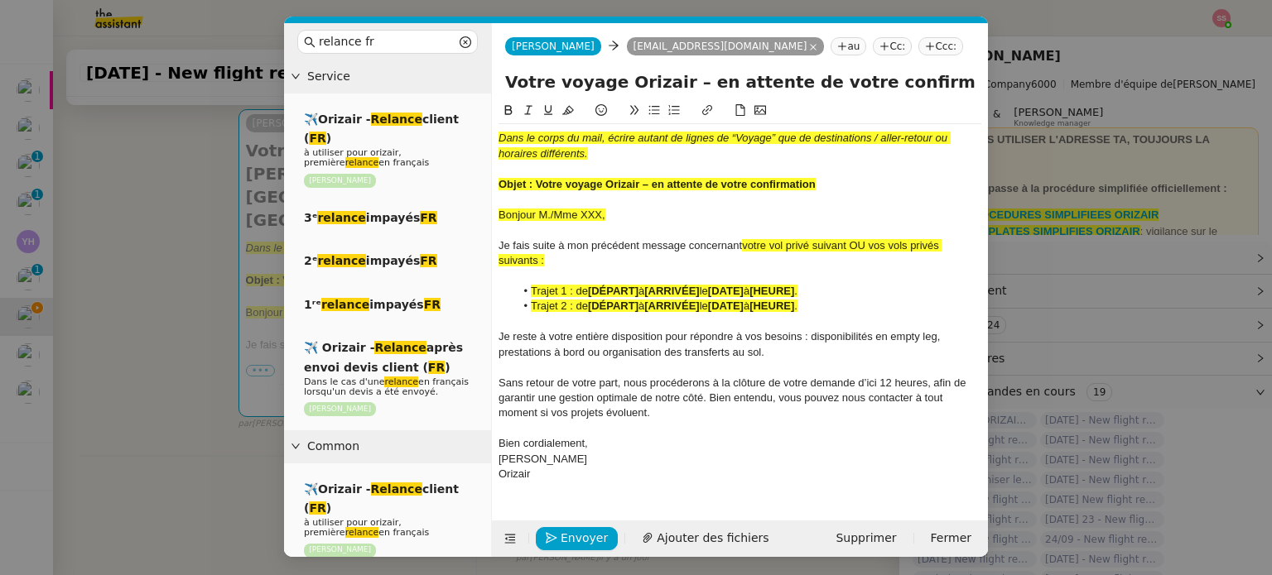
type input "Votre voyage Orizair – en attente de votre confirmation – [PERSON_NAME][GEOGRAP…"
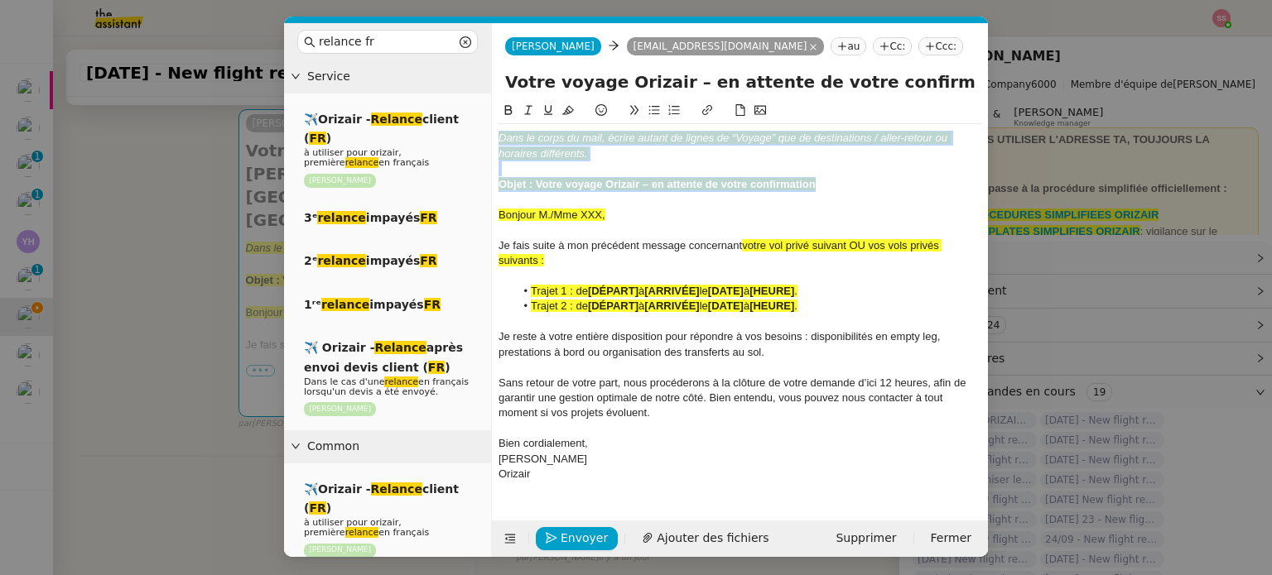
drag, startPoint x: 819, startPoint y: 185, endPoint x: 482, endPoint y: 120, distance: 343.1
click at [482, 120] on nz-layout "relance fr Service ✈️Orizair - Relance client ( FR ) à utiliser pour orizair, p…" at bounding box center [636, 290] width 704 height 534
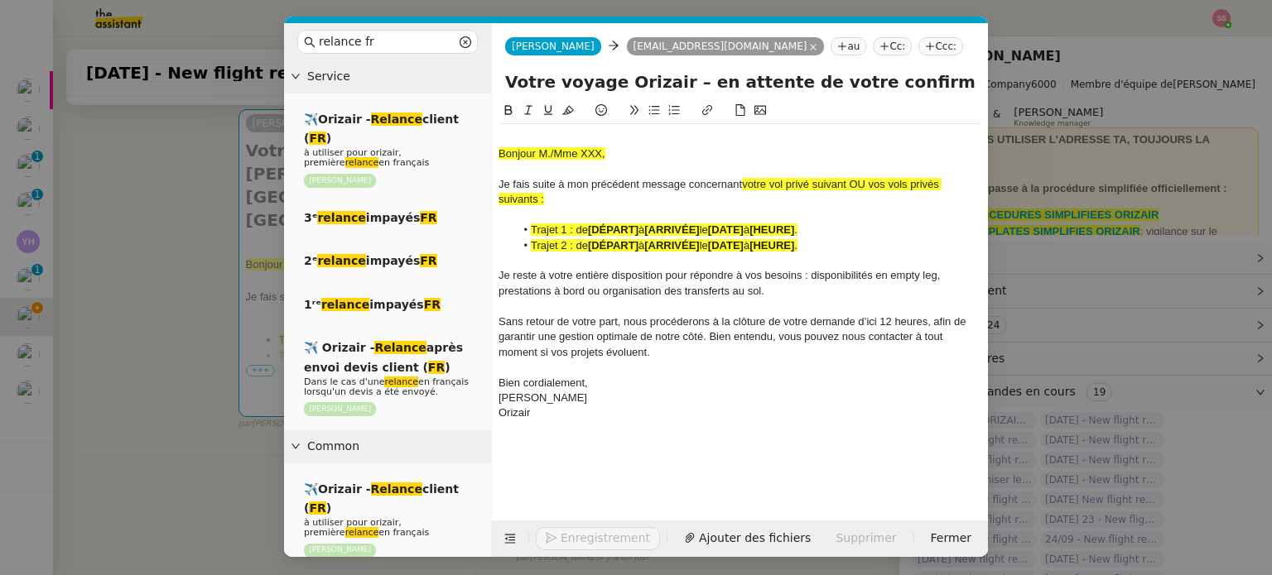
click at [211, 243] on nz-modal-container "relance fr Service ✈️Orizair - Relance client ( FR ) à utiliser pour orizair, p…" at bounding box center [636, 287] width 1272 height 575
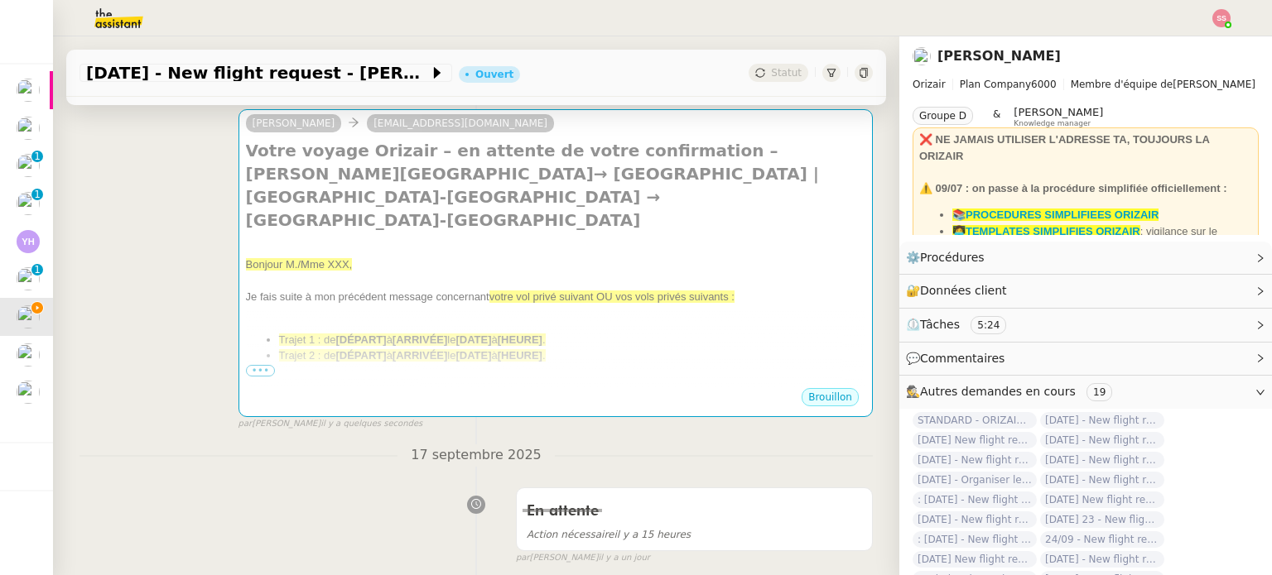
scroll to position [549, 0]
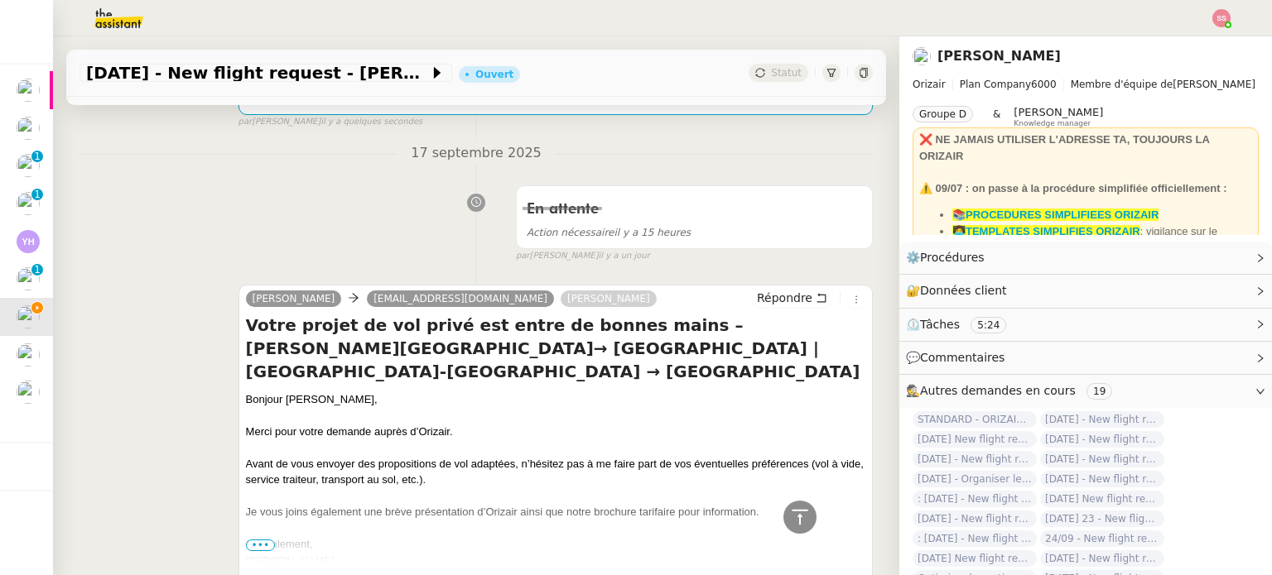
click at [281, 407] on div "Bonjour [PERSON_NAME]," at bounding box center [555, 400] width 619 height 17
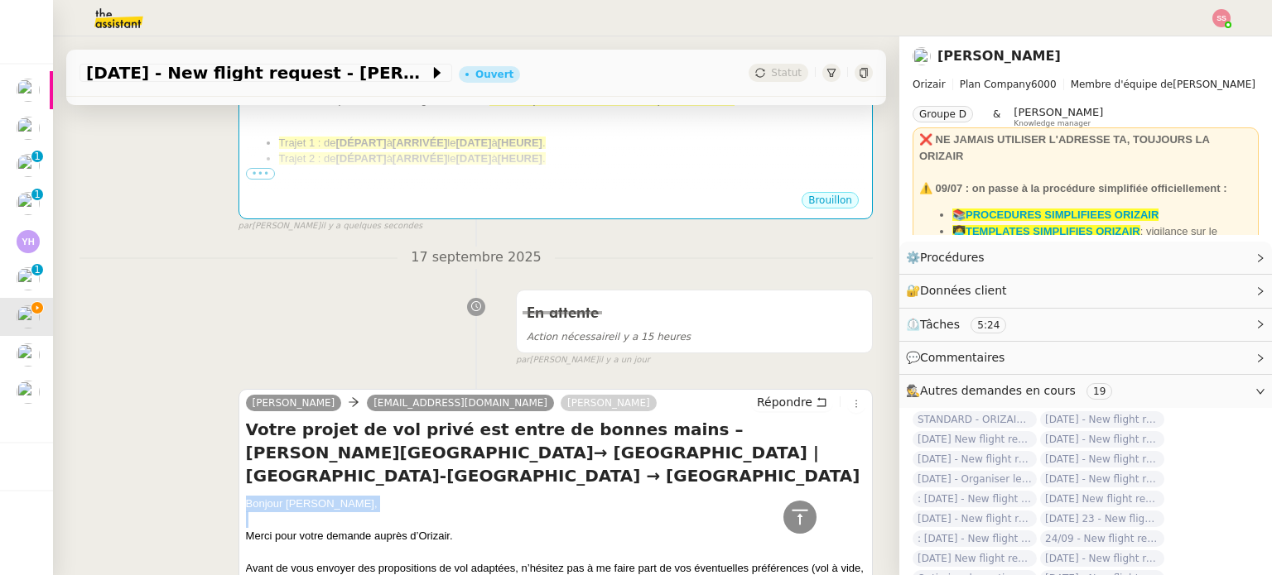
scroll to position [218, 0]
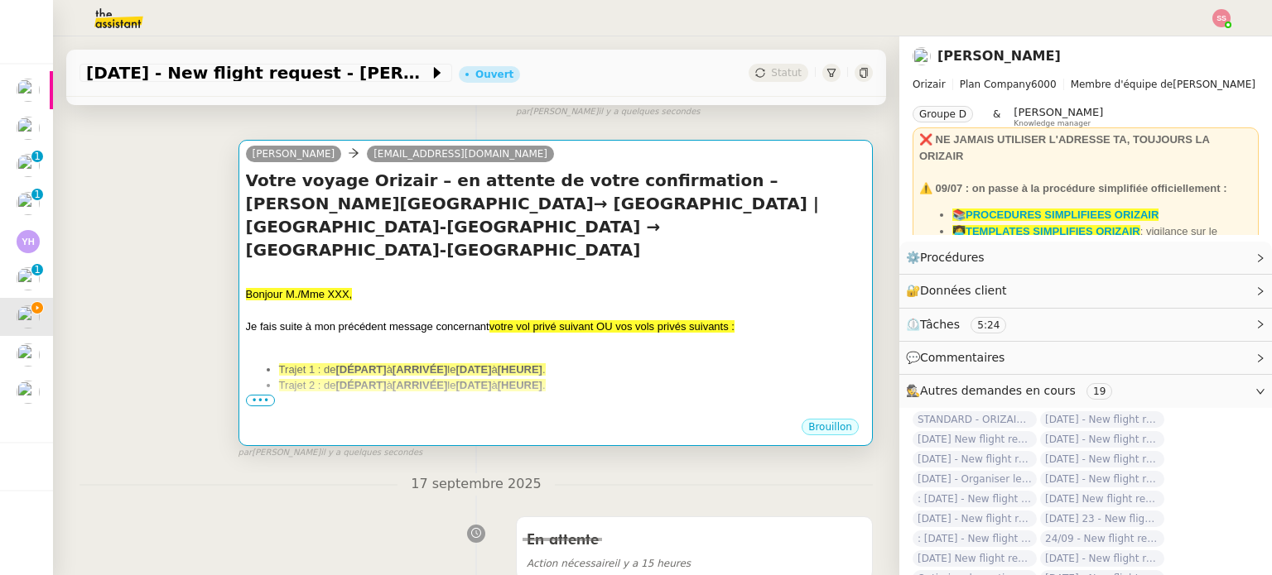
click at [391, 319] on div "Je fais suite à mon précédent message concernant votre vol privé suivant OU vos…" at bounding box center [555, 327] width 619 height 17
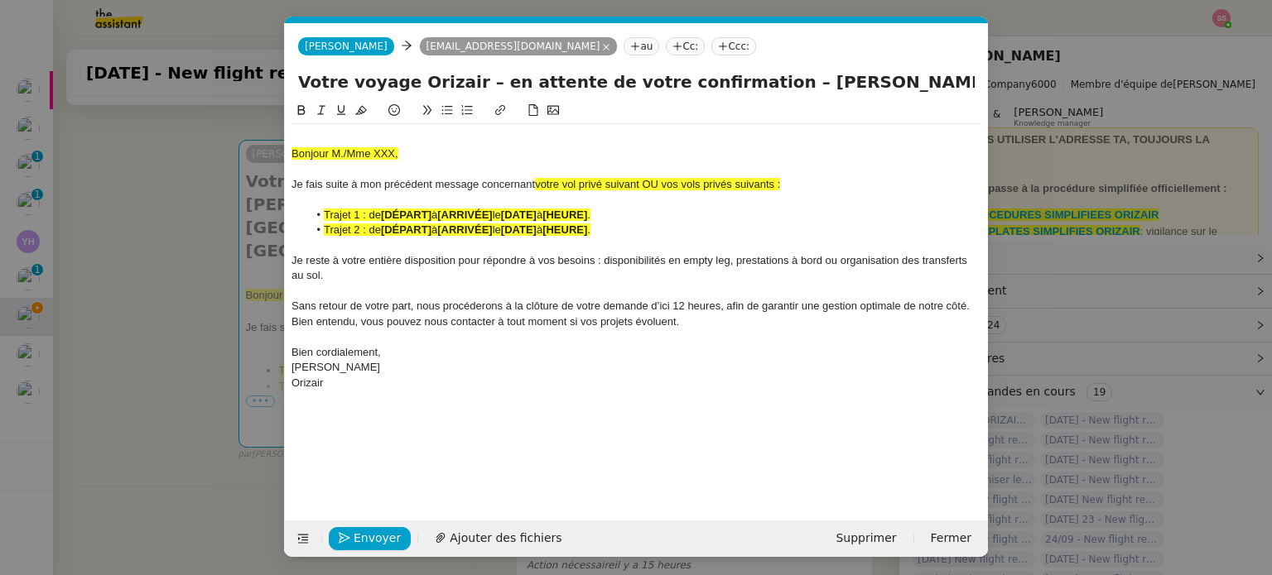
scroll to position [0, 82]
click at [378, 130] on div "Bonjour M./Mme XXX, Je fais suite à mon précédent message concernant votre vol …" at bounding box center [636, 260] width 690 height 273
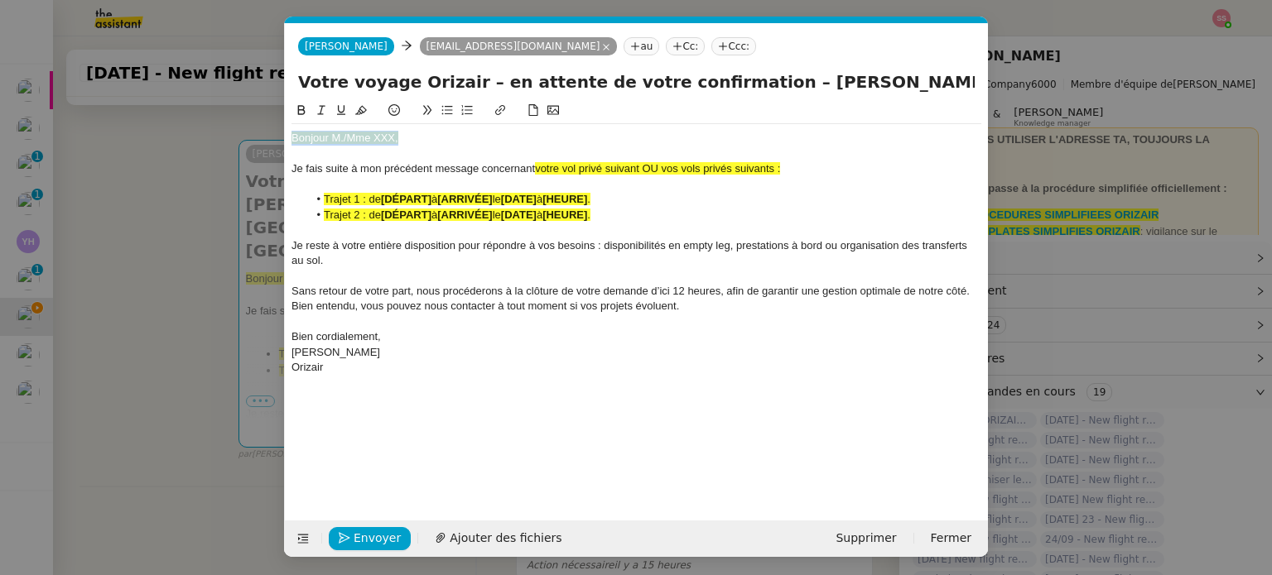
drag, startPoint x: 406, startPoint y: 141, endPoint x: 248, endPoint y: 139, distance: 158.1
click at [248, 139] on nz-modal-container "relance fr Service ✈️Orizair - Relance client ( FR ) à utiliser pour orizair, p…" at bounding box center [636, 287] width 1272 height 575
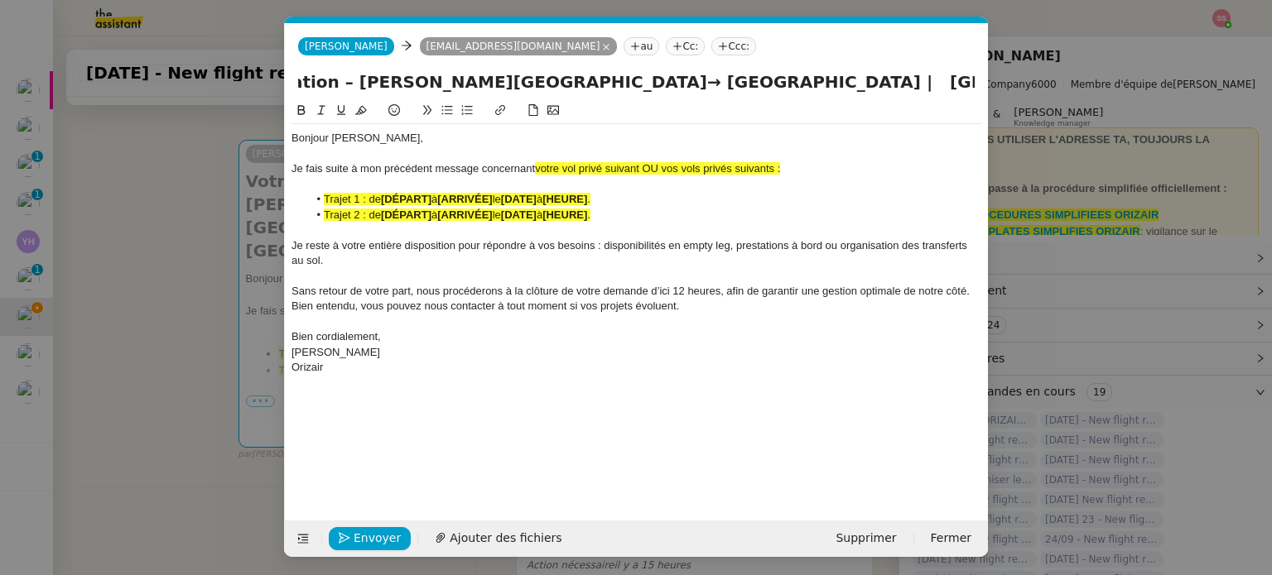
scroll to position [0, 644]
drag, startPoint x: 721, startPoint y: 85, endPoint x: 1003, endPoint y: 111, distance: 283.5
click at [1003, 111] on nz-modal-container "relance fr Service ✈️Orizair - Relance client ( FR ) à utiliser pour orizair, p…" at bounding box center [636, 287] width 1272 height 575
click at [780, 167] on span "votre vol privé suivant OU vos vols privés suivants :" at bounding box center [657, 168] width 245 height 12
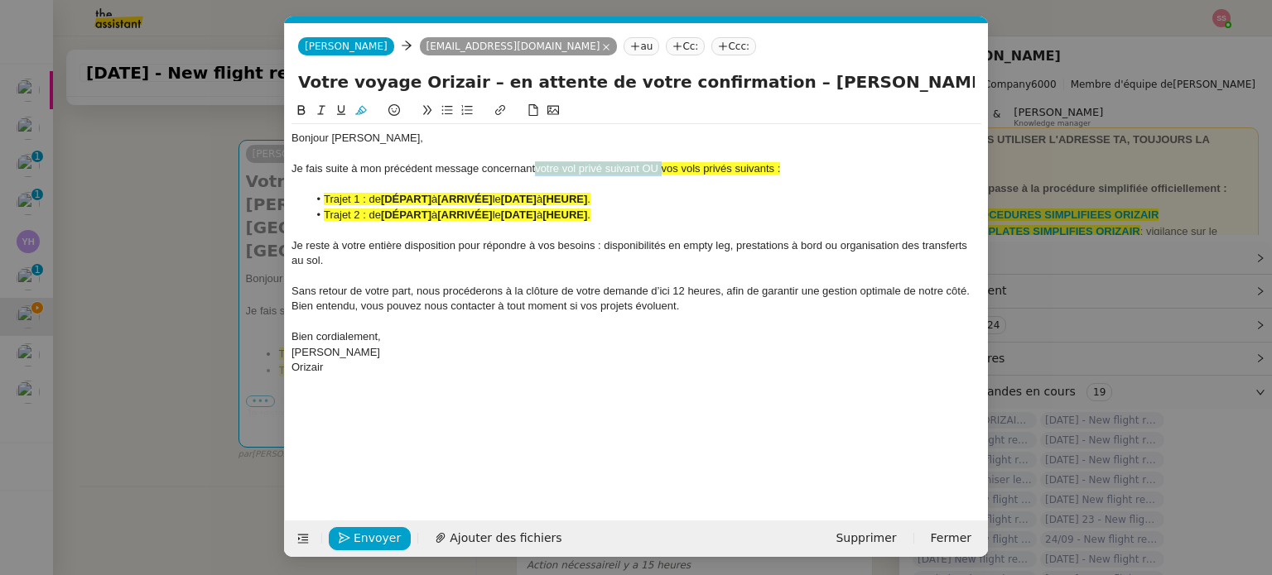
drag, startPoint x: 661, startPoint y: 168, endPoint x: 536, endPoint y: 169, distance: 125.0
click at [536, 169] on span "votre vol privé suivant OU vos vols privés suivants :" at bounding box center [657, 168] width 245 height 12
drag, startPoint x: 689, startPoint y: 169, endPoint x: 535, endPoint y: 168, distance: 154.0
click at [535, 168] on div "Je fais suite à mon précédent message concernant vos vols privés suivants :" at bounding box center [636, 168] width 690 height 15
click at [364, 113] on icon at bounding box center [361, 110] width 12 height 9
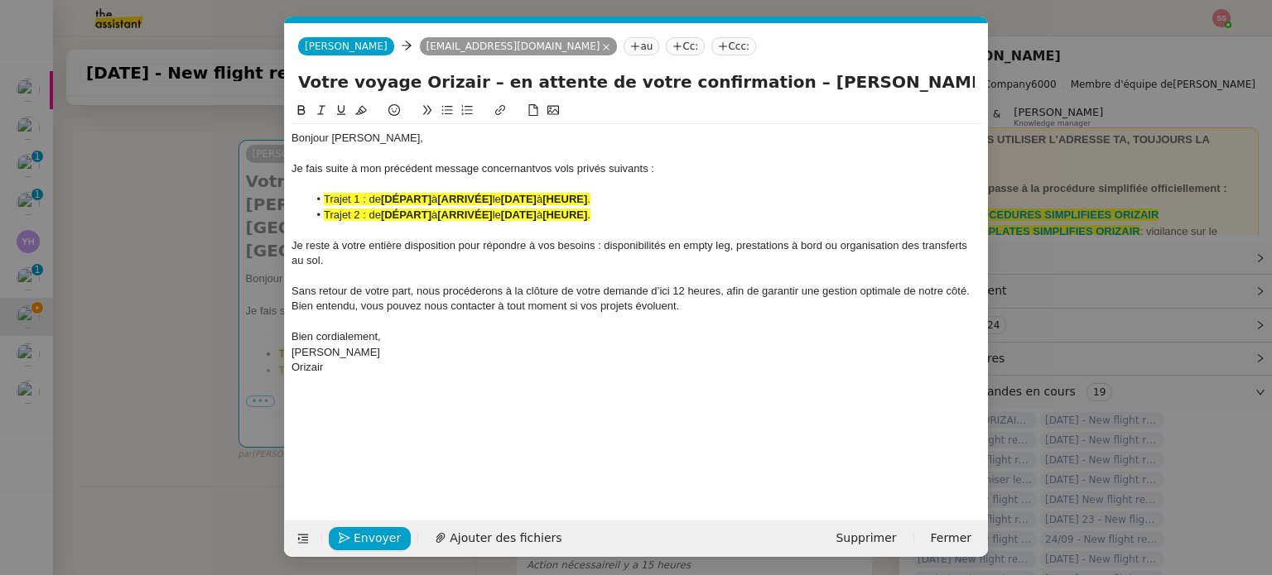
click at [447, 185] on div at bounding box center [636, 184] width 690 height 15
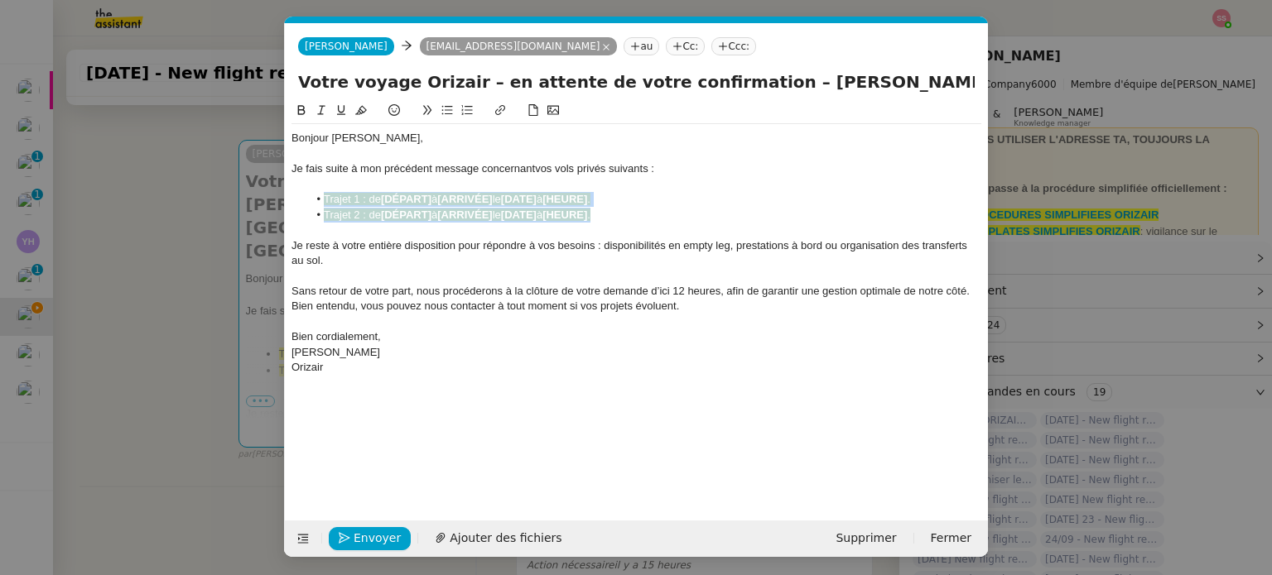
drag, startPoint x: 632, startPoint y: 212, endPoint x: 325, endPoint y: 201, distance: 308.2
click at [325, 201] on ul "Trajet 1 : de [DÉPART] à [ARRIVÉE] le [DATE] à [HEURE] . Trajet 2 : de [DÉPART]…" at bounding box center [636, 207] width 690 height 31
click at [358, 108] on icon at bounding box center [361, 110] width 12 height 12
click at [436, 231] on div at bounding box center [636, 230] width 690 height 15
click at [228, 291] on nz-modal-container "relance fr Service ✈️Orizair - Relance client ( FR ) à utiliser pour orizair, p…" at bounding box center [636, 287] width 1272 height 575
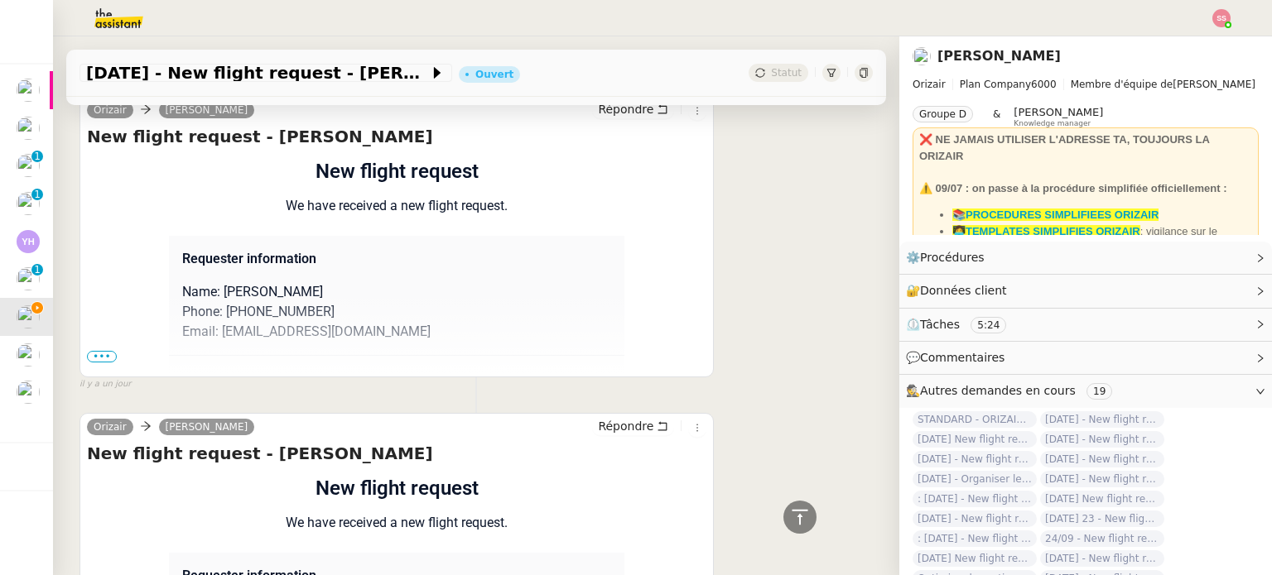
scroll to position [1542, 0]
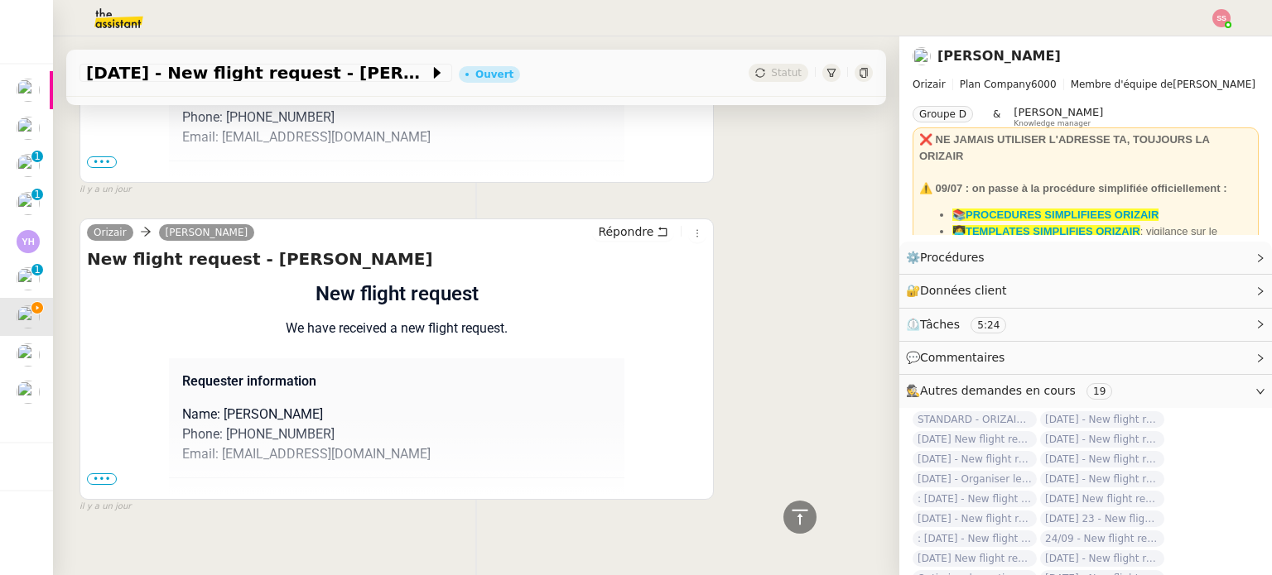
click at [109, 168] on span "•••" at bounding box center [102, 162] width 30 height 12
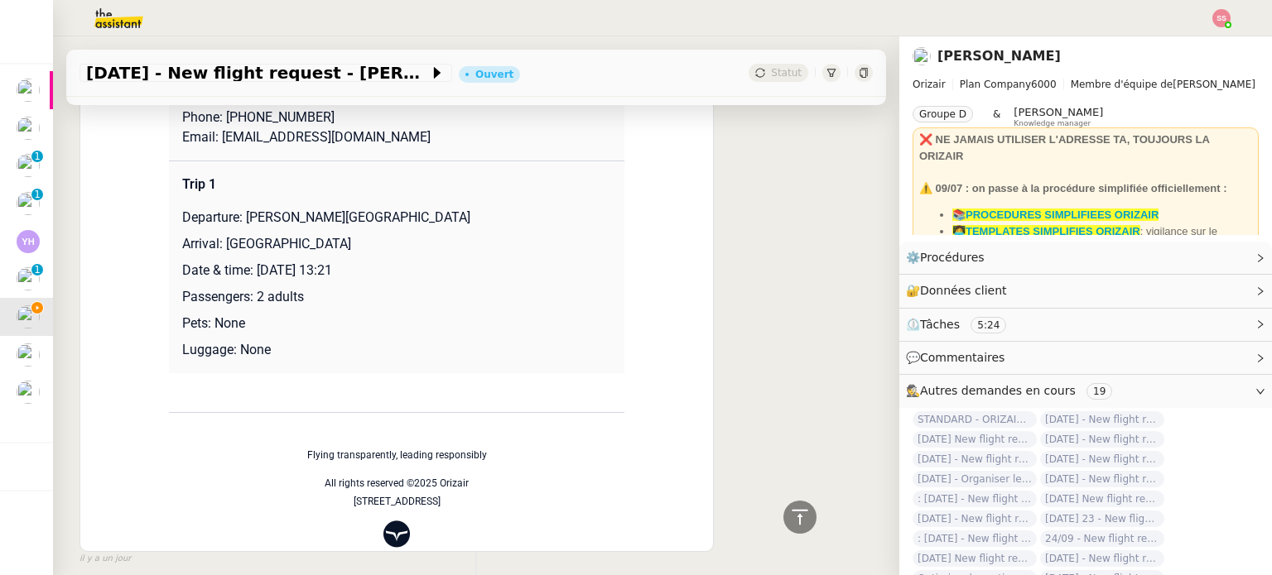
drag, startPoint x: 238, startPoint y: 224, endPoint x: 462, endPoint y: 214, distance: 224.6
click at [462, 214] on p "Departure: [PERSON_NAME][GEOGRAPHIC_DATA]" at bounding box center [396, 218] width 429 height 20
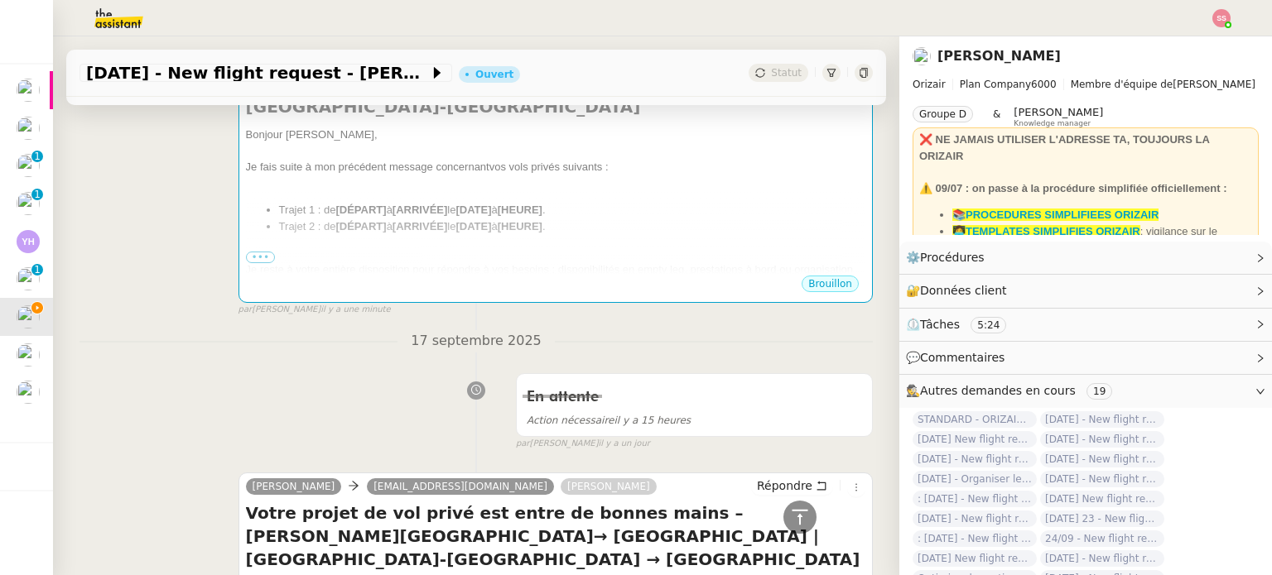
scroll to position [301, 0]
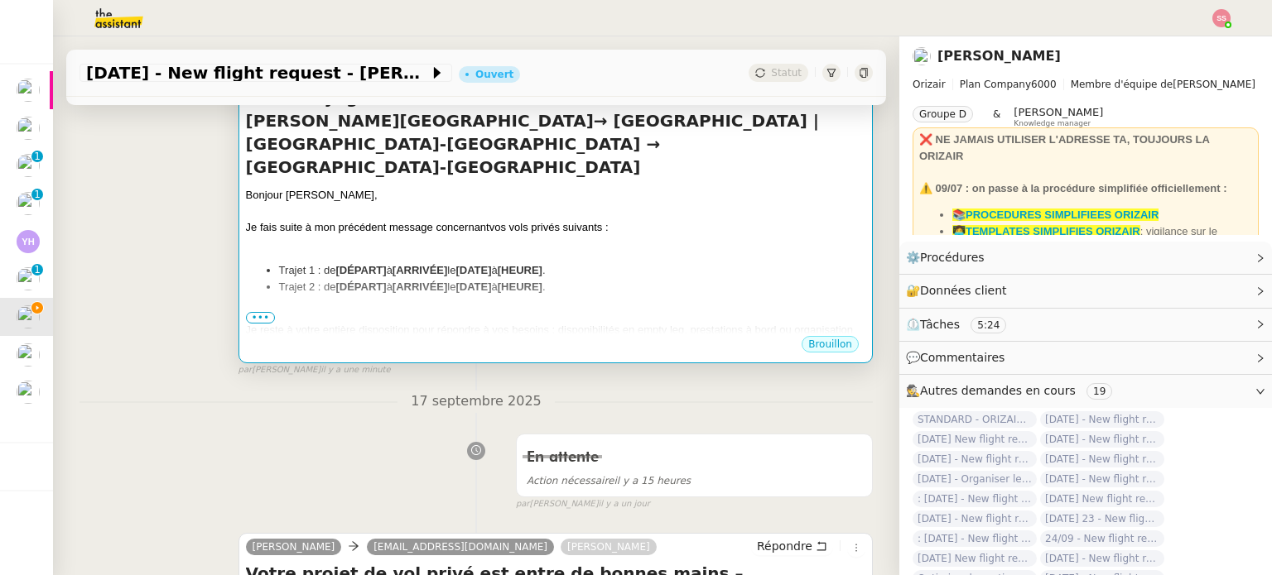
click at [413, 236] on div at bounding box center [555, 244] width 619 height 17
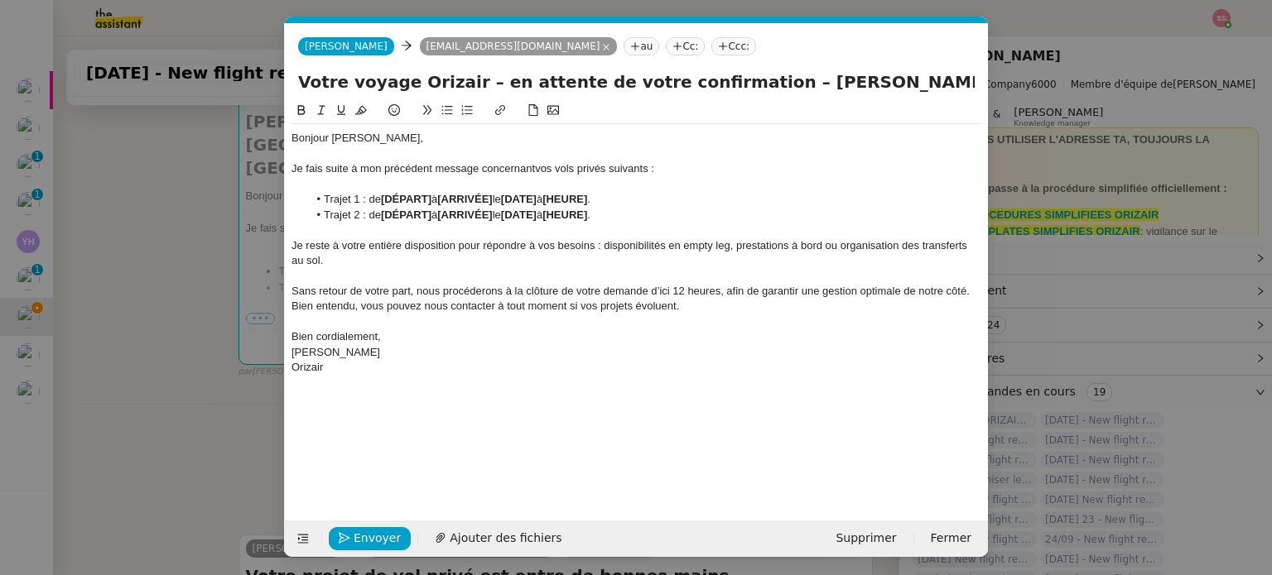
scroll to position [0, 82]
click at [428, 199] on strong "[DÉPART]" at bounding box center [406, 199] width 51 height 12
drag, startPoint x: 432, startPoint y: 200, endPoint x: 384, endPoint y: 199, distance: 48.0
click at [384, 199] on strong "[DÉPART]" at bounding box center [406, 199] width 51 height 12
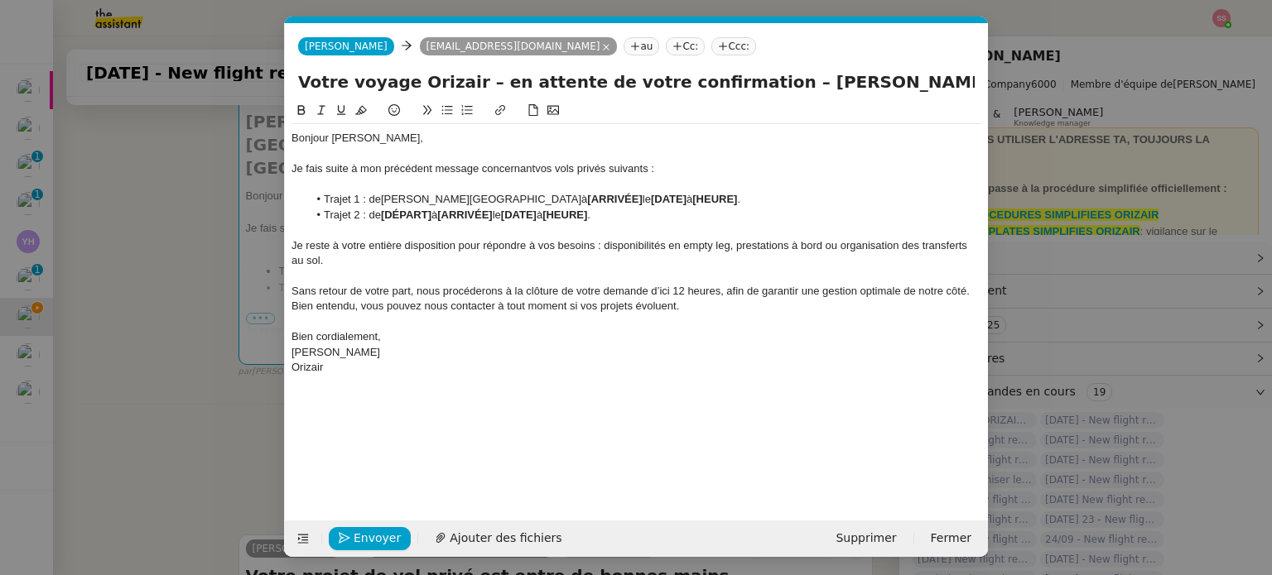
click at [516, 214] on strong "[DATE]" at bounding box center [519, 215] width 36 height 12
drag, startPoint x: 767, startPoint y: 79, endPoint x: 969, endPoint y: 119, distance: 205.1
click at [969, 119] on form "Josephine Josephine [EMAIL_ADDRESS][DOMAIN_NAME] au Cc: Ccc: Votre voyage Oriza…" at bounding box center [636, 290] width 704 height 534
click at [247, 219] on nz-modal-container "relance fr Service ✈️Orizair - Relance client ( FR ) à utiliser pour orizair, p…" at bounding box center [636, 287] width 1272 height 575
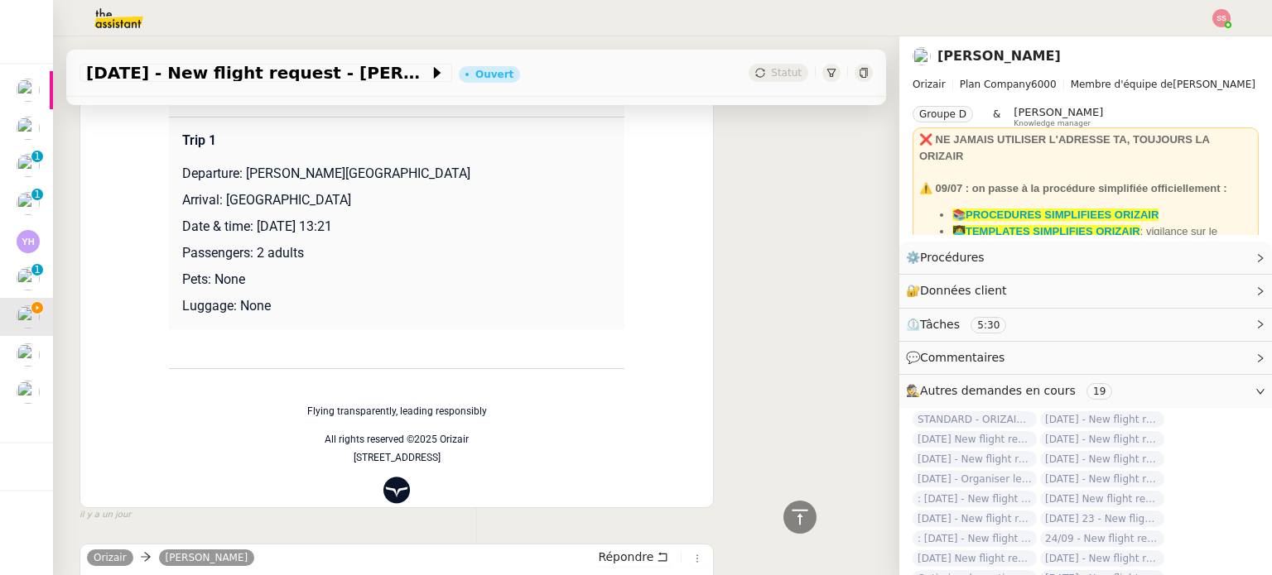
scroll to position [1623, 0]
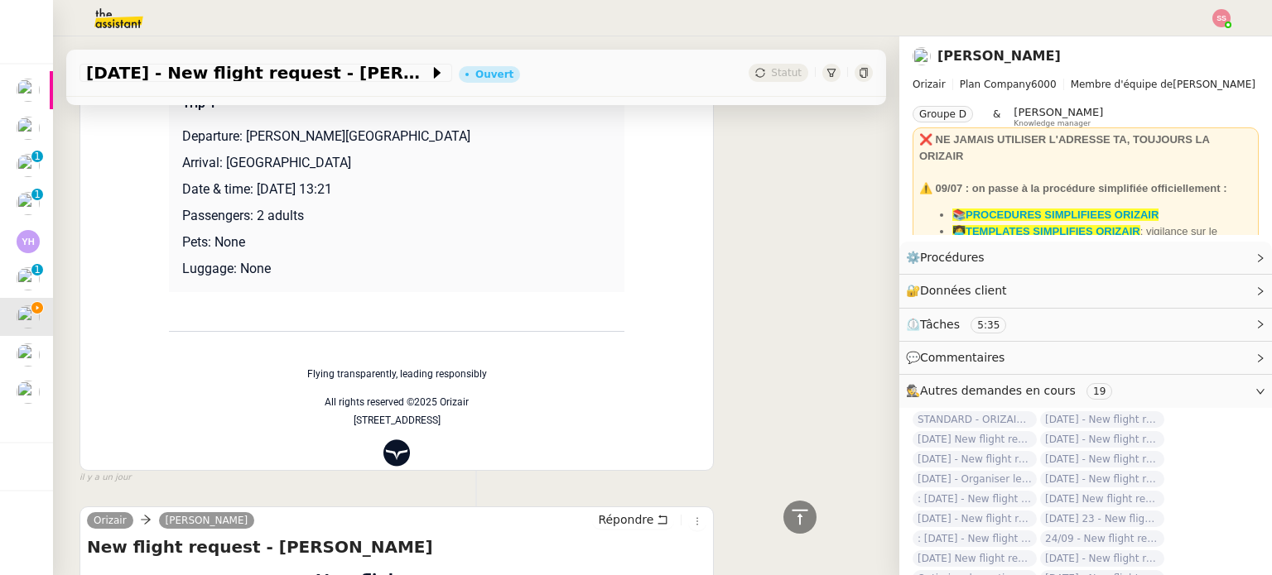
click at [222, 161] on p "Arrival: [GEOGRAPHIC_DATA]" at bounding box center [396, 163] width 429 height 20
drag, startPoint x: 218, startPoint y: 161, endPoint x: 308, endPoint y: 161, distance: 90.2
click at [308, 161] on p "Arrival: [GEOGRAPHIC_DATA]" at bounding box center [396, 163] width 429 height 20
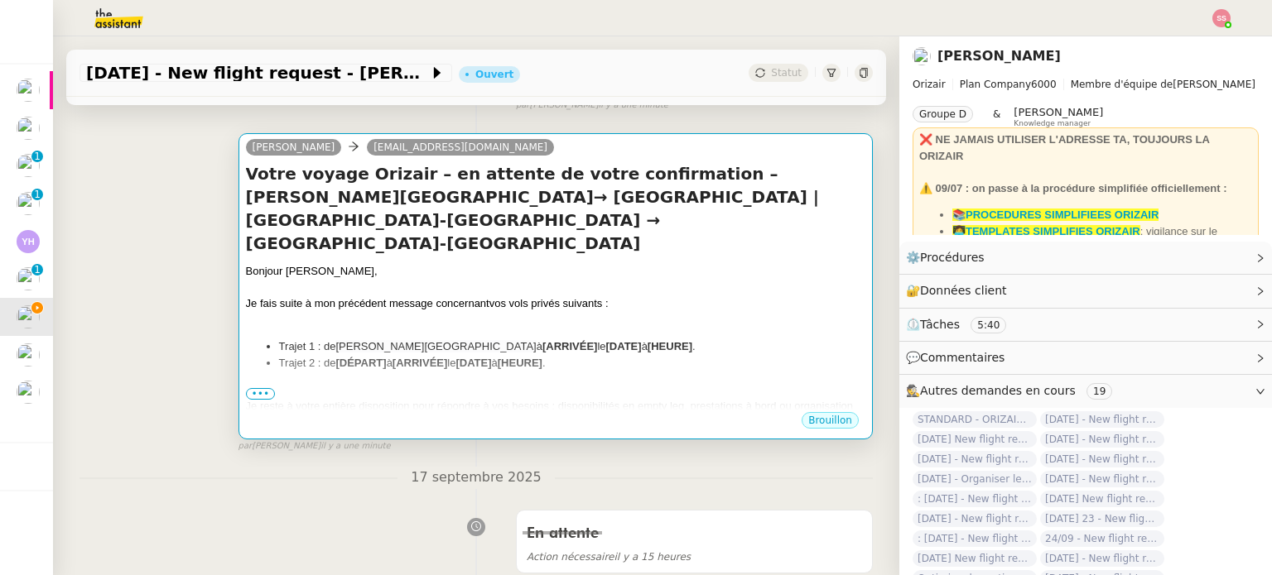
scroll to position [248, 0]
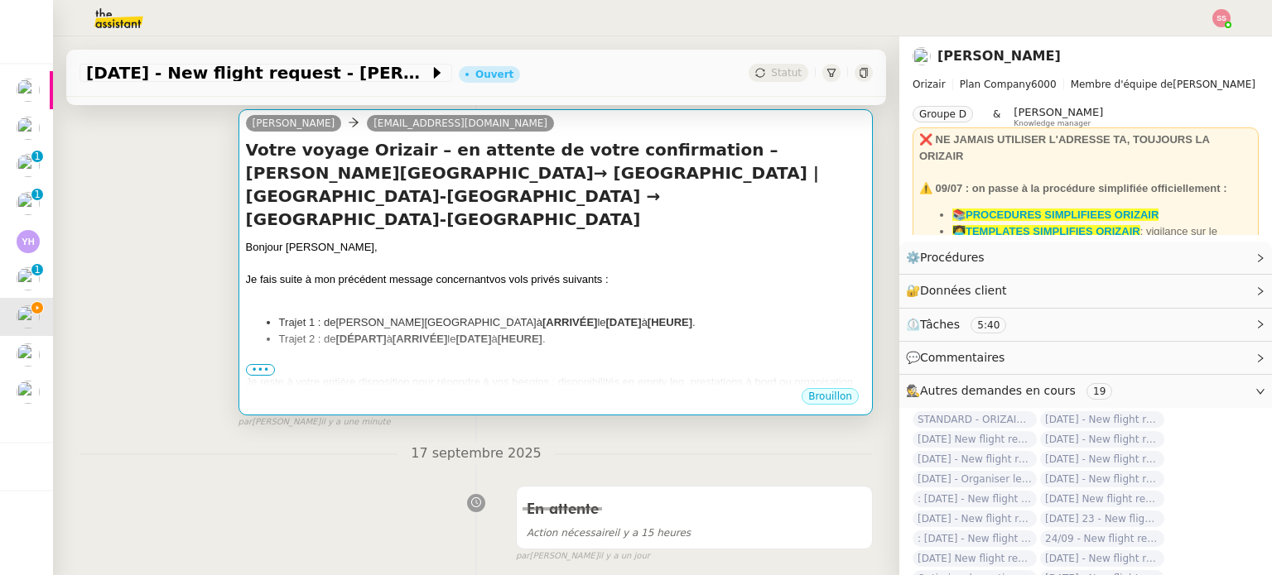
click at [629, 239] on div "Bonjour [PERSON_NAME]," at bounding box center [555, 247] width 619 height 17
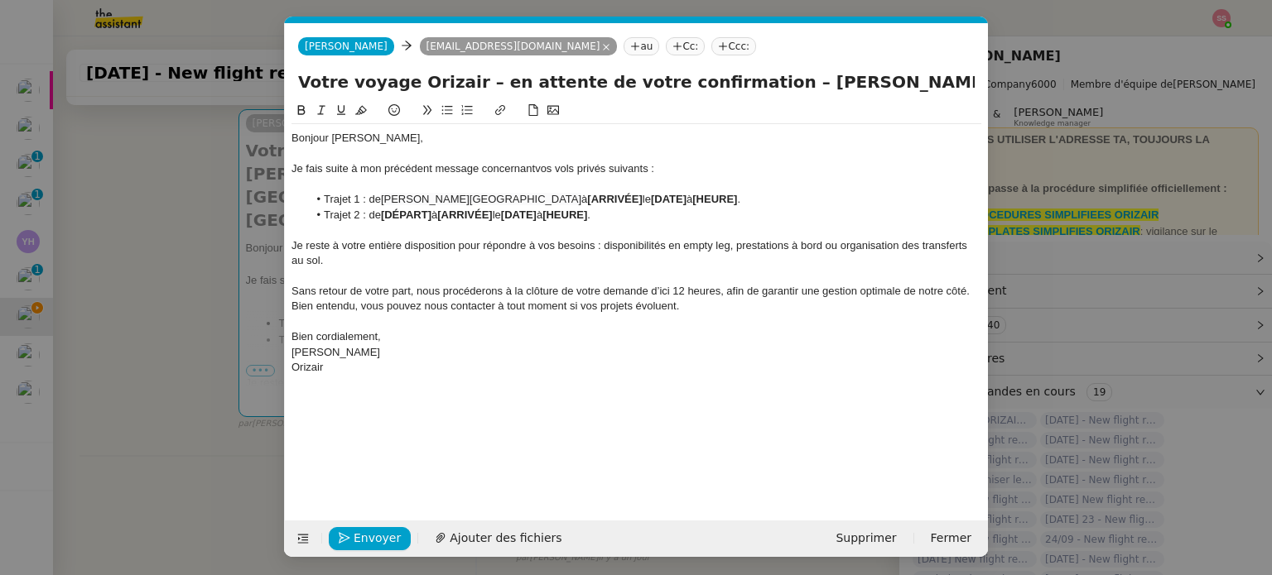
scroll to position [0, 82]
drag, startPoint x: 631, startPoint y: 198, endPoint x: 579, endPoint y: 197, distance: 52.2
click at [587, 197] on strong "[ARRIVÉE]" at bounding box center [614, 199] width 55 height 12
click at [195, 253] on nz-modal-container "relance fr Service ✈️Orizair - Relance client ( FR ) à utiliser pour orizair, p…" at bounding box center [636, 287] width 1272 height 575
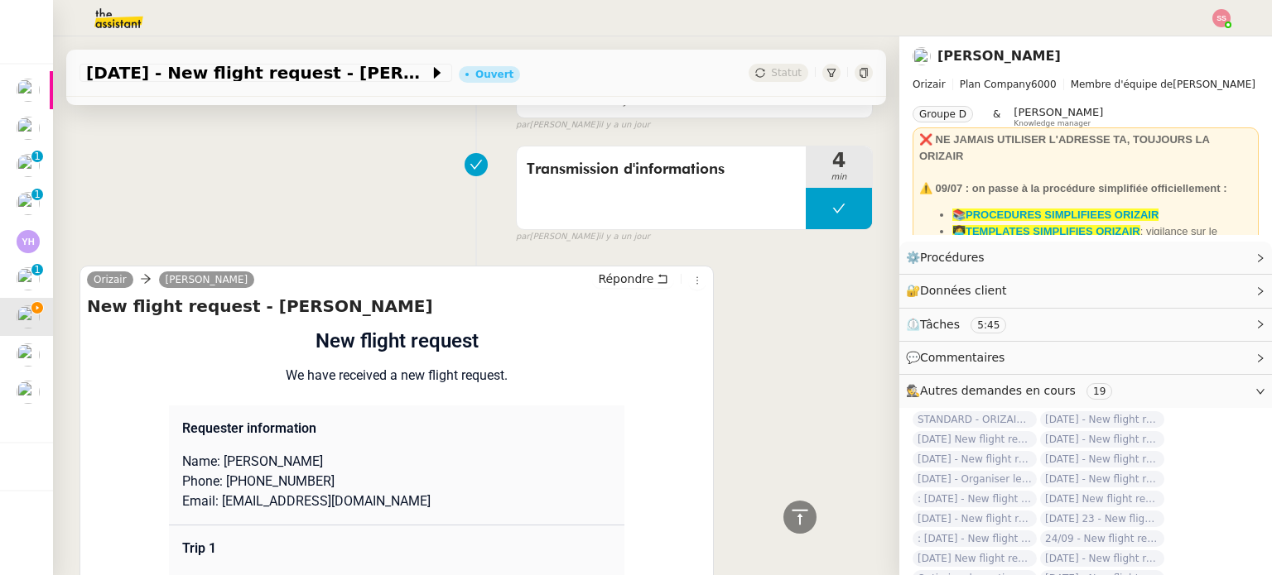
scroll to position [1407, 0]
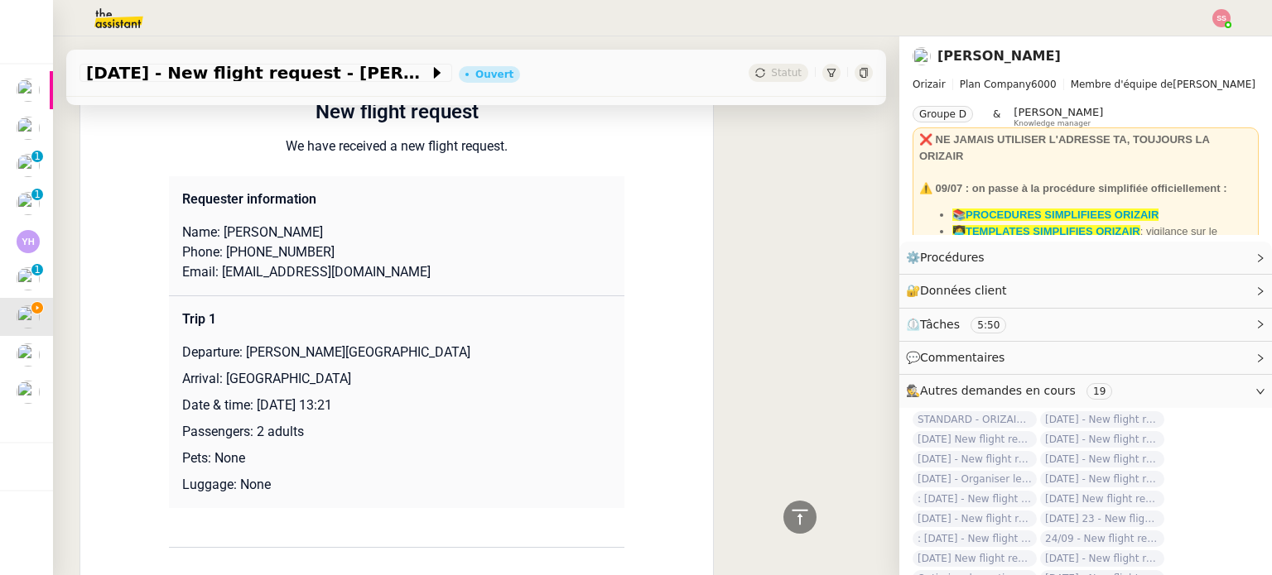
drag, startPoint x: 253, startPoint y: 400, endPoint x: 427, endPoint y: 401, distance: 174.7
click at [427, 401] on p "Date & time: [DATE] 13:21" at bounding box center [396, 406] width 429 height 20
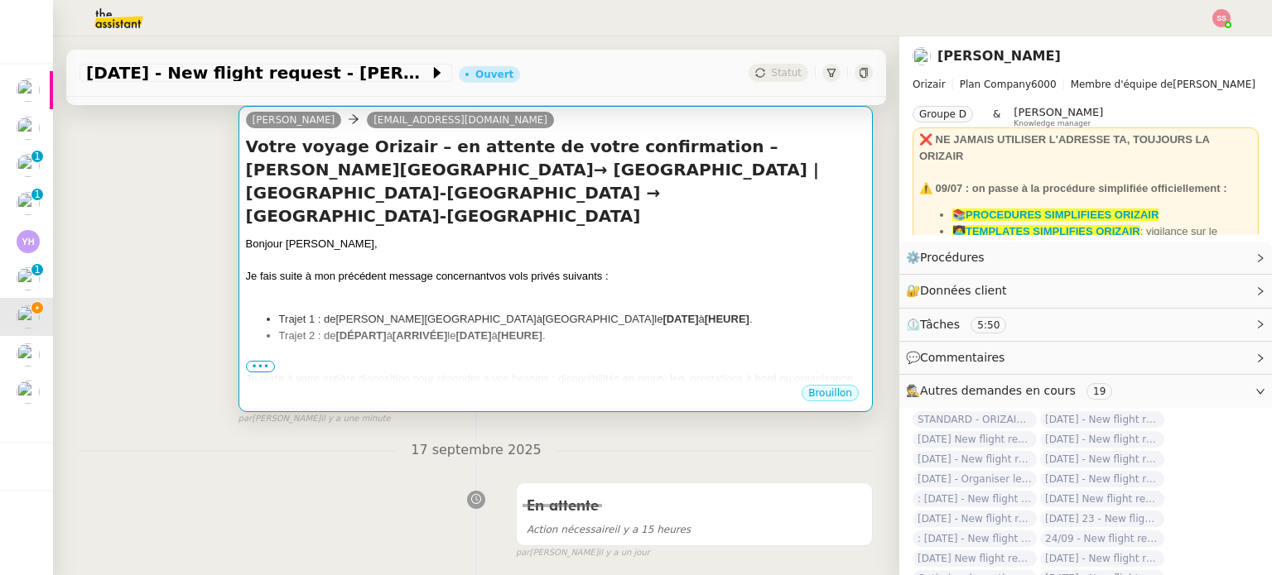
scroll to position [248, 0]
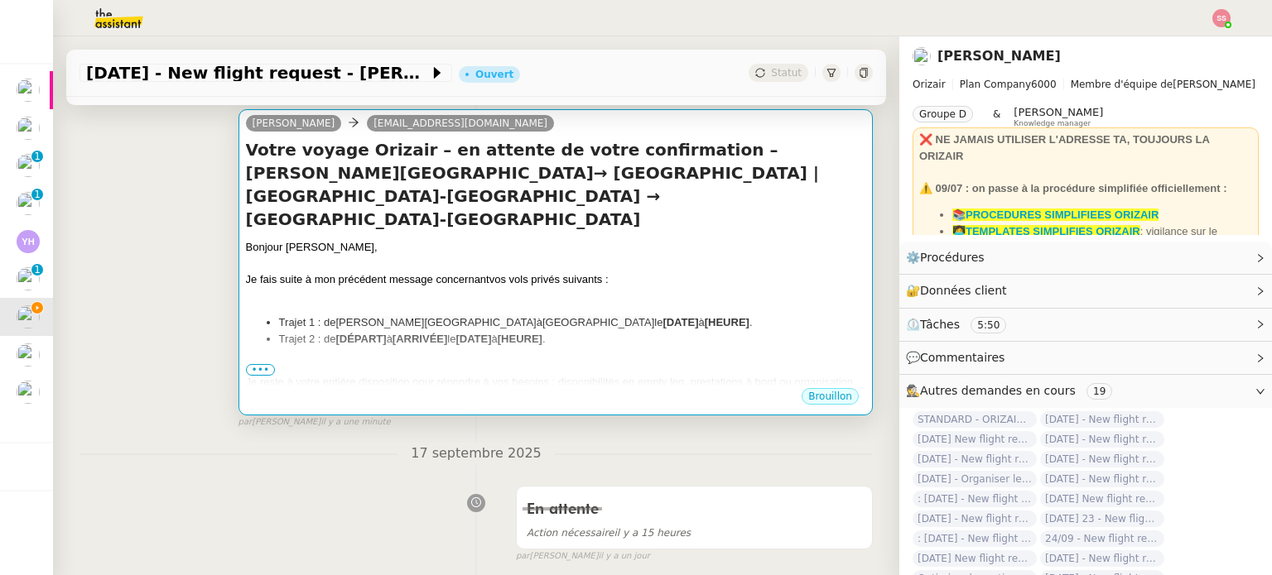
click at [652, 331] on li "Trajet 2 : de [DÉPART] à [ARRIVÉE] le [DATE] à [HEURE] ." at bounding box center [572, 339] width 586 height 17
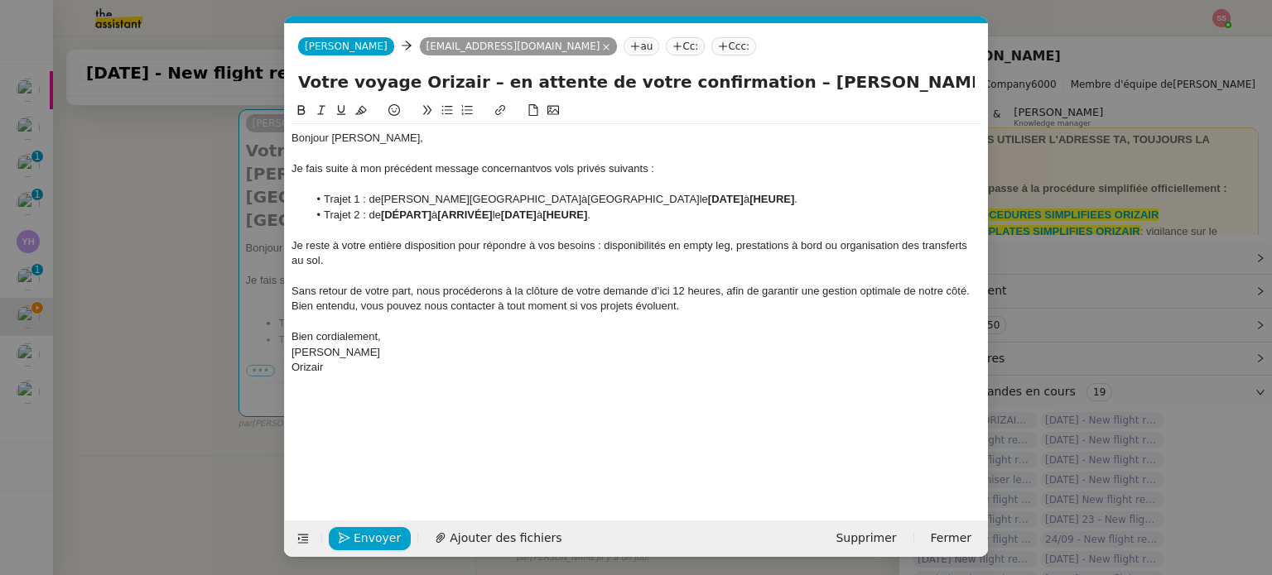
scroll to position [0, 82]
drag, startPoint x: 767, startPoint y: 195, endPoint x: 664, endPoint y: 199, distance: 102.7
click at [664, 199] on li "Trajet 1 : de [PERSON_NAME][GEOGRAPHIC_DATA] à [GEOGRAPHIC_DATA] le [DATE] à [H…" at bounding box center [645, 199] width 674 height 15
drag, startPoint x: 678, startPoint y: 199, endPoint x: 686, endPoint y: 198, distance: 8.3
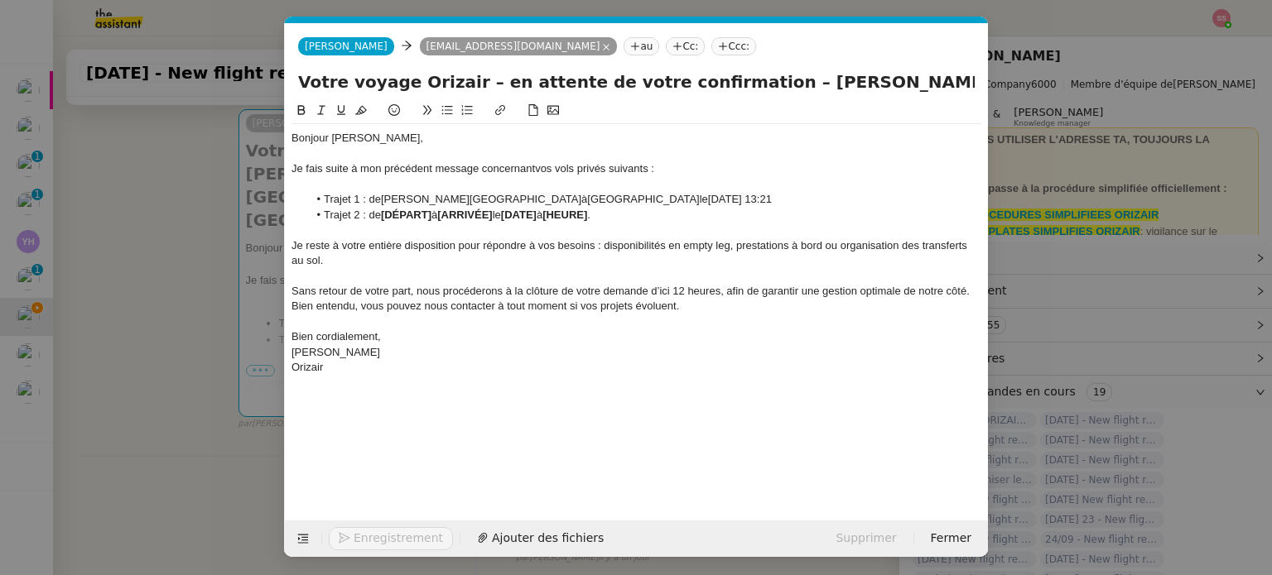
click at [708, 199] on span "[DATE] 13:21" at bounding box center [740, 199] width 64 height 12
click at [708, 200] on span "[DATE] 13:21" at bounding box center [740, 199] width 64 height 12
click at [0, 0] on lt-span "Septemb re" at bounding box center [0, 0] width 0 height 0
click at [752, 196] on span "[DATE] 13:21" at bounding box center [740, 199] width 64 height 12
click at [758, 196] on span "[DATE] 13:21" at bounding box center [740, 199] width 64 height 12
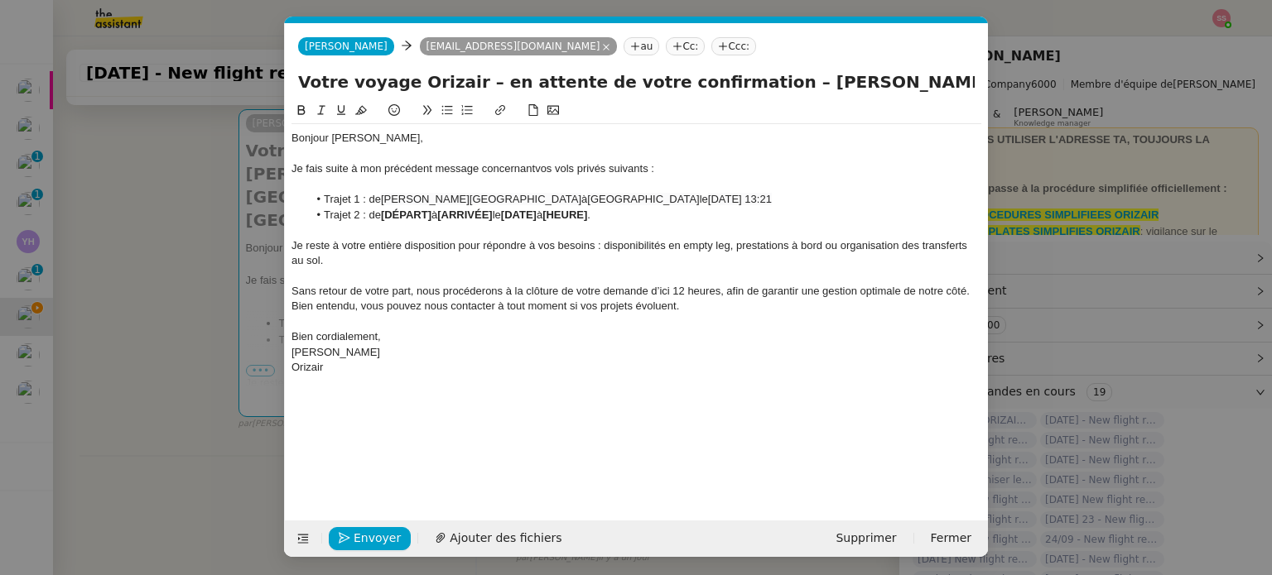
click at [230, 289] on nz-modal-container "relance fr Service ✈️Orizair - Relance client ( FR ) à utiliser pour orizair, p…" at bounding box center [636, 287] width 1272 height 575
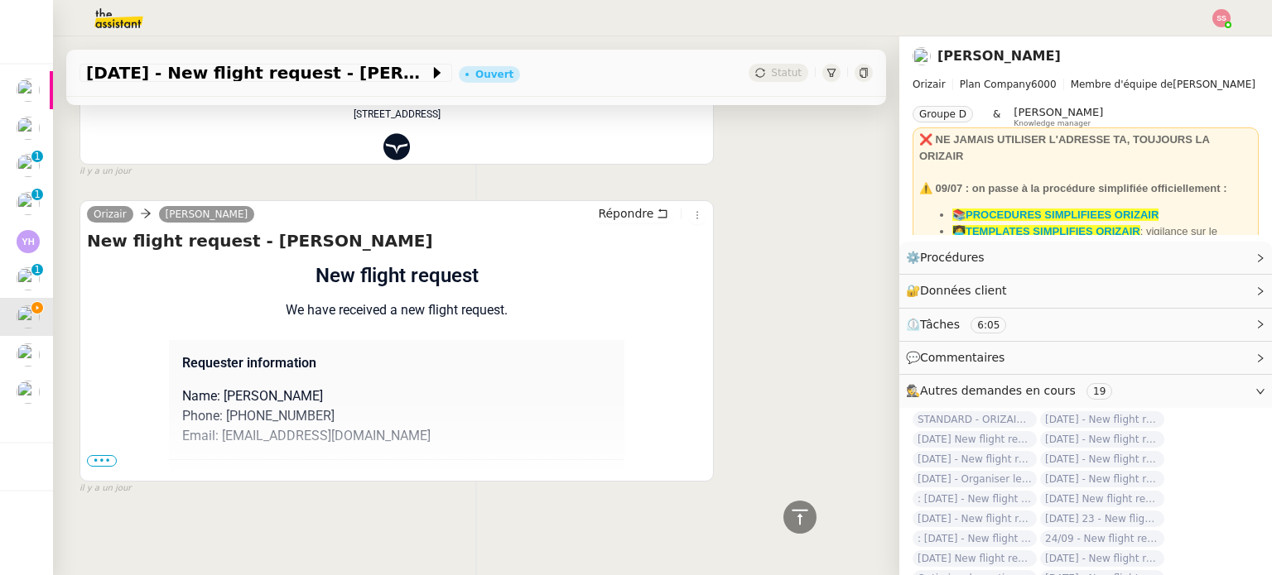
scroll to position [1941, 0]
drag, startPoint x: 106, startPoint y: 449, endPoint x: 209, endPoint y: 401, distance: 113.3
click at [107, 455] on span "•••" at bounding box center [102, 461] width 30 height 12
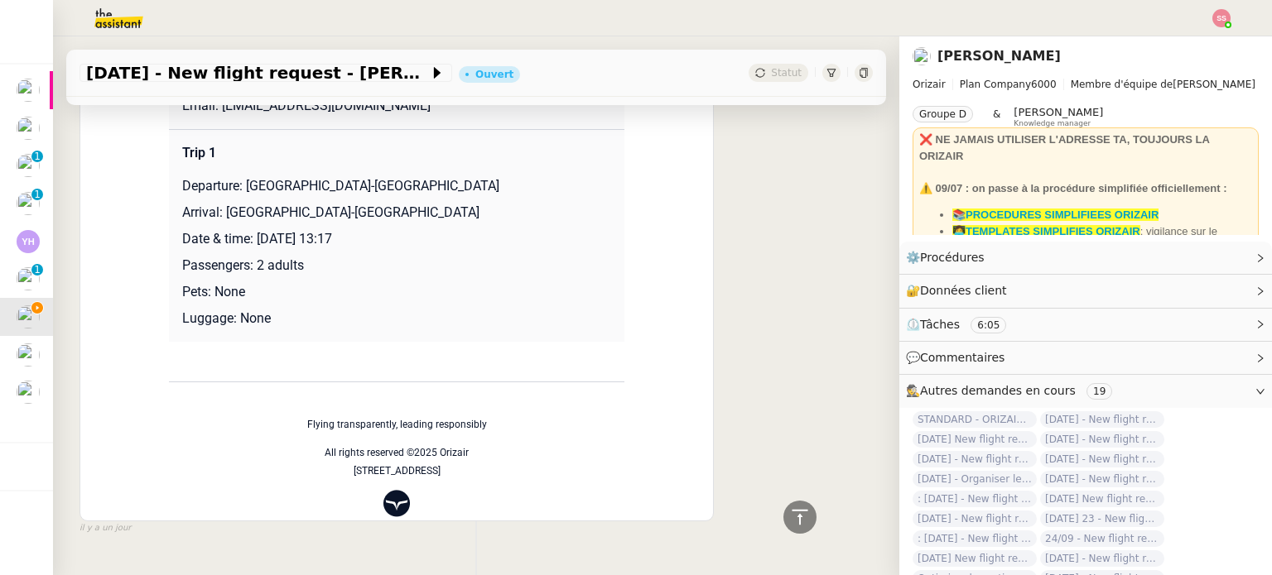
scroll to position [2272, 0]
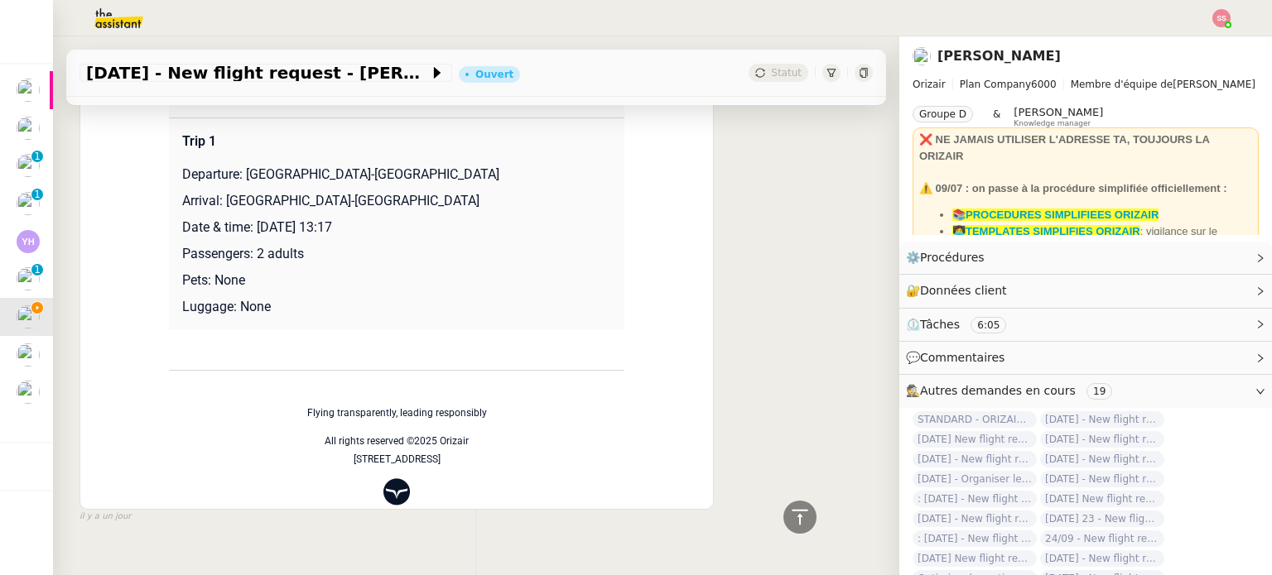
click at [243, 176] on p "Departure: [GEOGRAPHIC_DATA]-[GEOGRAPHIC_DATA]" at bounding box center [396, 175] width 429 height 20
drag, startPoint x: 240, startPoint y: 175, endPoint x: 381, endPoint y: 181, distance: 140.9
click at [381, 181] on p "Departure: [GEOGRAPHIC_DATA]-[GEOGRAPHIC_DATA]" at bounding box center [396, 175] width 429 height 20
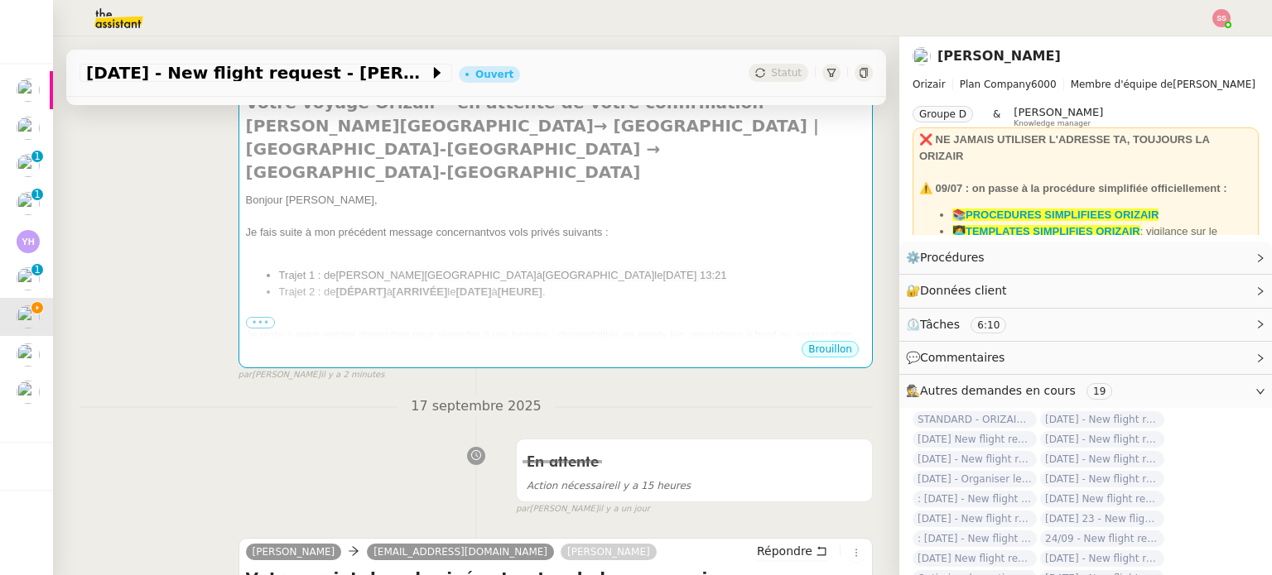
scroll to position [285, 0]
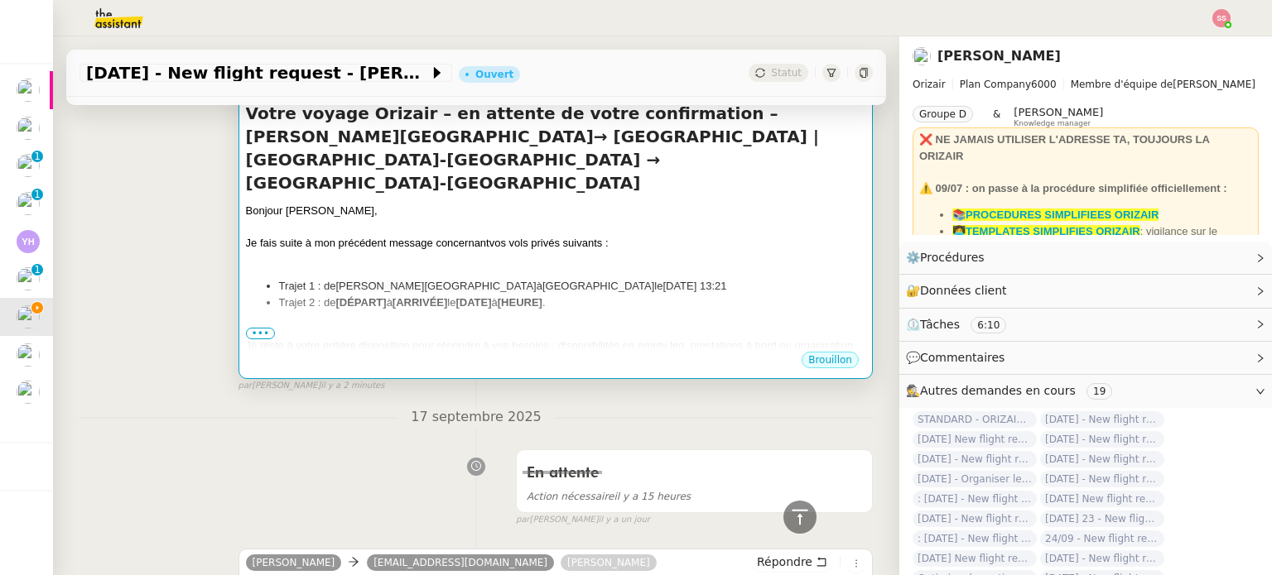
click at [379, 254] on div "Bonjour [PERSON_NAME], Je fais suite à mon précédent message concernant vos vol…" at bounding box center [555, 343] width 619 height 280
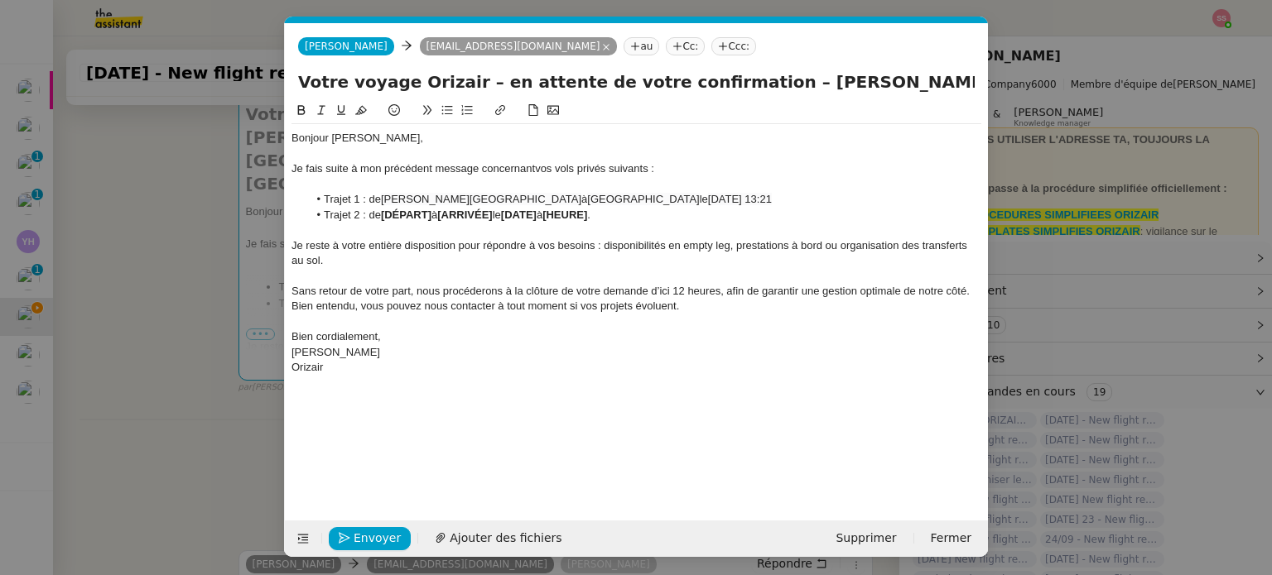
scroll to position [0, 82]
drag, startPoint x: 382, startPoint y: 212, endPoint x: 434, endPoint y: 214, distance: 51.4
click at [434, 214] on li "Trajet 2 : de [DÉPART] à [ARRIVÉE] le [DATE] à [HEURE] ." at bounding box center [645, 215] width 674 height 15
click at [235, 286] on nz-modal-container "relance fr Service ✈️Orizair - Relance client ( FR ) à utiliser pour orizair, p…" at bounding box center [636, 287] width 1272 height 575
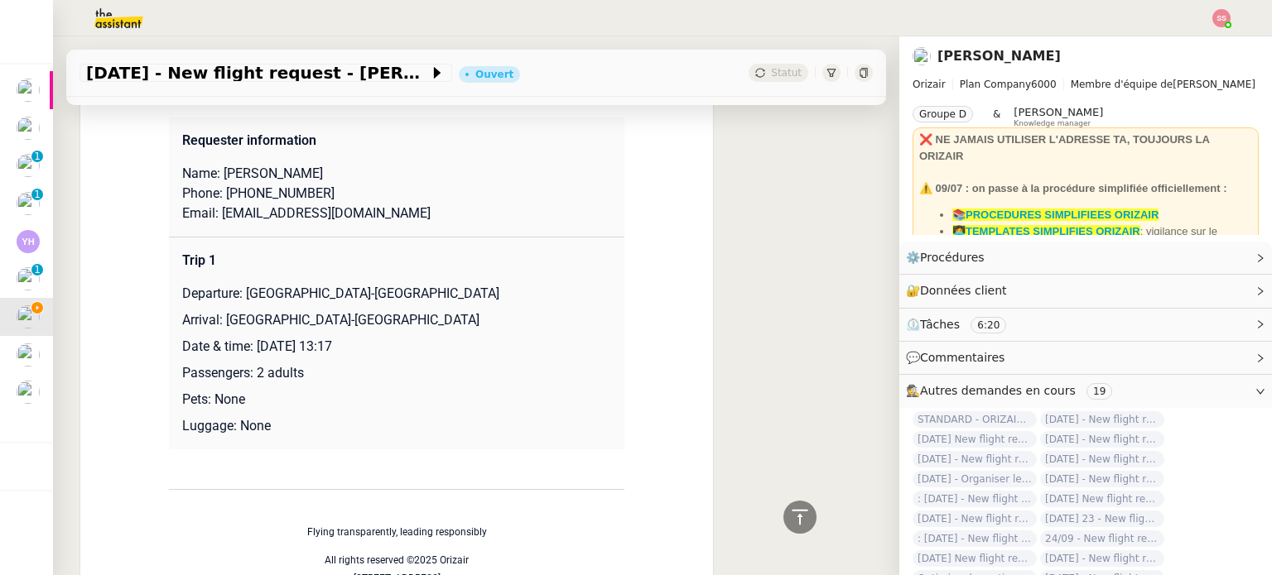
scroll to position [2061, 0]
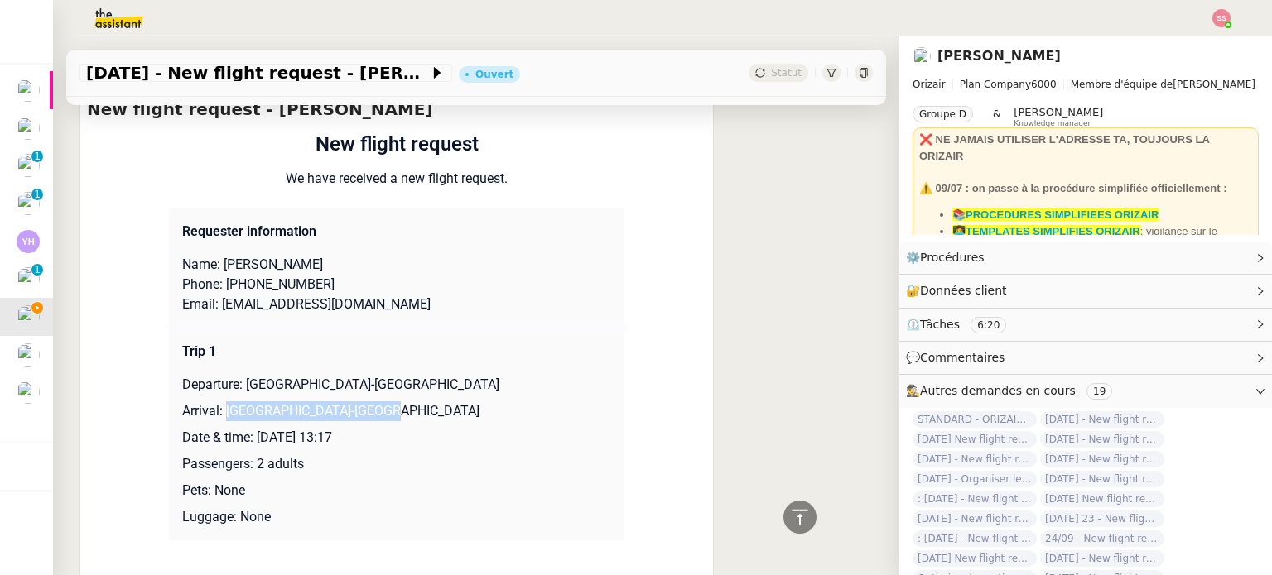
drag, startPoint x: 218, startPoint y: 410, endPoint x: 385, endPoint y: 399, distance: 167.6
click at [385, 399] on td "Trip 1 Departure: [GEOGRAPHIC_DATA]-[GEOGRAPHIC_DATA] Arrival: [GEOGRAPHIC_DATA…" at bounding box center [396, 435] width 455 height 213
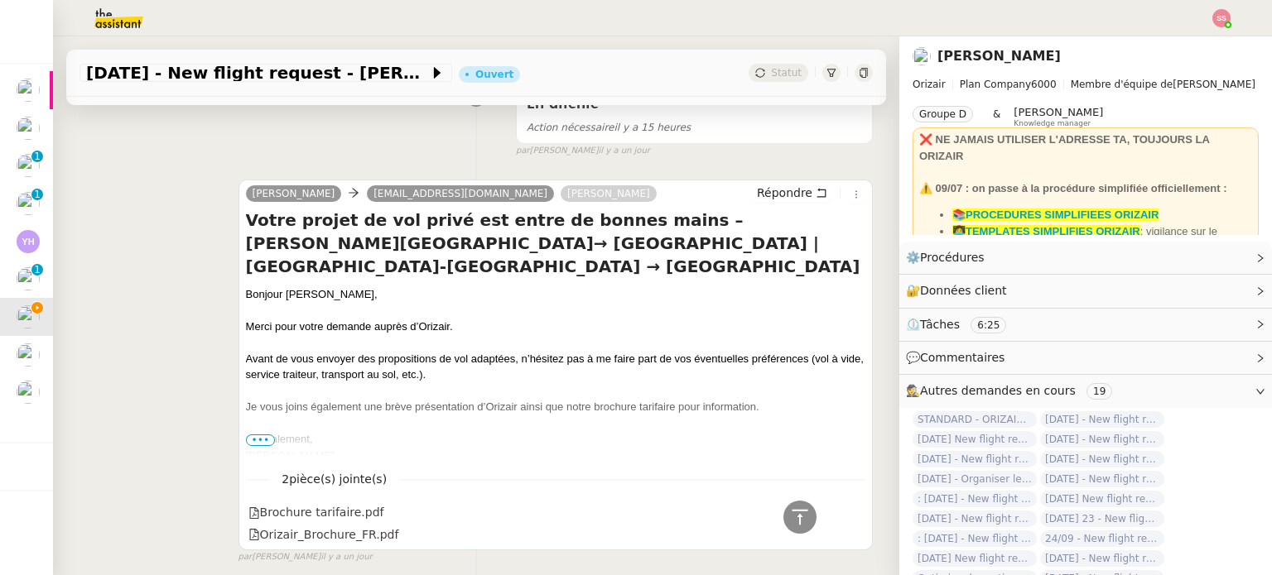
scroll to position [240, 0]
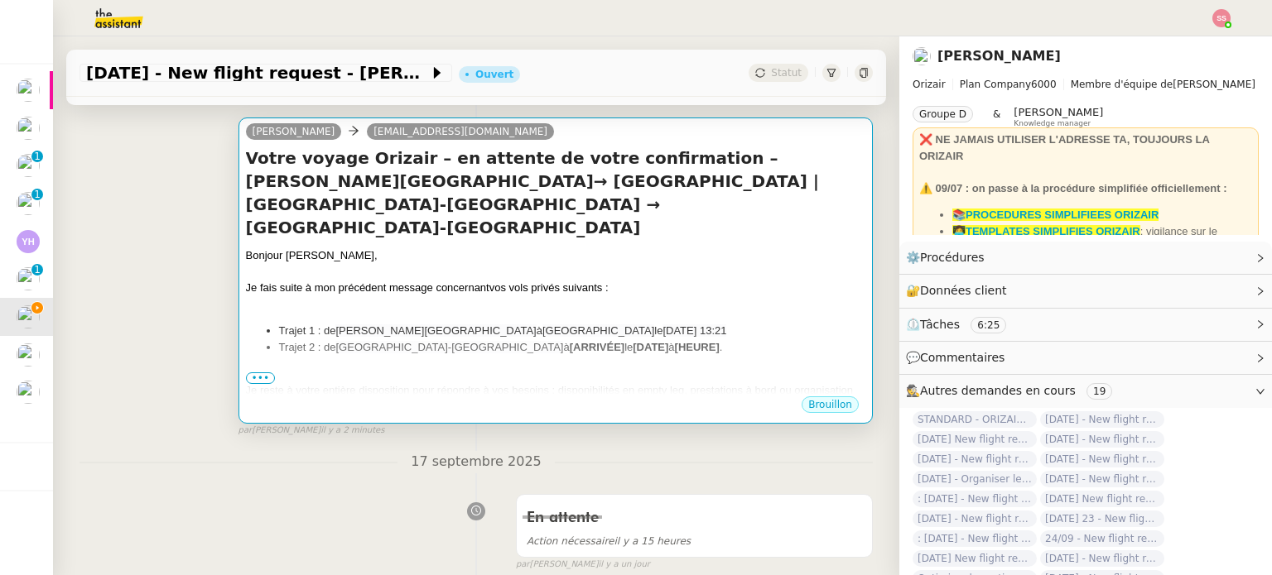
click at [519, 323] on li "Trajet 1 : de [PERSON_NAME][GEOGRAPHIC_DATA] à [GEOGRAPHIC_DATA] le [DATE] 13:21" at bounding box center [572, 331] width 586 height 17
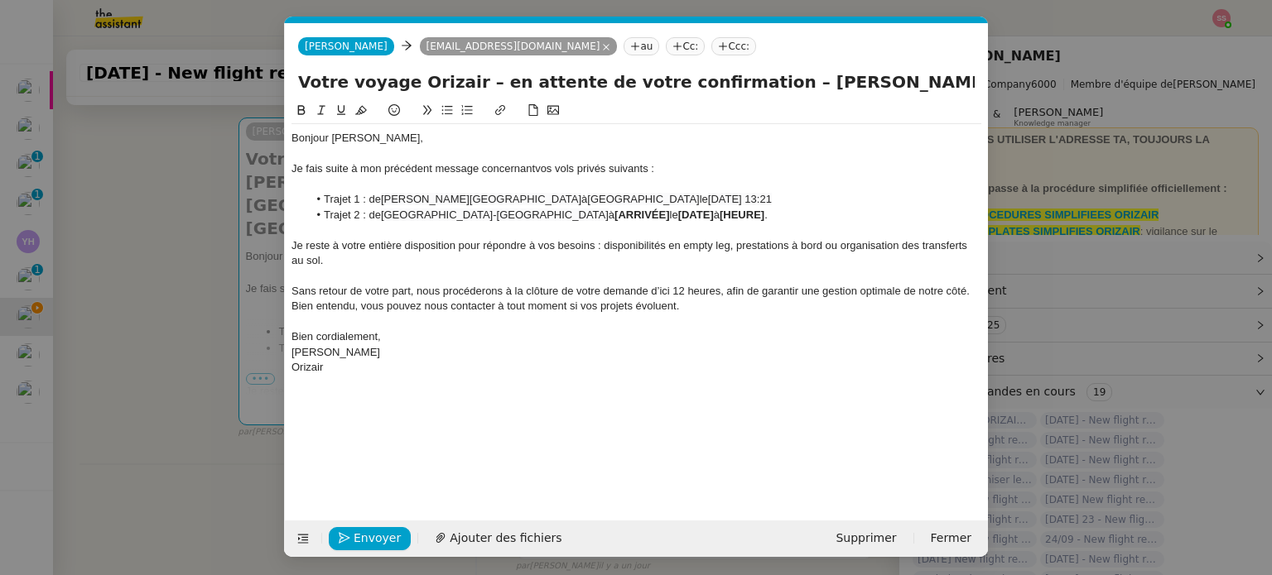
scroll to position [0, 82]
drag, startPoint x: 511, startPoint y: 218, endPoint x: 566, endPoint y: 215, distance: 55.5
click at [566, 215] on li "Trajet 2 : de [GEOGRAPHIC_DATA] à [ARRIVÉE] le [DATE] à [HEURE] ." at bounding box center [645, 215] width 674 height 15
click at [253, 305] on nz-modal-container "relance fr Service ✈️Orizair - Relance client ( FR ) à utiliser pour orizair, p…" at bounding box center [636, 287] width 1272 height 575
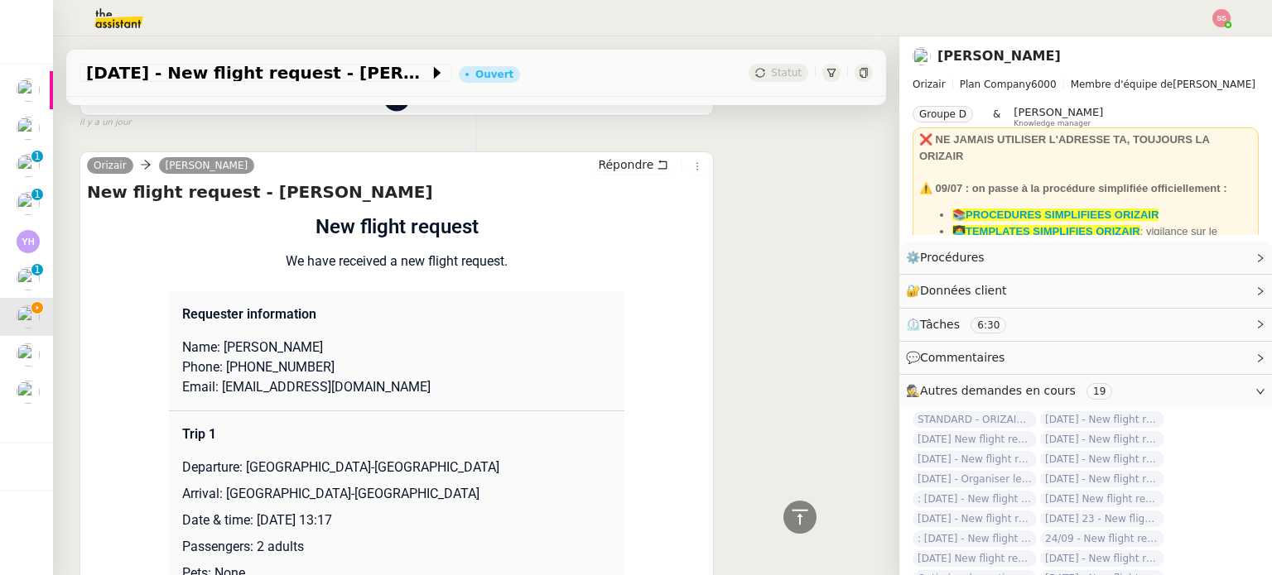
scroll to position [2144, 0]
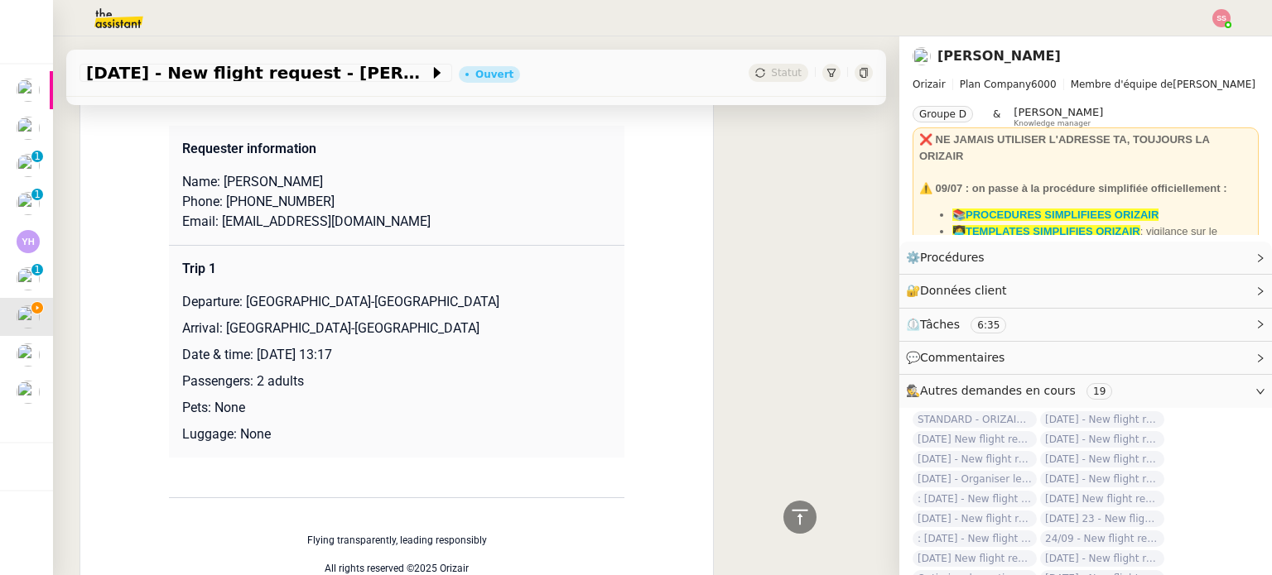
drag, startPoint x: 269, startPoint y: 357, endPoint x: 431, endPoint y: 344, distance: 162.7
click at [431, 344] on td "Trip 1 Departure: [GEOGRAPHIC_DATA]-[GEOGRAPHIC_DATA] Arrival: [GEOGRAPHIC_DATA…" at bounding box center [396, 352] width 455 height 213
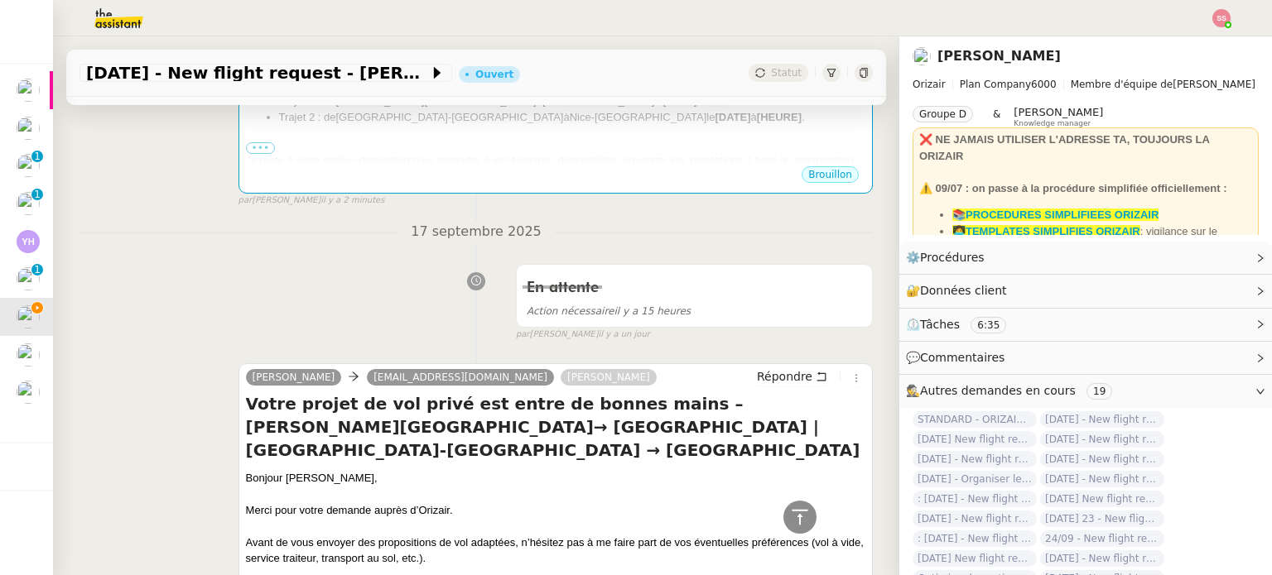
scroll to position [240, 0]
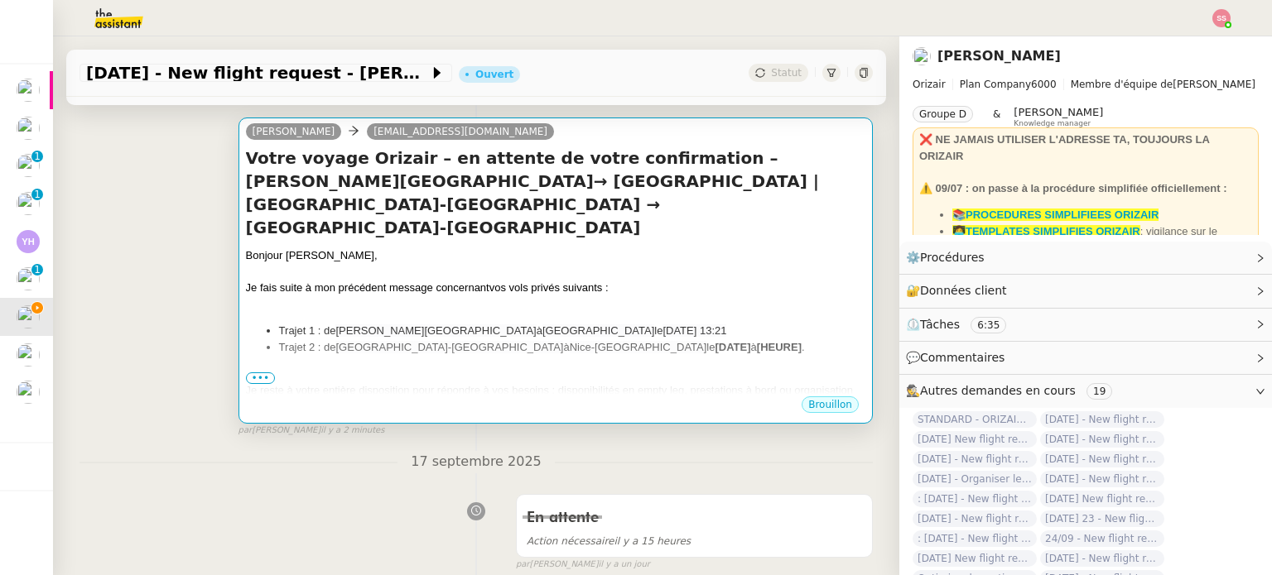
click at [589, 280] on div "Je fais suite à mon précédent message concernant vos vols privés suivants :" at bounding box center [555, 288] width 619 height 17
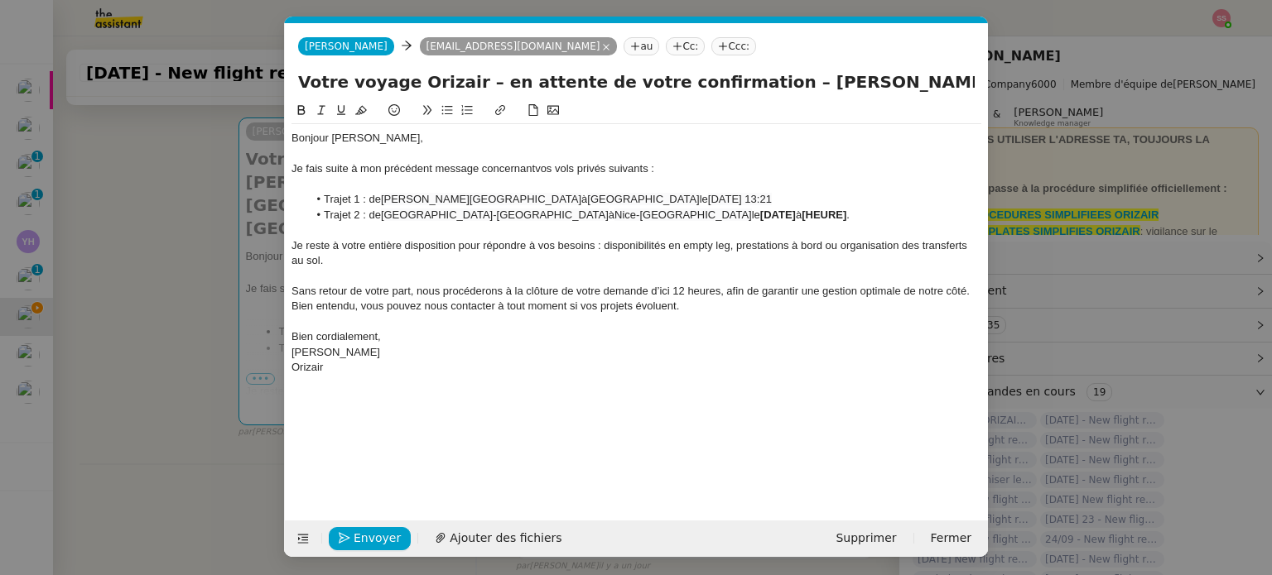
scroll to position [0, 82]
drag, startPoint x: 740, startPoint y: 218, endPoint x: 641, endPoint y: 221, distance: 99.4
click at [641, 221] on li "Trajet 2 : de [GEOGRAPHIC_DATA] à [GEOGRAPHIC_DATA] le [DATE] à [HEURE] ." at bounding box center [645, 215] width 674 height 15
click at [760, 212] on span "[DATE] 13:17" at bounding box center [792, 215] width 64 height 12
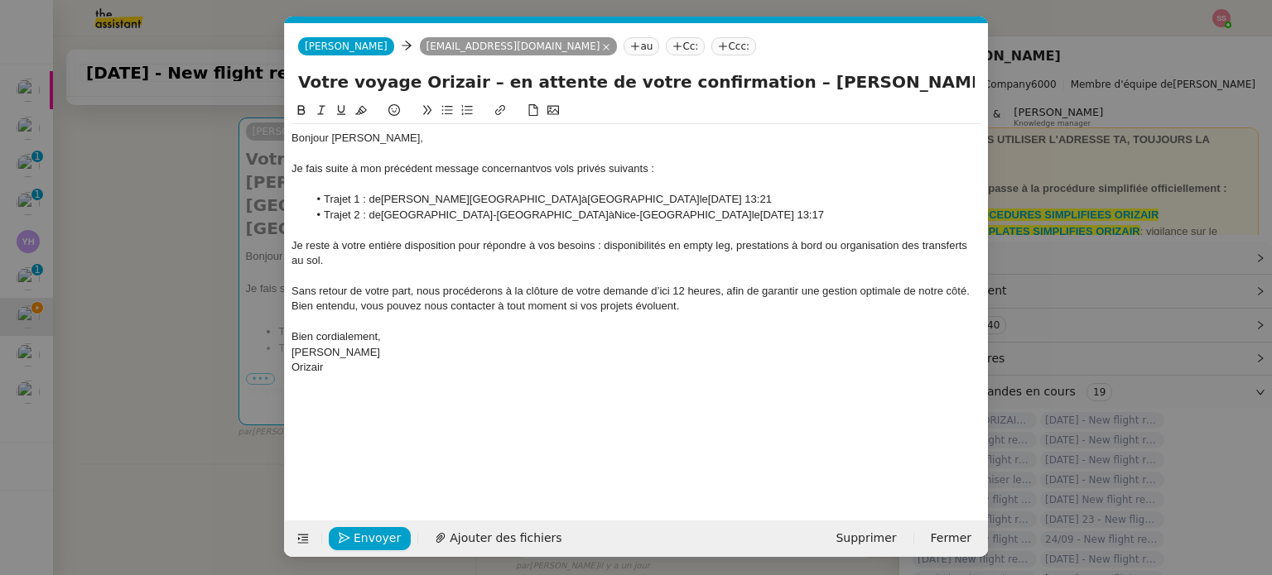
click at [760, 214] on span "[DATE] 13:17" at bounding box center [792, 215] width 64 height 12
click at [0, 0] on lt-span "Septemb re" at bounding box center [0, 0] width 0 height 0
click at [760, 214] on span "[DATE] 13:17" at bounding box center [792, 215] width 64 height 12
click at [760, 218] on span "[DATE] 13:17" at bounding box center [792, 215] width 64 height 12
click at [611, 185] on div at bounding box center [636, 184] width 690 height 15
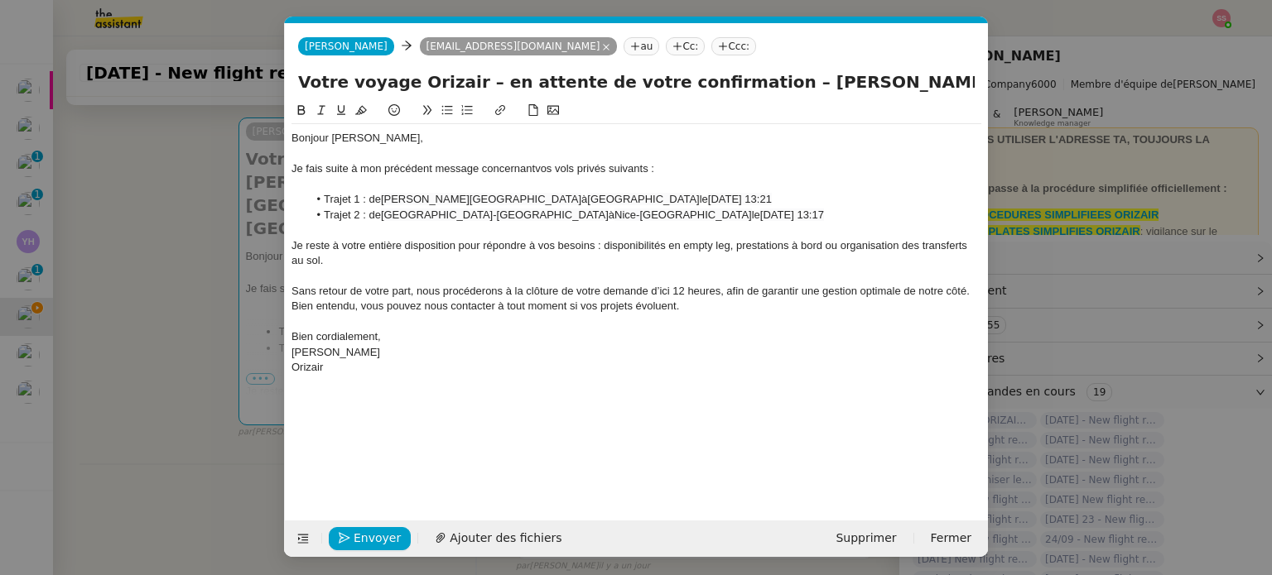
click at [711, 46] on nz-tag "Ccc:" at bounding box center [733, 46] width 45 height 18
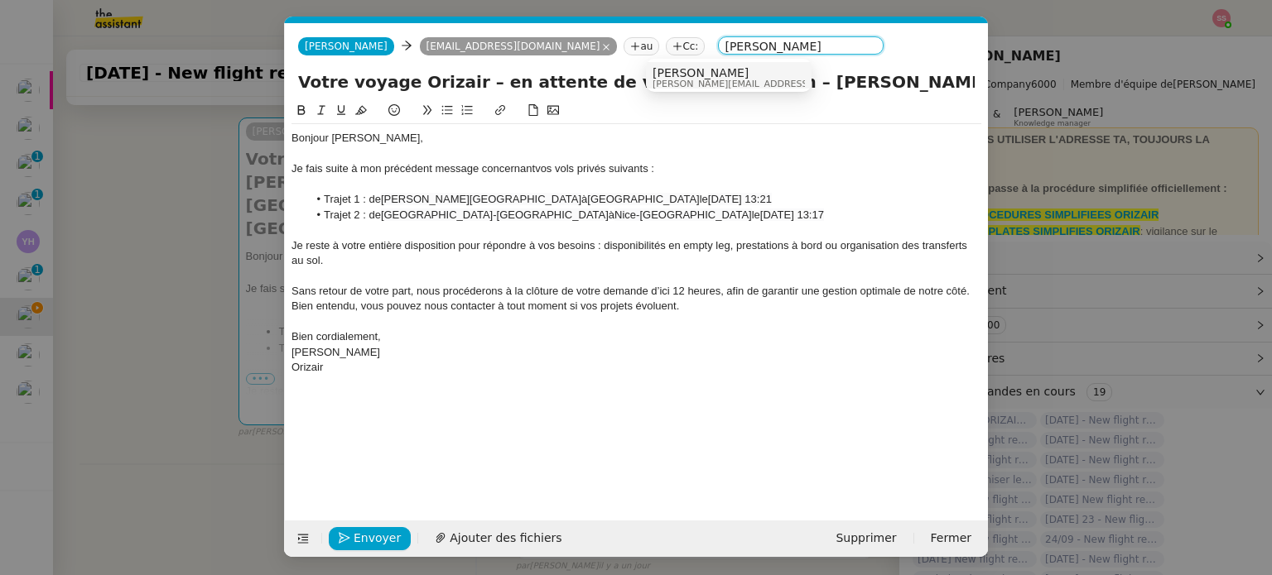
type input "[PERSON_NAME]"
click at [689, 82] on span "[PERSON_NAME][EMAIL_ADDRESS][DOMAIN_NAME]" at bounding box center [769, 83] width 235 height 9
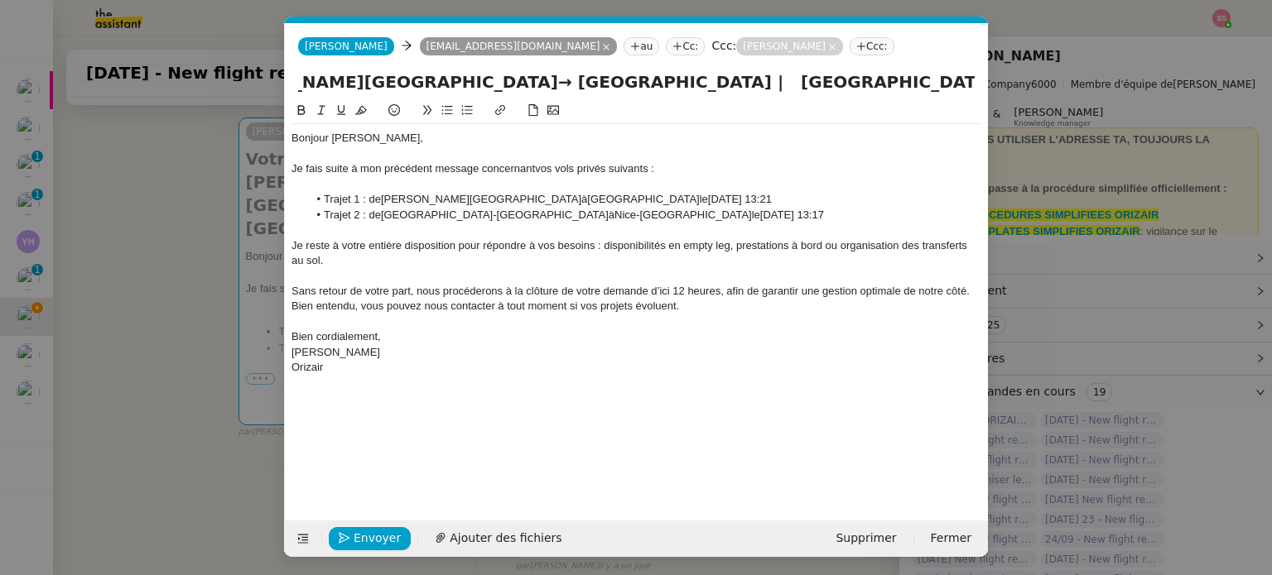
scroll to position [0, 644]
drag, startPoint x: 709, startPoint y: 83, endPoint x: 977, endPoint y: 99, distance: 268.7
click at [977, 99] on div "Votre voyage Orizair – en attente de votre confirmation – [PERSON_NAME][GEOGRAP…" at bounding box center [636, 85] width 703 height 31
click at [579, 96] on div "Votre voyage Orizair – en attente de votre confirmation – [PERSON_NAME][GEOGRAP…" at bounding box center [636, 85] width 703 height 31
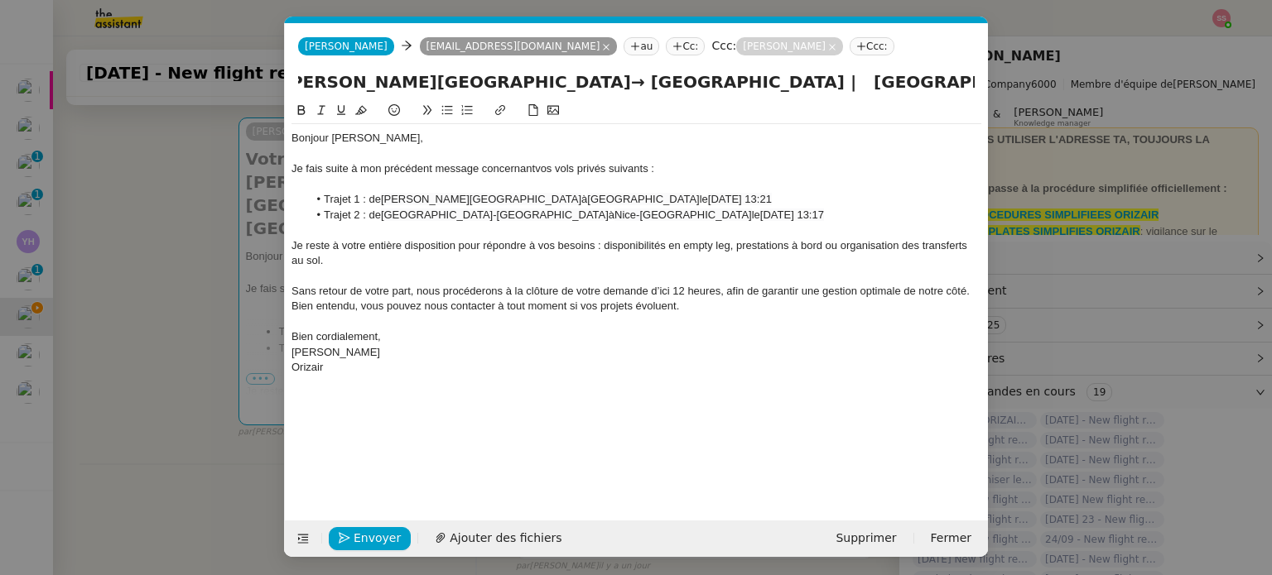
scroll to position [0, 644]
drag, startPoint x: 818, startPoint y: 88, endPoint x: 901, endPoint y: 116, distance: 87.4
click at [902, 116] on form "Josephine Josephine [EMAIL_ADDRESS][DOMAIN_NAME] au Cc: Ccc: [PERSON_NAME] [PER…" at bounding box center [636, 290] width 704 height 534
click at [851, 84] on input "Votre voyage Orizair – en attente de votre confirmation – [PERSON_NAME][GEOGRAP…" at bounding box center [636, 82] width 676 height 25
click at [790, 85] on input "Votre voyage Orizair – en attente de votre confirmation – [PERSON_NAME][GEOGRAP…" at bounding box center [636, 82] width 676 height 25
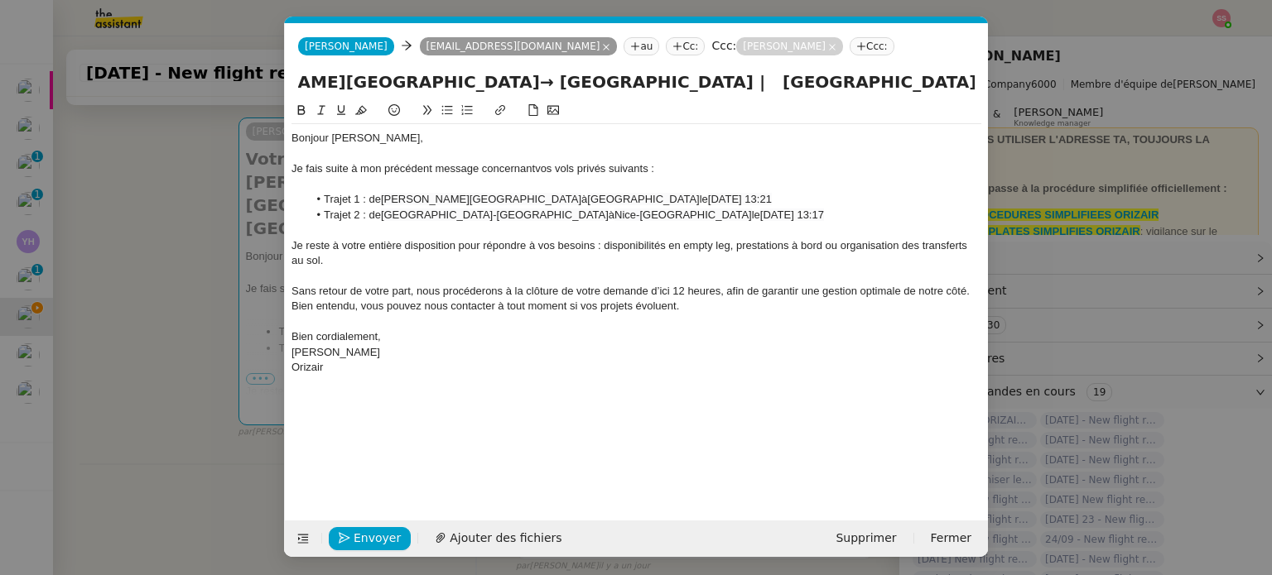
drag, startPoint x: 568, startPoint y: 81, endPoint x: 990, endPoint y: 109, distance: 423.2
click at [990, 109] on nz-modal-container "relance fr Service ✈️Orizair - Relance client ( FR ) à utiliser pour orizair, p…" at bounding box center [636, 287] width 1272 height 575
click at [748, 224] on div at bounding box center [636, 230] width 690 height 15
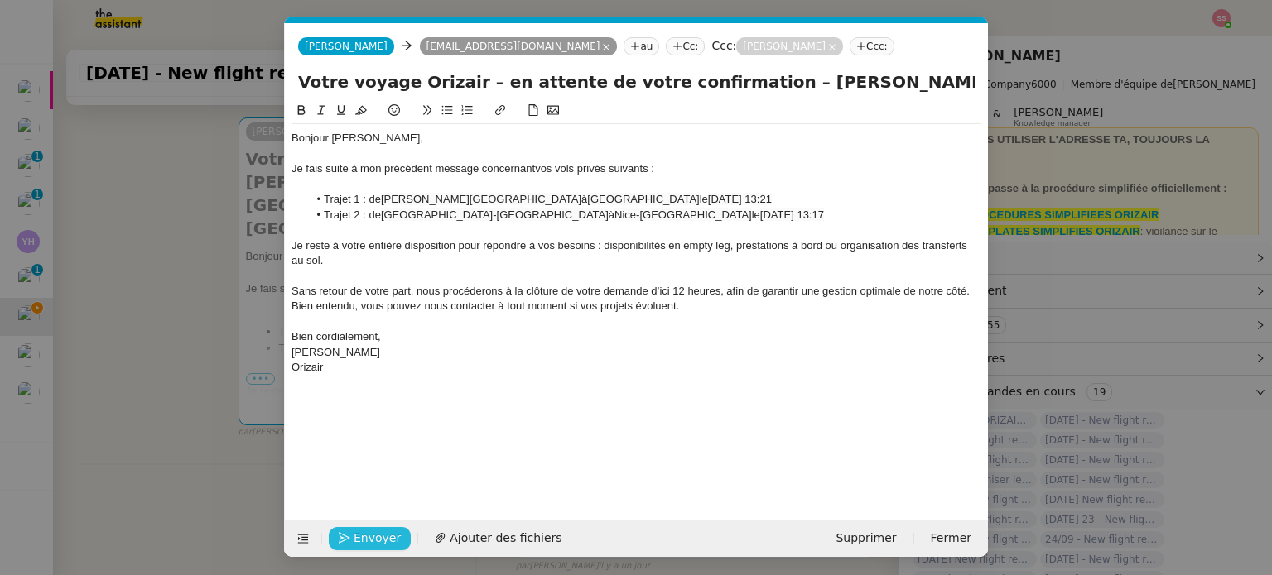
click at [364, 532] on span "Envoyer" at bounding box center [377, 538] width 47 height 19
click at [364, 532] on span "Confirmer l'envoi" at bounding box center [403, 538] width 99 height 19
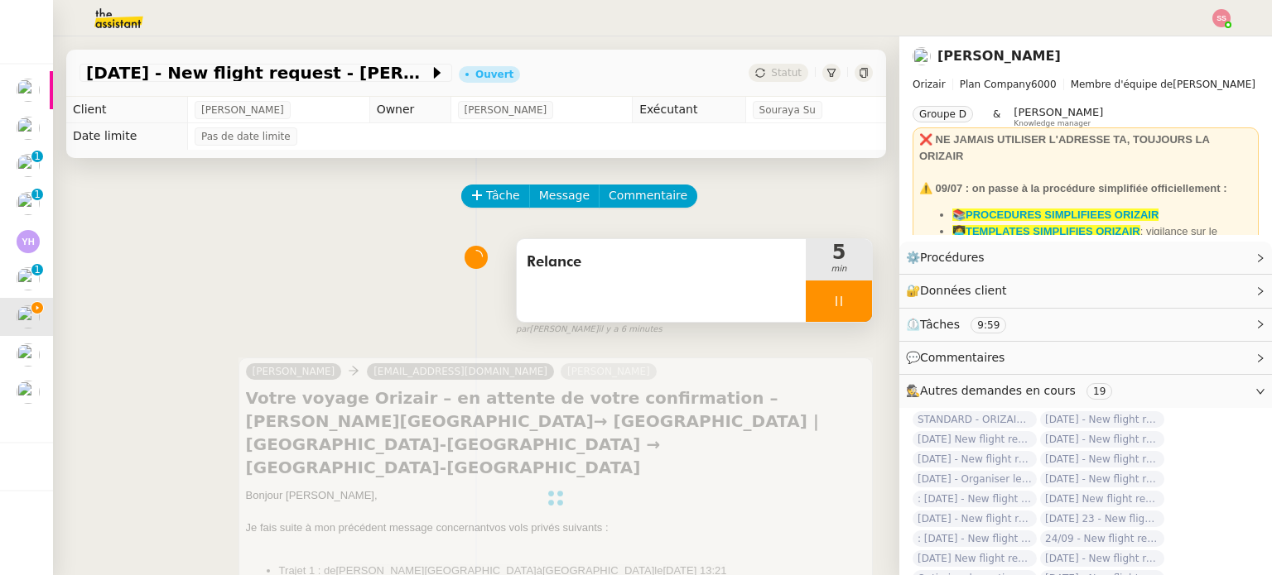
click at [831, 291] on div at bounding box center [839, 301] width 66 height 41
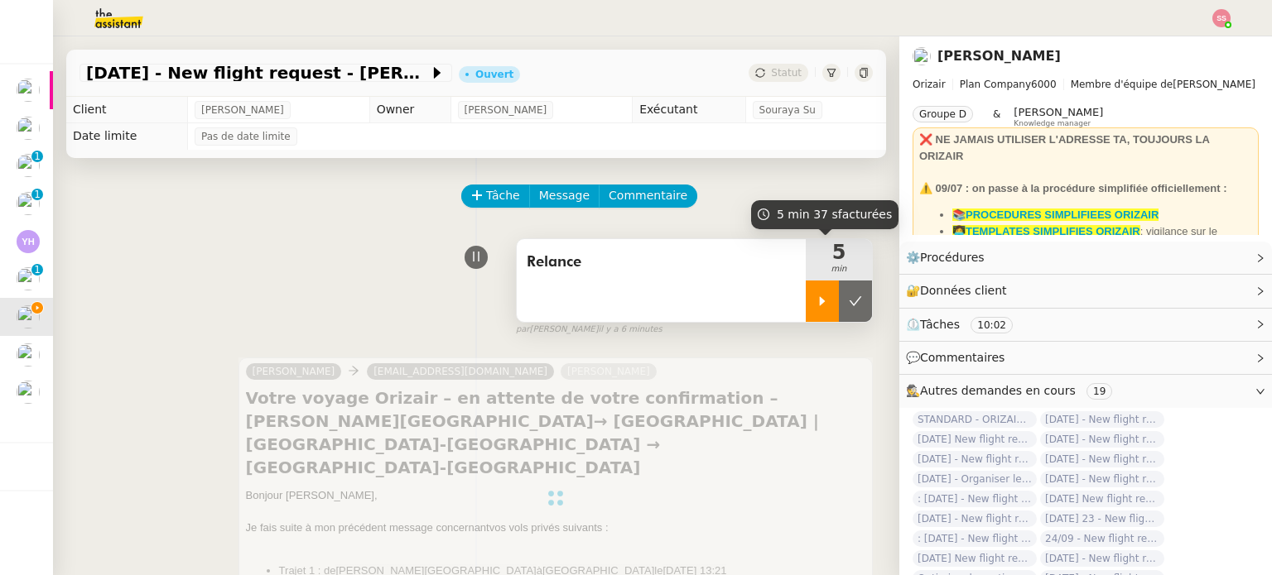
click at [839, 291] on button at bounding box center [855, 301] width 33 height 41
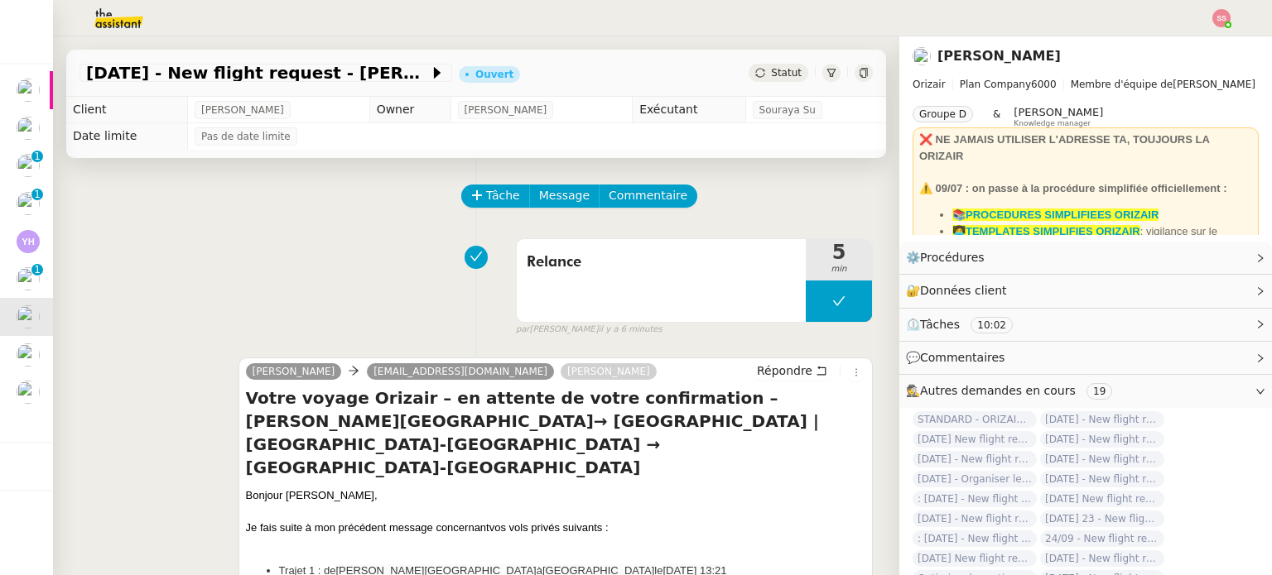
click at [771, 74] on span "Statut" at bounding box center [786, 73] width 31 height 12
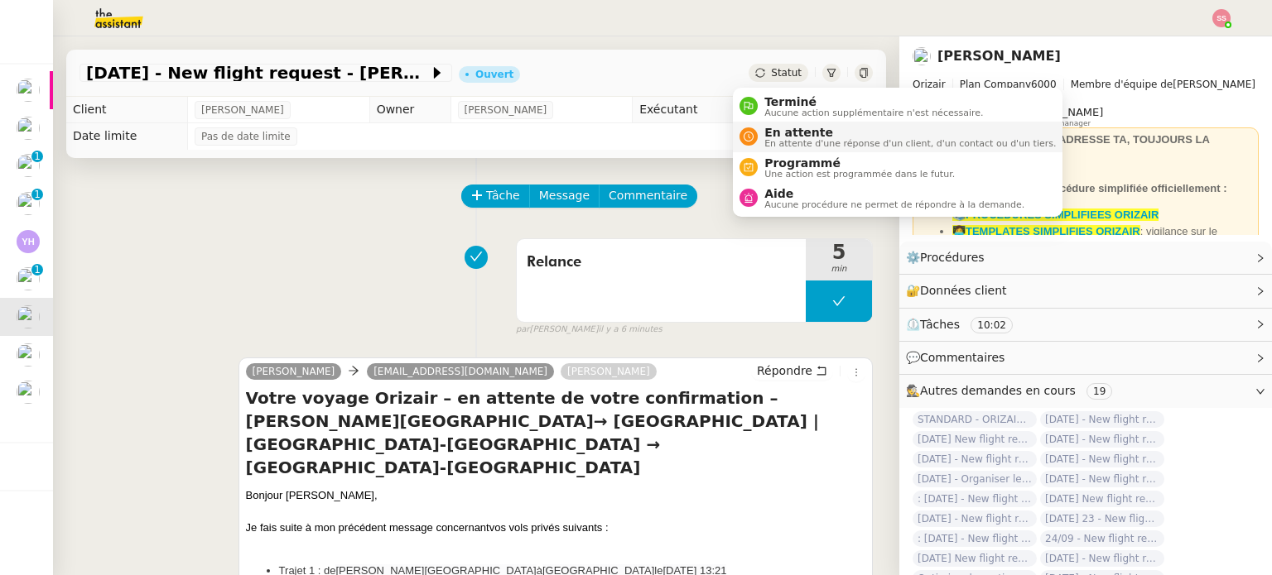
click at [788, 140] on span "En attente d'une réponse d'un client, d'un contact ou d'un tiers." at bounding box center [909, 143] width 291 height 9
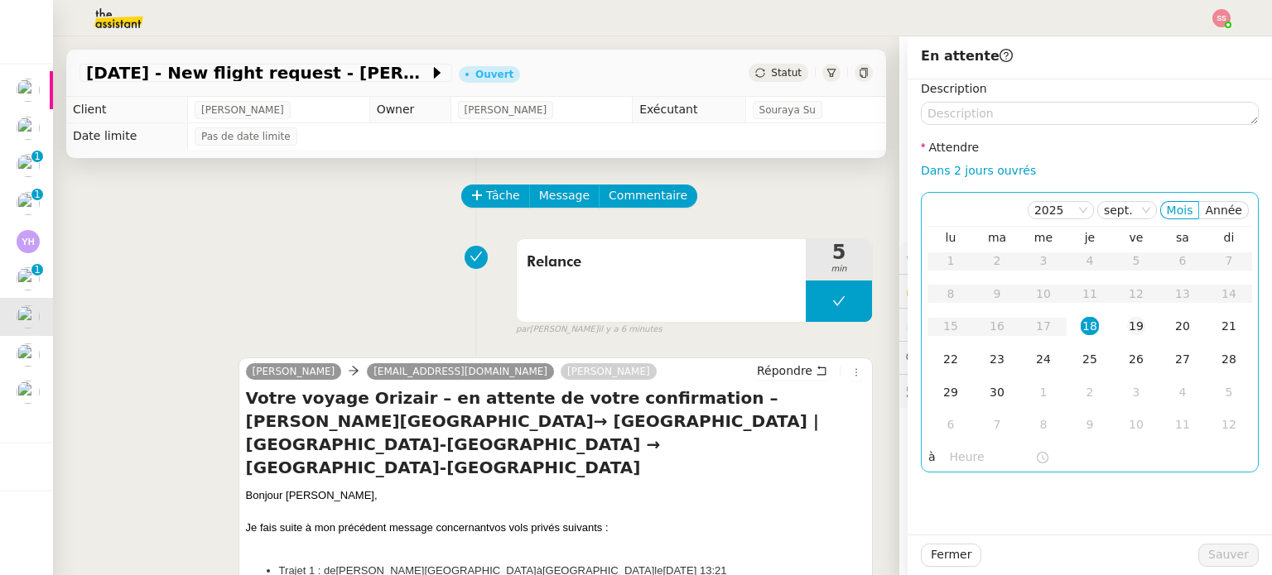
click at [1120, 315] on td "19" at bounding box center [1136, 326] width 46 height 33
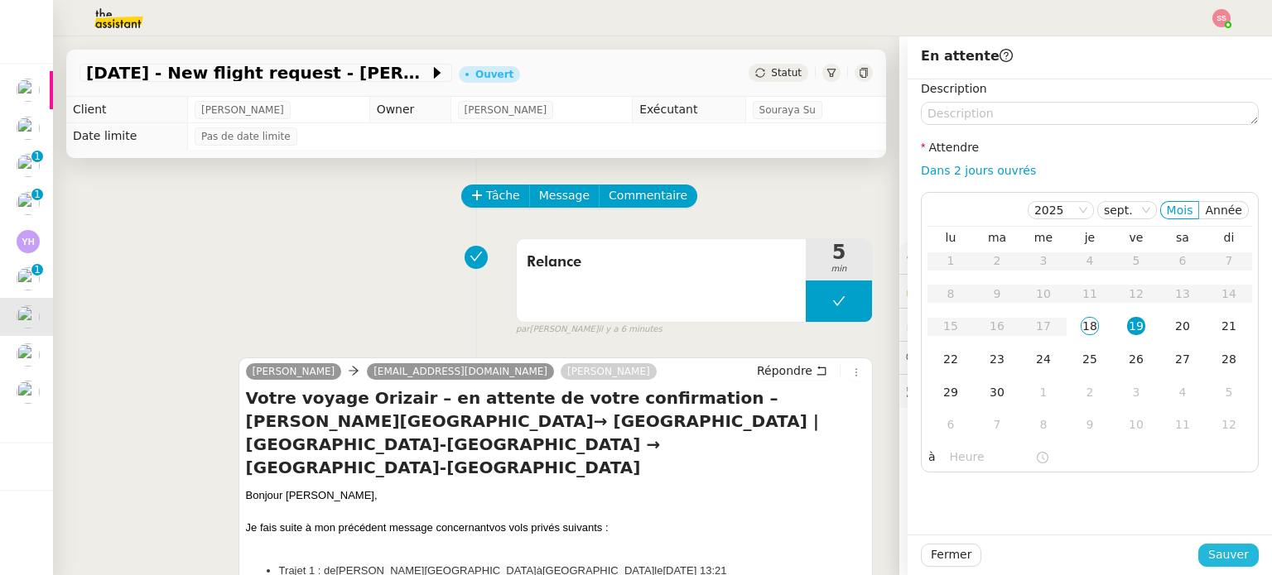
click at [1208, 554] on span "Sauver" at bounding box center [1228, 555] width 41 height 19
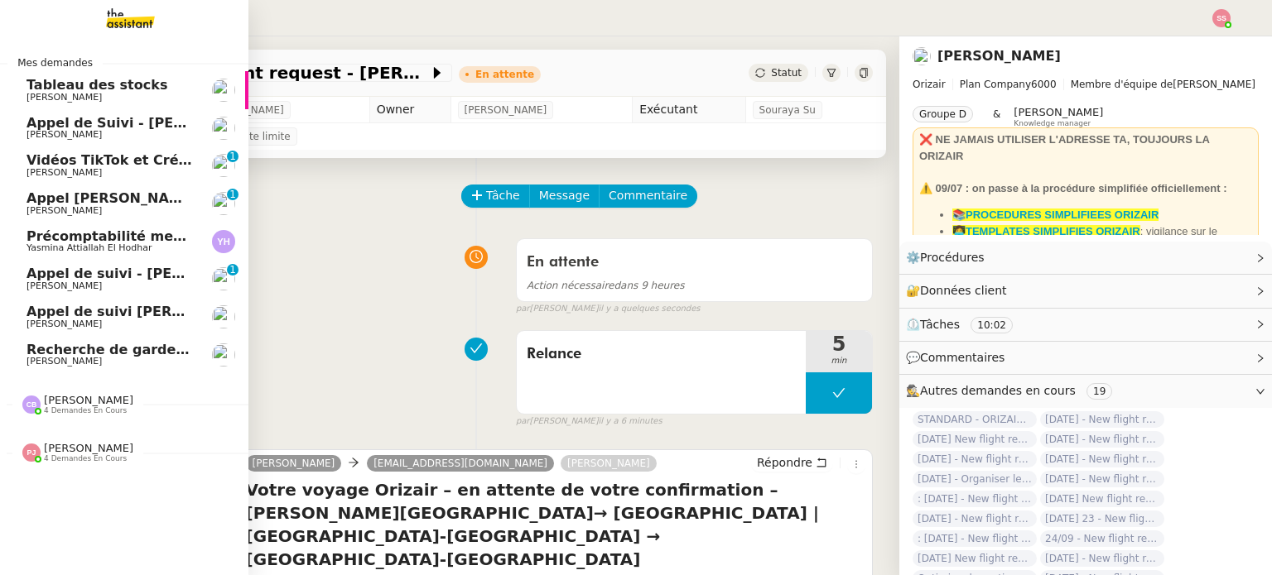
click at [109, 284] on span "[PERSON_NAME]" at bounding box center [109, 286] width 167 height 10
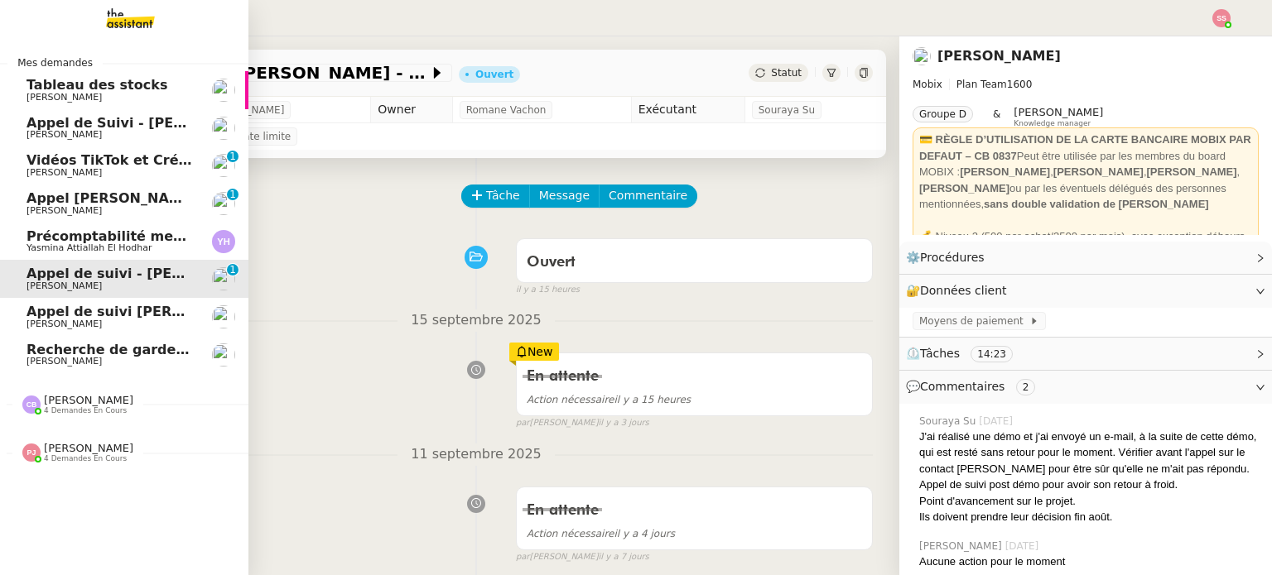
click at [109, 193] on span "Appel [PERSON_NAME] OPP7264 - CERFRANCE RHÔNE & LYON - FORMATION OPCO" at bounding box center [332, 198] width 612 height 16
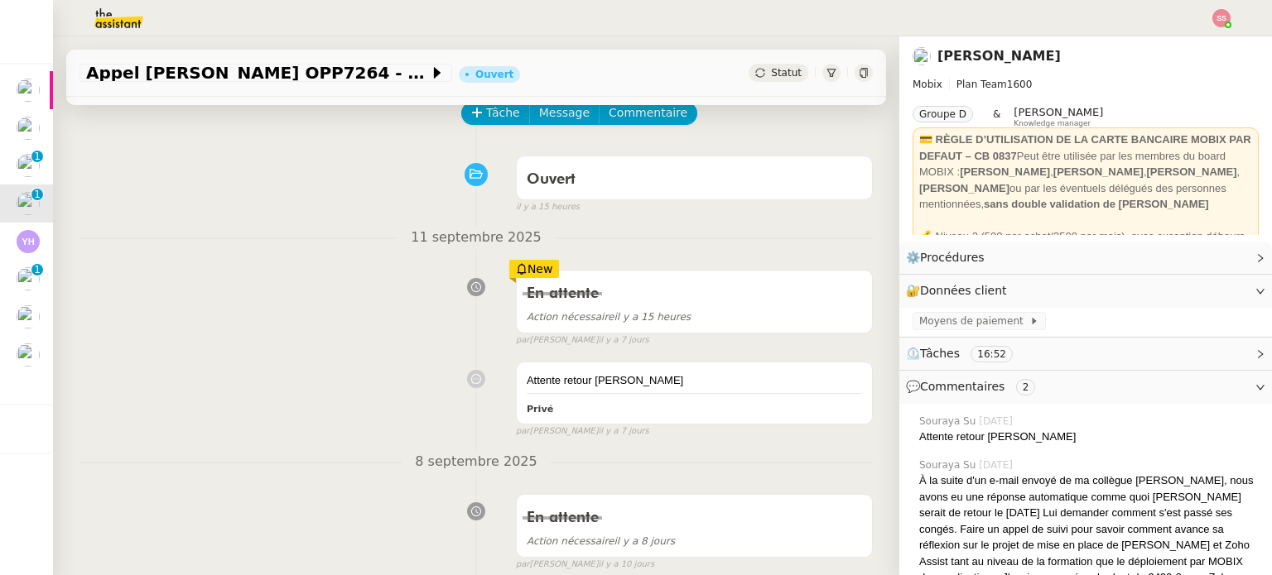
scroll to position [83, 0]
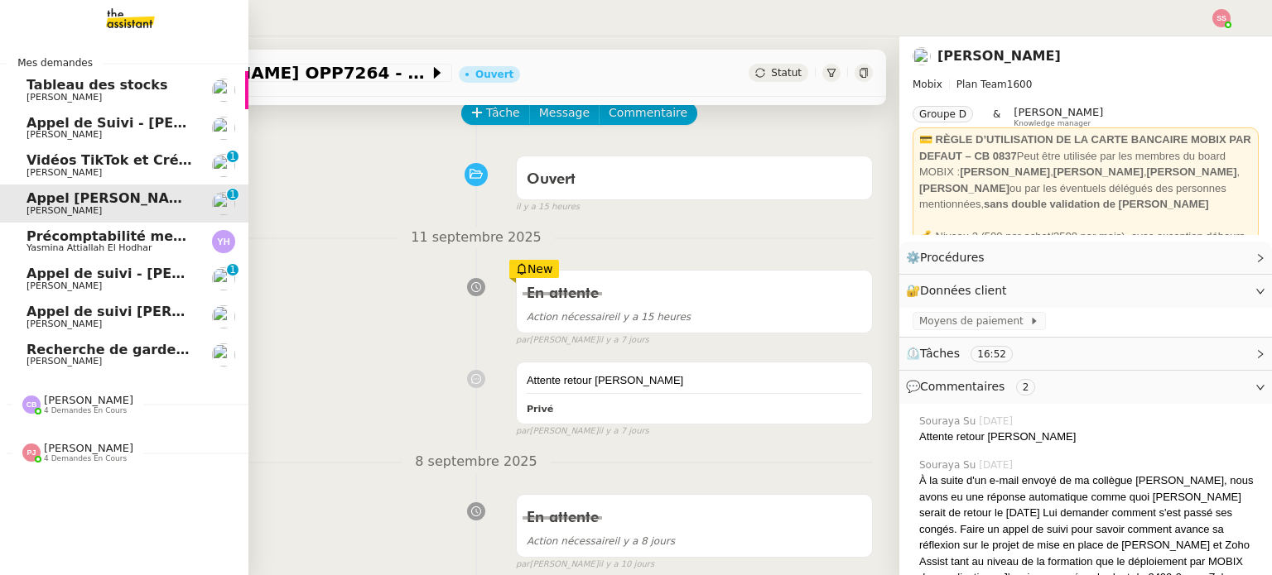
click at [87, 132] on span "[PERSON_NAME]" at bounding box center [109, 135] width 167 height 10
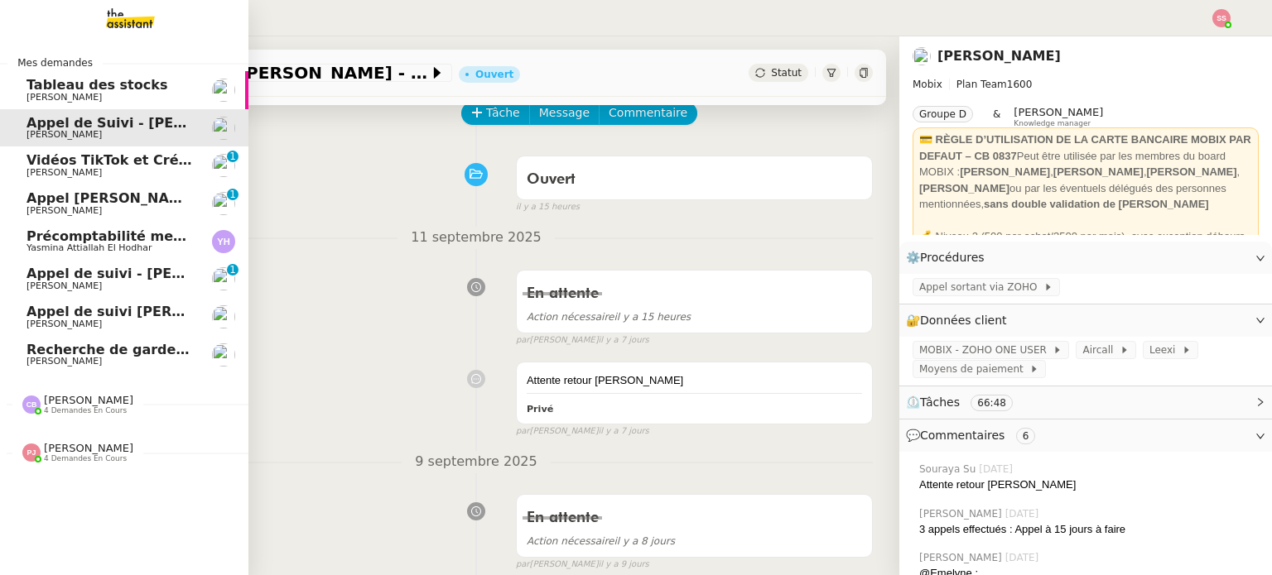
click at [104, 170] on span "[PERSON_NAME]" at bounding box center [109, 173] width 167 height 10
